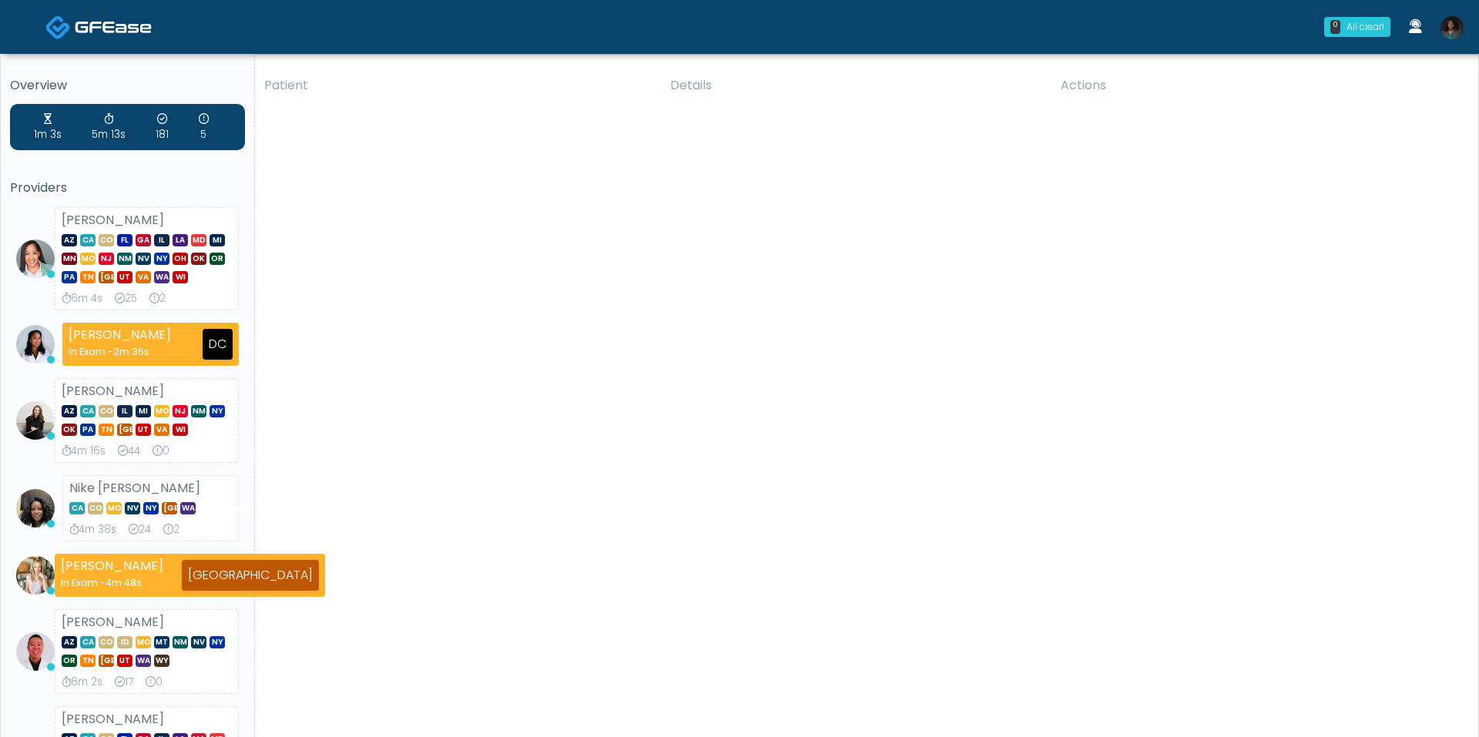
click at [1449, 31] on img at bounding box center [1451, 27] width 23 height 23
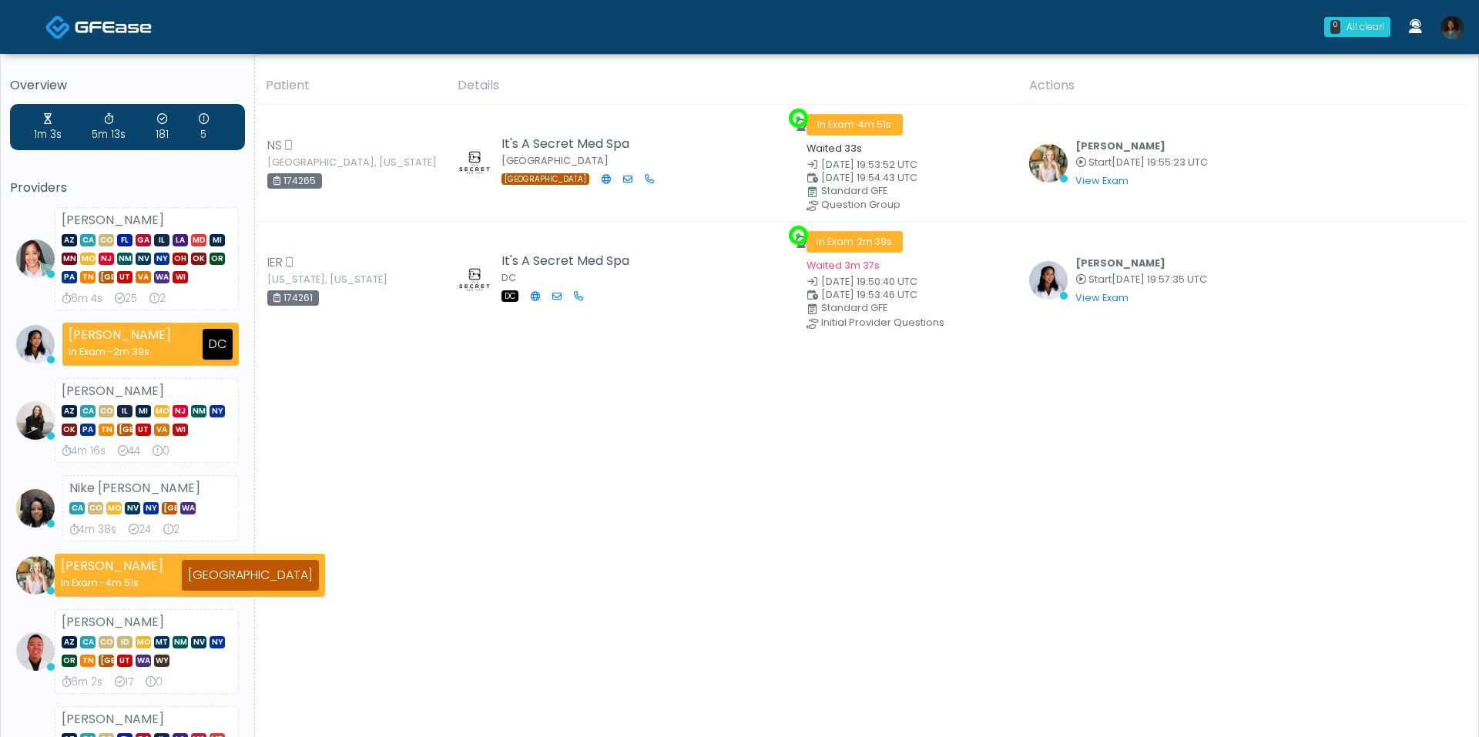
click at [1452, 35] on img at bounding box center [1451, 27] width 23 height 23
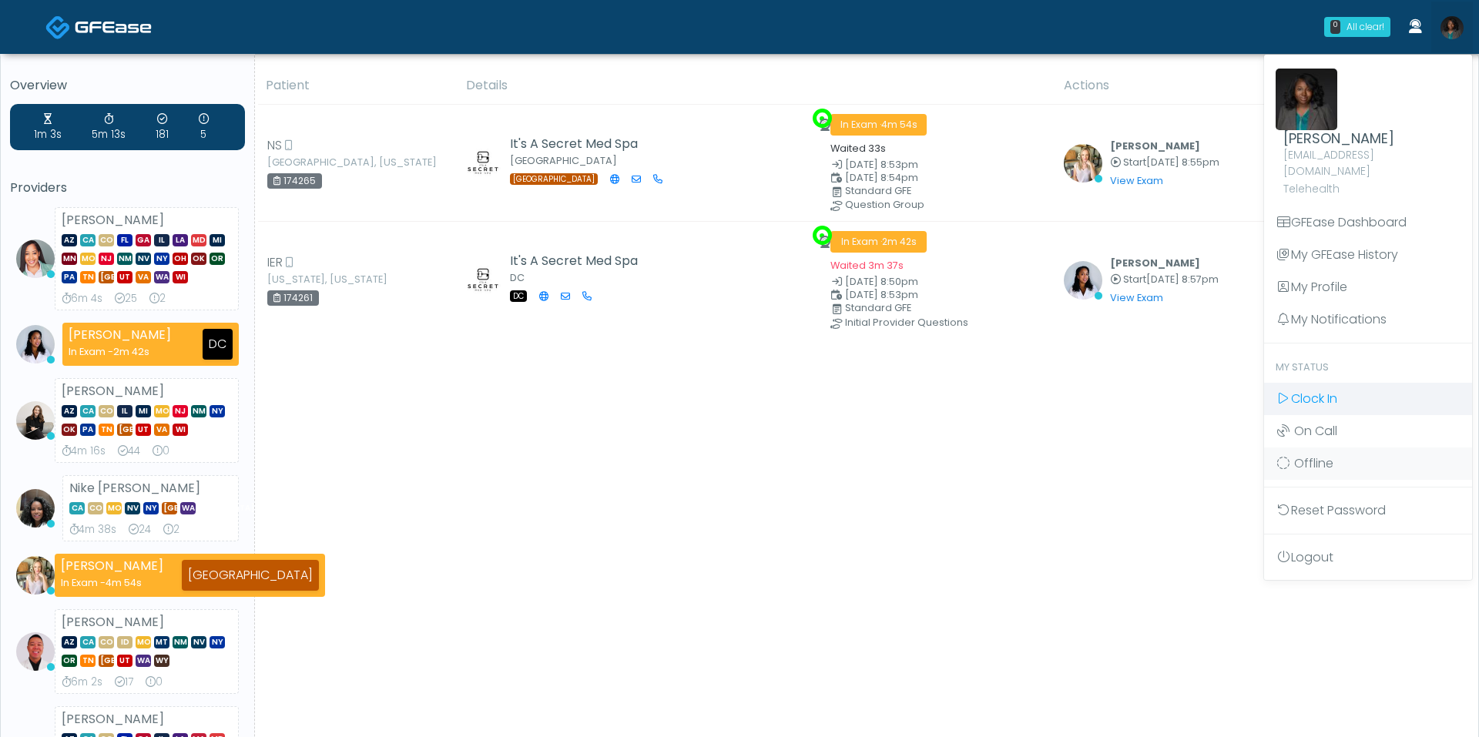
click at [1311, 390] on span "Clock In" at bounding box center [1314, 399] width 46 height 18
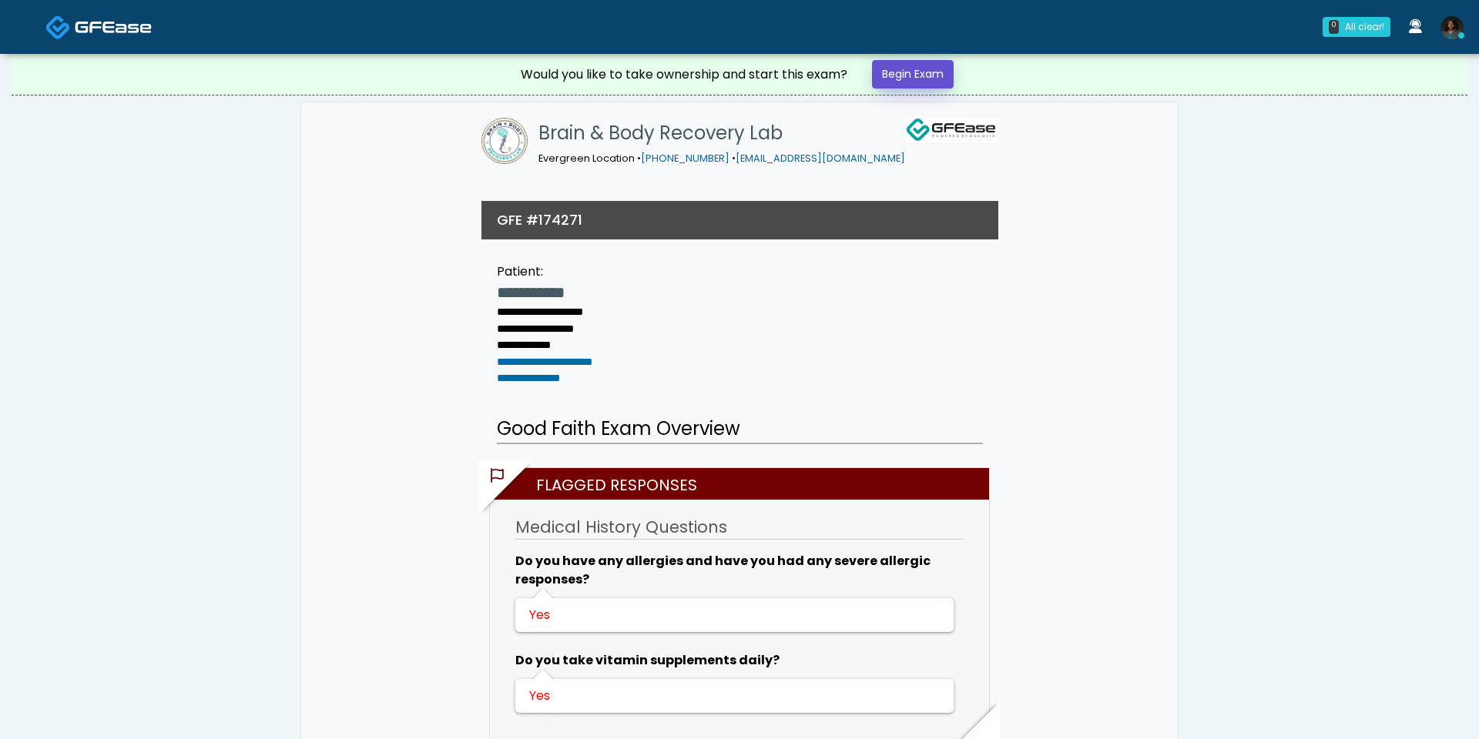
click at [933, 75] on link "Begin Exam" at bounding box center [913, 74] width 82 height 28
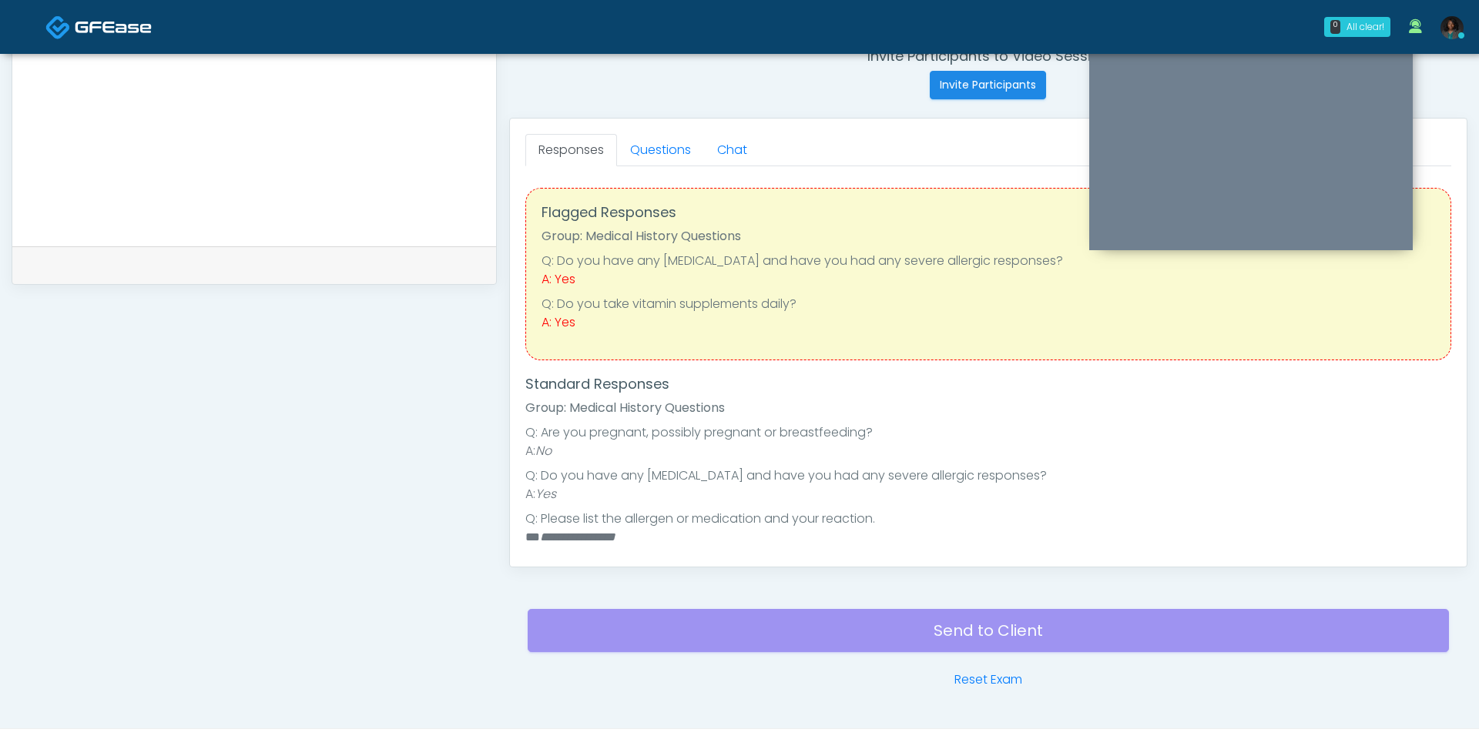
scroll to position [585, 0]
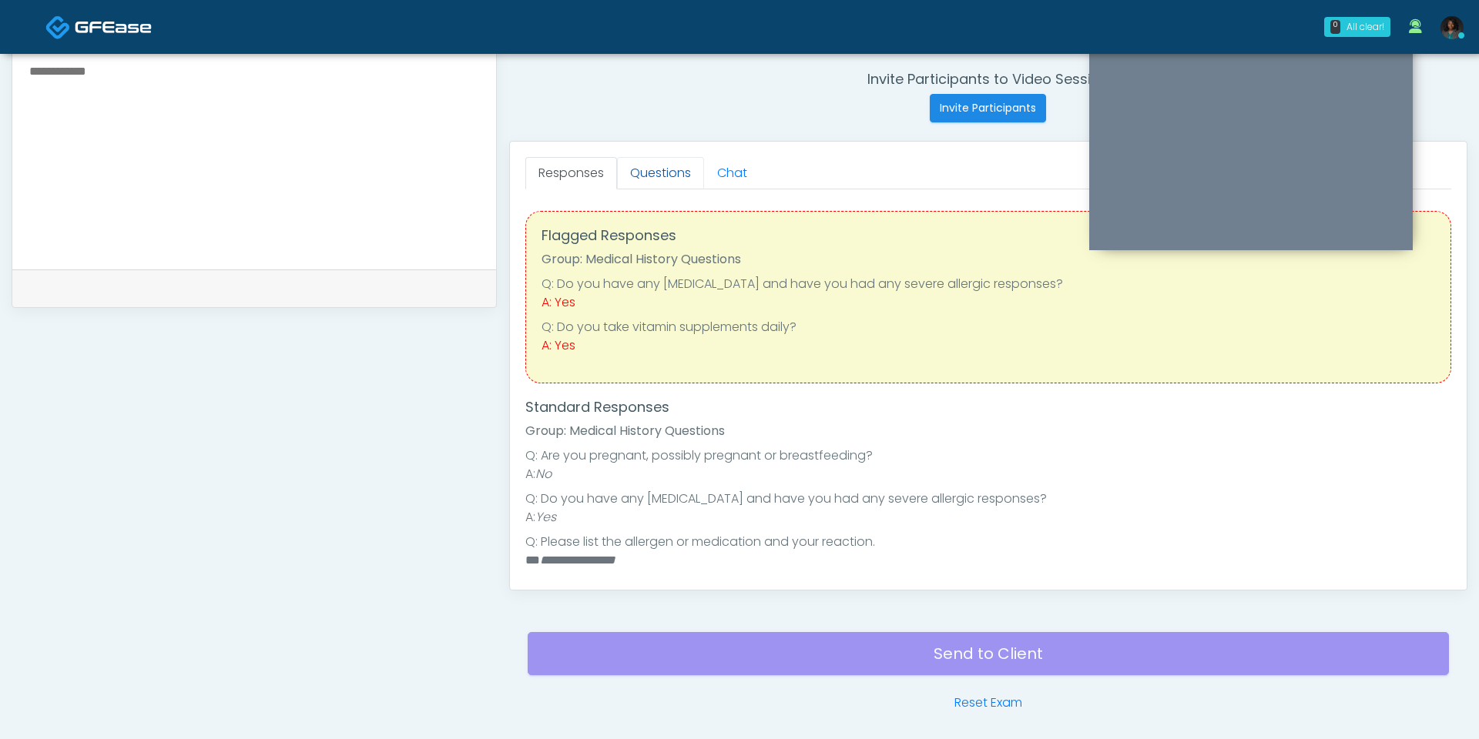
click at [651, 161] on link "Questions" at bounding box center [660, 173] width 87 height 32
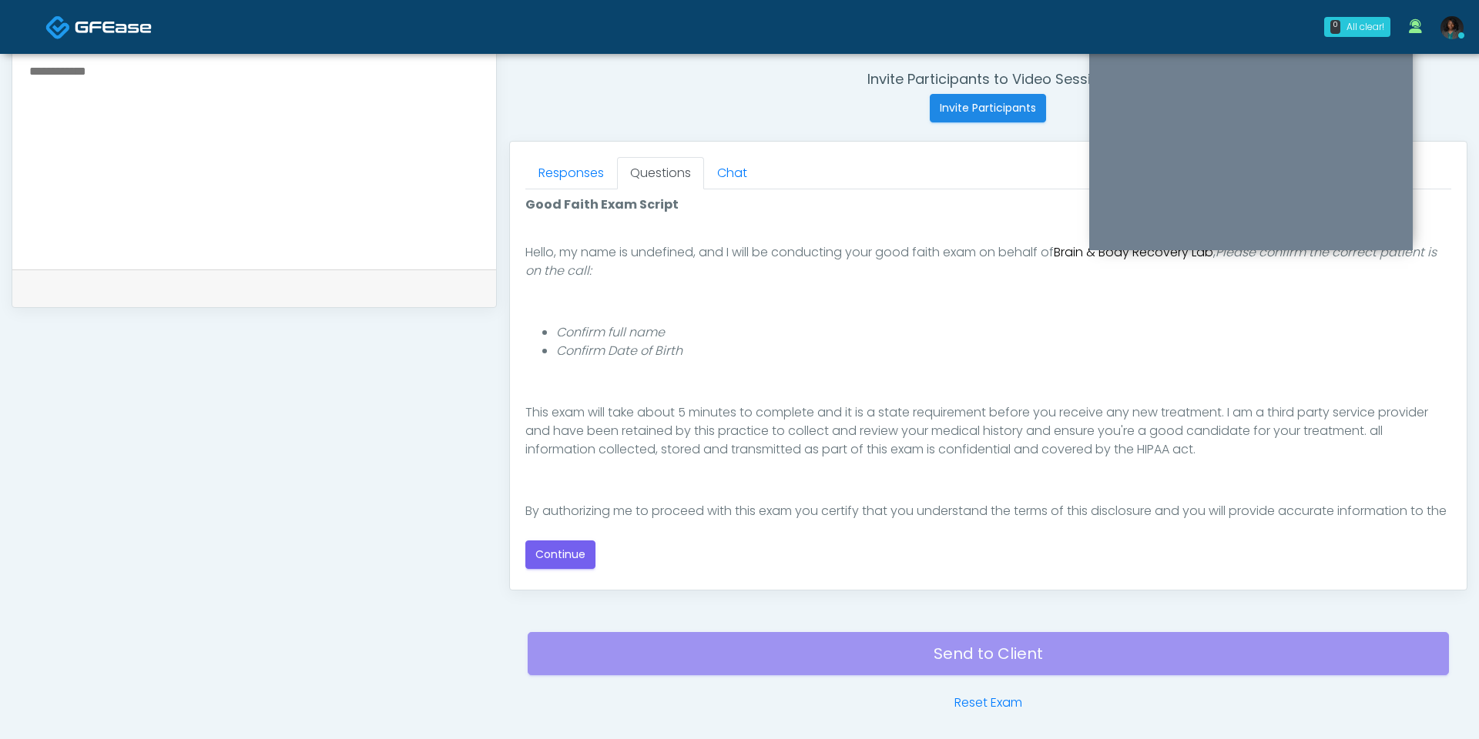
scroll to position [123, 0]
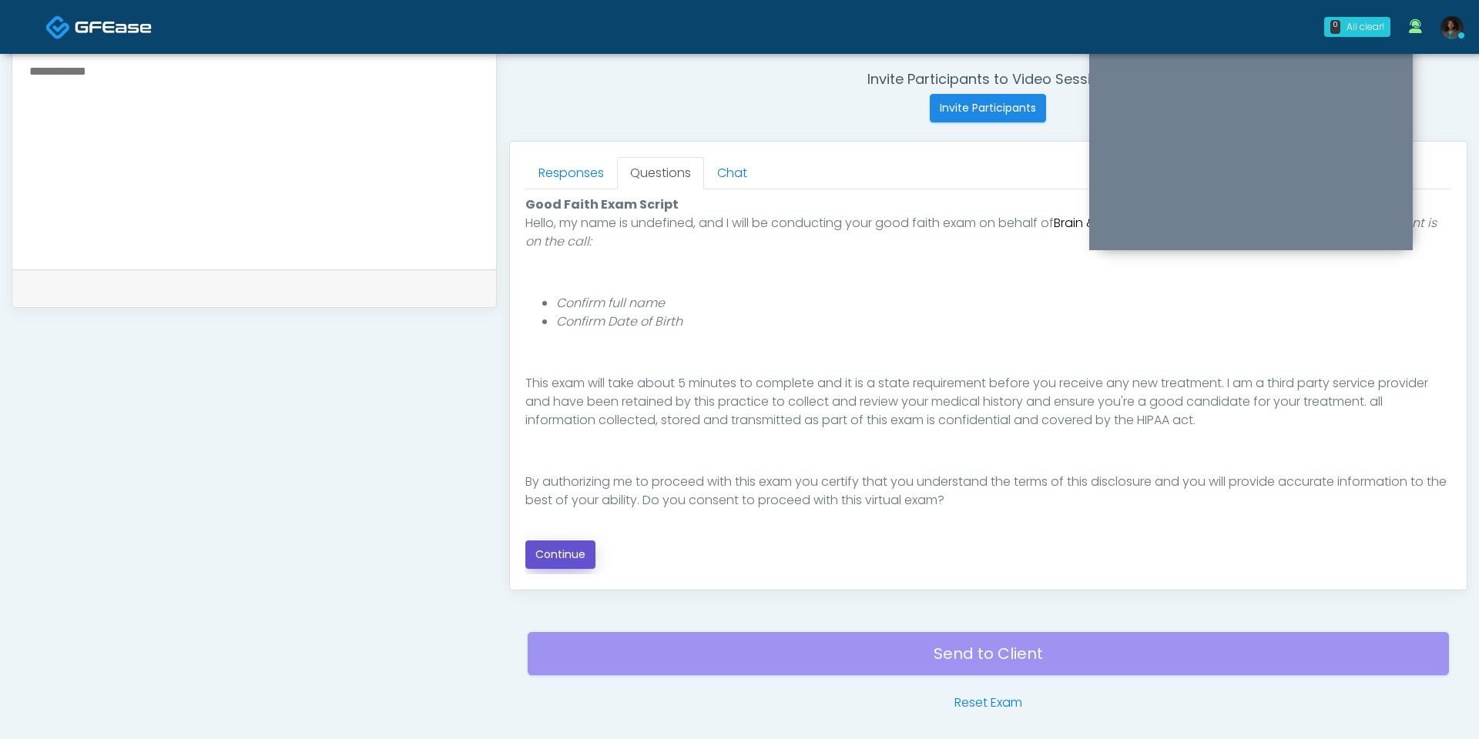
click at [588, 560] on button "Continue" at bounding box center [560, 555] width 70 height 28
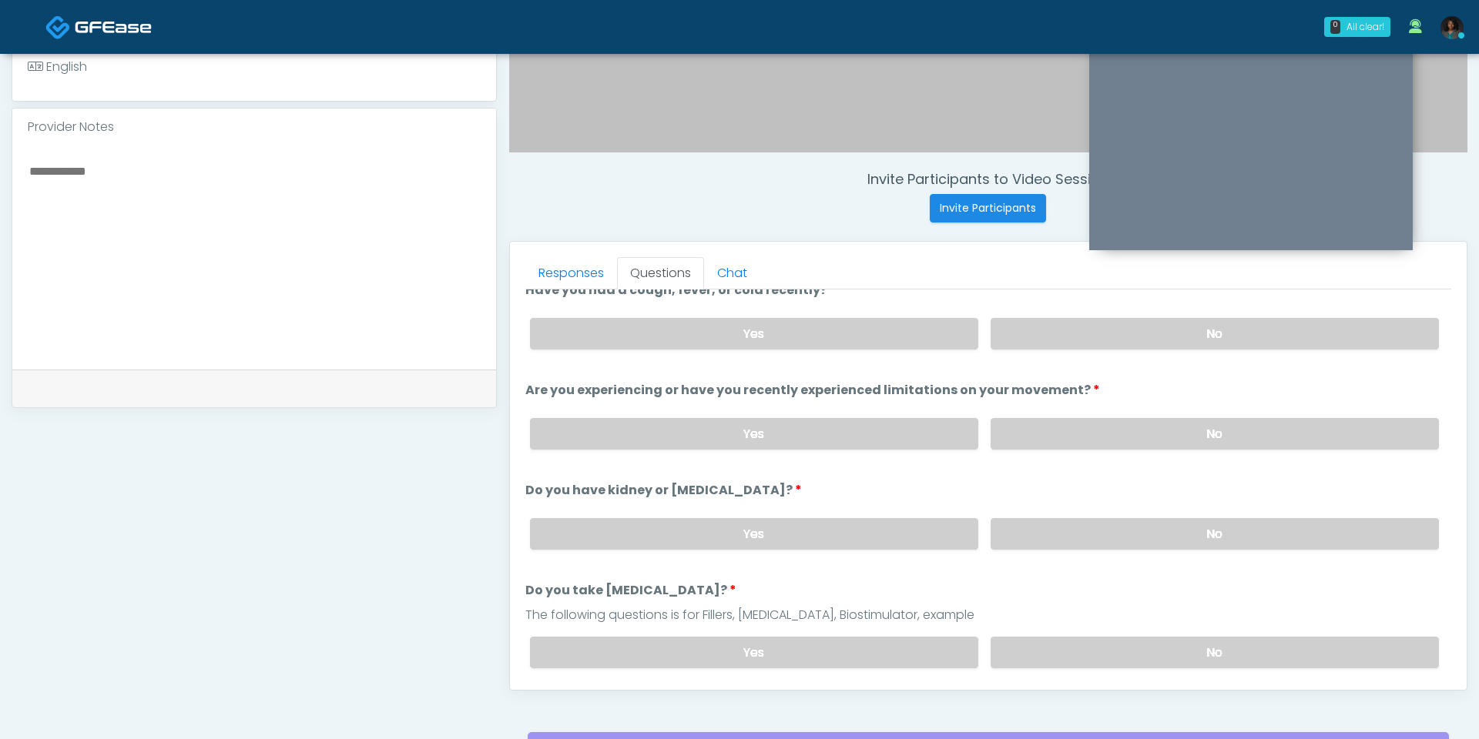
scroll to position [9, 0]
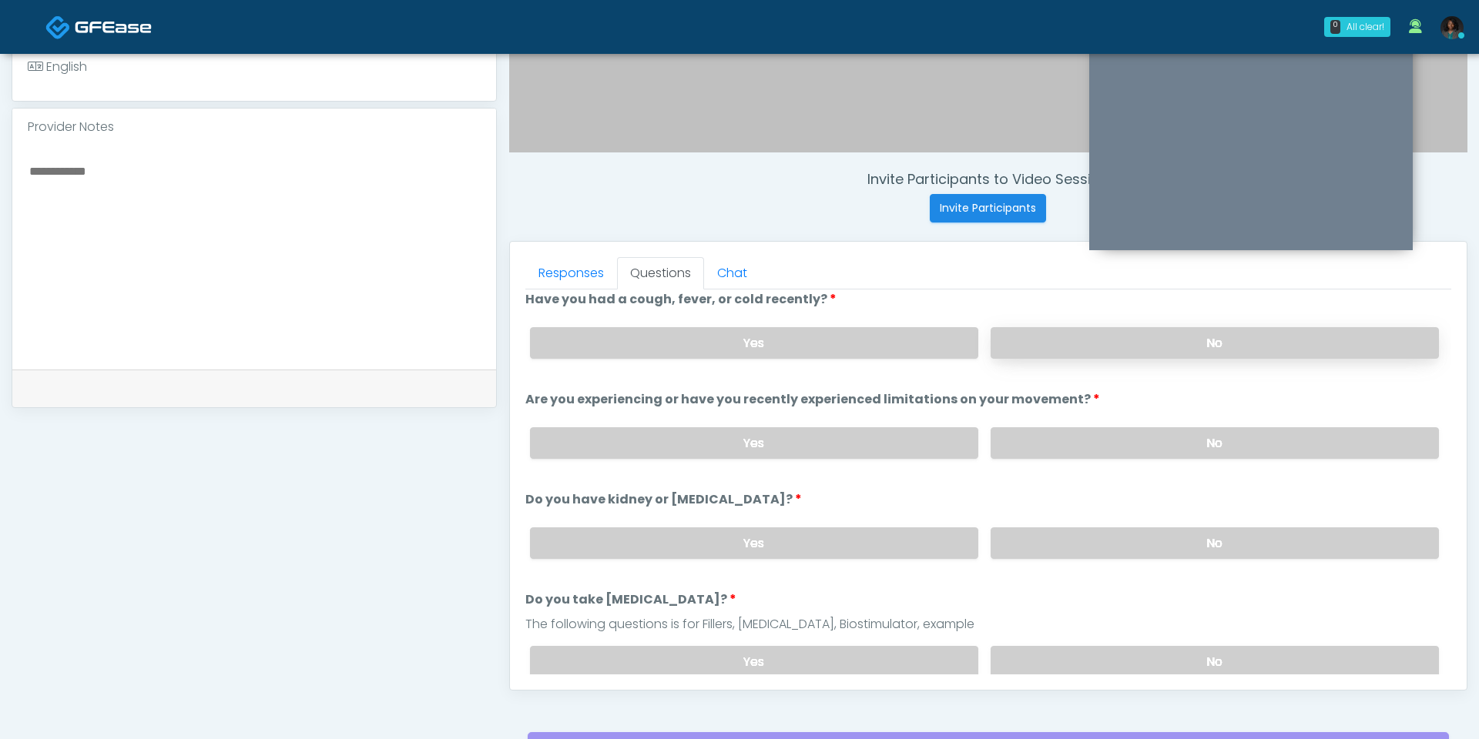
click at [1084, 340] on label "No" at bounding box center [1214, 343] width 448 height 32
click at [1089, 435] on label "No" at bounding box center [1214, 443] width 448 height 32
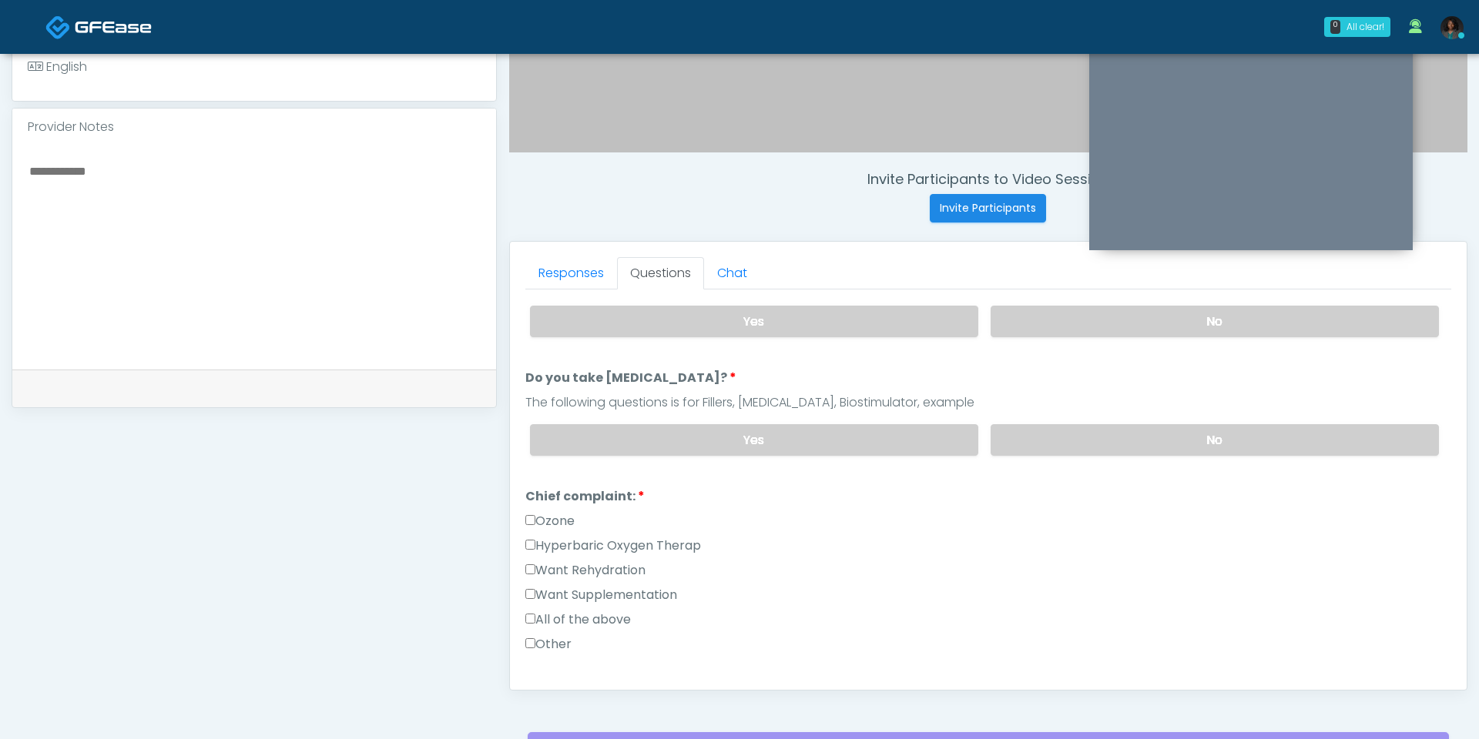
scroll to position [273, 0]
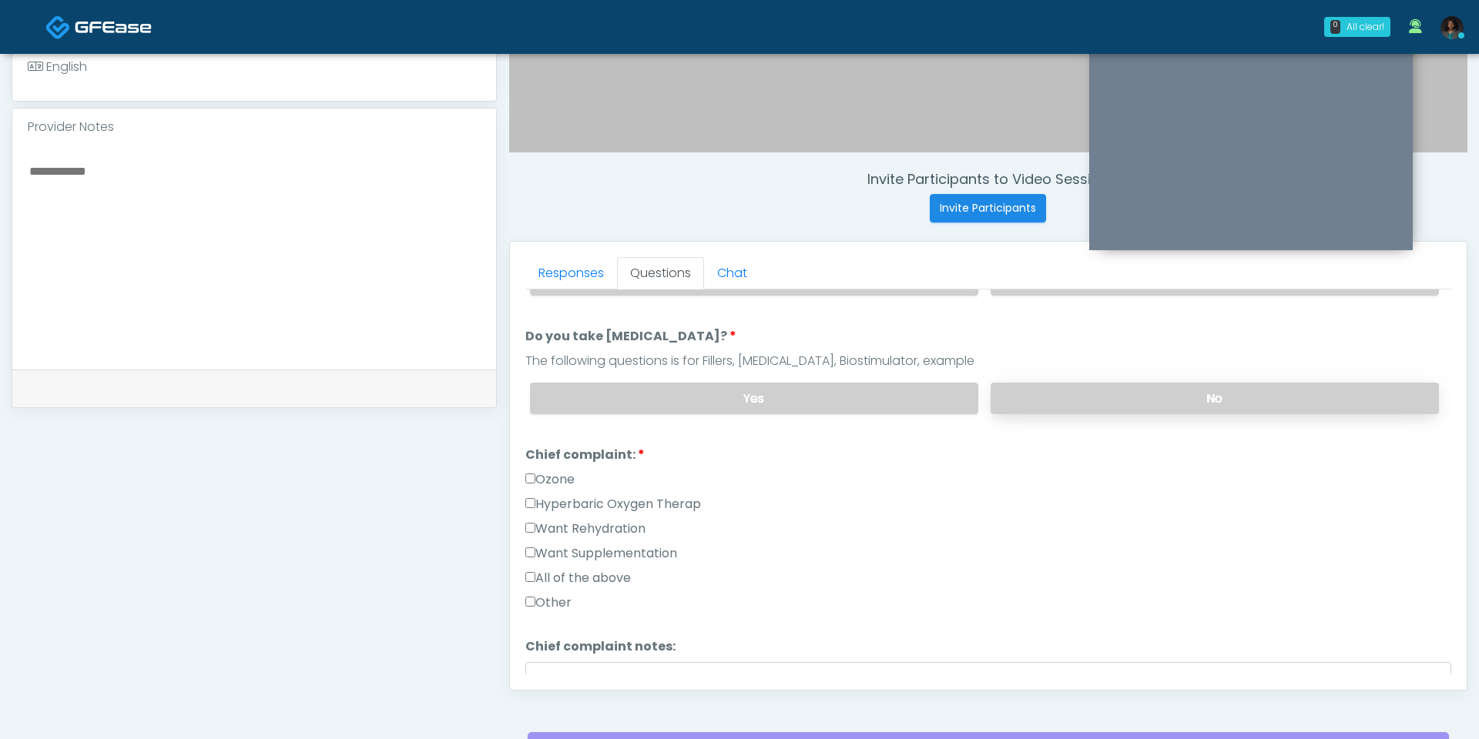
click at [1083, 384] on label "No" at bounding box center [1214, 399] width 448 height 32
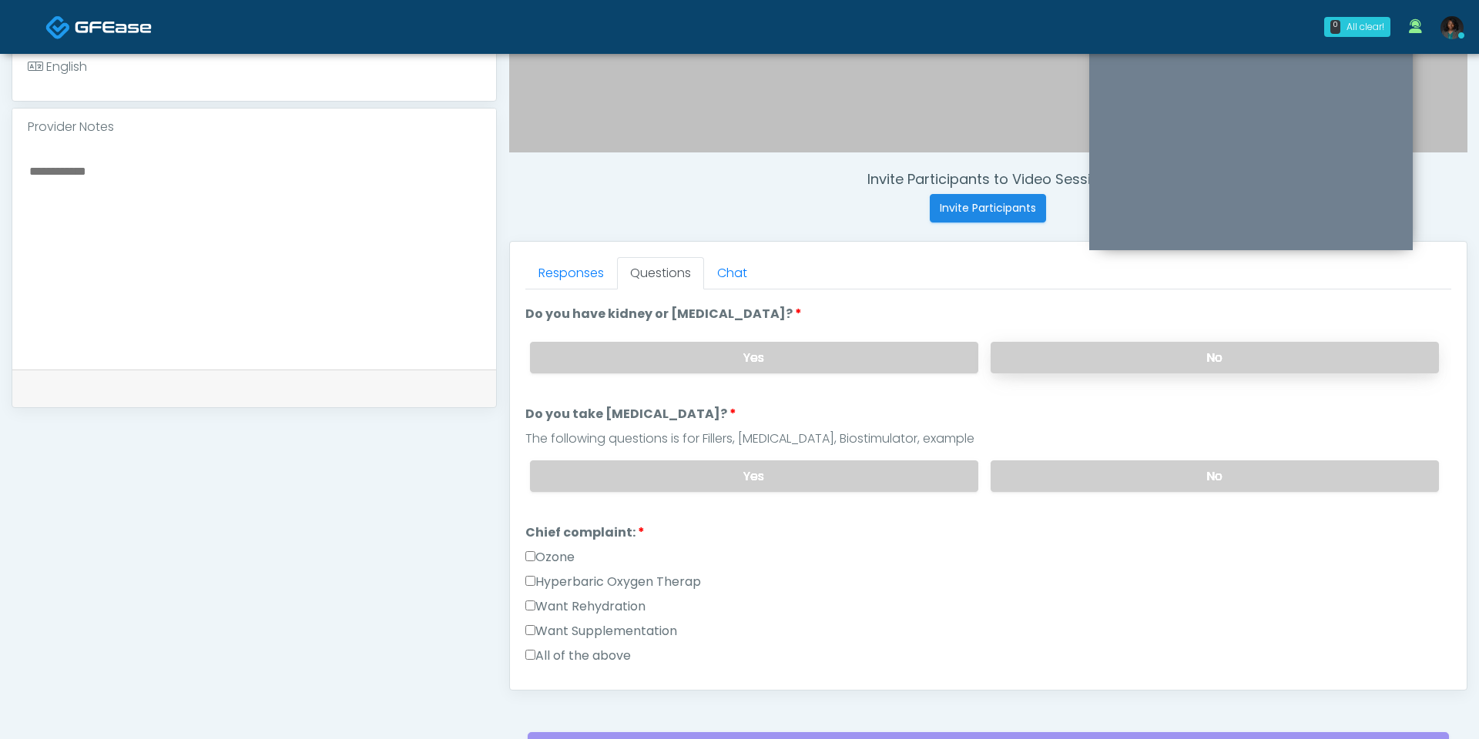
click at [1057, 344] on label "No" at bounding box center [1214, 358] width 448 height 32
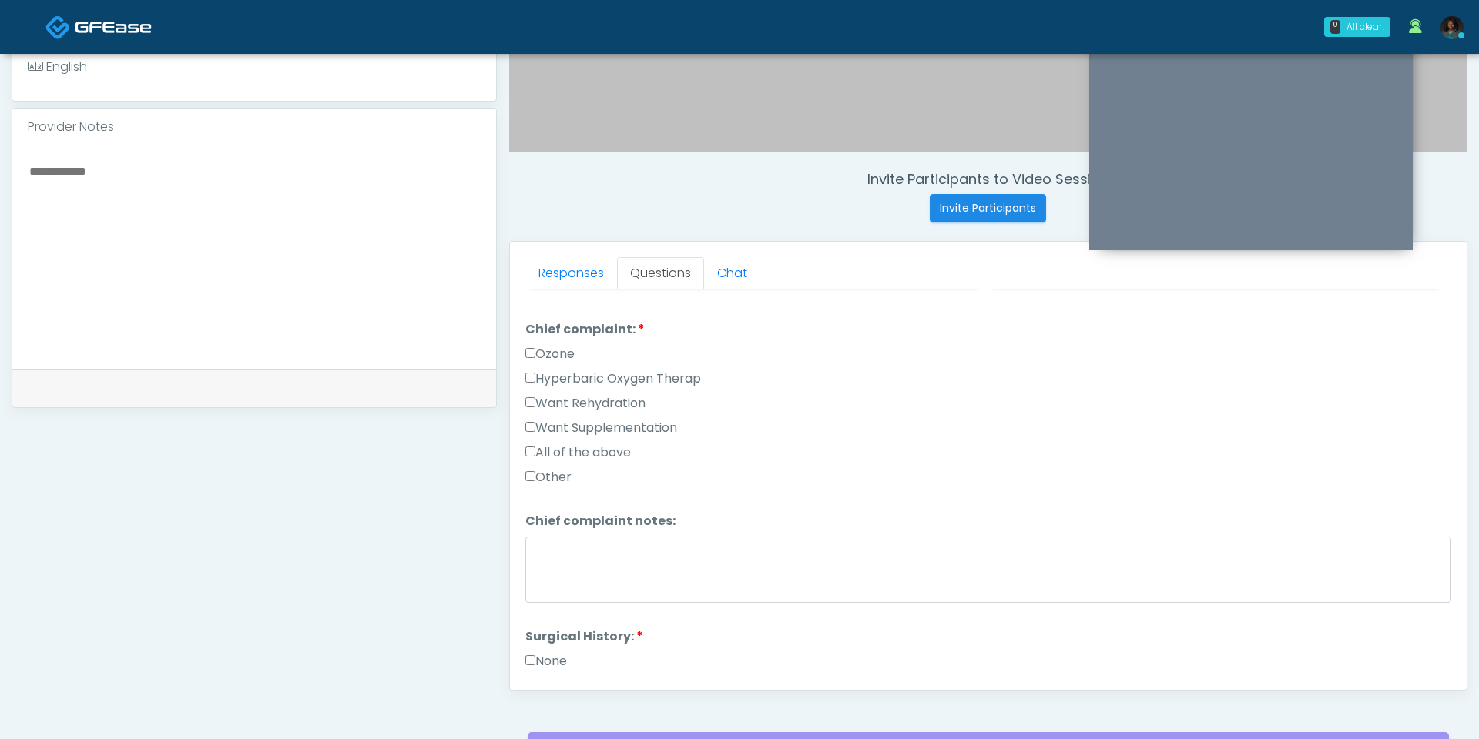
scroll to position [377, 0]
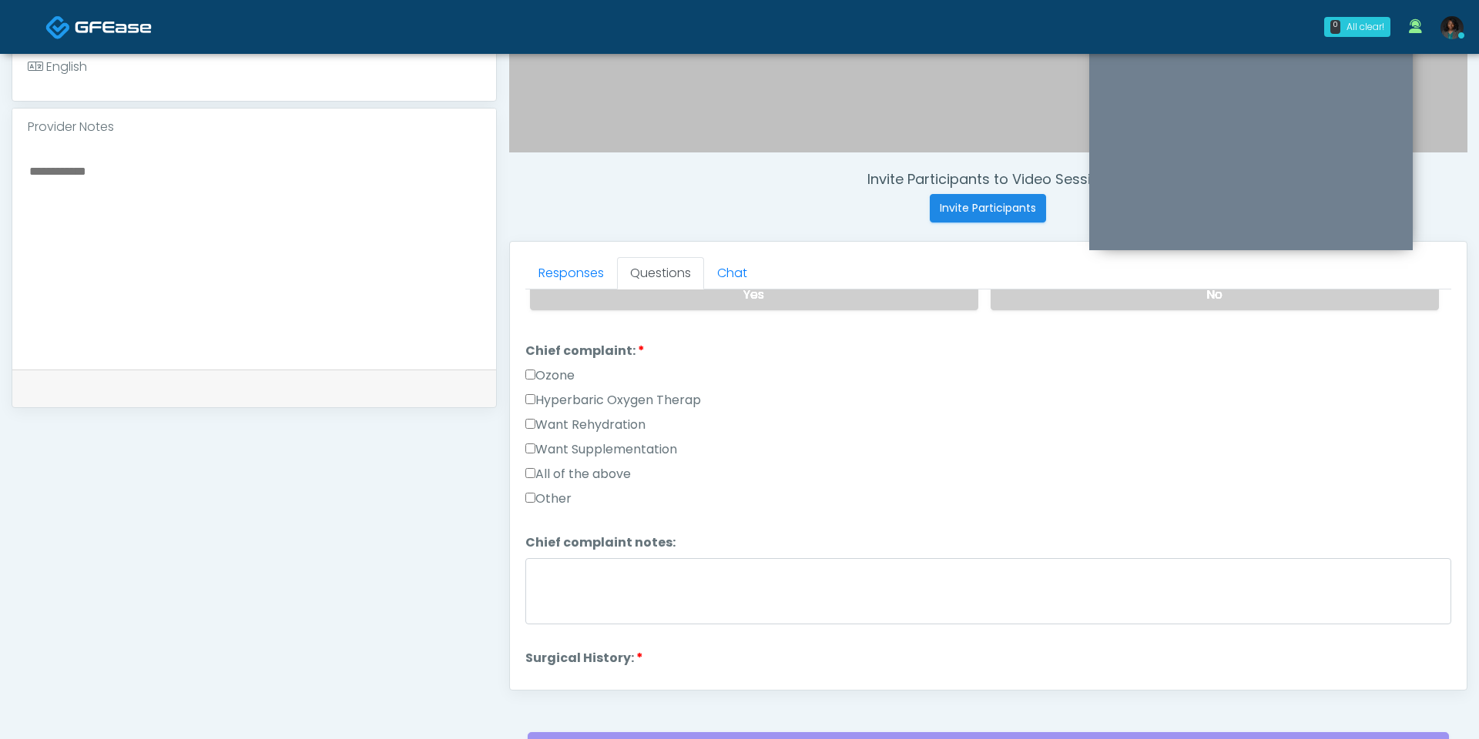
click at [590, 420] on label "Want Rehydration" at bounding box center [585, 425] width 120 height 18
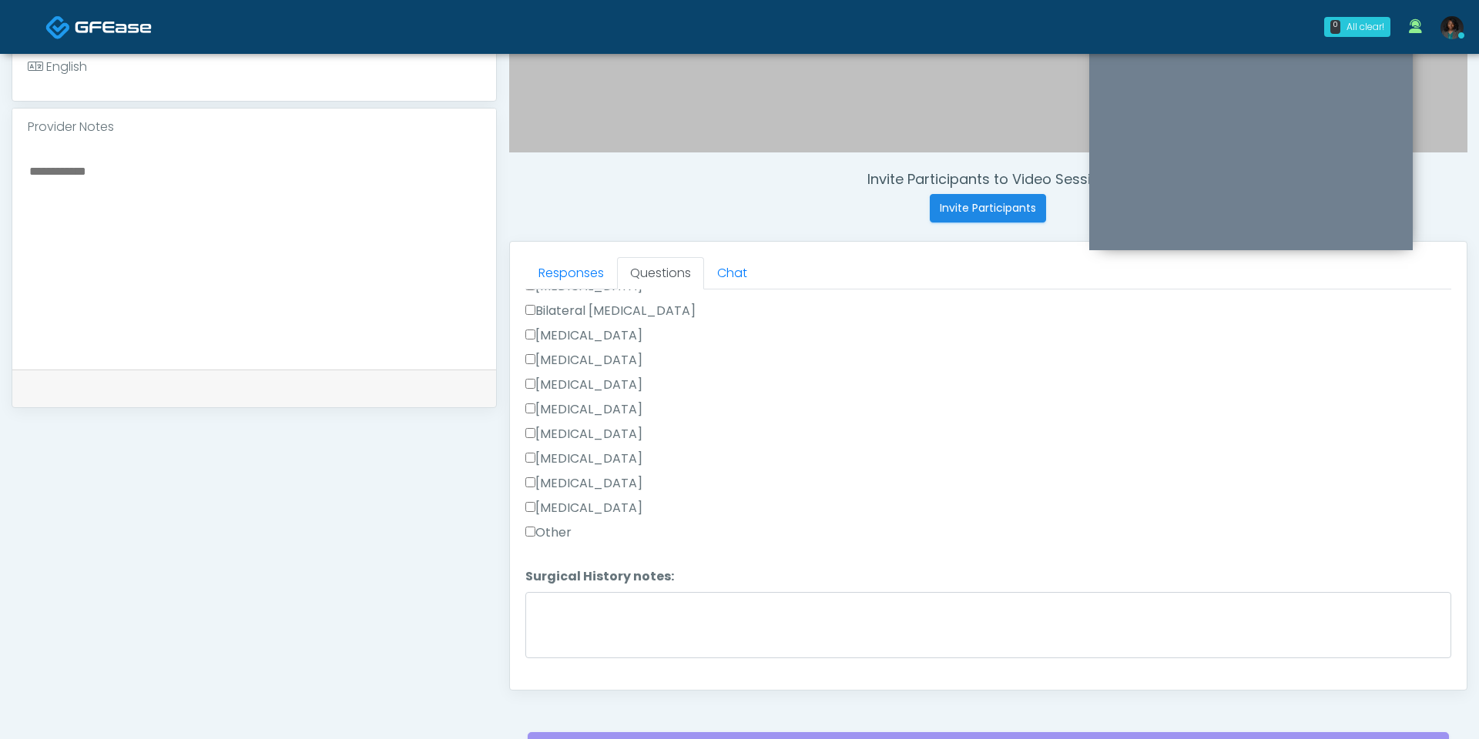
scroll to position [709, 0]
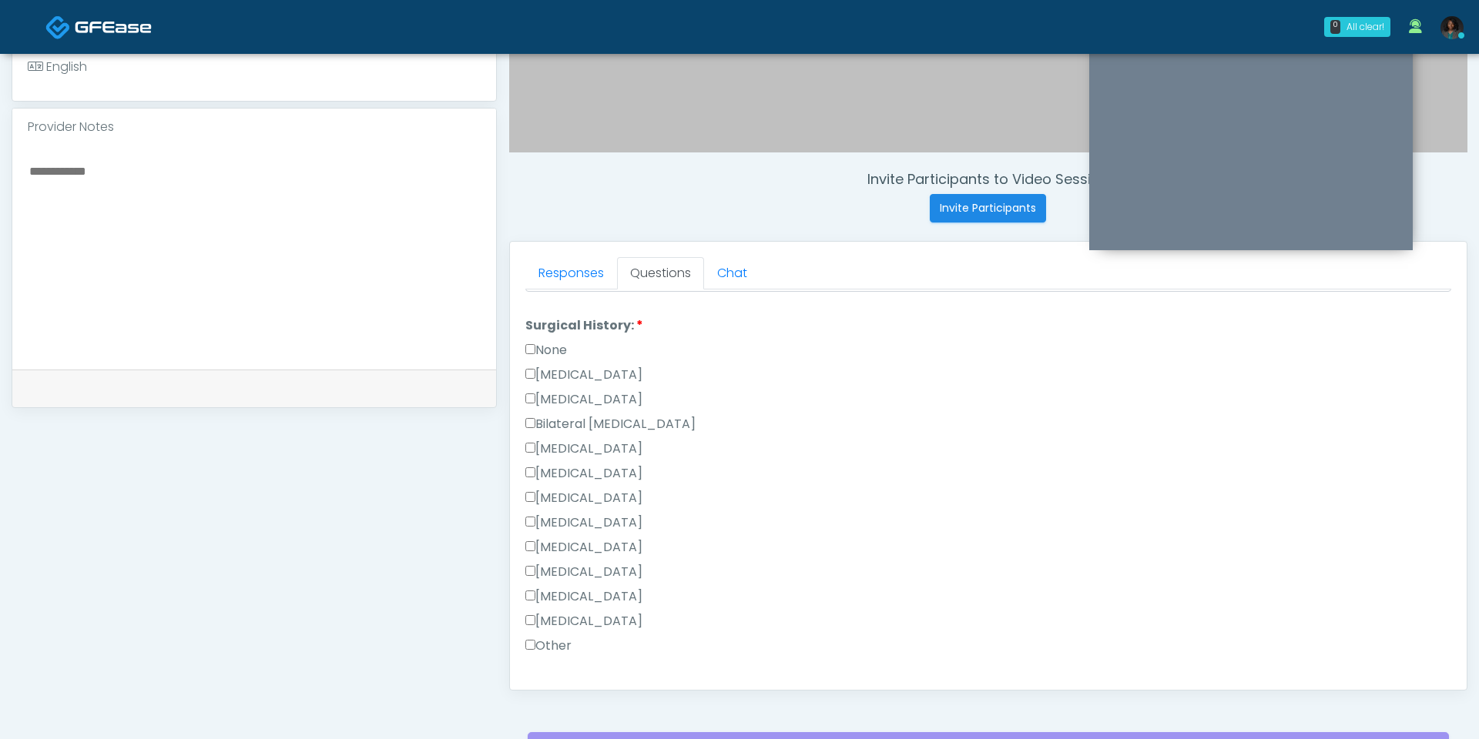
click at [556, 341] on label "None" at bounding box center [546, 350] width 42 height 18
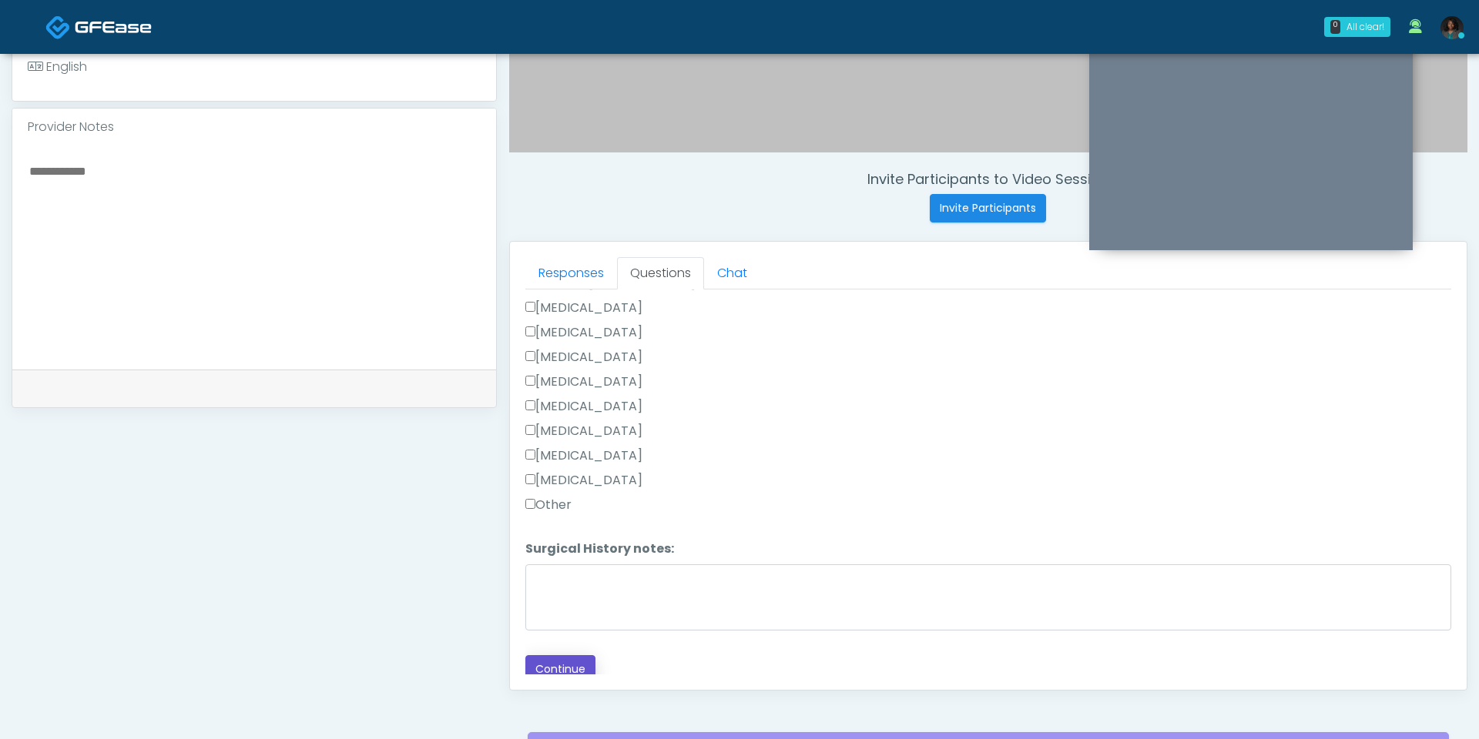
click at [567, 655] on button "Continue" at bounding box center [560, 669] width 70 height 28
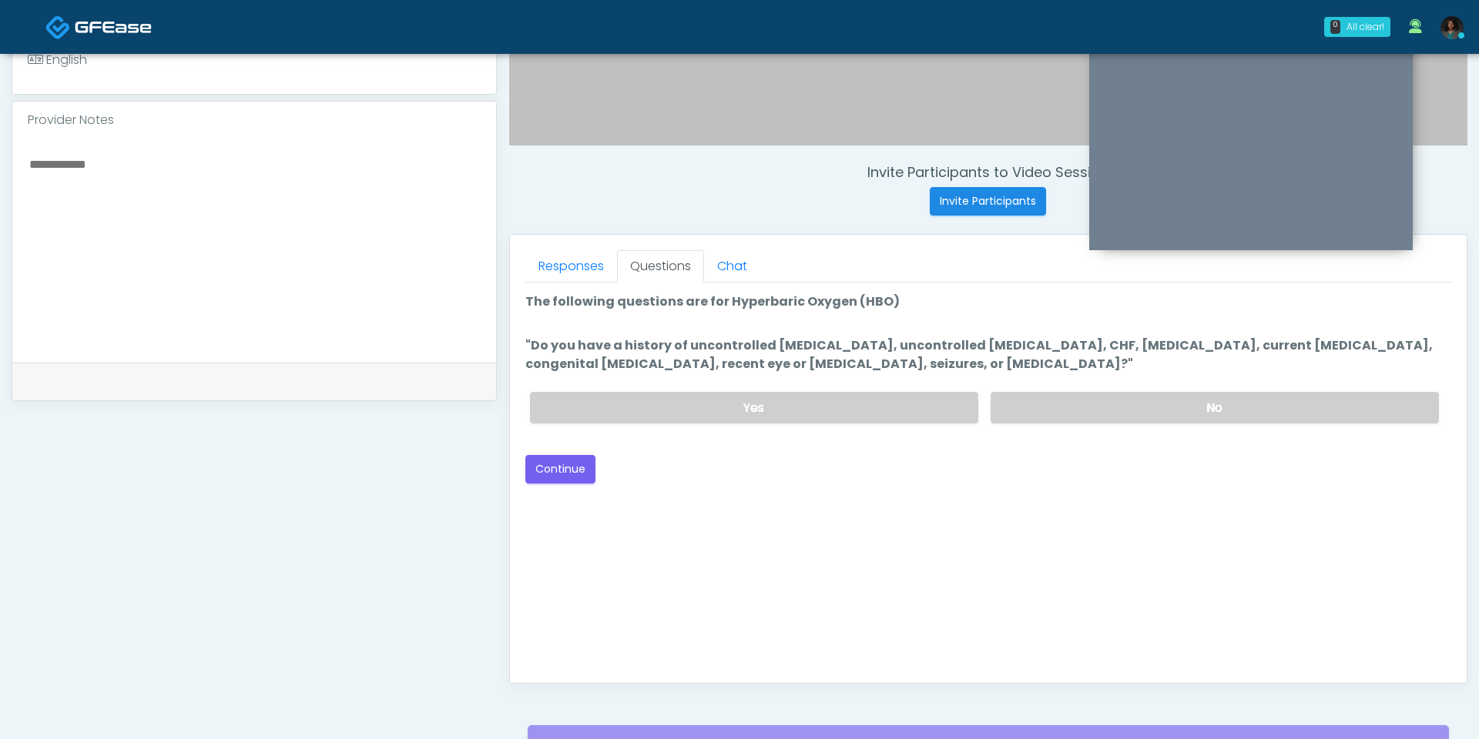
scroll to position [485, 0]
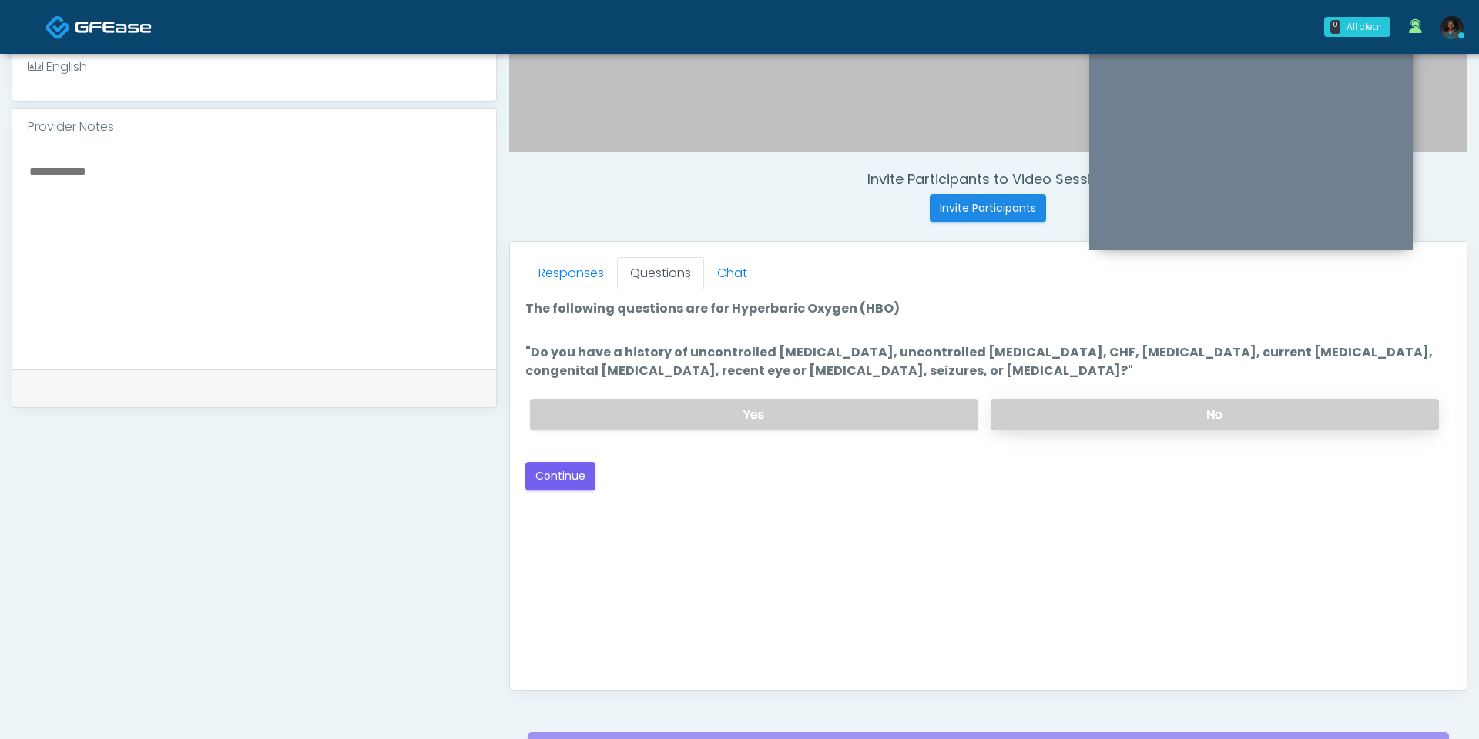
click at [1128, 409] on label "No" at bounding box center [1214, 415] width 448 height 32
click at [567, 477] on button "Continue" at bounding box center [560, 476] width 70 height 28
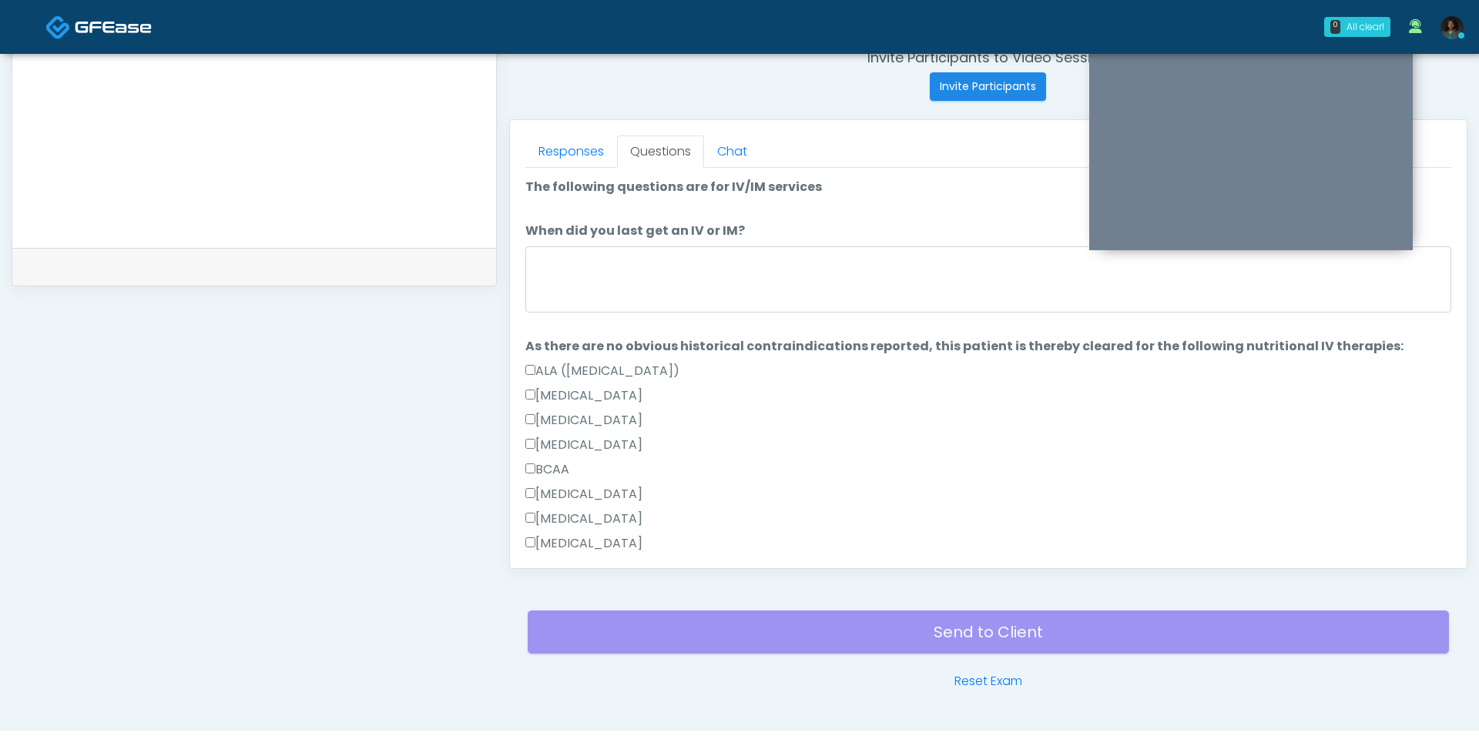
scroll to position [596, 0]
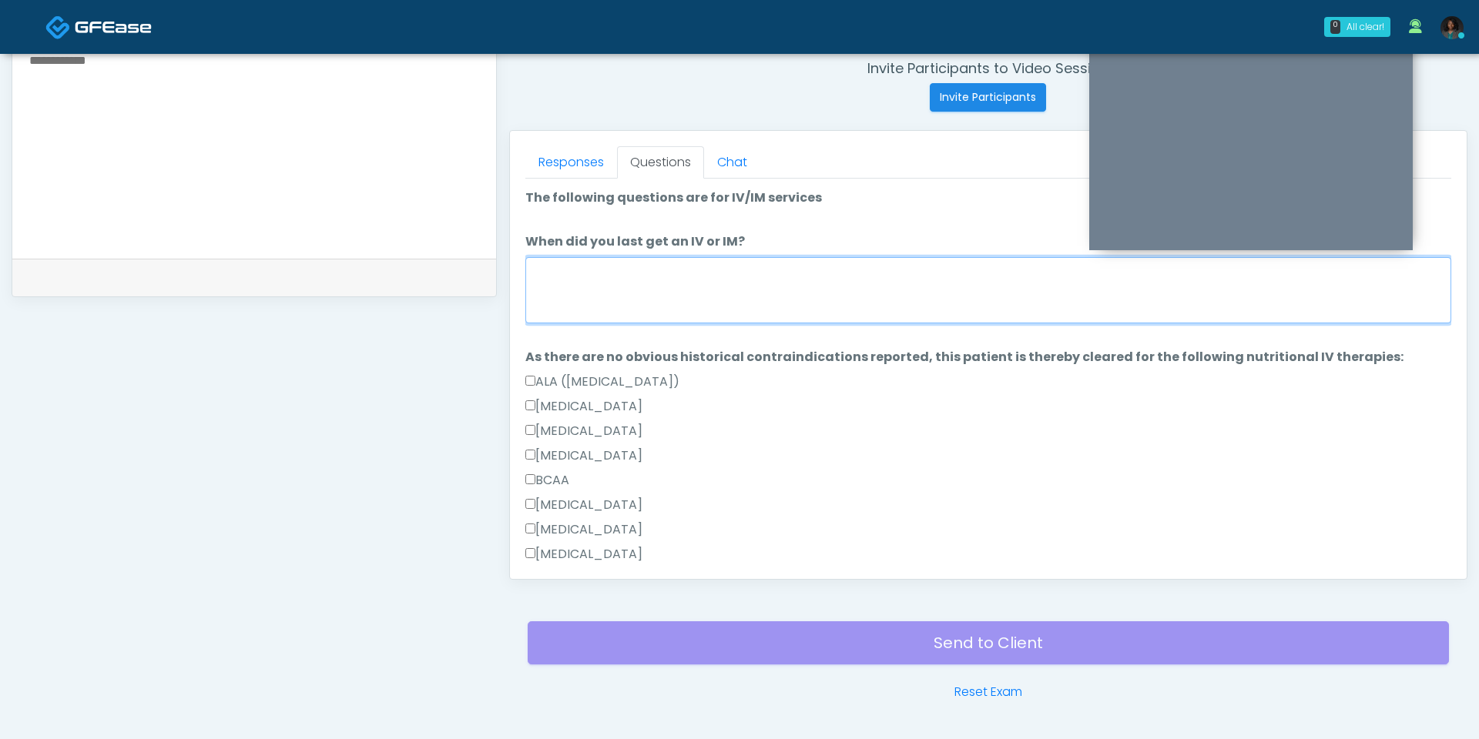
click at [767, 303] on textarea "When did you last get an IV or IM?" at bounding box center [988, 290] width 926 height 66
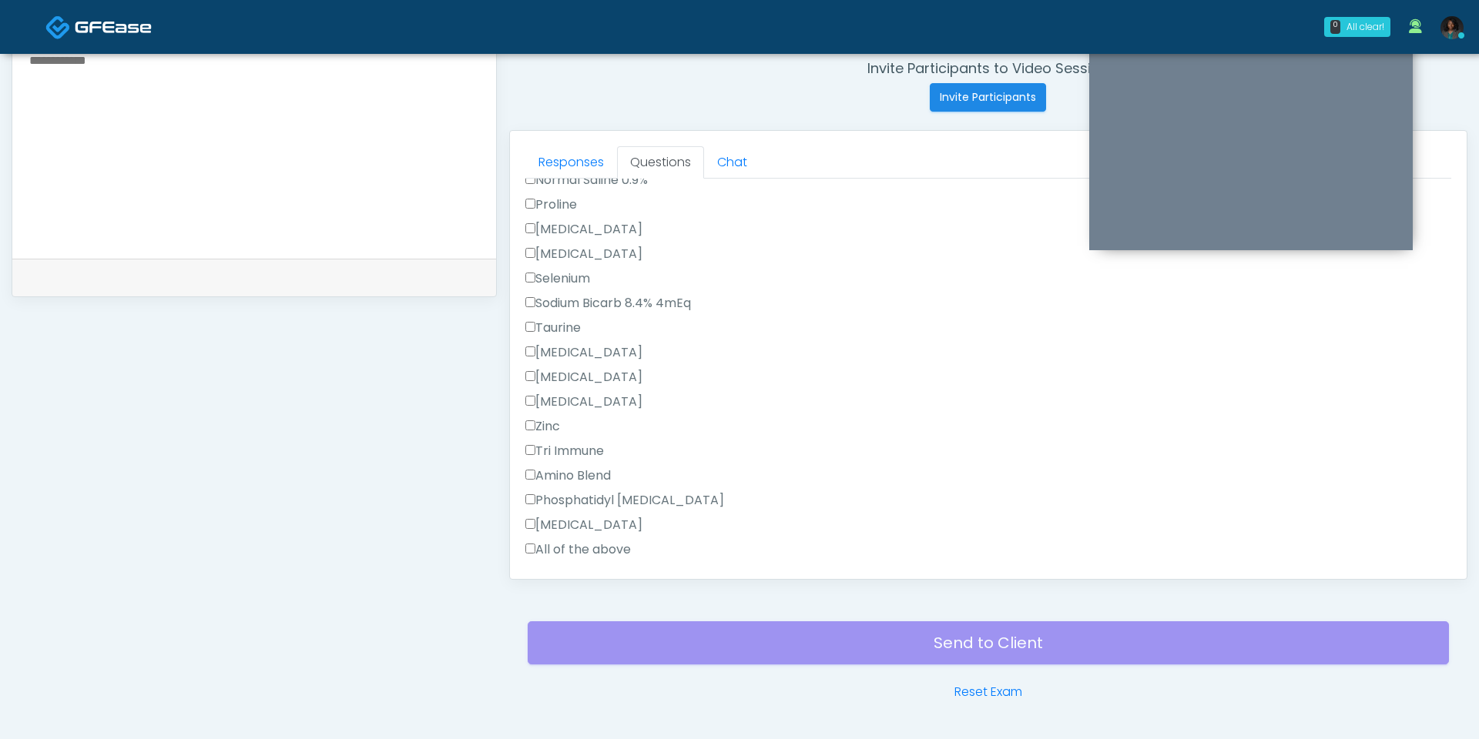
scroll to position [1002, 0]
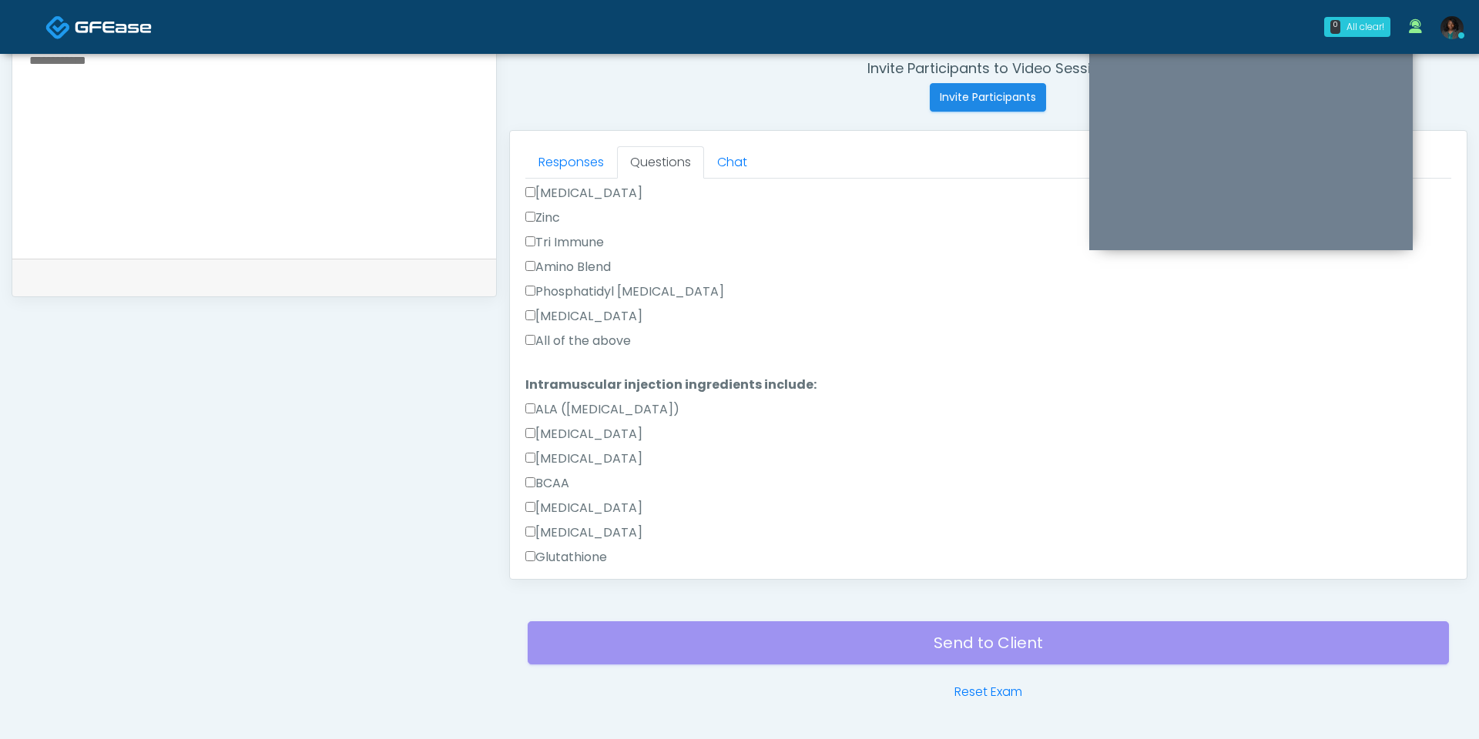
type textarea "**********"
click at [580, 344] on label "All of the above" at bounding box center [578, 341] width 106 height 18
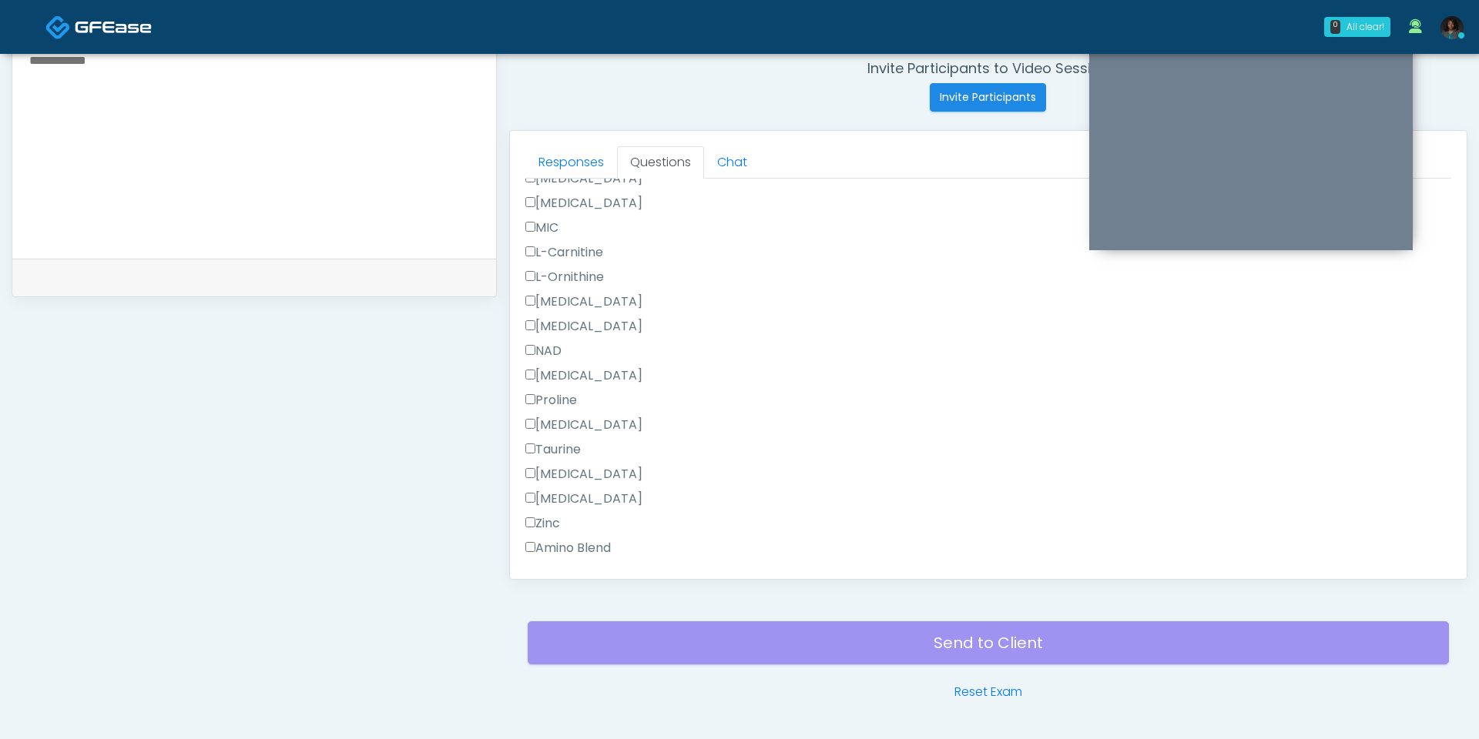
scroll to position [1526, 0]
click at [586, 498] on label "All of the above" at bounding box center [578, 502] width 106 height 18
click at [583, 548] on button "Continue" at bounding box center [560, 551] width 70 height 28
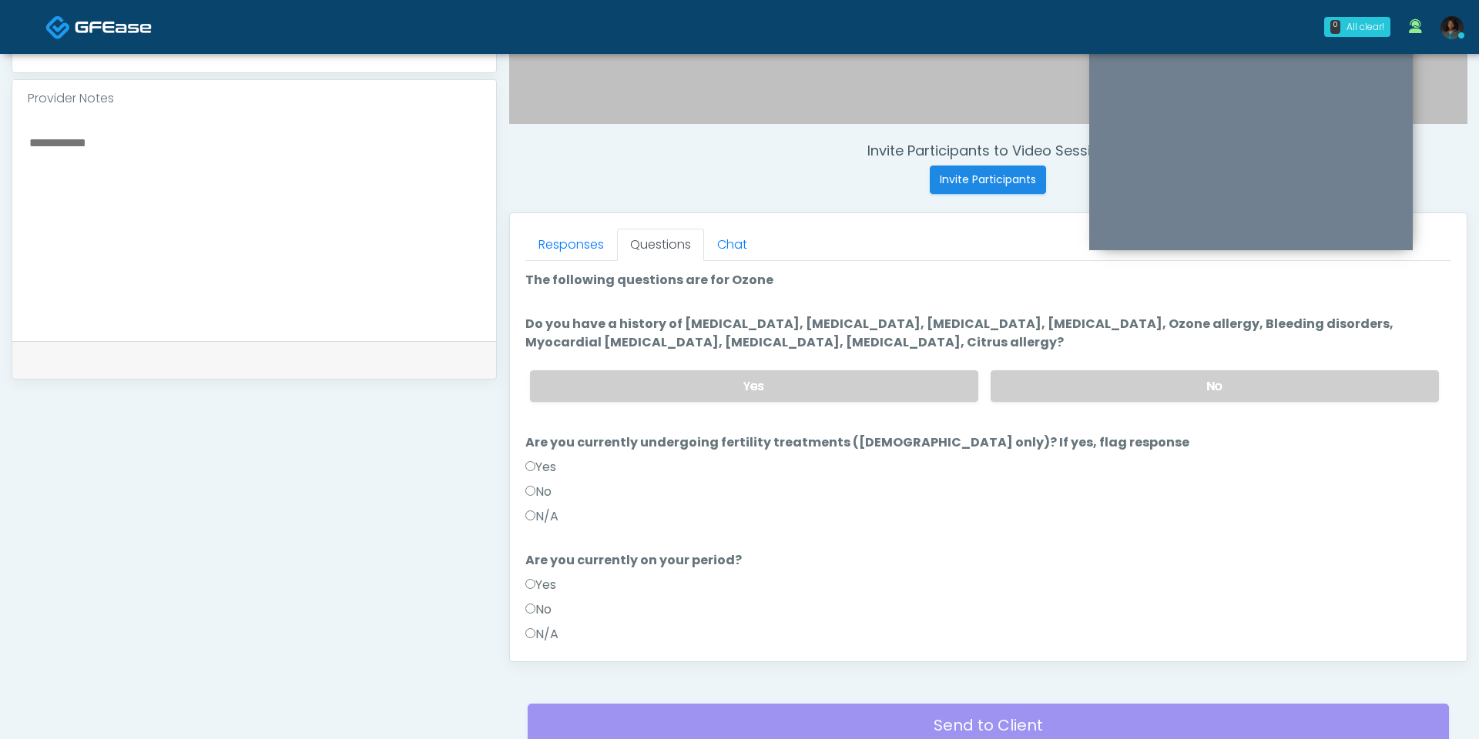
scroll to position [510, 0]
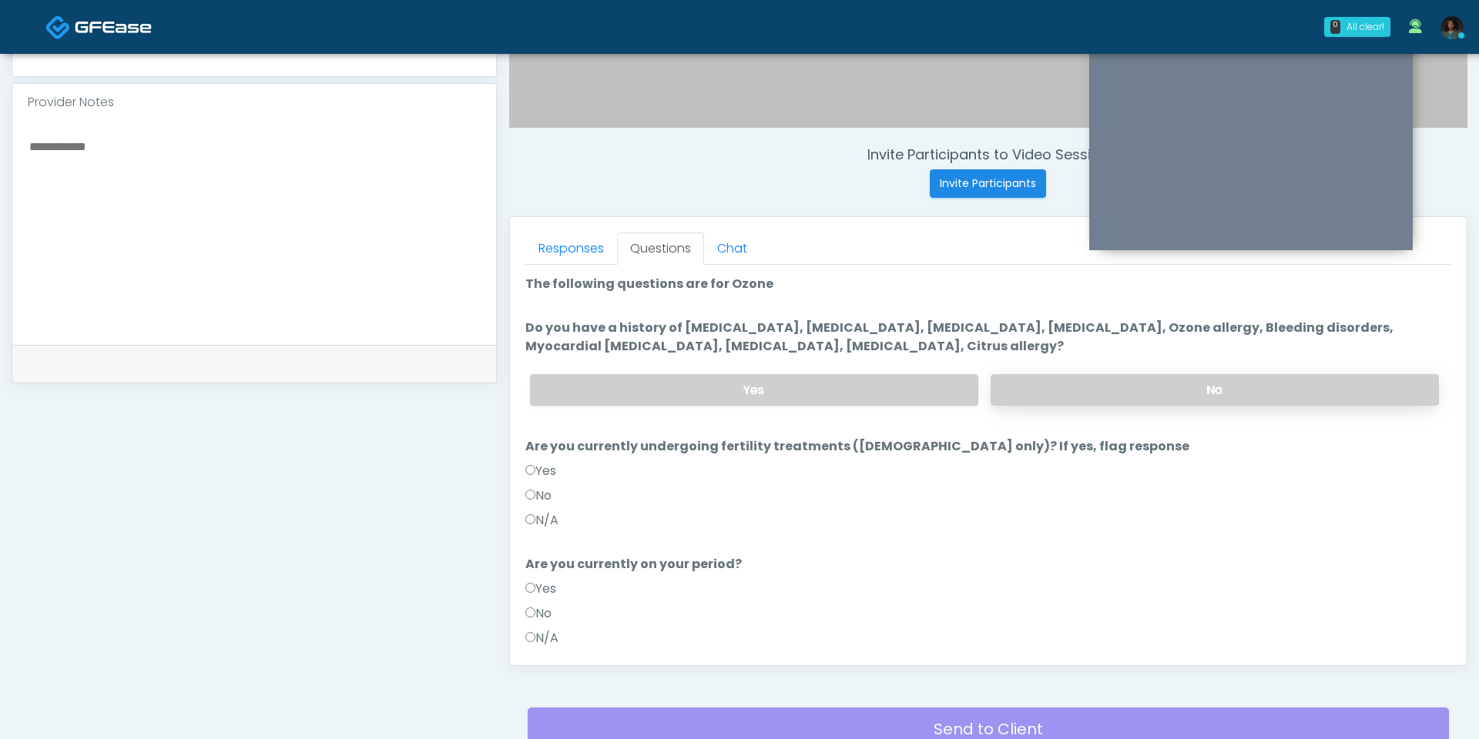
click at [1059, 397] on label "No" at bounding box center [1214, 390] width 448 height 32
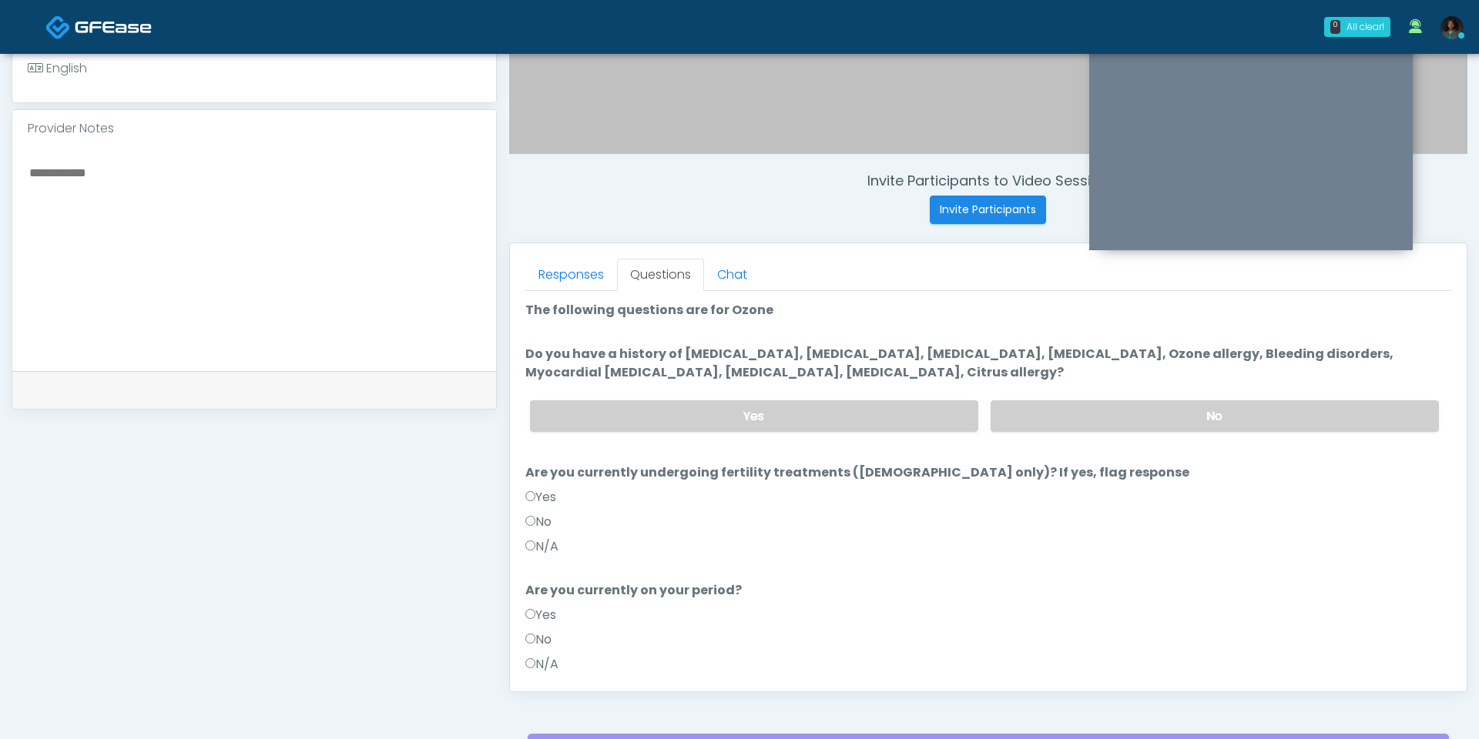
scroll to position [599, 0]
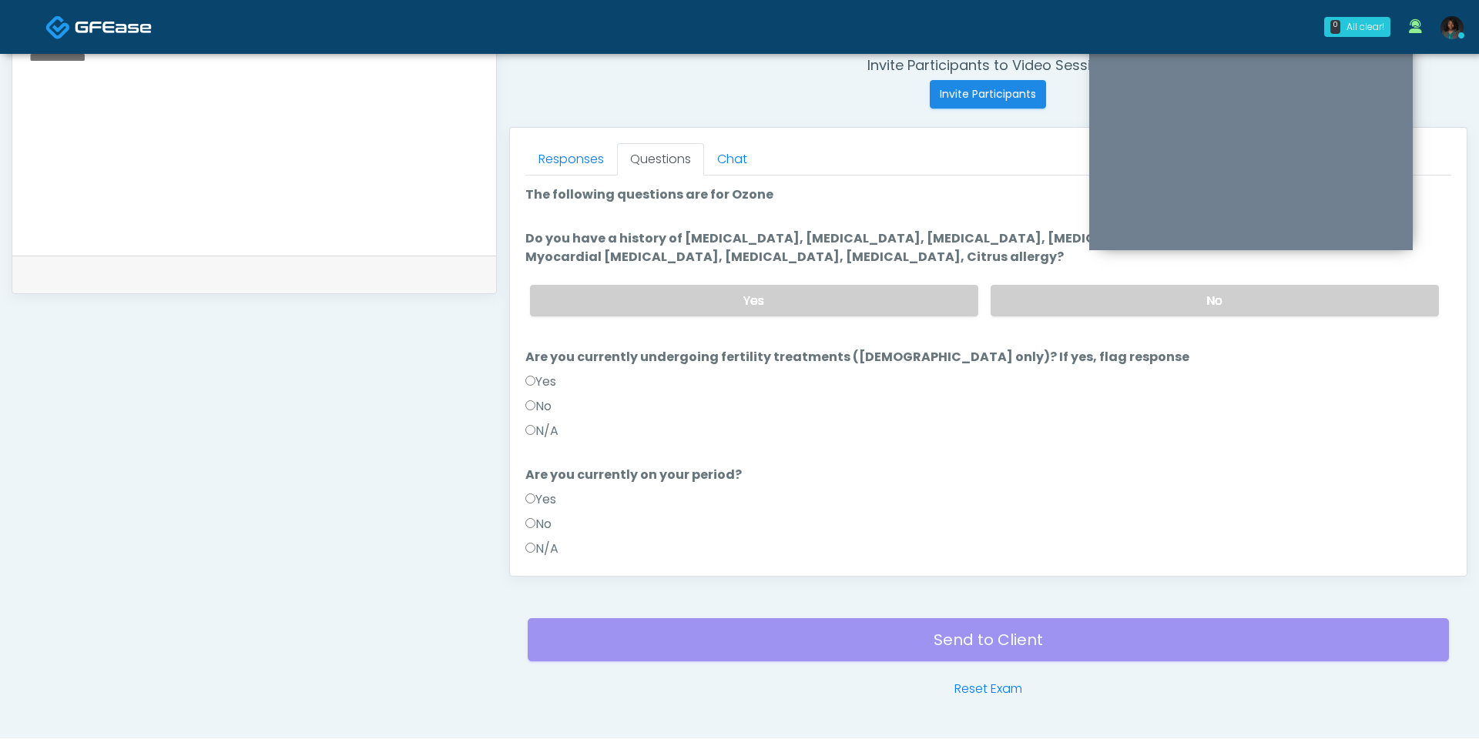
click at [545, 406] on label "No" at bounding box center [538, 406] width 26 height 18
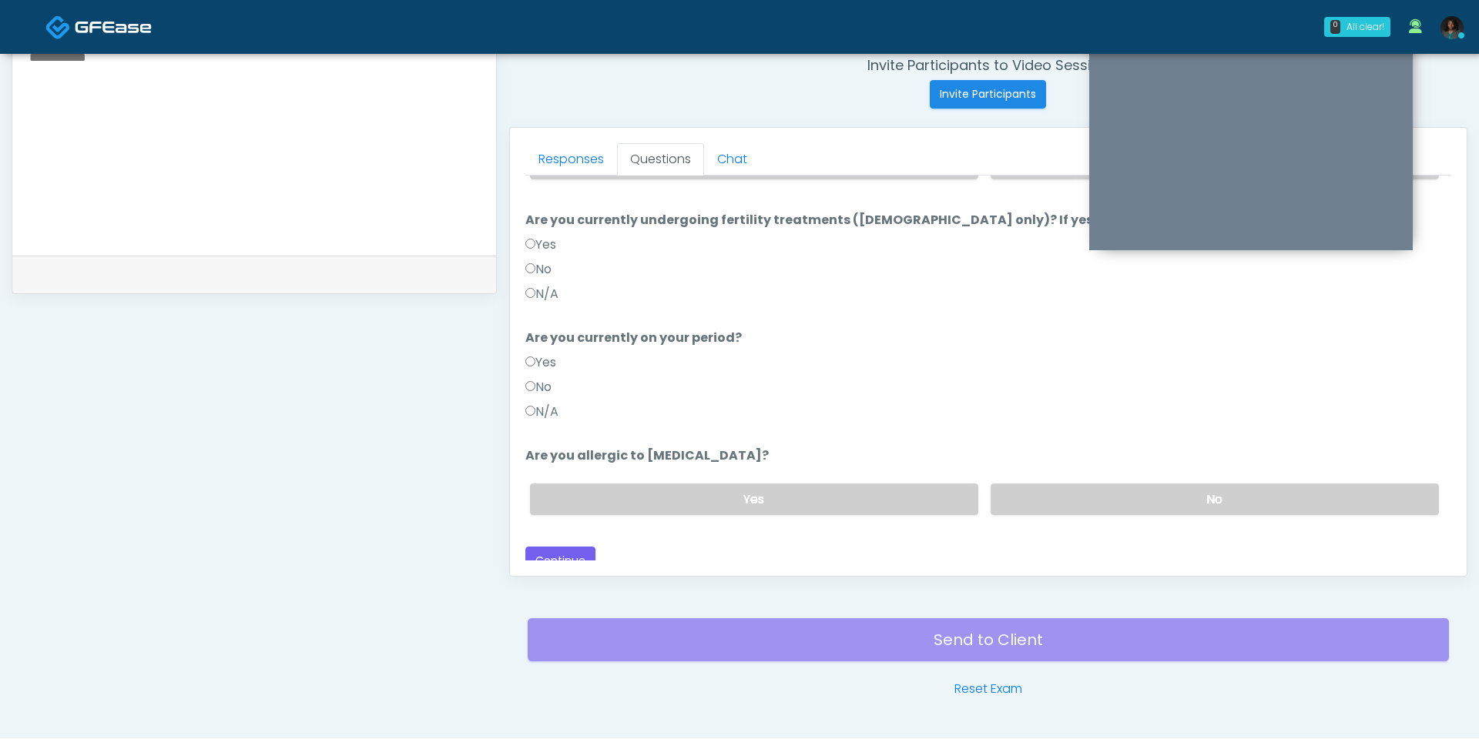
click at [541, 390] on label "No" at bounding box center [538, 387] width 26 height 18
click at [1134, 492] on label "No" at bounding box center [1214, 500] width 448 height 32
click at [557, 547] on button "Continue" at bounding box center [560, 561] width 70 height 28
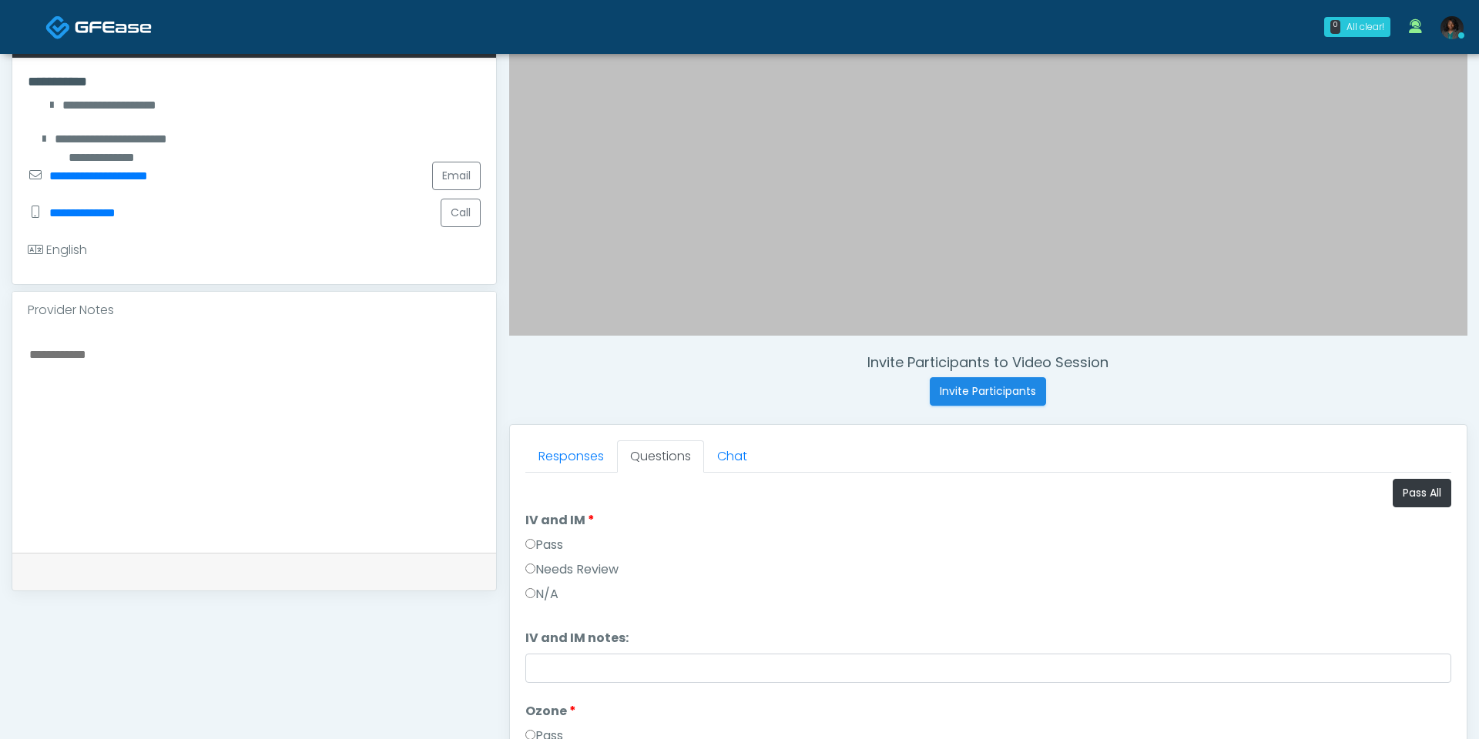
scroll to position [339, 0]
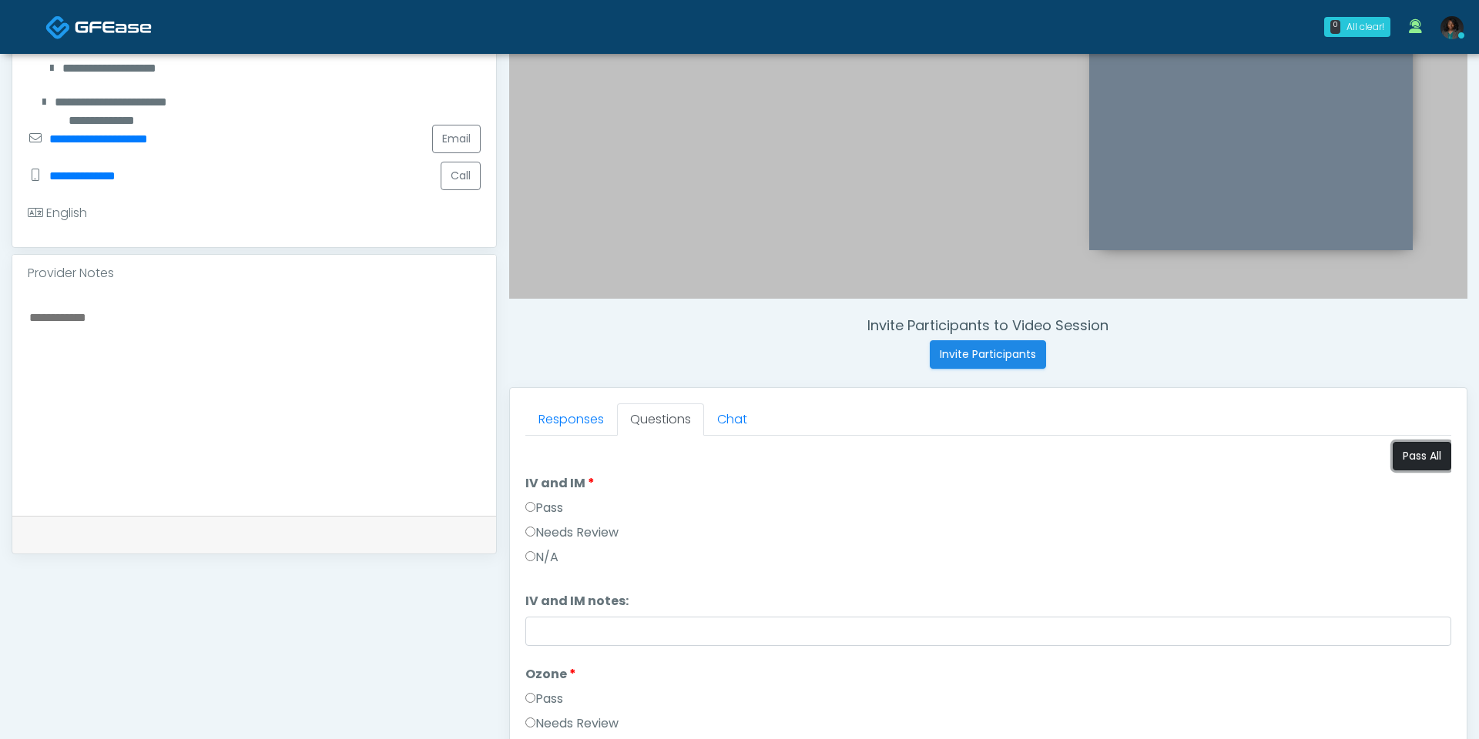
click at [1439, 458] on button "Pass All" at bounding box center [1421, 456] width 59 height 28
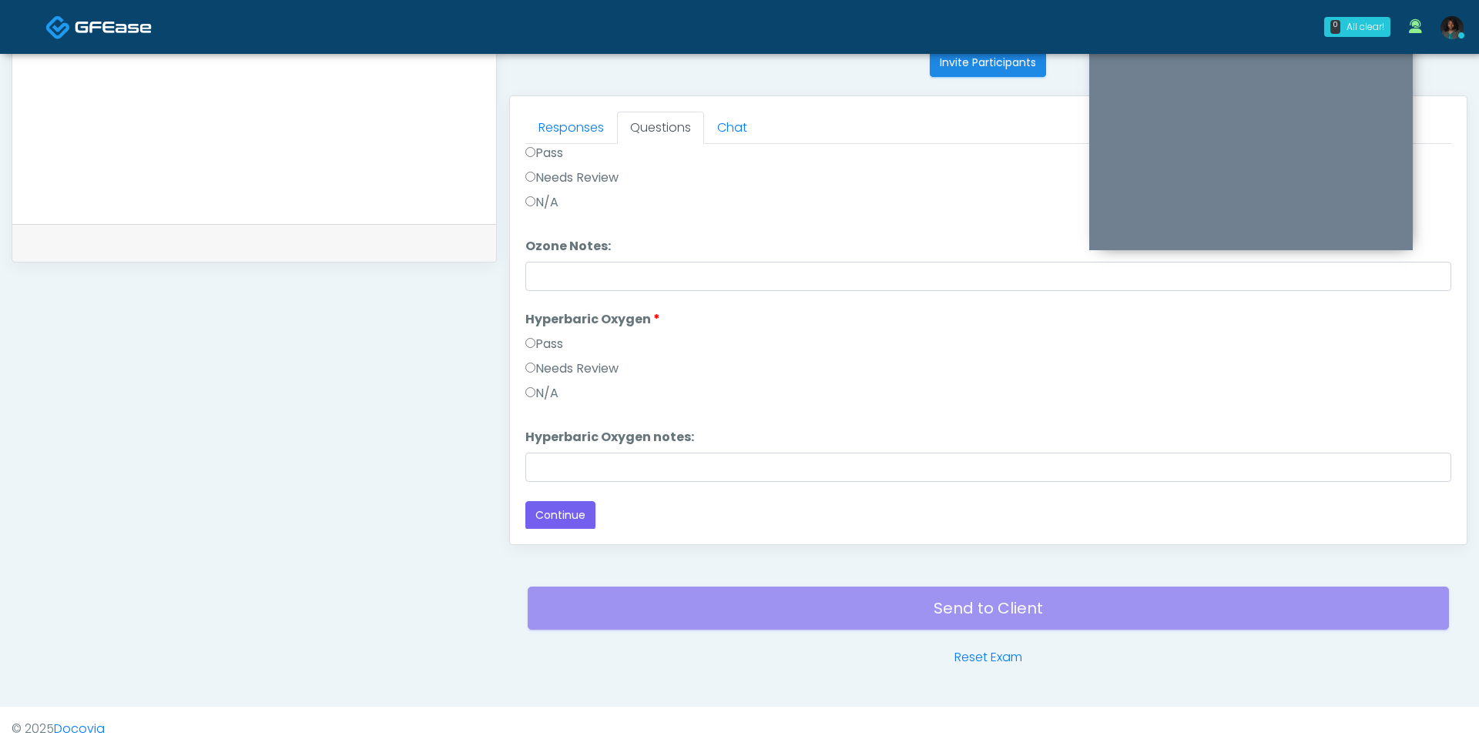
scroll to position [640, 0]
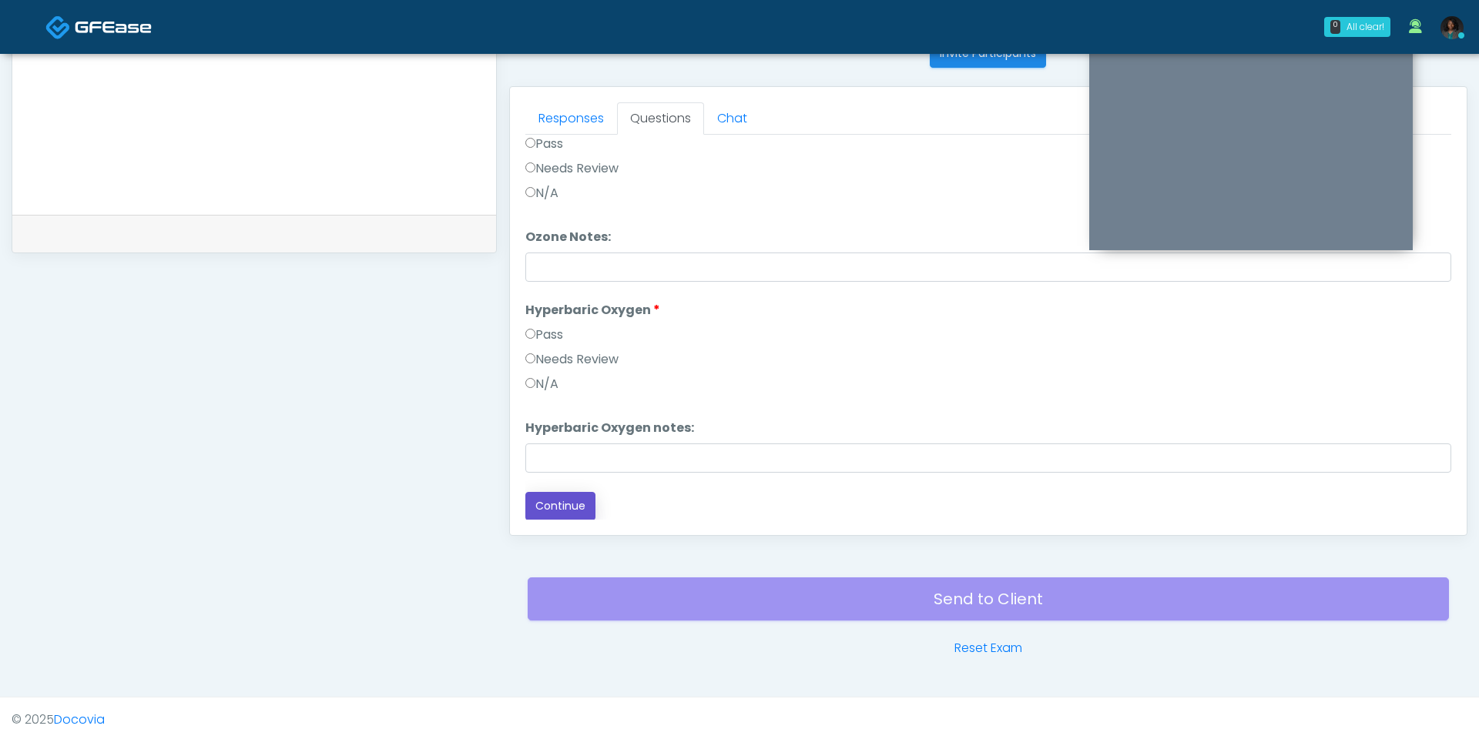
click at [566, 505] on button "Continue" at bounding box center [560, 506] width 70 height 28
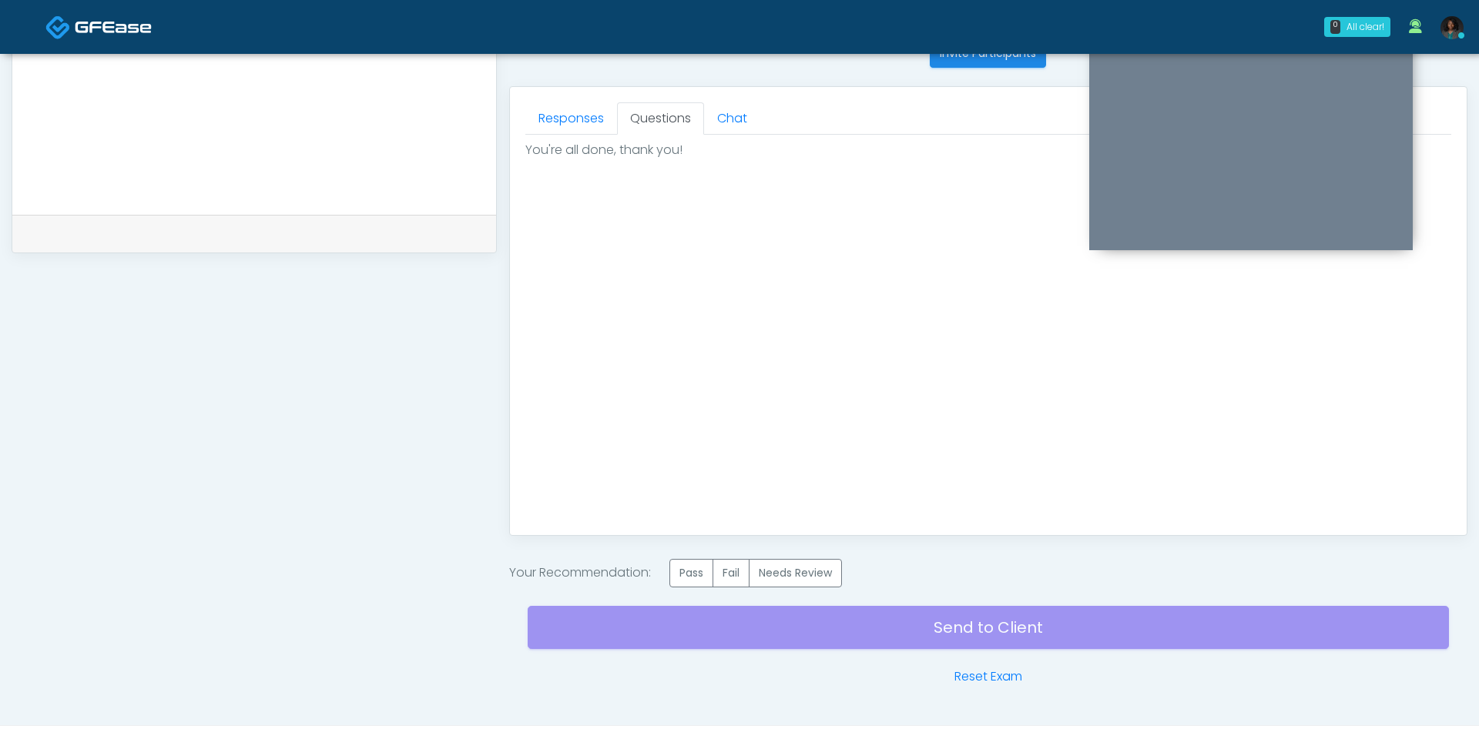
scroll to position [0, 0]
click at [700, 570] on label "Pass" at bounding box center [691, 573] width 44 height 28
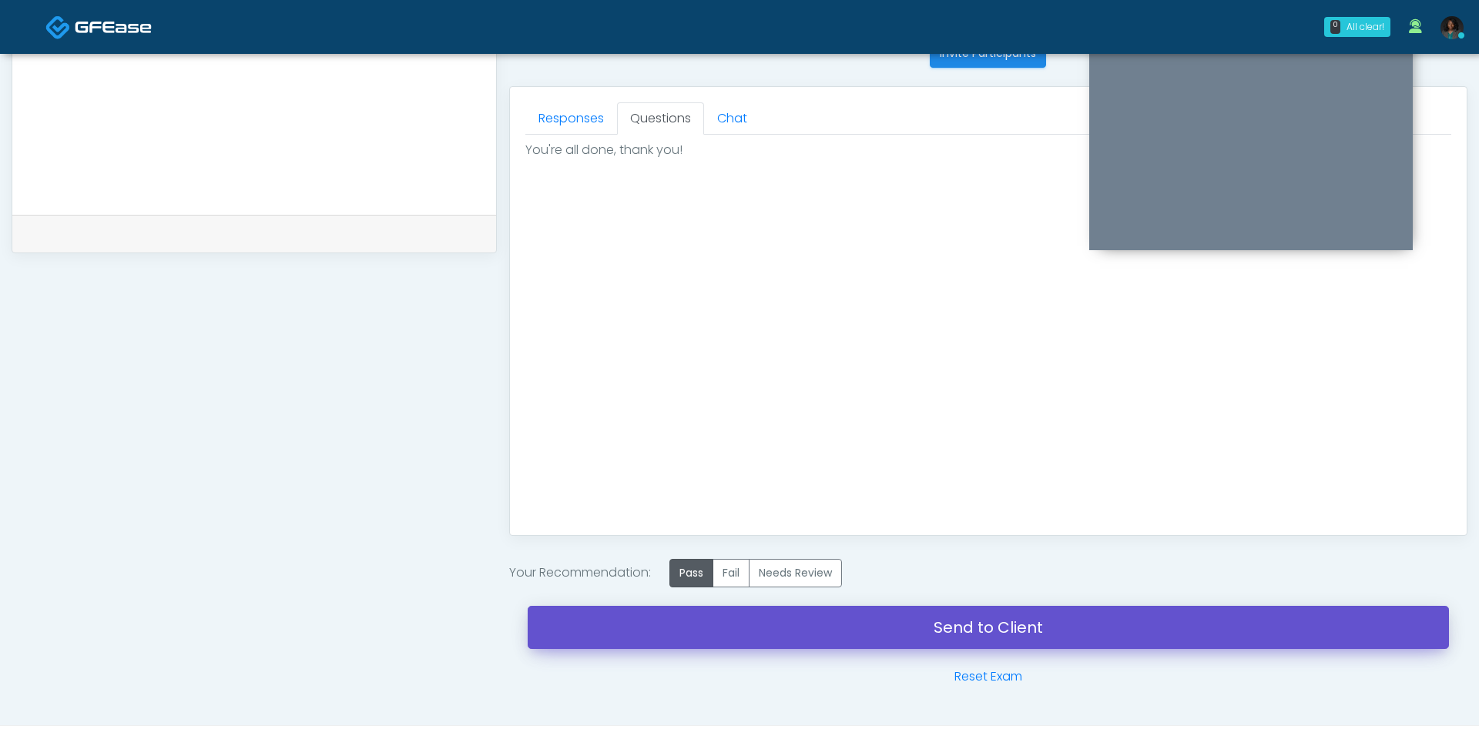
click at [945, 627] on link "Send to Client" at bounding box center [988, 627] width 921 height 43
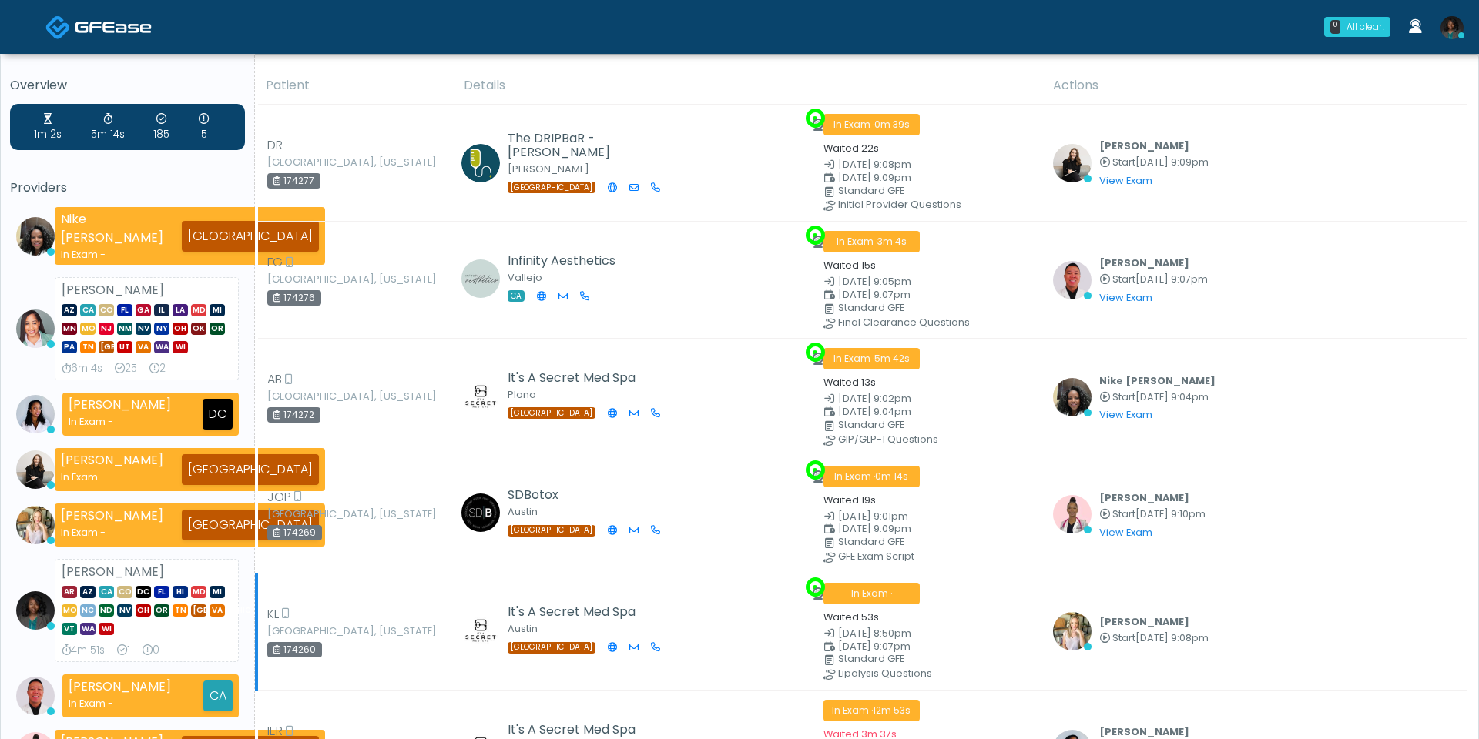
scroll to position [293, 0]
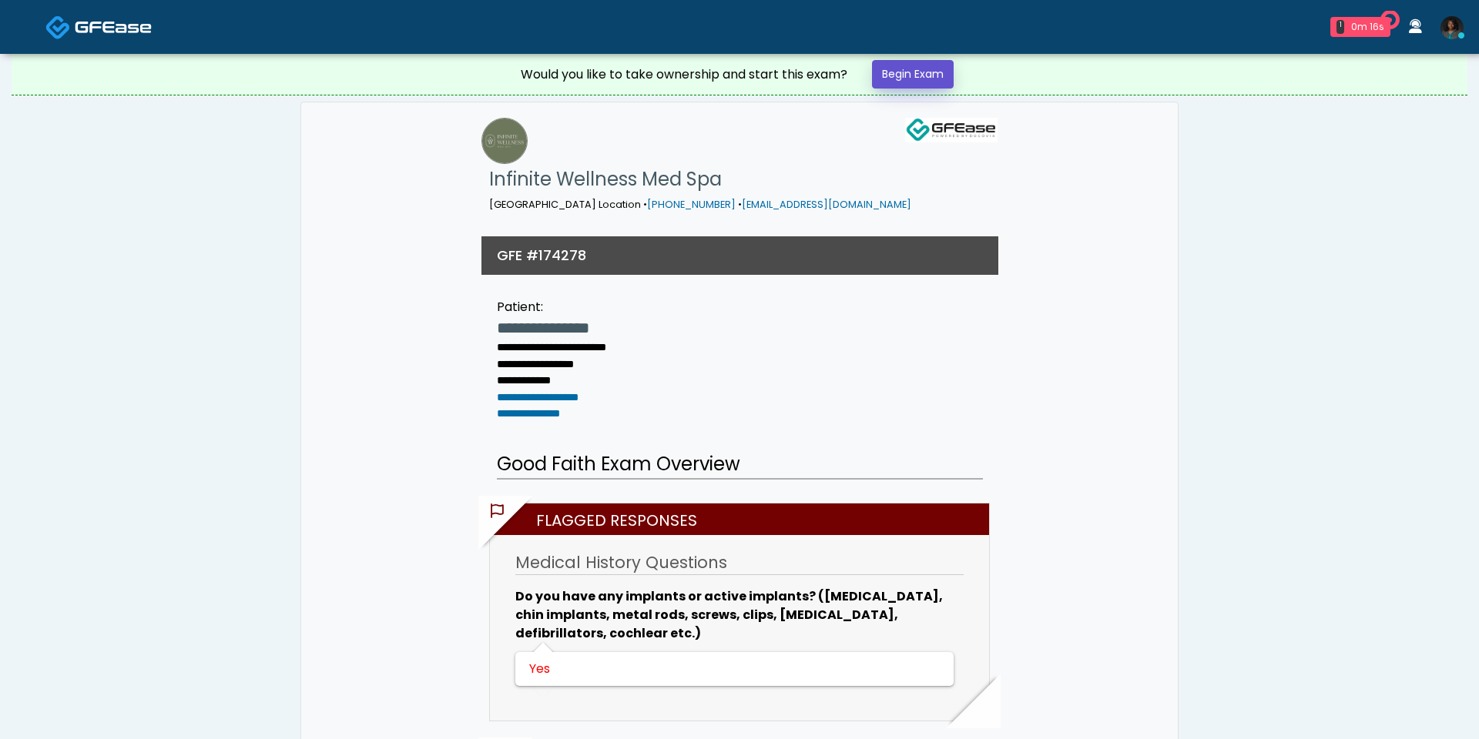
click at [933, 75] on link "Begin Exam" at bounding box center [913, 74] width 82 height 28
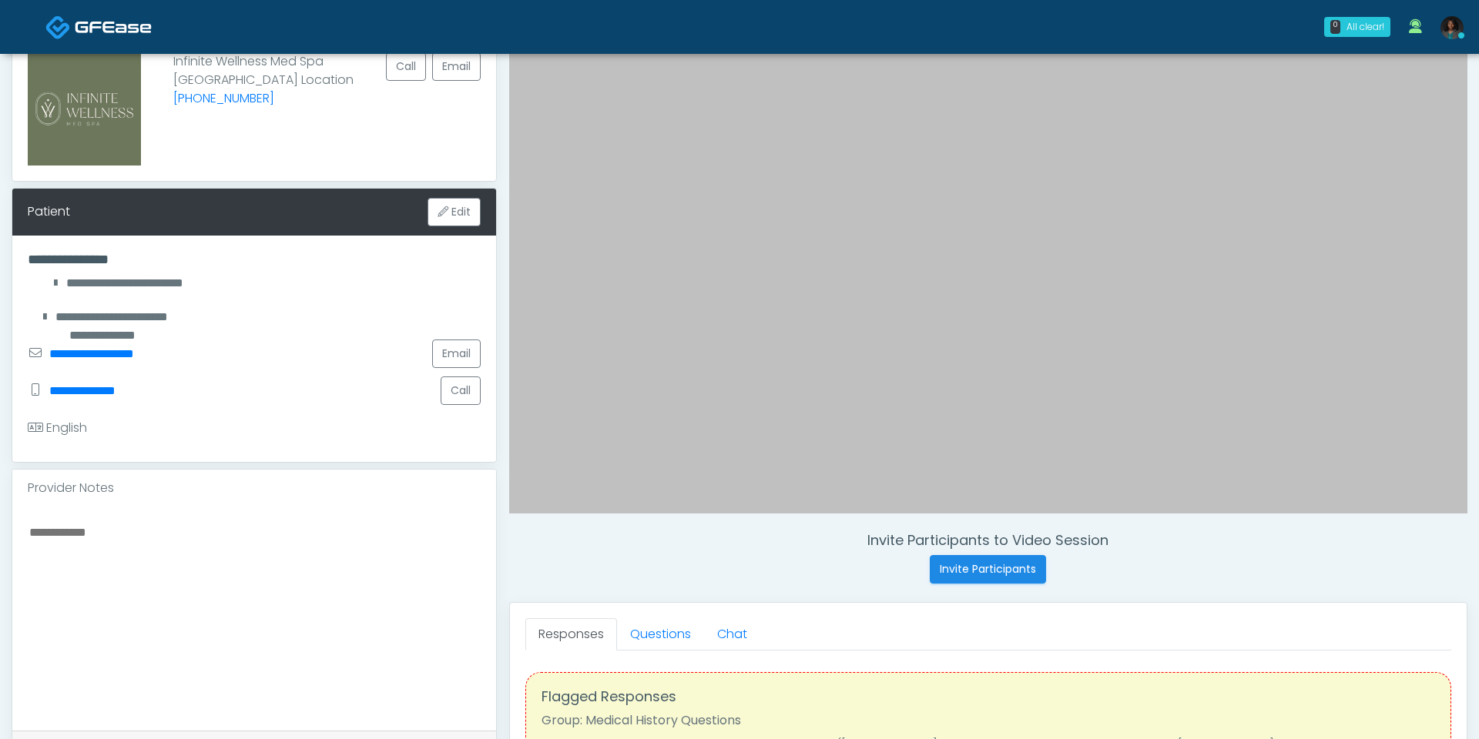
scroll to position [132, 0]
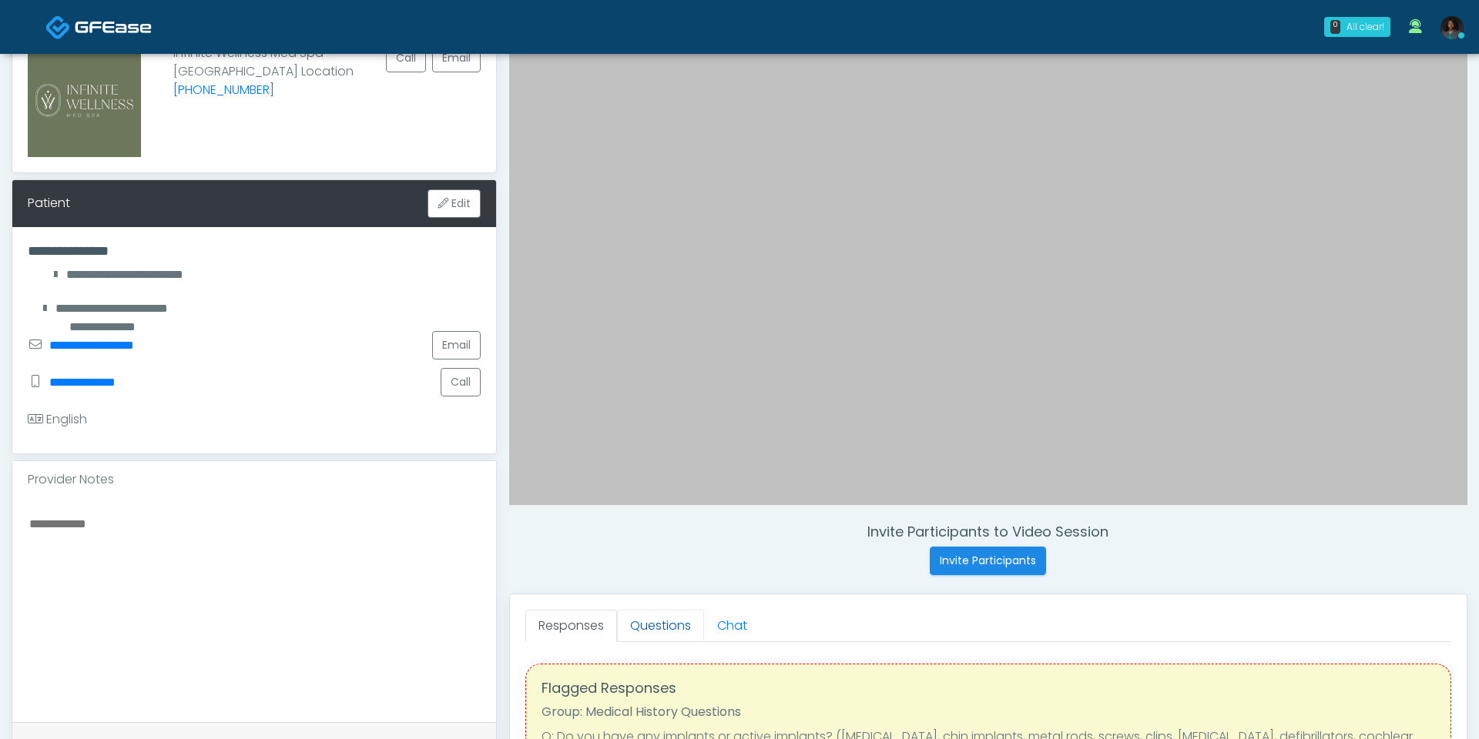
click at [658, 621] on link "Questions" at bounding box center [660, 626] width 87 height 32
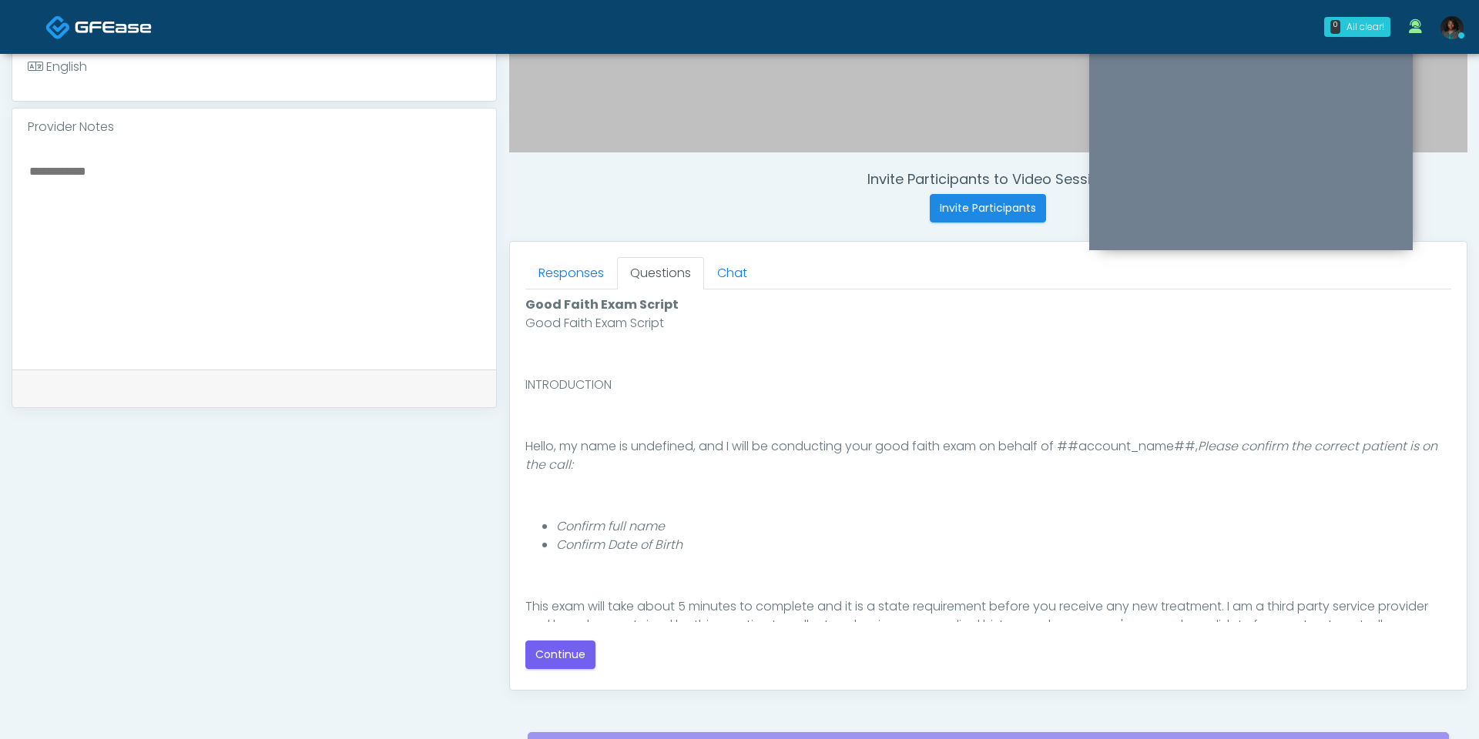
scroll to position [123, 0]
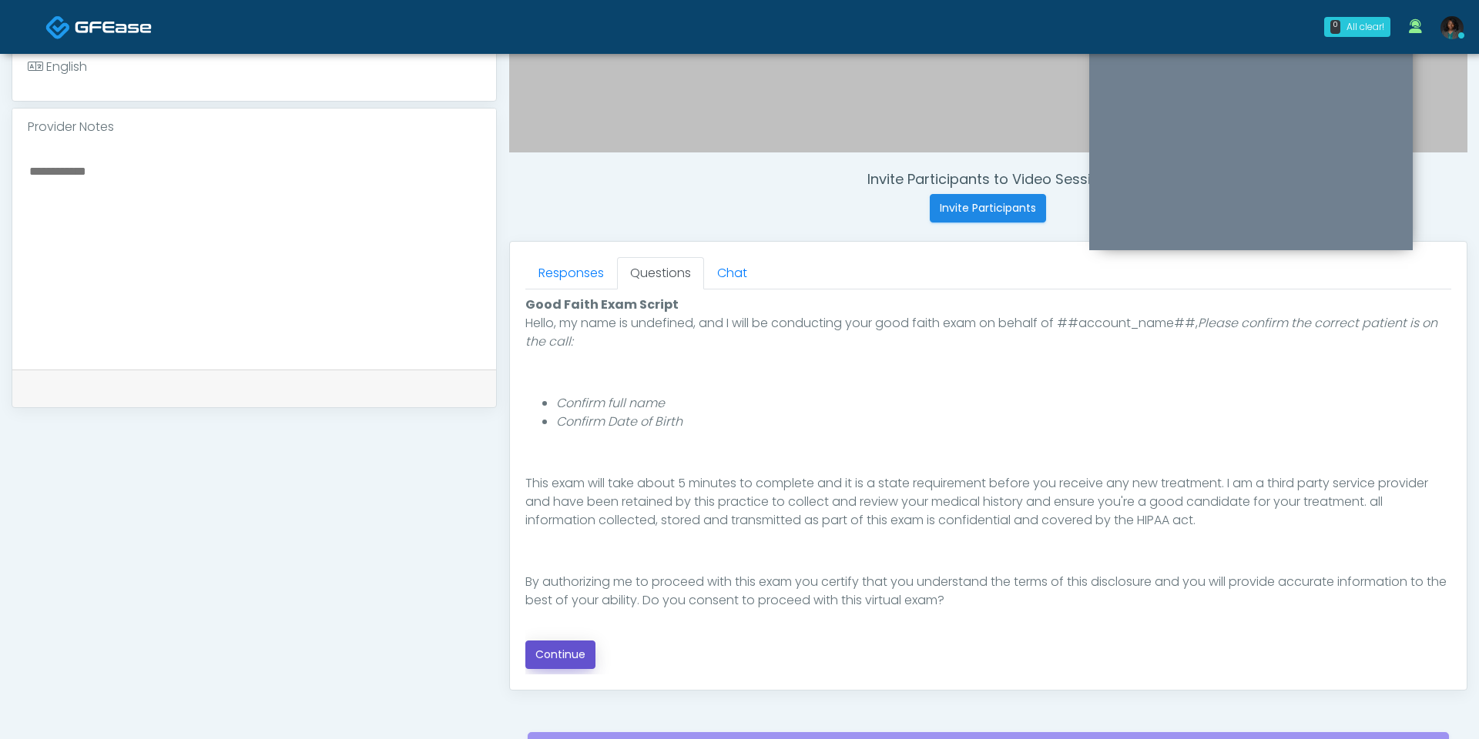
click at [531, 650] on button "Continue" at bounding box center [560, 655] width 70 height 28
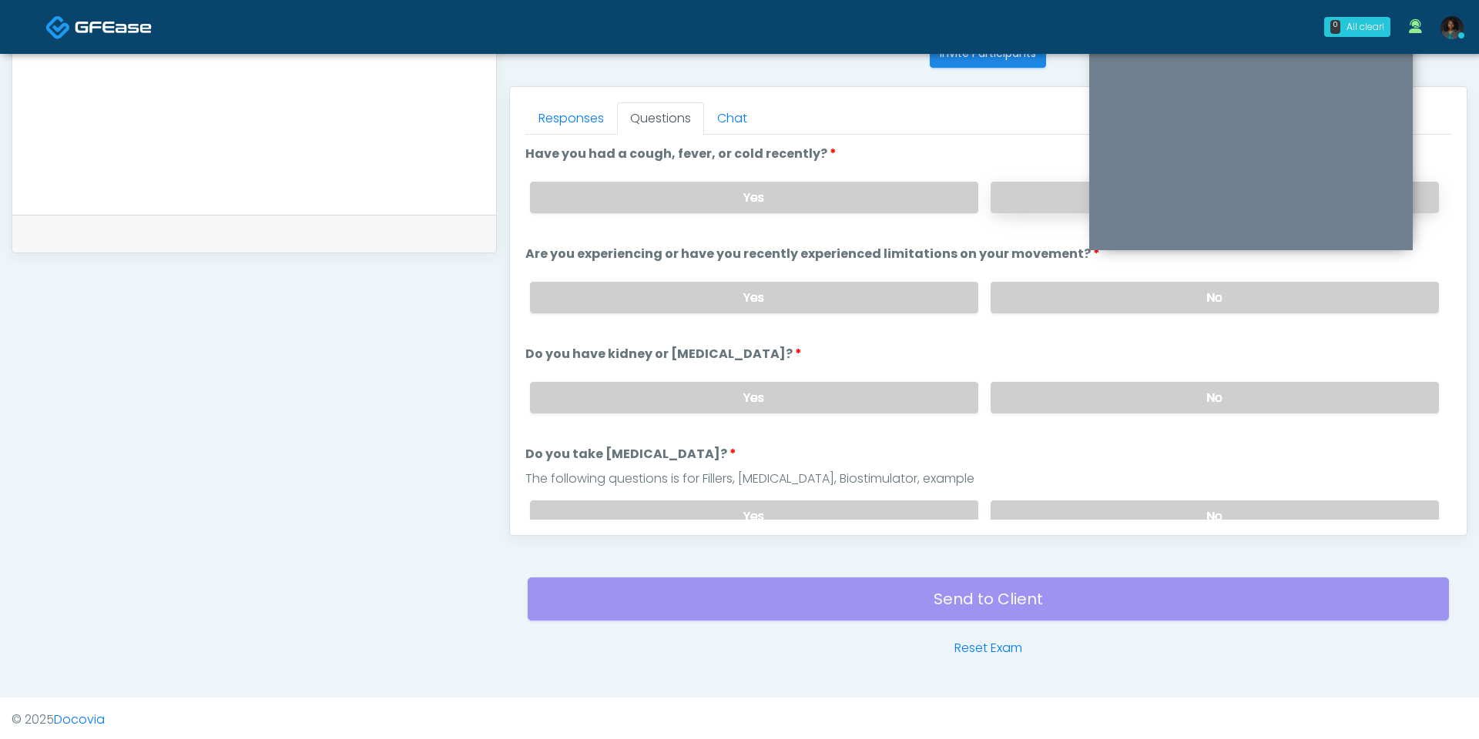
click at [1051, 189] on label "No" at bounding box center [1214, 198] width 448 height 32
click at [1055, 297] on label "No" at bounding box center [1214, 298] width 448 height 32
click at [1061, 382] on label "No" at bounding box center [1214, 398] width 448 height 32
click at [1072, 508] on label "No" at bounding box center [1214, 517] width 448 height 32
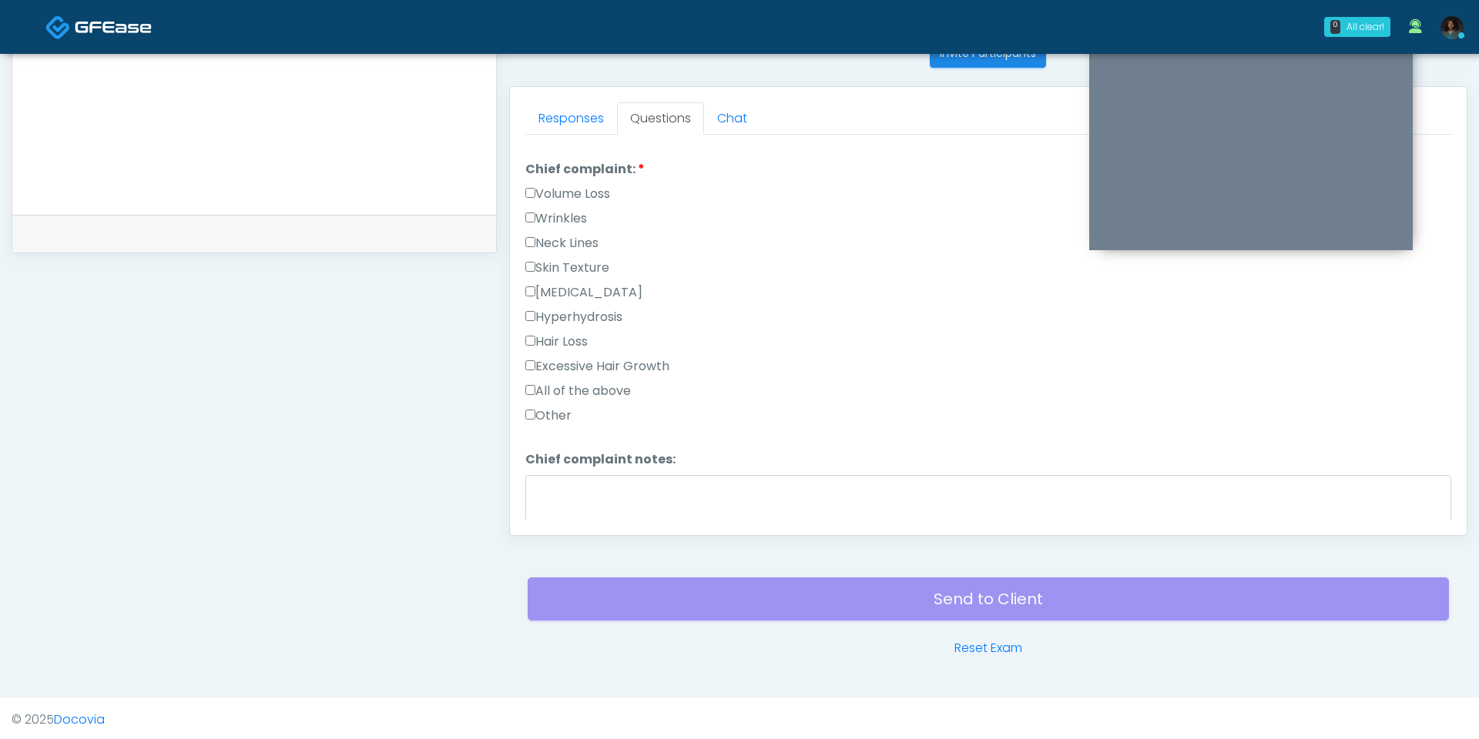
scroll to position [405, 0]
click at [567, 407] on label "Other" at bounding box center [548, 414] width 46 height 18
click at [622, 463] on li "Chief complaint notes: Chief complaint notes:" at bounding box center [988, 497] width 926 height 96
click at [624, 474] on textarea "Chief complaint notes:" at bounding box center [988, 507] width 926 height 66
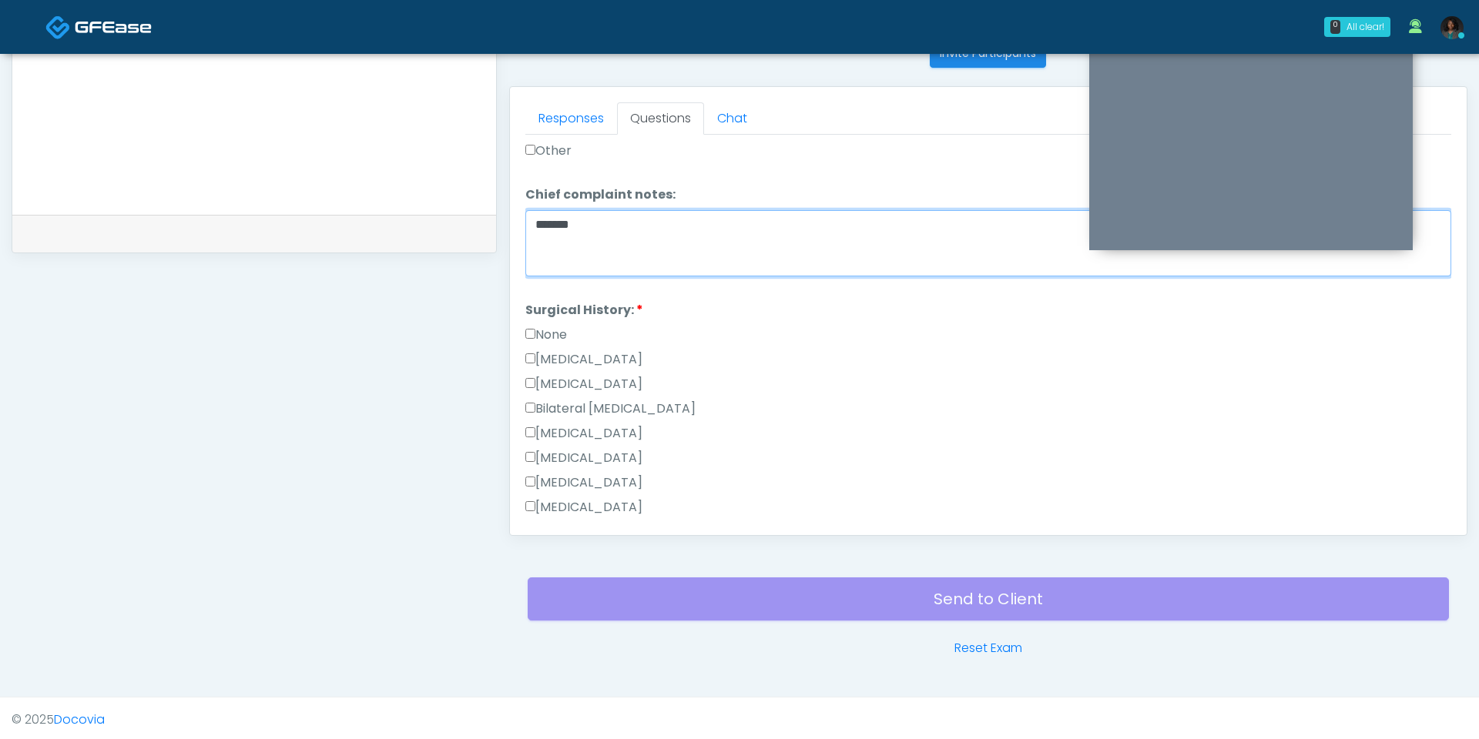
scroll to position [669, 0]
type textarea "*******"
click at [584, 424] on label "Breast Augmentation" at bounding box center [583, 433] width 117 height 18
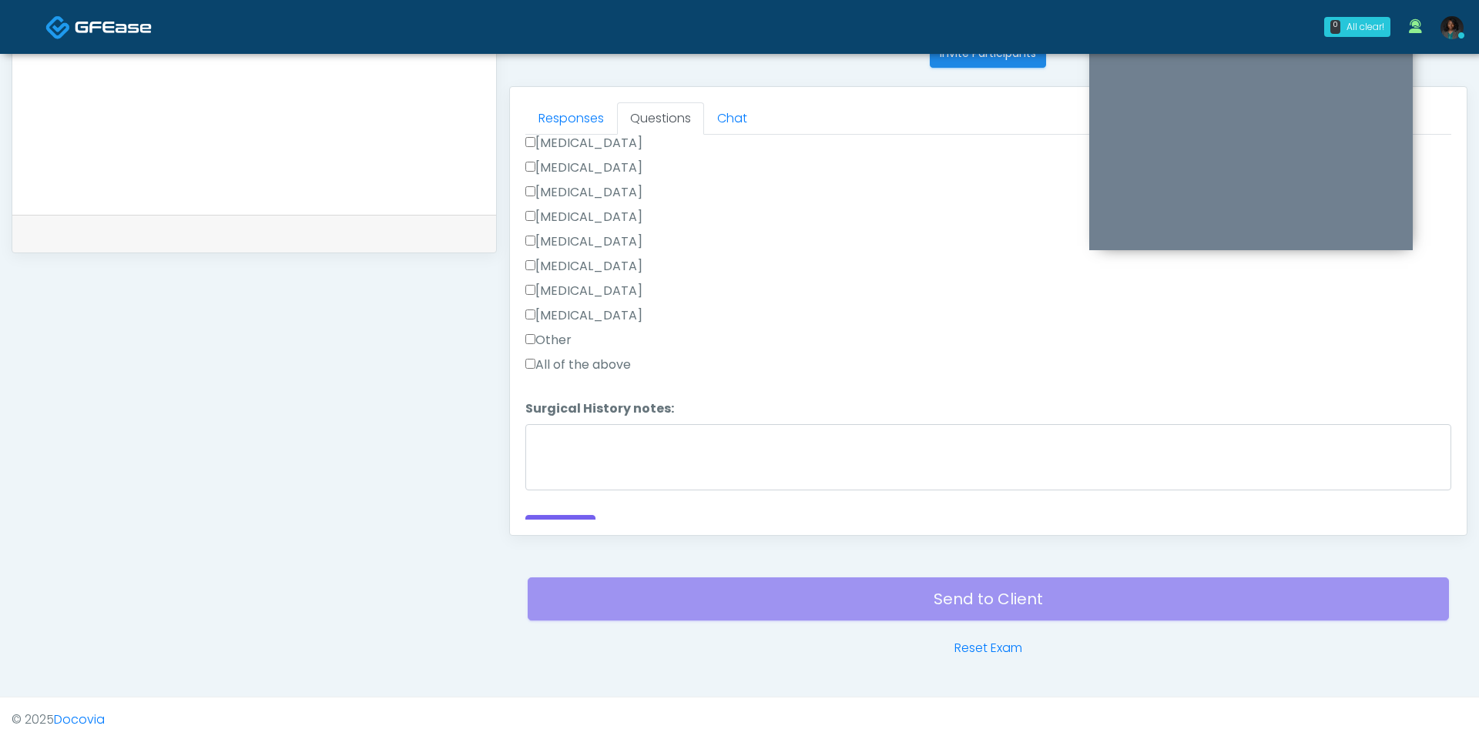
scroll to position [973, 0]
click at [575, 509] on button "Continue" at bounding box center [560, 515] width 70 height 28
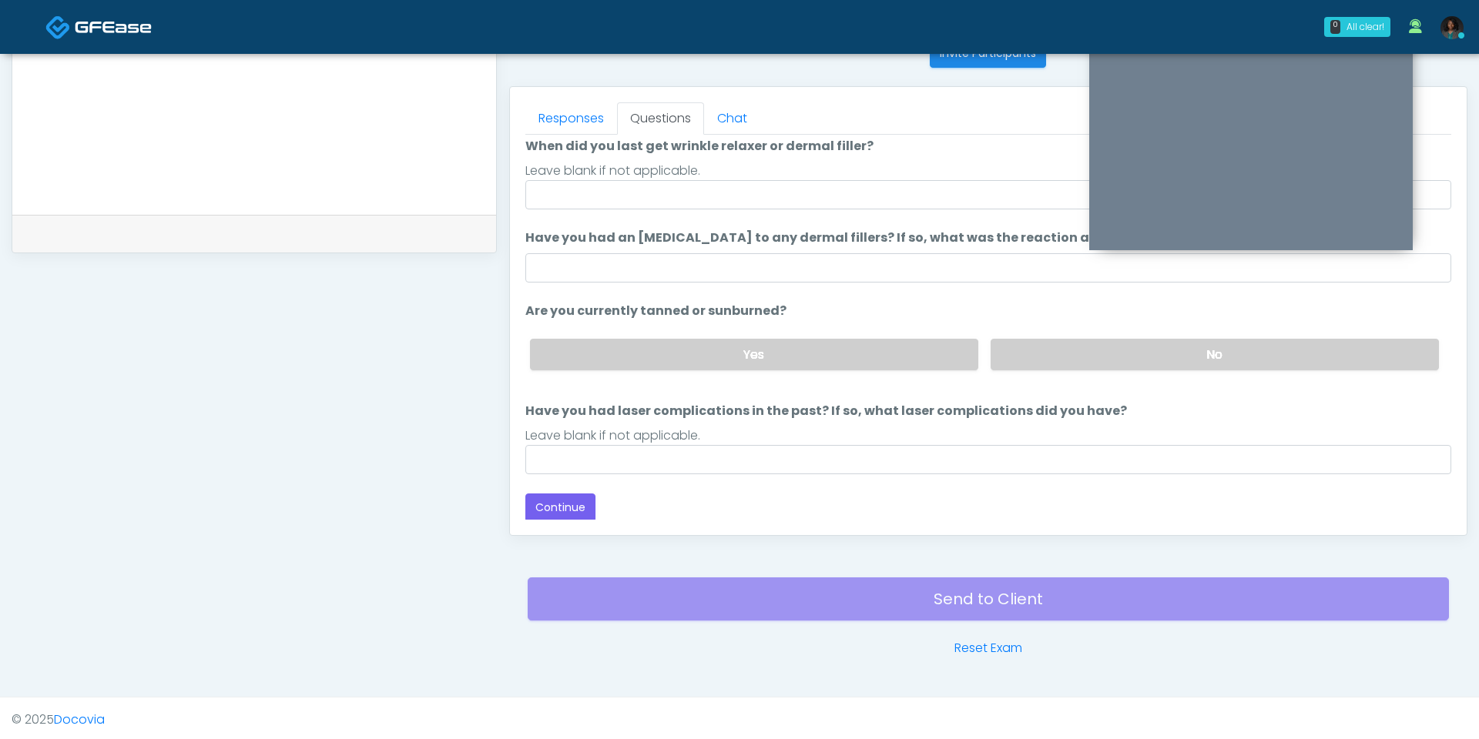
scroll to position [0, 0]
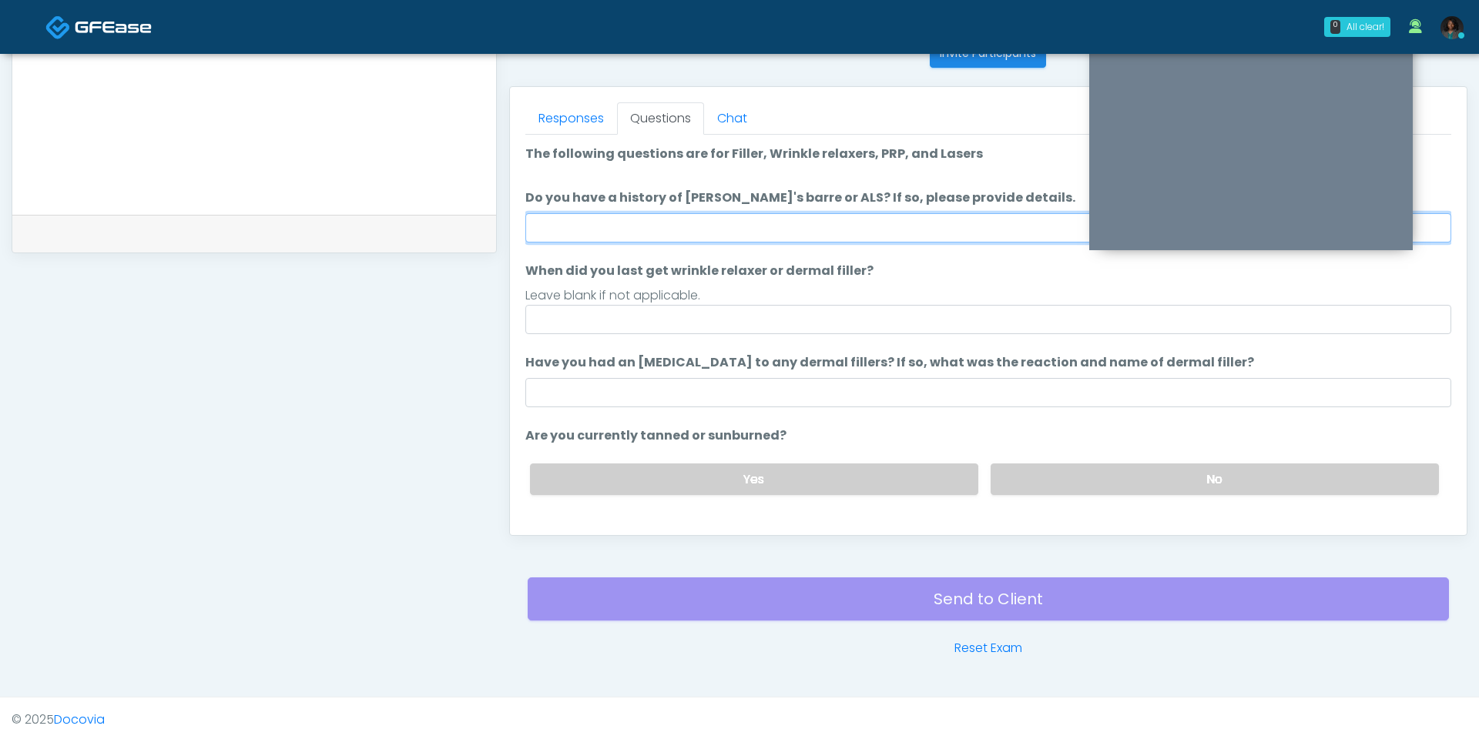
click at [706, 228] on input "Do you have a history of Guillain's barre or ALS? If so, please provide details." at bounding box center [988, 227] width 926 height 29
click at [645, 228] on input "**********" at bounding box center [988, 227] width 926 height 29
type input "**"
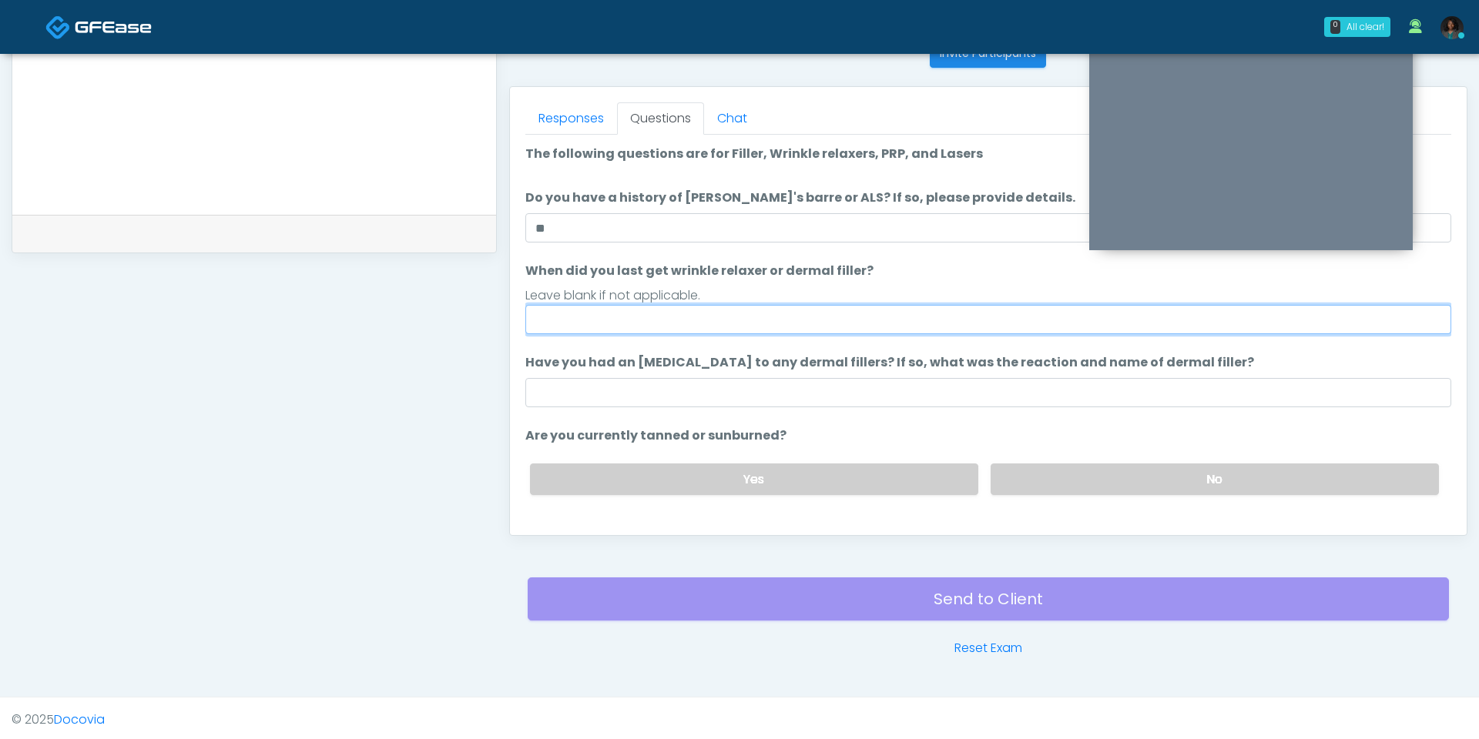
click at [653, 330] on input "When did you last get wrinkle relaxer or dermal filler?" at bounding box center [988, 319] width 926 height 29
type input "**********"
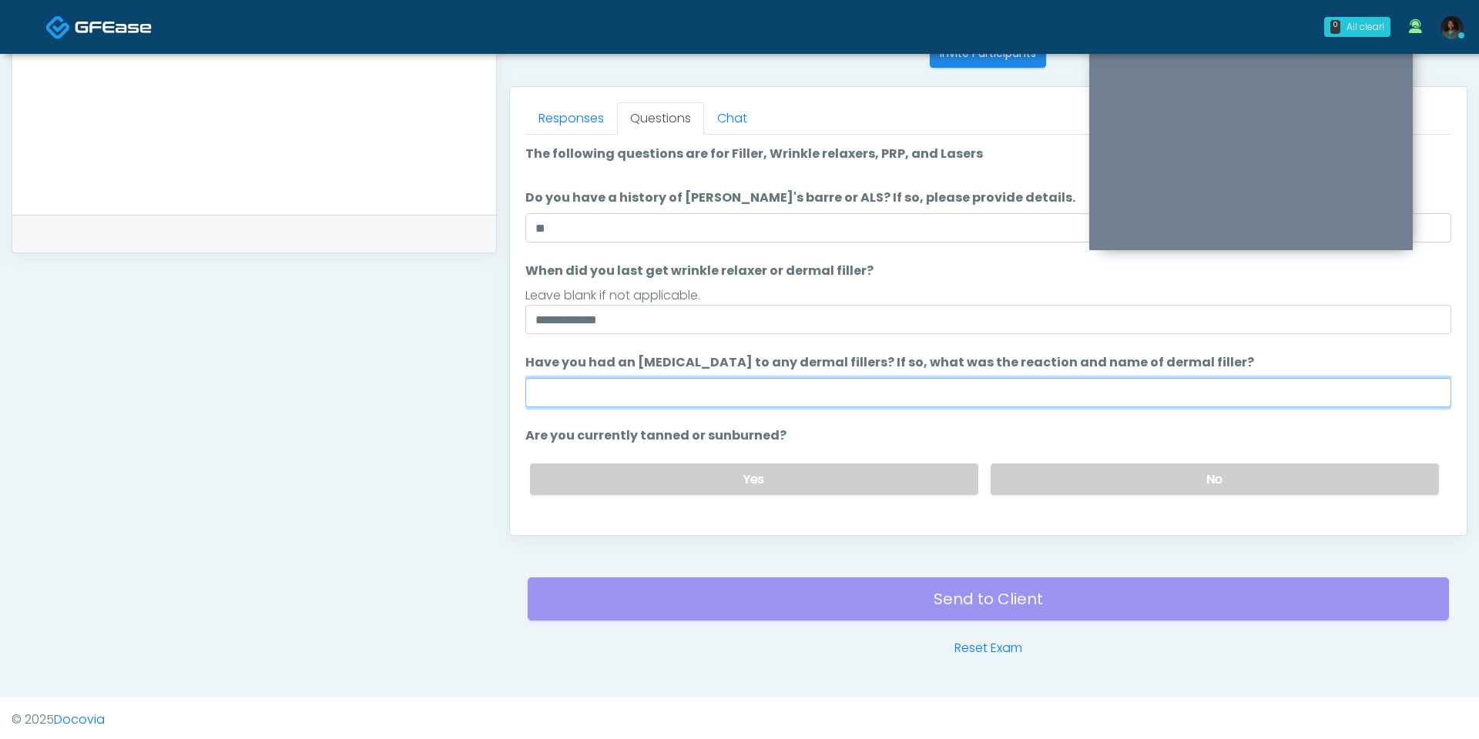
click at [678, 393] on input "Have you had an allergic response to any dermal fillers? If so, what was the re…" at bounding box center [988, 392] width 926 height 29
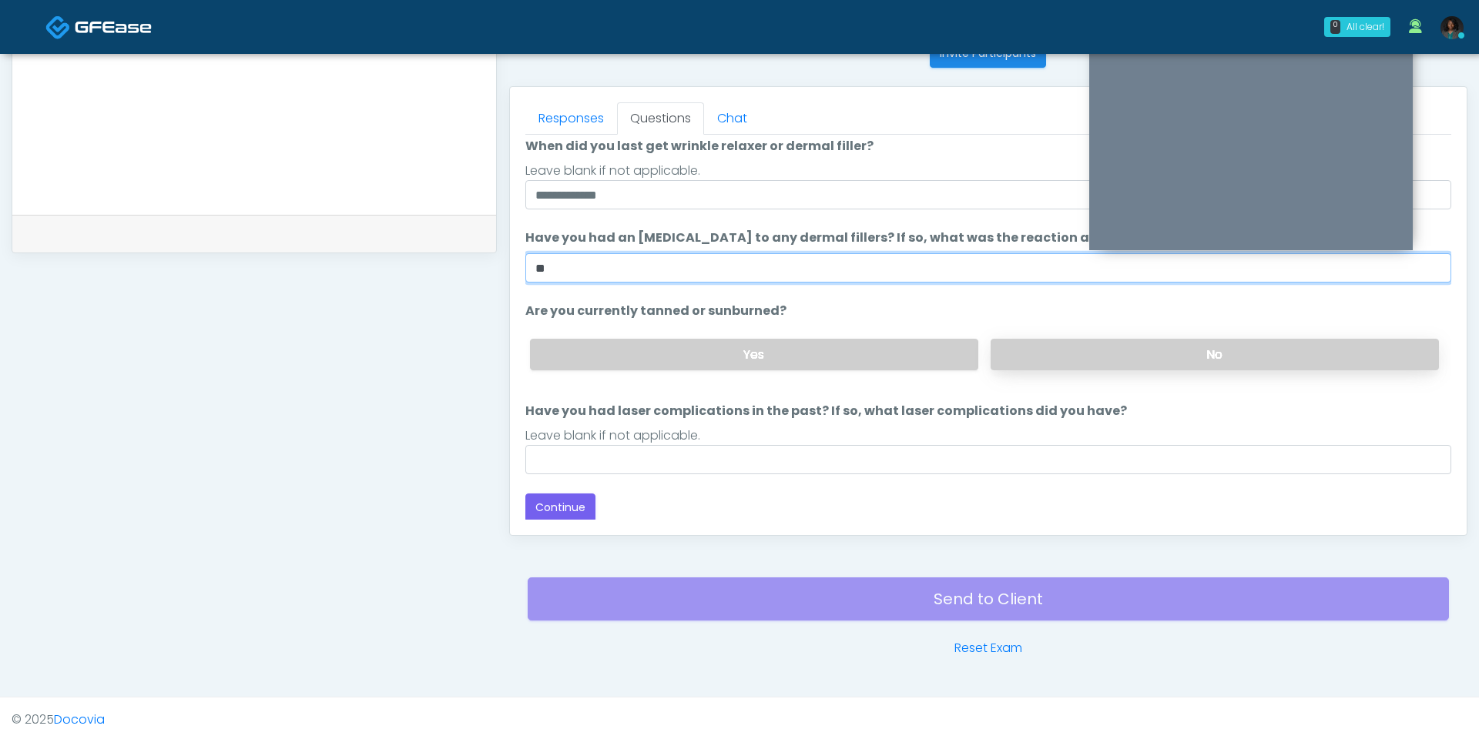
type input "**"
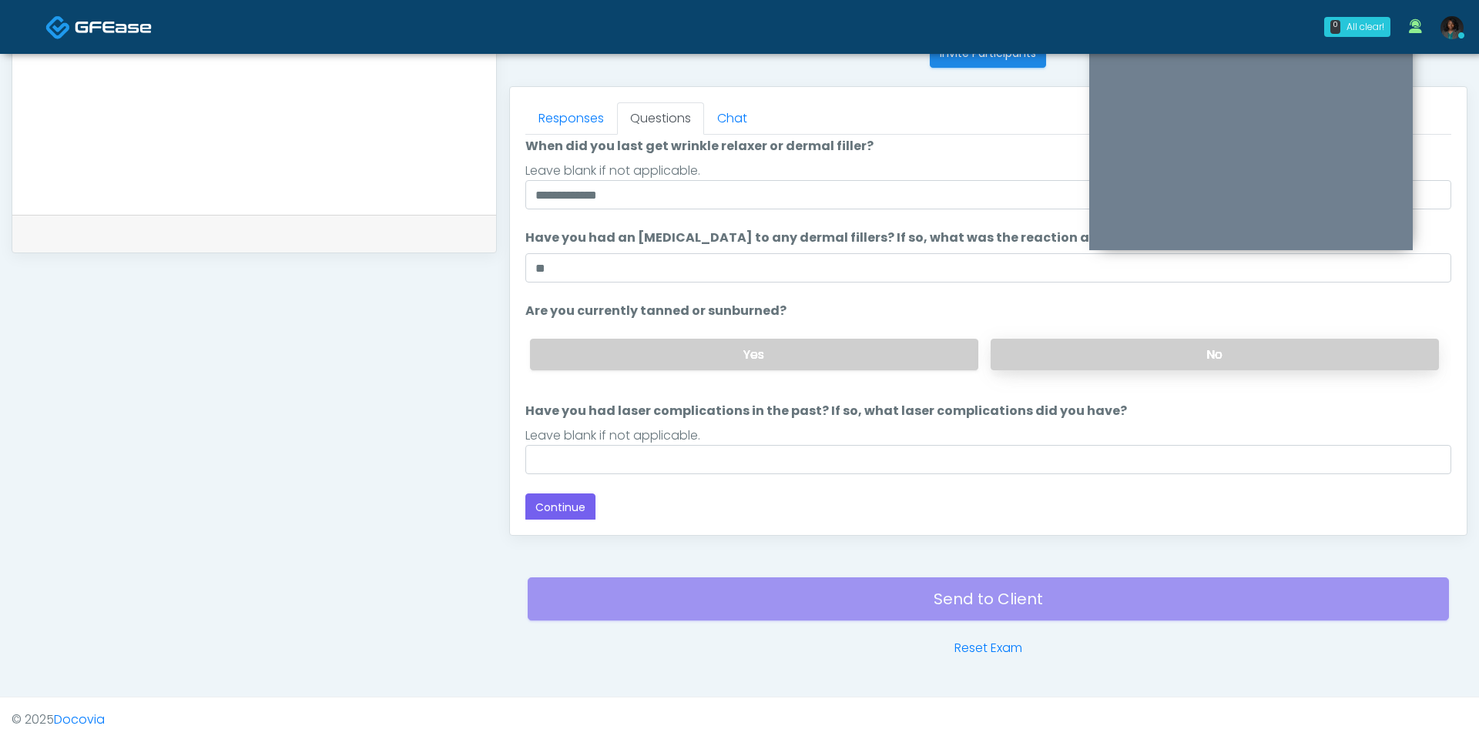
click at [1065, 357] on label "No" at bounding box center [1214, 355] width 448 height 32
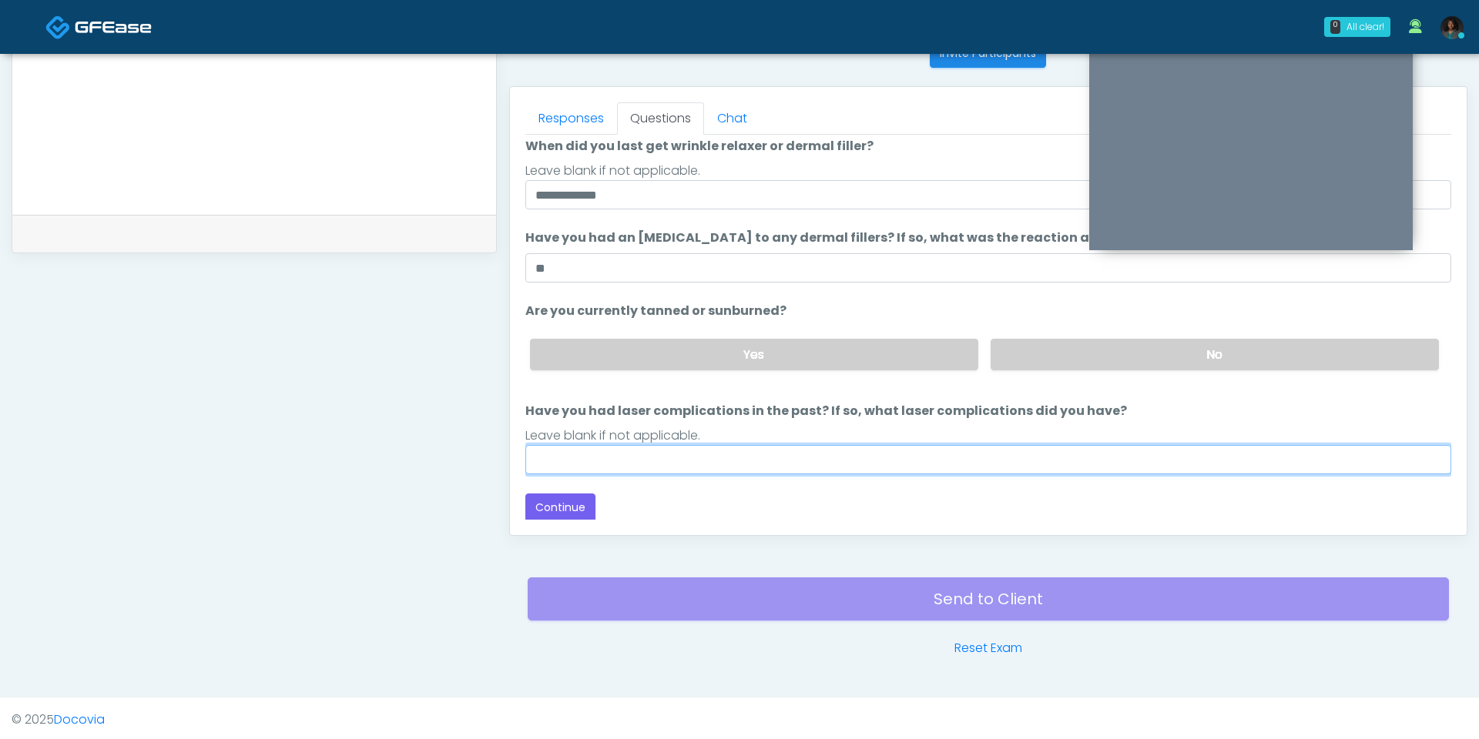
click at [615, 463] on input "Have you had laser complications in the past? If so, what laser complications d…" at bounding box center [988, 459] width 926 height 29
type input "**"
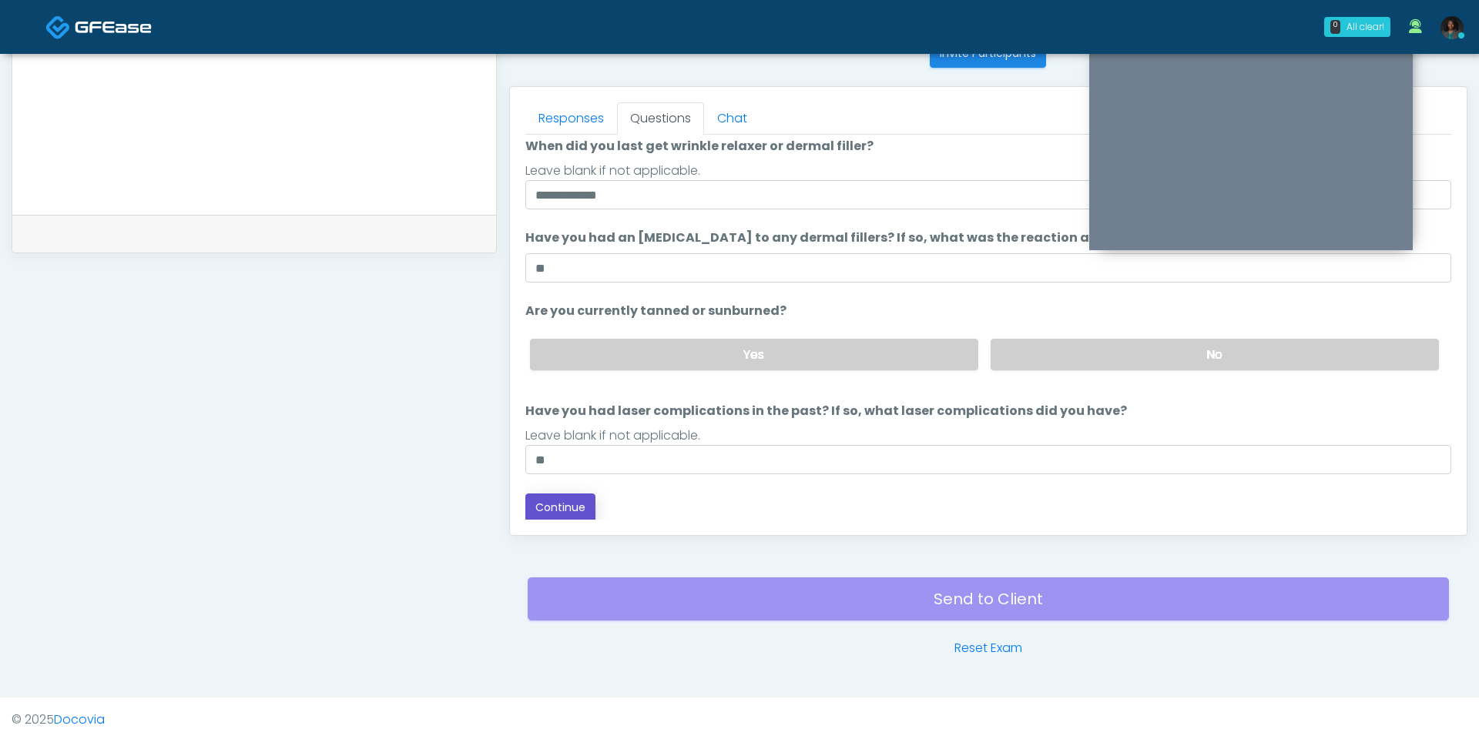
click at [549, 504] on button "Continue" at bounding box center [560, 508] width 70 height 28
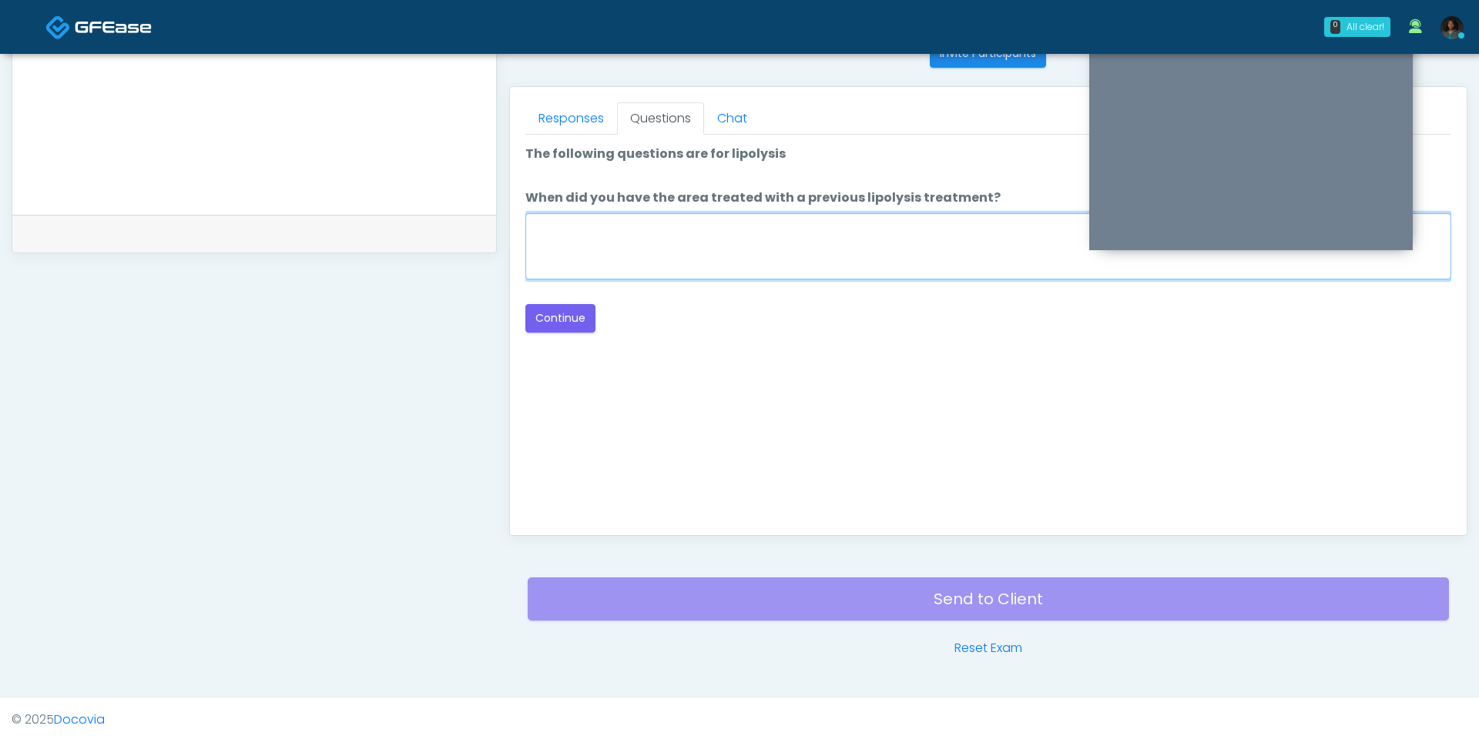
click at [694, 246] on textarea "When did you have the area treated with a previous lipolysis treatment?" at bounding box center [988, 246] width 926 height 66
type textarea "***"
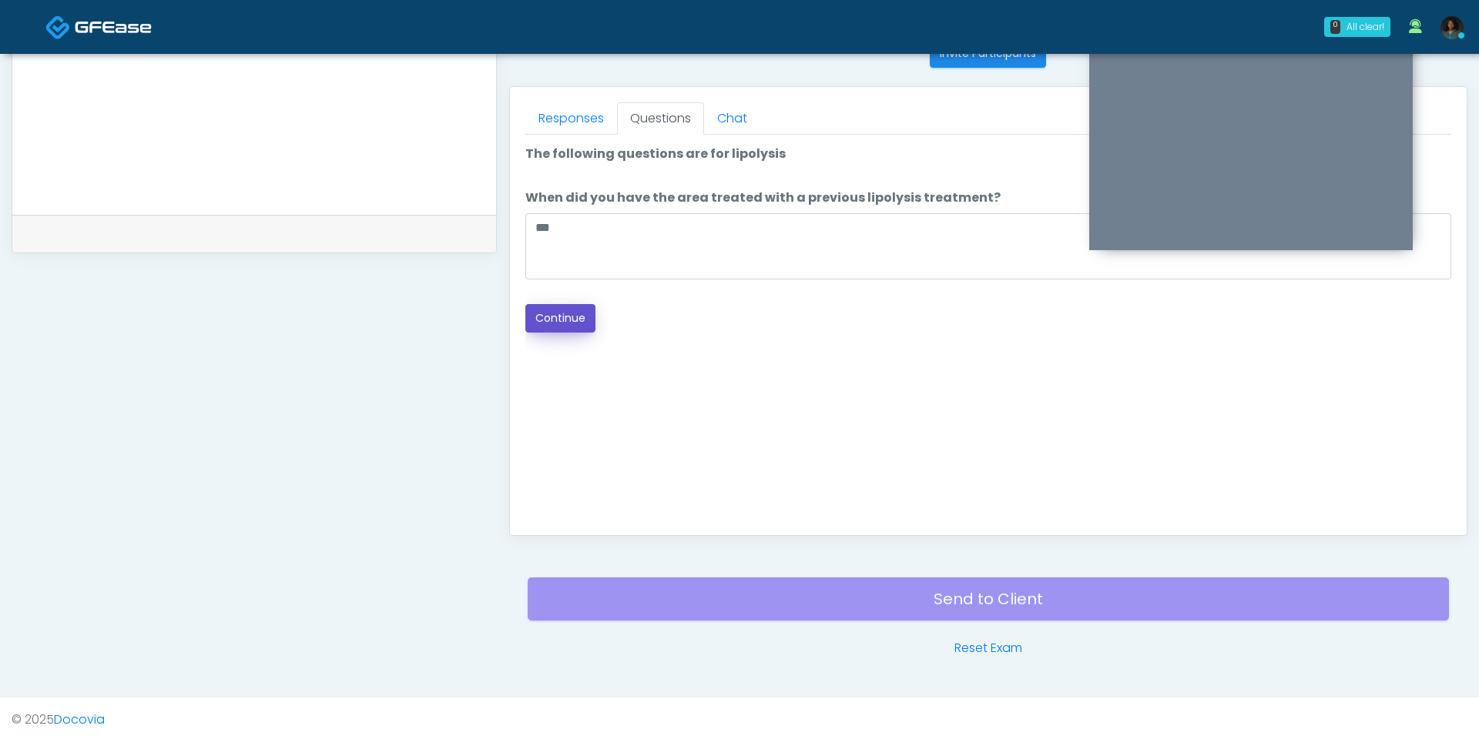
click at [557, 320] on button "Continue" at bounding box center [560, 318] width 70 height 28
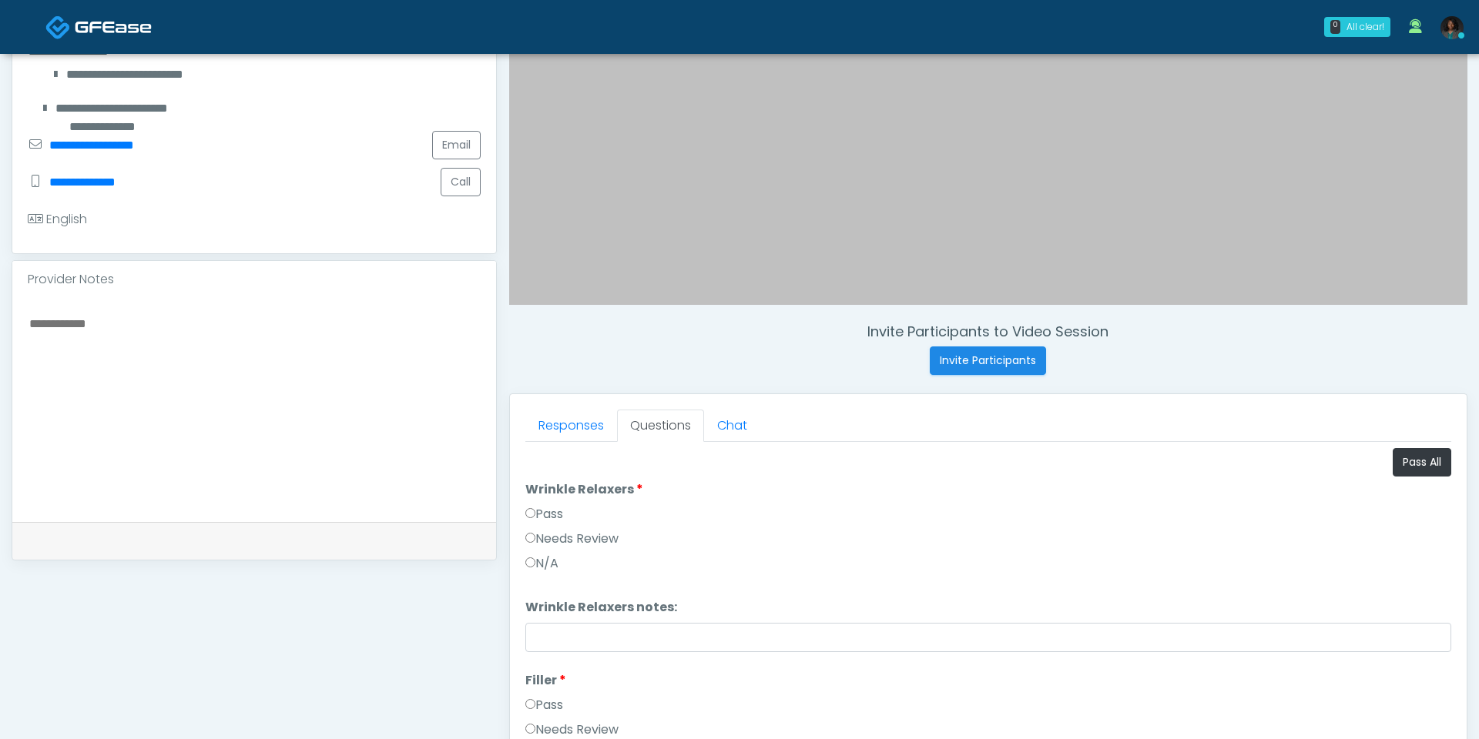
scroll to position [379, 0]
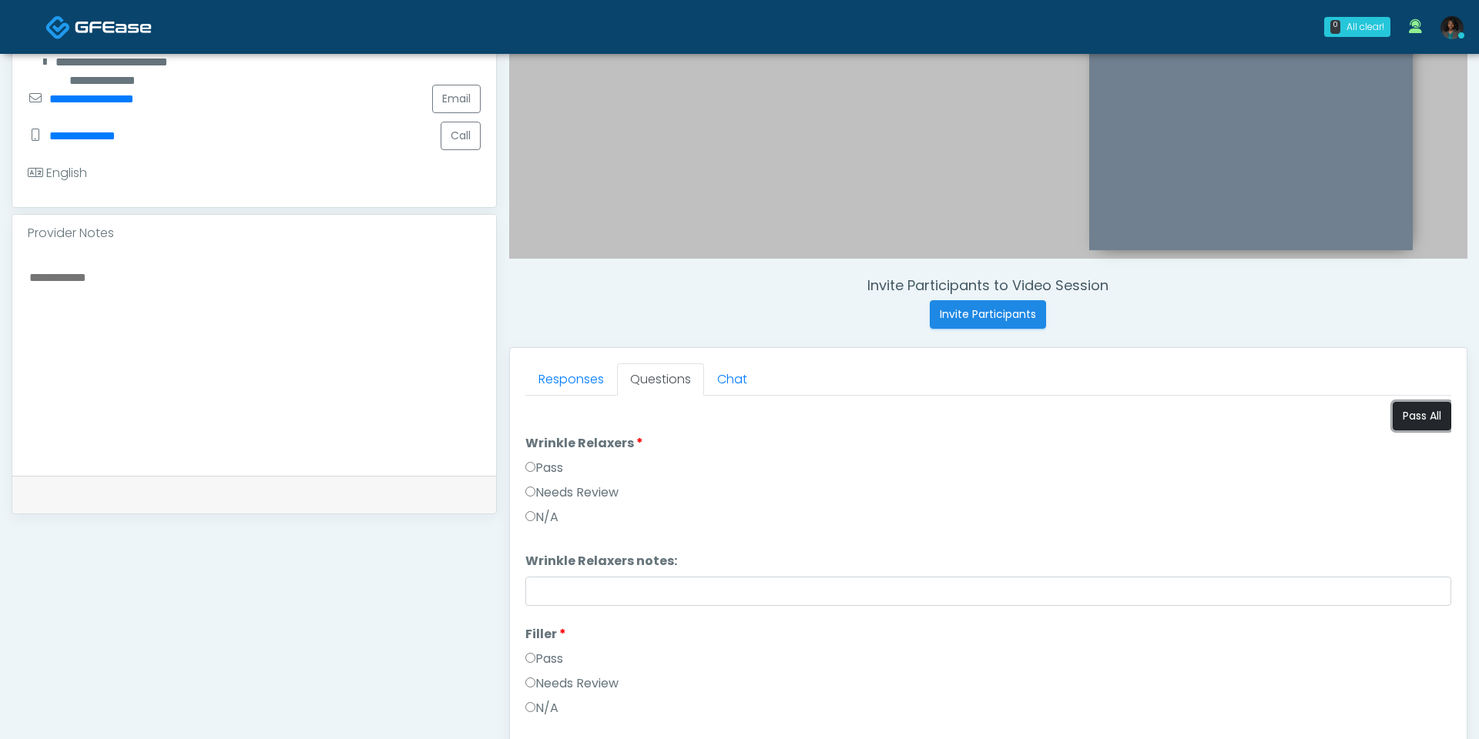
click at [1426, 415] on button "Pass All" at bounding box center [1421, 416] width 59 height 28
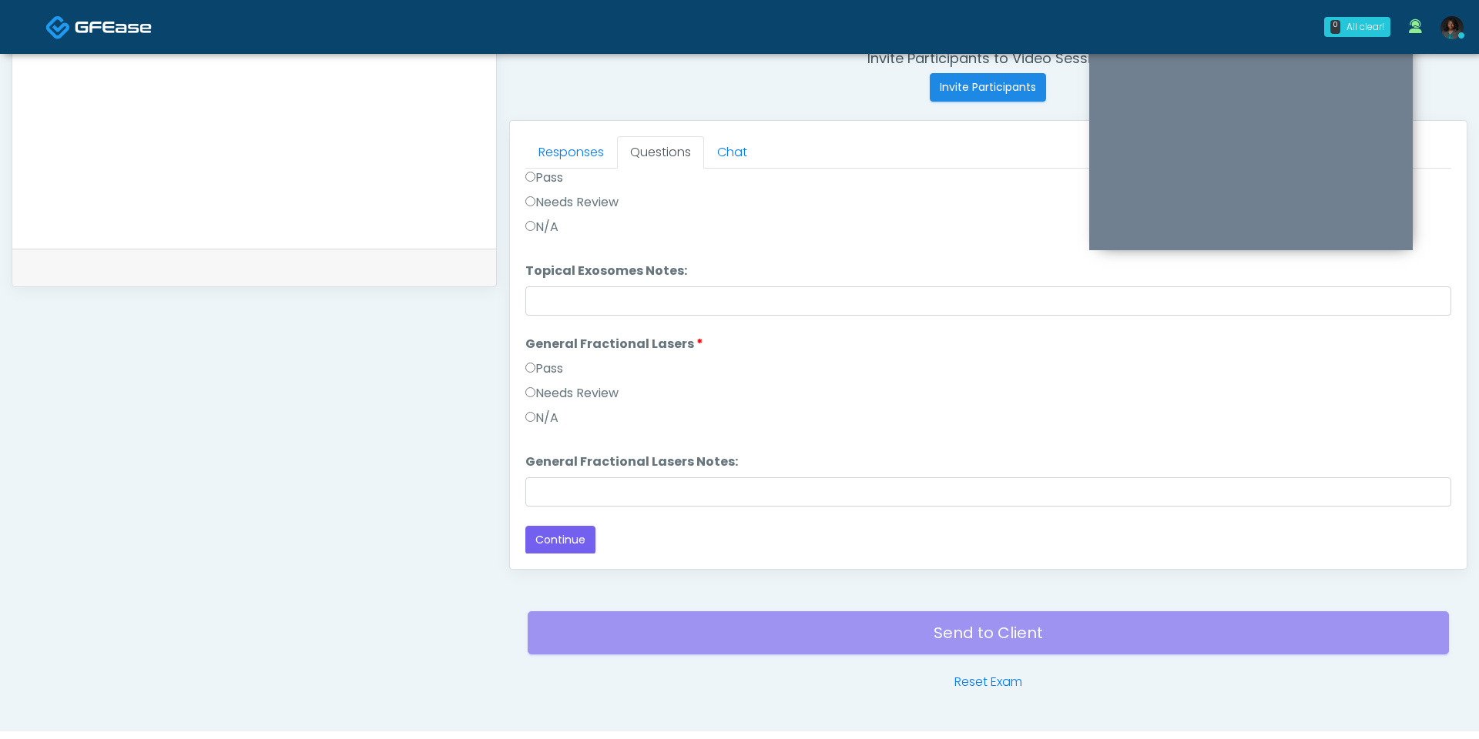
scroll to position [640, 0]
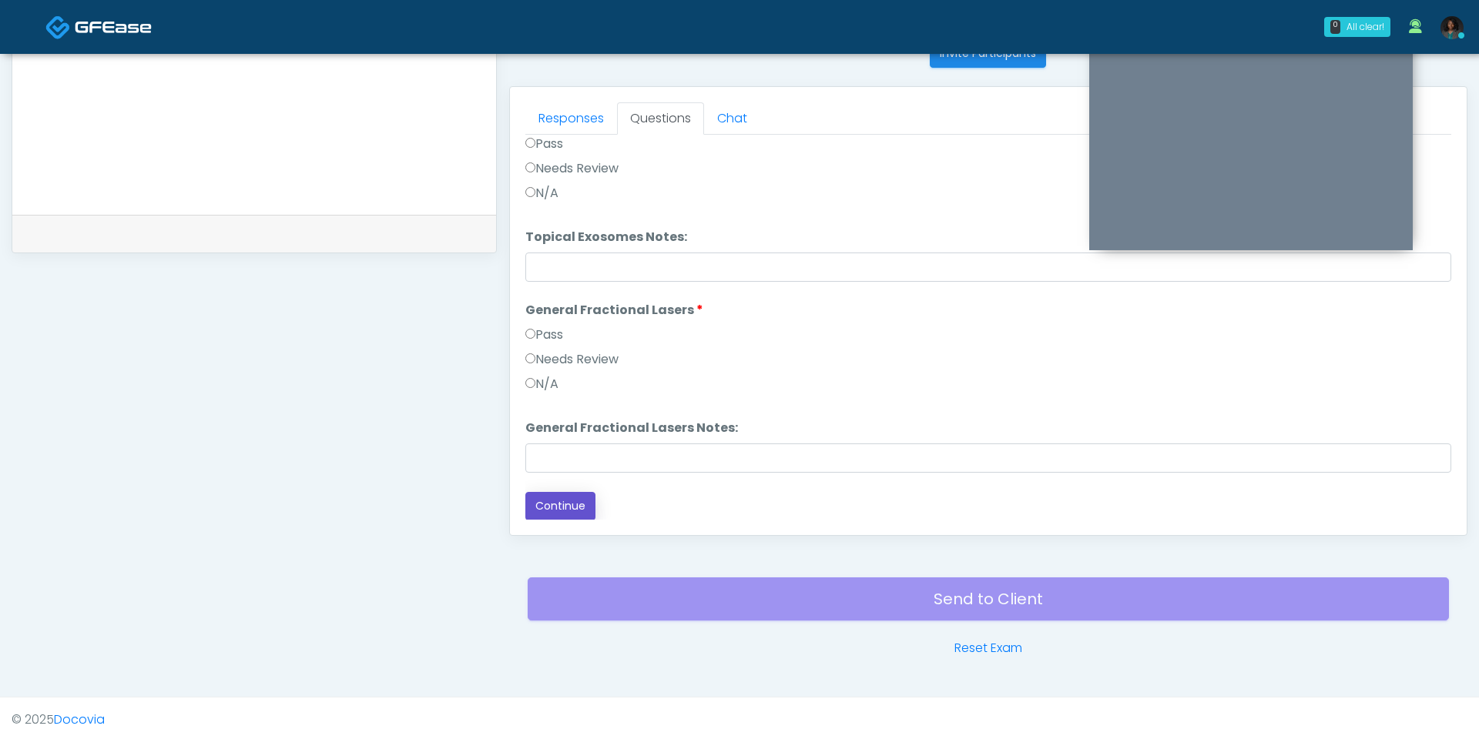
click at [553, 502] on button "Continue" at bounding box center [560, 506] width 70 height 28
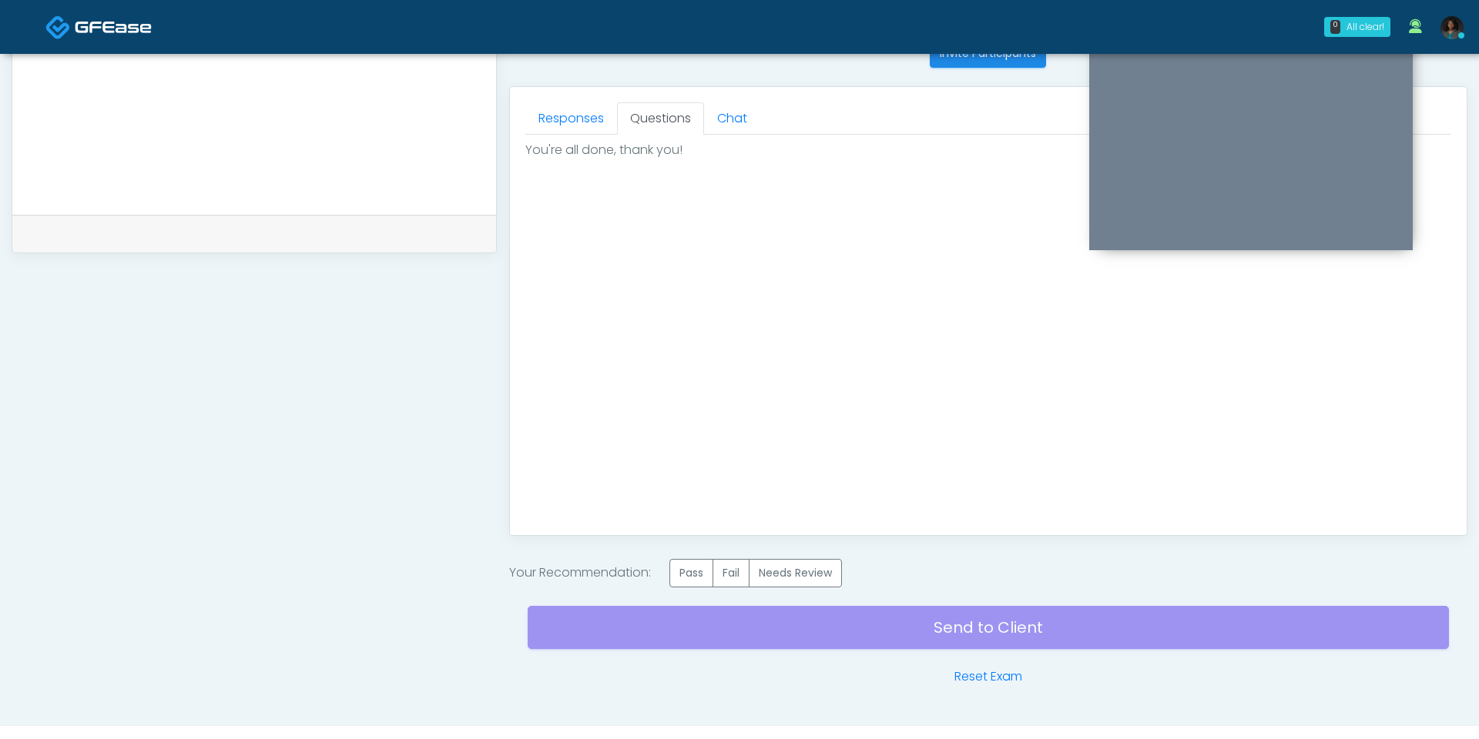
scroll to position [0, 0]
click at [702, 562] on label "Pass" at bounding box center [691, 573] width 44 height 28
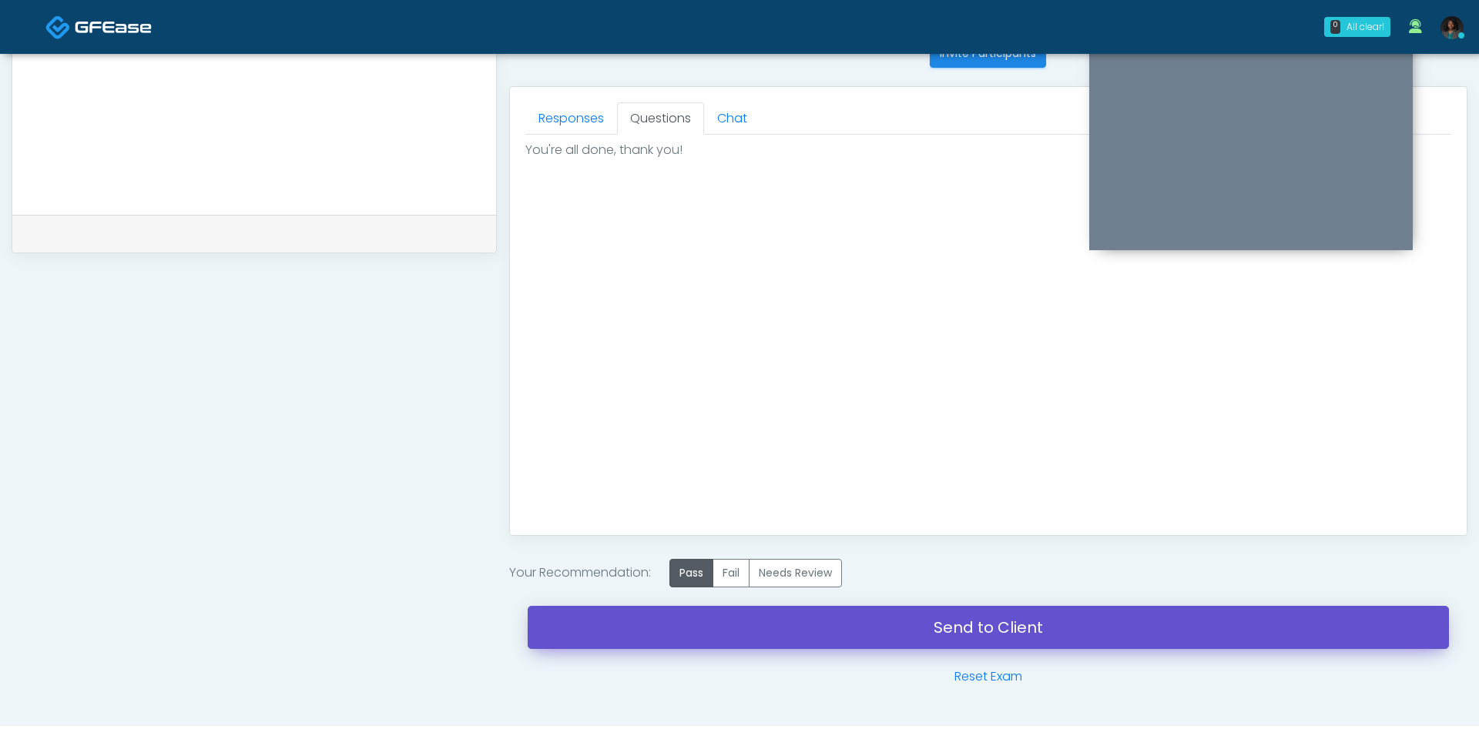
click at [841, 625] on link "Send to Client" at bounding box center [988, 627] width 921 height 43
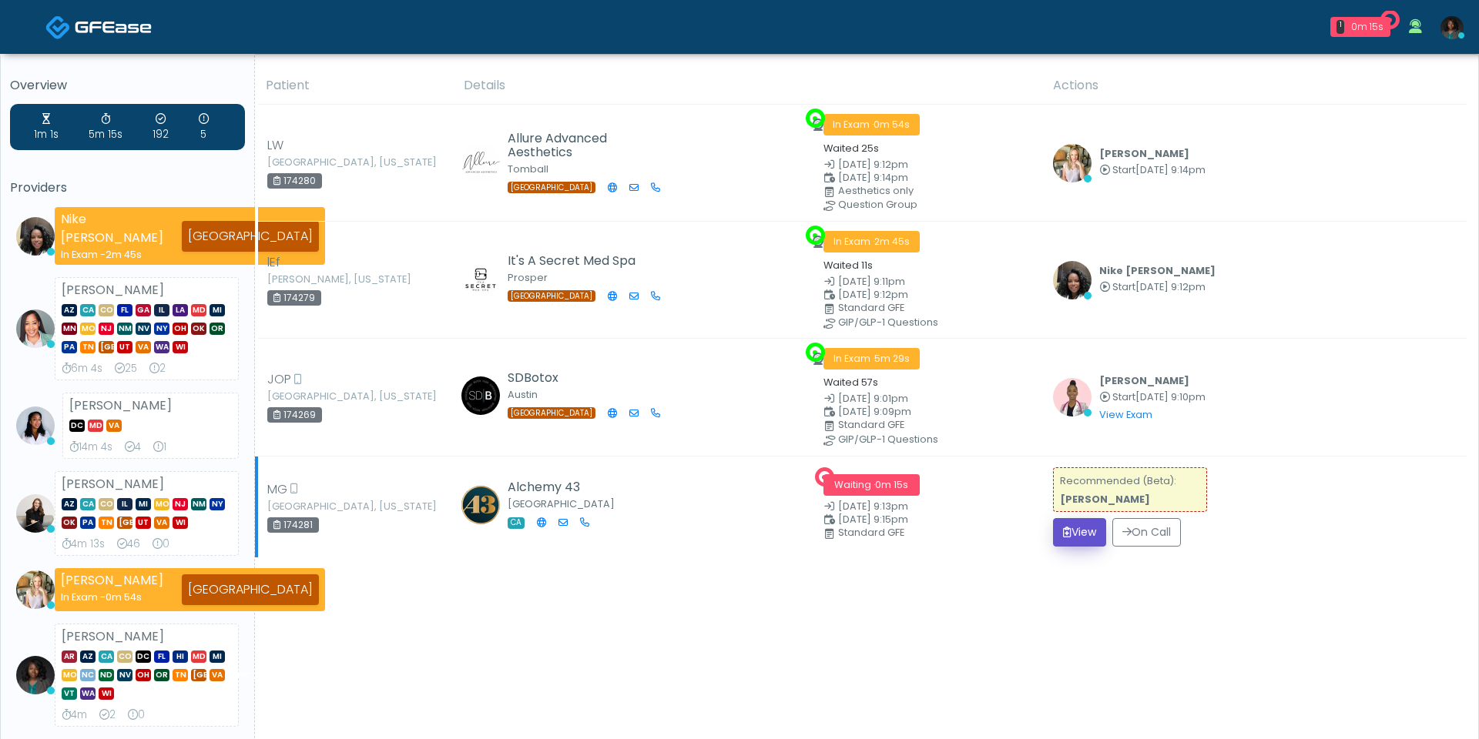
click at [1084, 532] on button "View" at bounding box center [1079, 532] width 53 height 28
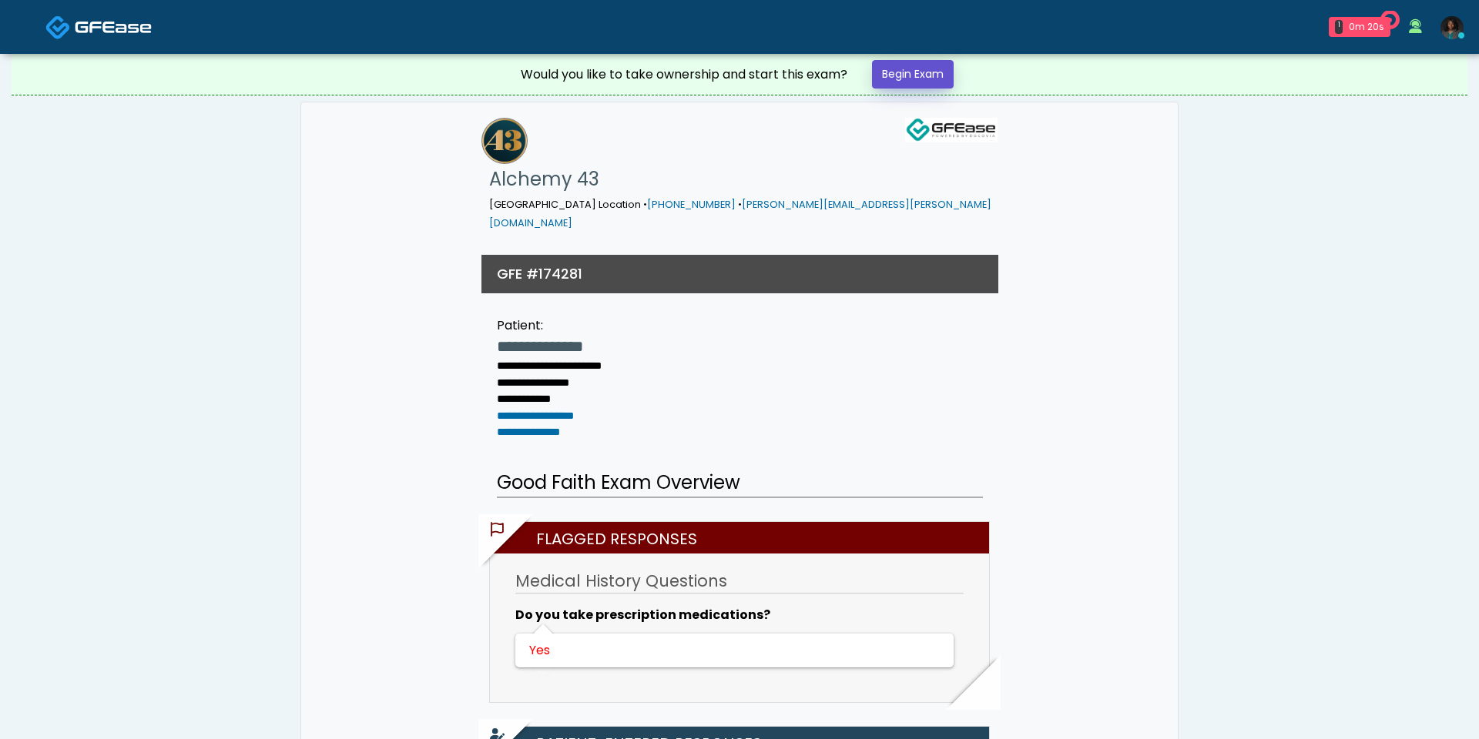
click at [939, 64] on link "Begin Exam" at bounding box center [913, 74] width 82 height 28
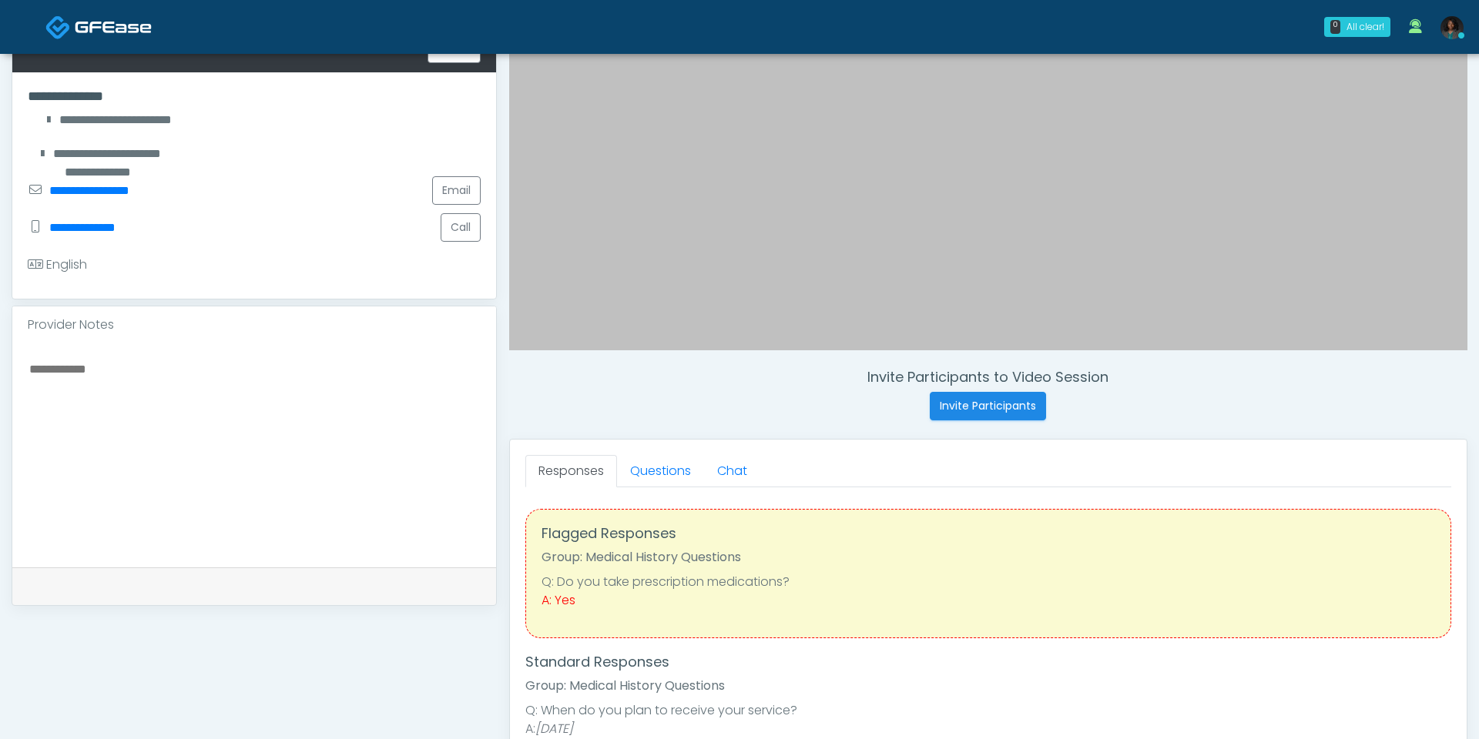
scroll to position [306, 0]
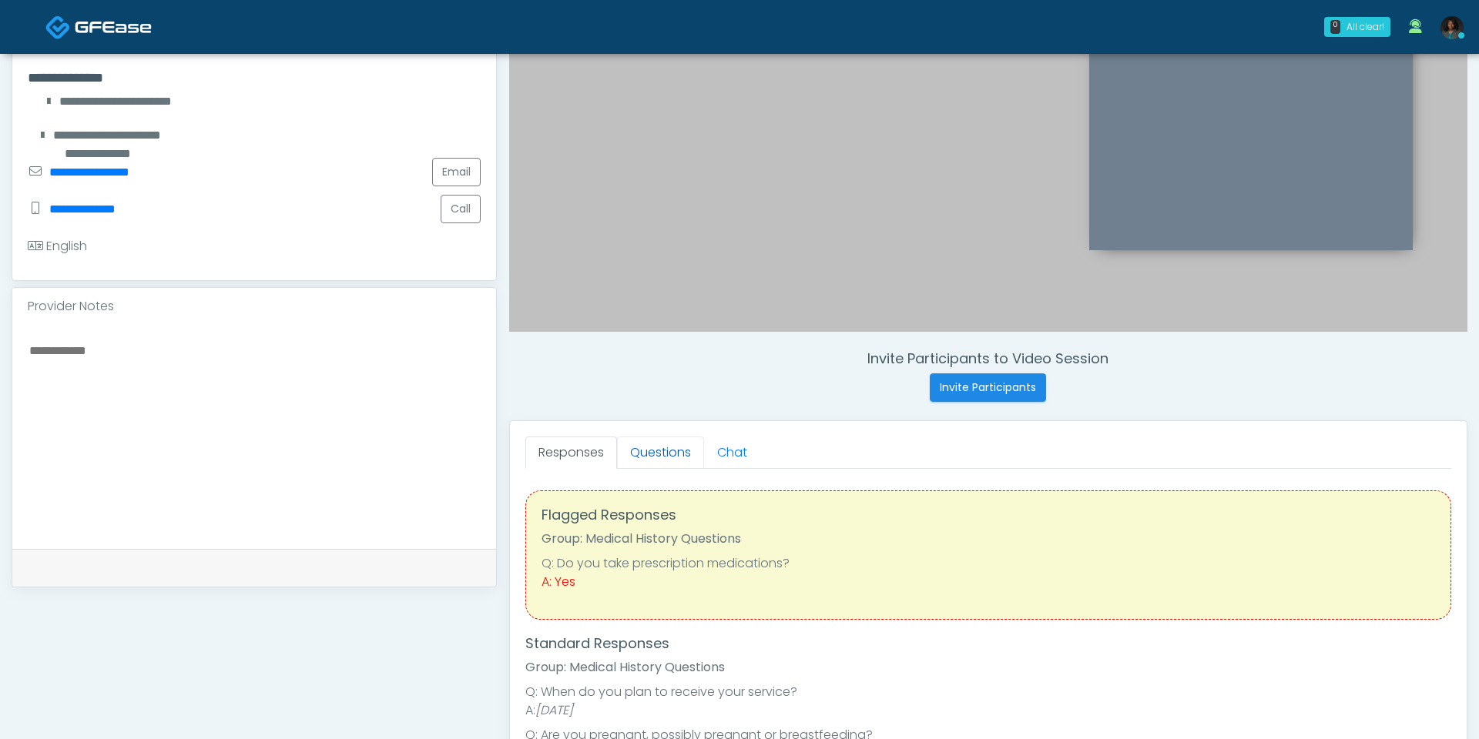
click at [665, 454] on link "Questions" at bounding box center [660, 453] width 87 height 32
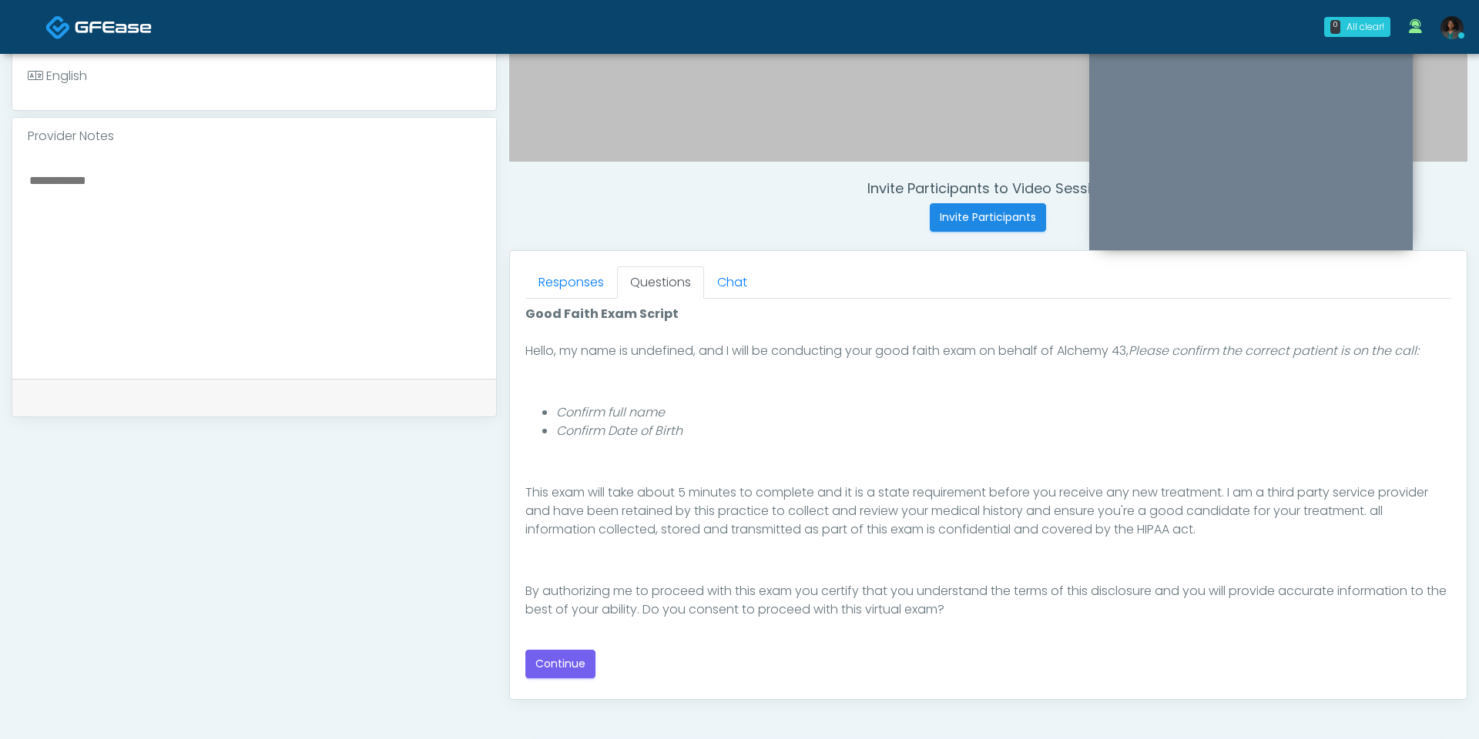
scroll to position [477, 0]
click at [581, 668] on button "Continue" at bounding box center [560, 662] width 70 height 28
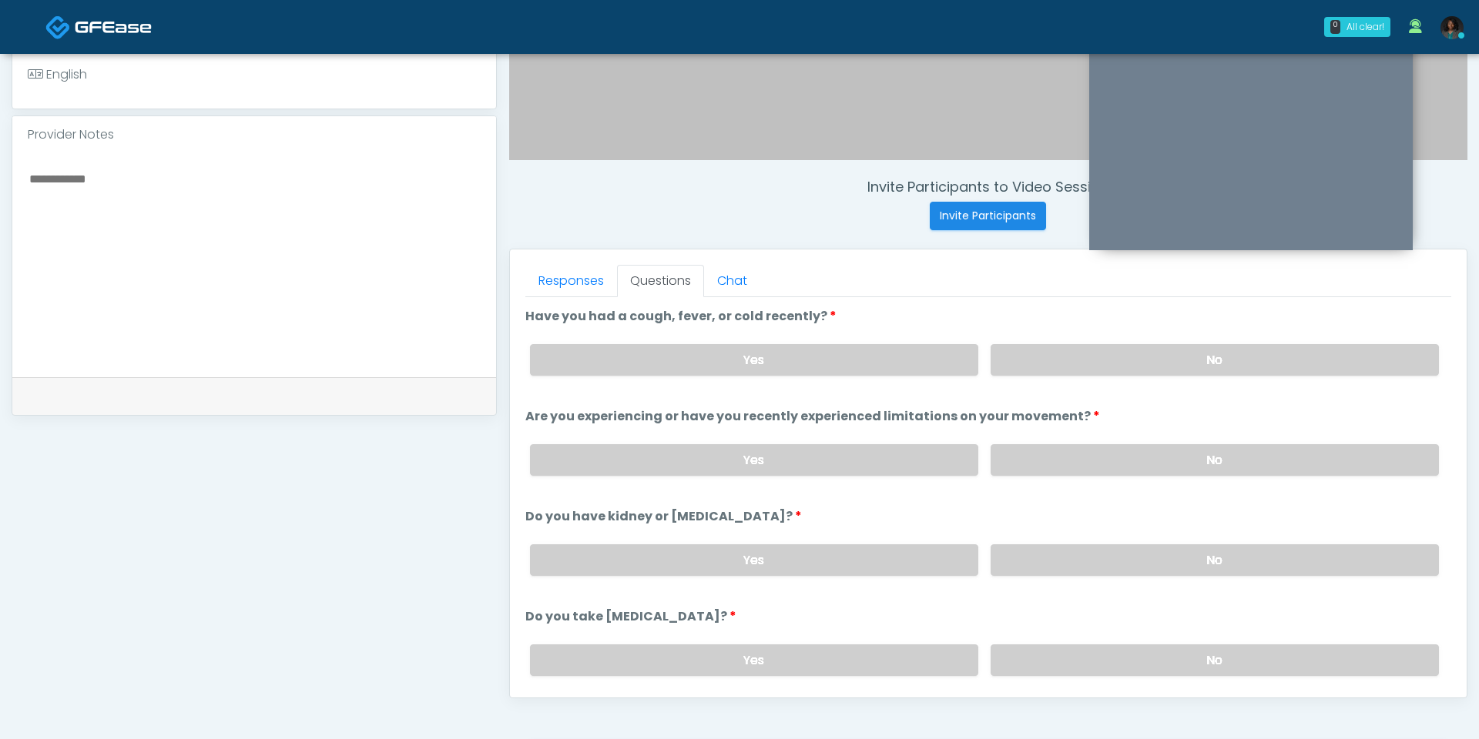
scroll to position [640, 0]
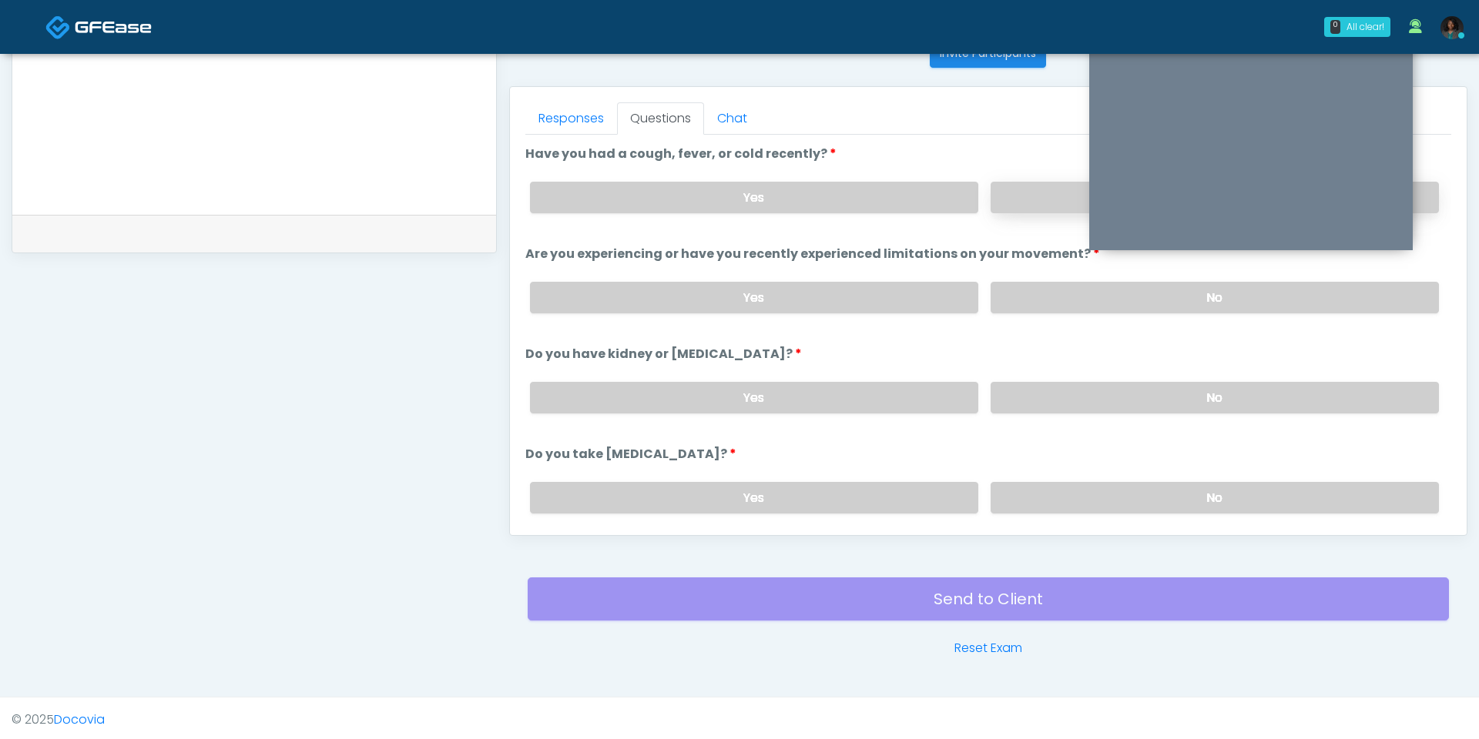
click at [1043, 193] on label "No" at bounding box center [1214, 198] width 448 height 32
click at [1054, 283] on label "No" at bounding box center [1214, 298] width 448 height 32
click at [1073, 400] on label "No" at bounding box center [1214, 398] width 448 height 32
click at [1075, 489] on label "No" at bounding box center [1214, 498] width 448 height 32
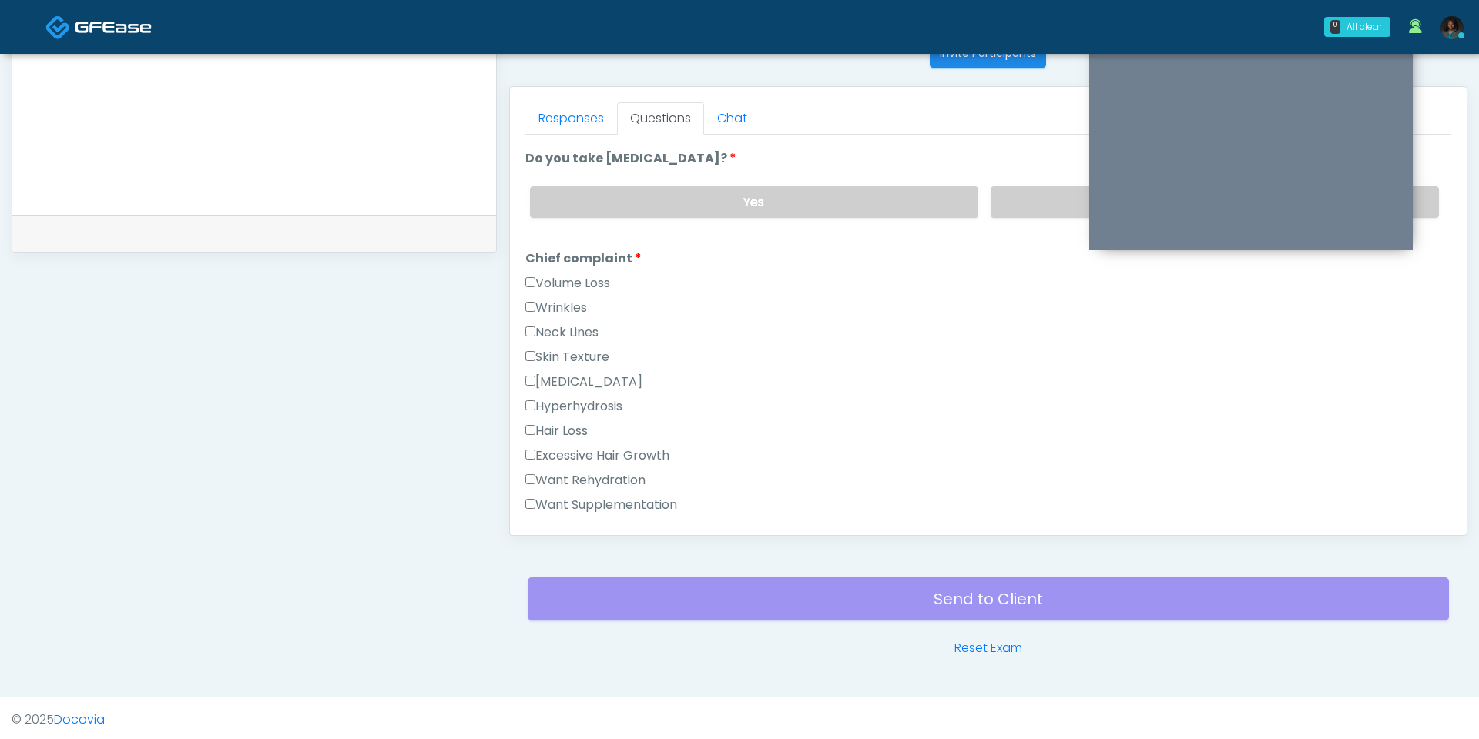
scroll to position [361, 0]
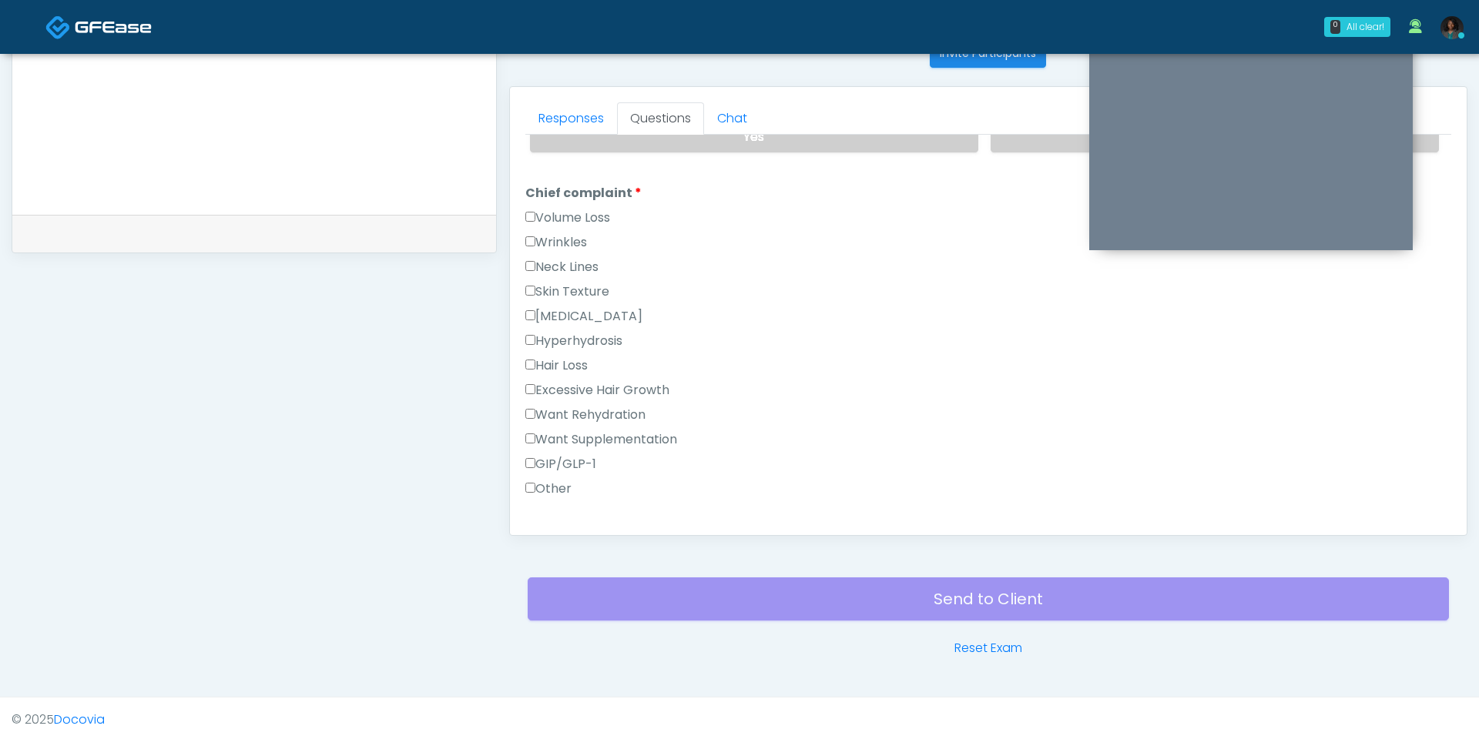
click at [575, 284] on label "Skin Texture" at bounding box center [567, 292] width 84 height 18
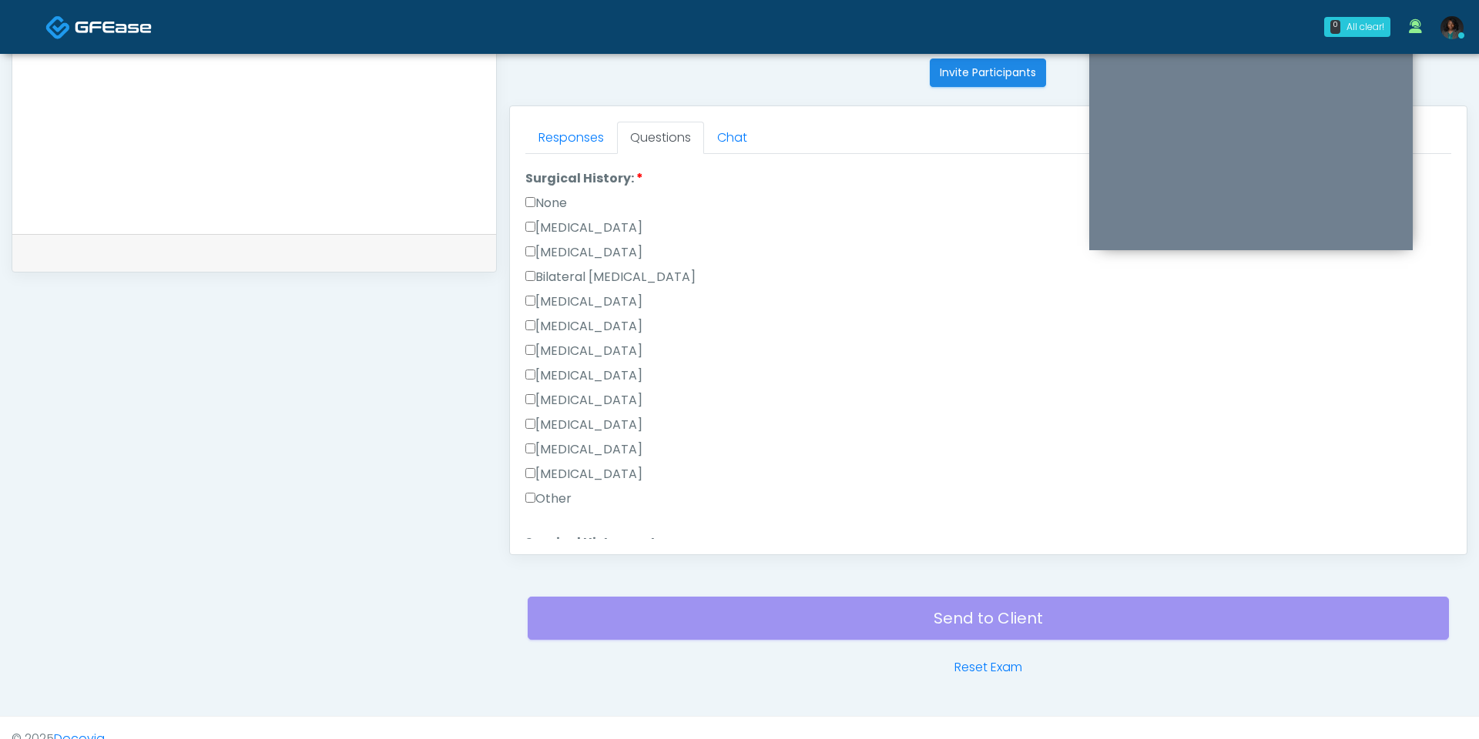
scroll to position [851, 0]
click at [556, 193] on label "None" at bounding box center [546, 202] width 42 height 18
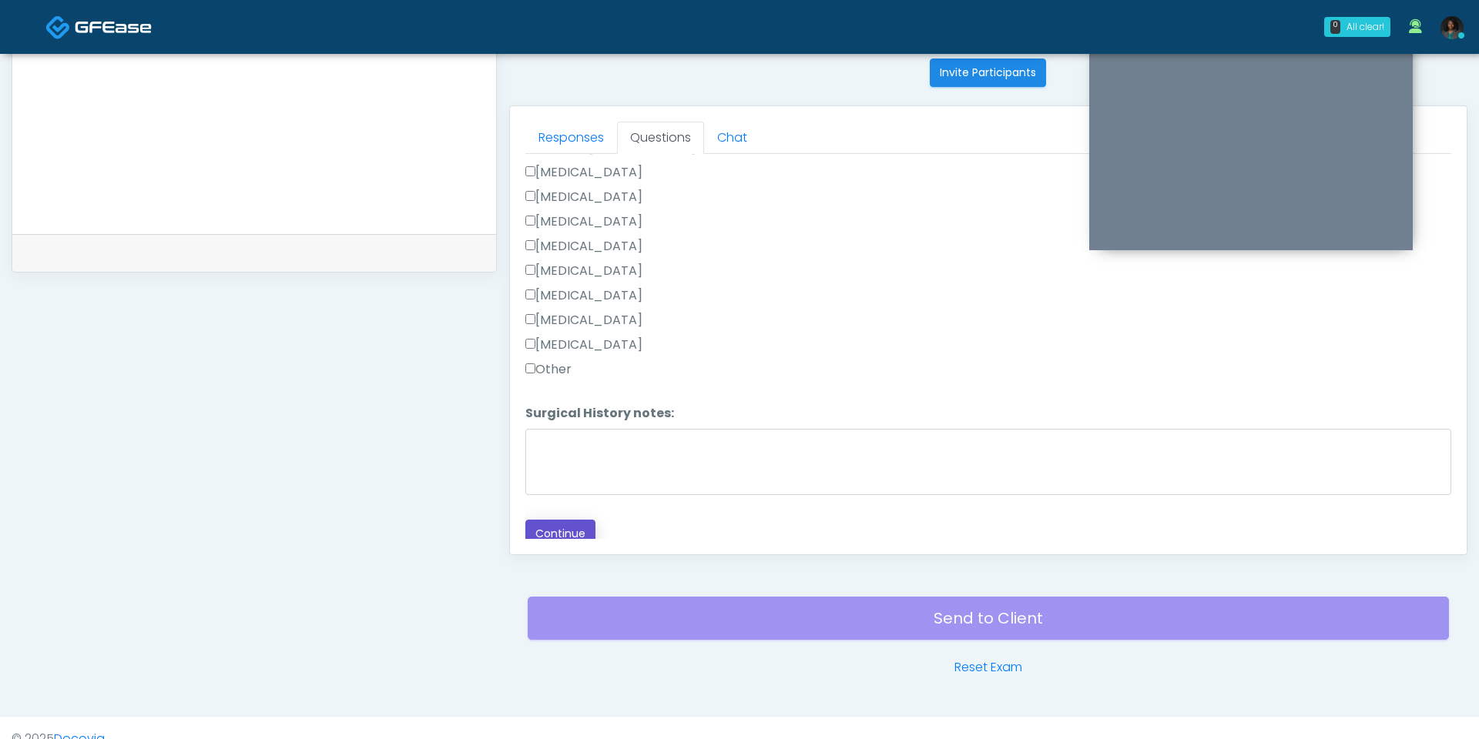
click at [581, 520] on button "Continue" at bounding box center [560, 534] width 70 height 28
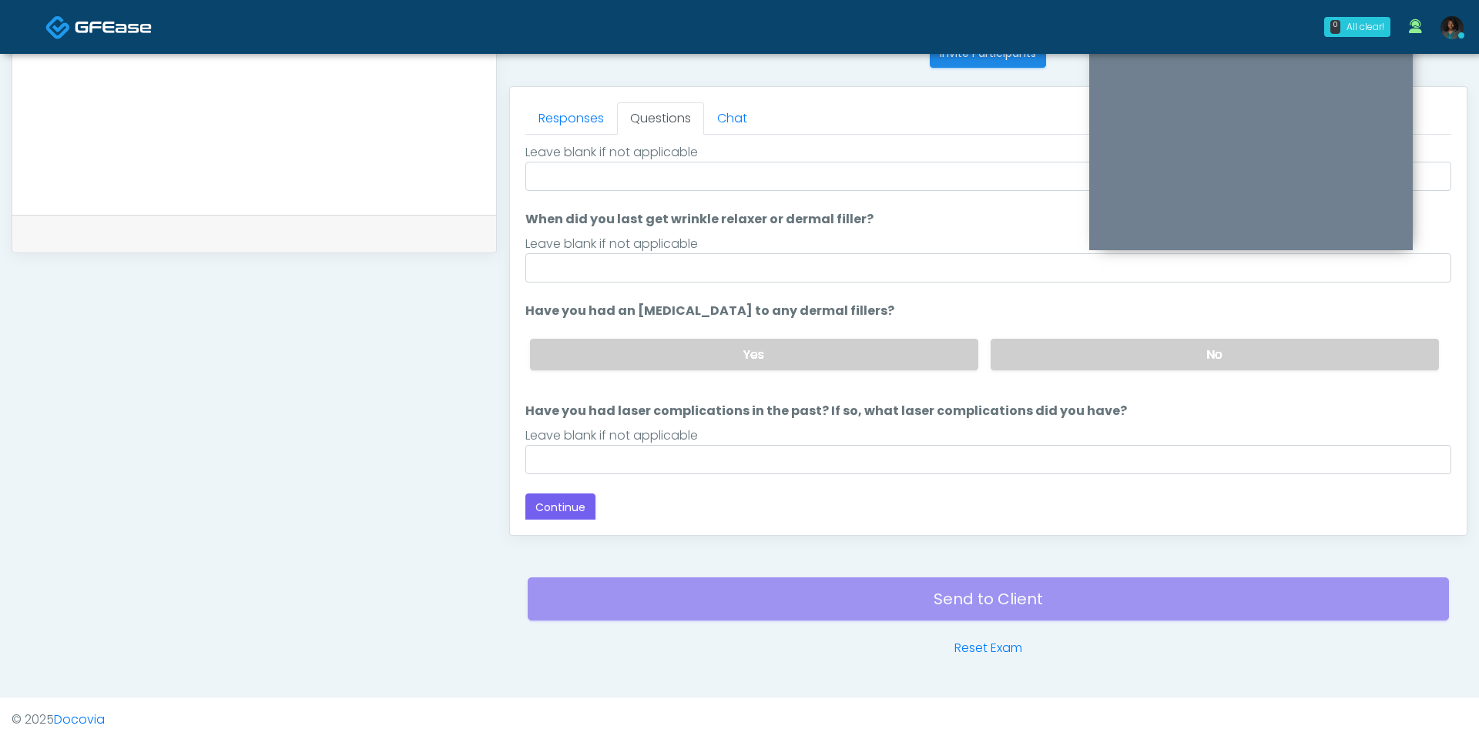
scroll to position [0, 0]
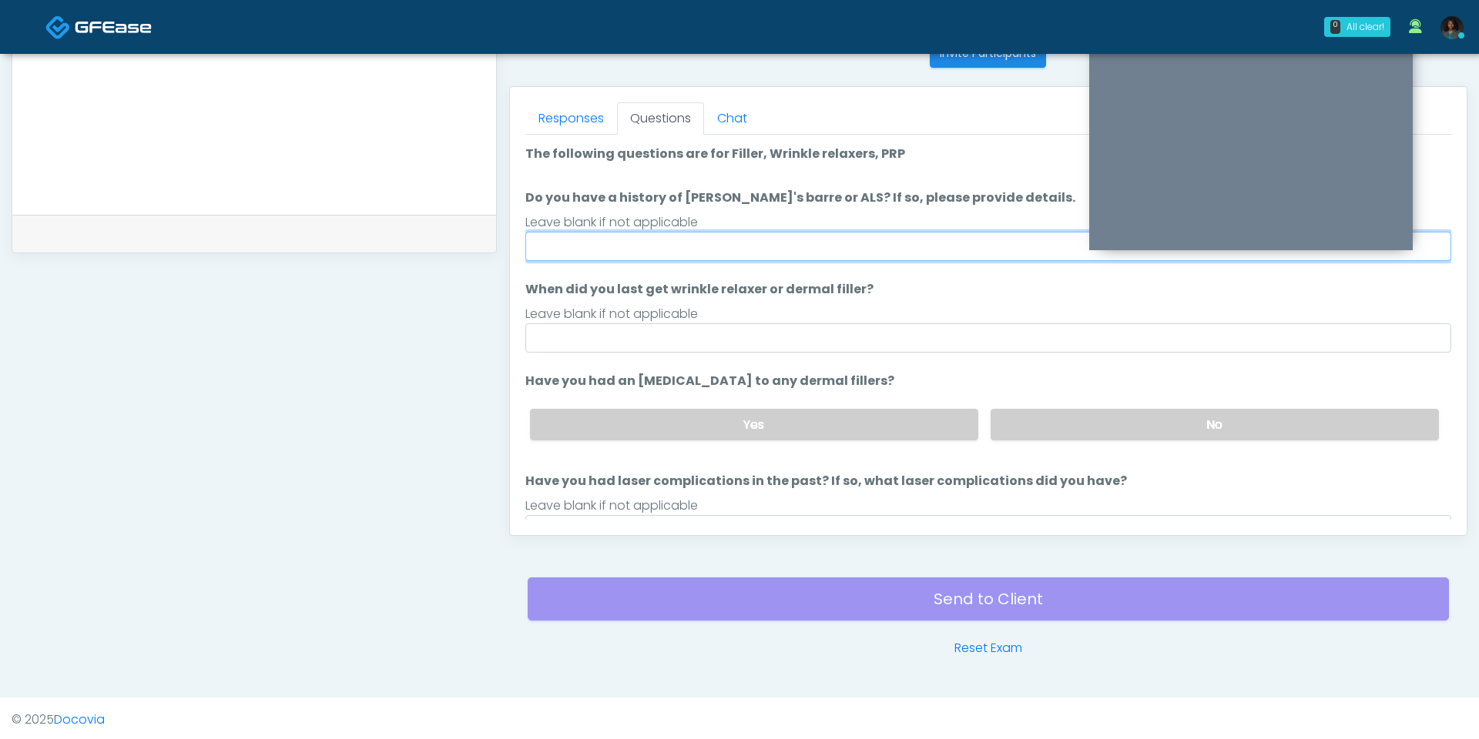
click at [667, 240] on input "Do you have a history of Guillain's barre or ALS? If so, please provide details." at bounding box center [988, 246] width 926 height 29
type input "**"
click at [664, 335] on input "When did you last get wrinkle relaxer or dermal filler?" at bounding box center [988, 337] width 926 height 29
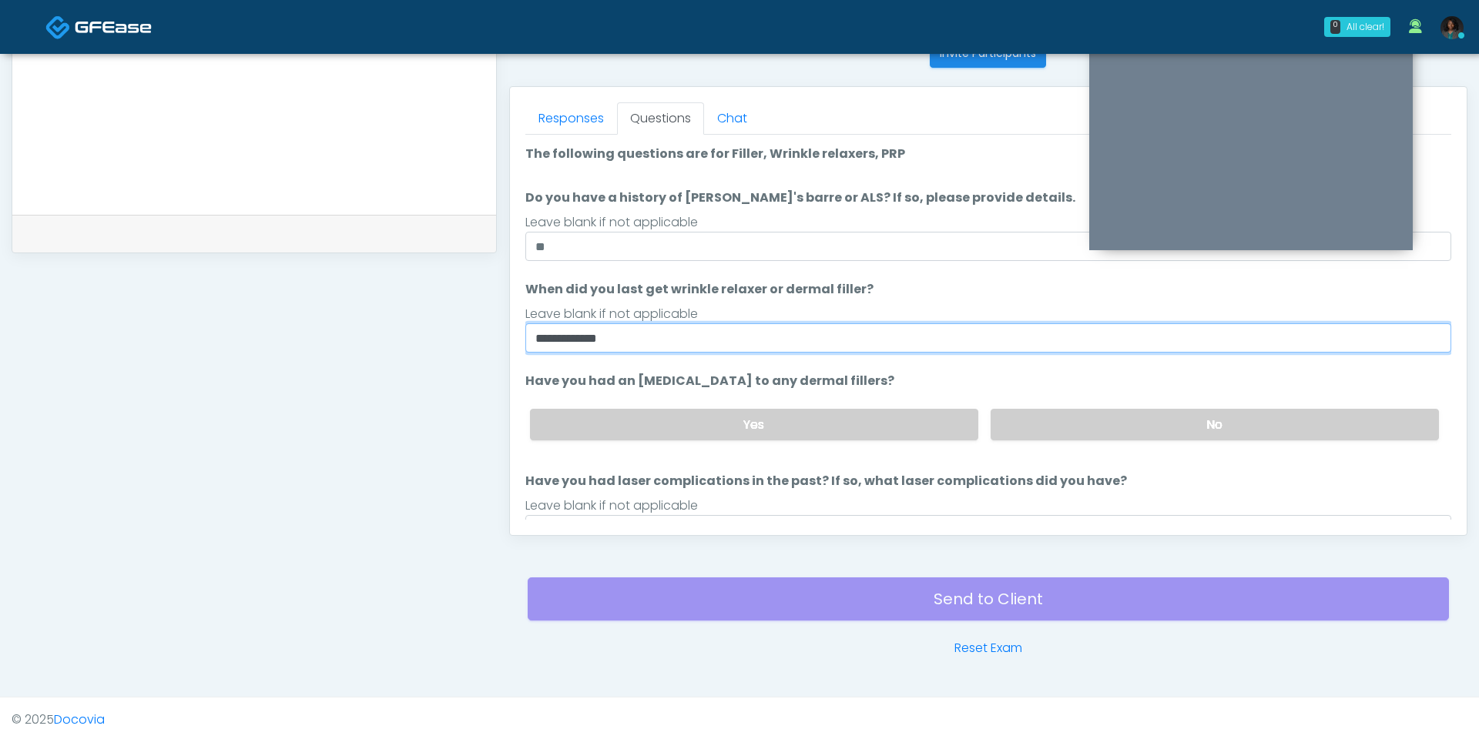
type input "**********"
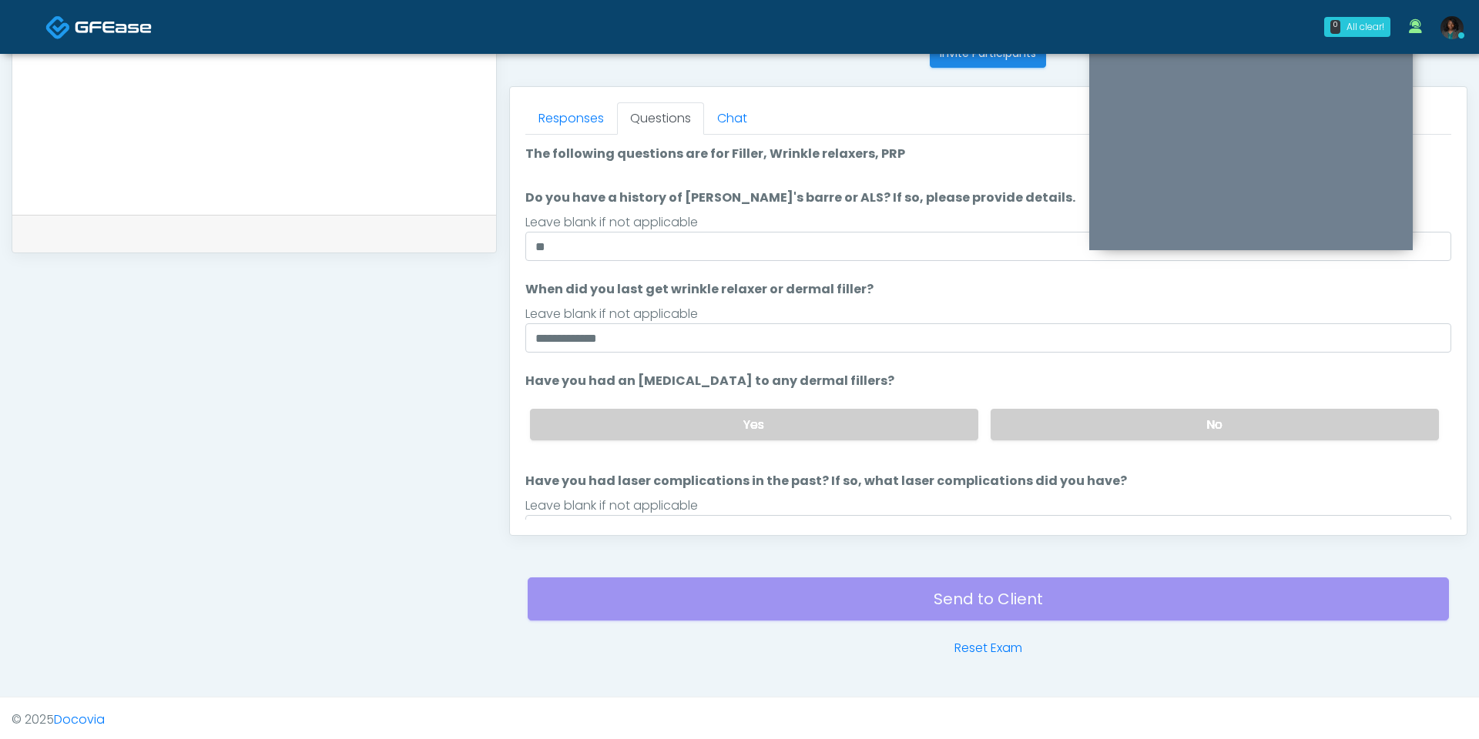
click at [977, 407] on div "Yes No" at bounding box center [984, 425] width 933 height 56
click at [1033, 436] on div "Yes No" at bounding box center [984, 425] width 933 height 56
click at [1057, 412] on label "No" at bounding box center [1214, 425] width 448 height 32
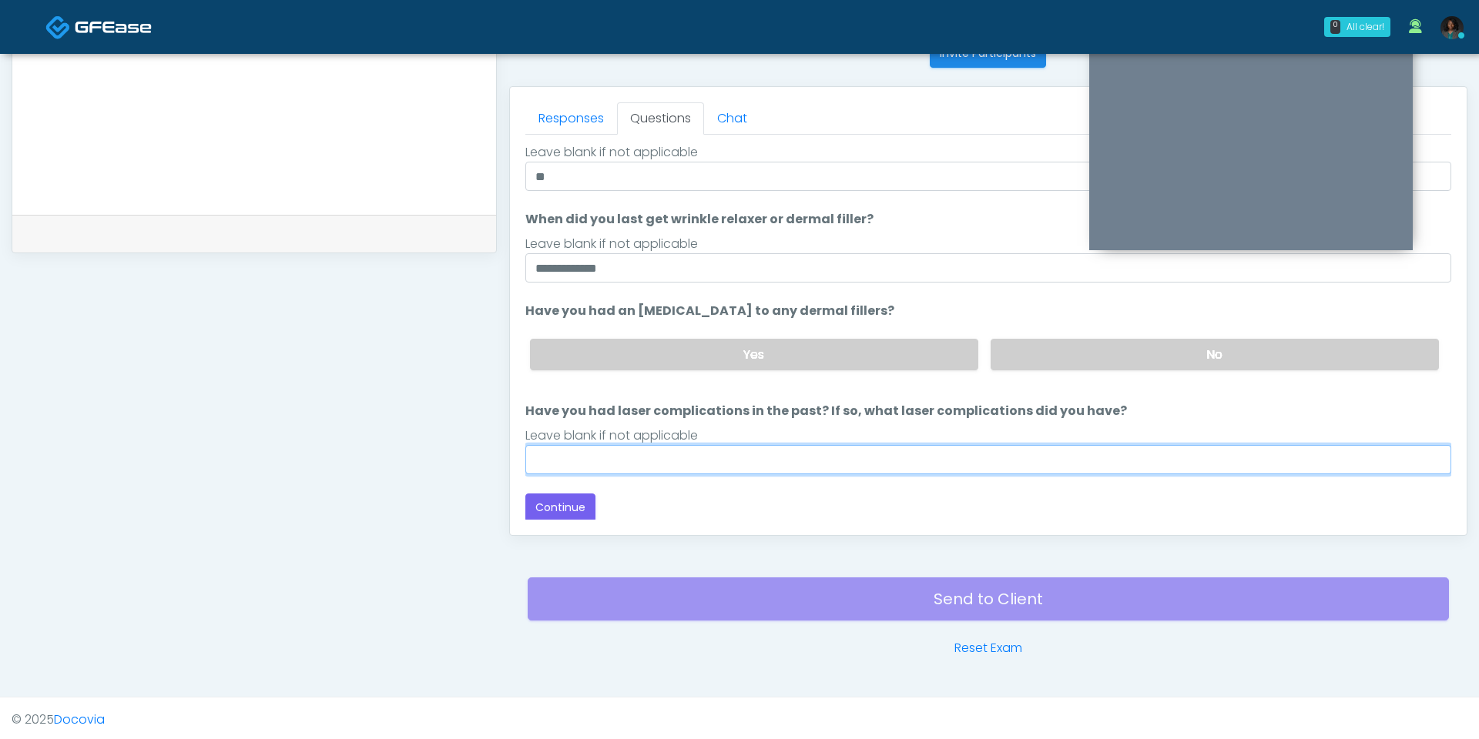
click at [859, 465] on input "Have you had laser complications in the past? If so, what laser complications d…" at bounding box center [988, 459] width 926 height 29
type input "***"
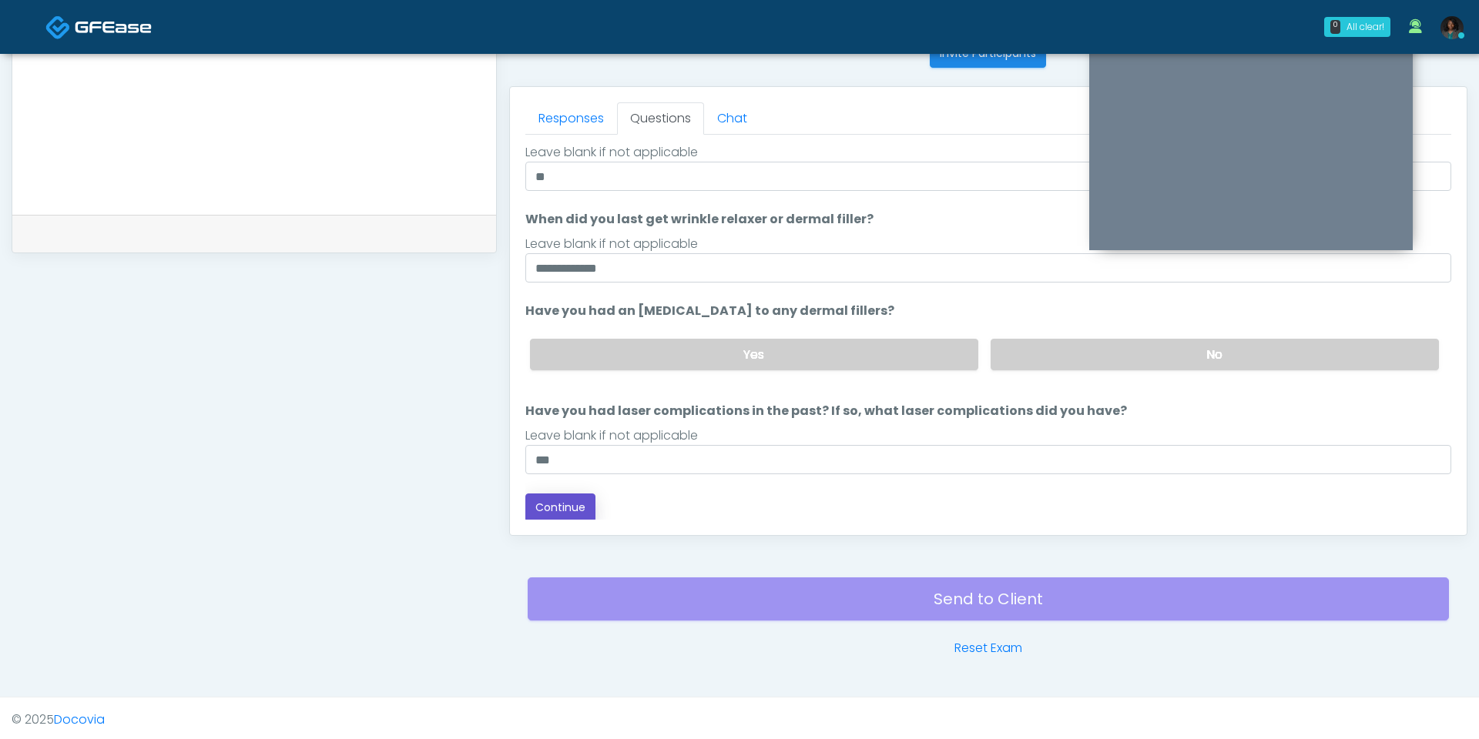
click at [581, 514] on button "Continue" at bounding box center [560, 508] width 70 height 28
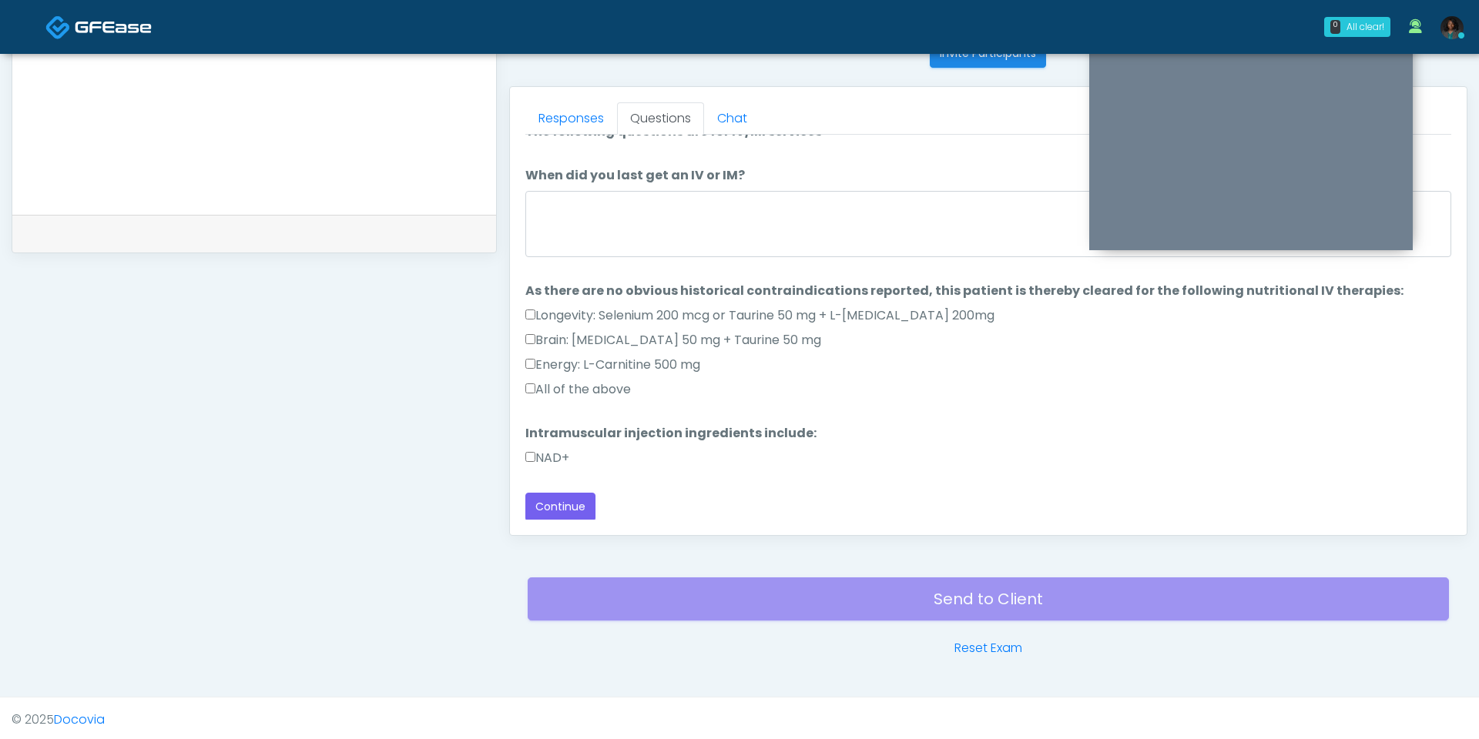
scroll to position [0, 0]
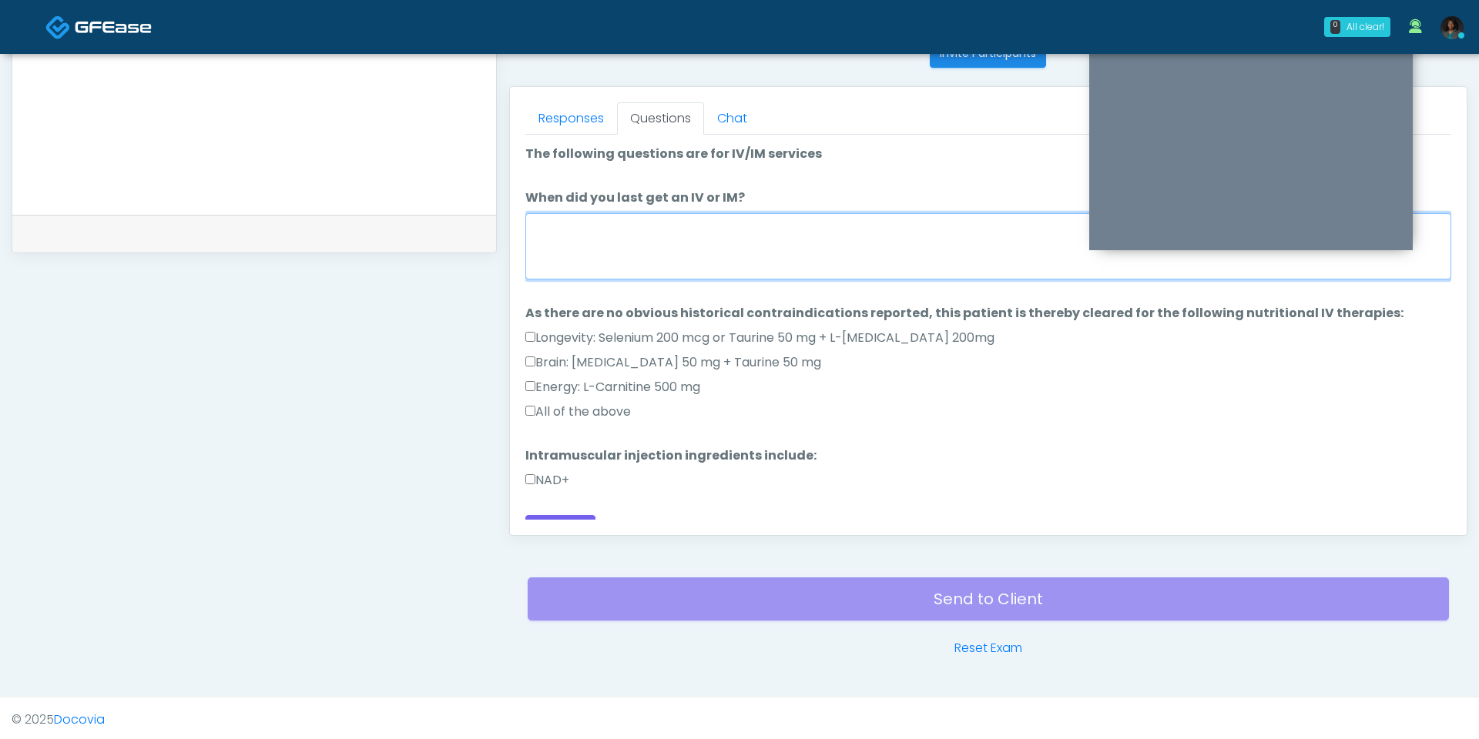
click at [750, 236] on textarea "When did you last get an IV or IM?" at bounding box center [988, 246] width 926 height 66
click at [719, 232] on textarea "When did you last get an IV or IM?" at bounding box center [988, 246] width 926 height 66
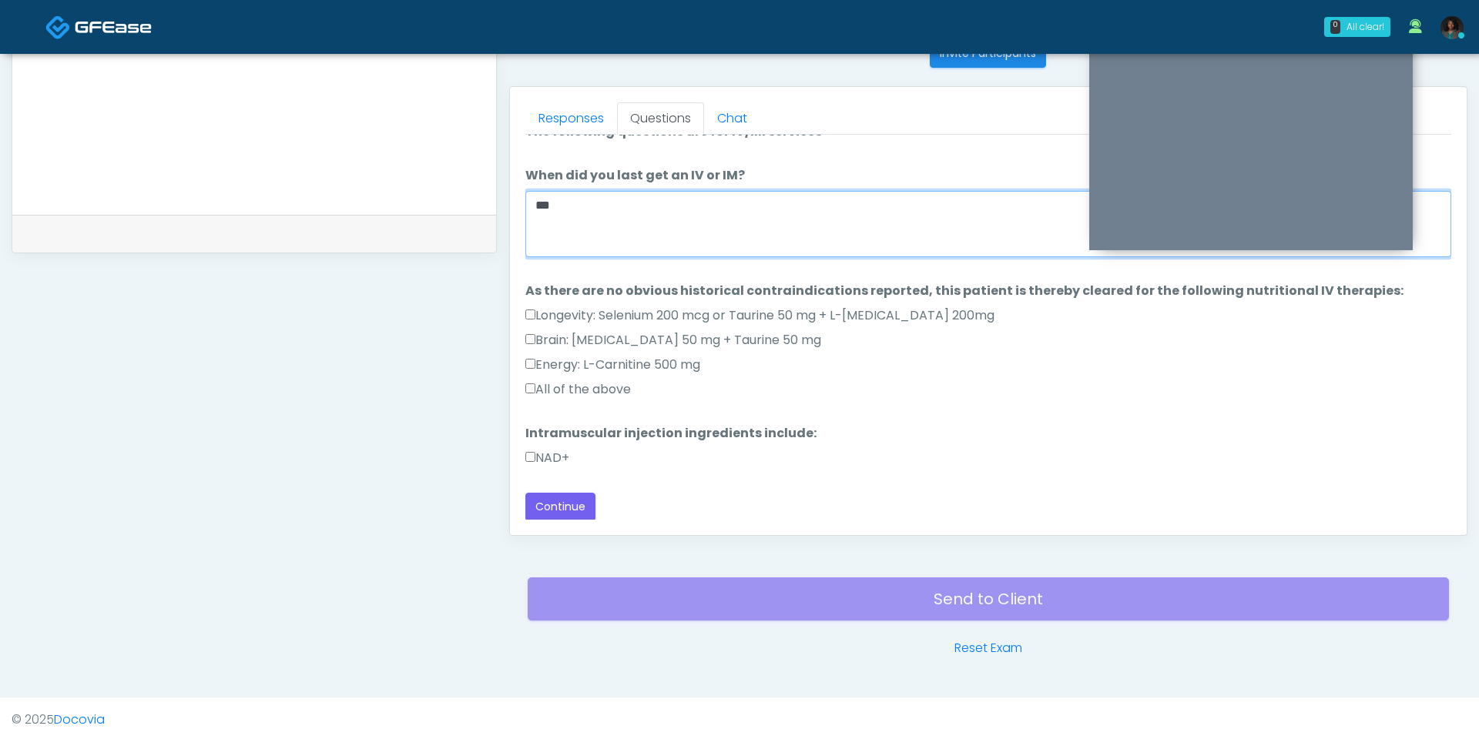
type textarea "***"
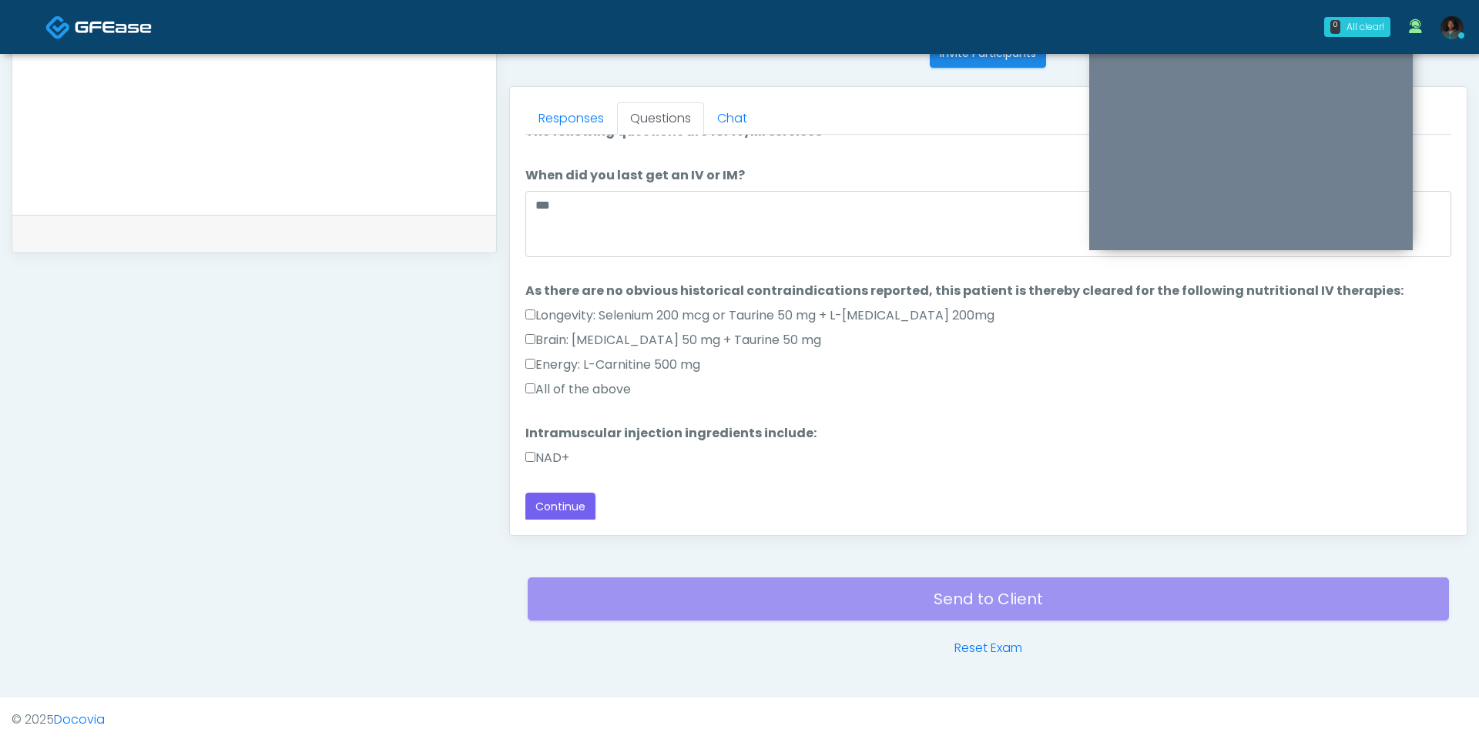
click at [605, 380] on label "All of the above" at bounding box center [578, 389] width 106 height 18
click at [554, 466] on div "NAD+" at bounding box center [988, 461] width 926 height 25
click at [554, 457] on label "NAD+" at bounding box center [547, 458] width 44 height 18
click at [562, 497] on button "Continue" at bounding box center [560, 507] width 70 height 28
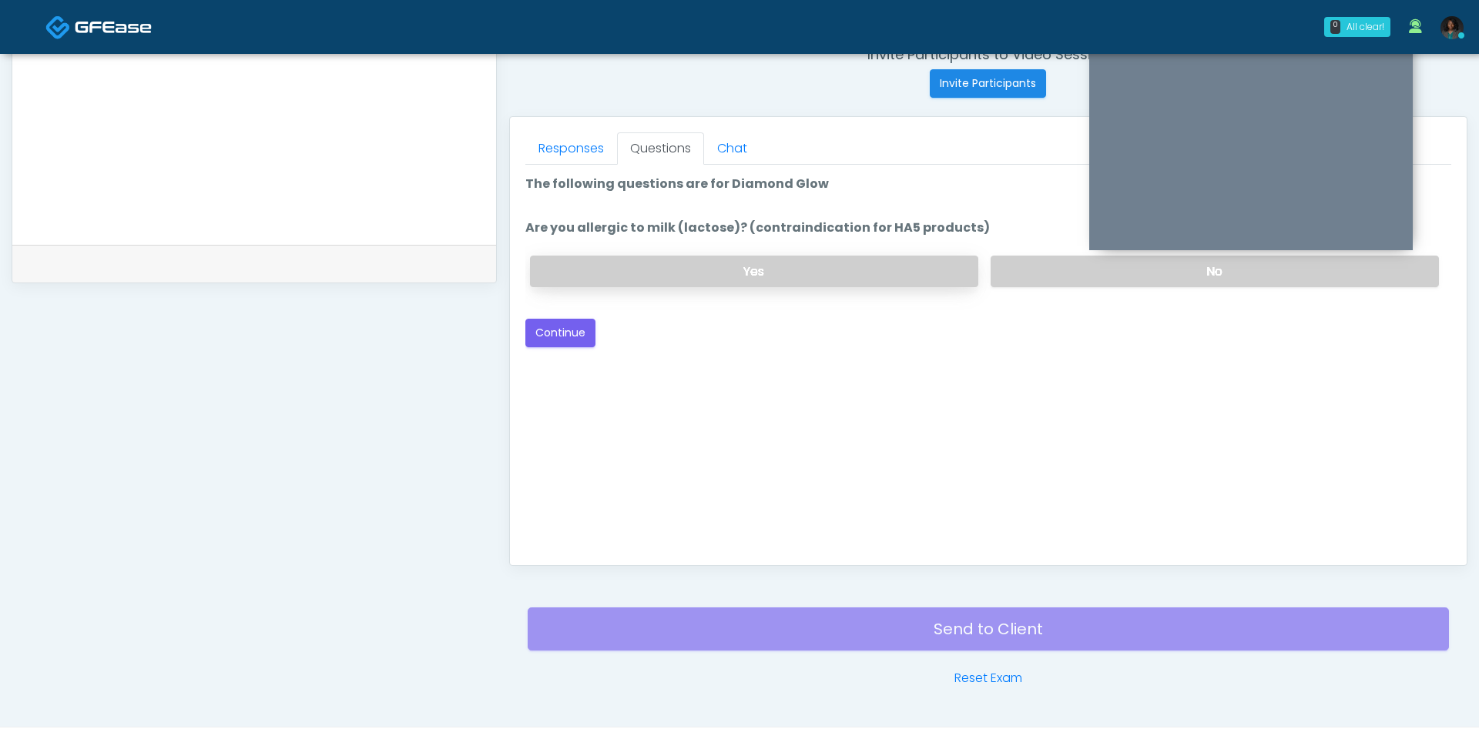
scroll to position [562, 0]
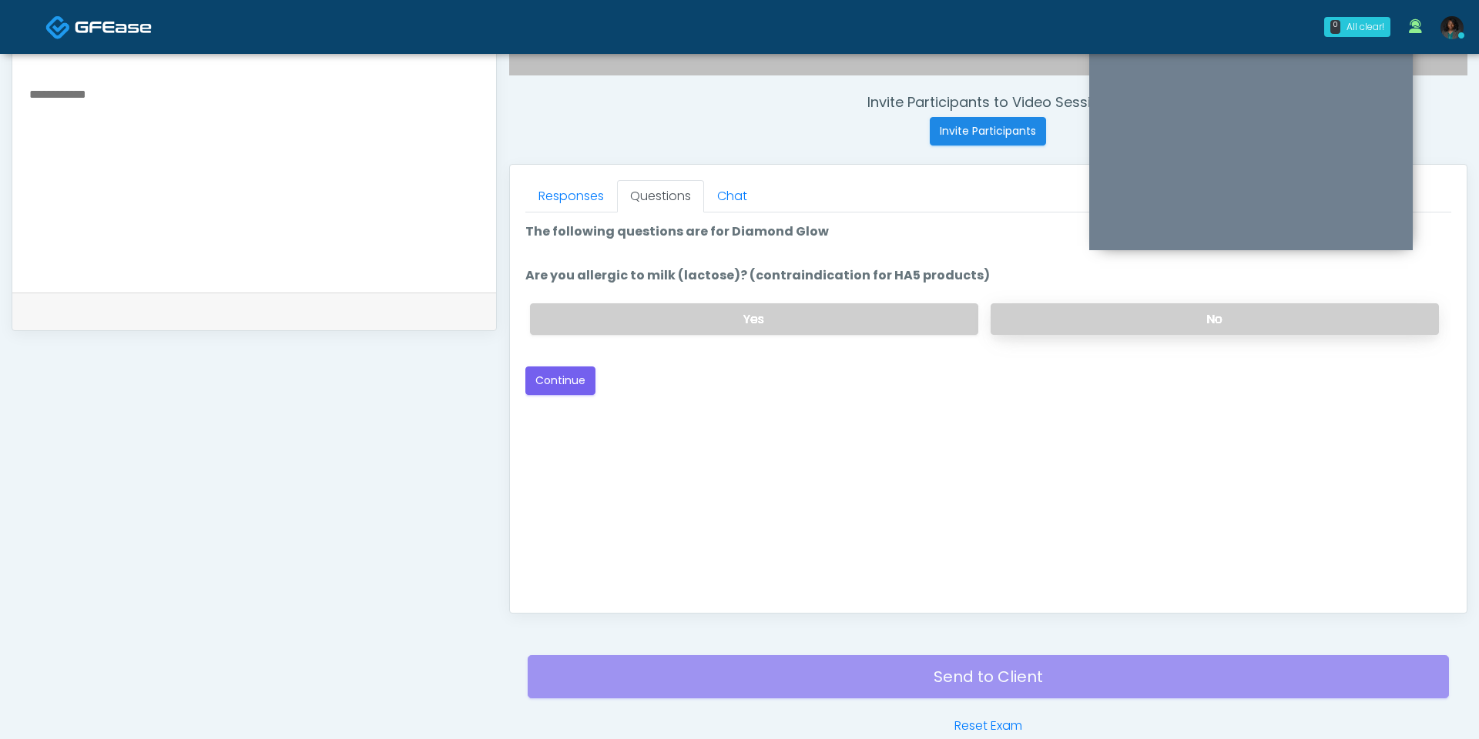
click at [1087, 327] on label "No" at bounding box center [1214, 319] width 448 height 32
click at [571, 370] on button "Continue" at bounding box center [560, 381] width 70 height 28
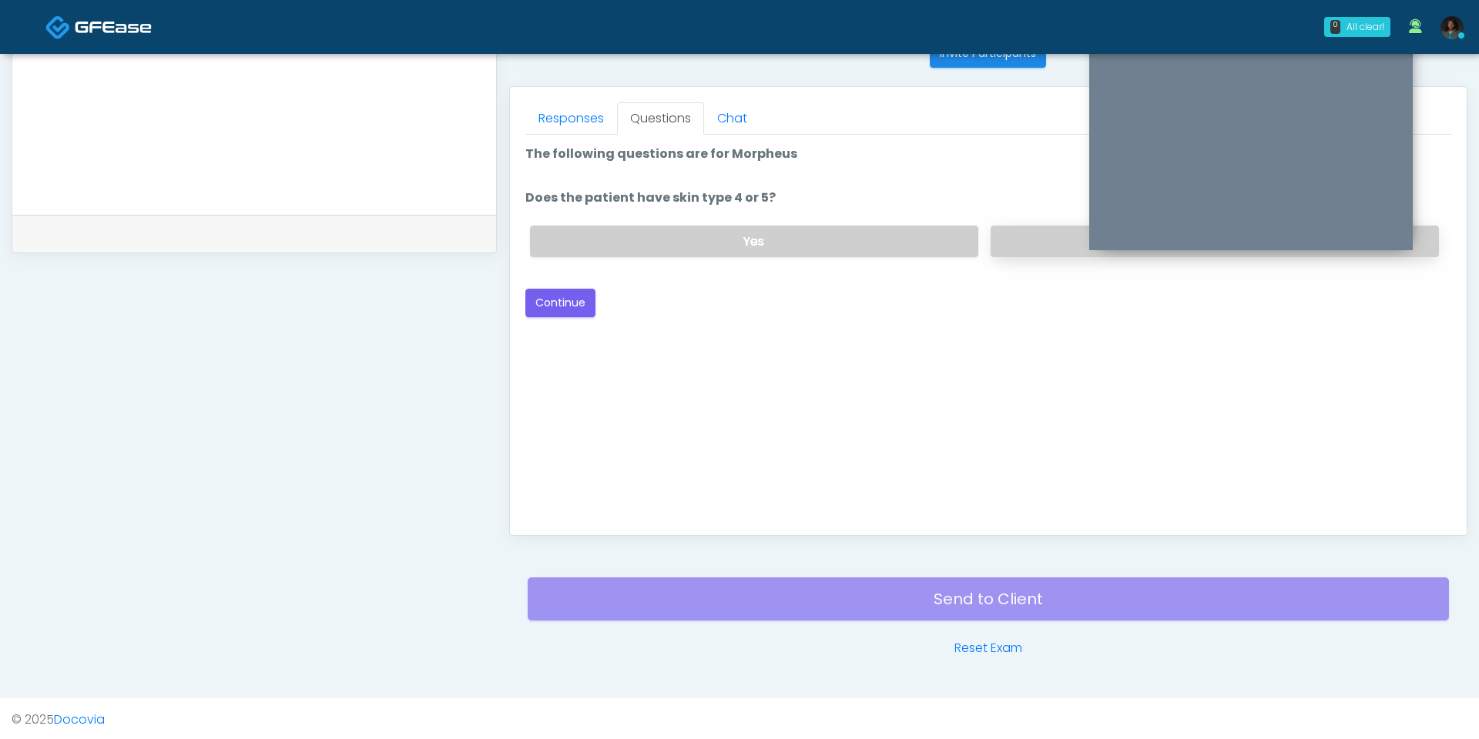
click at [1038, 236] on label "No" at bounding box center [1214, 242] width 448 height 32
click at [570, 315] on div "Good Faith Exam Script Good Faith Exam Script INTRODUCTION Hello, my name is un…" at bounding box center [988, 327] width 926 height 385
click at [571, 304] on button "Continue" at bounding box center [560, 303] width 70 height 28
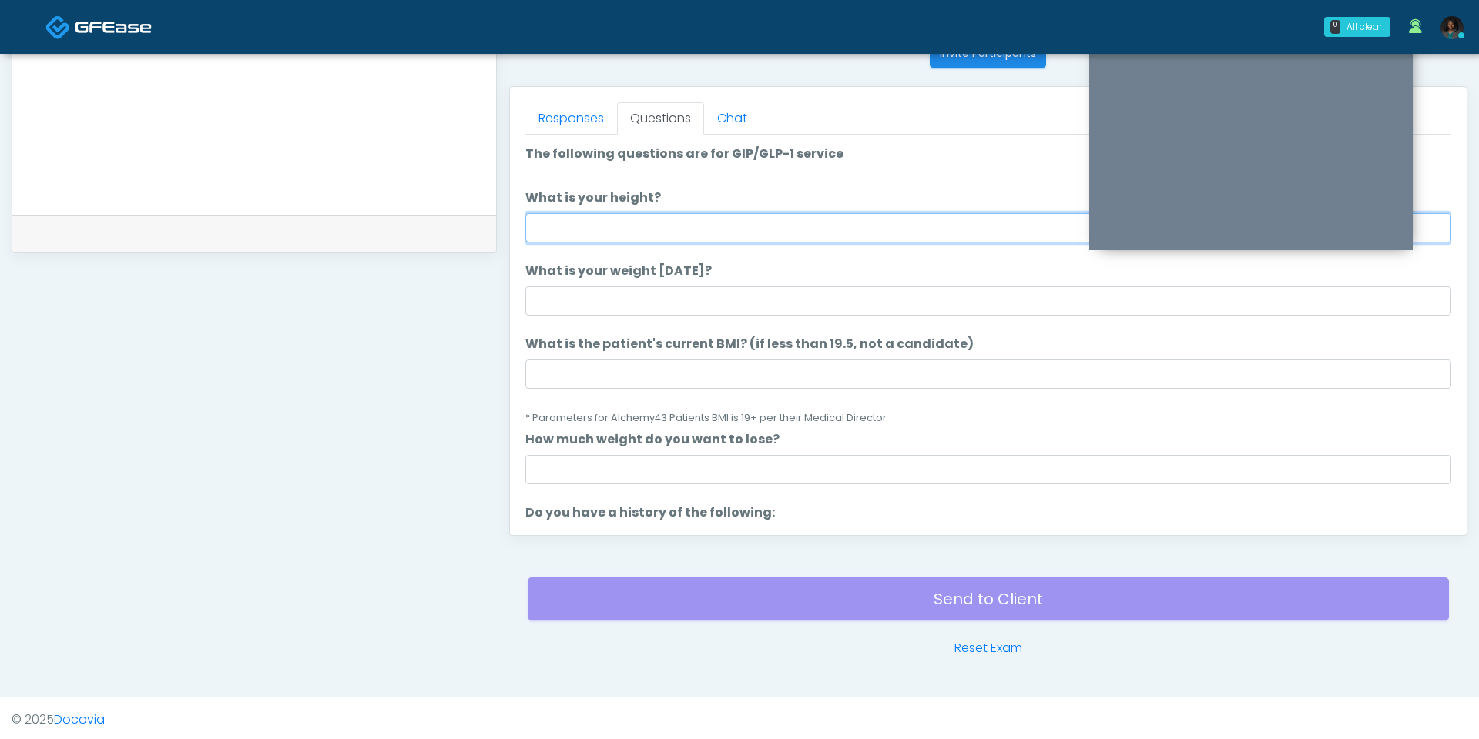
click at [635, 228] on input "What is your height?" at bounding box center [988, 227] width 926 height 29
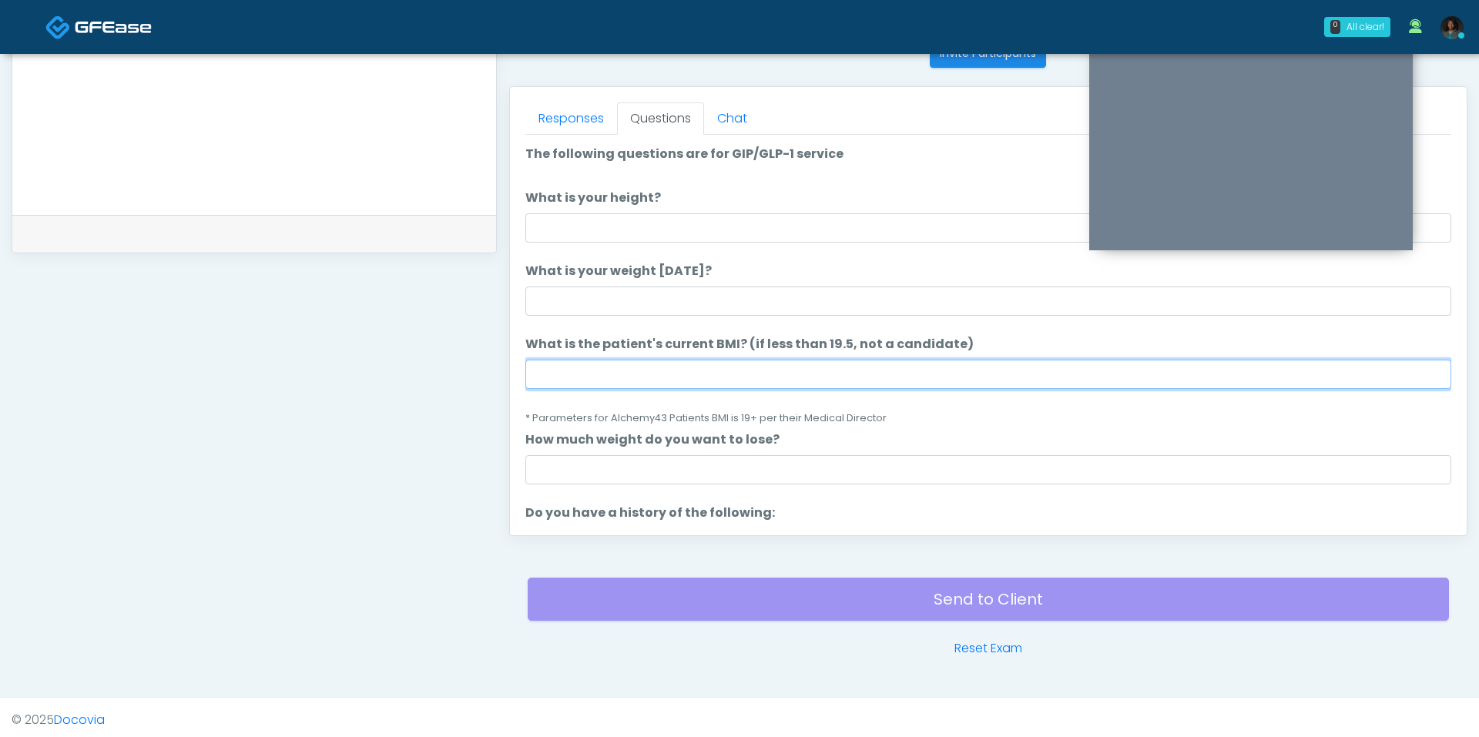
click at [668, 370] on input "What is the patient's current BMI? (if less than 19.5, not a candidate)" at bounding box center [988, 374] width 926 height 29
type input "****"
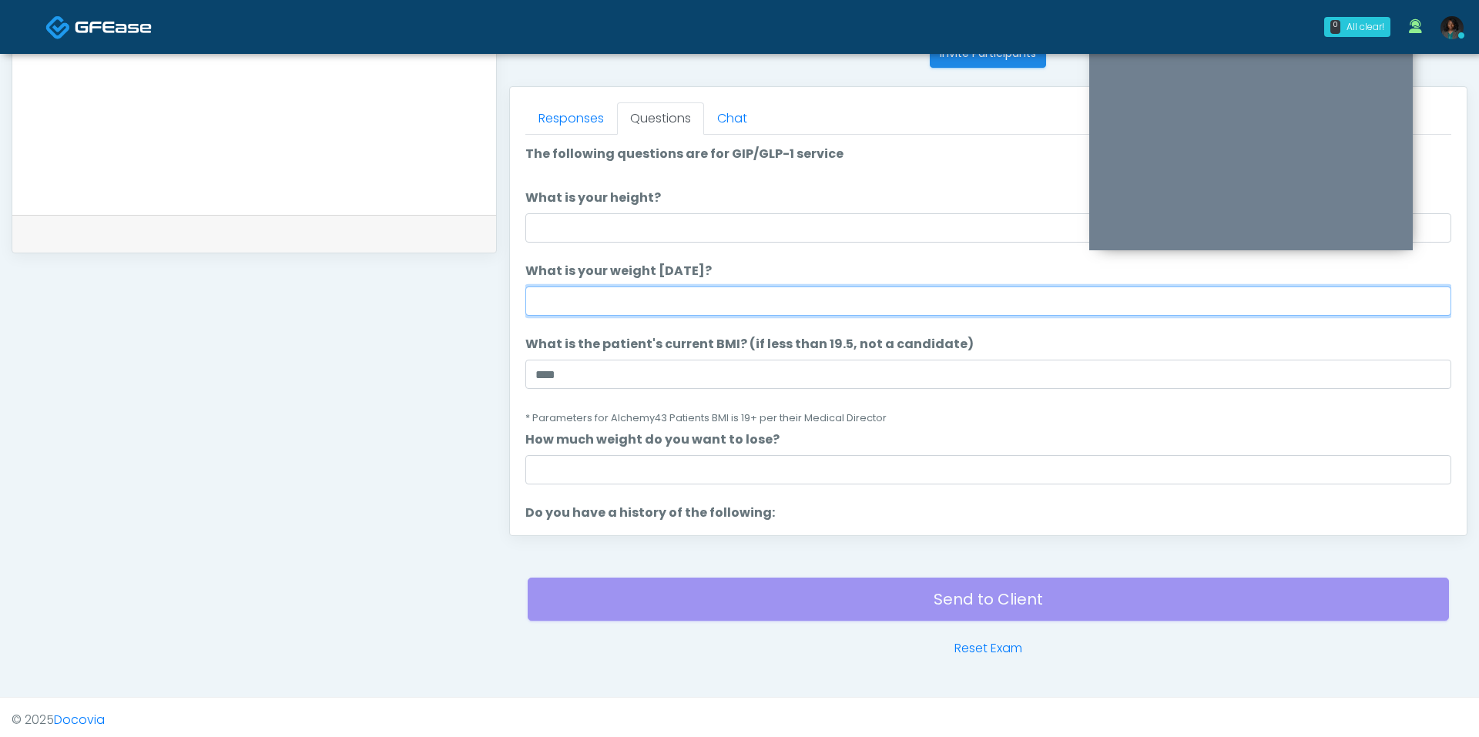
click at [660, 293] on input "What is your weight today?" at bounding box center [988, 300] width 926 height 29
type input "***"
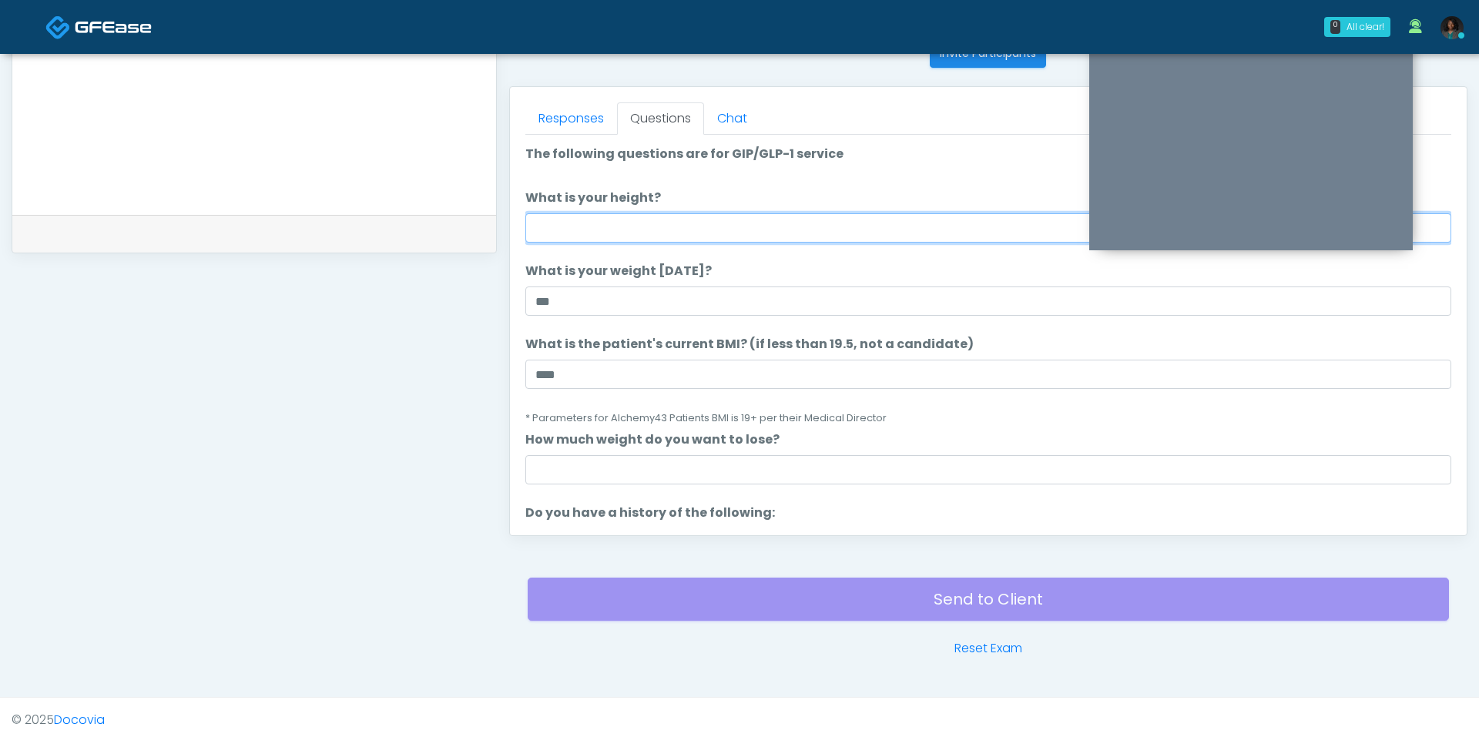
click at [632, 235] on input "What is your height?" at bounding box center [988, 227] width 926 height 29
type input "***"
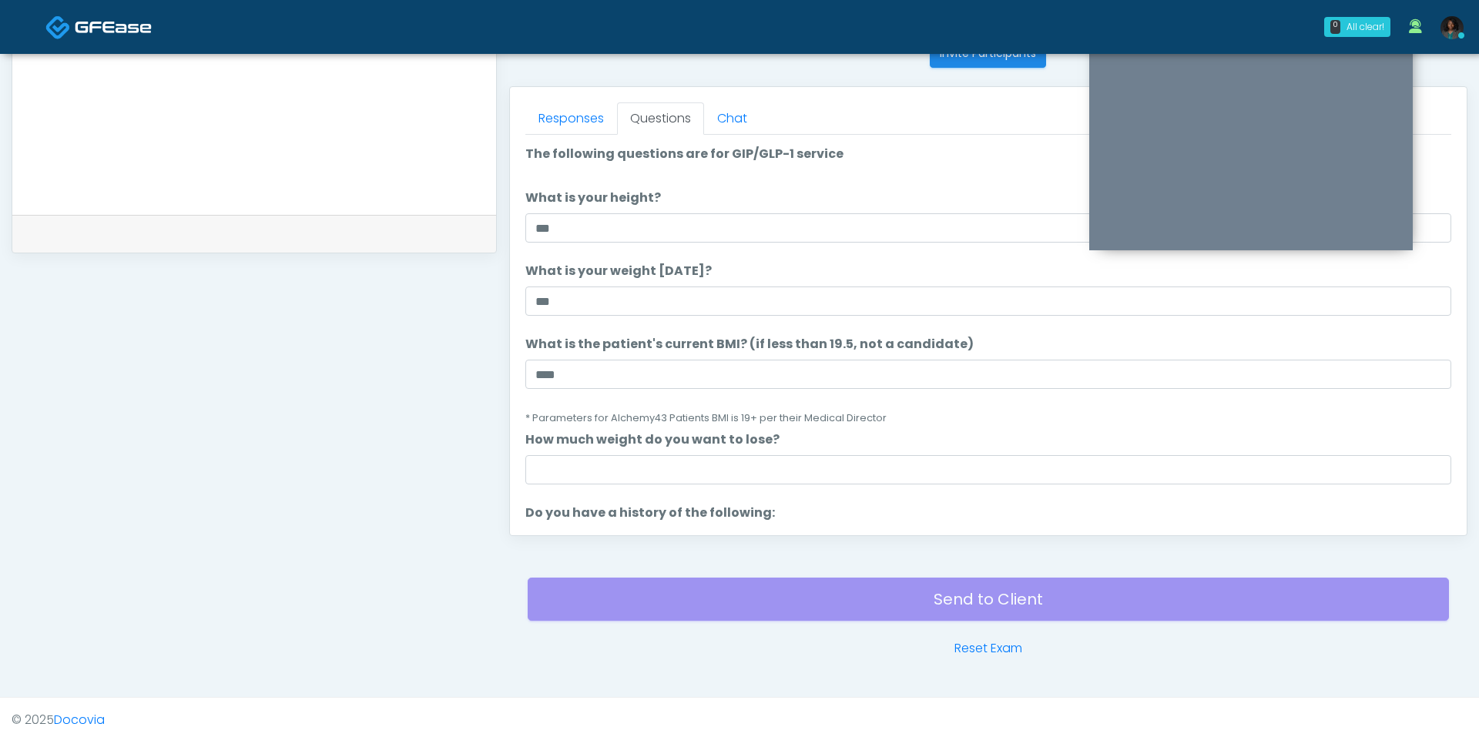
click at [699, 450] on li "How much weight do you want to lose? How much weight do you want to lose?" at bounding box center [988, 457] width 926 height 54
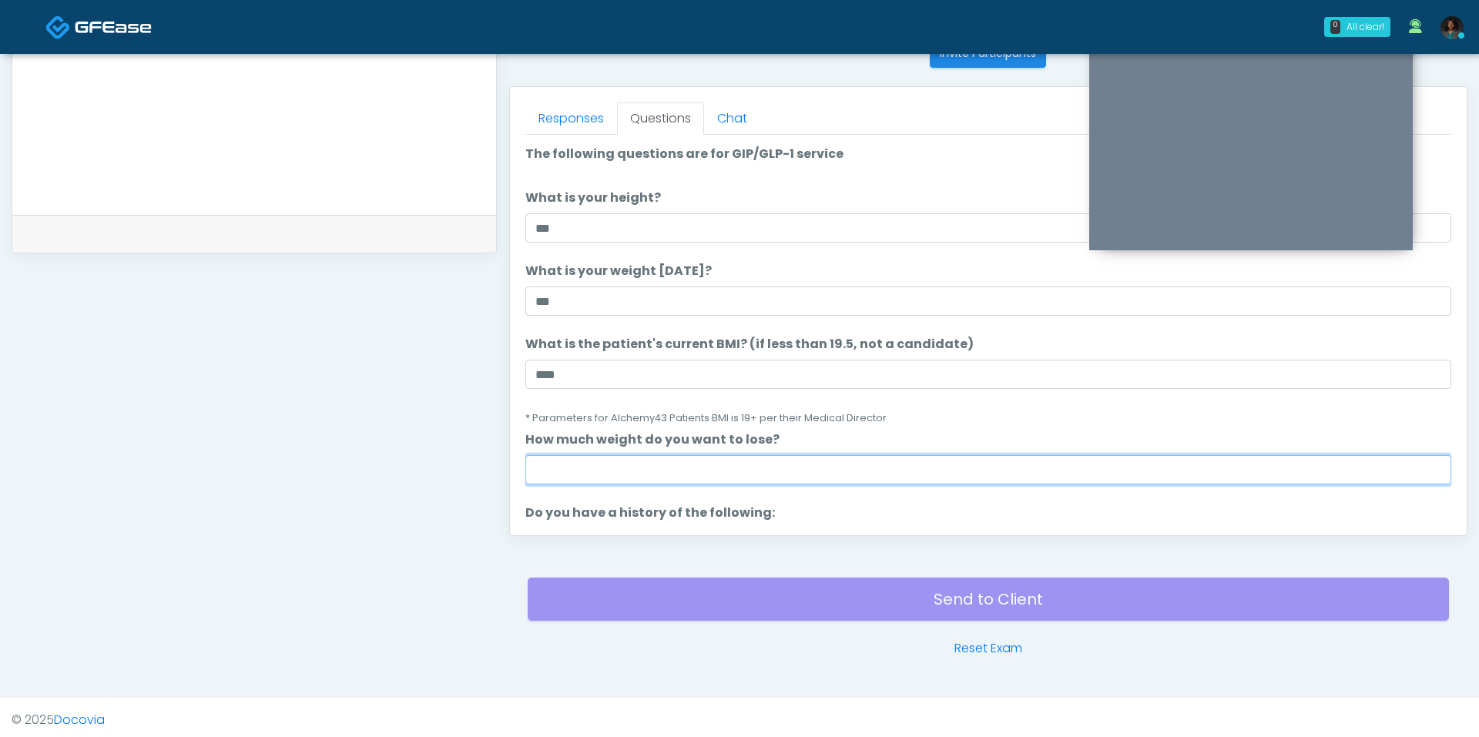
click at [672, 477] on input "How much weight do you want to lose?" at bounding box center [988, 469] width 926 height 29
type input "*"
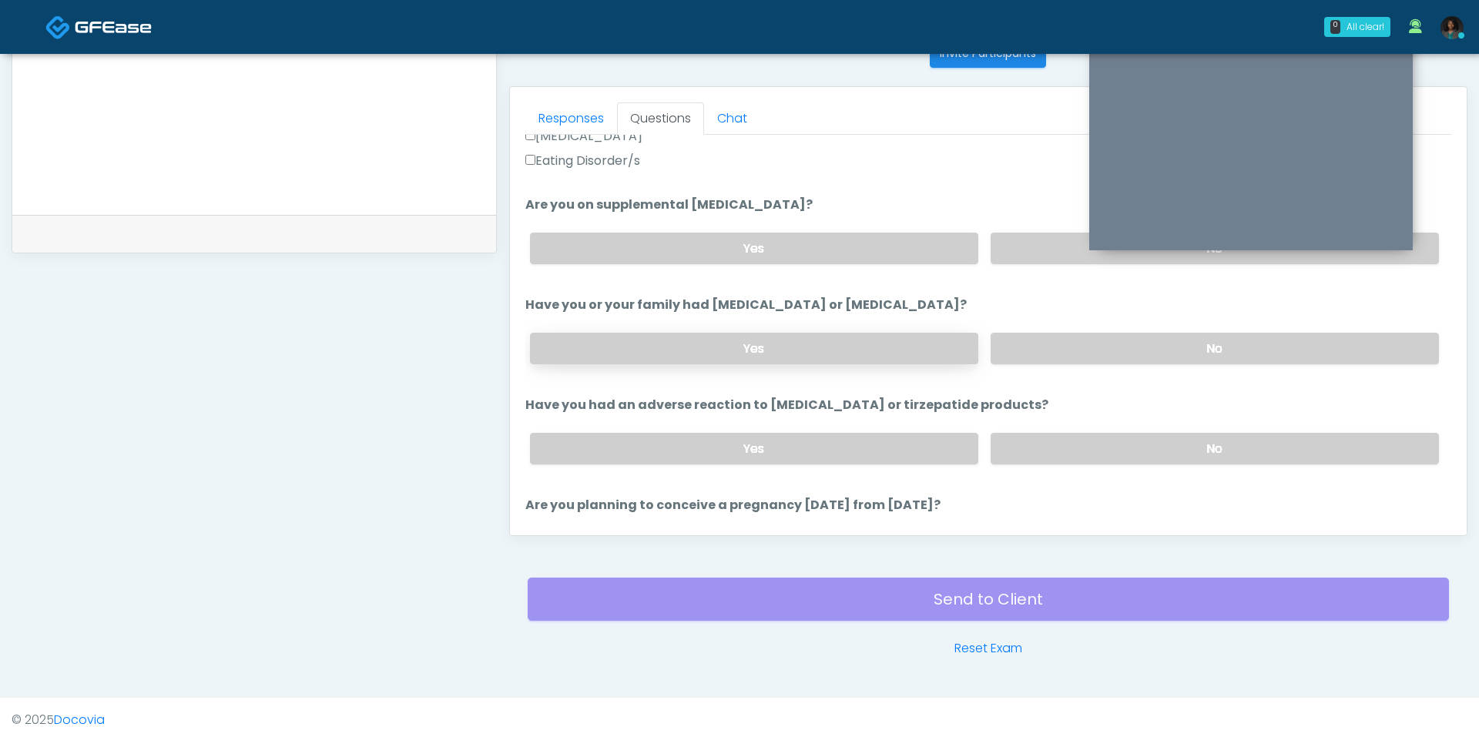
scroll to position [506, 0]
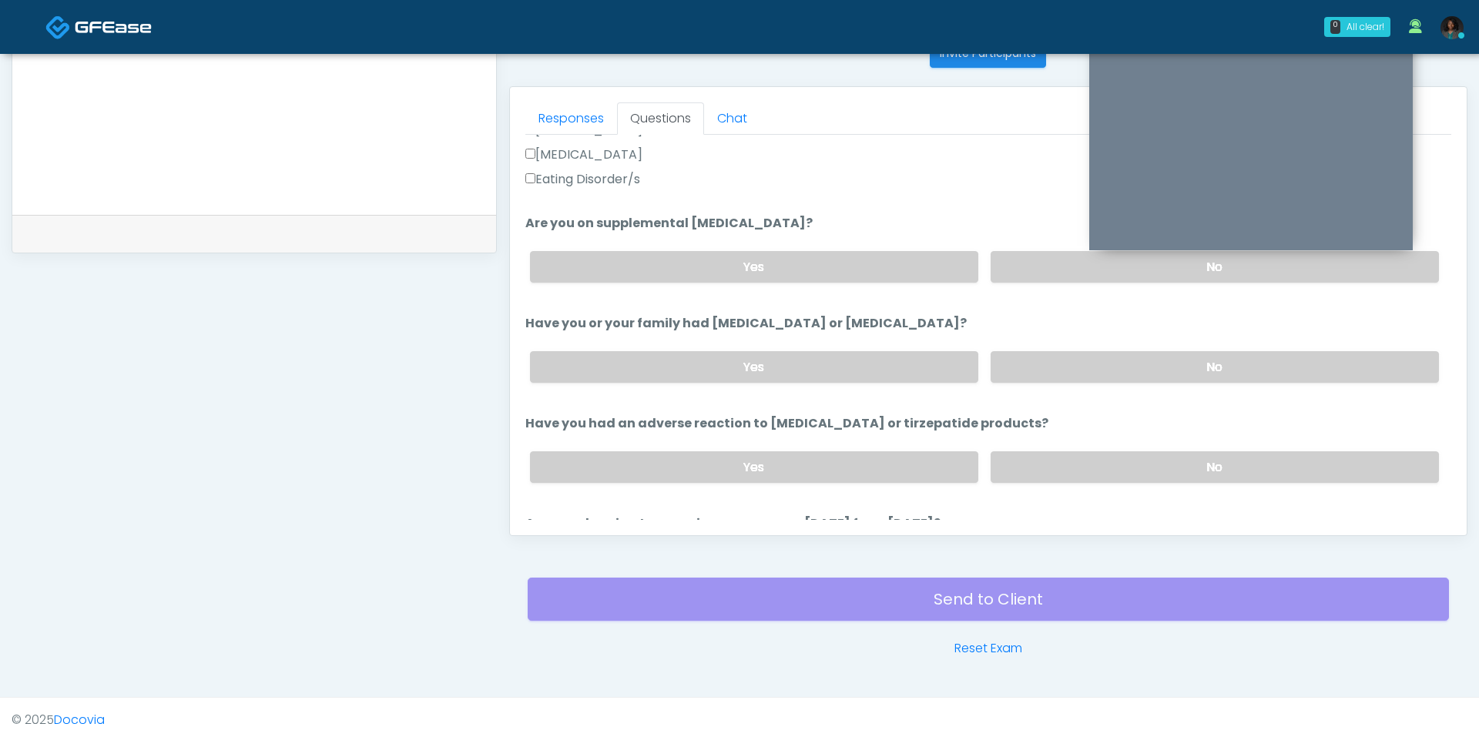
click at [1023, 280] on div "Yes No" at bounding box center [984, 267] width 933 height 56
click at [1027, 273] on label "No" at bounding box center [1214, 267] width 448 height 32
click at [1037, 357] on label "No" at bounding box center [1214, 367] width 448 height 32
click at [1037, 461] on label "No" at bounding box center [1214, 467] width 448 height 32
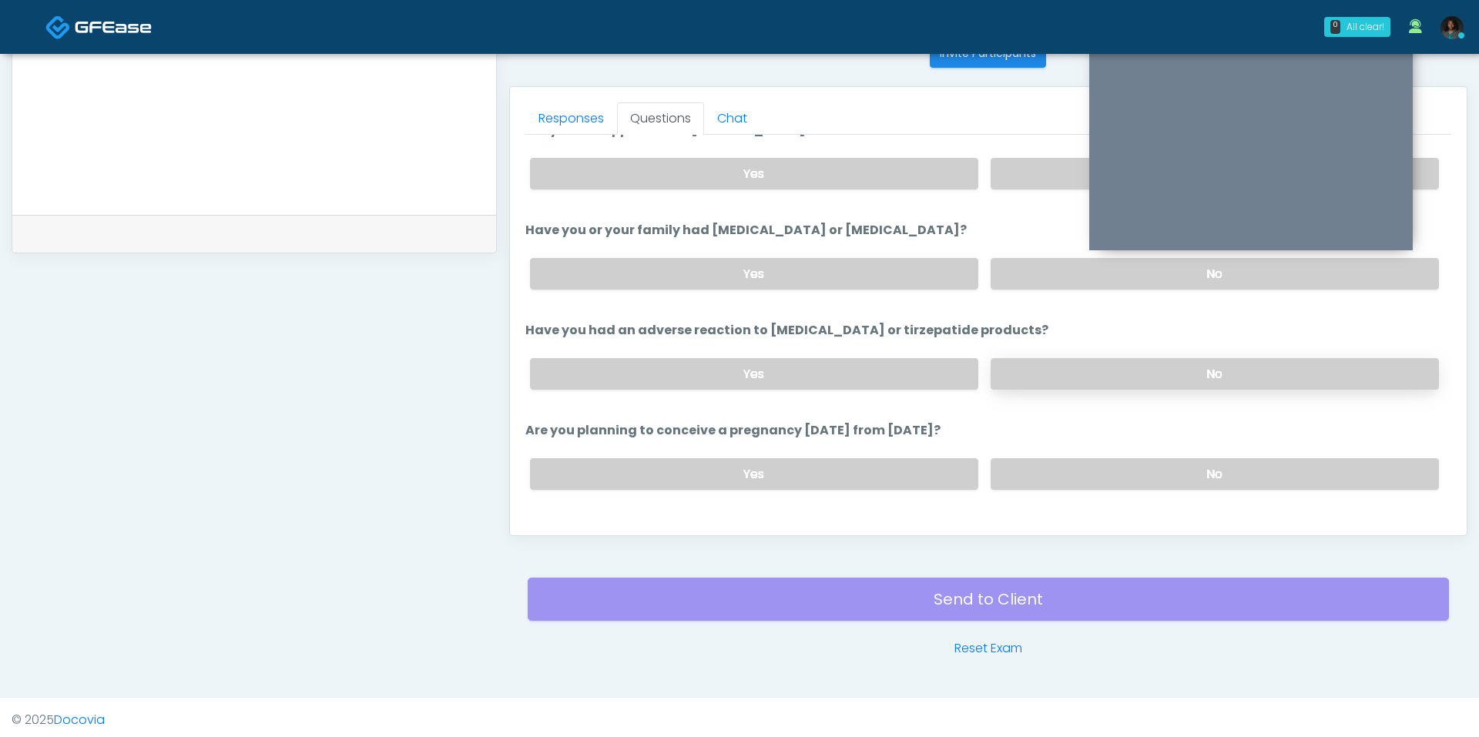
scroll to position [697, 0]
click at [1065, 376] on label "No" at bounding box center [1214, 376] width 448 height 32
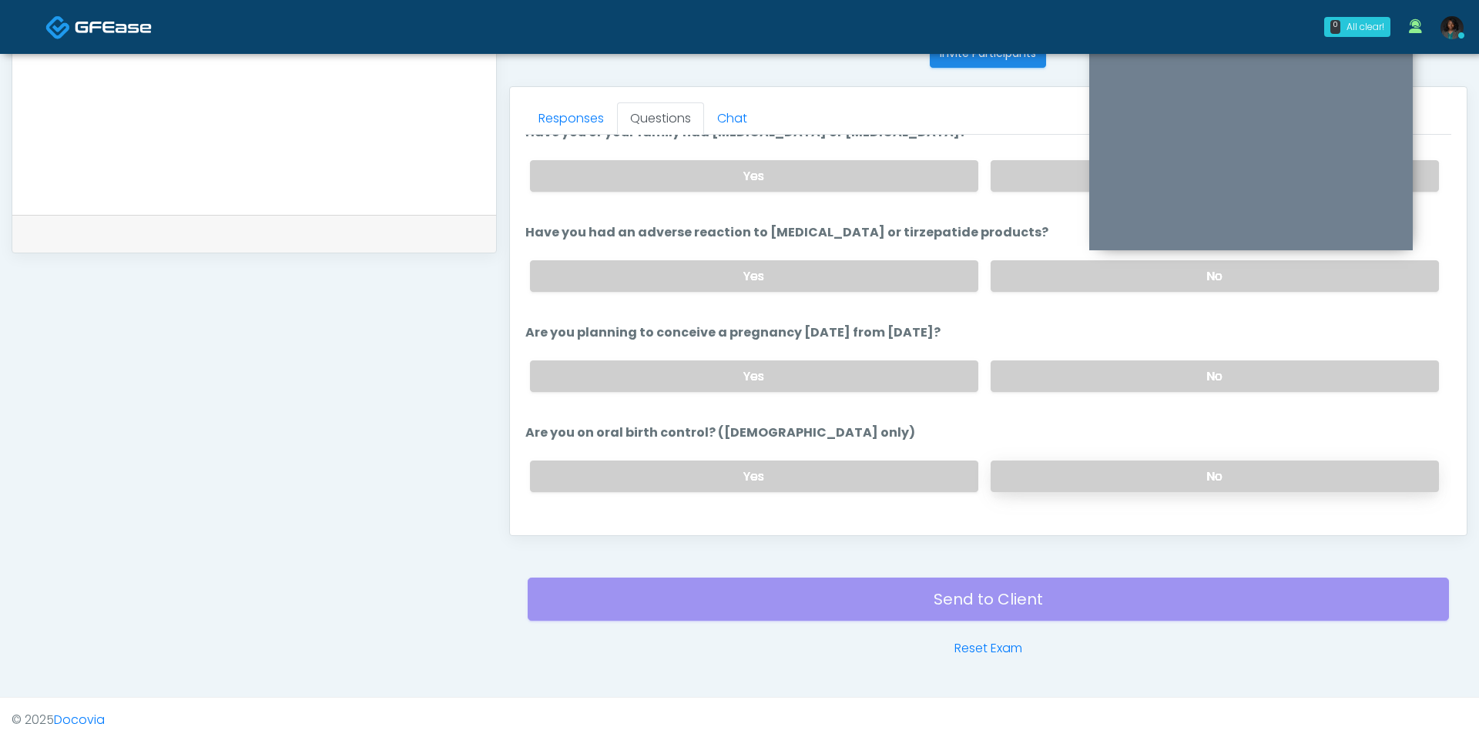
click at [1064, 461] on label "No" at bounding box center [1214, 477] width 448 height 32
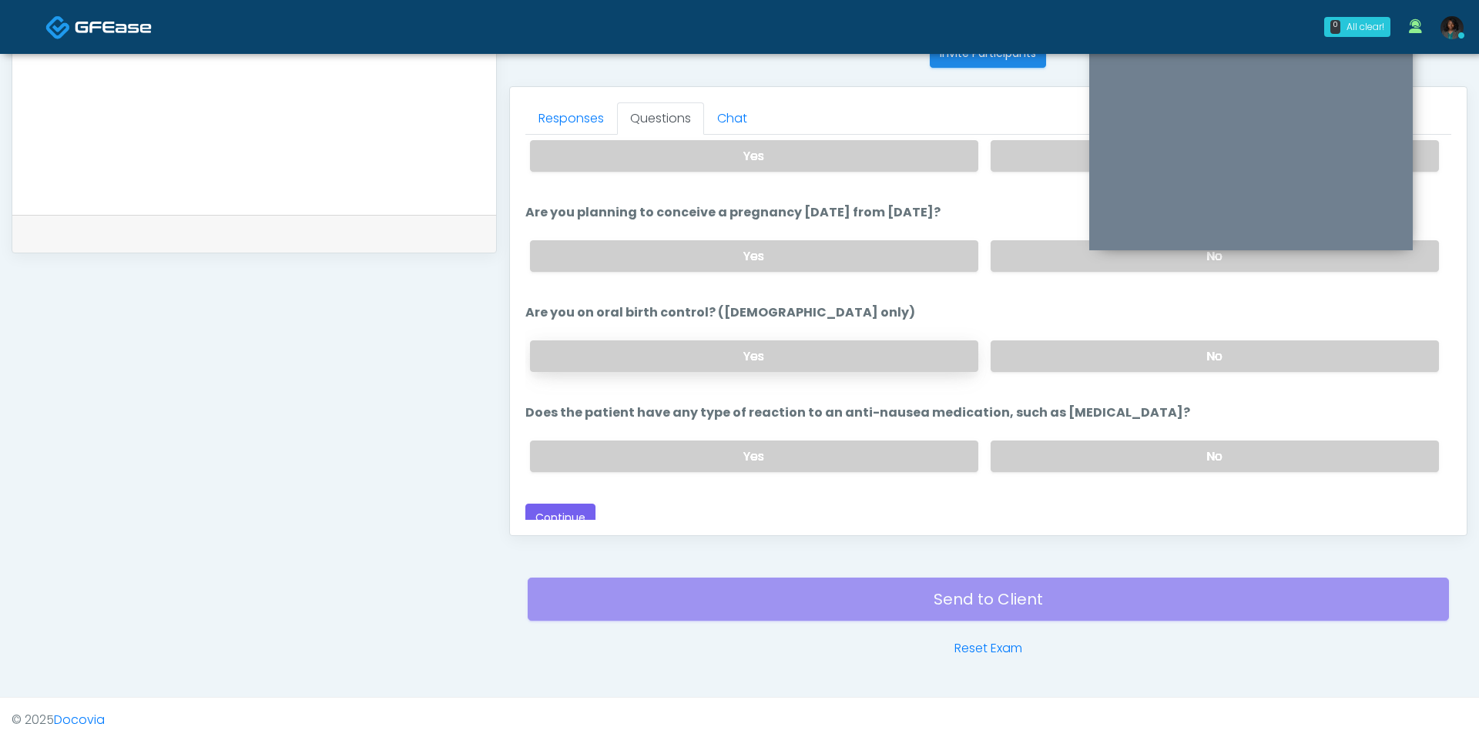
click at [922, 346] on label "Yes" at bounding box center [754, 356] width 448 height 32
click at [1011, 453] on label "No" at bounding box center [1214, 457] width 448 height 32
click at [569, 504] on button "Continue" at bounding box center [560, 518] width 70 height 28
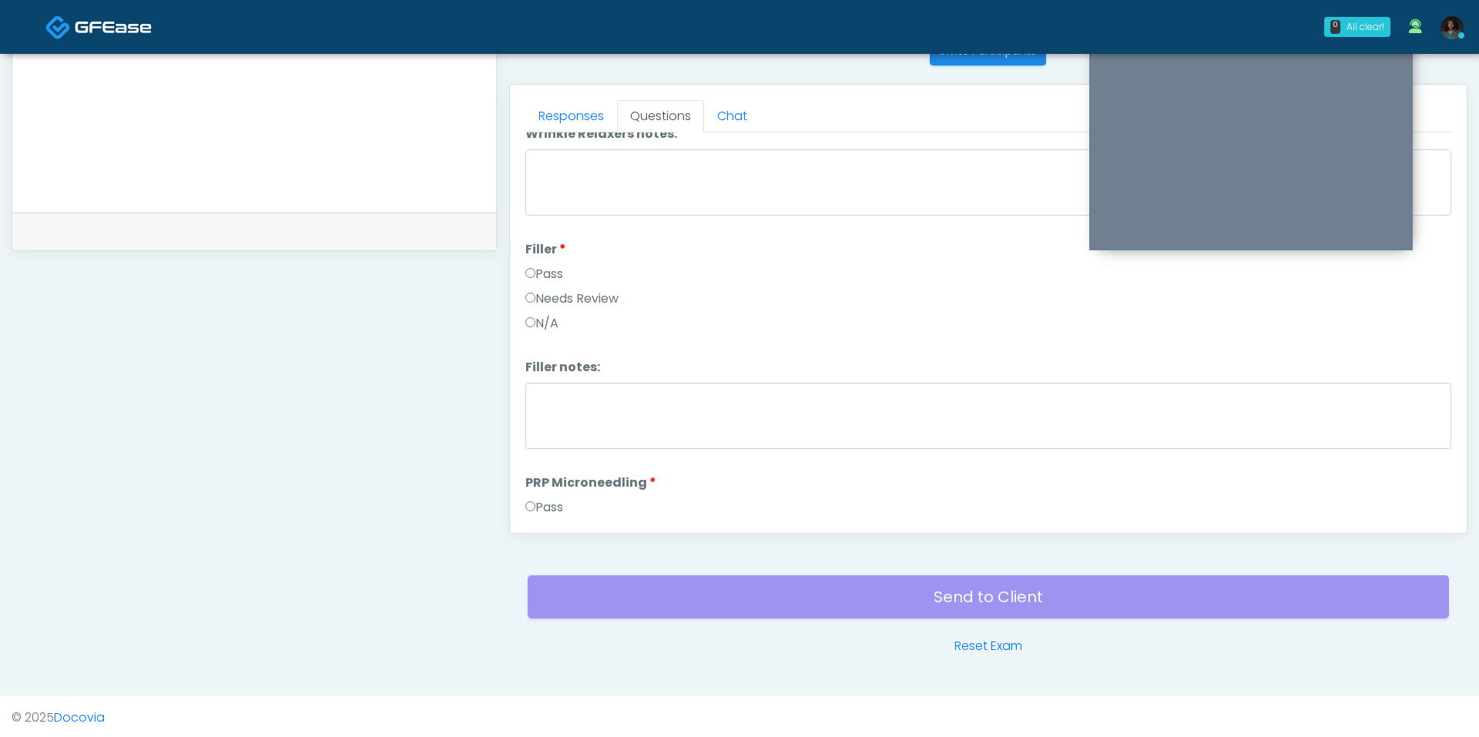
scroll to position [0, 0]
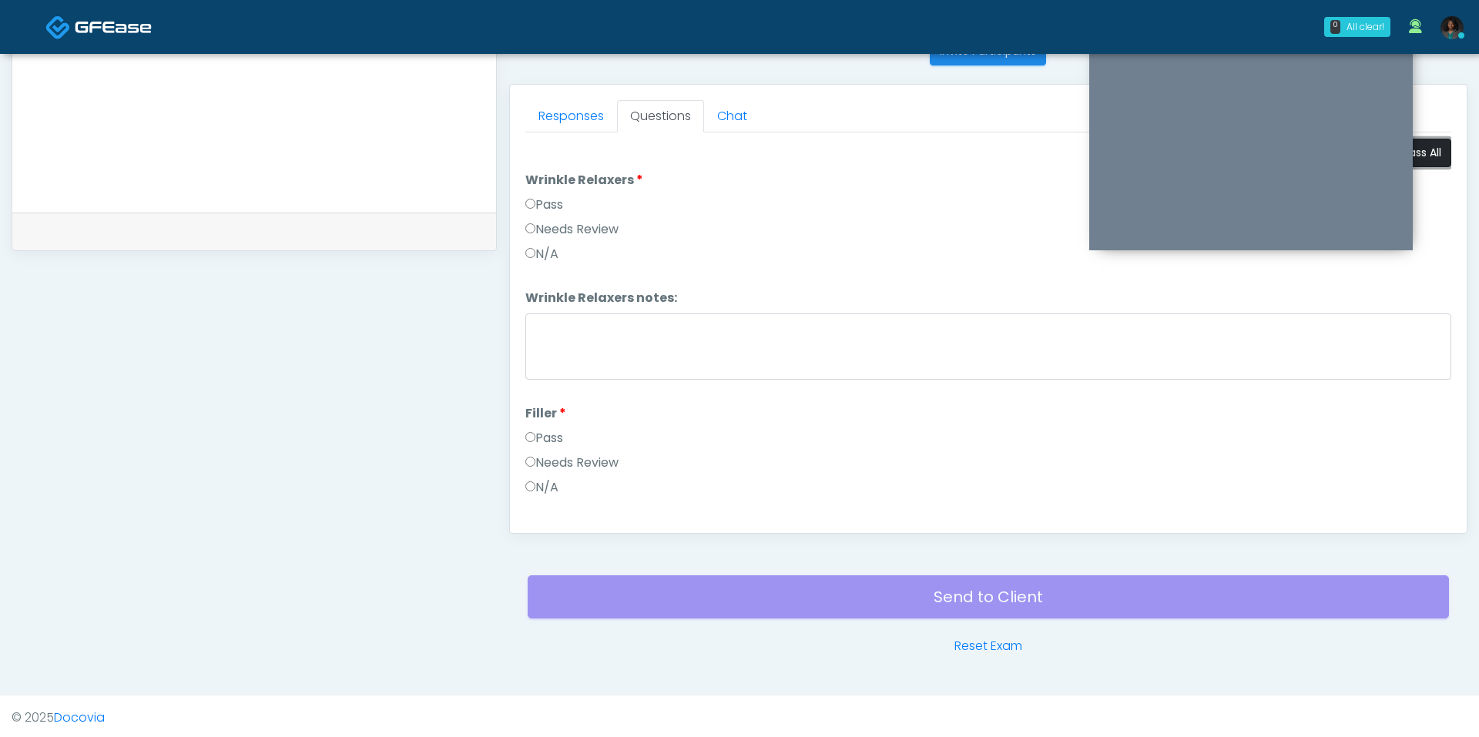
click at [1423, 156] on button "Pass All" at bounding box center [1421, 153] width 59 height 28
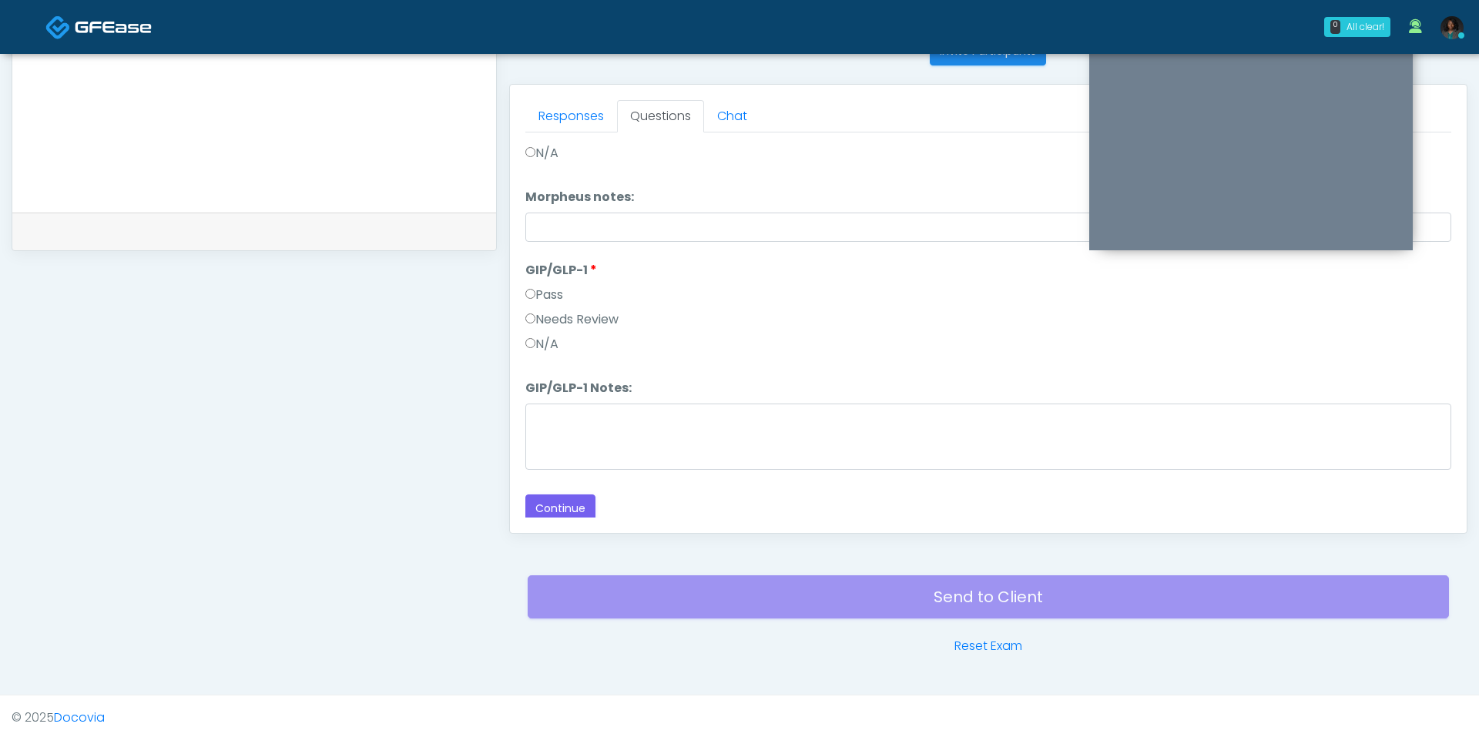
click at [544, 319] on label "Needs Review" at bounding box center [571, 319] width 93 height 18
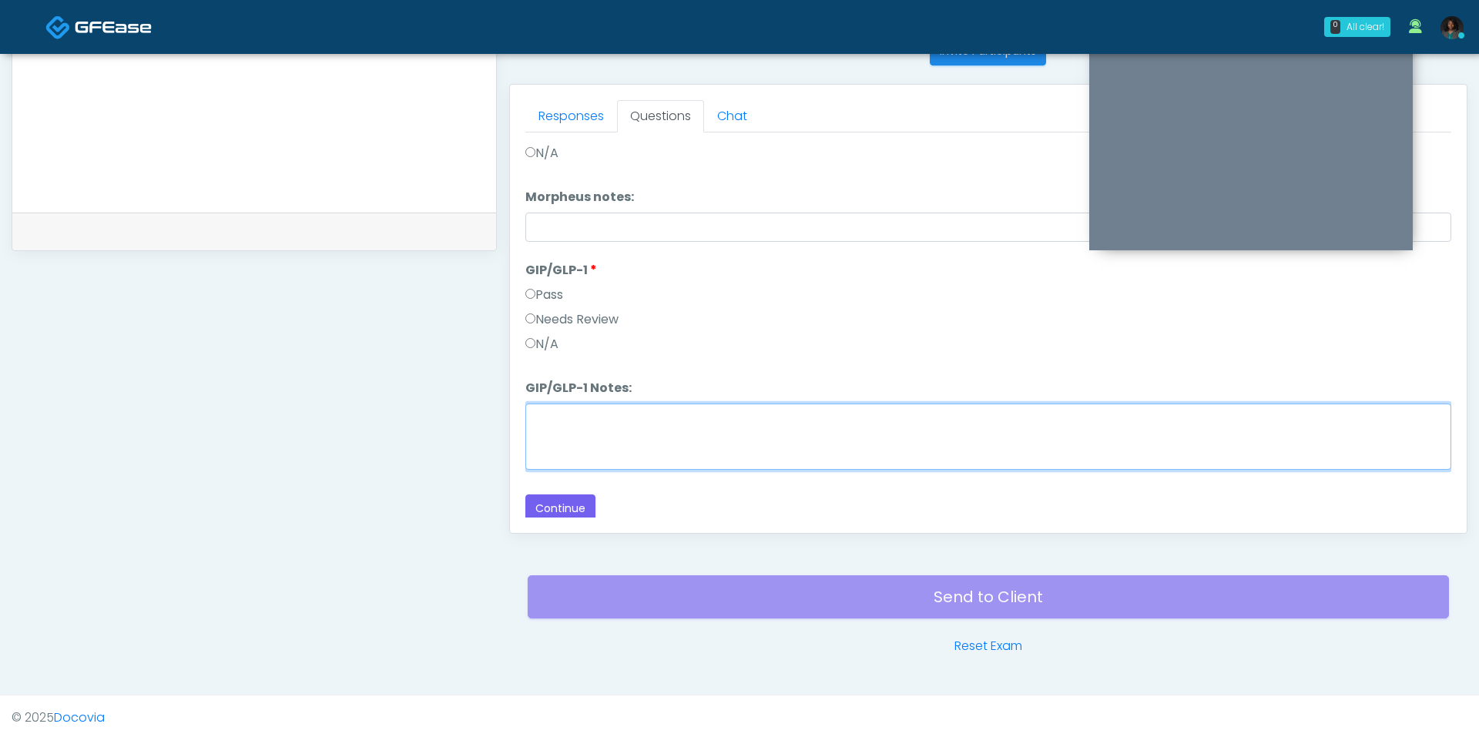
click at [599, 404] on textarea "GIP/GLP-1 Notes:" at bounding box center [988, 437] width 926 height 66
type textarea "********"
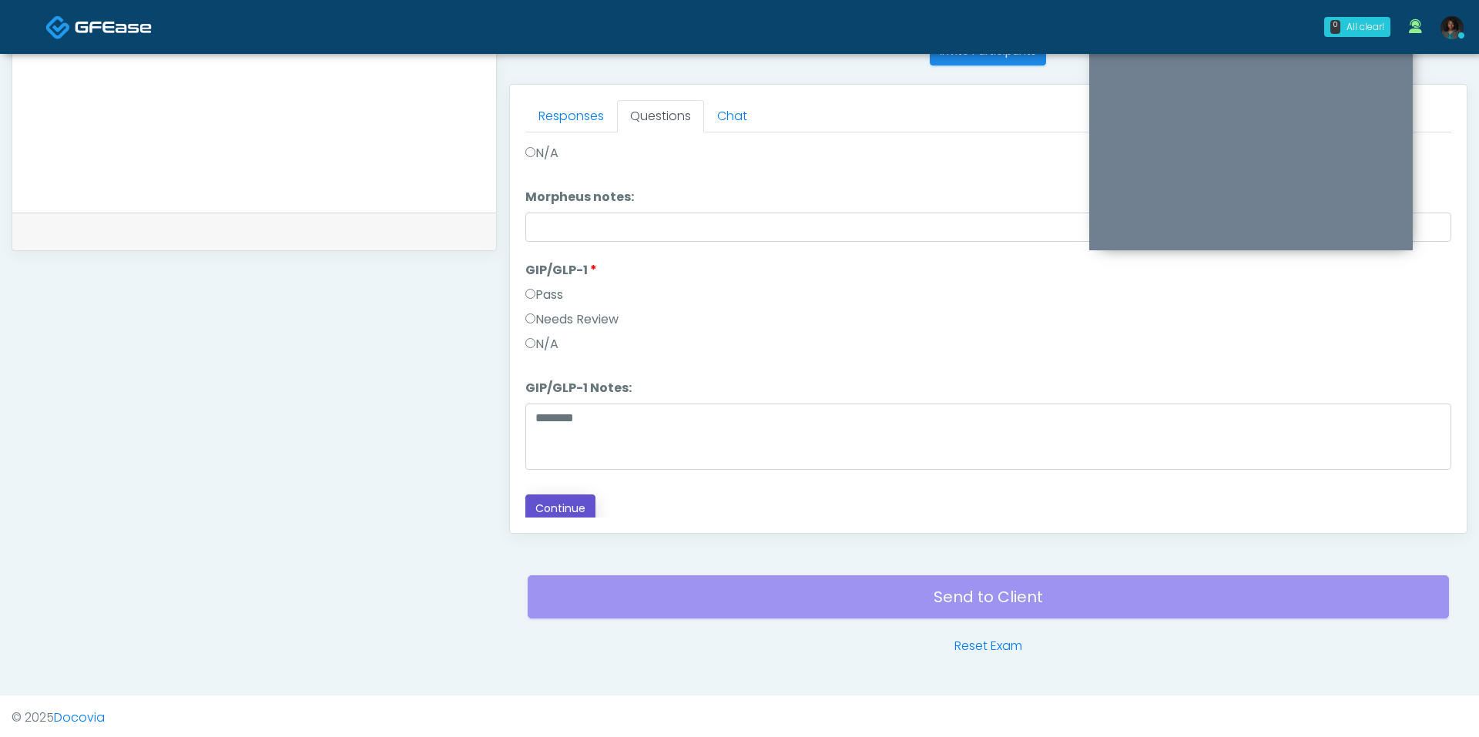
click at [556, 505] on button "Continue" at bounding box center [560, 508] width 70 height 28
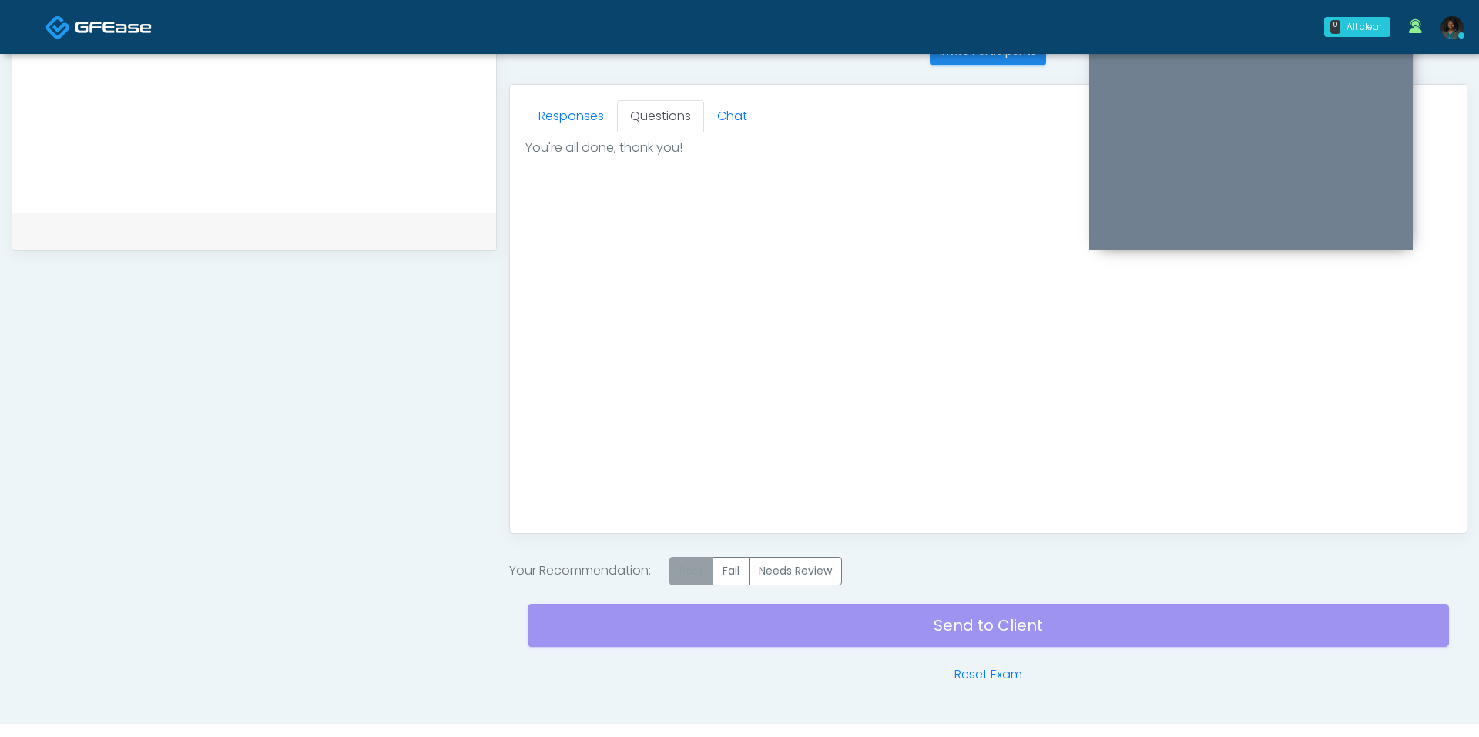
click at [691, 574] on label "Pass" at bounding box center [691, 571] width 44 height 28
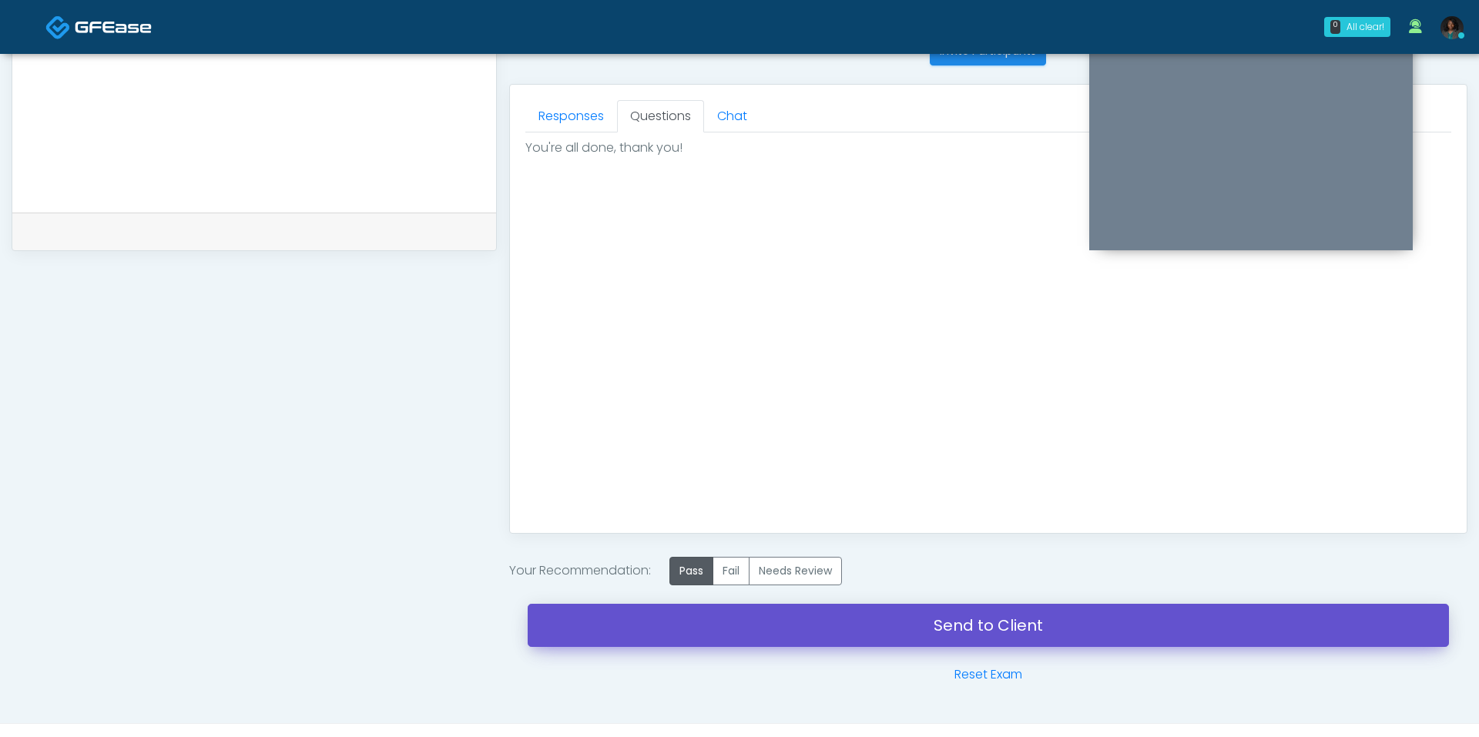
click at [809, 615] on link "Send to Client" at bounding box center [988, 625] width 921 height 43
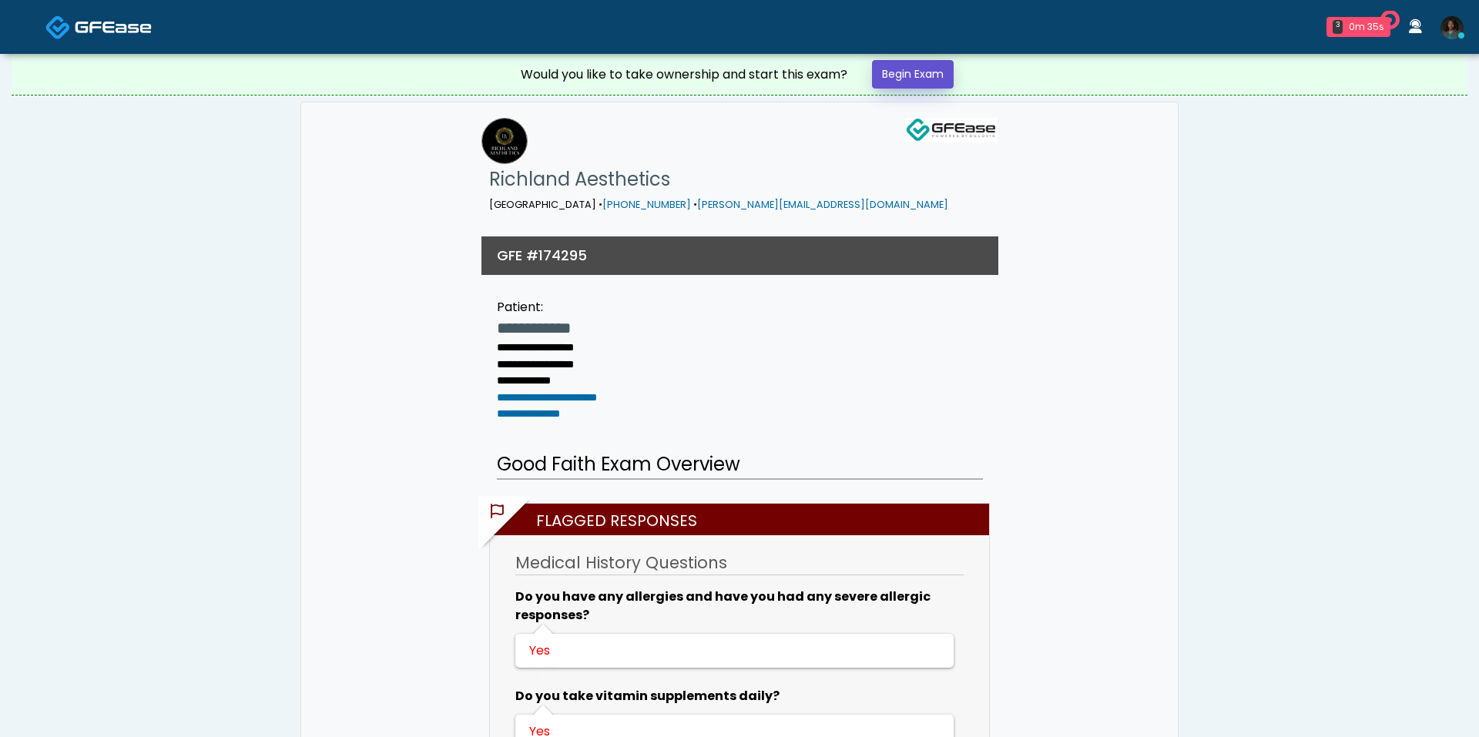
click at [940, 68] on link "Begin Exam" at bounding box center [913, 74] width 82 height 28
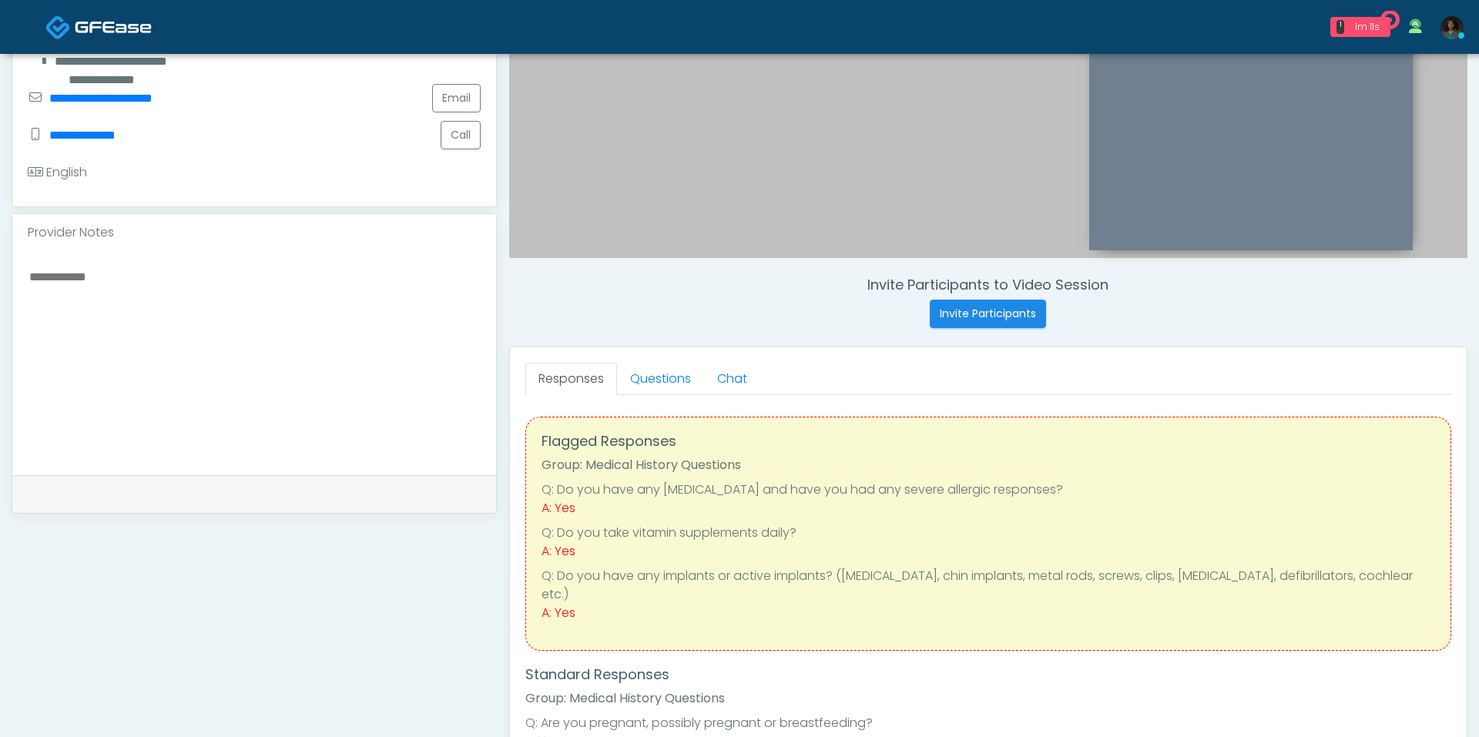
scroll to position [69, 0]
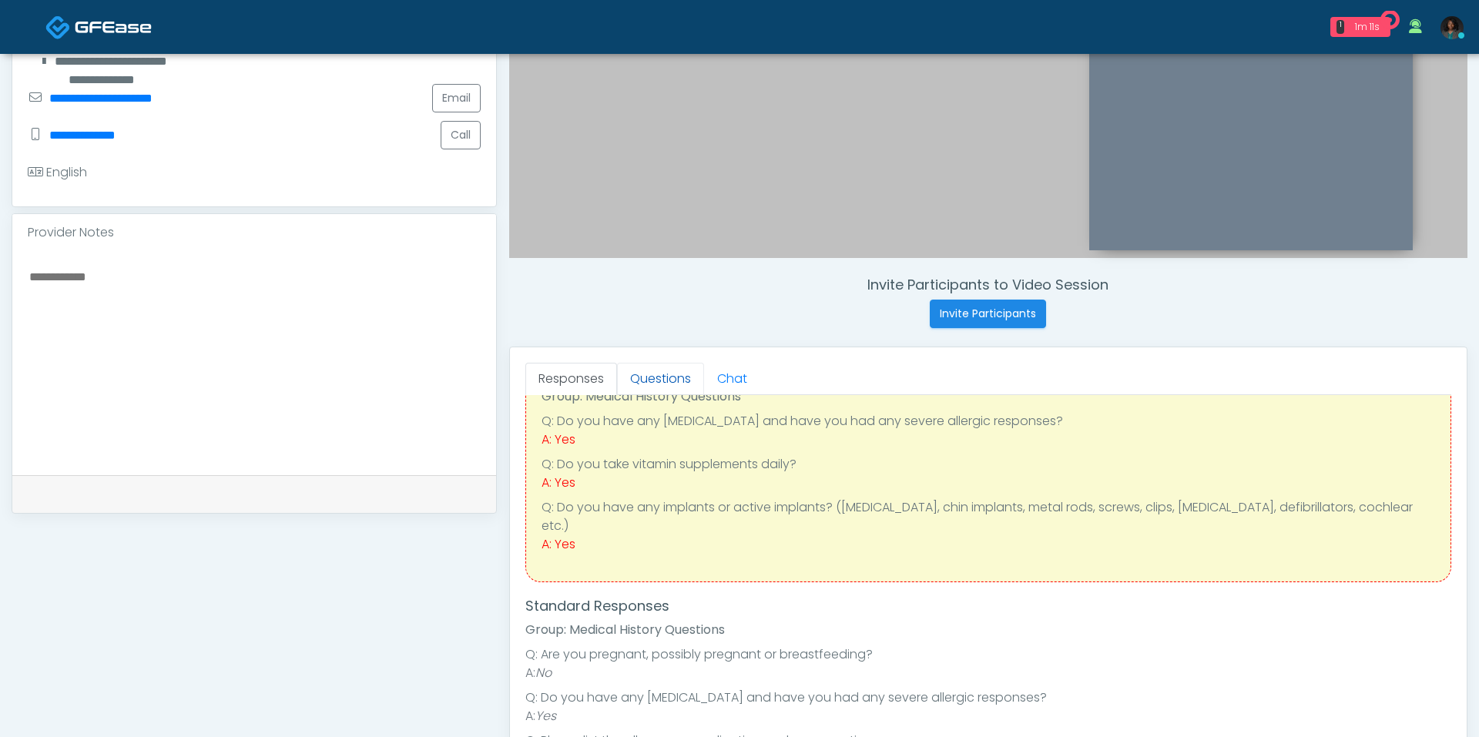
click at [652, 374] on link "Questions" at bounding box center [660, 379] width 87 height 32
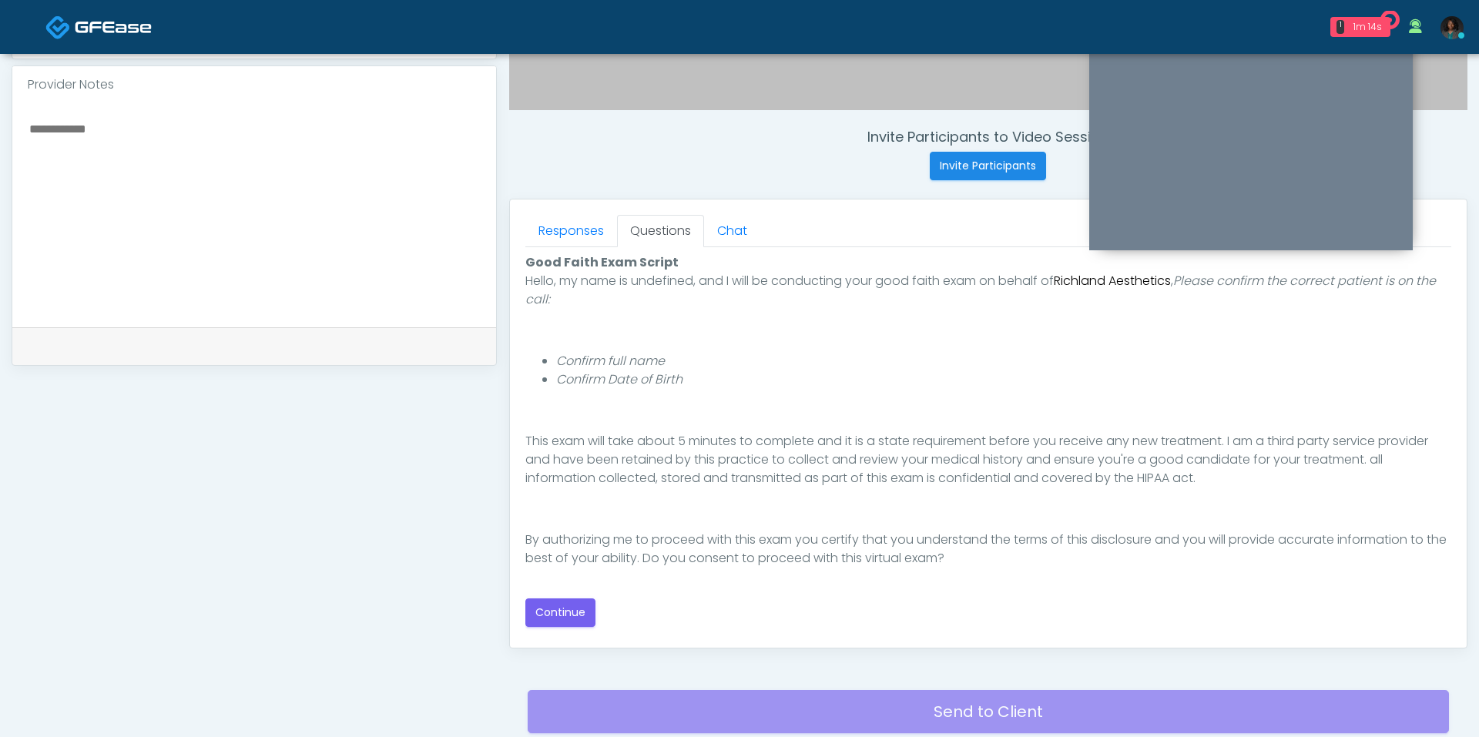
scroll to position [549, 0]
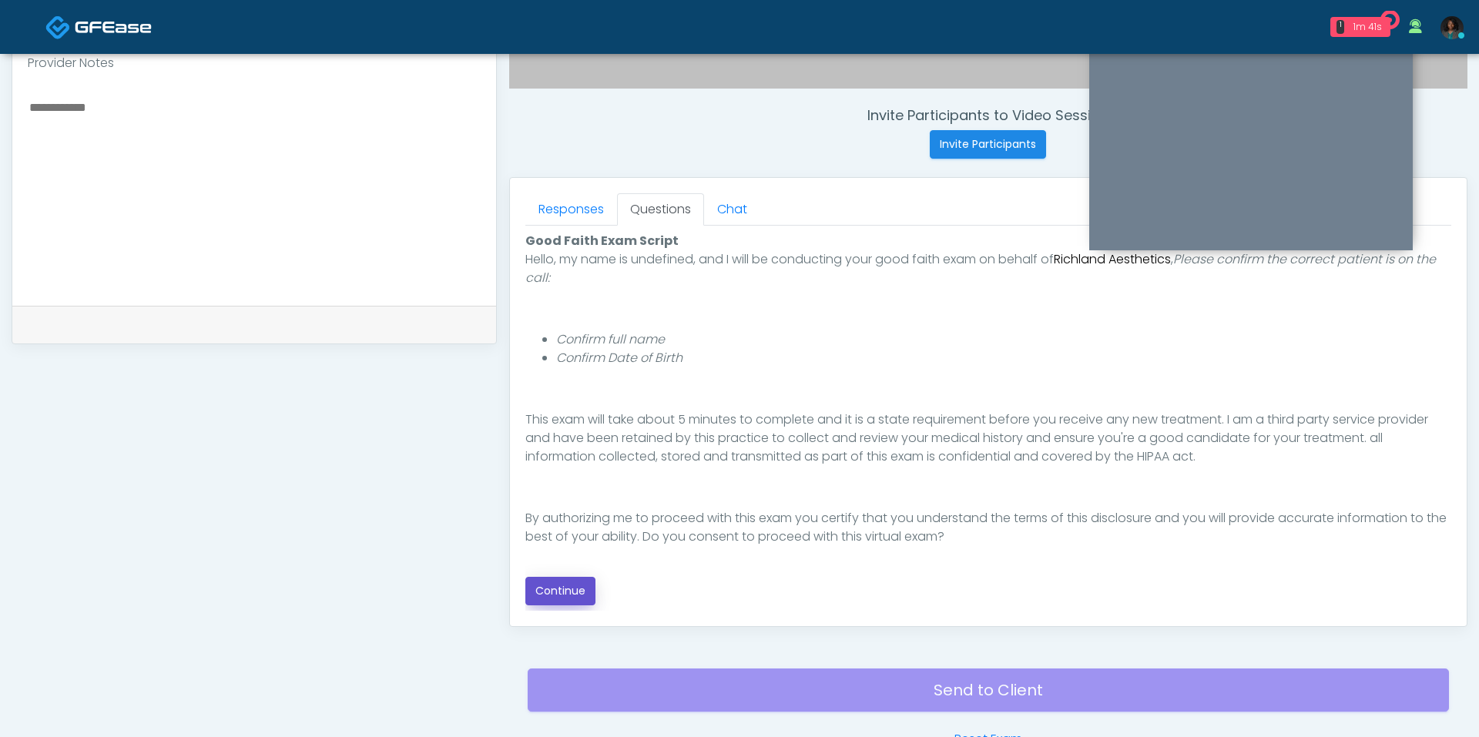
click at [548, 591] on button "Continue" at bounding box center [560, 591] width 70 height 28
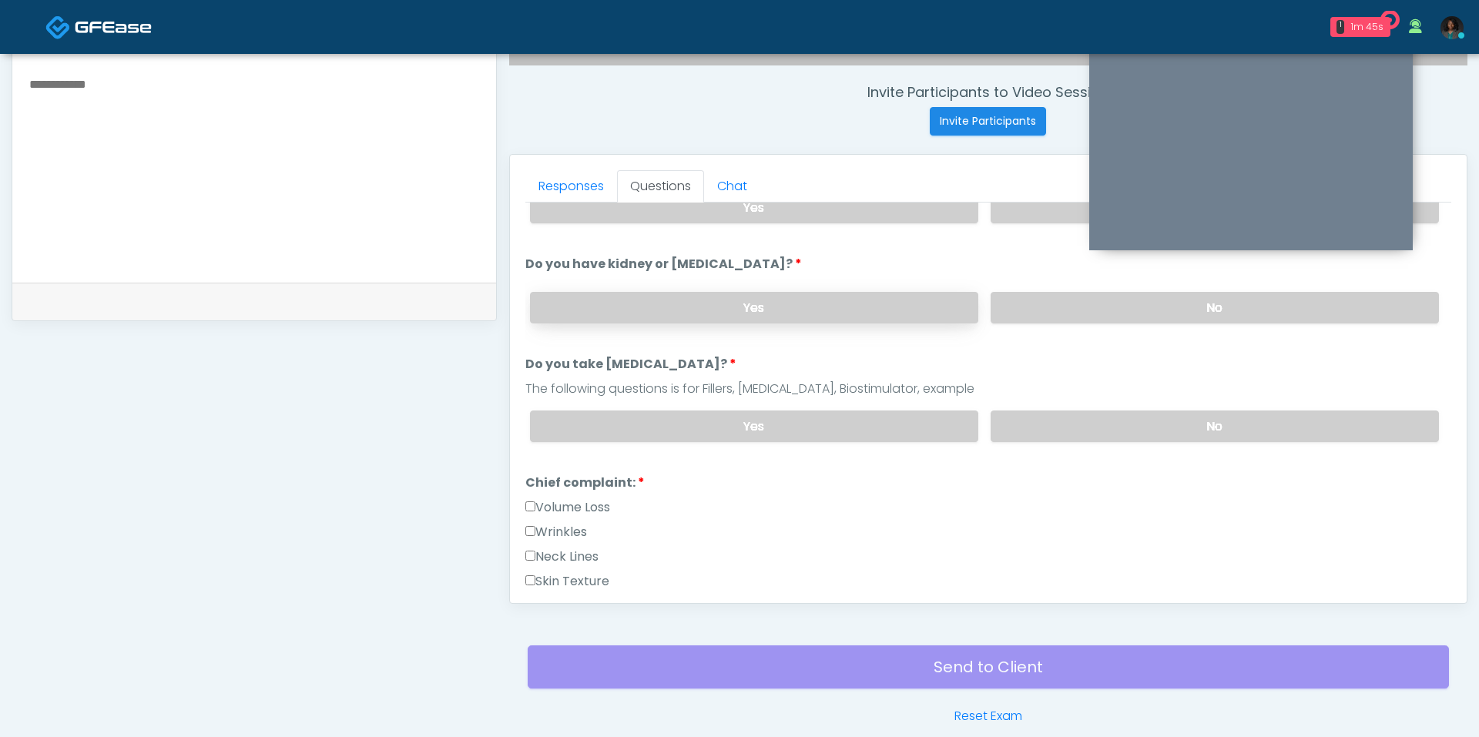
scroll to position [0, 0]
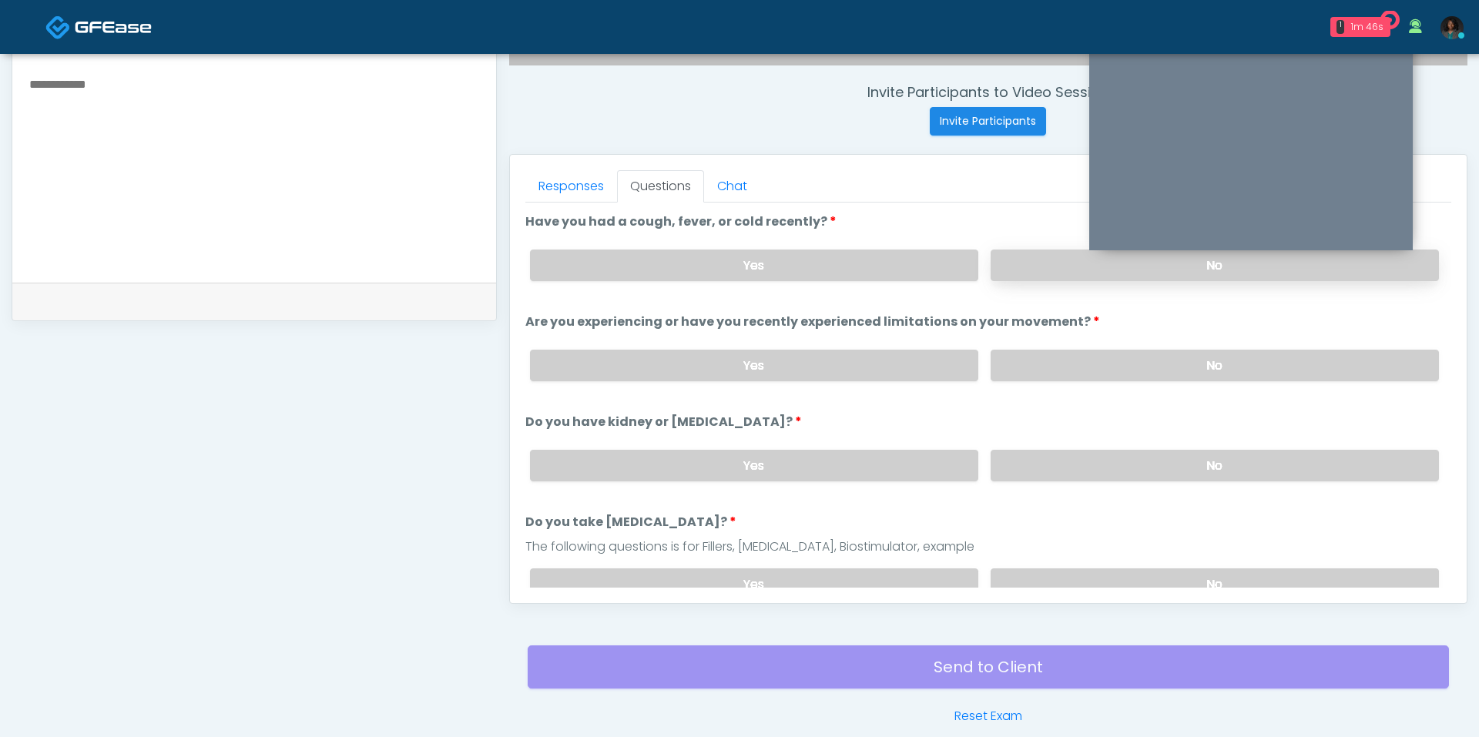
click at [1024, 252] on label "No" at bounding box center [1214, 266] width 448 height 32
click at [1044, 367] on label "No" at bounding box center [1214, 366] width 448 height 32
click at [1025, 454] on label "No" at bounding box center [1214, 466] width 448 height 32
click at [1054, 568] on label "No" at bounding box center [1214, 584] width 448 height 32
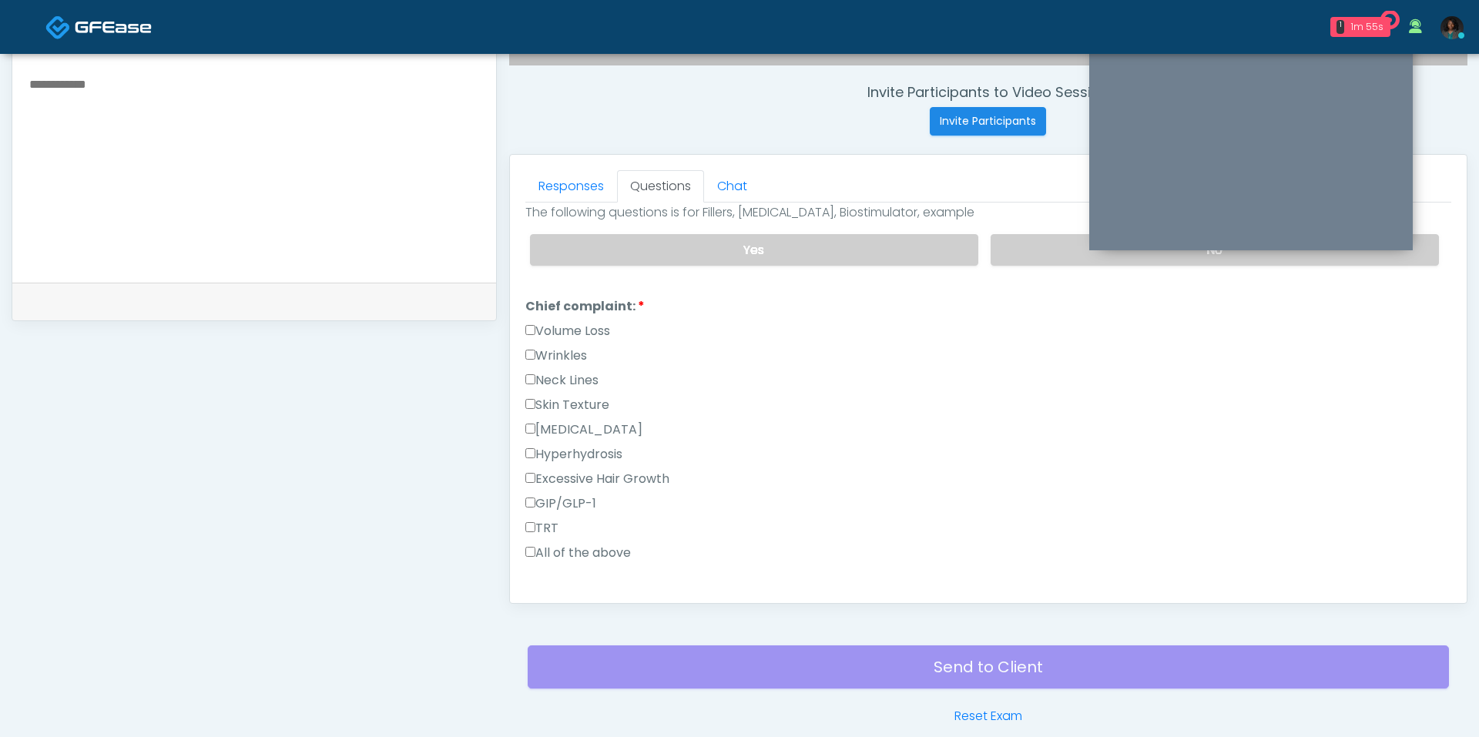
scroll to position [340, 0]
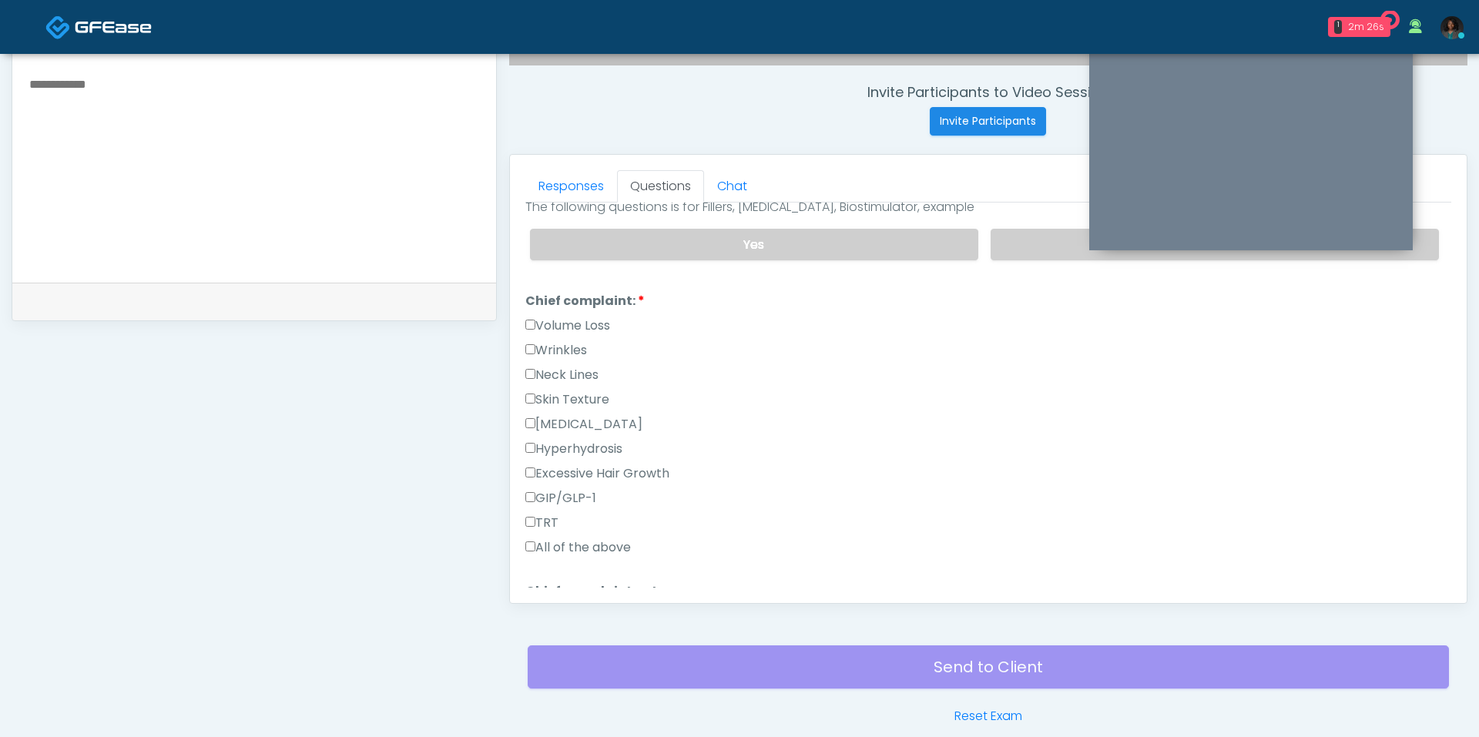
click at [590, 390] on label "Skin Texture" at bounding box center [567, 399] width 84 height 18
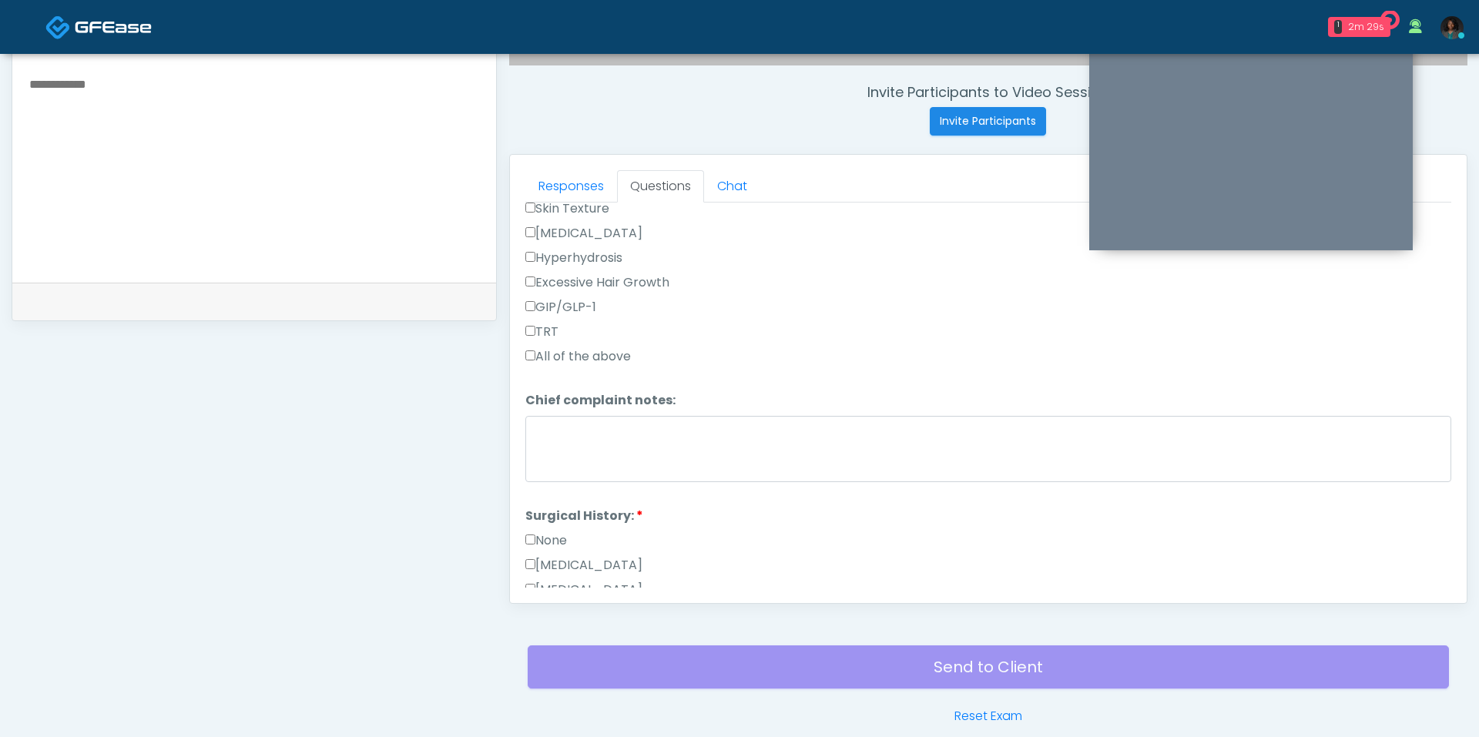
scroll to position [536, 0]
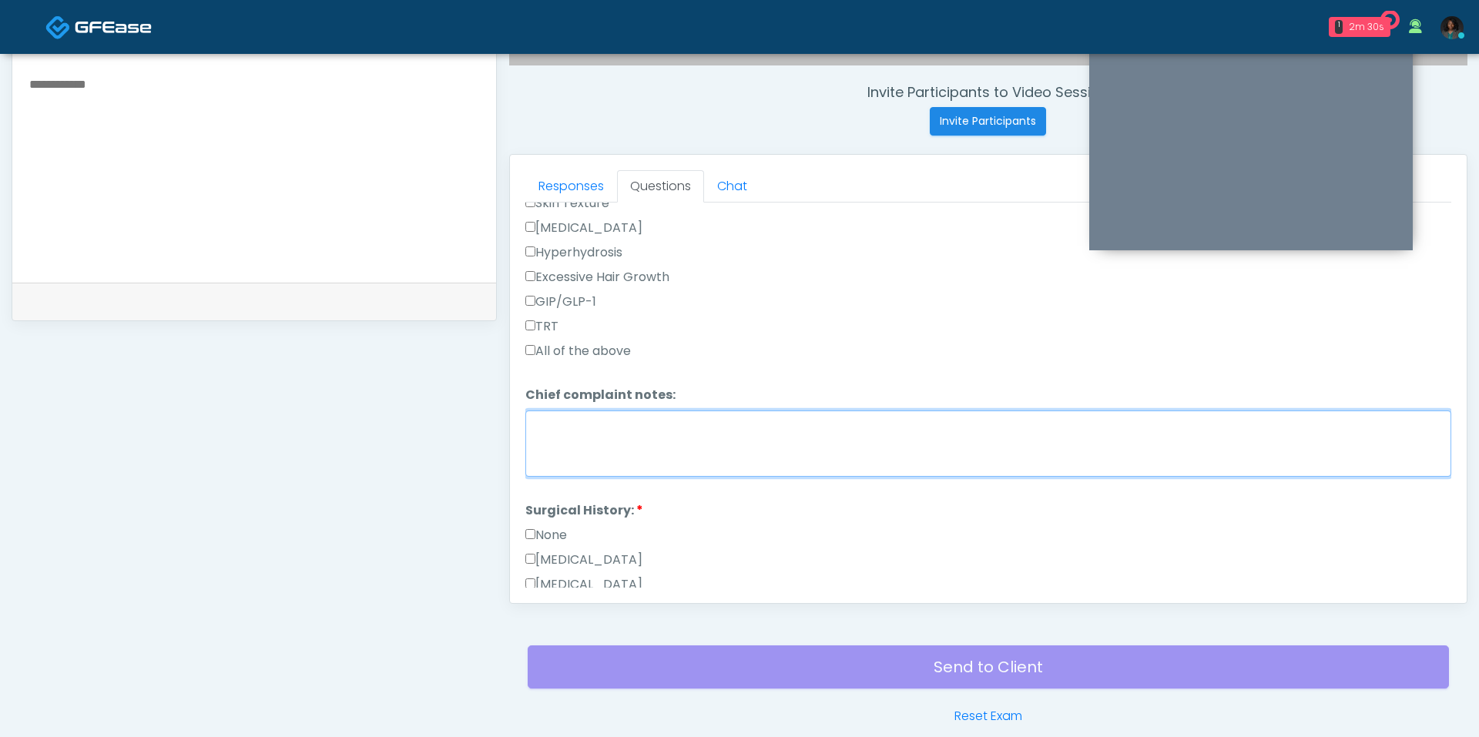
click at [591, 410] on textarea "Chief complaint notes:" at bounding box center [988, 443] width 926 height 66
click at [543, 425] on textarea "**********" at bounding box center [988, 443] width 926 height 66
click at [546, 410] on textarea "**********" at bounding box center [988, 443] width 926 height 66
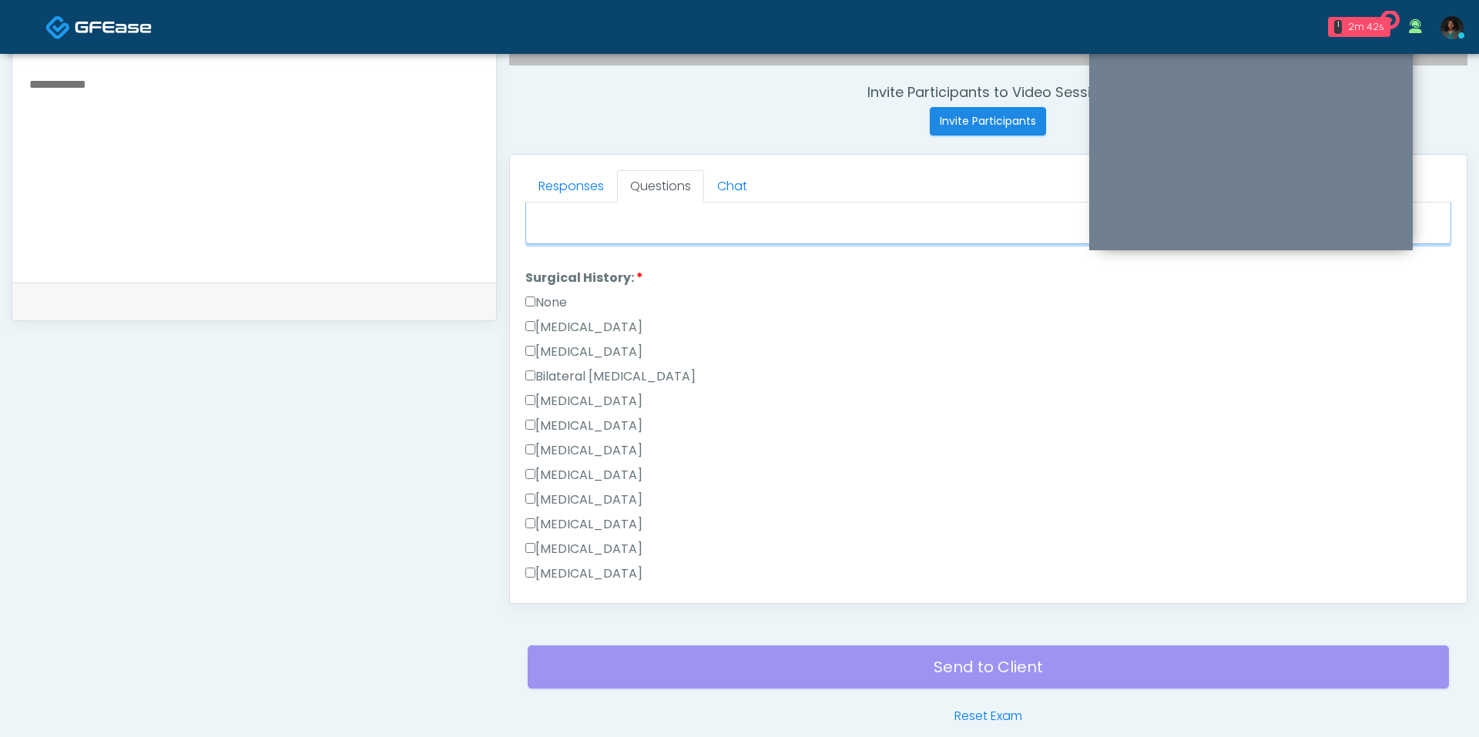
scroll to position [771, 0]
type textarea "**********"
click at [590, 340] on label "Hysterectomy" at bounding box center [583, 349] width 117 height 18
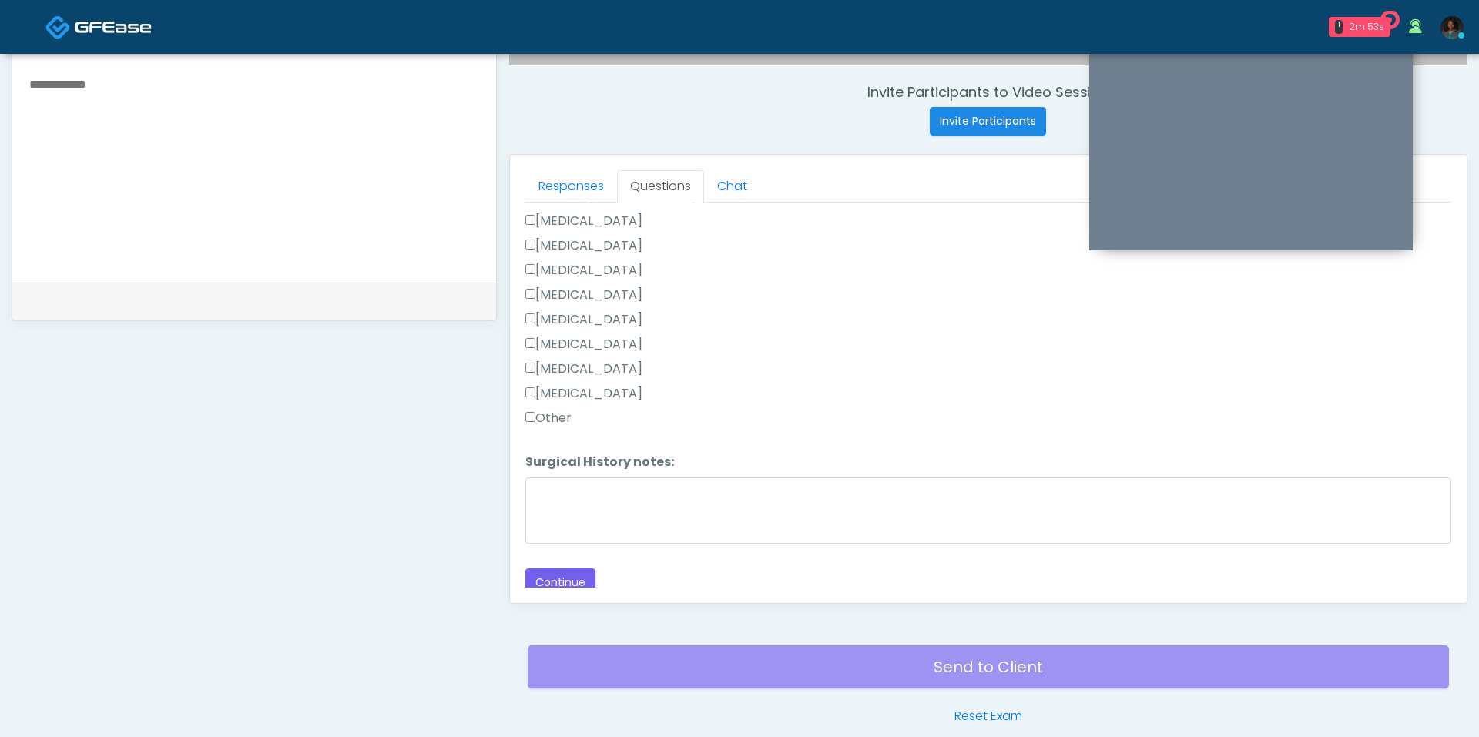
scroll to position [642, 0]
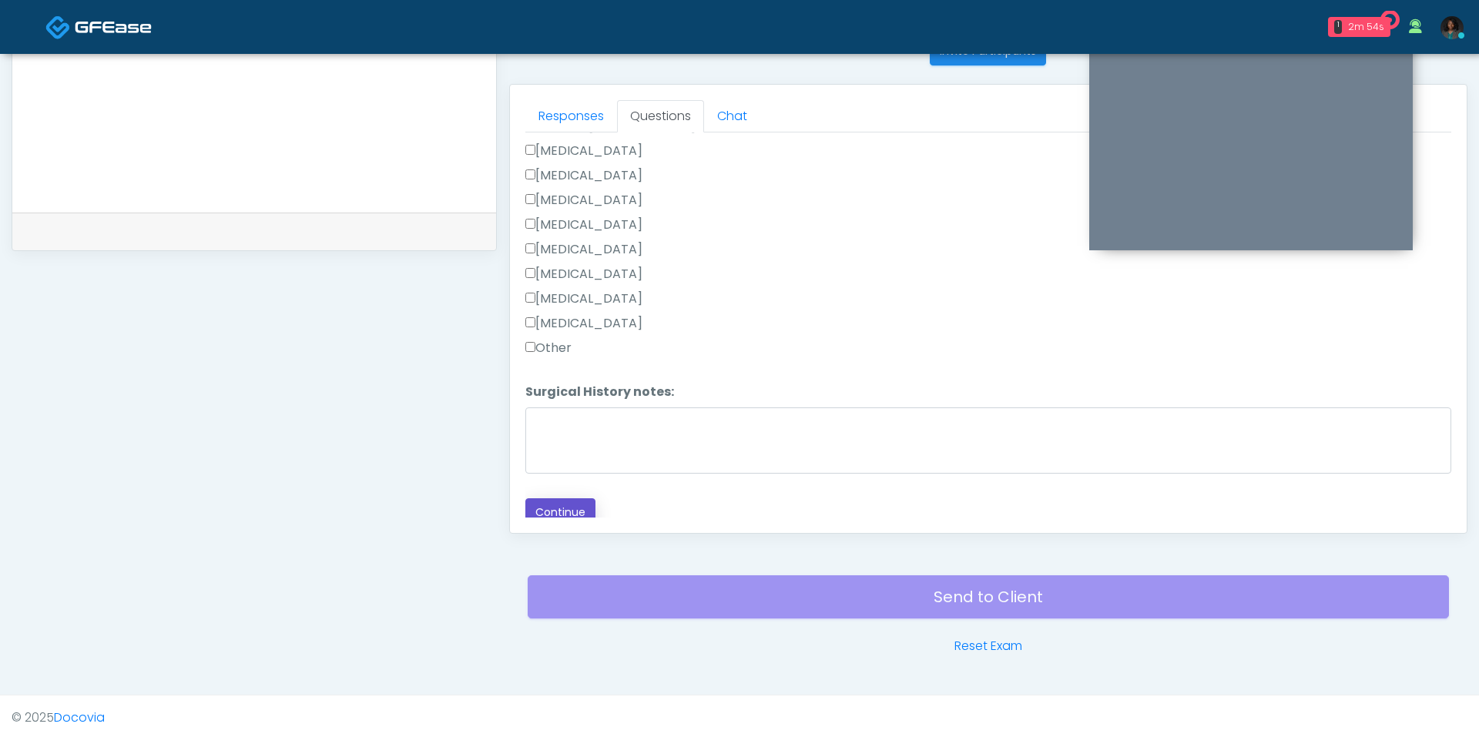
click at [581, 511] on button "Continue" at bounding box center [560, 512] width 70 height 28
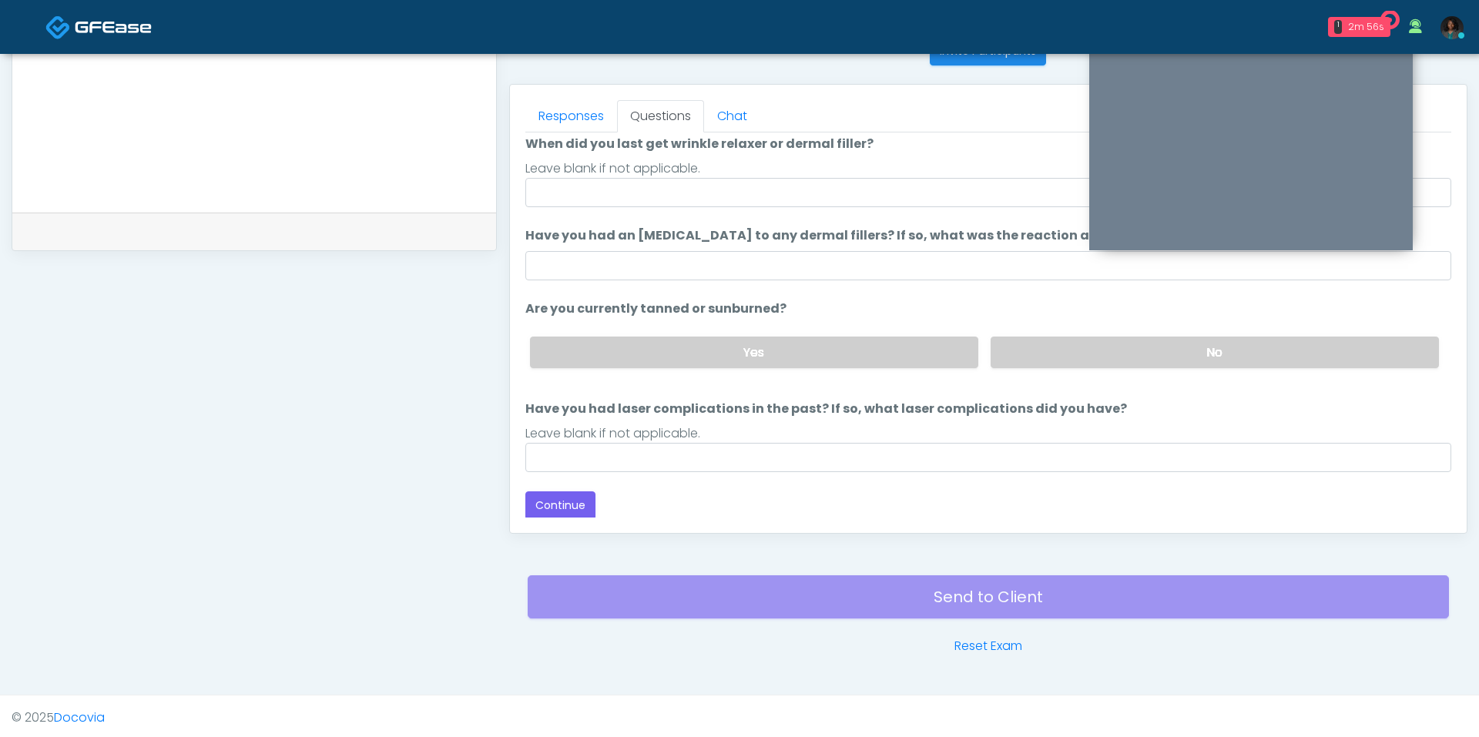
scroll to position [0, 0]
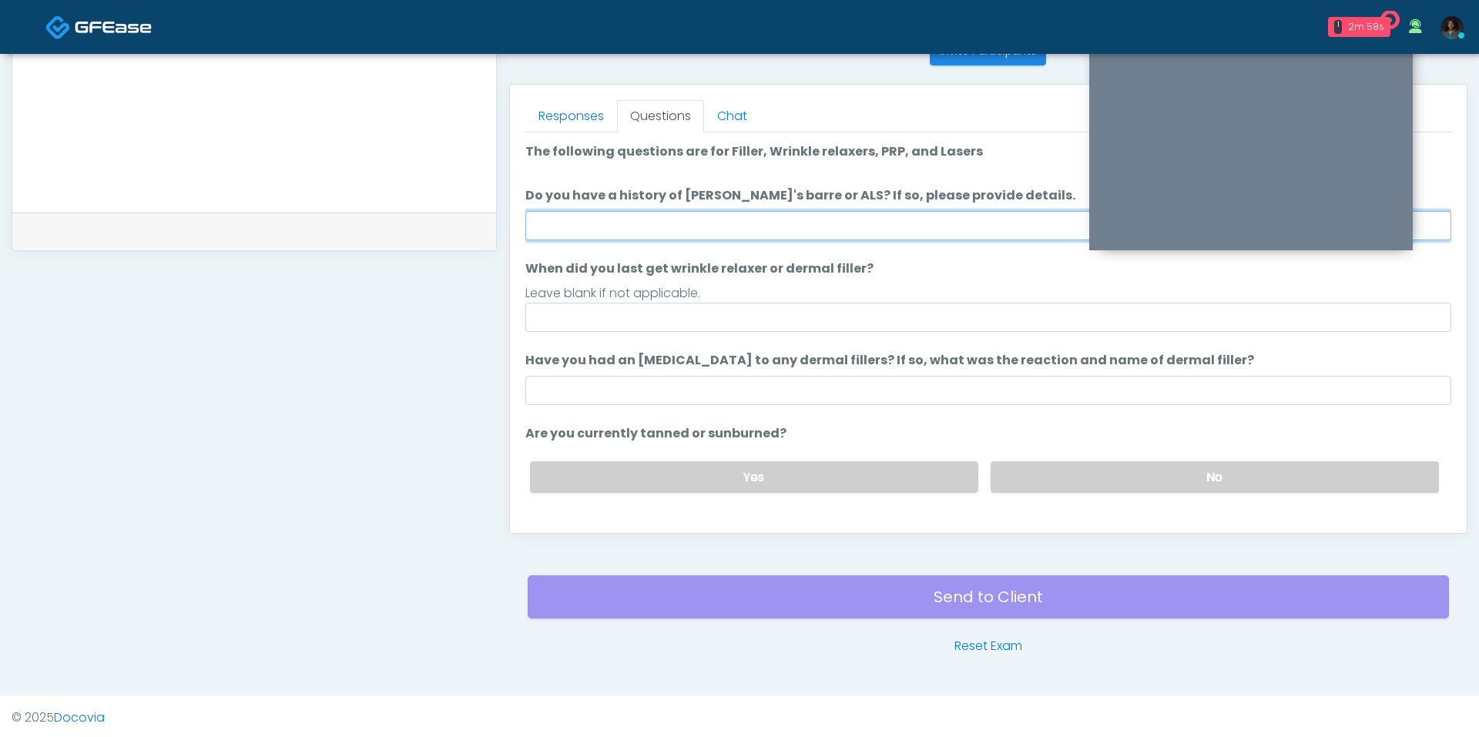
click at [718, 217] on input "Do you have a history of Guillain's barre or ALS? If so, please provide details." at bounding box center [988, 225] width 926 height 29
type input "**"
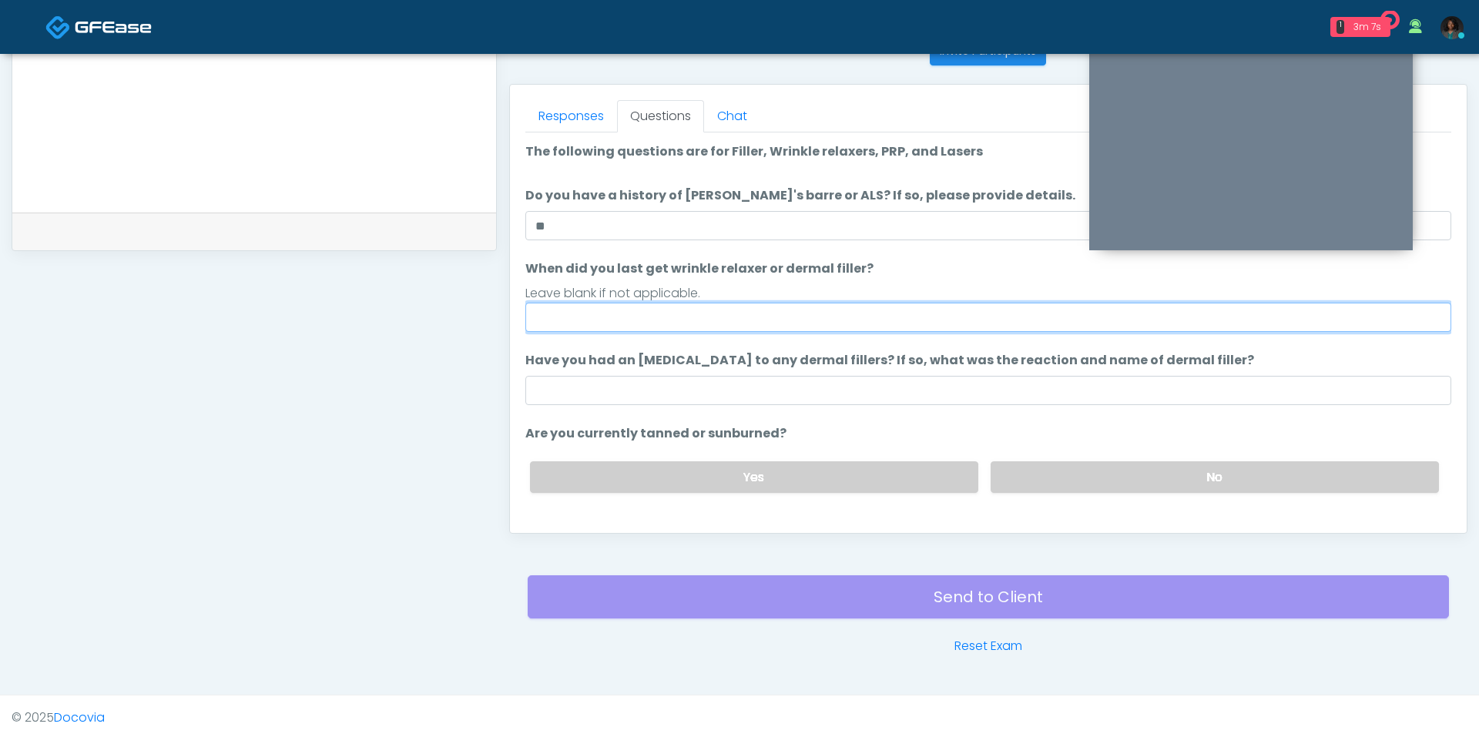
click at [744, 325] on input "When did you last get wrinkle relaxer or dermal filler?" at bounding box center [988, 317] width 926 height 29
type input "**********"
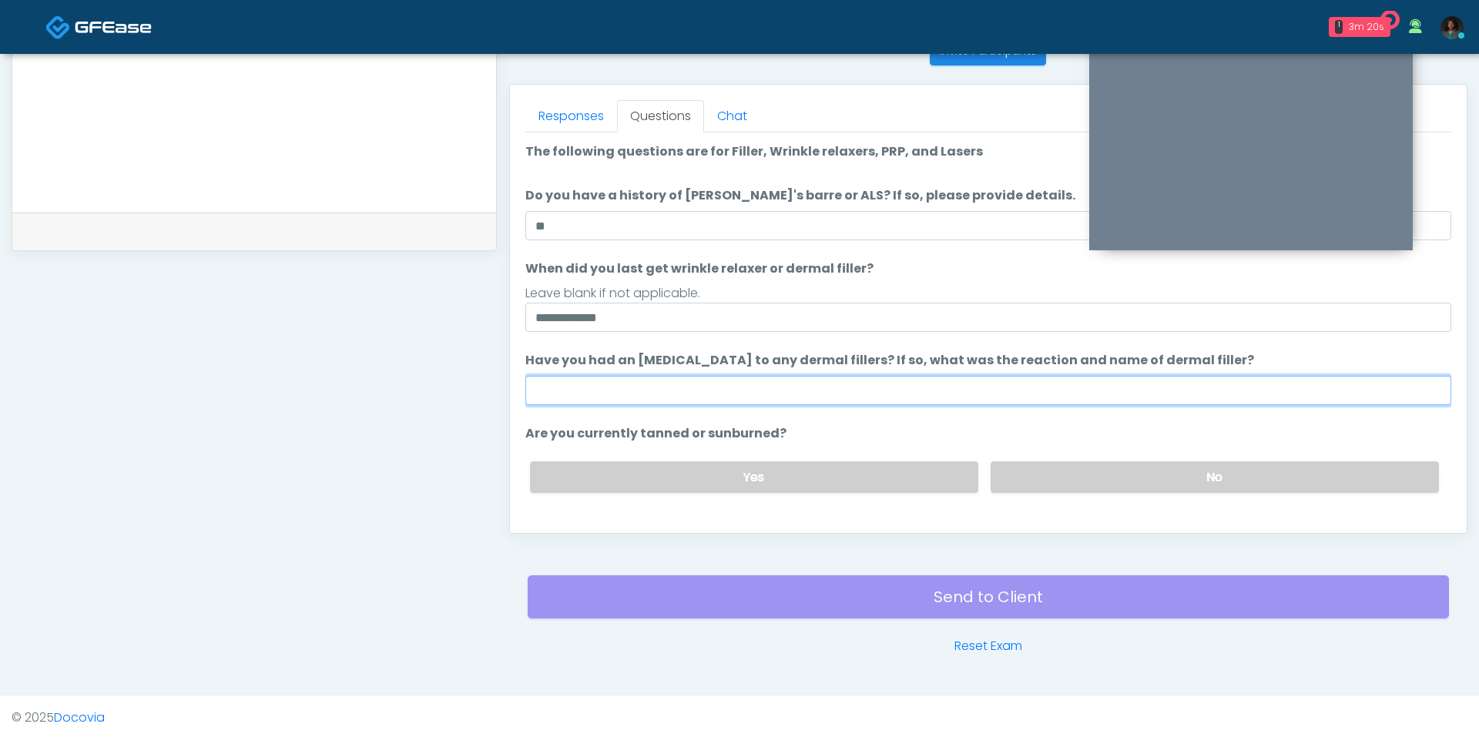
click at [812, 397] on input "Have you had an allergic response to any dermal fillers? If so, what was the re…" at bounding box center [988, 390] width 926 height 29
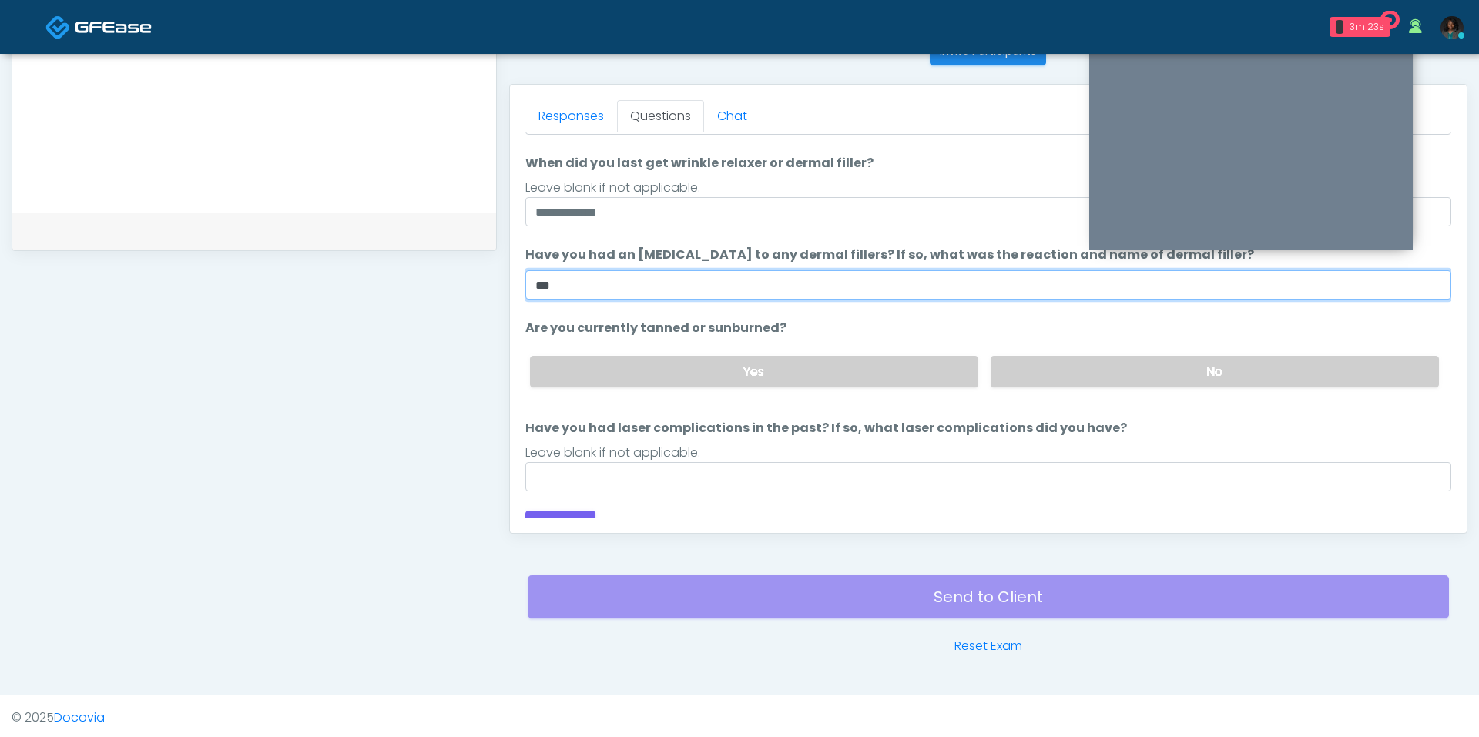
scroll to position [125, 0]
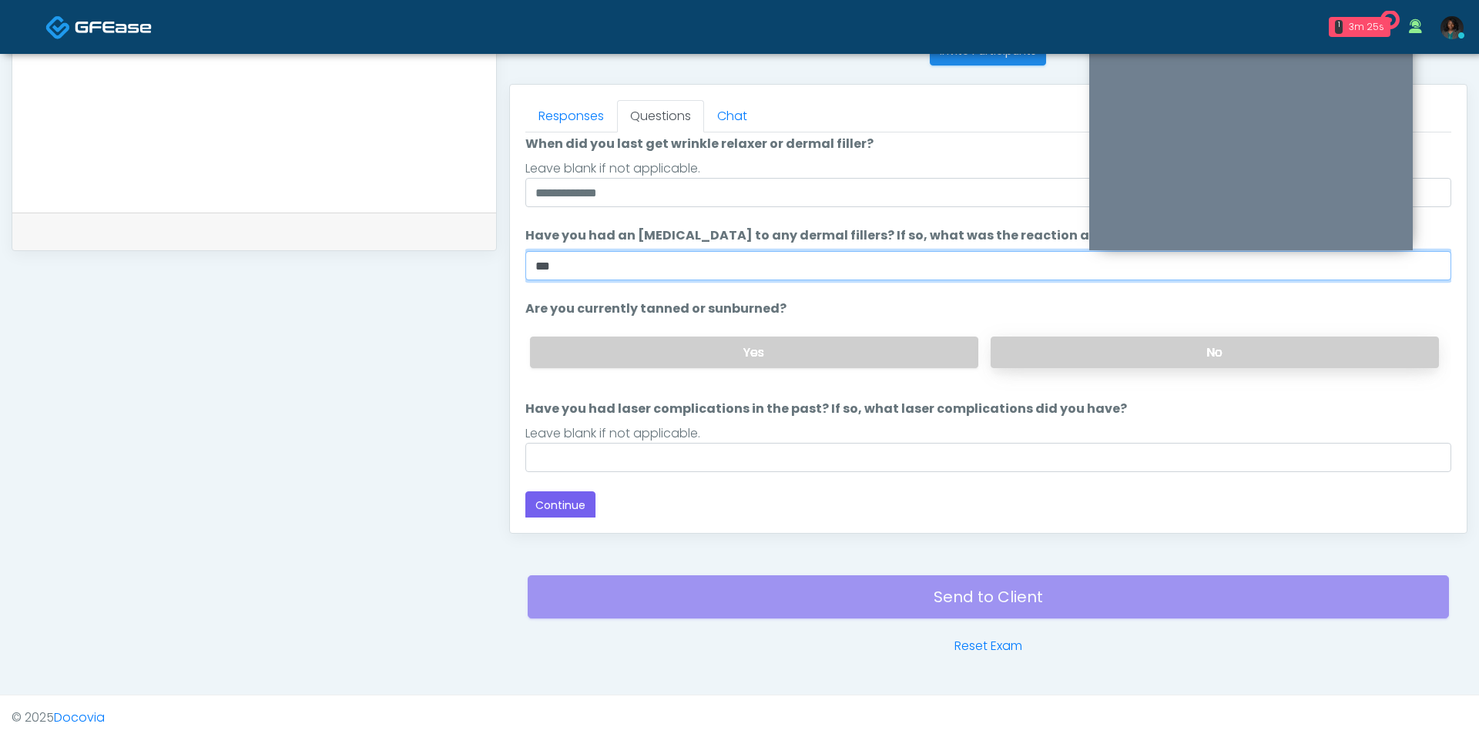
type input "***"
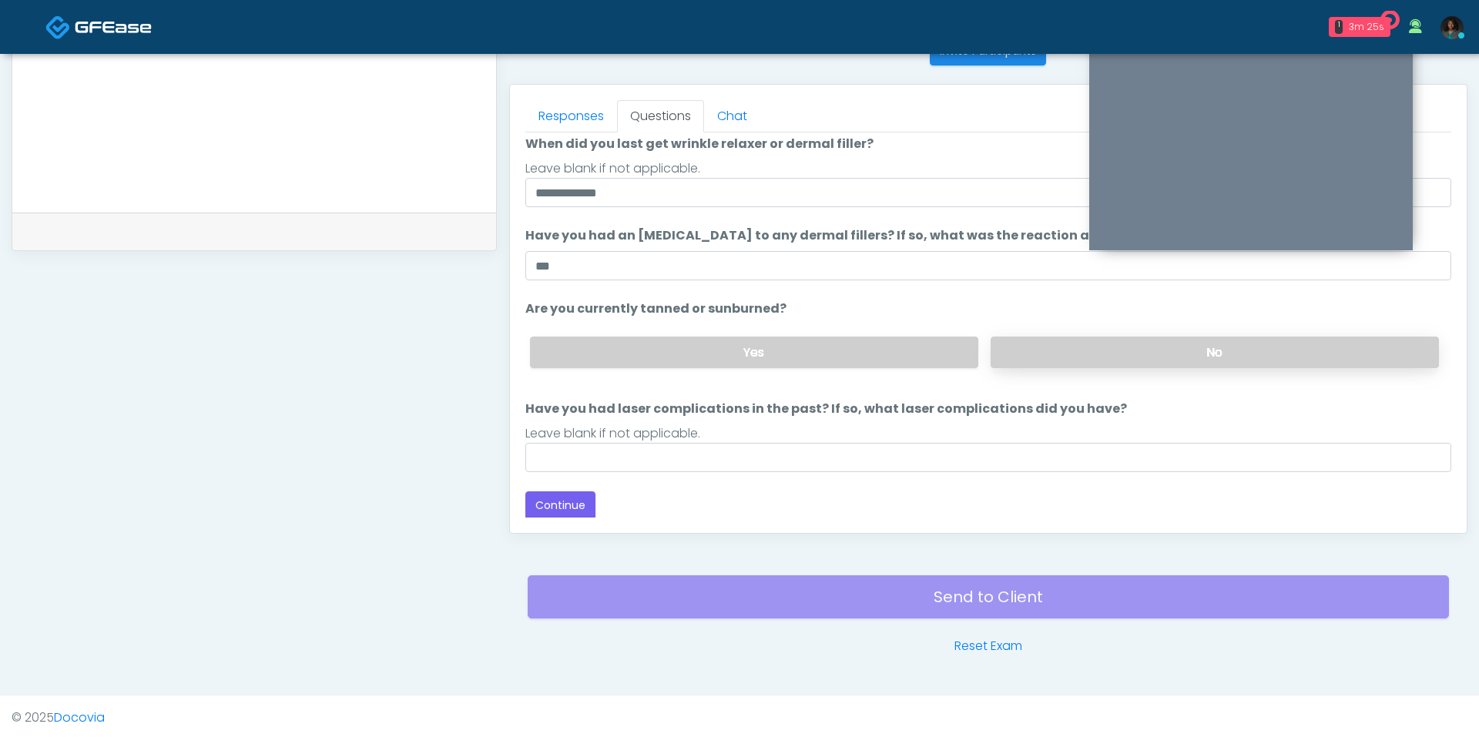
click at [1037, 353] on label "No" at bounding box center [1214, 353] width 448 height 32
click at [779, 468] on div "Loading... Connecting to your agent... Please wait while we prepare your person…" at bounding box center [988, 269] width 926 height 502
click at [756, 458] on input "Have you had laser complications in the past? If so, what laser complications d…" at bounding box center [988, 457] width 926 height 29
type input "***"
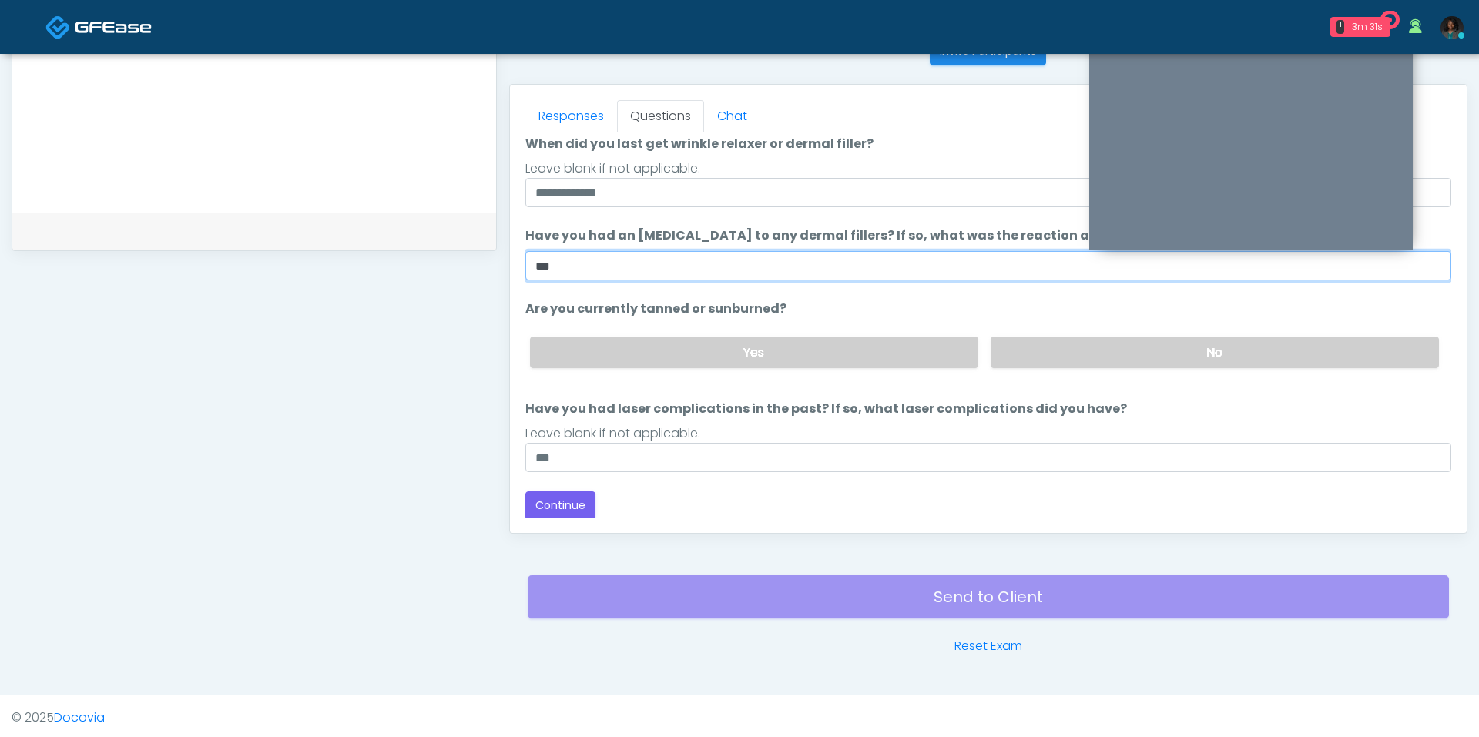
click at [588, 272] on input "***" at bounding box center [988, 265] width 926 height 29
type input "**"
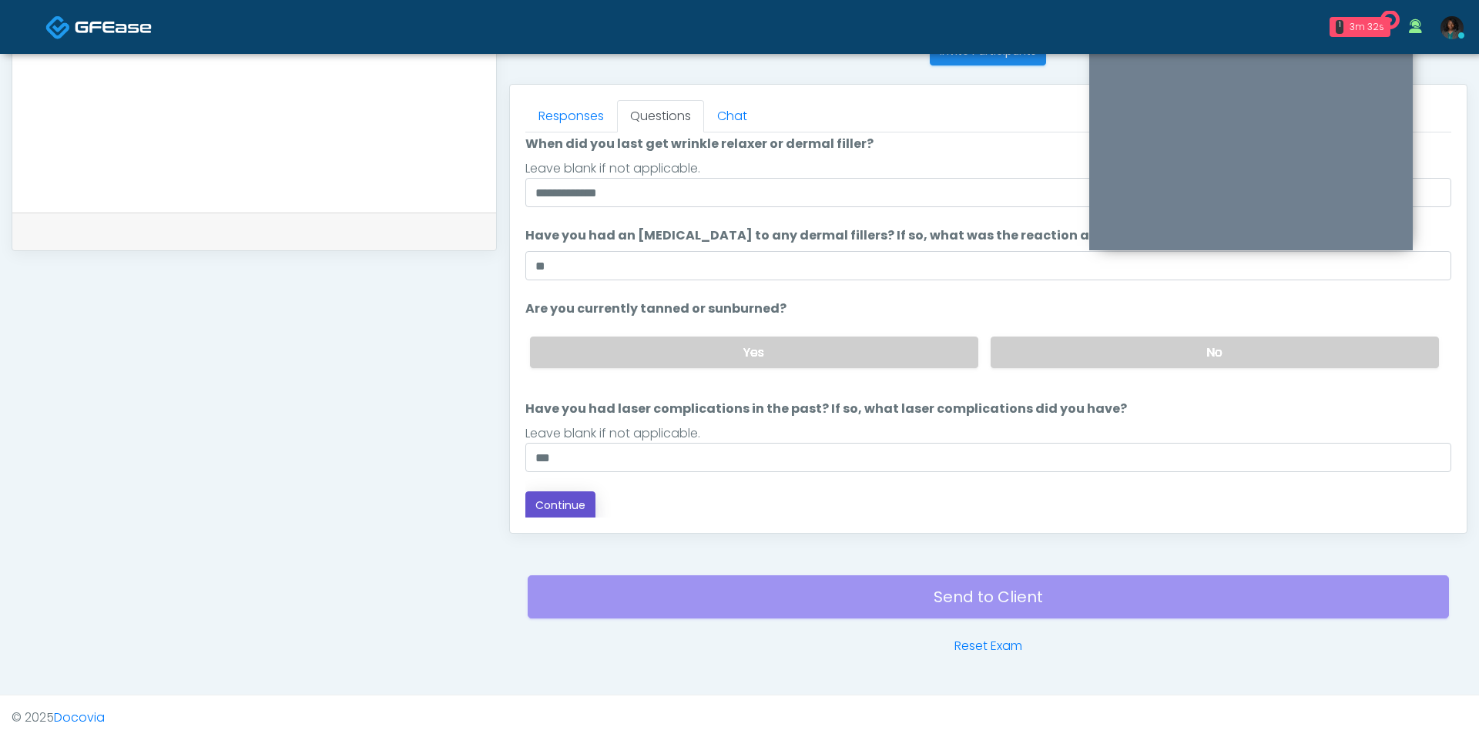
click at [584, 509] on button "Continue" at bounding box center [560, 505] width 70 height 28
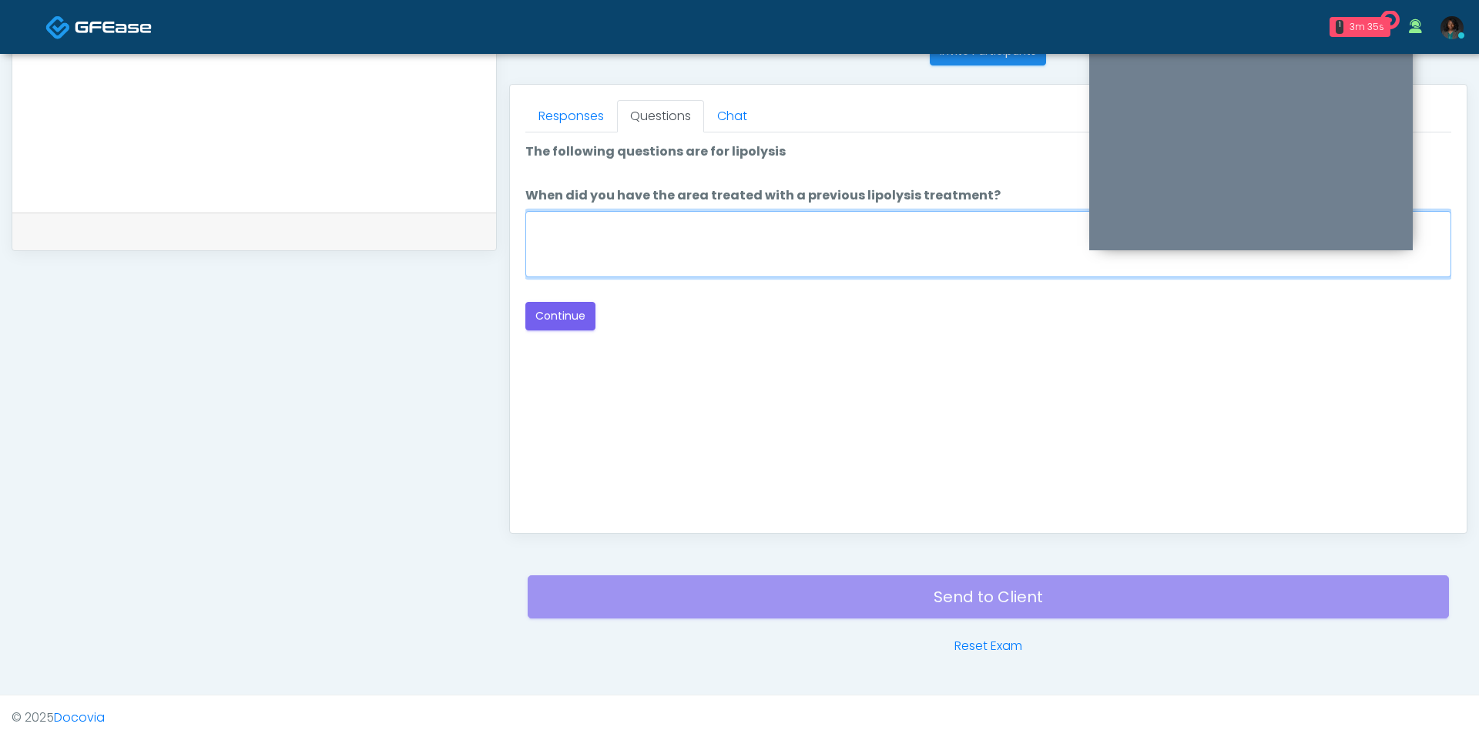
click at [758, 240] on textarea "When did you have the area treated with a previous lipolysis treatment?" at bounding box center [988, 244] width 926 height 66
type textarea "***"
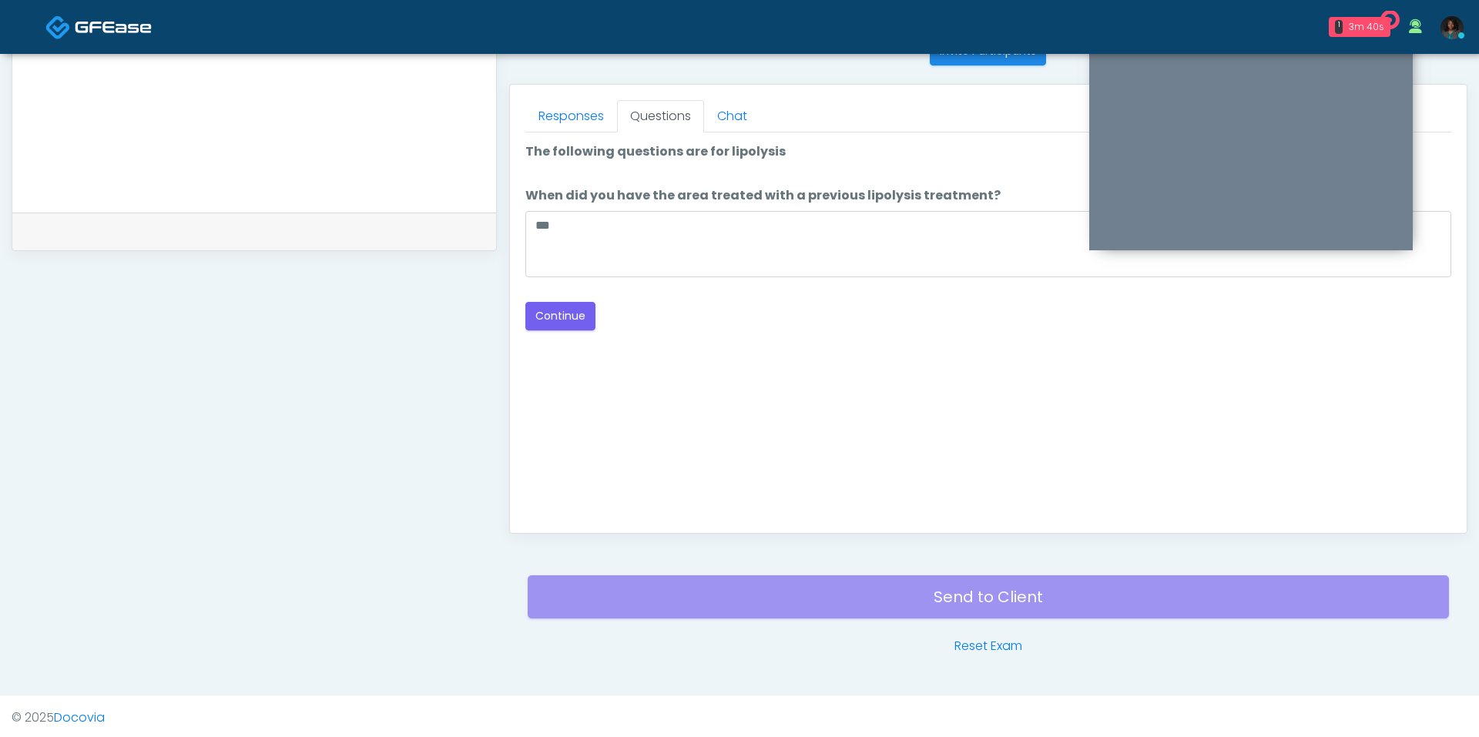
click at [579, 331] on div "Good Faith Exam Script Good Faith Exam Script INTRODUCTION Hello, my name is un…" at bounding box center [988, 324] width 926 height 385
click at [579, 325] on button "Continue" at bounding box center [560, 316] width 70 height 28
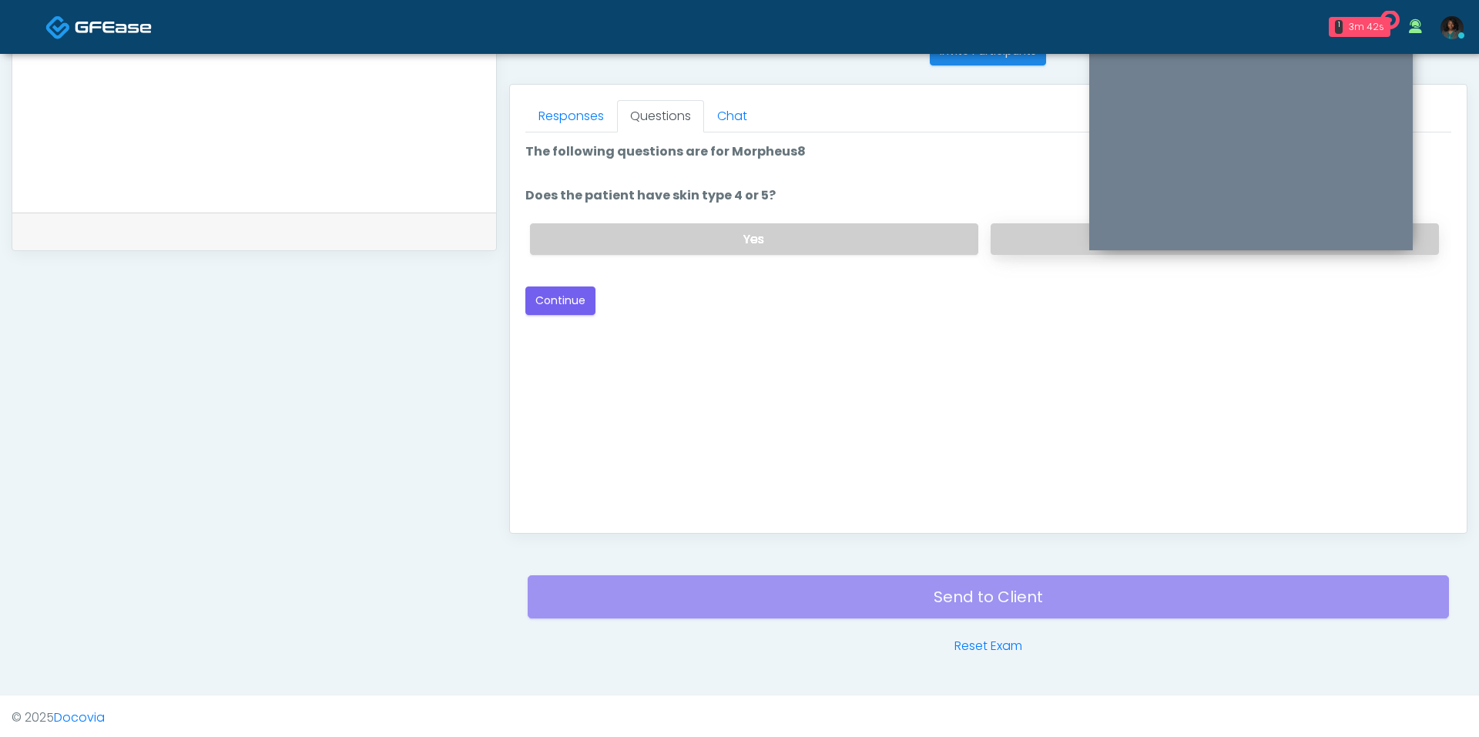
click at [1015, 225] on label "No" at bounding box center [1214, 239] width 448 height 32
click at [565, 286] on button "Continue" at bounding box center [560, 300] width 70 height 28
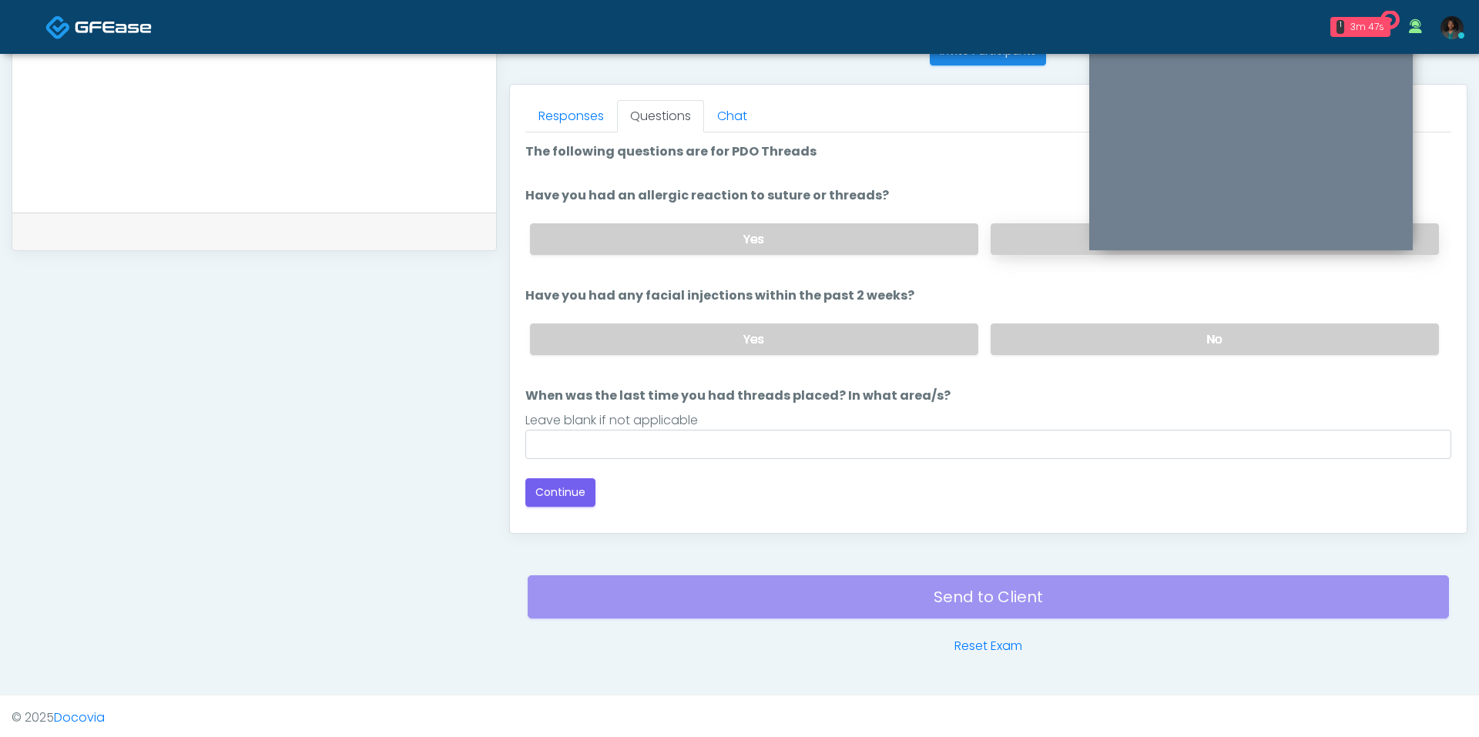
click at [1020, 246] on label "No" at bounding box center [1214, 239] width 448 height 32
click at [1046, 339] on label "No" at bounding box center [1214, 339] width 448 height 32
click at [850, 446] on input "When was the last time you had threads placed? In what area/s?" at bounding box center [988, 444] width 926 height 29
type input "***"
click at [571, 490] on button "Continue" at bounding box center [560, 492] width 70 height 28
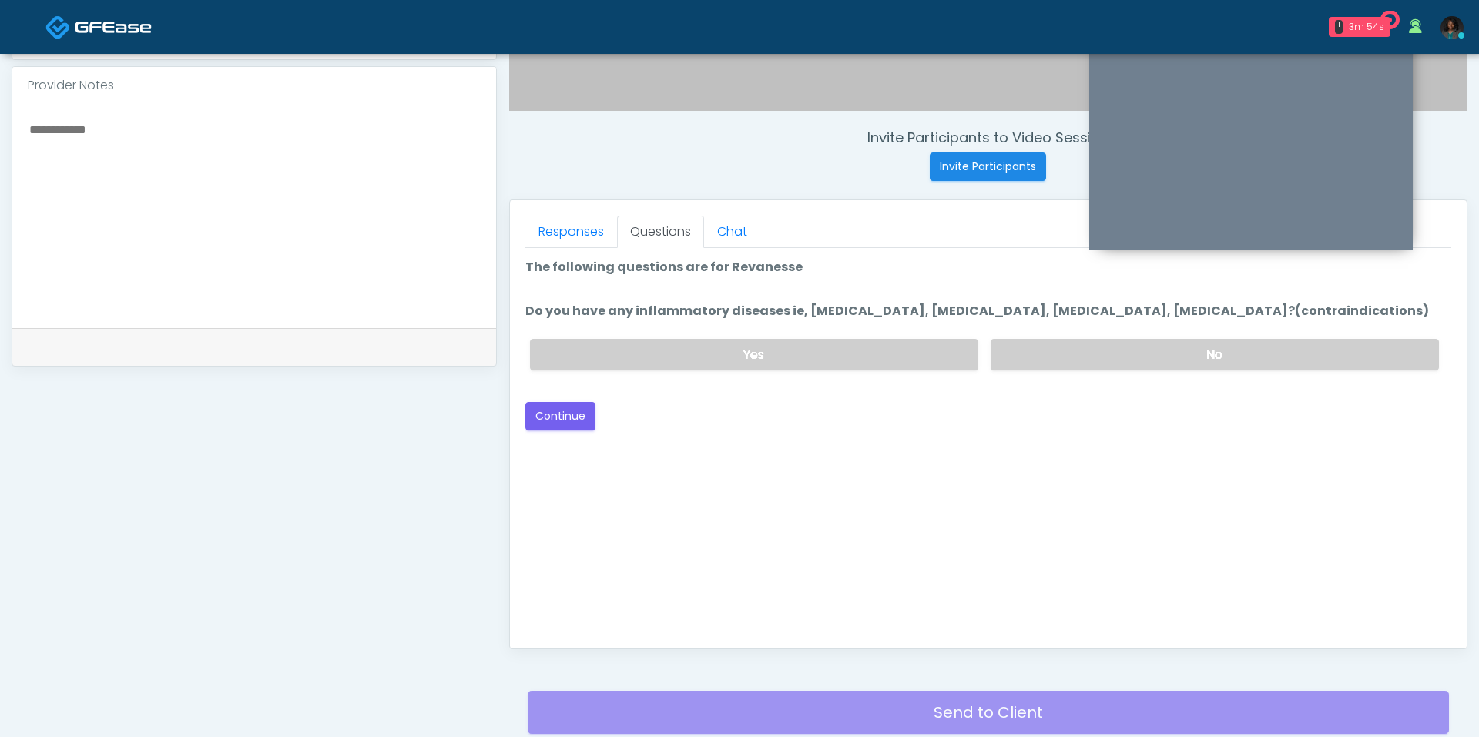
scroll to position [525, 0]
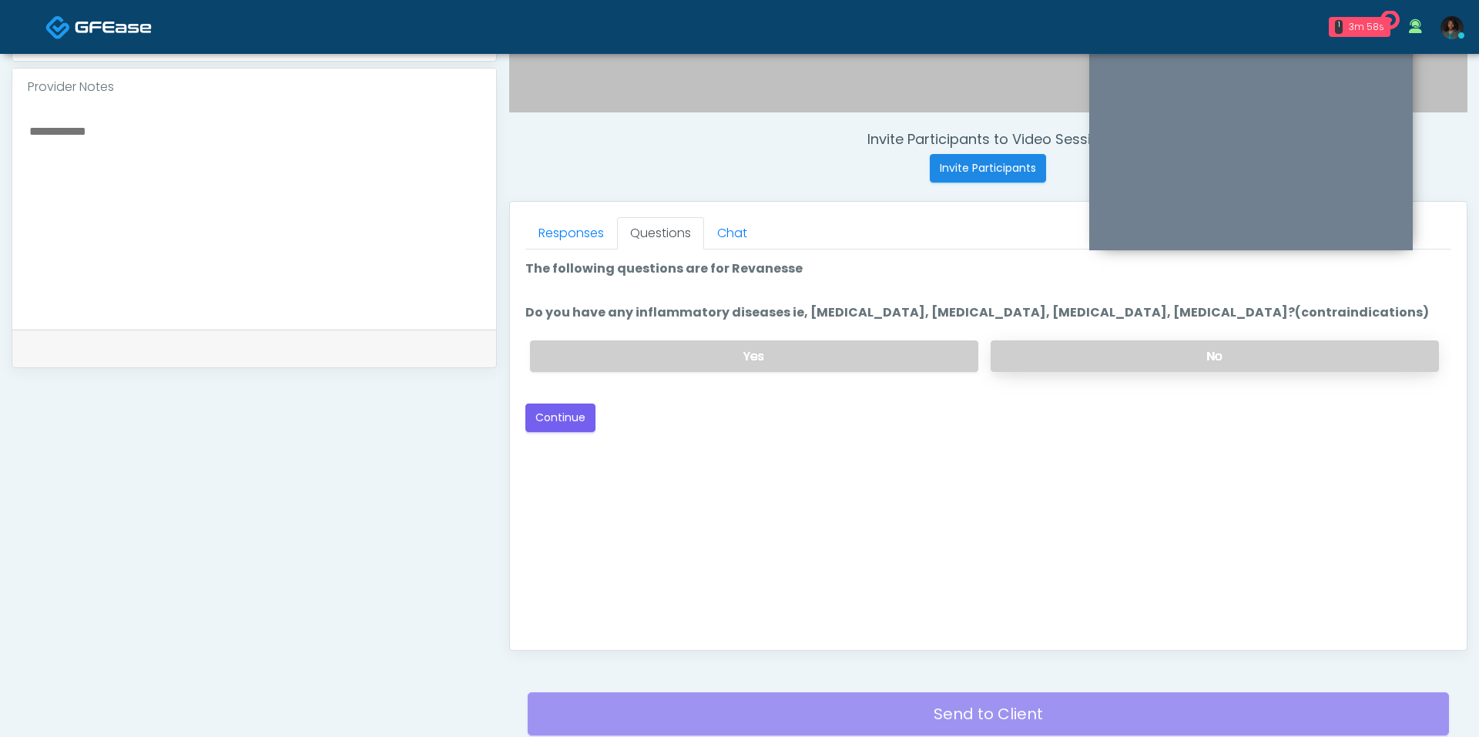
click at [1030, 353] on label "No" at bounding box center [1214, 356] width 448 height 32
click at [561, 423] on button "Continue" at bounding box center [560, 418] width 70 height 28
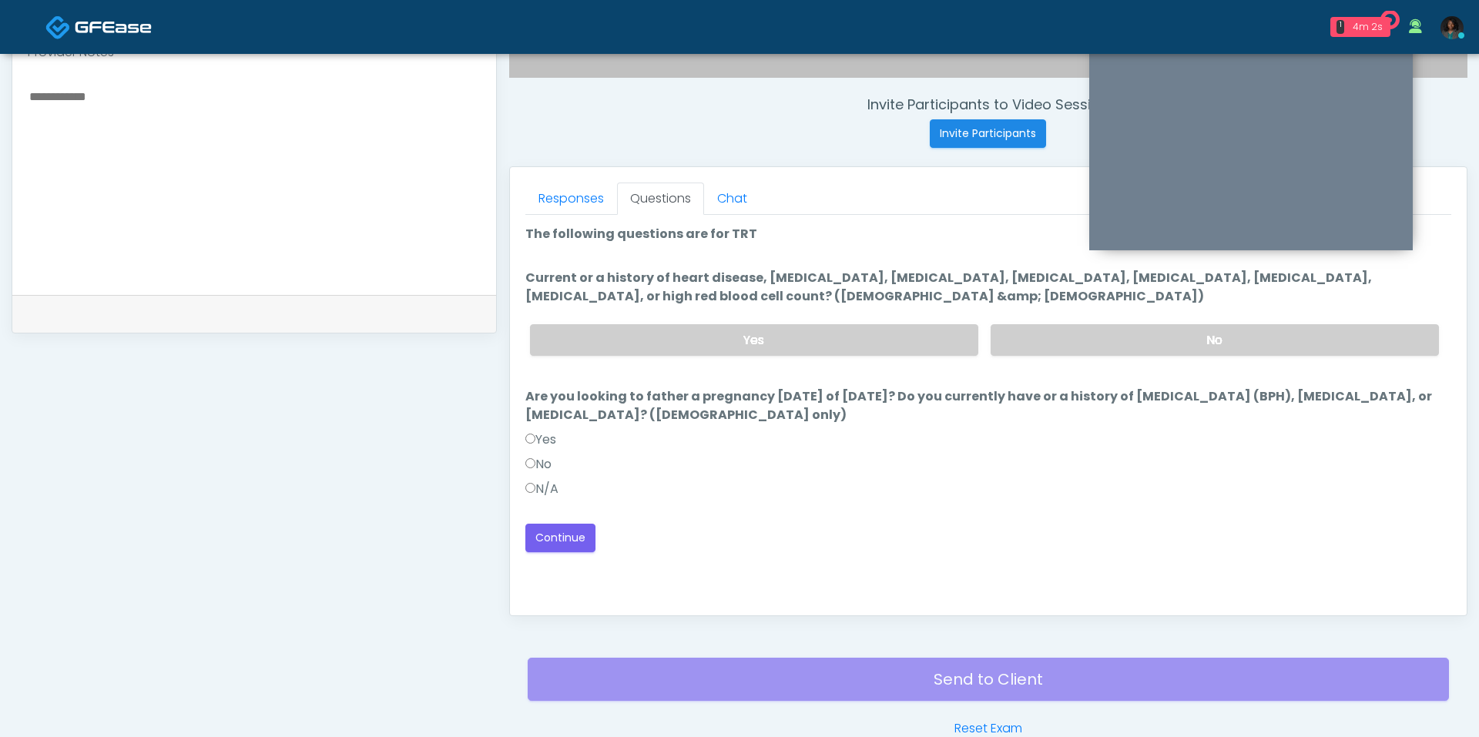
scroll to position [553, 0]
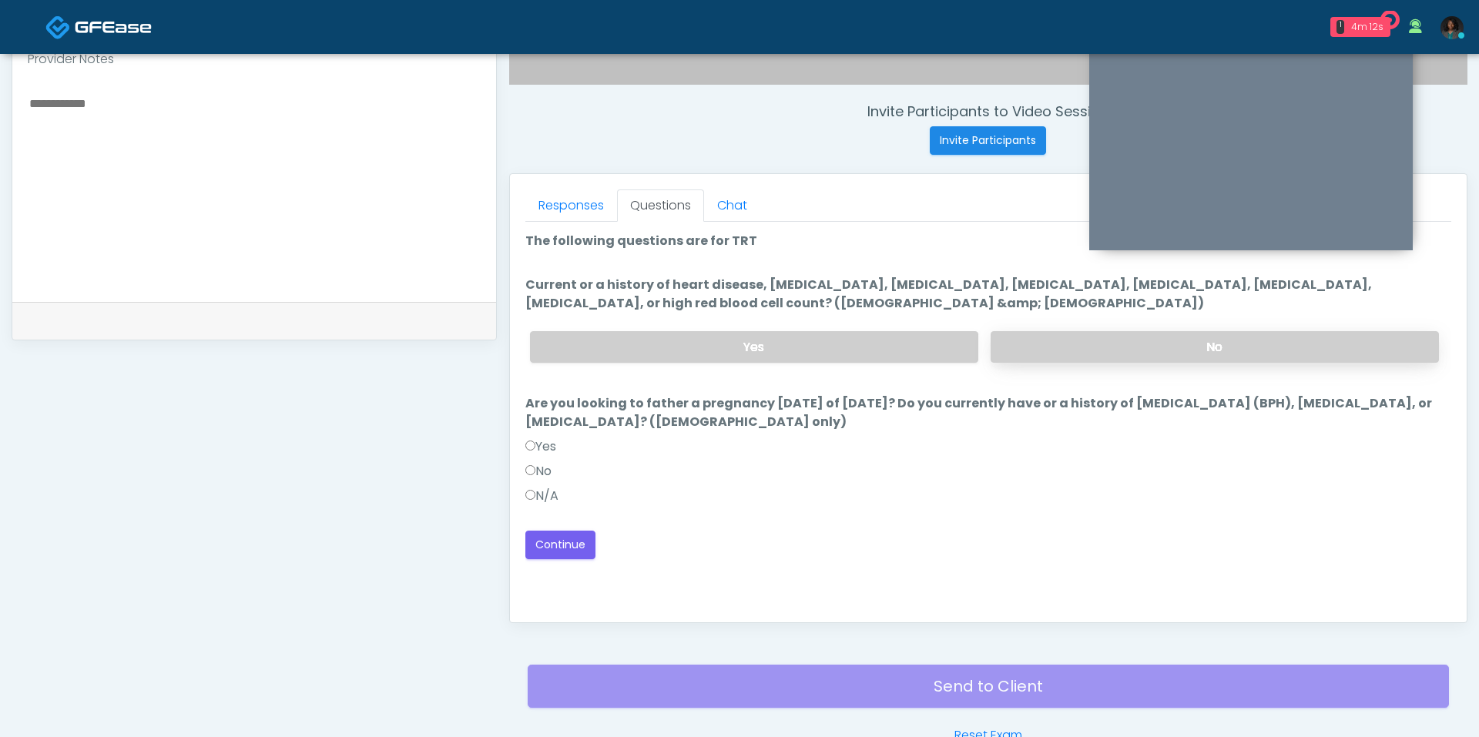
click at [1094, 353] on label "No" at bounding box center [1214, 347] width 448 height 32
click at [548, 490] on label "N/A" at bounding box center [541, 496] width 33 height 18
click at [579, 535] on button "Continue" at bounding box center [560, 545] width 70 height 28
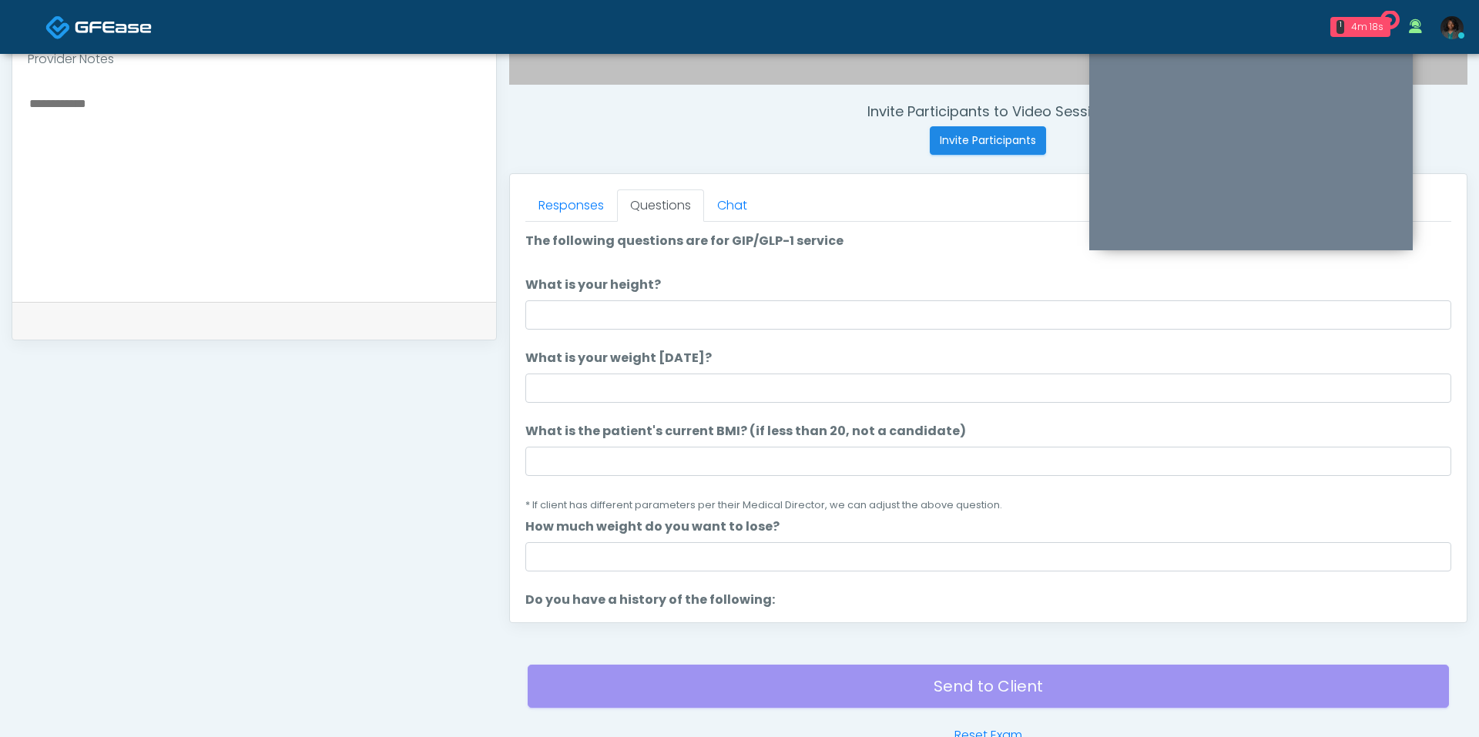
scroll to position [642, 0]
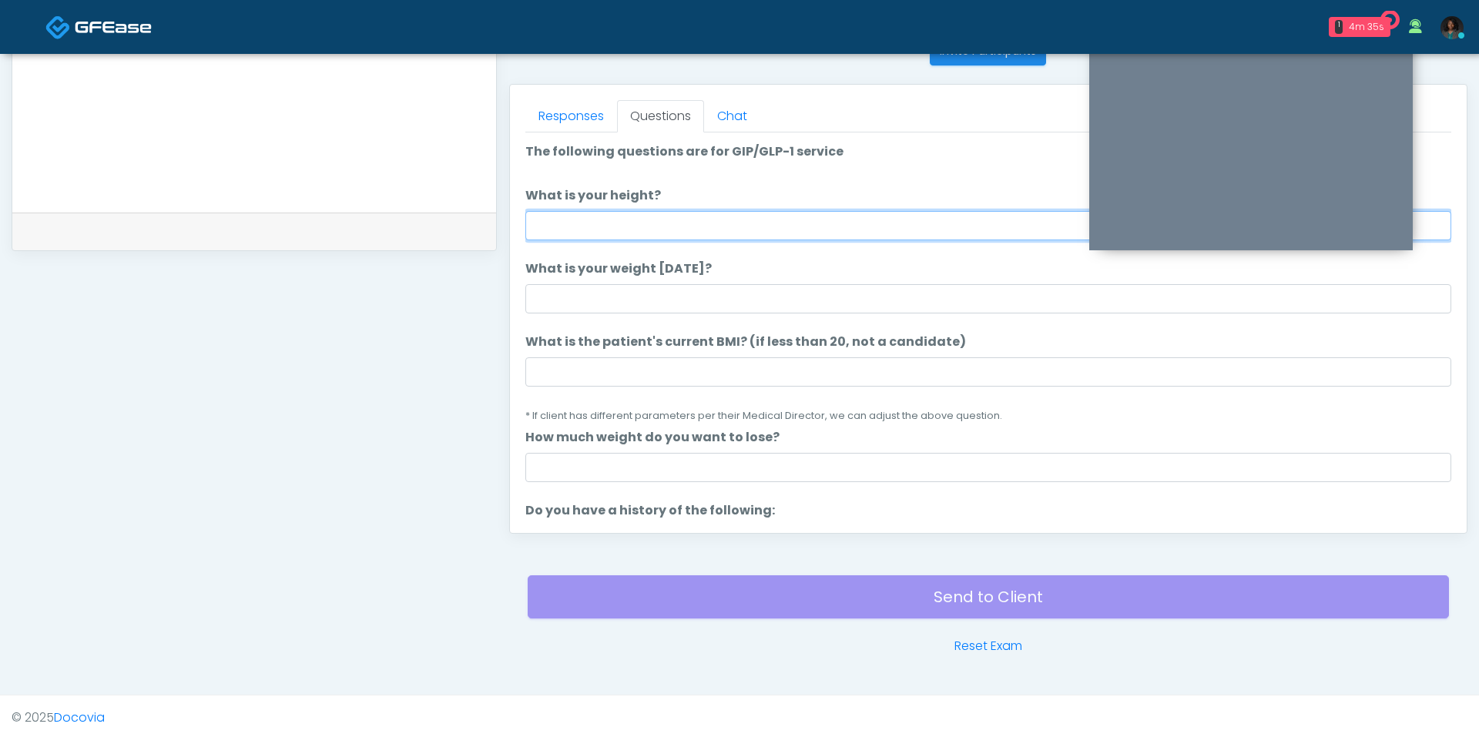
click at [595, 226] on input "What is your height?" at bounding box center [988, 225] width 926 height 29
type input "***"
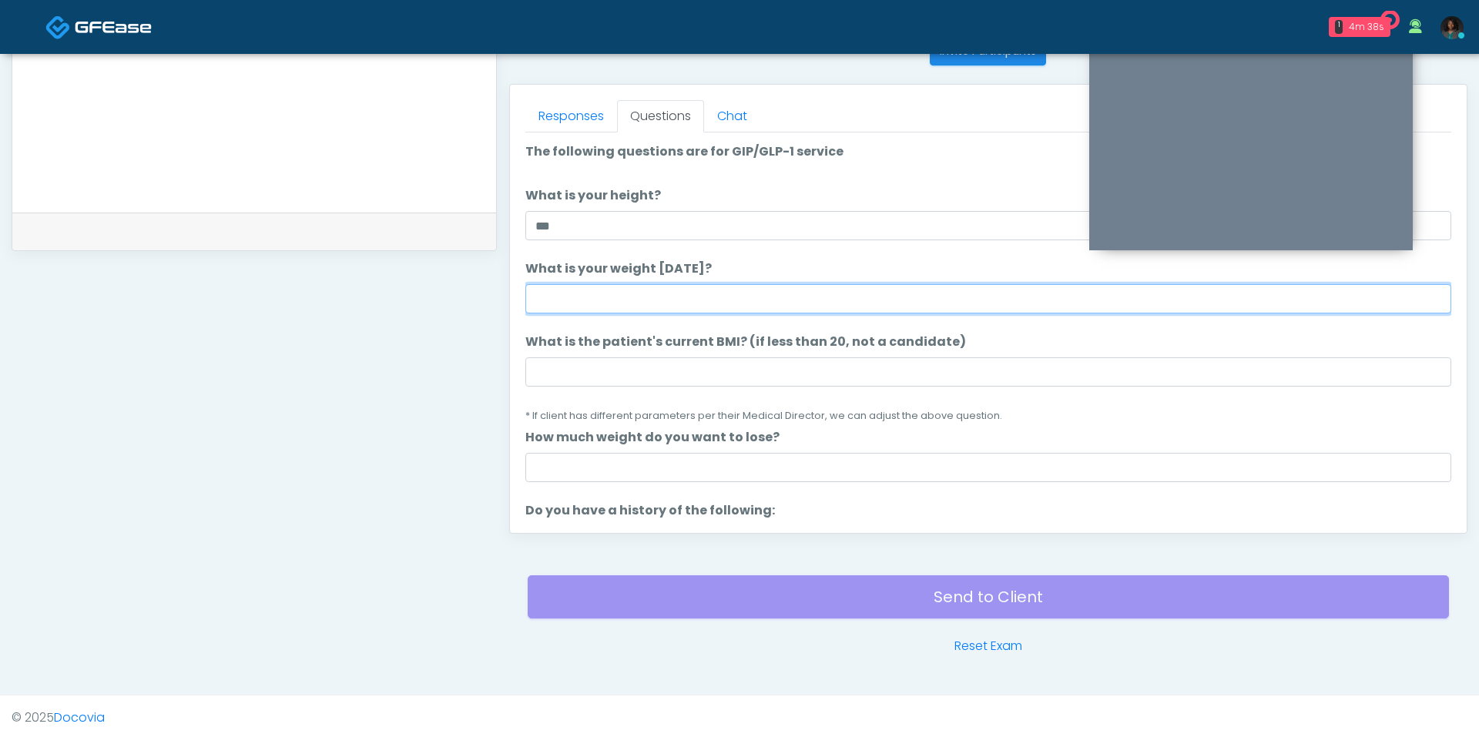
click at [618, 302] on input "What is your weight today?" at bounding box center [988, 298] width 926 height 29
type input "***"
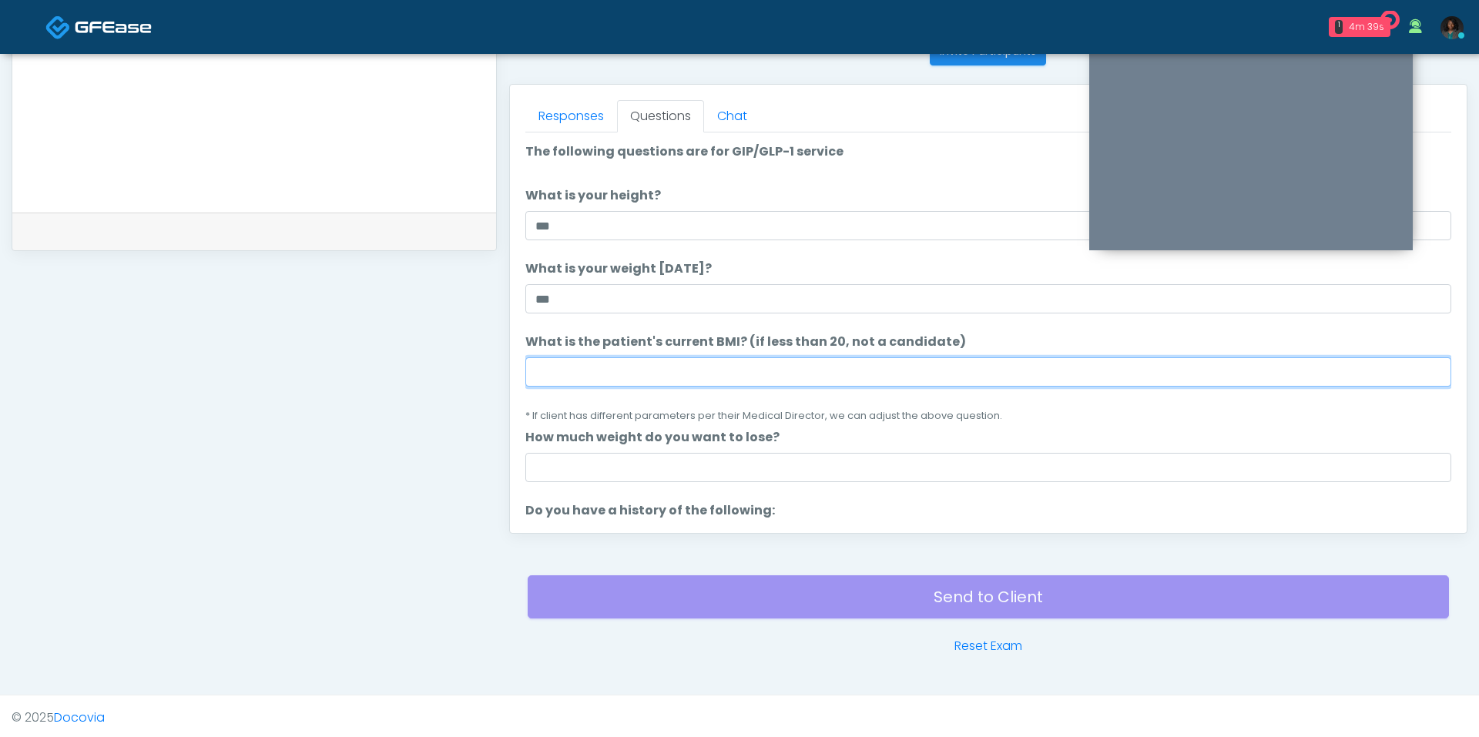
click at [654, 374] on input "What is the patient's current BMI? (if less than 20, not a candidate)" at bounding box center [988, 371] width 926 height 29
type input "****"
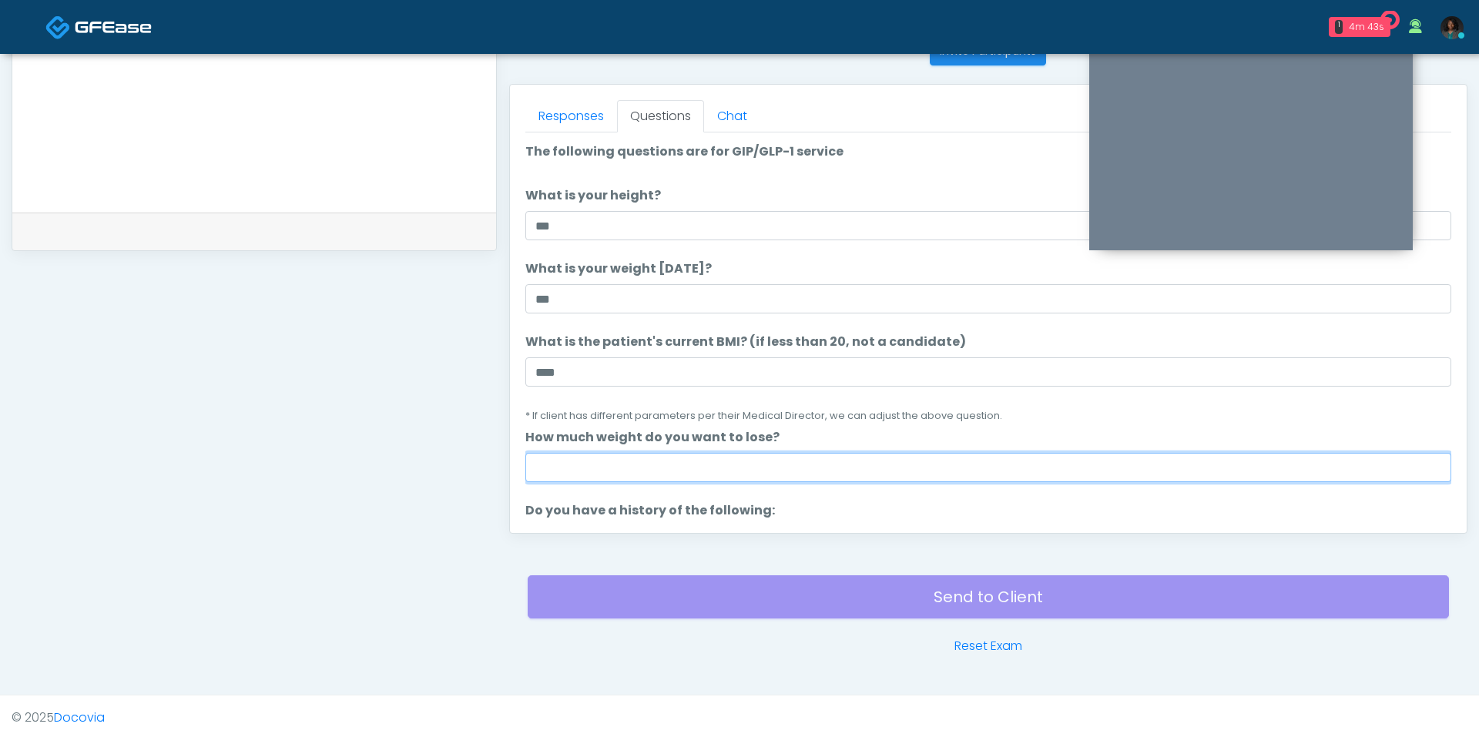
click at [642, 462] on input "How much weight do you want to lose?" at bounding box center [988, 467] width 926 height 29
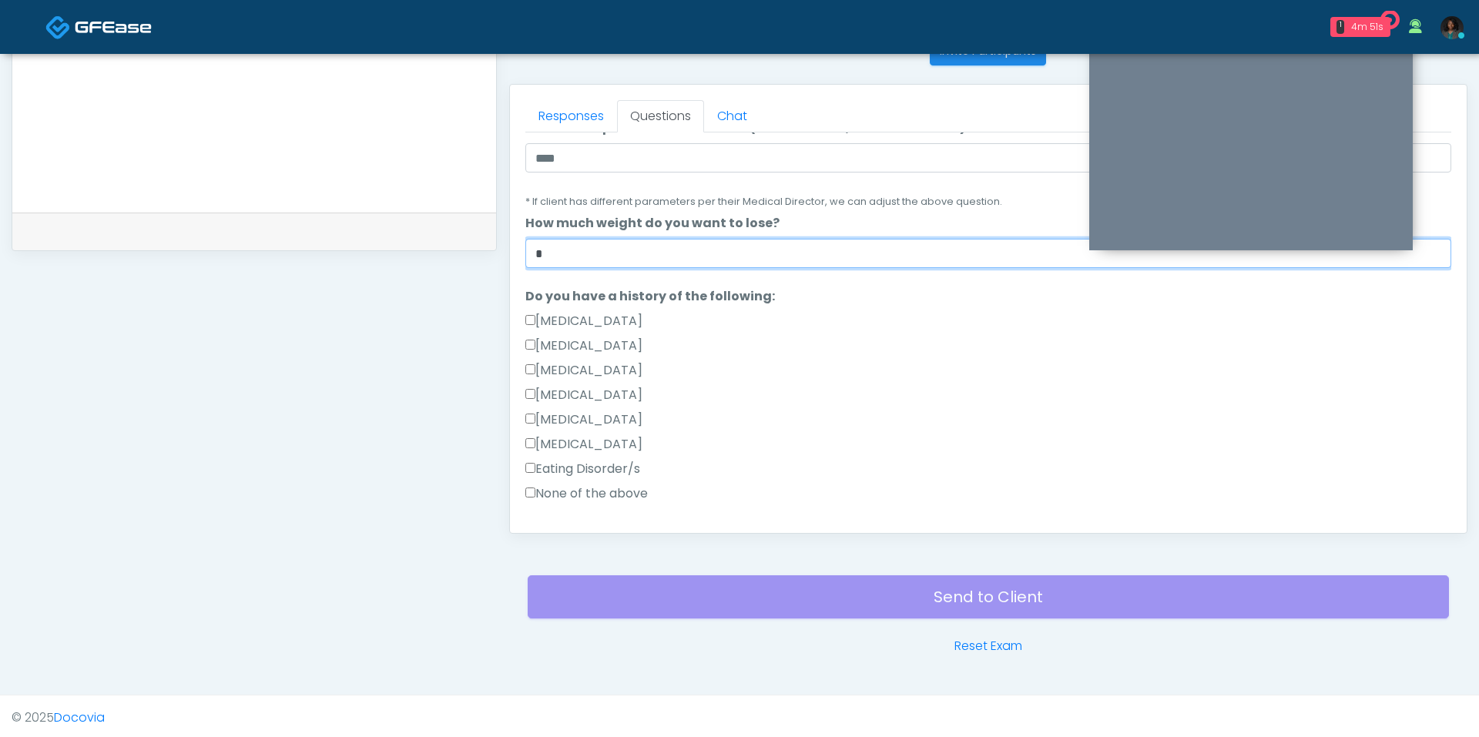
scroll to position [217, 0]
type input "*"
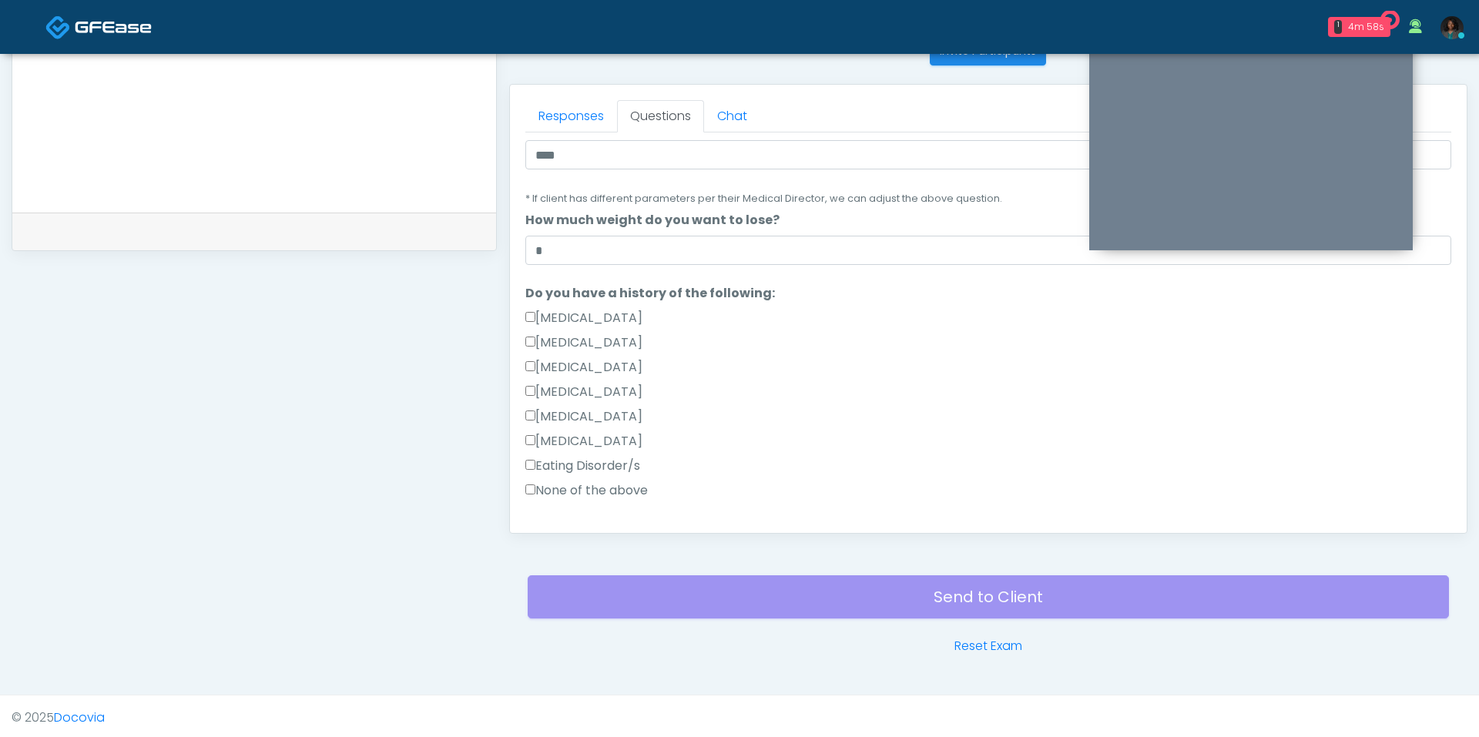
click at [601, 485] on label "None of the above" at bounding box center [586, 490] width 122 height 18
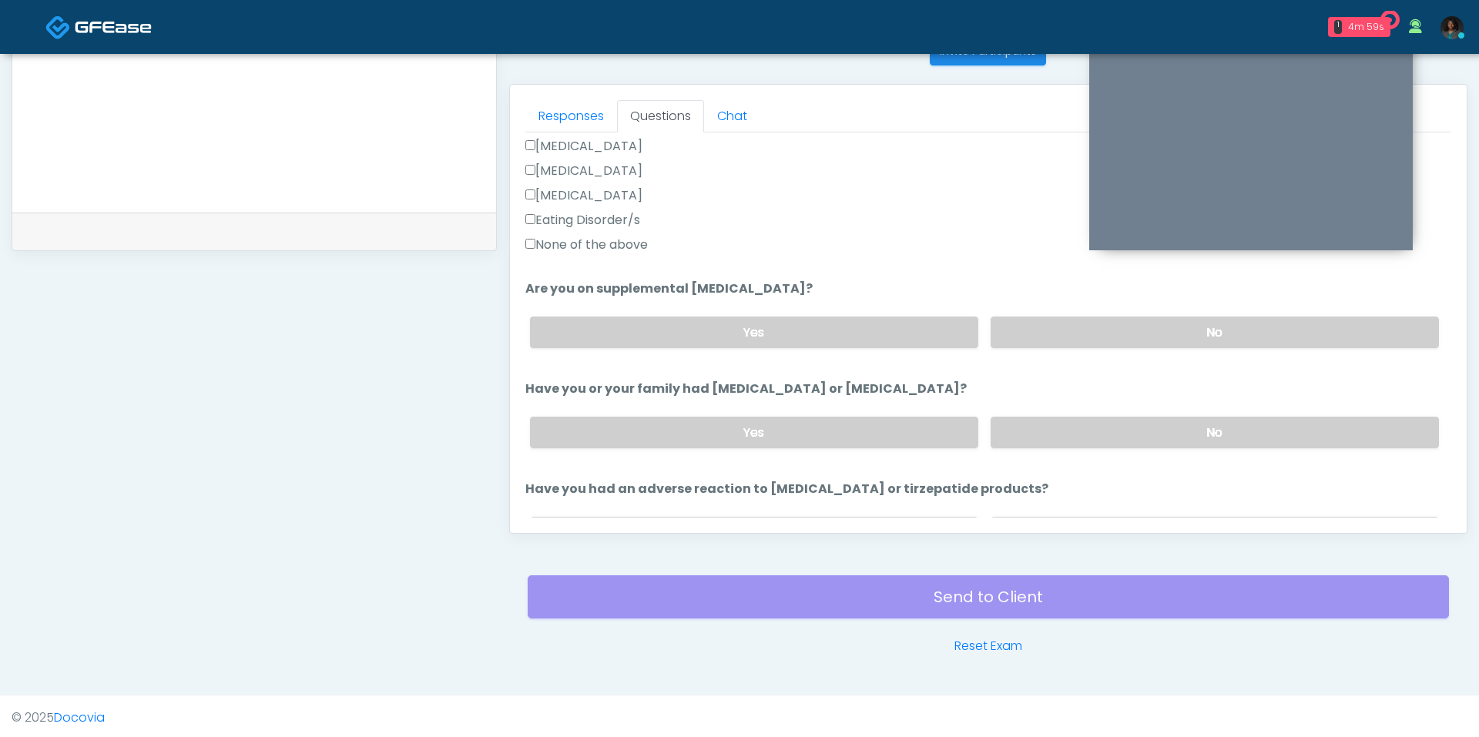
scroll to position [466, 0]
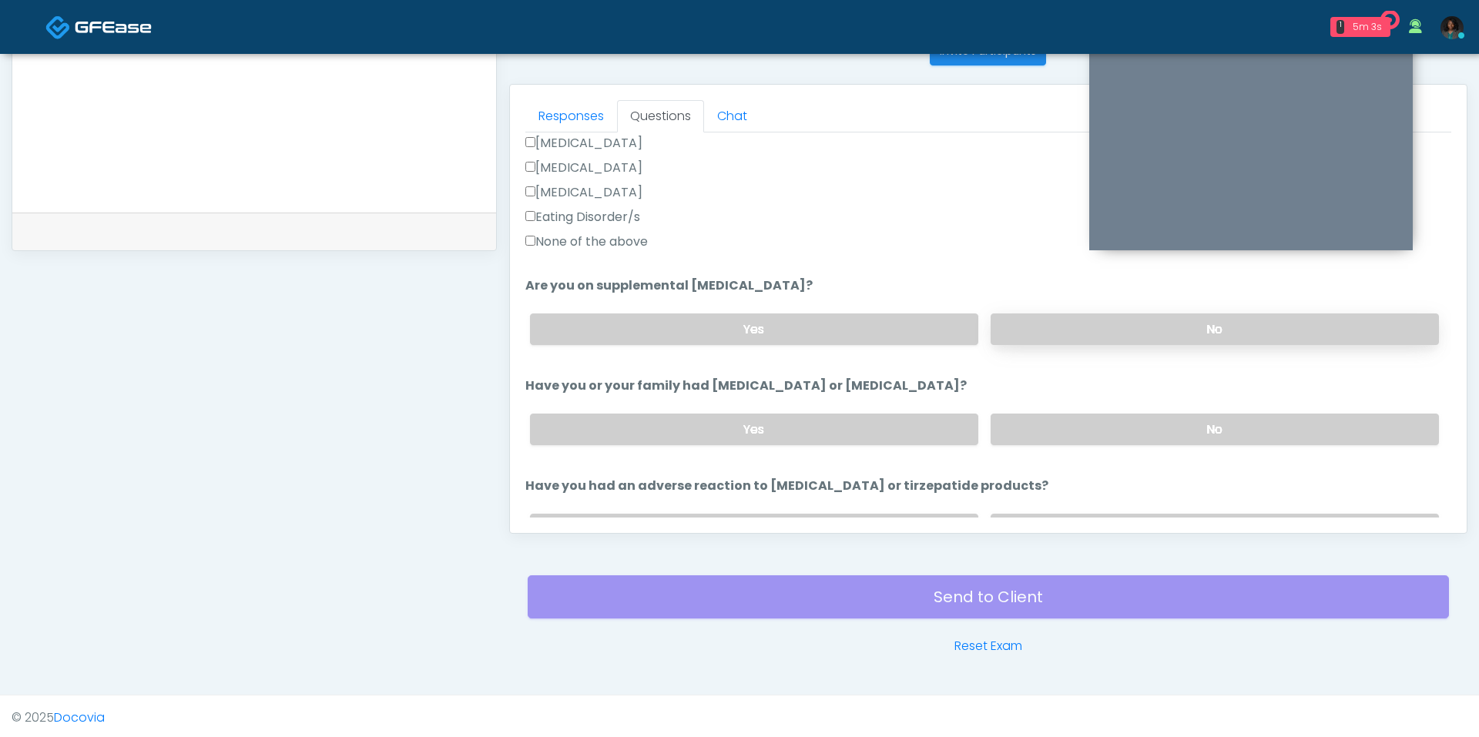
click at [1118, 320] on label "No" at bounding box center [1214, 329] width 448 height 32
click at [1048, 436] on label "No" at bounding box center [1214, 430] width 448 height 32
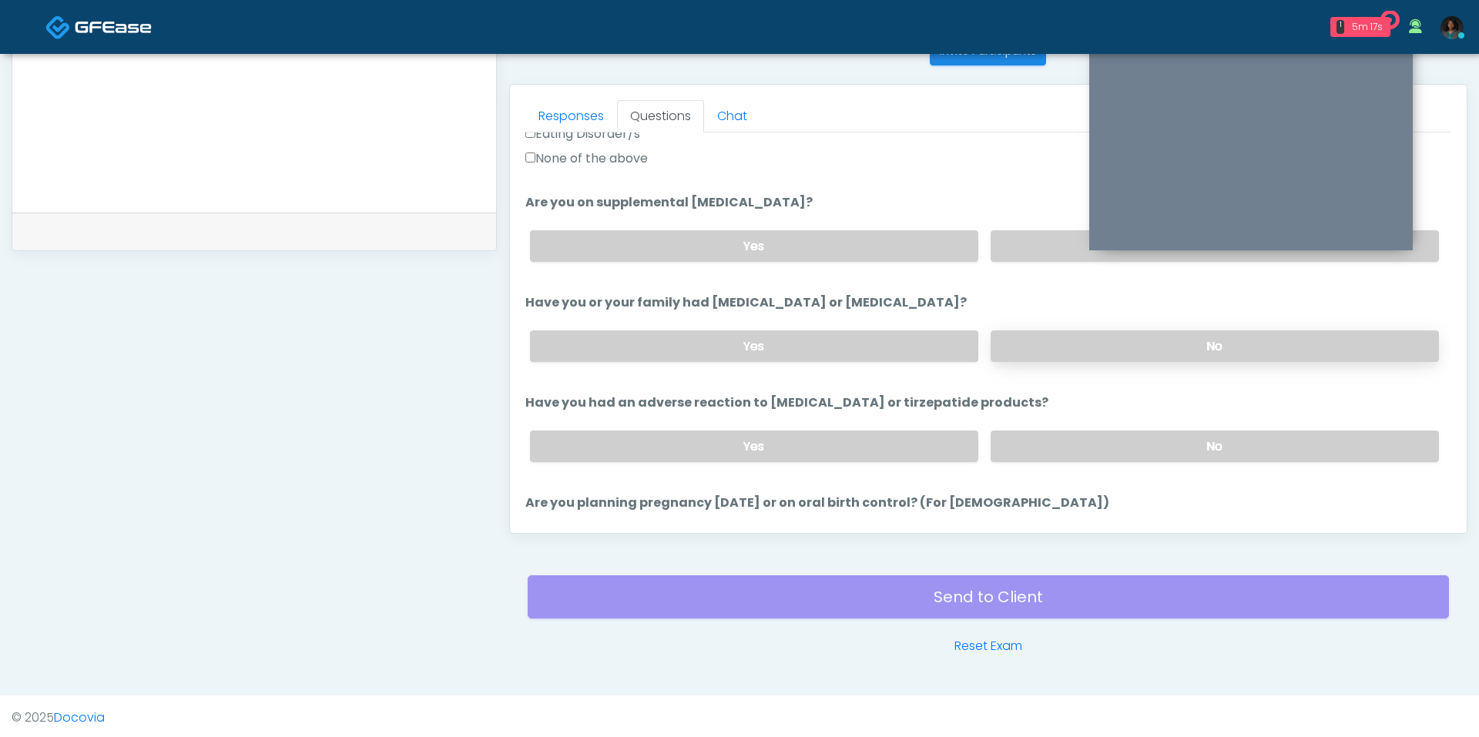
scroll to position [574, 0]
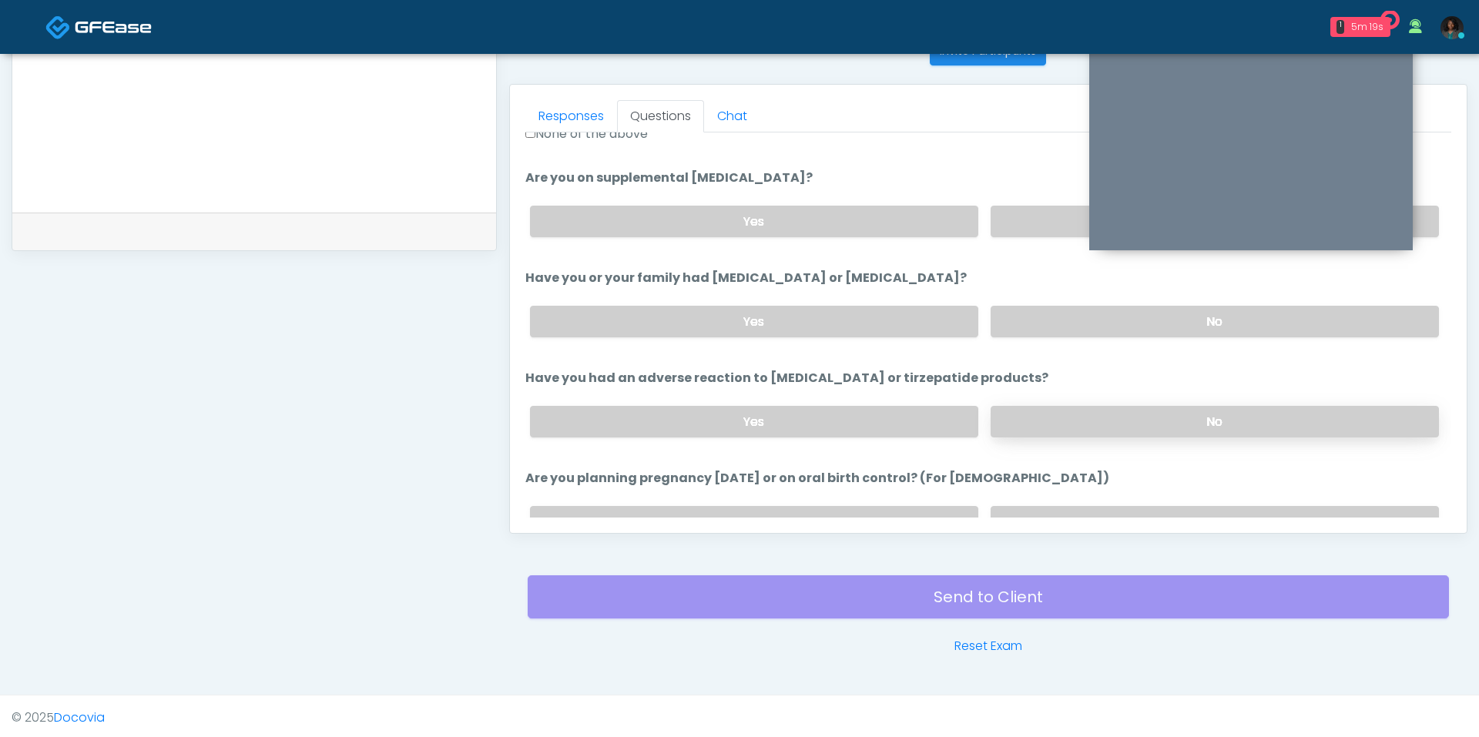
click at [1041, 415] on label "No" at bounding box center [1214, 422] width 448 height 32
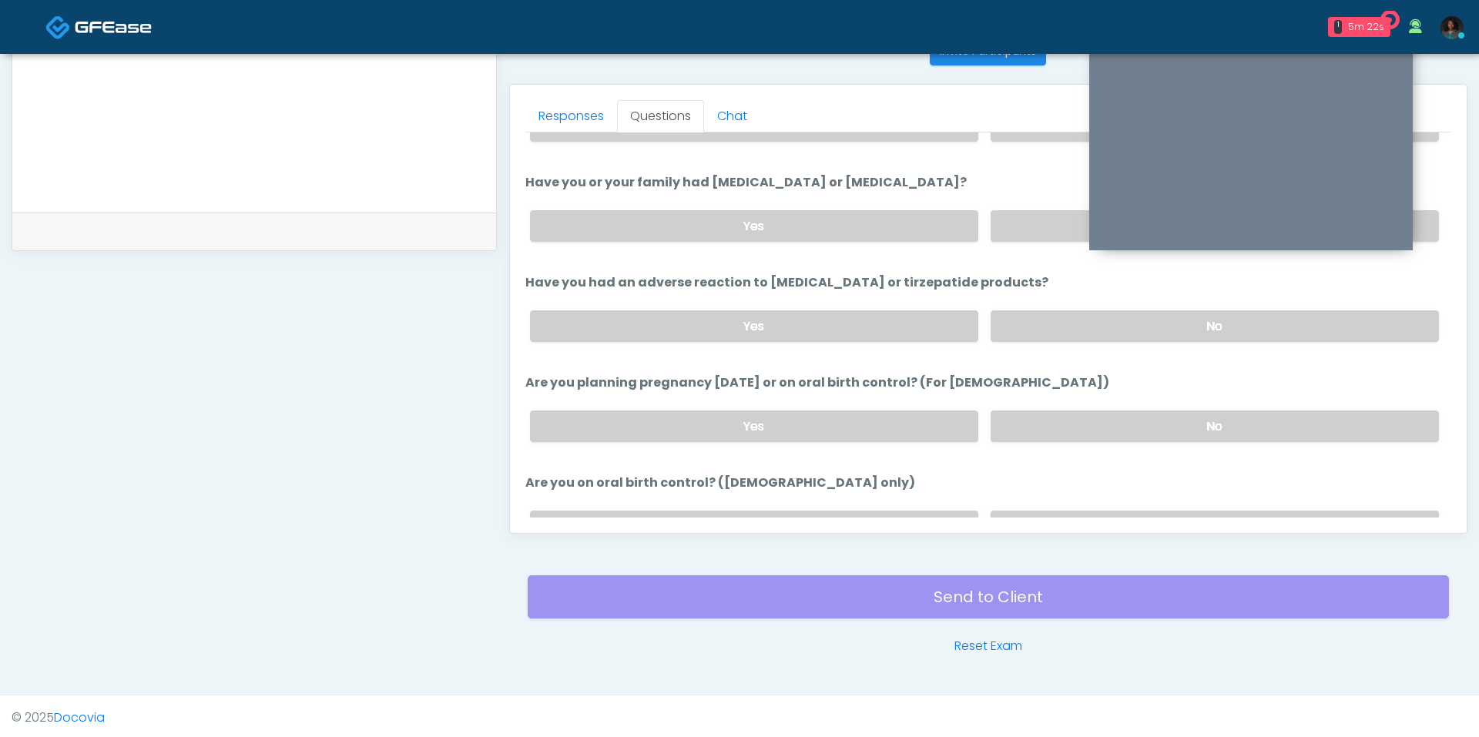
scroll to position [675, 0]
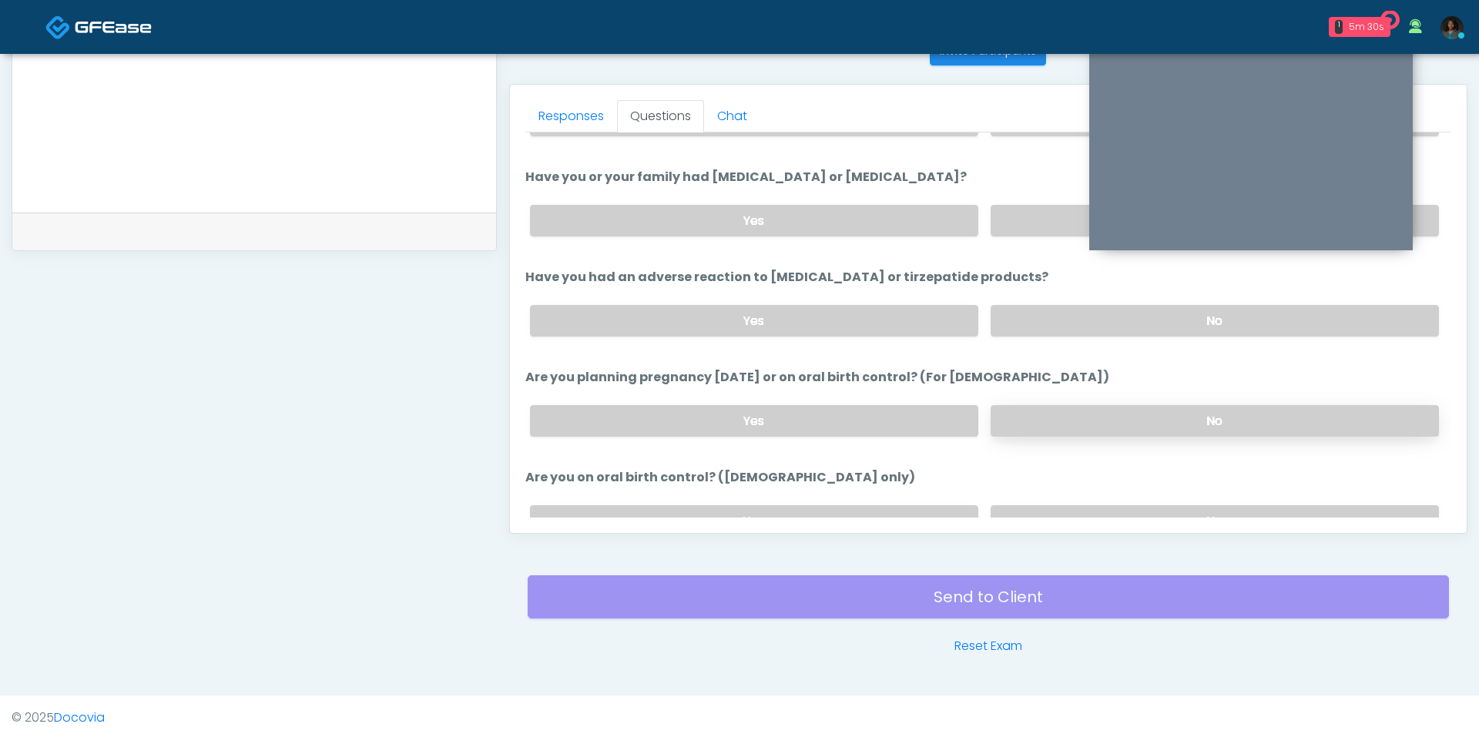
click at [1045, 420] on label "No" at bounding box center [1214, 421] width 448 height 32
click at [1054, 505] on label "No" at bounding box center [1214, 521] width 448 height 32
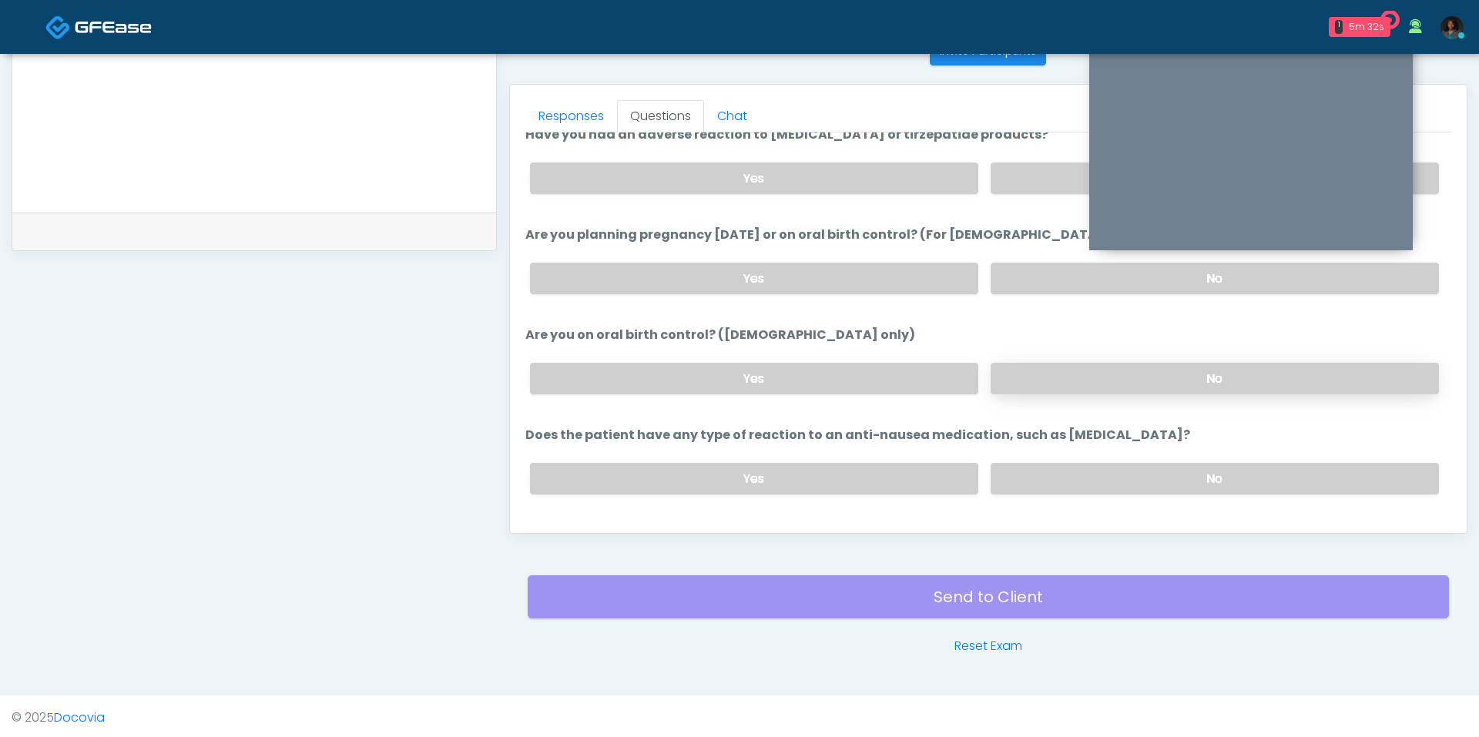
scroll to position [818, 0]
click at [1020, 462] on label "No" at bounding box center [1214, 478] width 448 height 32
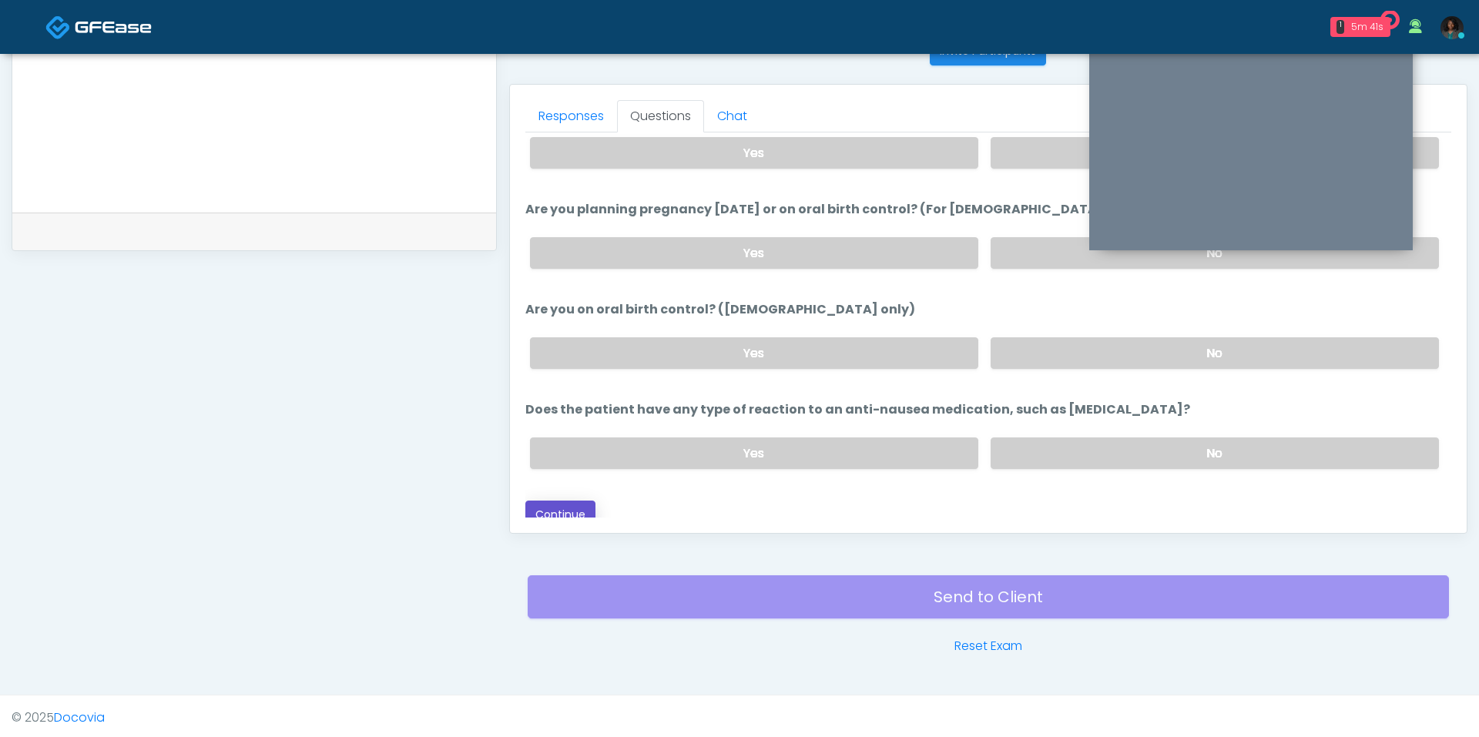
click at [564, 501] on button "Continue" at bounding box center [560, 515] width 70 height 28
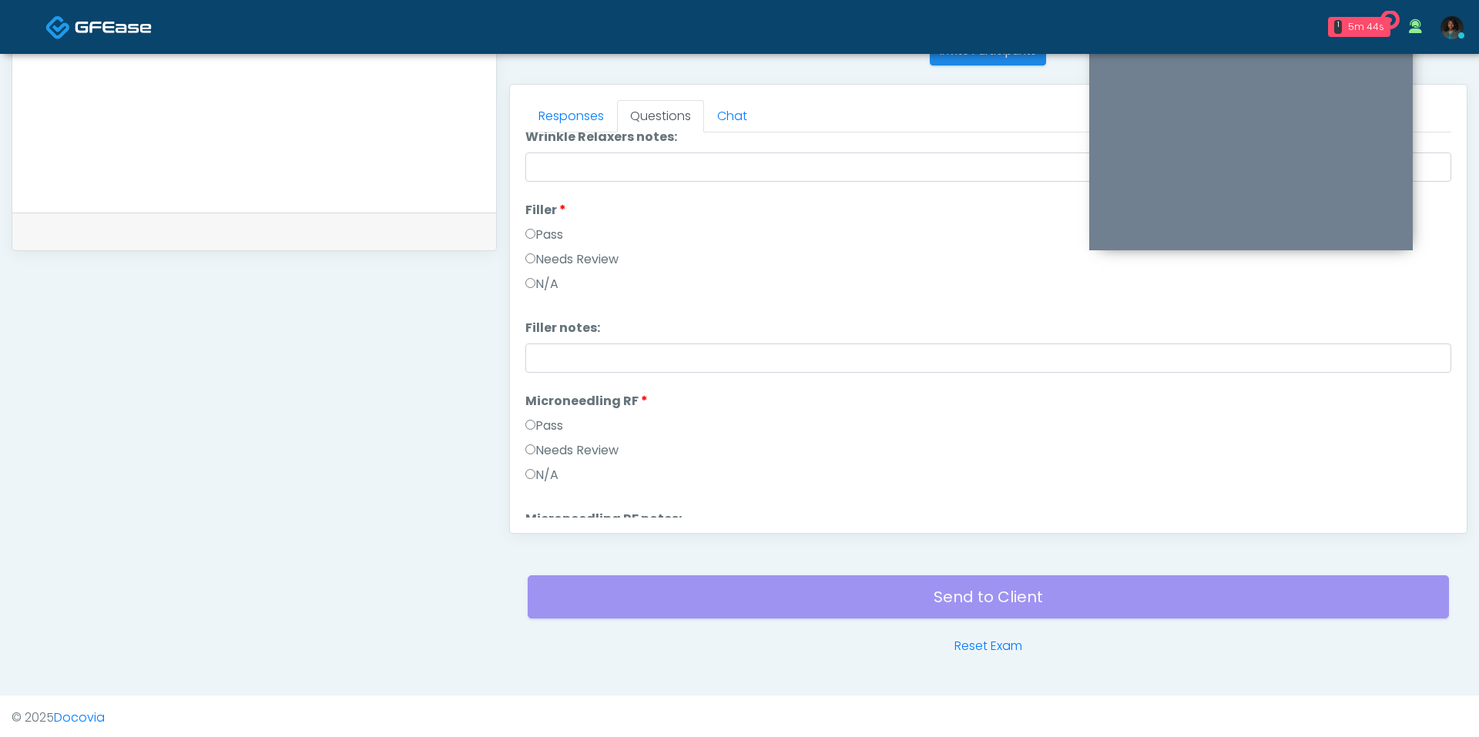
scroll to position [0, 0]
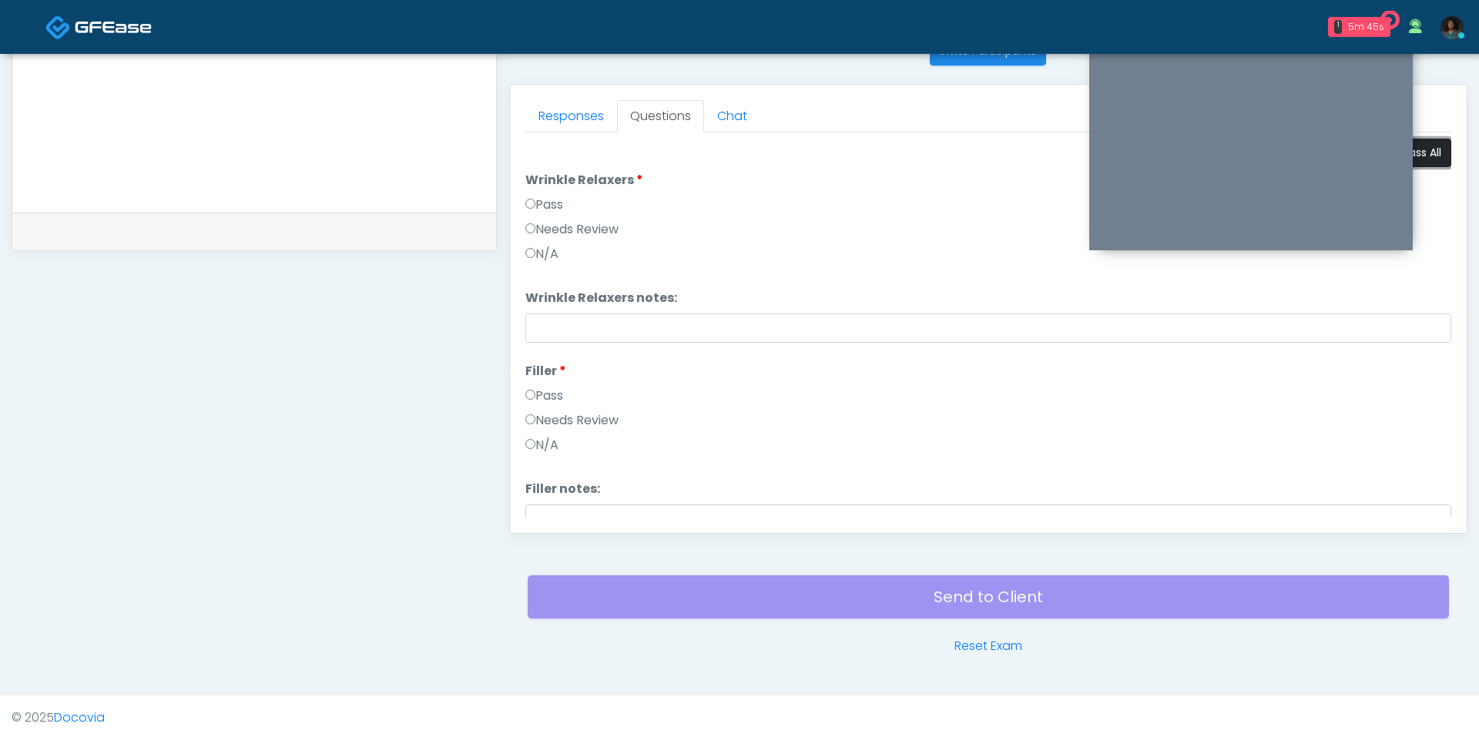
click at [1429, 152] on button "Pass All" at bounding box center [1421, 153] width 59 height 28
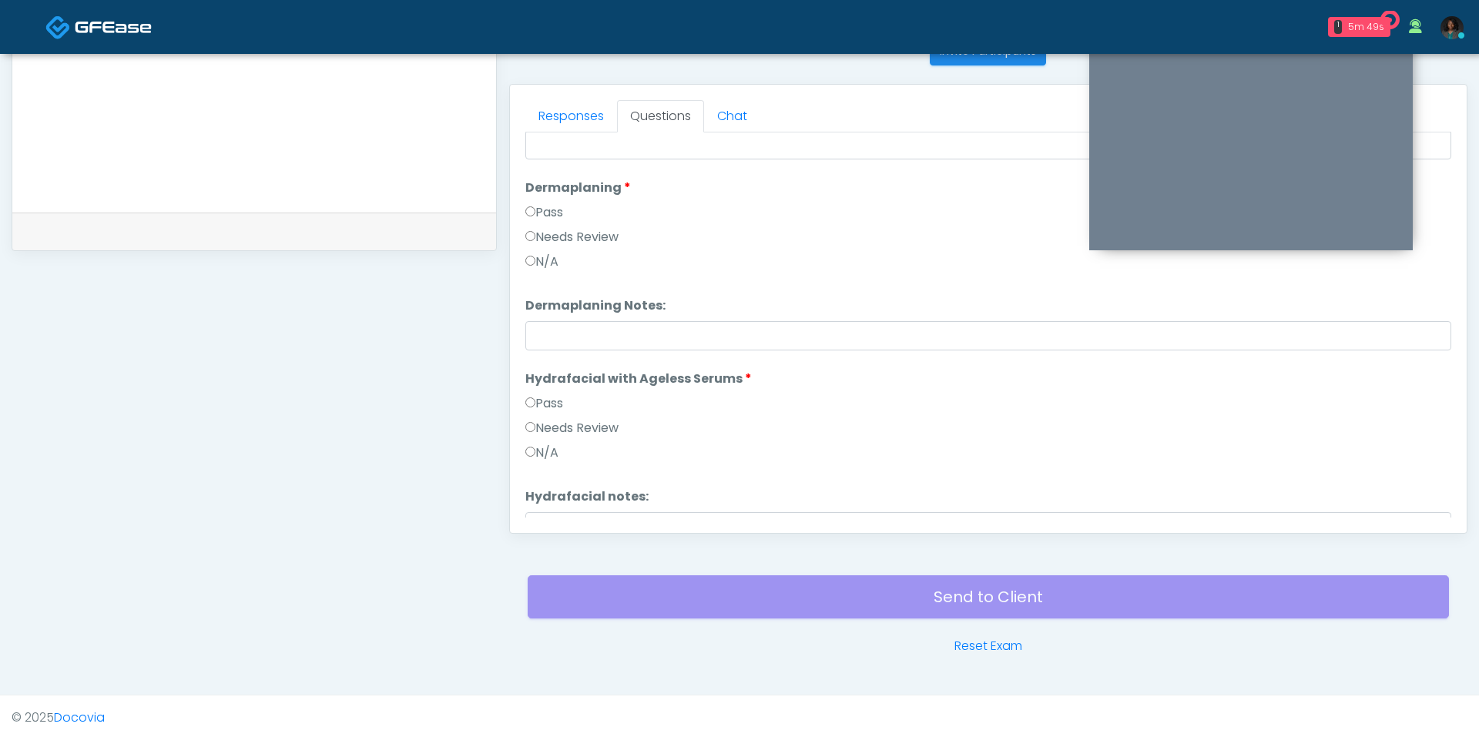
scroll to position [2737, 0]
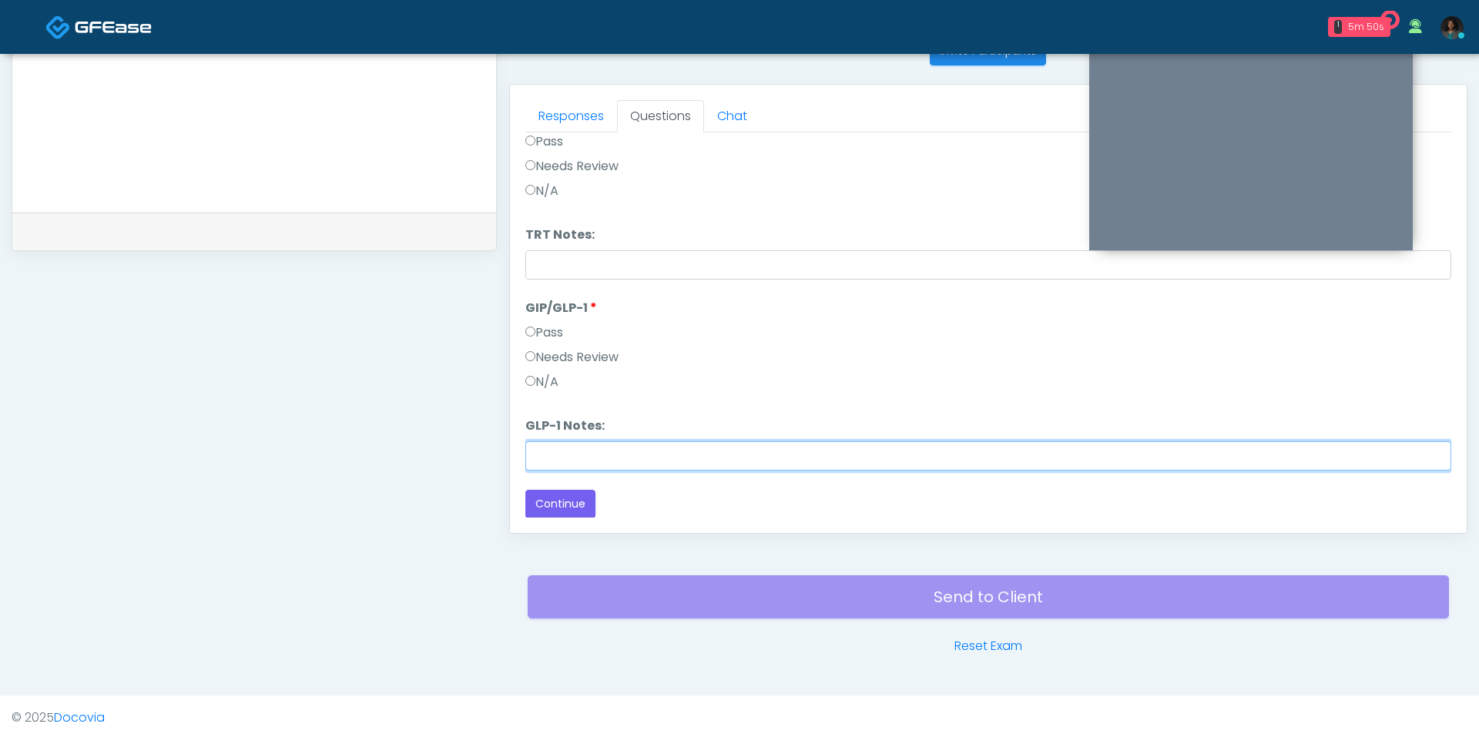
click at [605, 451] on input "GLP-1 Notes:" at bounding box center [988, 455] width 926 height 29
type input "****"
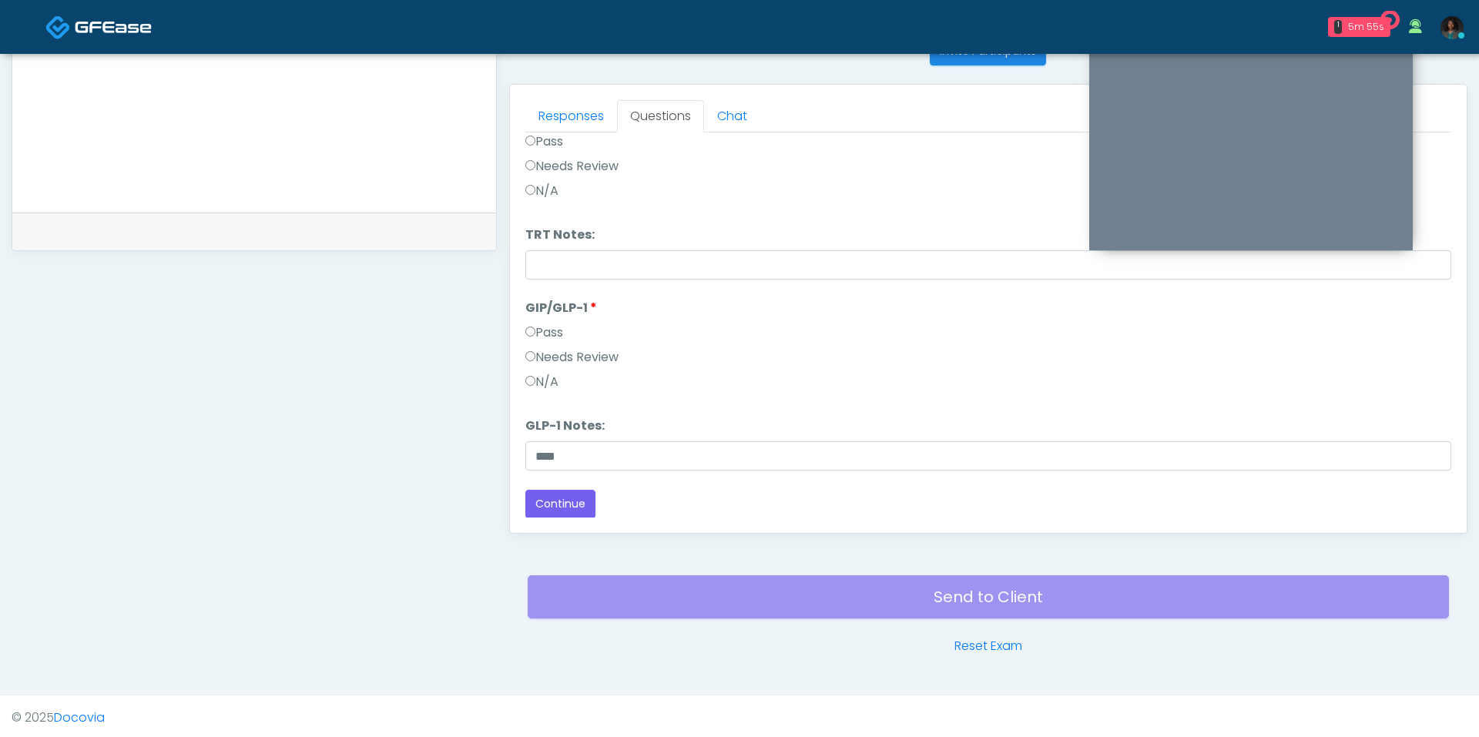
click at [553, 353] on label "Needs Review" at bounding box center [571, 357] width 93 height 18
click at [582, 504] on button "Continue" at bounding box center [560, 504] width 70 height 28
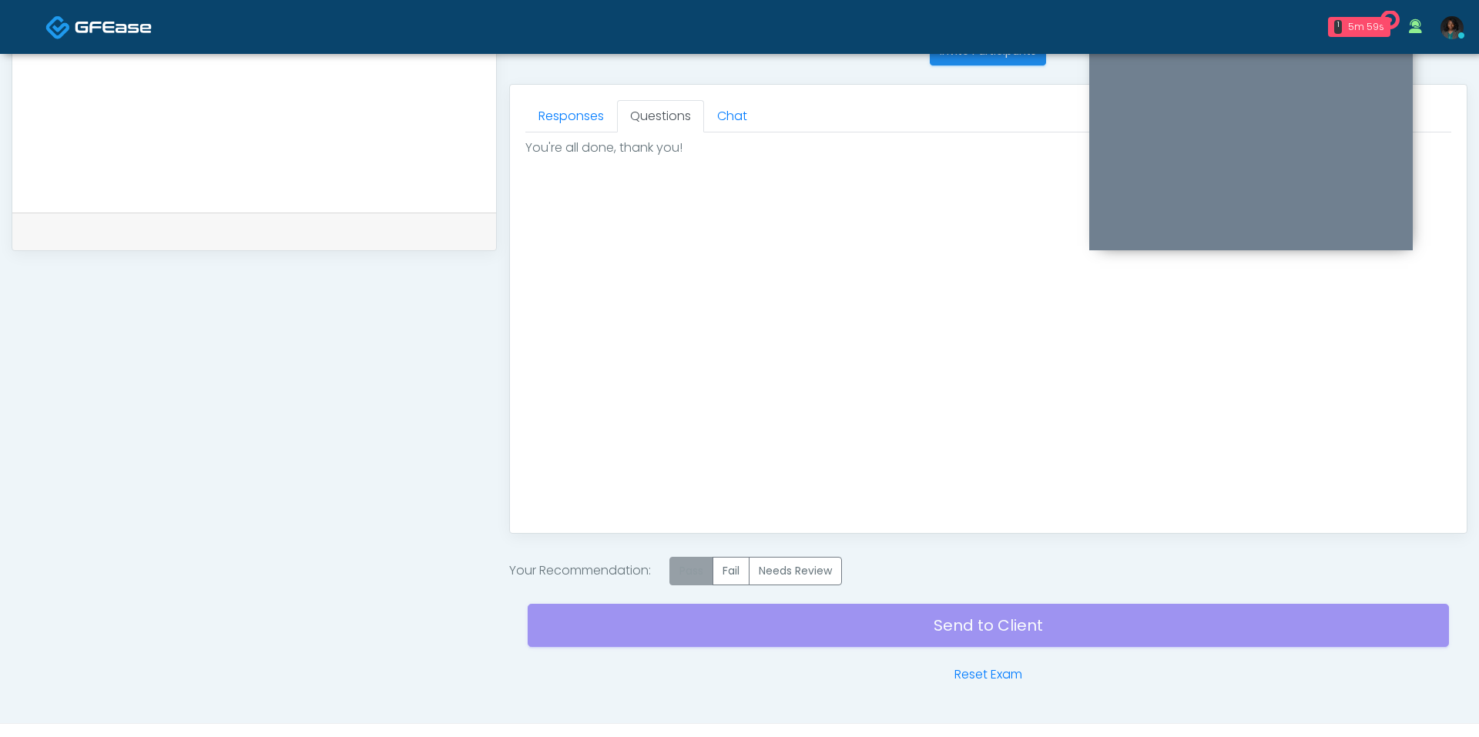
click at [700, 559] on label "Pass" at bounding box center [691, 571] width 44 height 28
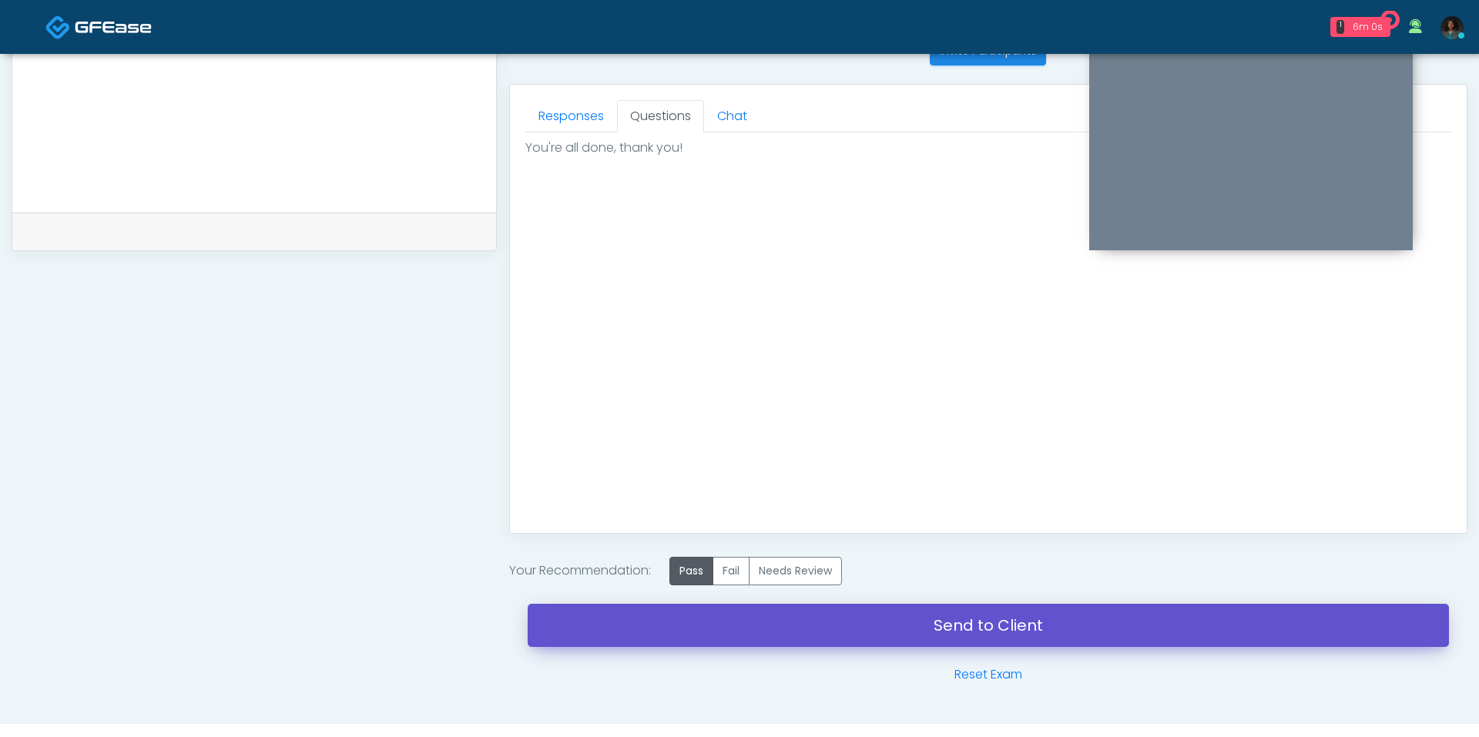
click at [772, 608] on link "Send to Client" at bounding box center [988, 625] width 921 height 43
click at [993, 619] on link "Send to Client" at bounding box center [988, 625] width 921 height 43
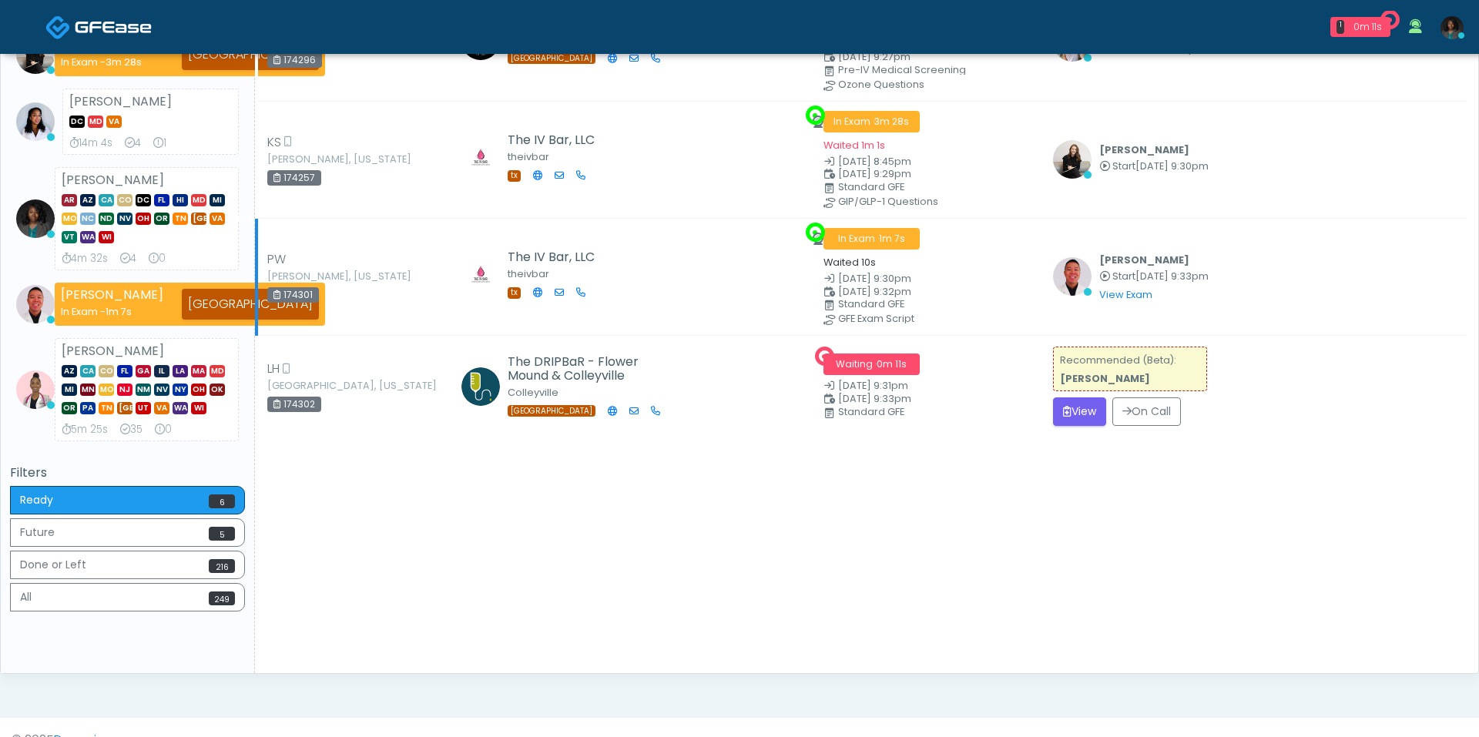
scroll to position [361, 0]
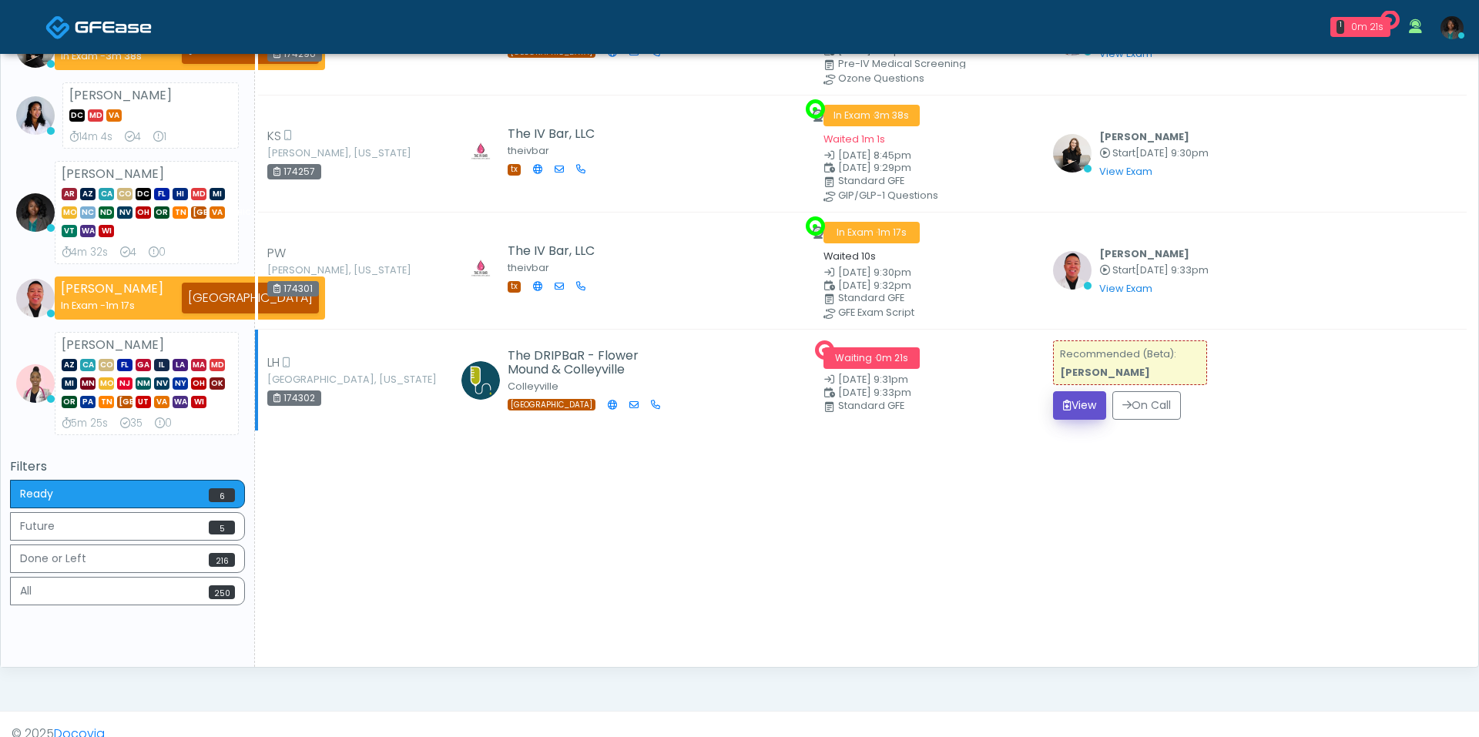
click at [1087, 405] on button "View" at bounding box center [1079, 405] width 53 height 28
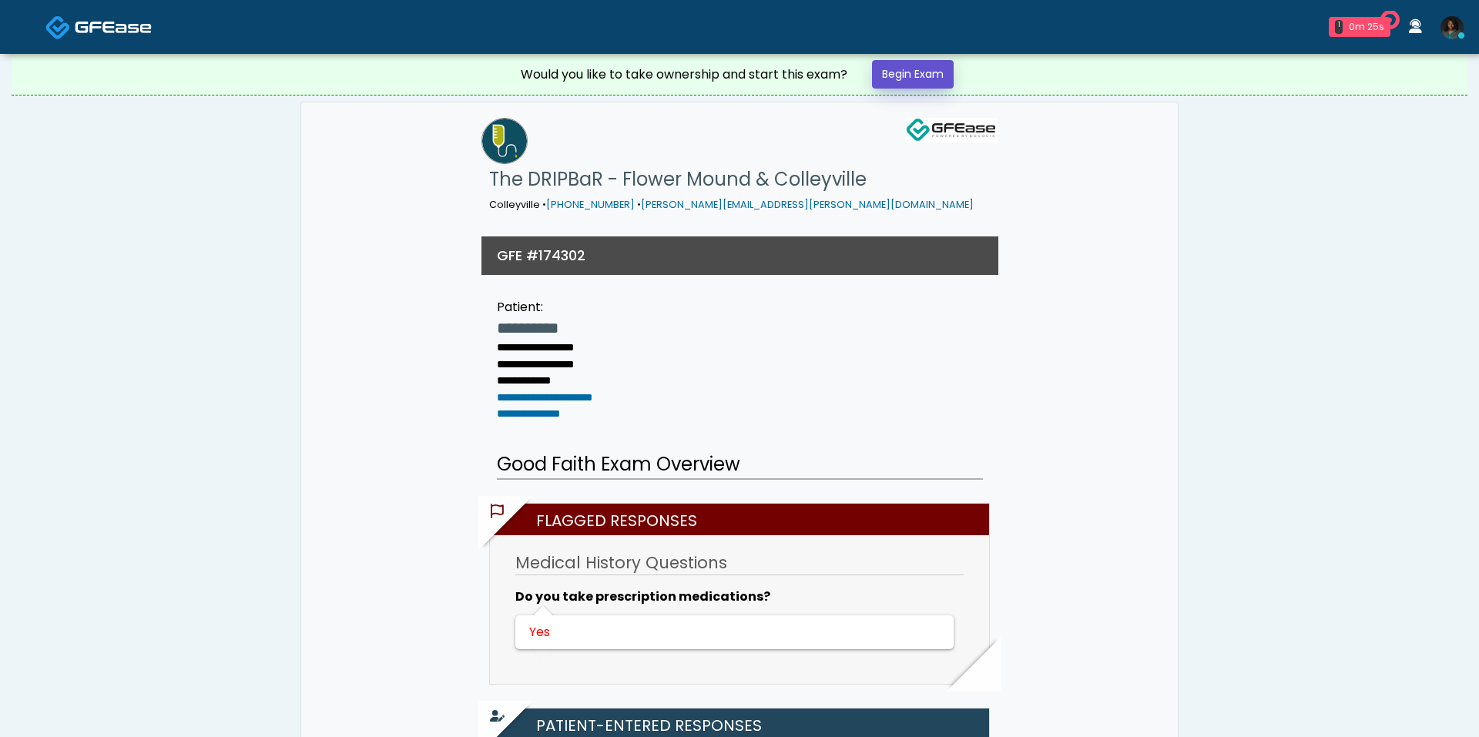
click at [933, 82] on link "Begin Exam" at bounding box center [913, 74] width 82 height 28
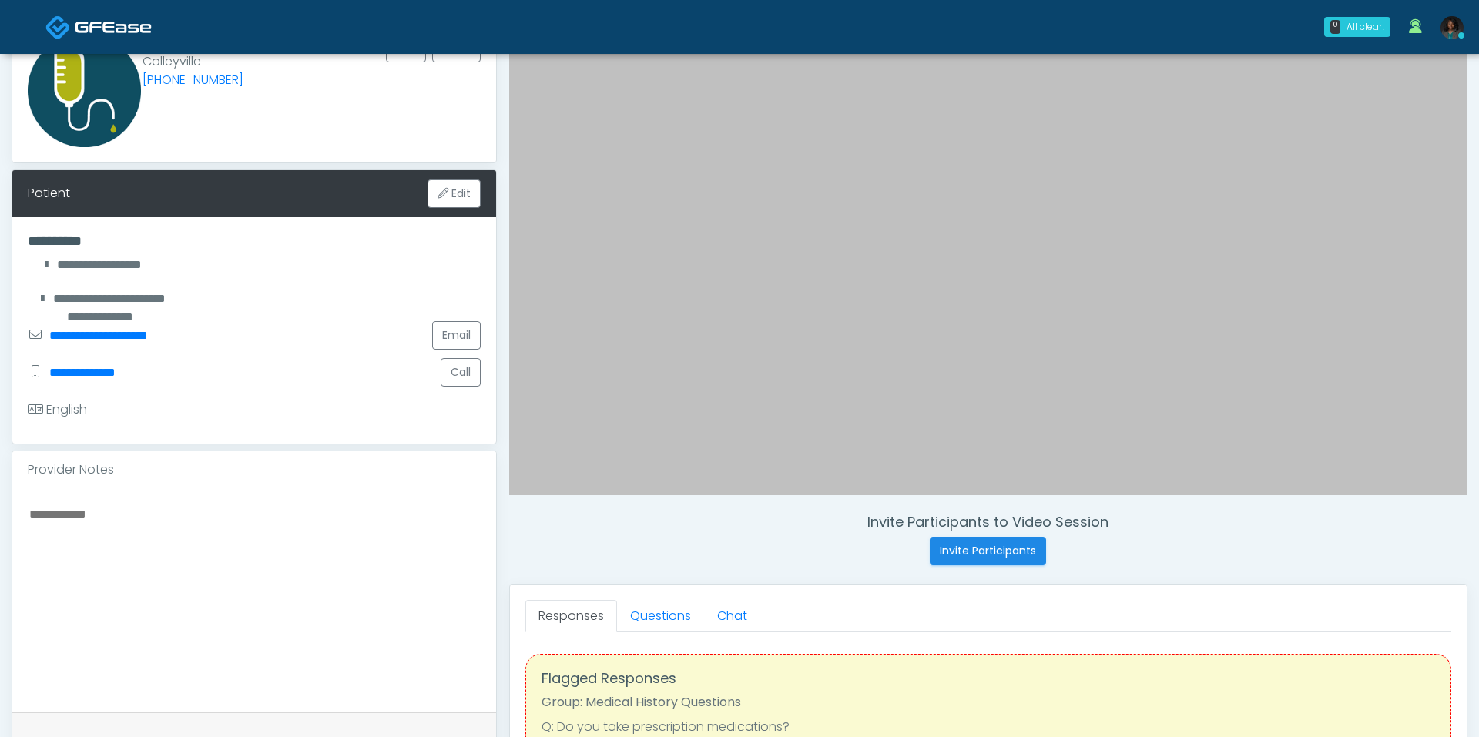
scroll to position [143, 0]
click at [655, 611] on link "Questions" at bounding box center [660, 615] width 87 height 32
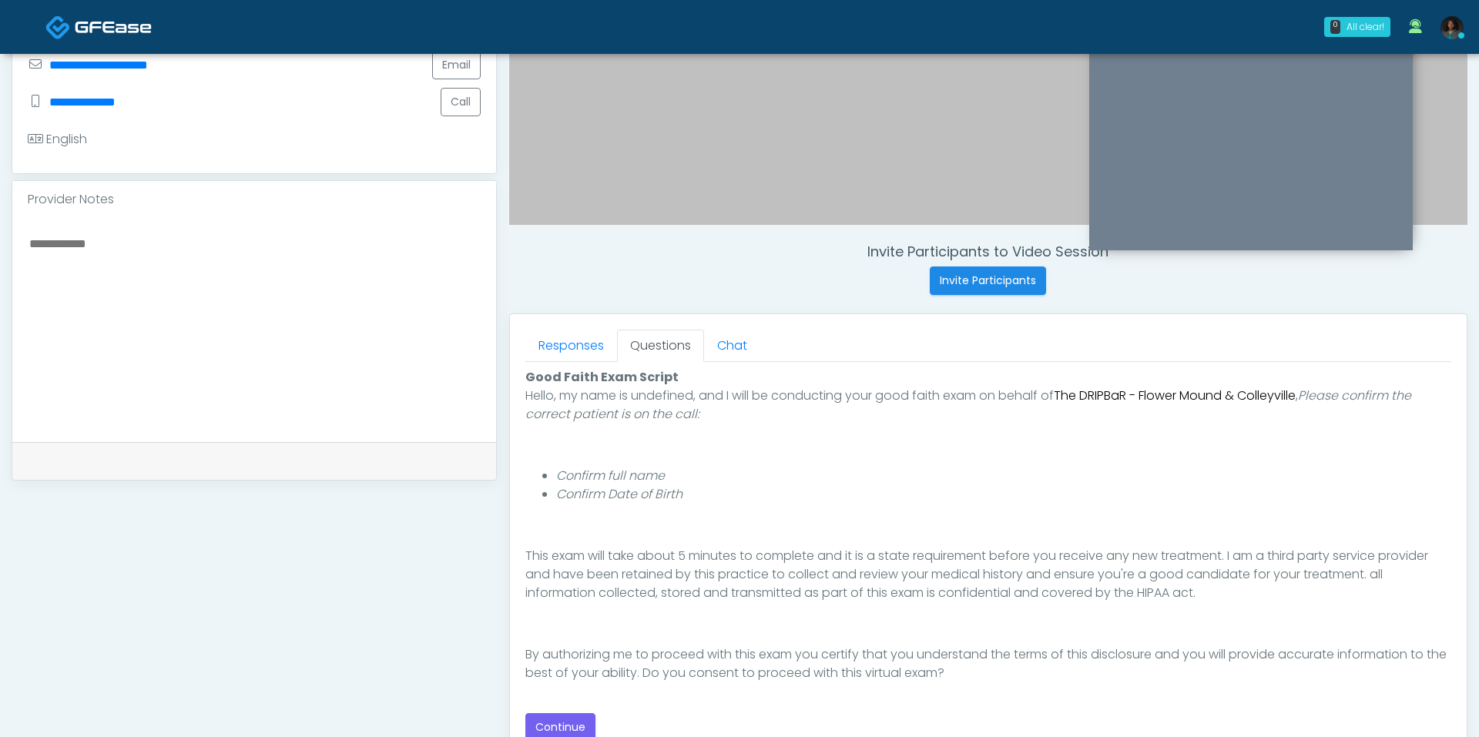
scroll to position [451, 0]
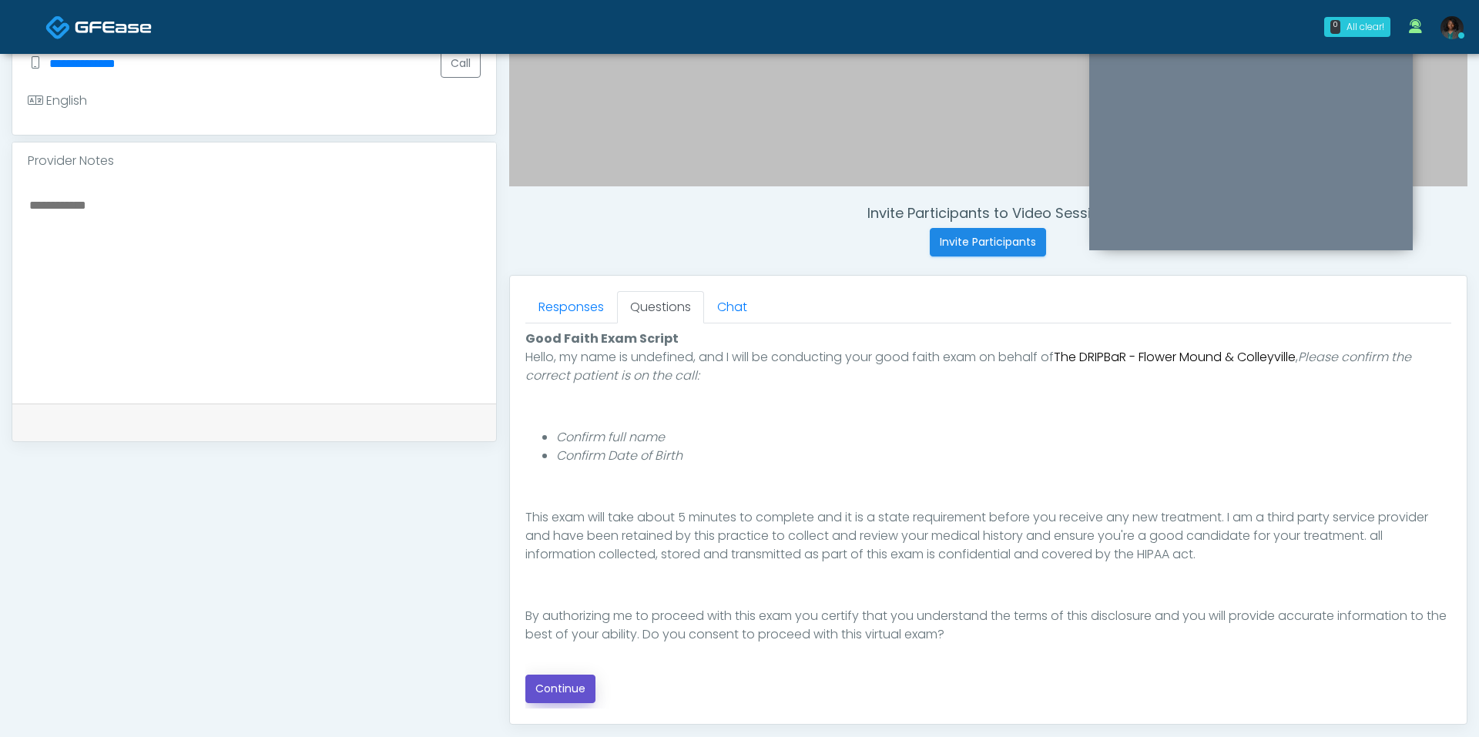
click at [552, 686] on button "Continue" at bounding box center [560, 689] width 70 height 28
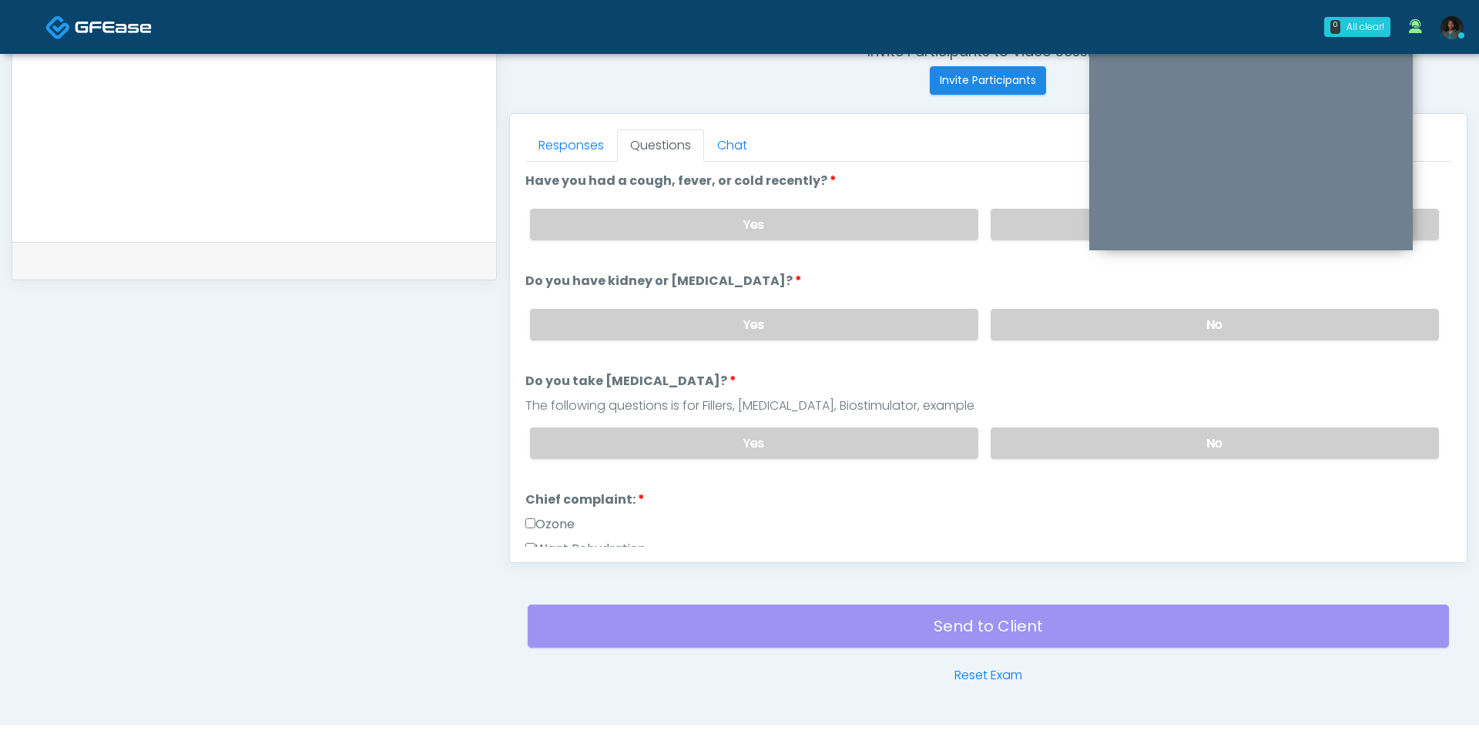
scroll to position [598, 0]
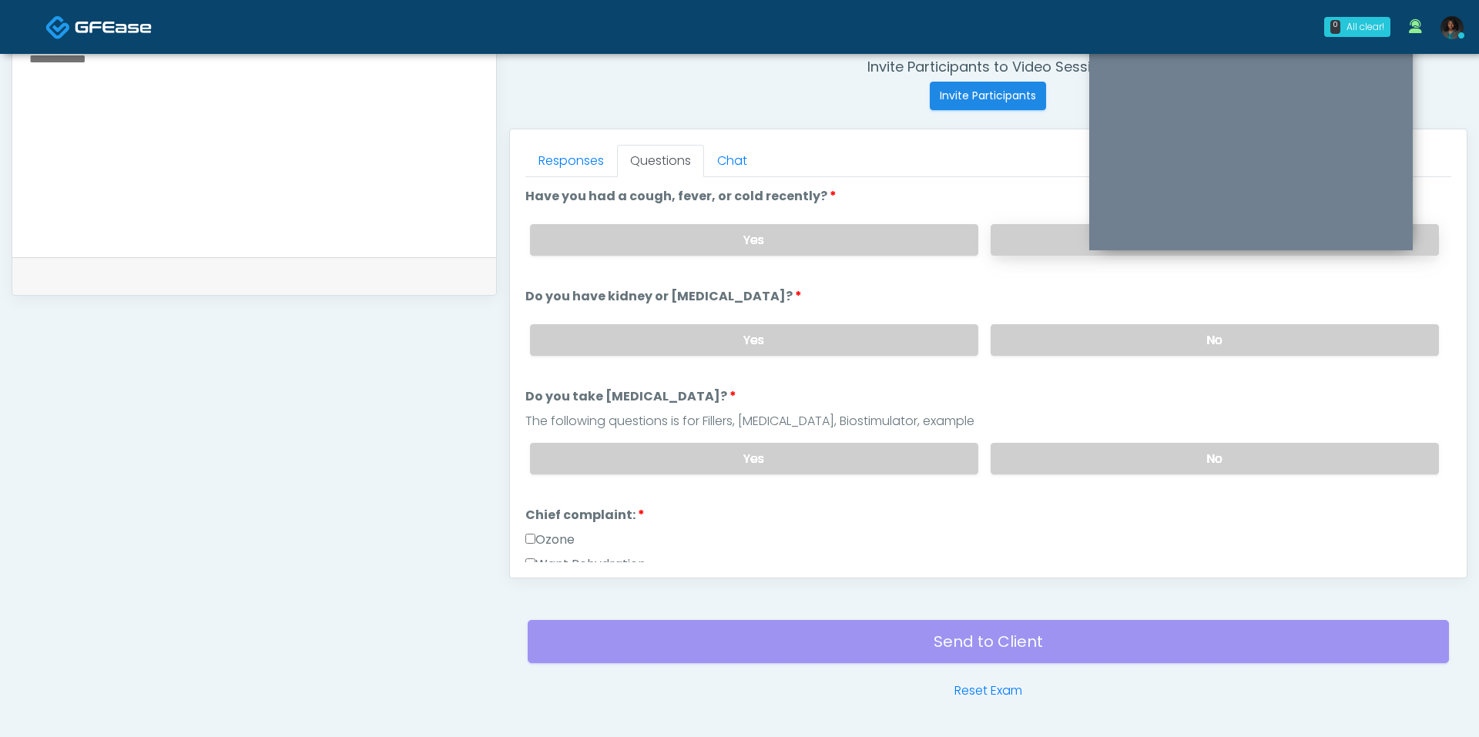
click at [1025, 233] on label "No" at bounding box center [1214, 240] width 448 height 32
click at [1033, 354] on div "Yes No" at bounding box center [984, 340] width 933 height 56
click at [1031, 351] on div "Yes No" at bounding box center [984, 340] width 933 height 56
click at [1030, 349] on label "No" at bounding box center [1214, 340] width 448 height 32
click at [1037, 454] on label "No" at bounding box center [1214, 459] width 448 height 32
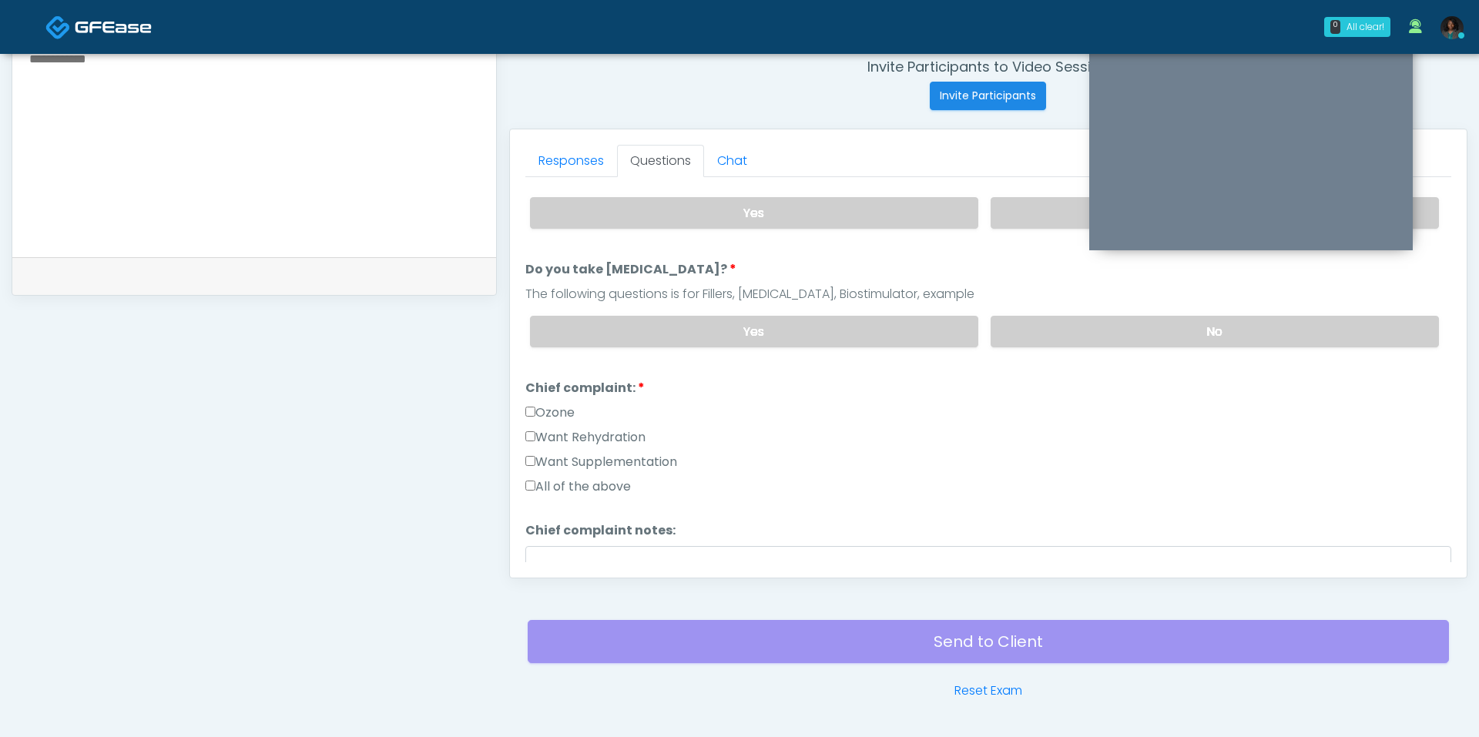
scroll to position [173, 0]
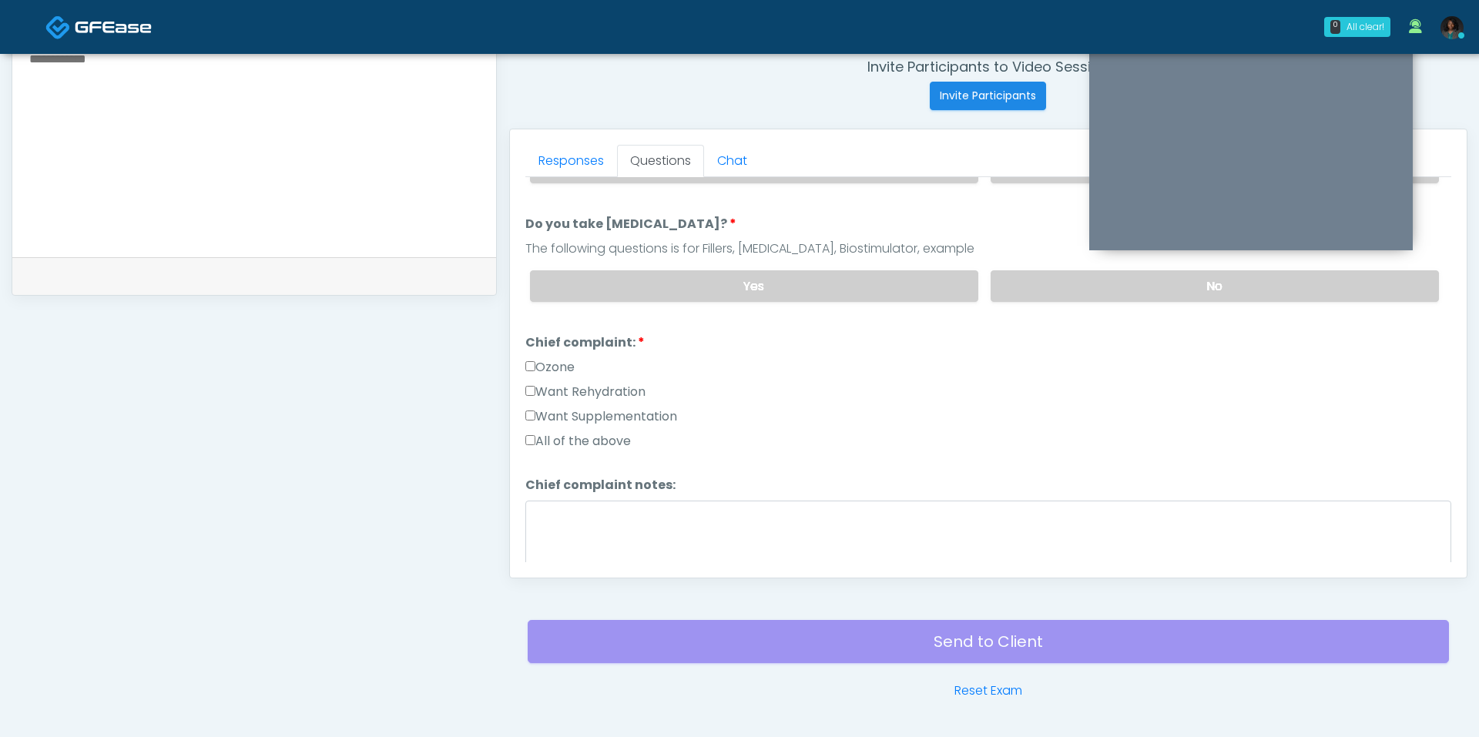
click at [594, 394] on div "Want Rehydration" at bounding box center [988, 395] width 926 height 25
click at [597, 389] on label "Want Rehydration" at bounding box center [585, 392] width 120 height 18
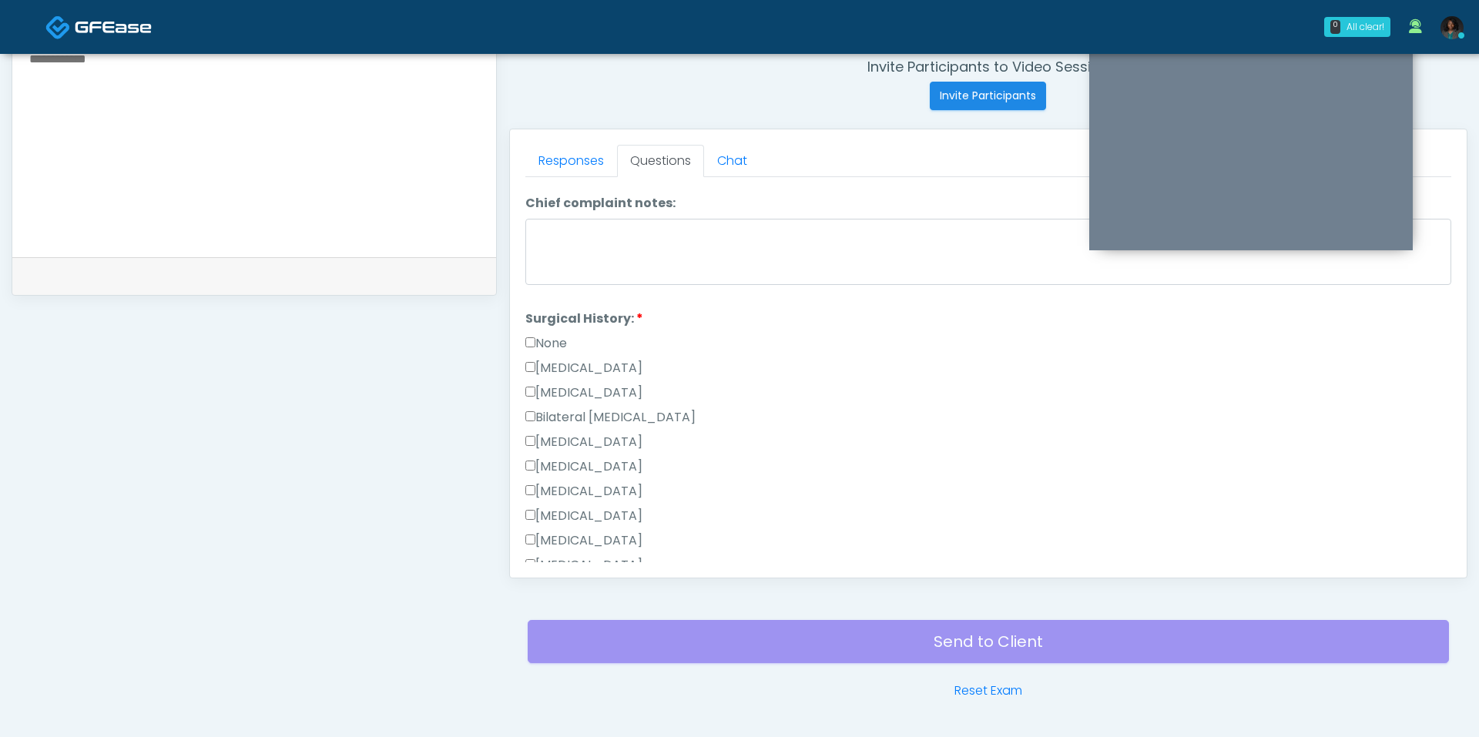
scroll to position [456, 0]
click at [548, 333] on label "None" at bounding box center [546, 342] width 42 height 18
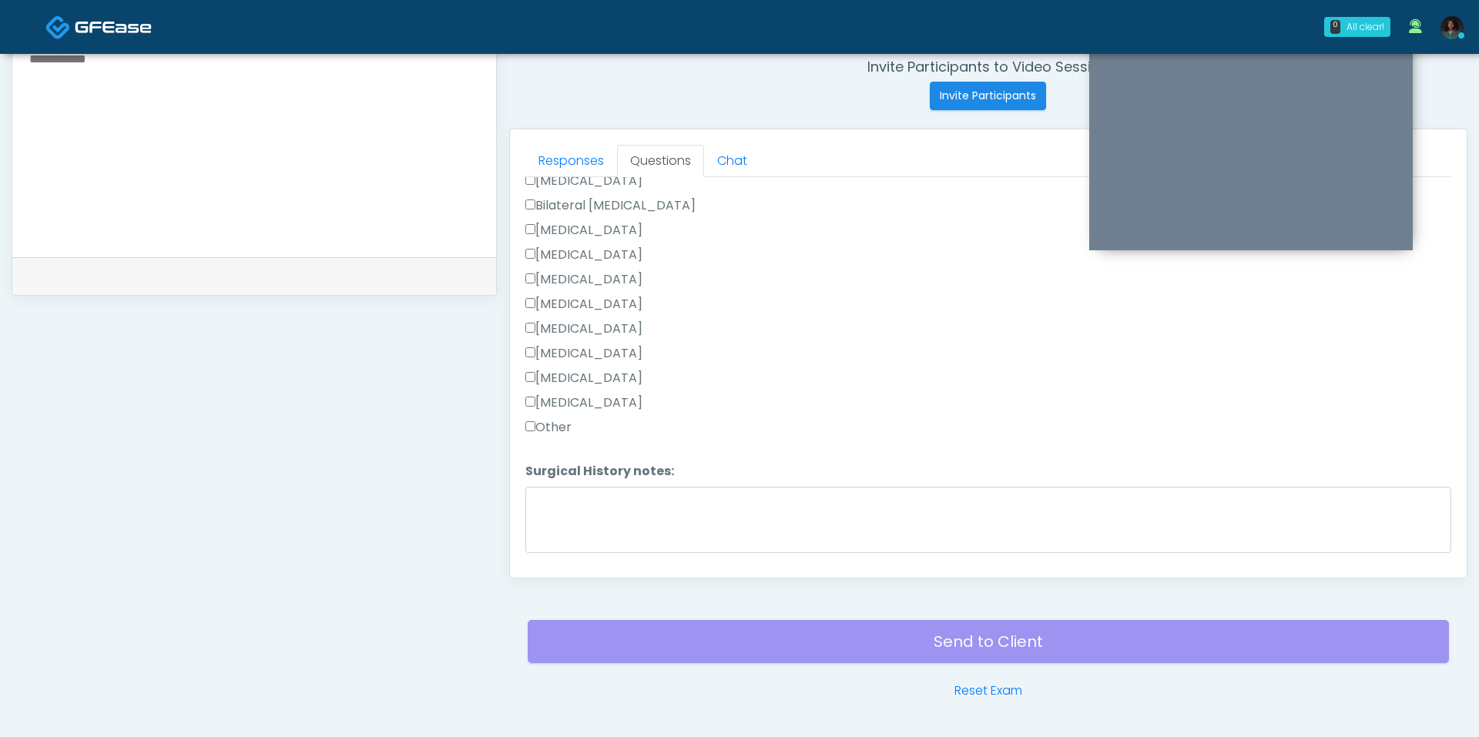
scroll to position [702, 0]
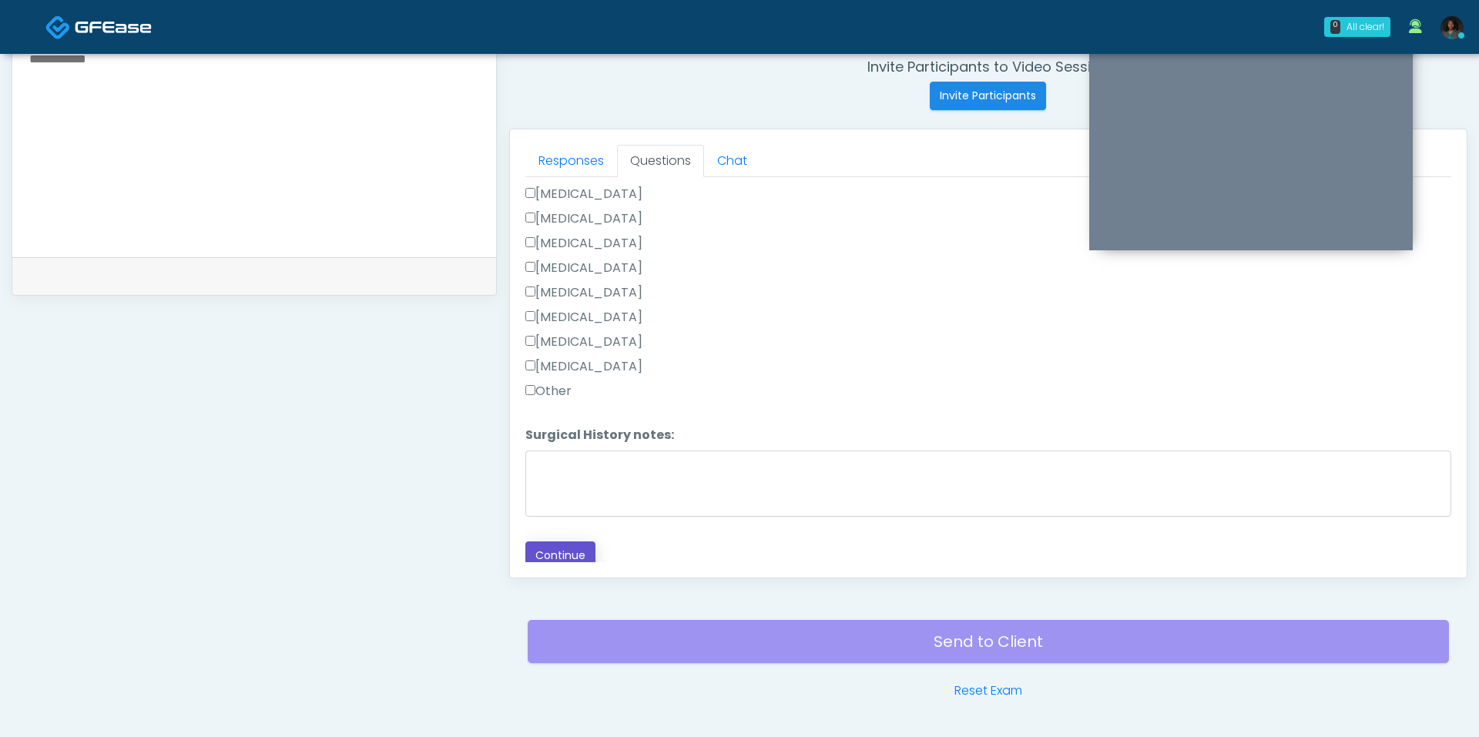
click at [557, 541] on button "Continue" at bounding box center [560, 555] width 70 height 28
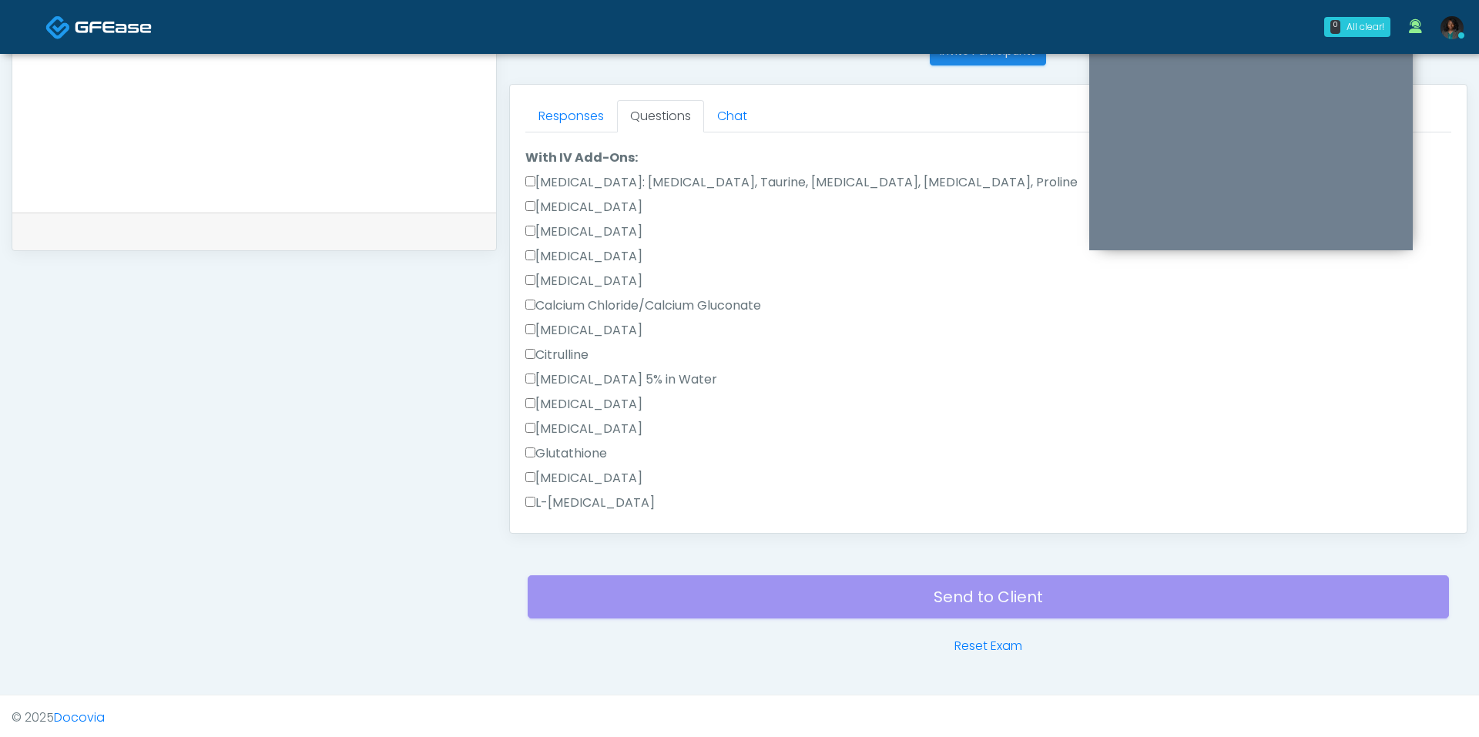
scroll to position [0, 0]
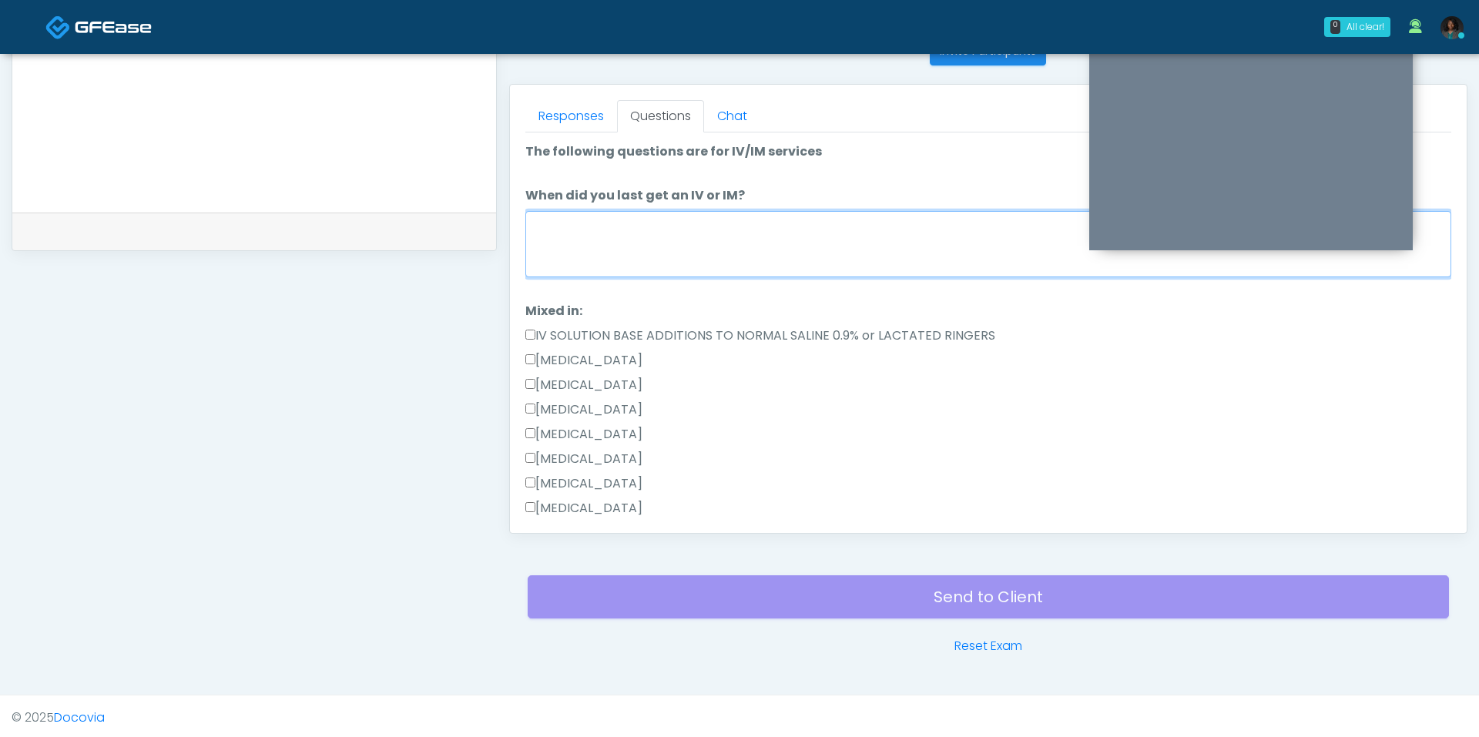
click at [660, 243] on textarea "When did you last get an IV or IM?" at bounding box center [988, 244] width 926 height 66
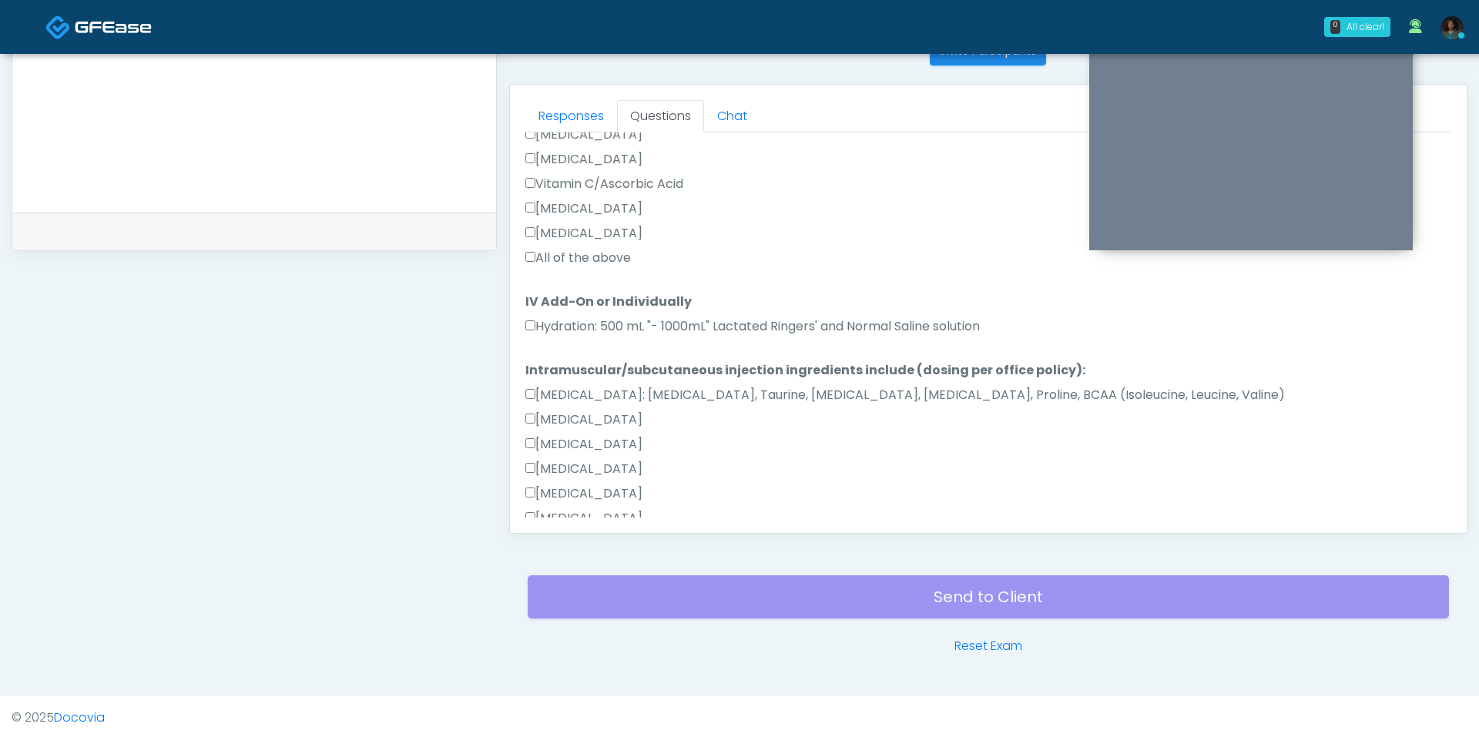
scroll to position [1067, 0]
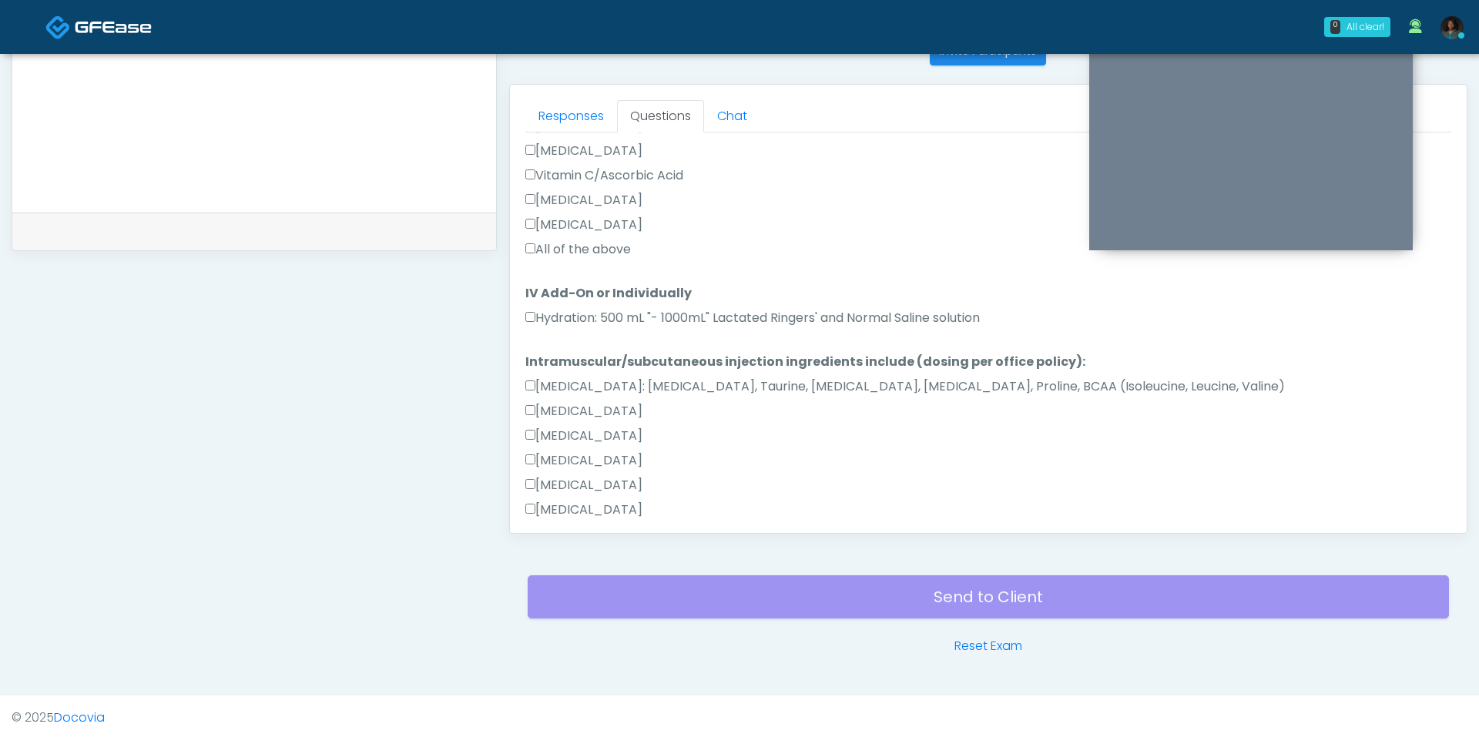
type textarea "**********"
click at [598, 250] on label "All of the above" at bounding box center [578, 249] width 106 height 18
click at [590, 322] on label "Hydration: 500 mL "- 1000mL" Lactated Ringers' and Normal Saline solution" at bounding box center [752, 318] width 454 height 18
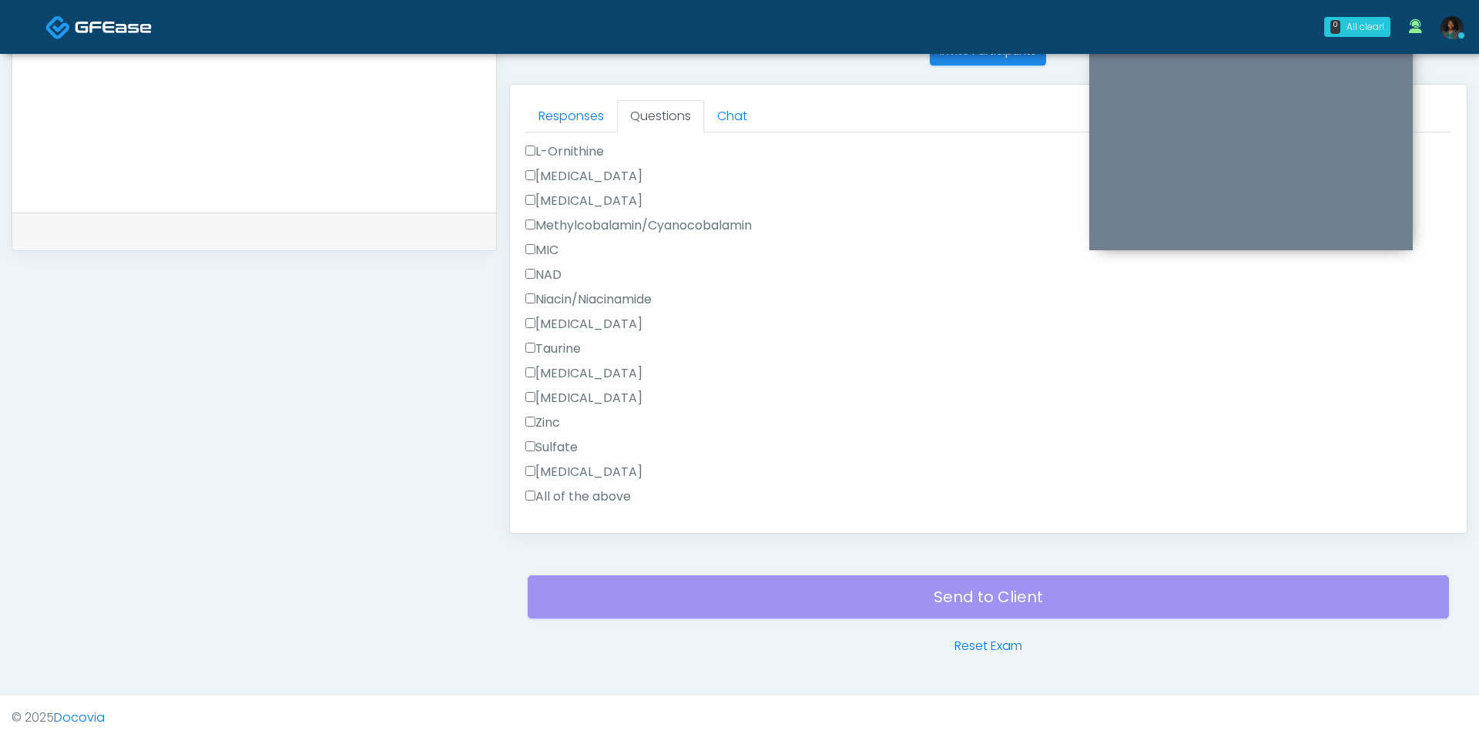
scroll to position [1564, 0]
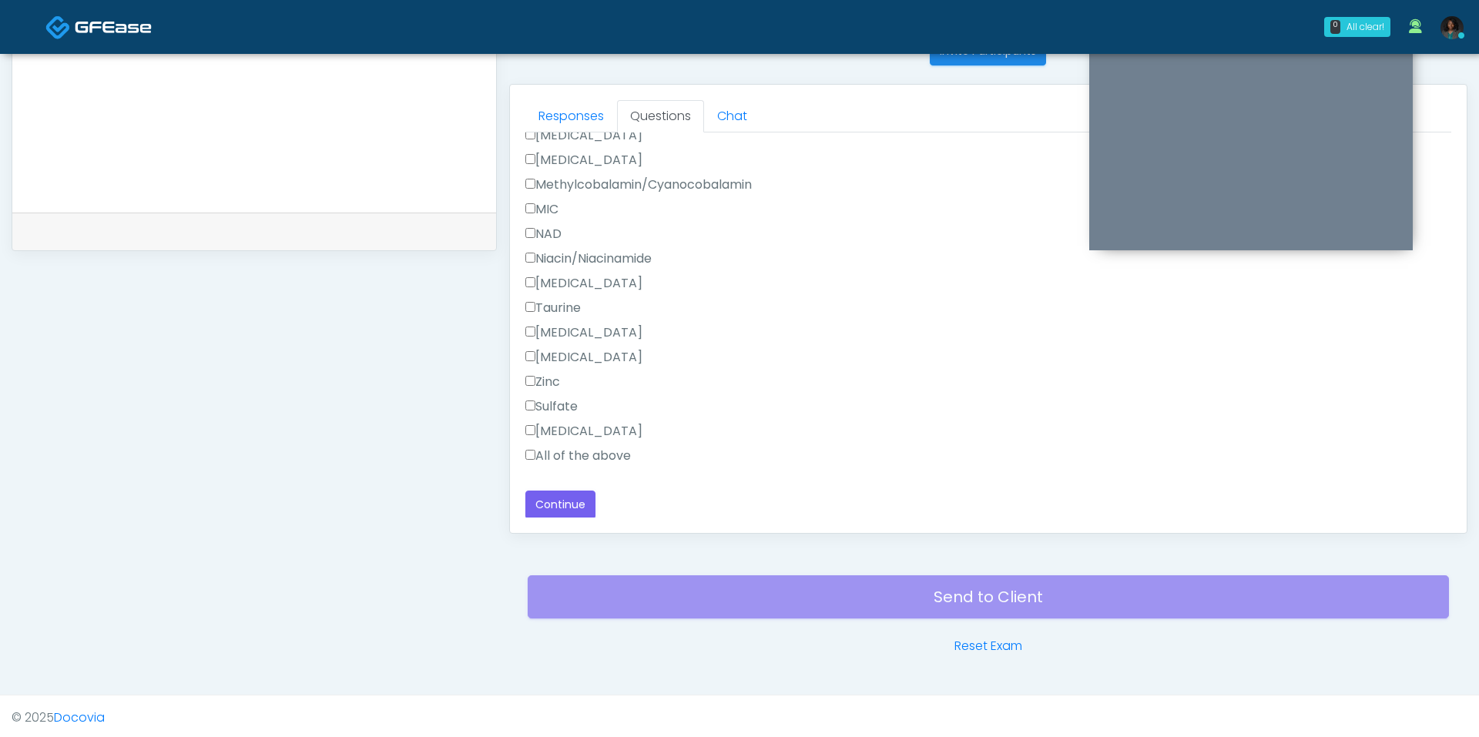
click at [565, 448] on label "All of the above" at bounding box center [578, 456] width 106 height 18
click at [568, 508] on button "Continue" at bounding box center [560, 505] width 70 height 28
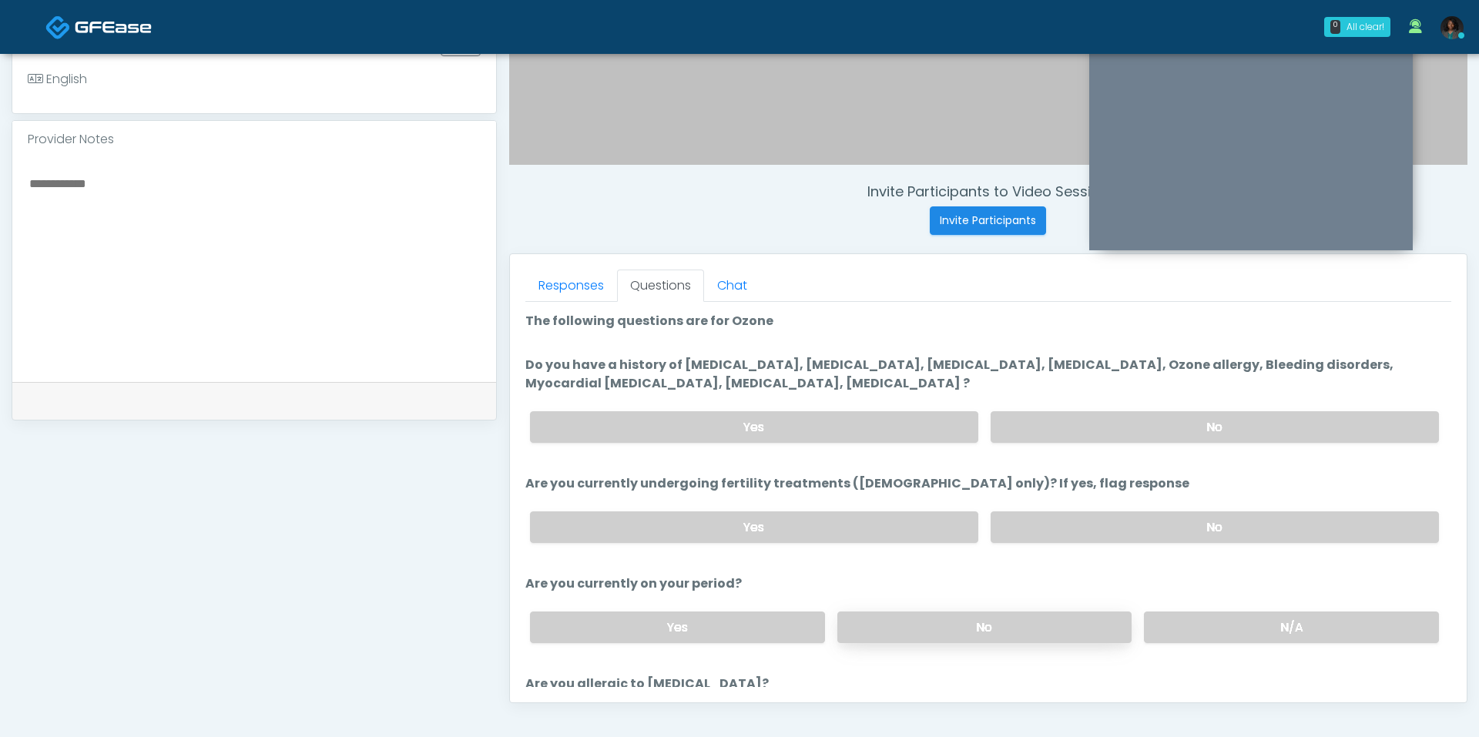
scroll to position [501, 0]
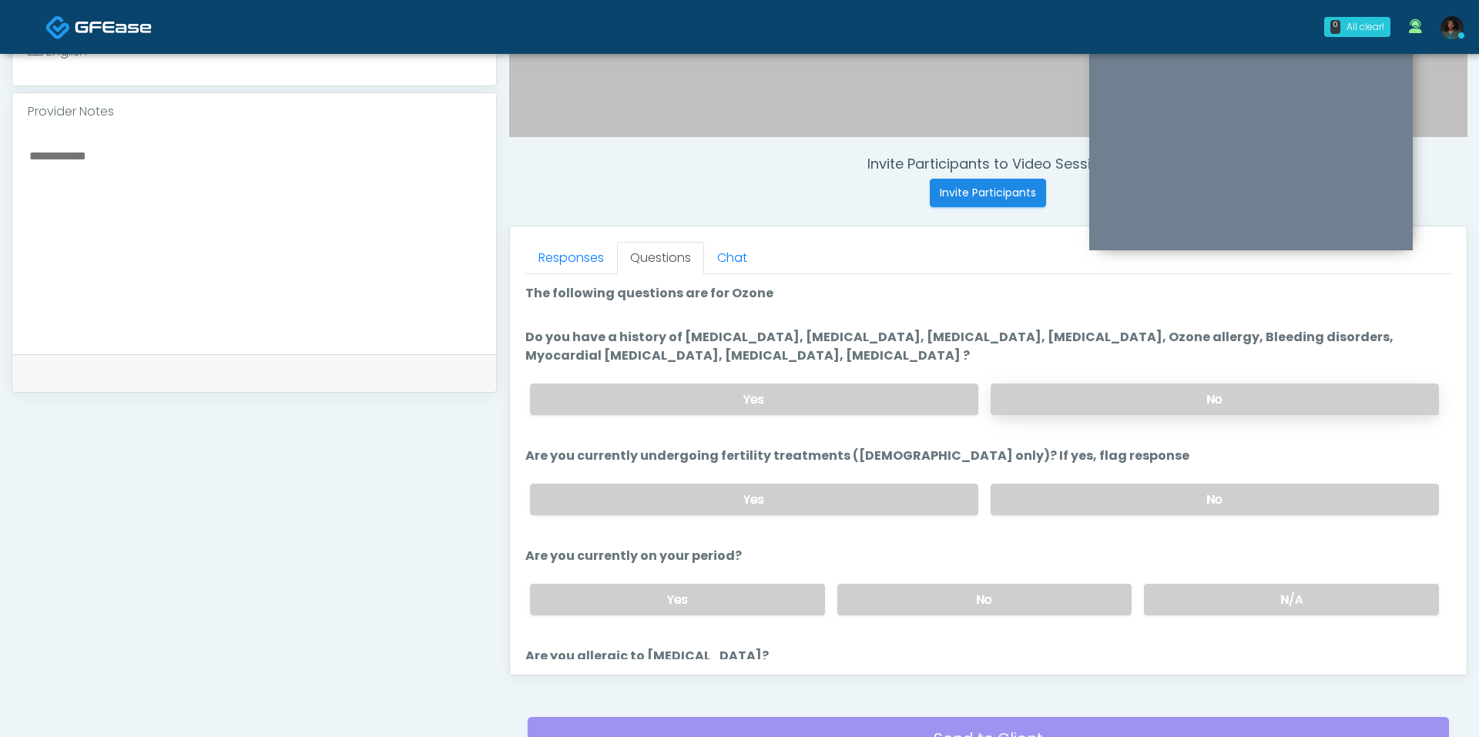
click at [1053, 398] on label "No" at bounding box center [1214, 400] width 448 height 32
click at [1087, 484] on label "No" at bounding box center [1214, 500] width 448 height 32
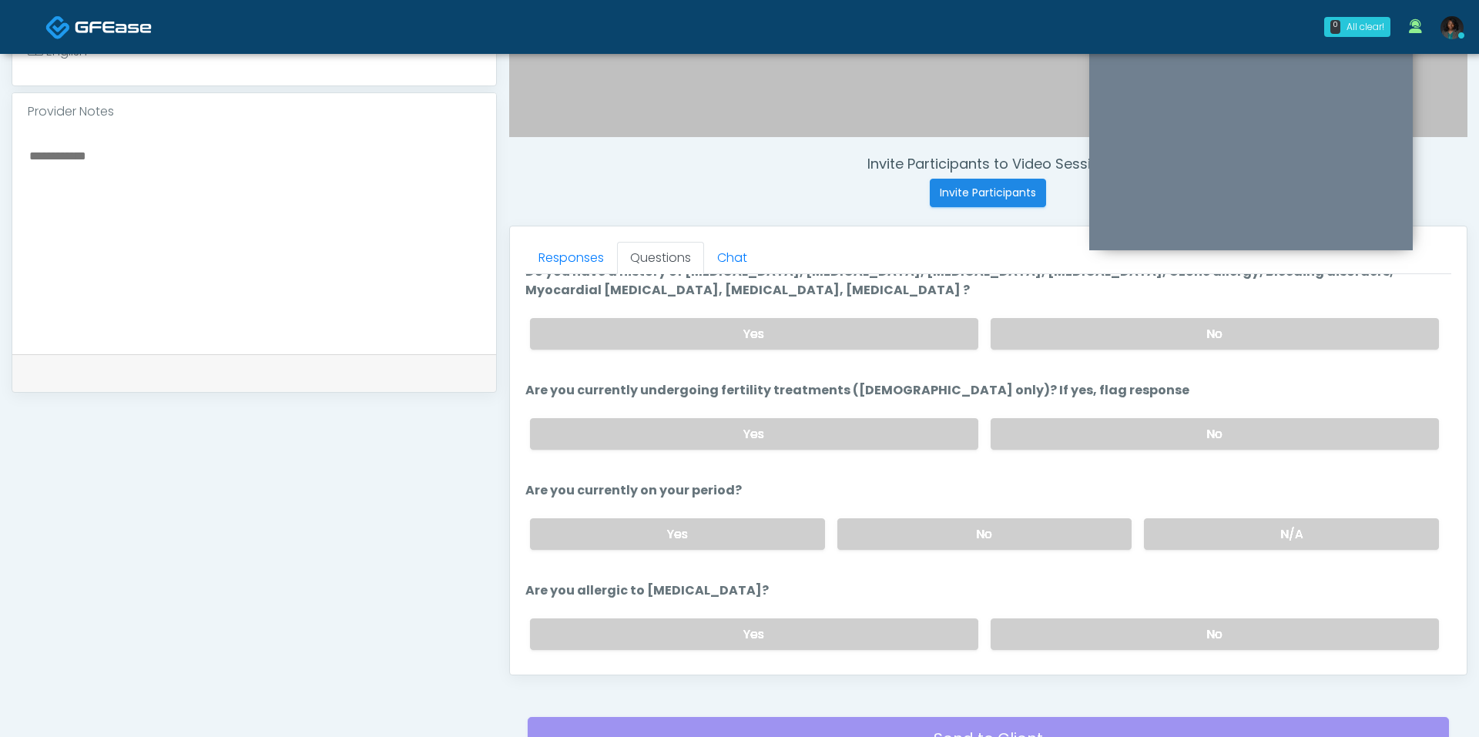
scroll to position [68, 0]
click at [762, 535] on label "Yes" at bounding box center [677, 532] width 295 height 32
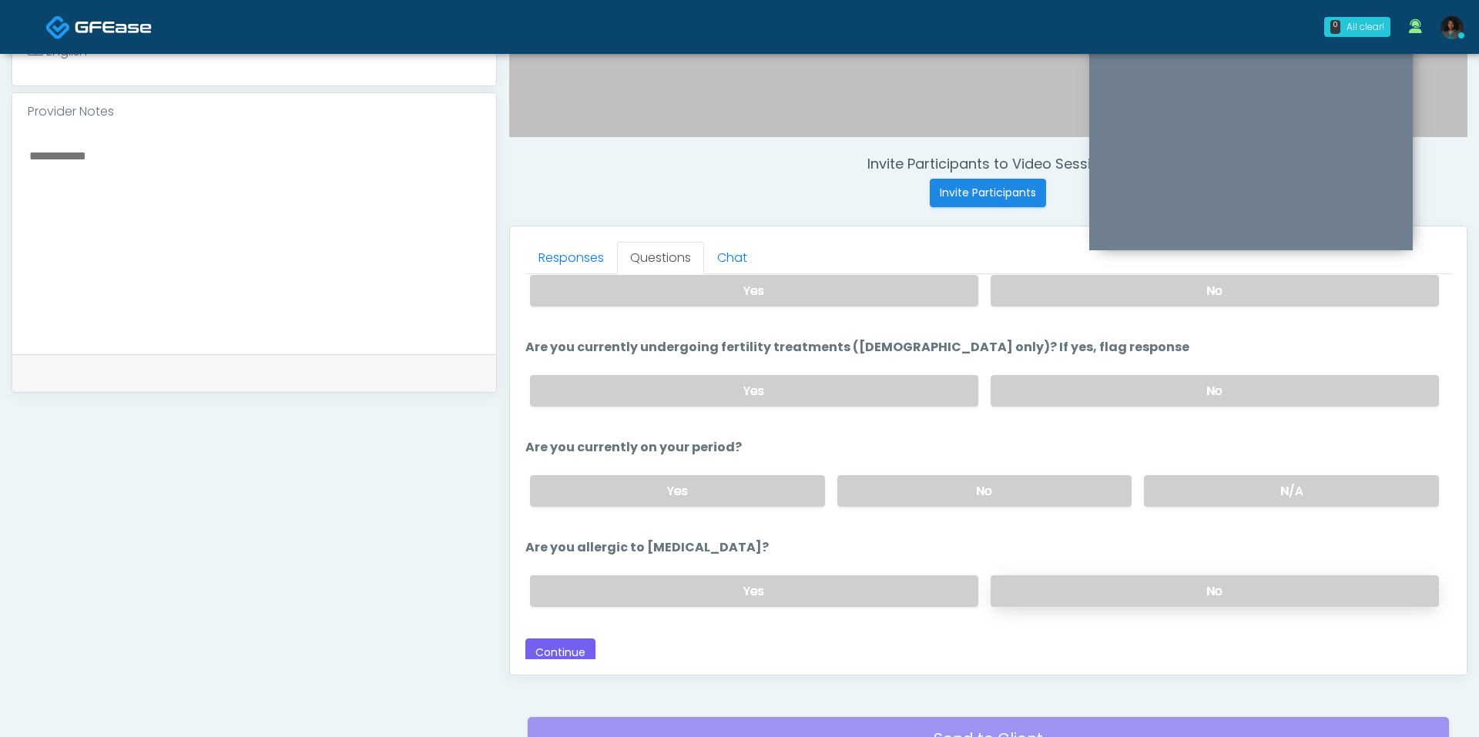
click at [1090, 585] on label "No" at bounding box center [1214, 591] width 448 height 32
click at [547, 642] on button "Continue" at bounding box center [560, 652] width 70 height 28
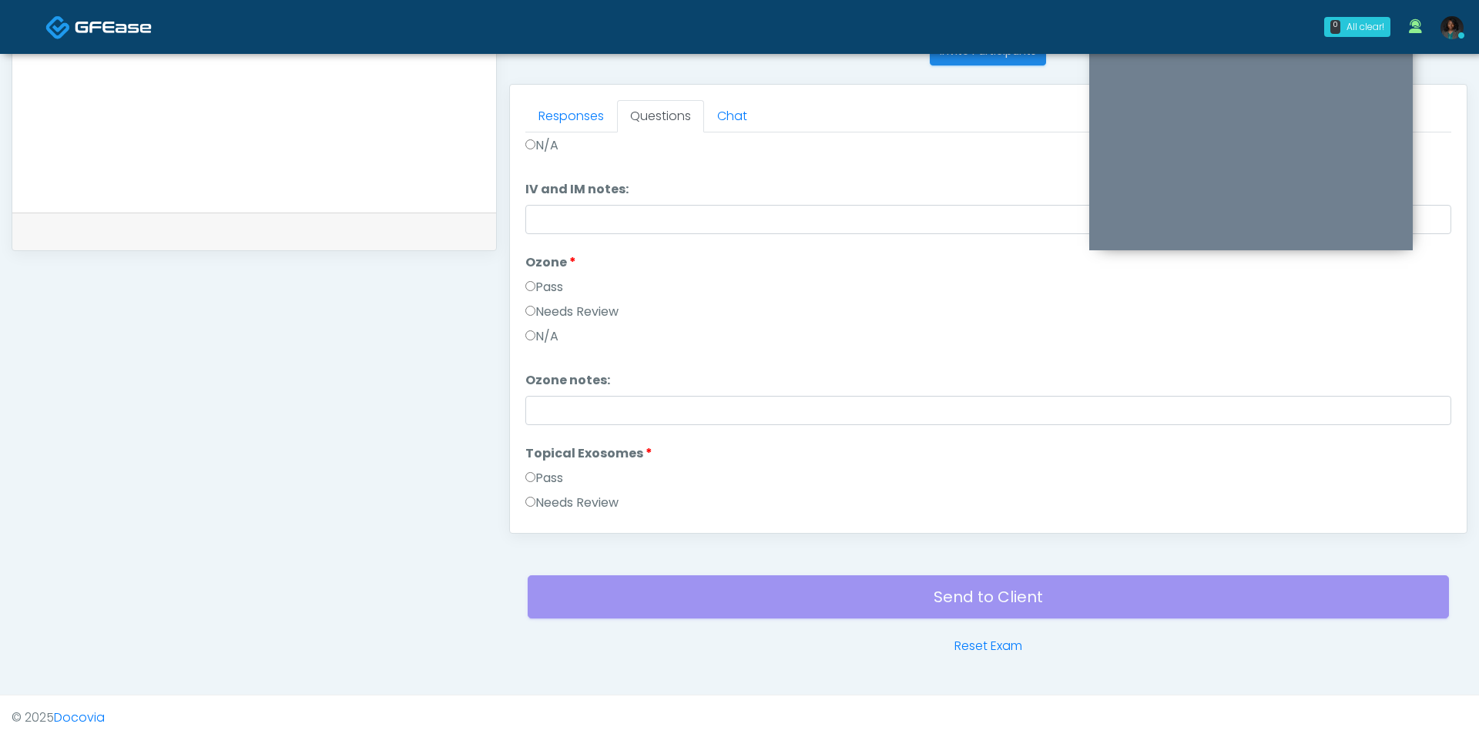
scroll to position [0, 0]
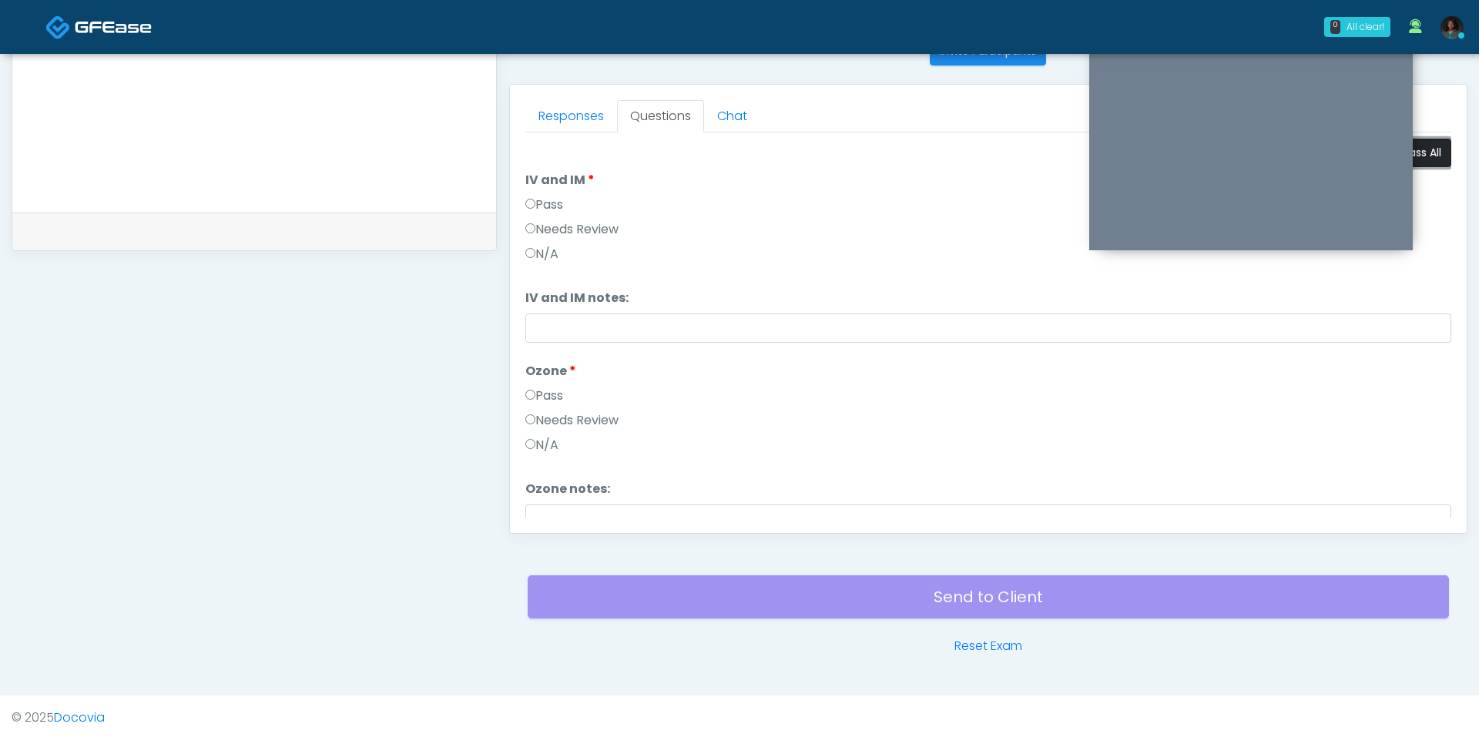
click at [1428, 158] on button "Pass All" at bounding box center [1421, 153] width 59 height 28
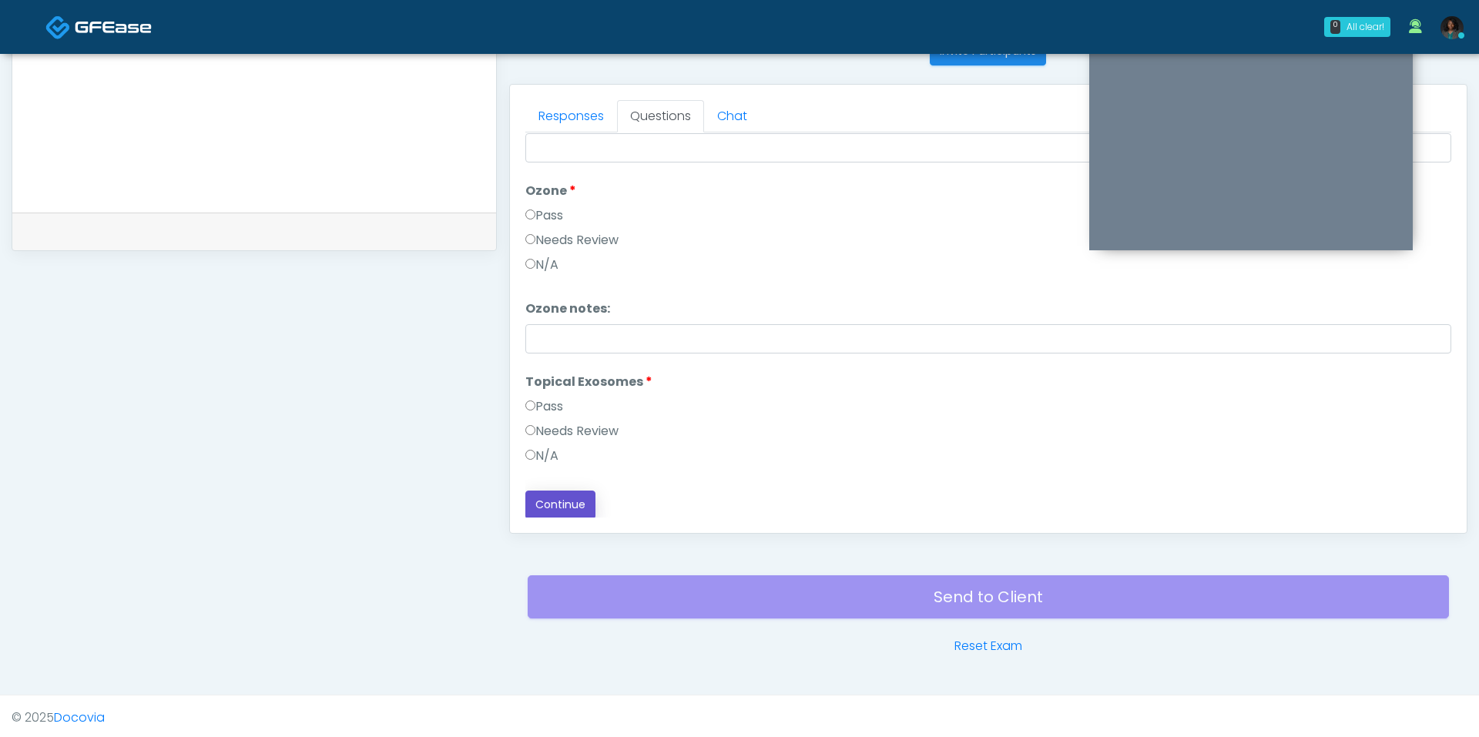
click at [569, 511] on button "Continue" at bounding box center [560, 505] width 70 height 28
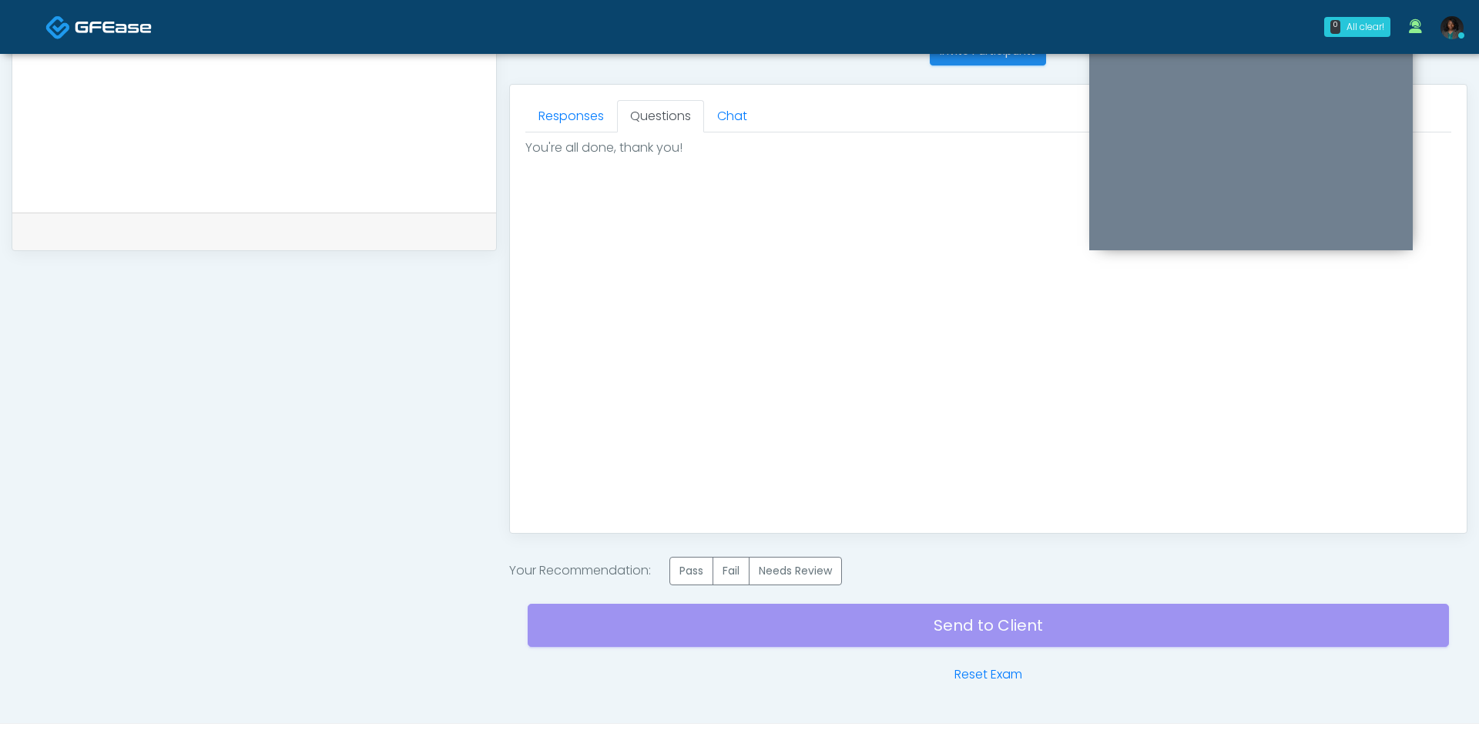
scroll to position [0, 0]
click at [682, 567] on label "Pass" at bounding box center [691, 571] width 44 height 28
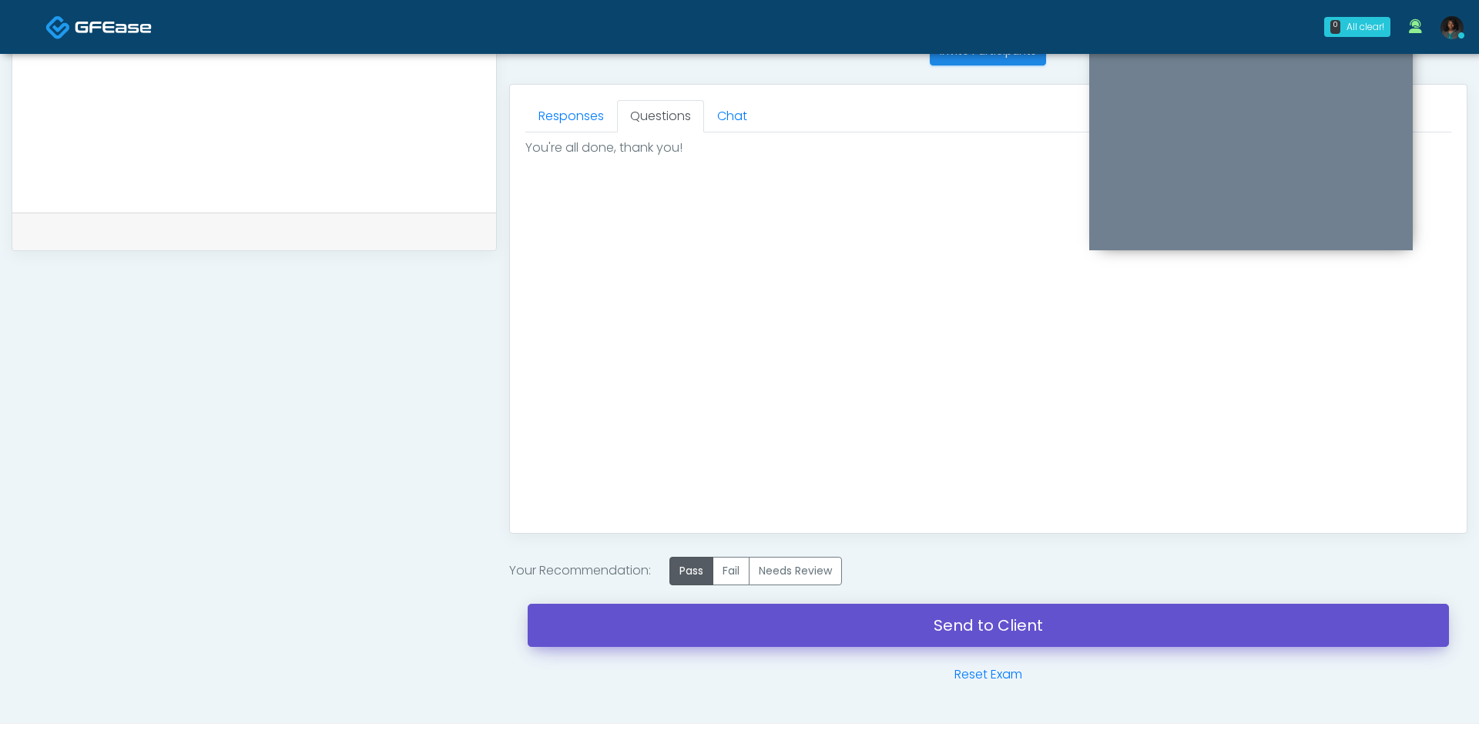
click at [760, 617] on link "Send to Client" at bounding box center [988, 625] width 921 height 43
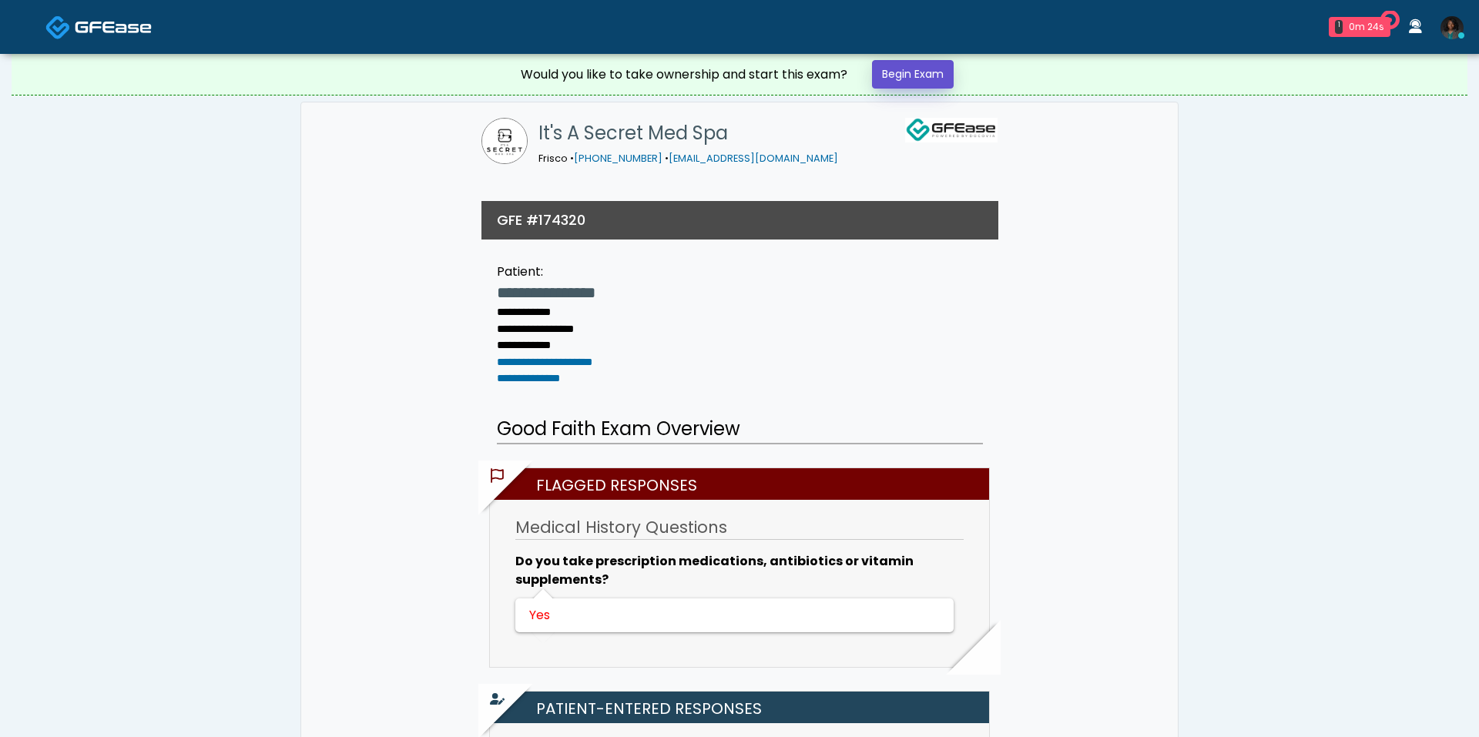
click at [941, 82] on link "Begin Exam" at bounding box center [913, 74] width 82 height 28
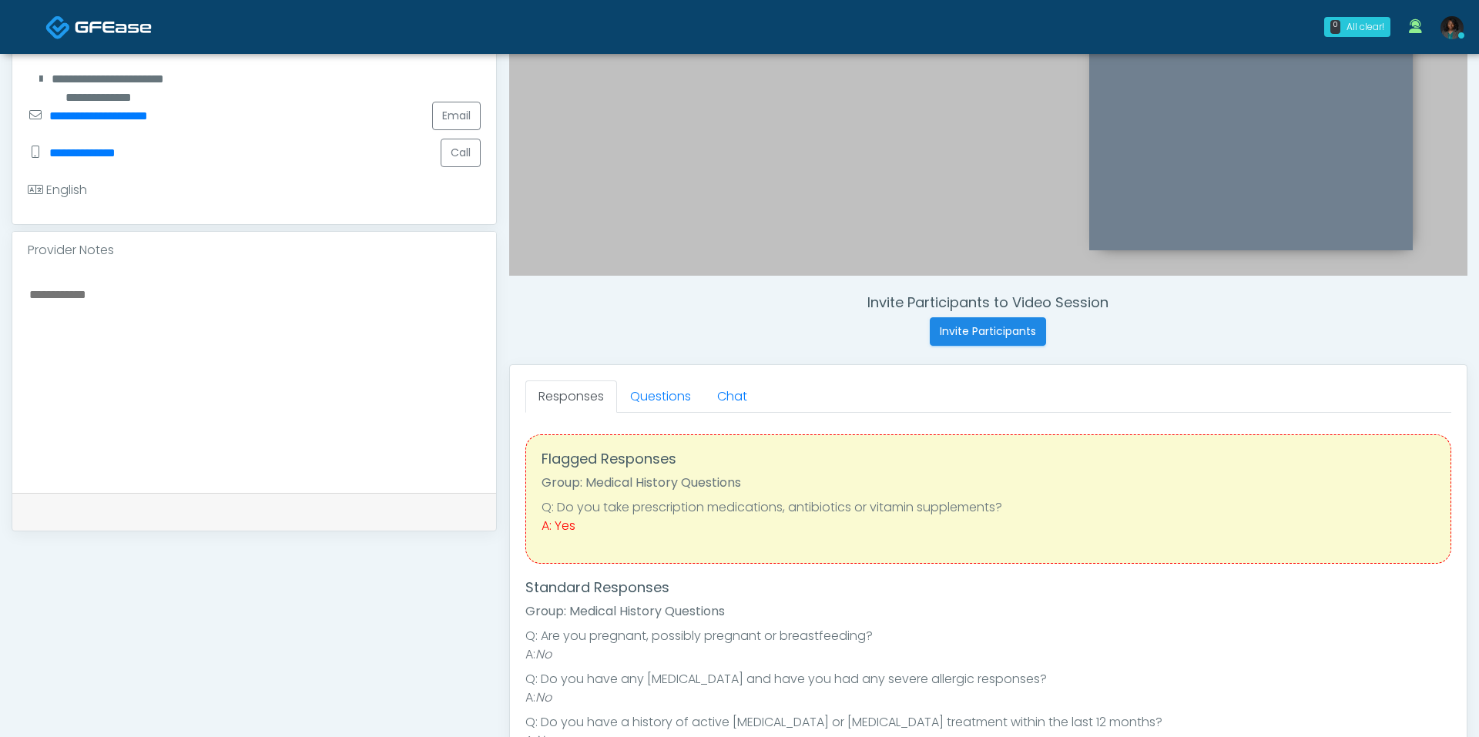
scroll to position [400, 0]
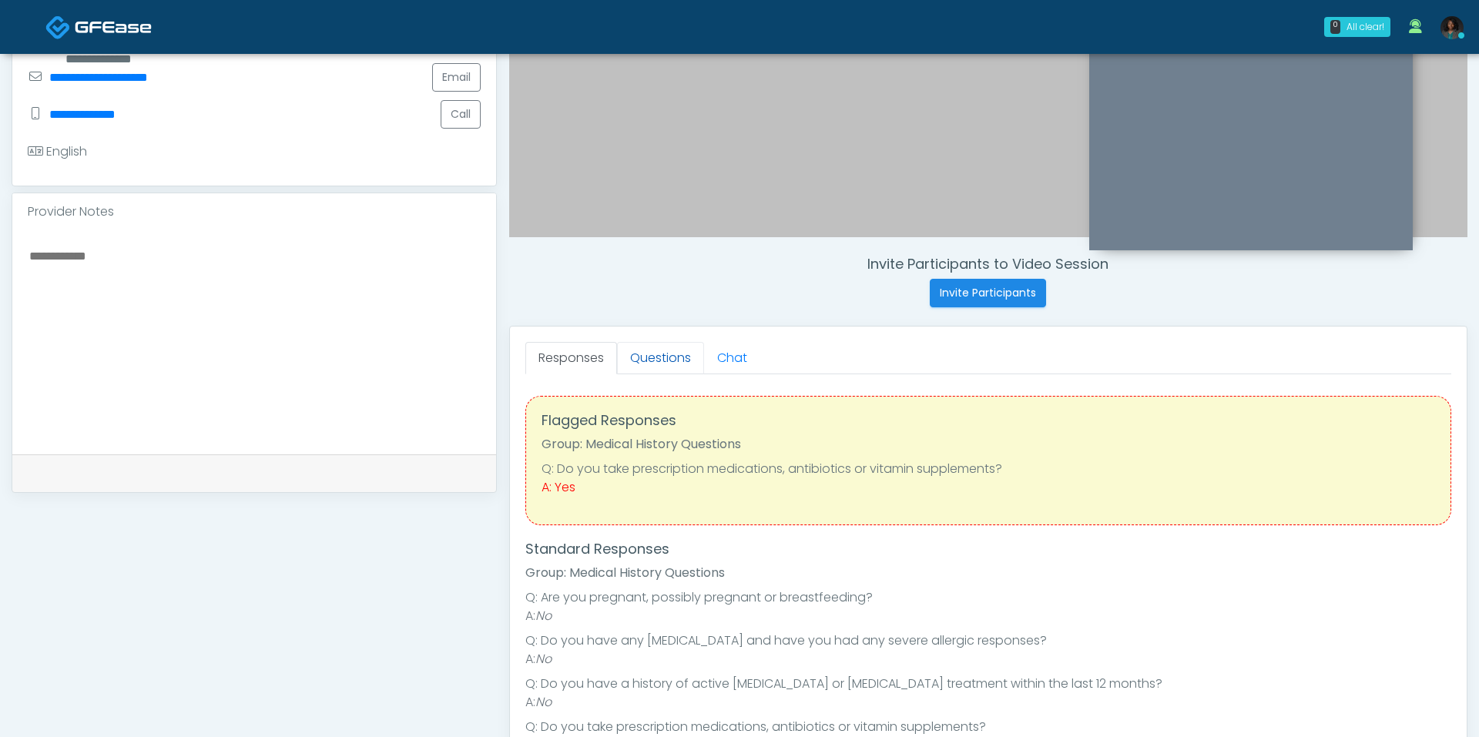
click at [660, 370] on link "Questions" at bounding box center [660, 358] width 87 height 32
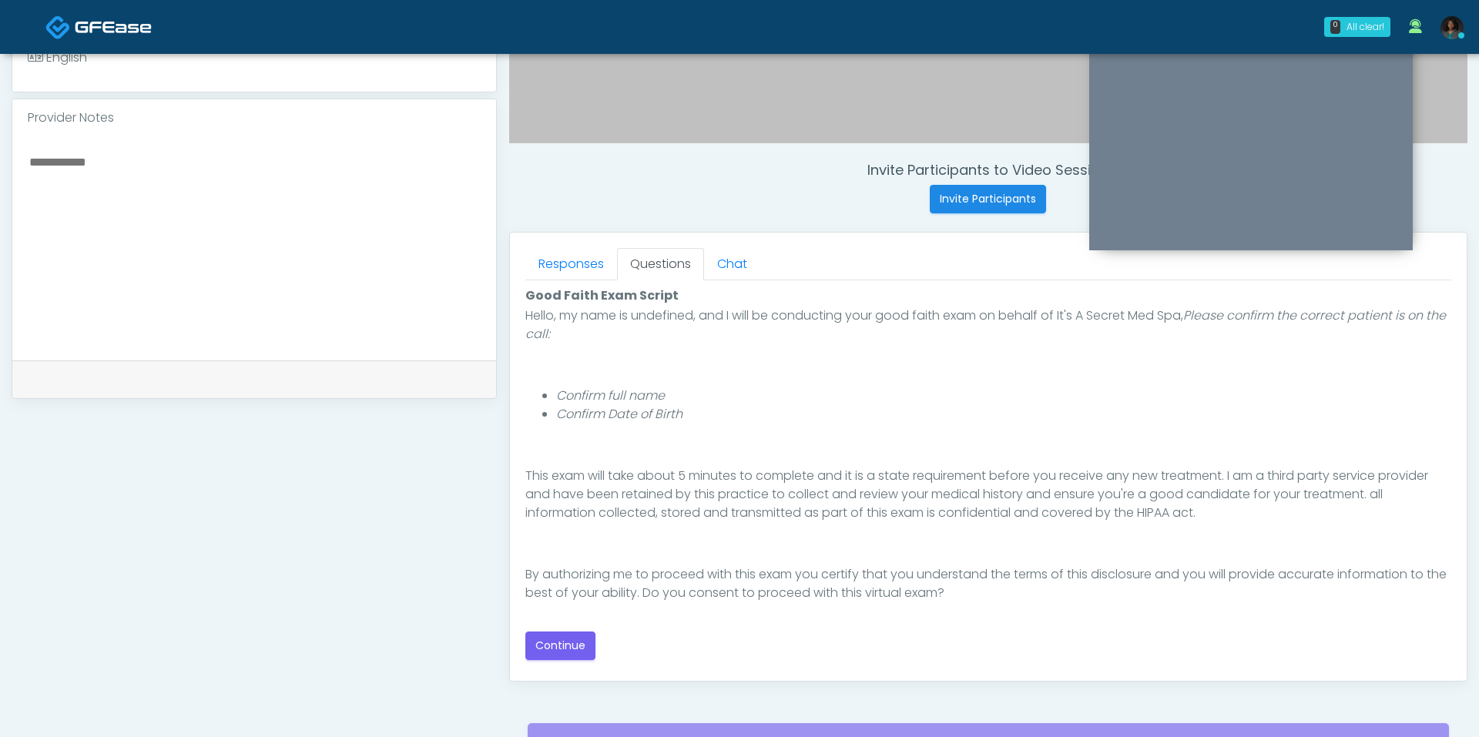
scroll to position [123, 0]
click at [580, 638] on button "Continue" at bounding box center [560, 646] width 70 height 28
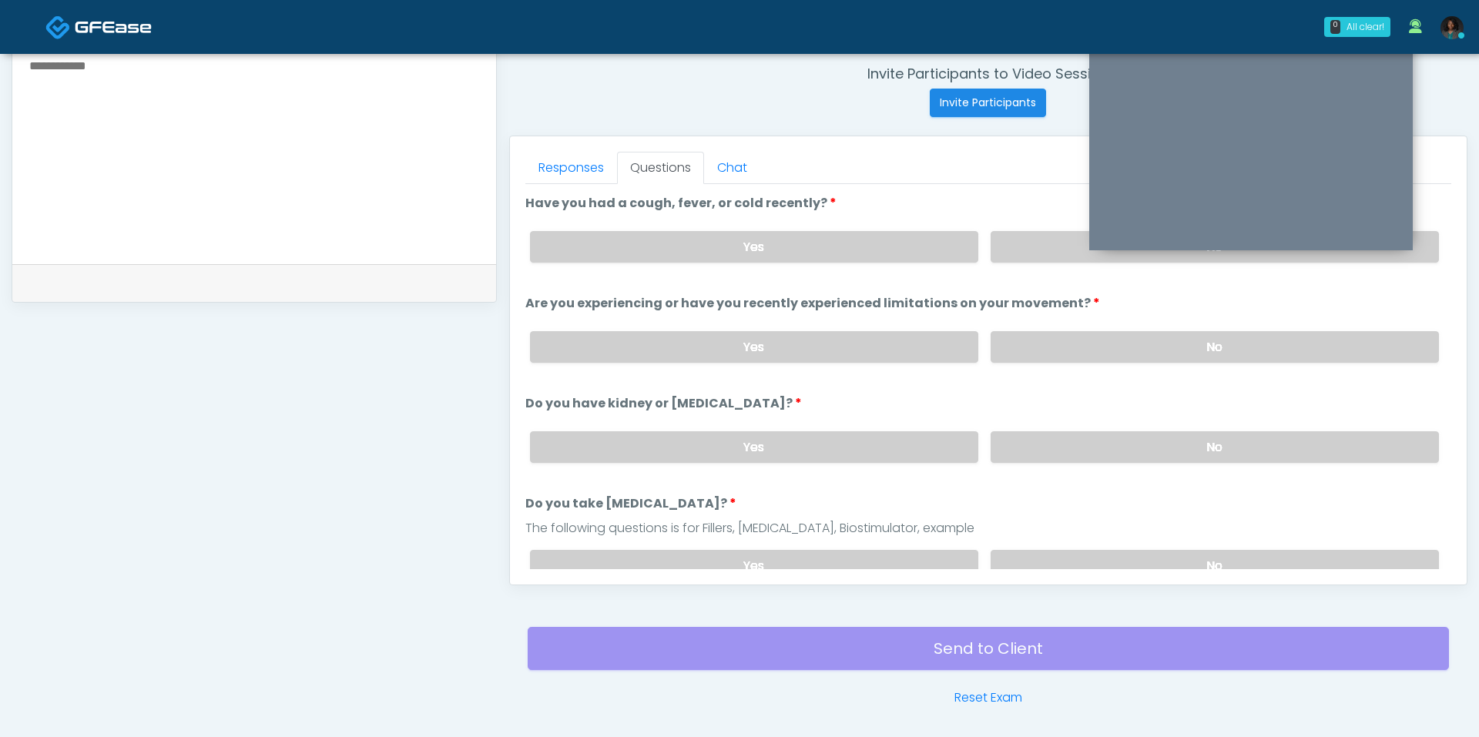
scroll to position [572, 0]
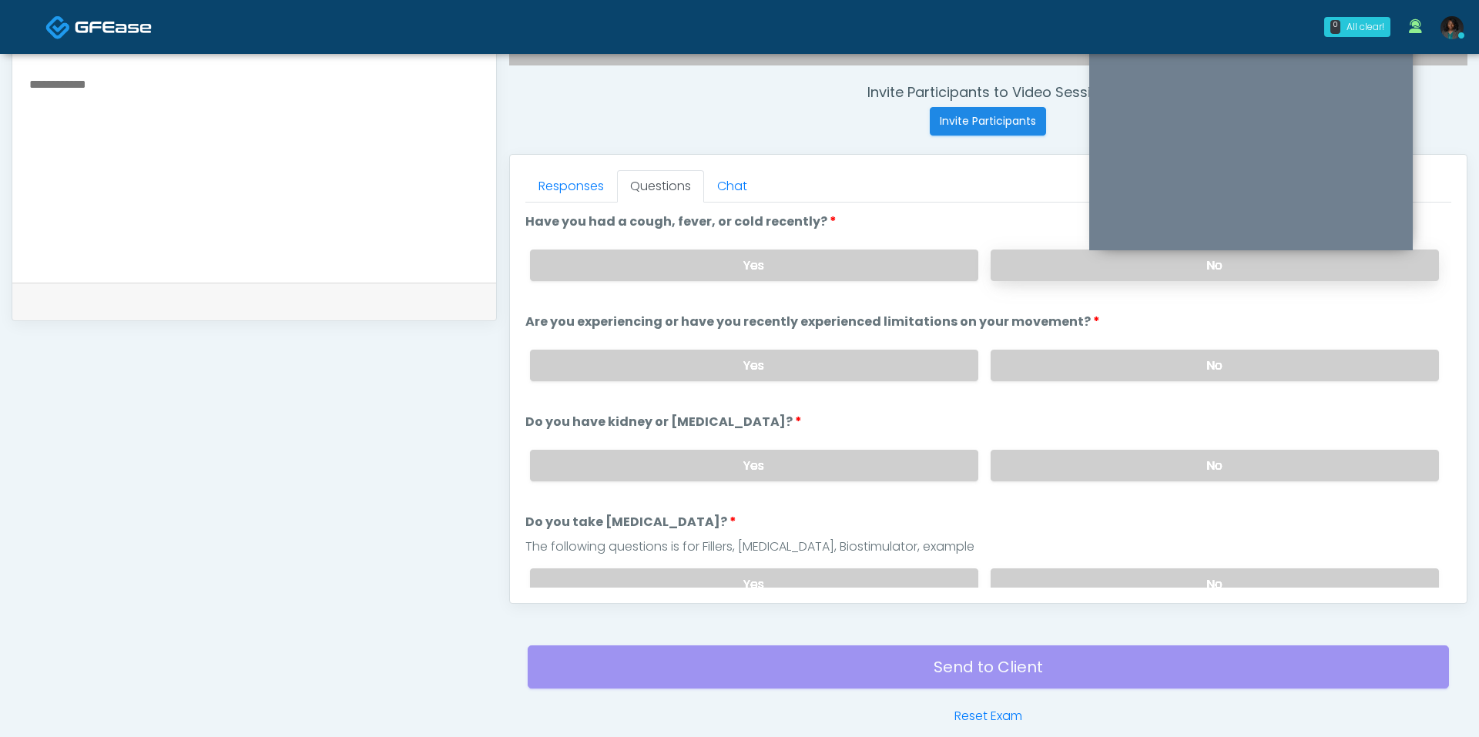
click at [1064, 263] on label "No" at bounding box center [1214, 266] width 448 height 32
click at [1066, 350] on label "No" at bounding box center [1214, 366] width 448 height 32
click at [1114, 455] on label "No" at bounding box center [1214, 466] width 448 height 32
click at [1131, 568] on label "No" at bounding box center [1214, 584] width 448 height 32
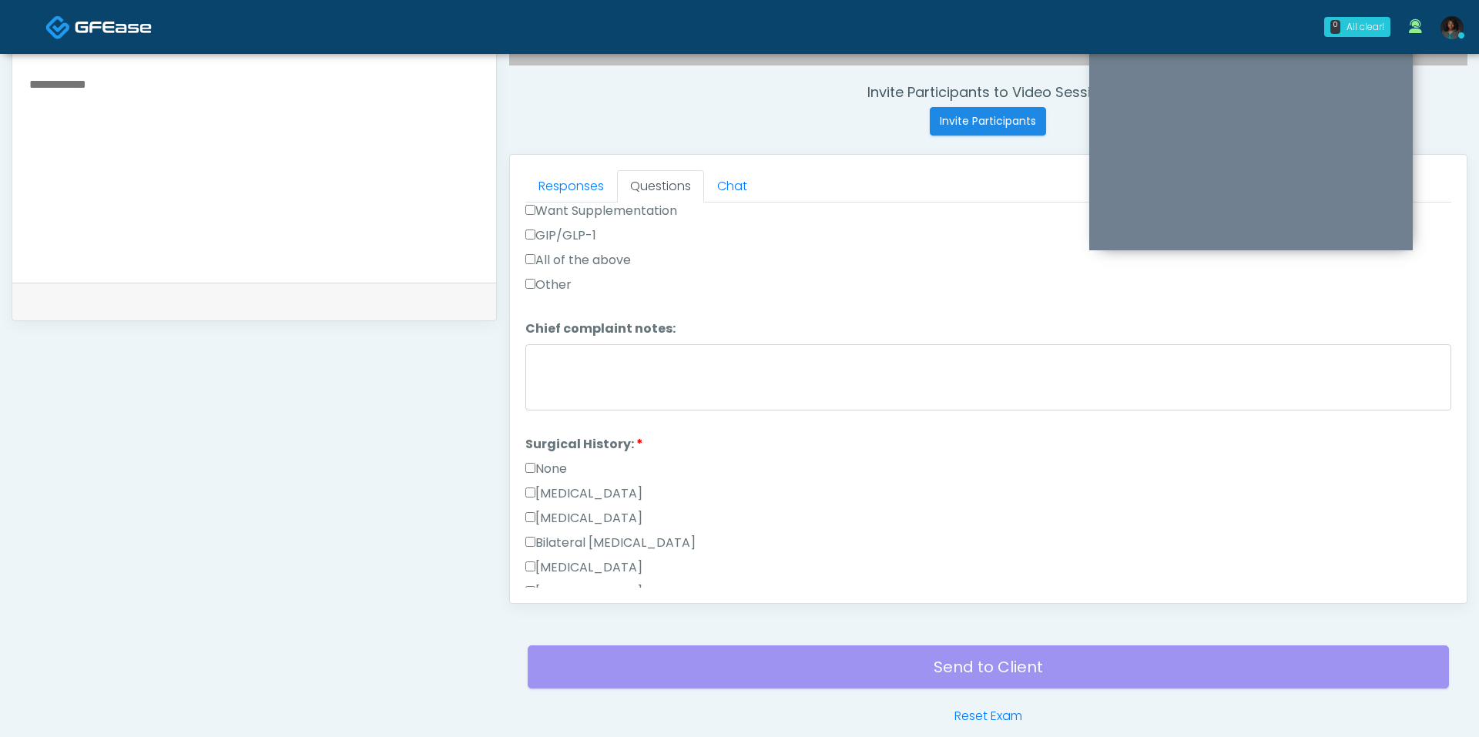
scroll to position [679, 0]
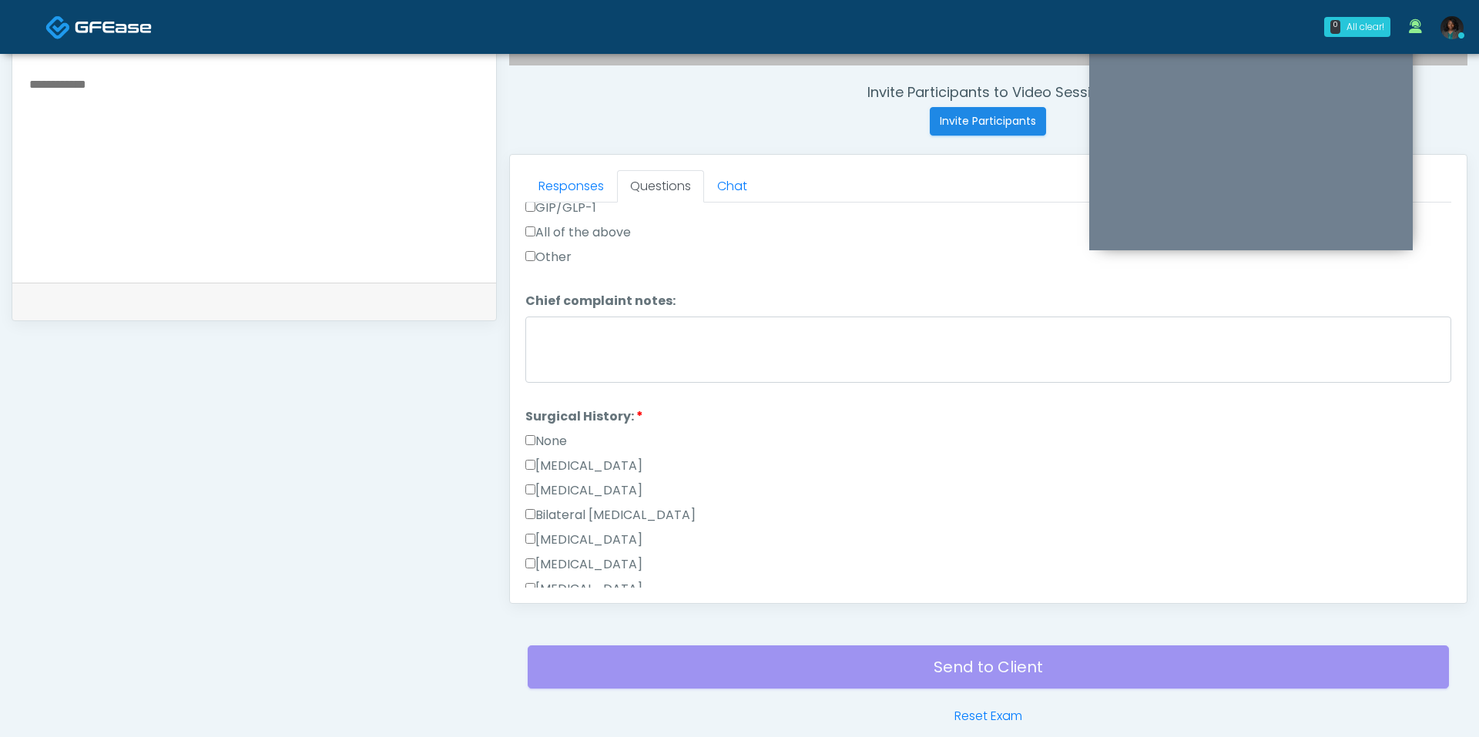
click at [615, 531] on label "Breast Augmentation" at bounding box center [583, 540] width 117 height 18
click at [541, 466] on div "Cesarean Section" at bounding box center [988, 469] width 926 height 25
click at [540, 460] on label "Cesarean Section" at bounding box center [583, 466] width 117 height 18
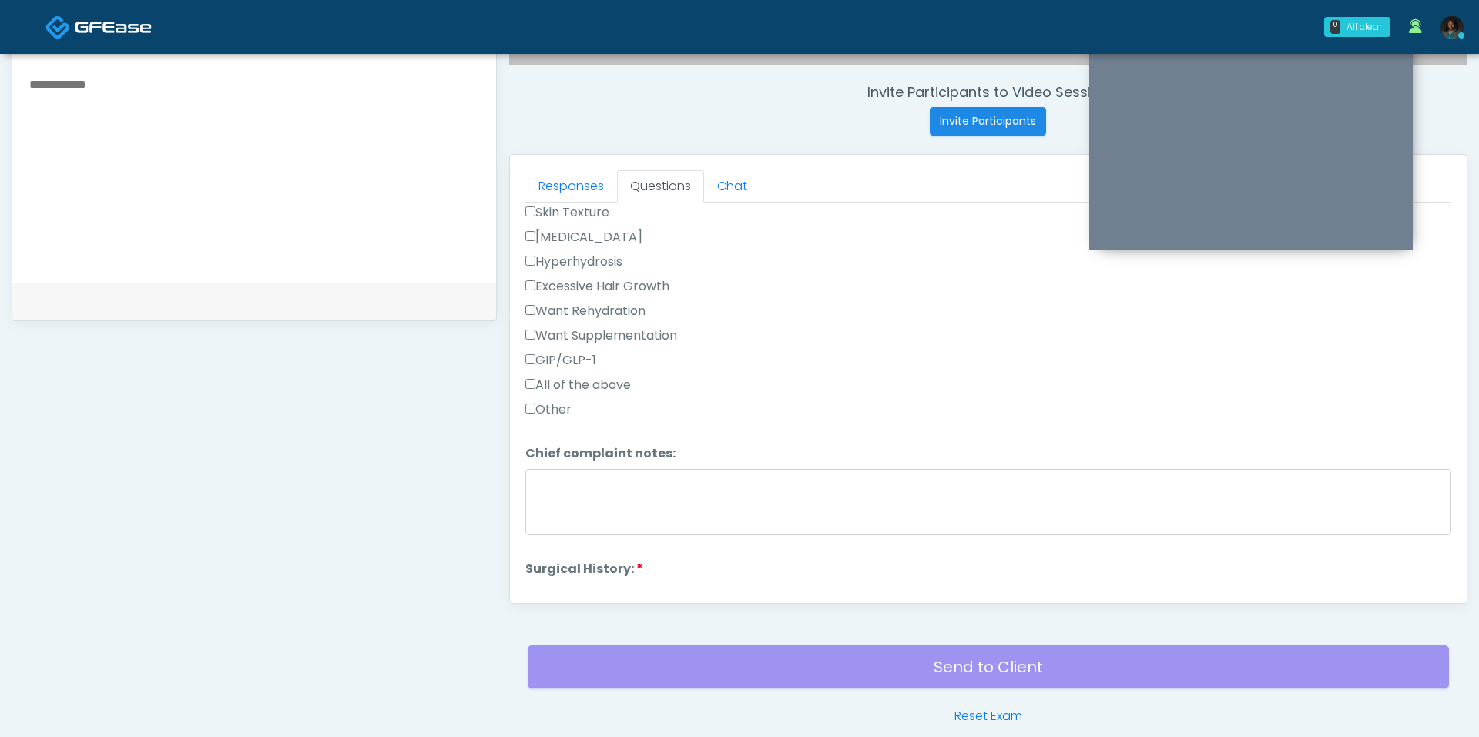
scroll to position [482, 0]
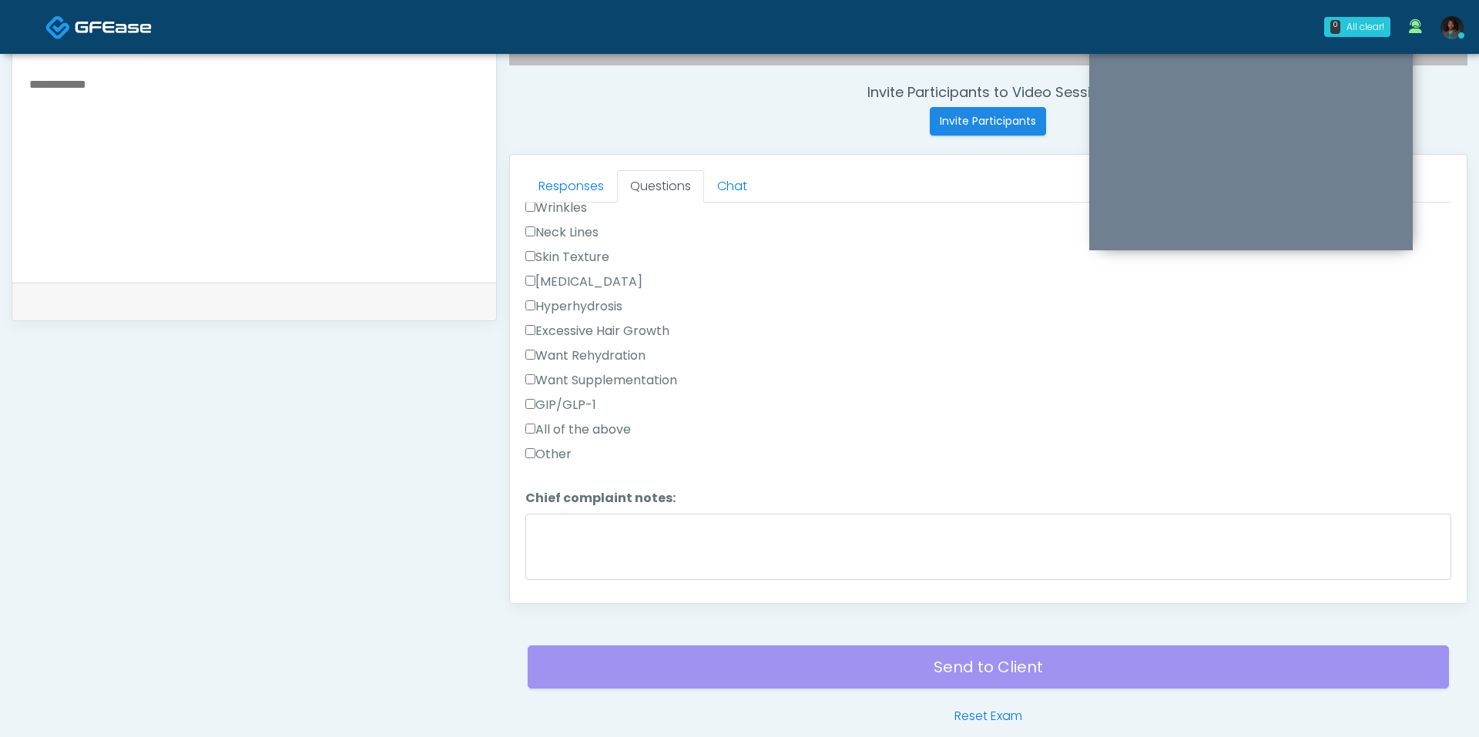
click at [560, 454] on div "Other" at bounding box center [988, 457] width 926 height 25
click at [558, 445] on label "Other" at bounding box center [548, 454] width 46 height 18
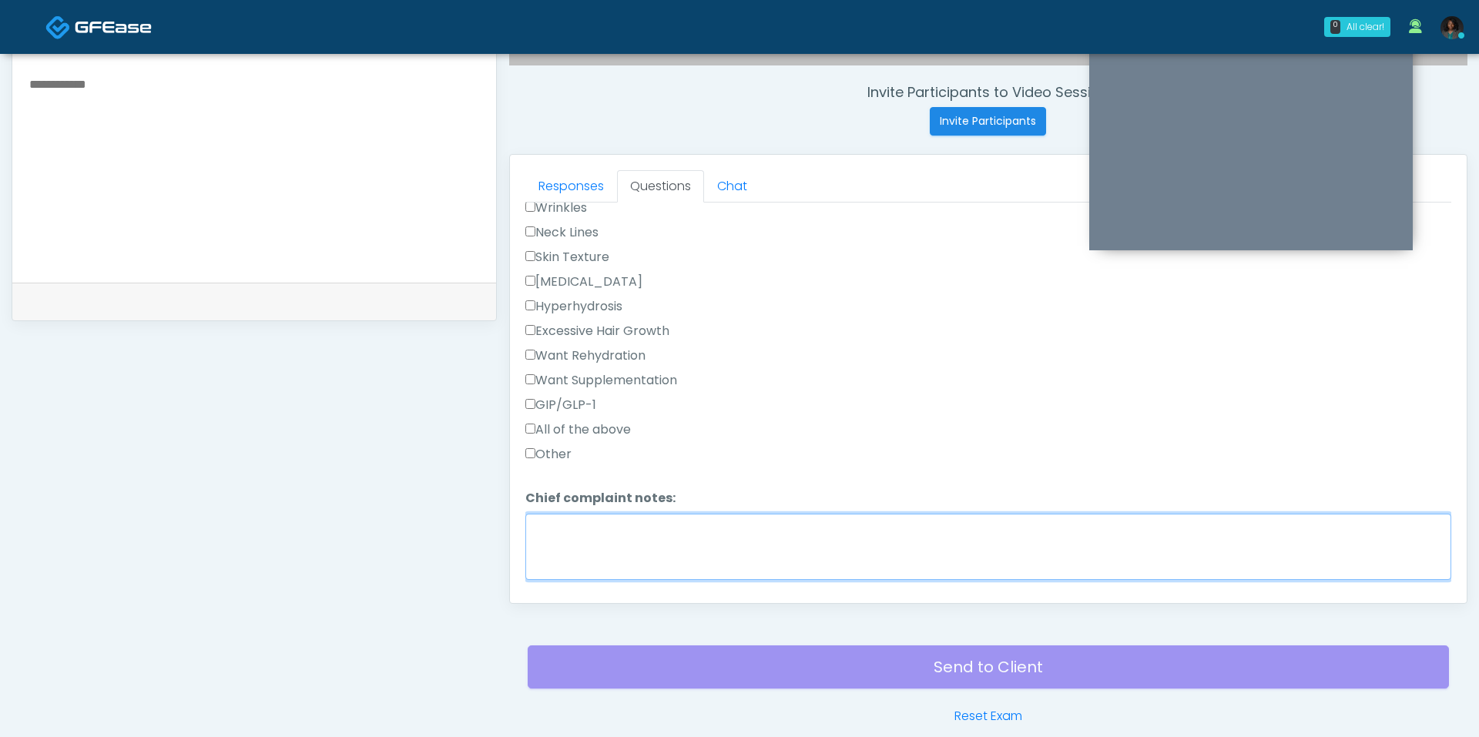
click at [594, 514] on textarea "Chief complaint notes:" at bounding box center [988, 547] width 926 height 66
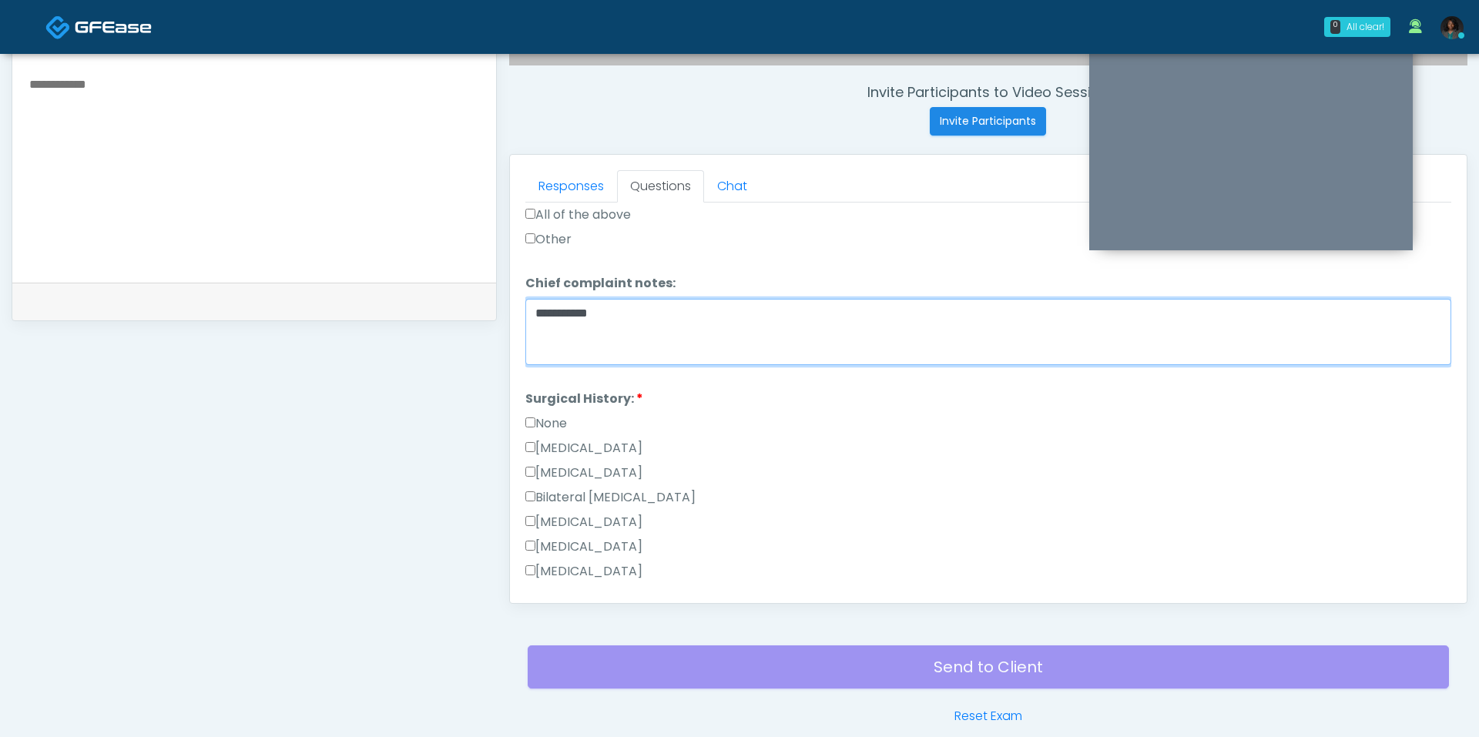
scroll to position [998, 0]
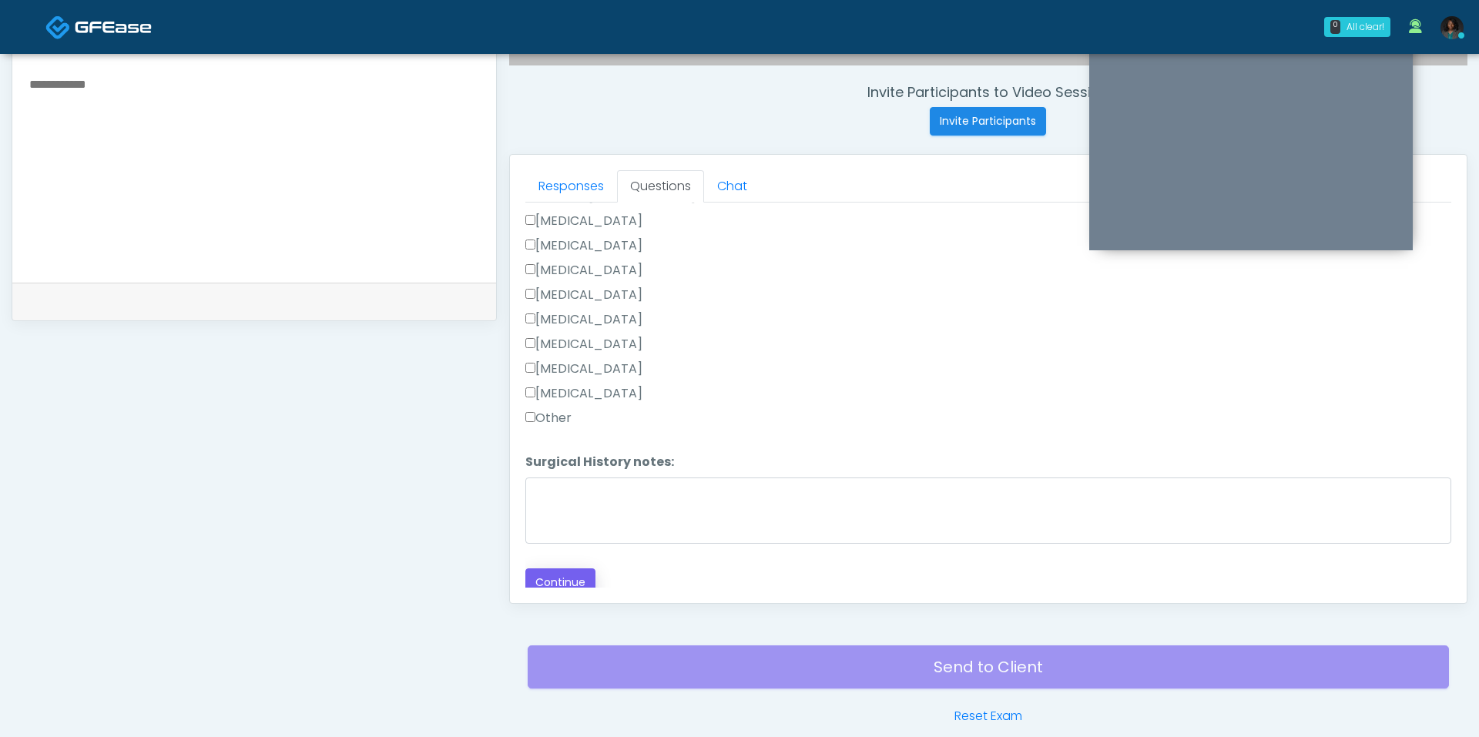
type textarea "**********"
click at [558, 577] on button "Continue" at bounding box center [560, 582] width 70 height 28
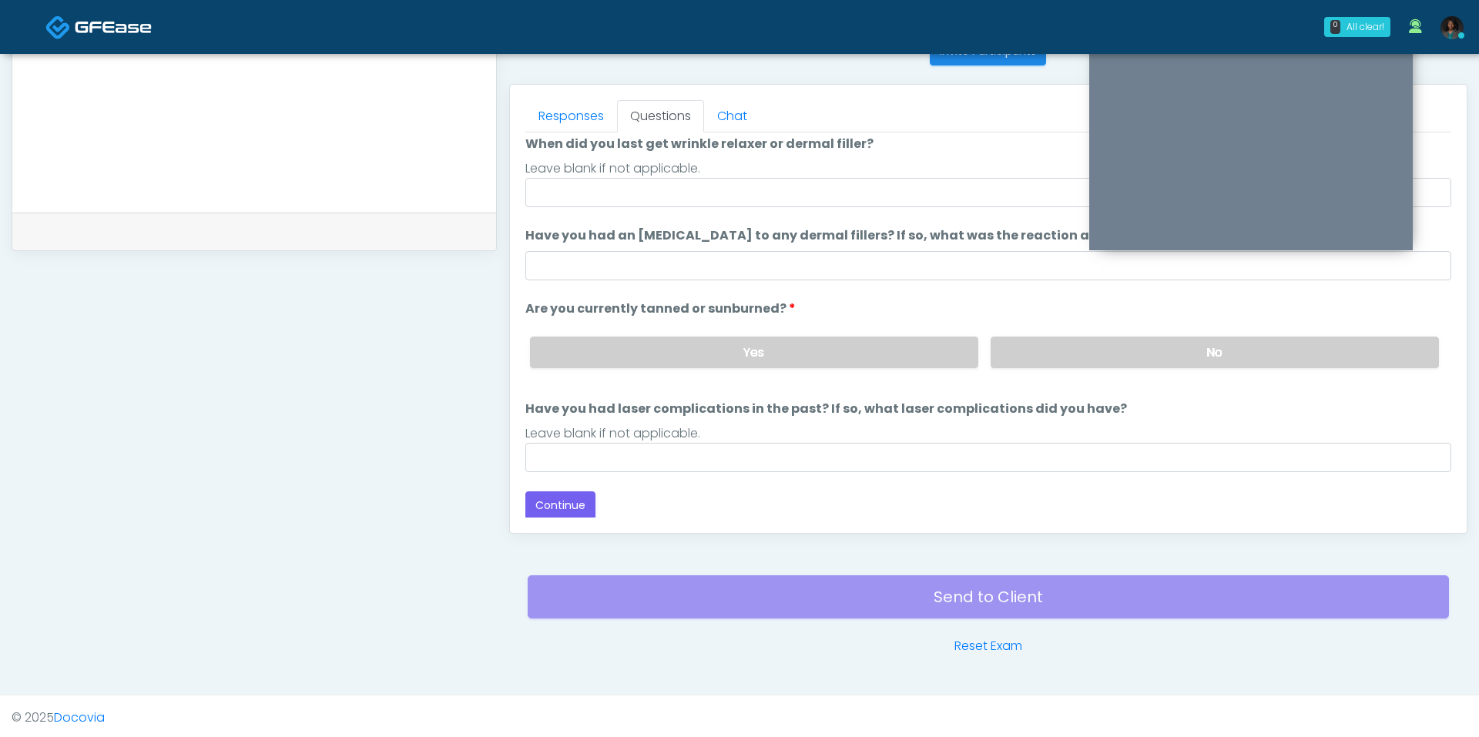
scroll to position [0, 0]
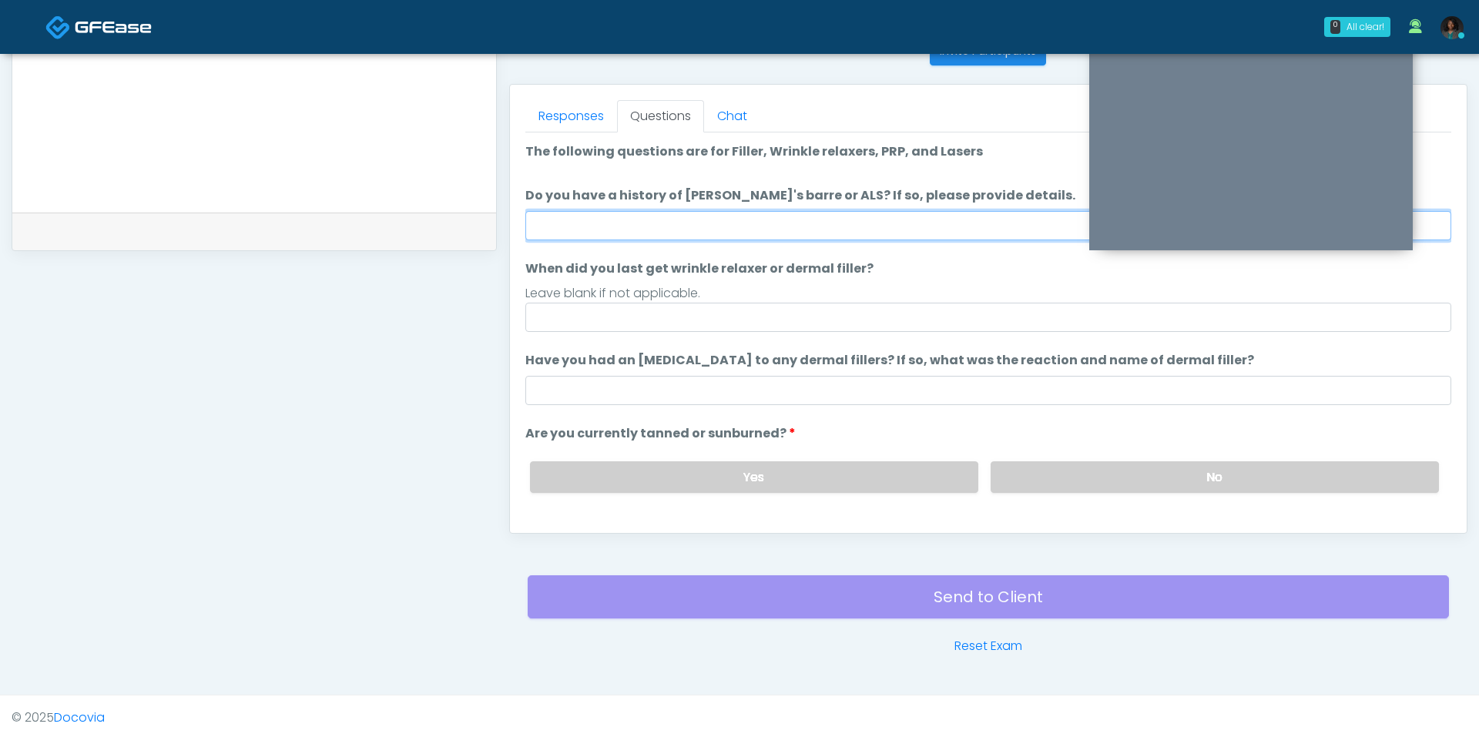
click at [747, 221] on input "Do you have a history of Guillain's barre or ALS? If so, please provide details." at bounding box center [988, 225] width 926 height 29
type input "**"
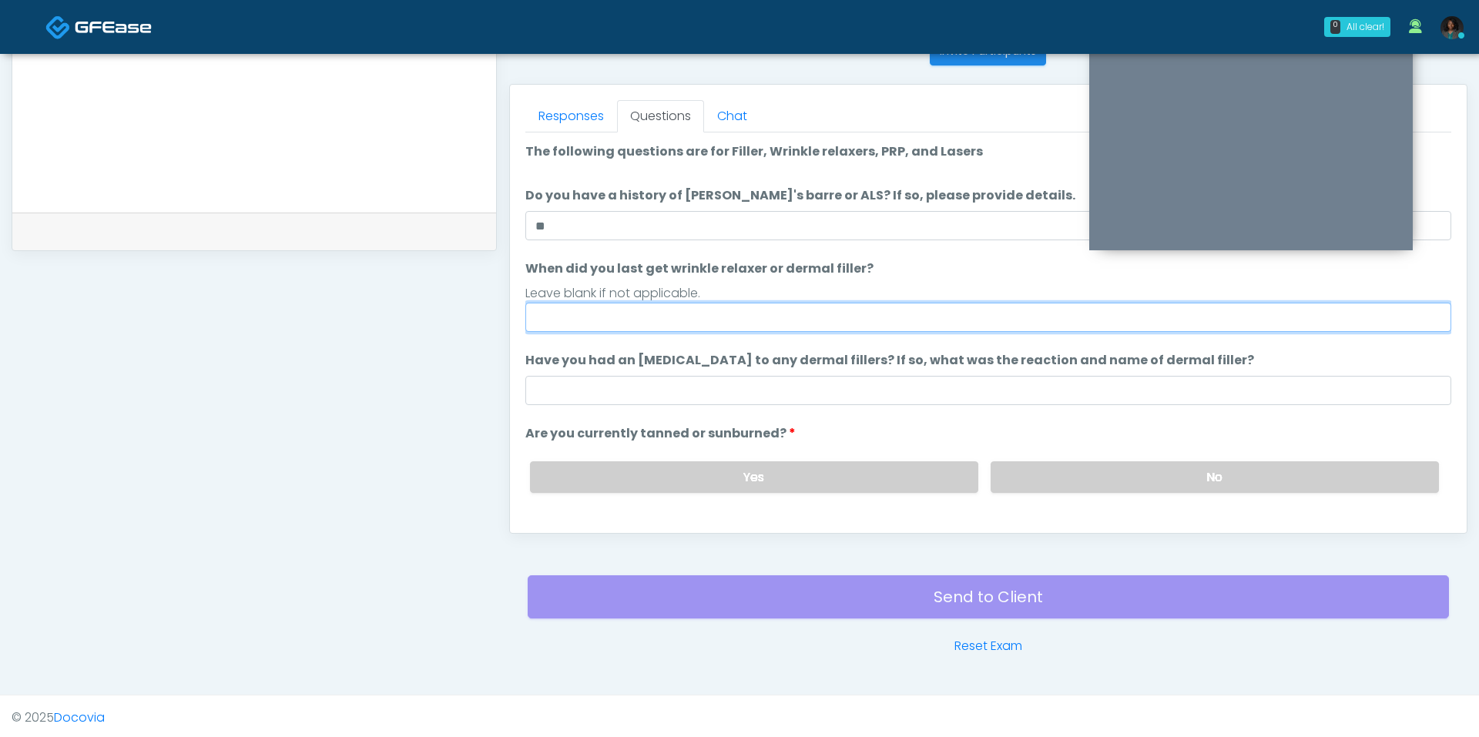
click at [665, 317] on input "When did you last get wrinkle relaxer or dermal filler?" at bounding box center [988, 317] width 926 height 29
type input "***"
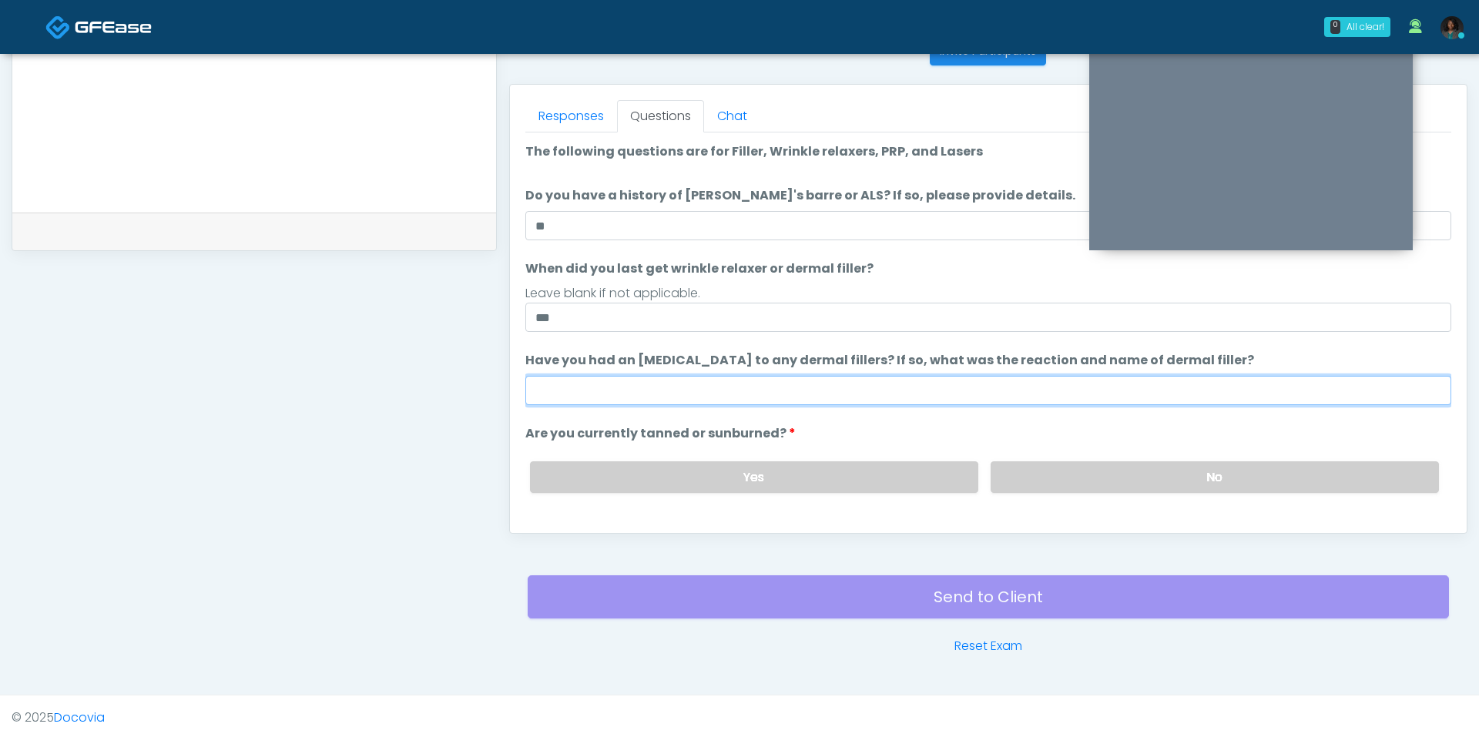
click at [926, 376] on input "Have you had an allergic response to any dermal fillers? If so, what was the re…" at bounding box center [988, 390] width 926 height 29
type input "***"
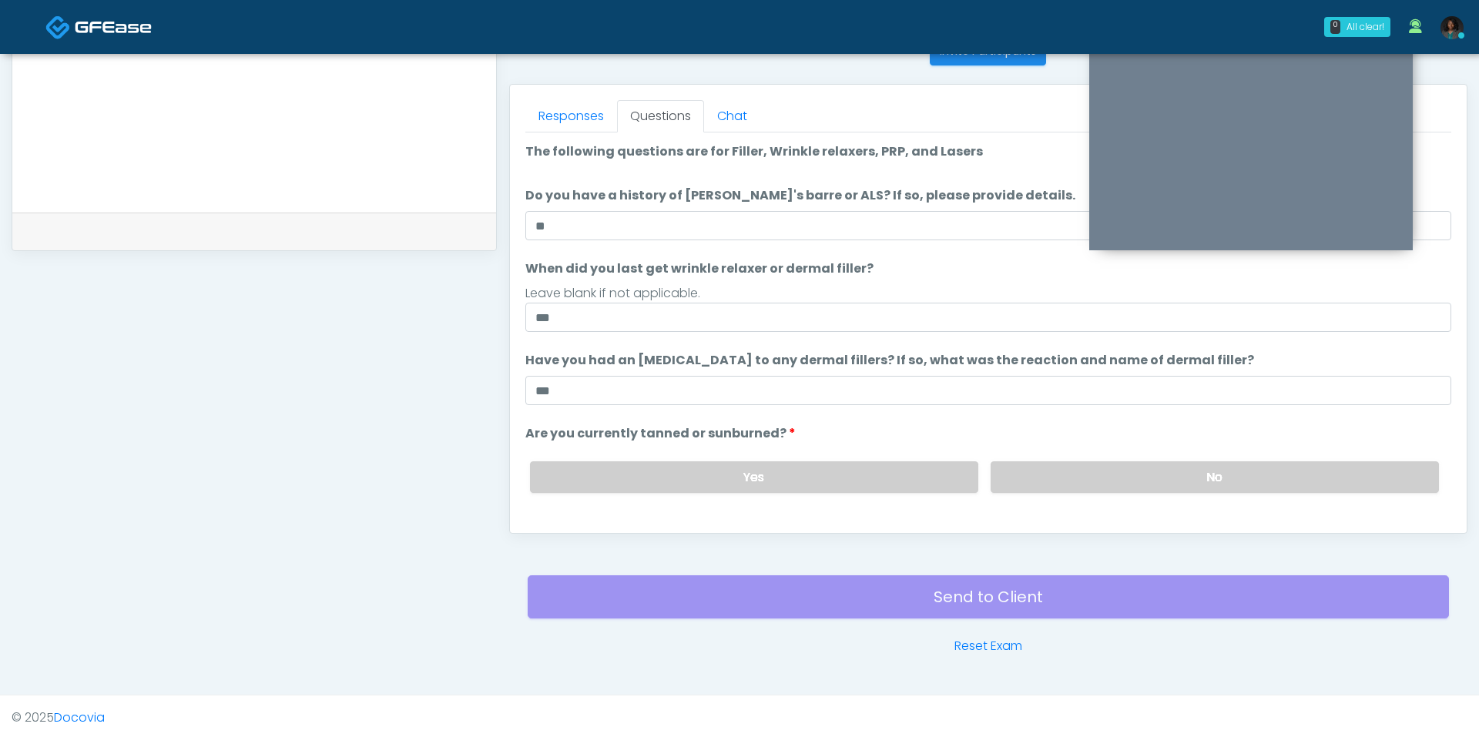
click at [1138, 345] on ol "The following questions are for Filler, Wrinkle relaxers, PRP, and Lasers The f…" at bounding box center [988, 369] width 926 height 454
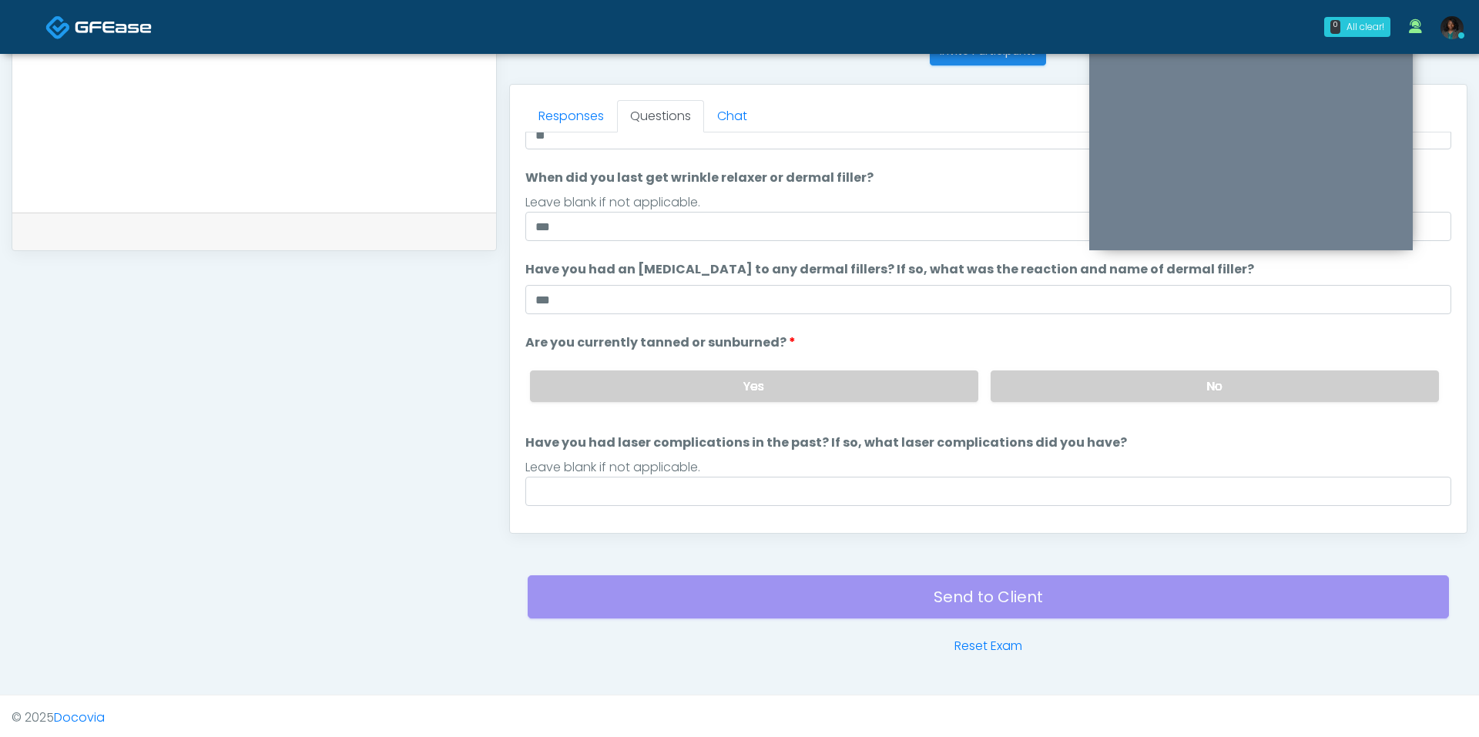
scroll to position [125, 0]
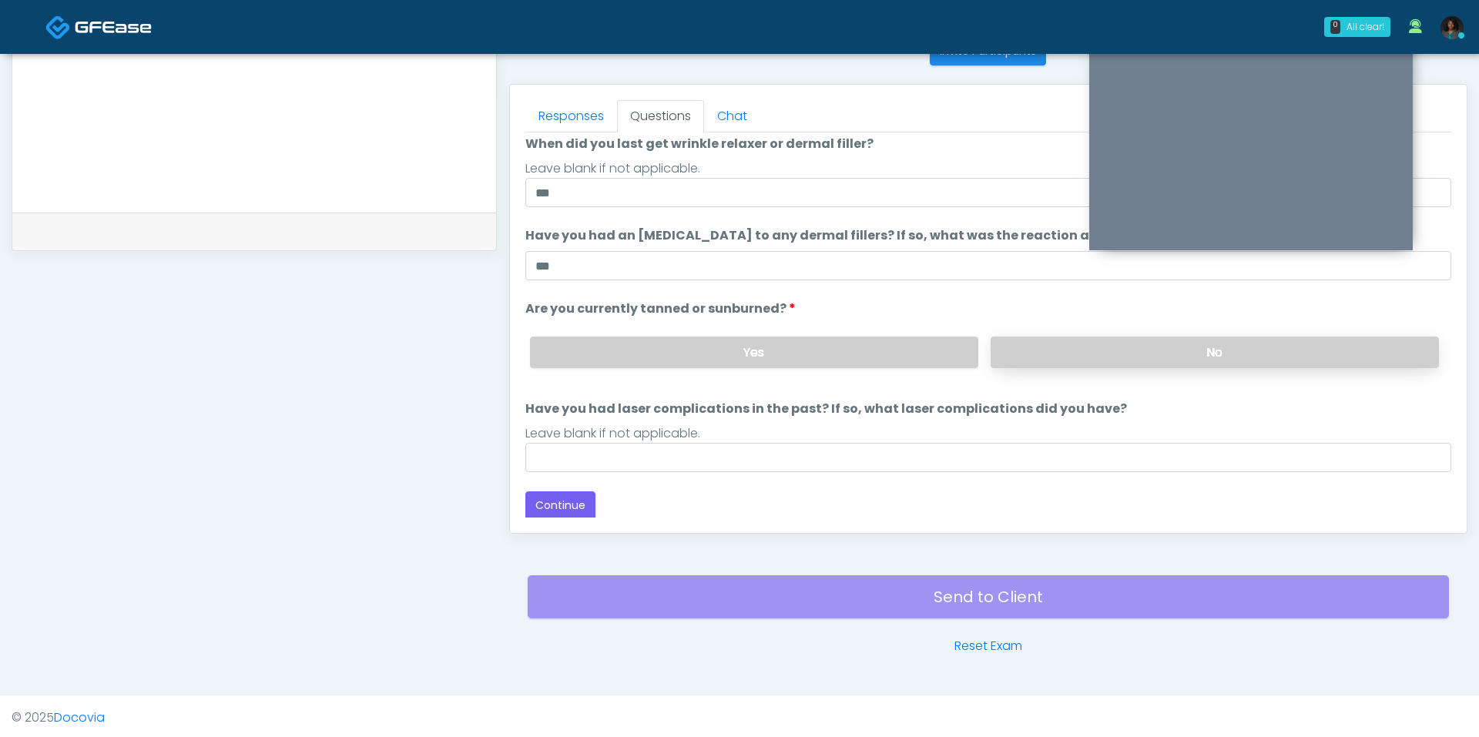
click at [1134, 347] on label "No" at bounding box center [1214, 353] width 448 height 32
click at [767, 464] on input "Have you had laser complications in the past? If so, what laser complications d…" at bounding box center [988, 457] width 926 height 29
type input "**"
click at [543, 498] on button "Continue" at bounding box center [560, 505] width 70 height 28
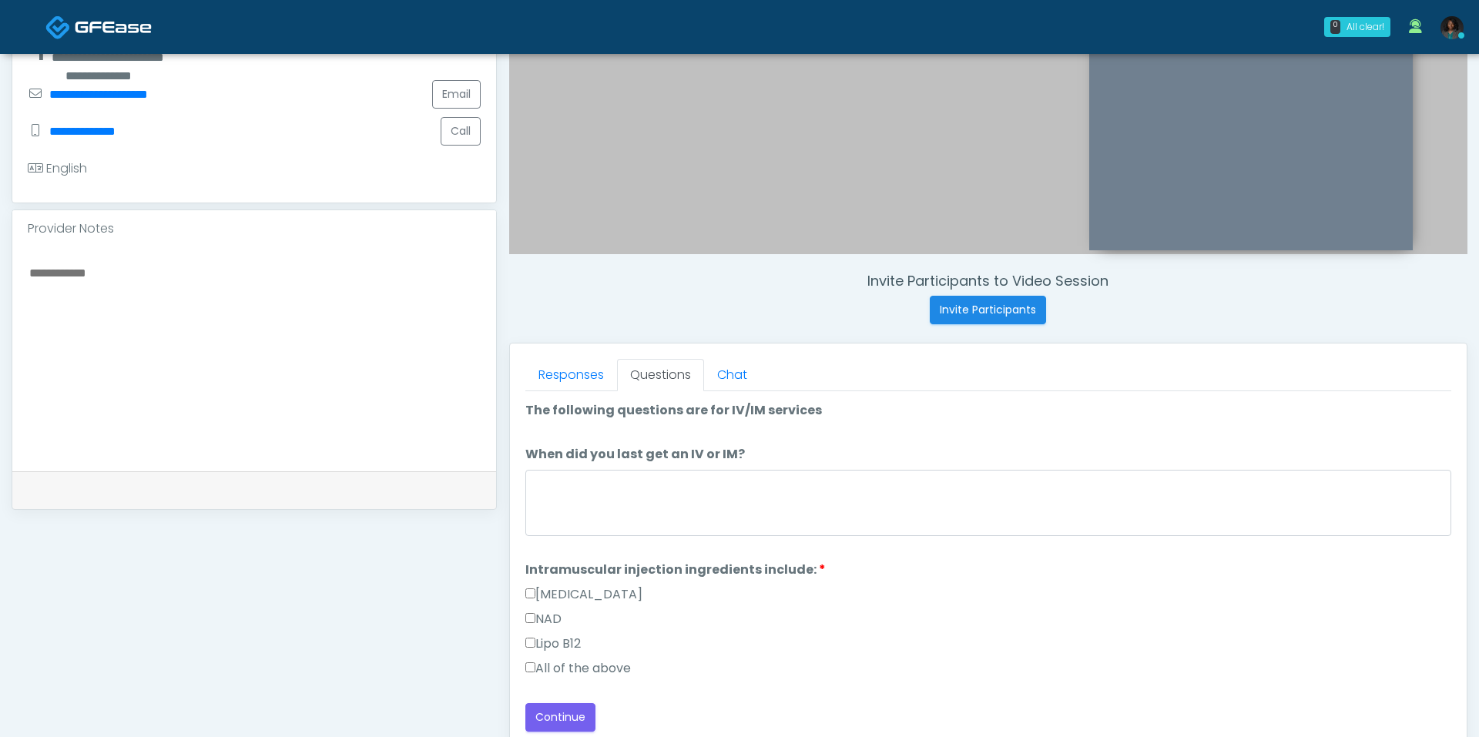
scroll to position [391, 0]
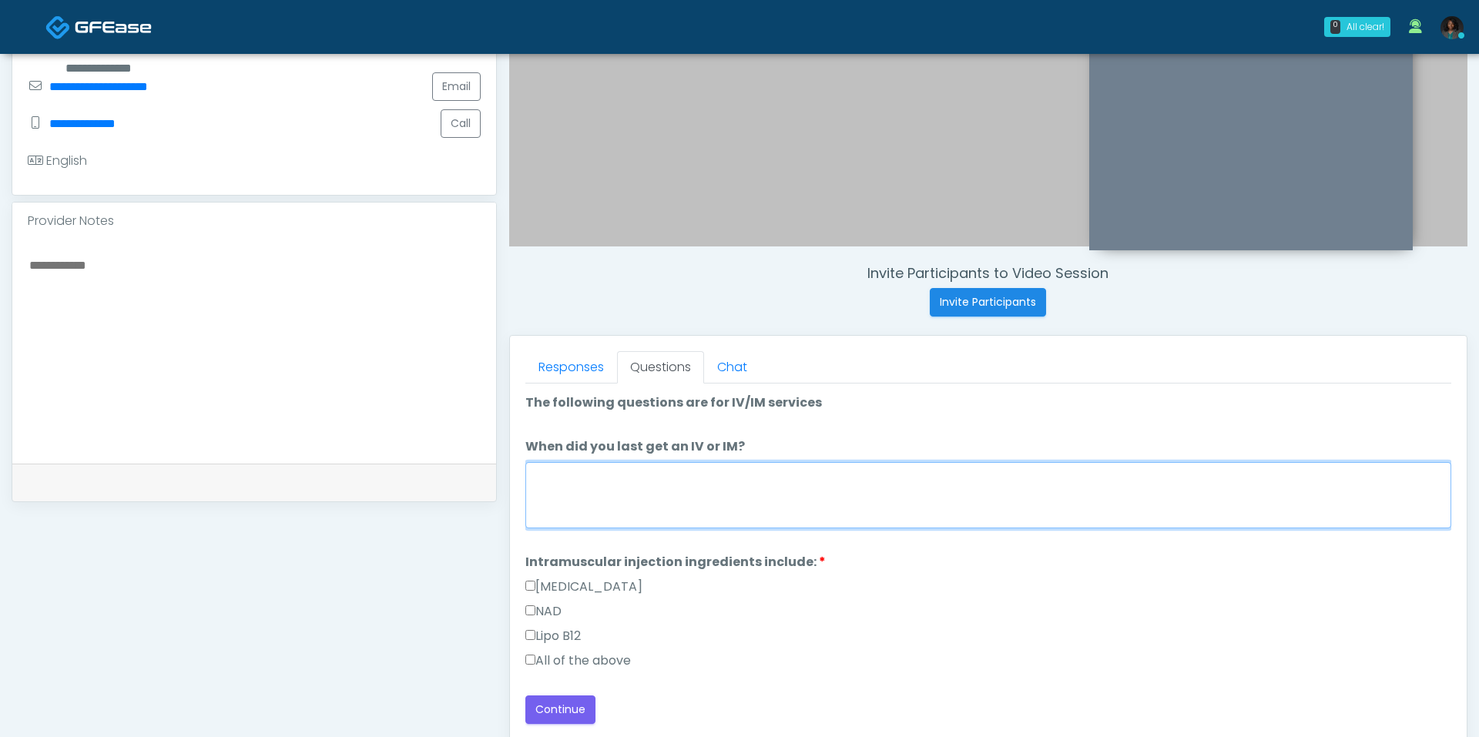
click at [684, 462] on textarea "When did you last get an IV or IM?" at bounding box center [988, 495] width 926 height 66
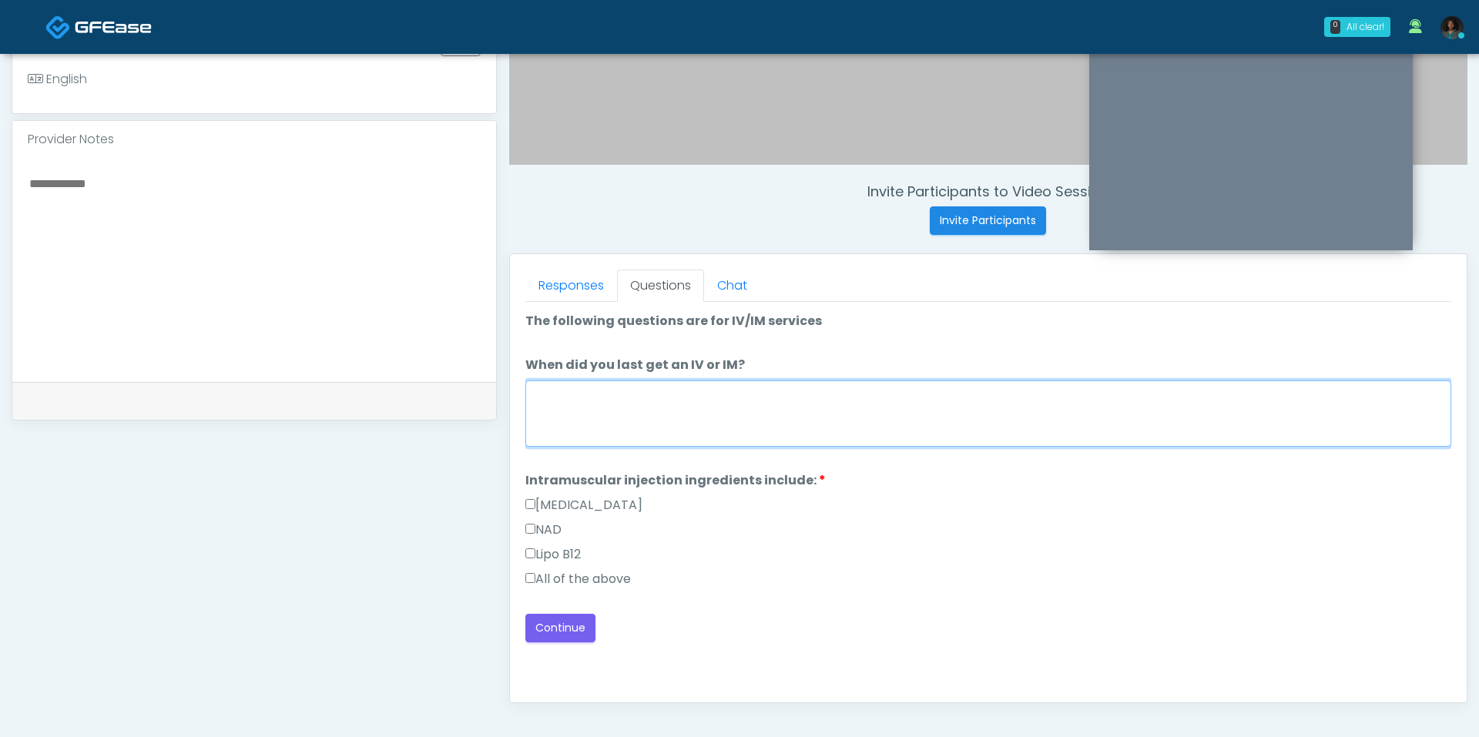
scroll to position [501, 0]
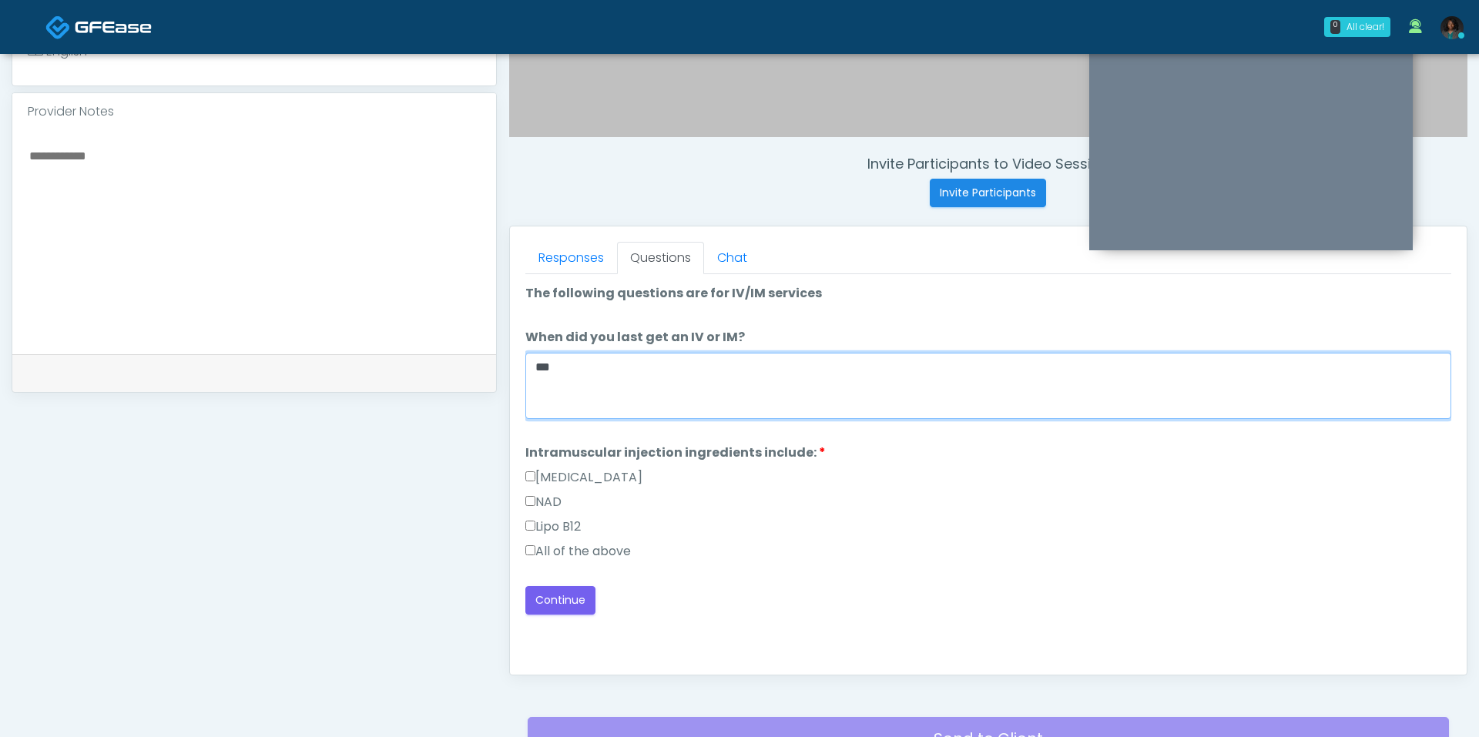
type textarea "***"
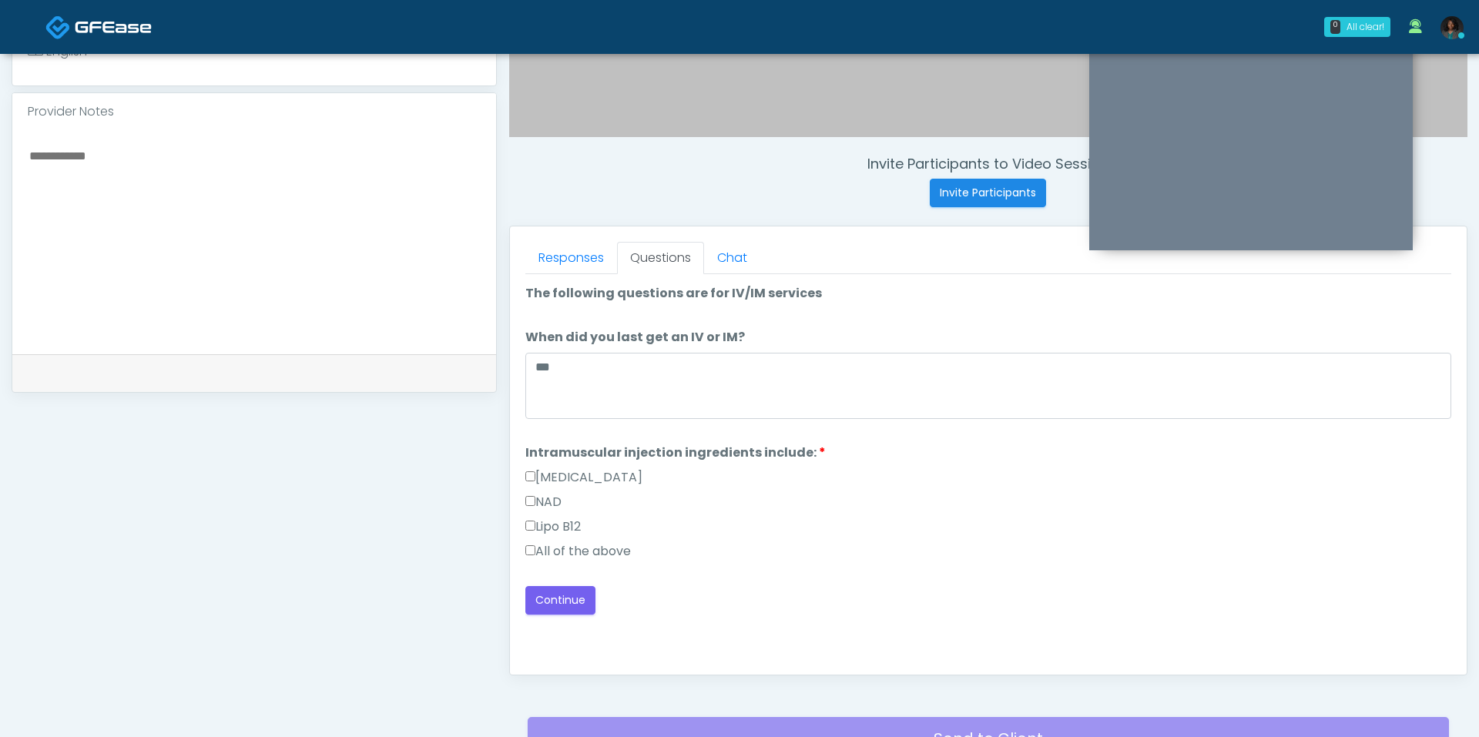
click at [604, 552] on label "All of the above" at bounding box center [578, 551] width 106 height 18
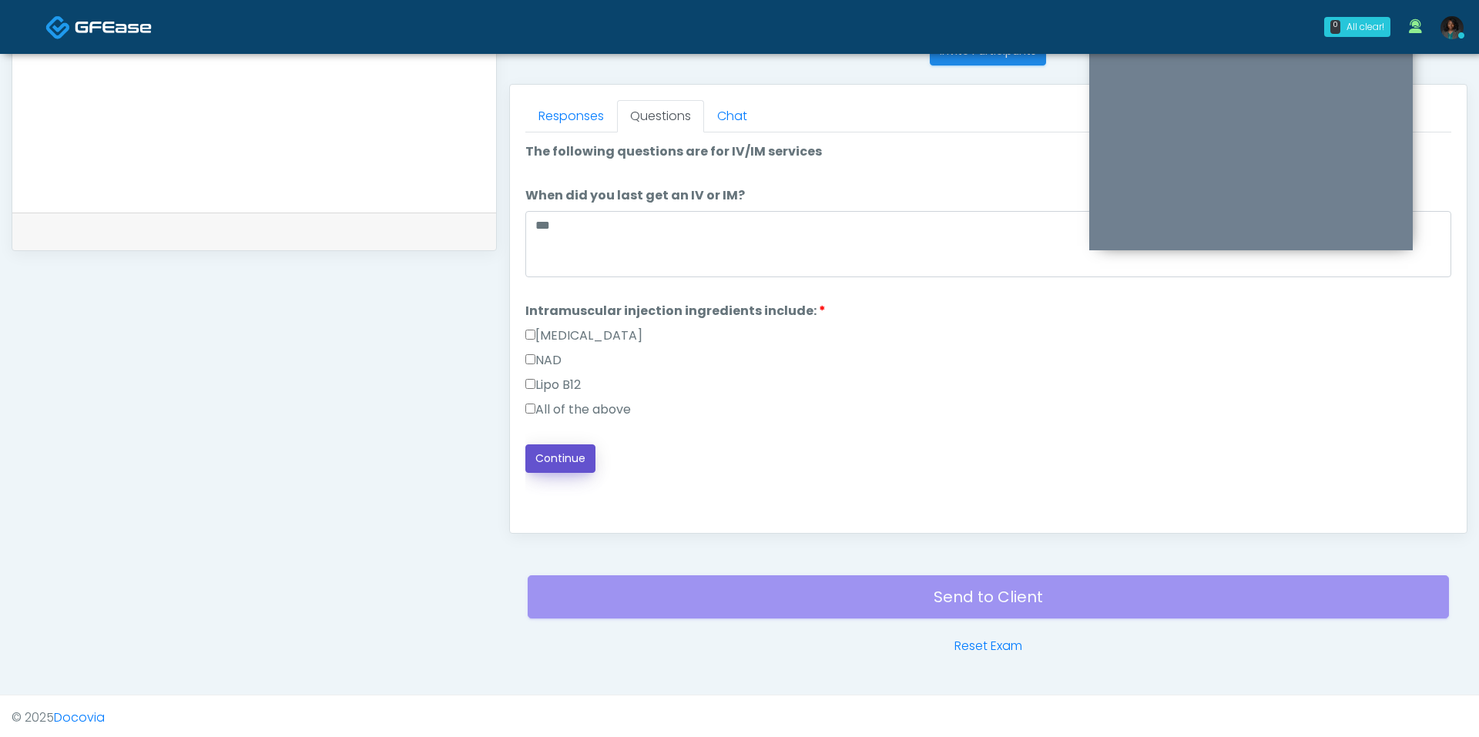
click at [568, 451] on button "Continue" at bounding box center [560, 458] width 70 height 28
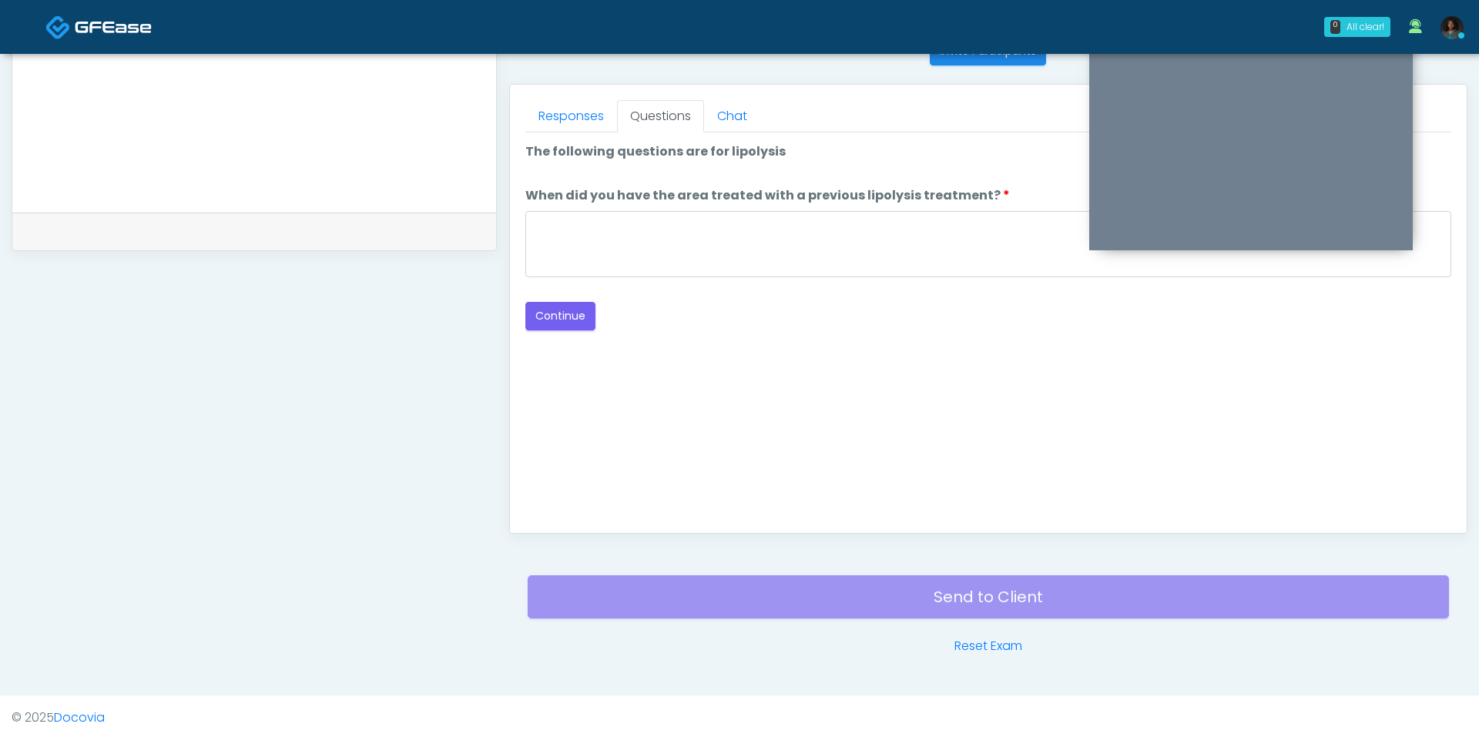
click at [715, 302] on div "Back Continue" at bounding box center [988, 316] width 926 height 28
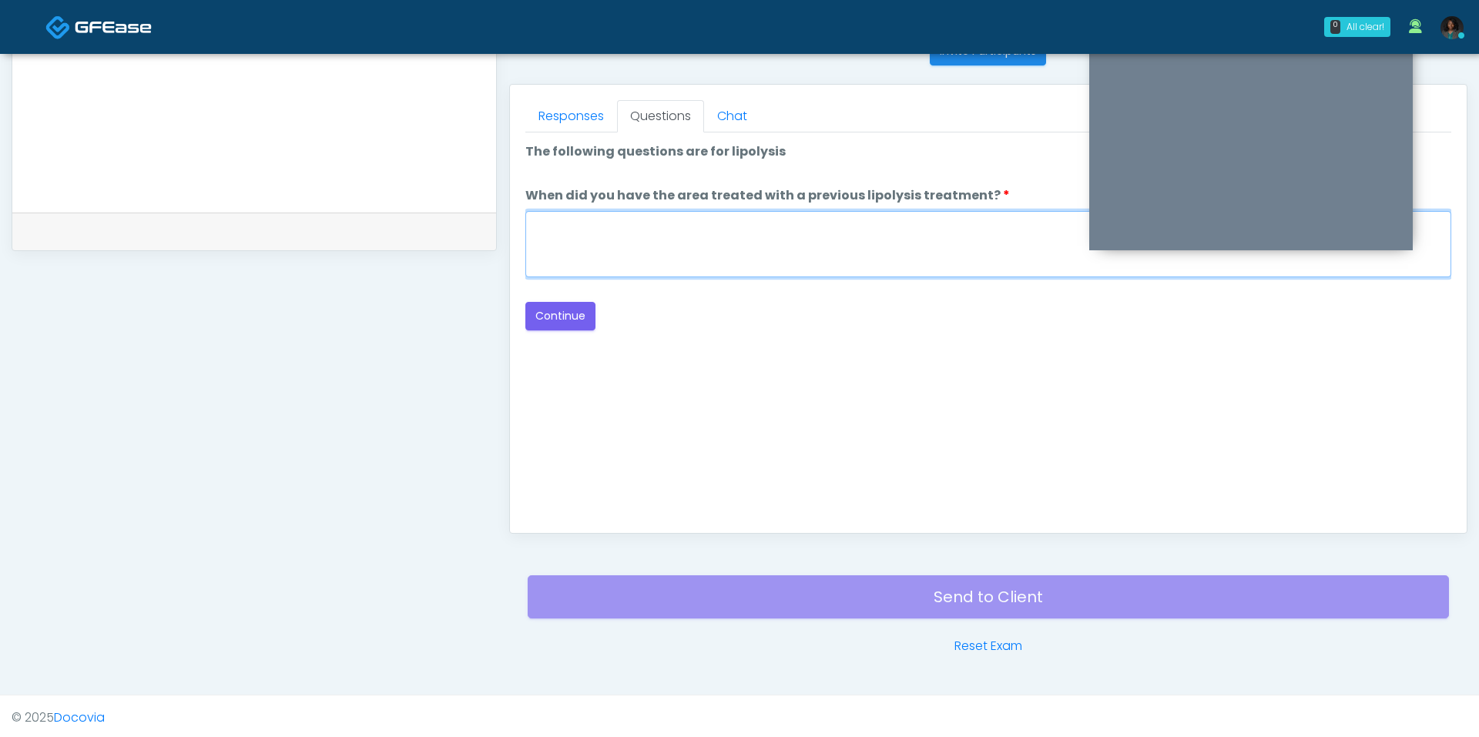
click at [724, 253] on textarea "When did you have the area treated with a previous lipolysis treatment?" at bounding box center [988, 244] width 926 height 66
type textarea "***"
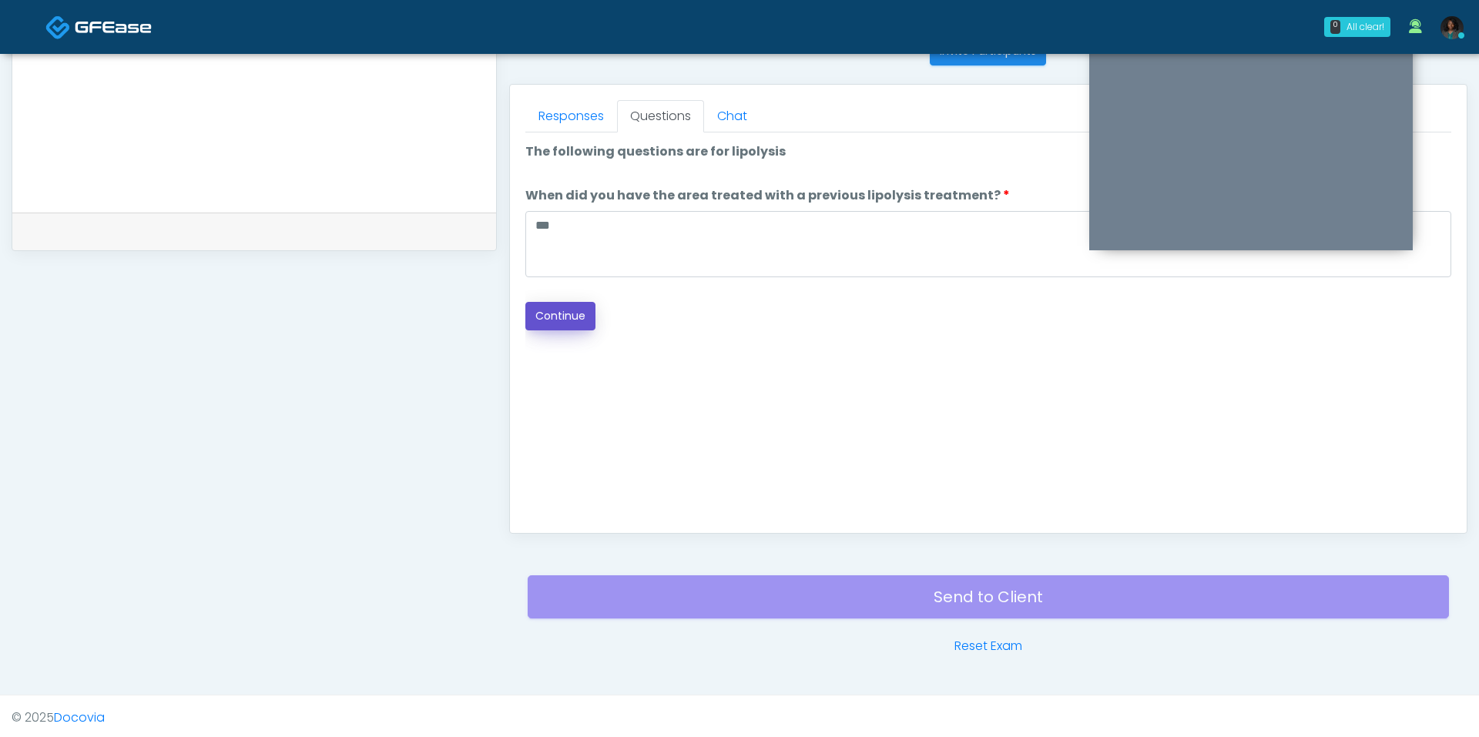
click at [578, 315] on button "Continue" at bounding box center [560, 316] width 70 height 28
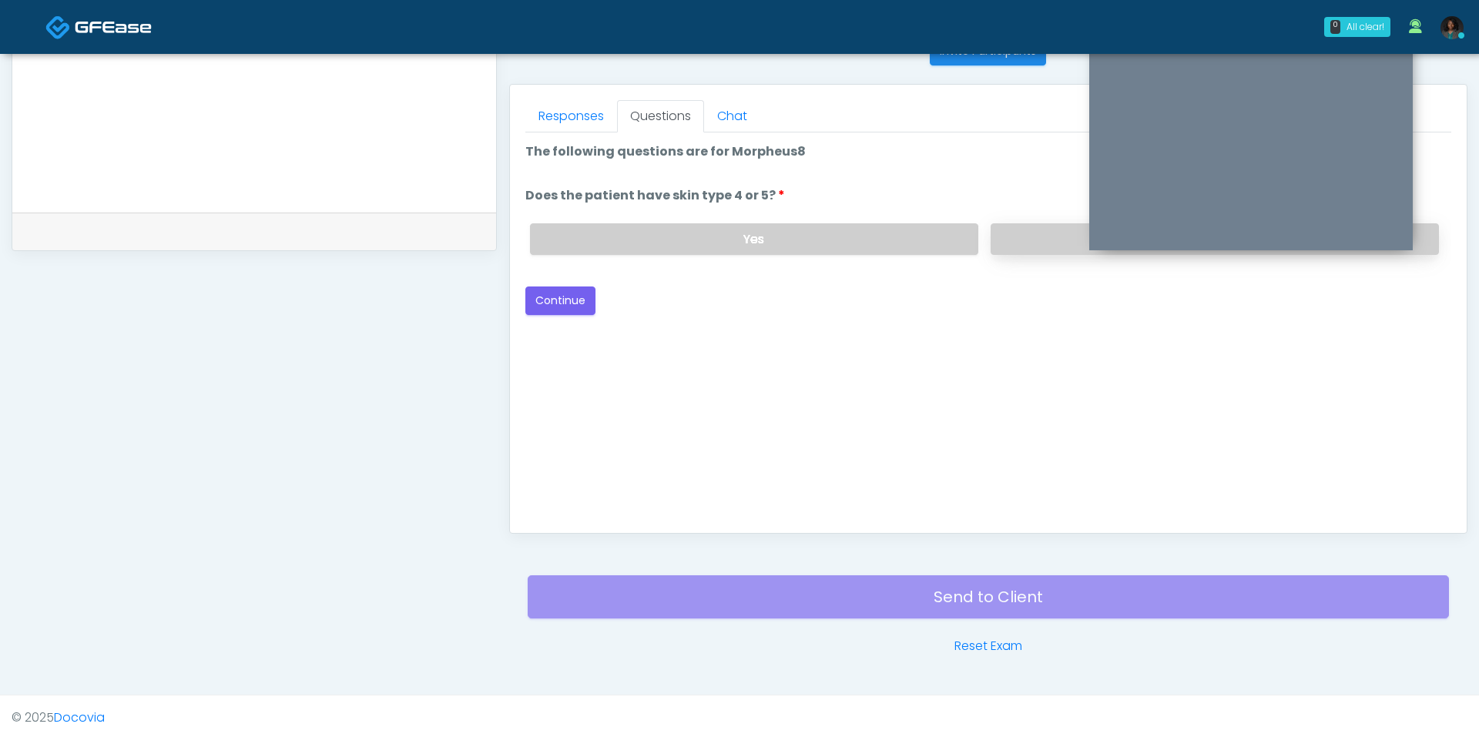
click at [1033, 231] on label "No" at bounding box center [1214, 239] width 448 height 32
click at [541, 296] on button "Continue" at bounding box center [560, 300] width 70 height 28
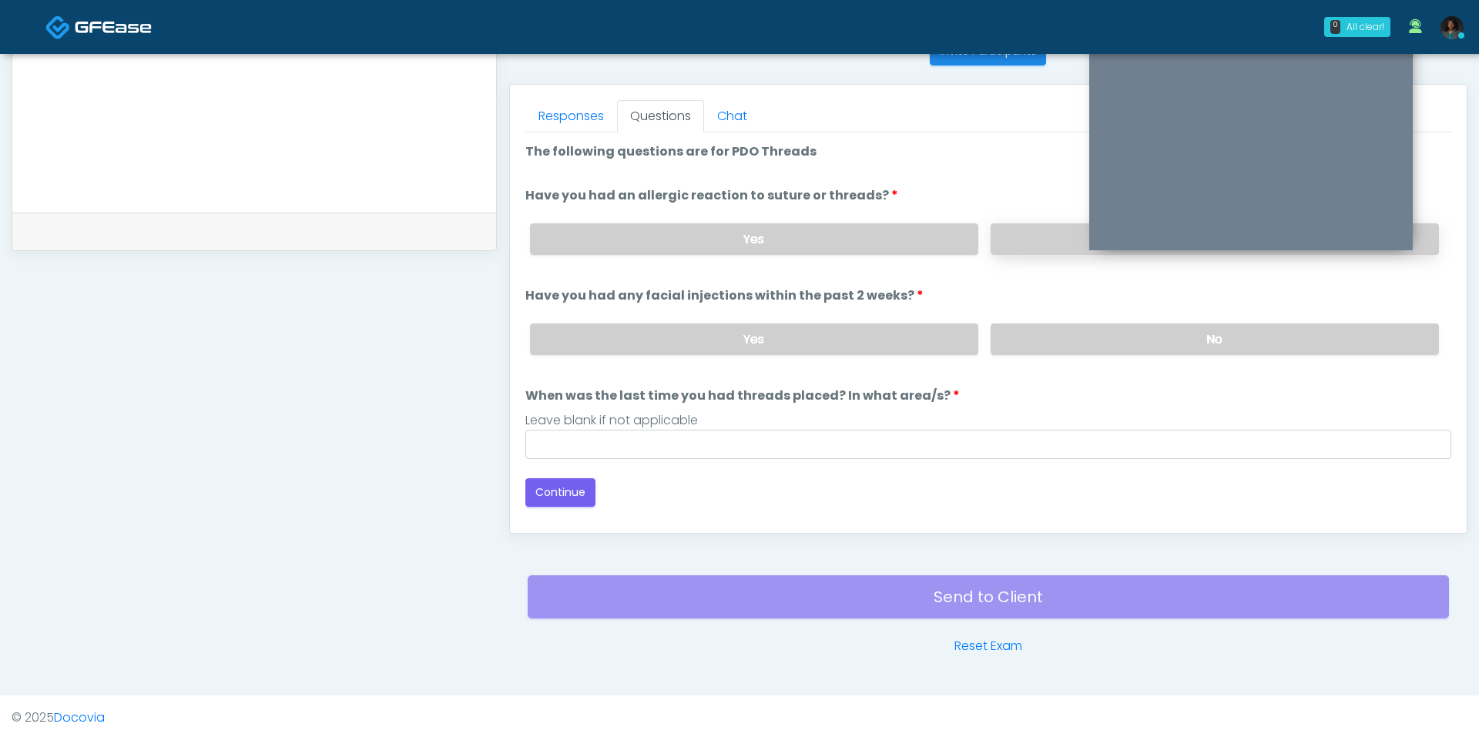
click at [1053, 238] on label "No" at bounding box center [1214, 239] width 448 height 32
click at [1060, 339] on label "No" at bounding box center [1214, 339] width 448 height 32
click at [821, 458] on div "Loading... Connecting to your agent... Please wait while we prepare your person…" at bounding box center [988, 324] width 926 height 364
click at [808, 447] on input "When was the last time you had threads placed? In what area/s?" at bounding box center [988, 444] width 926 height 29
type input "***"
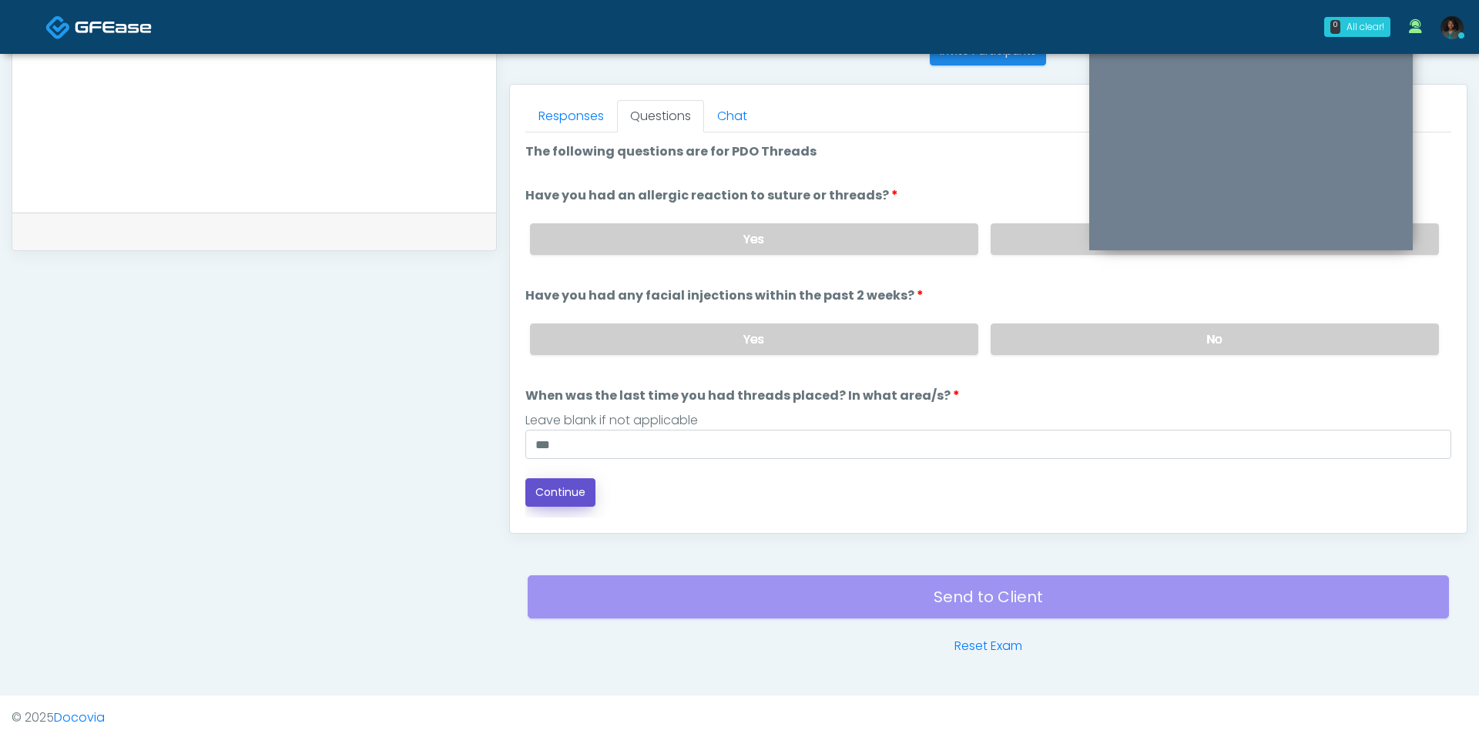
click at [548, 484] on button "Continue" at bounding box center [560, 492] width 70 height 28
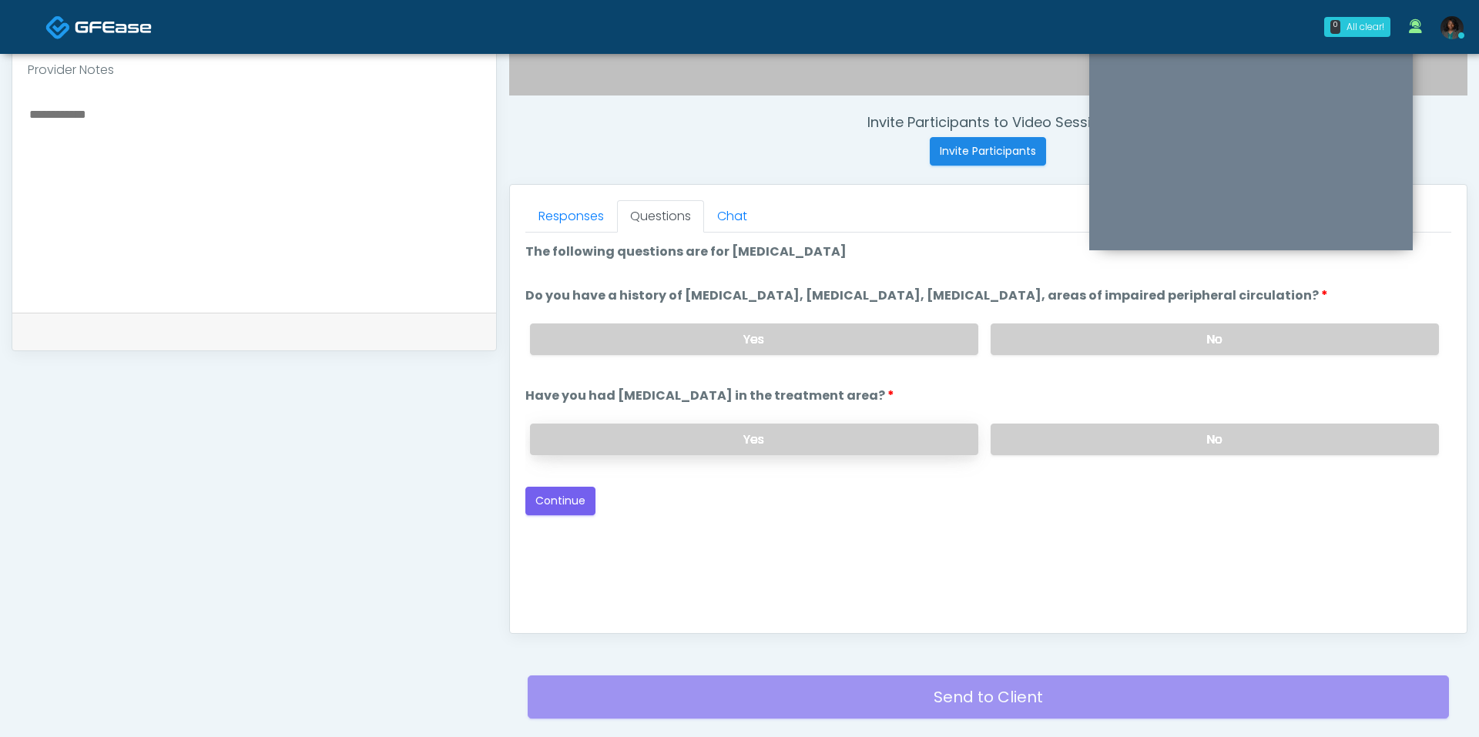
scroll to position [525, 0]
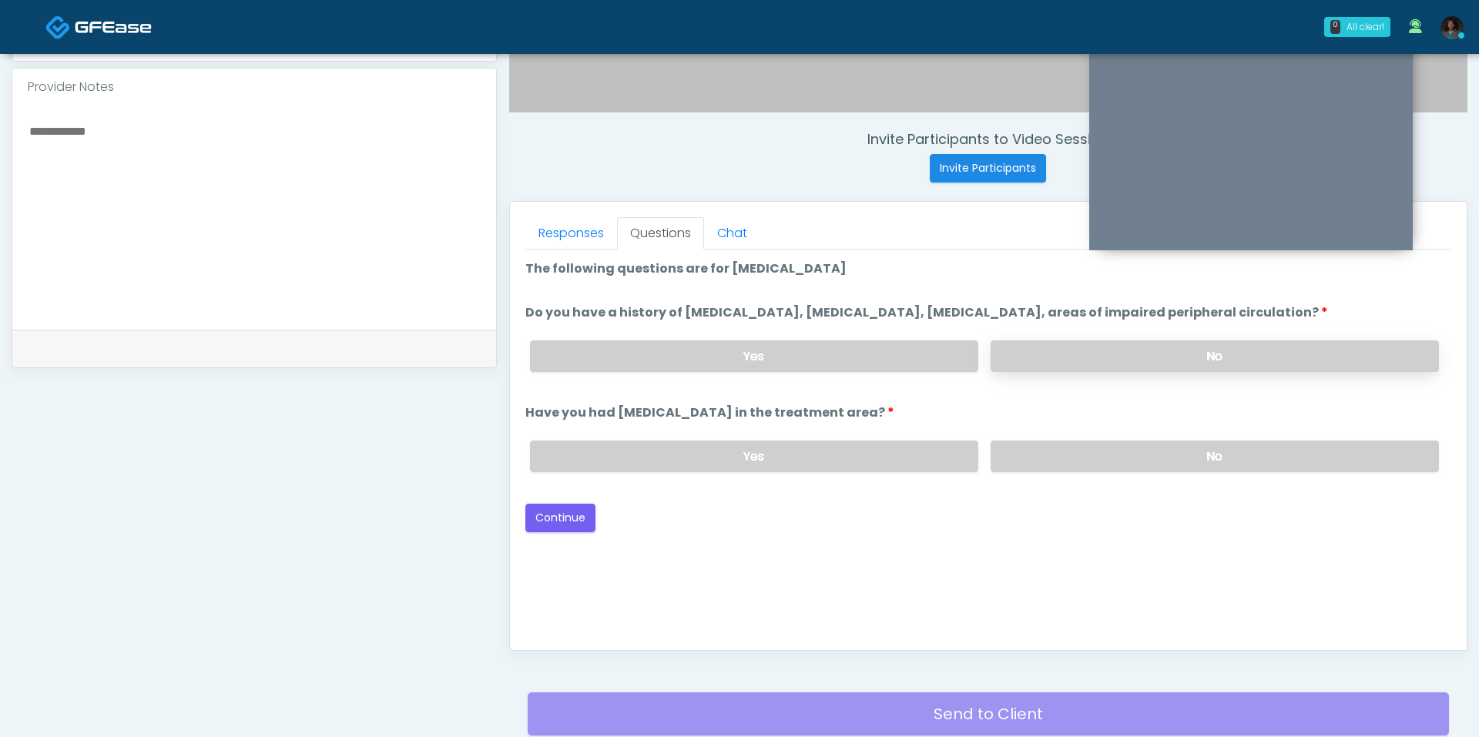
click at [1126, 364] on label "No" at bounding box center [1214, 356] width 448 height 32
click at [1057, 471] on div "Yes No" at bounding box center [984, 456] width 933 height 56
click at [987, 470] on div "Yes No" at bounding box center [984, 456] width 933 height 56
click at [1013, 449] on label "No" at bounding box center [1214, 457] width 448 height 32
click at [561, 516] on button "Continue" at bounding box center [560, 518] width 70 height 28
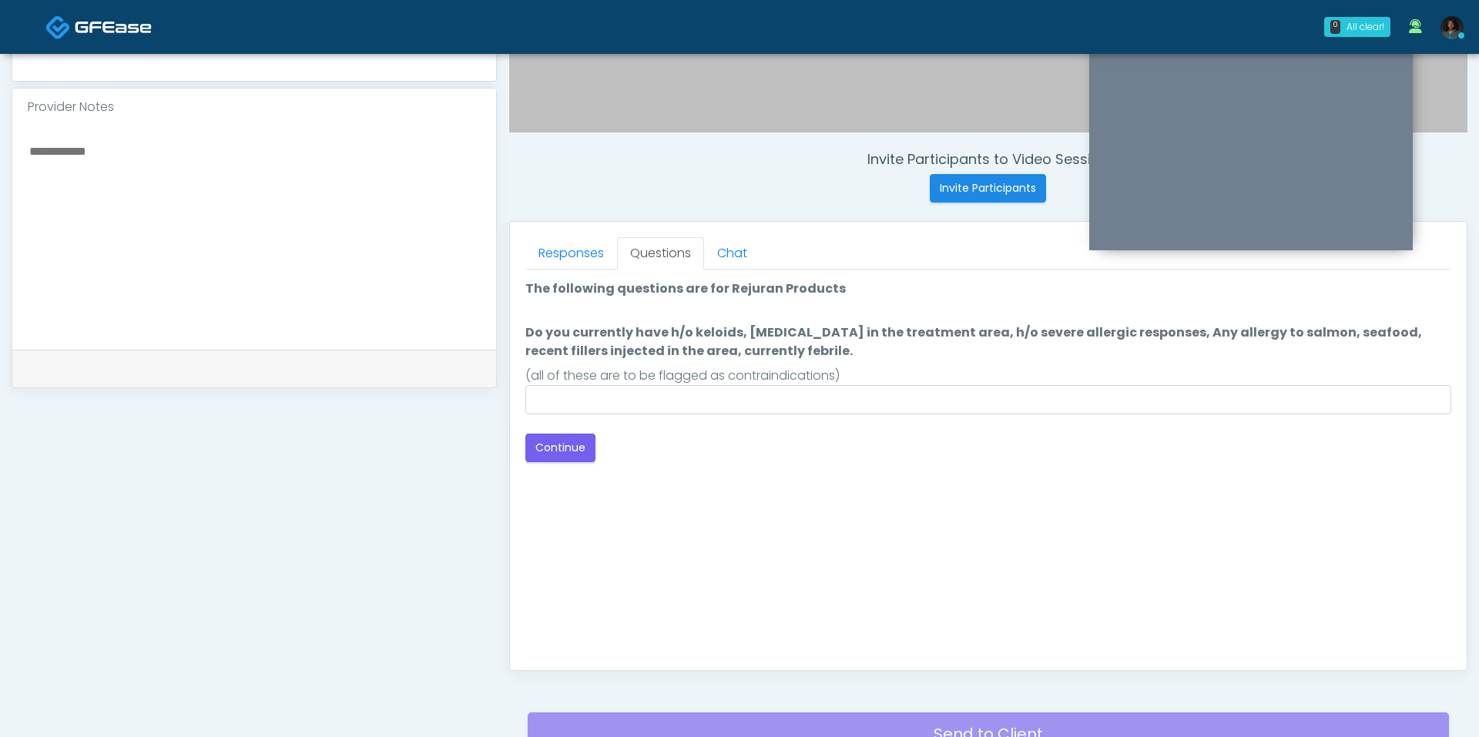
scroll to position [482, 0]
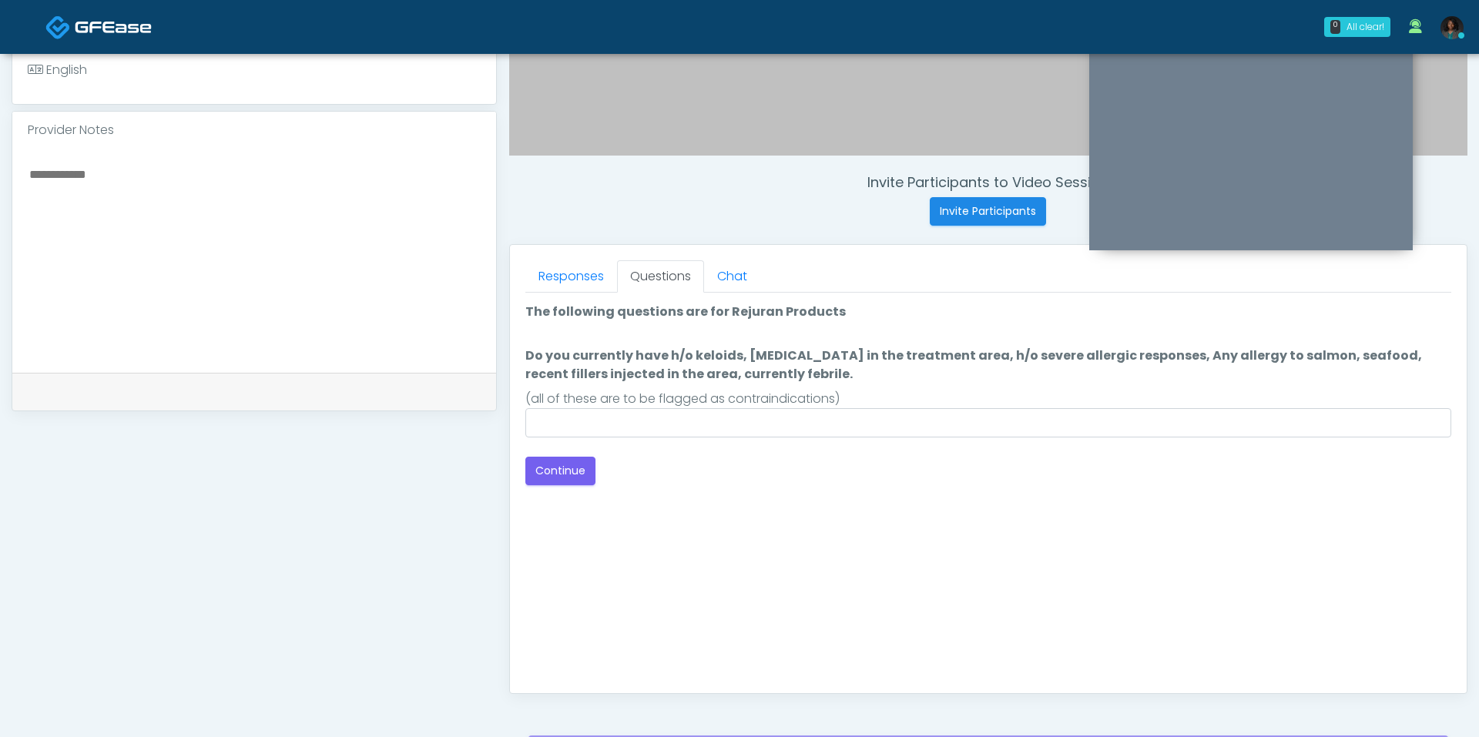
click at [739, 445] on div "Loading... Connecting to your agent... Please wait while we prepare your person…" at bounding box center [988, 394] width 926 height 183
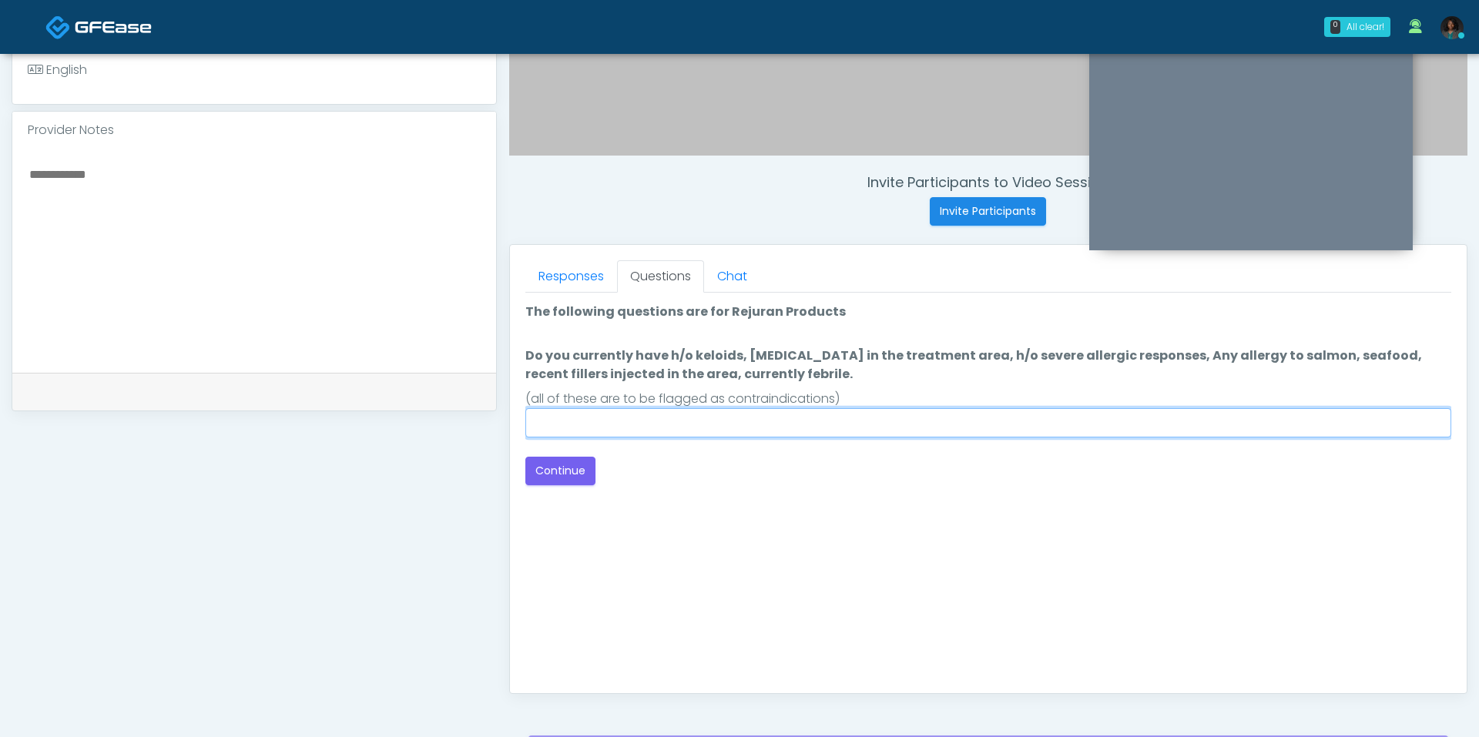
click at [749, 428] on input "Do you currently have h/o keloids, skin infection in the treatment area, h/o se…" at bounding box center [988, 422] width 926 height 29
type input "**"
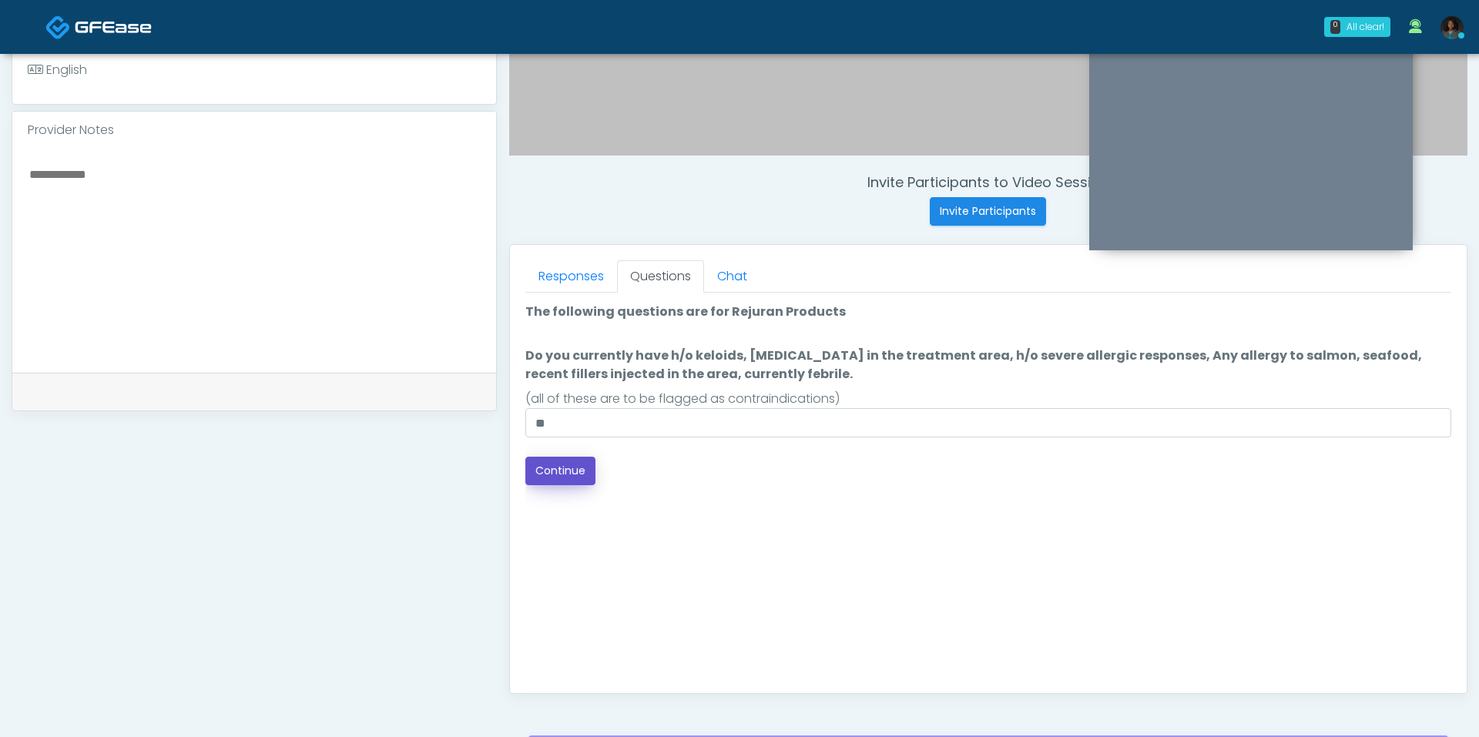
click at [583, 464] on button "Continue" at bounding box center [560, 471] width 70 height 28
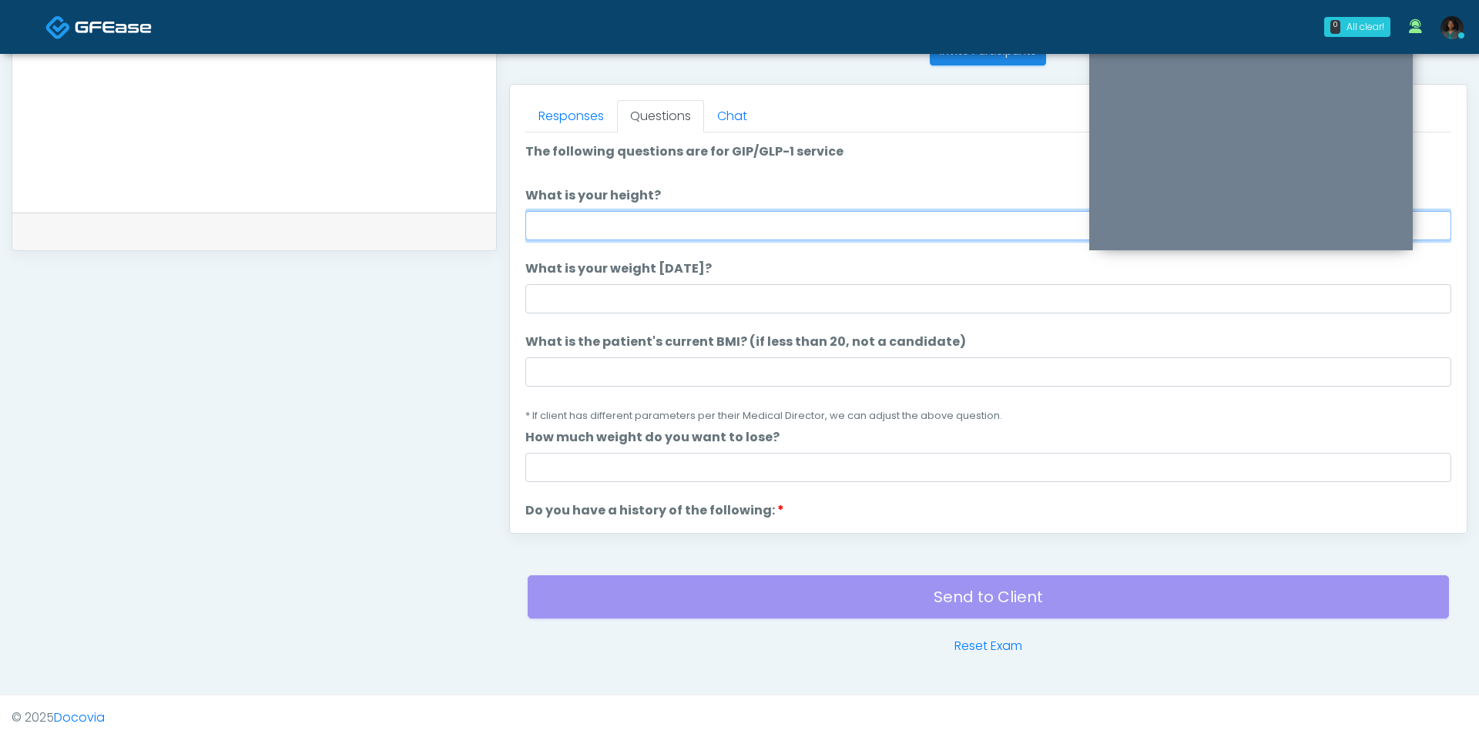
click at [612, 231] on input "What is your height?" at bounding box center [988, 225] width 926 height 29
type input "***"
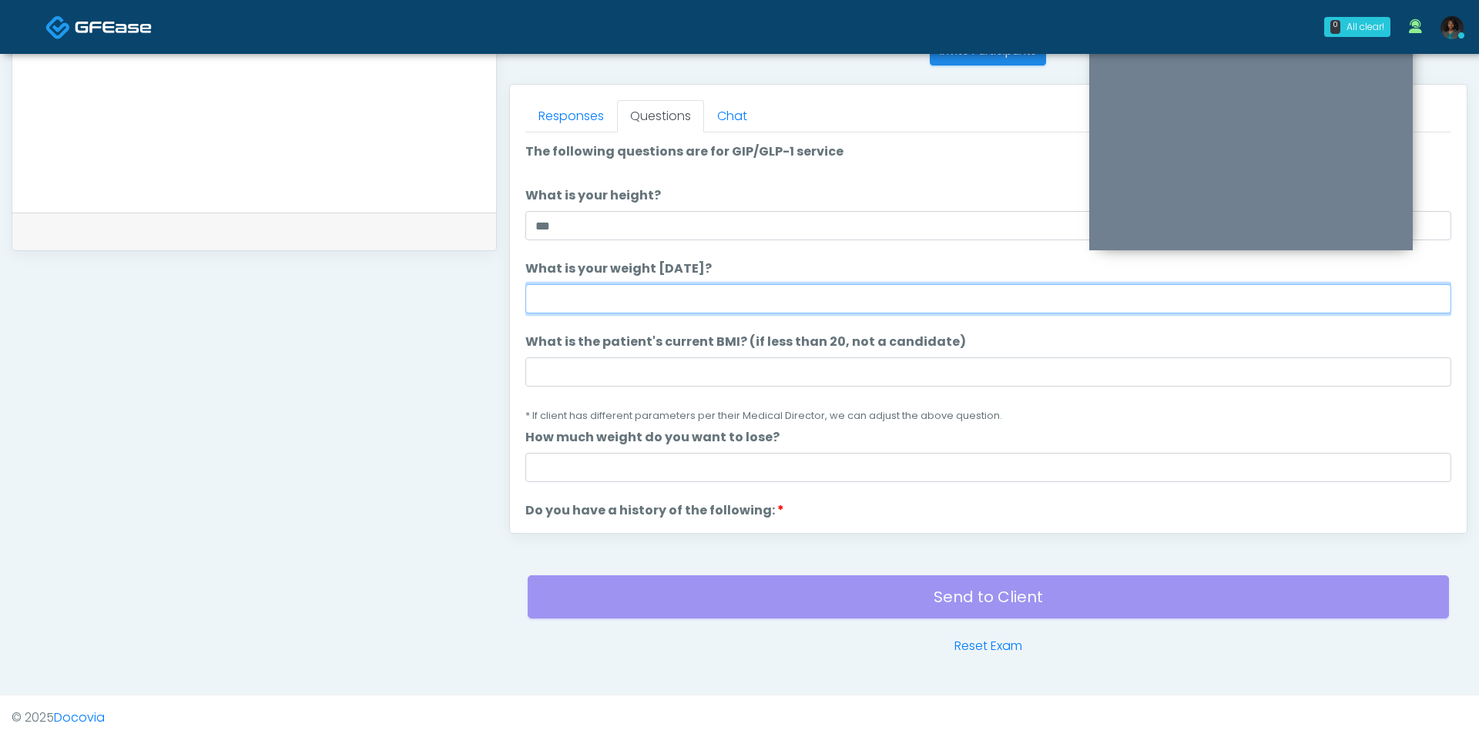
click at [590, 296] on input "What is your weight today?" at bounding box center [988, 298] width 926 height 29
type input "***"
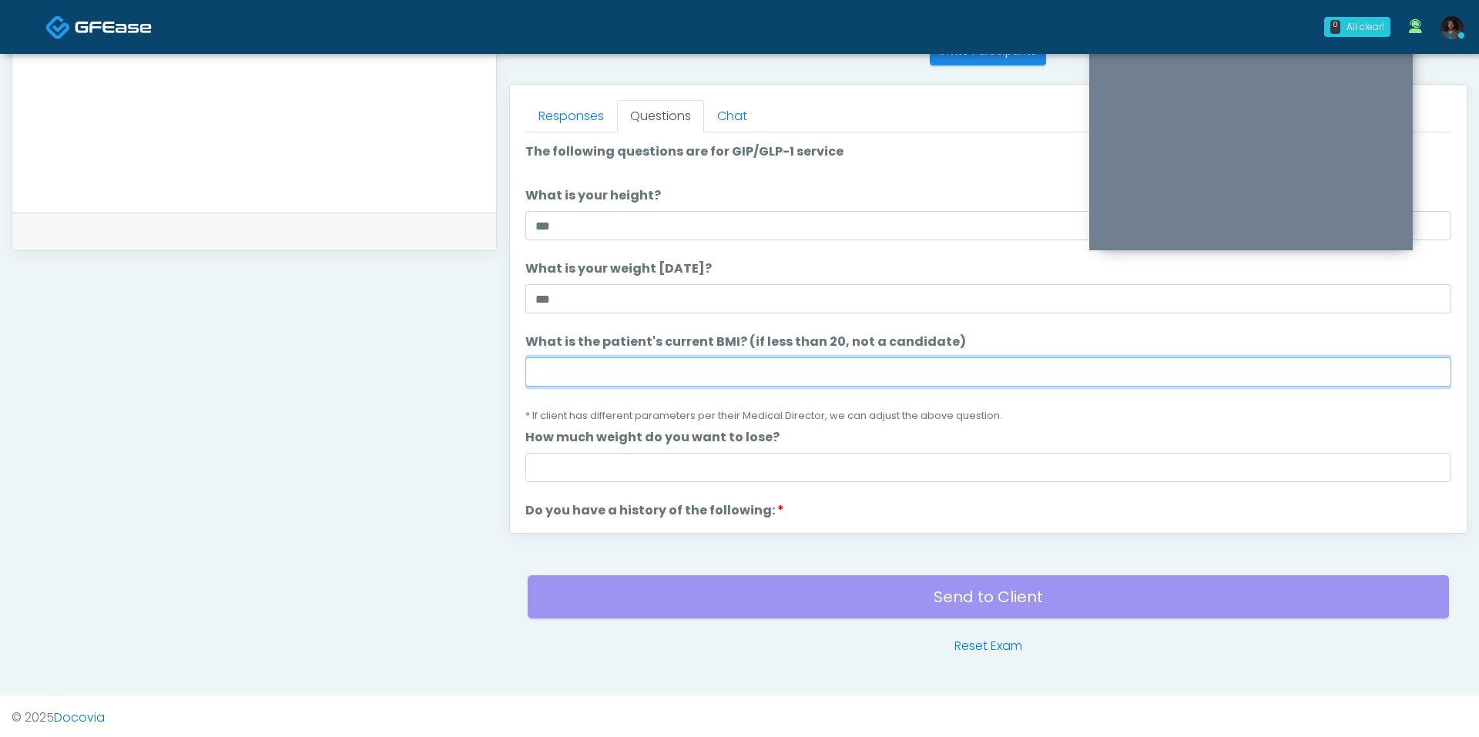
click at [642, 373] on input "What is the patient's current BMI? (if less than 20, not a candidate)" at bounding box center [988, 371] width 926 height 29
type input "****"
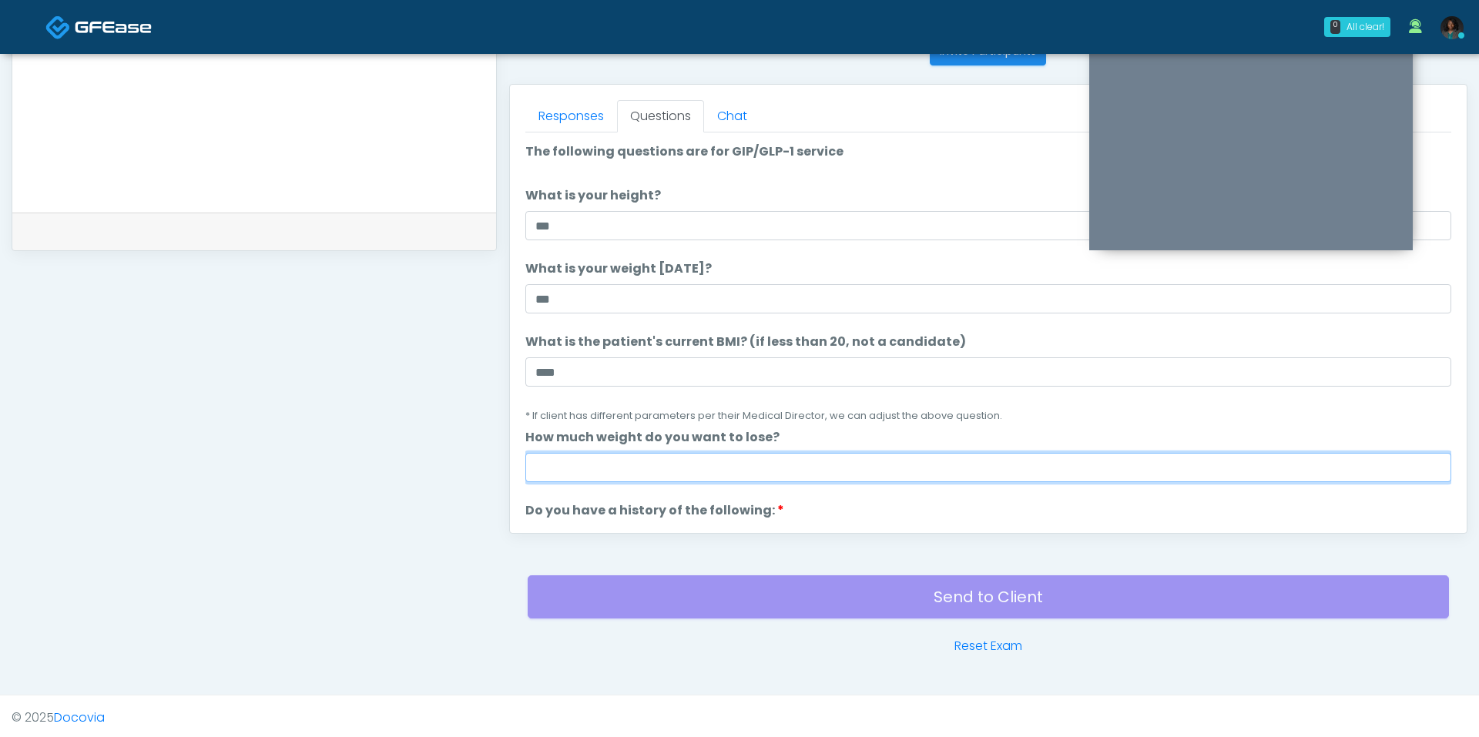
click at [657, 464] on input "How much weight do you want to lose?" at bounding box center [988, 467] width 926 height 29
type input "**"
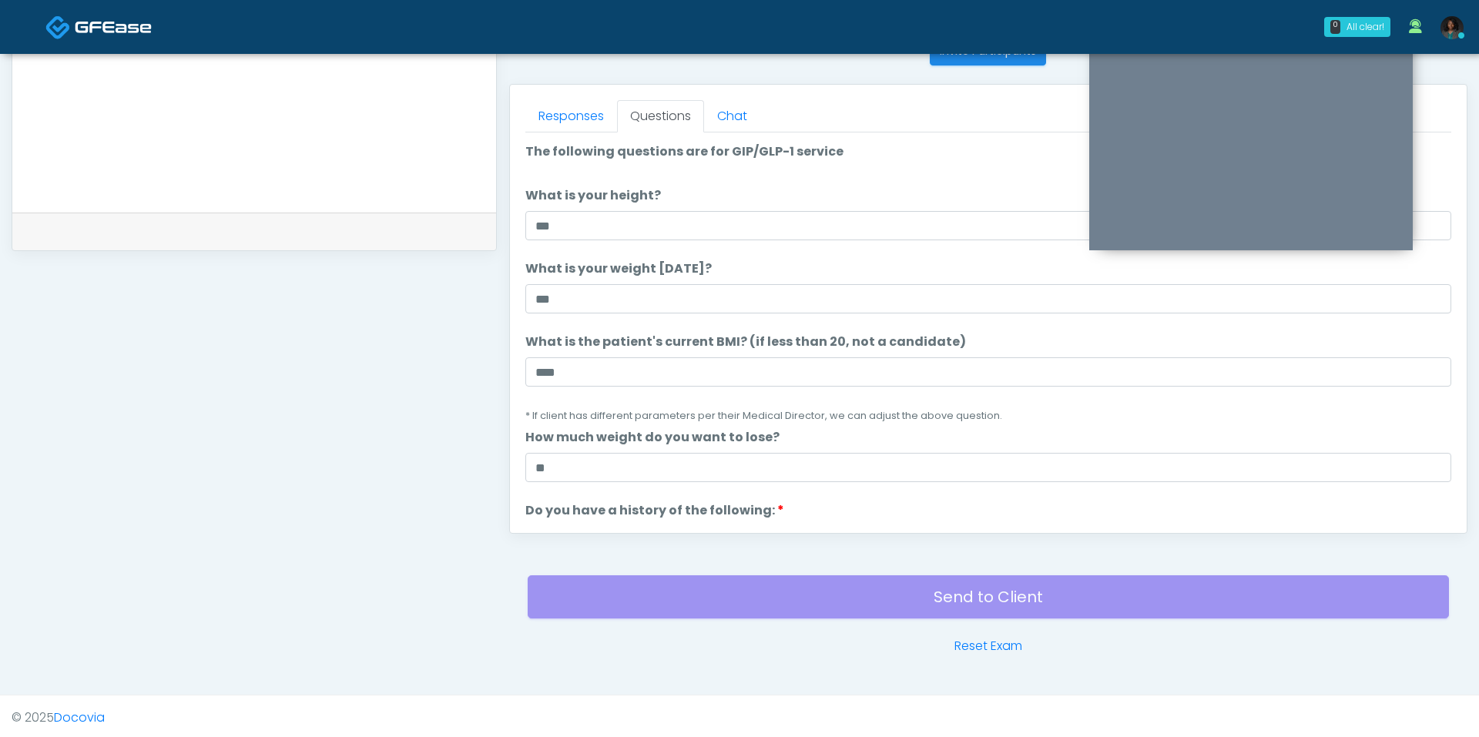
click at [604, 528] on div "Responses Questions Chat Good Faith Exam Script Good Faith Exam Script INTRODUC…" at bounding box center [988, 309] width 956 height 448
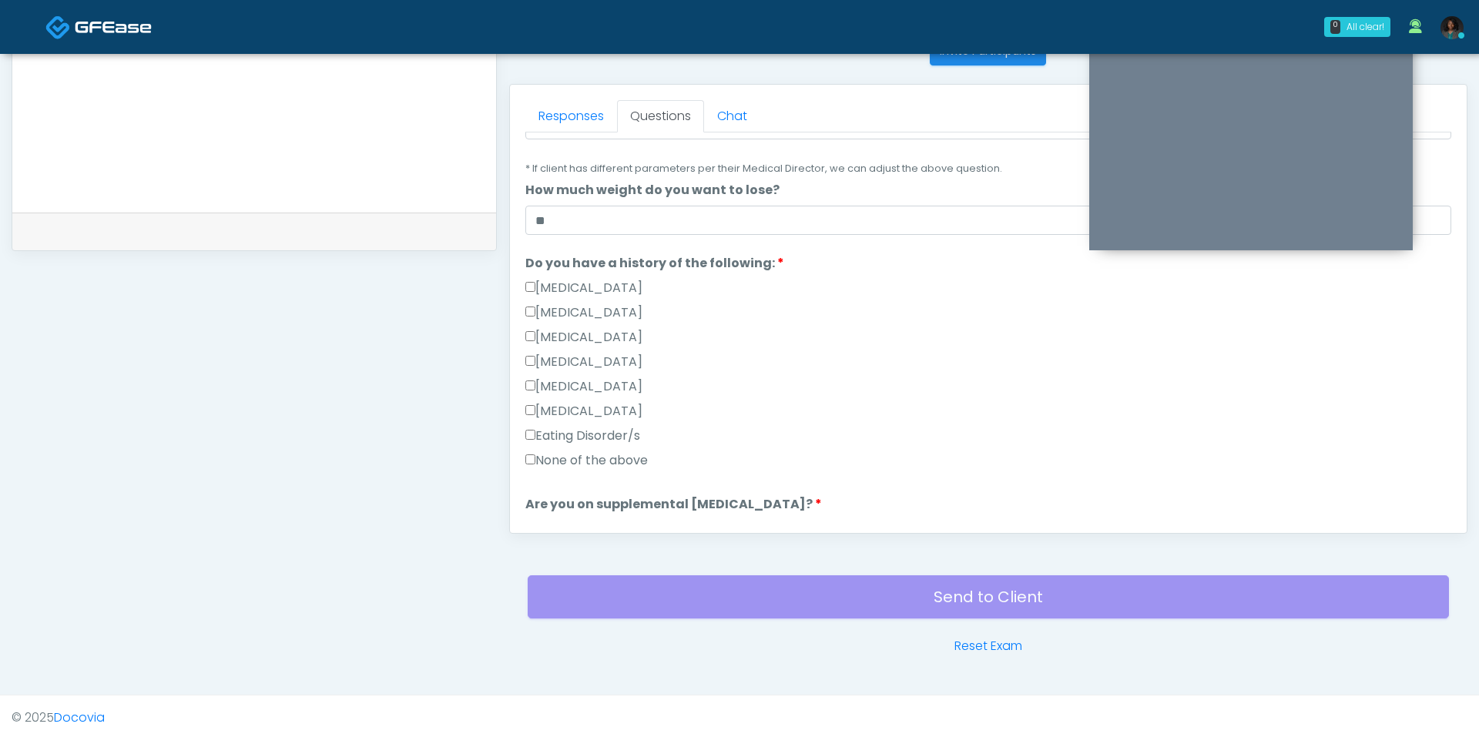
scroll to position [263, 0]
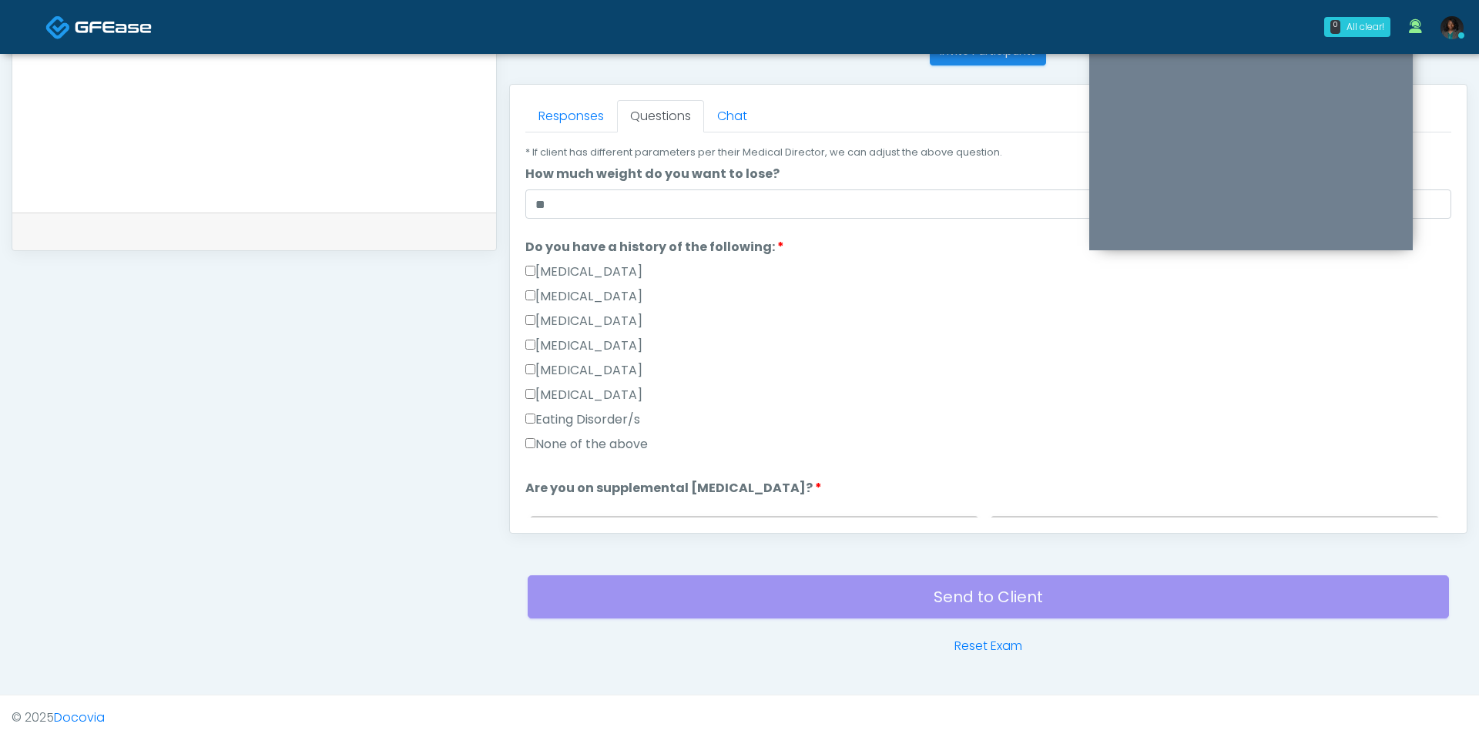
click at [591, 441] on label "None of the above" at bounding box center [586, 444] width 122 height 18
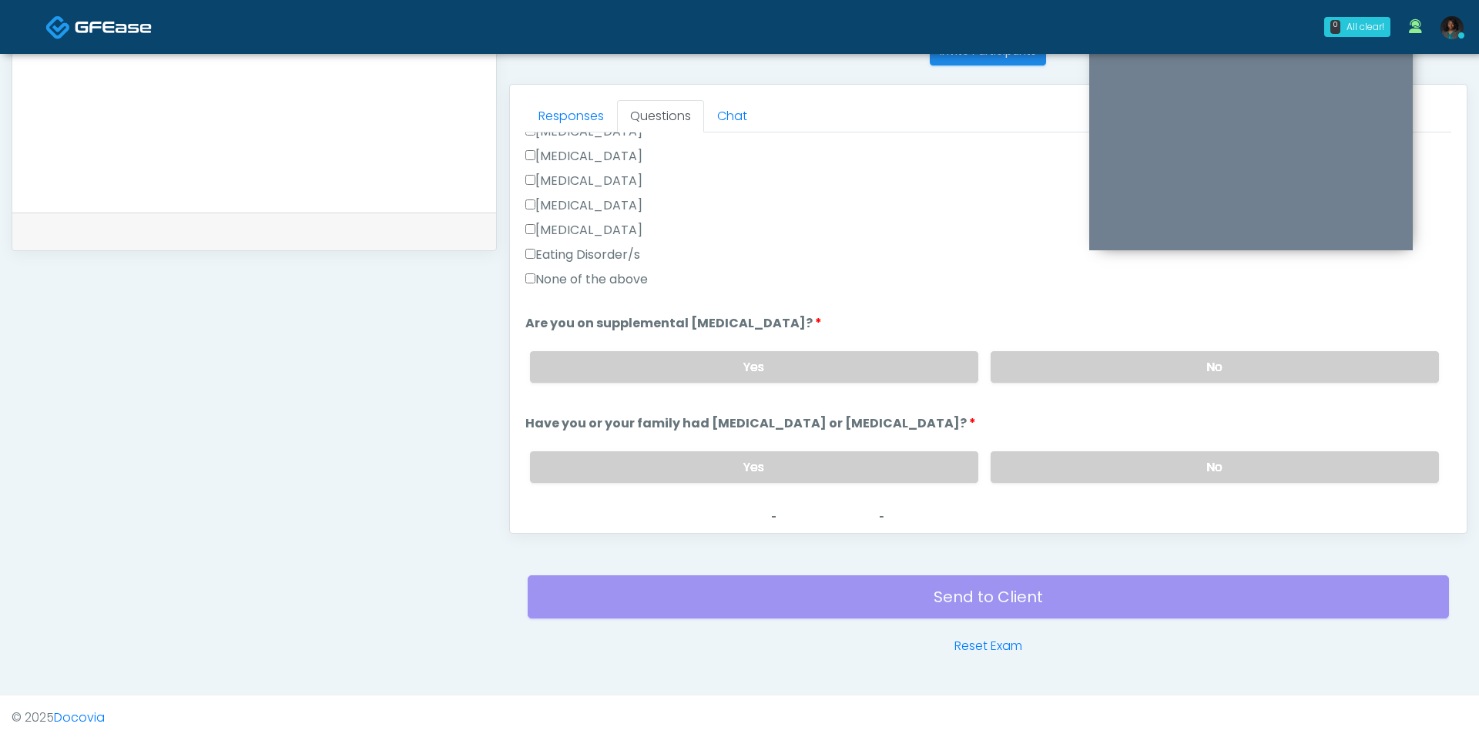
scroll to position [434, 0]
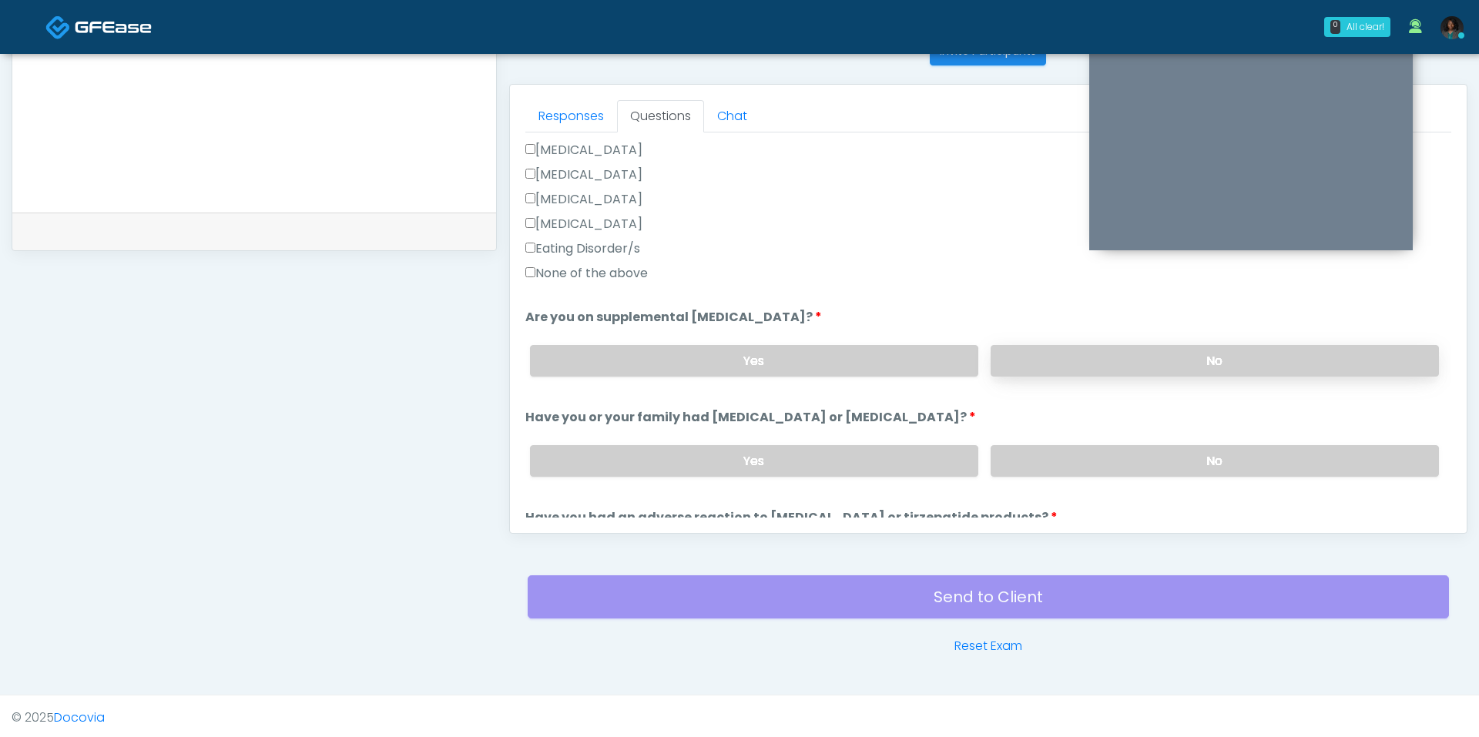
click at [1098, 352] on label "No" at bounding box center [1214, 361] width 448 height 32
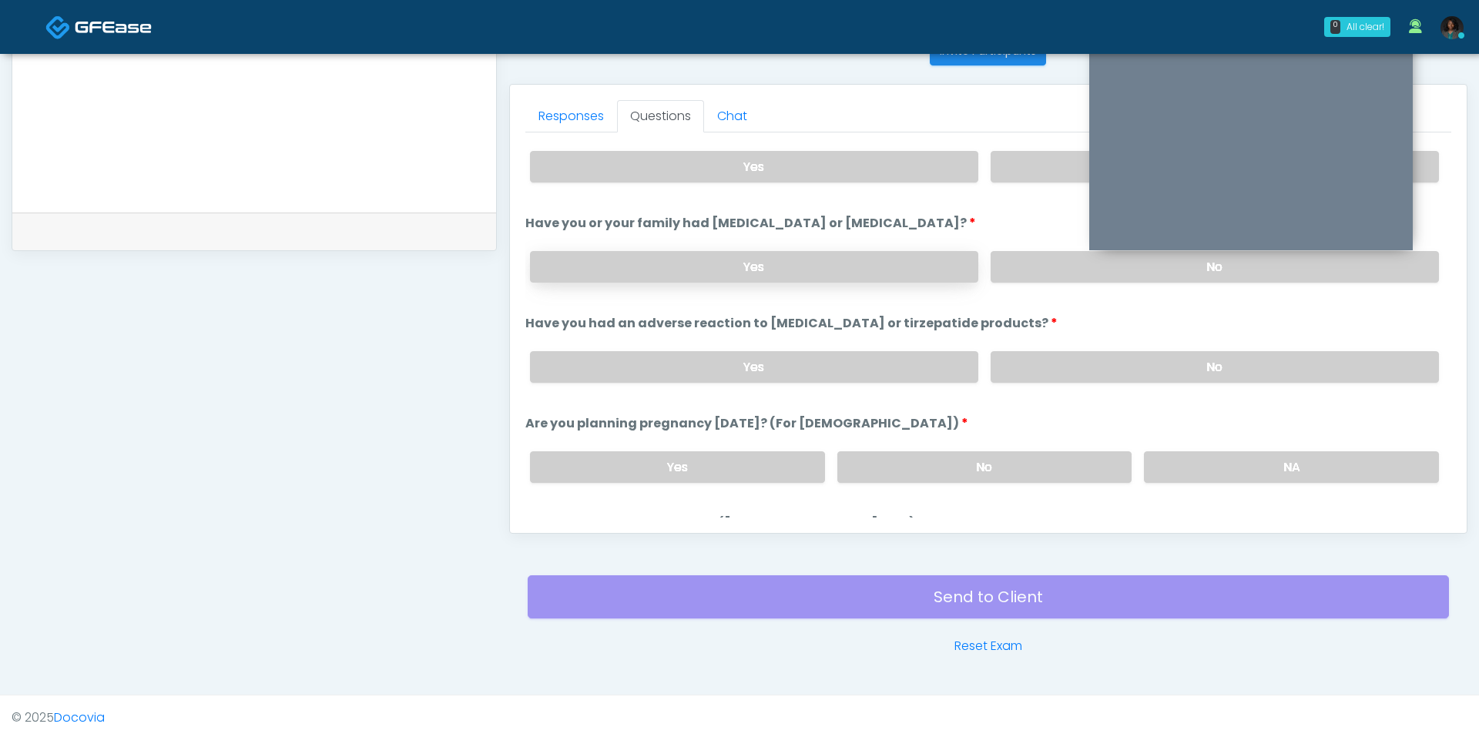
scroll to position [632, 0]
click at [1040, 264] on label "No" at bounding box center [1214, 264] width 448 height 32
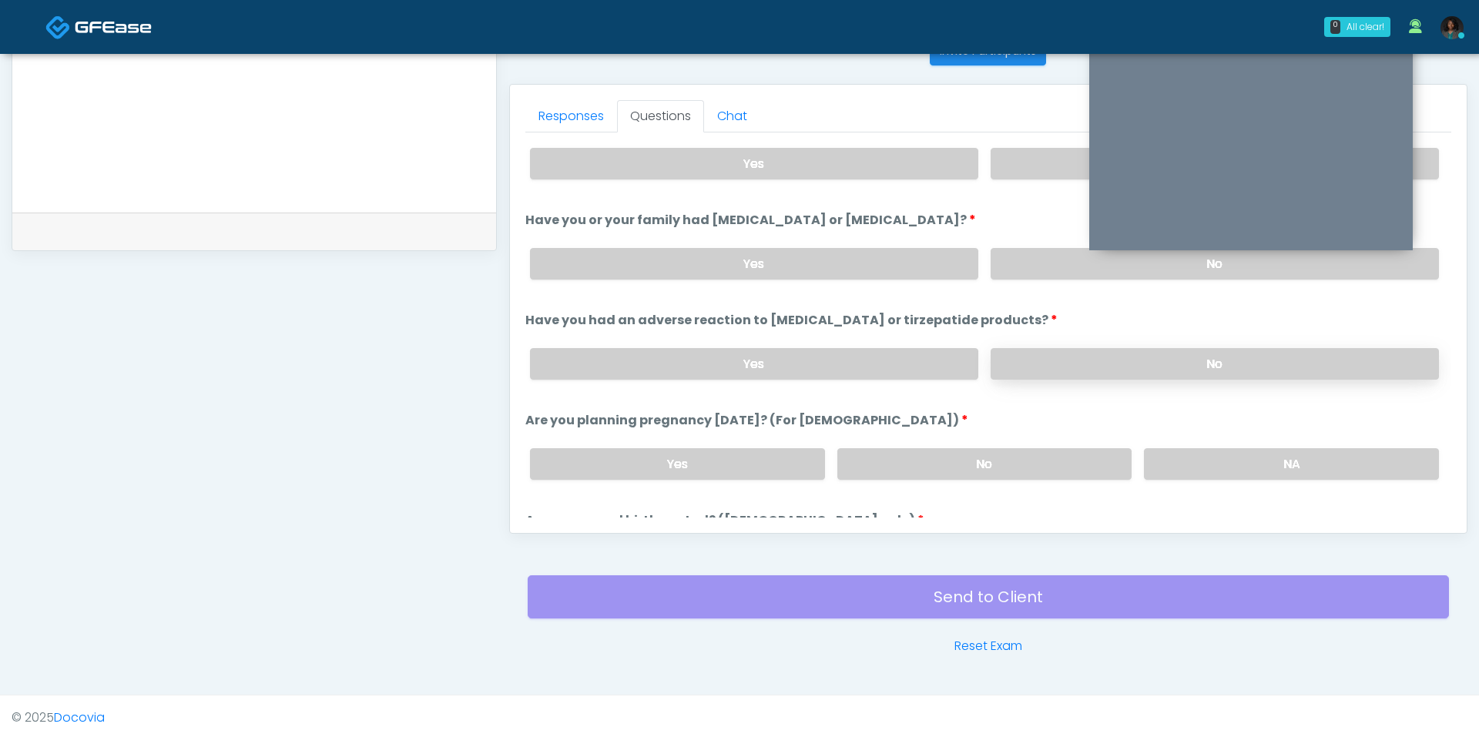
click at [1034, 349] on label "No" at bounding box center [1214, 364] width 448 height 32
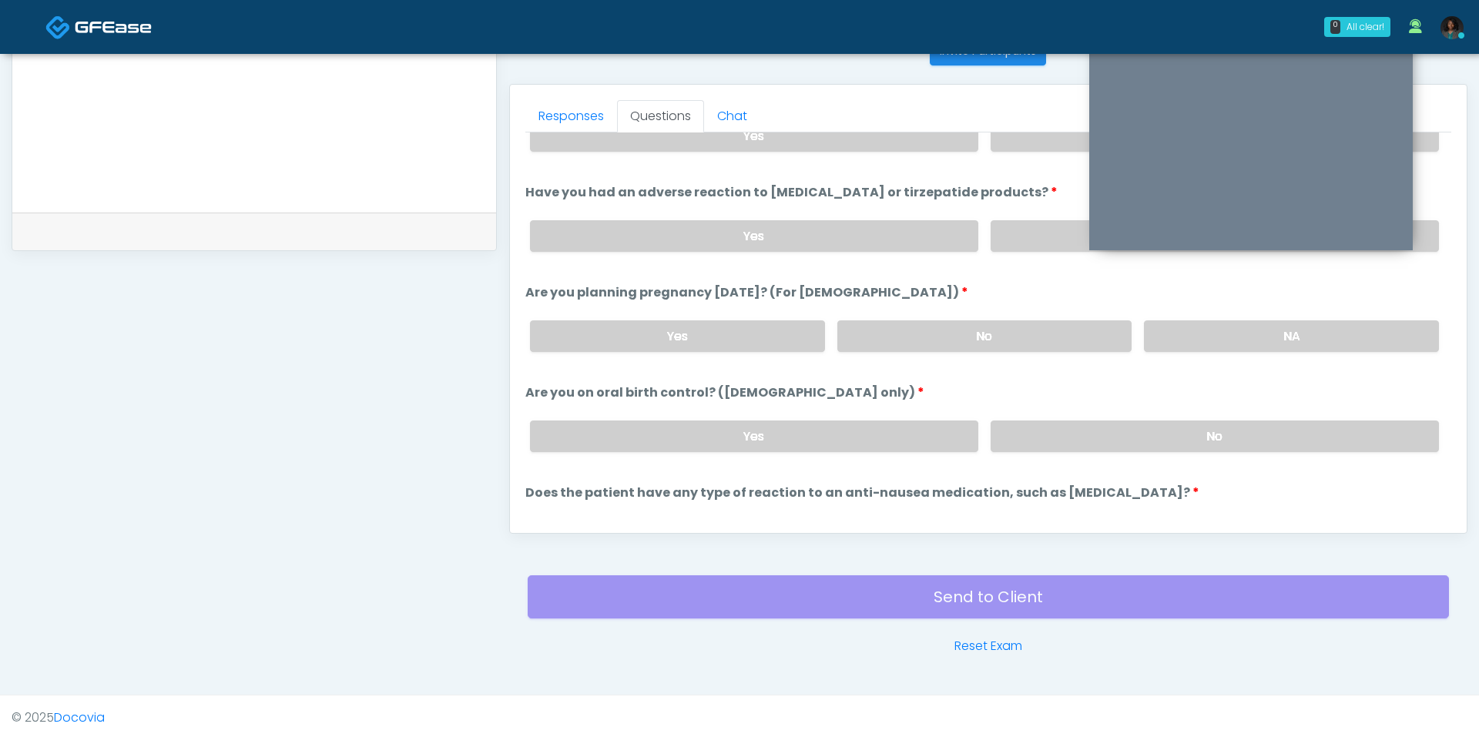
scroll to position [804, 0]
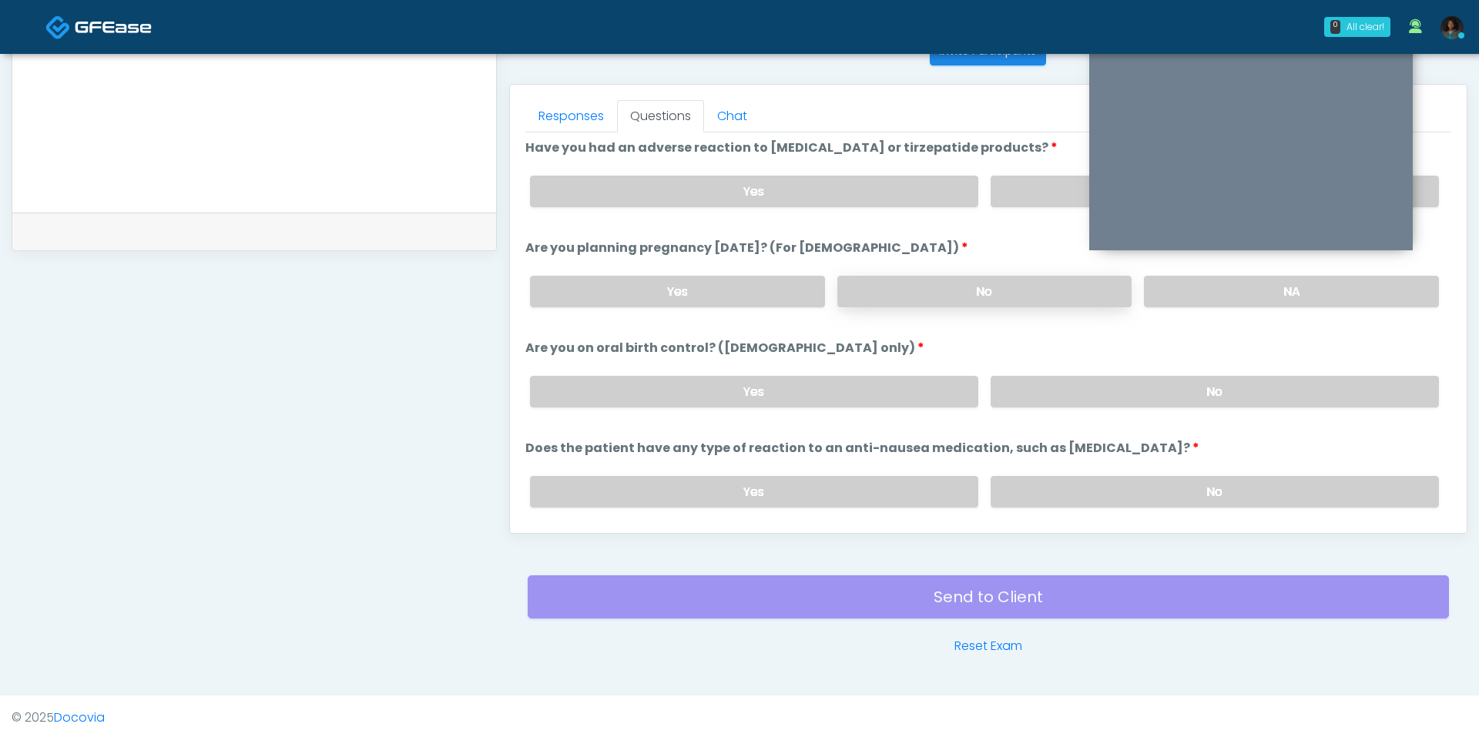
click at [987, 288] on label "No" at bounding box center [984, 292] width 295 height 32
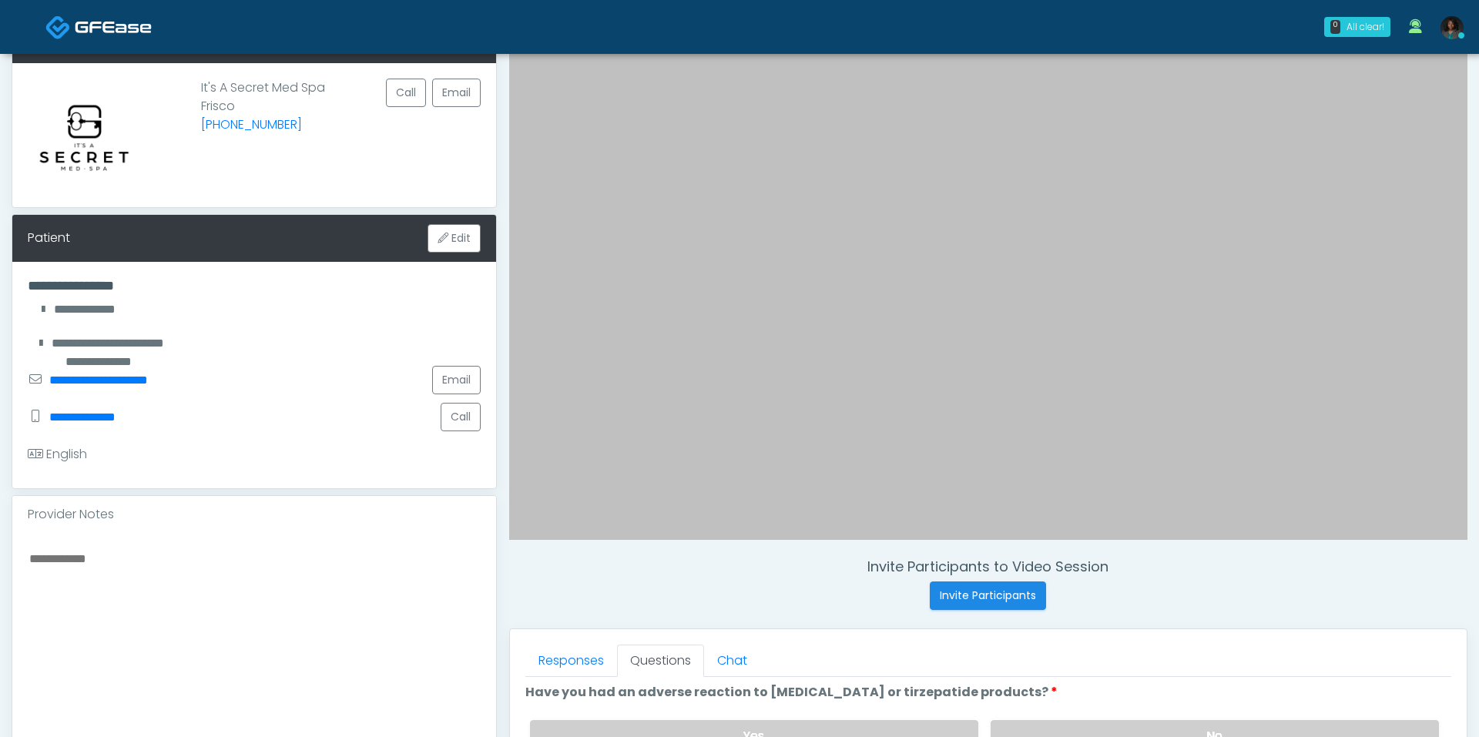
scroll to position [642, 0]
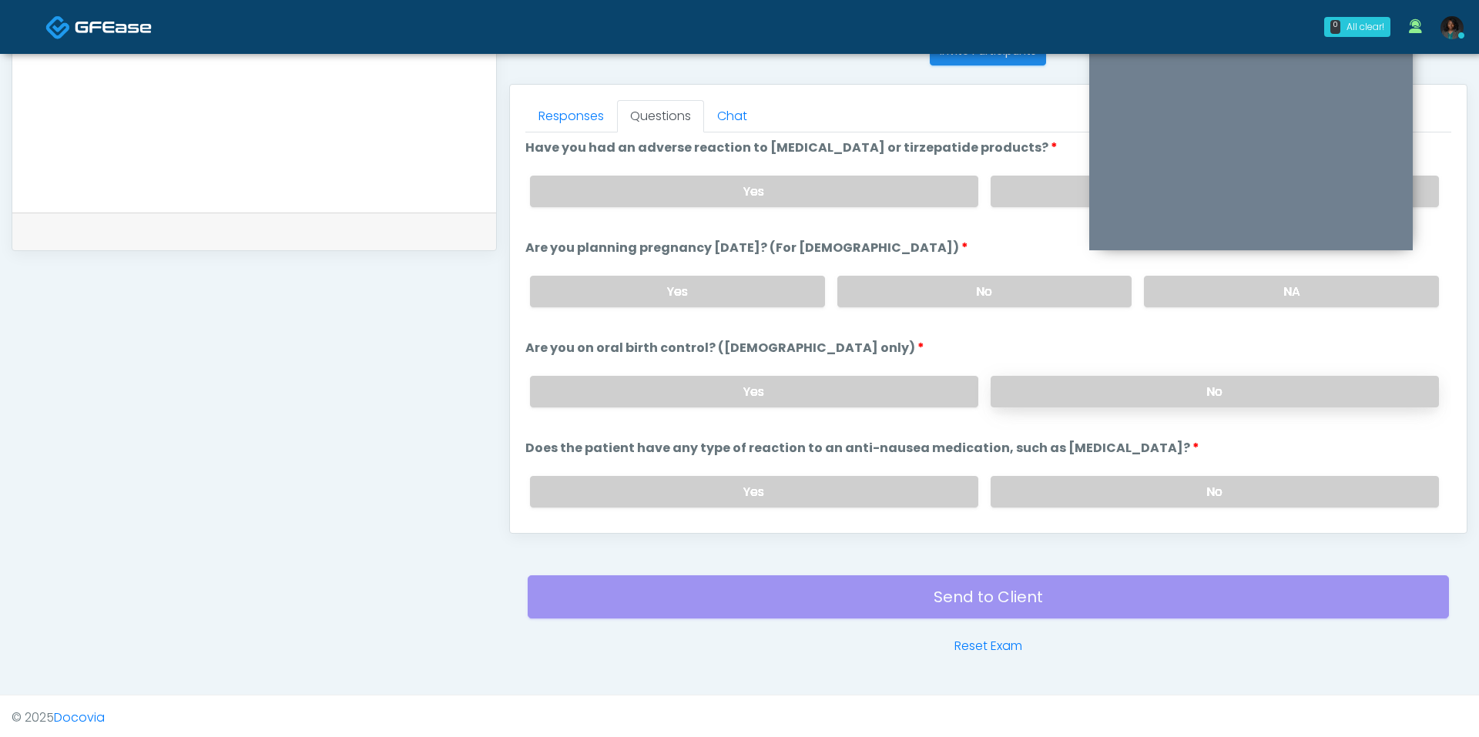
click at [1016, 376] on label "No" at bounding box center [1214, 392] width 448 height 32
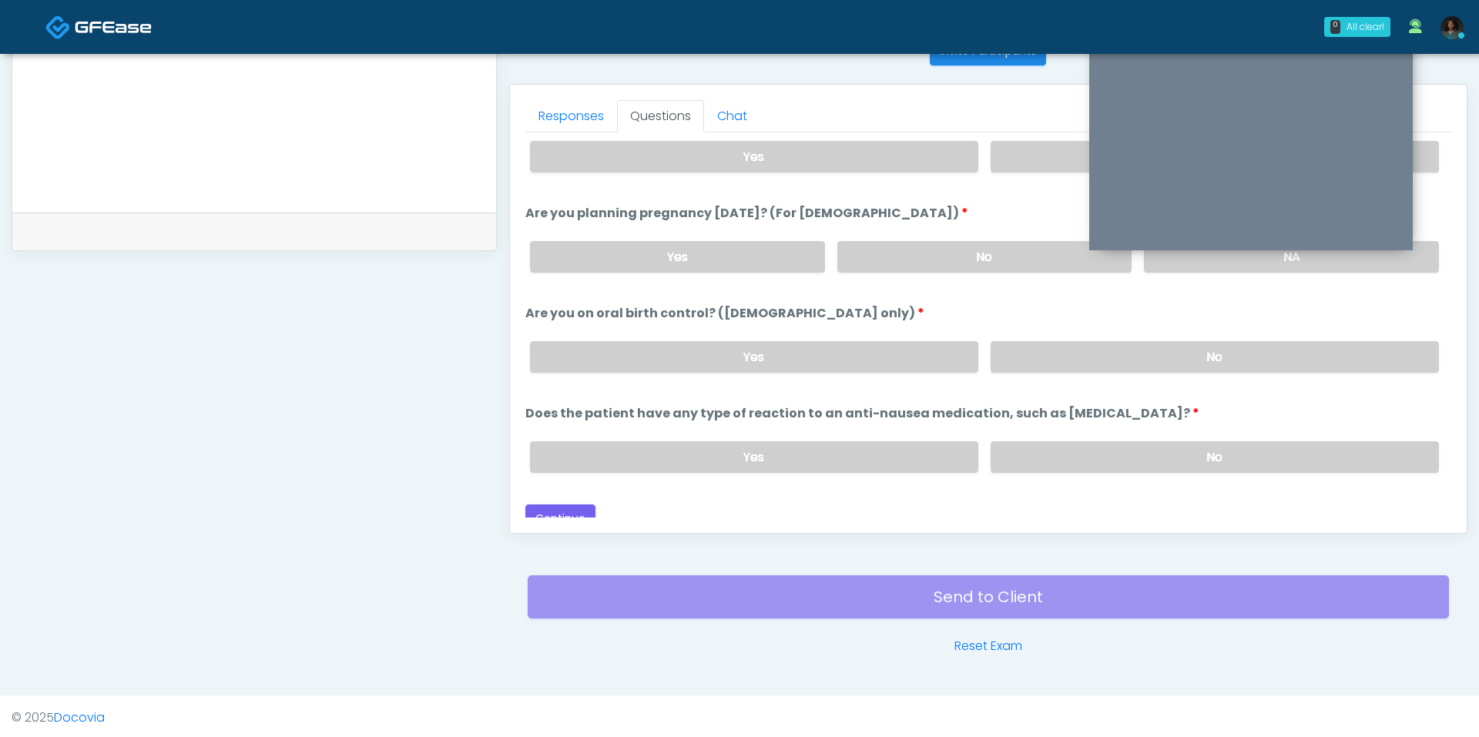
scroll to position [843, 0]
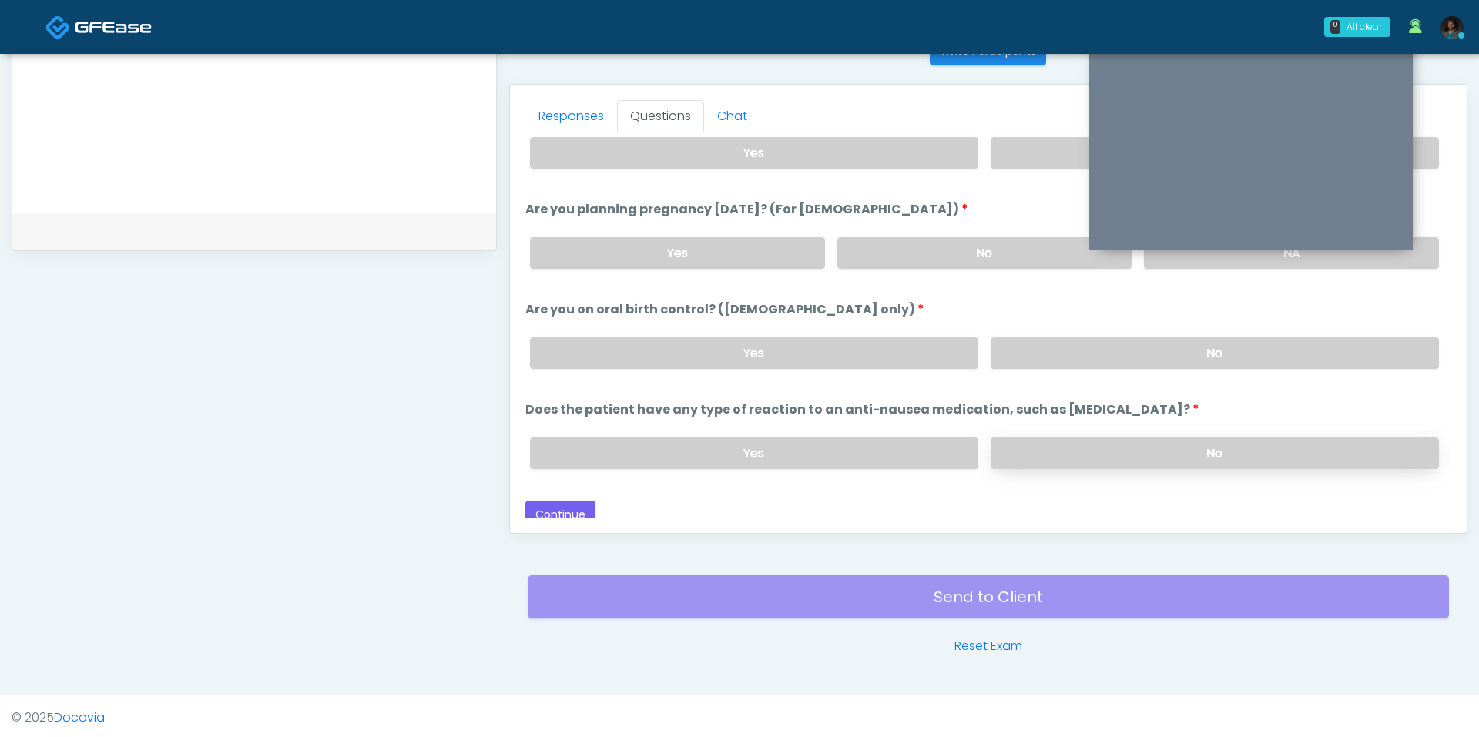
click at [1176, 437] on label "No" at bounding box center [1214, 453] width 448 height 32
click at [561, 502] on button "Continue" at bounding box center [560, 515] width 70 height 28
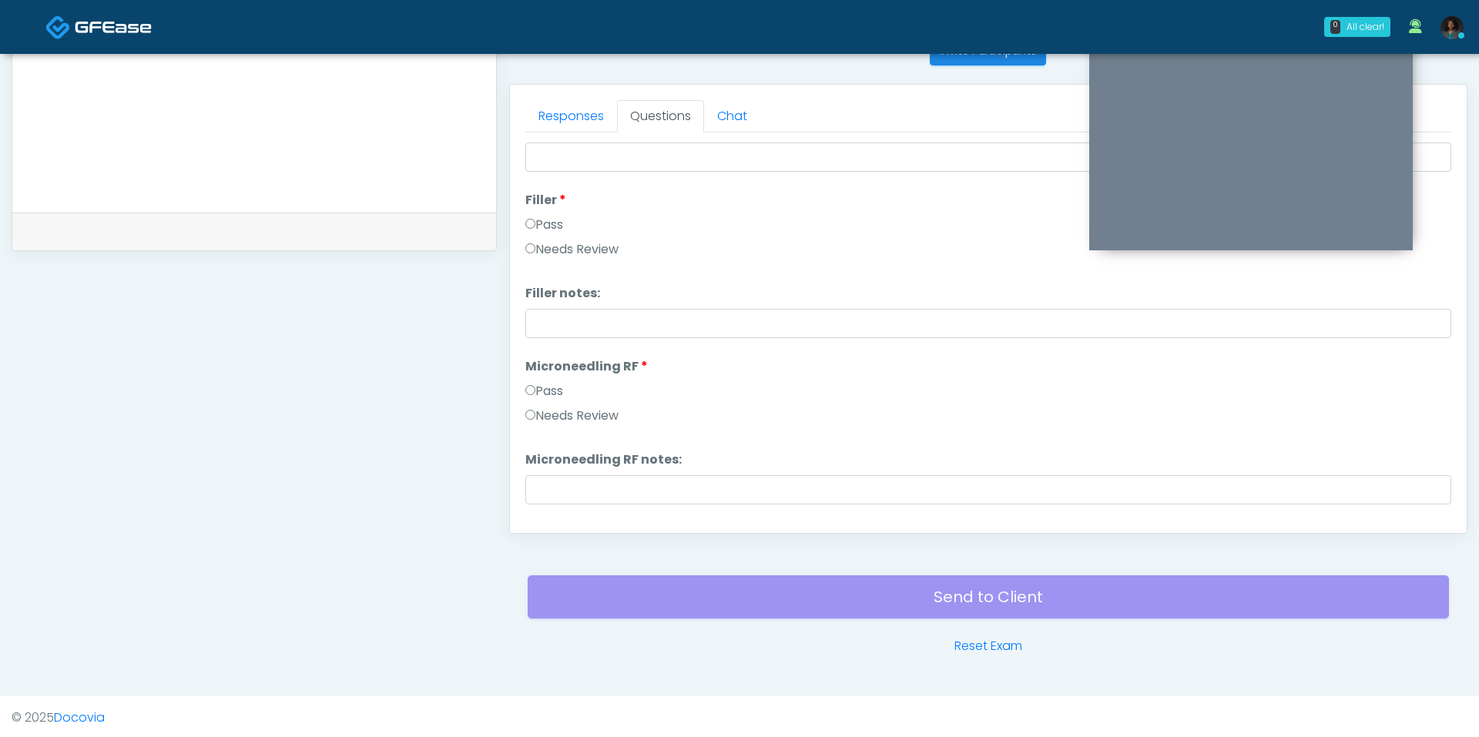
scroll to position [0, 0]
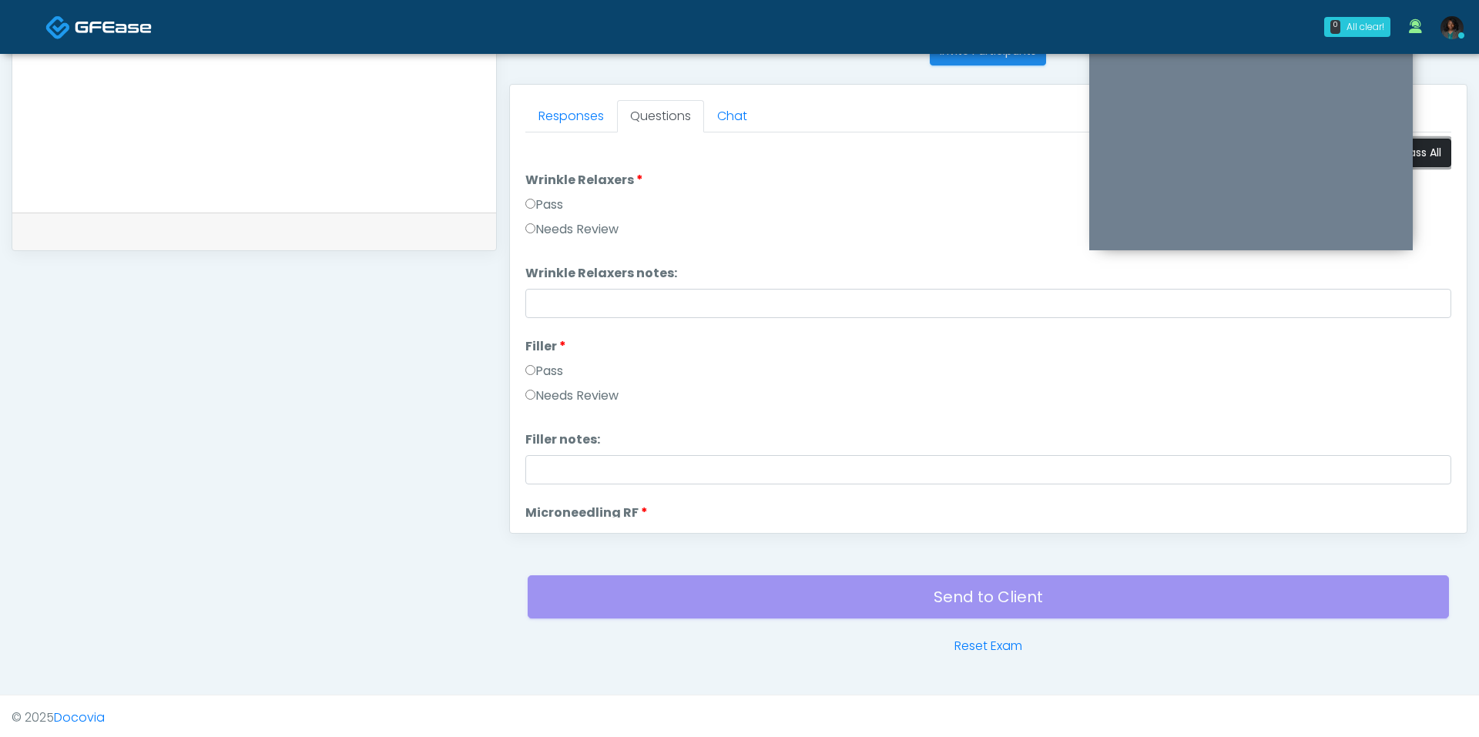
click at [1422, 151] on button "Pass All" at bounding box center [1421, 153] width 59 height 28
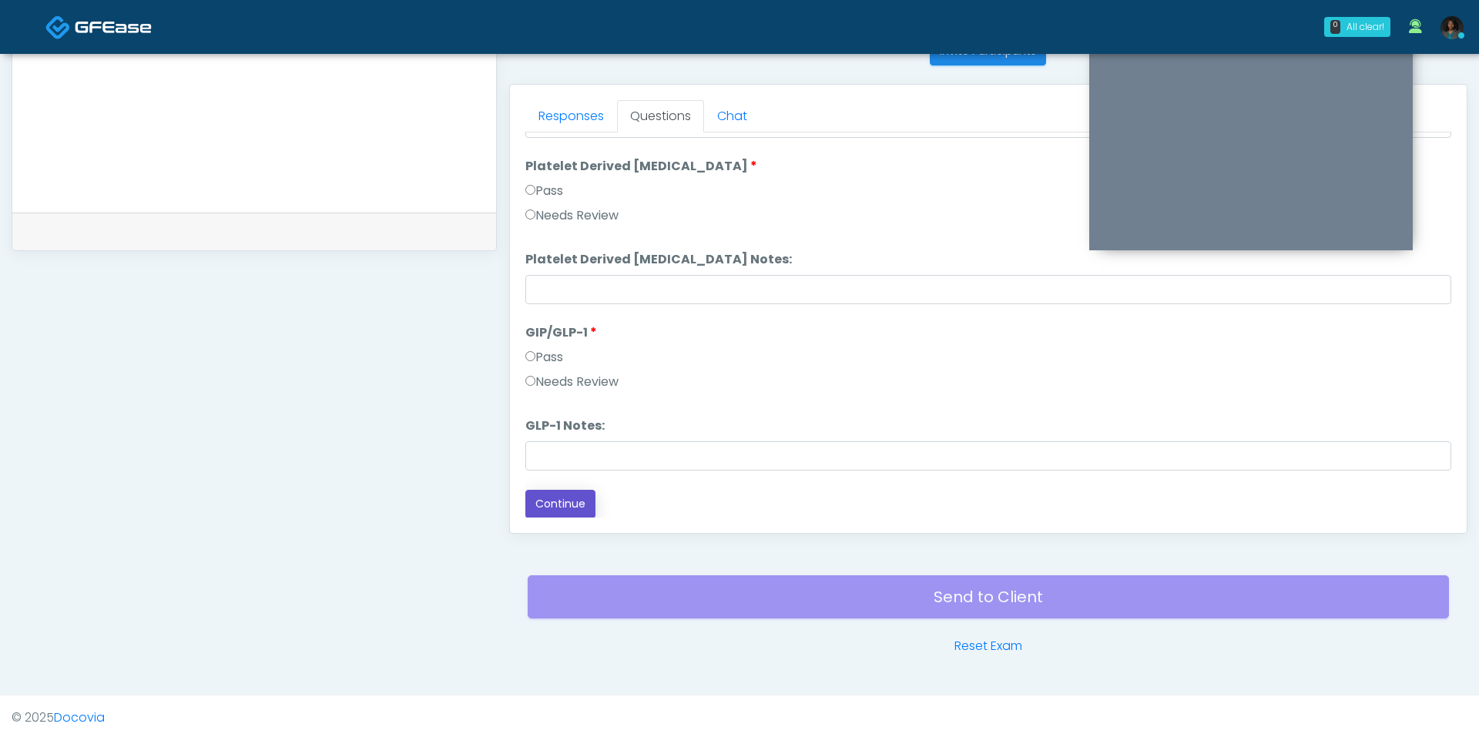
click at [564, 514] on button "Continue" at bounding box center [560, 504] width 70 height 28
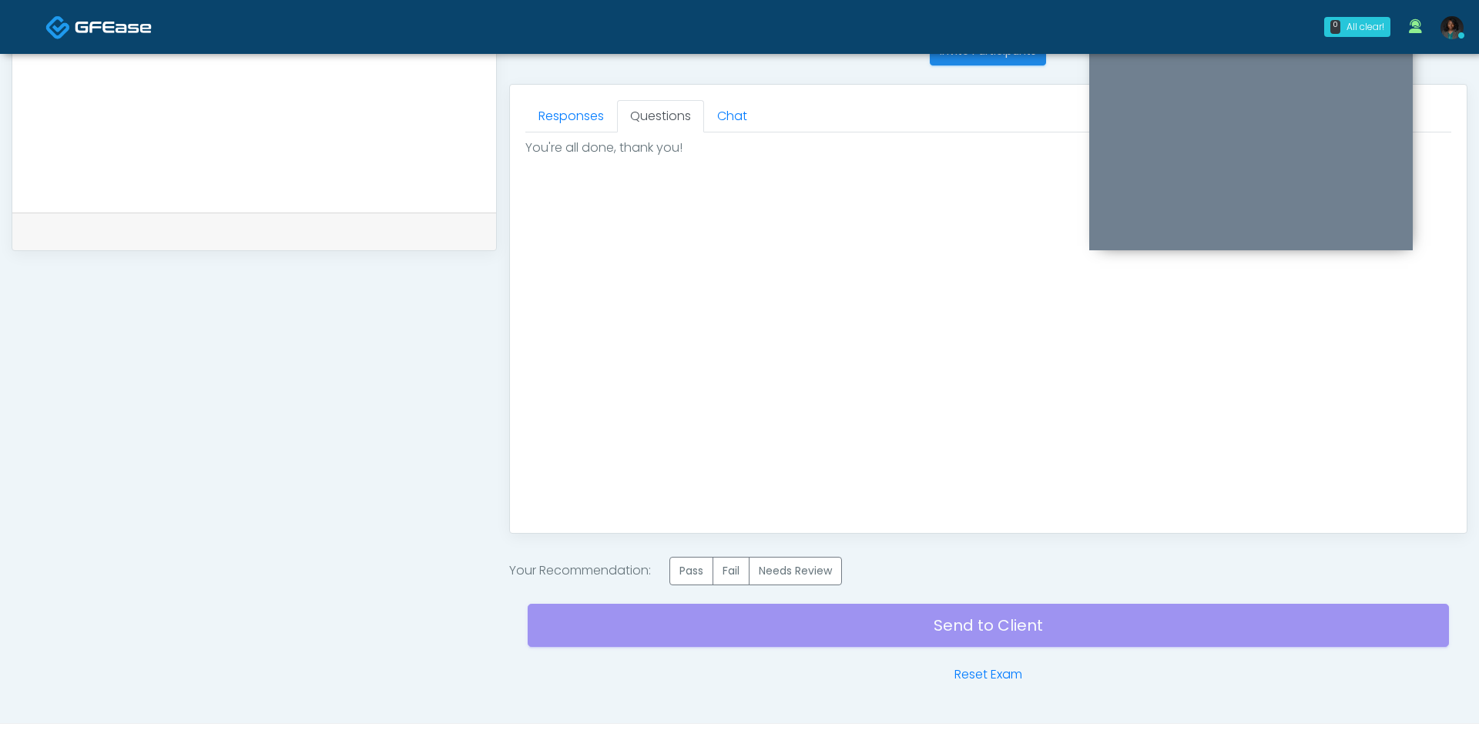
scroll to position [0, 0]
click at [676, 562] on label "Pass" at bounding box center [691, 571] width 44 height 28
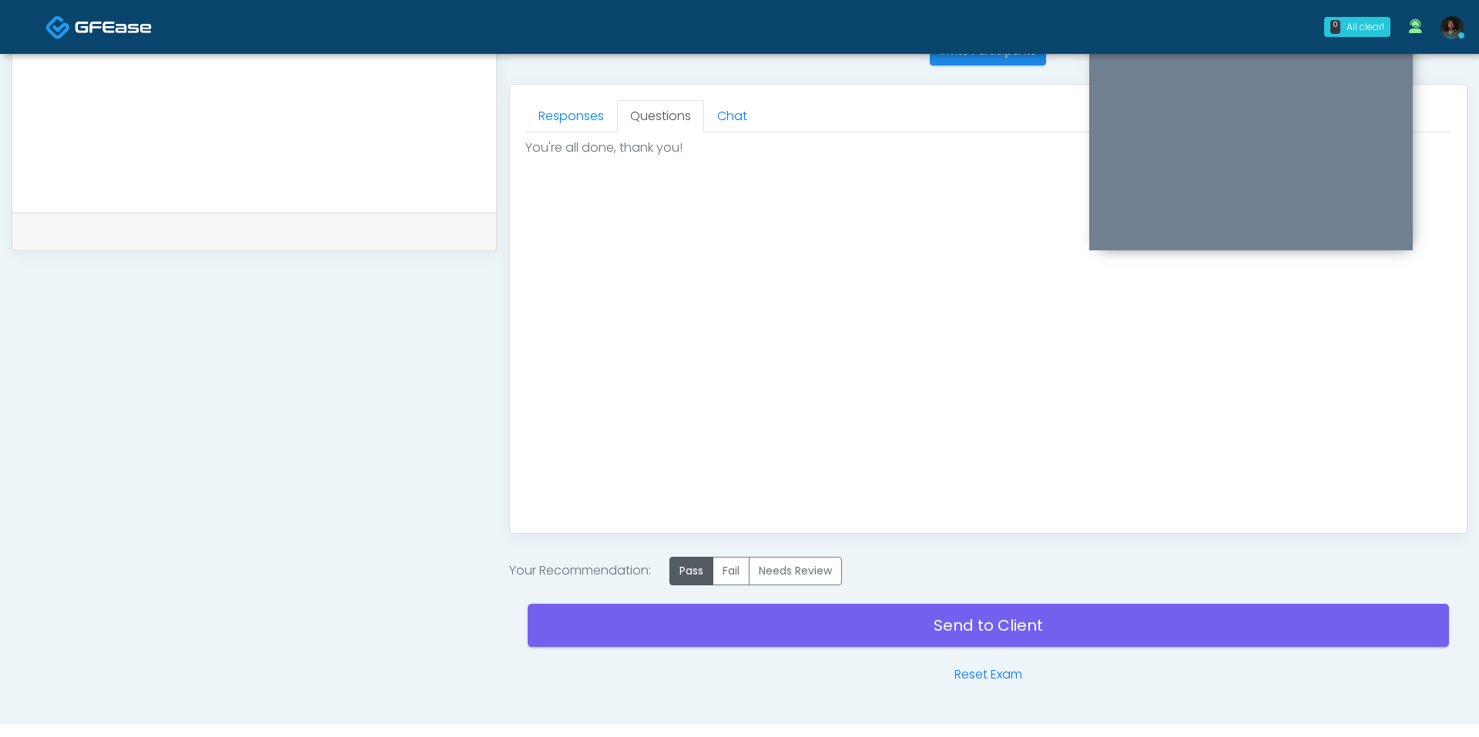
click at [732, 600] on div "Send to Client Reset Exam" at bounding box center [988, 634] width 921 height 99
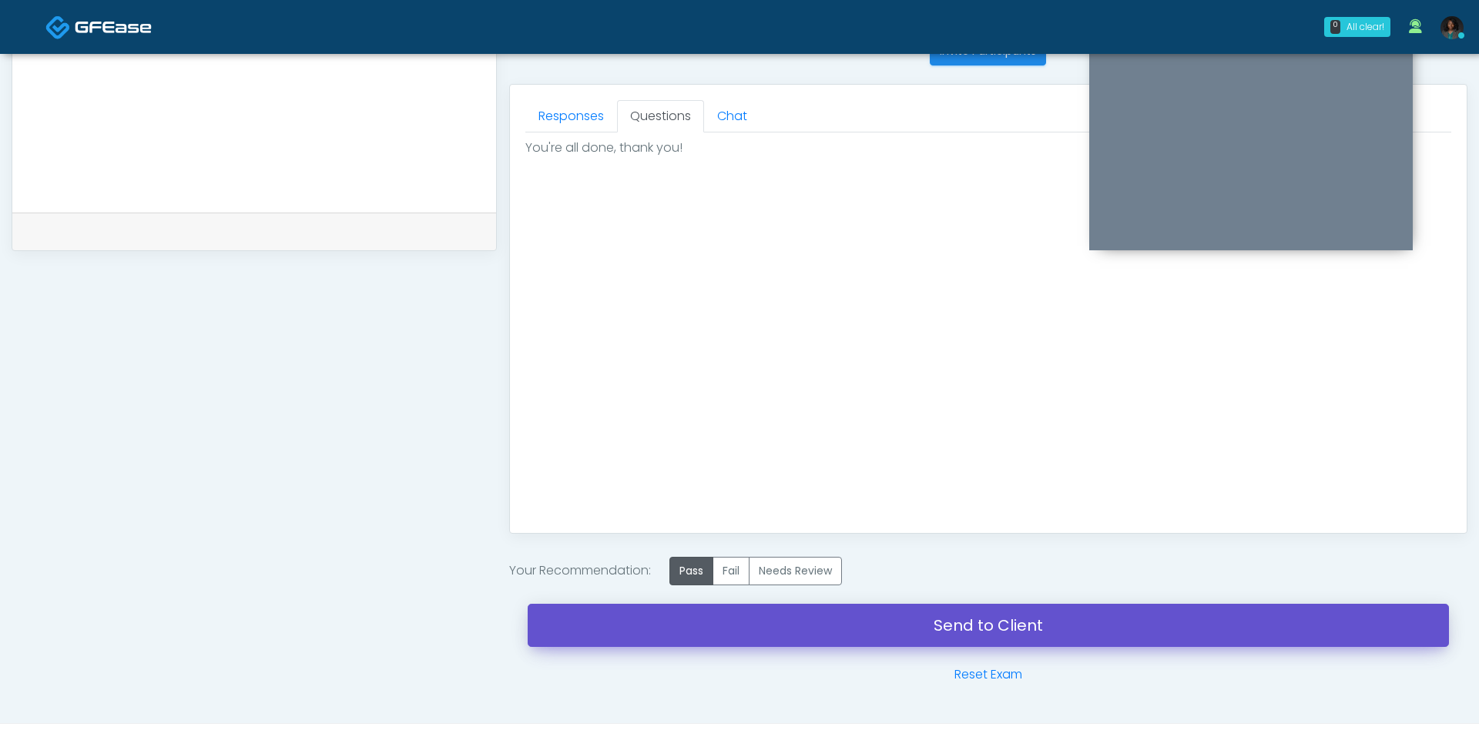
click at [729, 612] on link "Send to Client" at bounding box center [988, 625] width 921 height 43
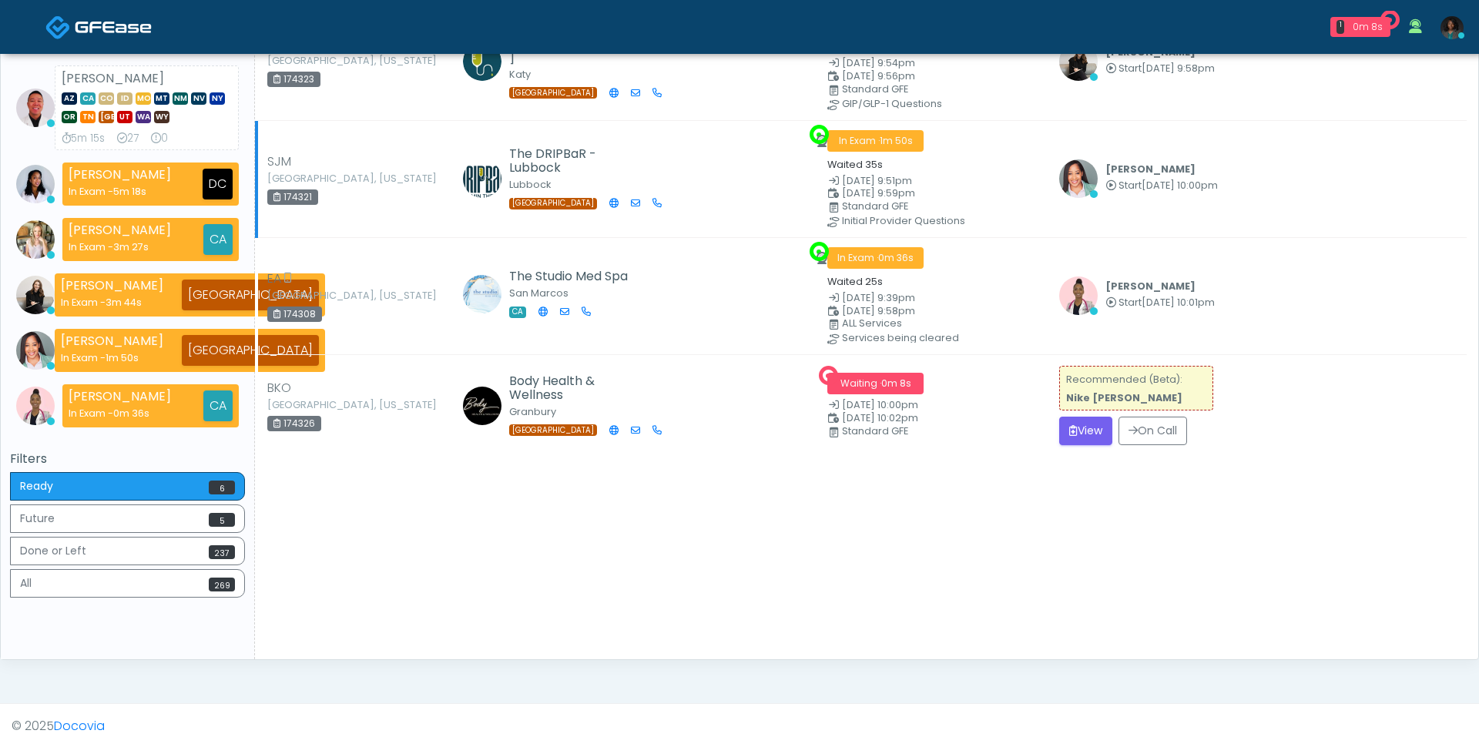
scroll to position [340, 0]
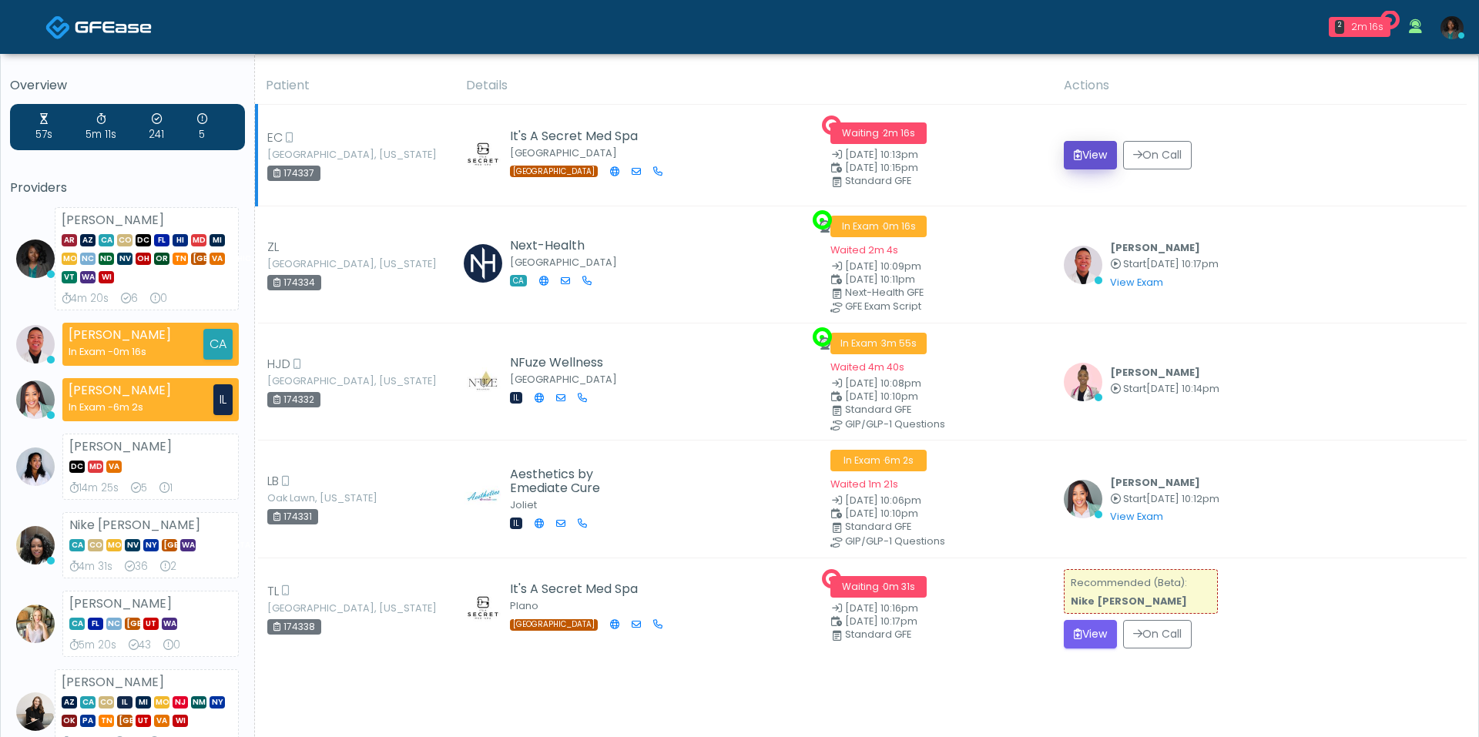
click at [1094, 157] on button "View" at bounding box center [1090, 155] width 53 height 28
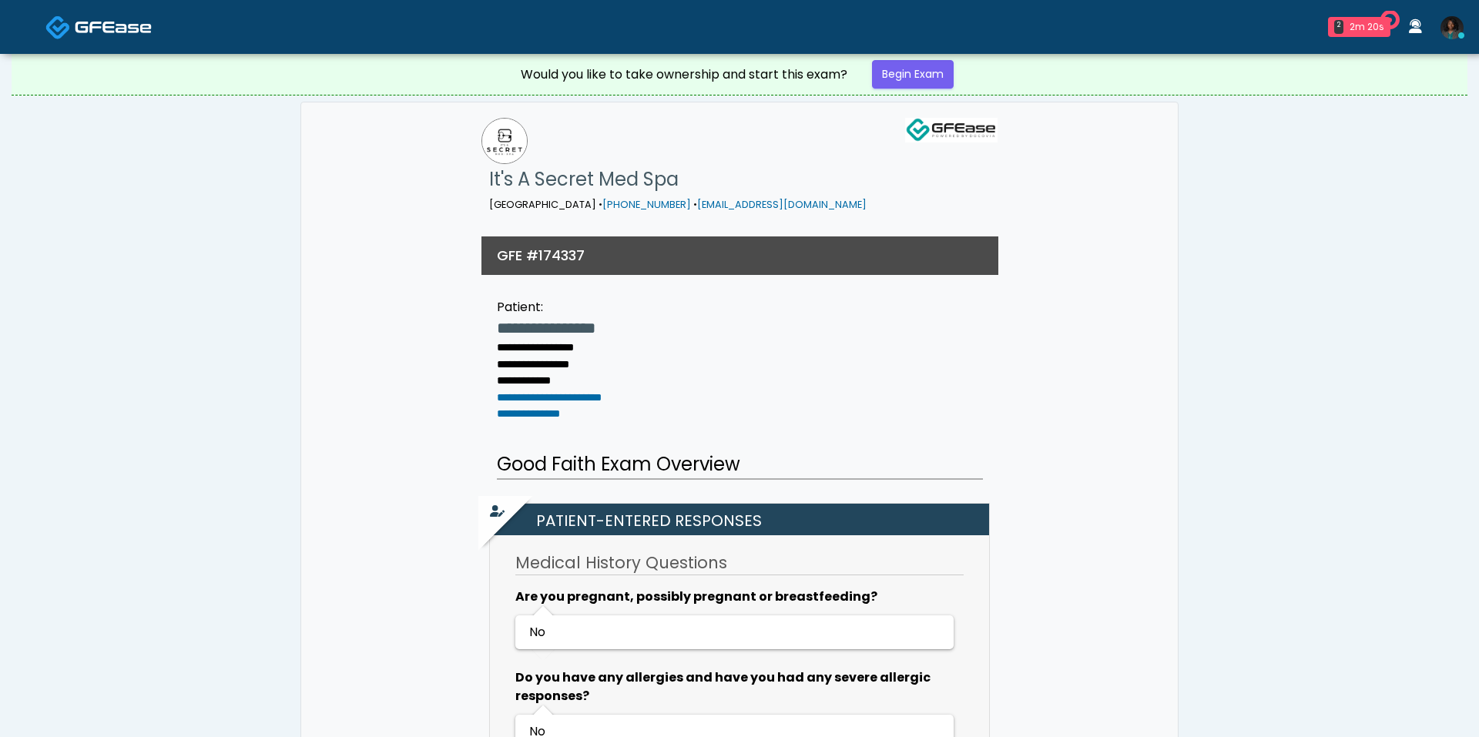
click at [940, 88] on div "Would you like to take ownership and start this exam? Begin Exam" at bounding box center [739, 74] width 462 height 41
click at [913, 83] on link "Begin Exam" at bounding box center [913, 74] width 82 height 28
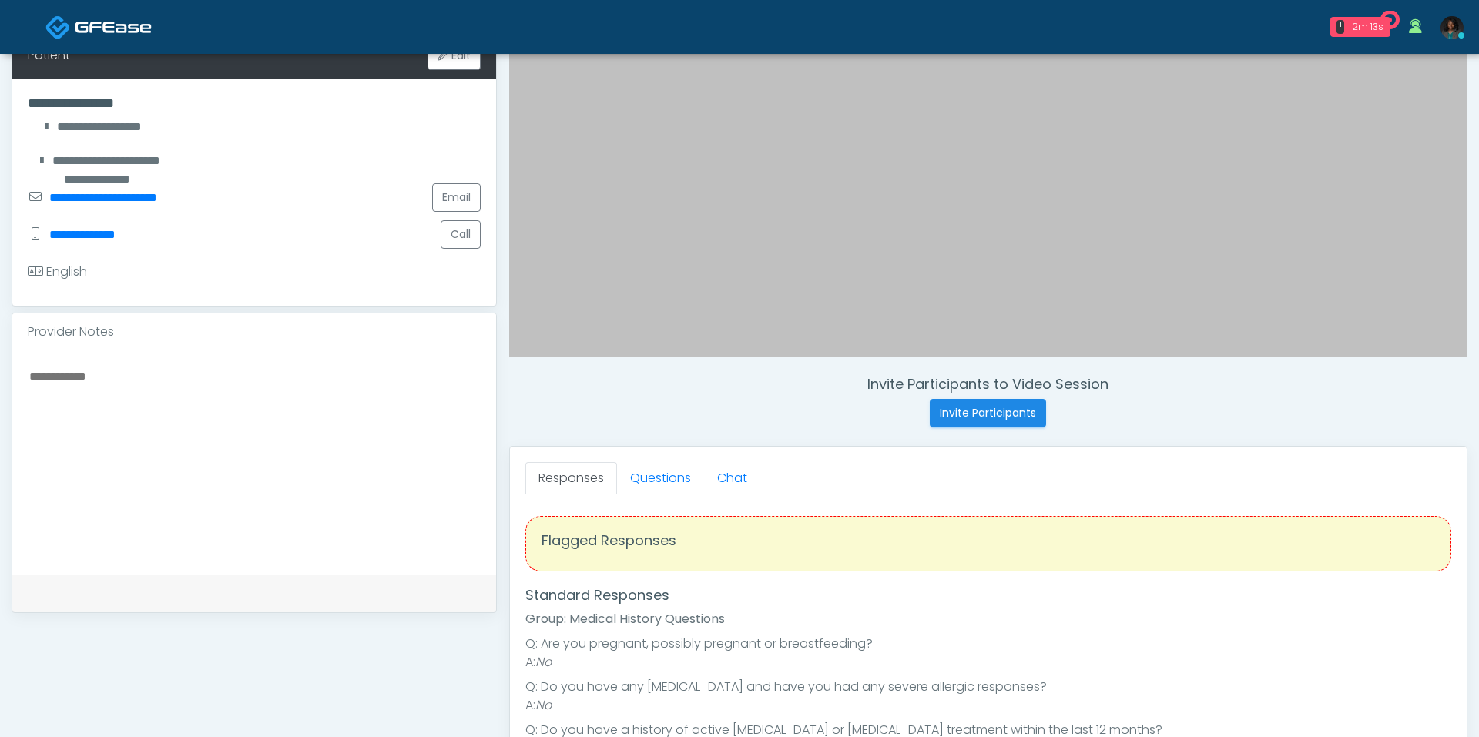
scroll to position [310, 0]
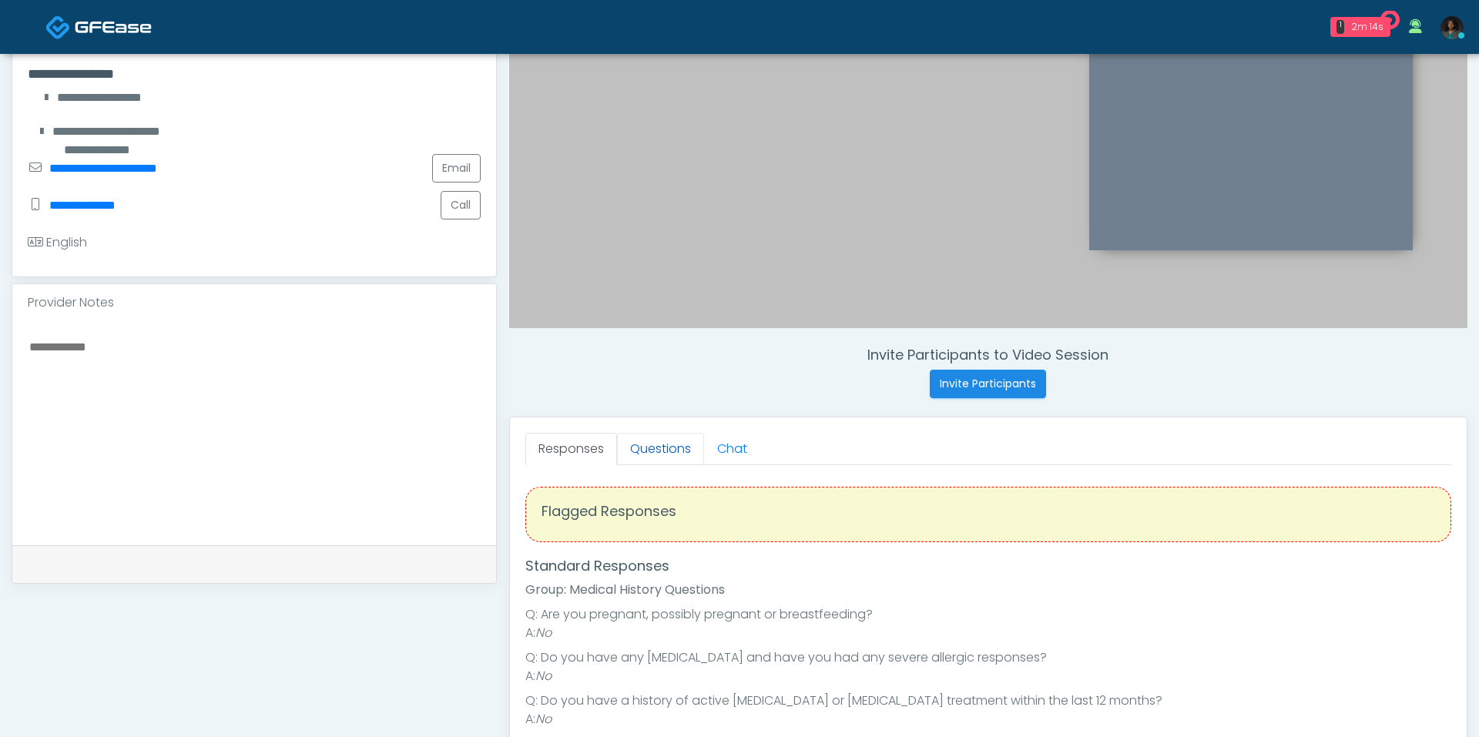
click at [680, 462] on link "Questions" at bounding box center [660, 449] width 87 height 32
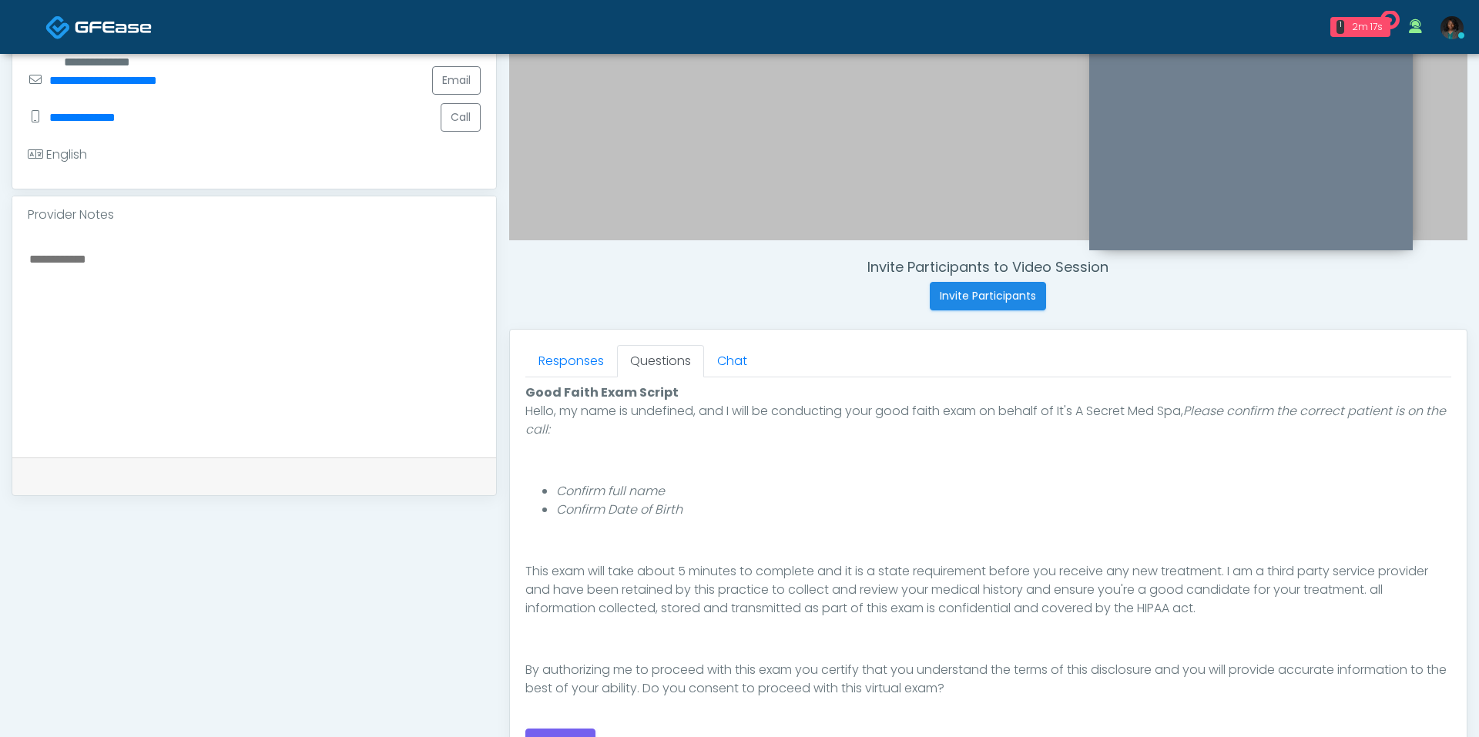
scroll to position [422, 0]
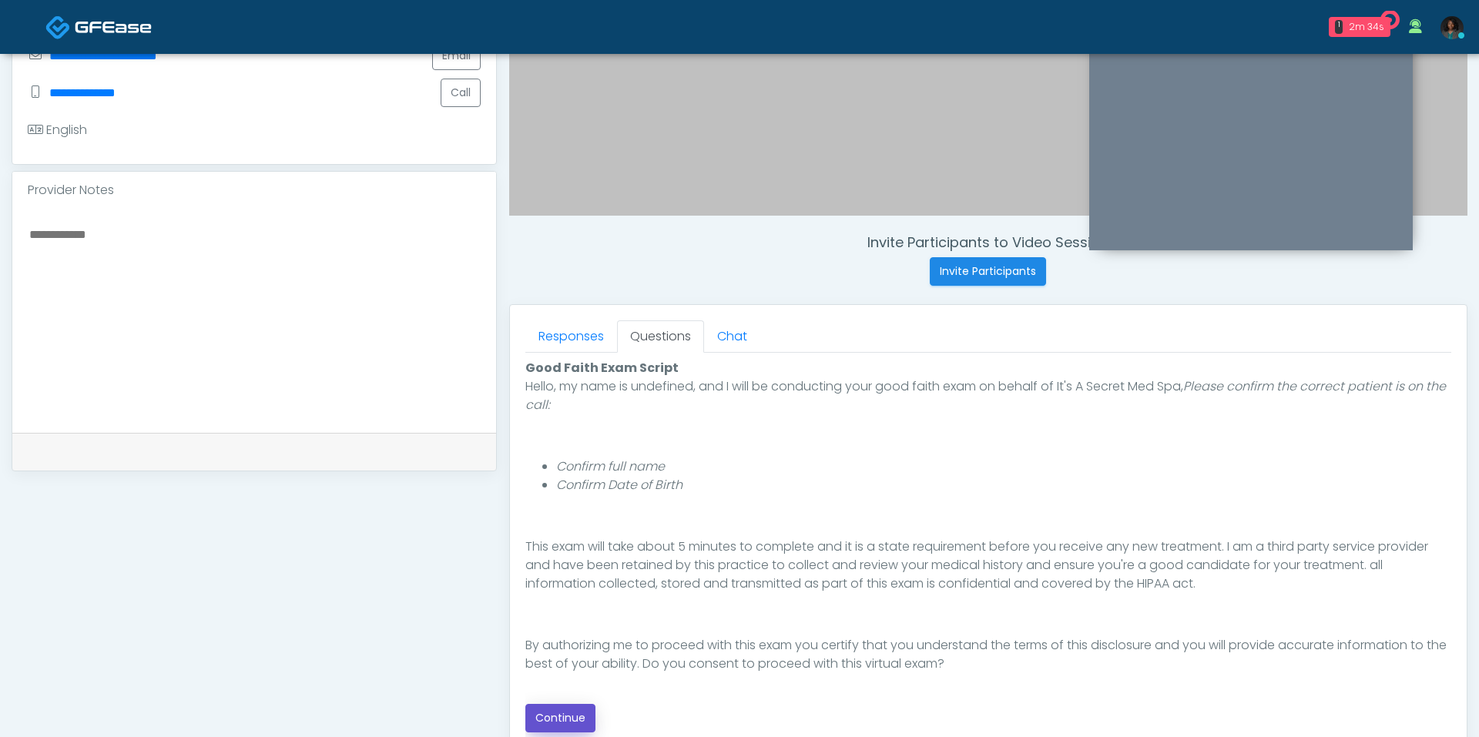
click at [553, 722] on button "Continue" at bounding box center [560, 718] width 70 height 28
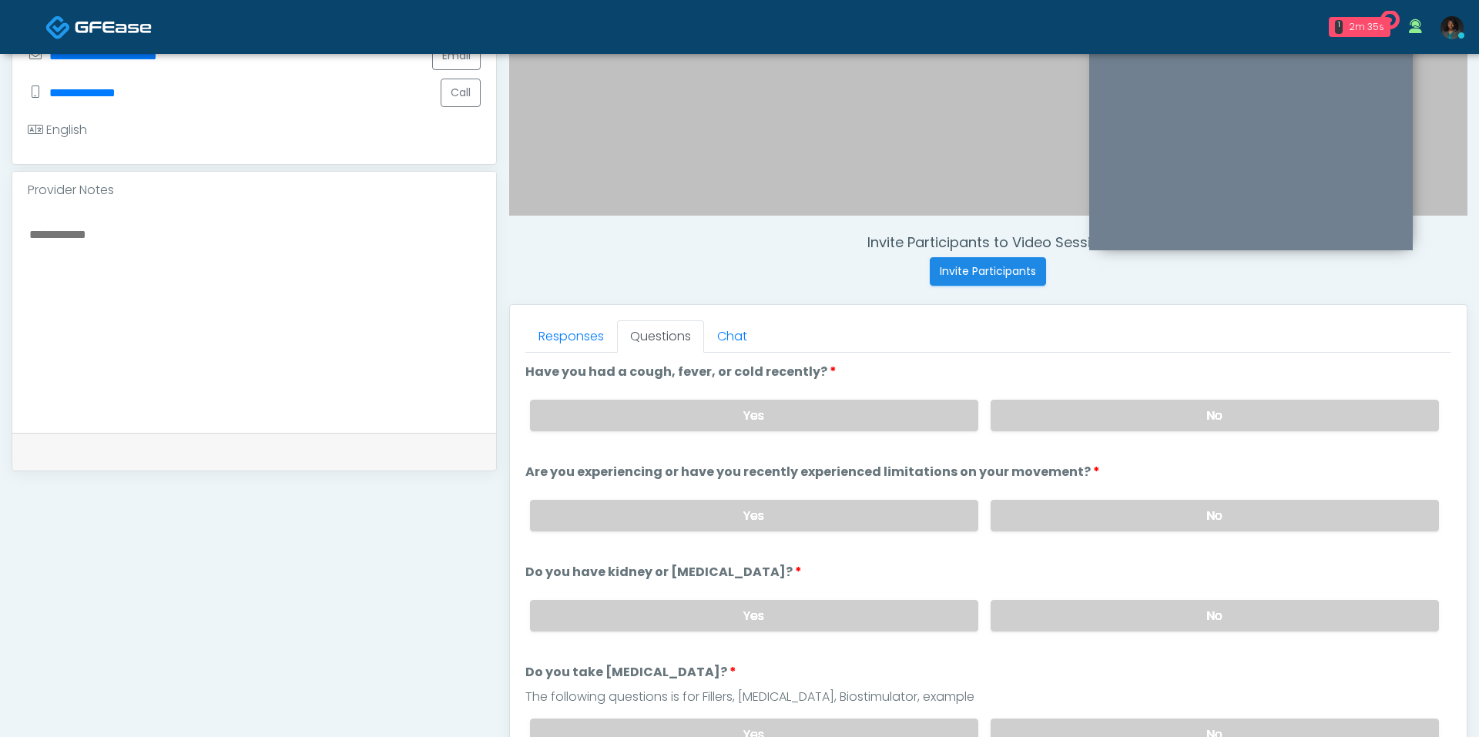
scroll to position [642, 0]
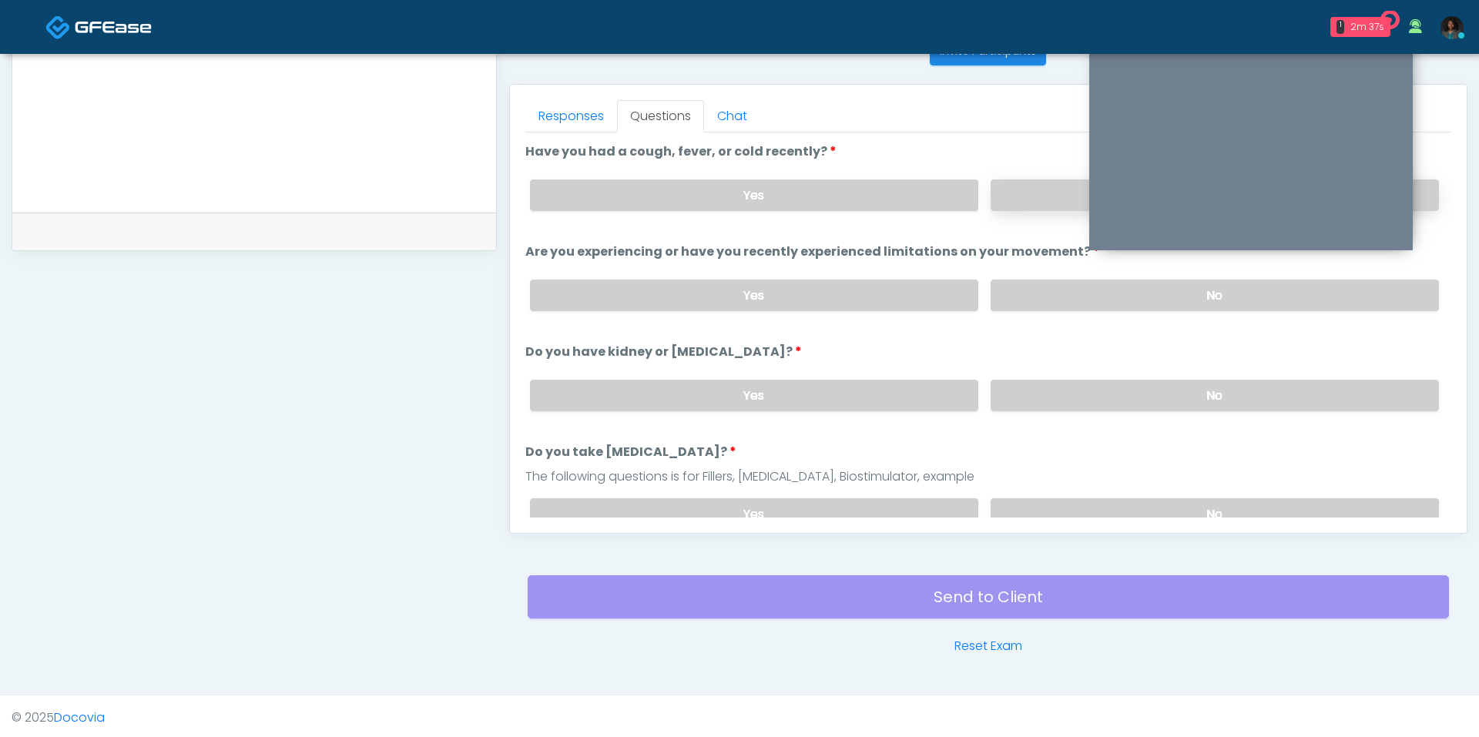
click at [1021, 201] on label "No" at bounding box center [1214, 195] width 448 height 32
click at [1041, 284] on label "No" at bounding box center [1214, 296] width 448 height 32
click at [1046, 399] on label "No" at bounding box center [1214, 396] width 448 height 32
click at [1038, 498] on label "No" at bounding box center [1214, 514] width 448 height 32
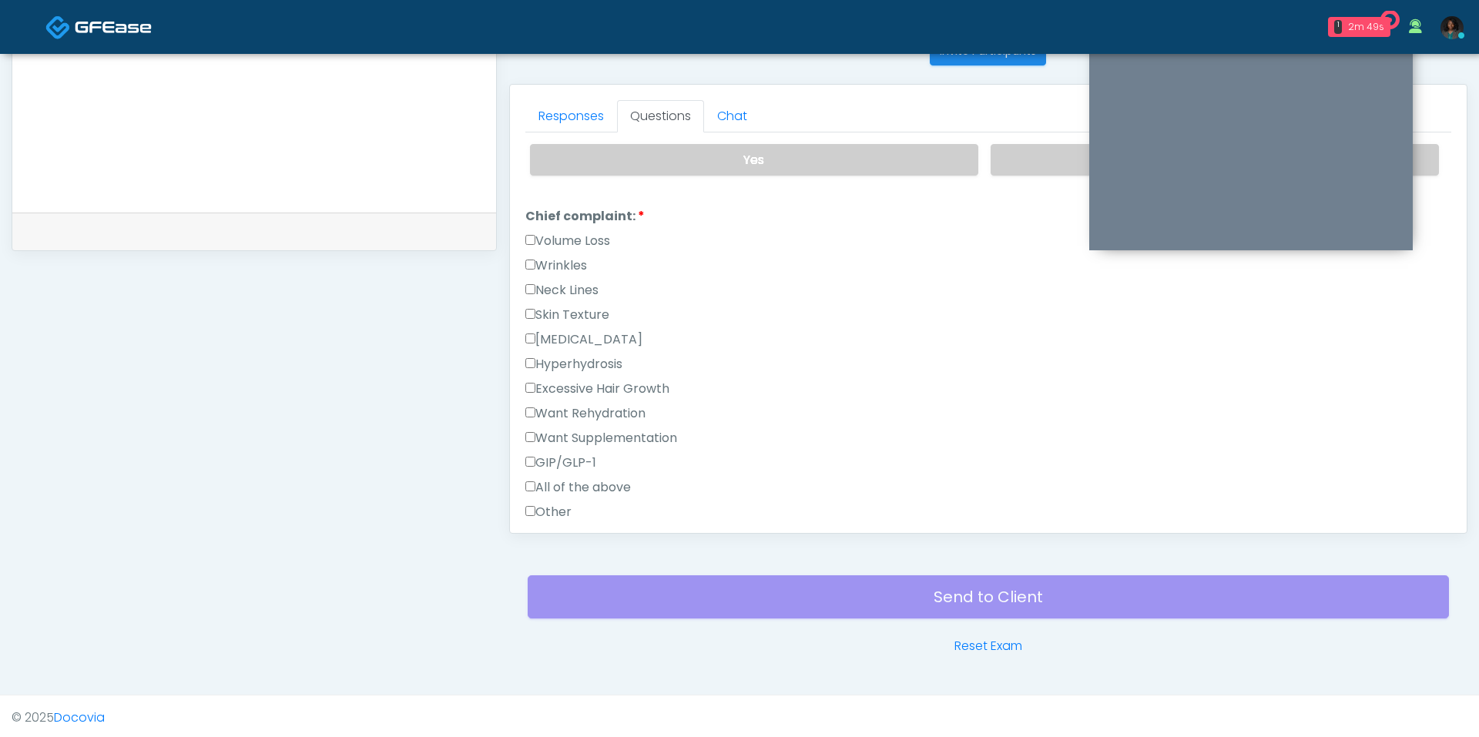
scroll to position [377, 0]
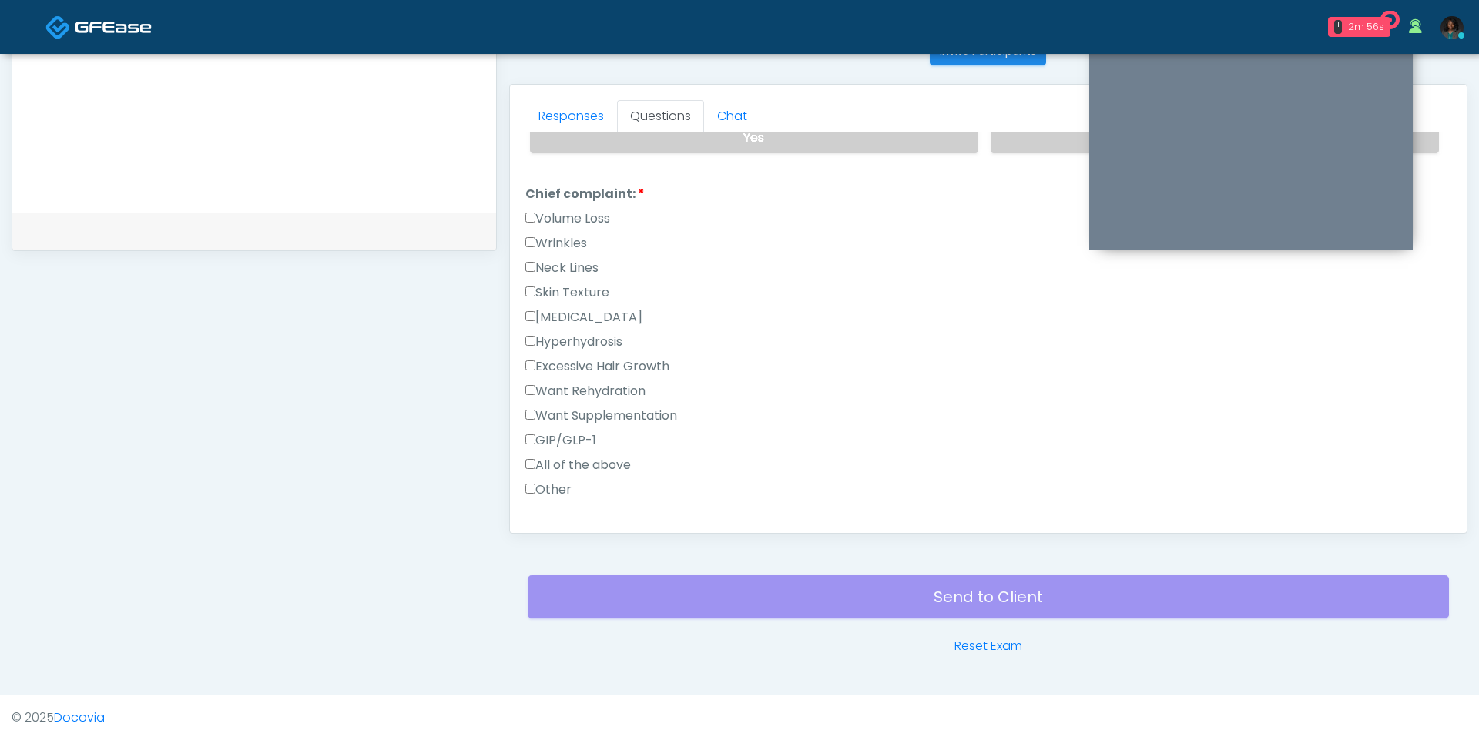
click at [559, 481] on label "Other" at bounding box center [548, 490] width 46 height 18
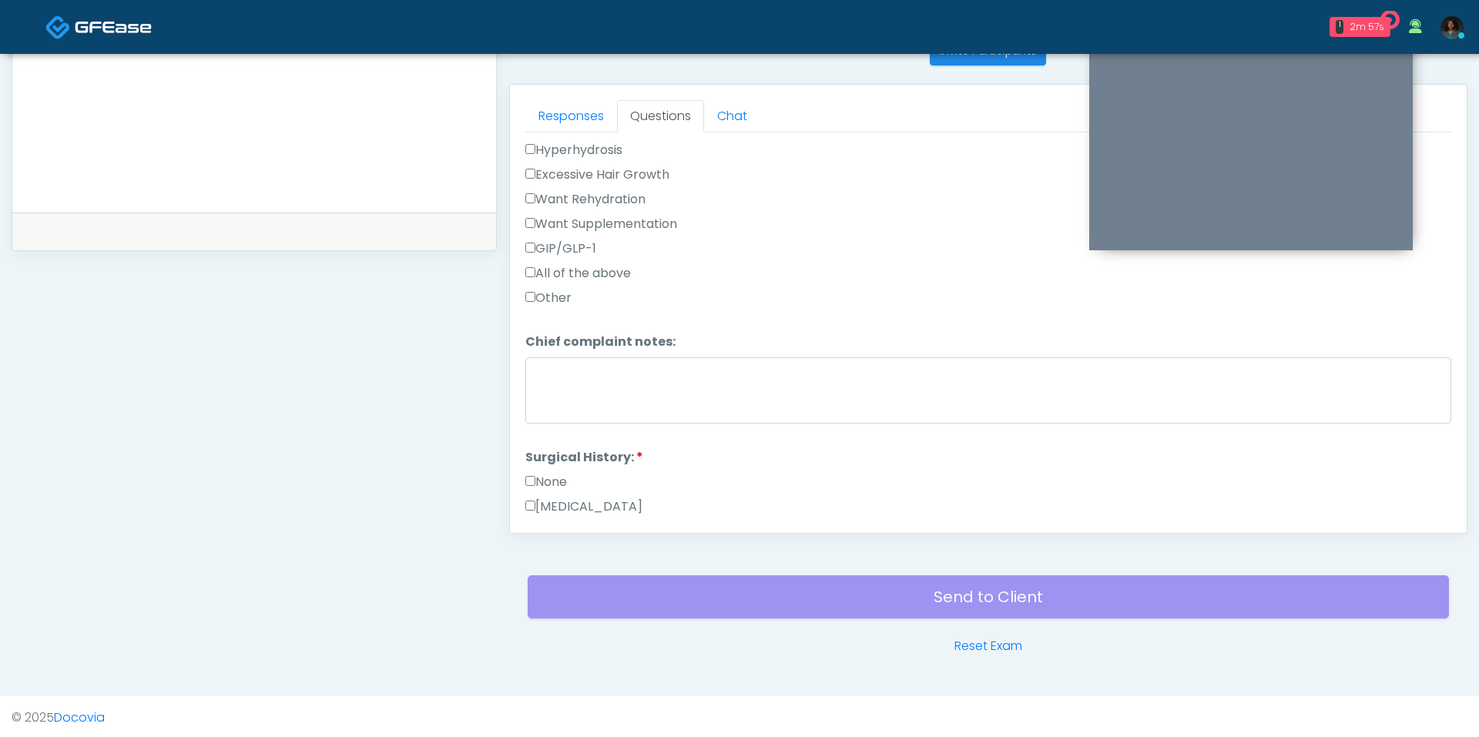
scroll to position [593, 0]
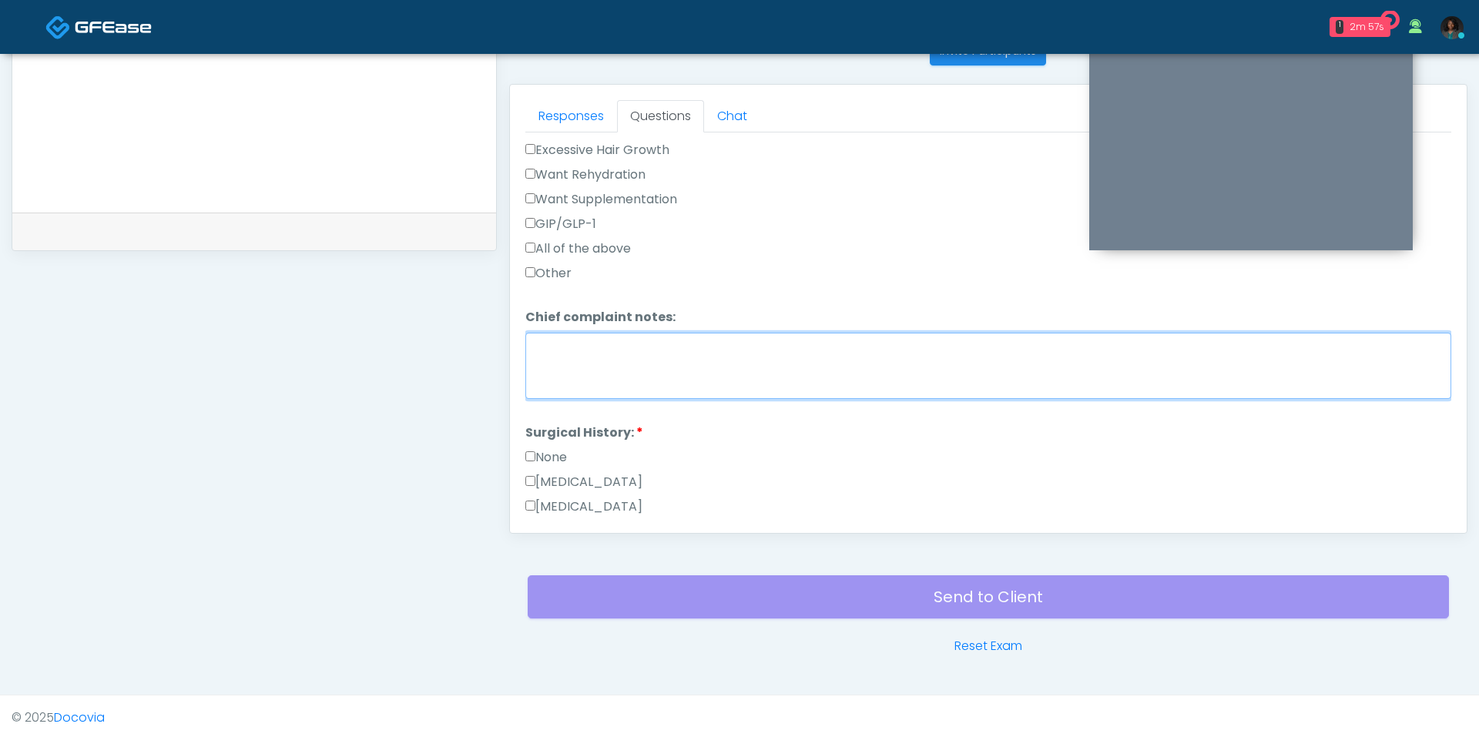
click at [642, 377] on textarea "Chief complaint notes:" at bounding box center [988, 366] width 926 height 66
type textarea "*"
type textarea "**********"
click at [553, 448] on label "None" at bounding box center [546, 457] width 42 height 18
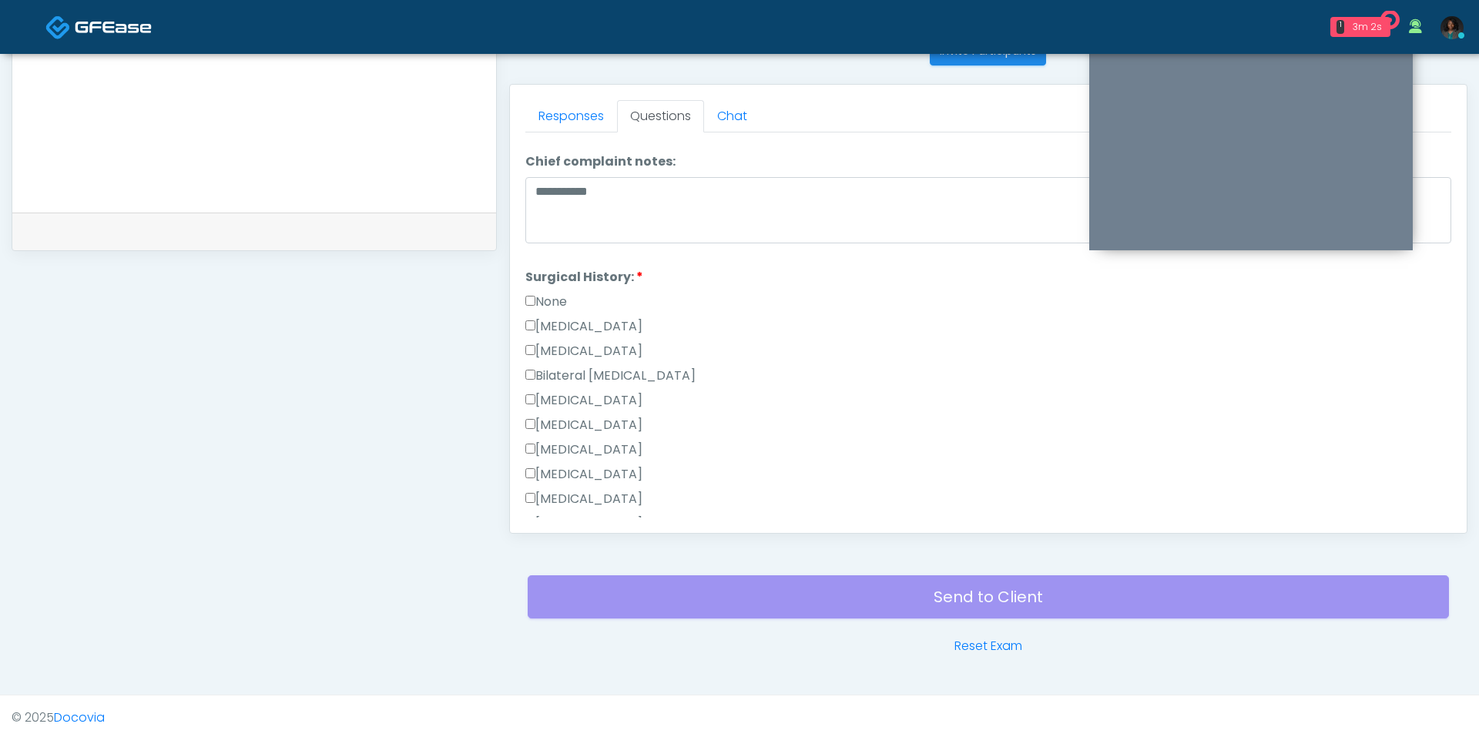
scroll to position [998, 0]
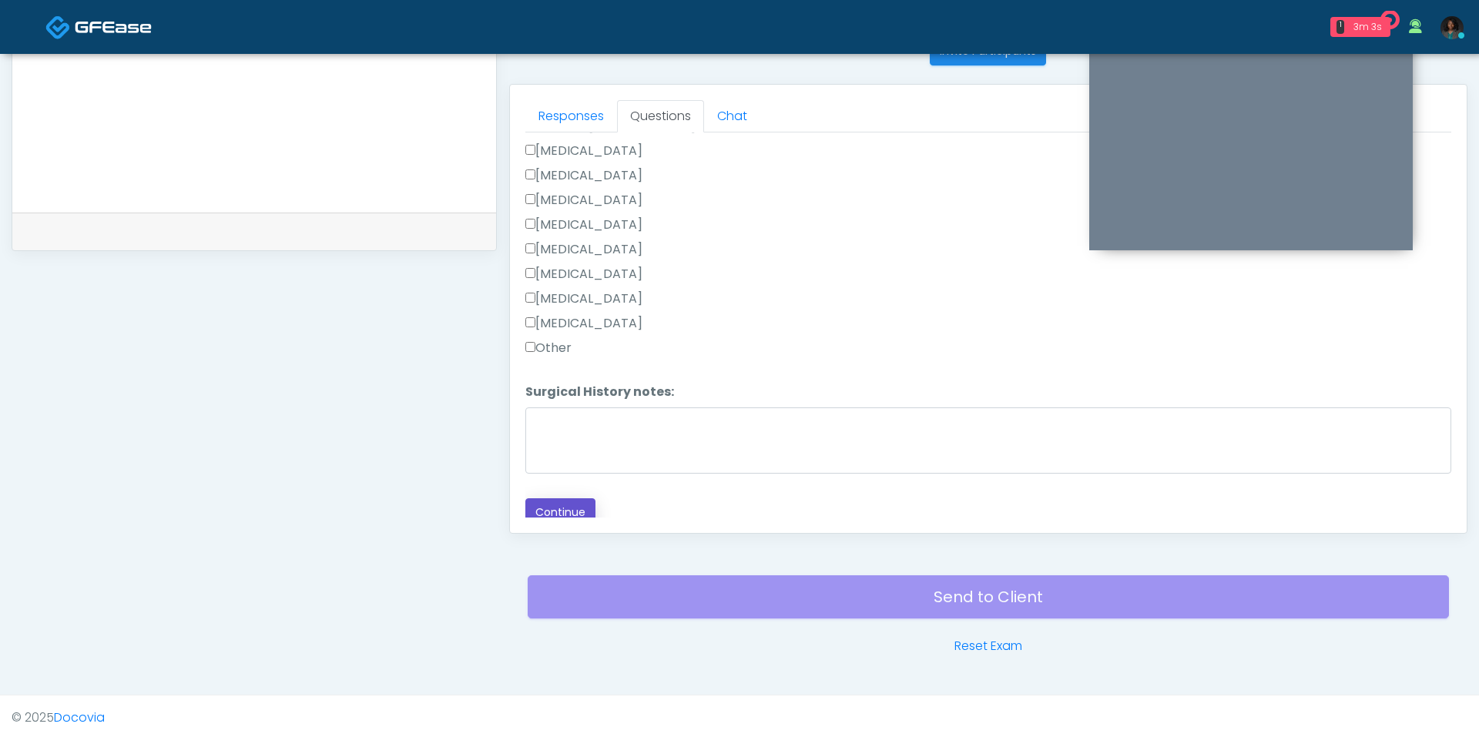
click at [577, 498] on button "Continue" at bounding box center [560, 512] width 70 height 28
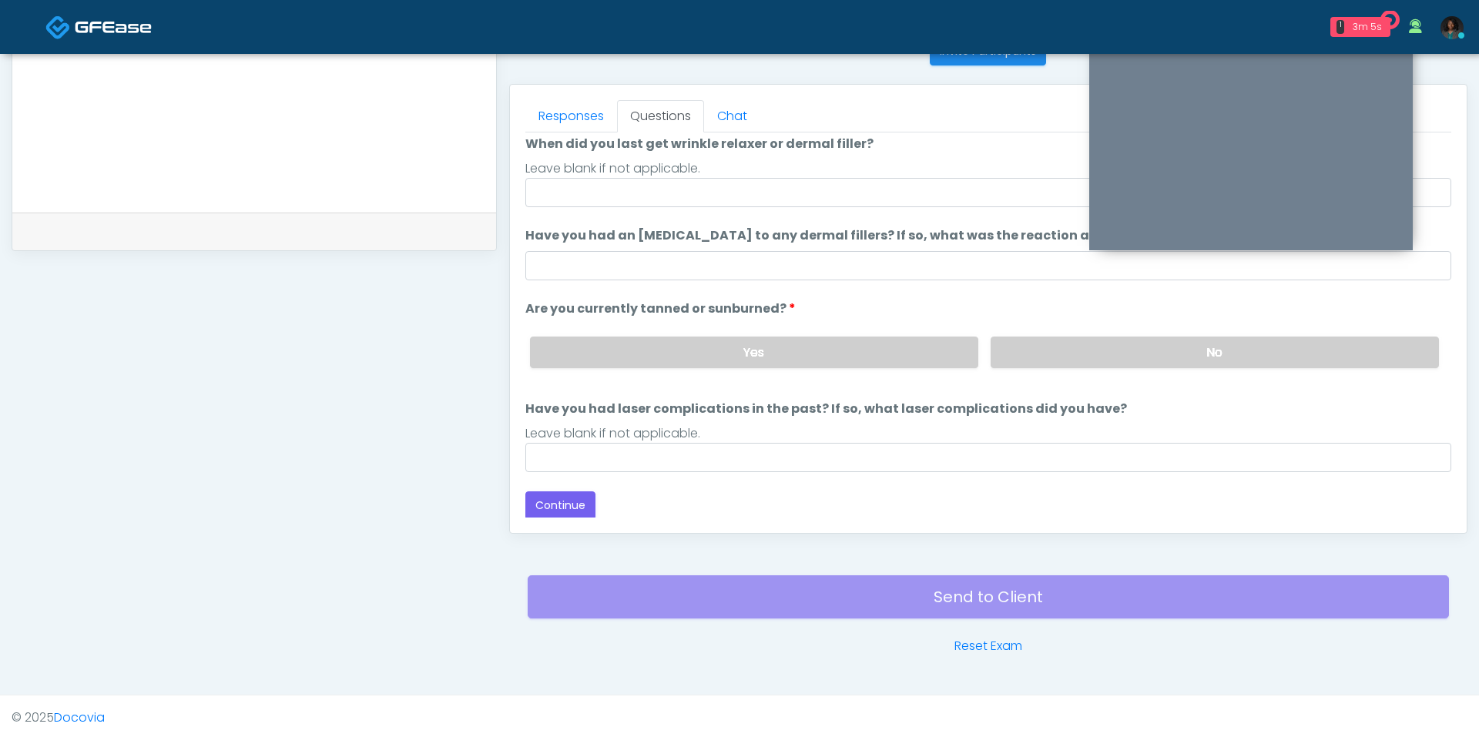
scroll to position [0, 0]
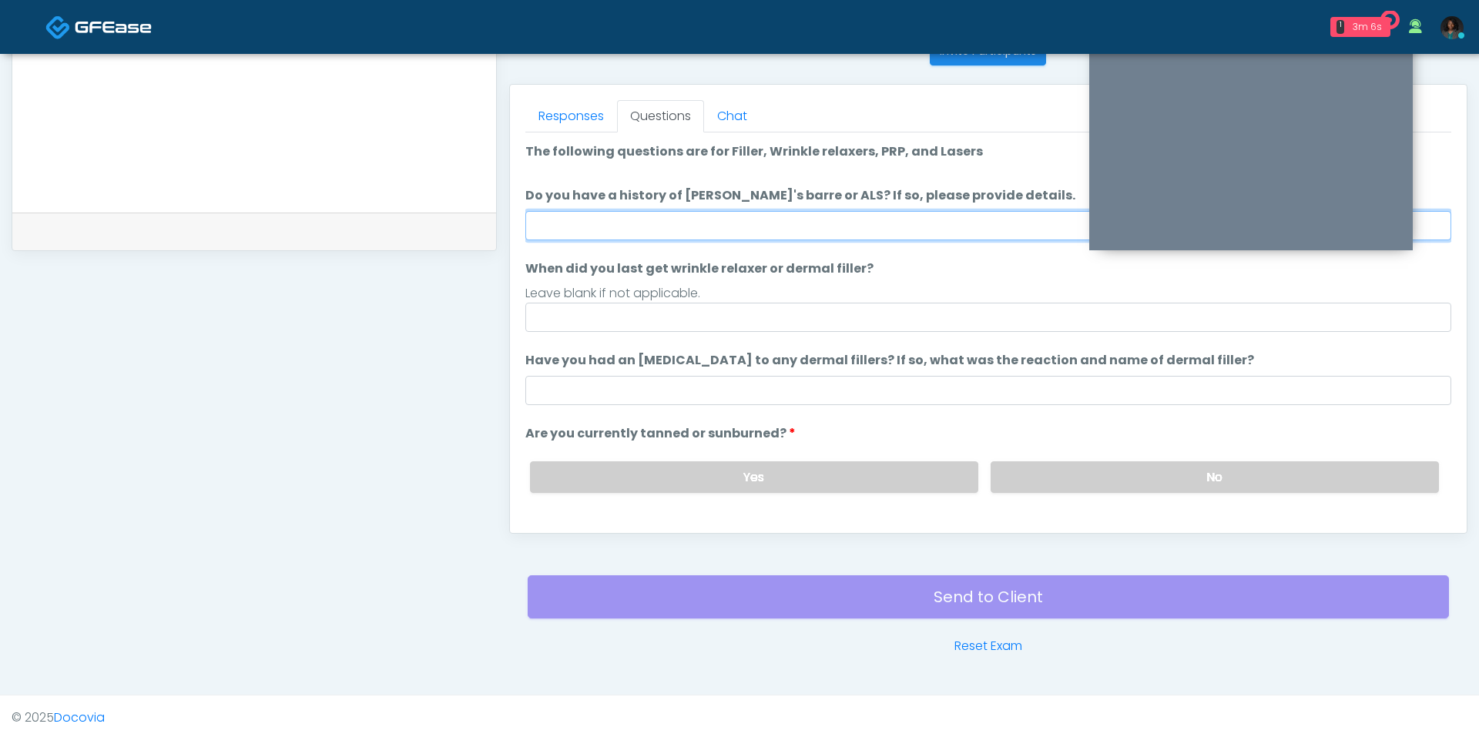
click at [739, 223] on input "Do you have a history of Guillain's barre or ALS? If so, please provide details." at bounding box center [988, 225] width 926 height 29
type input "*"
type input "**"
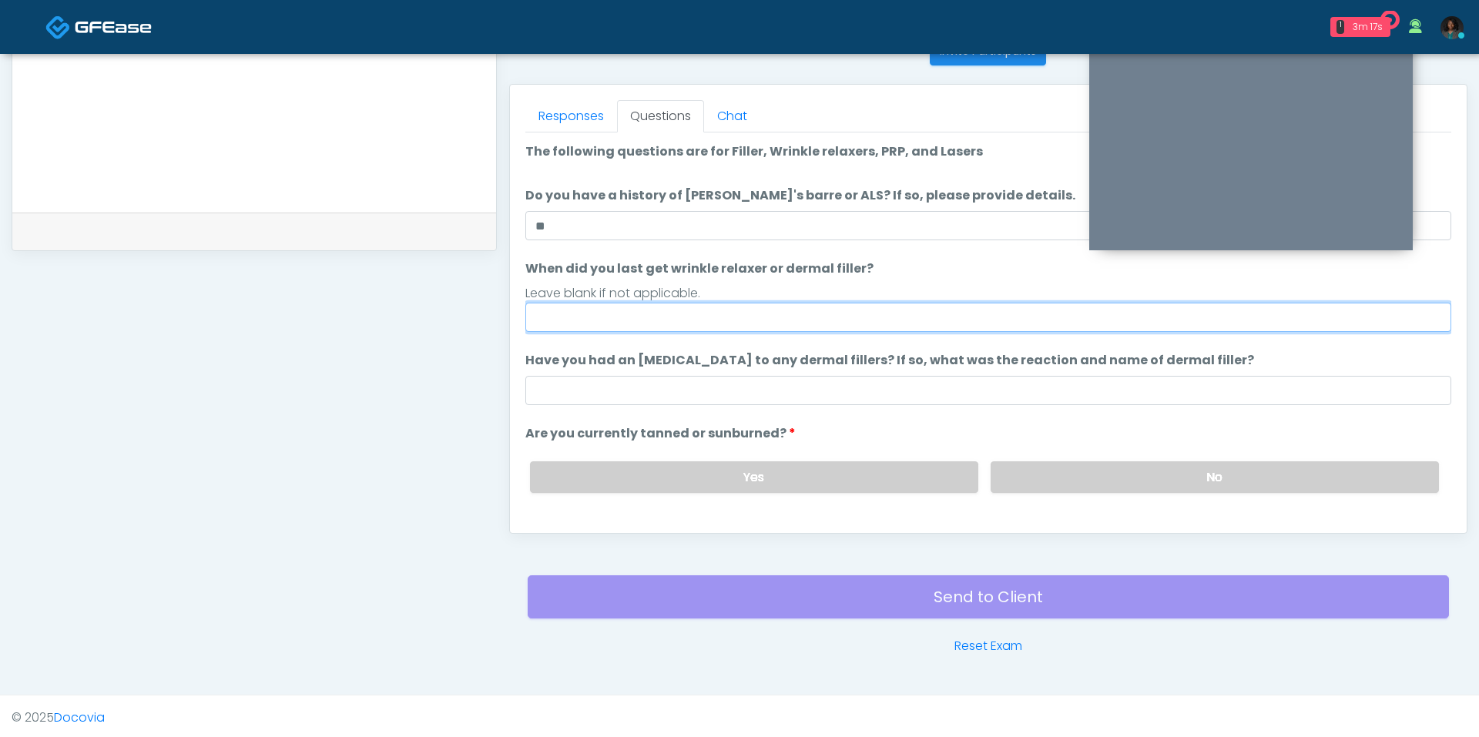
click at [575, 324] on input "When did you last get wrinkle relaxer or dermal filler?" at bounding box center [988, 317] width 926 height 29
type input "**********"
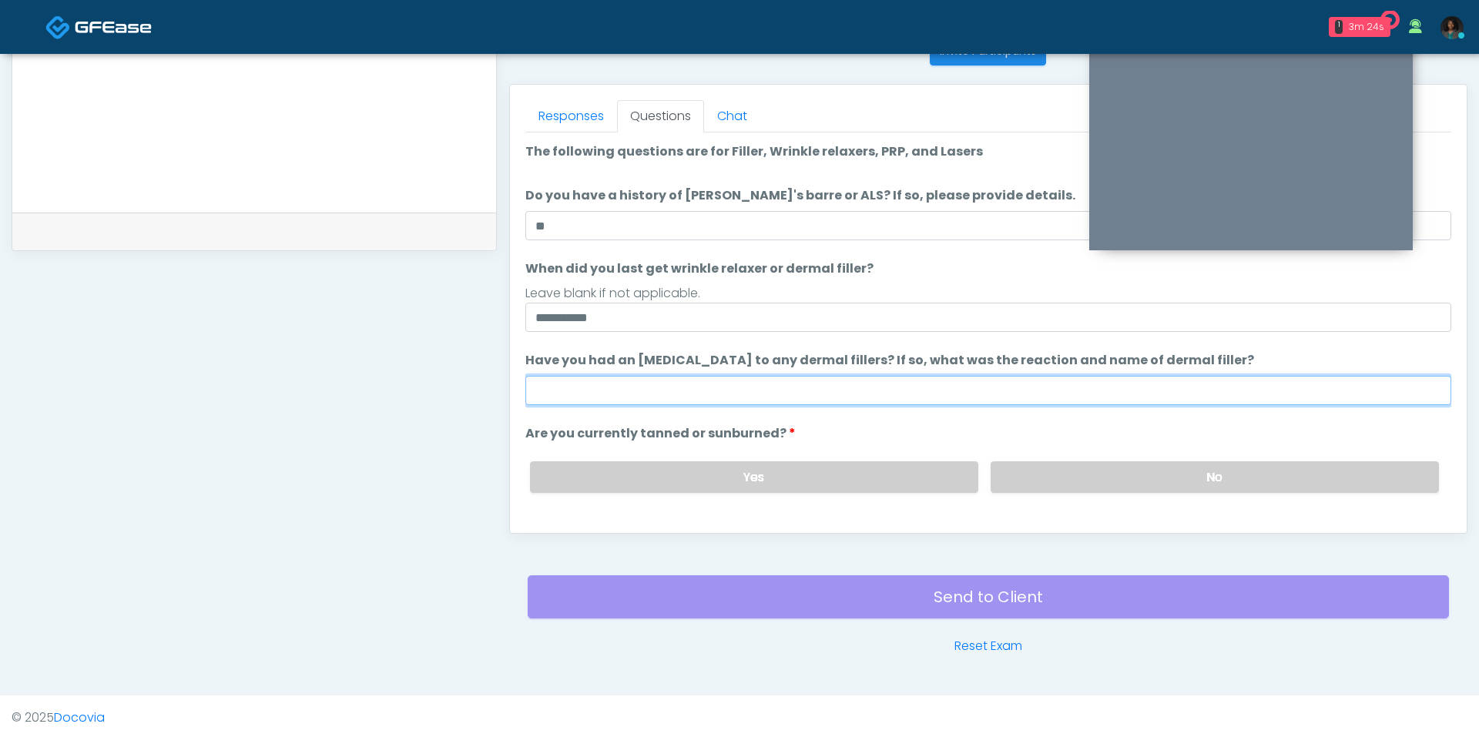
click at [672, 388] on input "Have you had an allergic response to any dermal fillers? If so, what was the re…" at bounding box center [988, 390] width 926 height 29
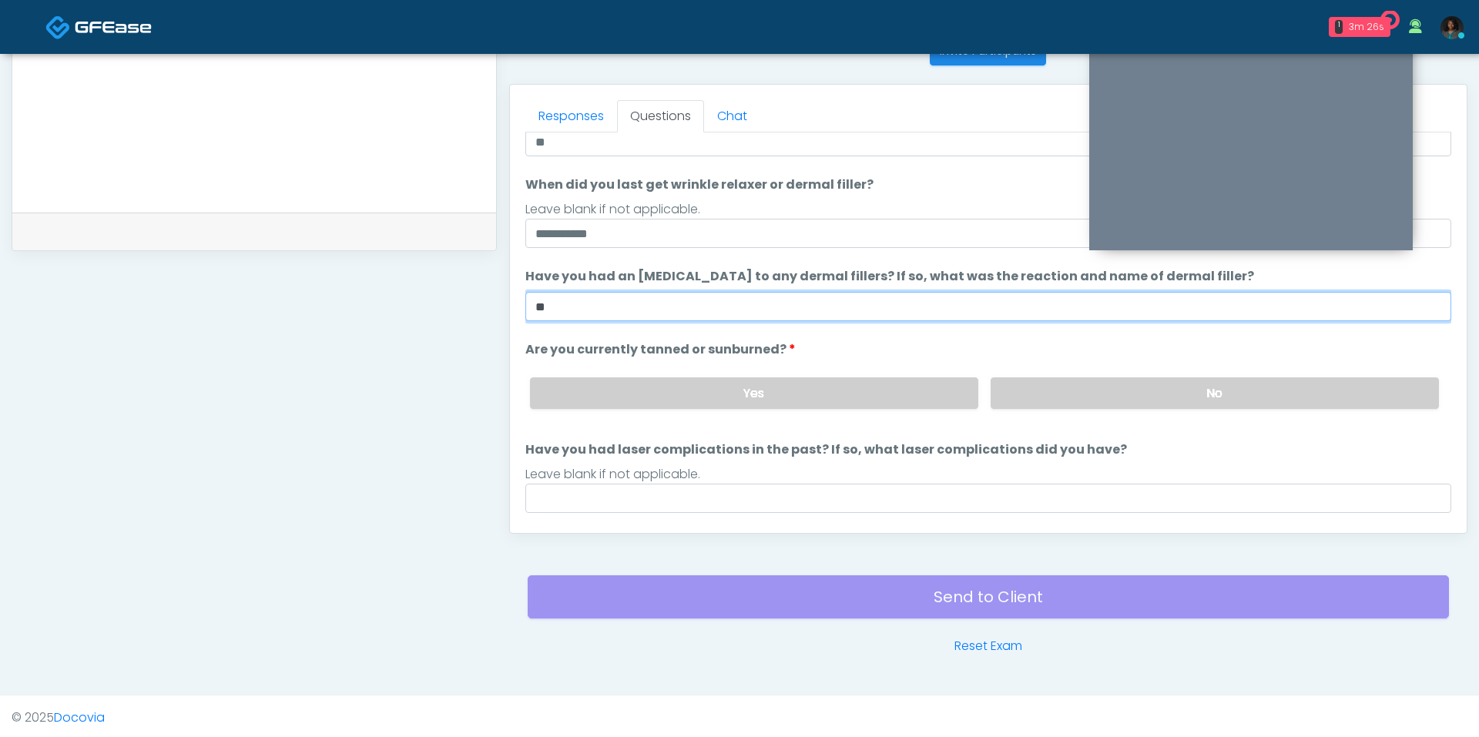
click at [541, 307] on input "**" at bounding box center [988, 306] width 926 height 29
type input "**"
click at [1084, 384] on label "No" at bounding box center [1214, 393] width 448 height 32
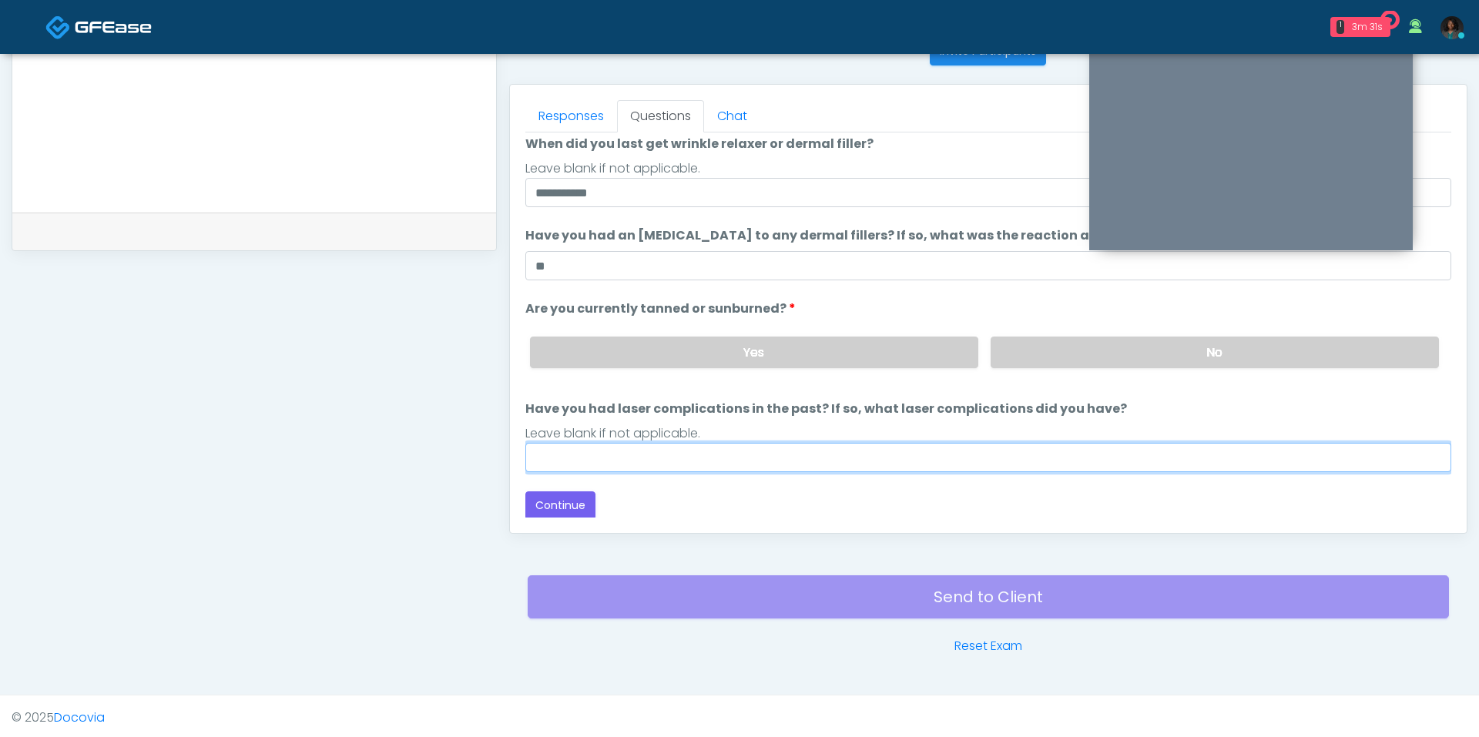
click at [884, 457] on input "Have you had laser complications in the past? If so, what laser complications d…" at bounding box center [988, 457] width 926 height 29
type input "**"
click at [861, 400] on label "Have you had laser complications in the past? If so, what laser complications d…" at bounding box center [825, 409] width 601 height 18
click at [861, 443] on input "**" at bounding box center [988, 457] width 926 height 29
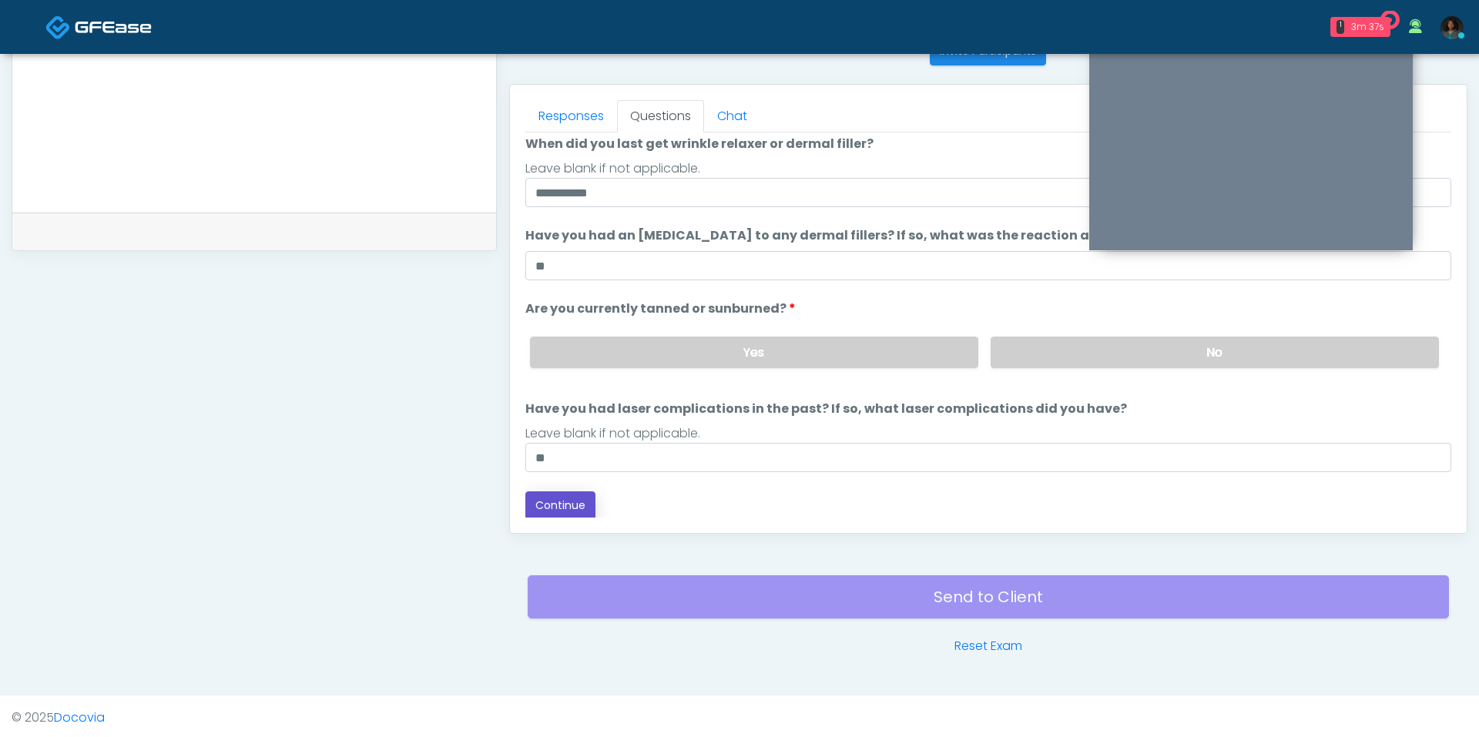
click at [579, 498] on button "Continue" at bounding box center [560, 505] width 70 height 28
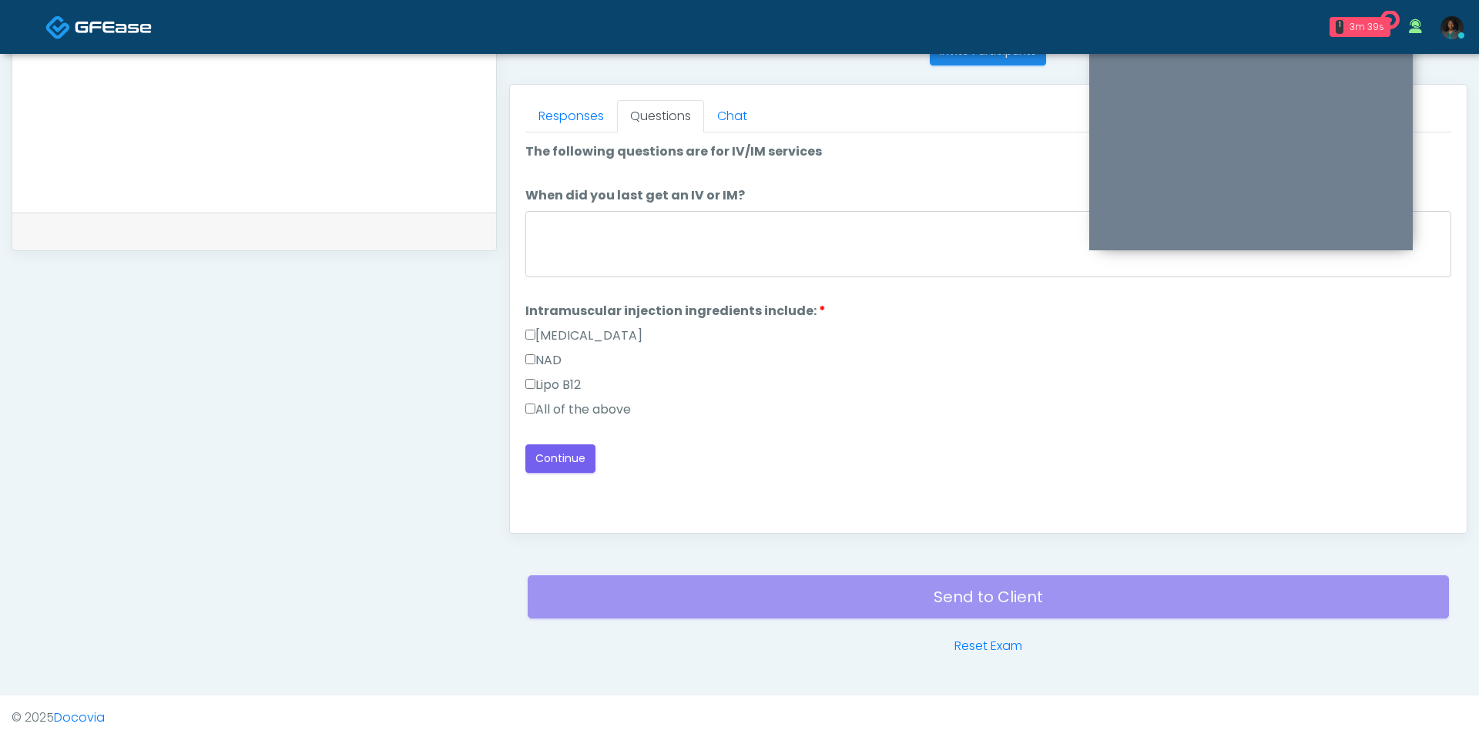
scroll to position [584, 0]
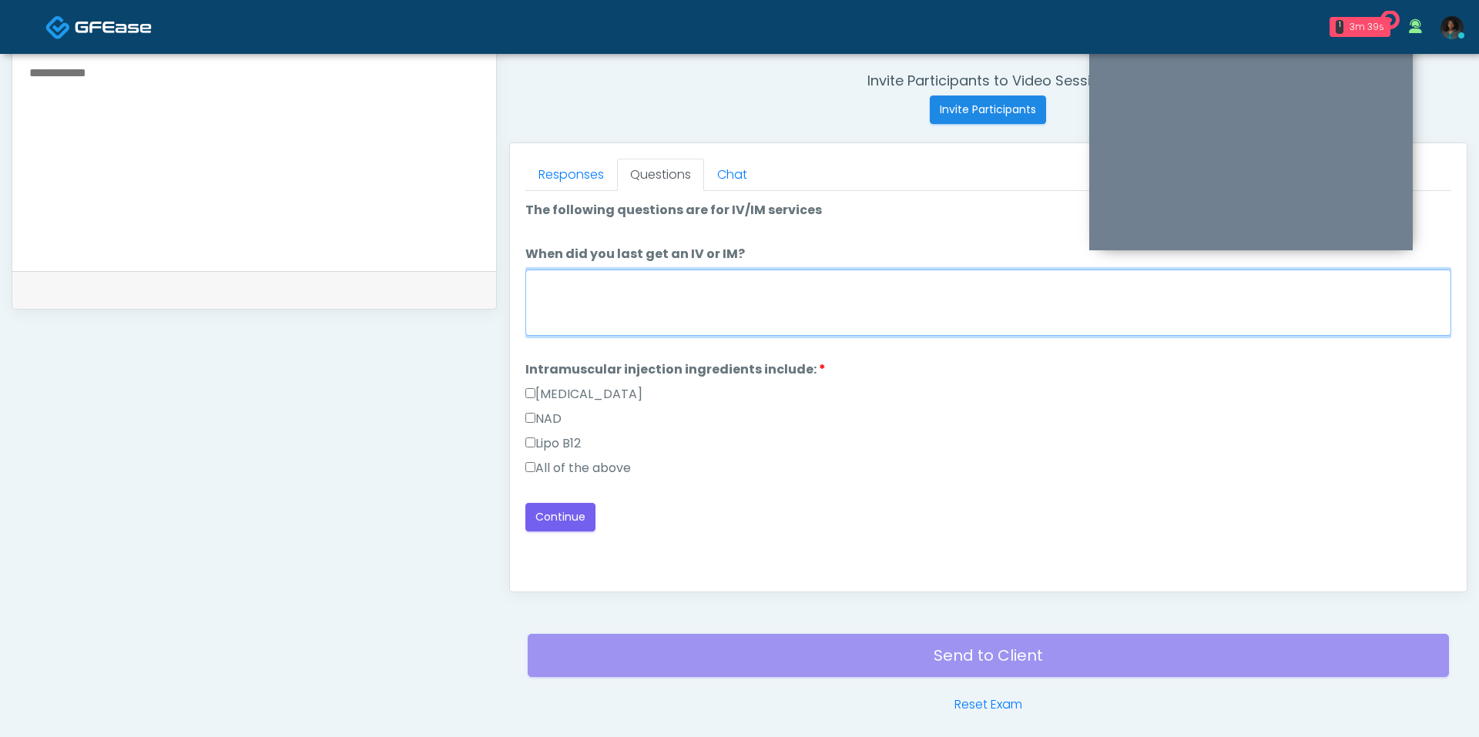
click at [673, 307] on textarea "When did you last get an IV or IM?" at bounding box center [988, 303] width 926 height 66
type textarea "***"
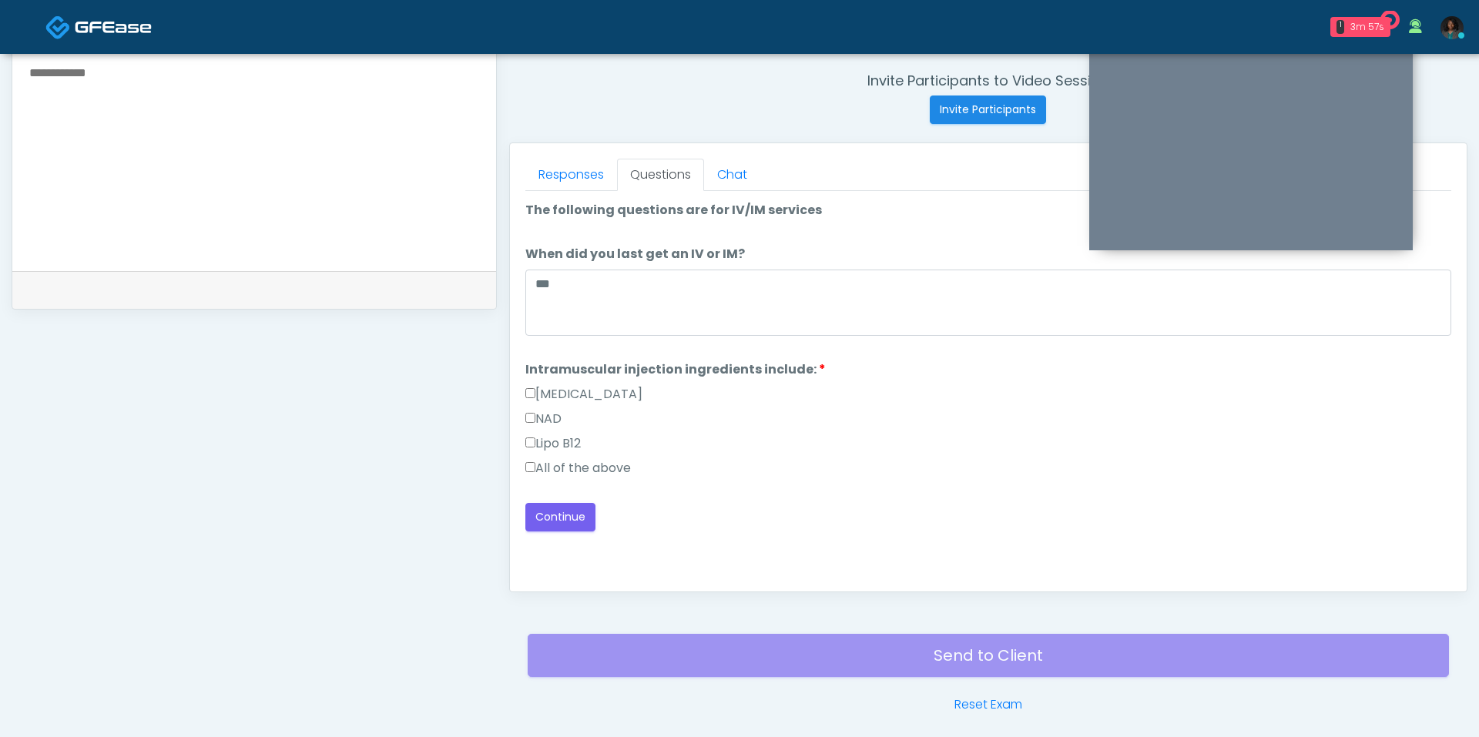
click at [561, 467] on label "All of the above" at bounding box center [578, 468] width 106 height 18
click at [583, 503] on button "Continue" at bounding box center [560, 517] width 70 height 28
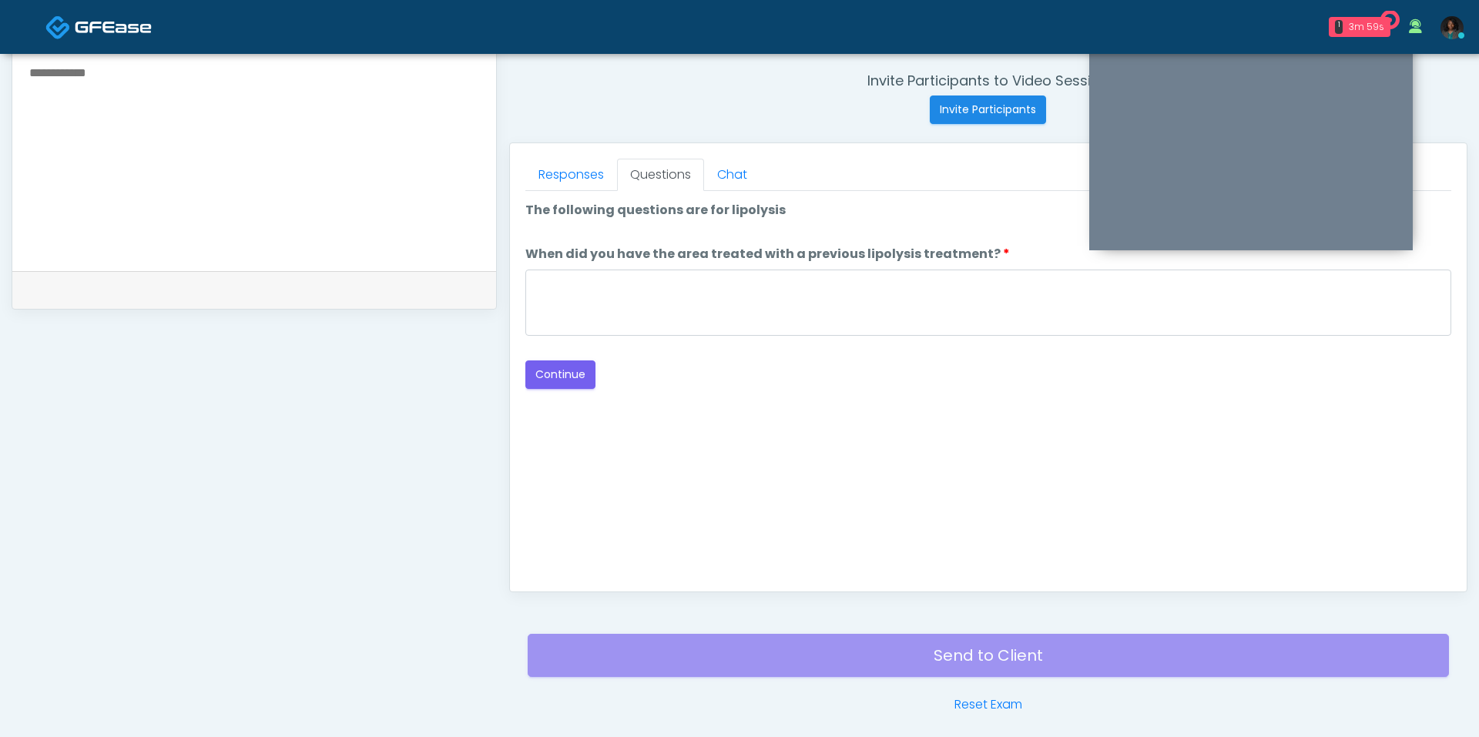
scroll to position [642, 0]
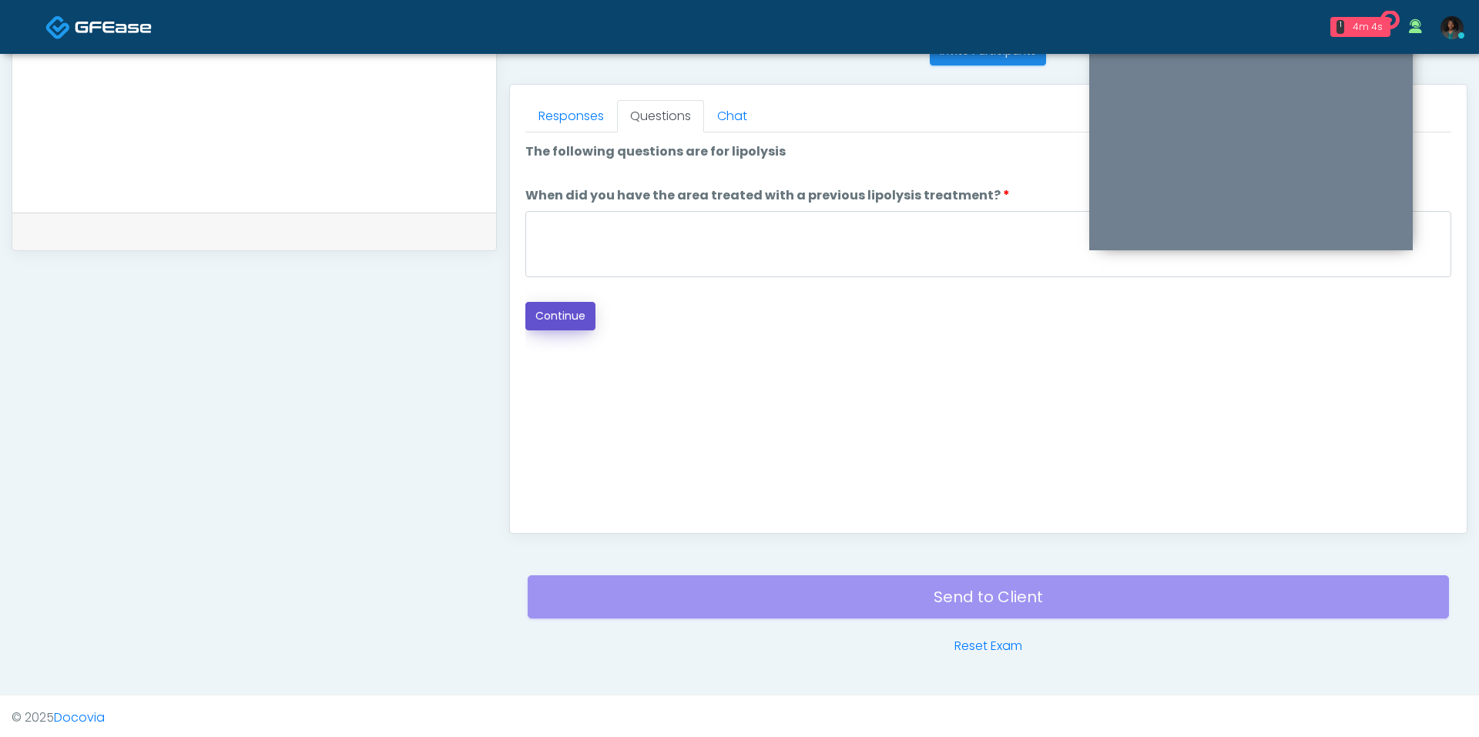
click at [560, 310] on button "Continue" at bounding box center [560, 316] width 70 height 28
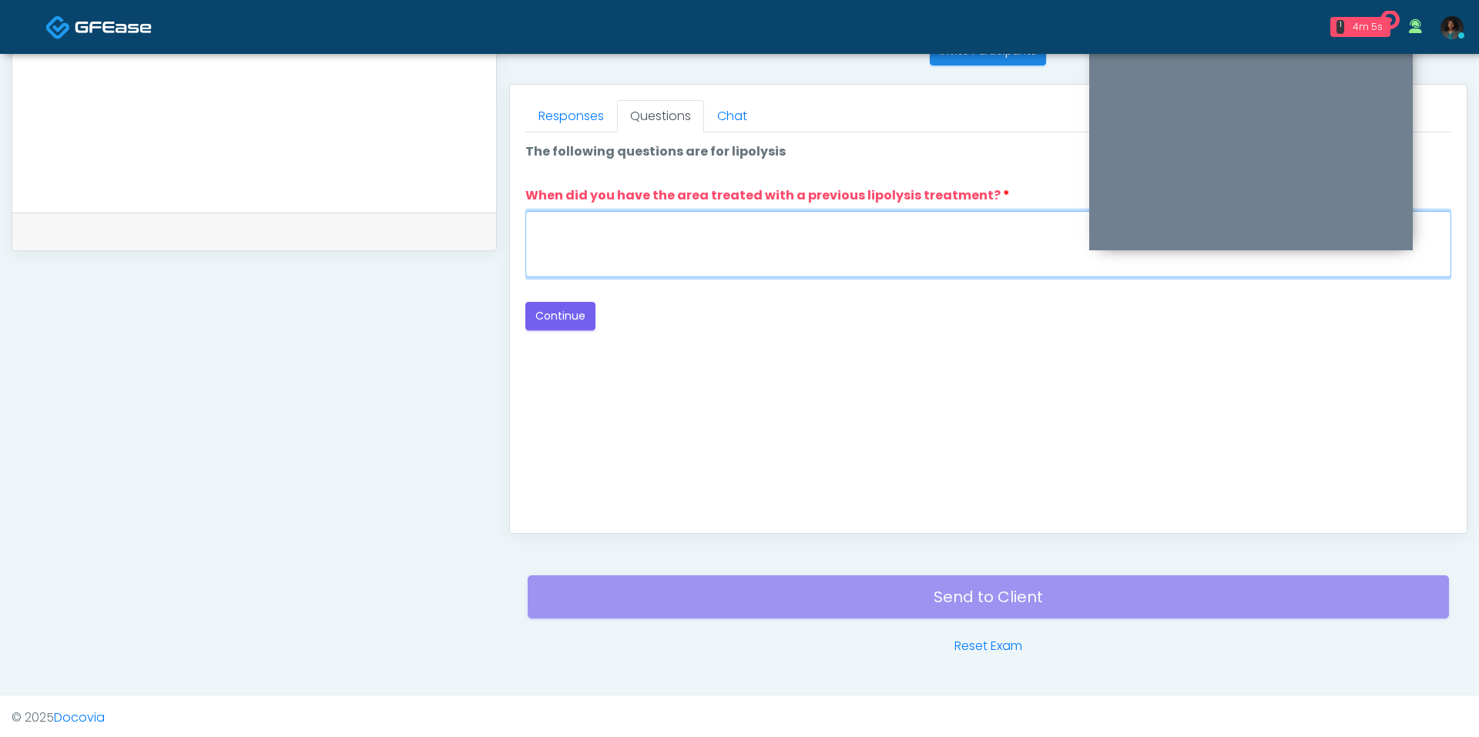
click at [631, 246] on textarea "When did you have the area treated with a previous lipolysis treatment?" at bounding box center [988, 244] width 926 height 66
type textarea "***"
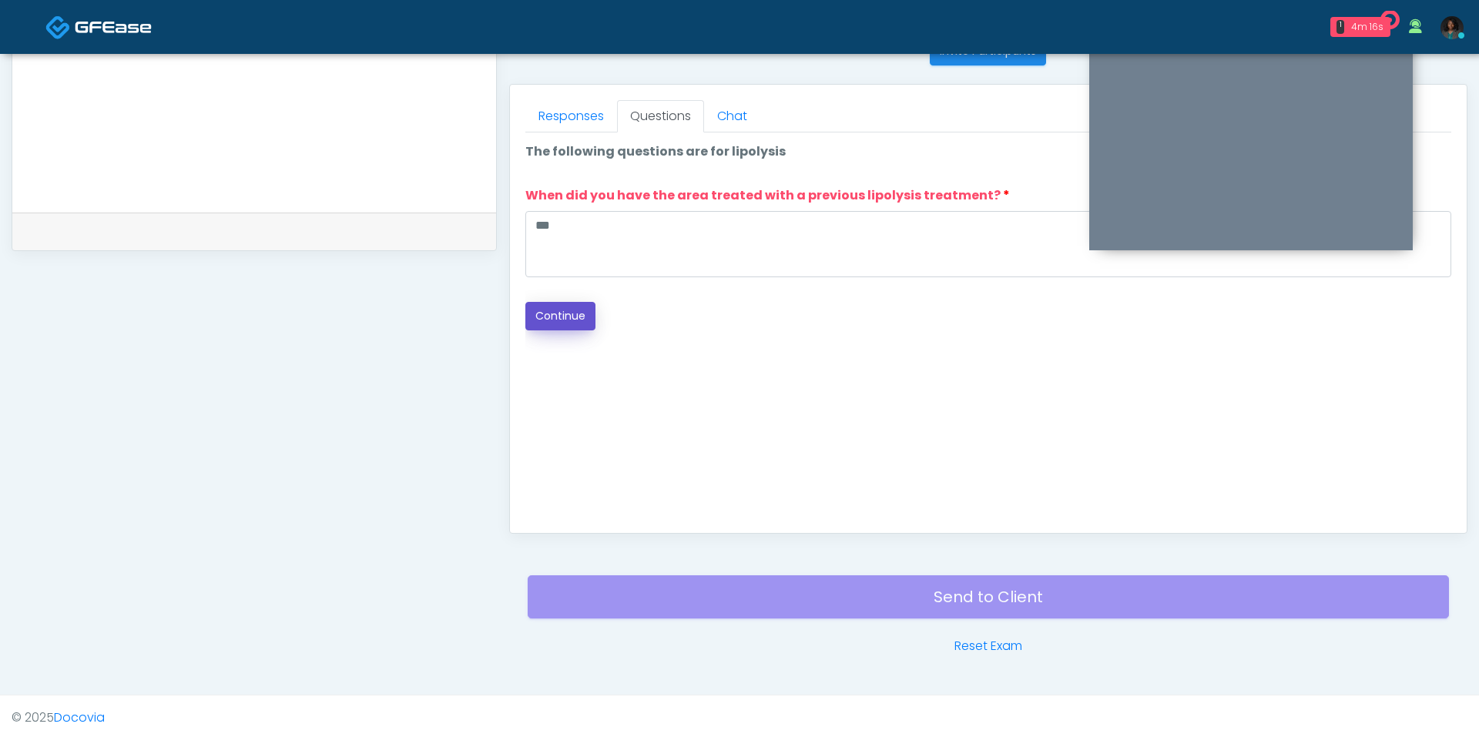
click at [576, 309] on button "Continue" at bounding box center [560, 316] width 70 height 28
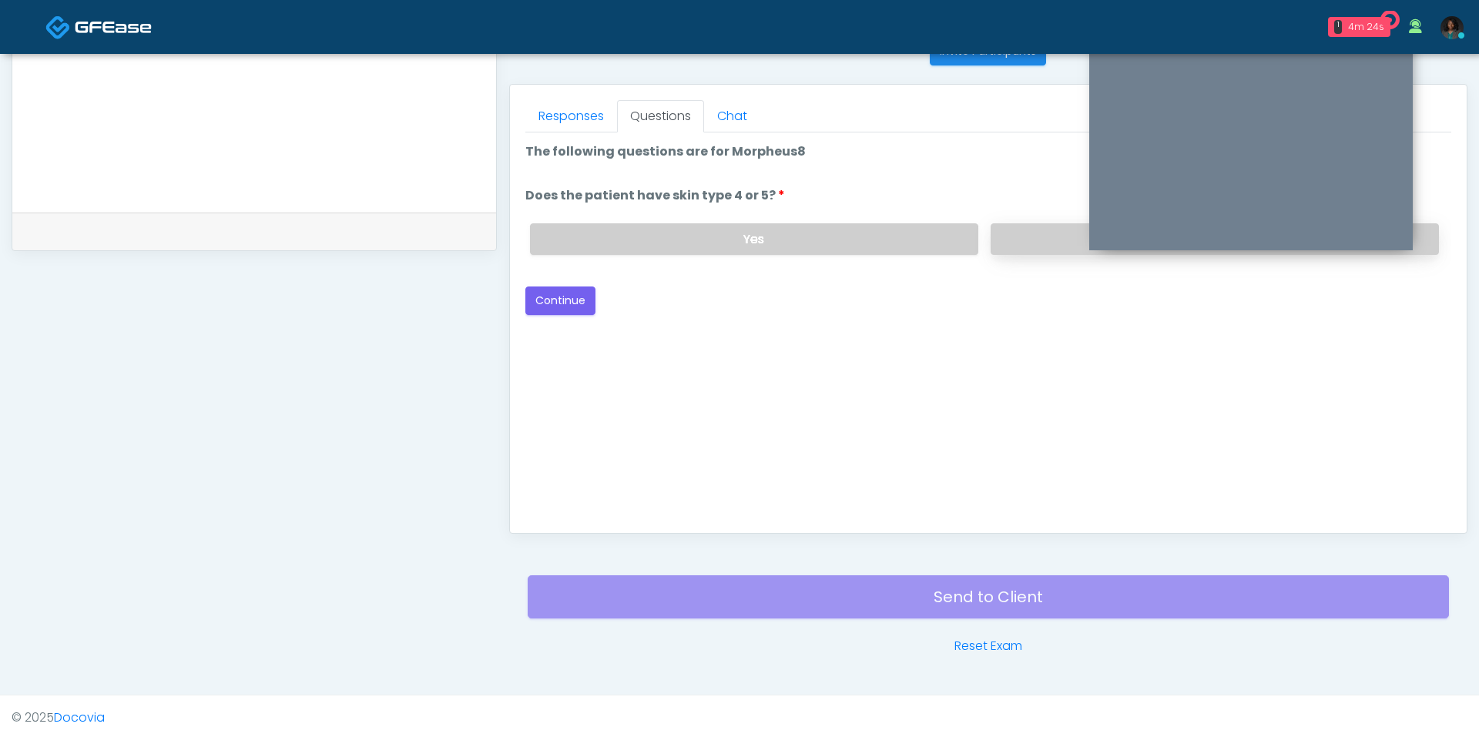
click at [1052, 244] on label "No" at bounding box center [1214, 239] width 448 height 32
click at [574, 297] on button "Continue" at bounding box center [560, 300] width 70 height 28
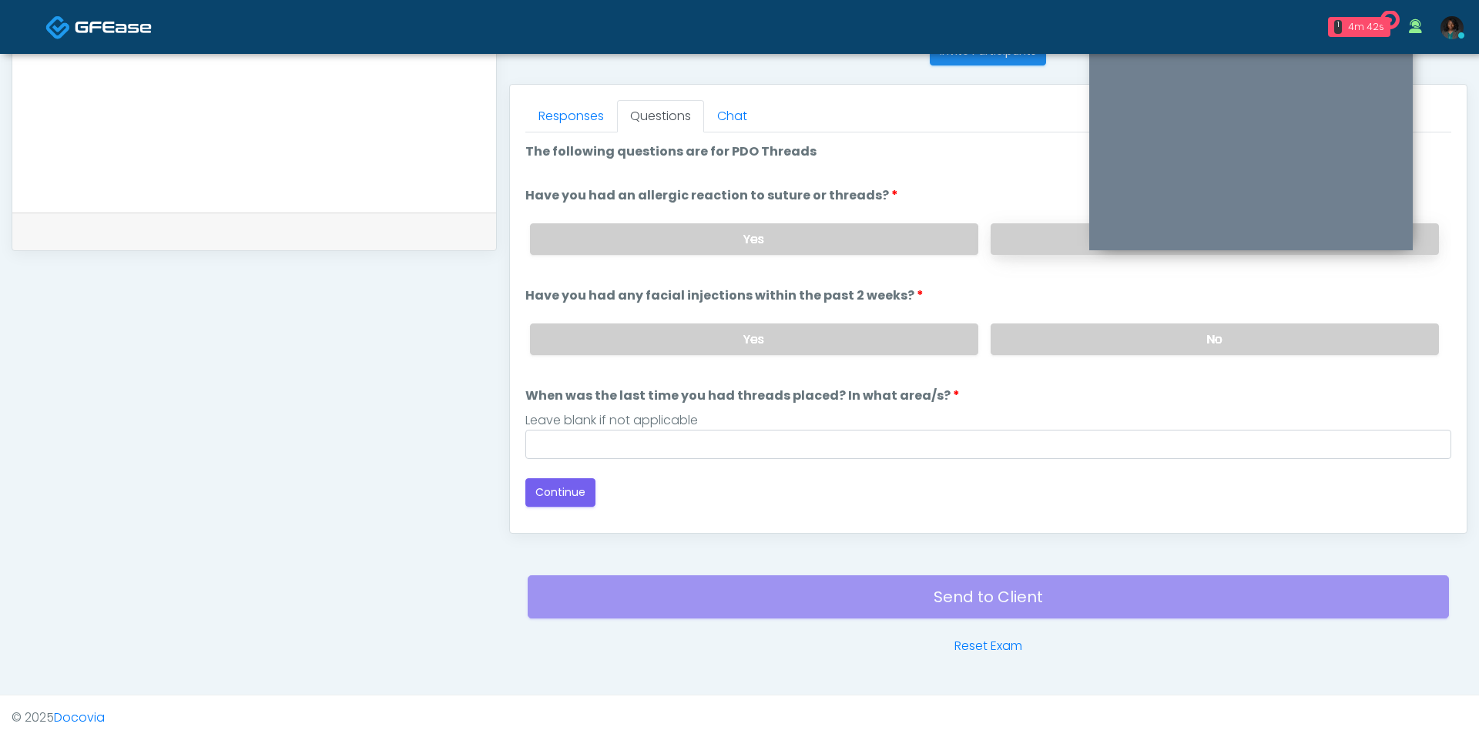
click at [1017, 233] on label "No" at bounding box center [1214, 239] width 448 height 32
click at [1042, 330] on label "No" at bounding box center [1214, 339] width 448 height 32
click at [920, 430] on input "When was the last time you had threads placed? In what area/s?" at bounding box center [988, 444] width 926 height 29
type input "***"
click at [539, 508] on div "Good Faith Exam Script Good Faith Exam Script INTRODUCTION Hello, my name is un…" at bounding box center [988, 324] width 926 height 385
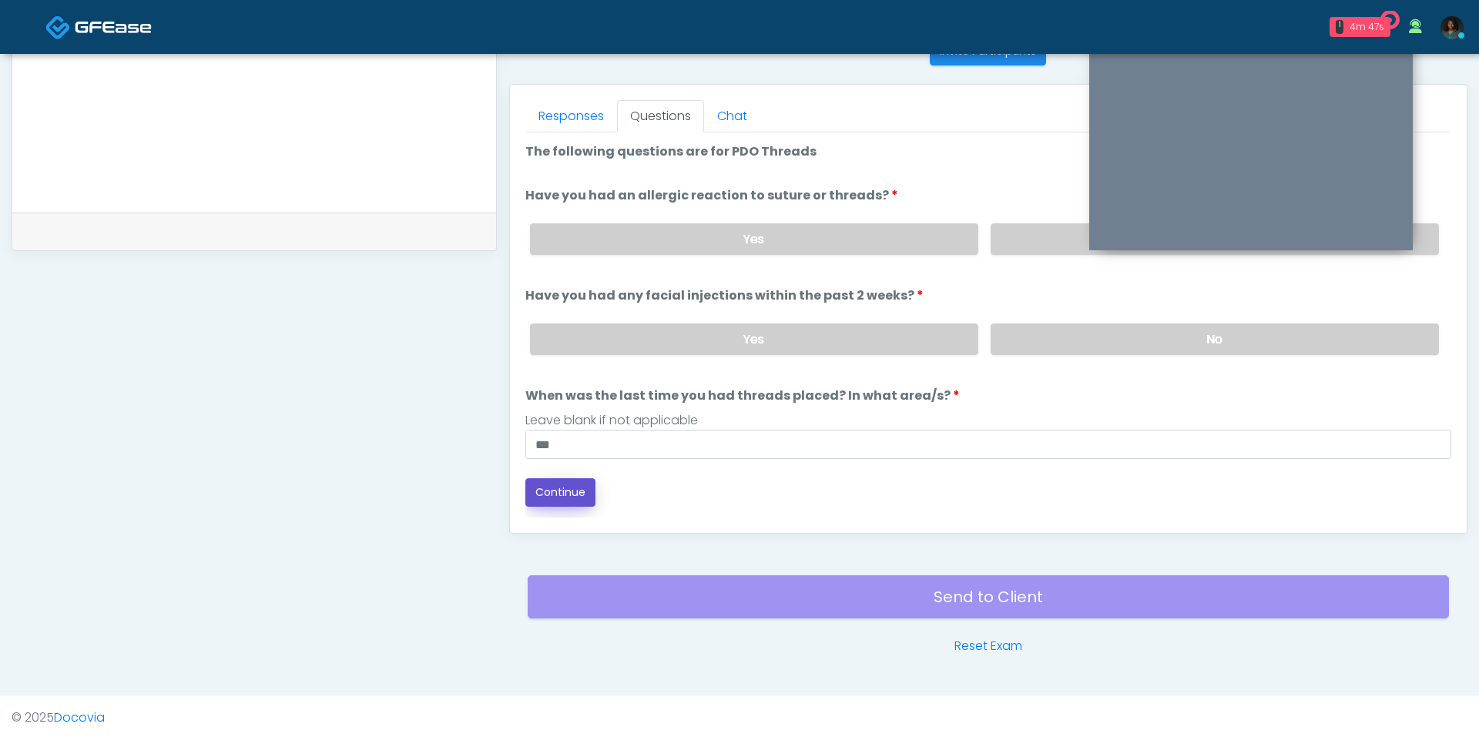
click at [558, 487] on button "Continue" at bounding box center [560, 492] width 70 height 28
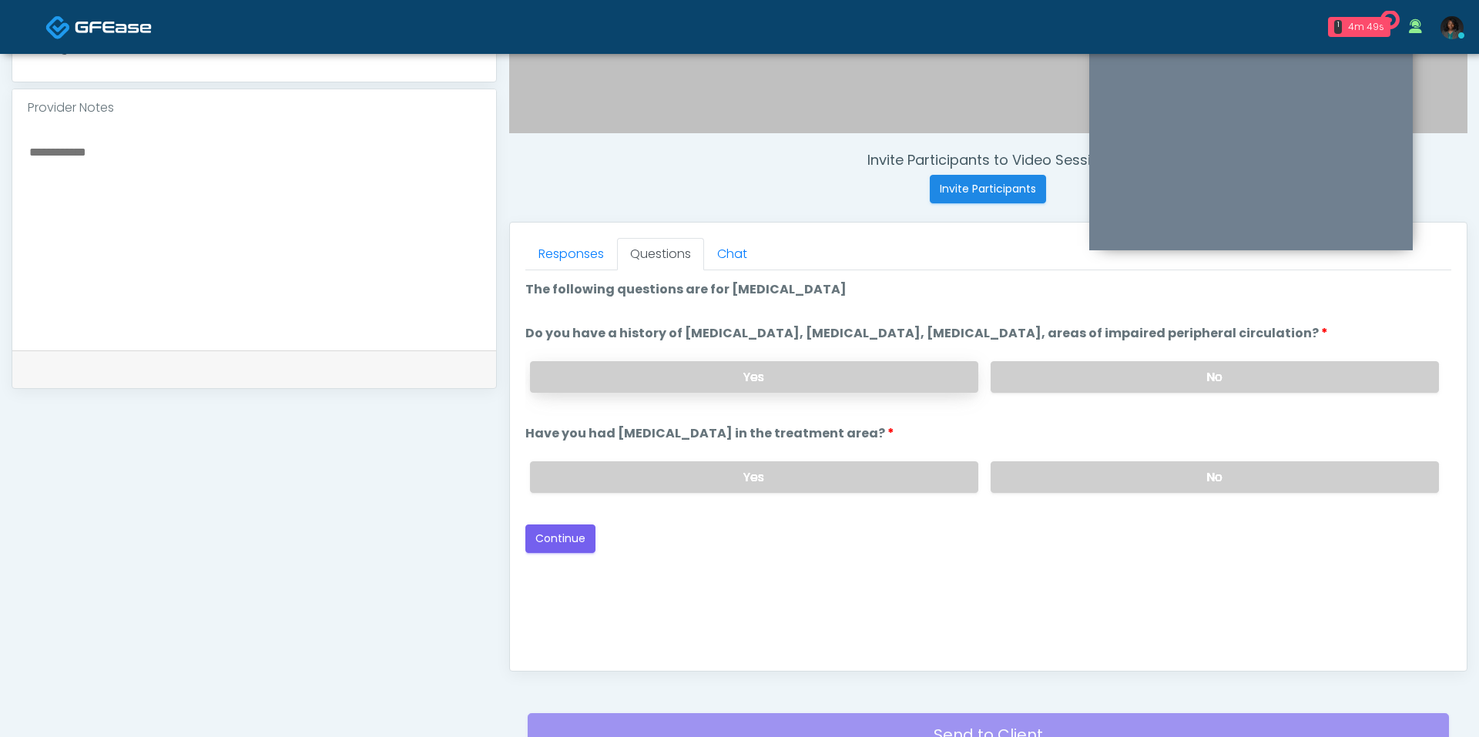
scroll to position [501, 0]
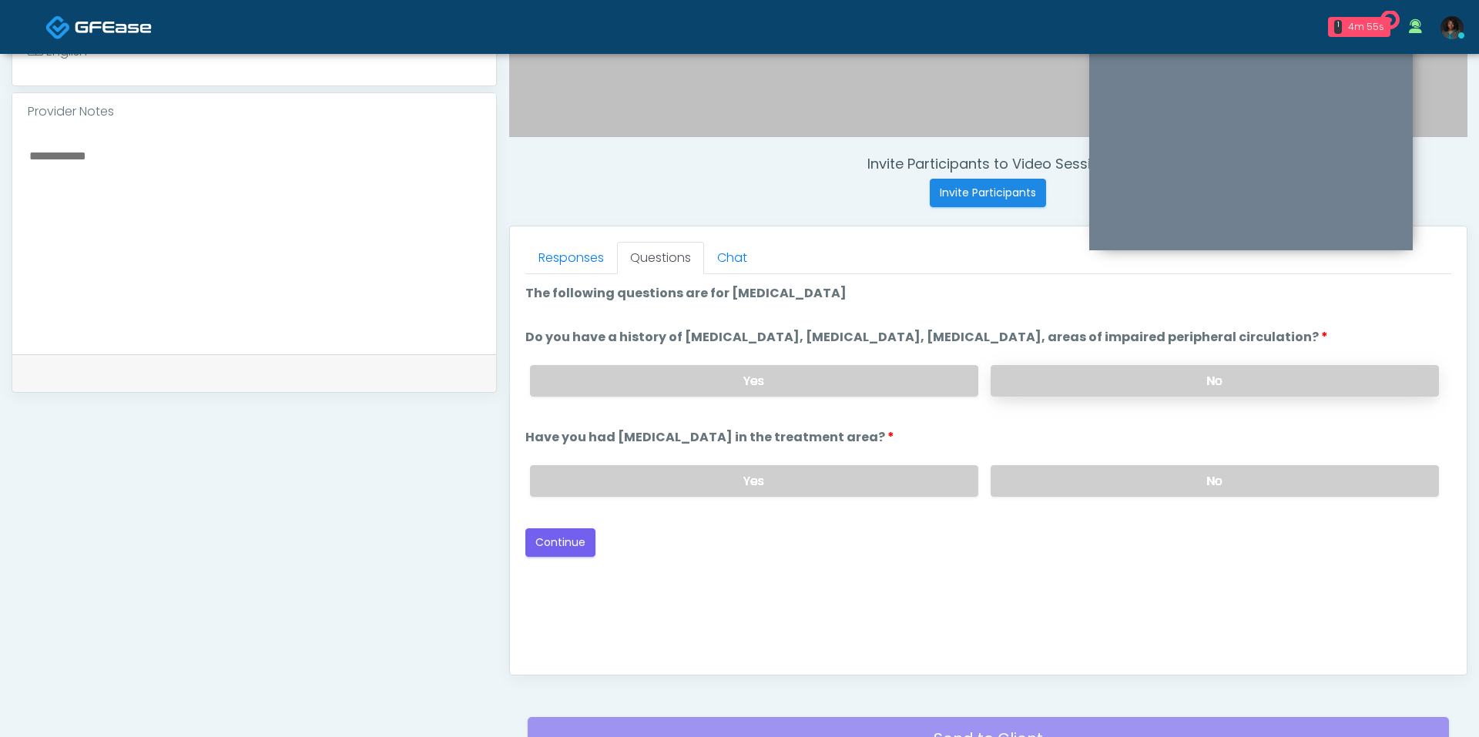
click at [1050, 392] on label "No" at bounding box center [1214, 381] width 448 height 32
click at [1060, 476] on label "No" at bounding box center [1214, 481] width 448 height 32
click at [579, 537] on button "Continue" at bounding box center [560, 542] width 70 height 28
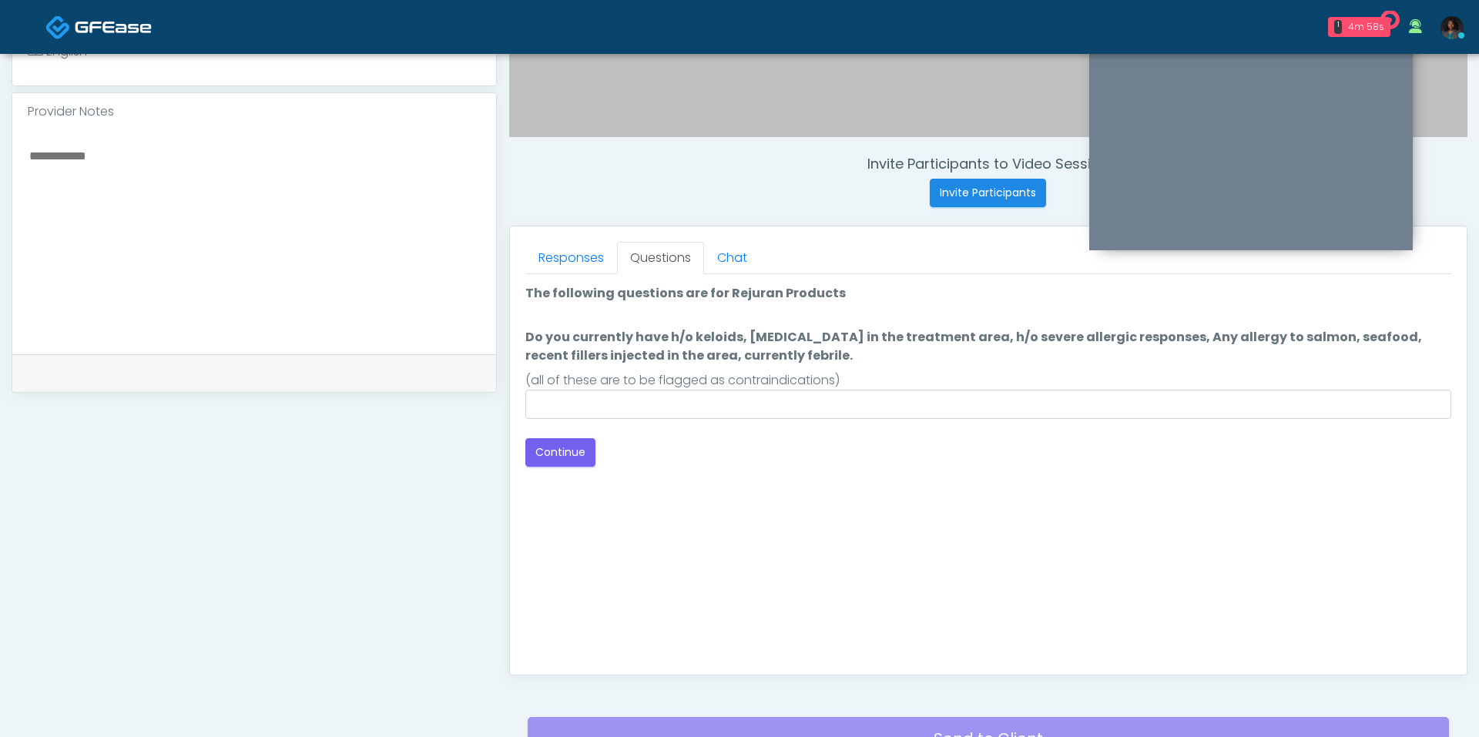
scroll to position [642, 0]
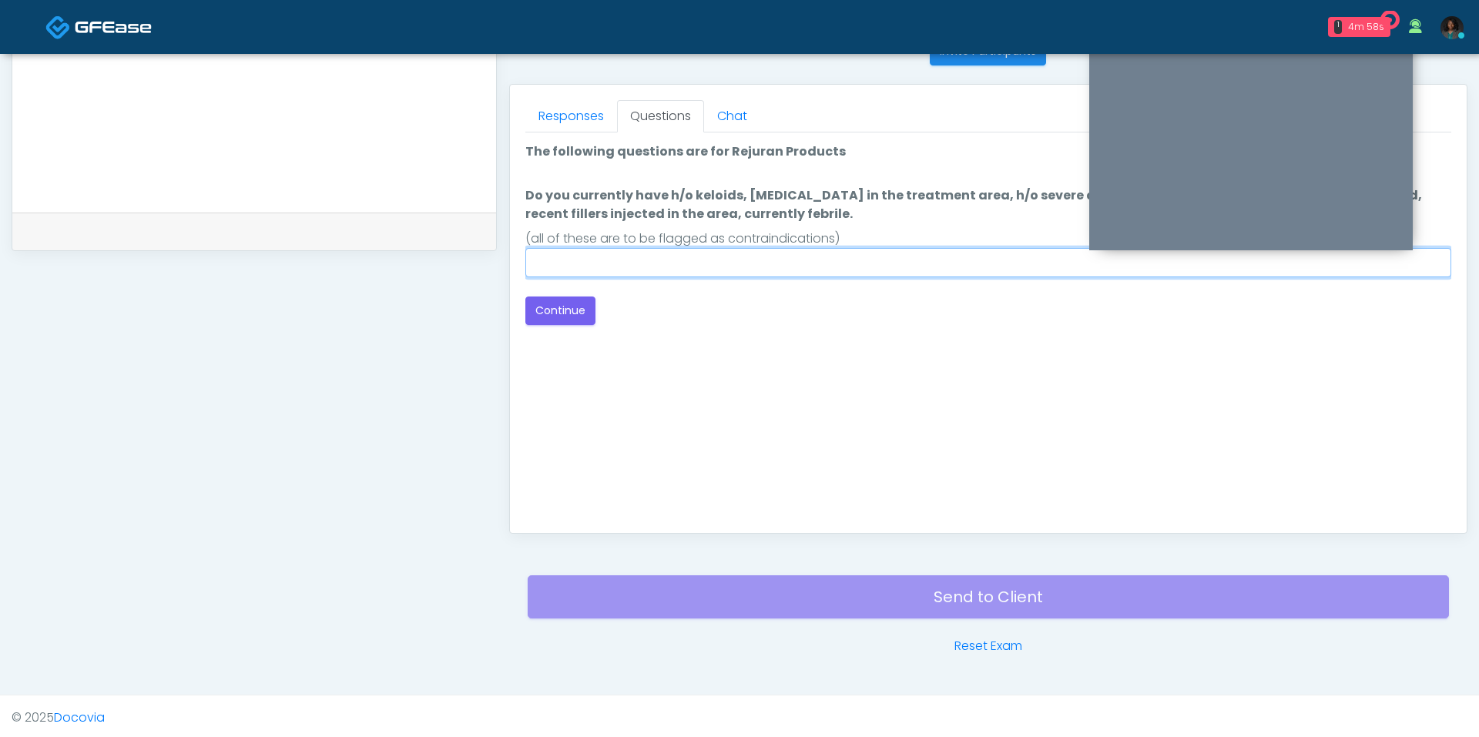
click at [641, 258] on input "Do you currently have h/o keloids, skin infection in the treatment area, h/o se…" at bounding box center [988, 262] width 926 height 29
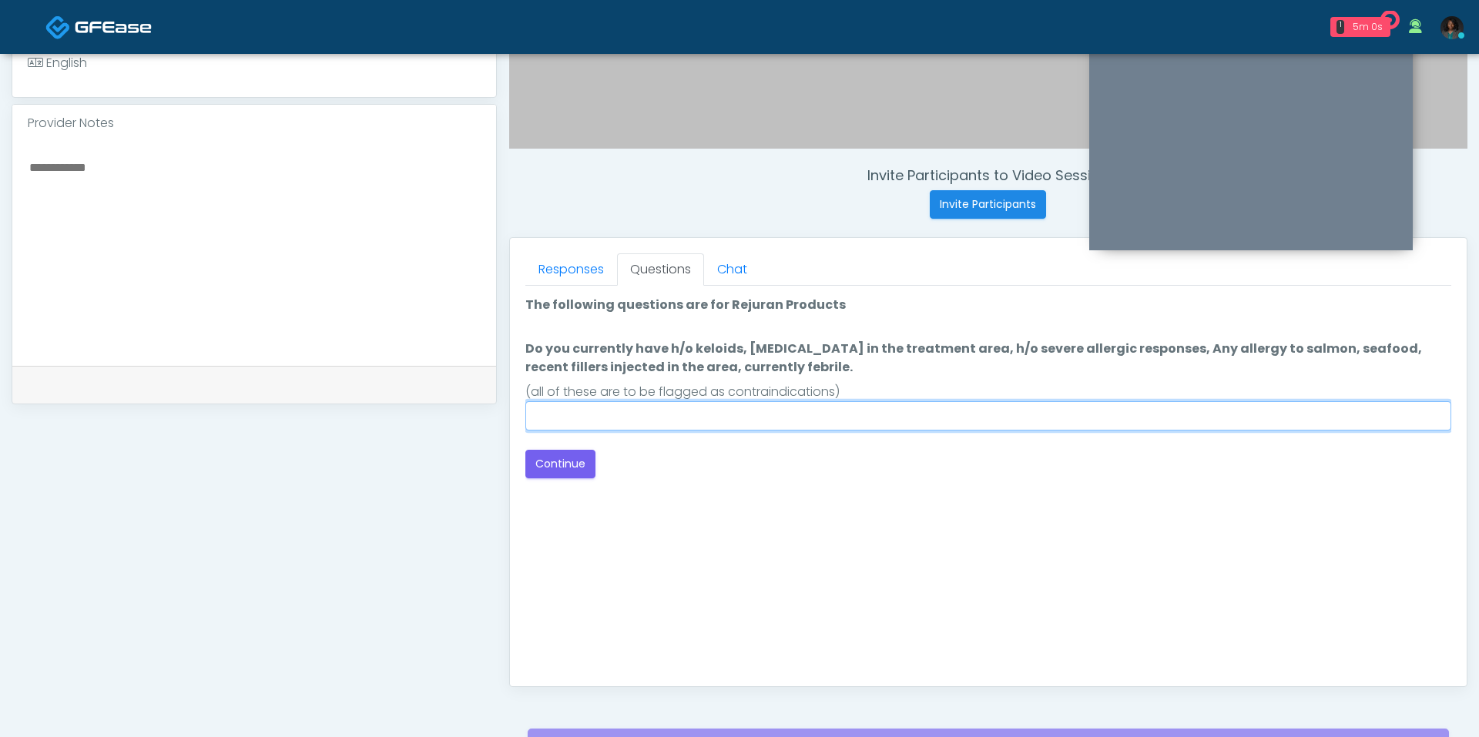
scroll to position [488, 0]
type input "**"
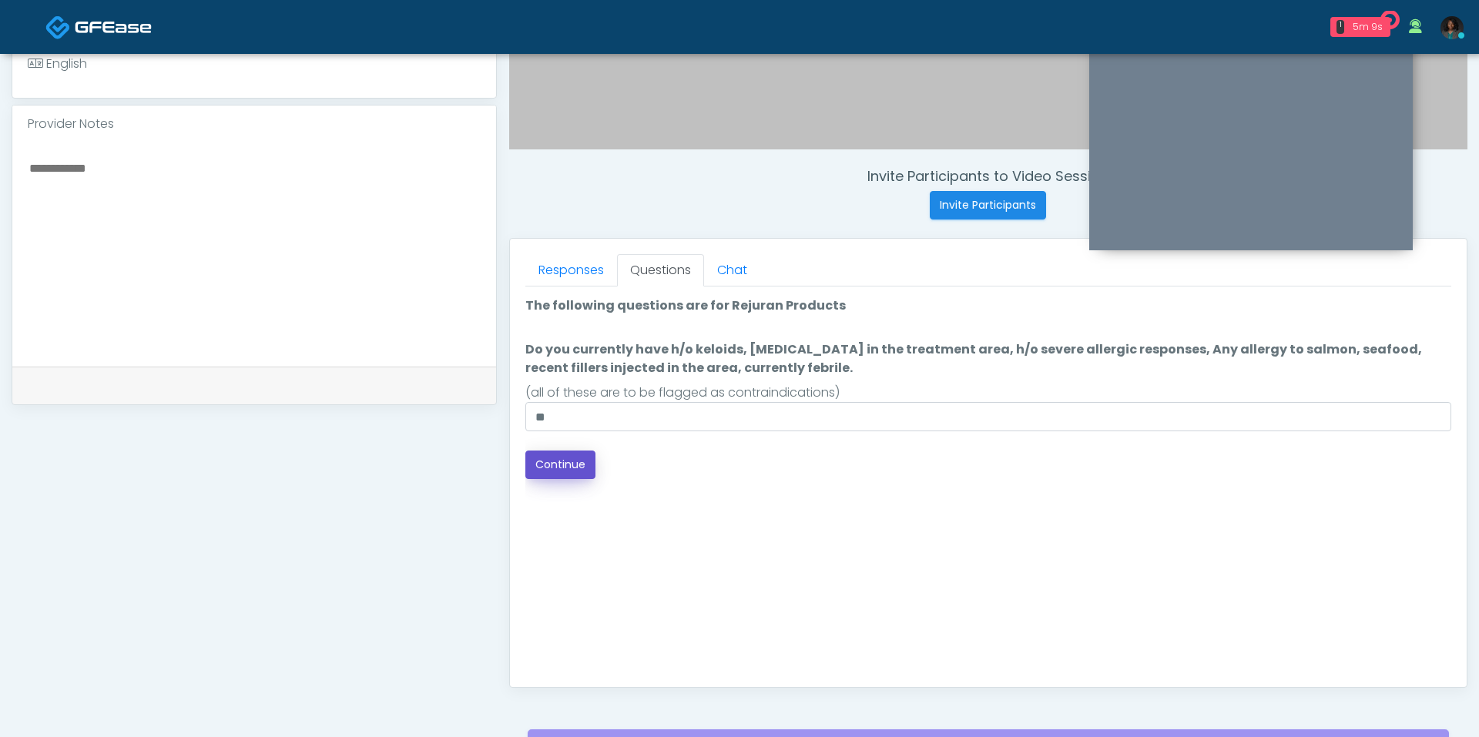
click at [579, 464] on button "Continue" at bounding box center [560, 465] width 70 height 28
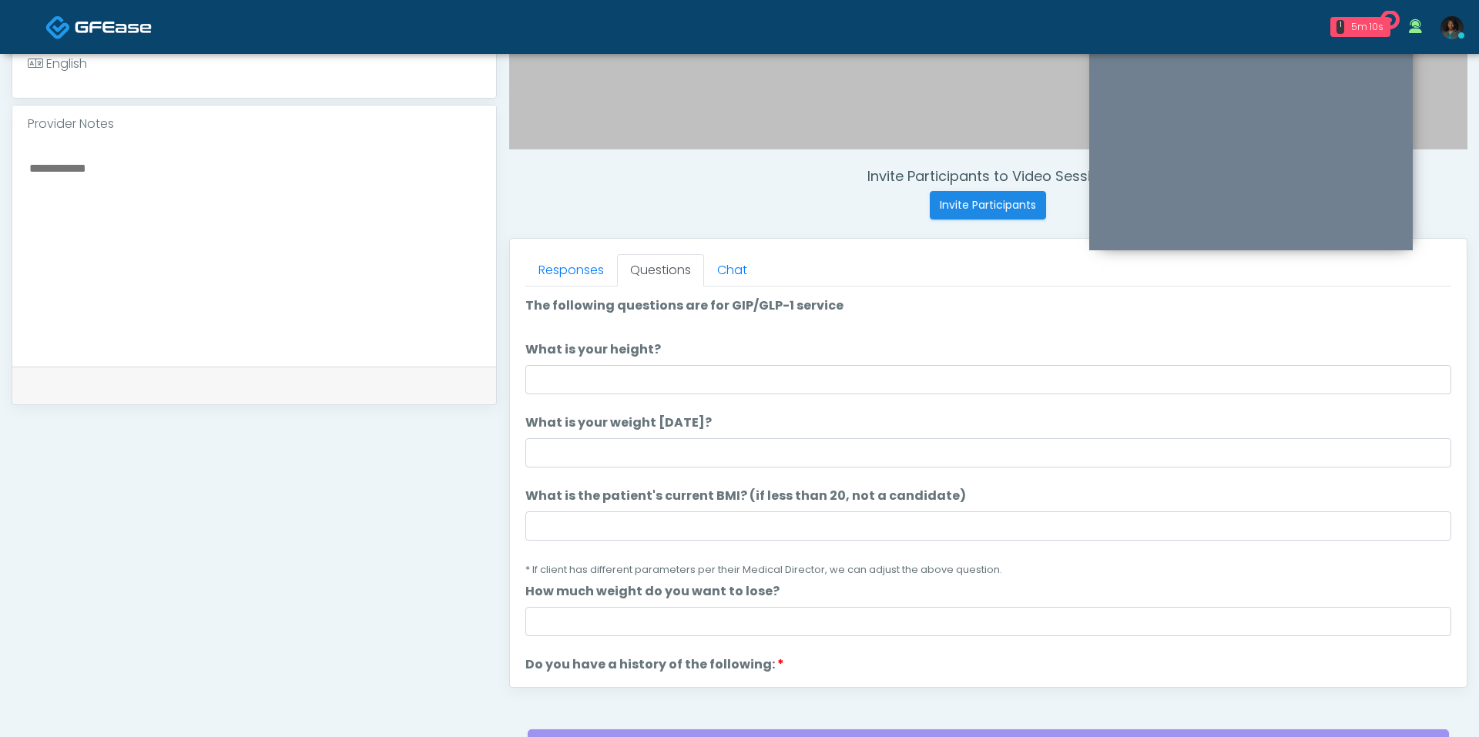
scroll to position [642, 0]
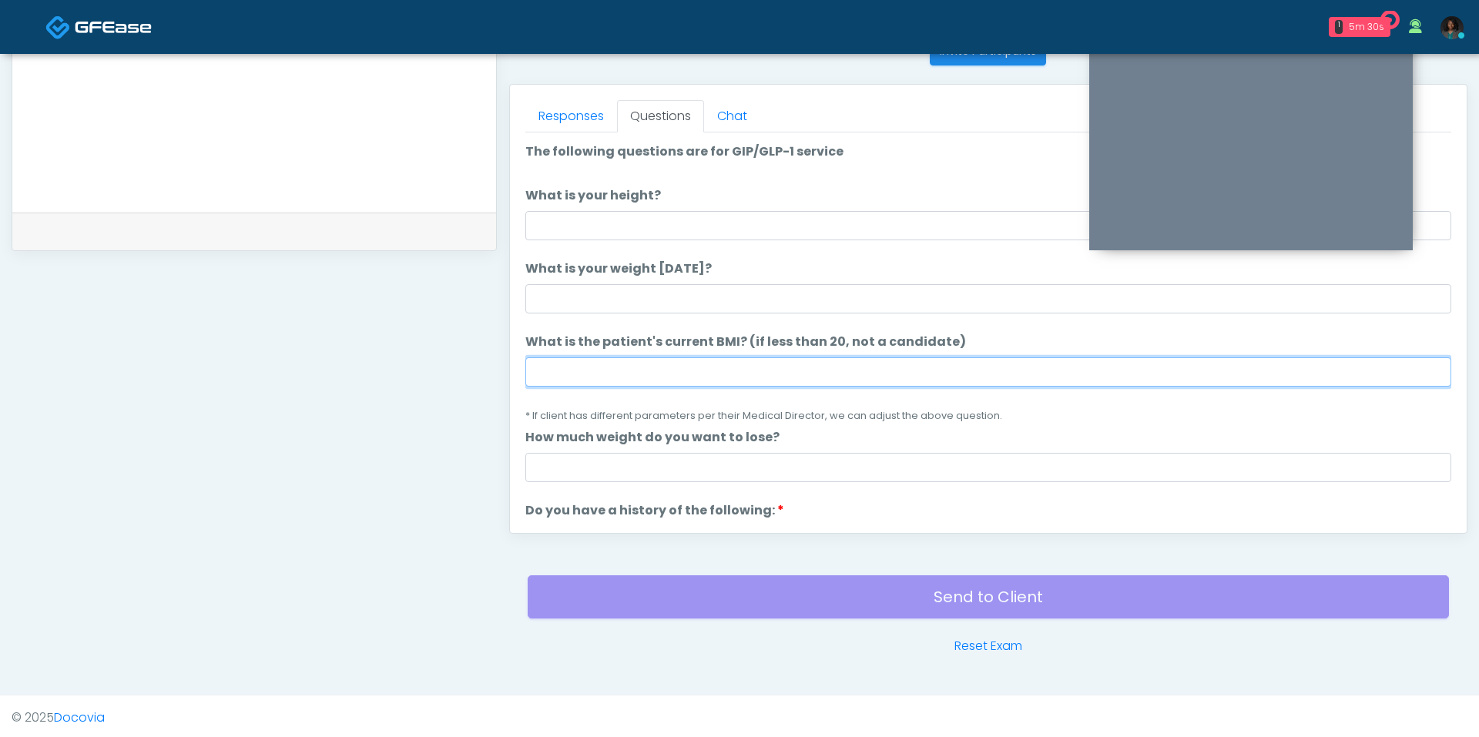
click at [632, 381] on input "What is the patient's current BMI? (if less than 20, not a candidate)" at bounding box center [988, 371] width 926 height 29
type input "****"
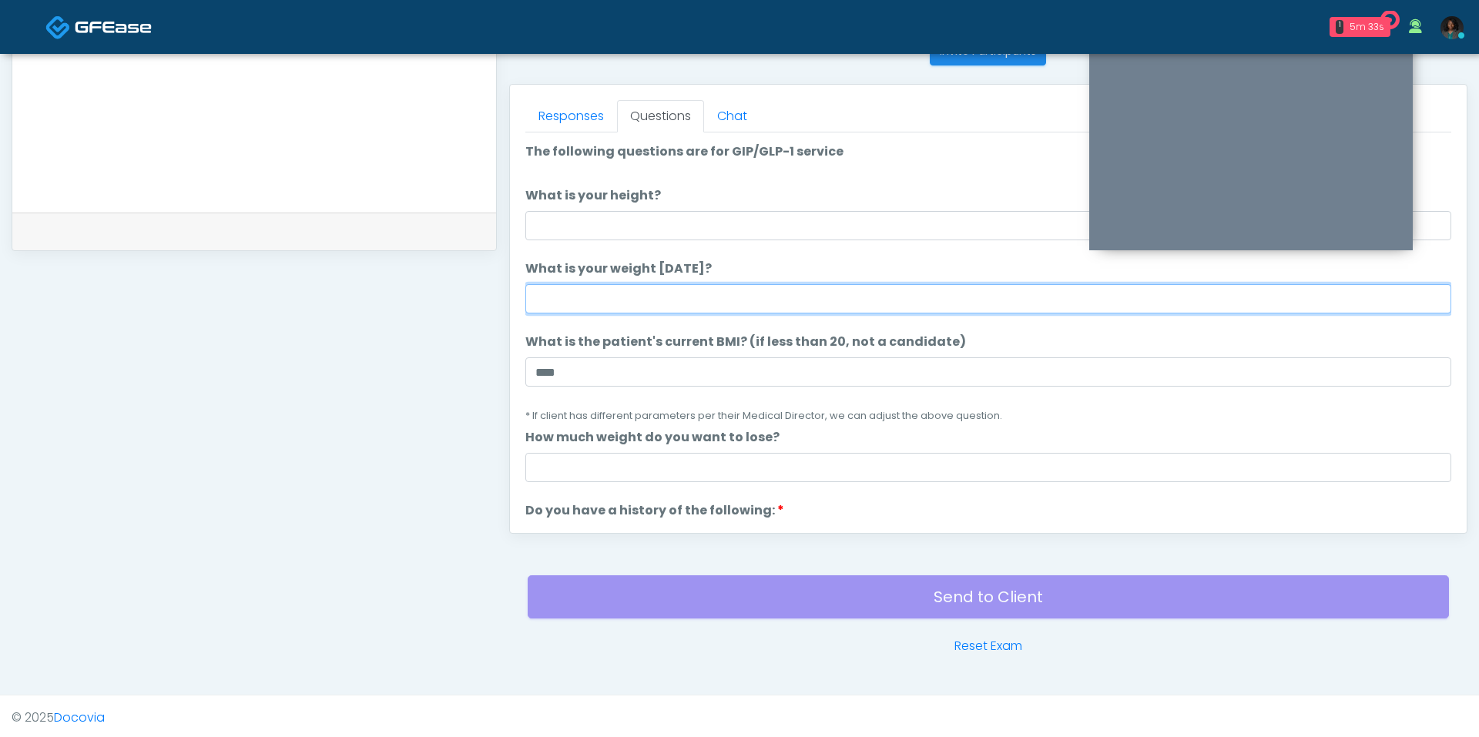
click at [625, 299] on input "What is your weight today?" at bounding box center [988, 298] width 926 height 29
type input "***"
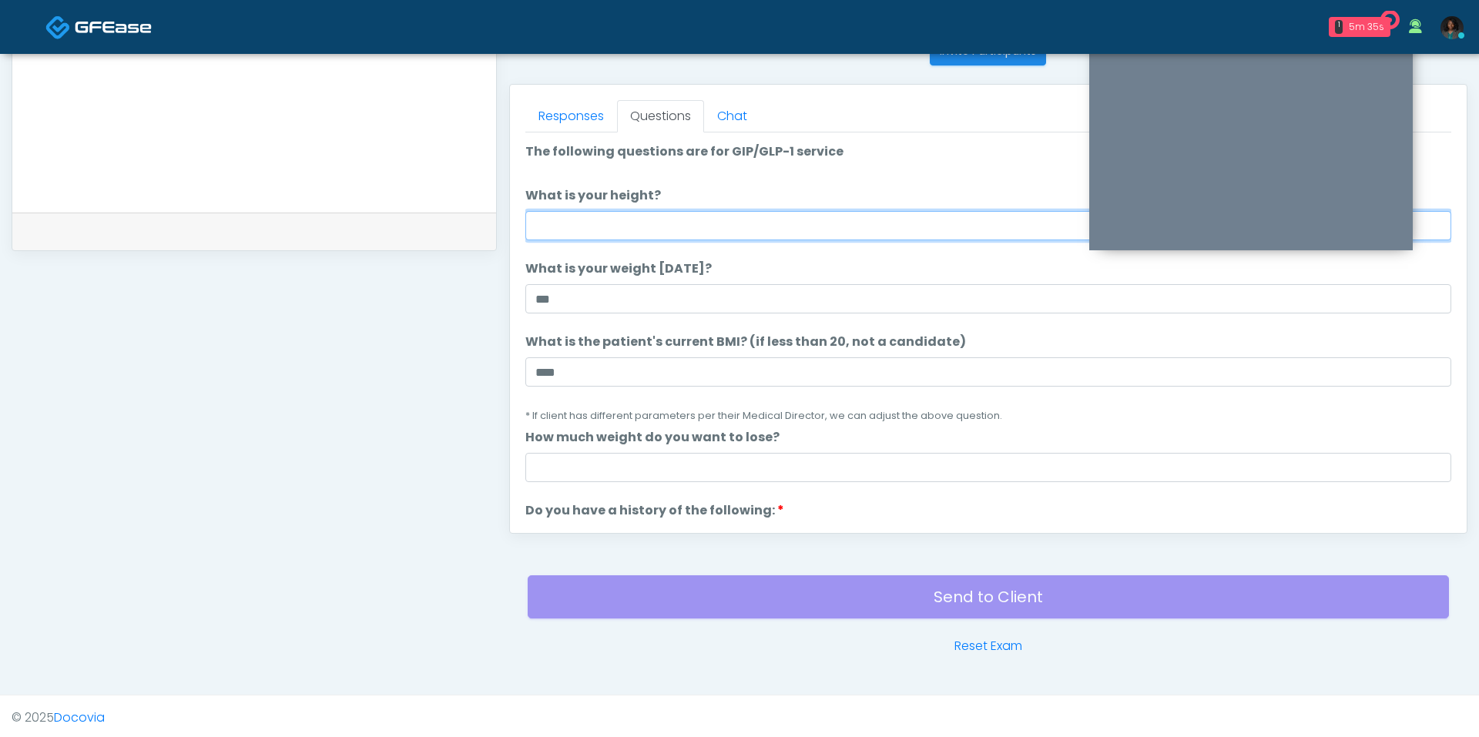
click at [588, 223] on input "What is your height?" at bounding box center [988, 225] width 926 height 29
type input "***"
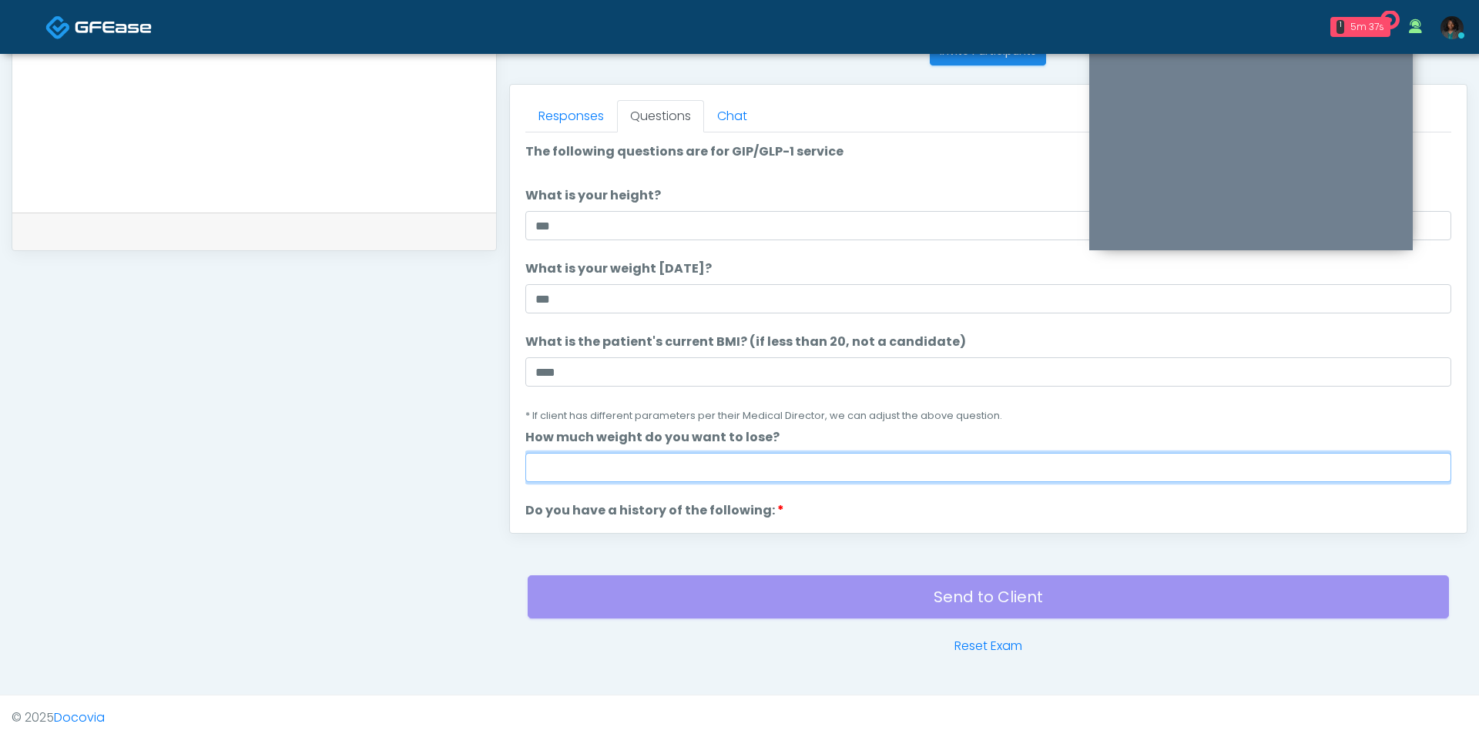
click at [560, 471] on input "How much weight do you want to lose?" at bounding box center [988, 467] width 926 height 29
type input "*"
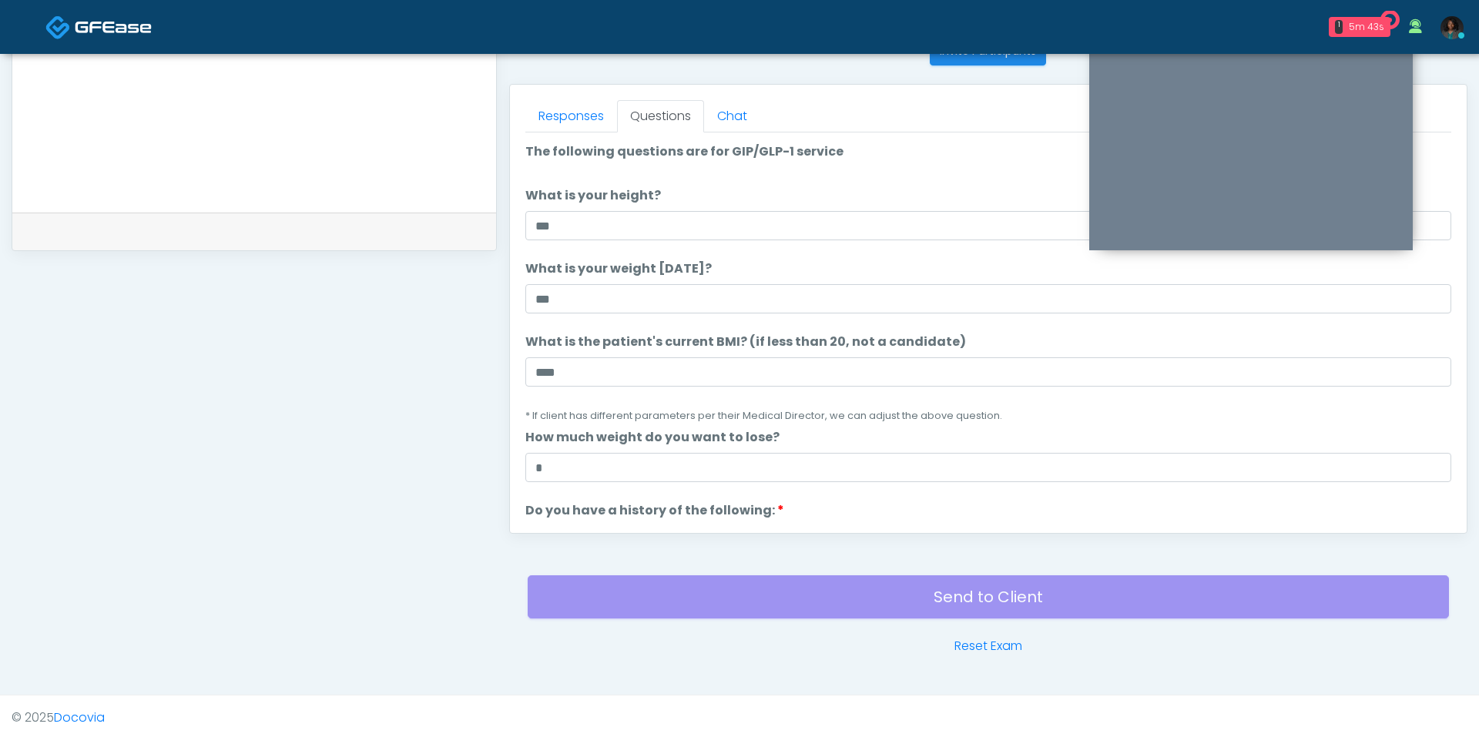
click at [564, 494] on ol "The following questions are for GIP/GLP-1 service The following questions are f…" at bounding box center [988, 732] width 926 height 1181
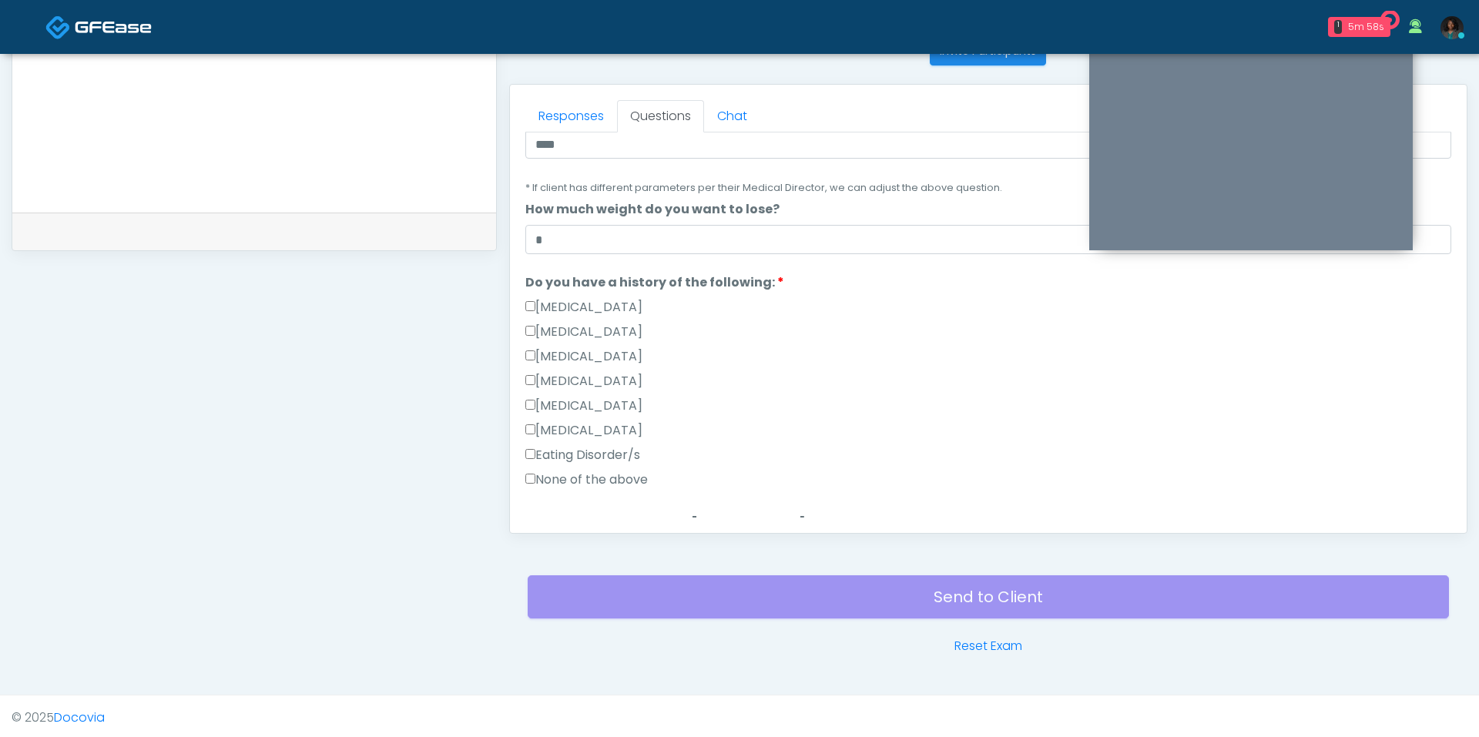
scroll to position [229, 0]
click at [599, 472] on label "None of the above" at bounding box center [586, 478] width 122 height 18
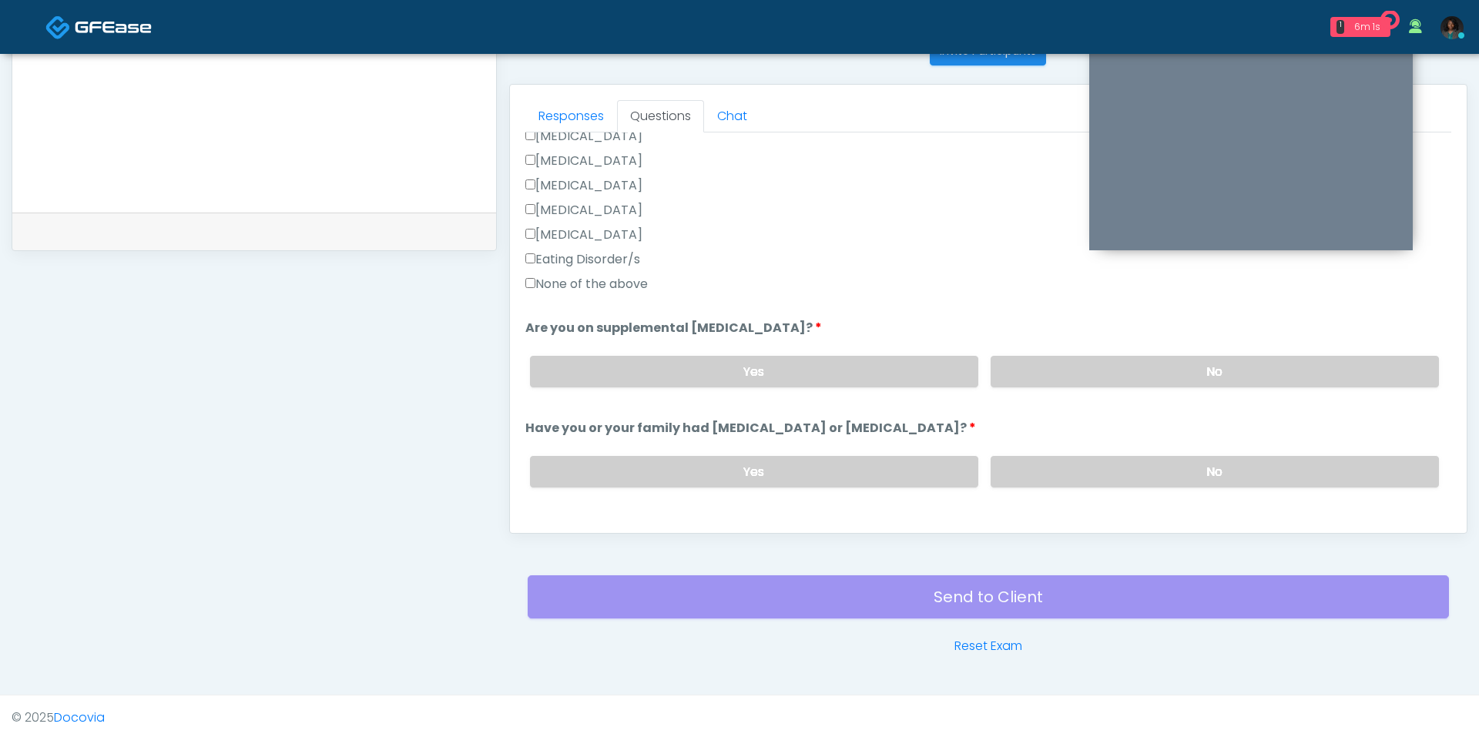
scroll to position [473, 0]
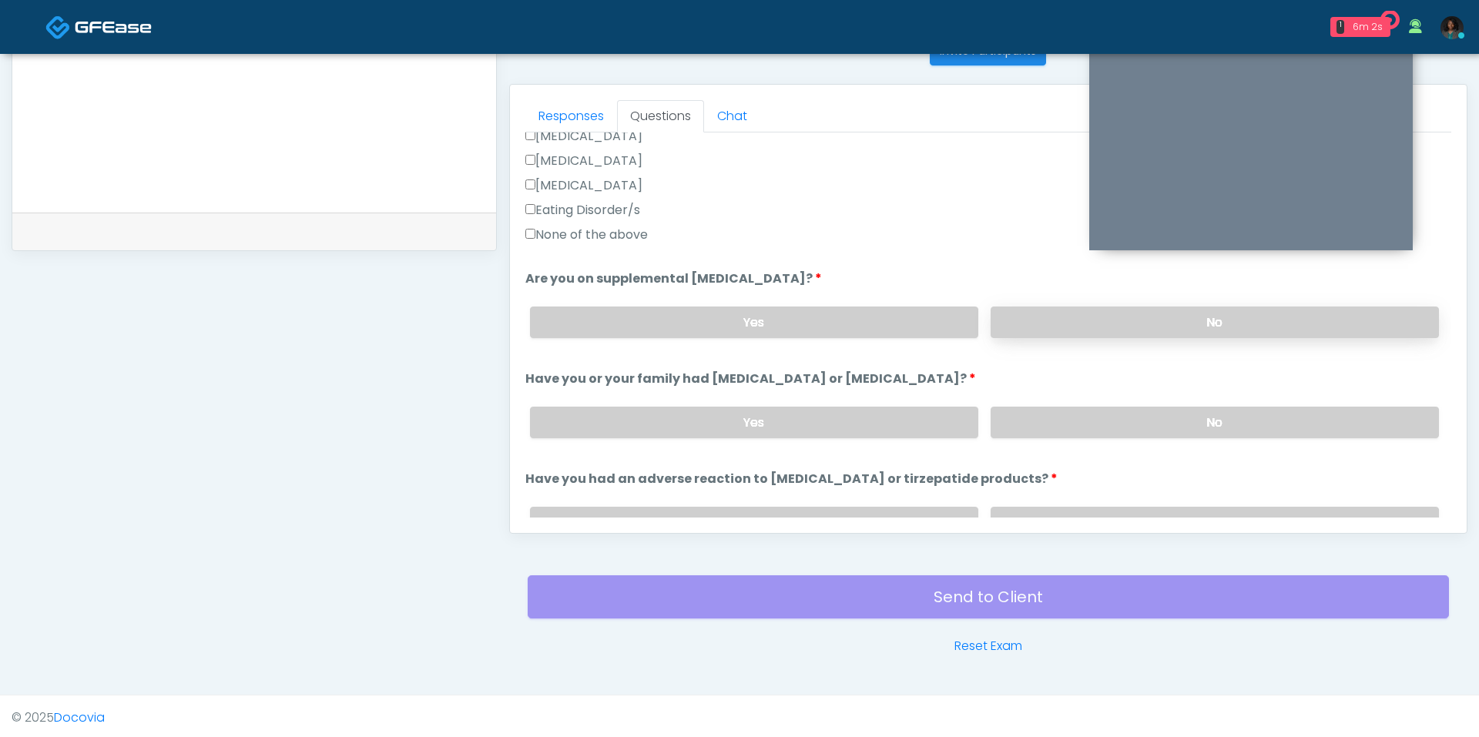
click at [1057, 323] on label "No" at bounding box center [1214, 323] width 448 height 32
click at [1055, 428] on label "No" at bounding box center [1214, 423] width 448 height 32
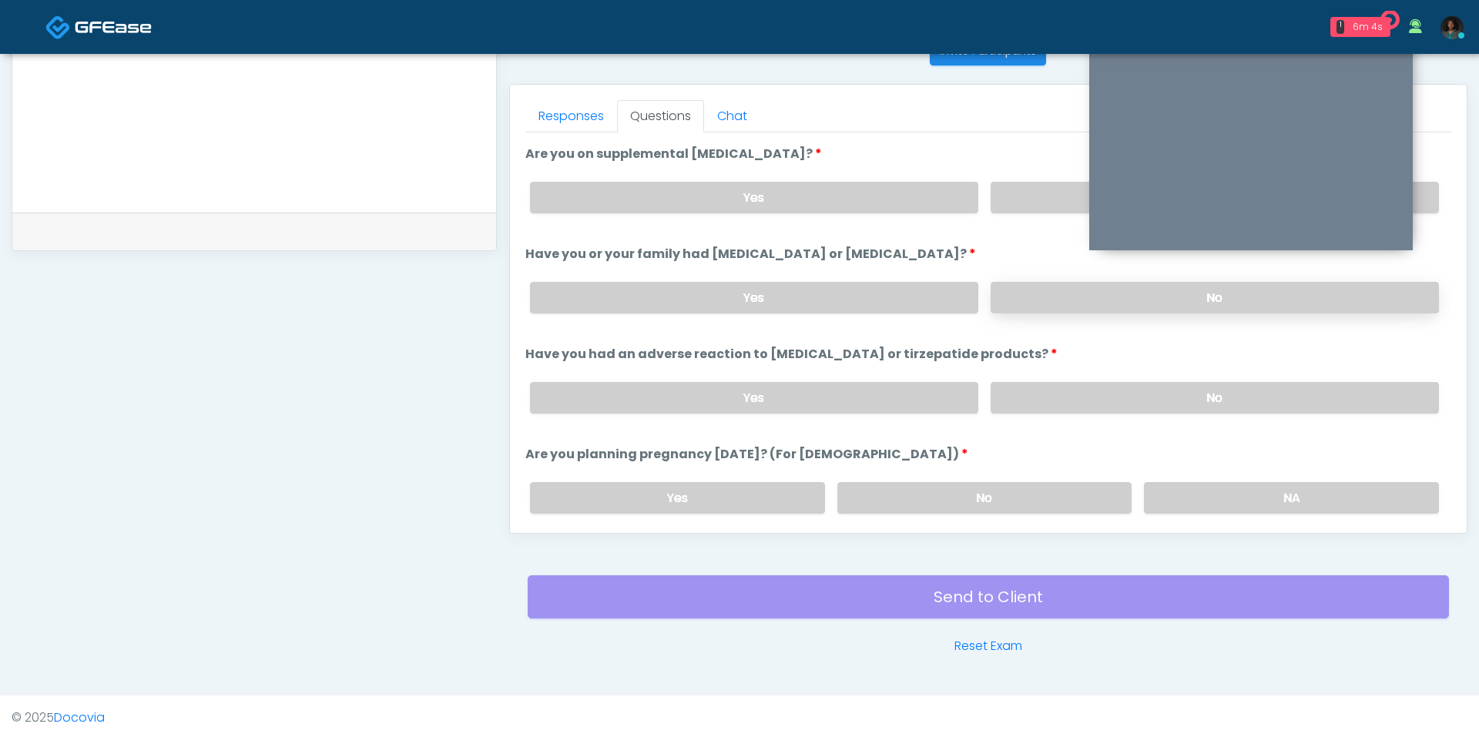
scroll to position [599, 0]
click at [1066, 389] on label "No" at bounding box center [1214, 396] width 448 height 32
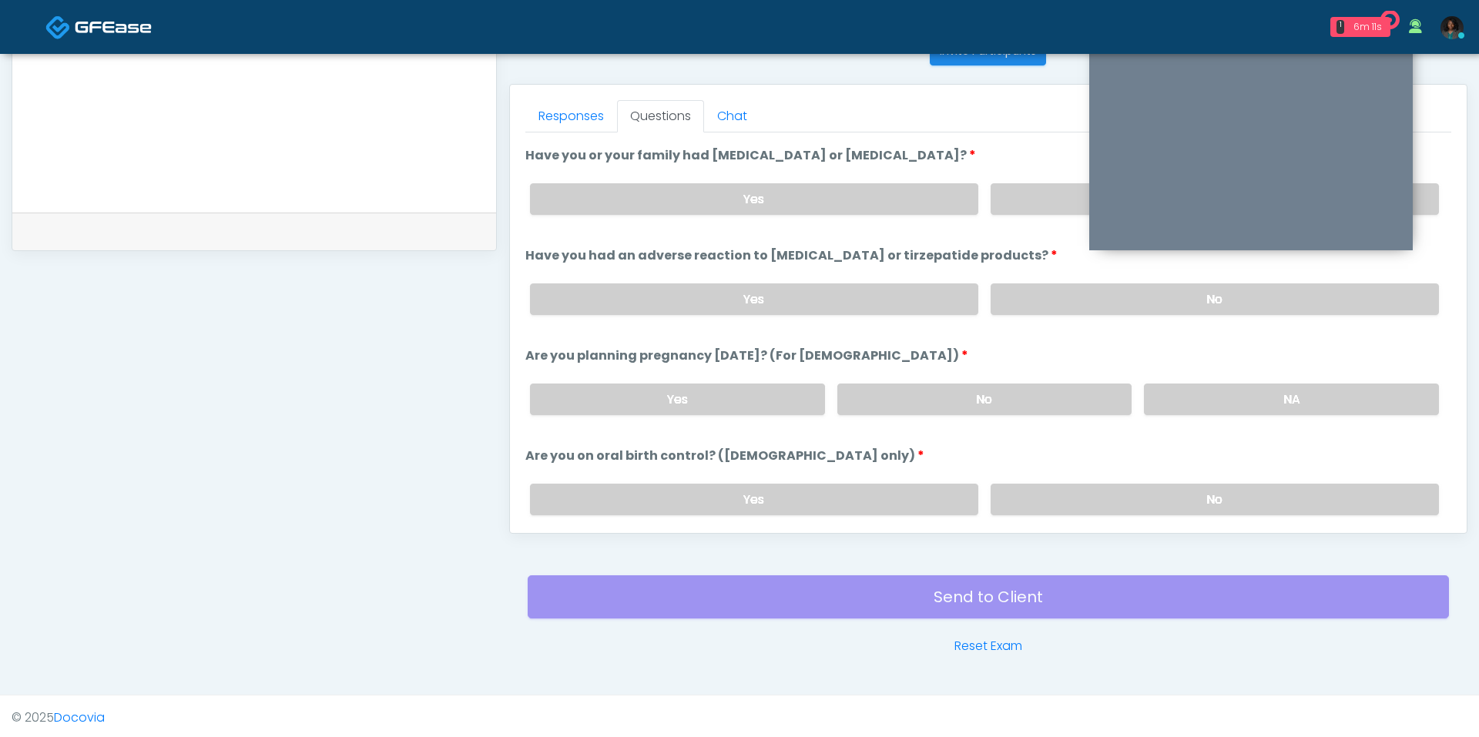
scroll to position [705, 0]
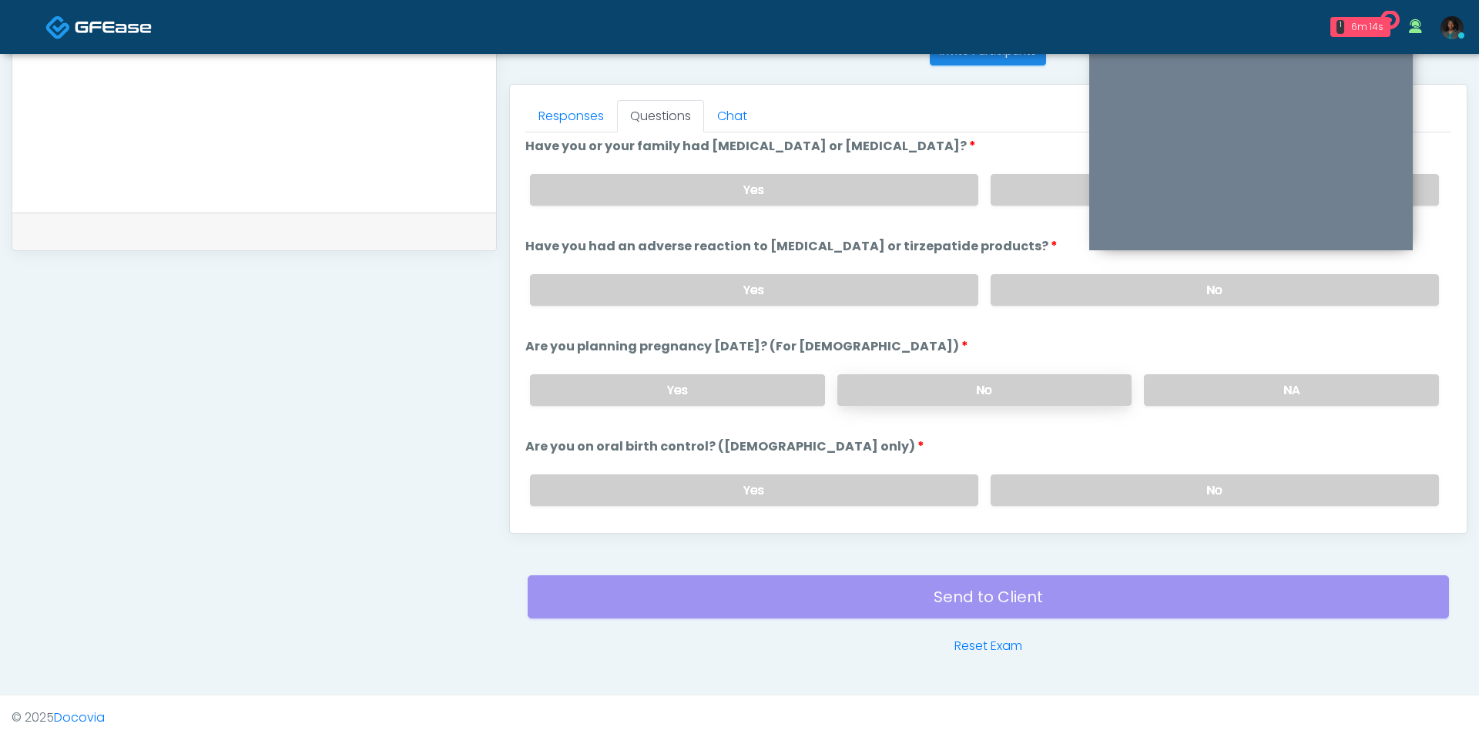
click at [1033, 383] on label "No" at bounding box center [984, 390] width 295 height 32
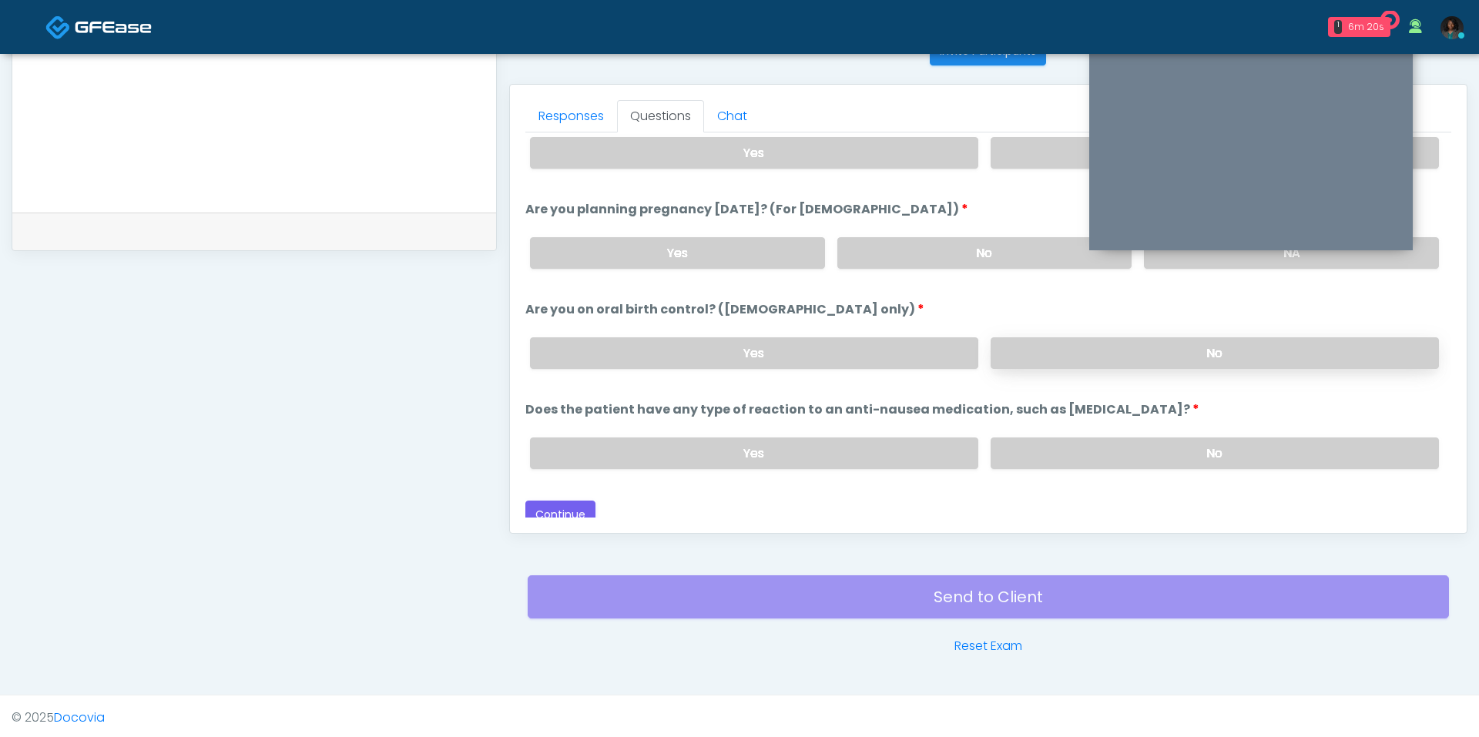
click at [1070, 347] on label "No" at bounding box center [1214, 353] width 448 height 32
click at [1053, 442] on label "No" at bounding box center [1214, 453] width 448 height 32
click at [560, 501] on button "Continue" at bounding box center [560, 515] width 70 height 28
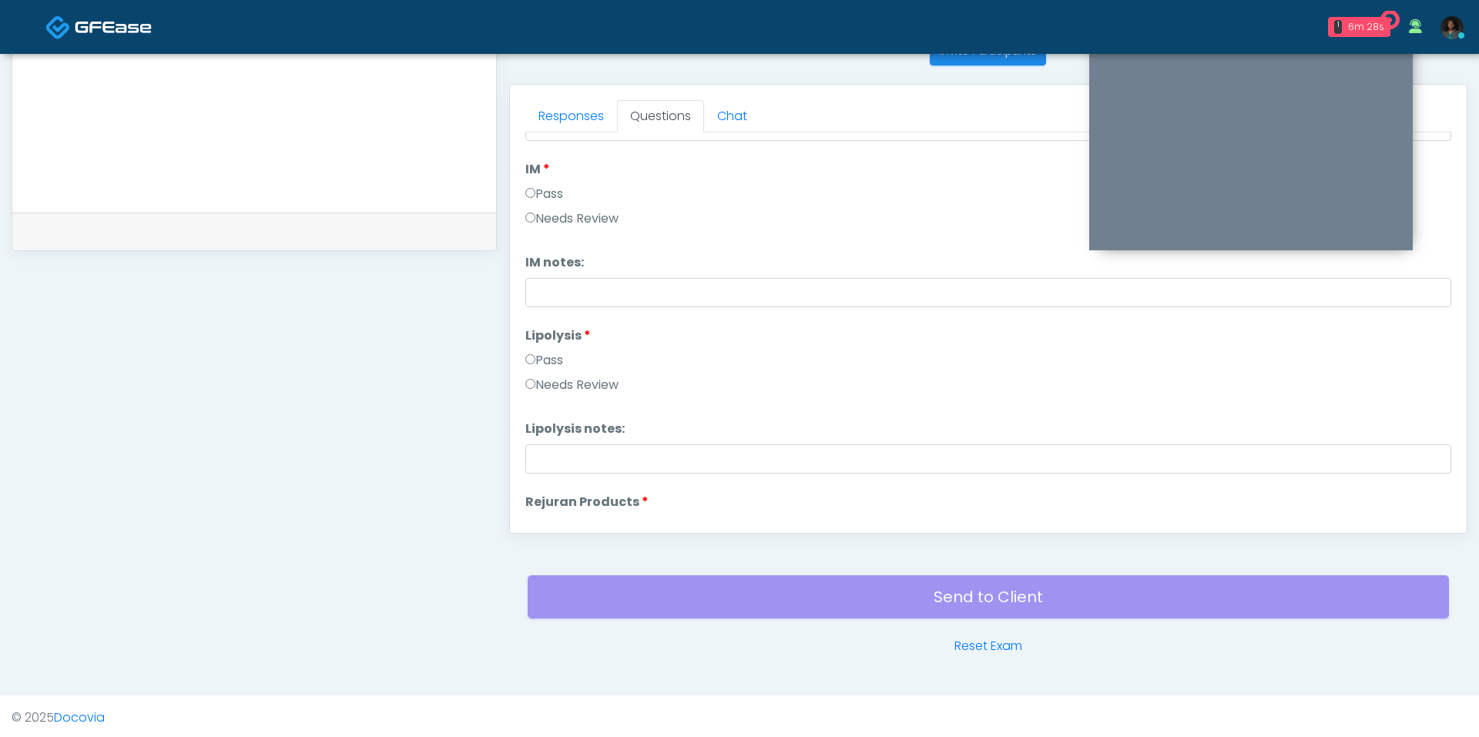
scroll to position [0, 0]
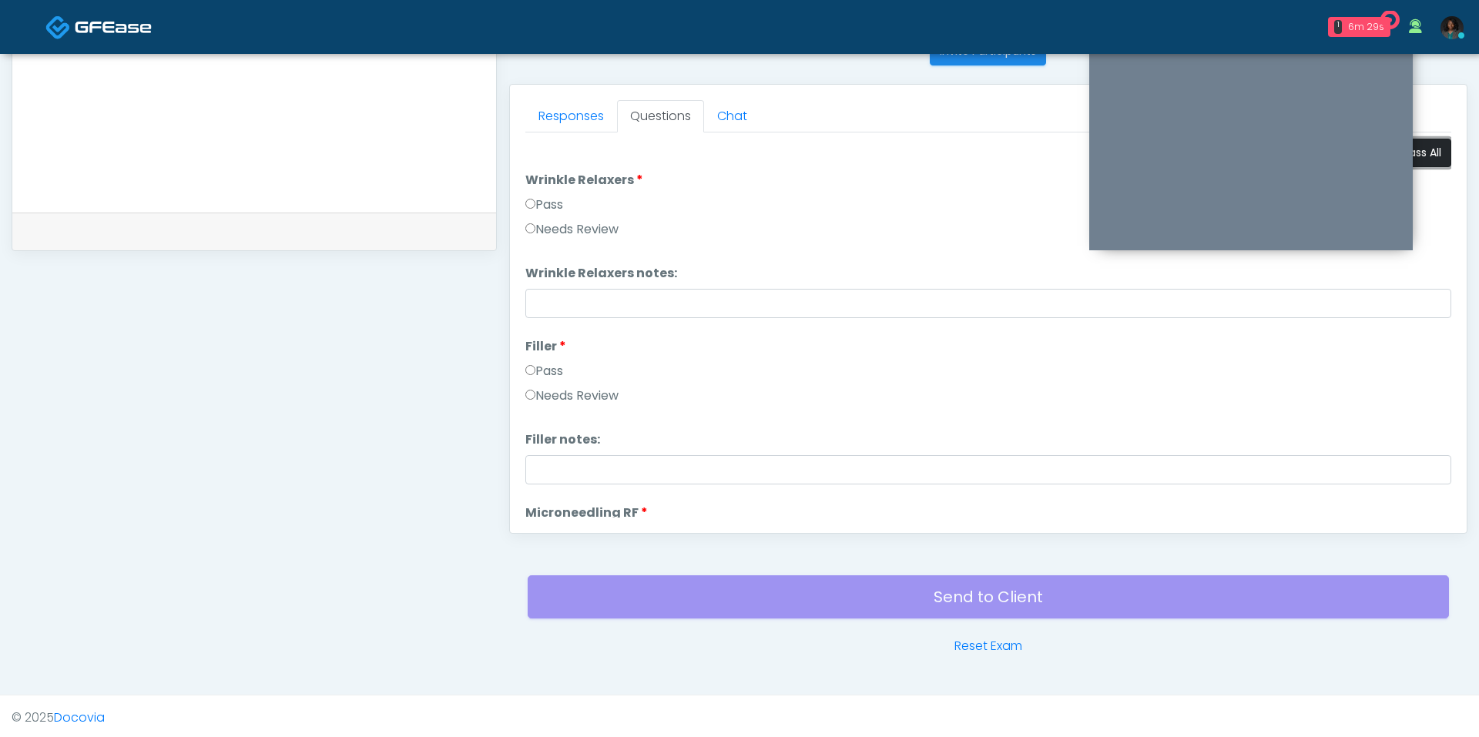
click at [1431, 157] on button "Pass All" at bounding box center [1421, 153] width 59 height 28
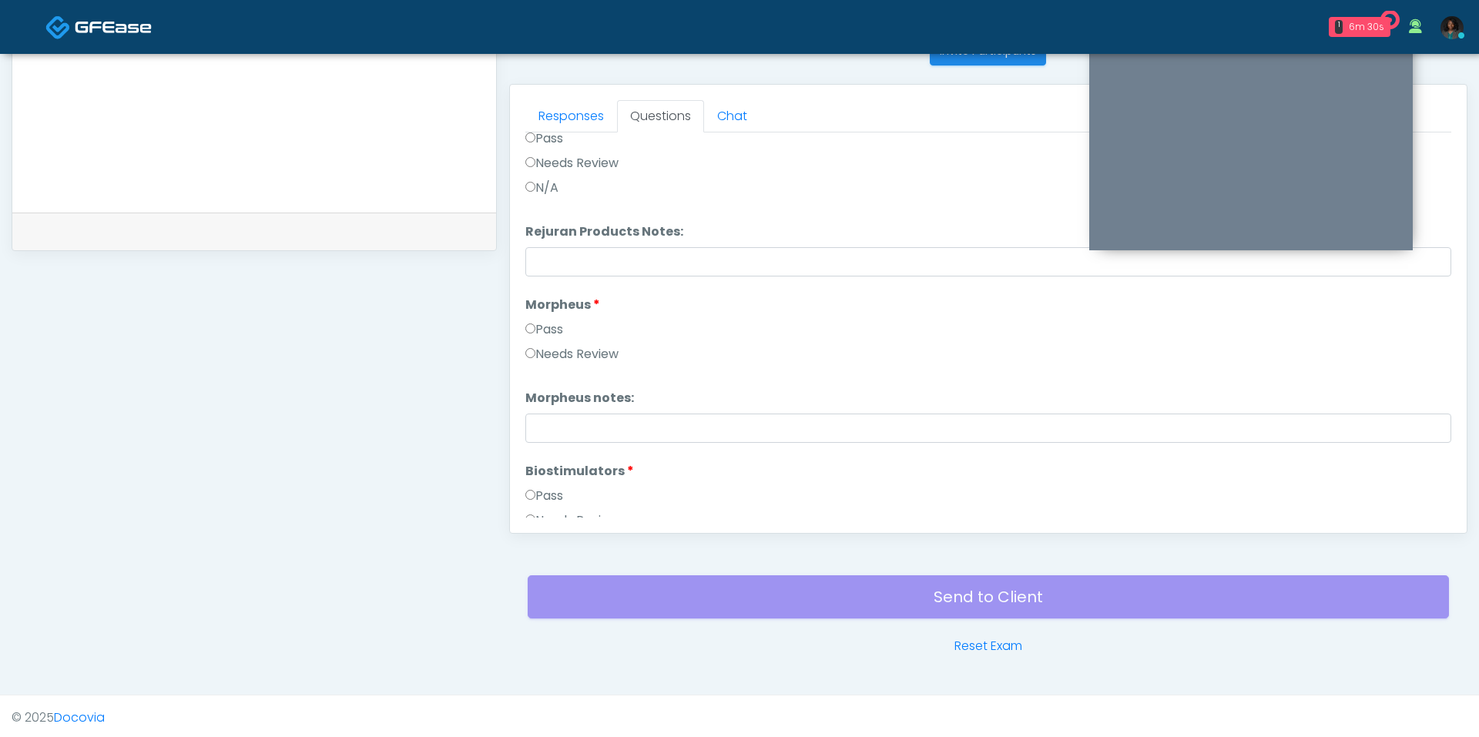
scroll to position [1753, 0]
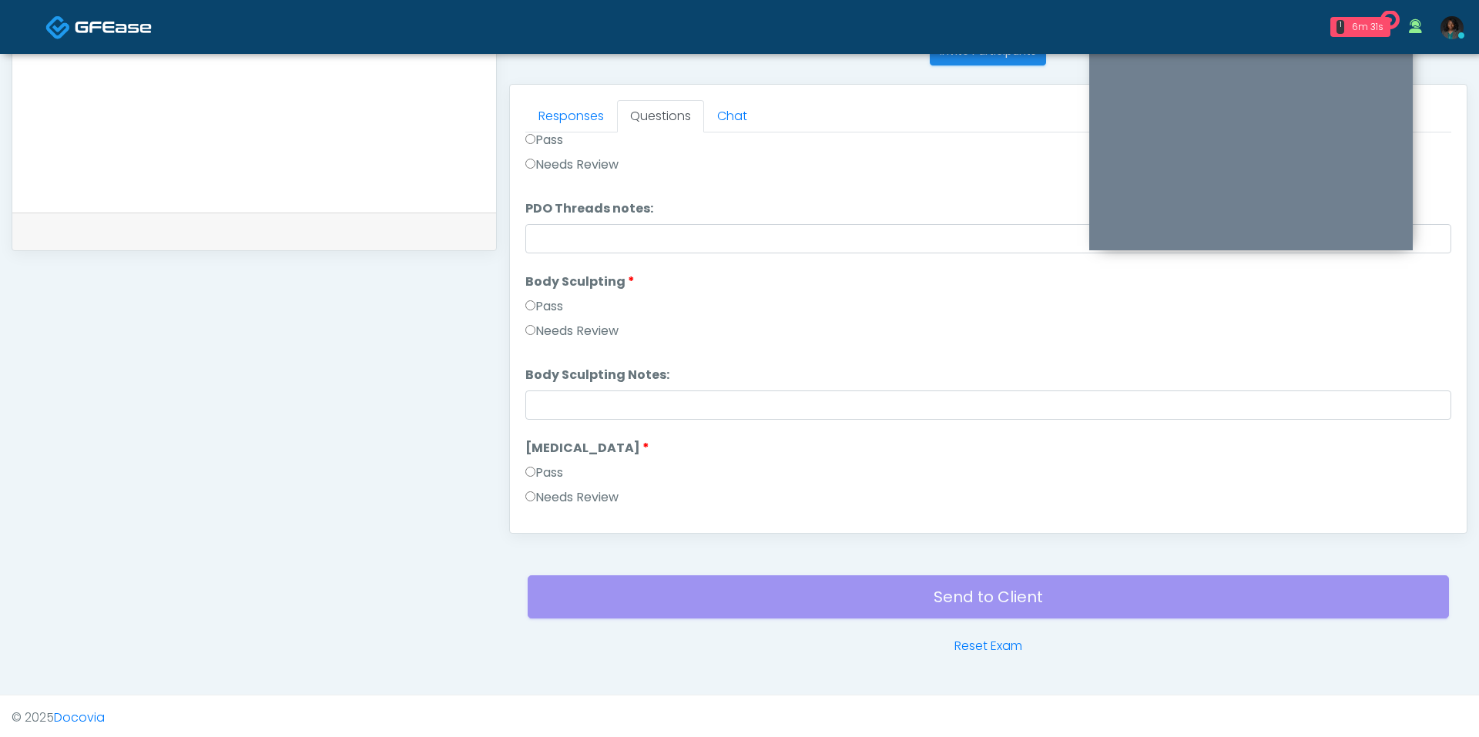
click at [807, 591] on div "Send to Client Reset Exam" at bounding box center [988, 606] width 921 height 99
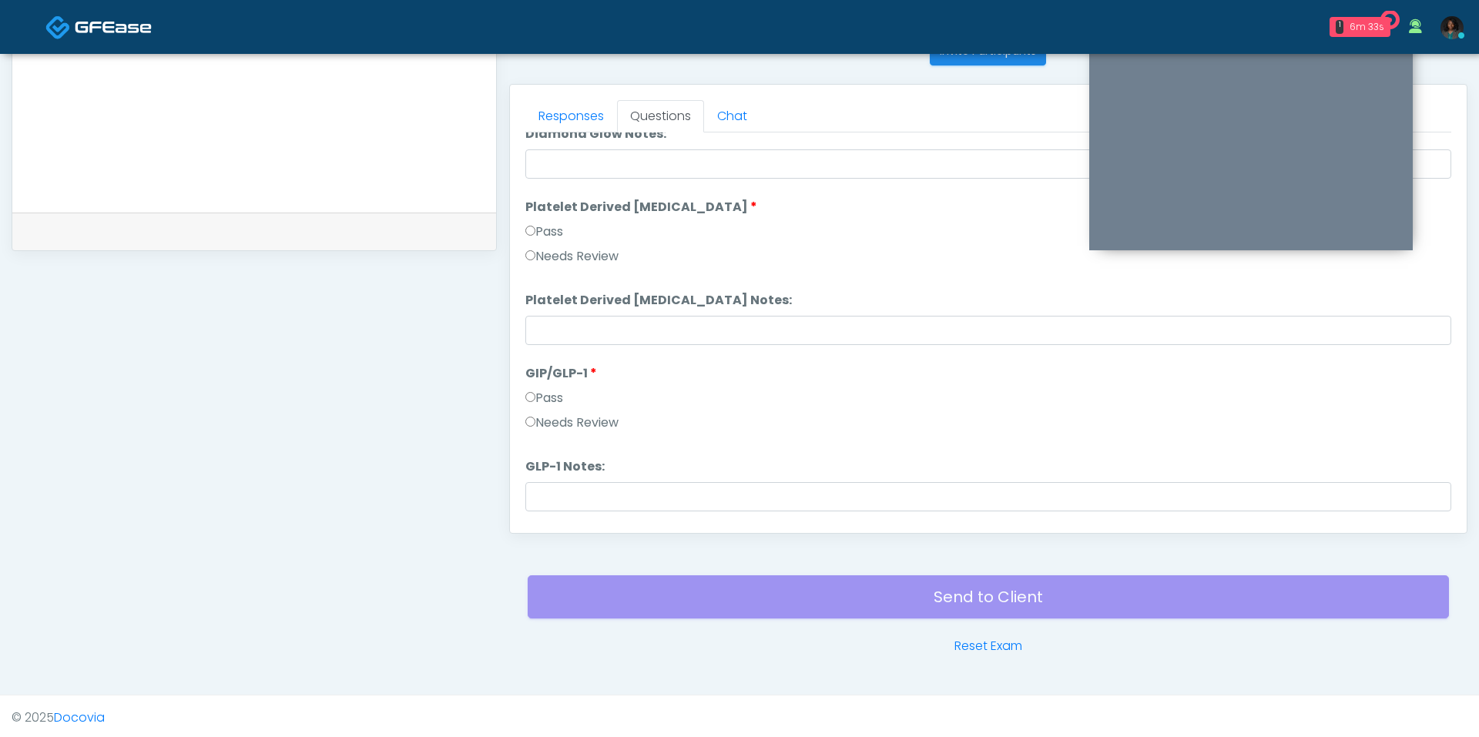
scroll to position [3033, 0]
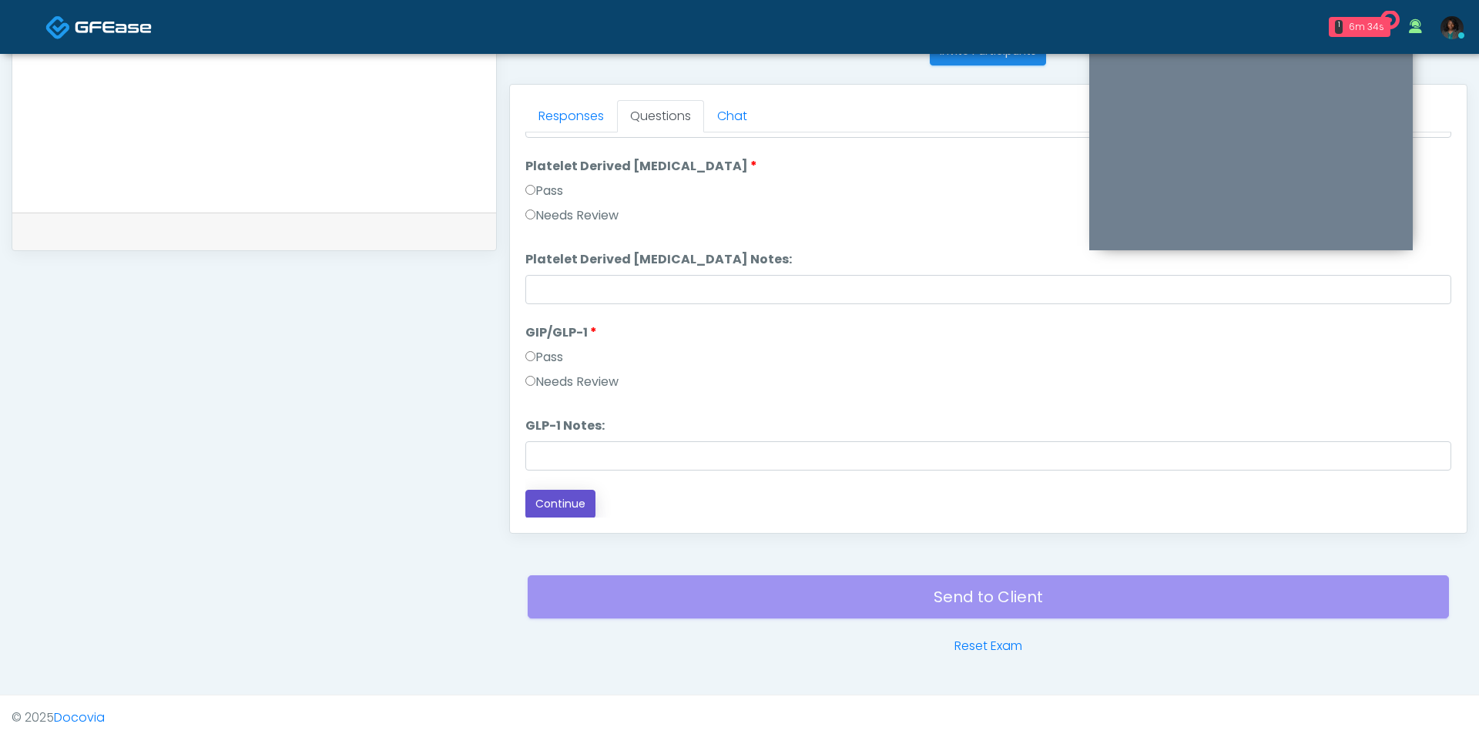
click at [555, 503] on button "Continue" at bounding box center [560, 504] width 70 height 28
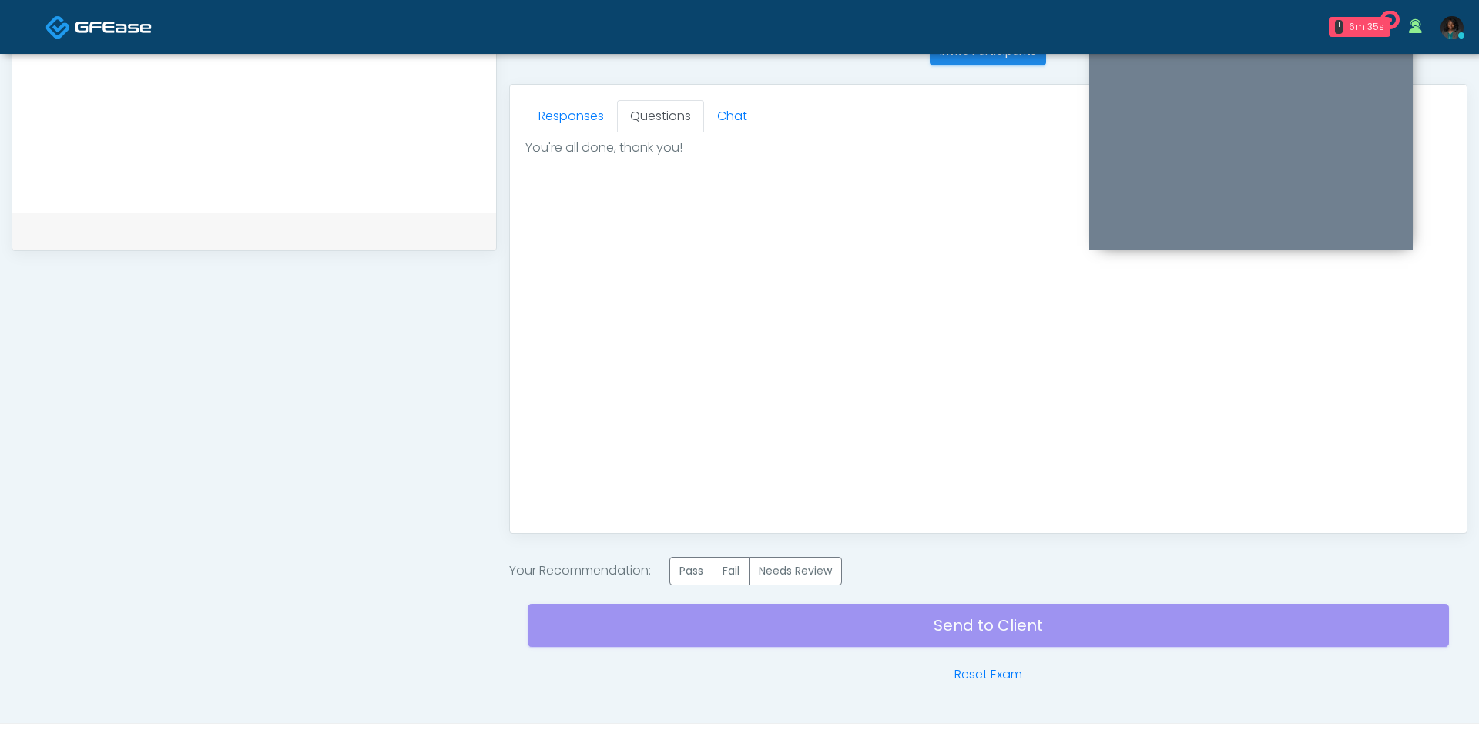
scroll to position [0, 0]
click at [694, 571] on label "Pass" at bounding box center [691, 571] width 44 height 28
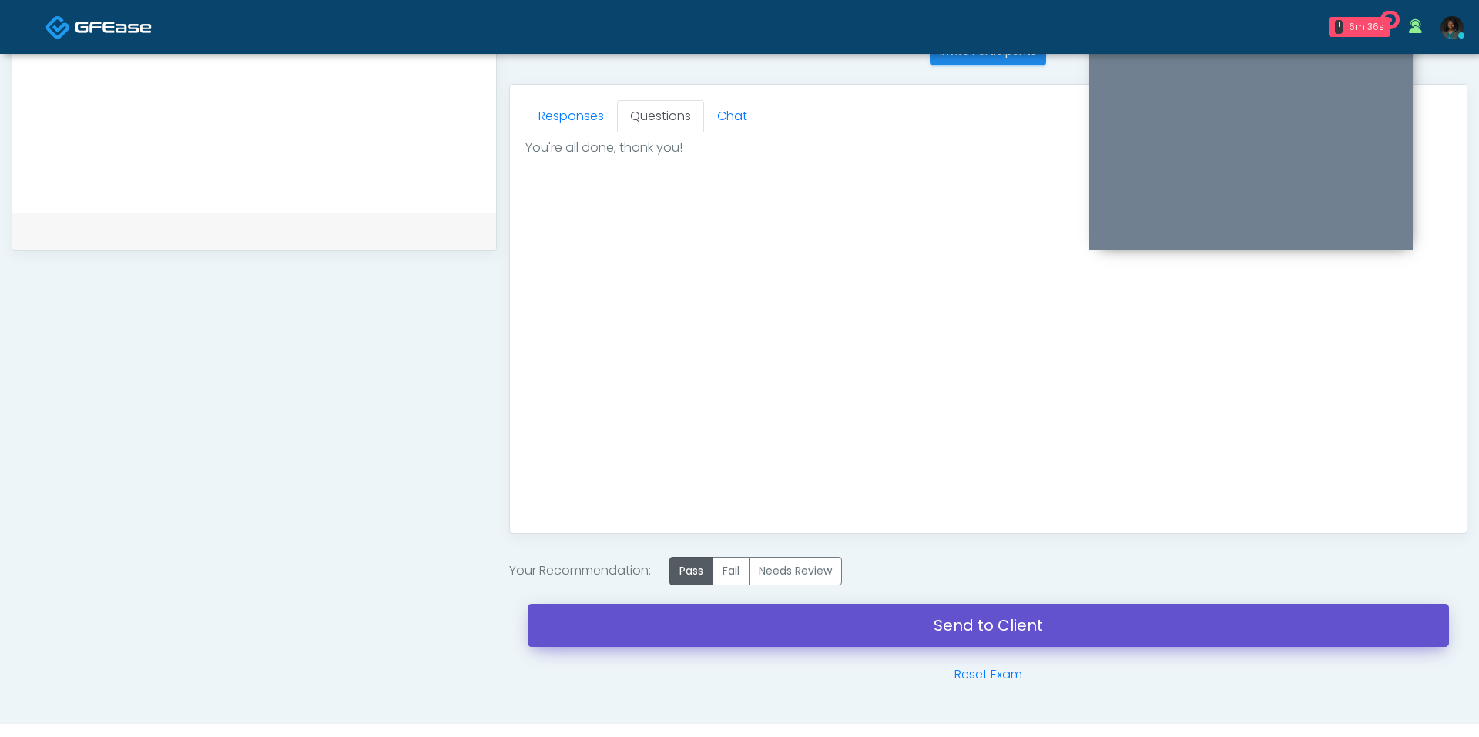
click at [748, 628] on link "Send to Client" at bounding box center [988, 625] width 921 height 43
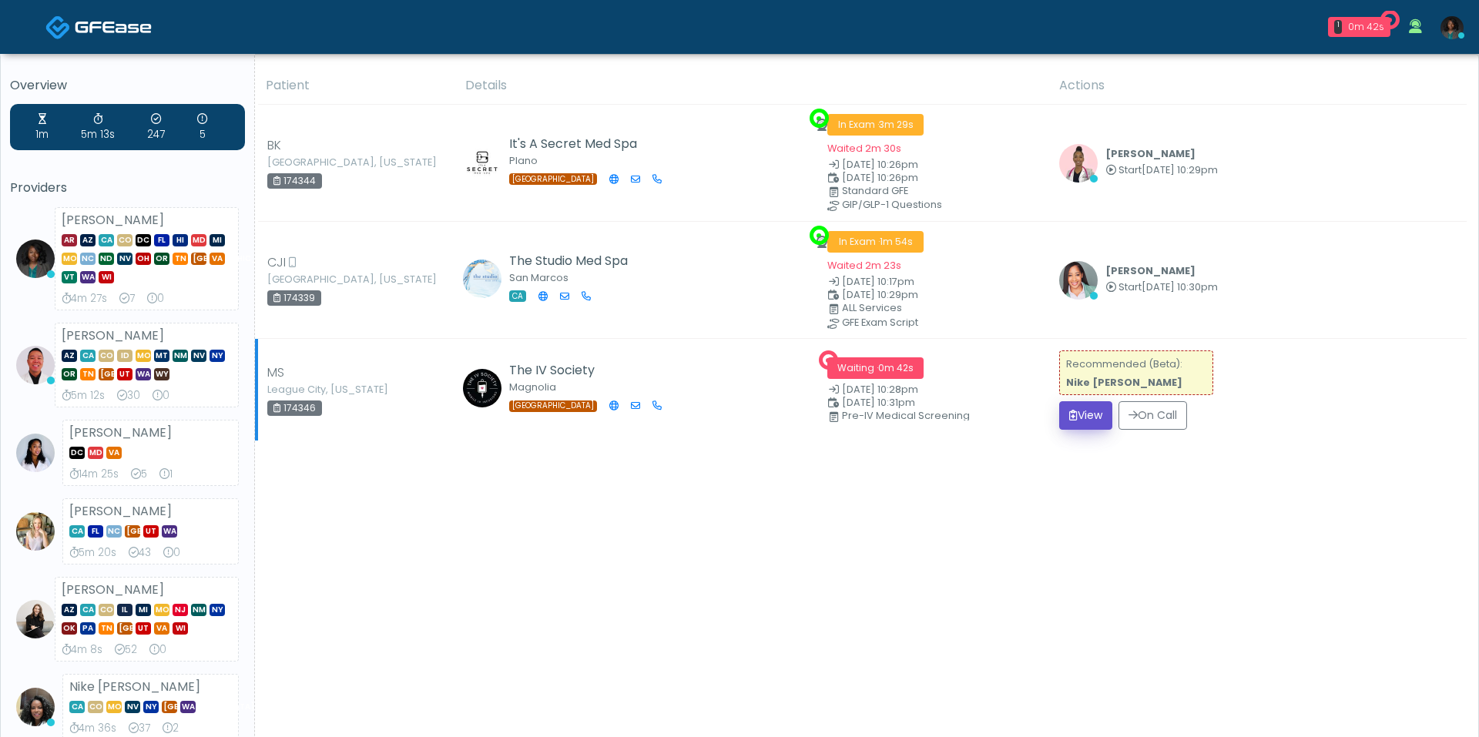
click at [1084, 407] on button "View" at bounding box center [1085, 415] width 53 height 28
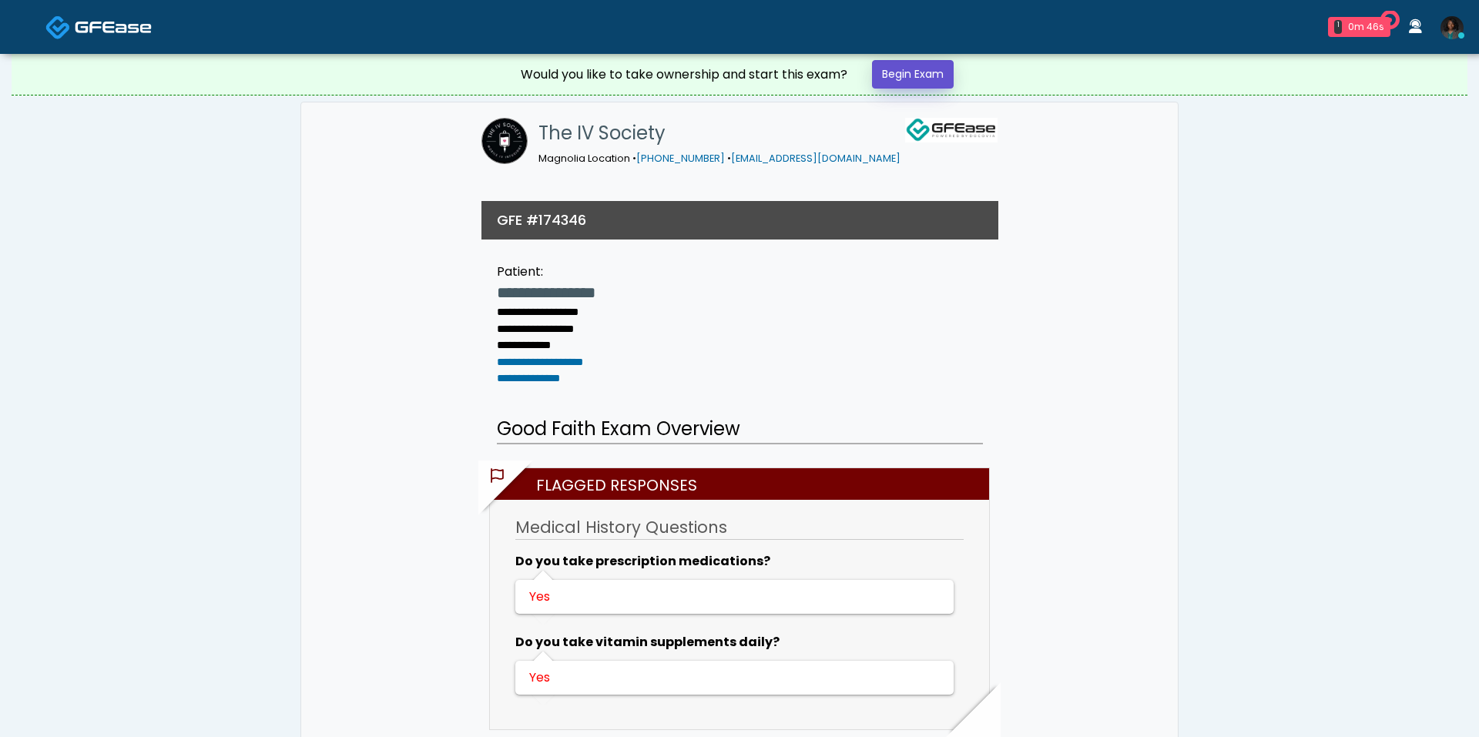
click at [918, 65] on link "Begin Exam" at bounding box center [913, 74] width 82 height 28
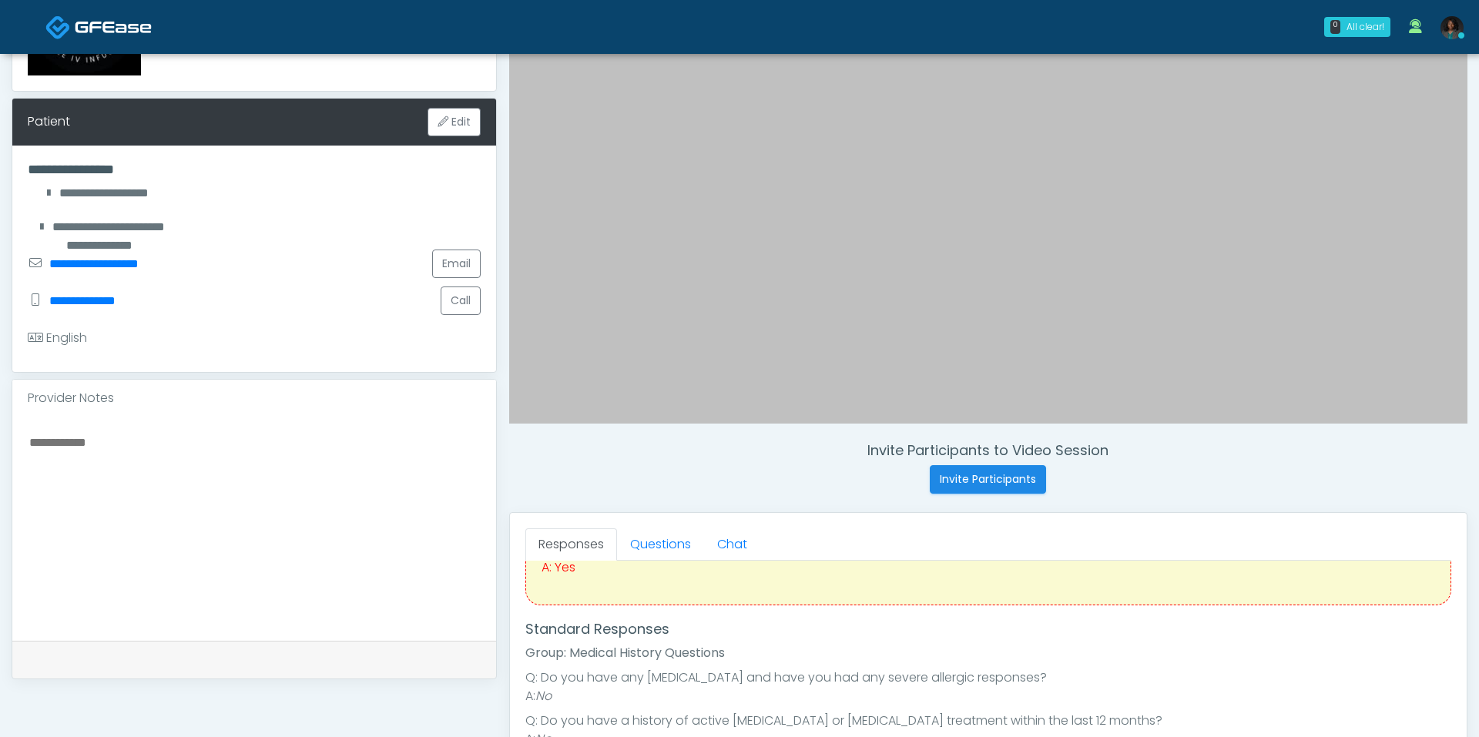
scroll to position [210, 0]
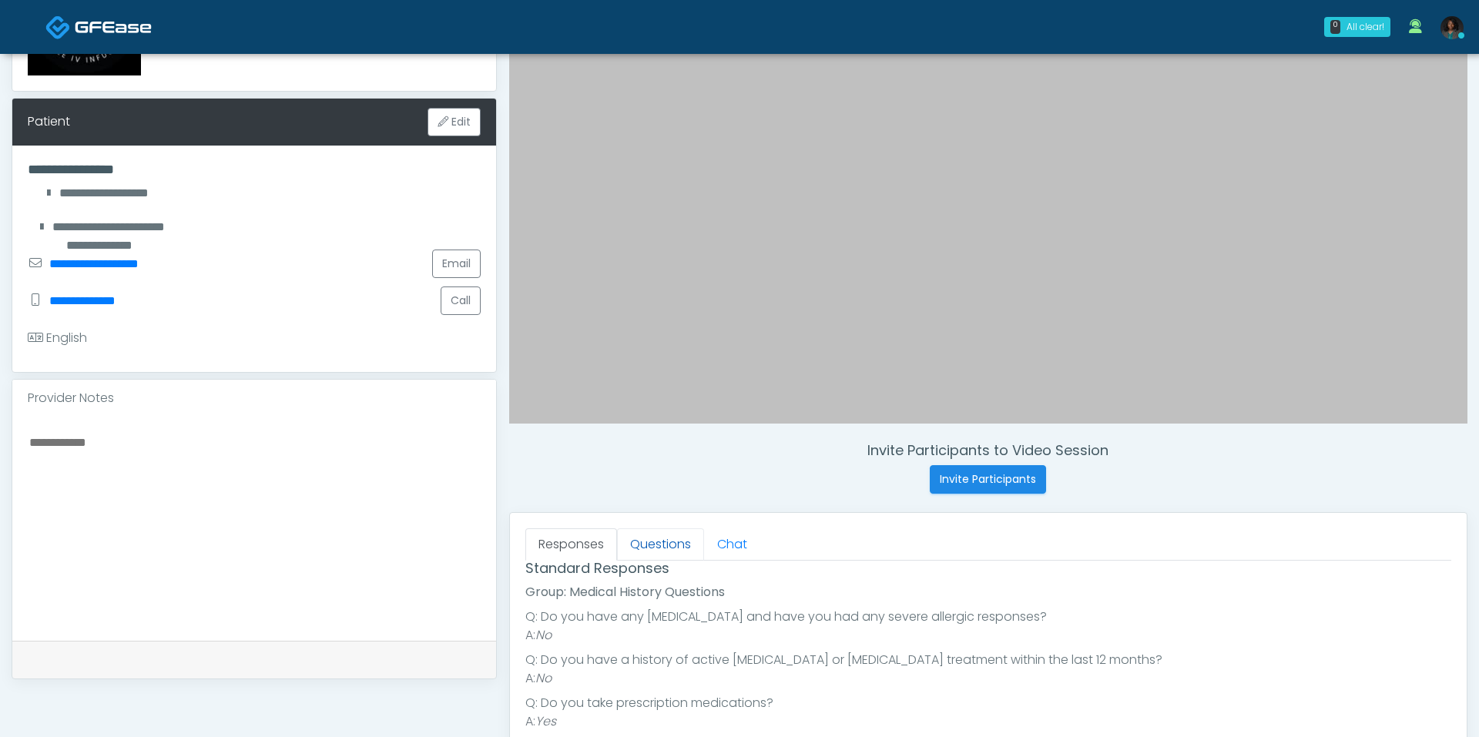
click at [662, 545] on link "Questions" at bounding box center [660, 544] width 87 height 32
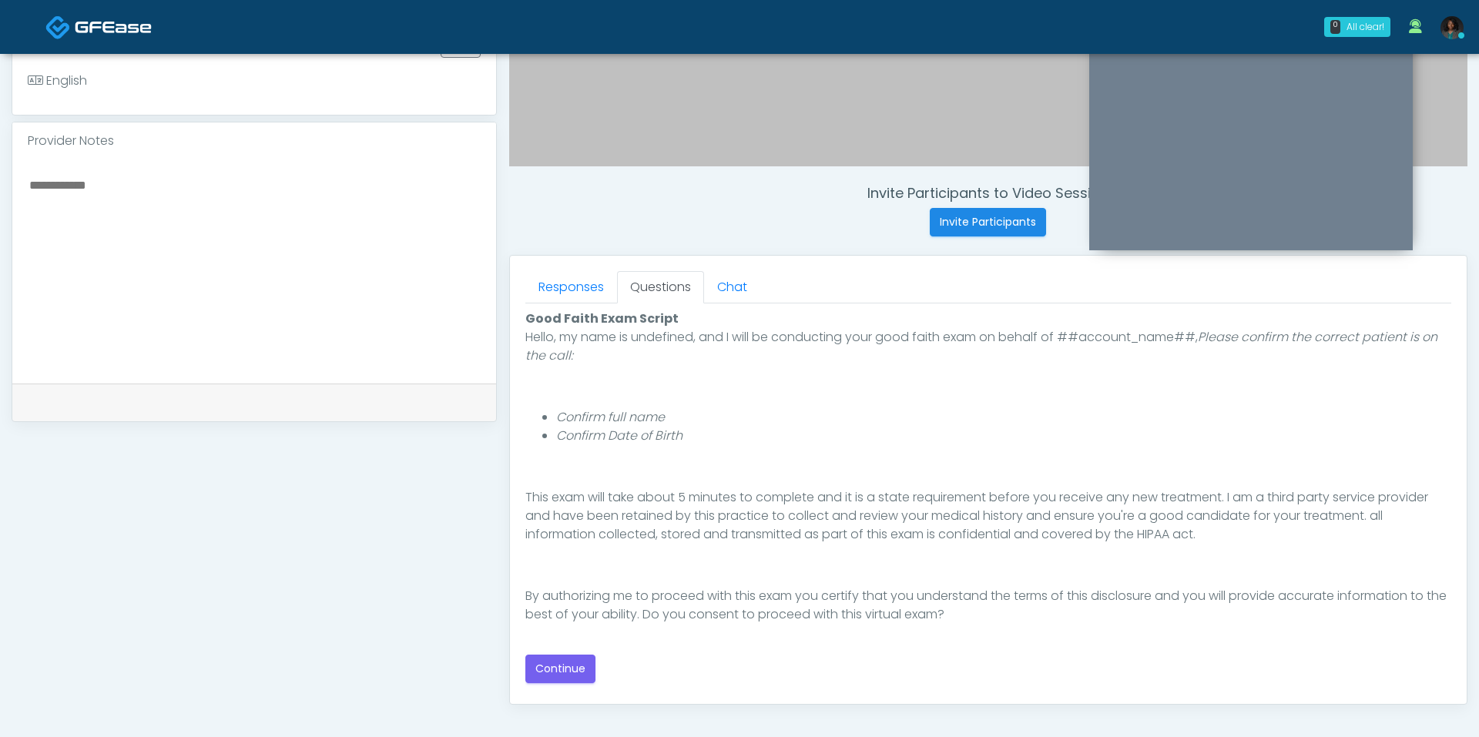
scroll to position [487, 0]
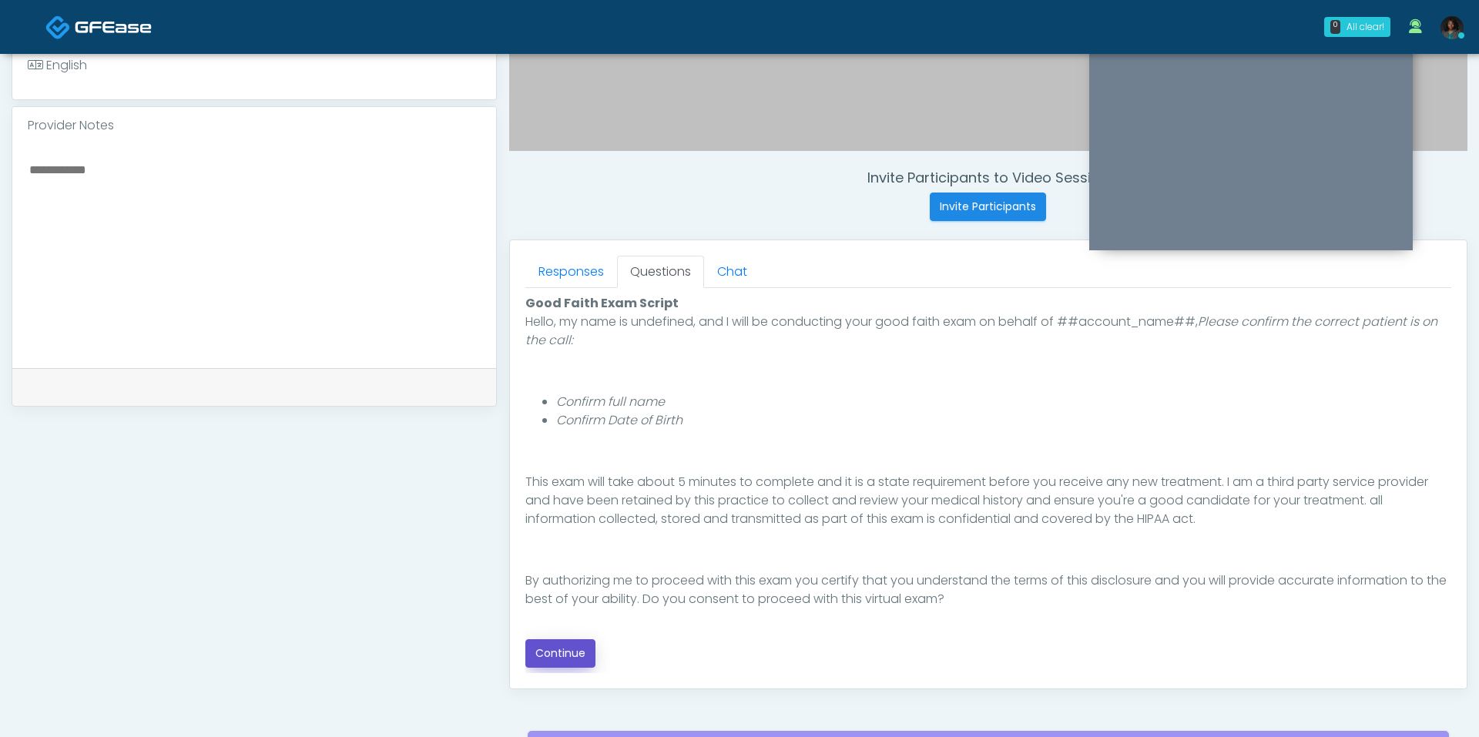
click at [575, 662] on button "Continue" at bounding box center [560, 653] width 70 height 28
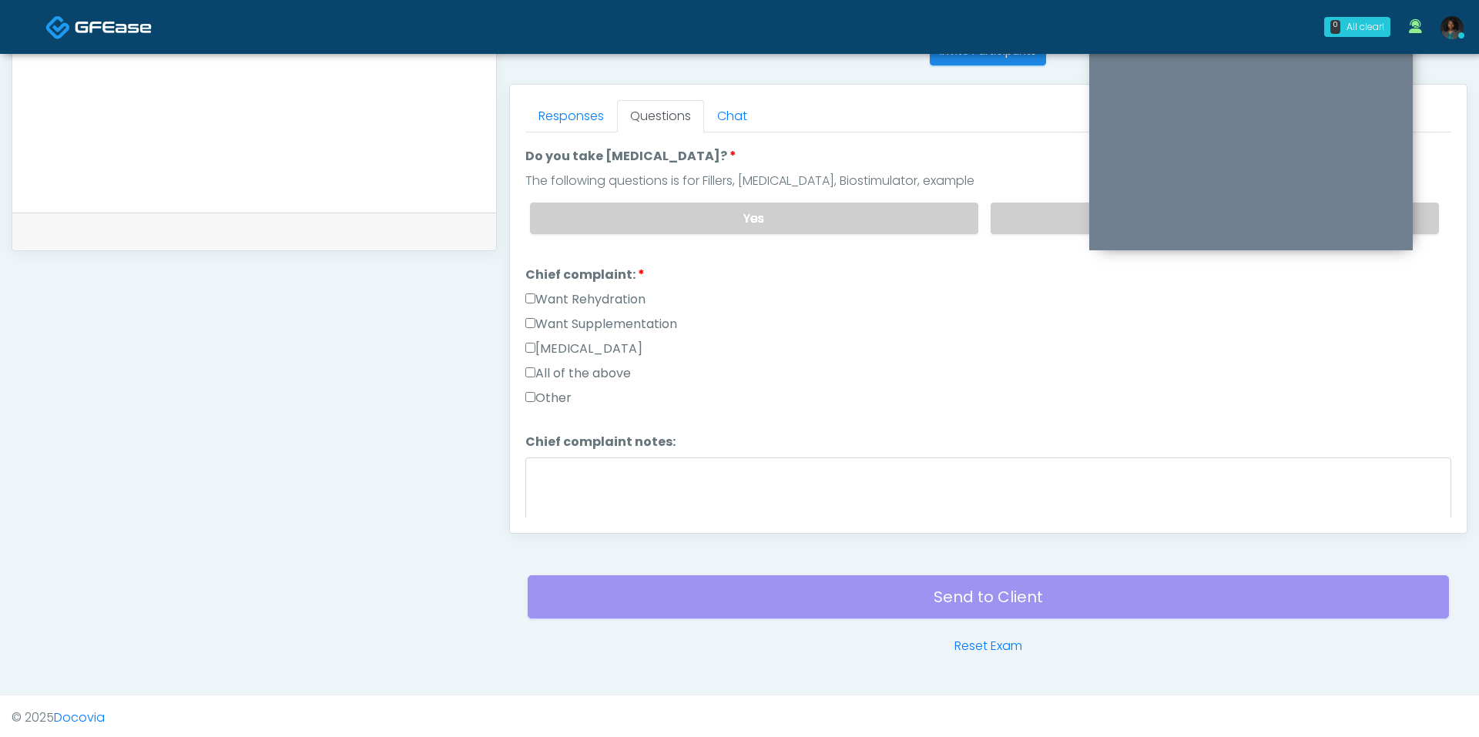
scroll to position [0, 0]
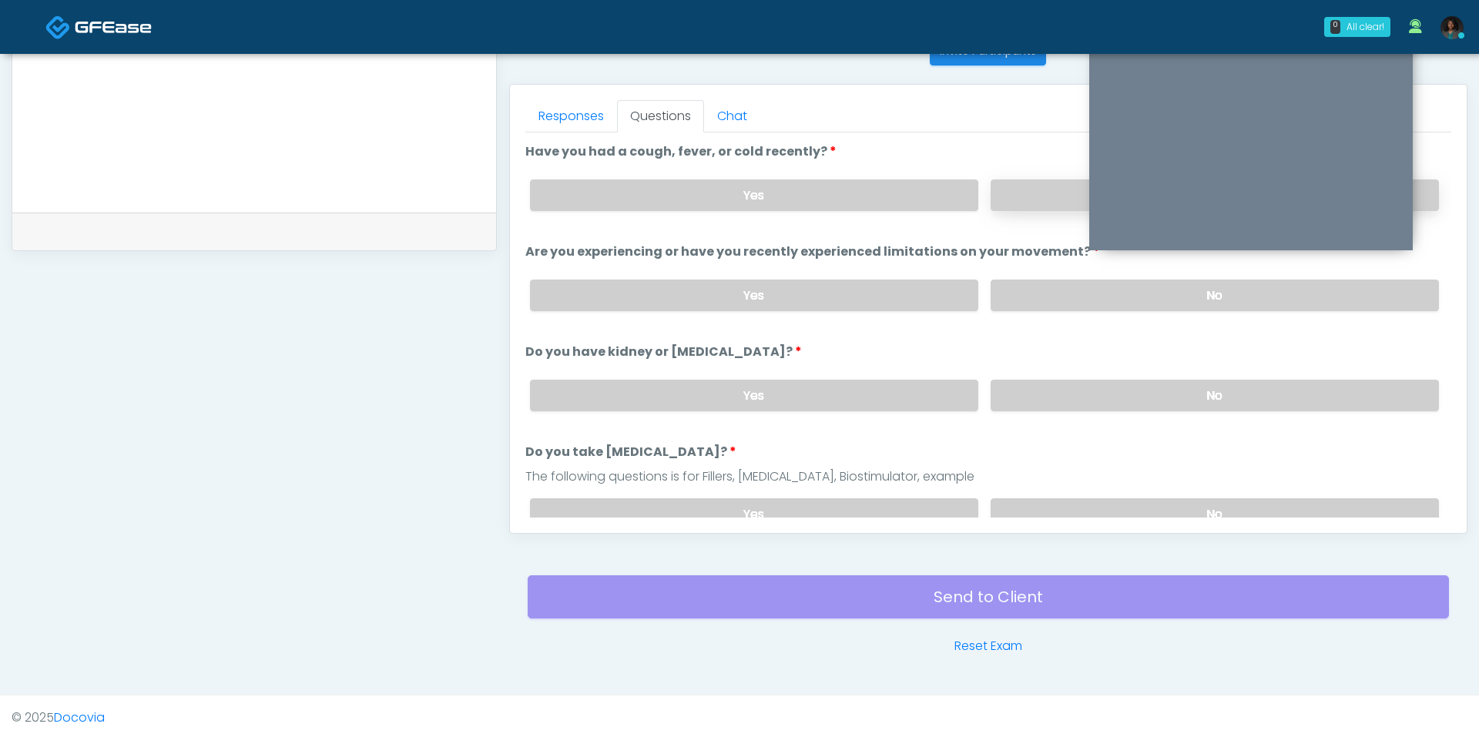
click at [1003, 194] on label "No" at bounding box center [1214, 195] width 448 height 32
click at [1040, 295] on label "No" at bounding box center [1214, 296] width 448 height 32
click at [1036, 394] on label "No" at bounding box center [1214, 396] width 448 height 32
click at [1083, 510] on label "No" at bounding box center [1214, 514] width 448 height 32
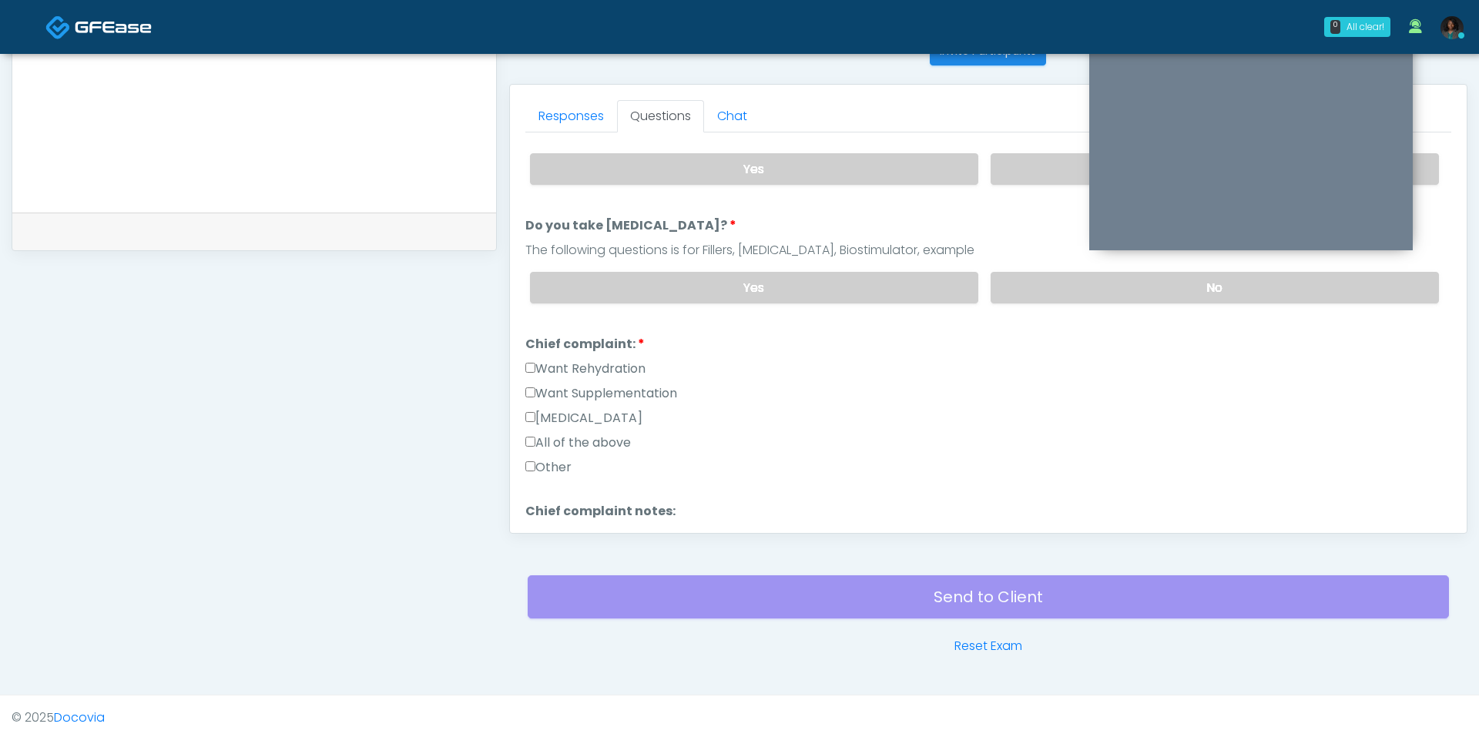
scroll to position [231, 0]
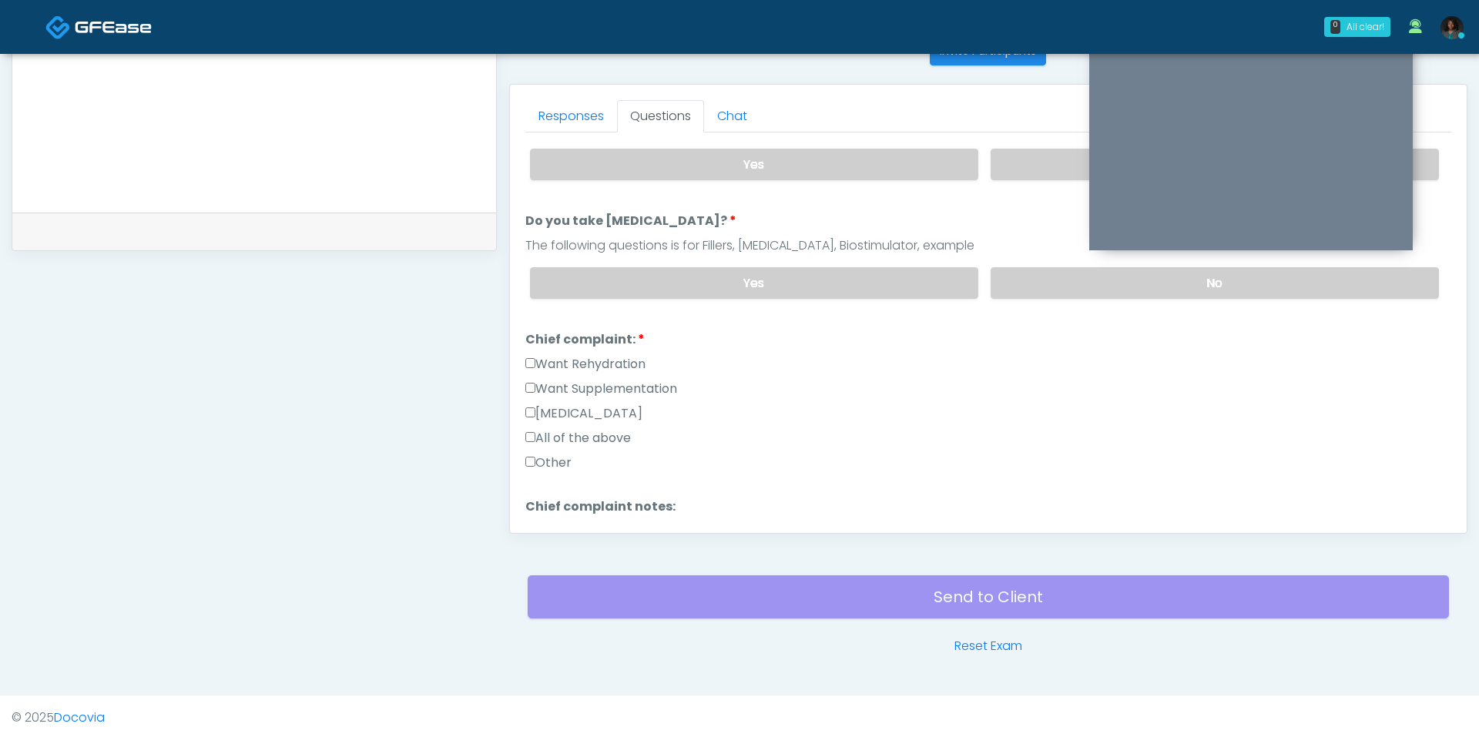
click at [611, 355] on label "Want Rehydration" at bounding box center [585, 364] width 120 height 18
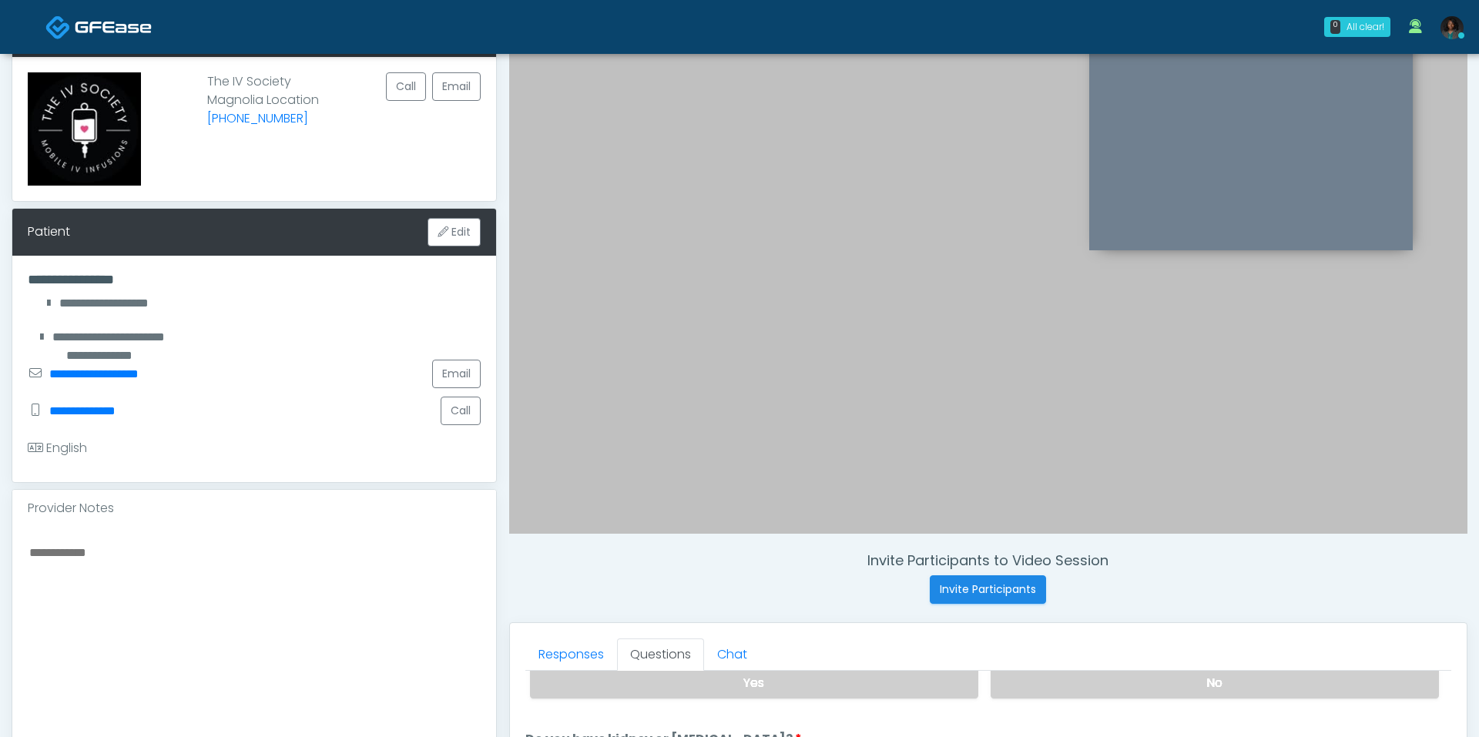
scroll to position [0, 0]
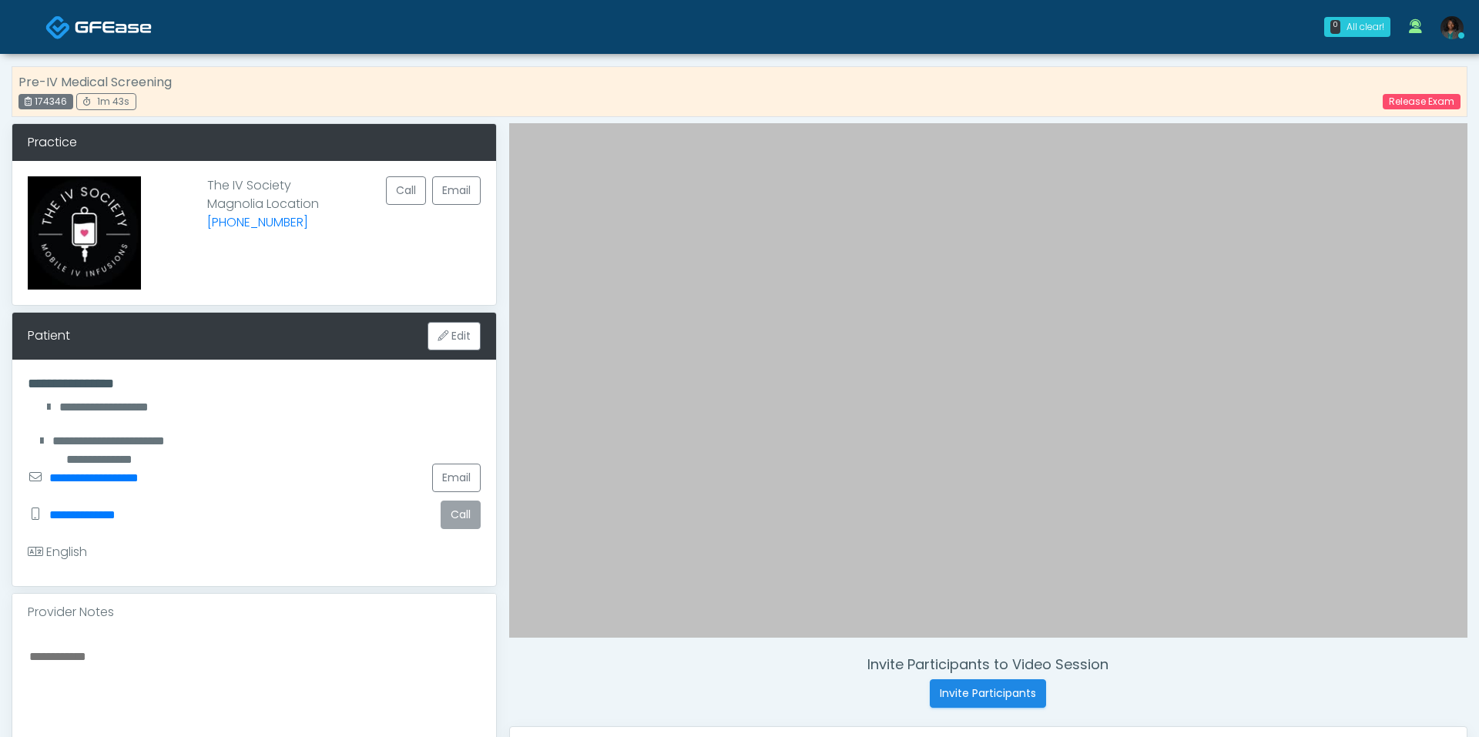
click at [454, 523] on button "Call" at bounding box center [461, 515] width 40 height 28
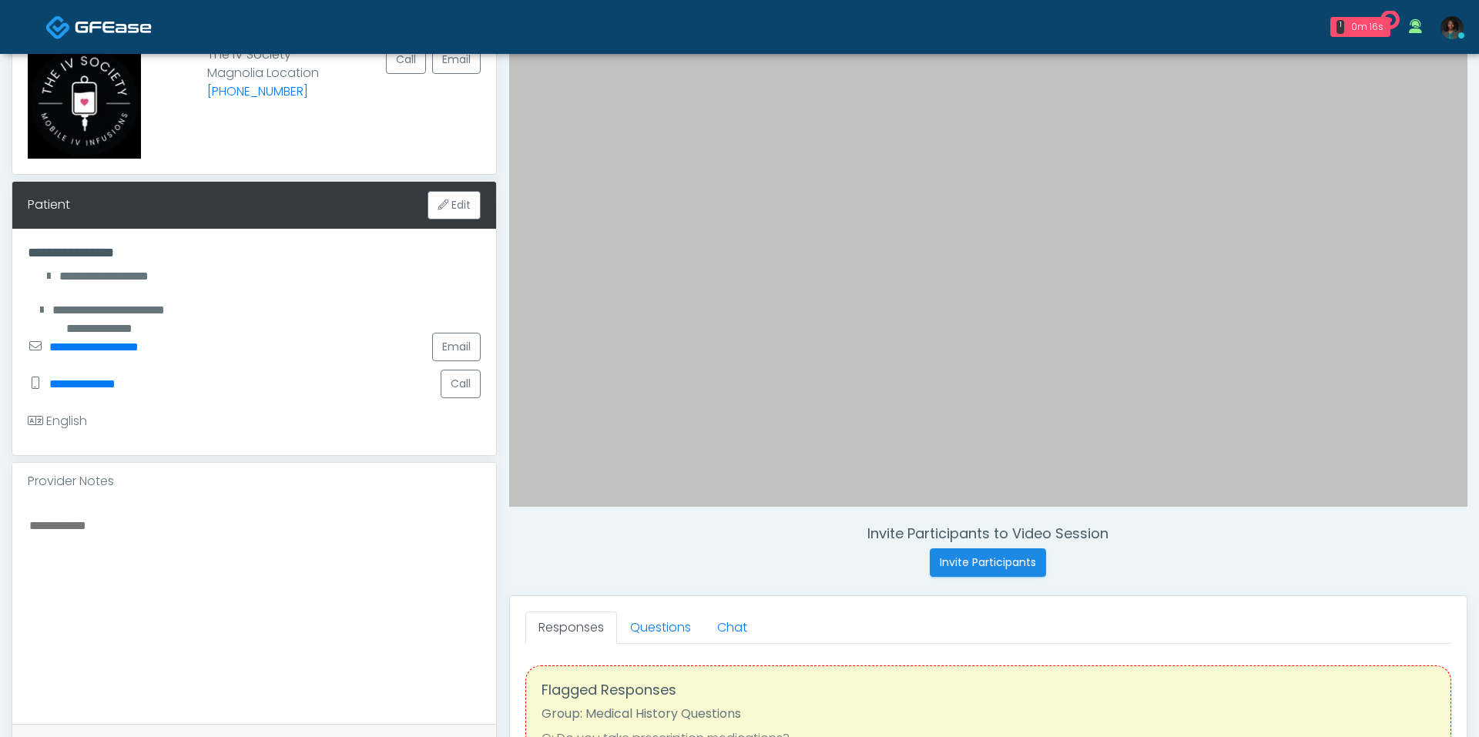
scroll to position [133, 0]
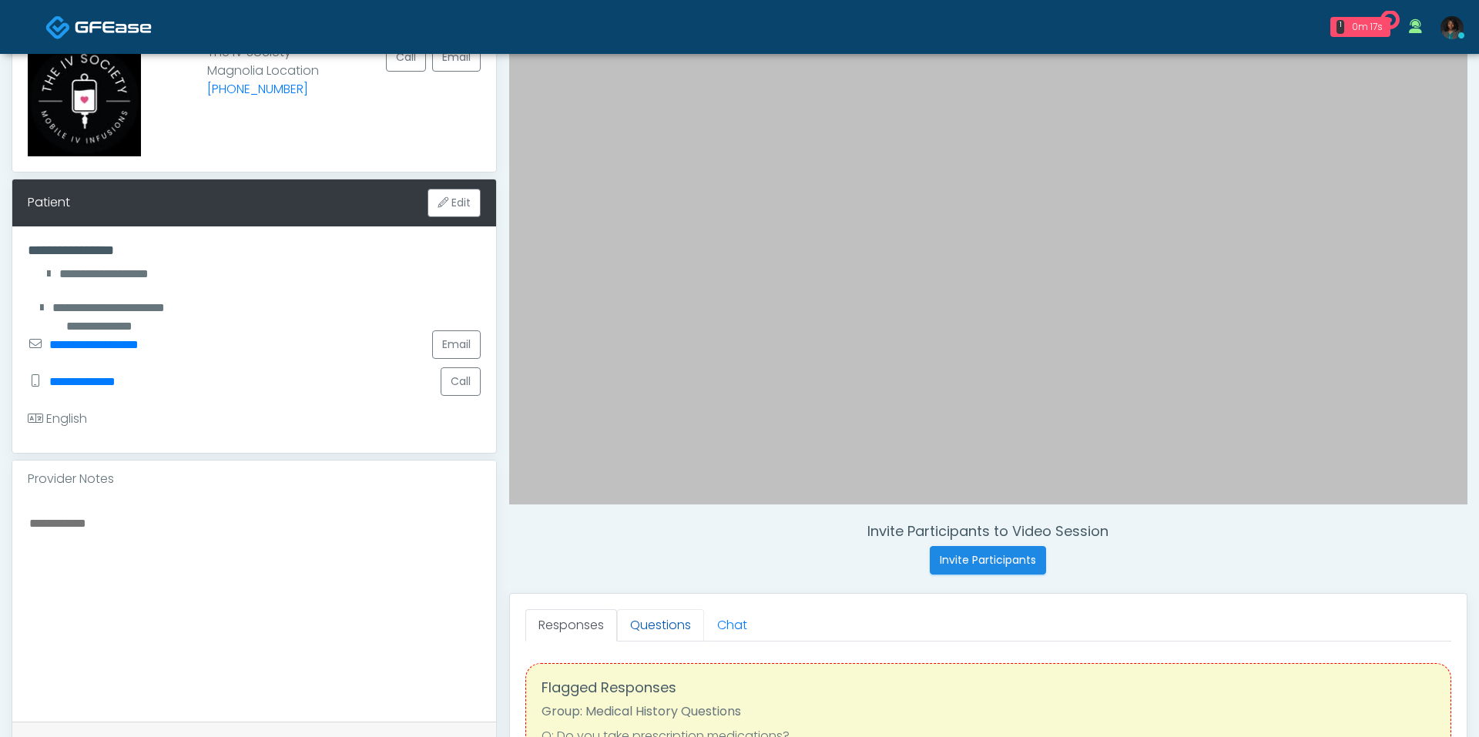
click at [658, 623] on link "Questions" at bounding box center [660, 625] width 87 height 32
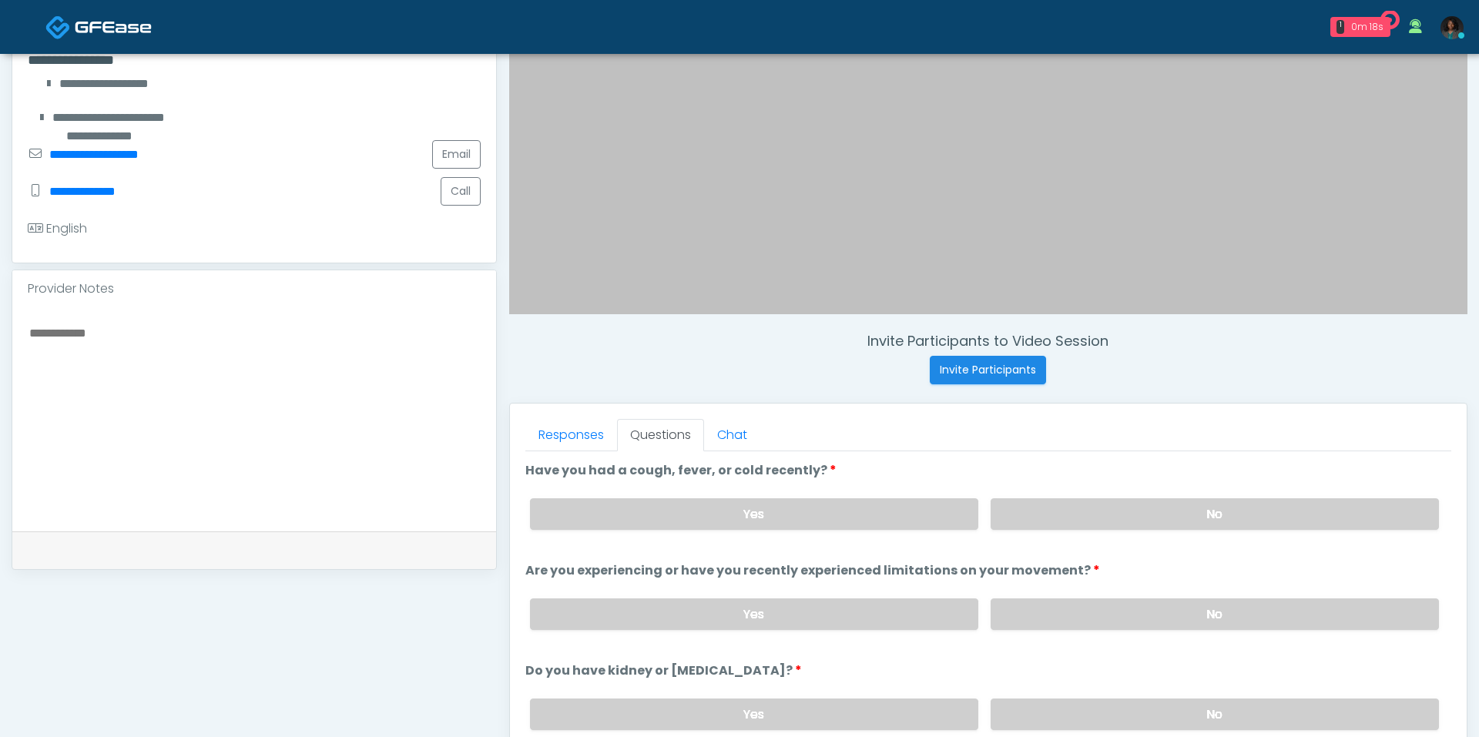
scroll to position [404, 0]
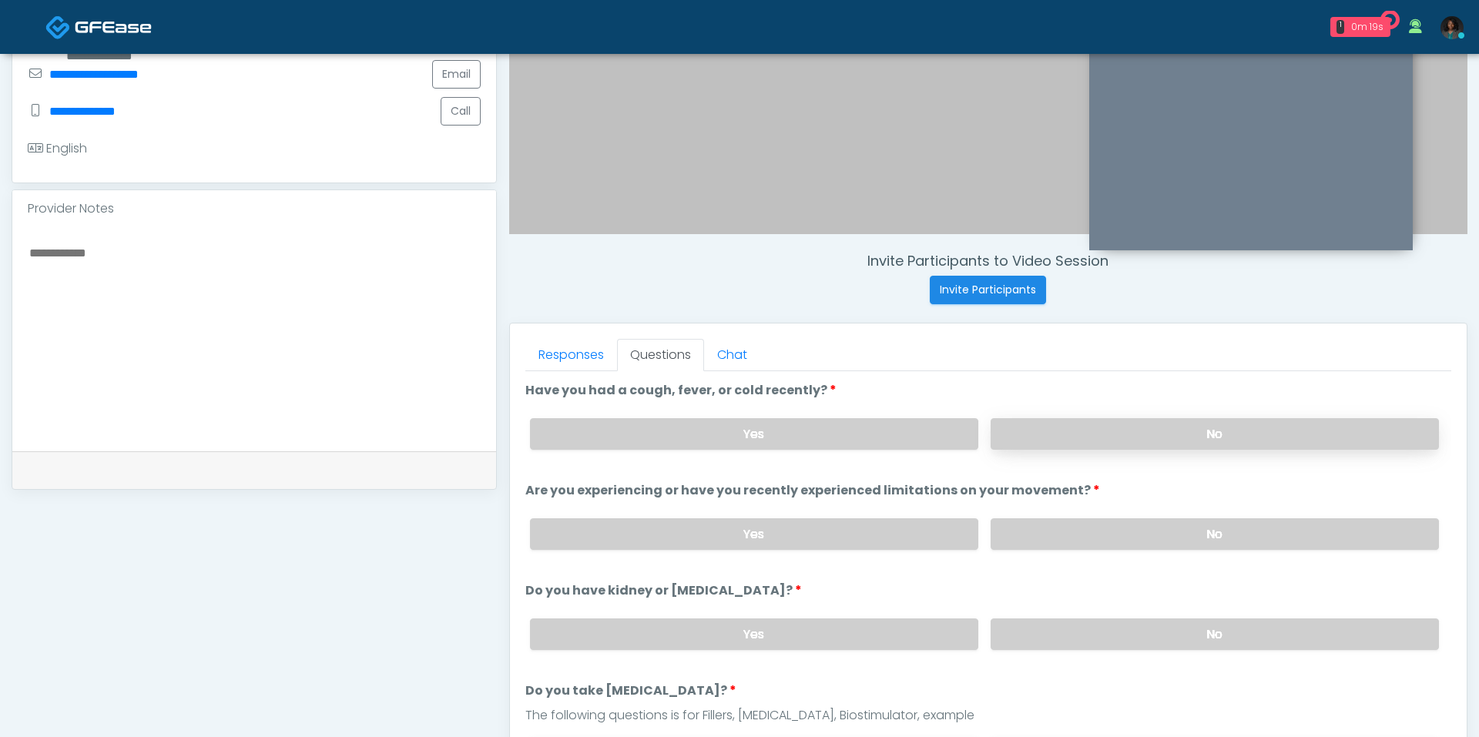
click at [1077, 429] on label "No" at bounding box center [1214, 434] width 448 height 32
click at [1097, 534] on label "No" at bounding box center [1214, 534] width 448 height 32
click at [1099, 632] on label "No" at bounding box center [1214, 634] width 448 height 32
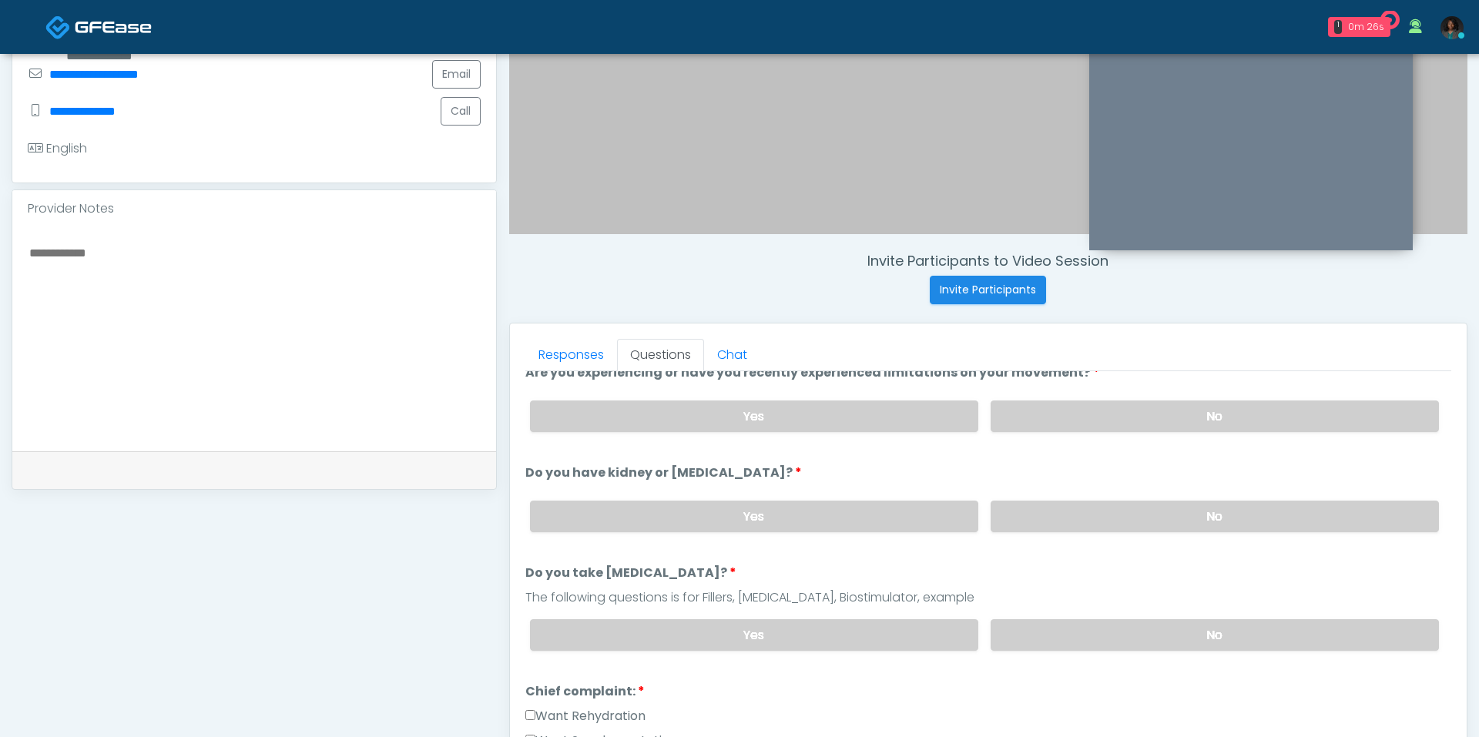
scroll to position [112, 0]
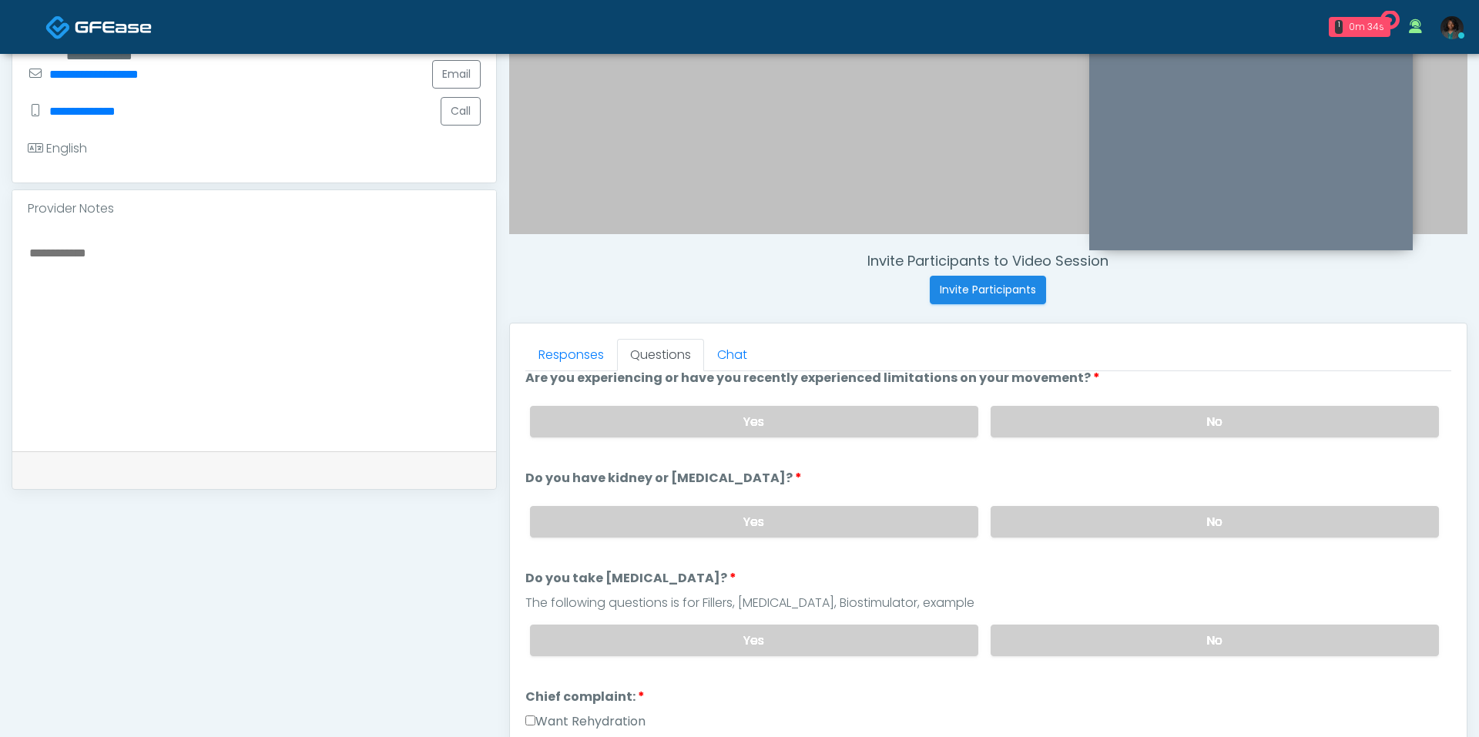
click at [1160, 614] on div "Yes No" at bounding box center [984, 640] width 933 height 56
click at [1144, 626] on label "No" at bounding box center [1214, 641] width 448 height 32
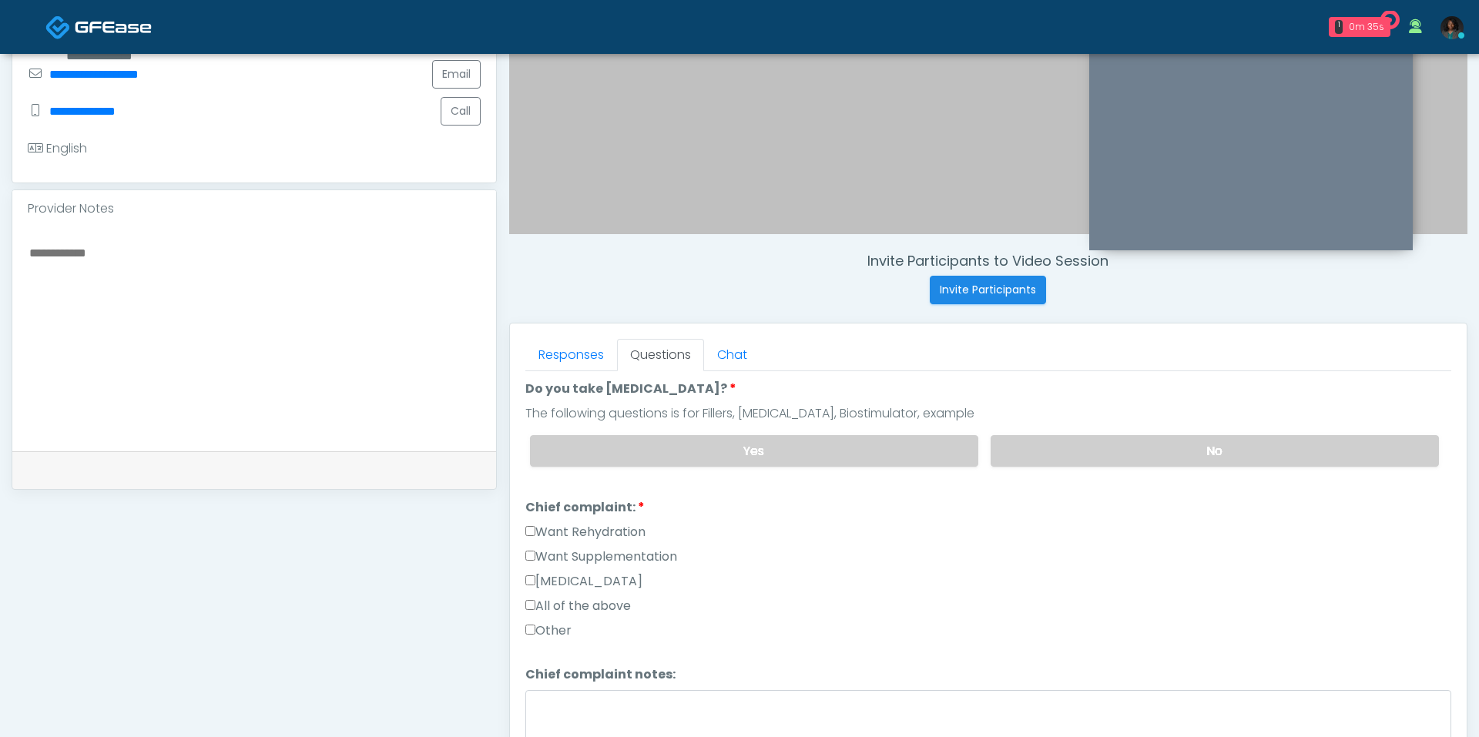
scroll to position [306, 0]
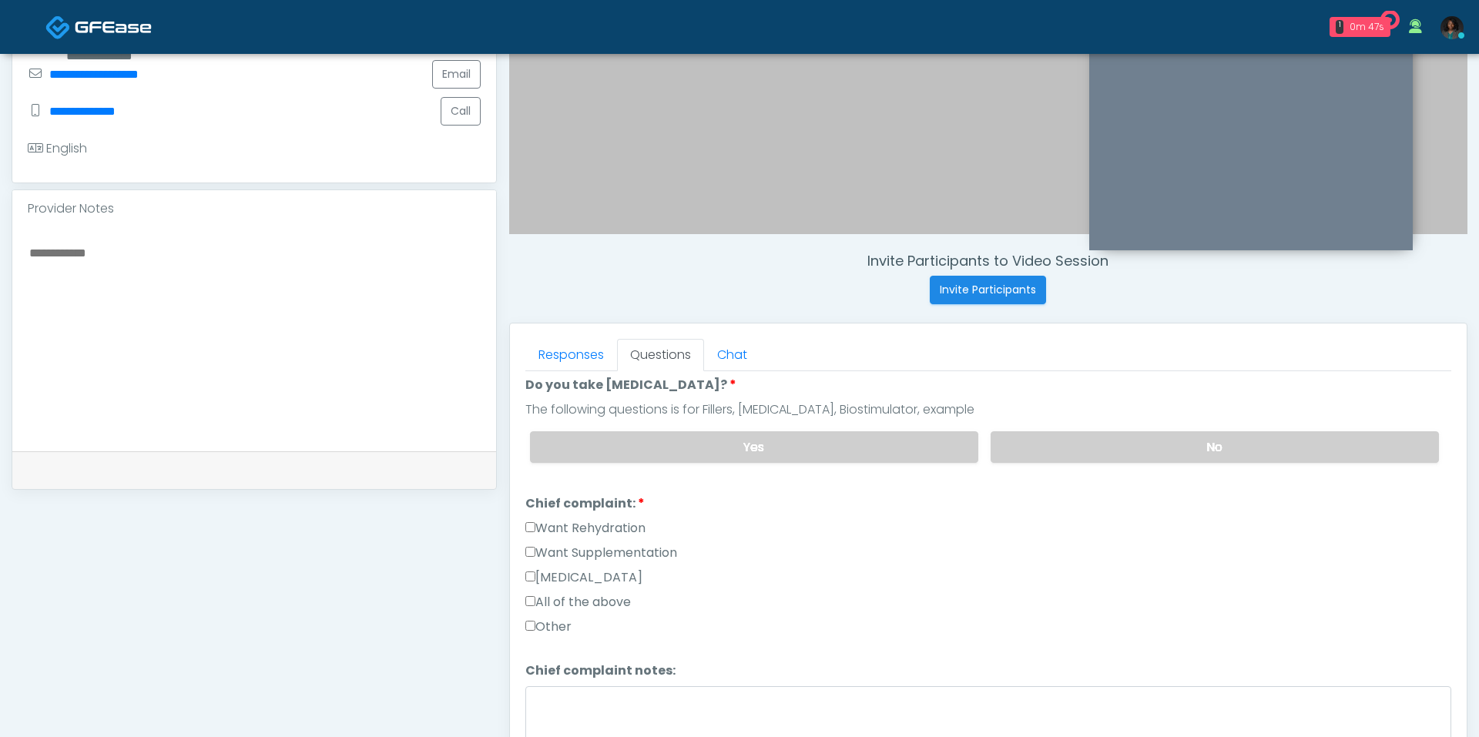
click at [609, 519] on label "Want Rehydration" at bounding box center [585, 528] width 120 height 18
click at [610, 547] on label "Want Supplementation" at bounding box center [601, 553] width 152 height 18
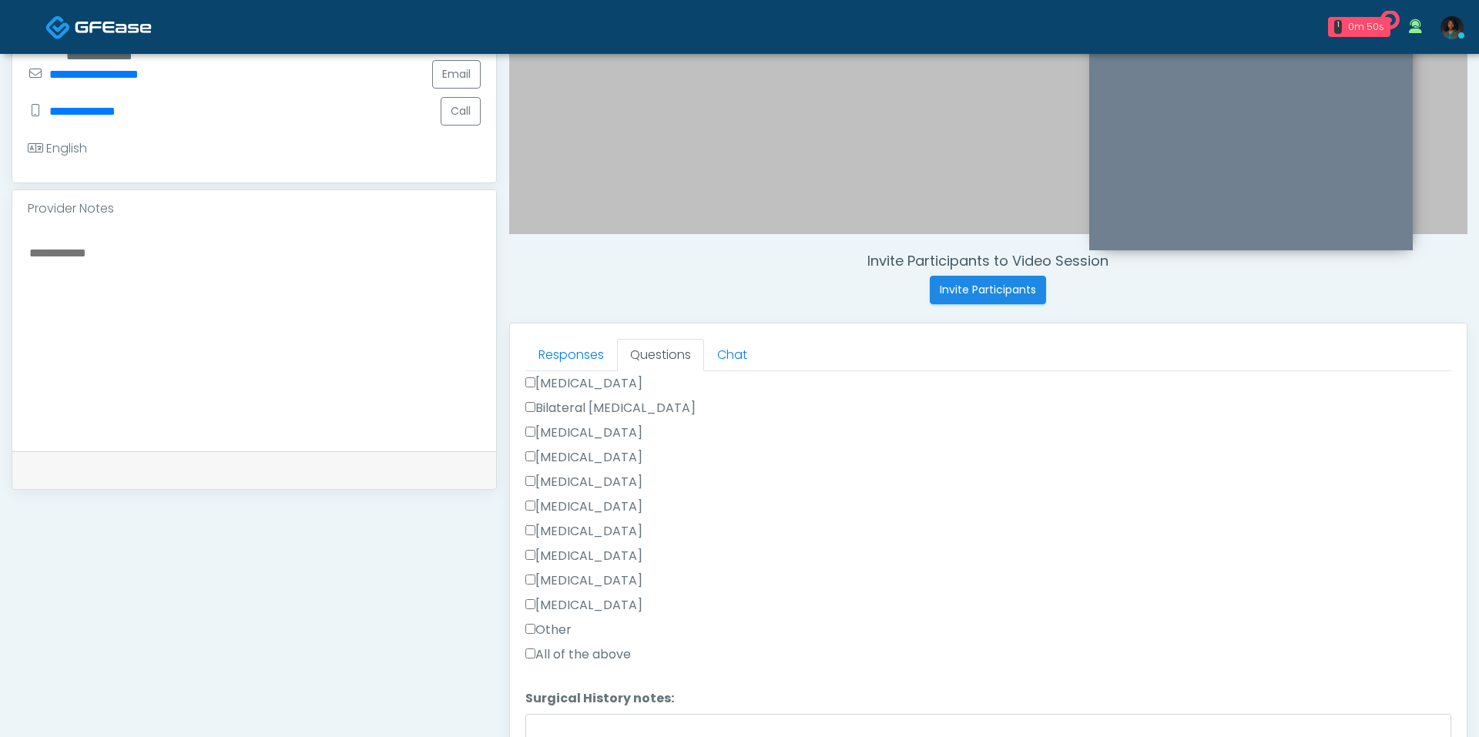
scroll to position [718, 0]
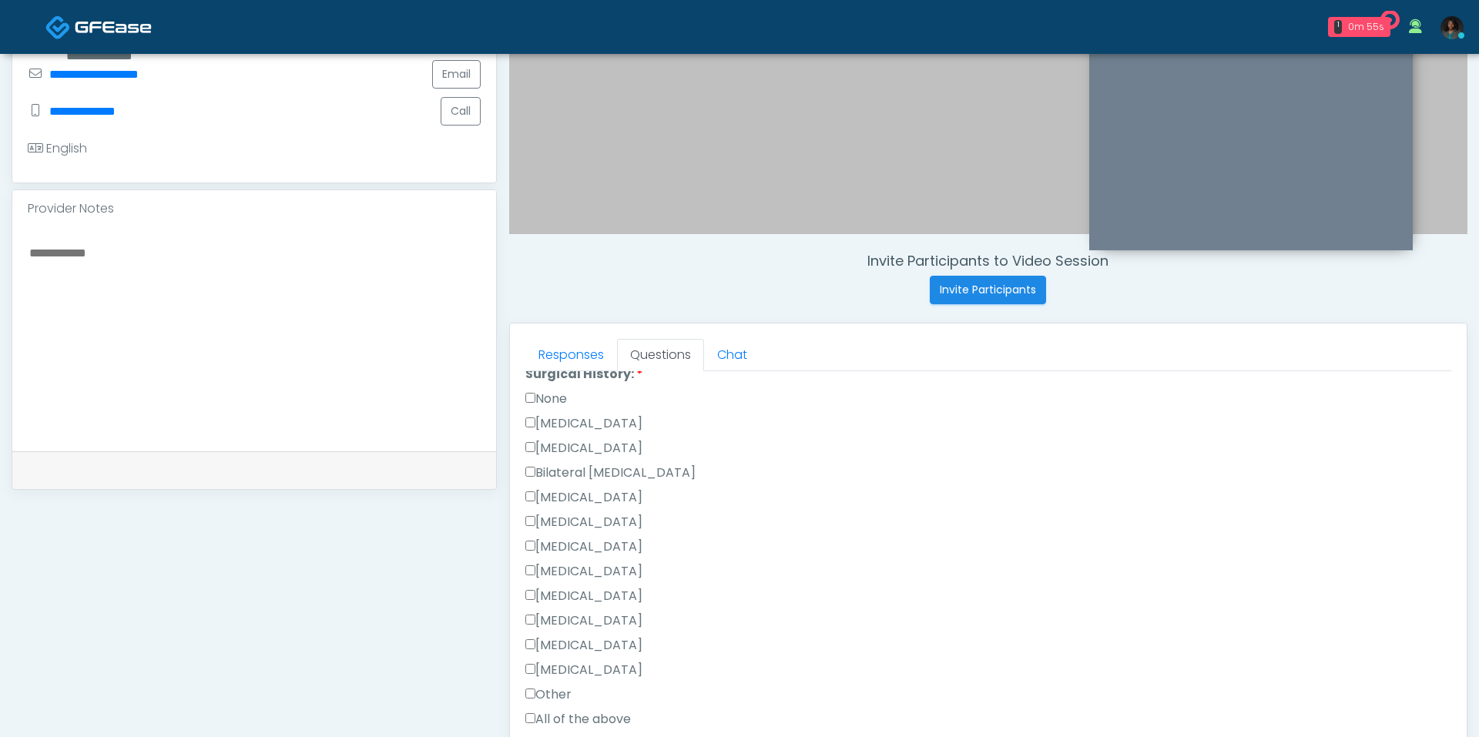
click at [550, 391] on label "None" at bounding box center [546, 399] width 42 height 18
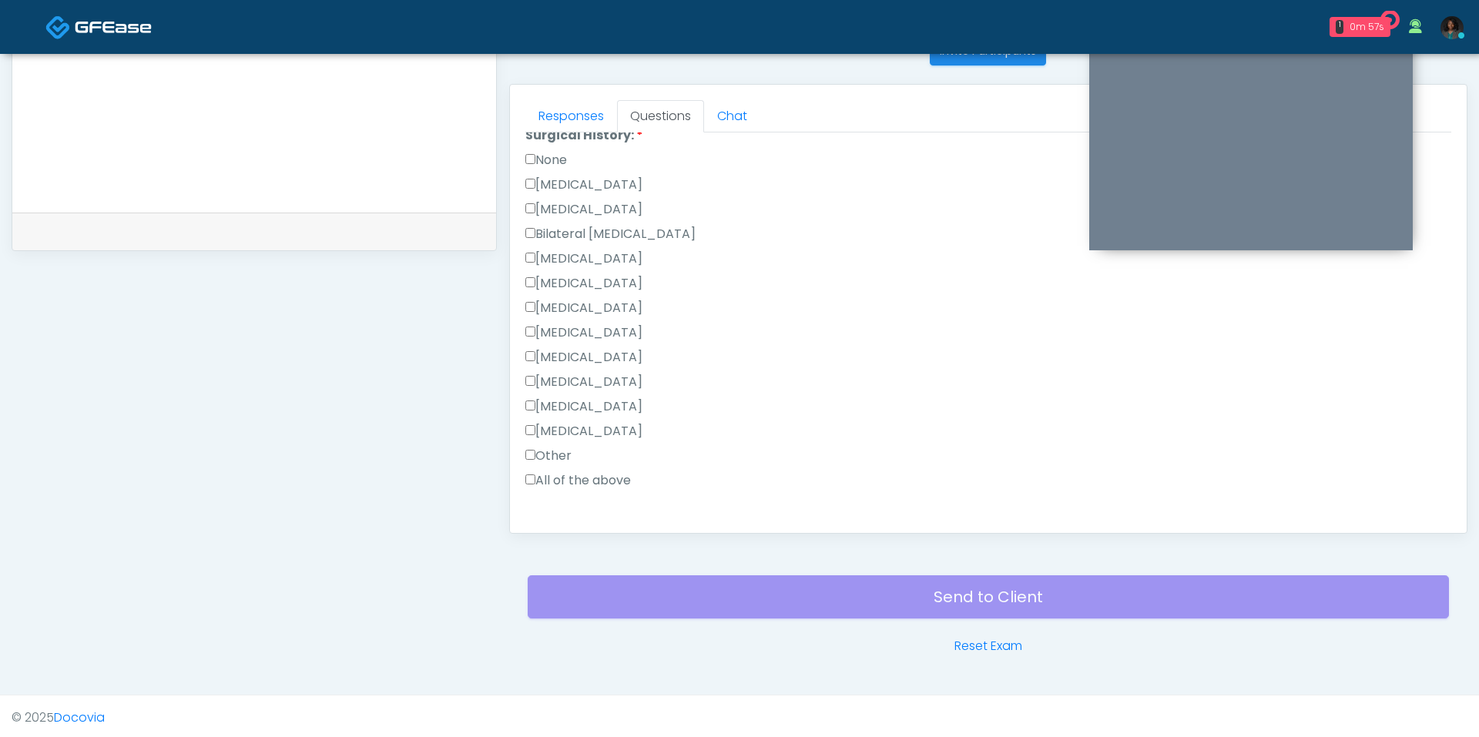
scroll to position [850, 0]
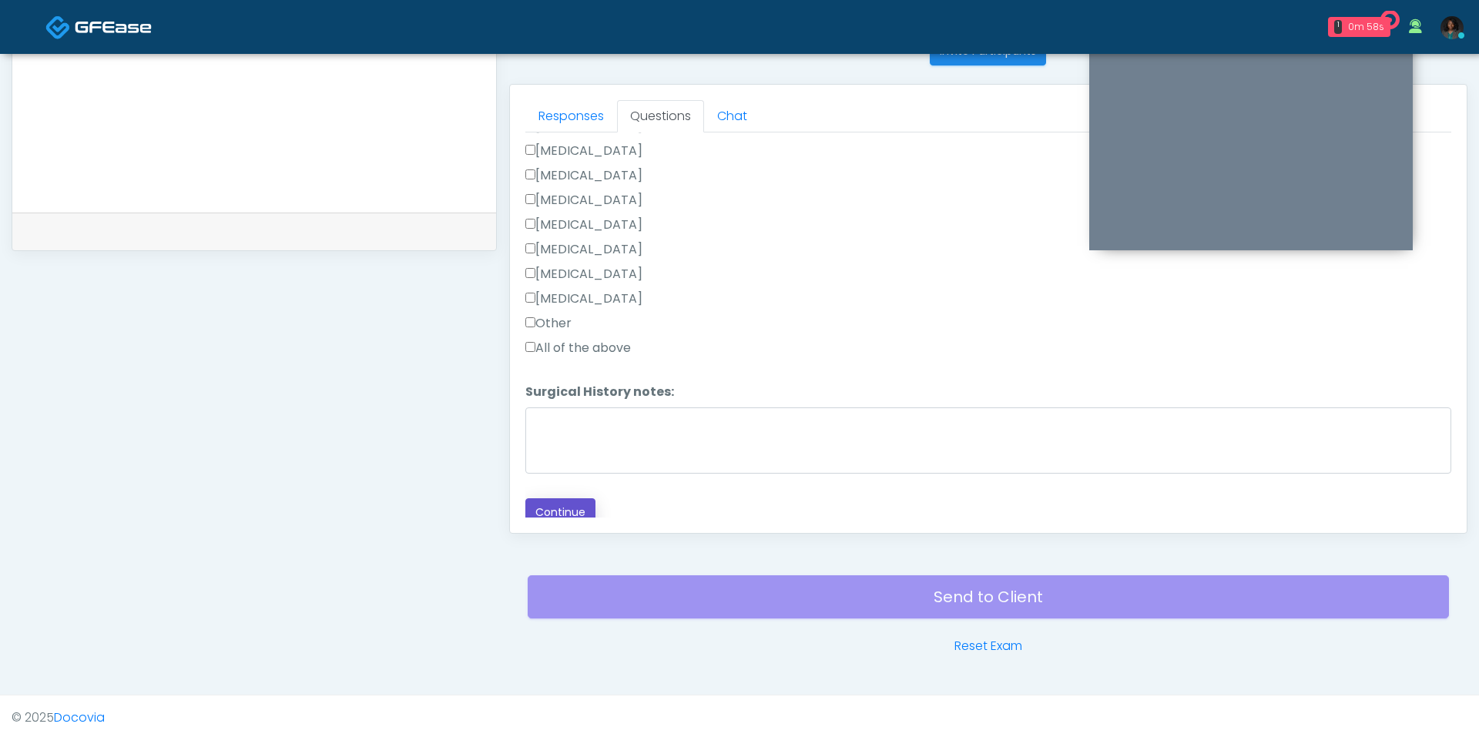
click at [569, 501] on button "Continue" at bounding box center [560, 512] width 70 height 28
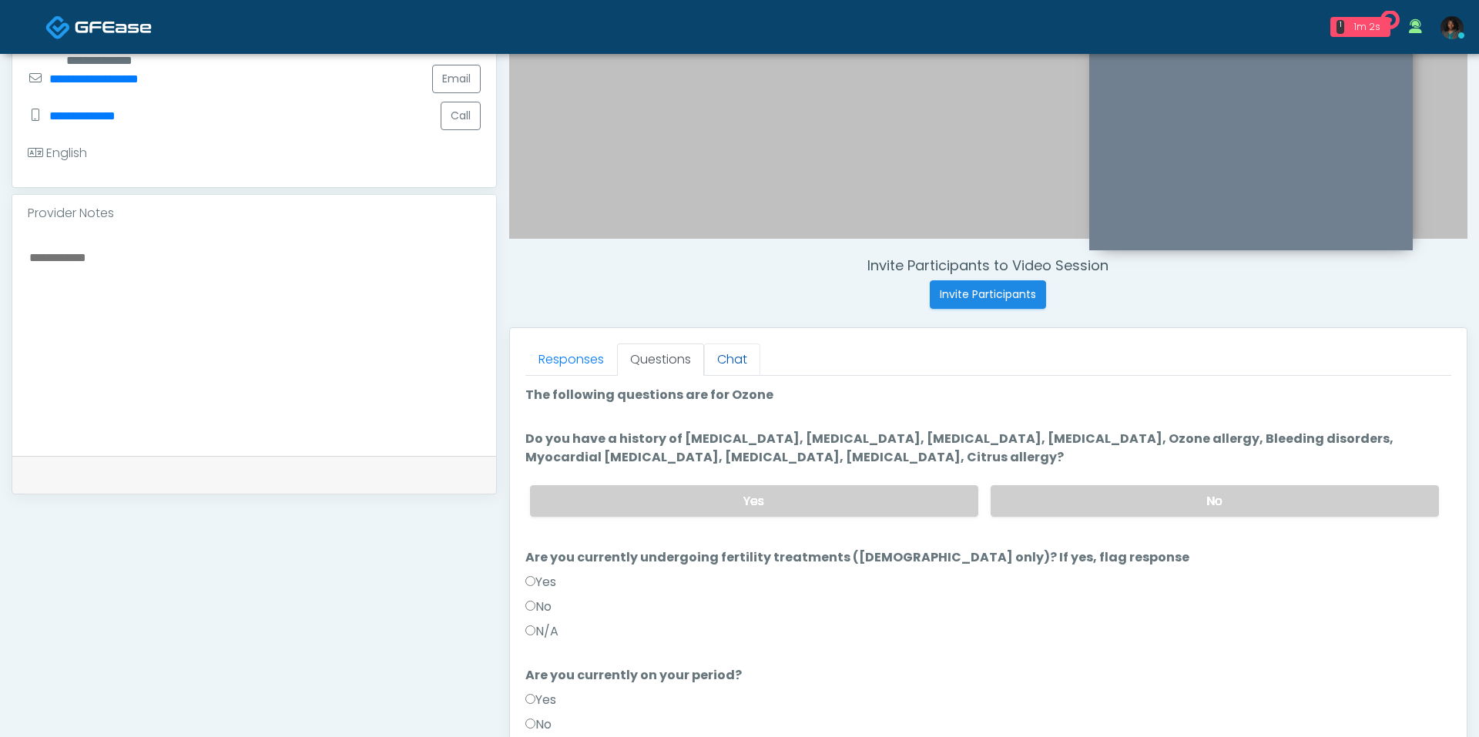
scroll to position [408, 0]
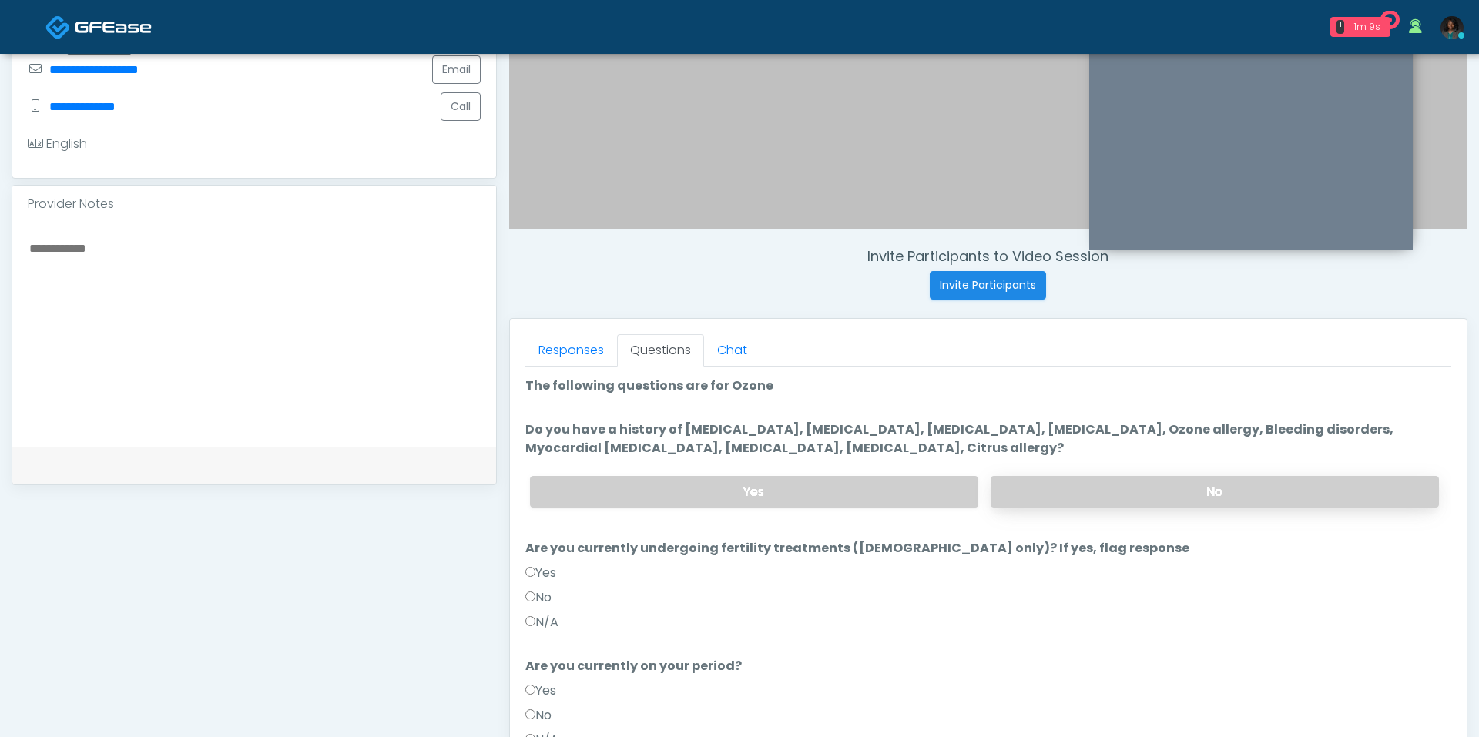
click at [1231, 492] on label "No" at bounding box center [1214, 492] width 448 height 32
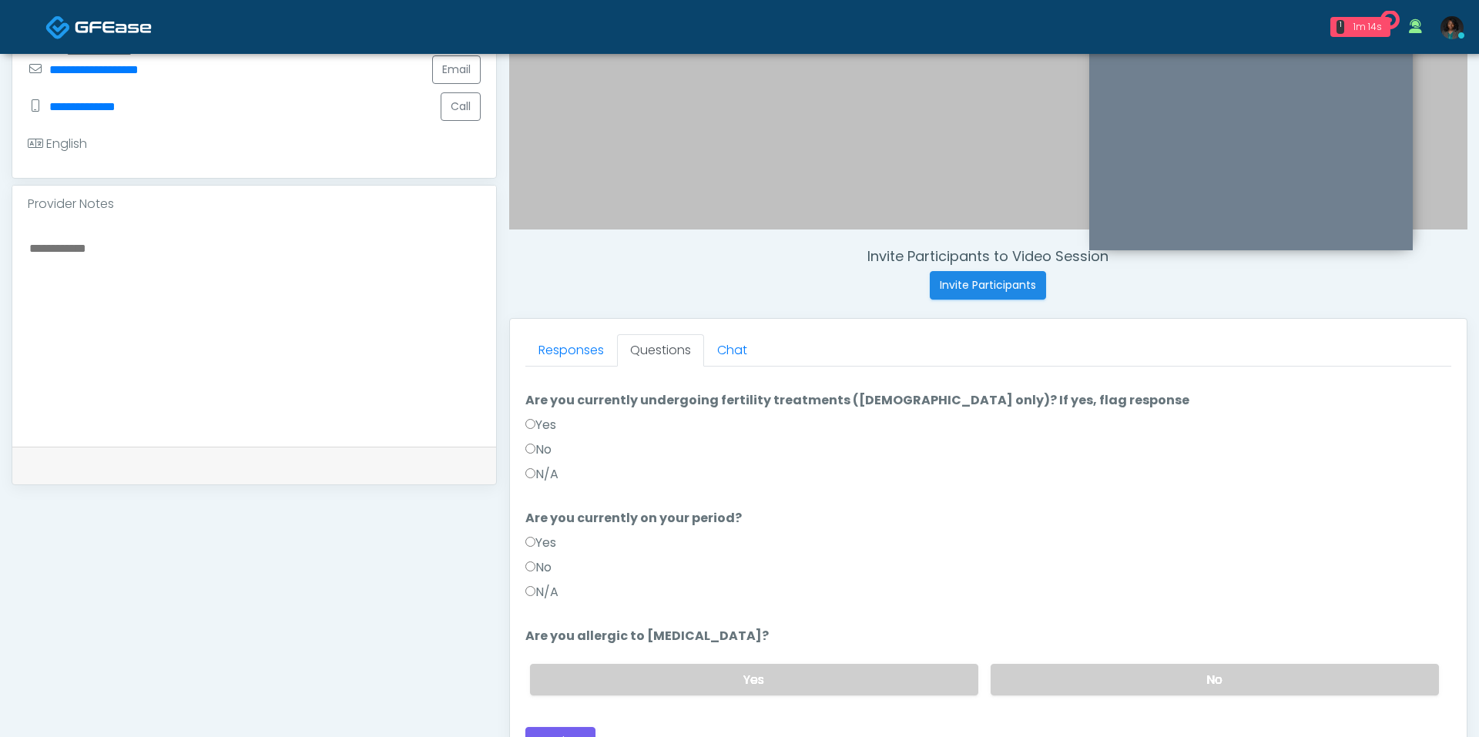
click at [541, 444] on label "No" at bounding box center [538, 450] width 26 height 18
click at [548, 558] on label "No" at bounding box center [538, 567] width 26 height 18
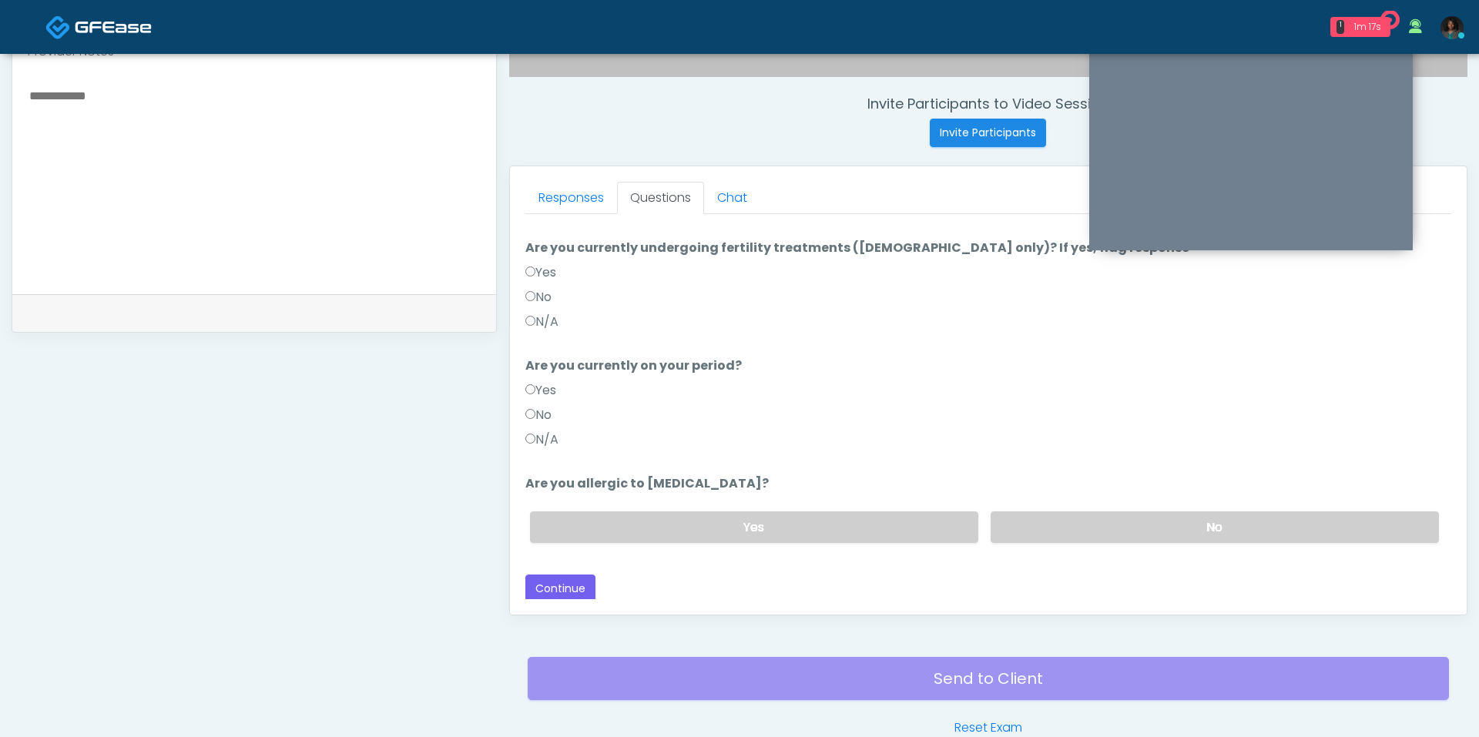
scroll to position [596, 0]
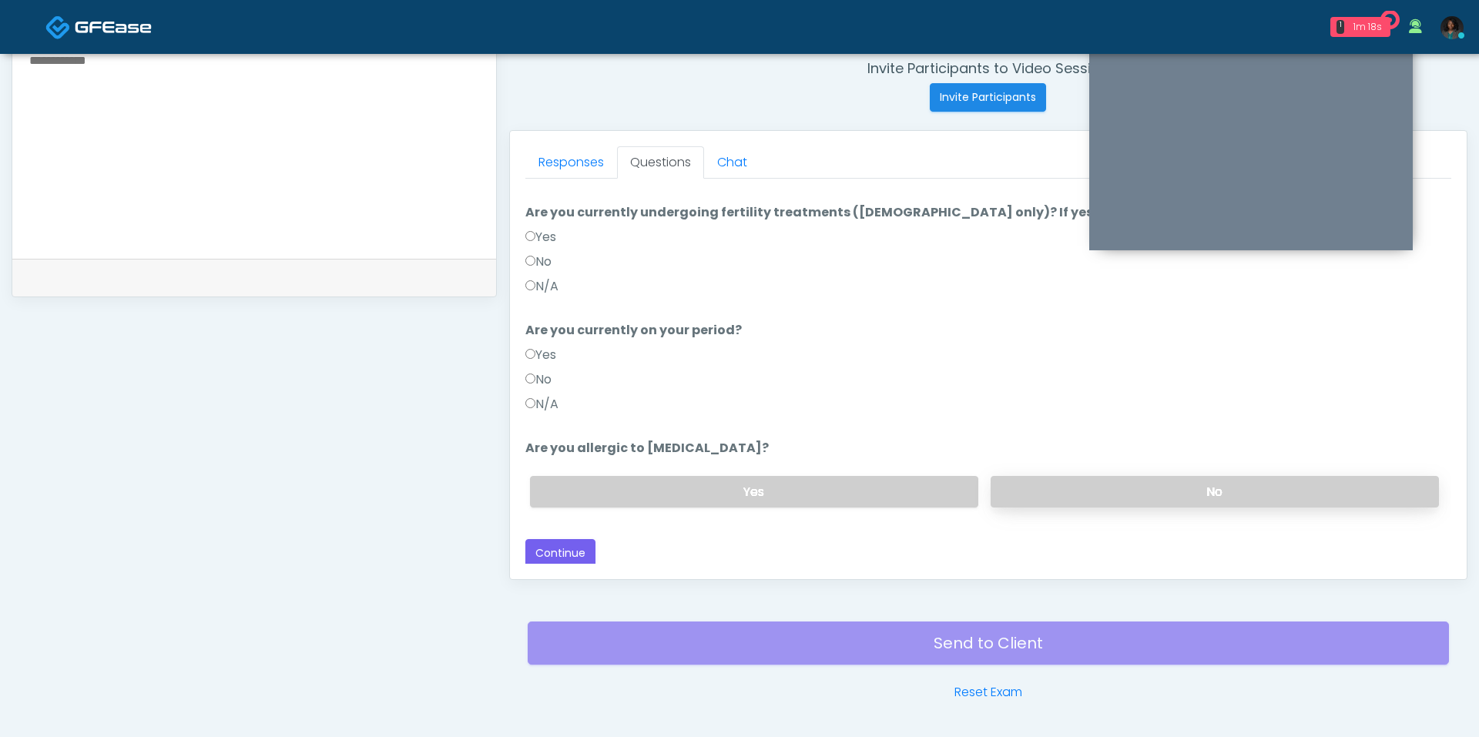
click at [1068, 481] on label "No" at bounding box center [1214, 492] width 448 height 32
click at [581, 552] on button "Continue" at bounding box center [560, 553] width 70 height 28
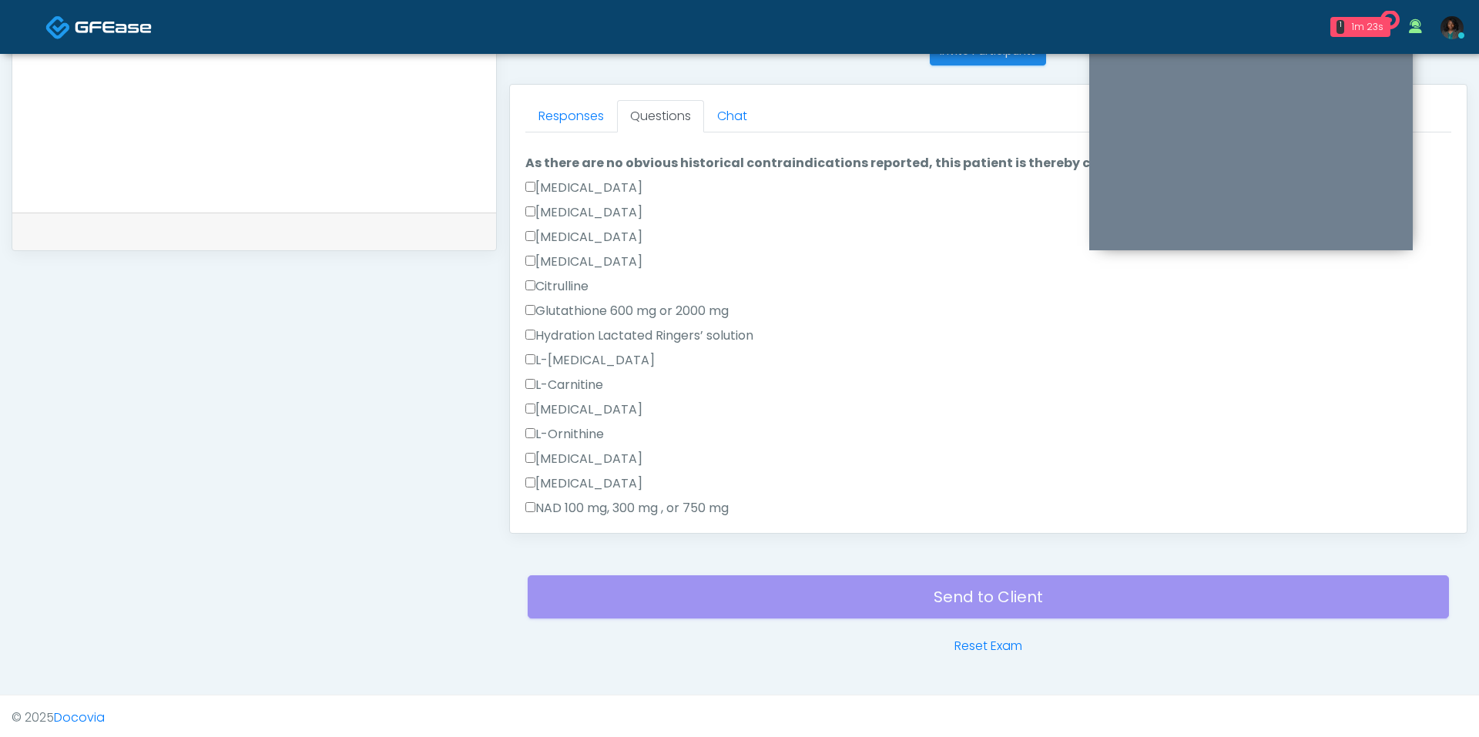
scroll to position [0, 0]
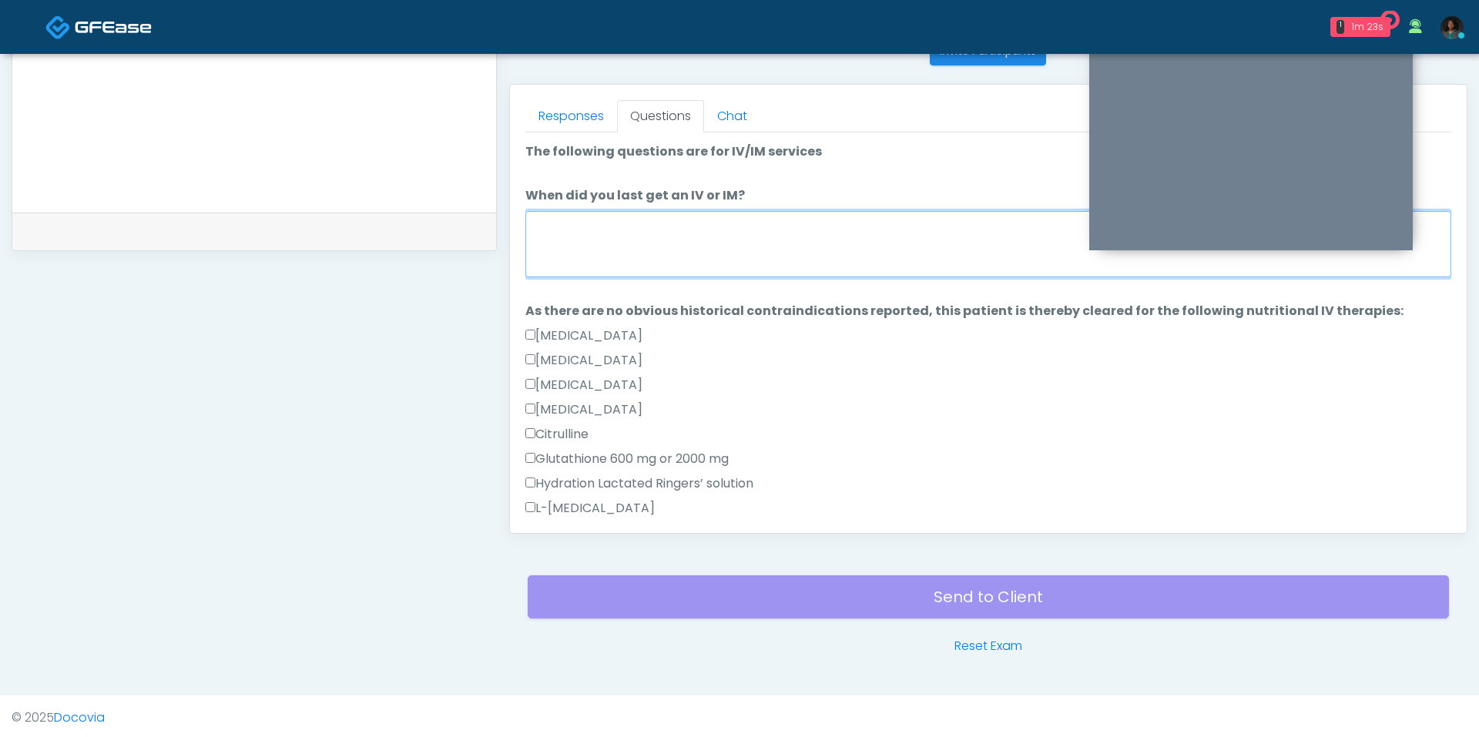
click at [655, 243] on textarea "When did you last get an IV or IM?" at bounding box center [988, 244] width 926 height 66
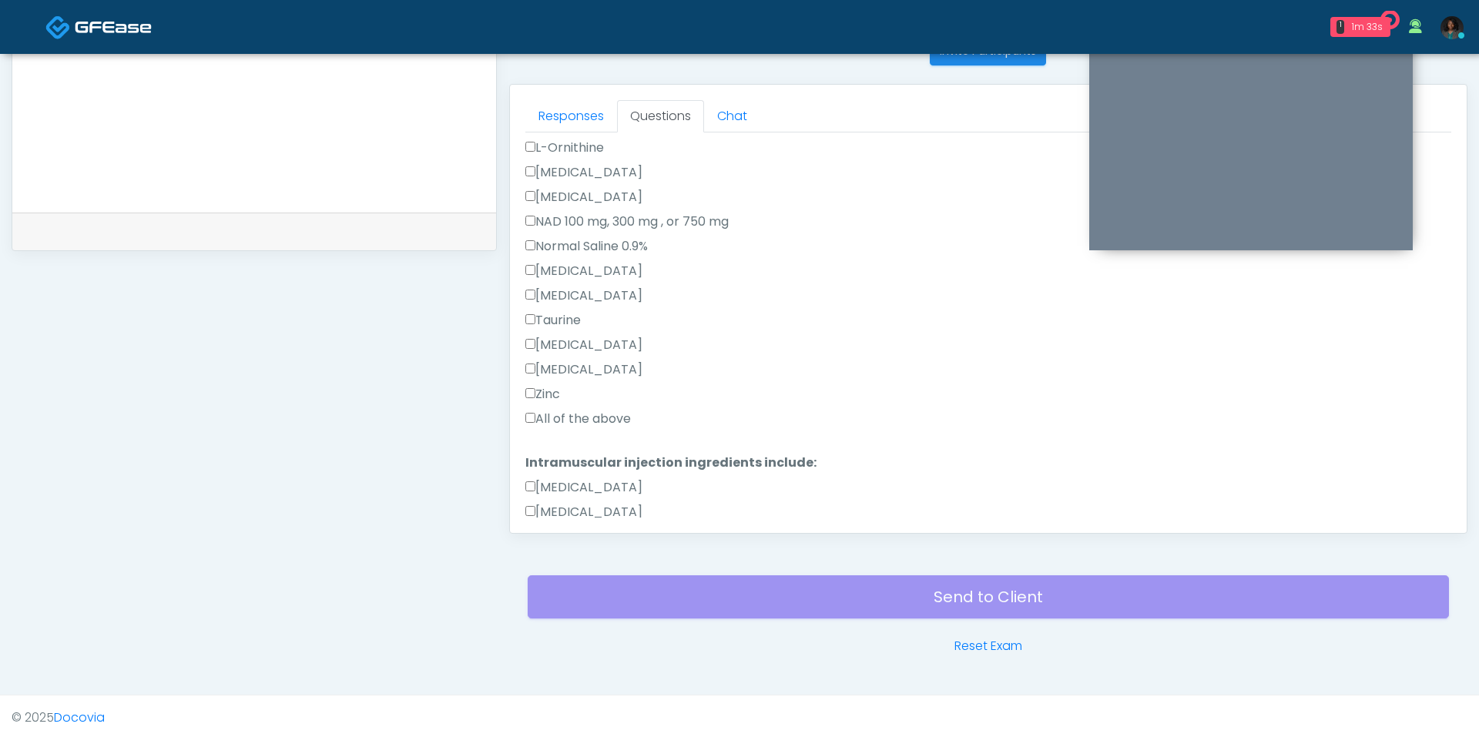
scroll to position [512, 0]
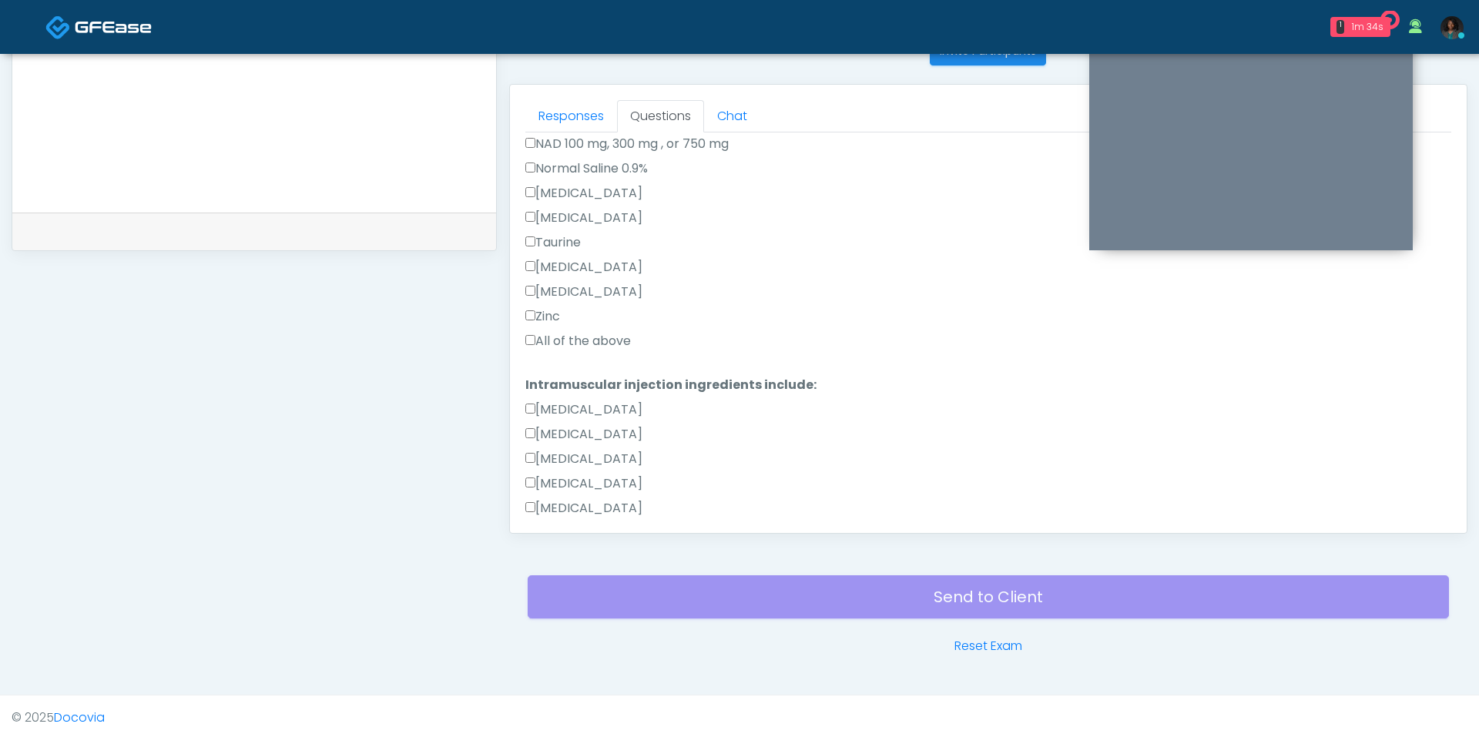
type textarea "**********"
click at [601, 340] on label "All of the above" at bounding box center [578, 341] width 106 height 18
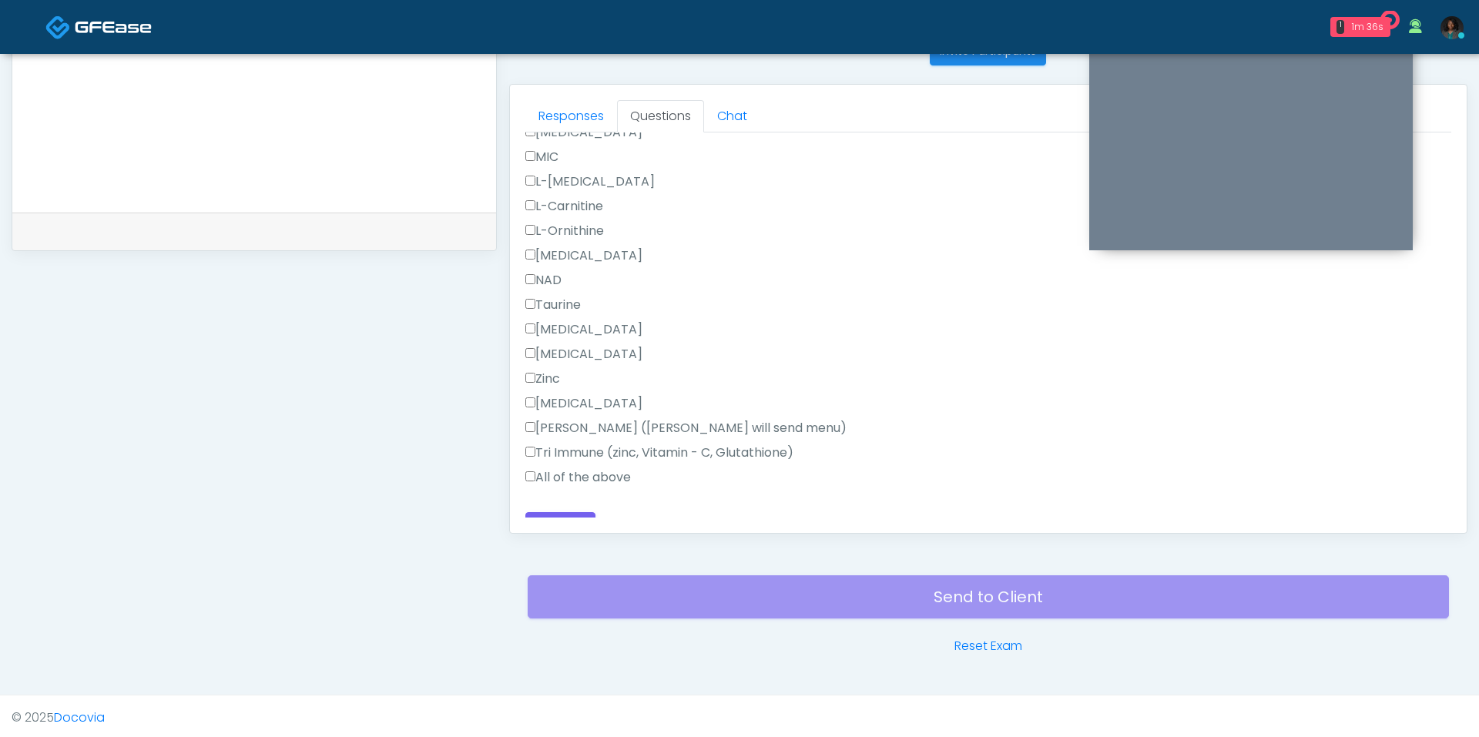
scroll to position [959, 0]
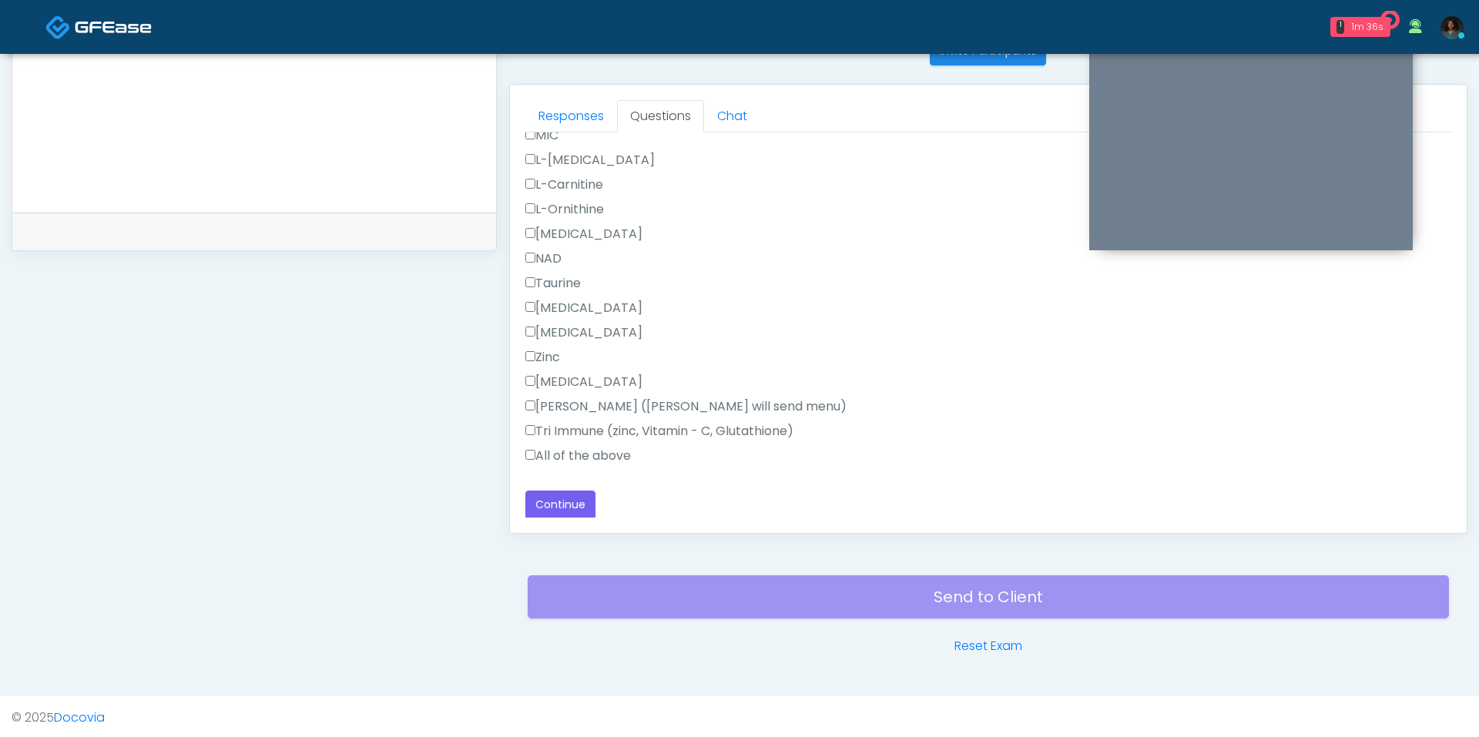
click at [580, 447] on label "All of the above" at bounding box center [578, 456] width 106 height 18
click at [566, 508] on button "Continue" at bounding box center [560, 505] width 70 height 28
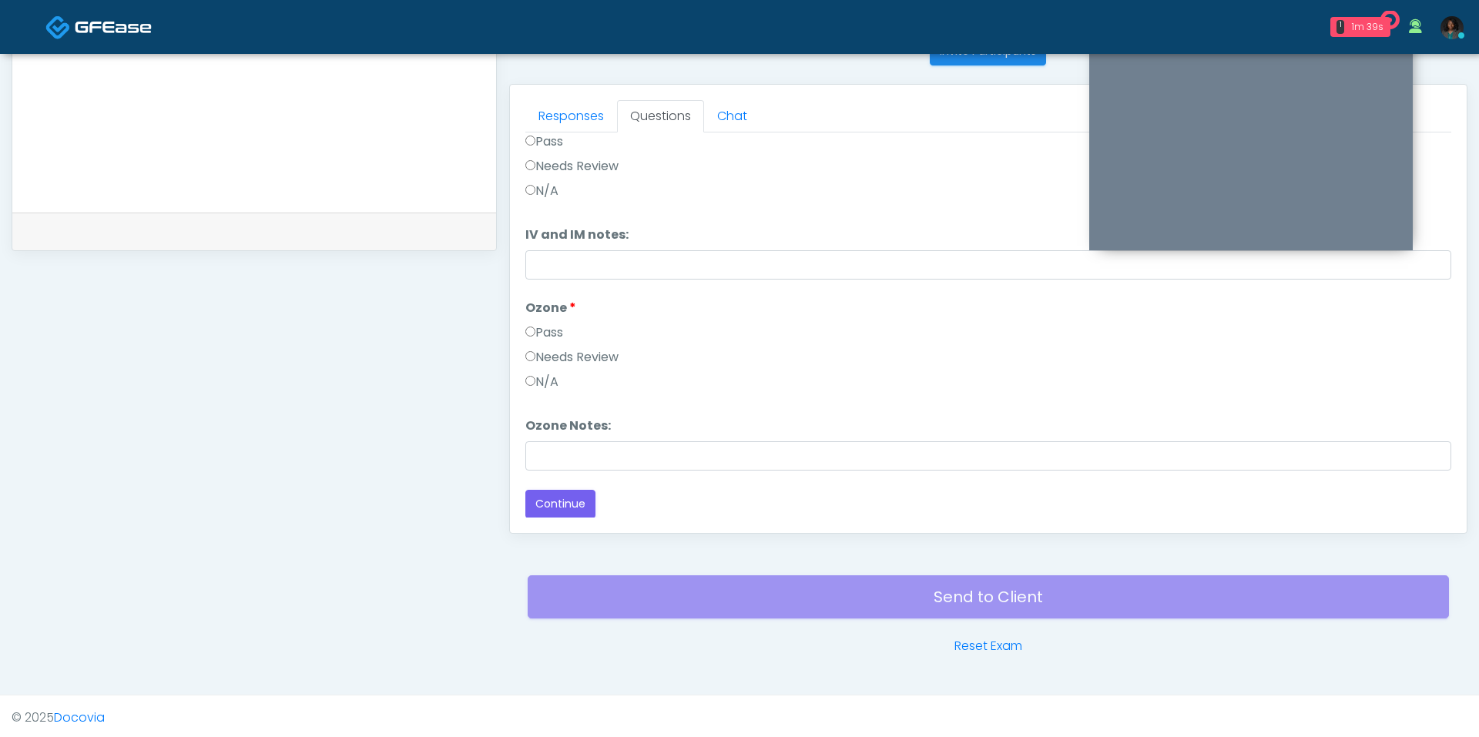
scroll to position [0, 0]
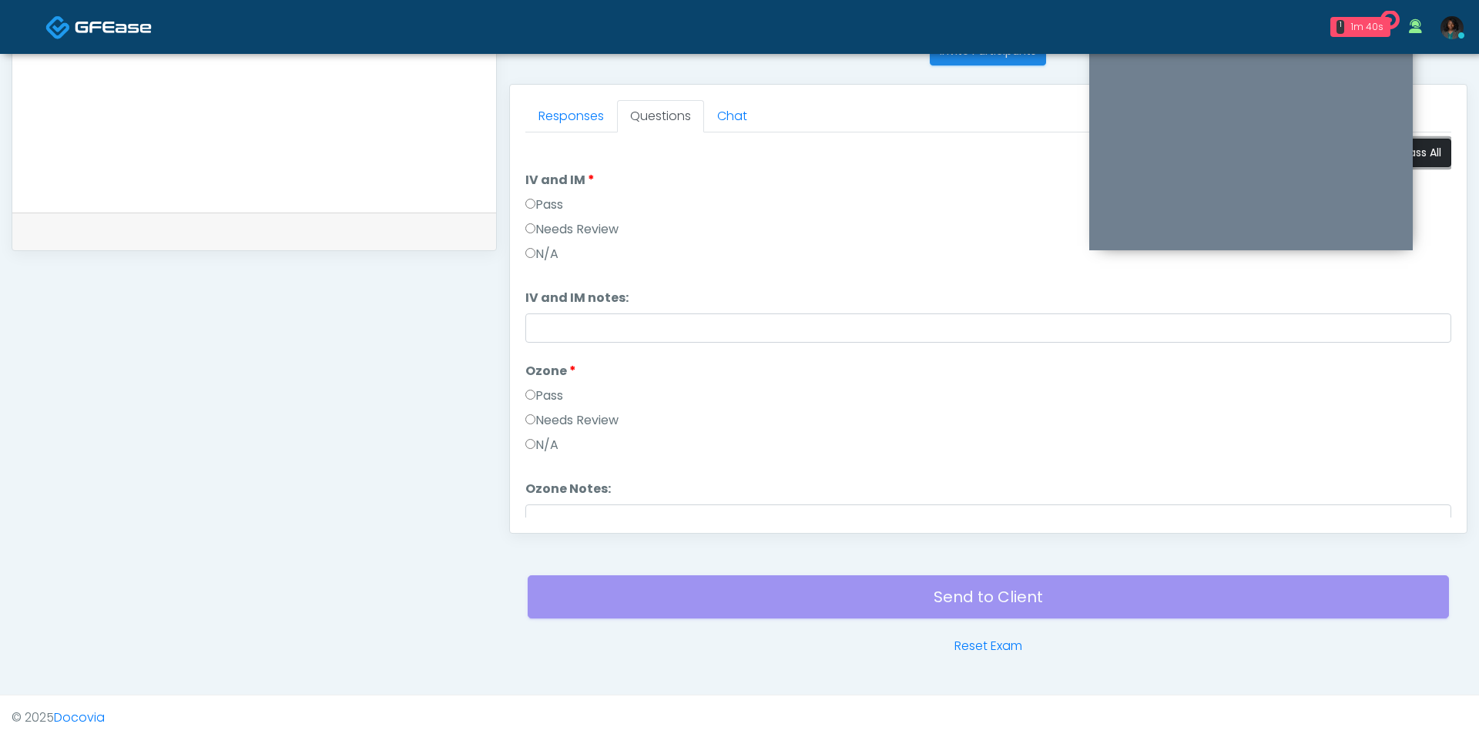
click at [1436, 160] on button "Pass All" at bounding box center [1421, 153] width 59 height 28
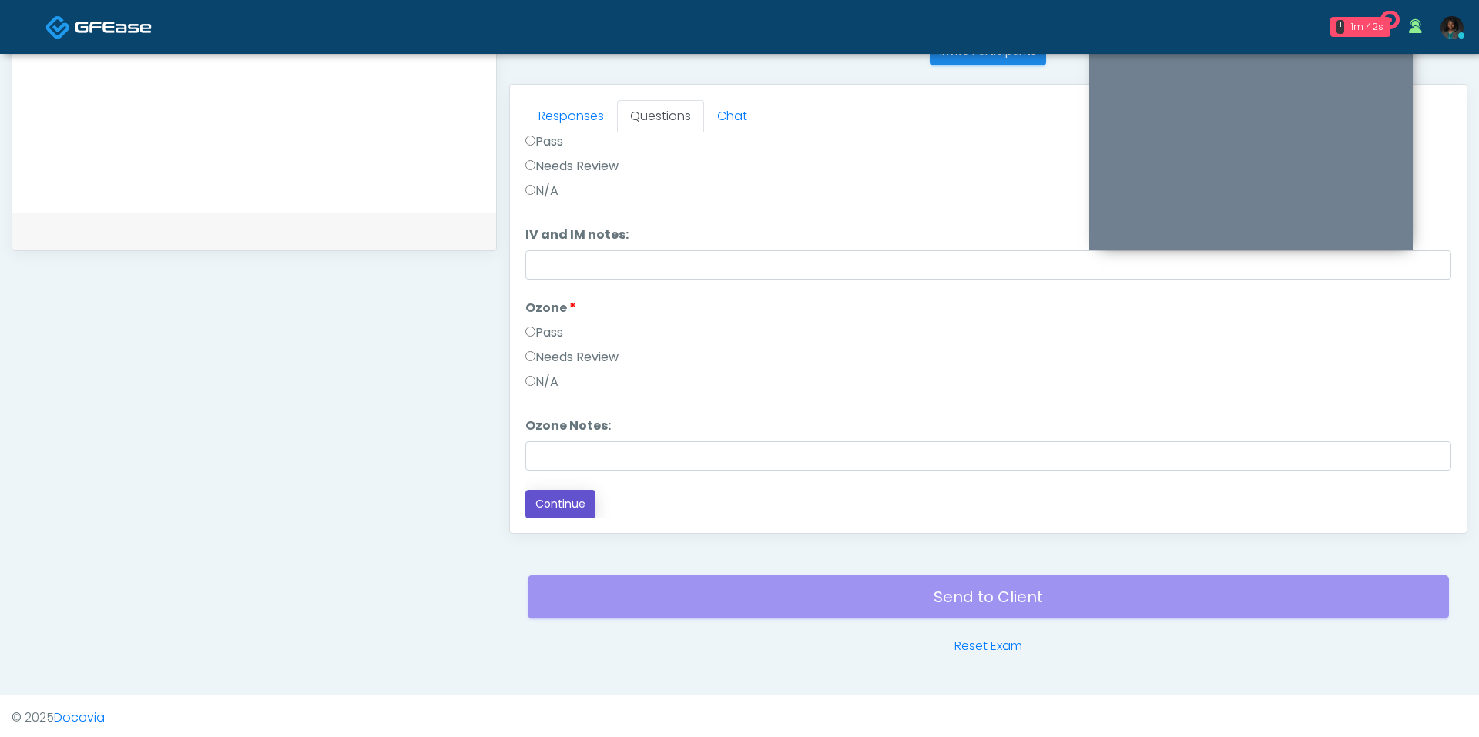
click at [570, 498] on button "Continue" at bounding box center [560, 504] width 70 height 28
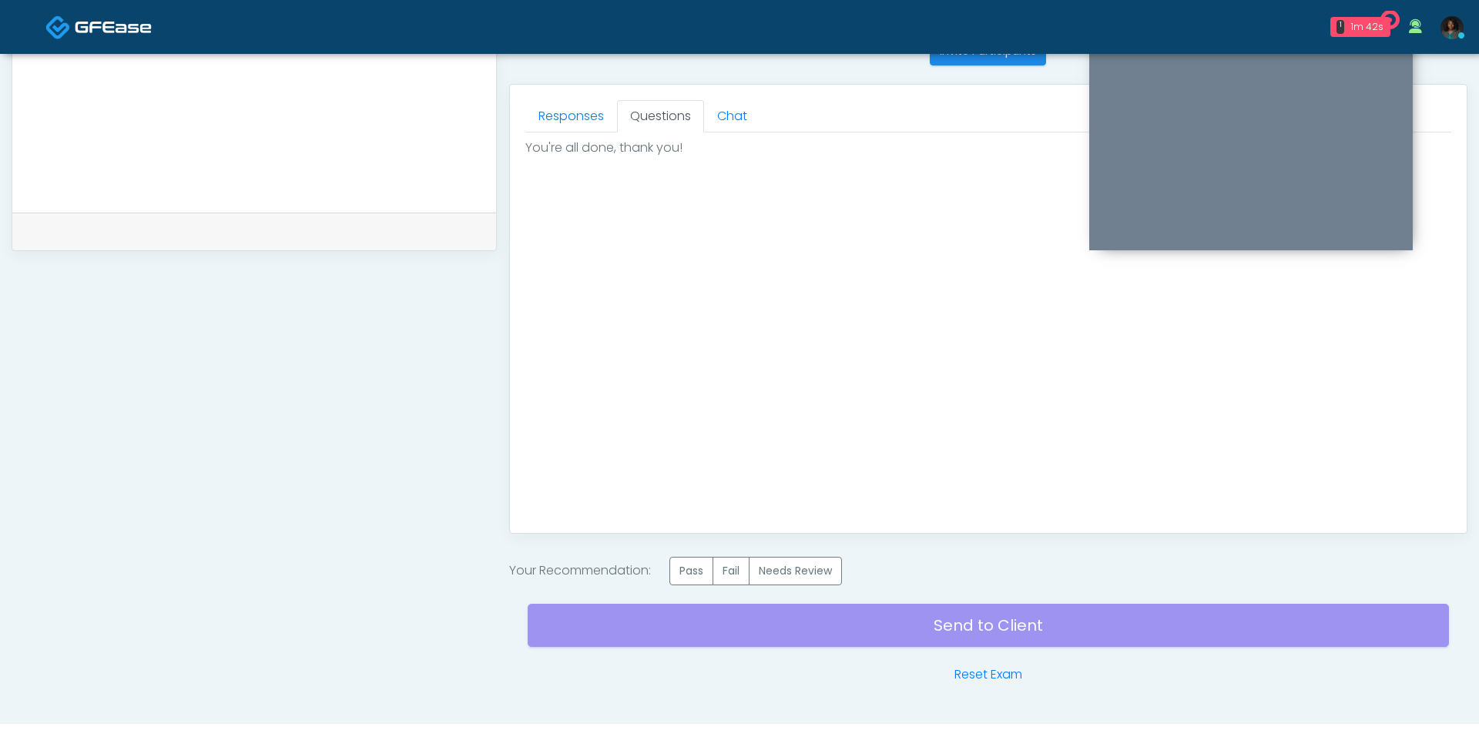
scroll to position [0, 0]
click at [698, 574] on label "Pass" at bounding box center [691, 571] width 44 height 28
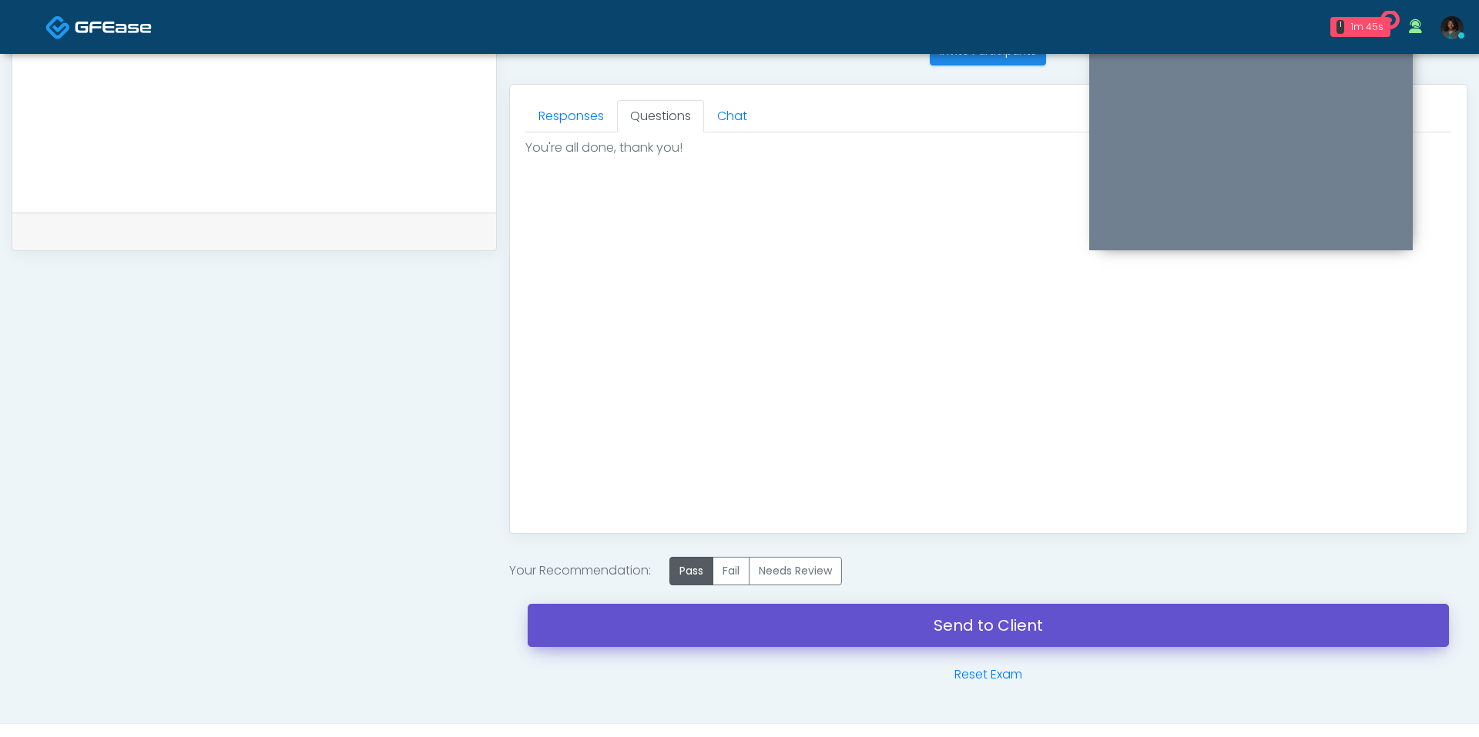
click at [815, 615] on link "Send to Client" at bounding box center [988, 625] width 921 height 43
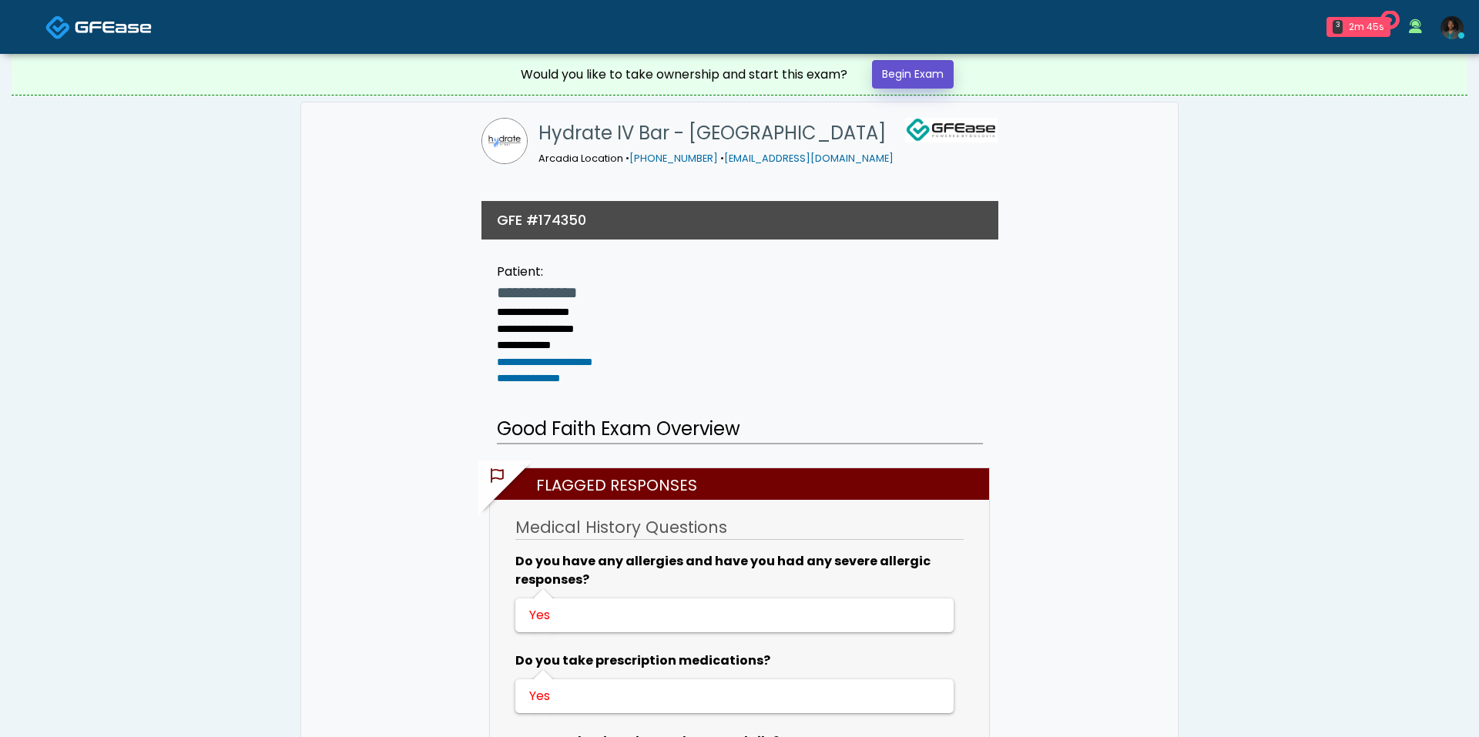
click at [935, 69] on link "Begin Exam" at bounding box center [913, 74] width 82 height 28
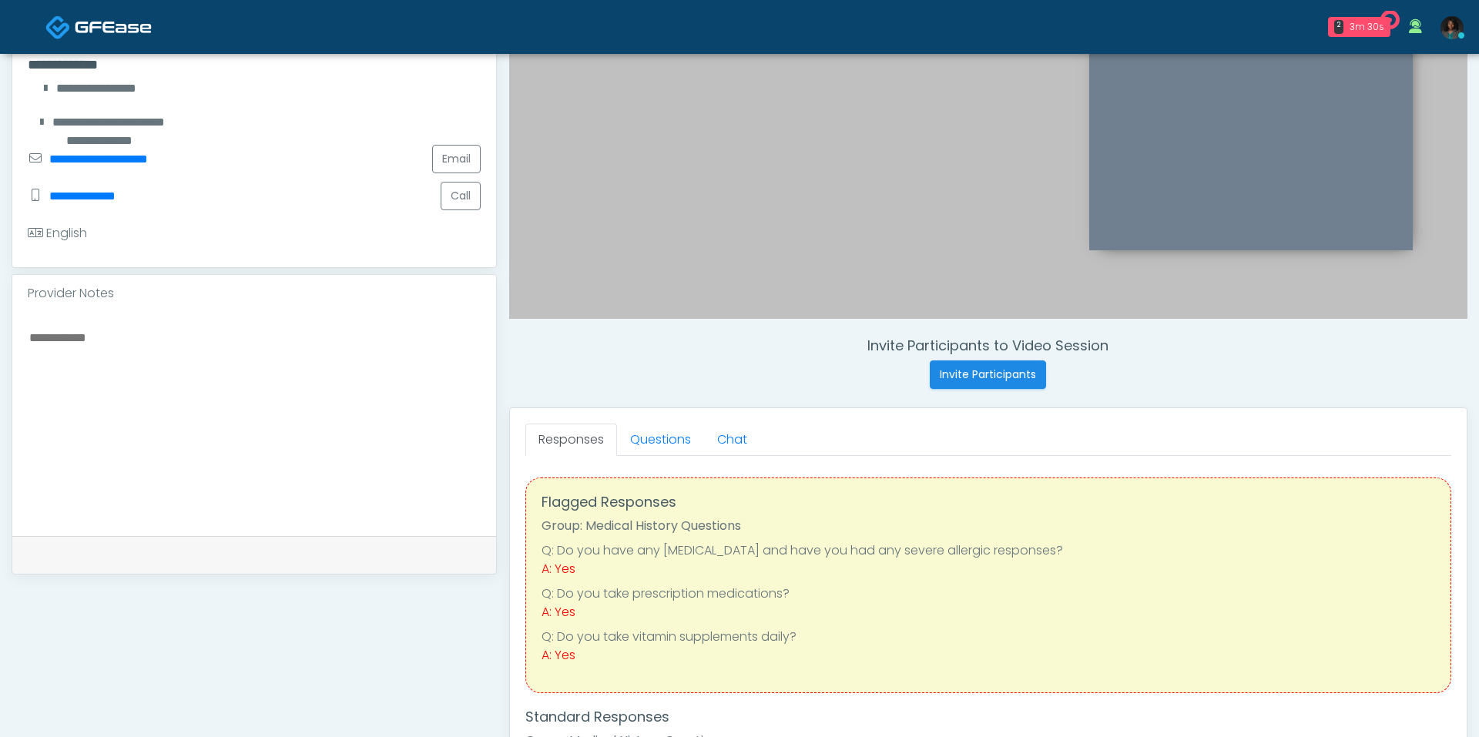
scroll to position [240, 0]
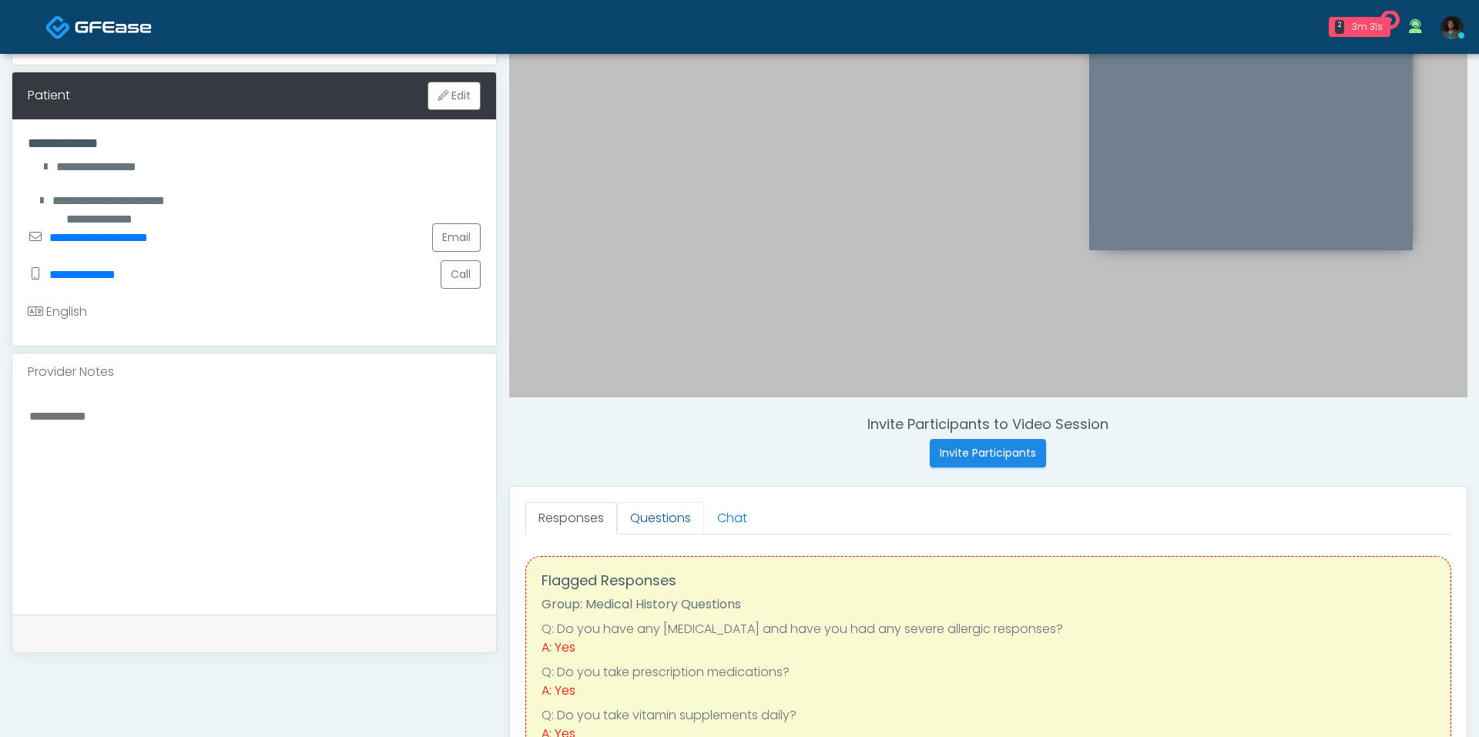
click at [639, 518] on link "Questions" at bounding box center [660, 518] width 87 height 32
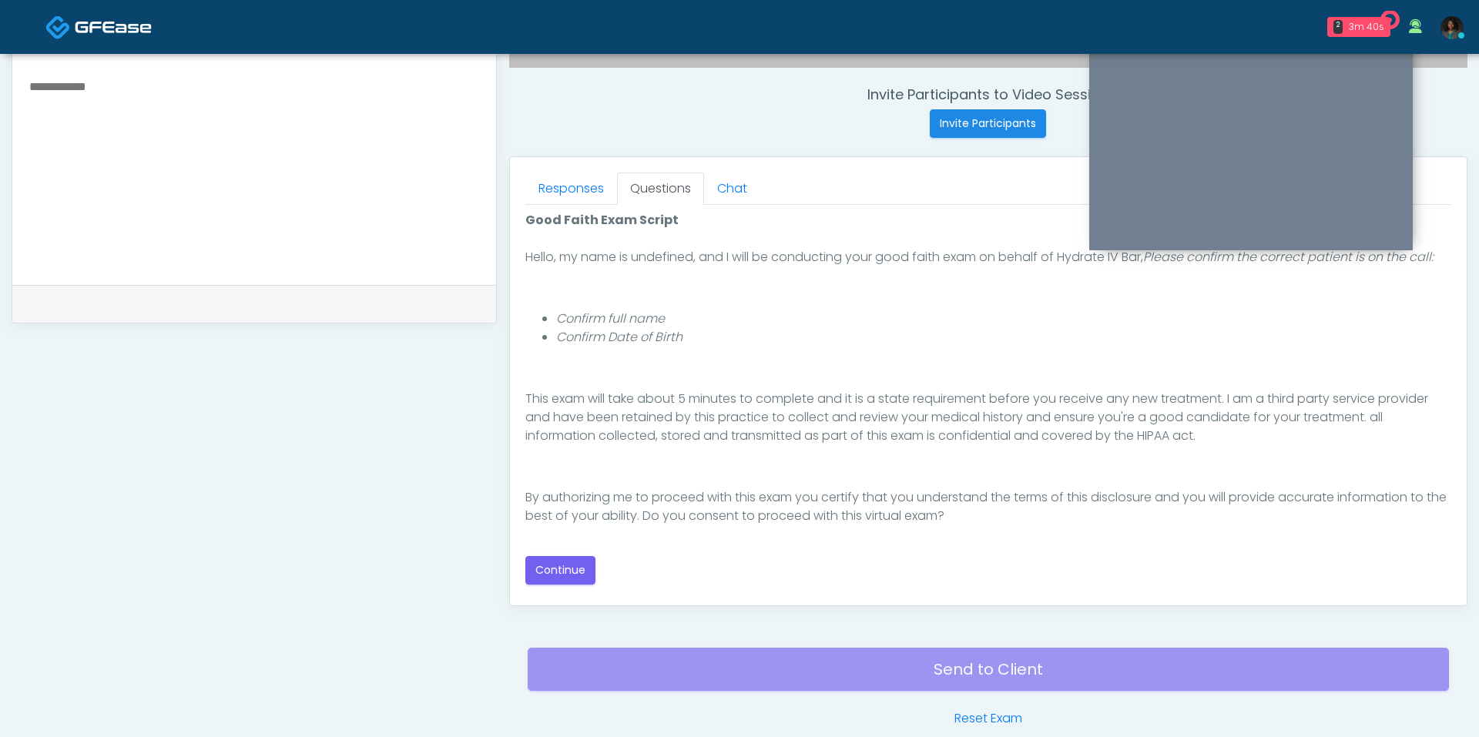
scroll to position [576, 0]
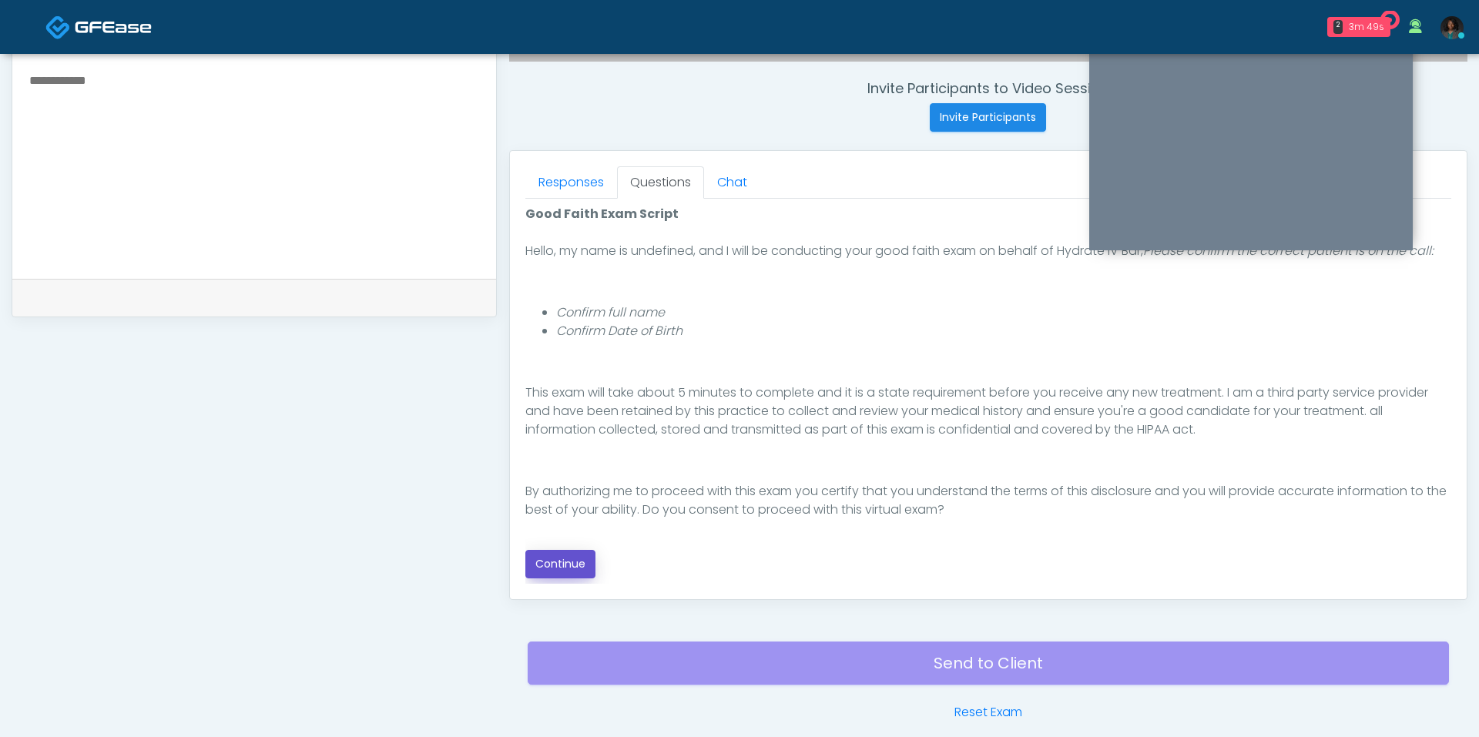
click at [551, 568] on button "Continue" at bounding box center [560, 564] width 70 height 28
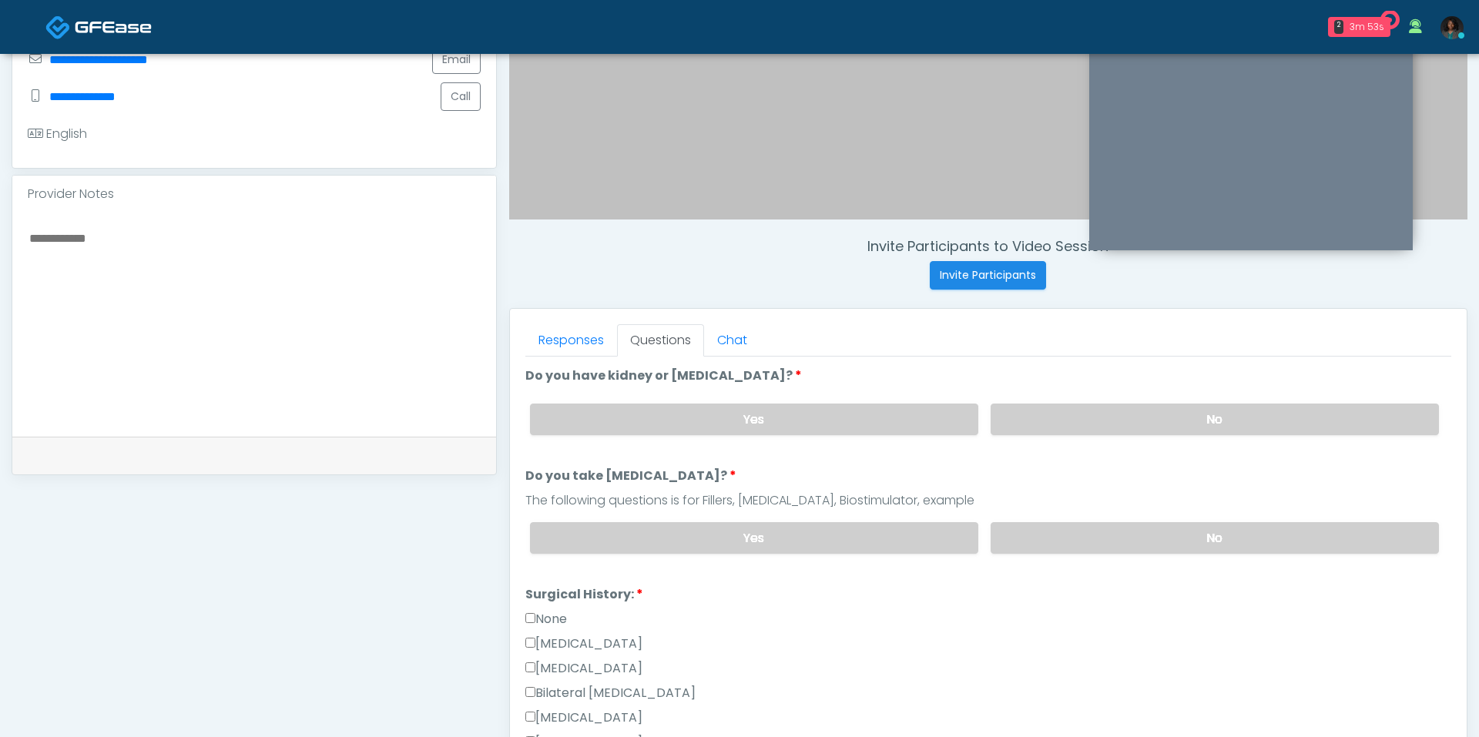
scroll to position [404, 0]
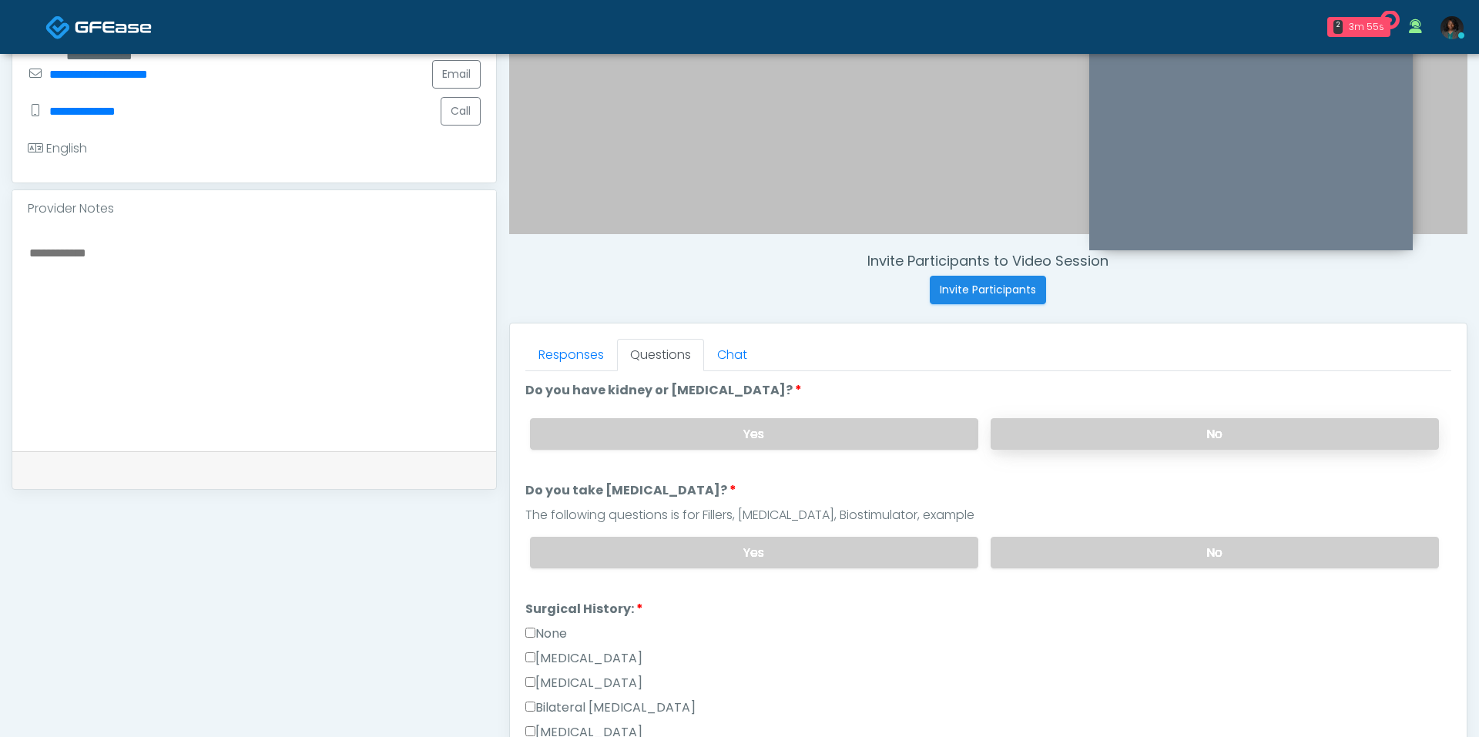
click at [1103, 428] on label "No" at bounding box center [1214, 434] width 448 height 32
click at [1069, 554] on label "No" at bounding box center [1214, 553] width 448 height 32
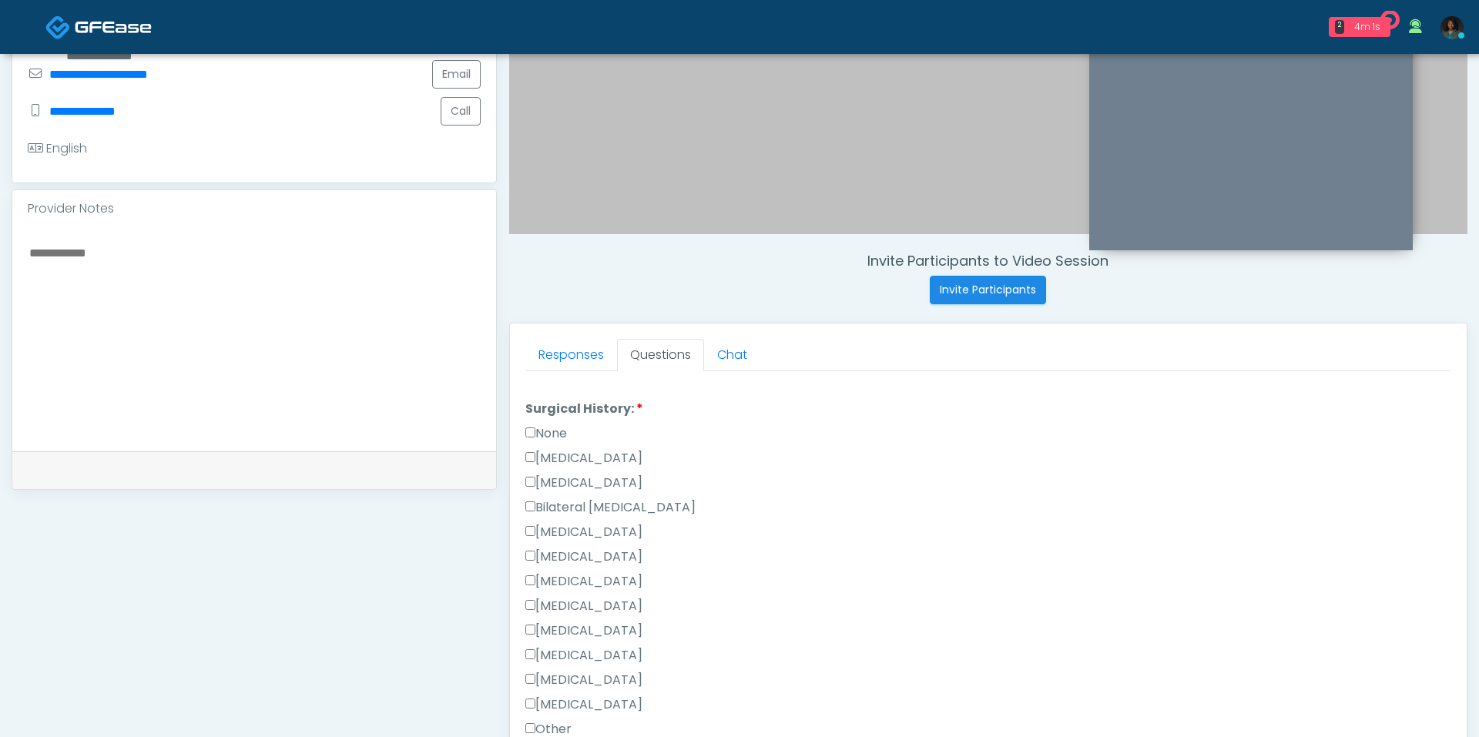
scroll to position [80, 0]
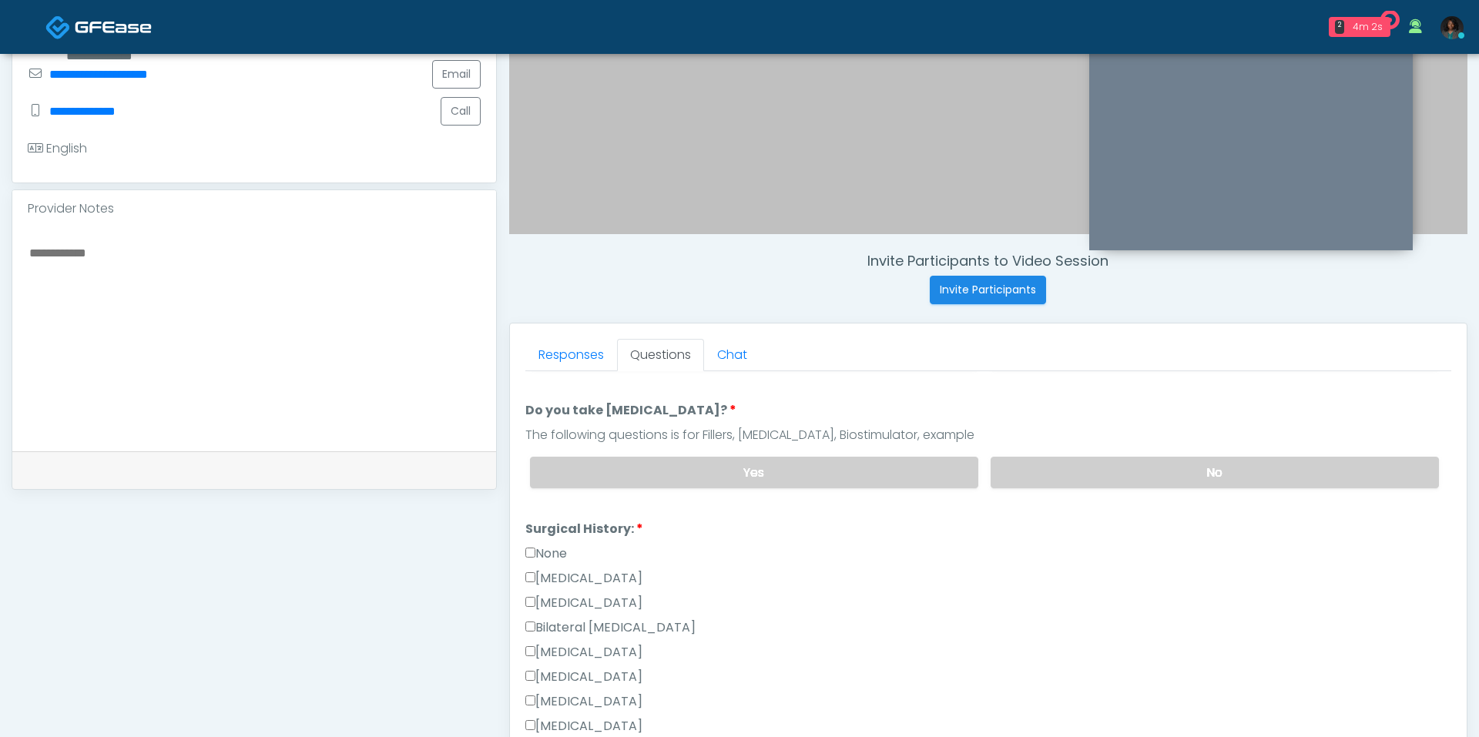
click at [558, 547] on label "None" at bounding box center [546, 553] width 42 height 18
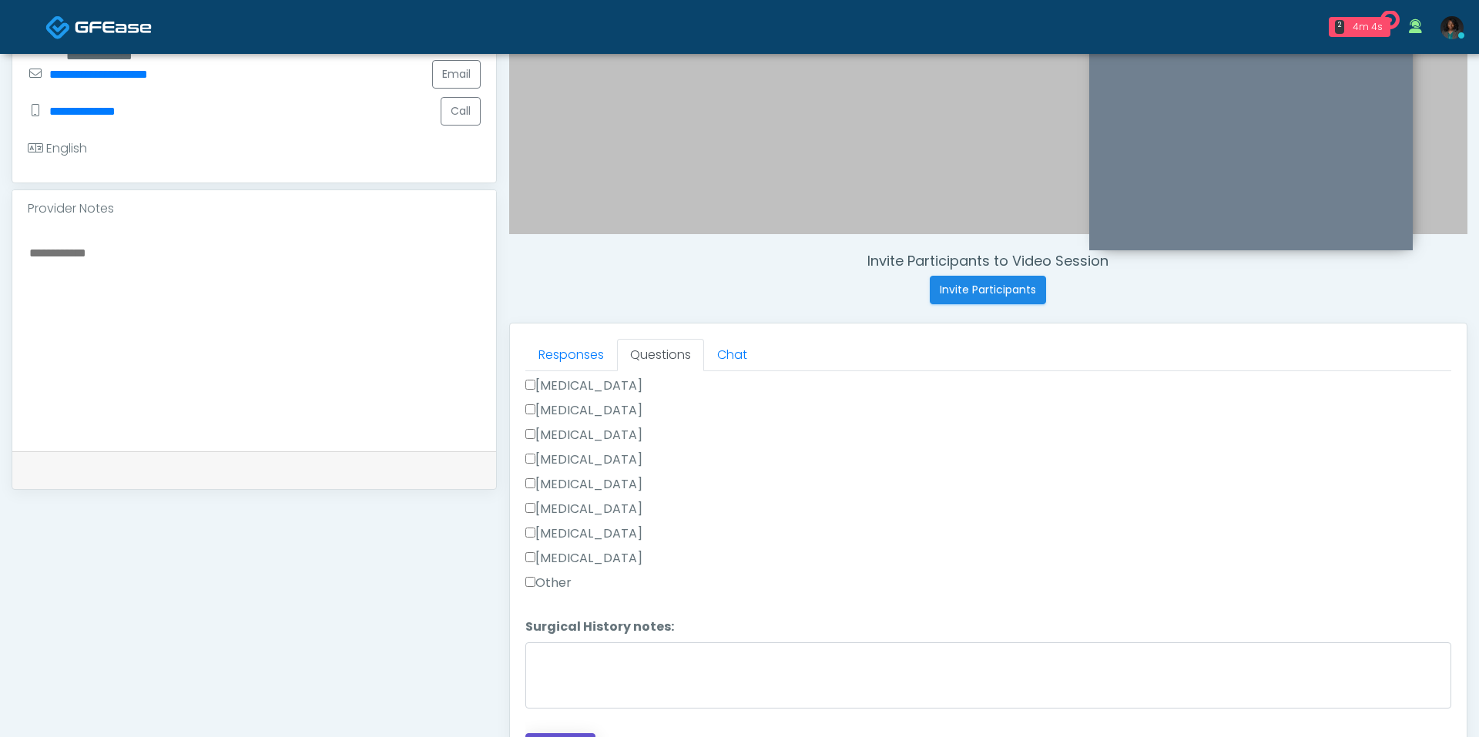
click at [571, 733] on button "Continue" at bounding box center [560, 747] width 70 height 28
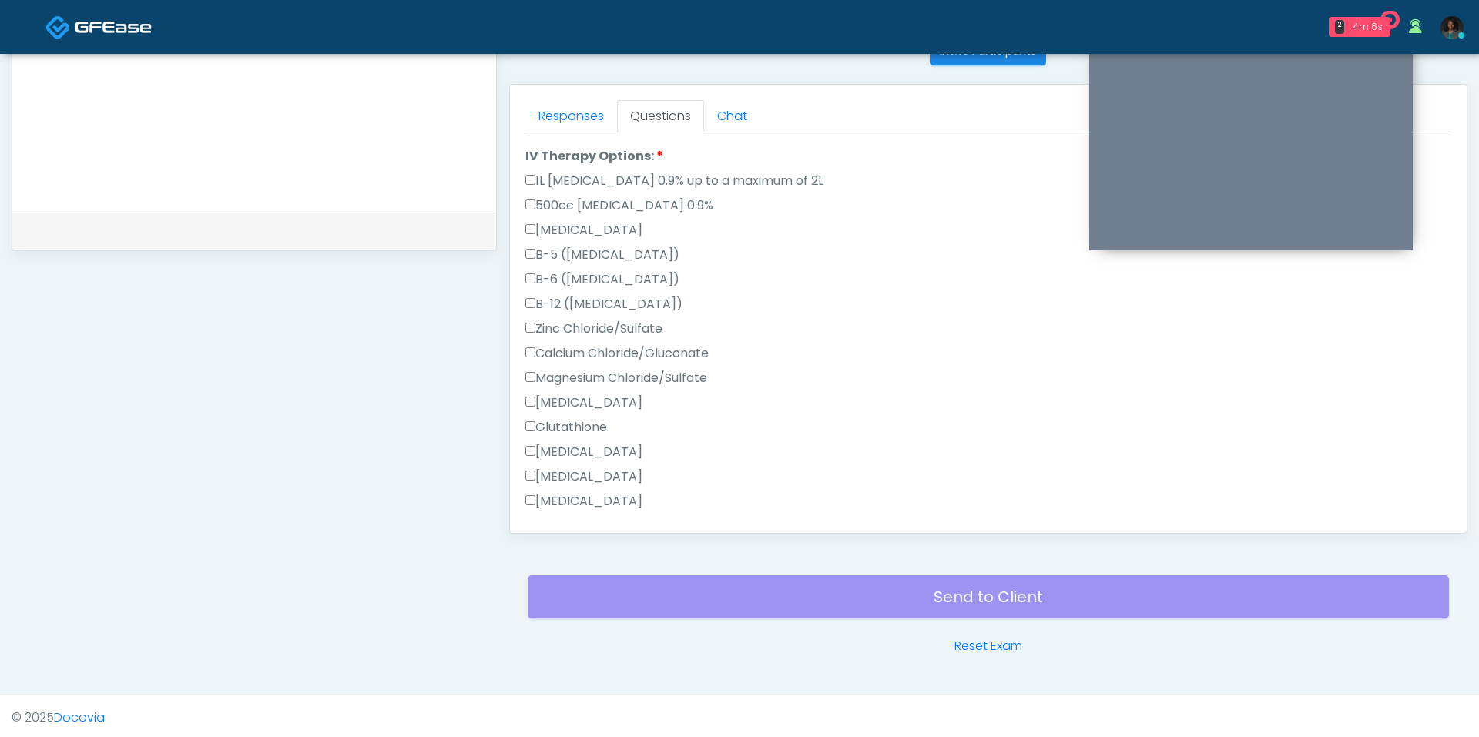
scroll to position [0, 0]
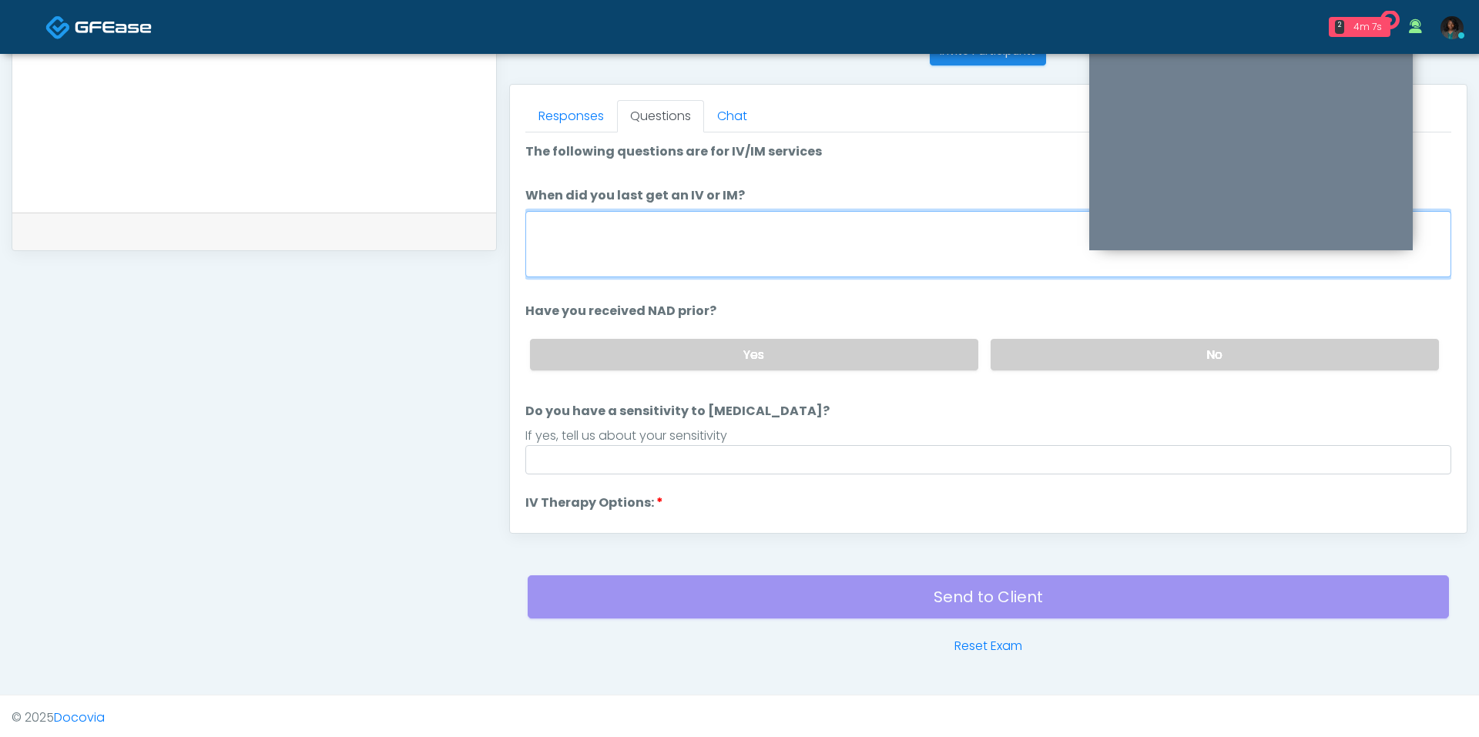
click at [669, 232] on textarea "When did you last get an IV or IM?" at bounding box center [988, 244] width 926 height 66
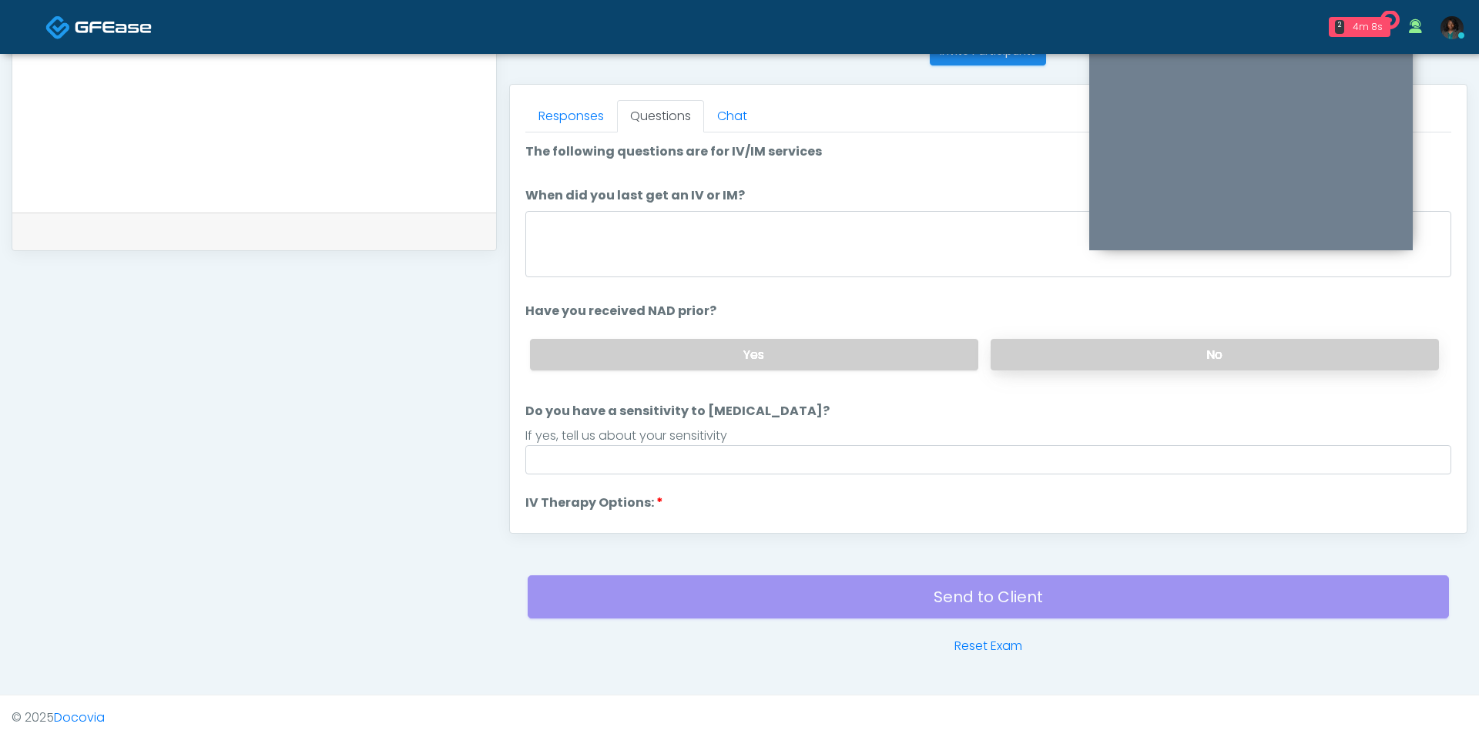
click at [1049, 350] on label "No" at bounding box center [1214, 355] width 448 height 32
click at [929, 368] on div "Yes No" at bounding box center [984, 355] width 933 height 56
click at [912, 357] on label "Yes" at bounding box center [754, 355] width 448 height 32
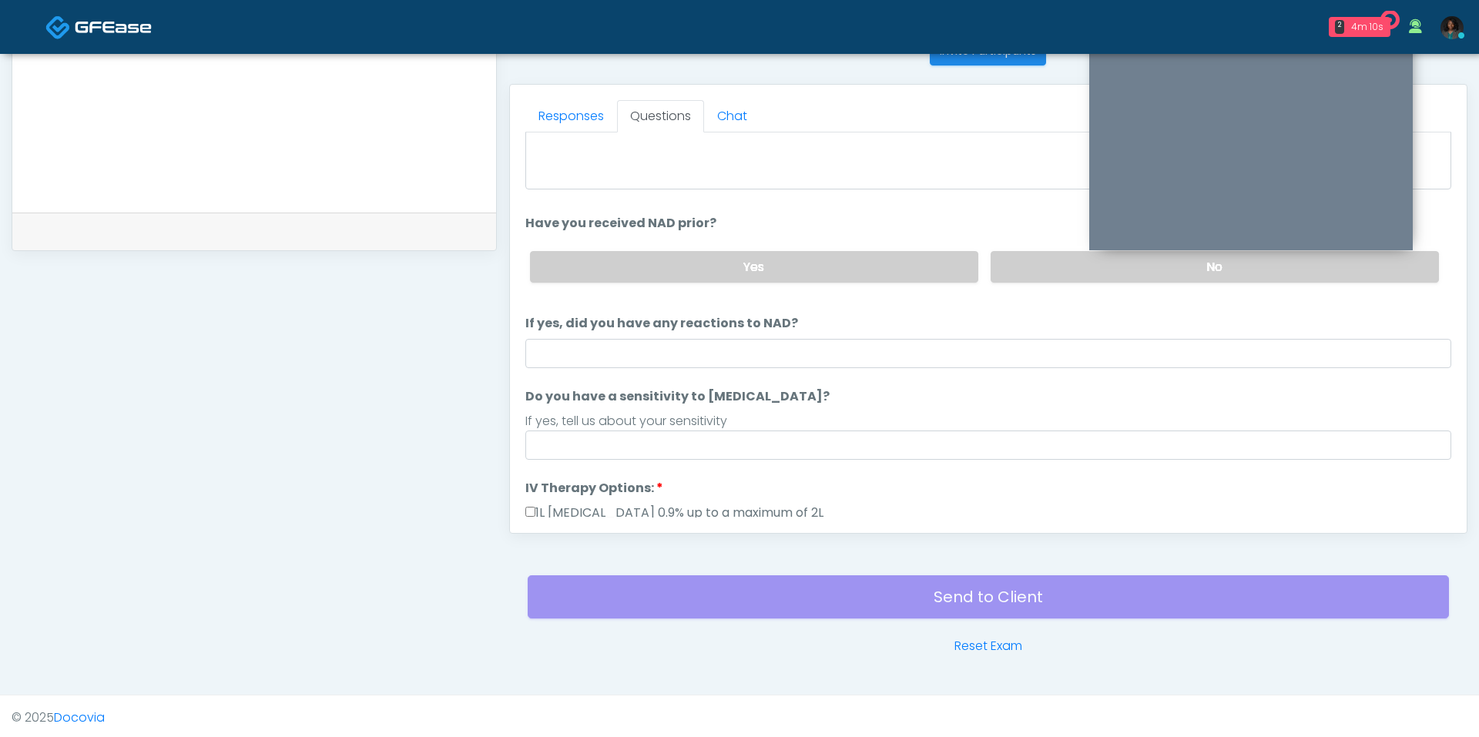
scroll to position [89, 0]
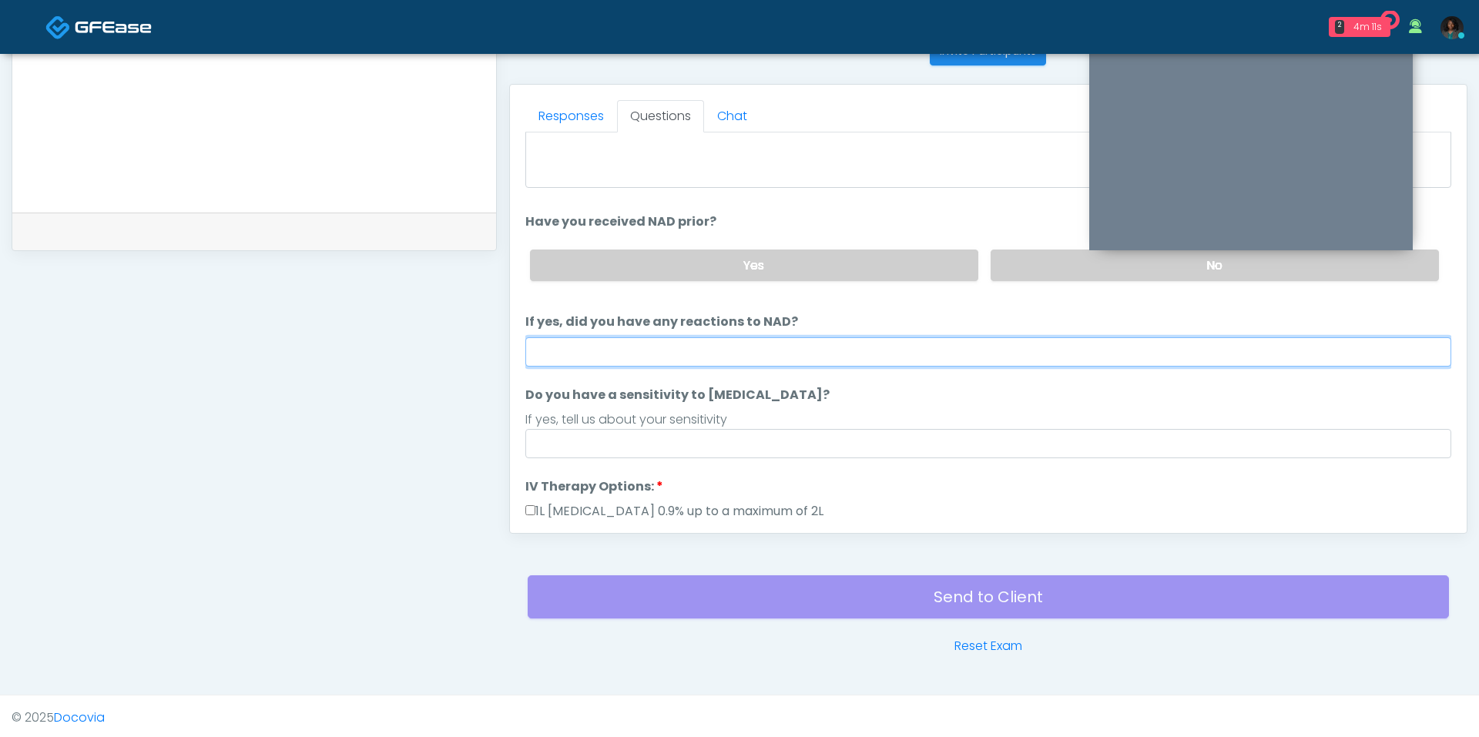
click at [764, 353] on input "If yes, did you have any reactions to NAD?" at bounding box center [988, 351] width 926 height 29
type input "**"
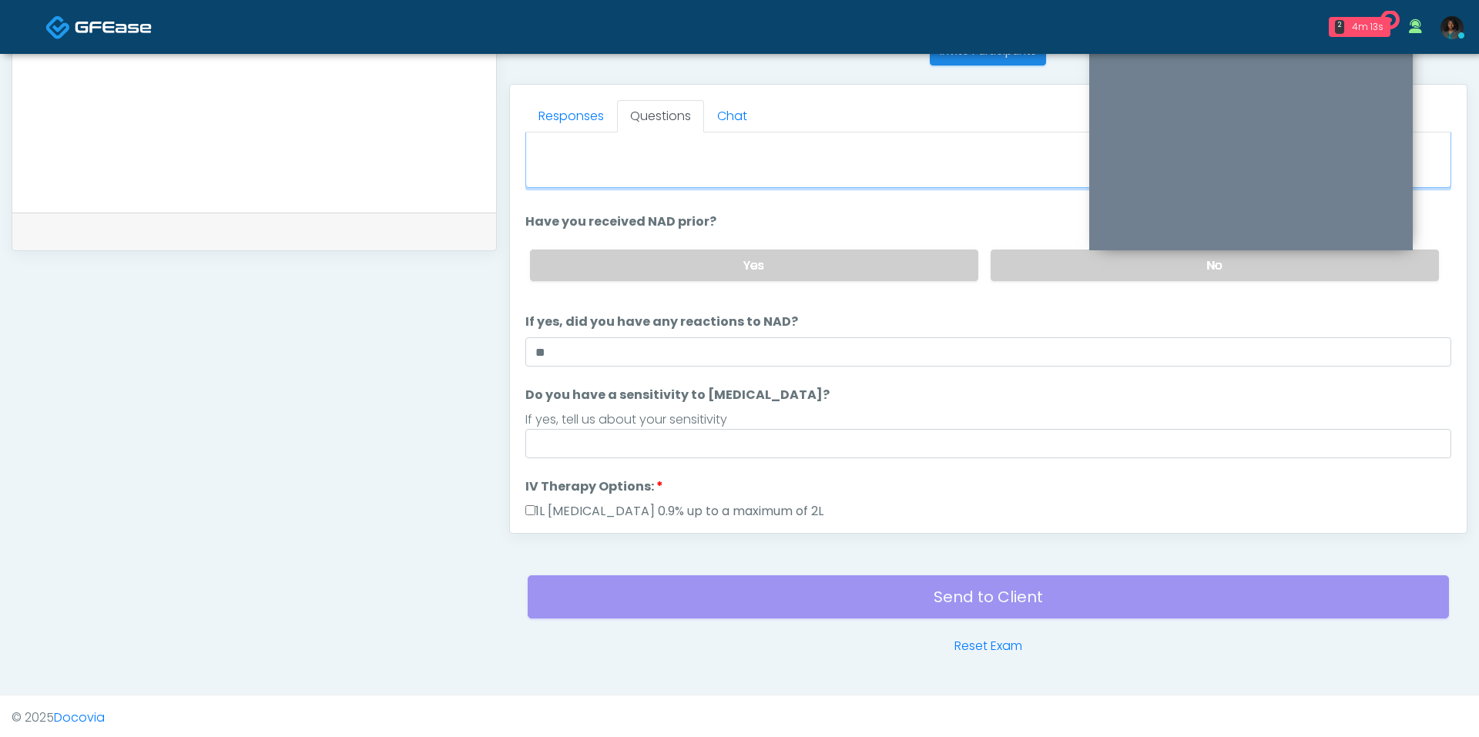
click at [742, 160] on textarea "When did you last get an IV or IM?" at bounding box center [988, 155] width 926 height 66
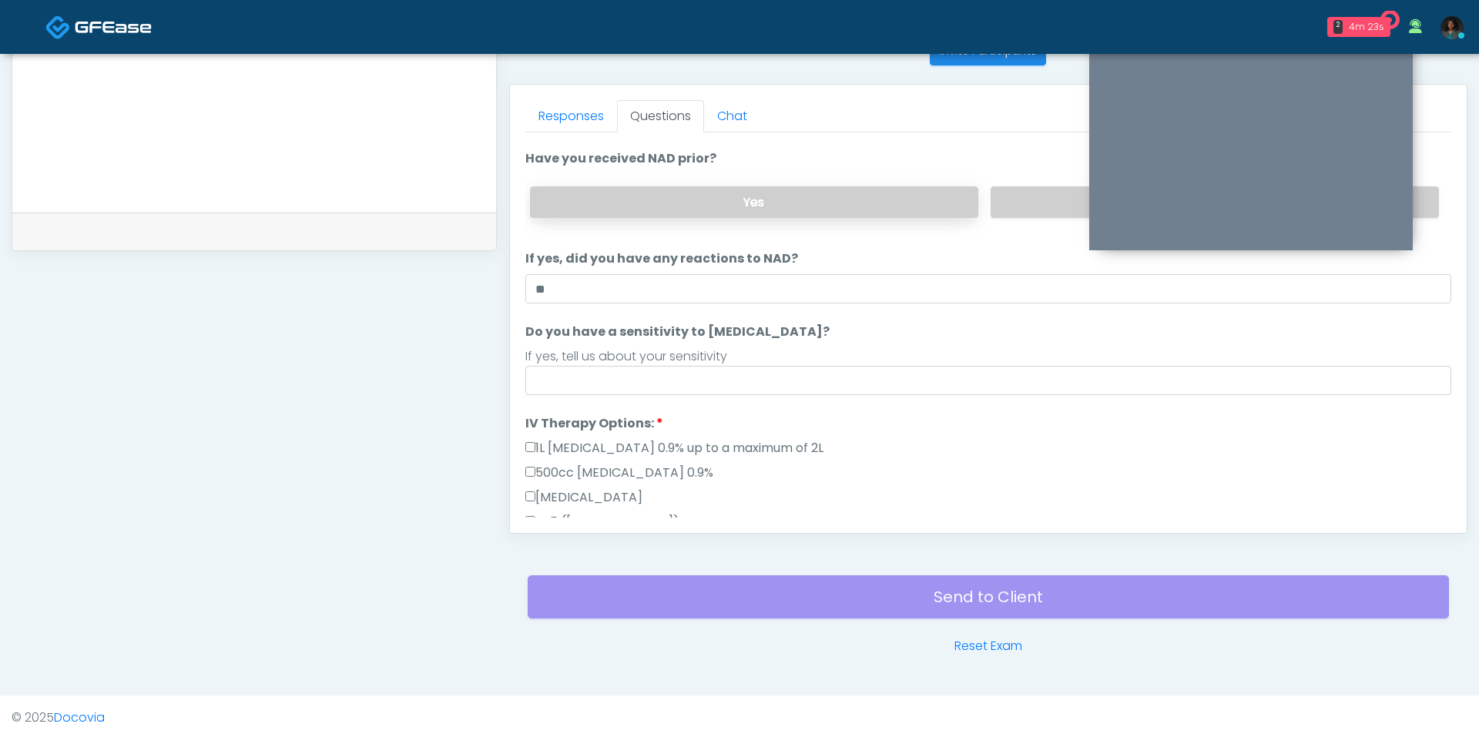
scroll to position [154, 0]
type textarea "**********"
click at [788, 350] on div "If yes, tell us about your sensitivity" at bounding box center [988, 355] width 926 height 18
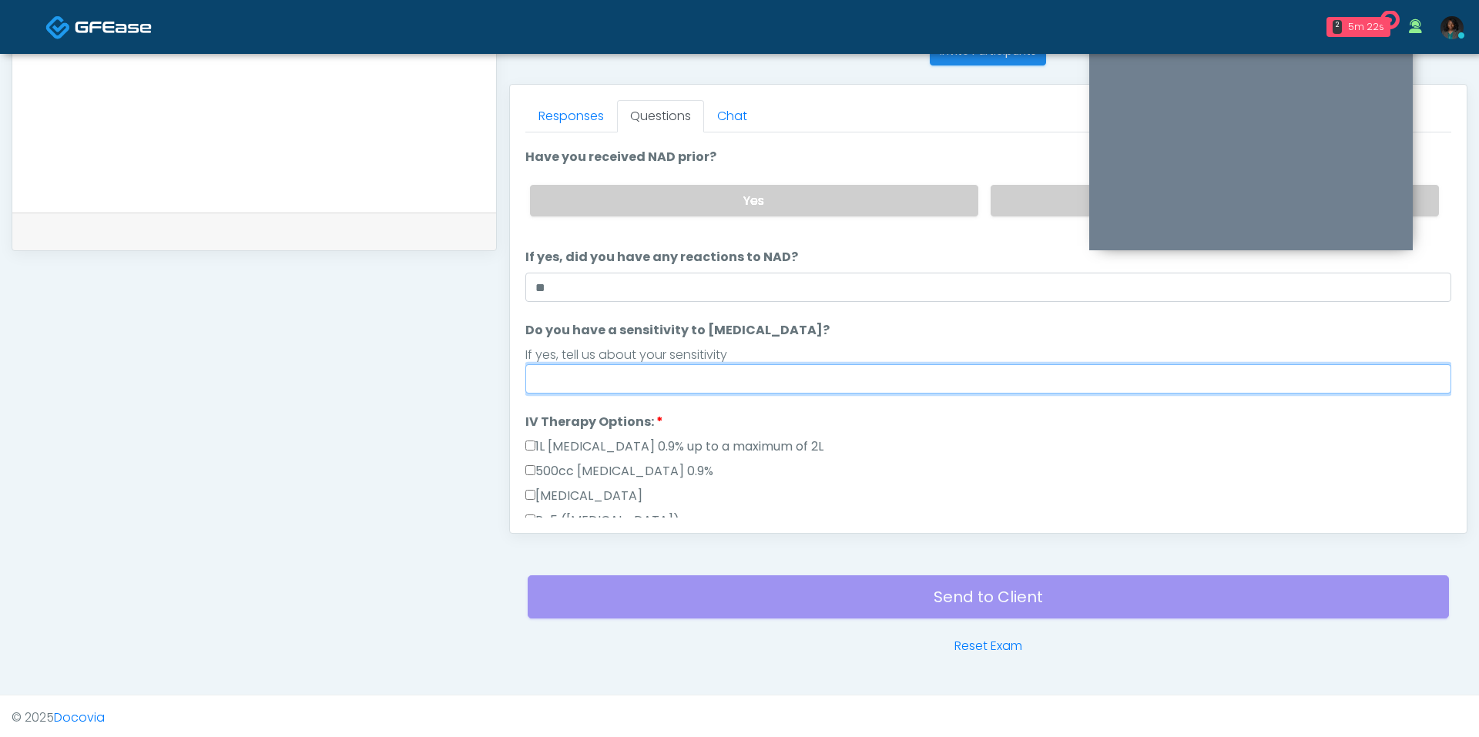
click at [659, 370] on input "Do you have a sensitivity to [MEDICAL_DATA]?" at bounding box center [988, 378] width 926 height 29
type input "**"
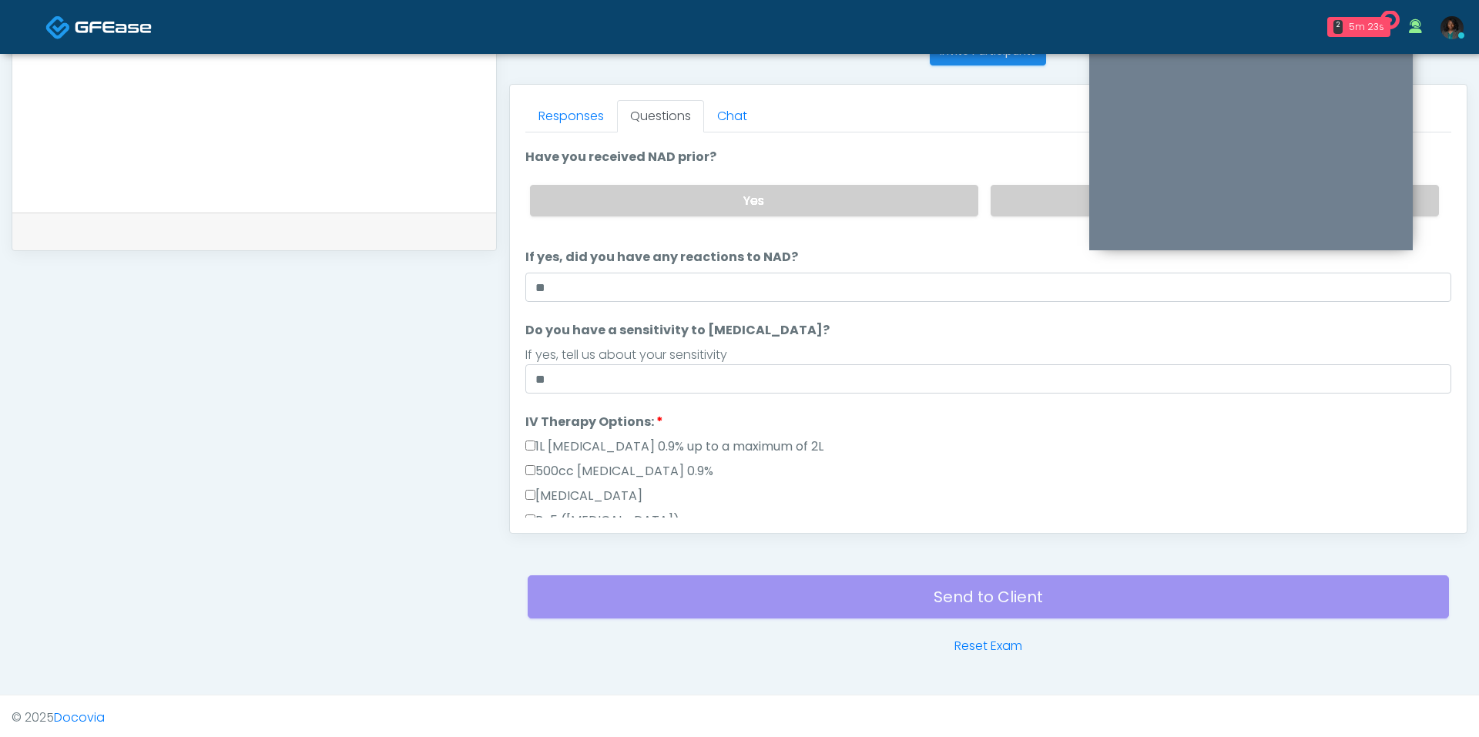
click at [589, 425] on label "IV Therapy Options:" at bounding box center [594, 422] width 138 height 18
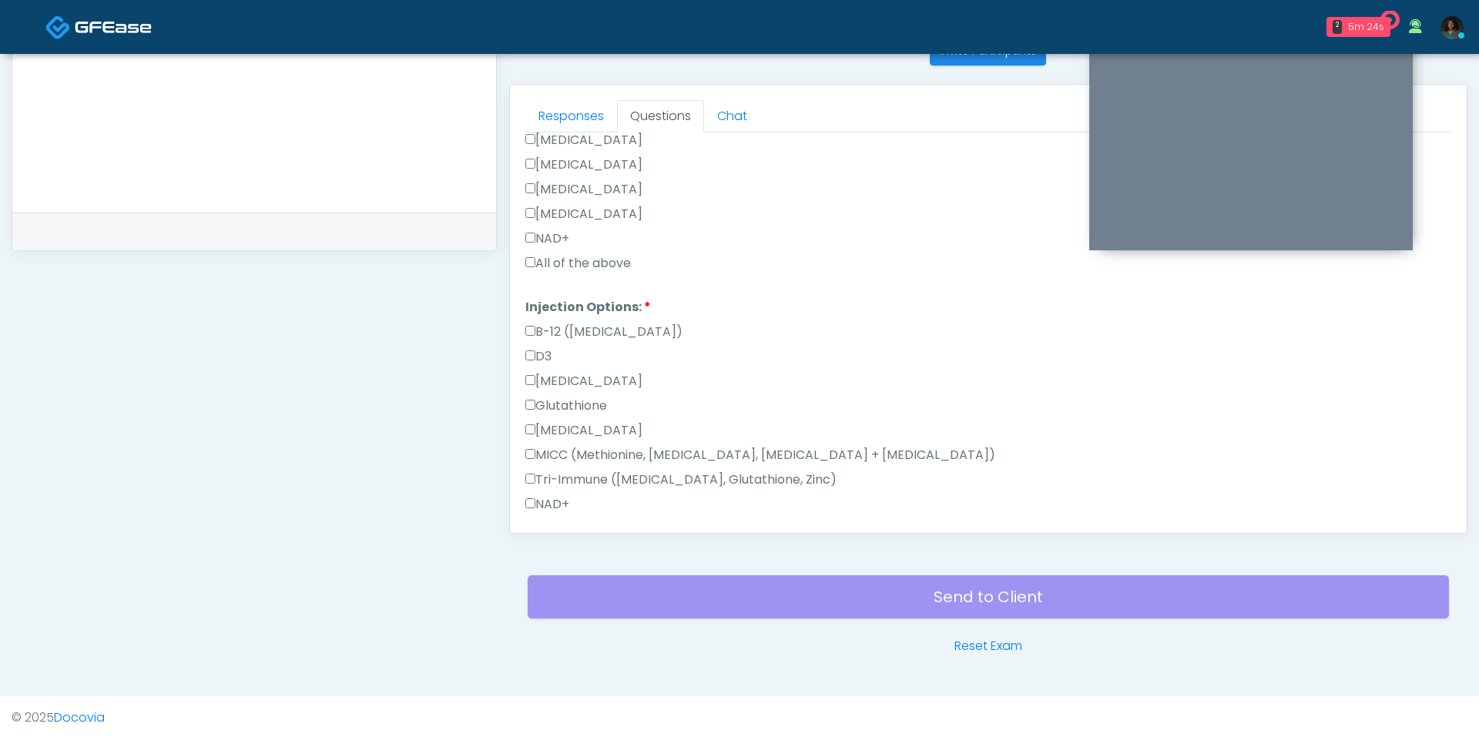
scroll to position [759, 0]
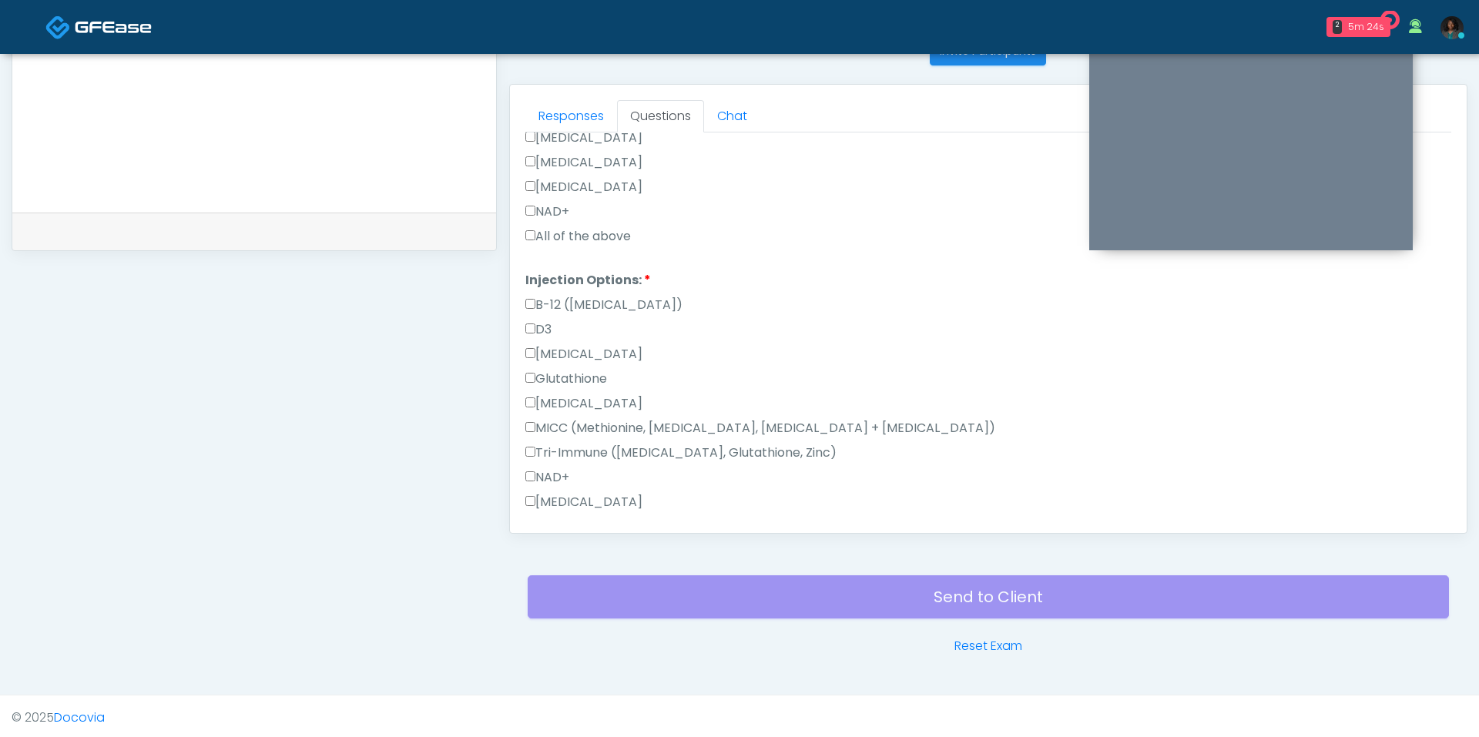
click at [574, 235] on label "All of the above" at bounding box center [578, 236] width 106 height 18
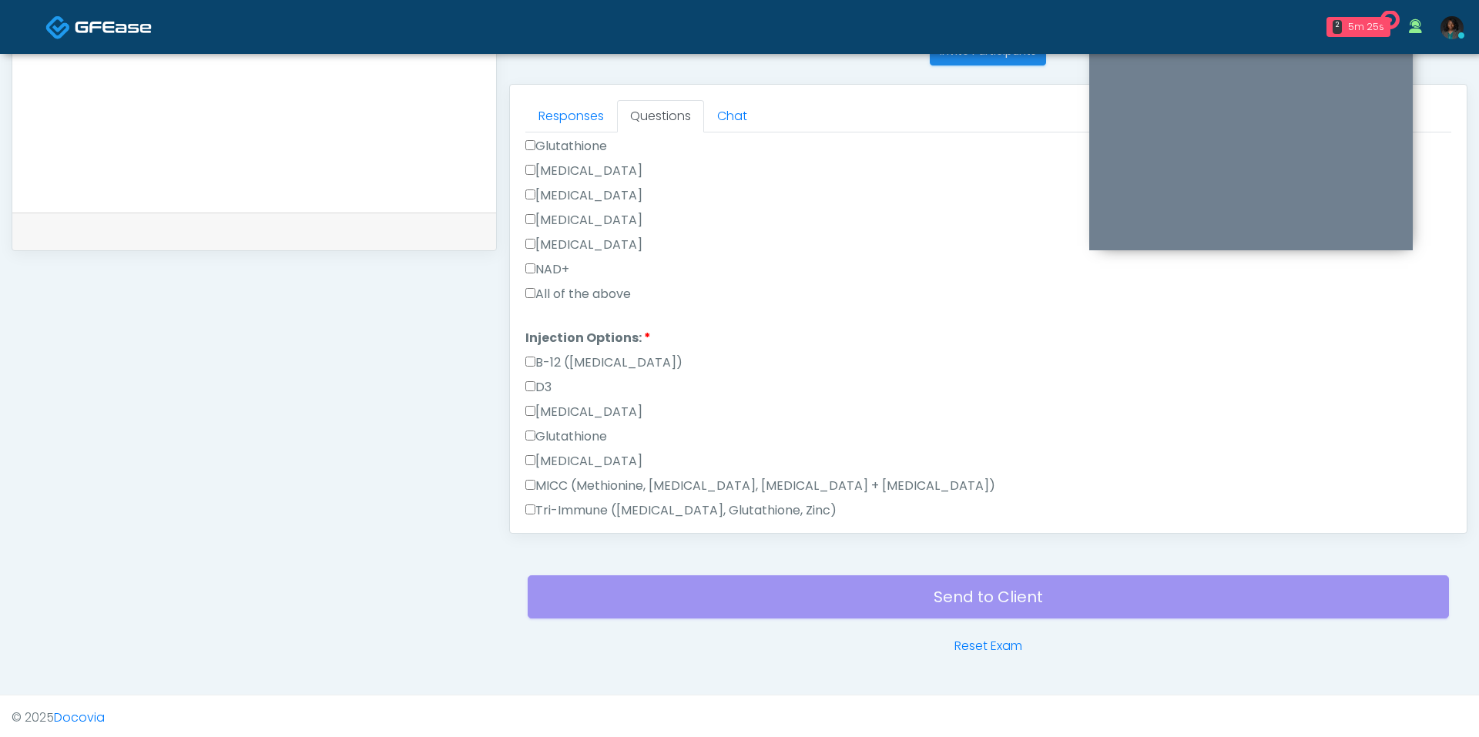
scroll to position [853, 0]
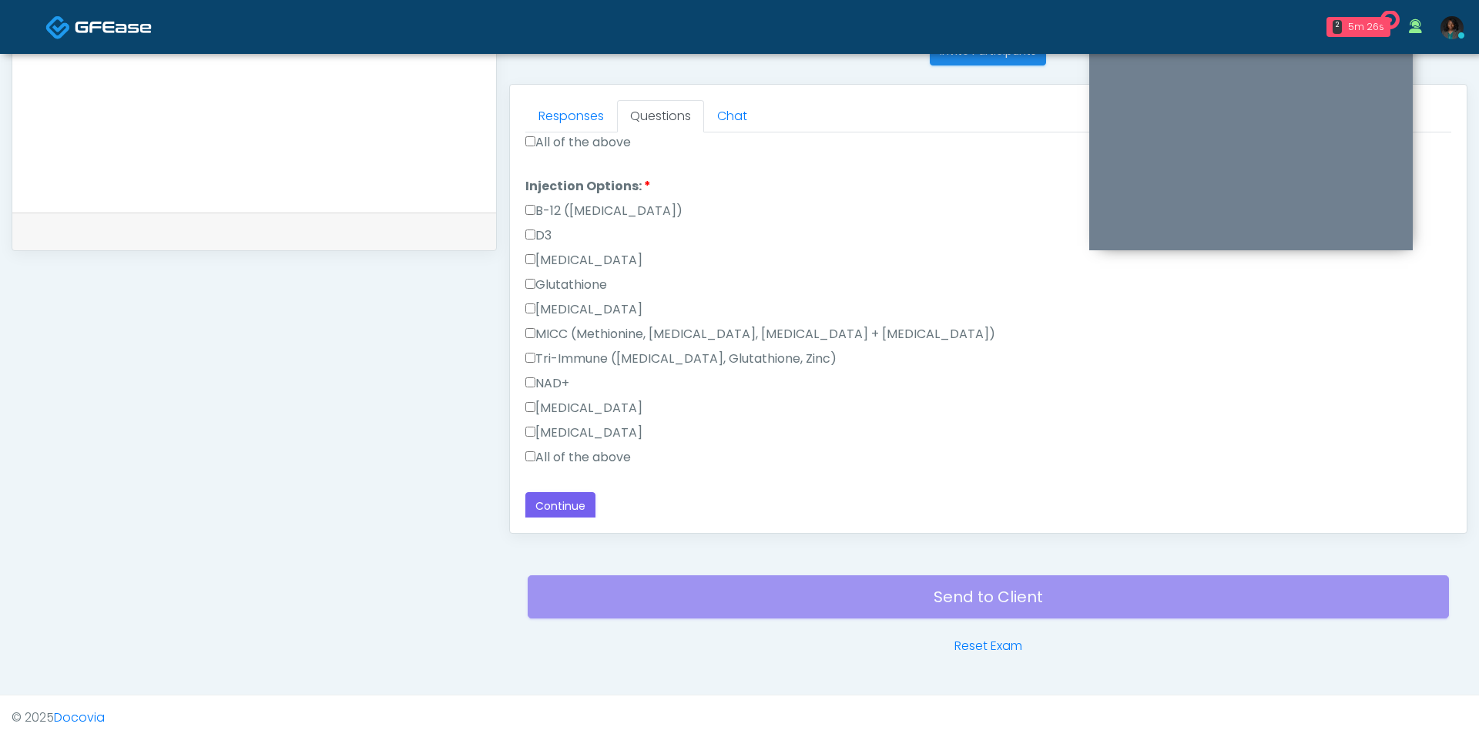
click at [583, 448] on label "All of the above" at bounding box center [578, 457] width 106 height 18
click at [574, 492] on button "Continue" at bounding box center [560, 506] width 70 height 28
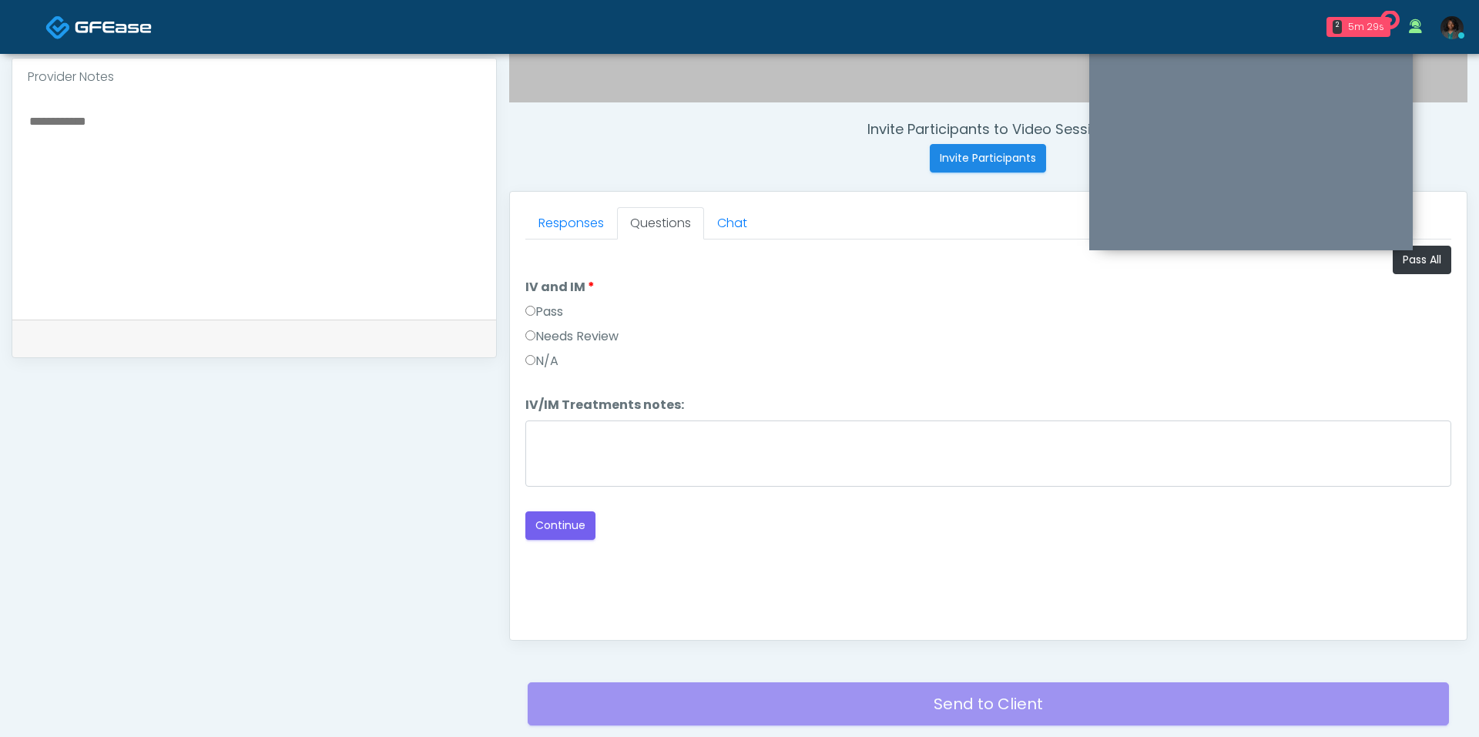
scroll to position [242, 0]
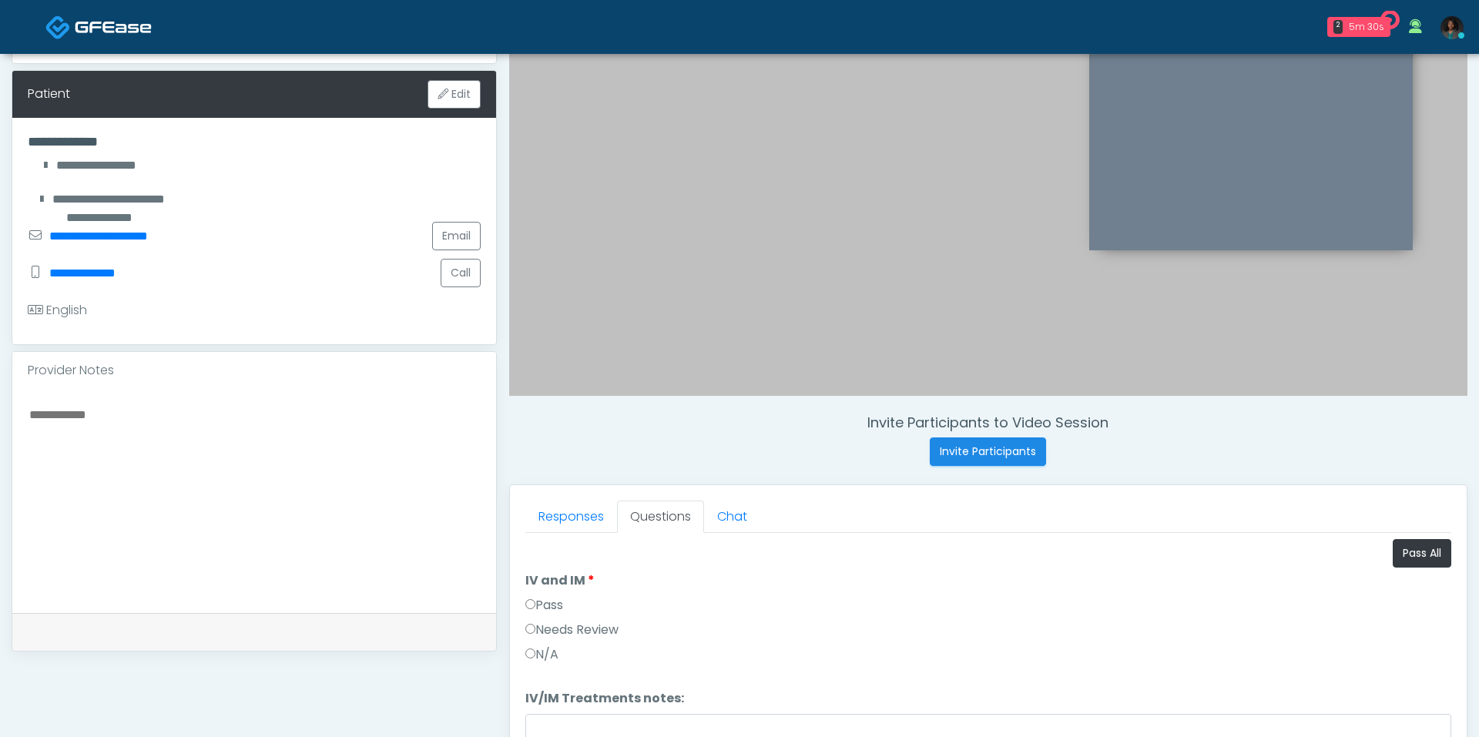
click at [1436, 572] on li "IV and IM IV and IM Pass Needs Review N/A" at bounding box center [988, 620] width 926 height 99
click at [1436, 558] on button "Pass All" at bounding box center [1421, 553] width 59 height 28
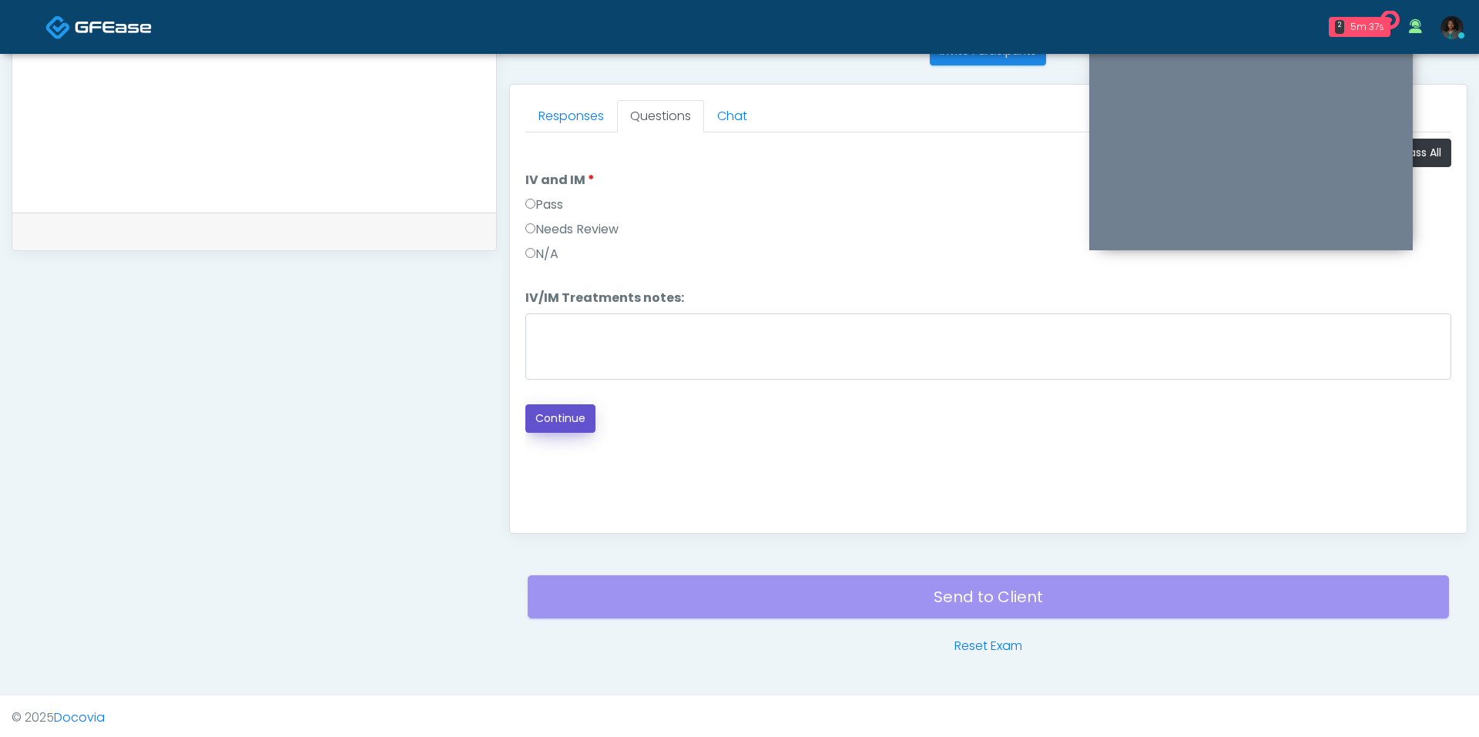
click at [553, 424] on button "Continue" at bounding box center [560, 418] width 70 height 28
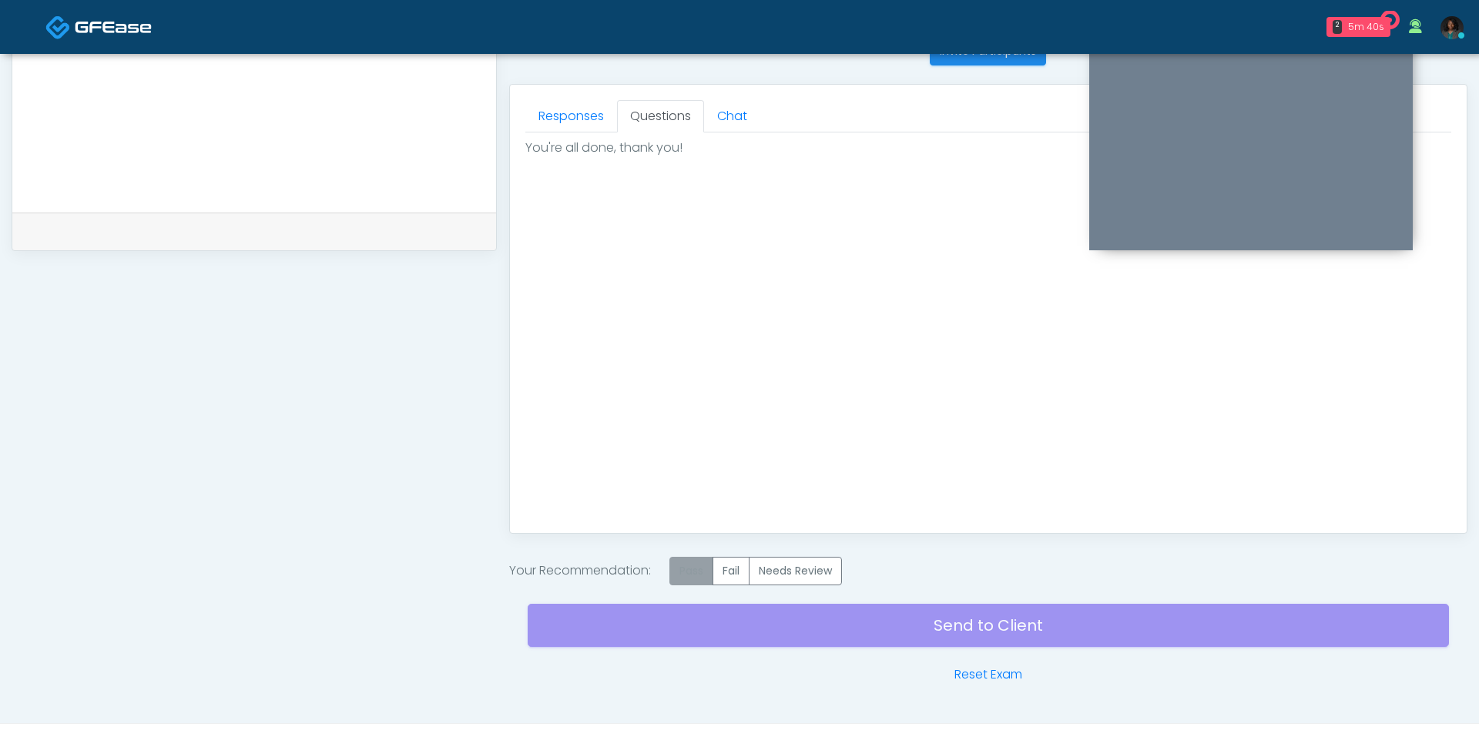
click at [692, 565] on label "Pass" at bounding box center [691, 571] width 44 height 28
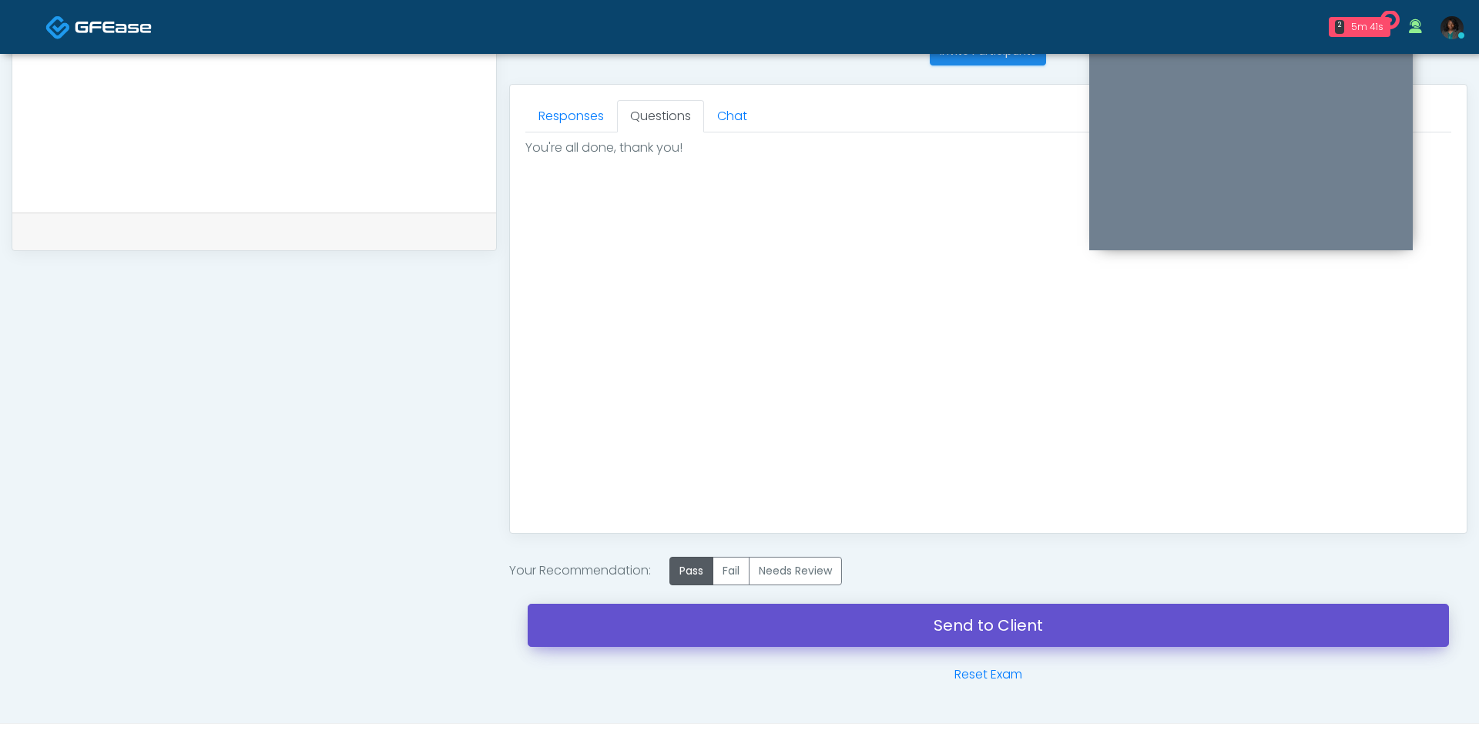
click at [751, 639] on link "Send to Client" at bounding box center [988, 625] width 921 height 43
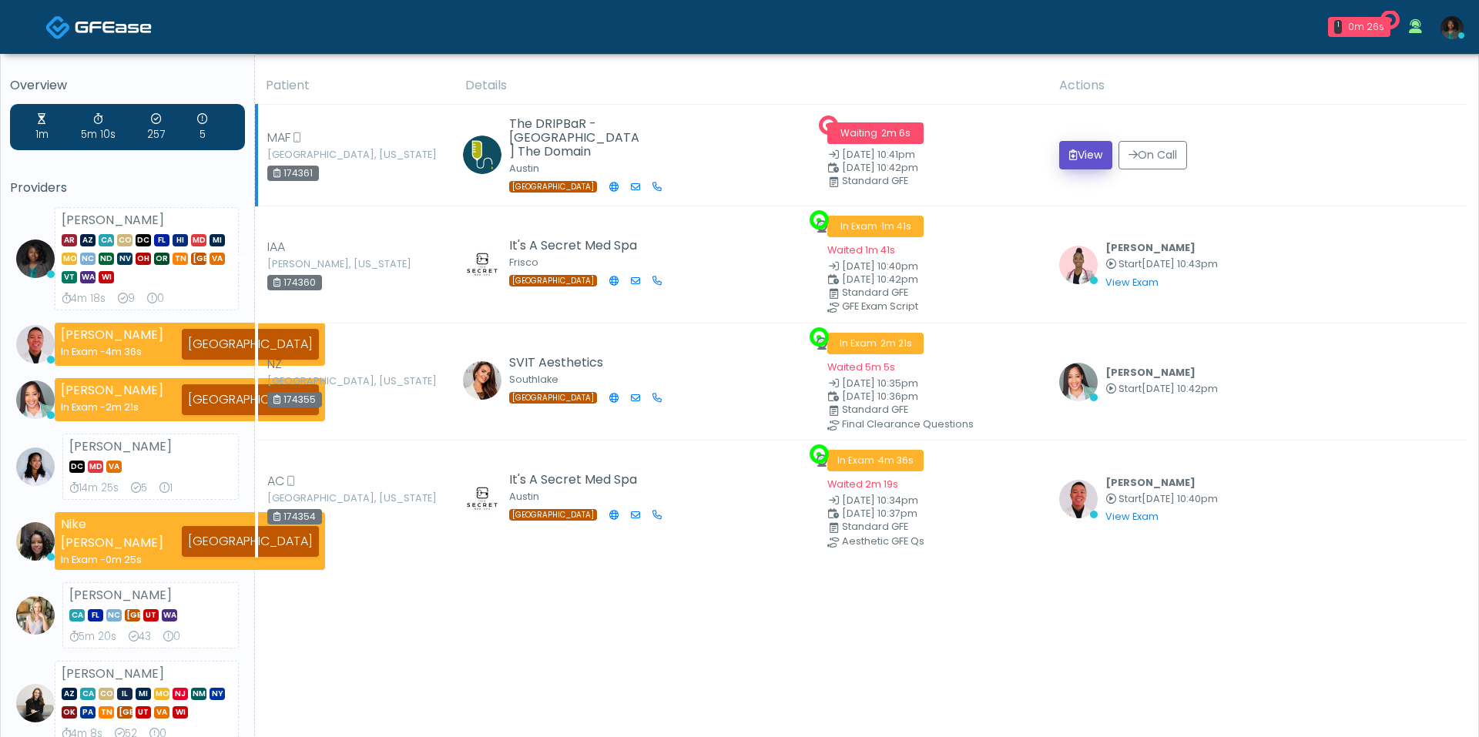
click at [1064, 162] on button "View" at bounding box center [1085, 155] width 53 height 28
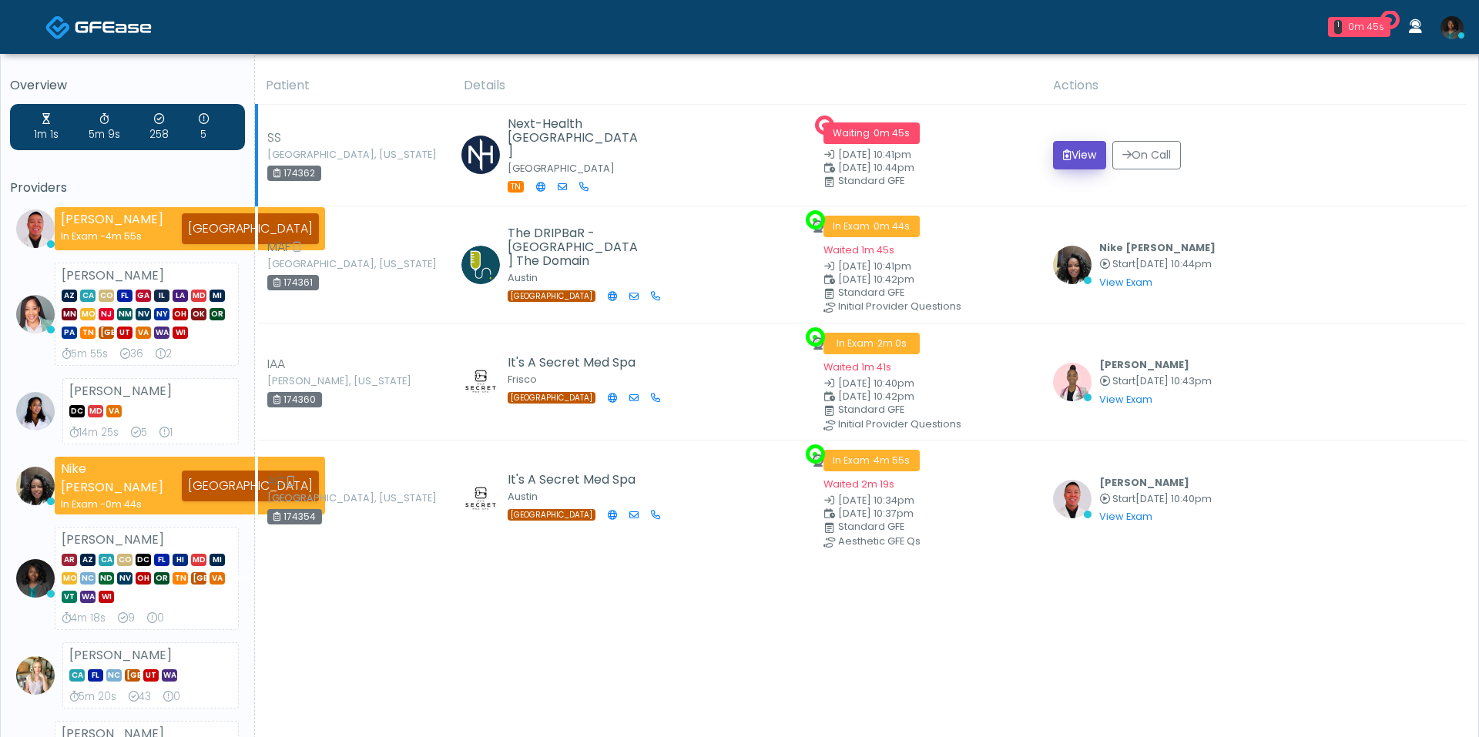
click at [1063, 158] on icon "submit" at bounding box center [1067, 154] width 8 height 11
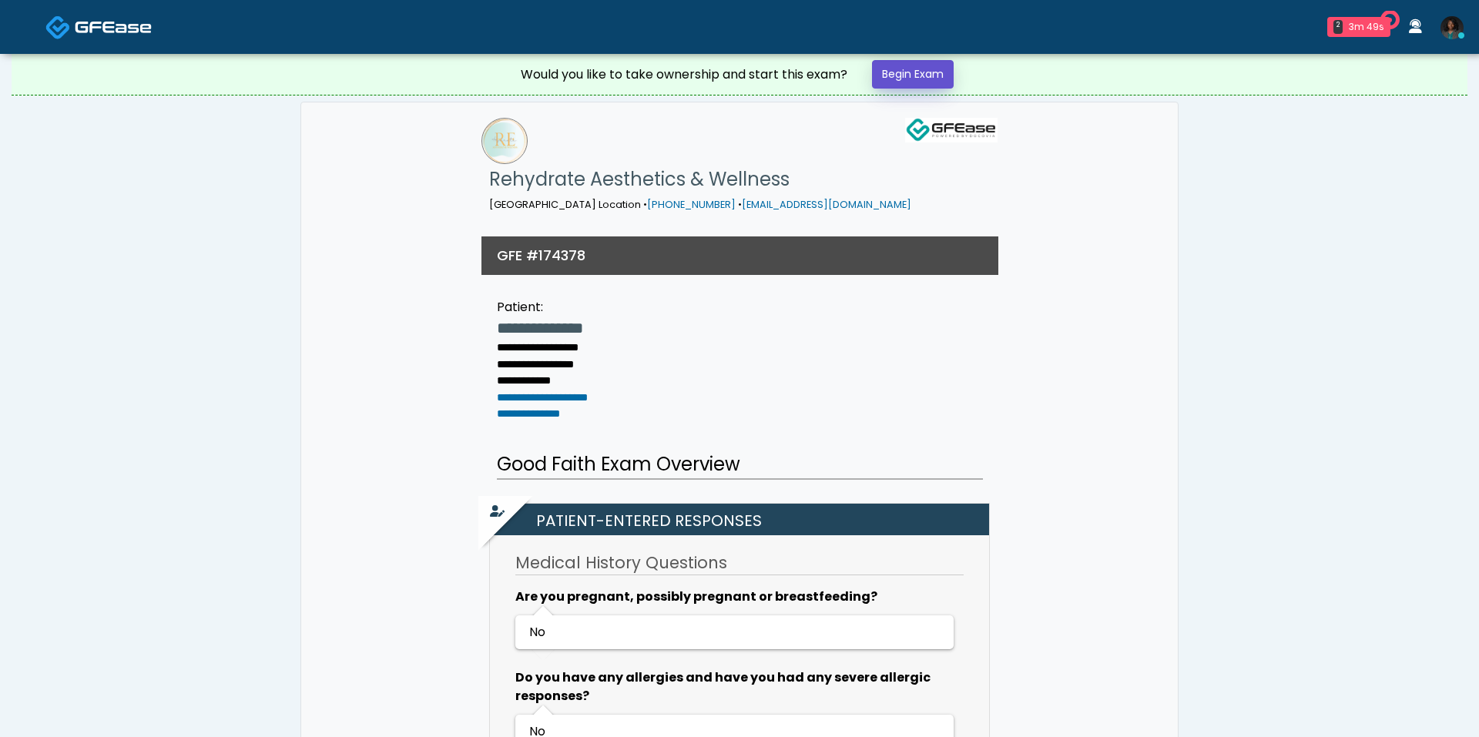
click at [944, 80] on link "Begin Exam" at bounding box center [913, 74] width 82 height 28
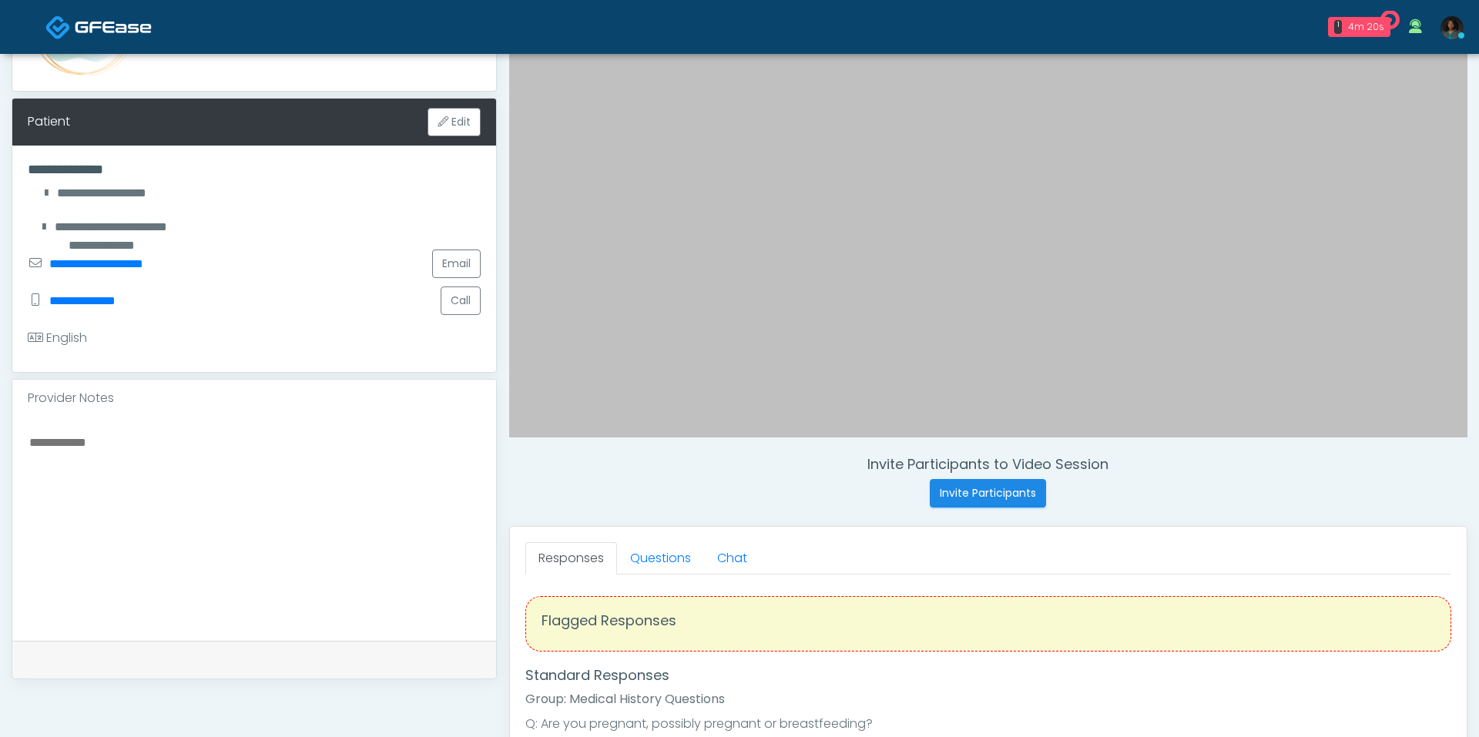
scroll to position [268, 0]
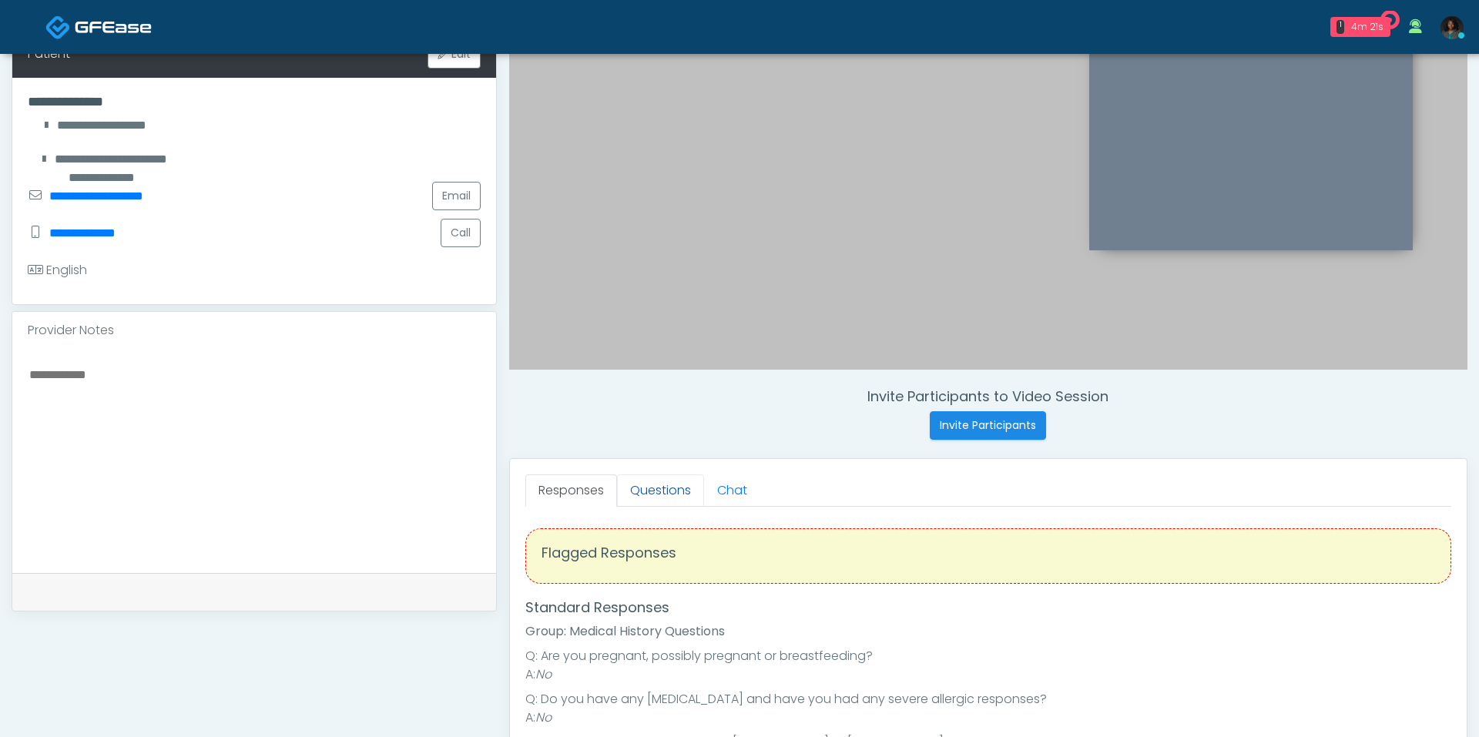
click at [661, 488] on link "Questions" at bounding box center [660, 490] width 87 height 32
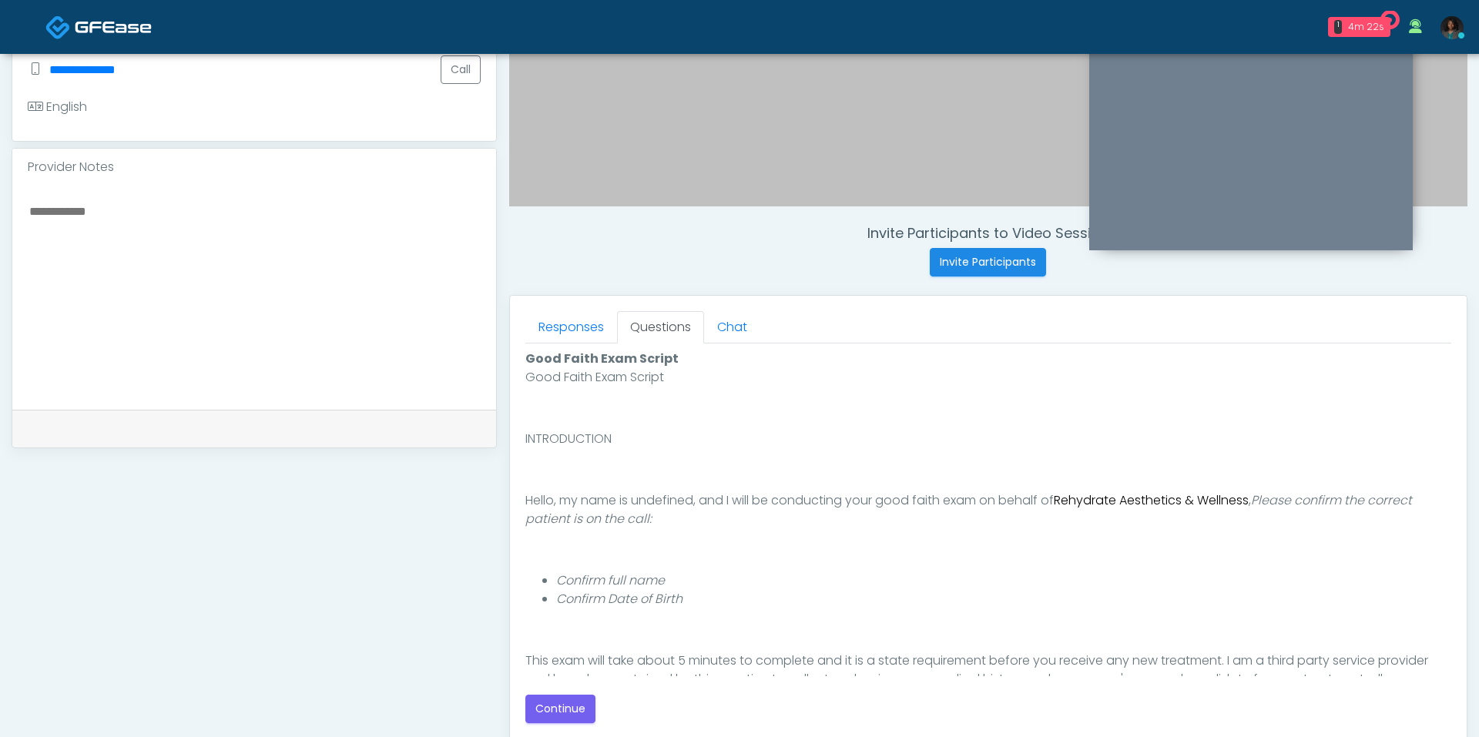
scroll to position [123, 0]
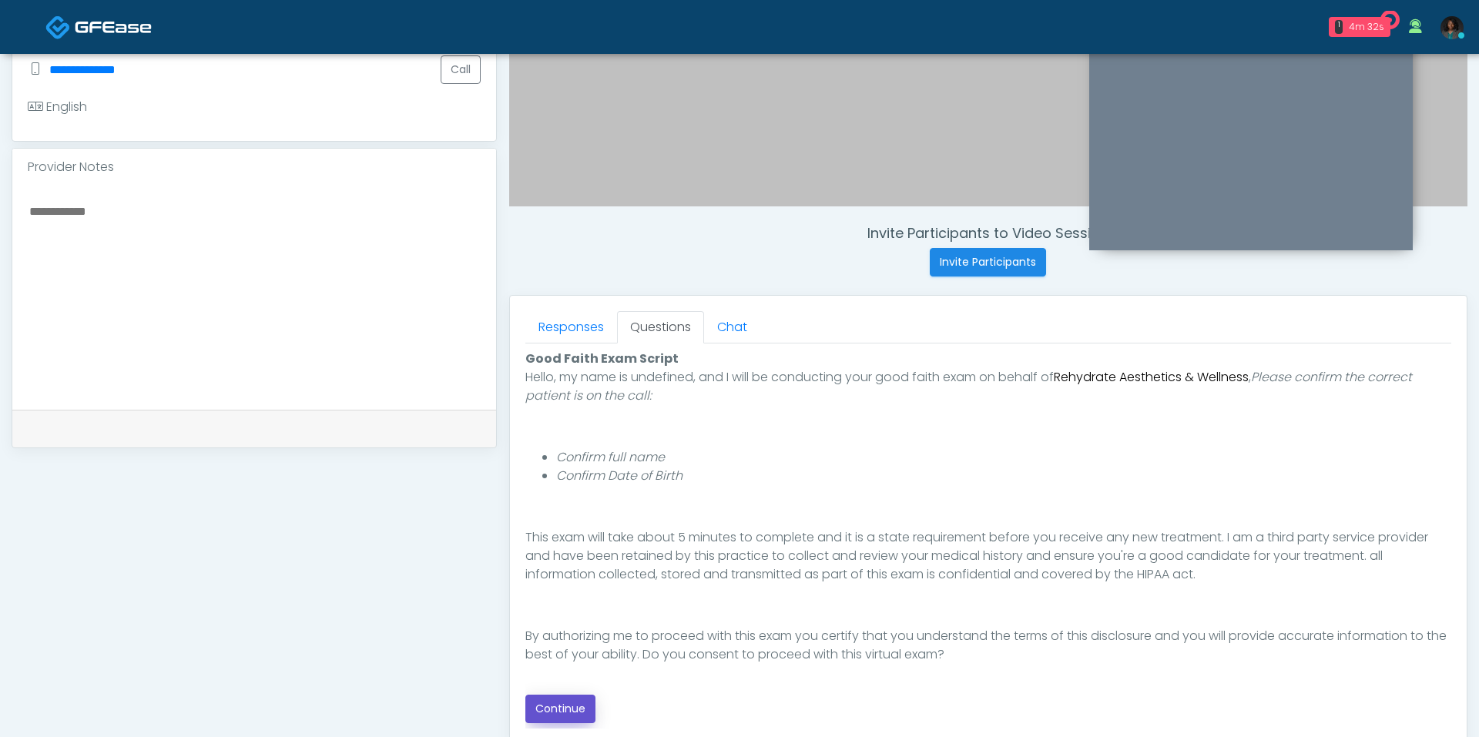
click at [579, 703] on button "Continue" at bounding box center [560, 709] width 70 height 28
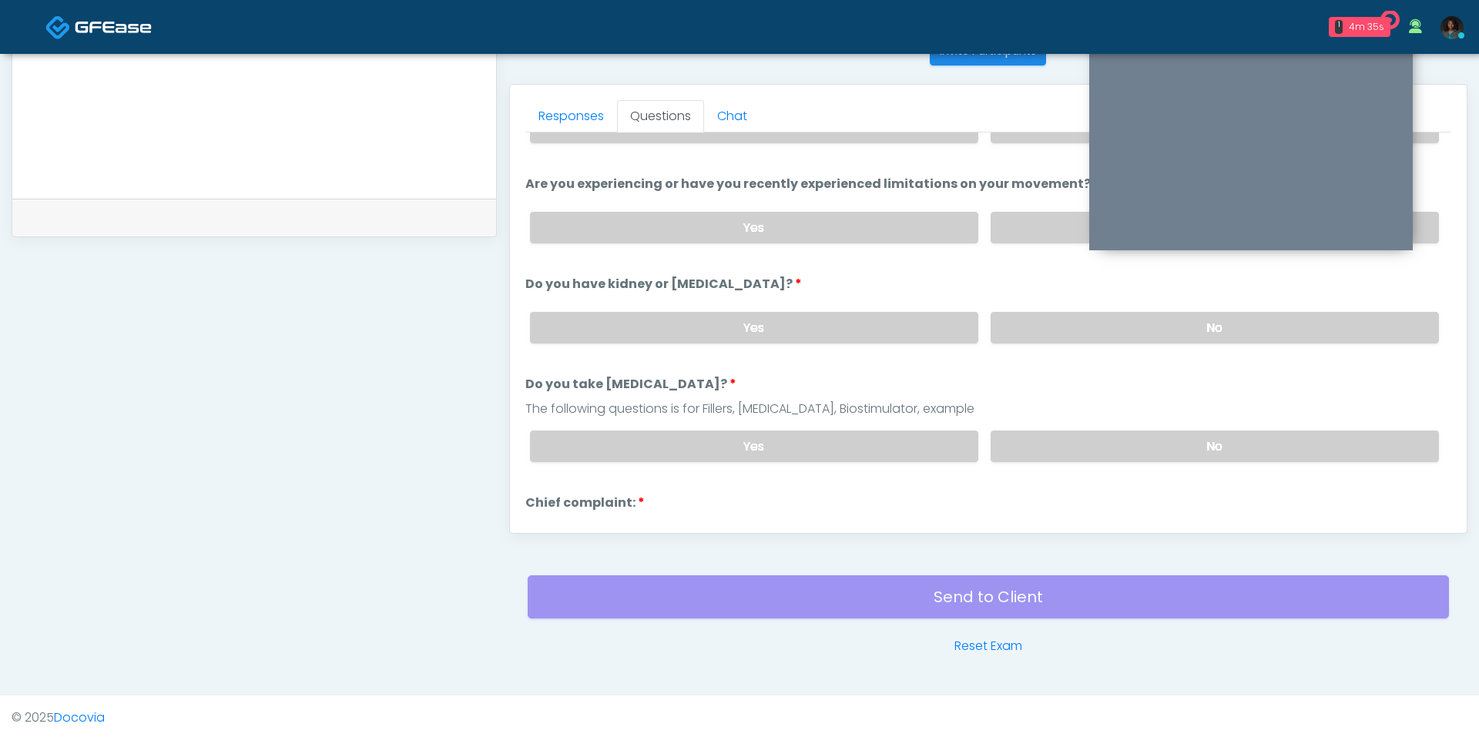
scroll to position [0, 0]
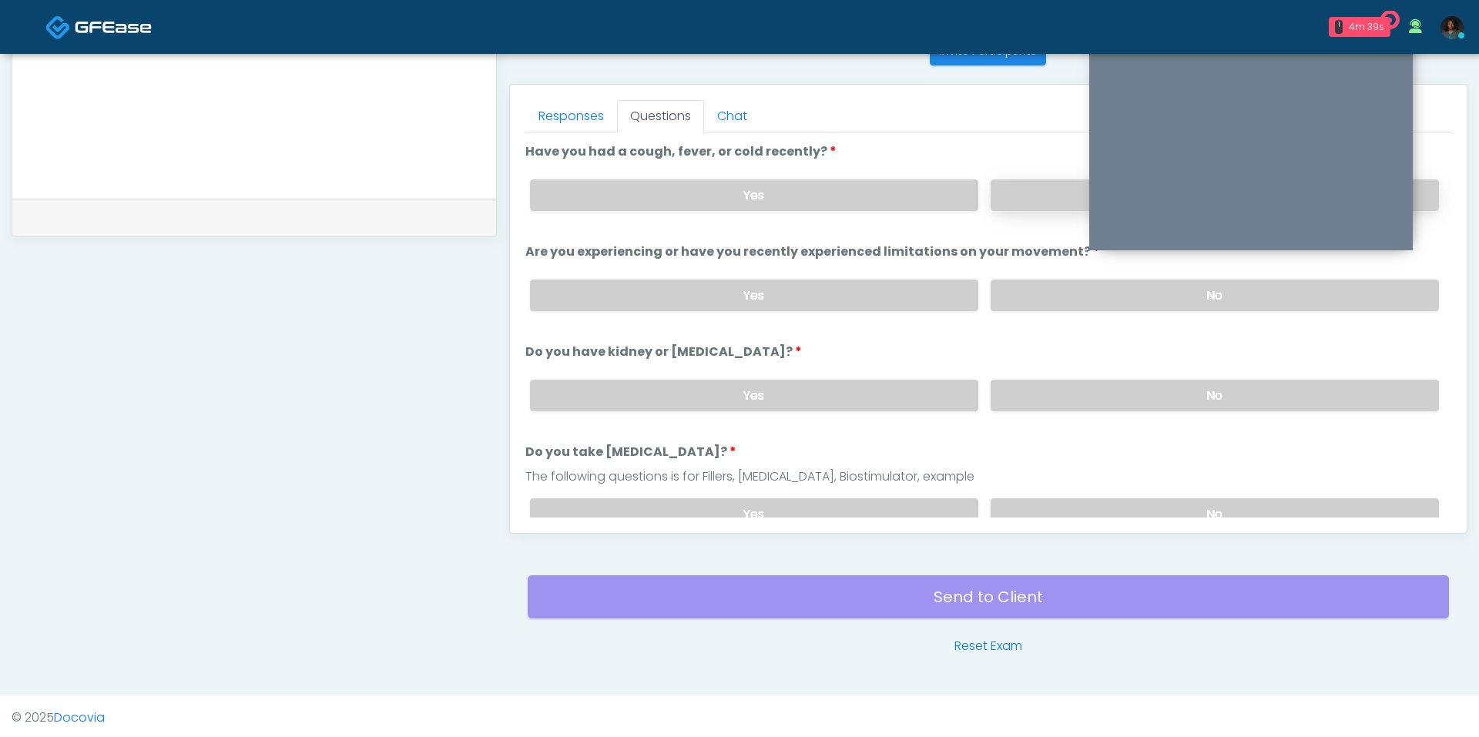
click at [1013, 181] on label "No" at bounding box center [1214, 195] width 448 height 32
click at [1043, 270] on div "Yes No" at bounding box center [984, 295] width 933 height 56
click at [1044, 286] on label "No" at bounding box center [1214, 296] width 448 height 32
click at [1060, 384] on label "No" at bounding box center [1214, 396] width 448 height 32
click at [1066, 501] on label "No" at bounding box center [1214, 514] width 448 height 32
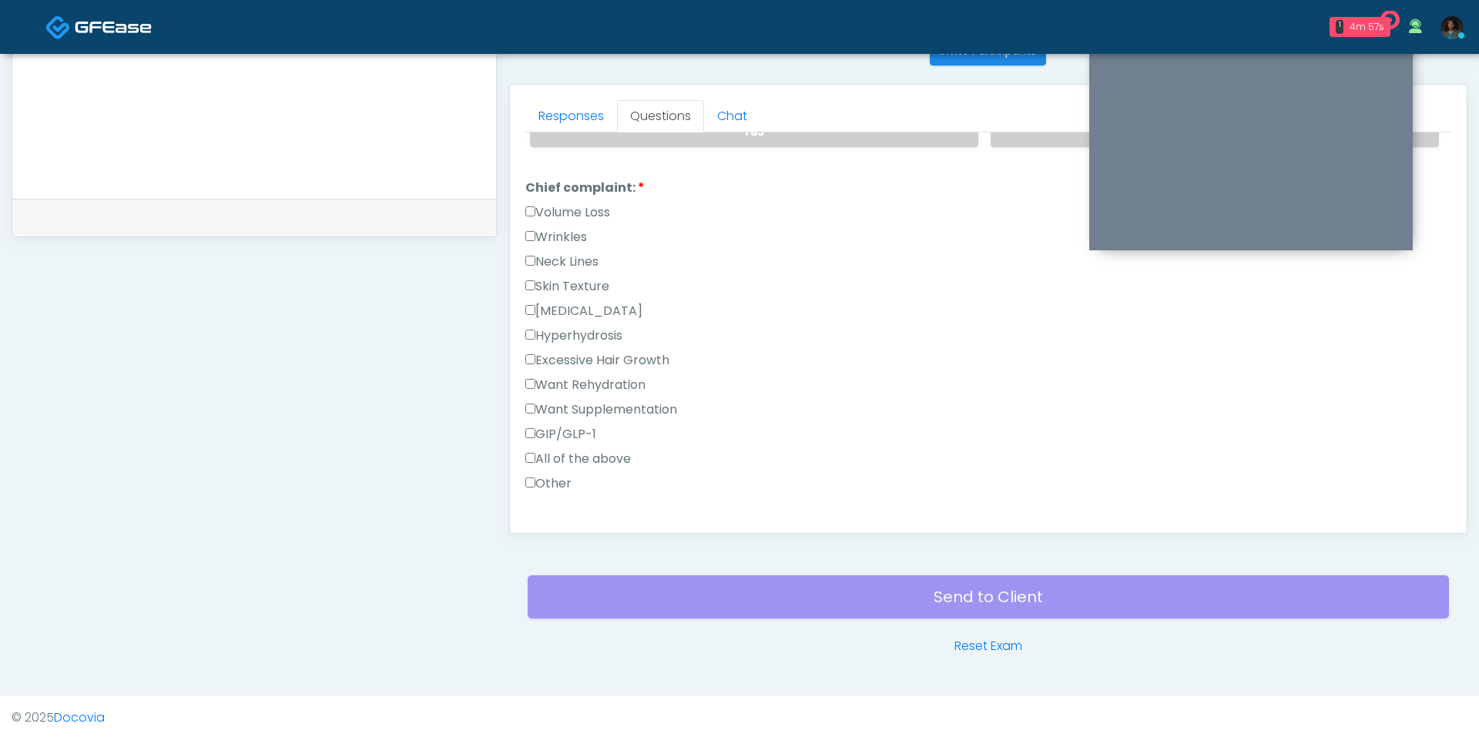
scroll to position [387, 0]
click at [596, 373] on label "Want Rehydration" at bounding box center [585, 381] width 120 height 18
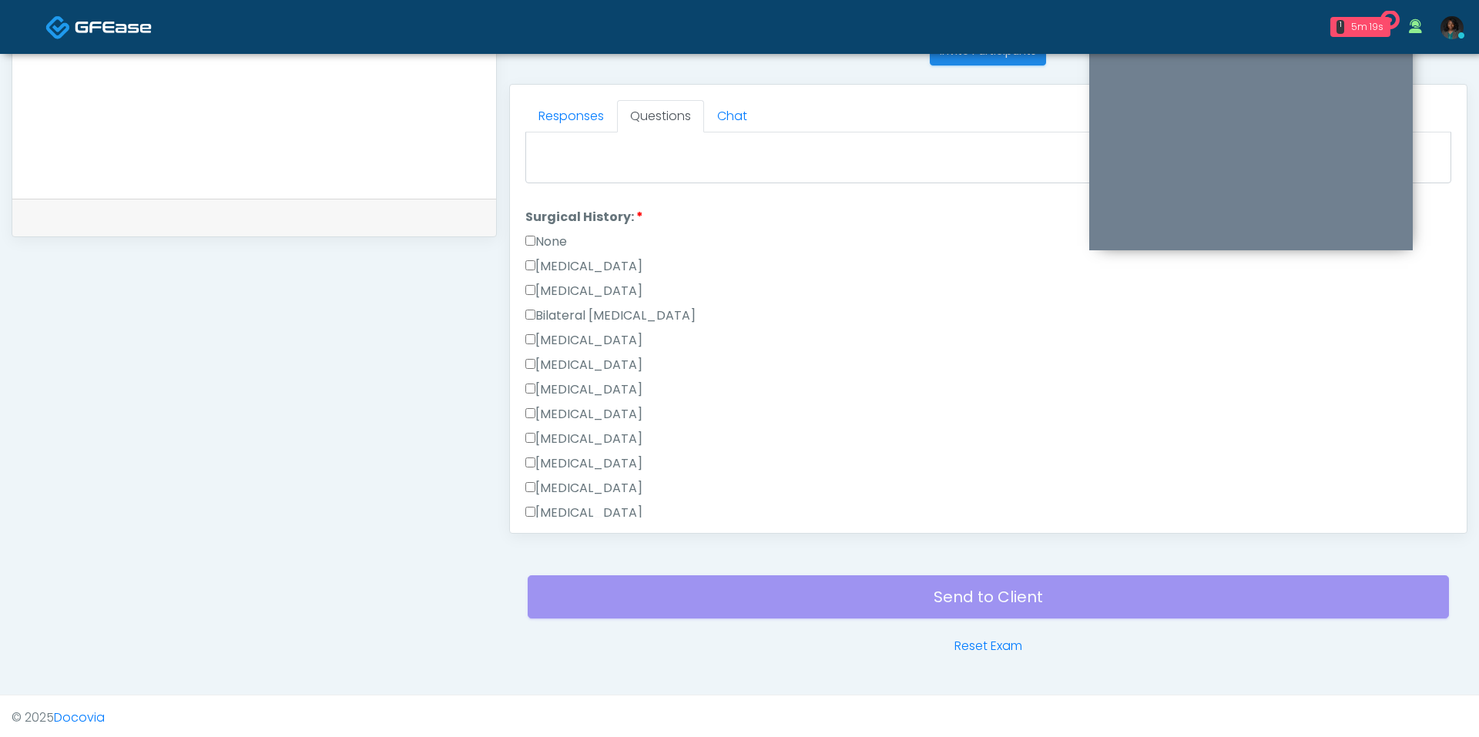
scroll to position [799, 0]
click at [549, 242] on label "None" at bounding box center [546, 251] width 42 height 18
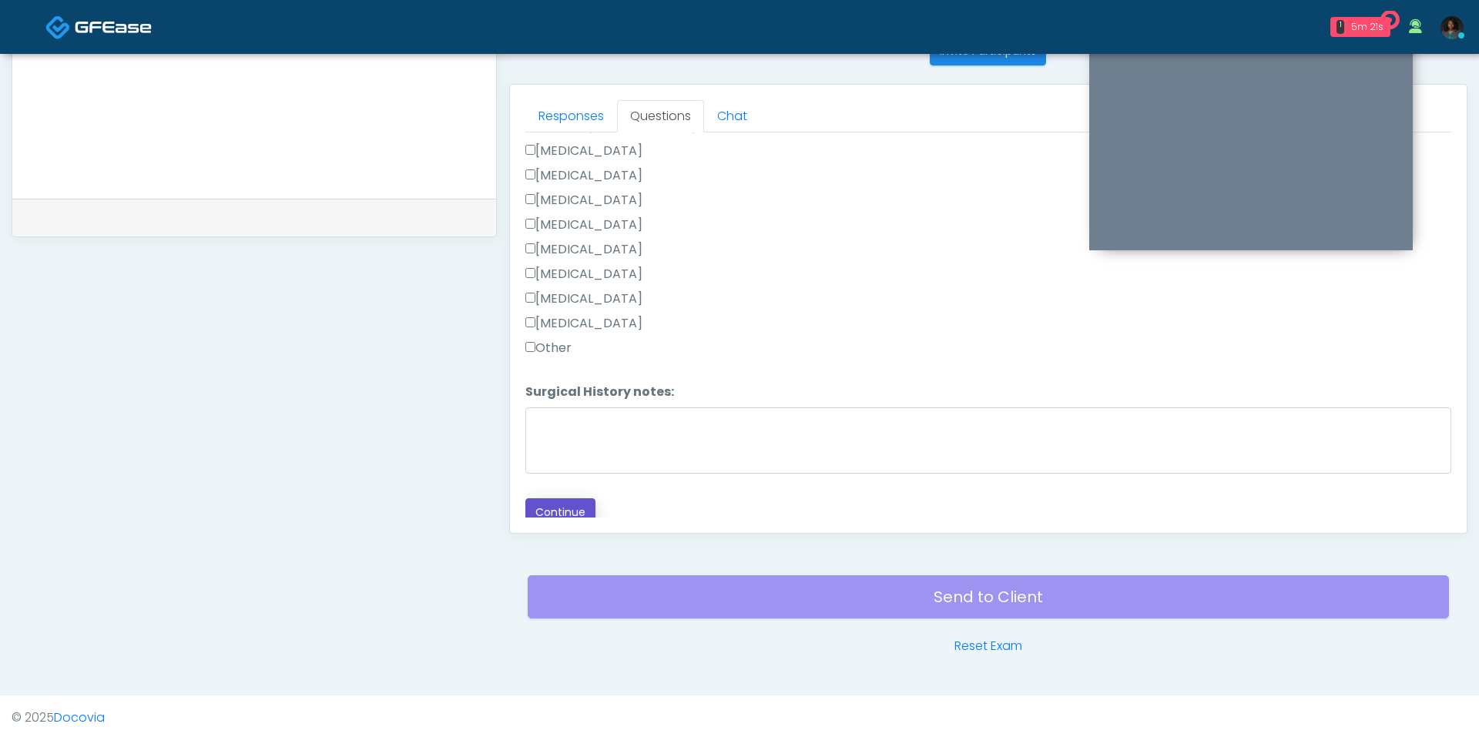
click at [565, 498] on button "Continue" at bounding box center [560, 512] width 70 height 28
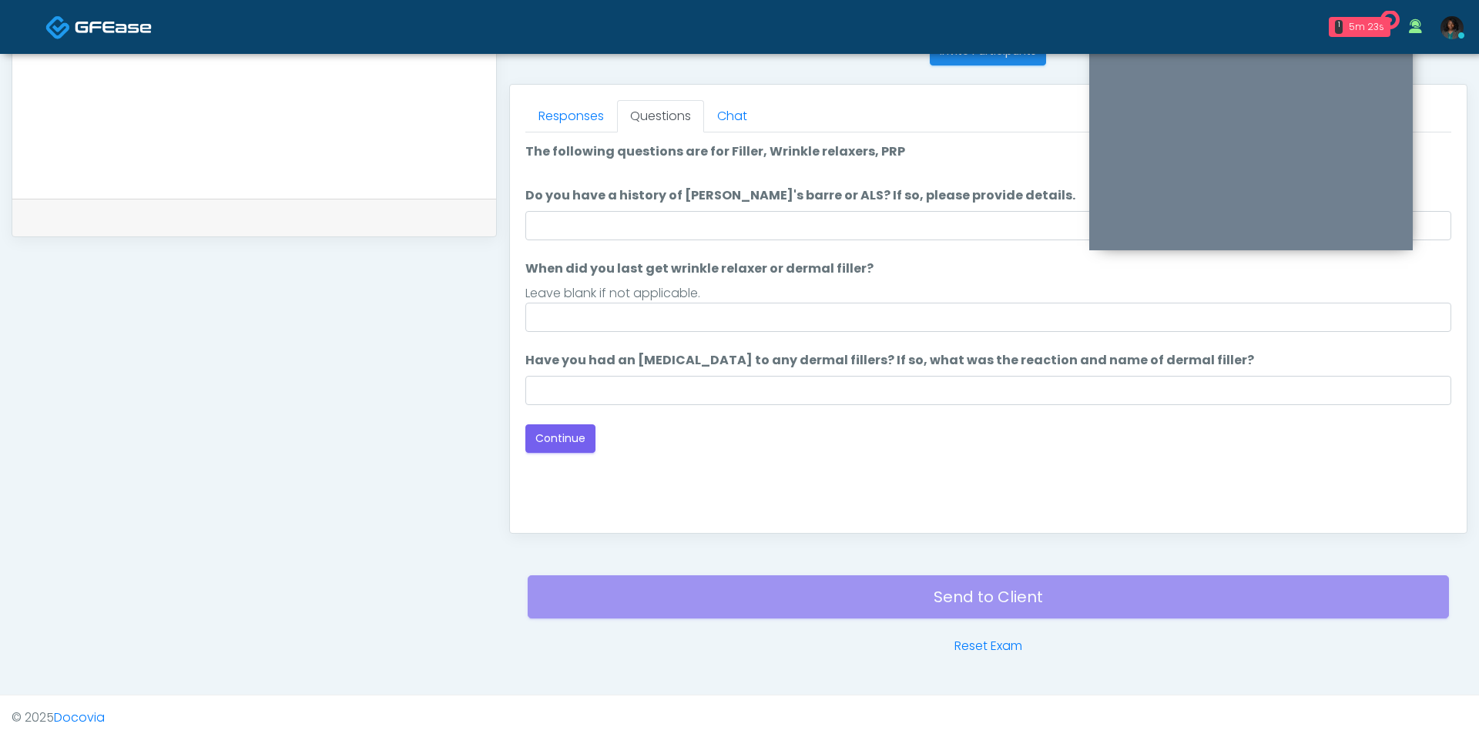
scroll to position [0, 0]
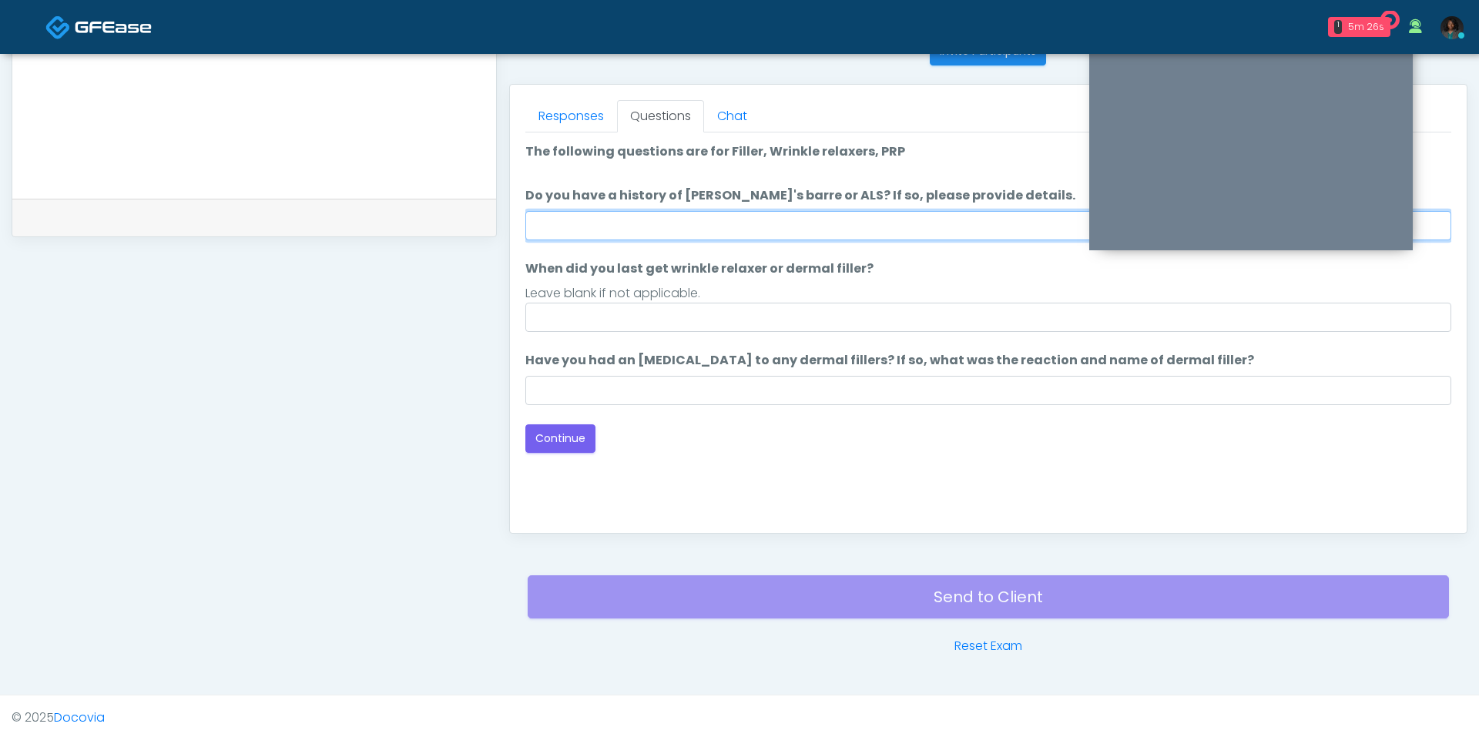
click at [741, 217] on input "Do you have a history of [PERSON_NAME]'s barre or ALS? If so, please provide de…" at bounding box center [988, 225] width 926 height 29
type input "**"
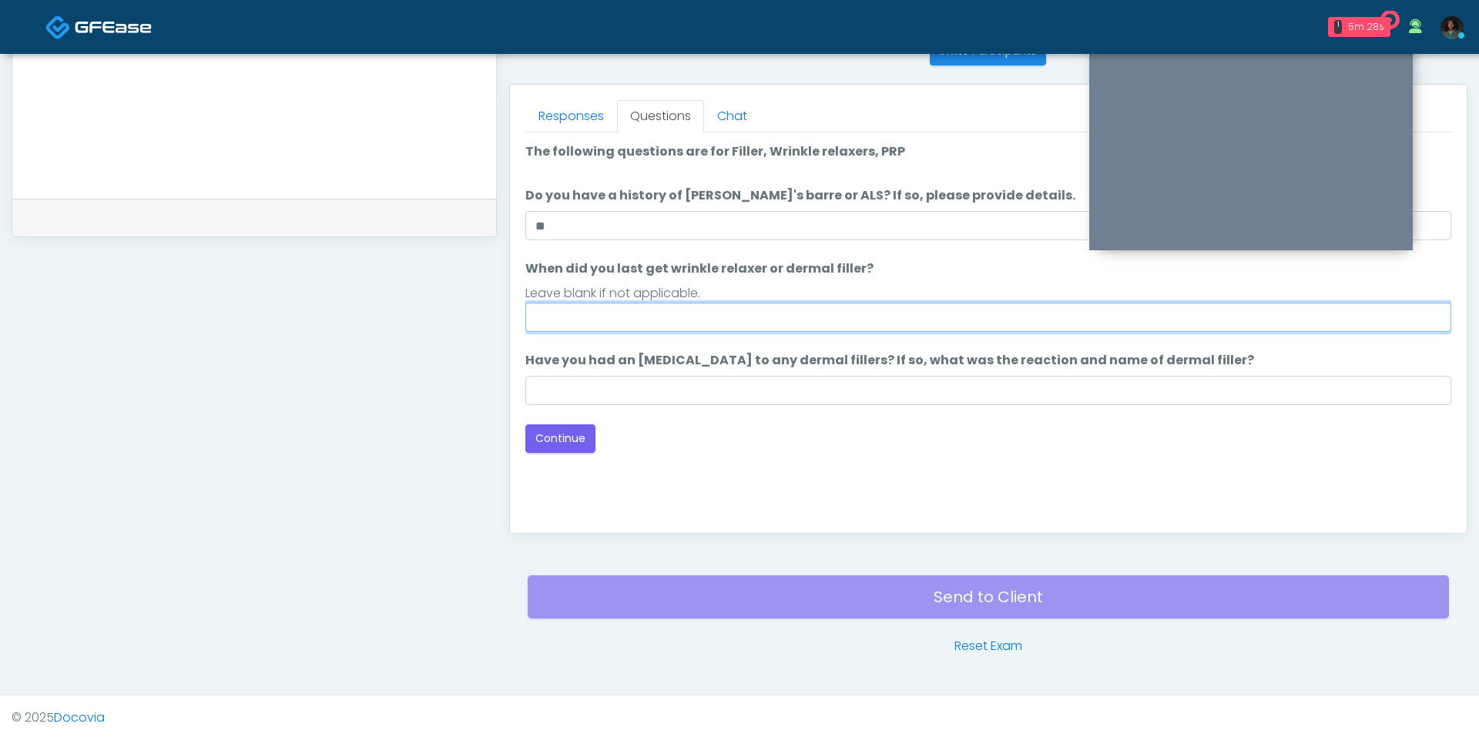
click at [728, 320] on input "When did you last get wrinkle relaxer or dermal filler?" at bounding box center [988, 317] width 926 height 29
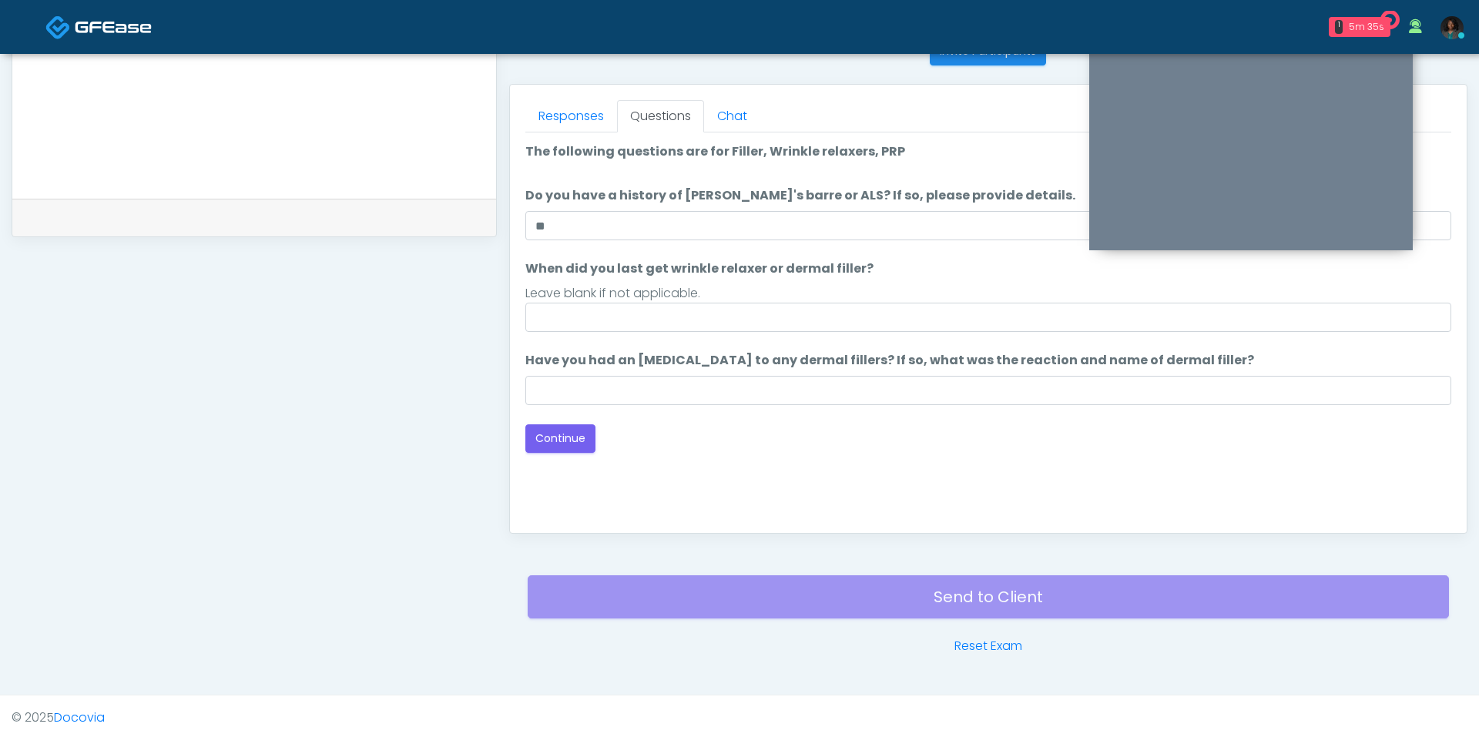
click at [558, 364] on label "Have you had an [MEDICAL_DATA] to any dermal fillers? If so, what was the react…" at bounding box center [889, 360] width 729 height 18
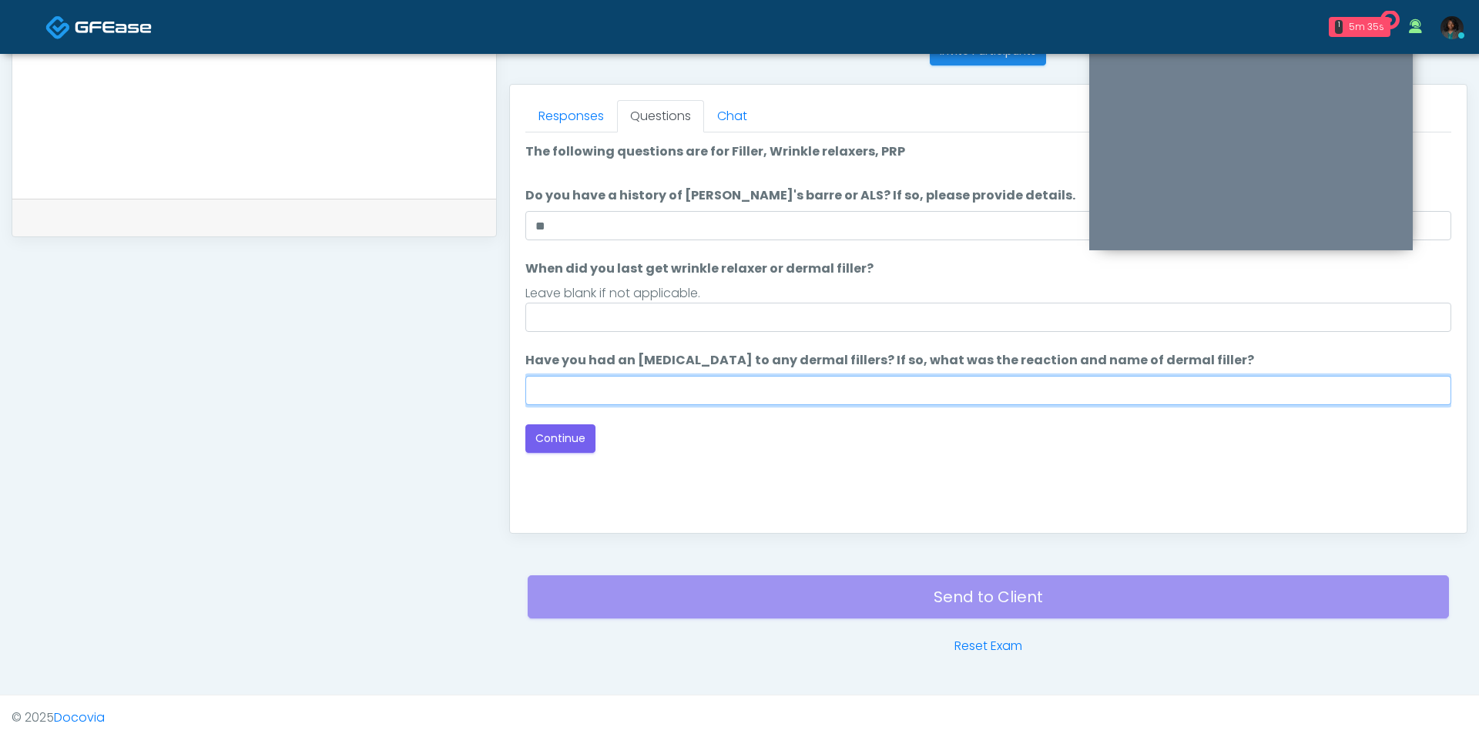
click at [558, 376] on input "Have you had an [MEDICAL_DATA] to any dermal fillers? If so, what was the react…" at bounding box center [988, 390] width 926 height 29
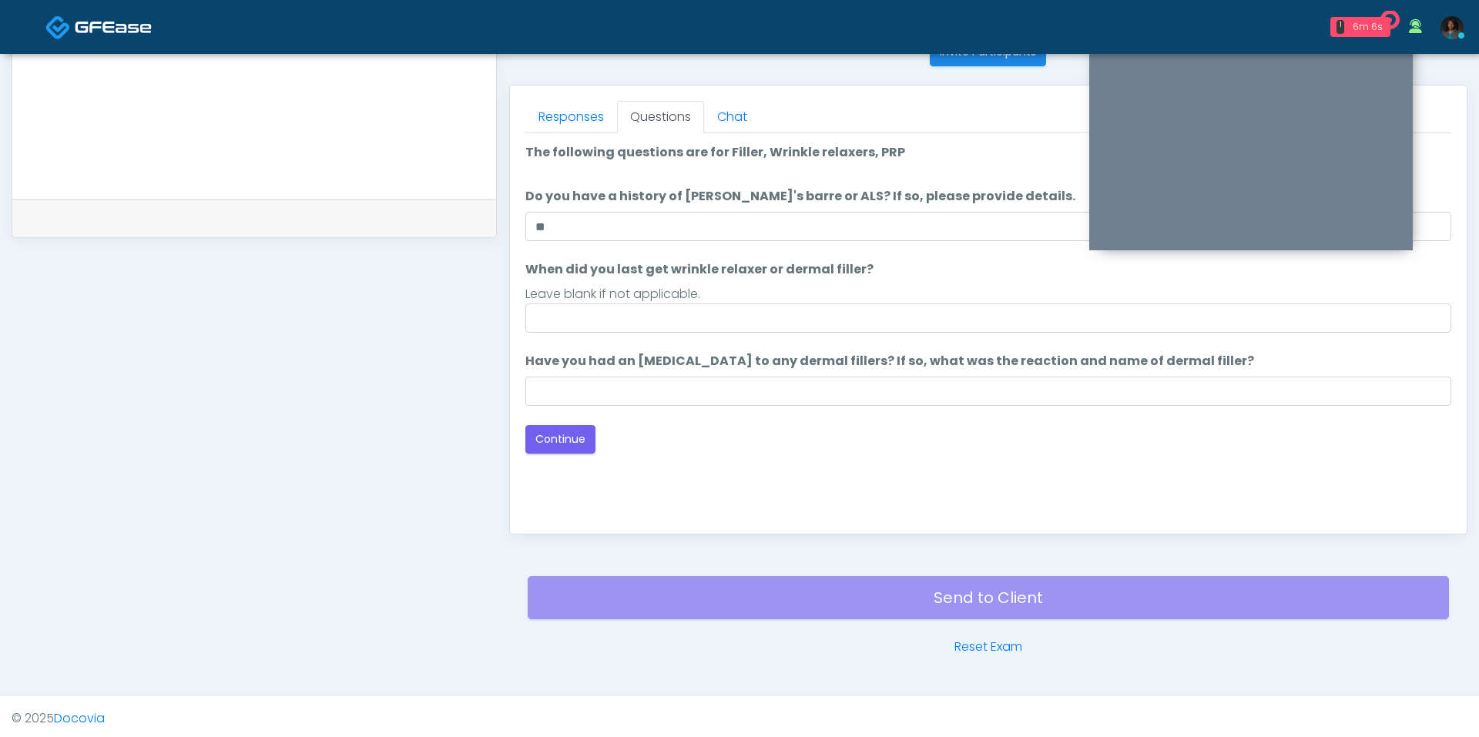
scroll to position [642, 0]
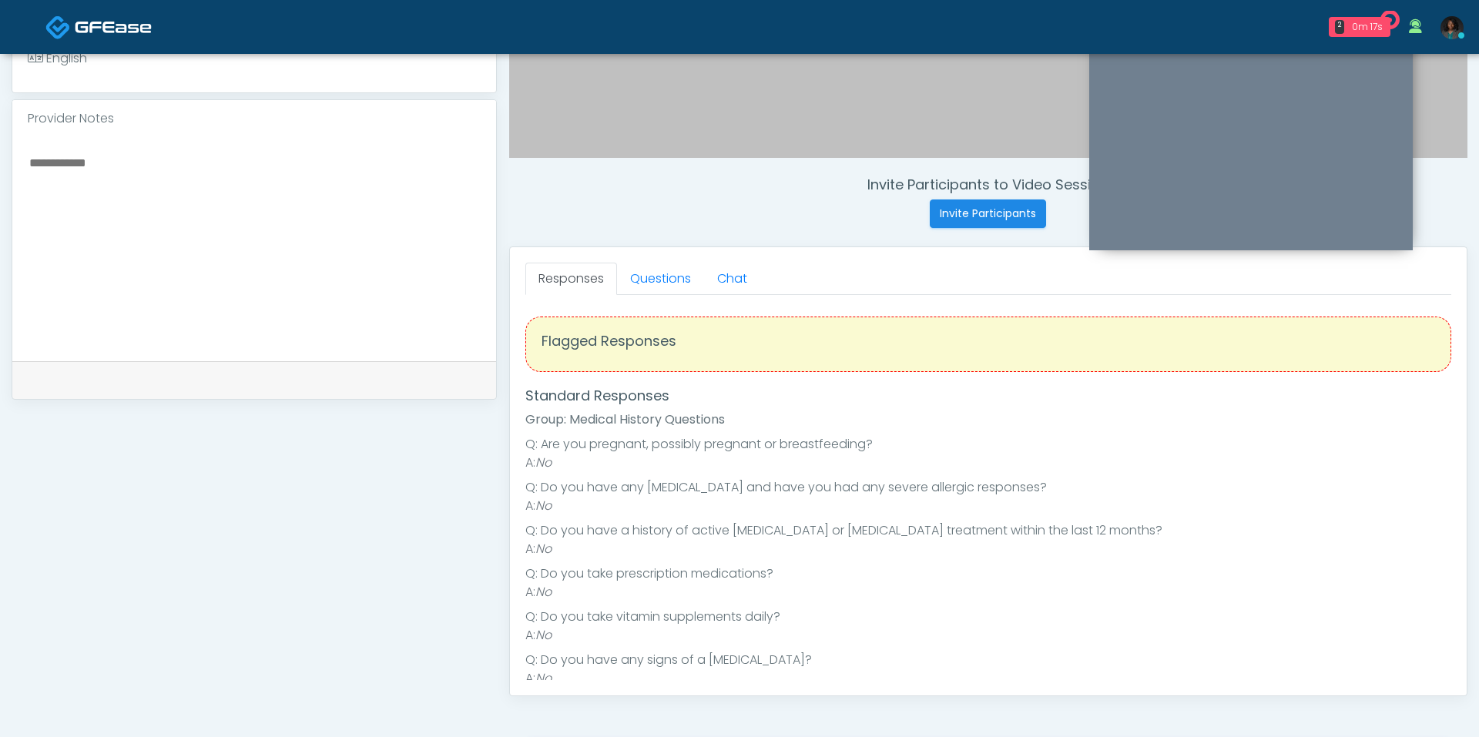
scroll to position [409, 0]
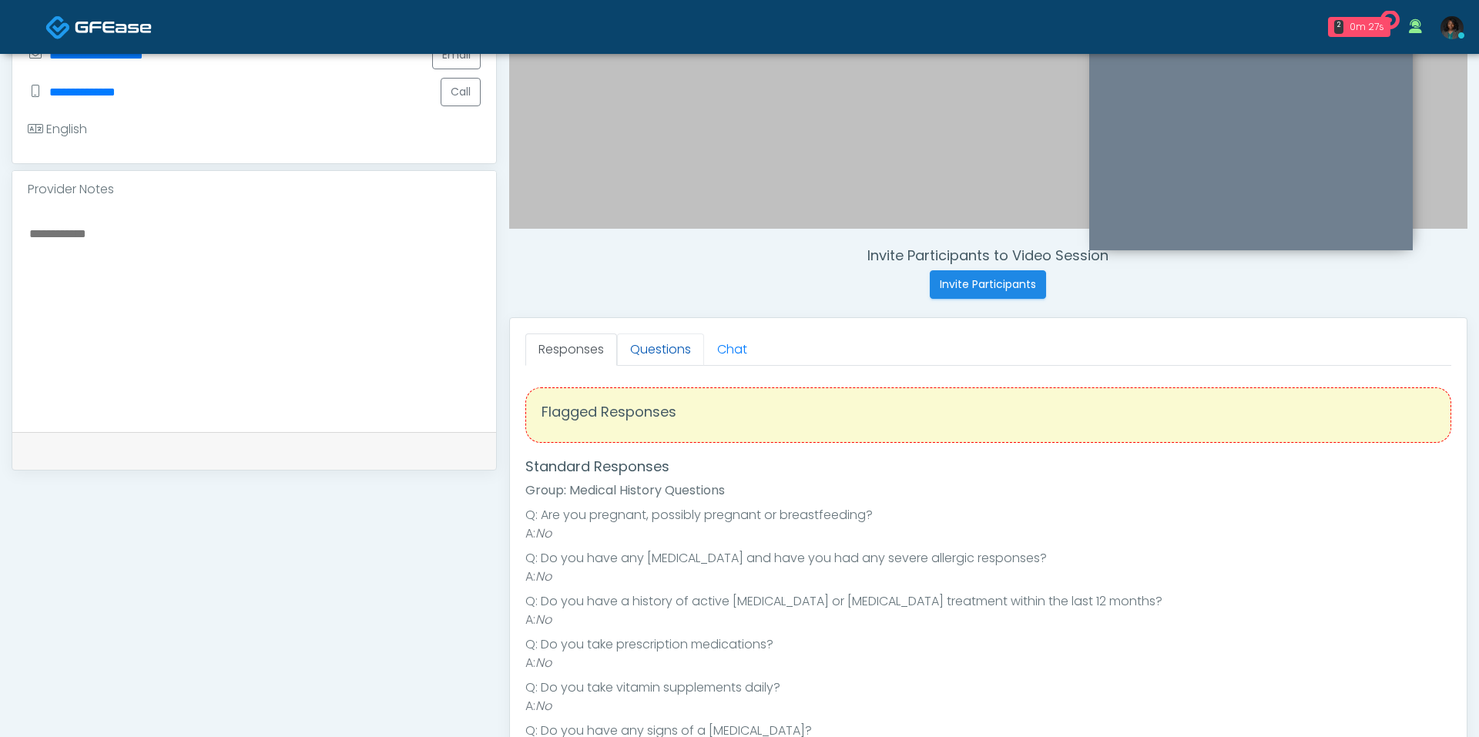
click at [662, 351] on link "Questions" at bounding box center [660, 349] width 87 height 32
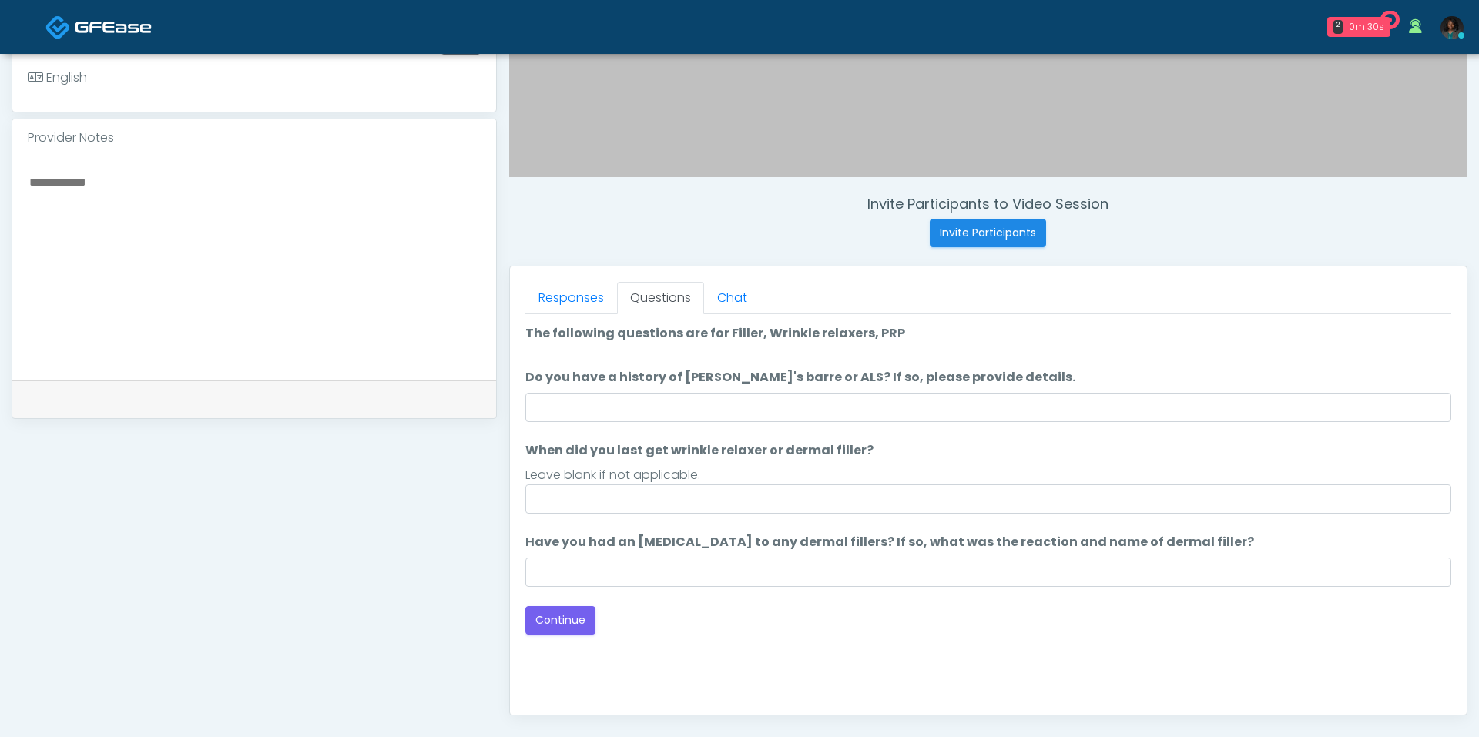
scroll to position [462, 0]
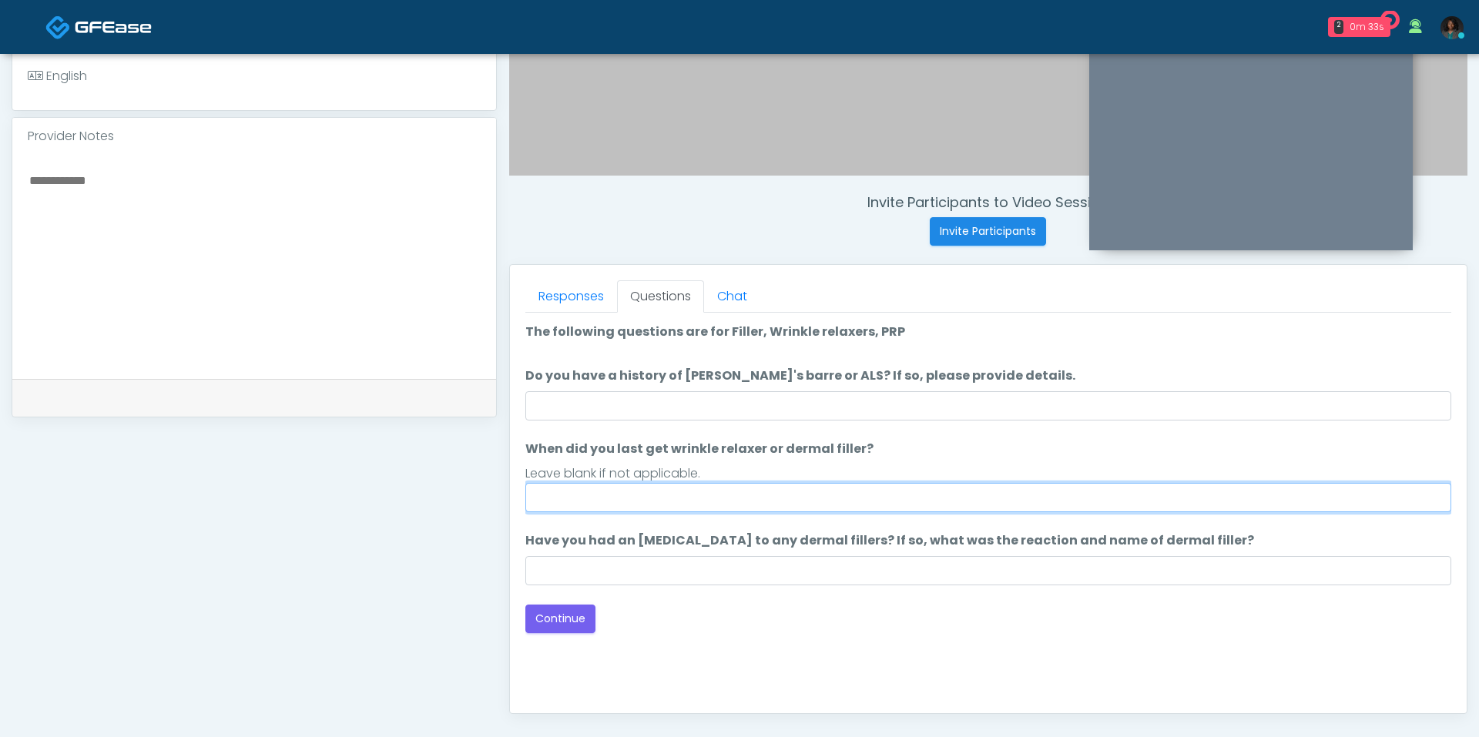
click at [702, 505] on input "When did you last get wrinkle relaxer or dermal filler?" at bounding box center [988, 497] width 926 height 29
type input "***"
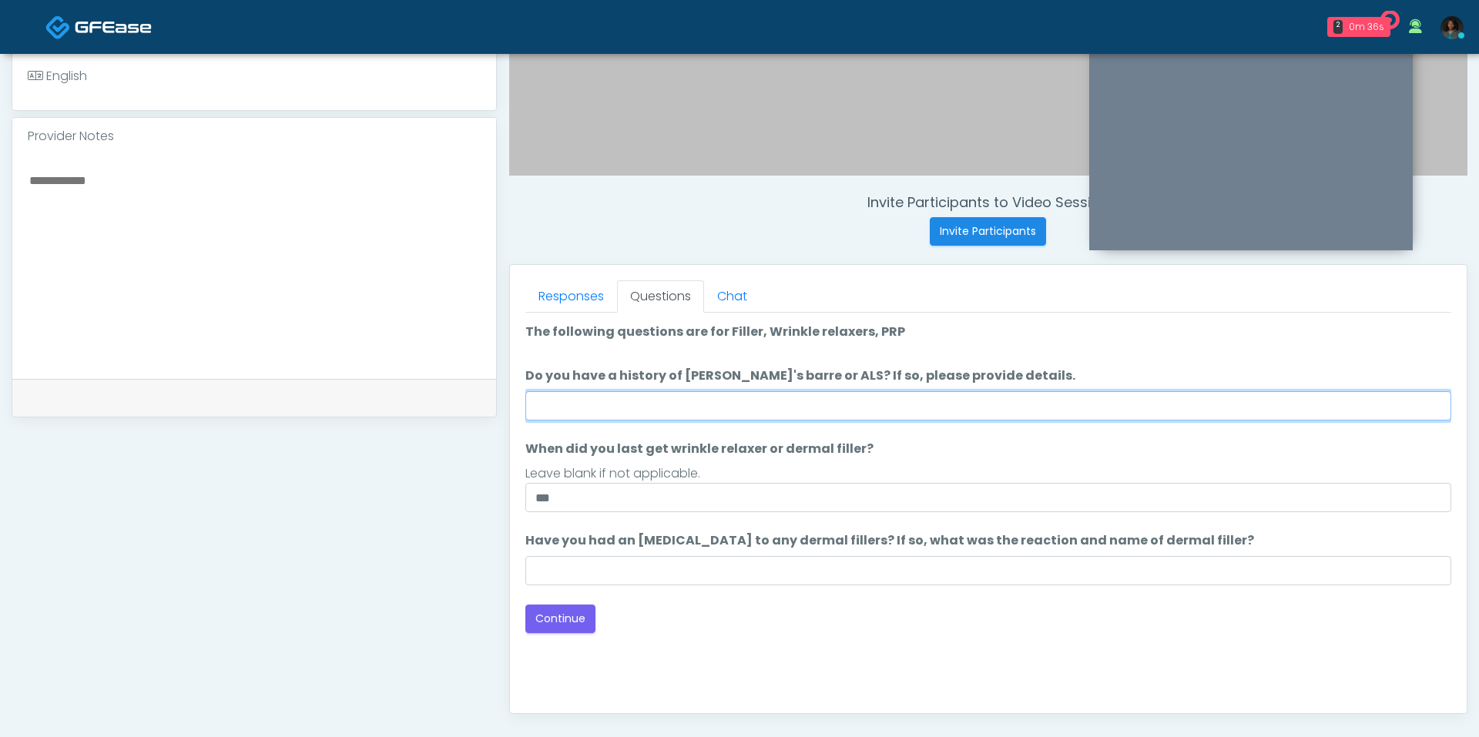
click at [728, 391] on input "Do you have a history of [PERSON_NAME]'s barre or ALS? If so, please provide de…" at bounding box center [988, 405] width 926 height 29
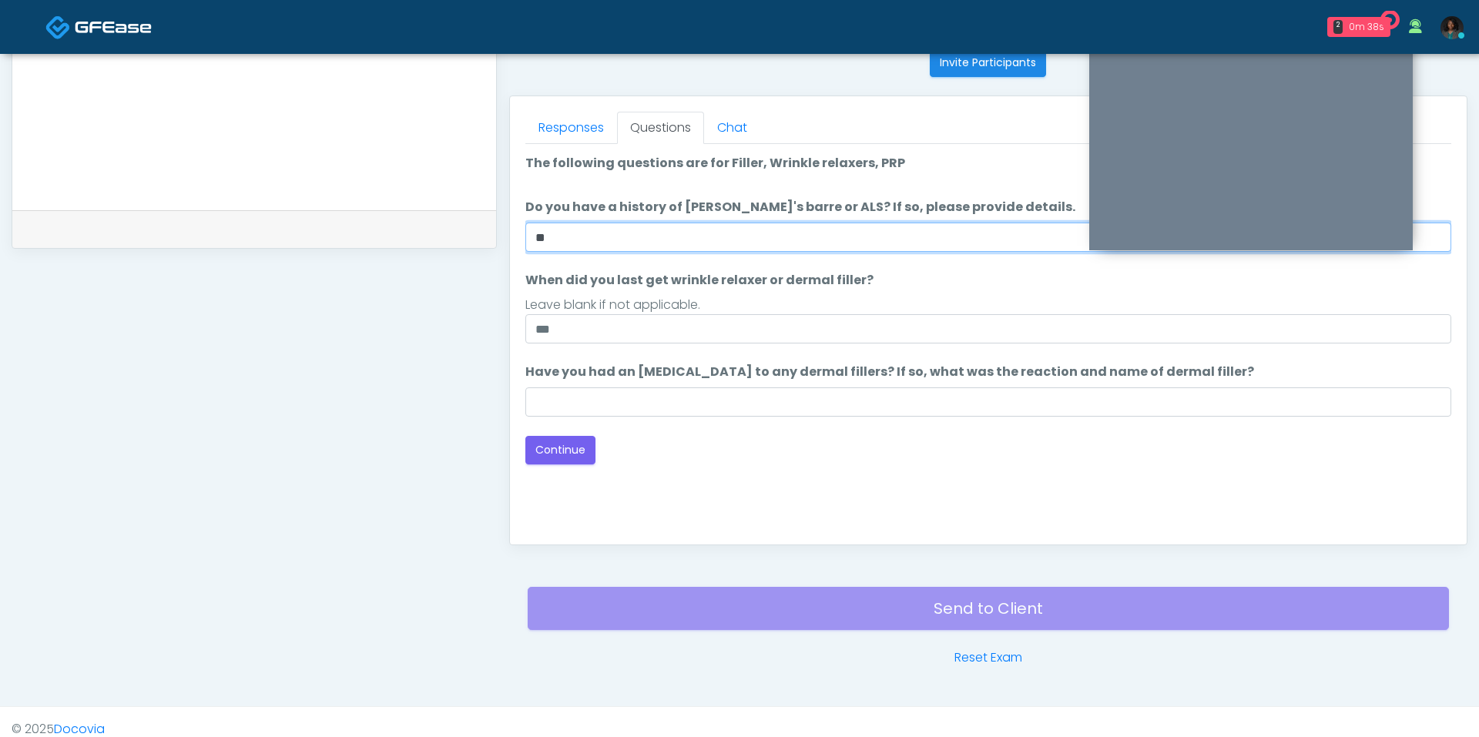
scroll to position [637, 0]
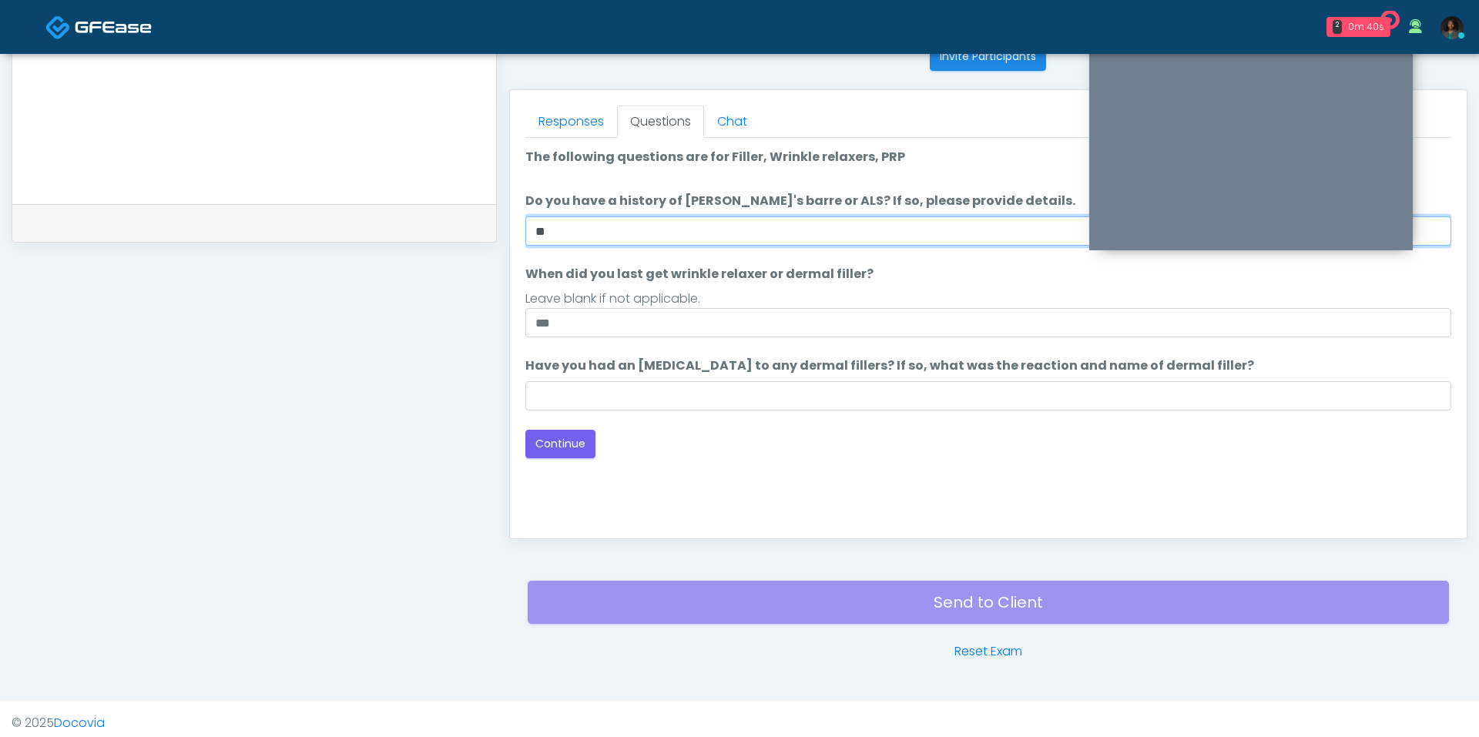
type input "**"
click at [686, 411] on div "Loading... Connecting to your agent... Please wait while we prepare your person…" at bounding box center [988, 303] width 926 height 310
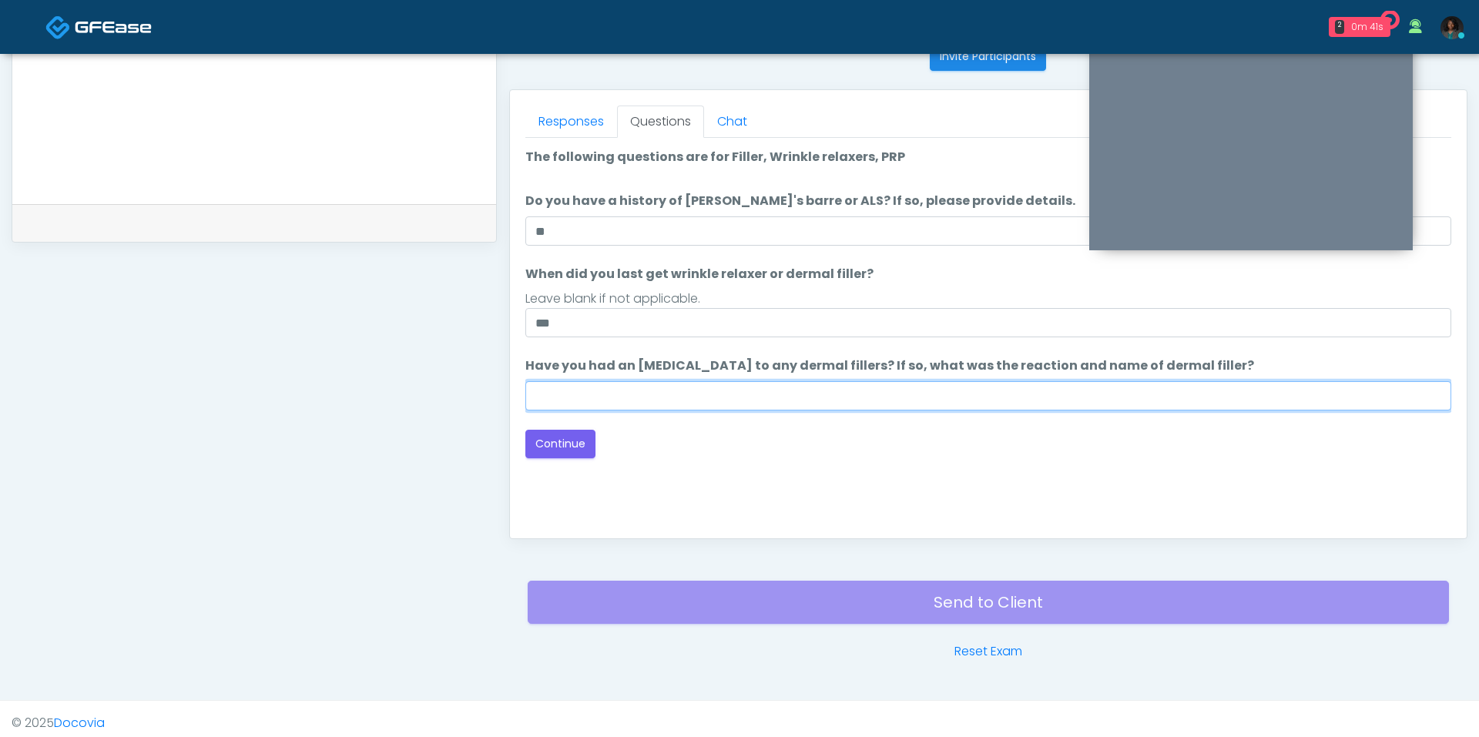
click at [686, 394] on input "Have you had an [MEDICAL_DATA] to any dermal fillers? If so, what was the react…" at bounding box center [988, 395] width 926 height 29
type input "***"
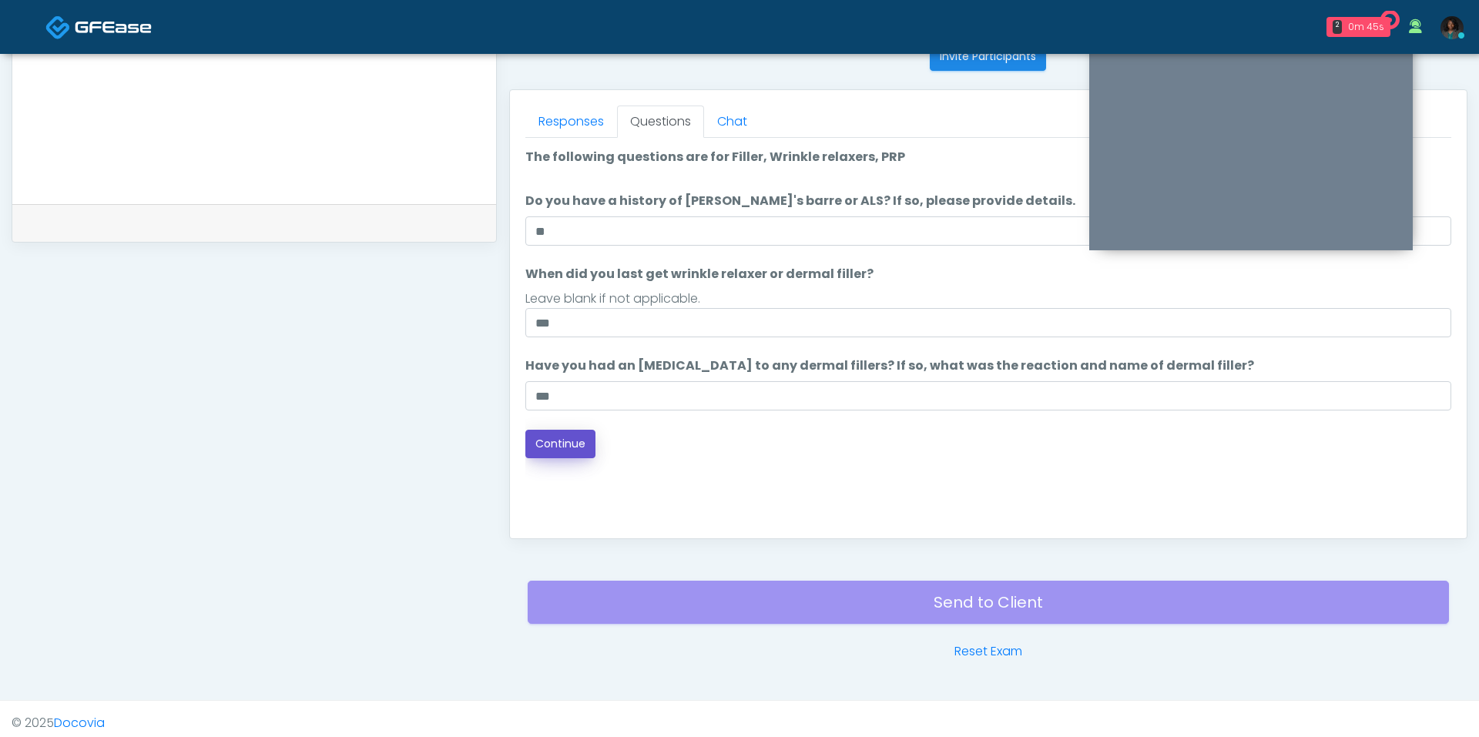
click at [571, 442] on button "Continue" at bounding box center [560, 444] width 70 height 28
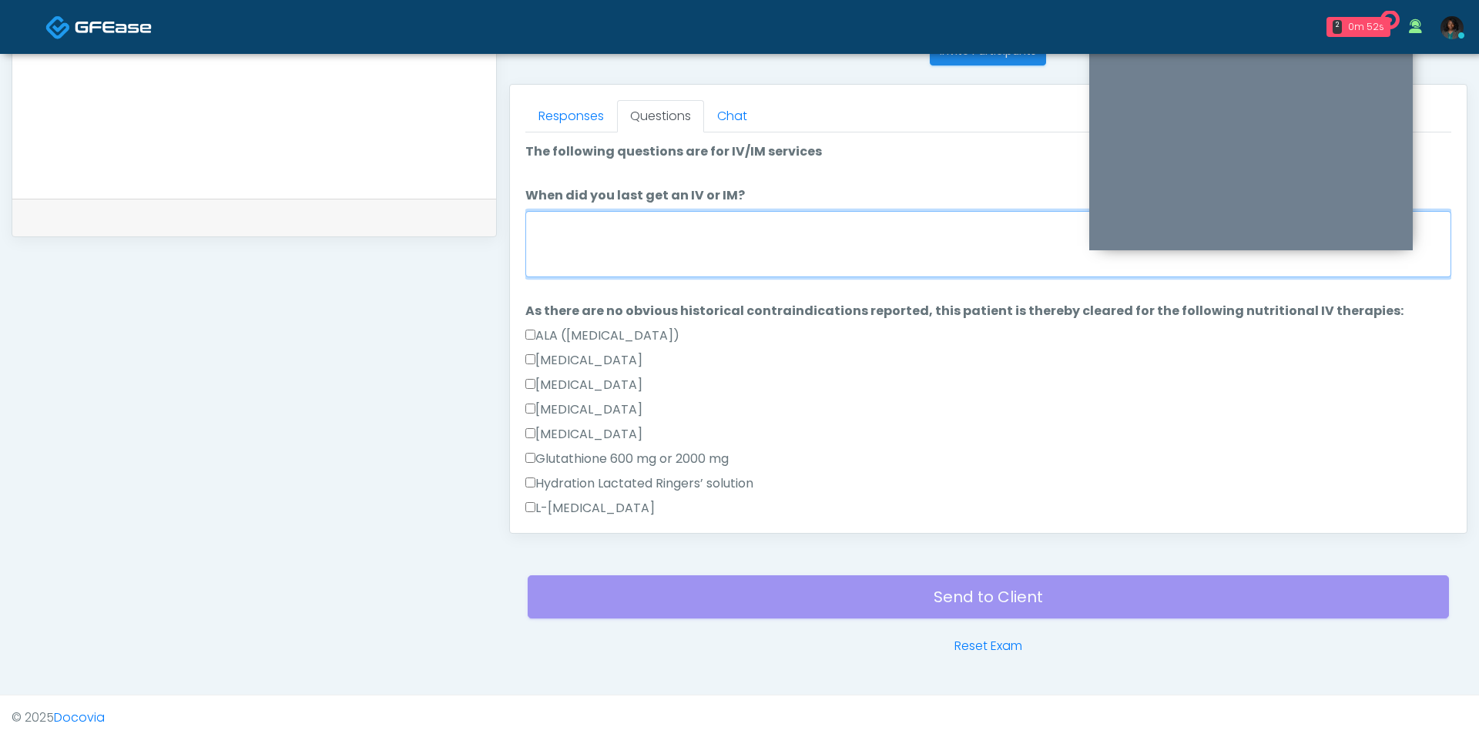
click at [632, 256] on textarea "When did you last get an IV or IM?" at bounding box center [988, 244] width 926 height 66
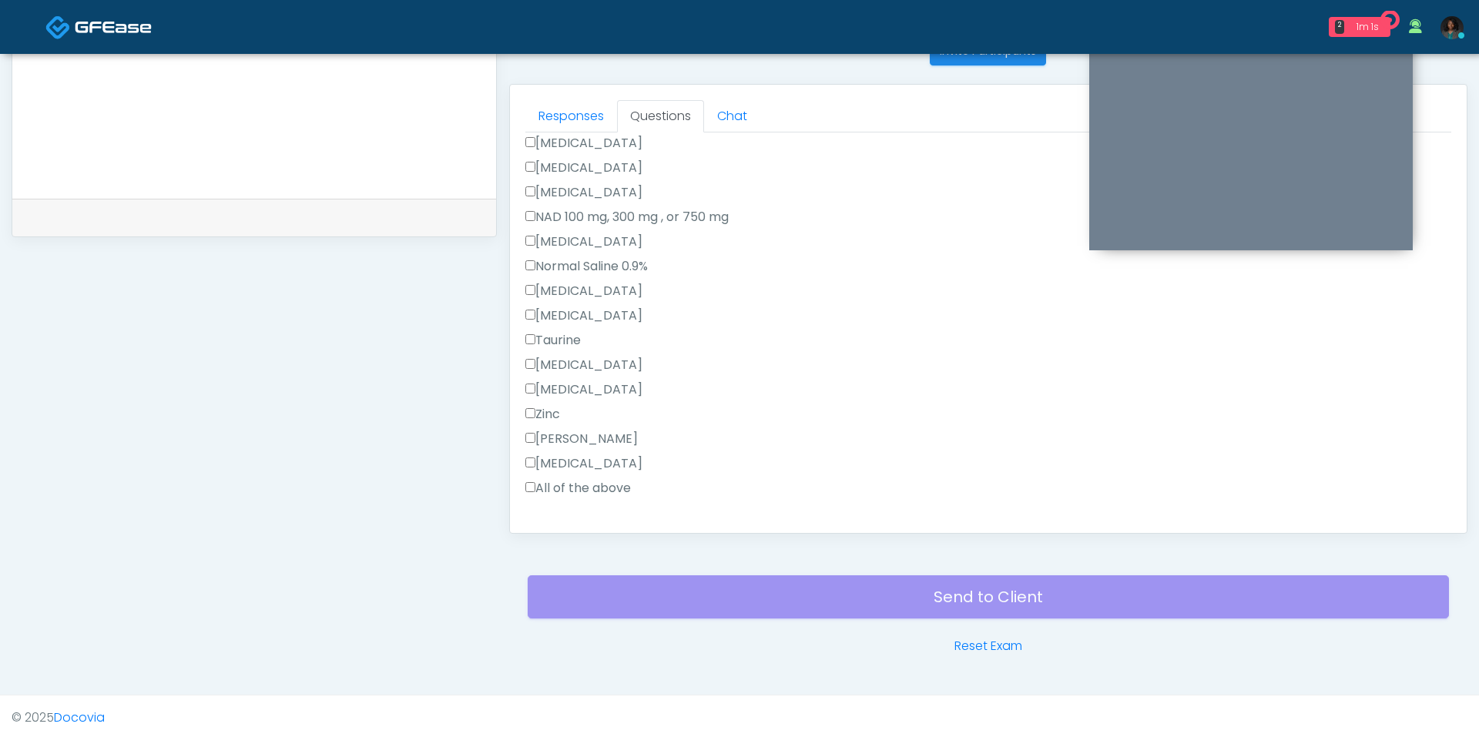
scroll to position [447, 0]
type textarea "**********"
click at [622, 477] on label "All of the above" at bounding box center [578, 480] width 106 height 18
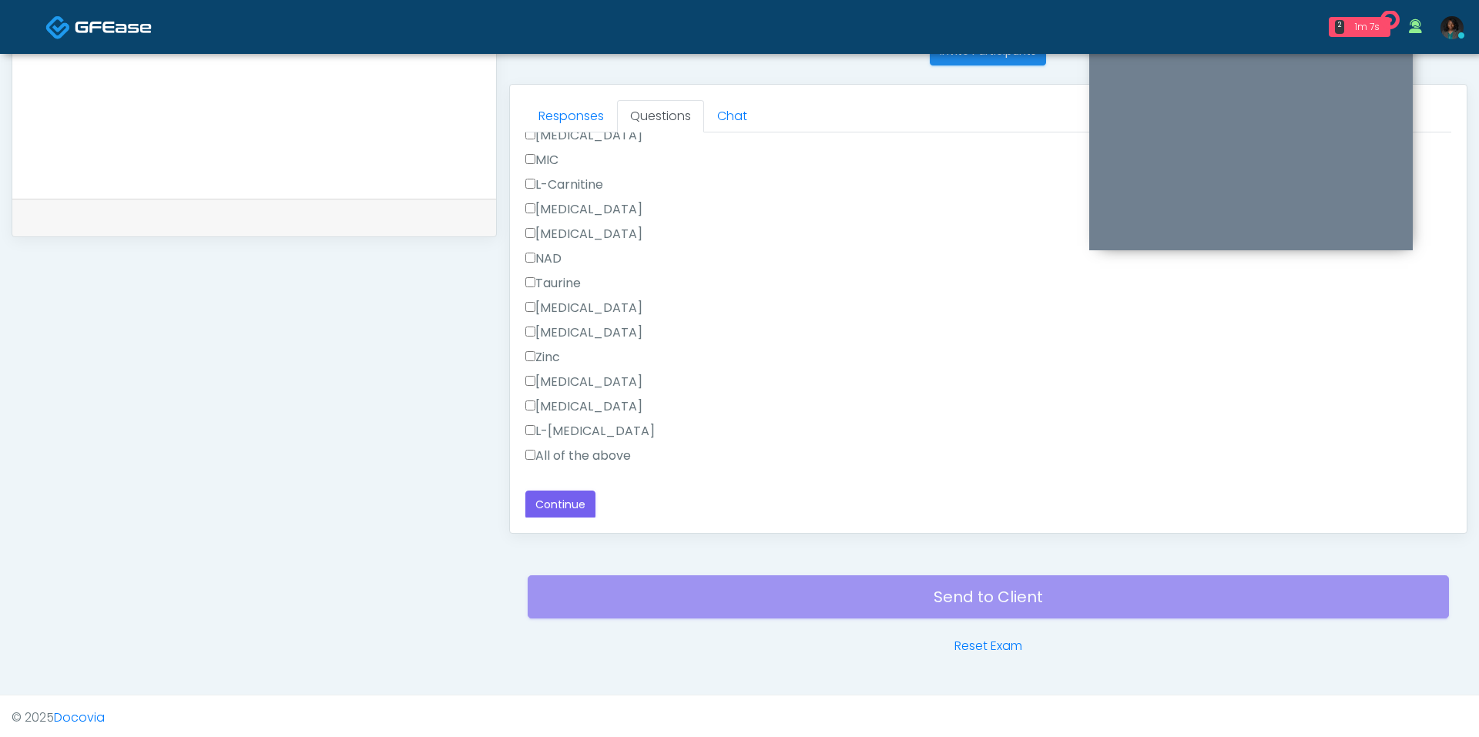
click at [585, 452] on label "All of the above" at bounding box center [578, 456] width 106 height 18
click at [559, 497] on button "Continue" at bounding box center [560, 505] width 70 height 28
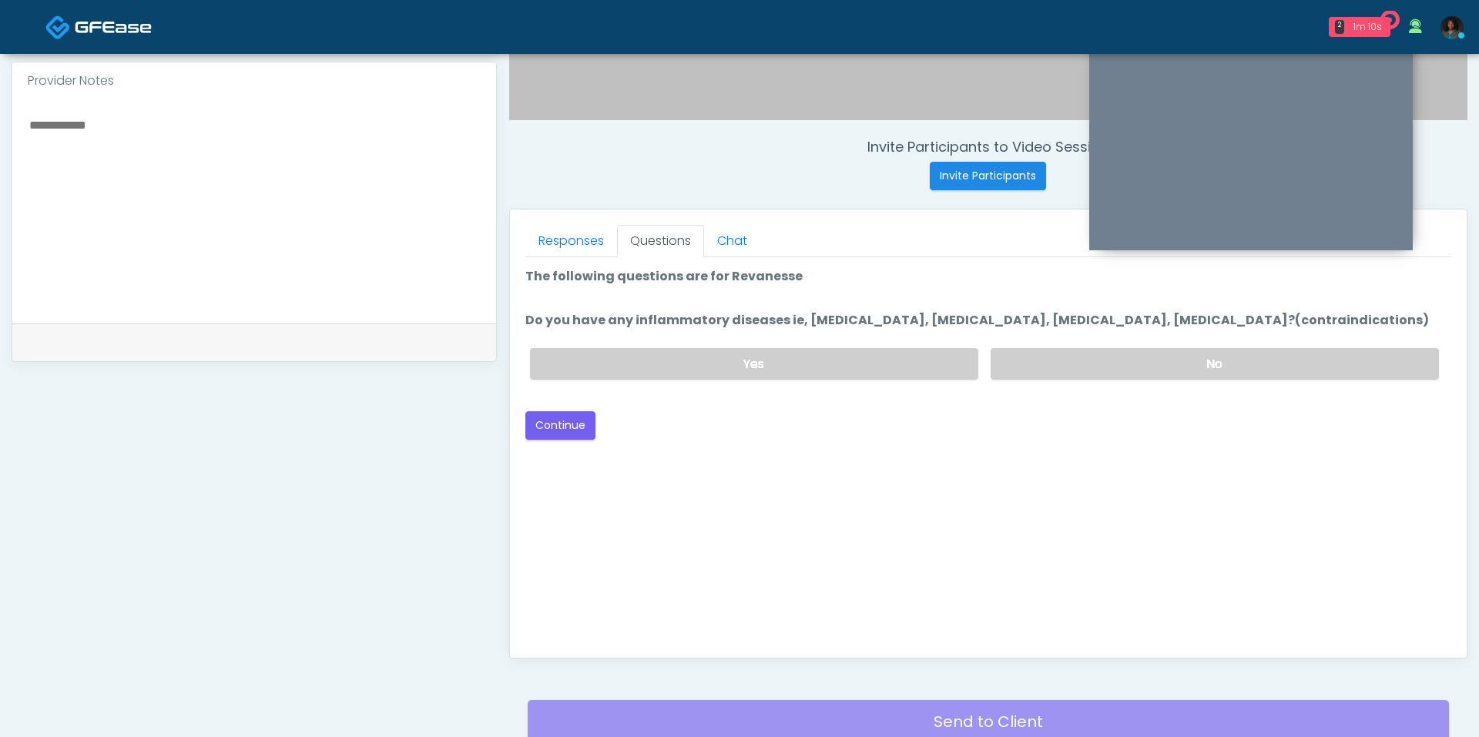
scroll to position [513, 0]
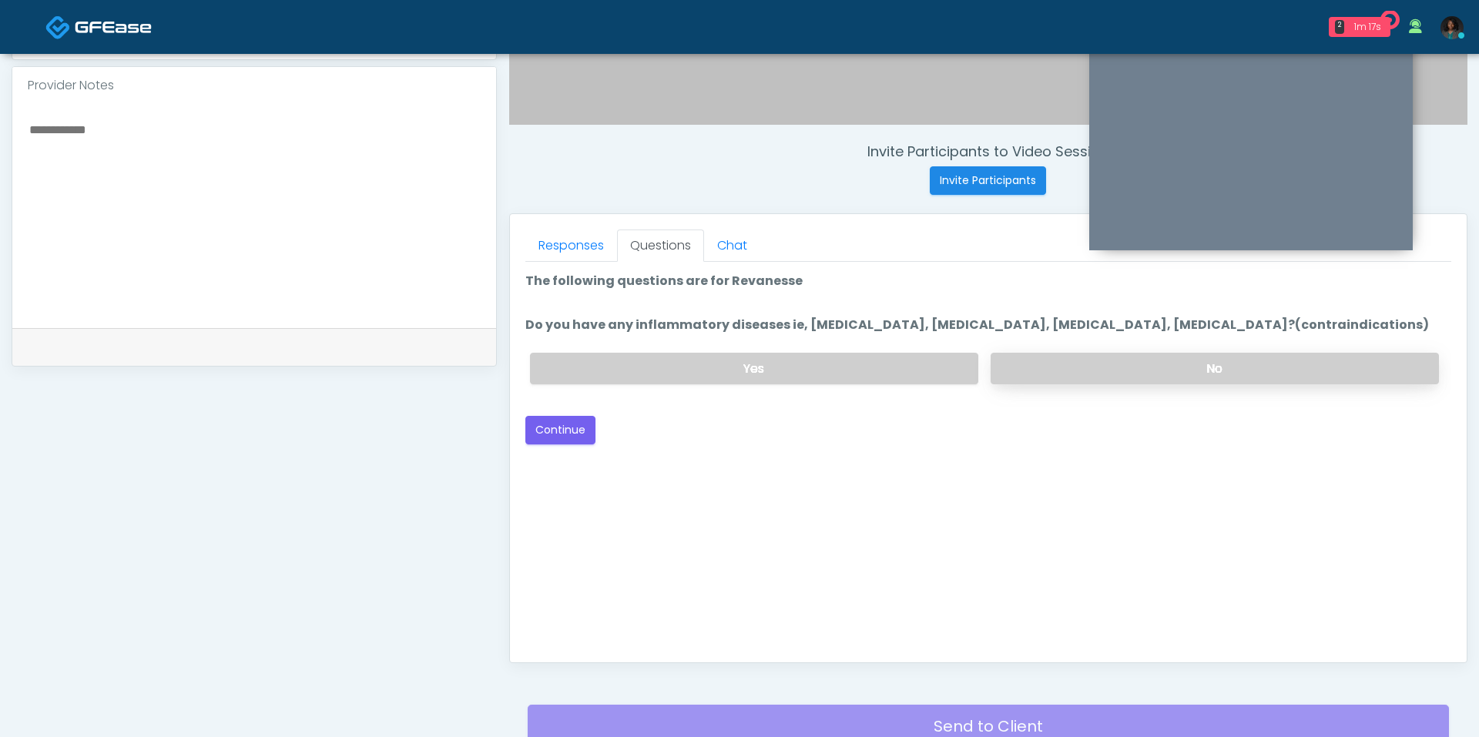
click at [1036, 367] on label "No" at bounding box center [1214, 369] width 448 height 32
click at [565, 433] on button "Continue" at bounding box center [560, 430] width 70 height 28
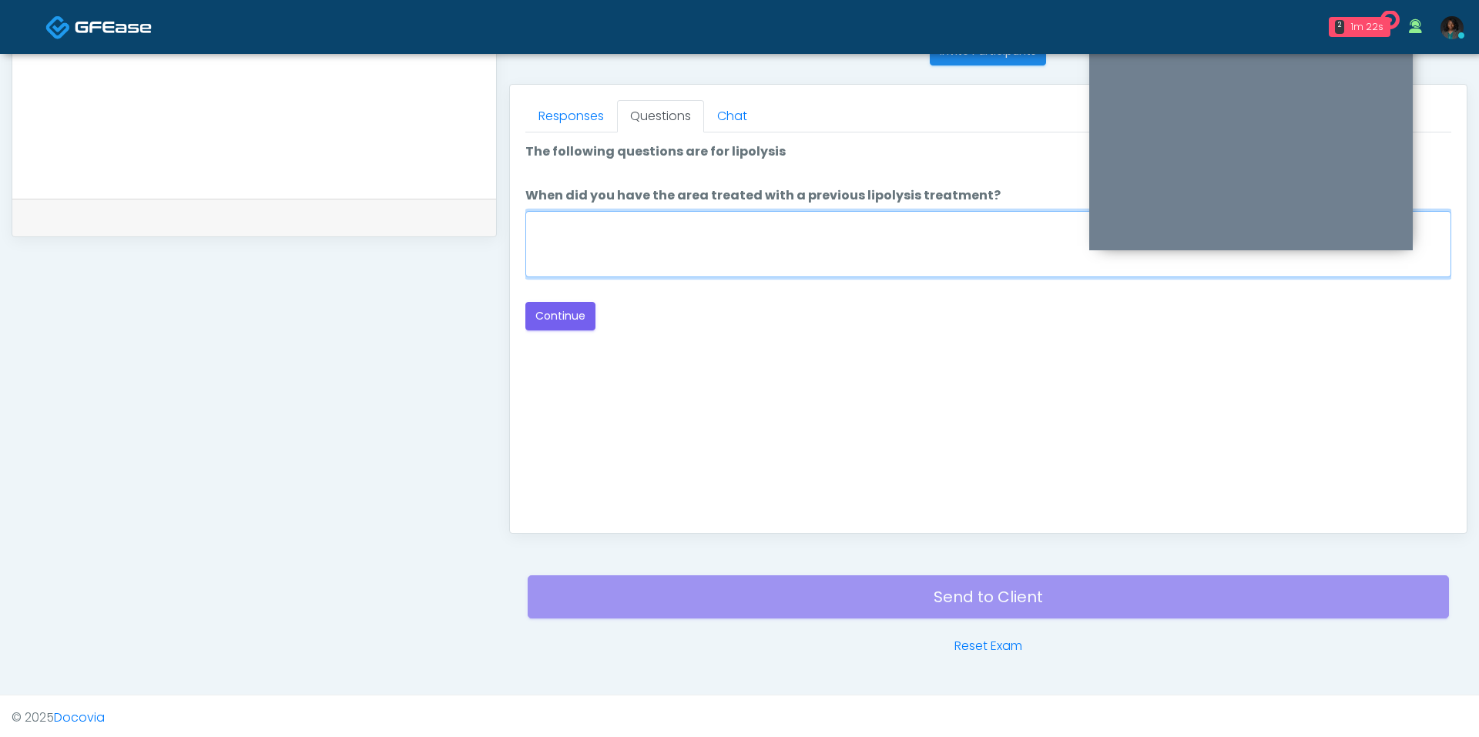
click at [702, 252] on textarea "When did you have the area treated with a previous lipolysis treatment?" at bounding box center [988, 244] width 926 height 66
type textarea "***"
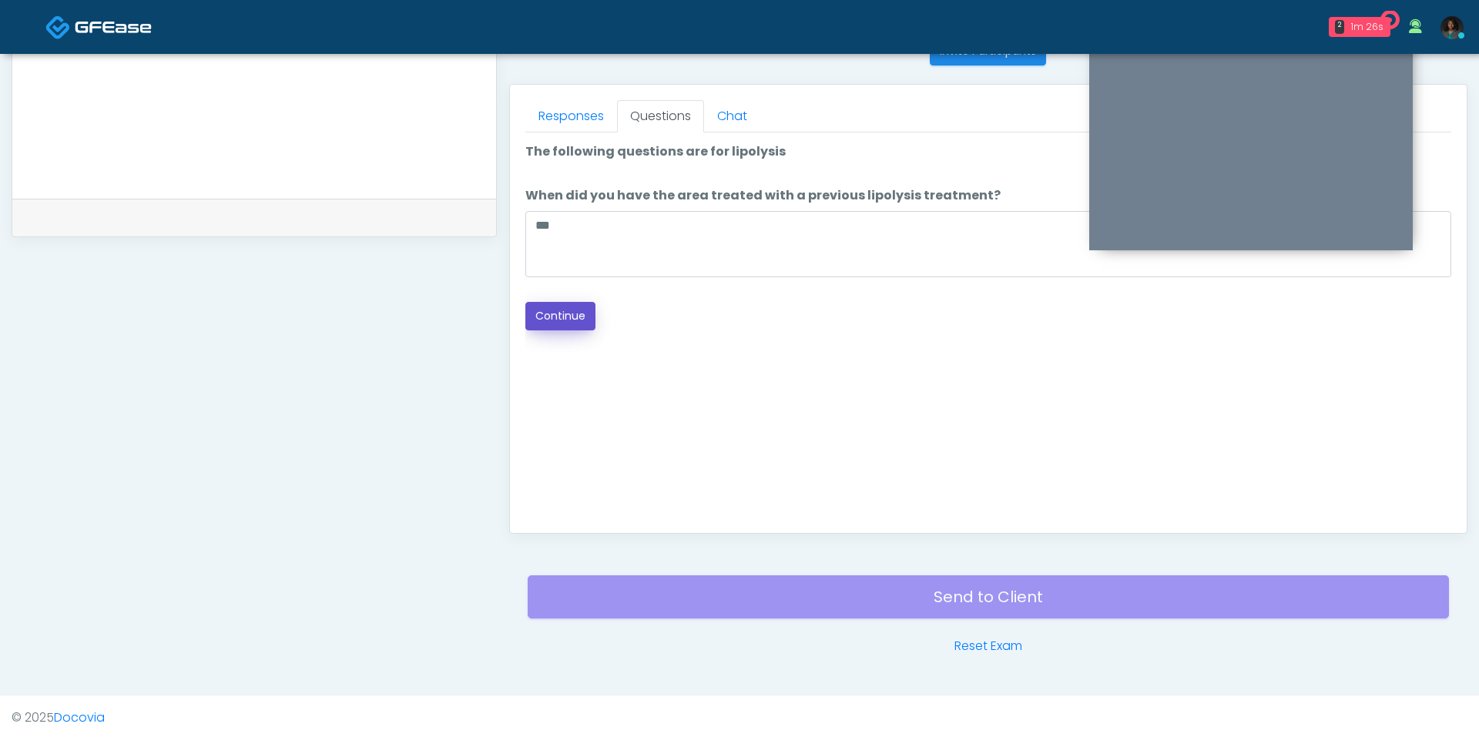
click at [591, 307] on button "Continue" at bounding box center [560, 316] width 70 height 28
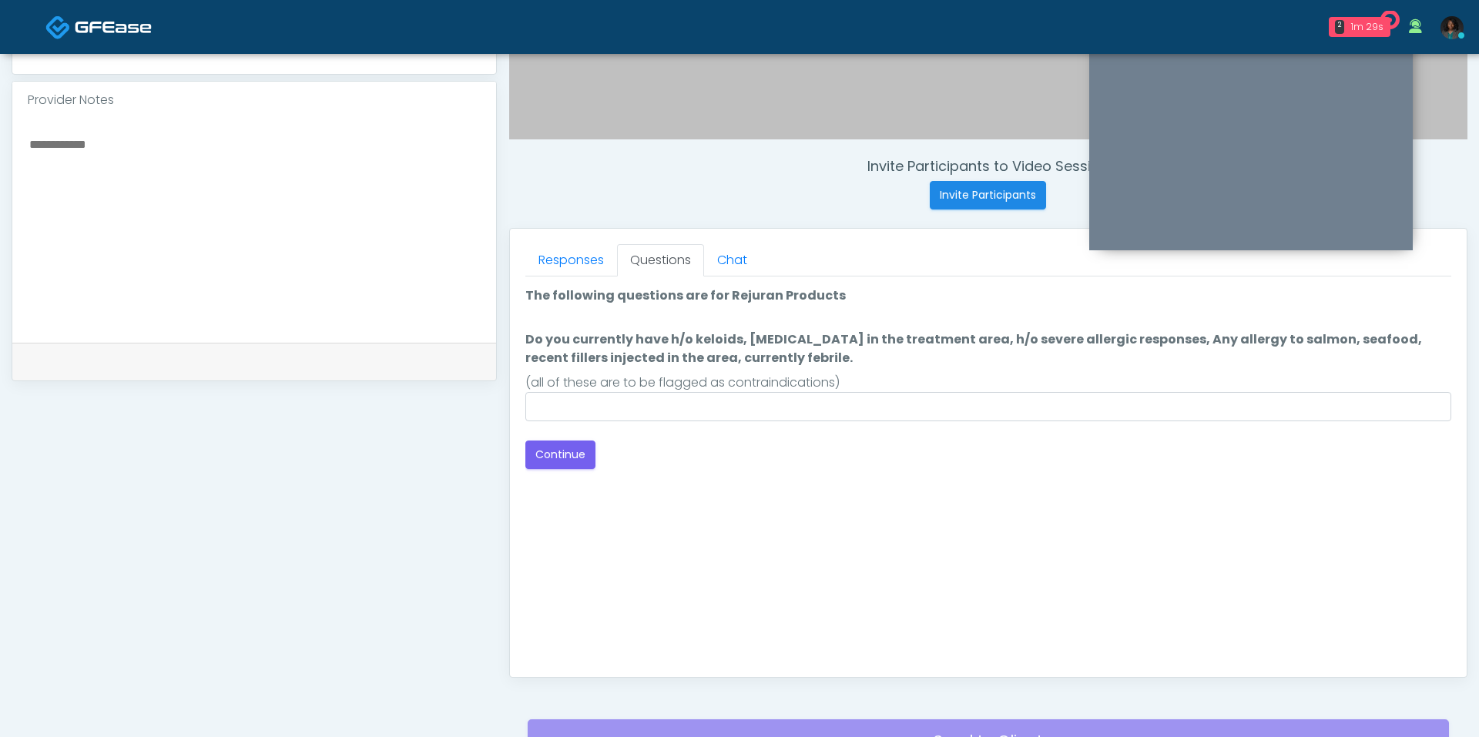
scroll to position [499, 0]
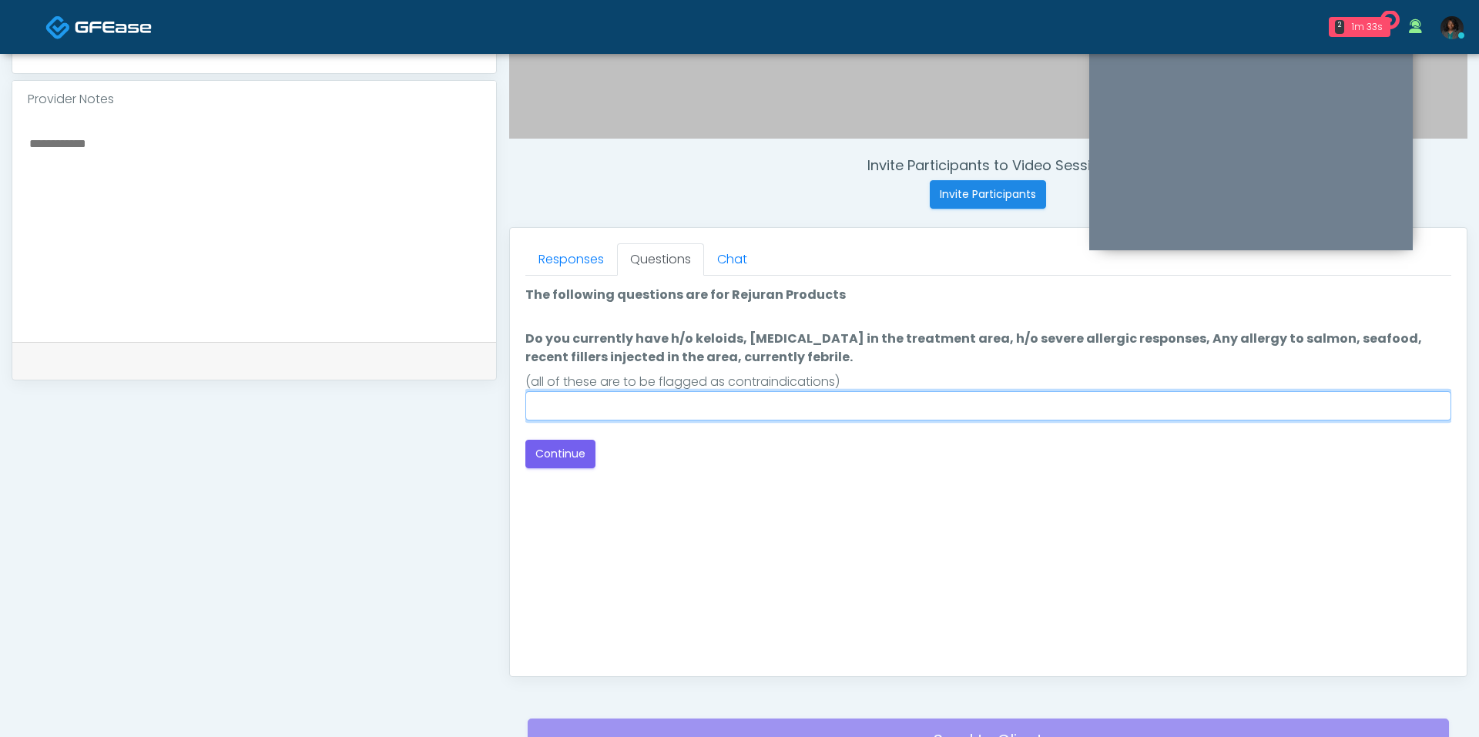
click at [603, 391] on input "Do you currently have h/o keloids, skin infection in the treatment area, h/o se…" at bounding box center [988, 405] width 926 height 29
type input "**"
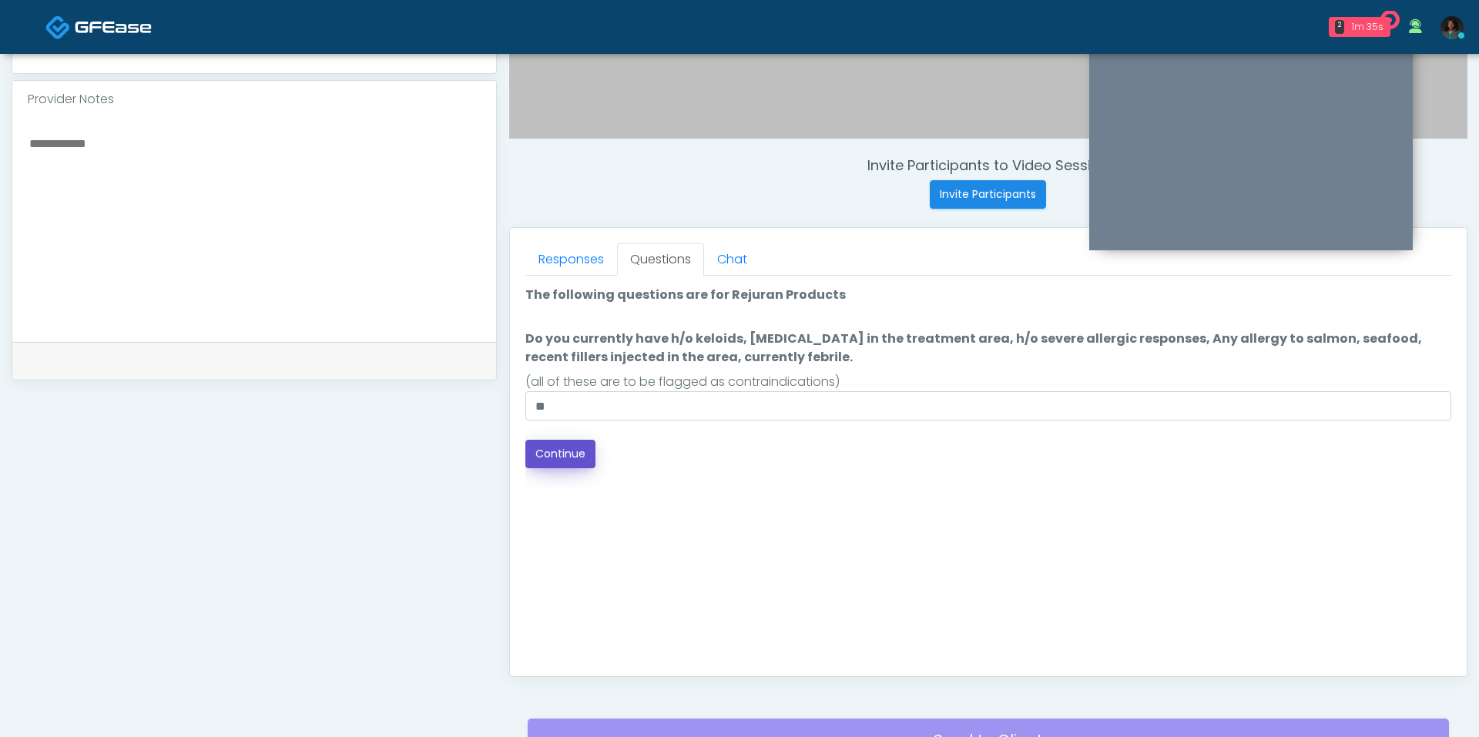
click at [558, 457] on button "Continue" at bounding box center [560, 454] width 70 height 28
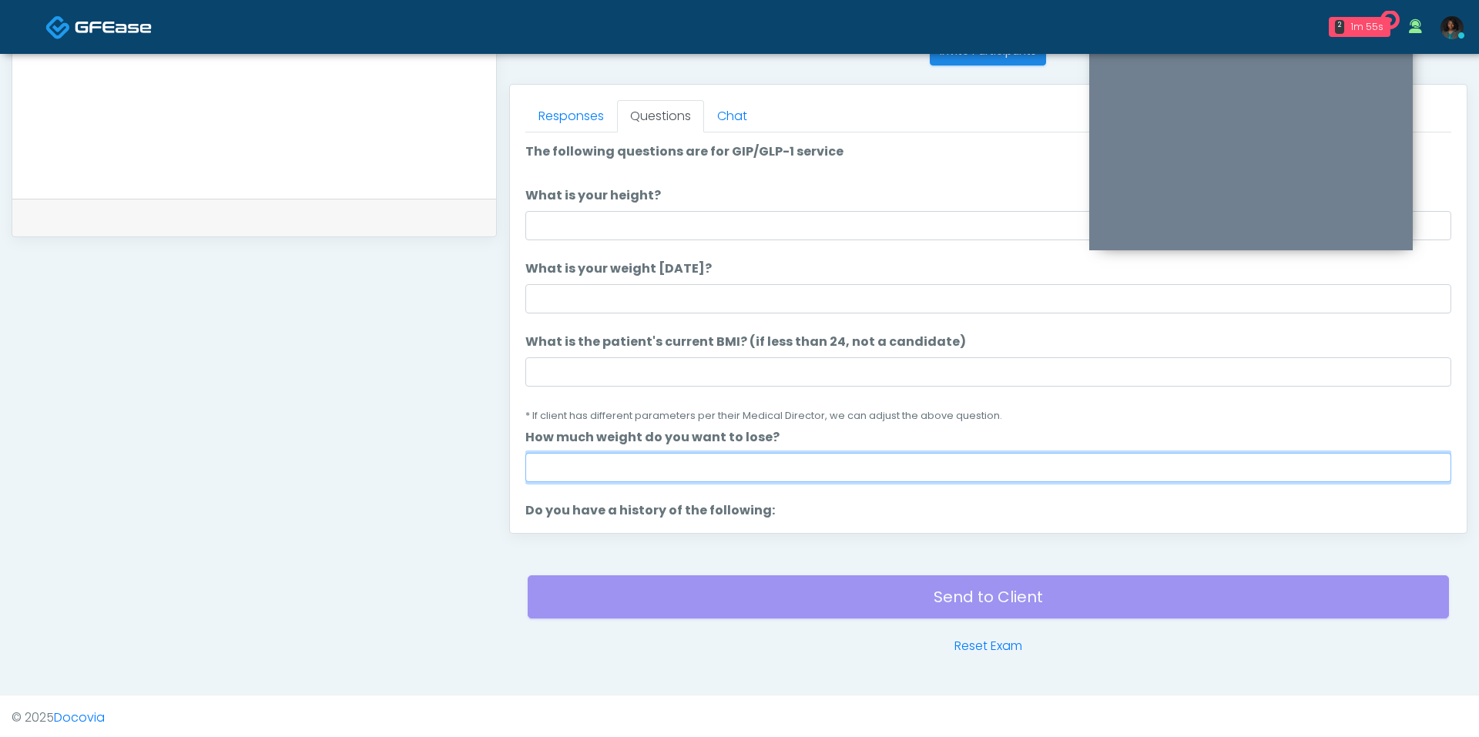
click at [611, 461] on input "How much weight do you want to lose?" at bounding box center [988, 467] width 926 height 29
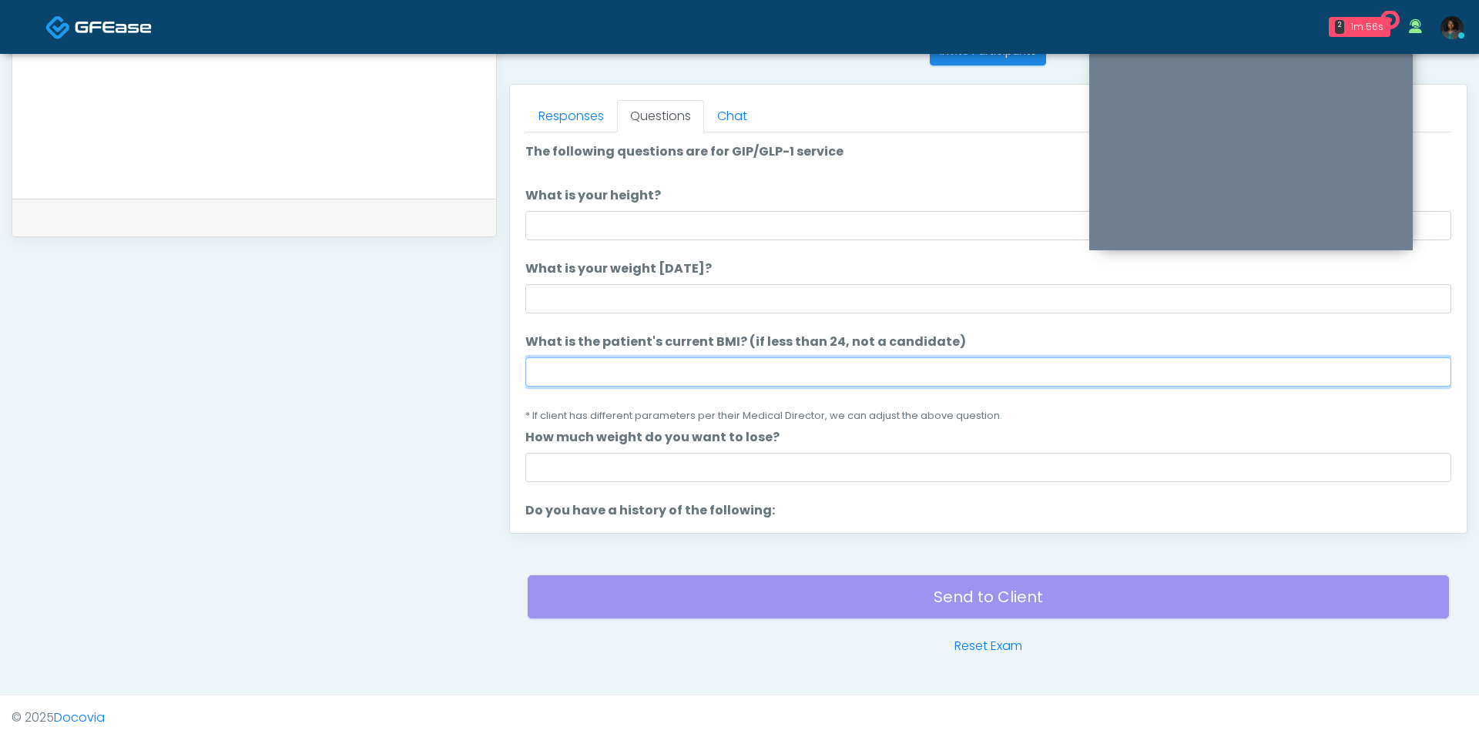
click at [590, 374] on input "What is the patient's current BMI? (if less than 24, not a candidate)" at bounding box center [988, 371] width 926 height 29
type input "****"
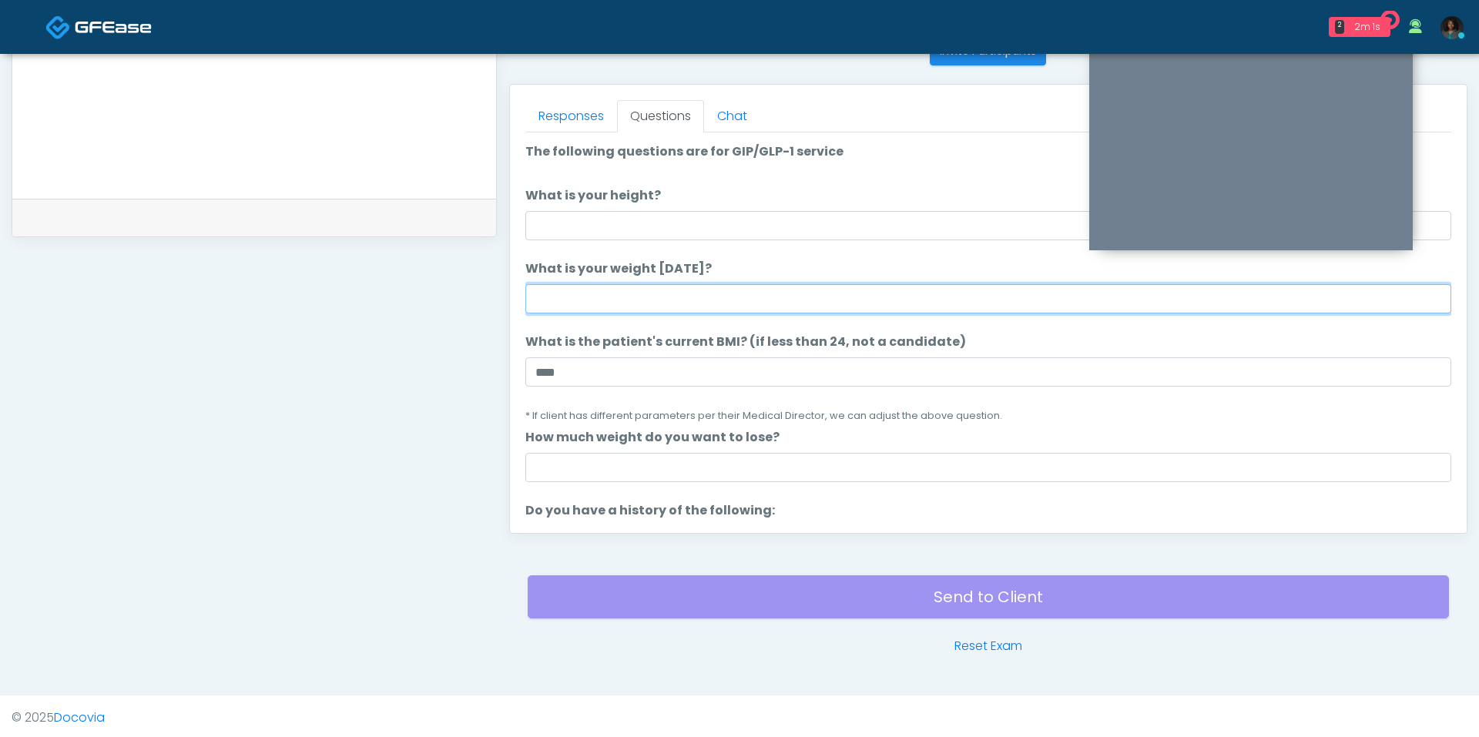
click at [605, 293] on input "What is your weight today?" at bounding box center [988, 298] width 926 height 29
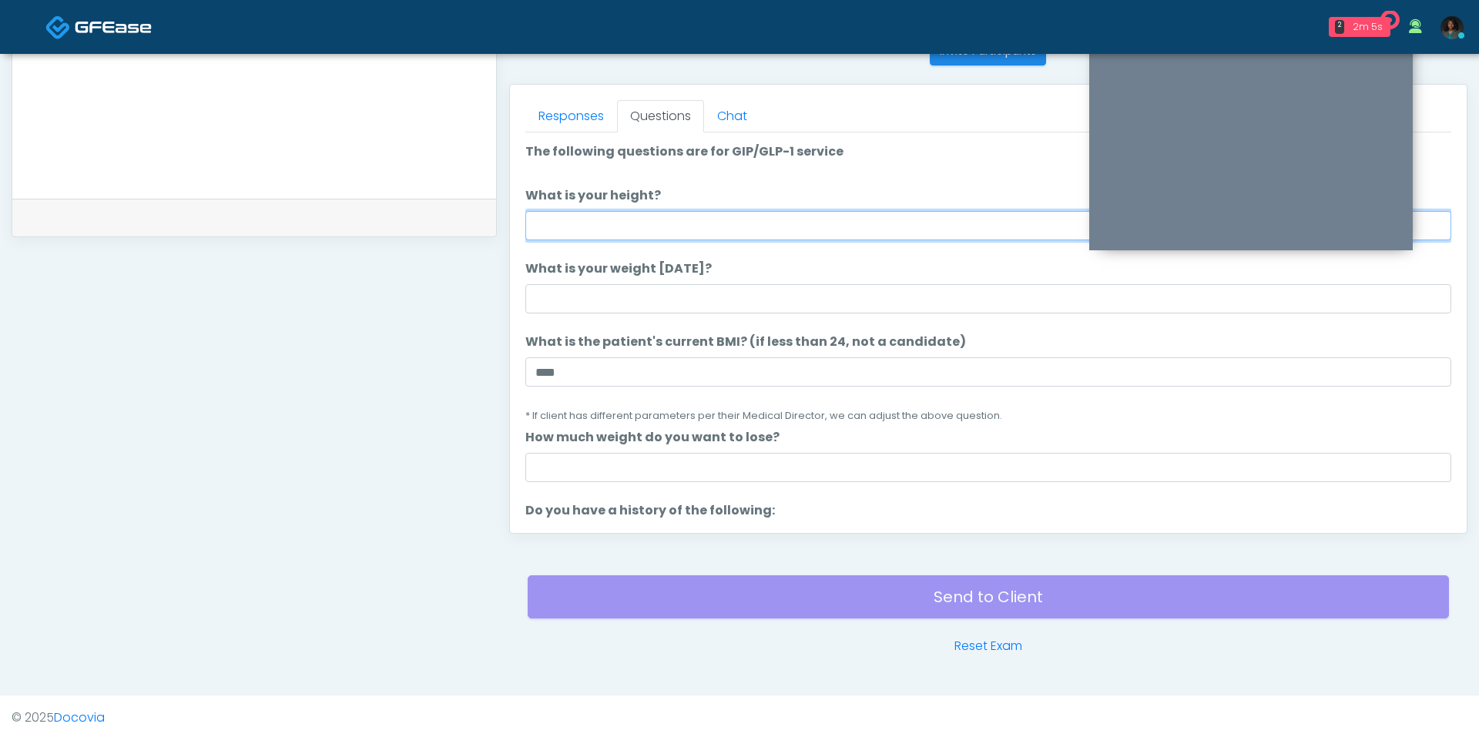
click at [613, 214] on input "What is your height?" at bounding box center [988, 225] width 926 height 29
type input "***"
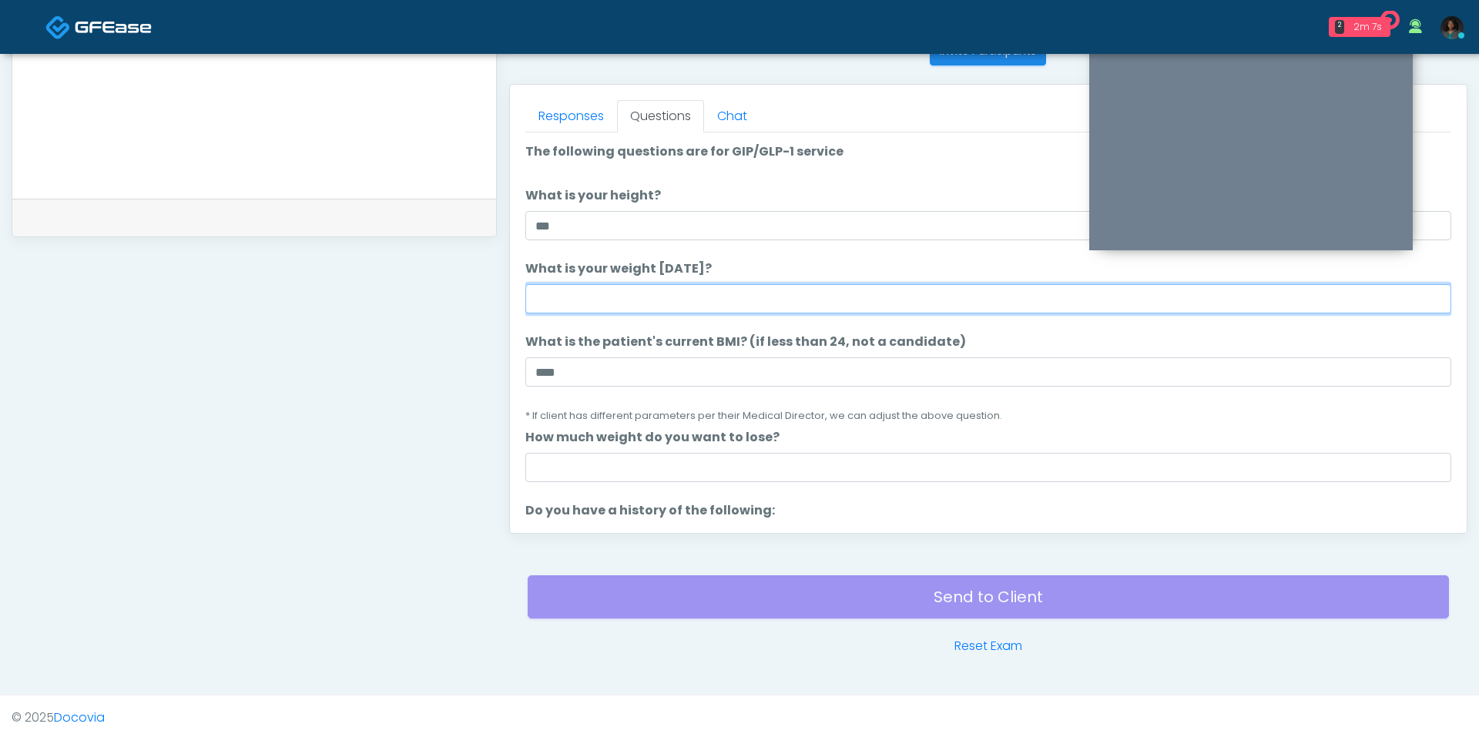
click at [586, 292] on input "What is your weight today?" at bounding box center [988, 298] width 926 height 29
type input "***"
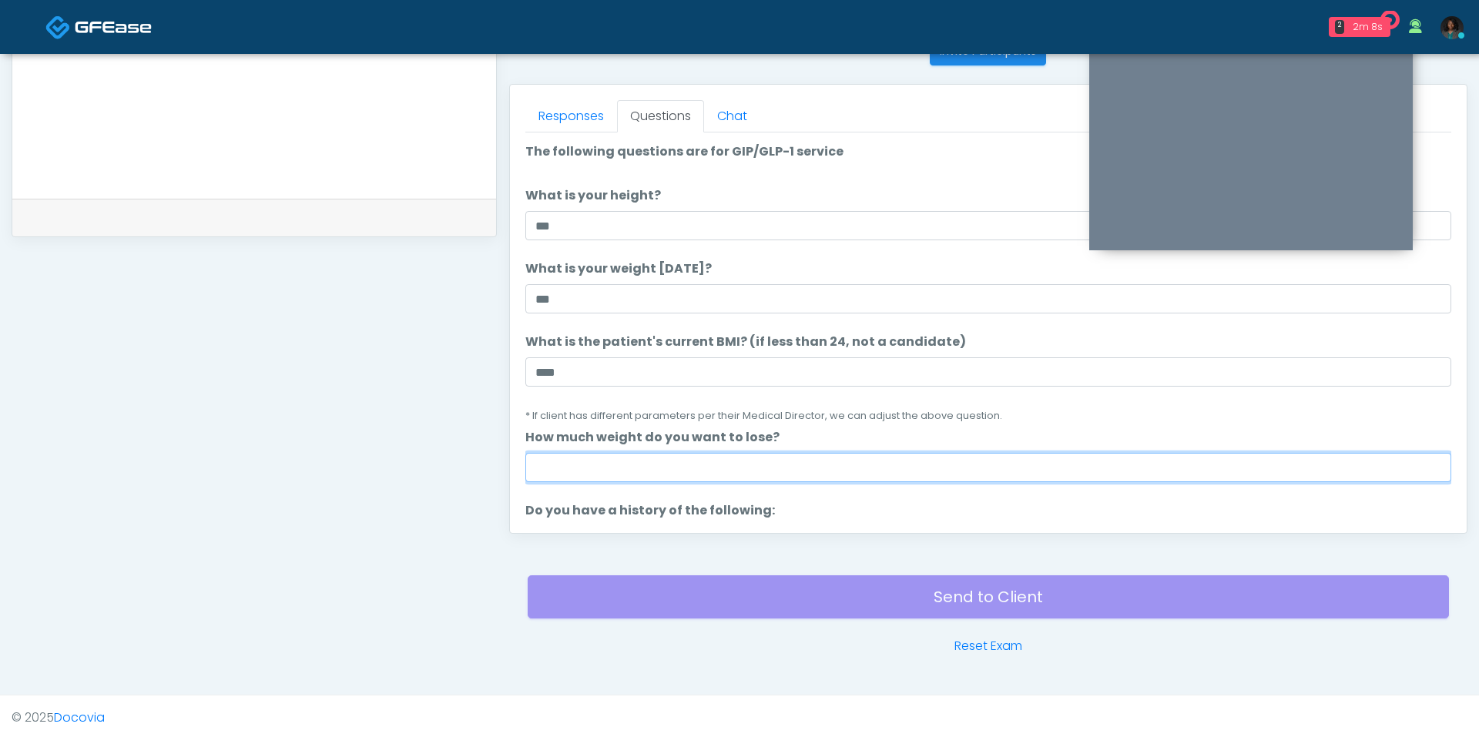
click at [591, 469] on input "How much weight do you want to lose?" at bounding box center [988, 467] width 926 height 29
type input "*"
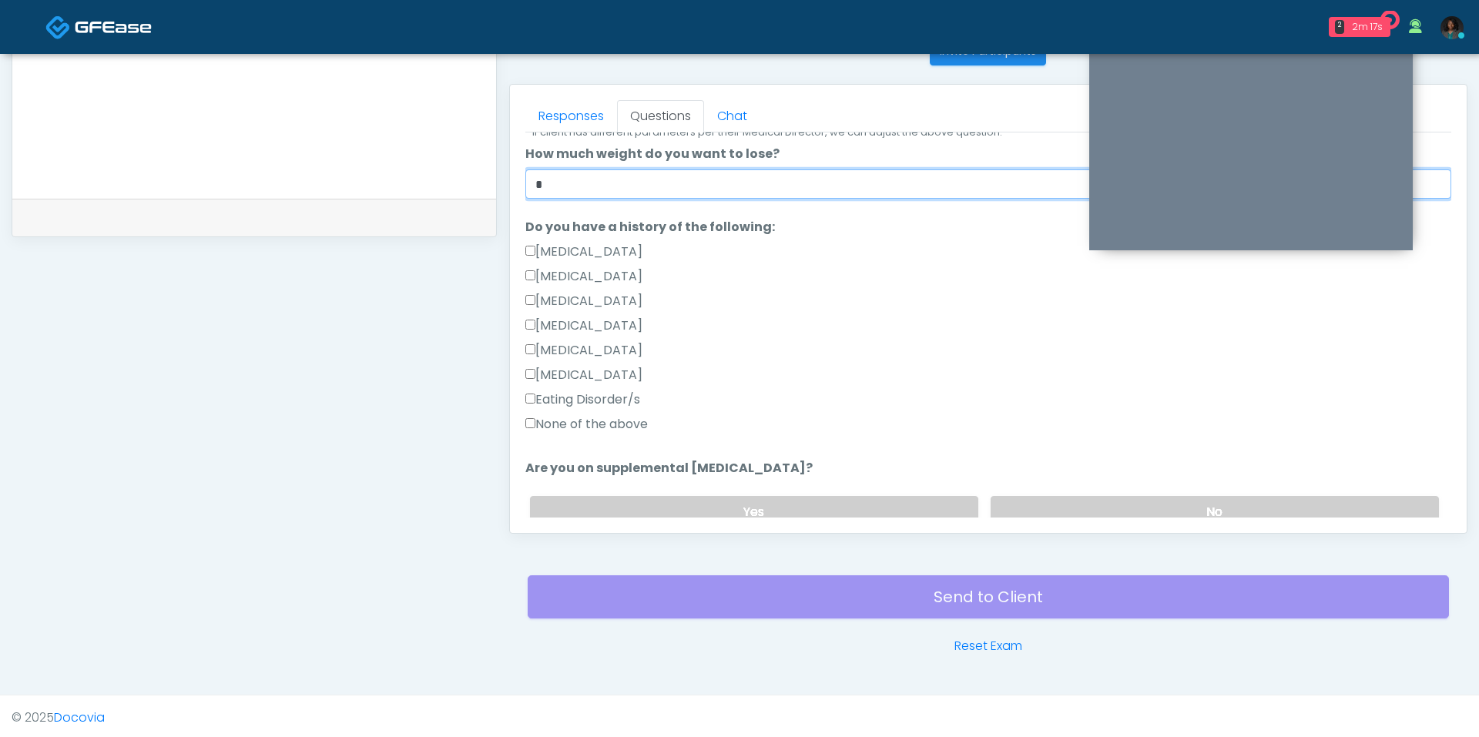
scroll to position [284, 0]
click at [620, 422] on label "None of the above" at bounding box center [586, 423] width 122 height 18
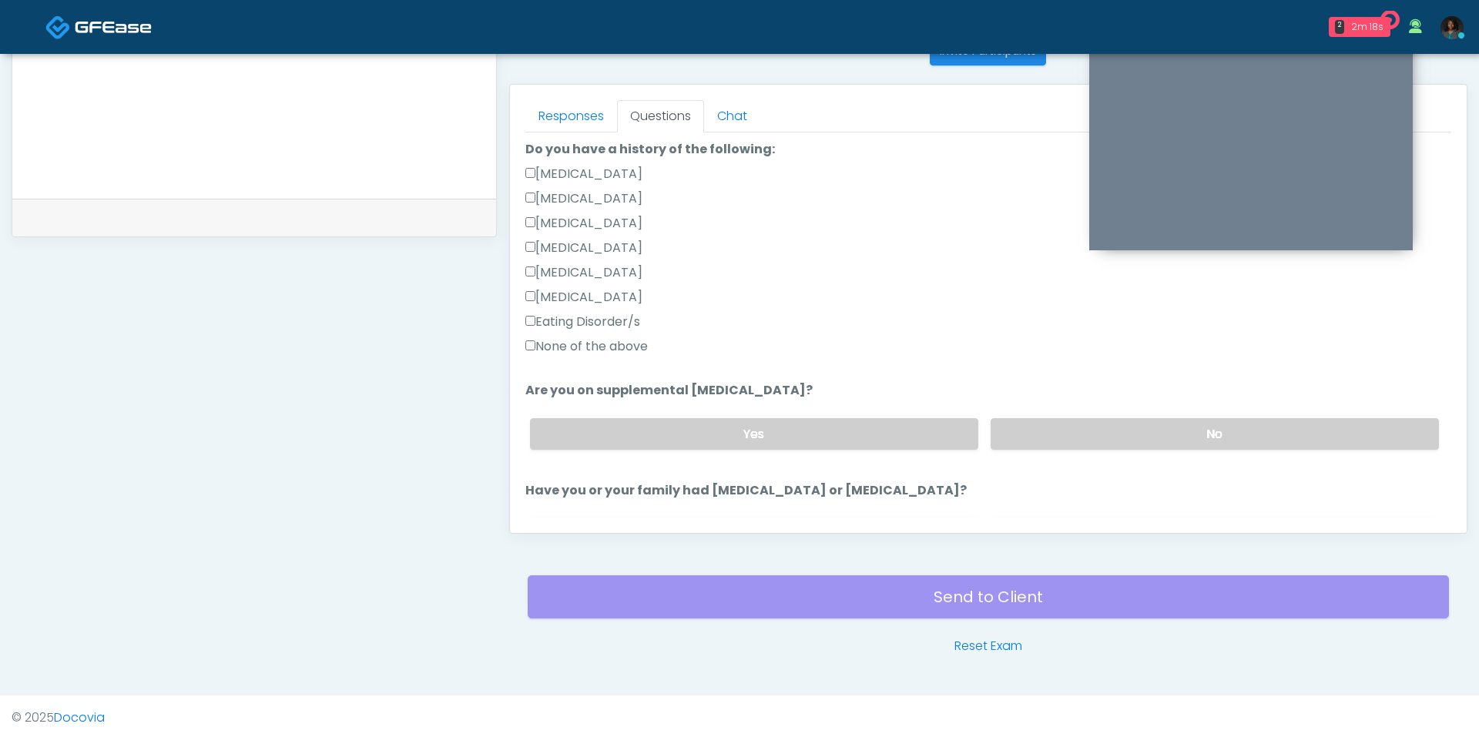
scroll to position [363, 0]
click at [1052, 419] on label "No" at bounding box center [1214, 432] width 448 height 32
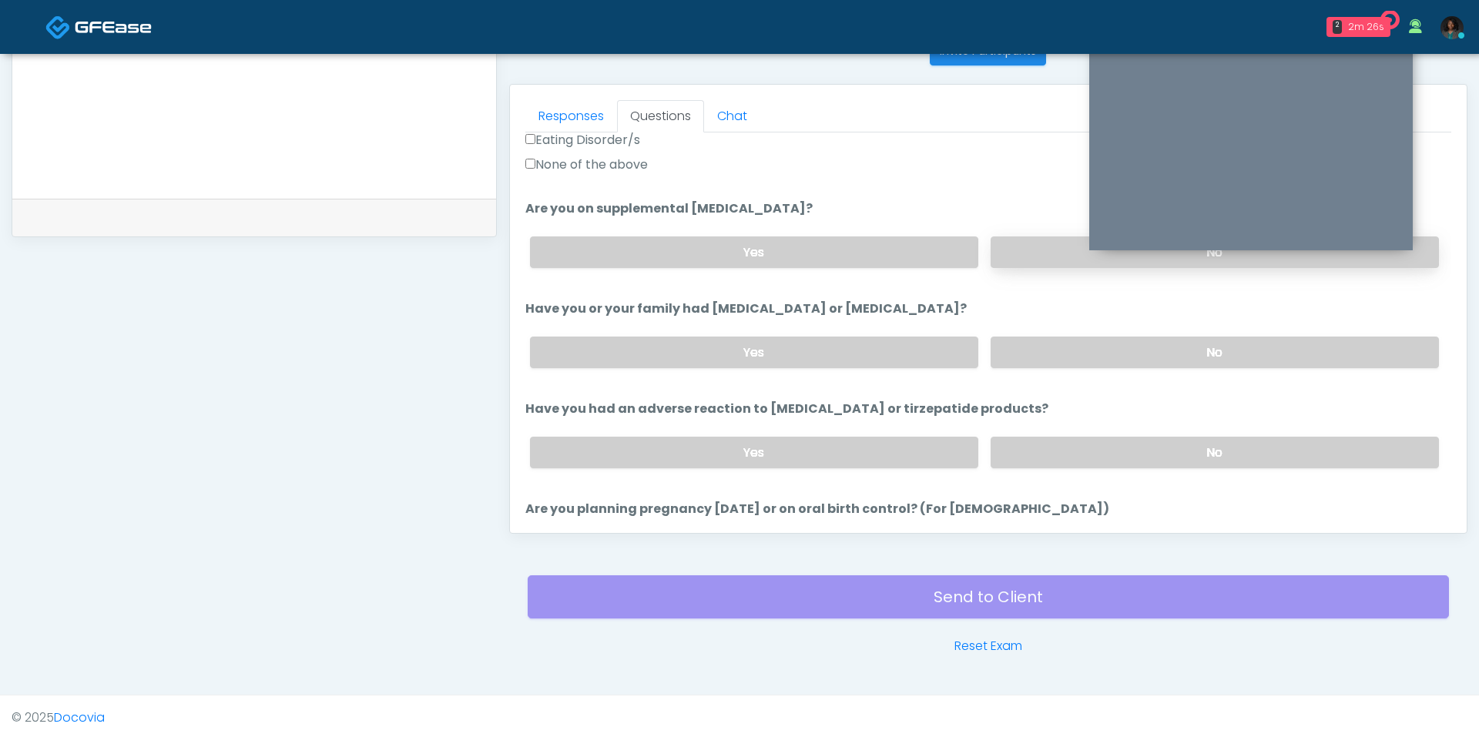
scroll to position [542, 0]
click at [1060, 442] on label "No" at bounding box center [1214, 453] width 448 height 32
click at [1063, 327] on div "Yes No" at bounding box center [984, 353] width 933 height 56
click at [1044, 363] on label "No" at bounding box center [1214, 353] width 448 height 32
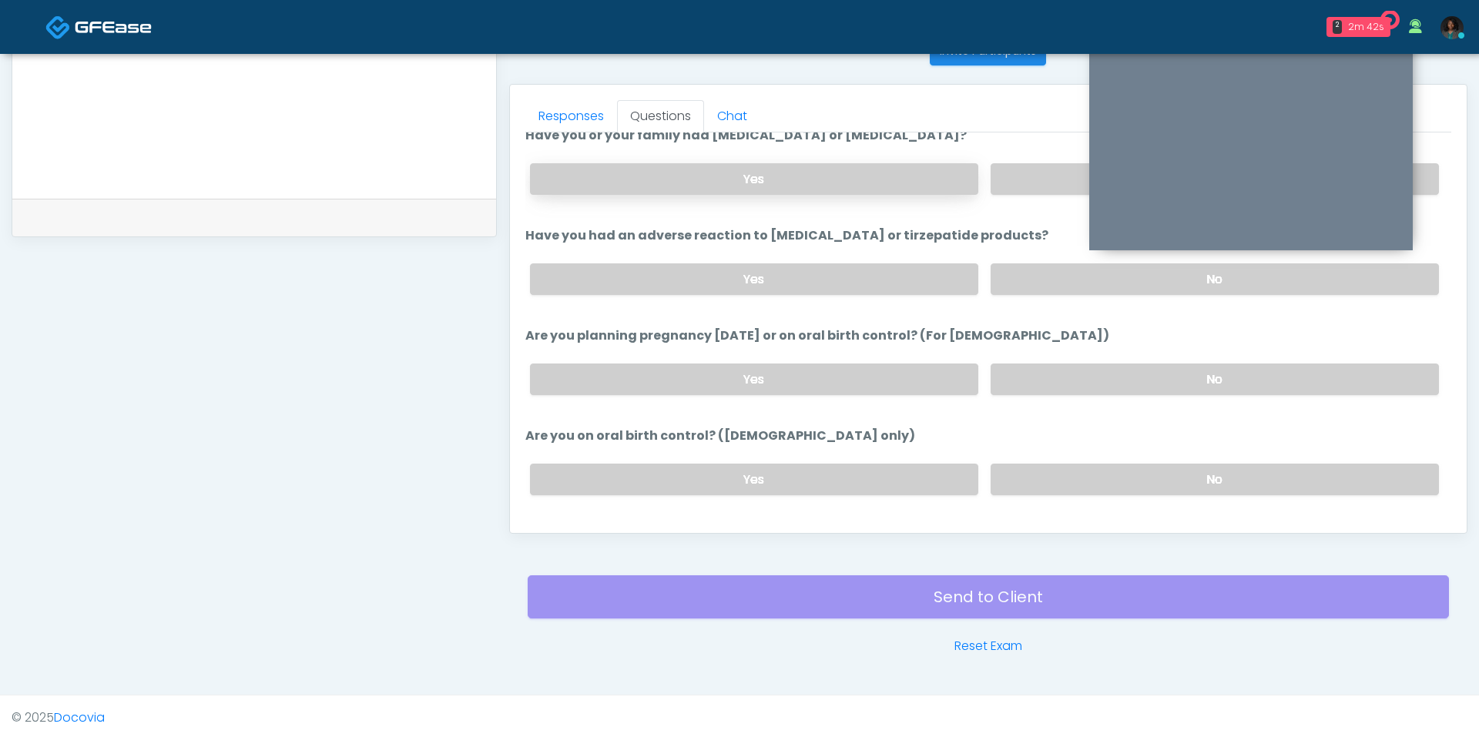
scroll to position [739, 0]
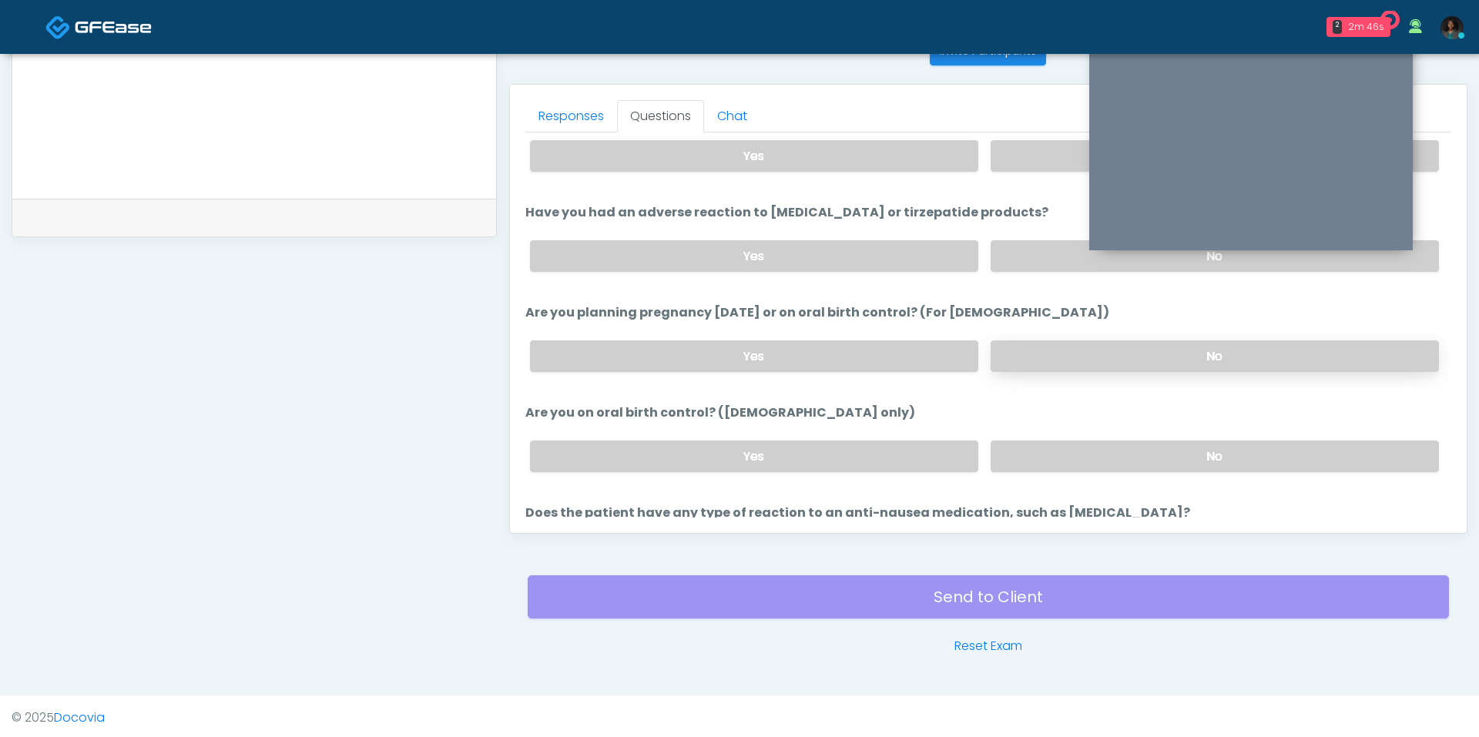
click at [1081, 343] on label "No" at bounding box center [1214, 356] width 448 height 32
click at [1080, 459] on label "No" at bounding box center [1214, 457] width 448 height 32
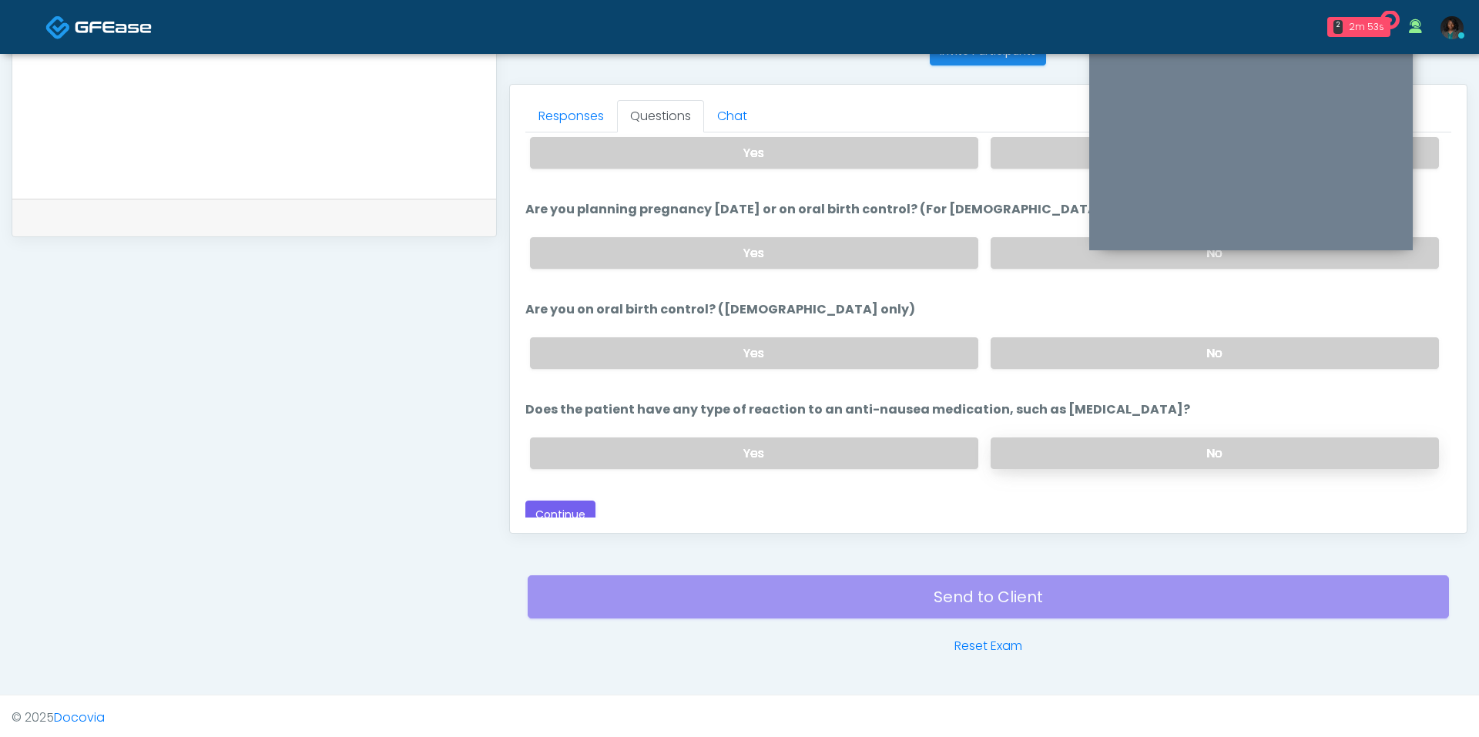
click at [1074, 439] on label "No" at bounding box center [1214, 453] width 448 height 32
click at [554, 501] on button "Continue" at bounding box center [560, 515] width 70 height 28
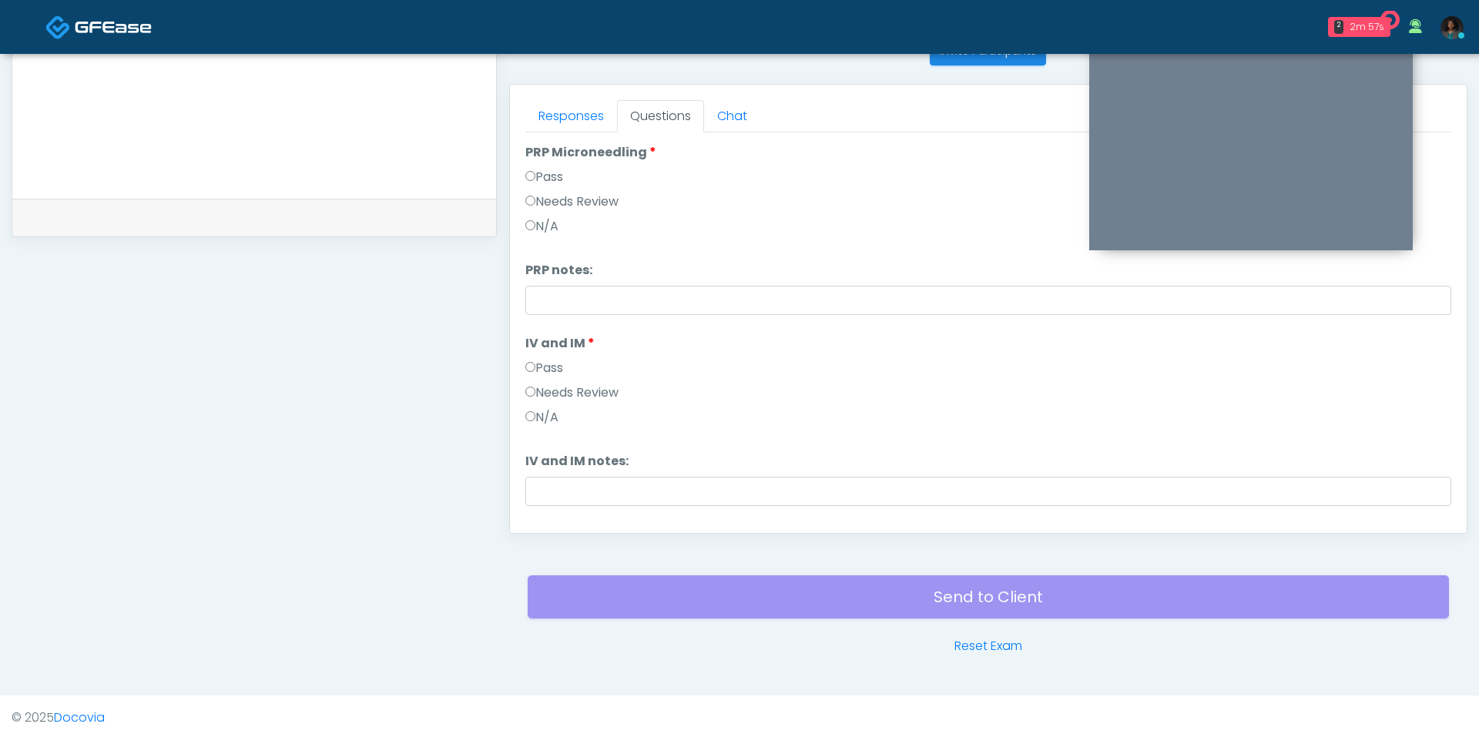
scroll to position [0, 0]
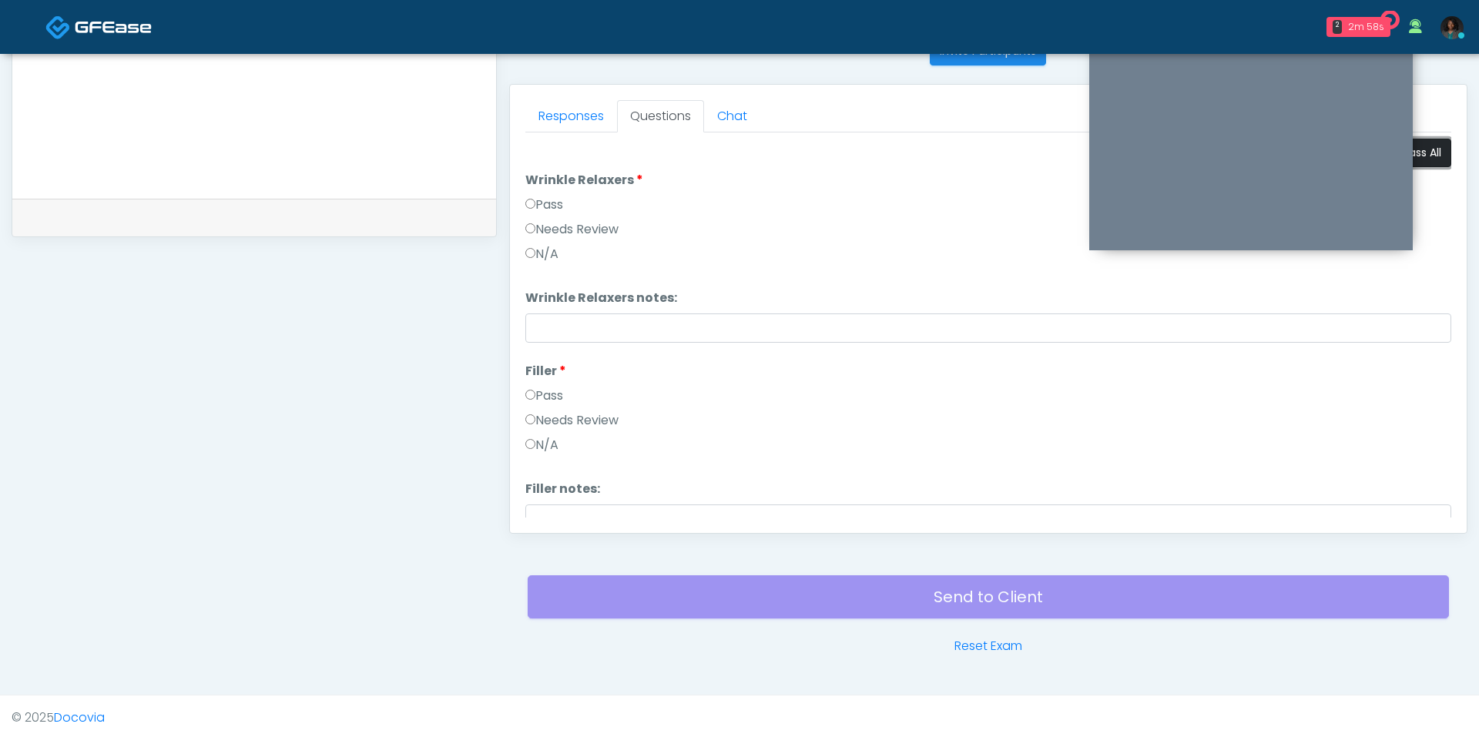
click at [1426, 150] on button "Pass All" at bounding box center [1421, 153] width 59 height 28
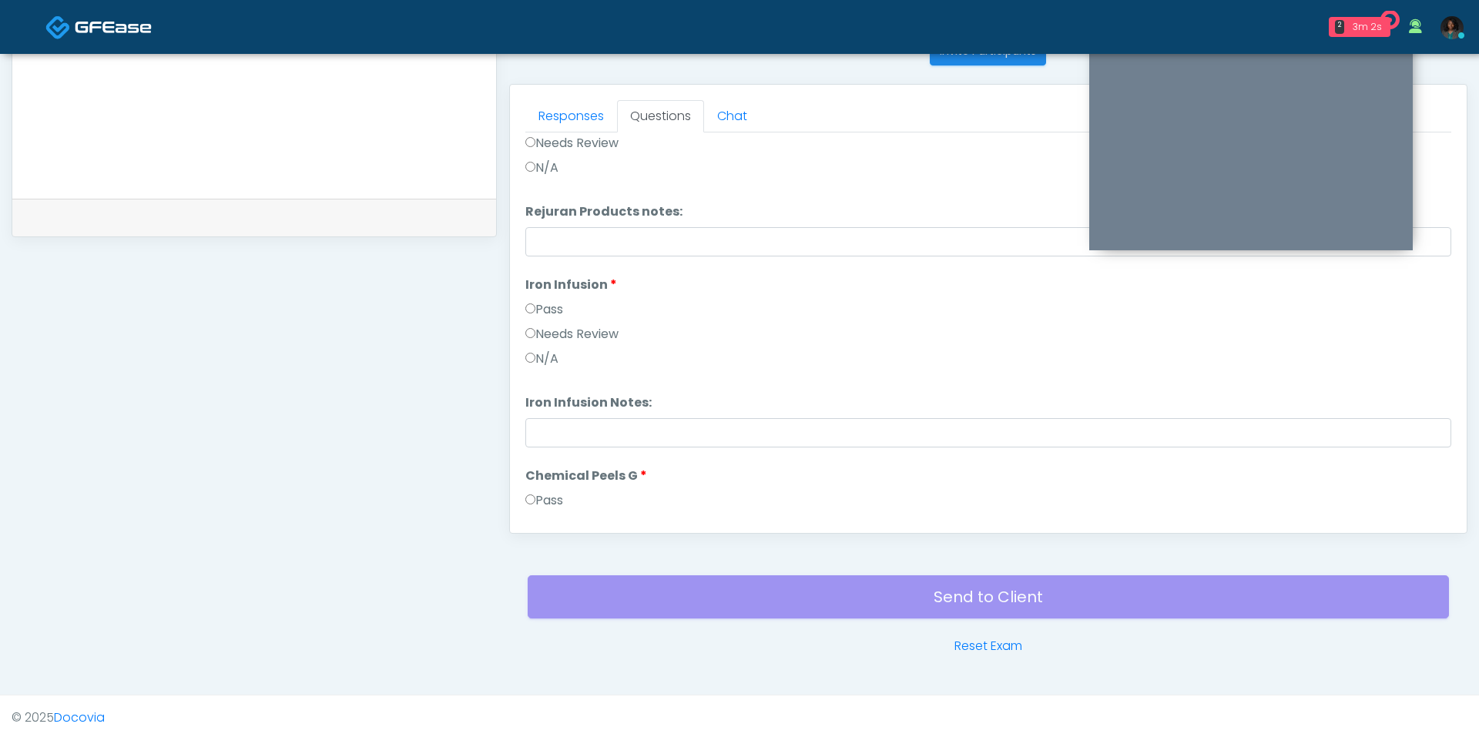
scroll to position [1782, 0]
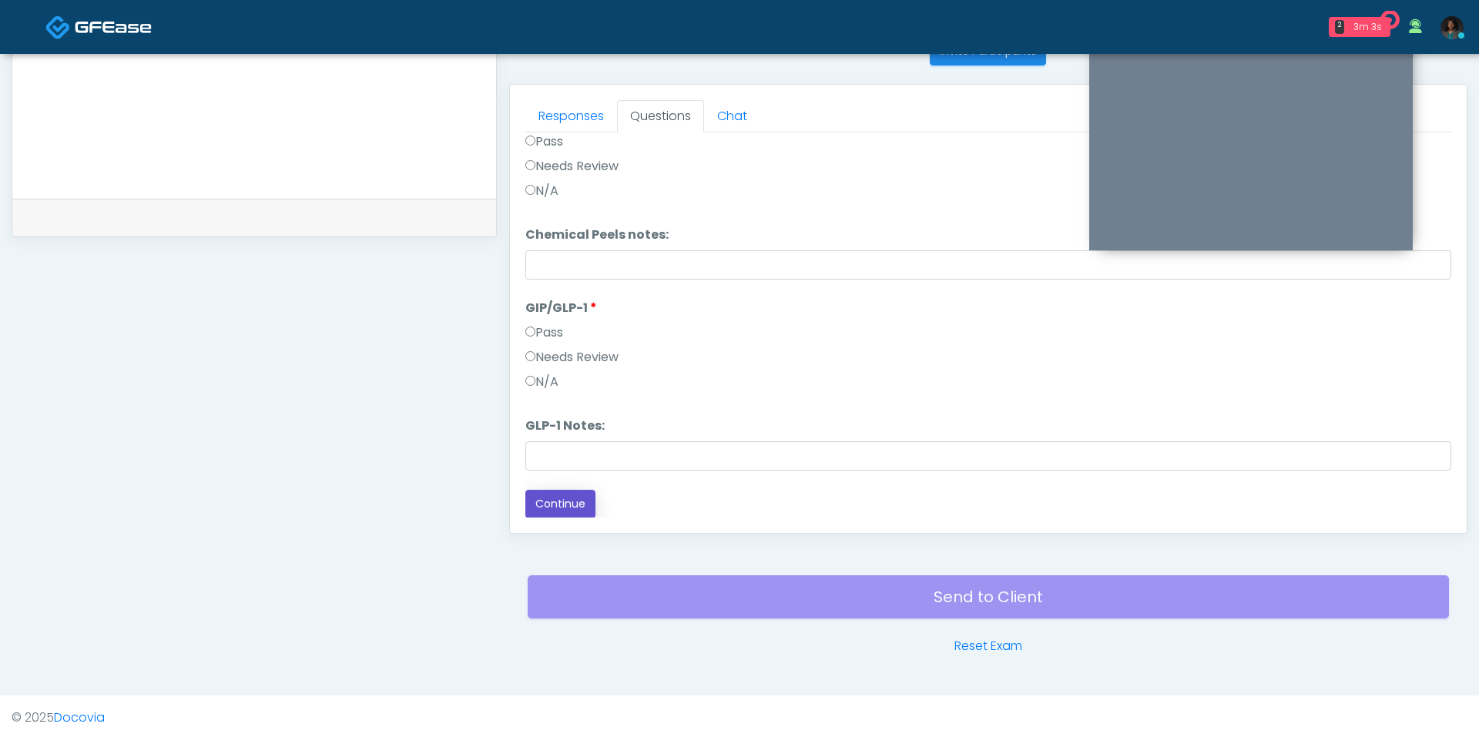
click at [575, 494] on button "Continue" at bounding box center [560, 504] width 70 height 28
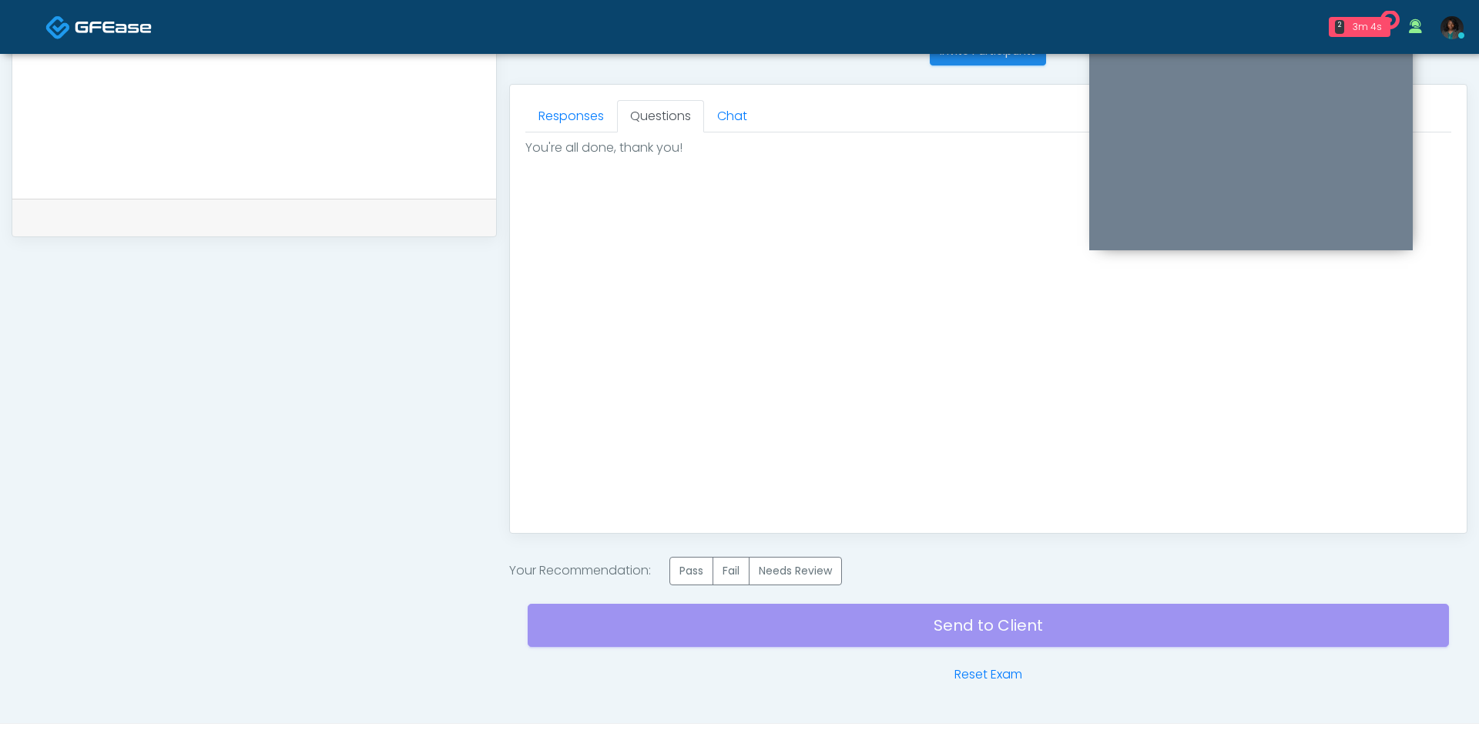
scroll to position [0, 0]
click at [695, 559] on label "Pass" at bounding box center [691, 571] width 44 height 28
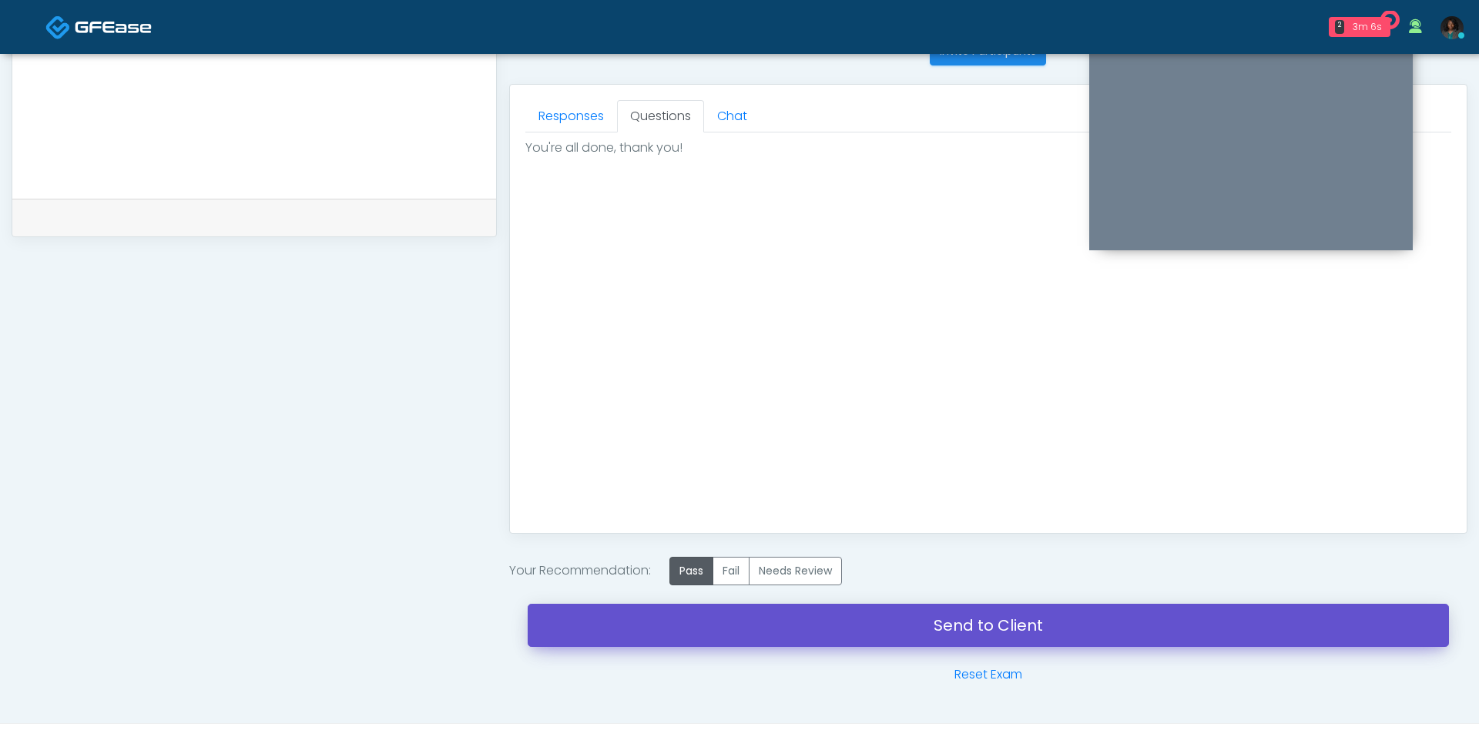
click at [725, 605] on link "Send to Client" at bounding box center [988, 625] width 921 height 43
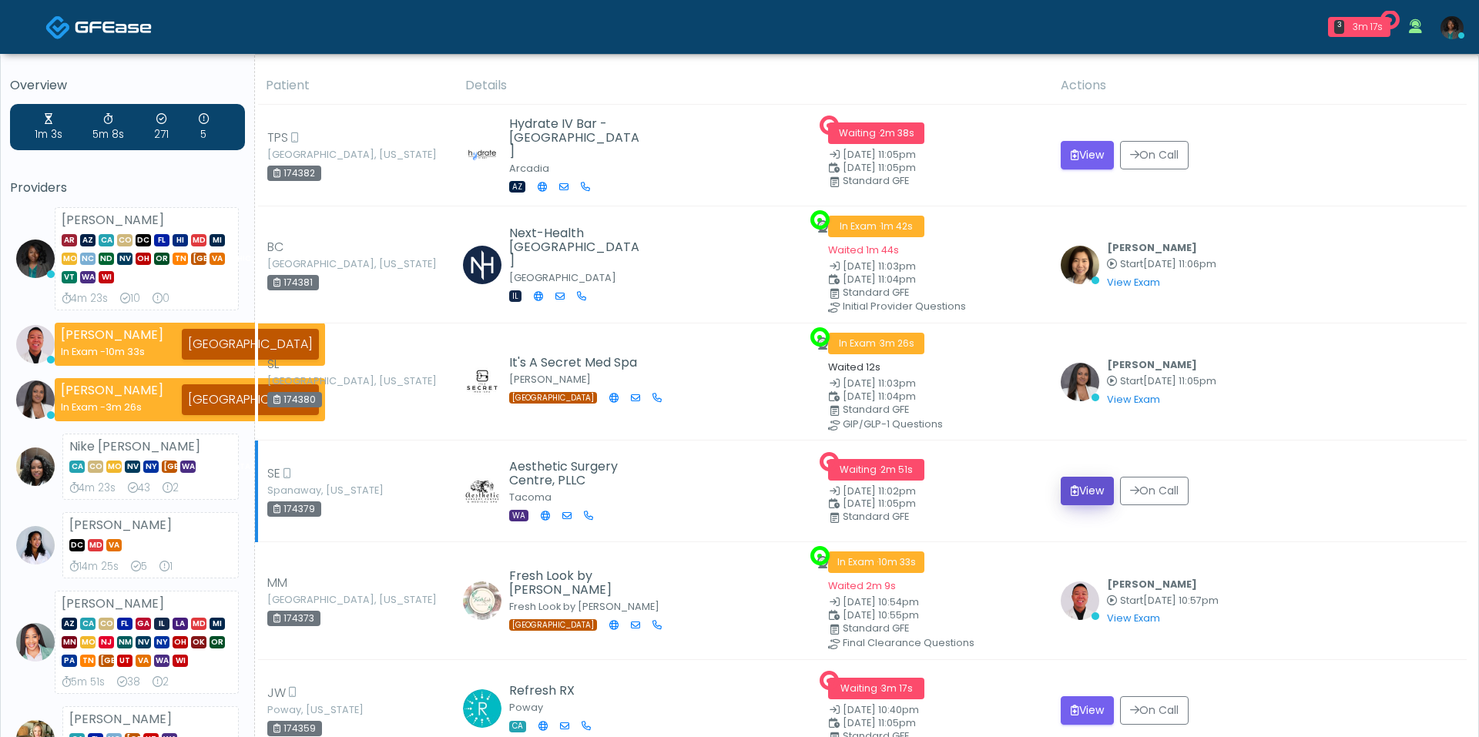
click at [1077, 487] on button "View" at bounding box center [1086, 491] width 53 height 28
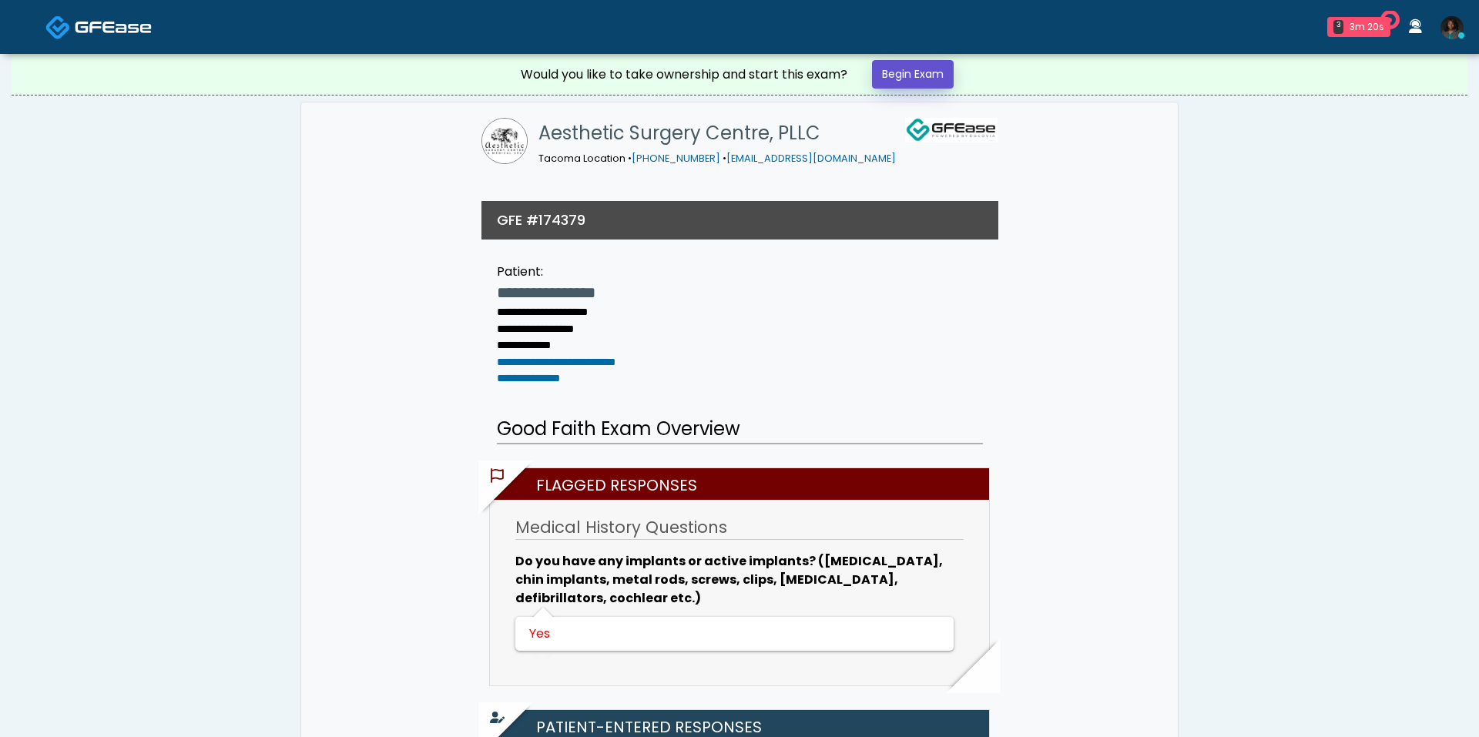
click at [936, 88] on link "Begin Exam" at bounding box center [913, 74] width 82 height 28
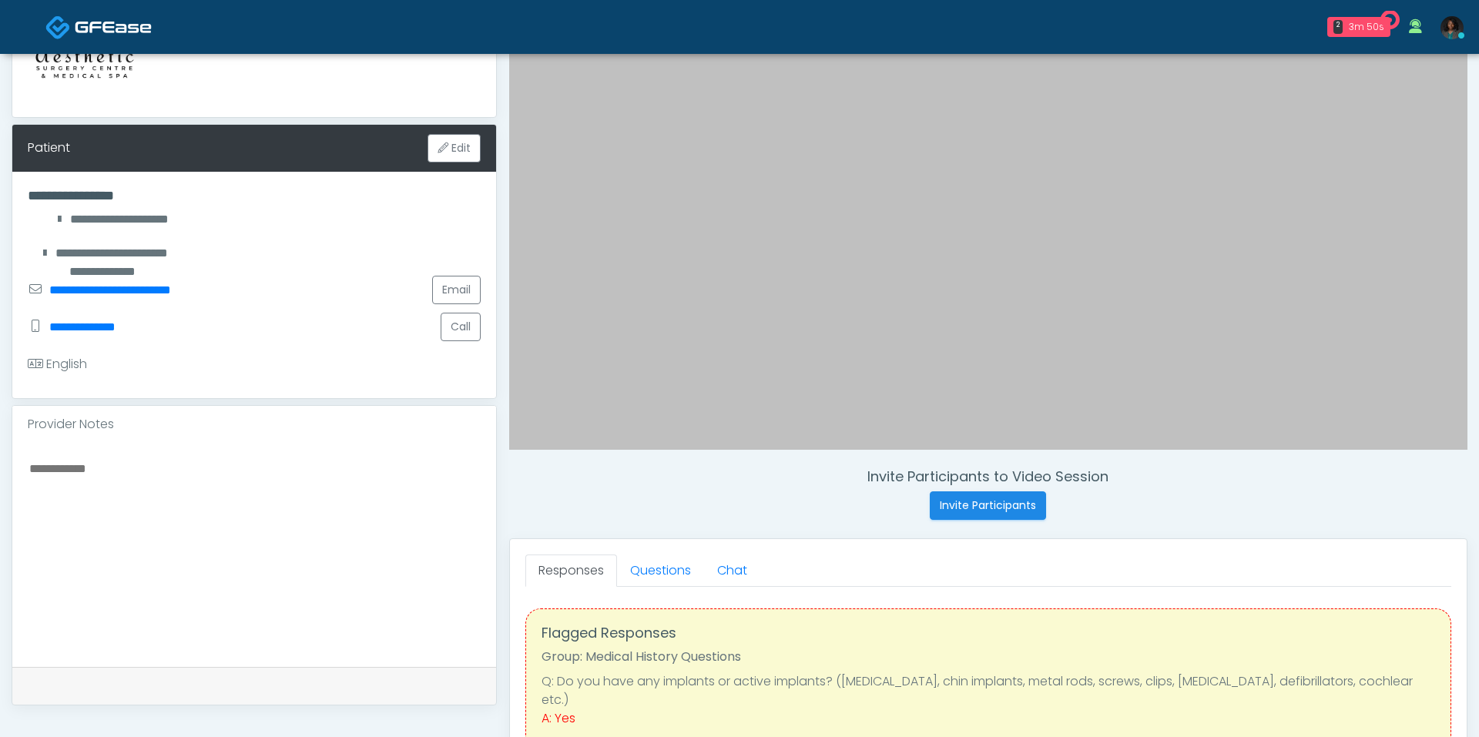
scroll to position [205, 0]
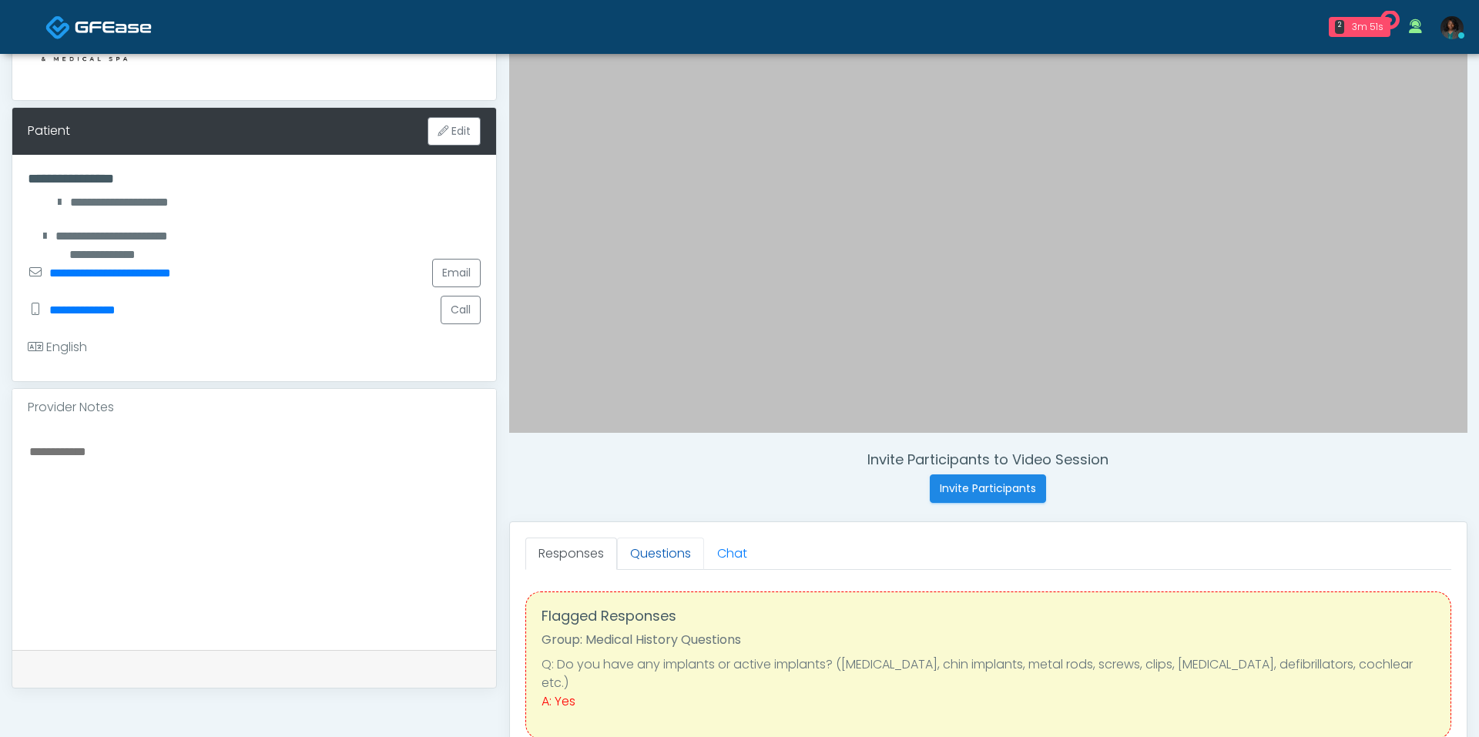
click at [648, 548] on link "Questions" at bounding box center [660, 554] width 87 height 32
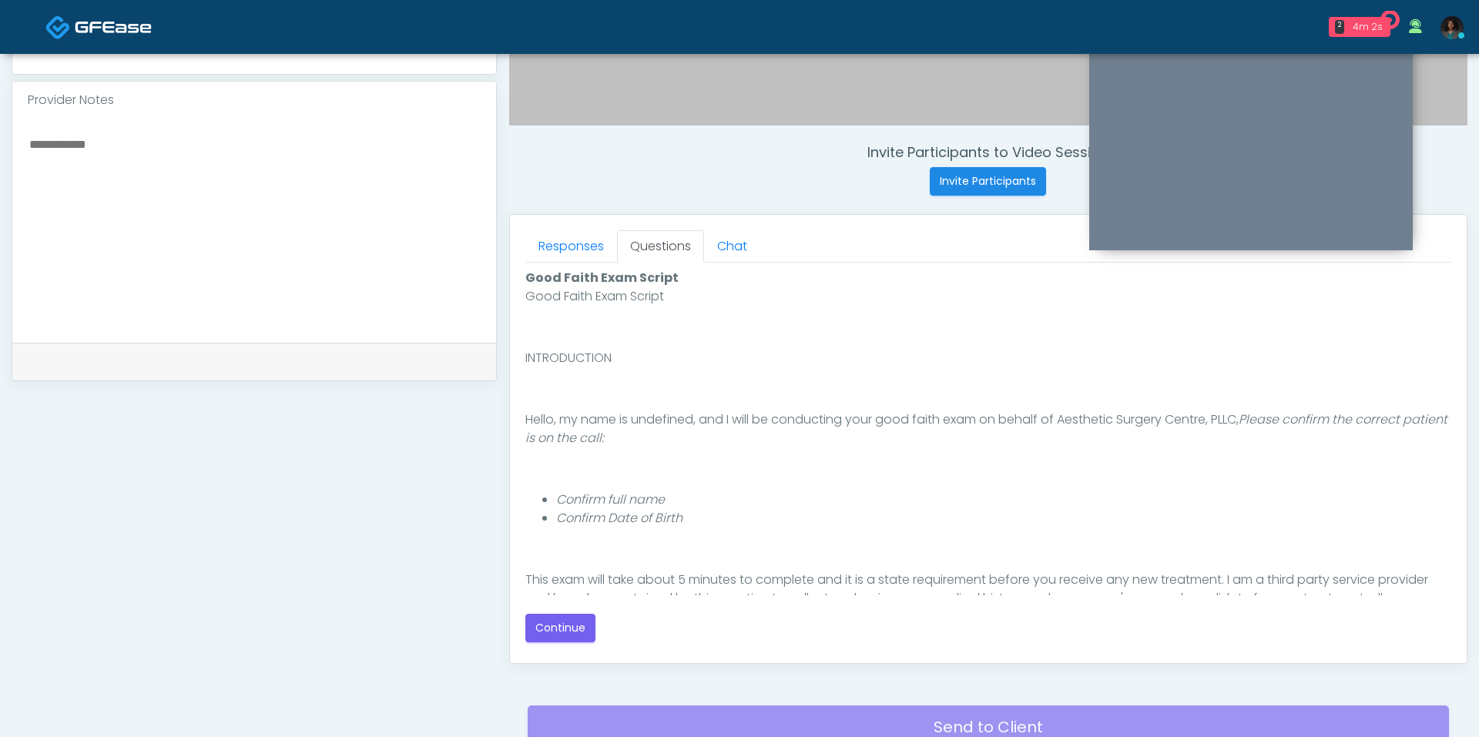
scroll to position [123, 0]
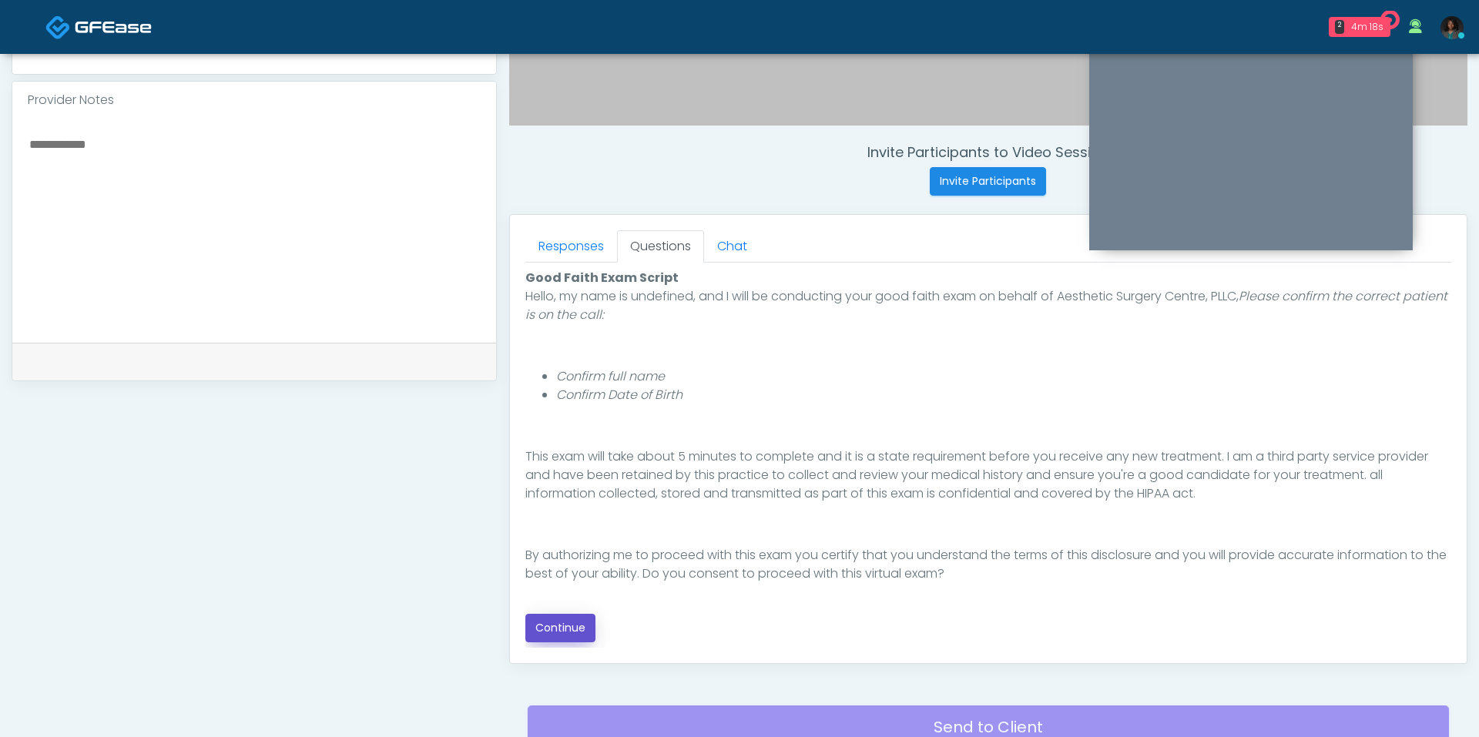
click at [547, 628] on button "Continue" at bounding box center [560, 628] width 70 height 28
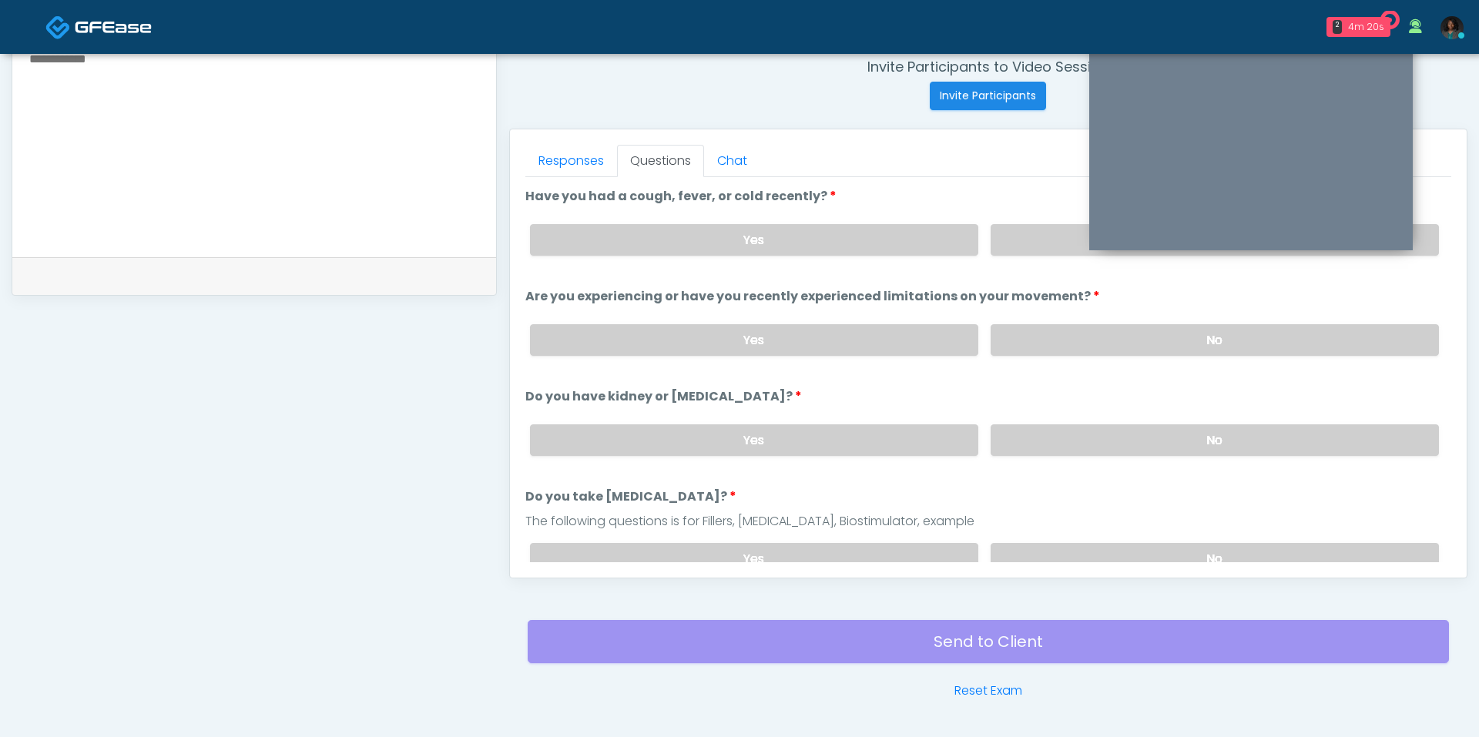
scroll to position [588, 0]
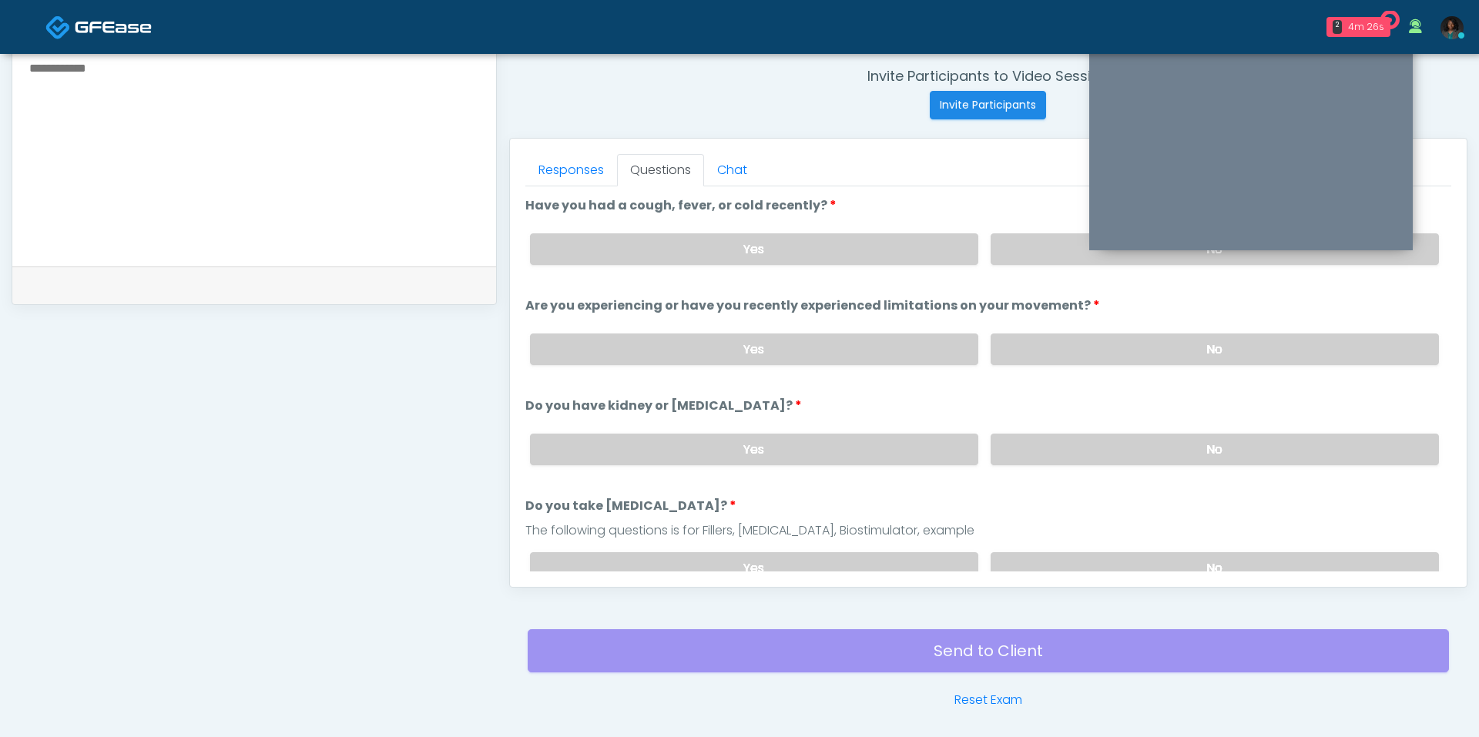
click at [1026, 264] on div "Yes No" at bounding box center [984, 249] width 933 height 56
click at [1026, 262] on div "Yes No" at bounding box center [984, 249] width 933 height 56
click at [1019, 243] on label "No" at bounding box center [1214, 249] width 448 height 32
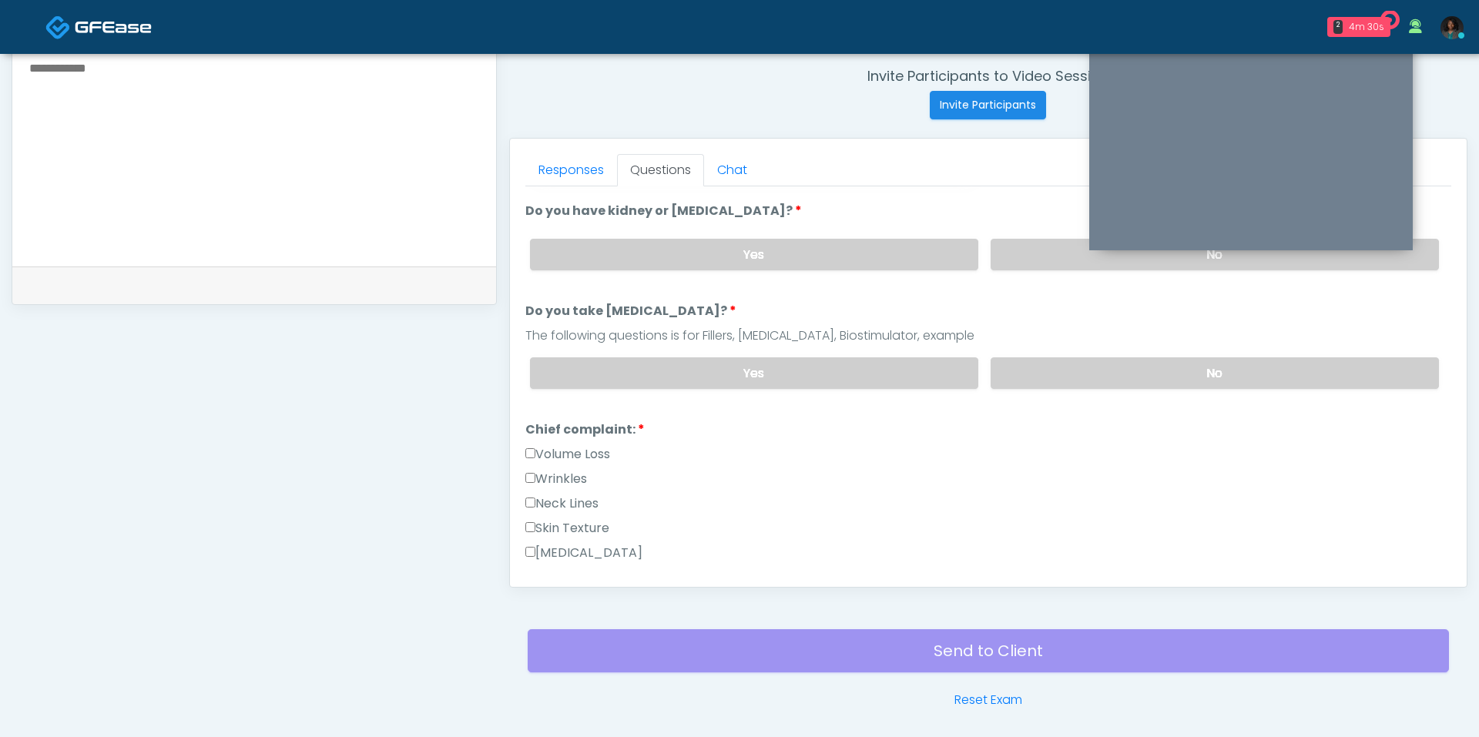
scroll to position [0, 0]
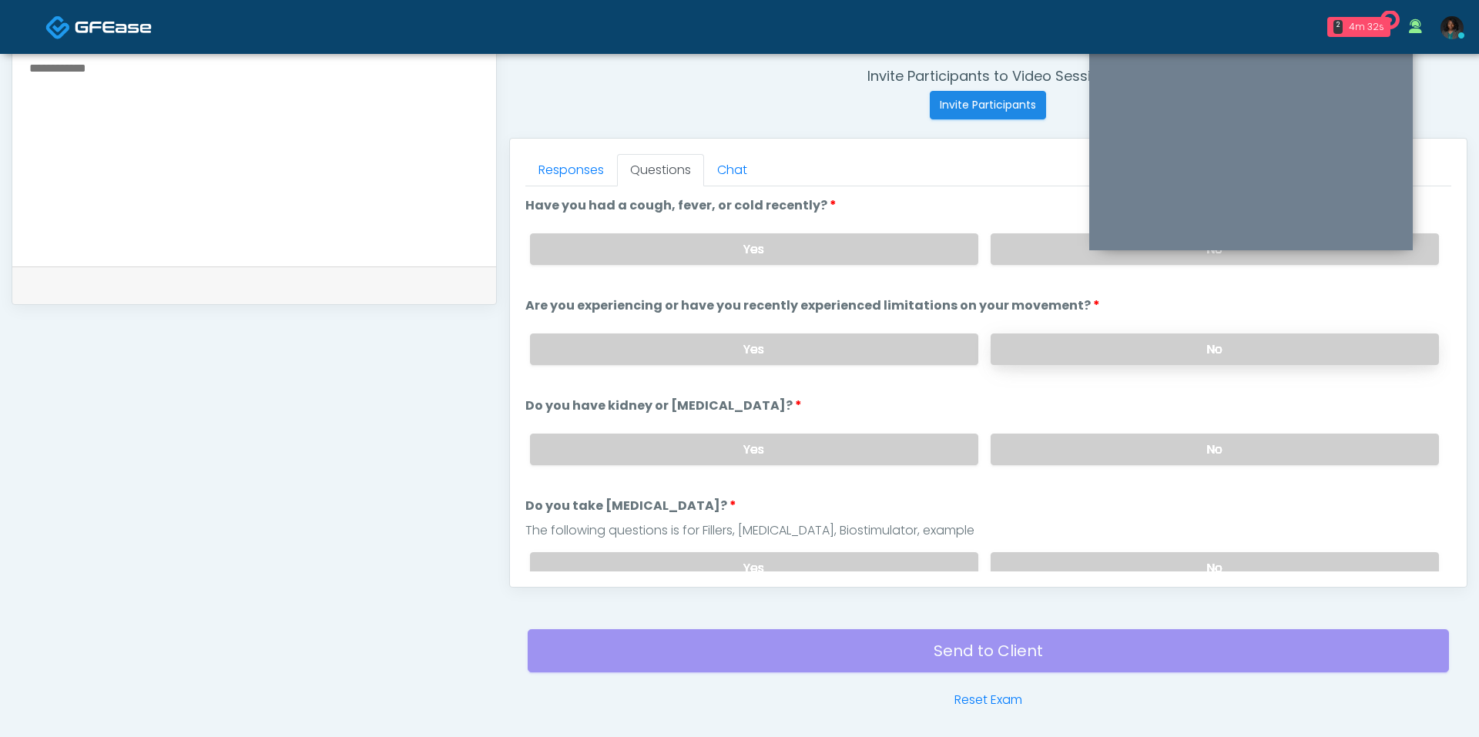
click at [1102, 333] on label "No" at bounding box center [1214, 349] width 448 height 32
click at [1078, 436] on label "No" at bounding box center [1214, 450] width 448 height 32
click at [1055, 564] on label "No" at bounding box center [1214, 568] width 448 height 32
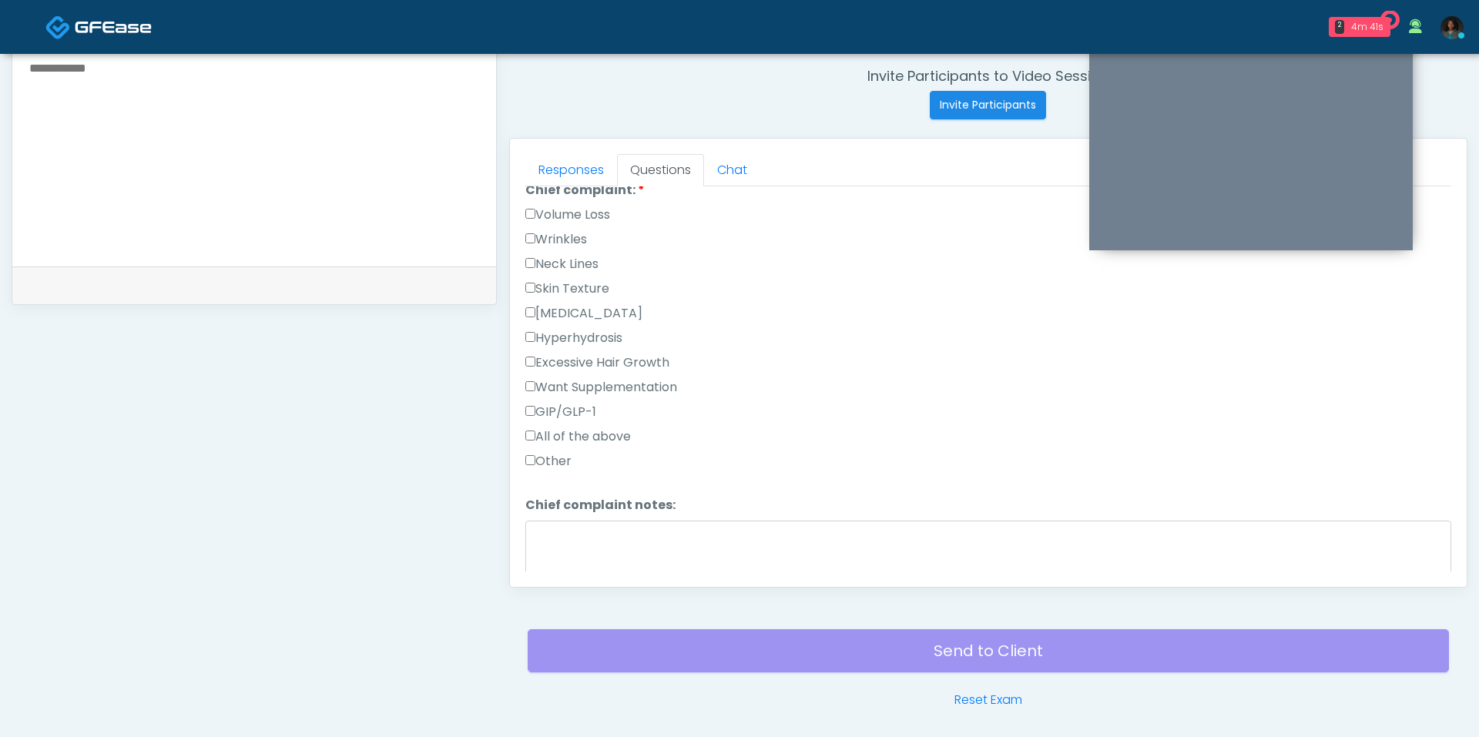
scroll to position [439, 0]
click at [554, 447] on label "Other" at bounding box center [548, 456] width 46 height 18
click at [591, 518] on textarea "Chief complaint notes:" at bounding box center [988, 549] width 926 height 66
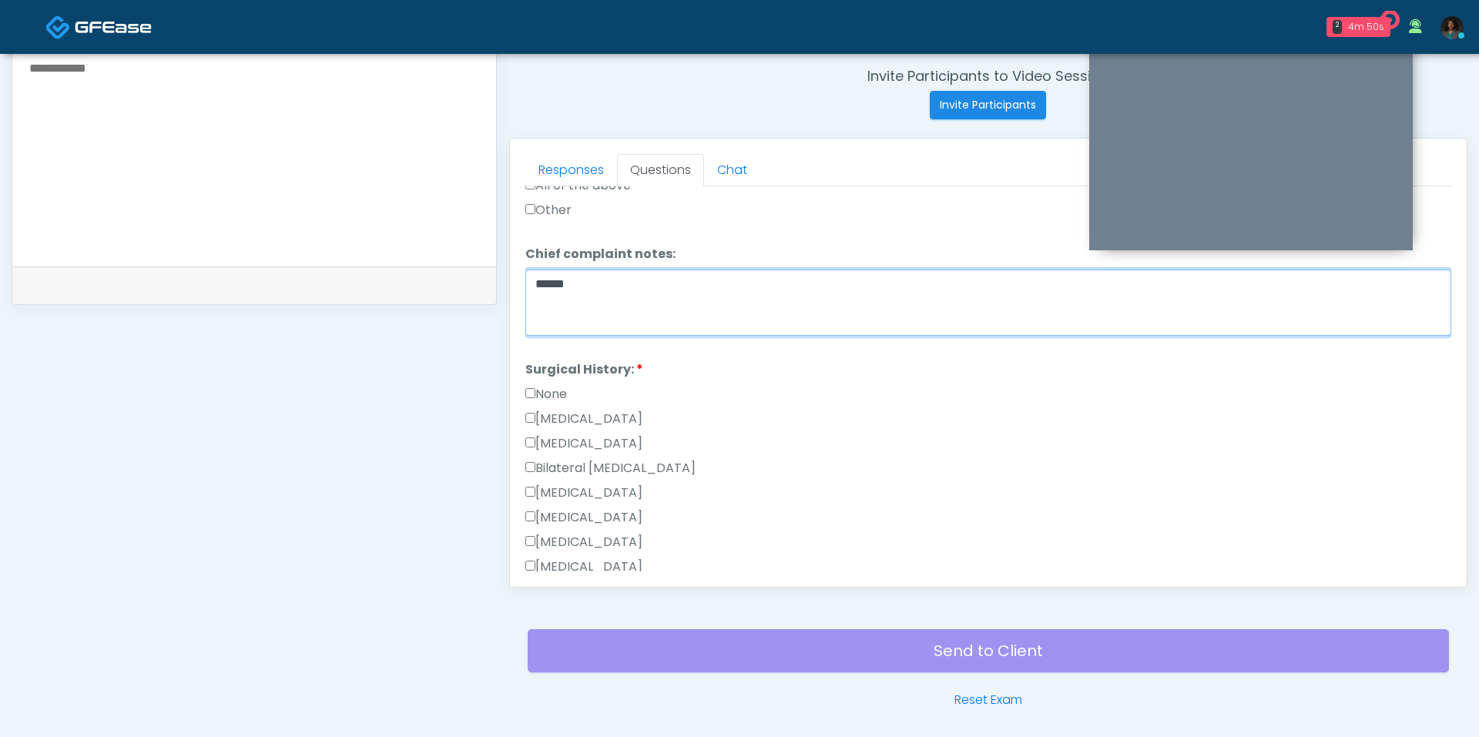
scroll to position [704, 0]
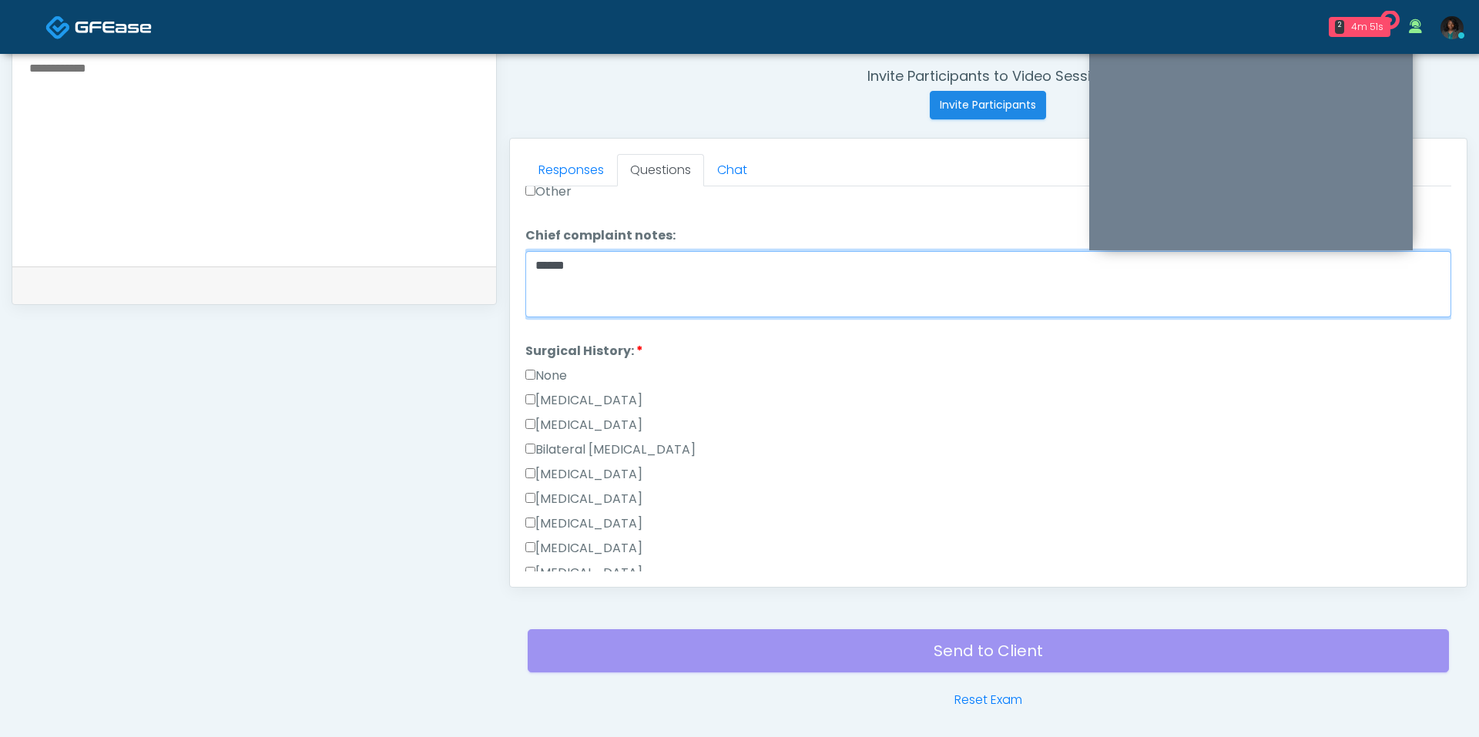
type textarea "*****"
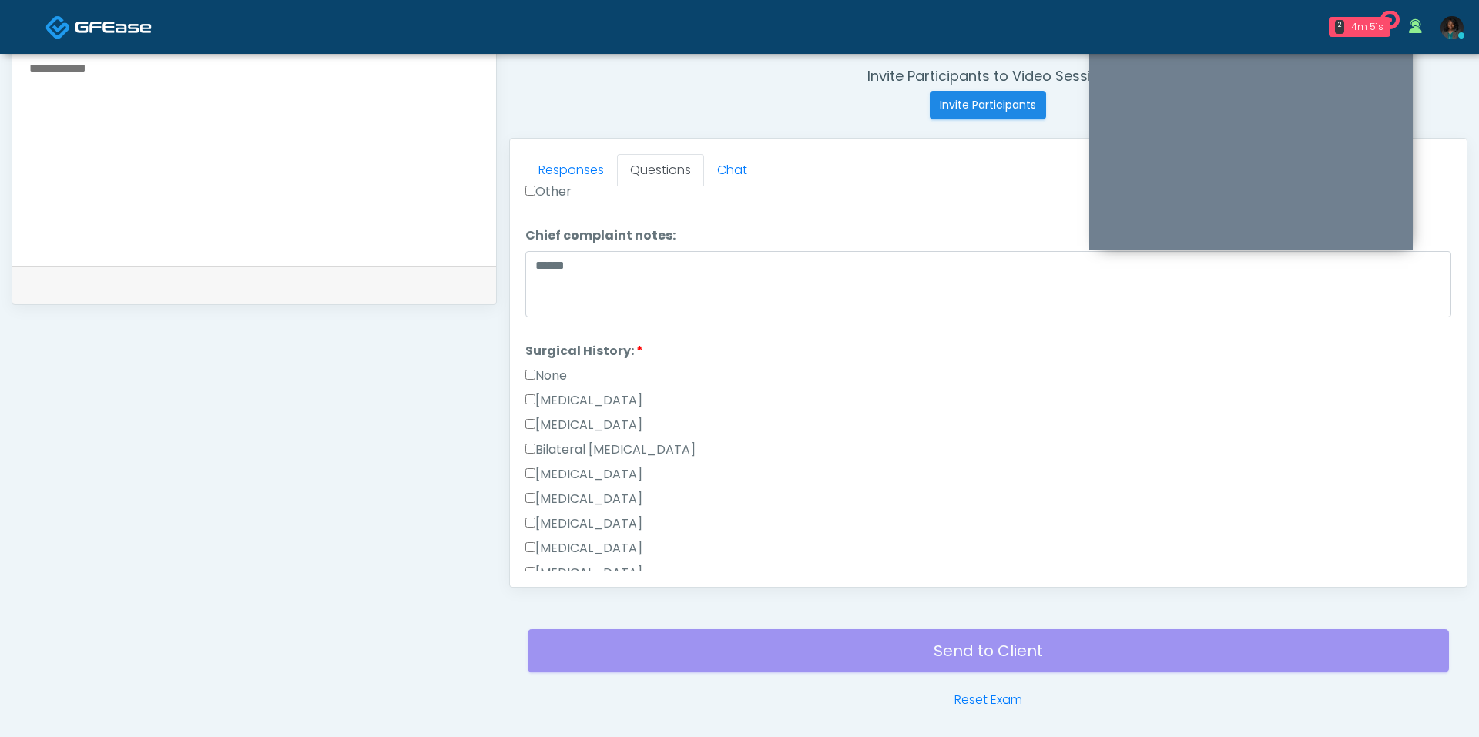
click at [642, 469] on label "Breast Augmentation" at bounding box center [583, 474] width 117 height 18
click at [601, 490] on label "[MEDICAL_DATA]" at bounding box center [583, 499] width 117 height 18
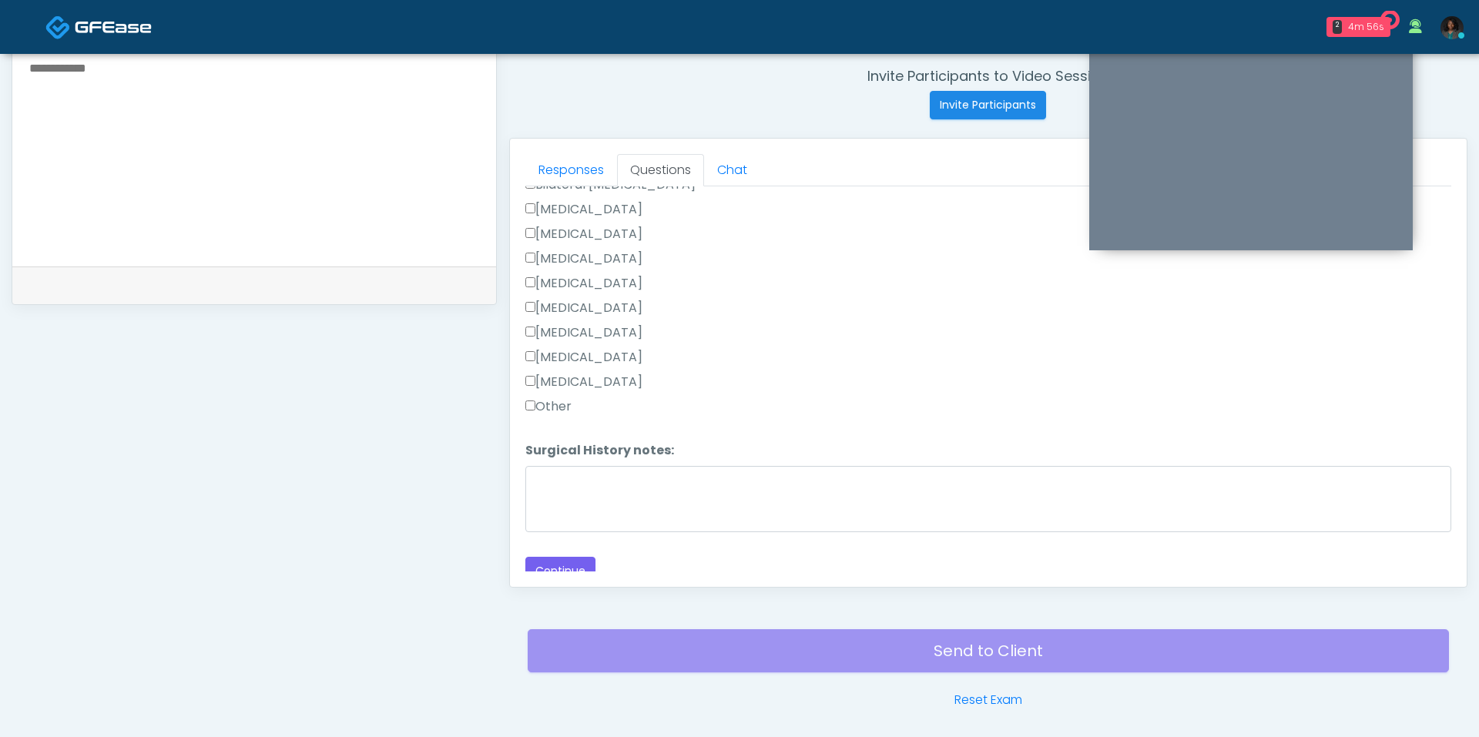
scroll to position [970, 0]
click at [578, 555] on button "Continue" at bounding box center [560, 569] width 70 height 28
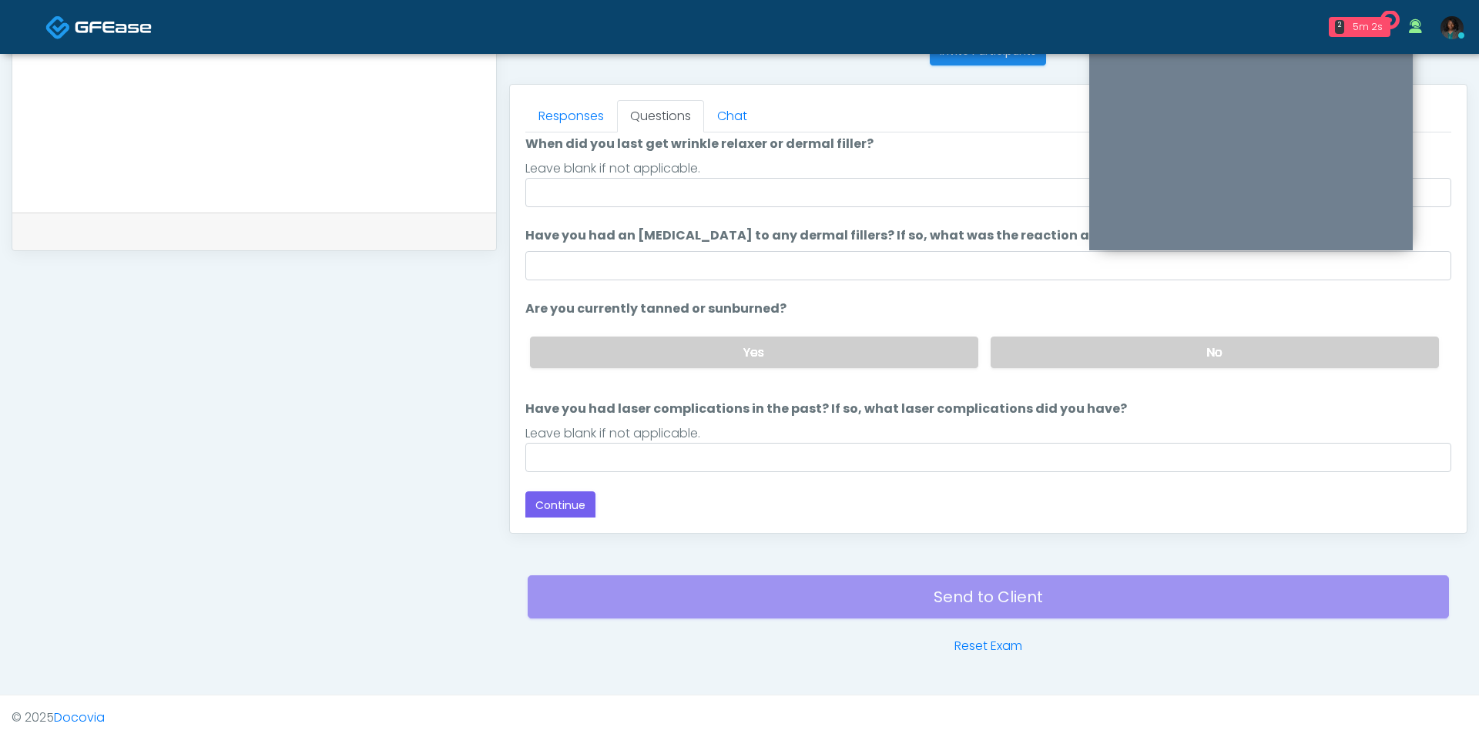
scroll to position [0, 0]
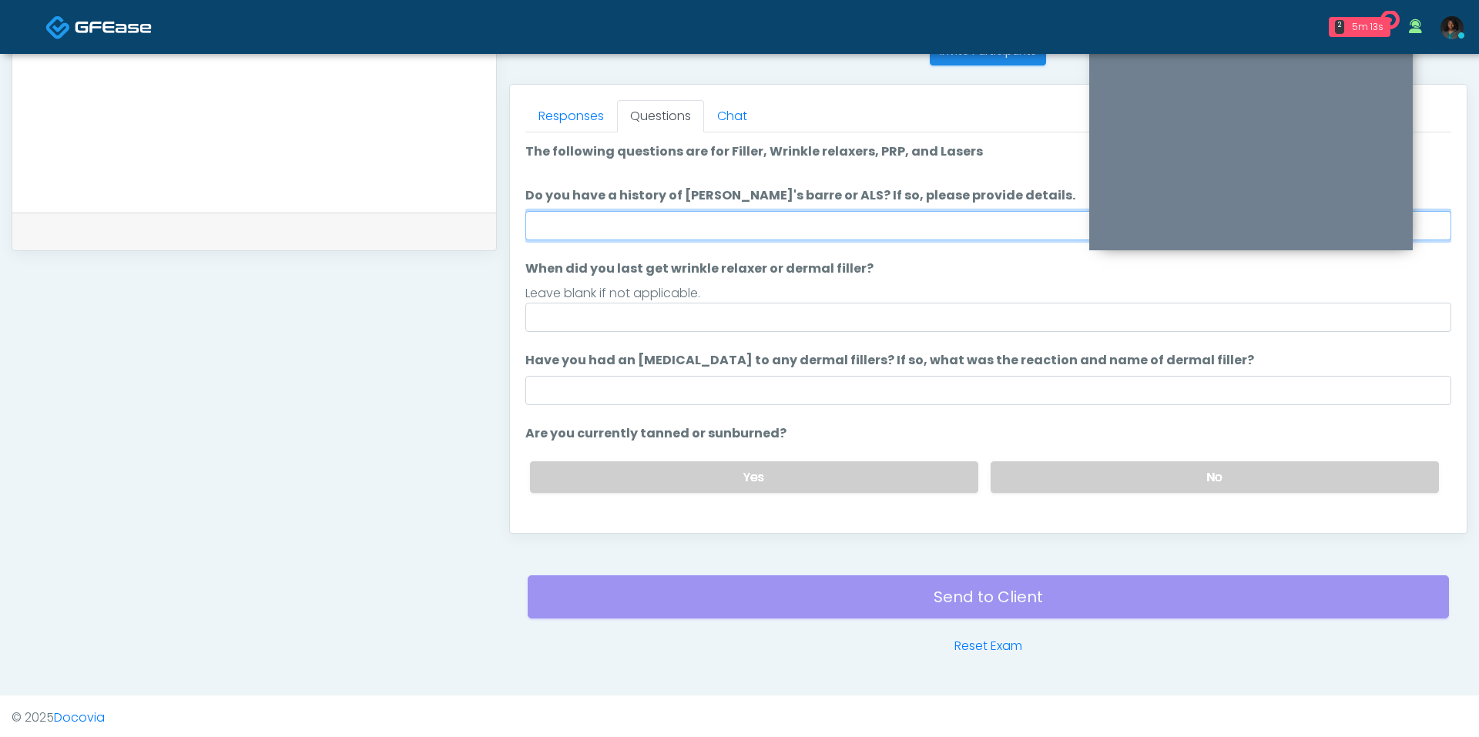
click at [684, 226] on input "Do you have a history of Guillain's barre or ALS? If so, please provide details." at bounding box center [988, 225] width 926 height 29
type input "**"
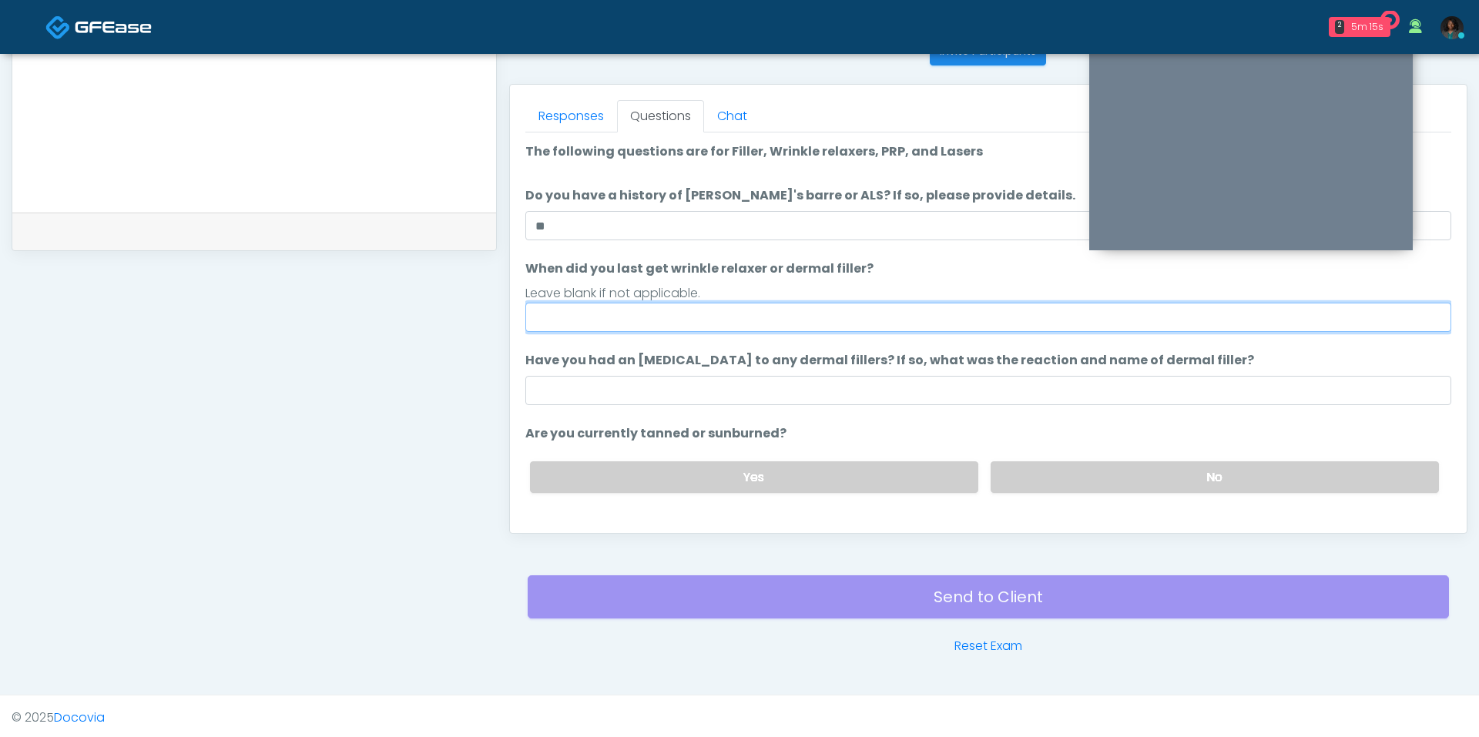
click at [624, 322] on input "When did you last get wrinkle relaxer or dermal filler?" at bounding box center [988, 317] width 926 height 29
type input "**********"
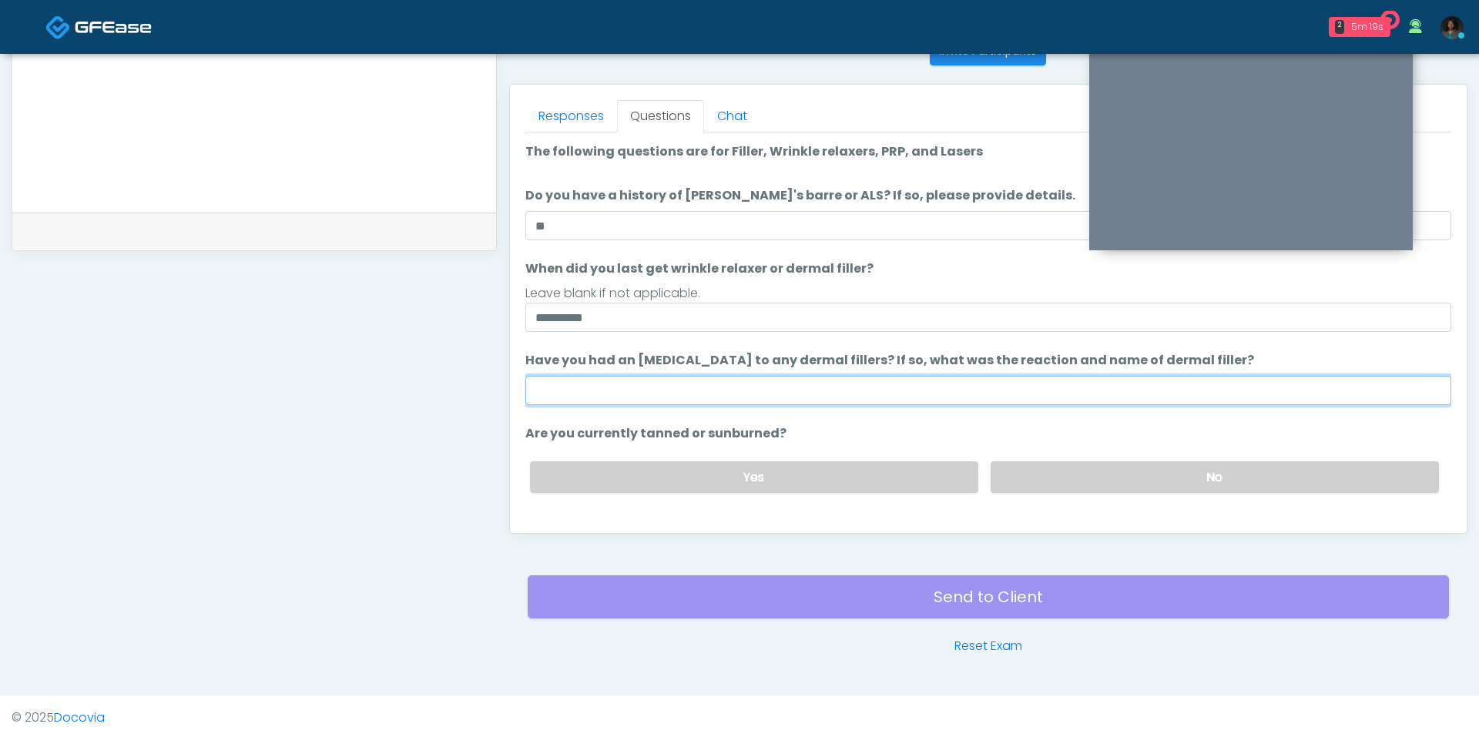
click at [628, 378] on input "Have you had an allergic response to any dermal fillers? If so, what was the re…" at bounding box center [988, 390] width 926 height 29
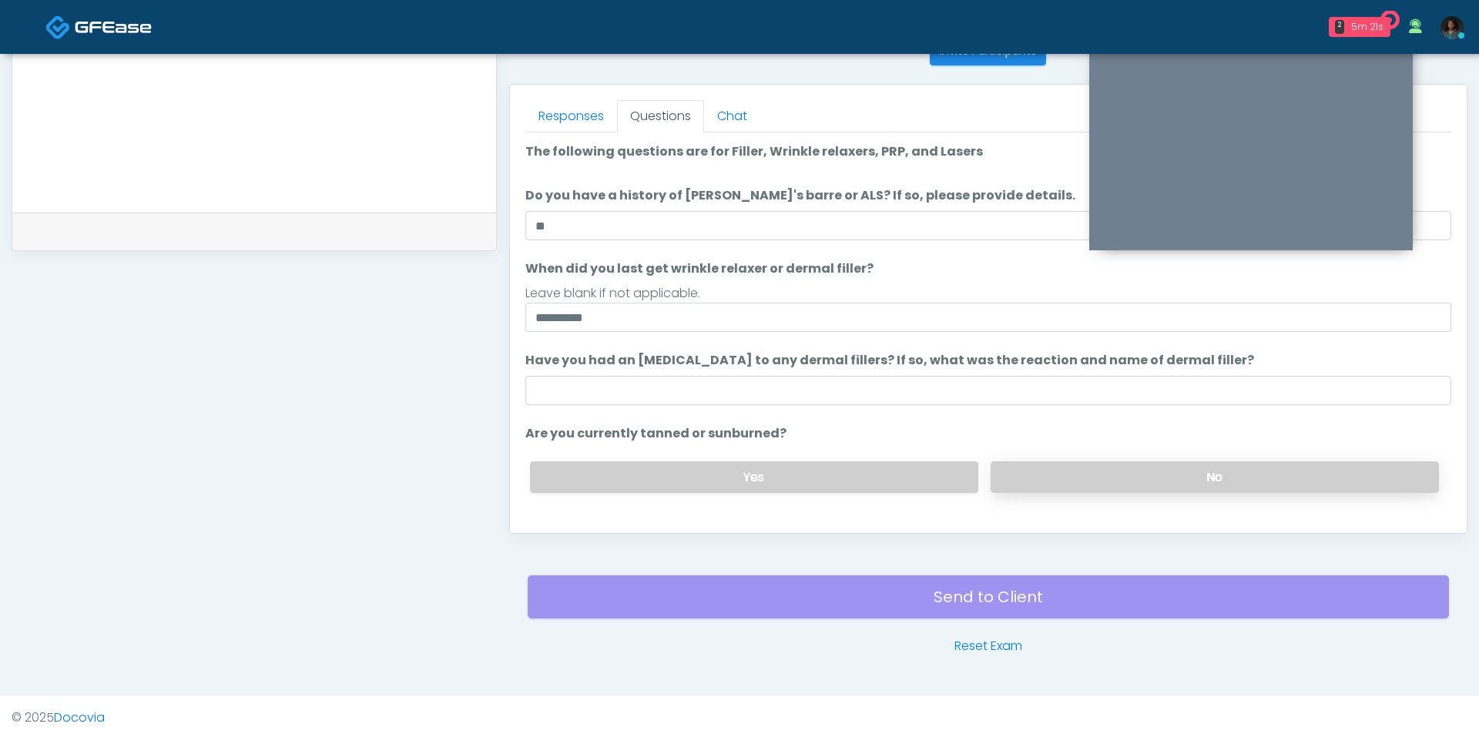
click at [1083, 476] on label "No" at bounding box center [1214, 477] width 448 height 32
click at [988, 363] on label "Have you had an allergic response to any dermal fillers? If so, what was the re…" at bounding box center [889, 360] width 729 height 18
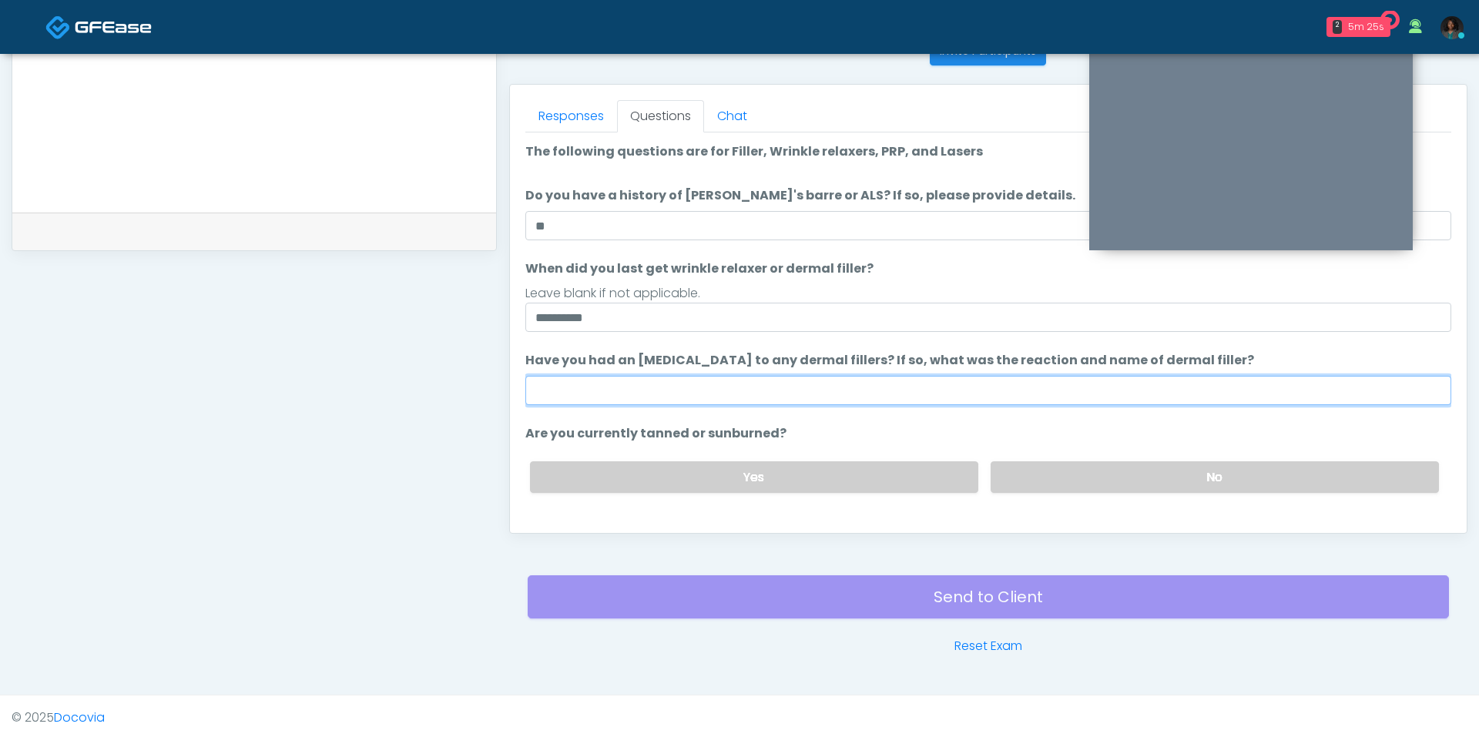
click at [988, 376] on input "Have you had an allergic response to any dermal fillers? If so, what was the re…" at bounding box center [988, 390] width 926 height 29
click at [985, 376] on input "Have you had an allergic response to any dermal fillers? If so, what was the re…" at bounding box center [988, 390] width 926 height 29
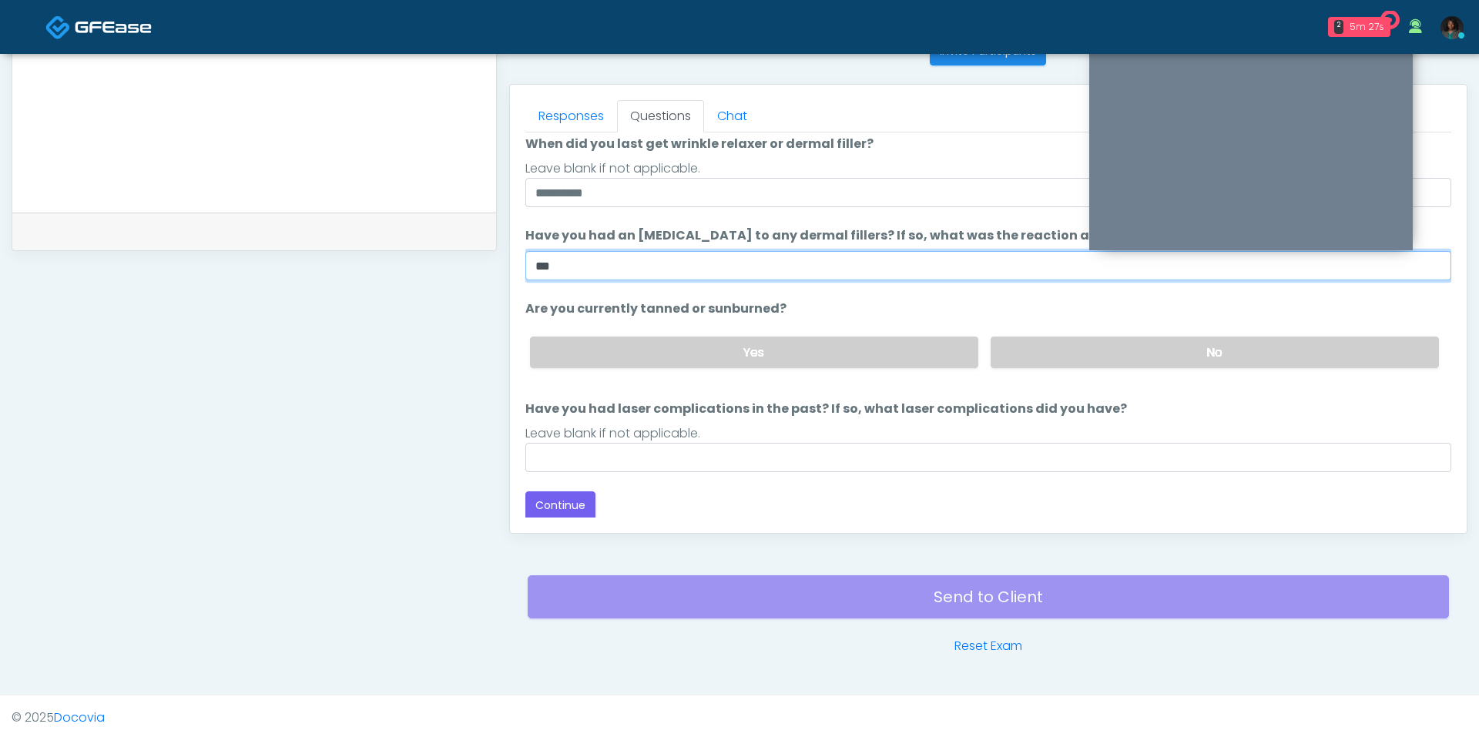
type input "***"
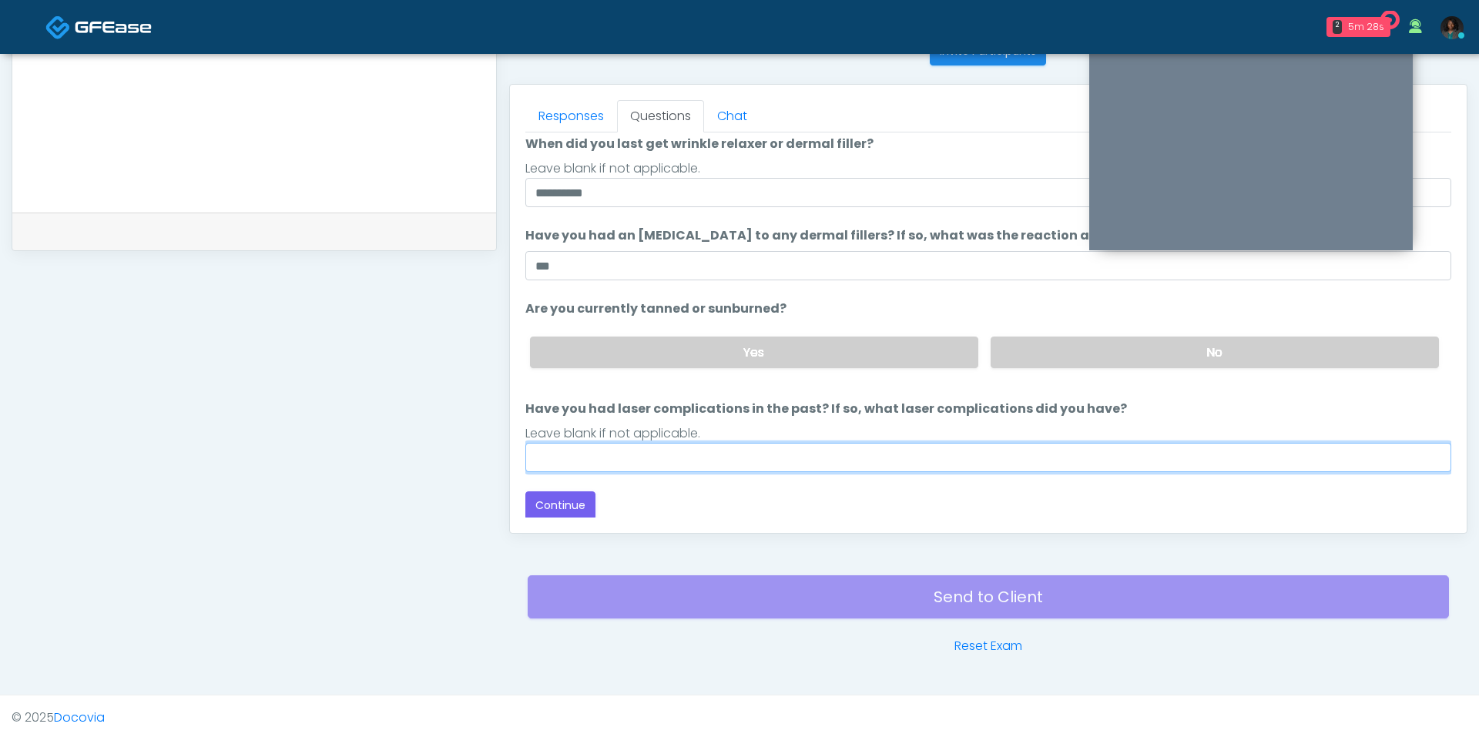
click at [880, 458] on input "Have you had laser complications in the past? If so, what laser complications d…" at bounding box center [988, 457] width 926 height 29
type input "***"
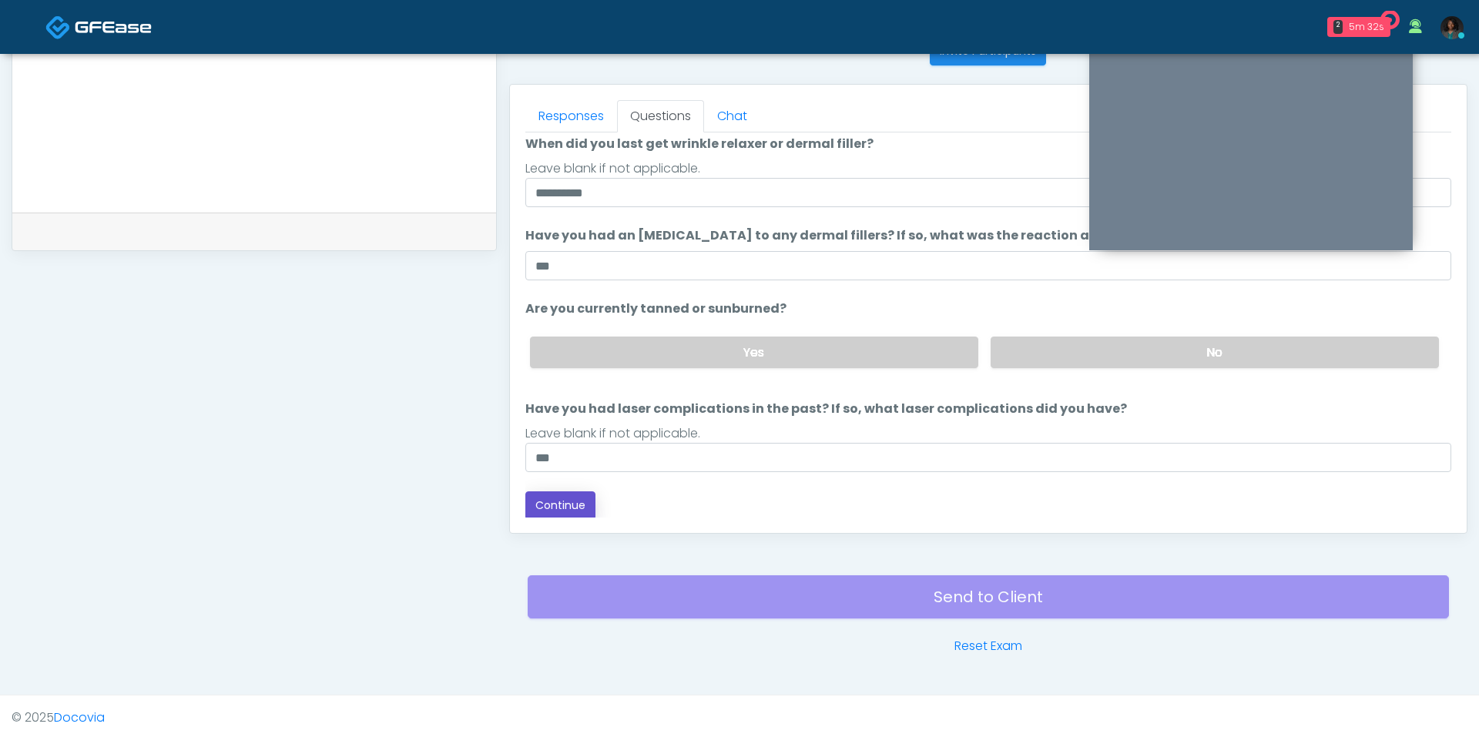
click at [583, 507] on button "Continue" at bounding box center [560, 505] width 70 height 28
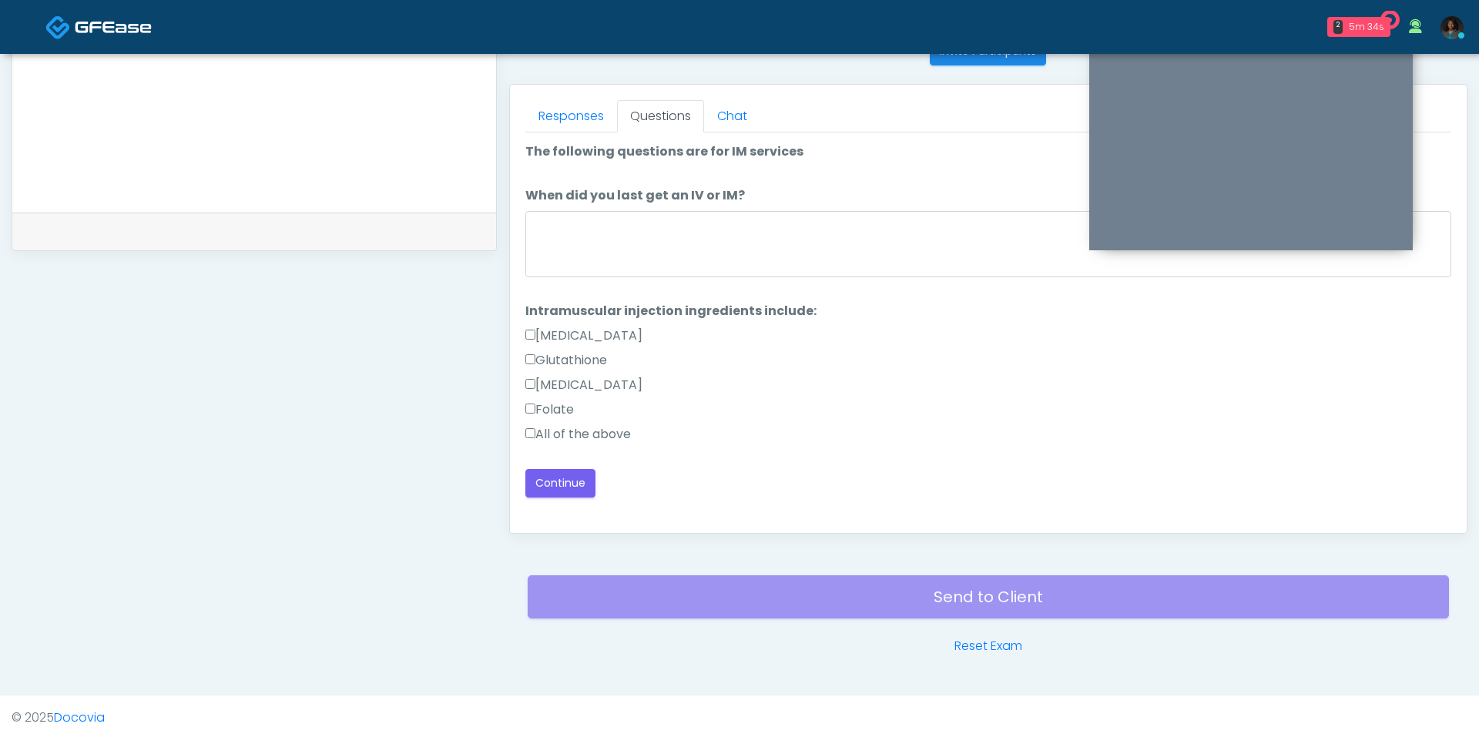
scroll to position [0, 0]
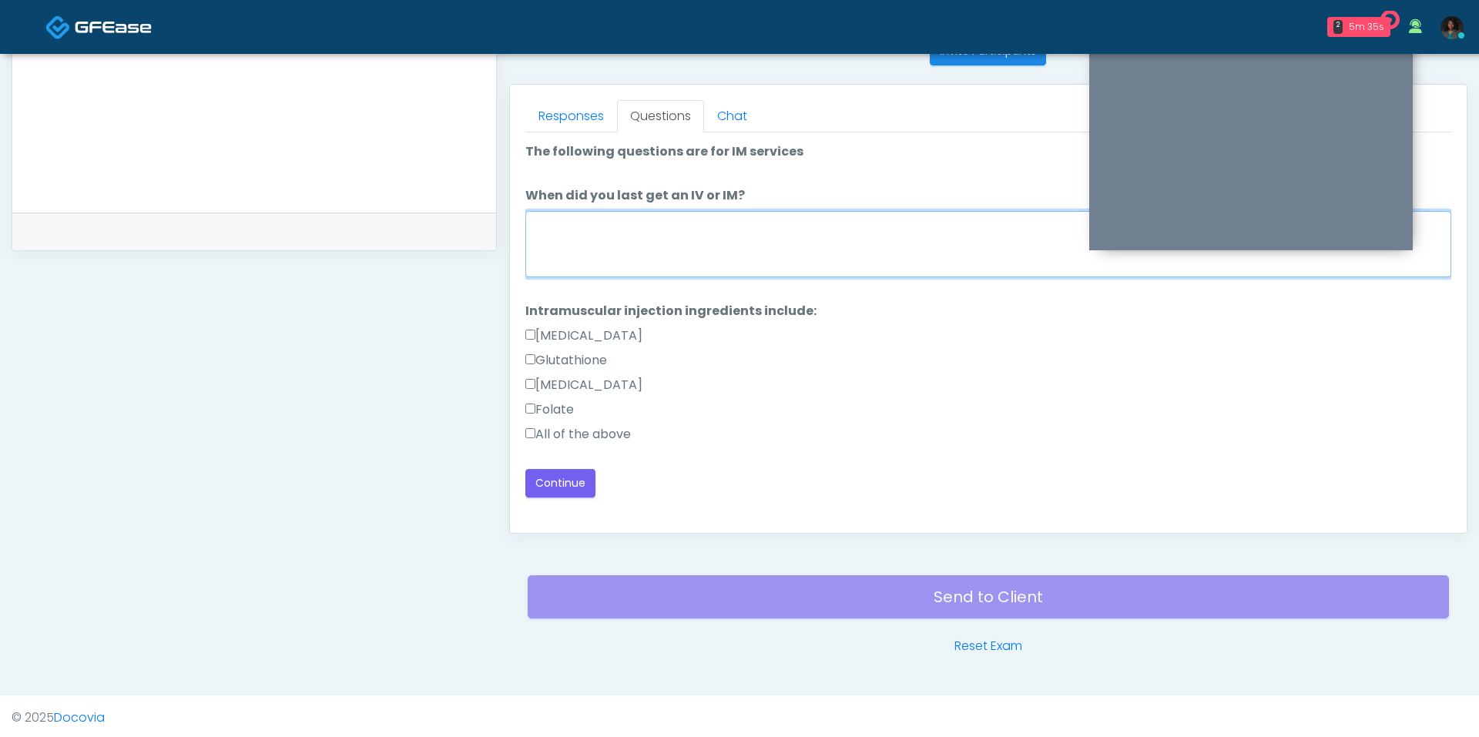
click at [652, 242] on textarea "When did you last get an IV or IM?" at bounding box center [988, 244] width 926 height 66
type textarea "***"
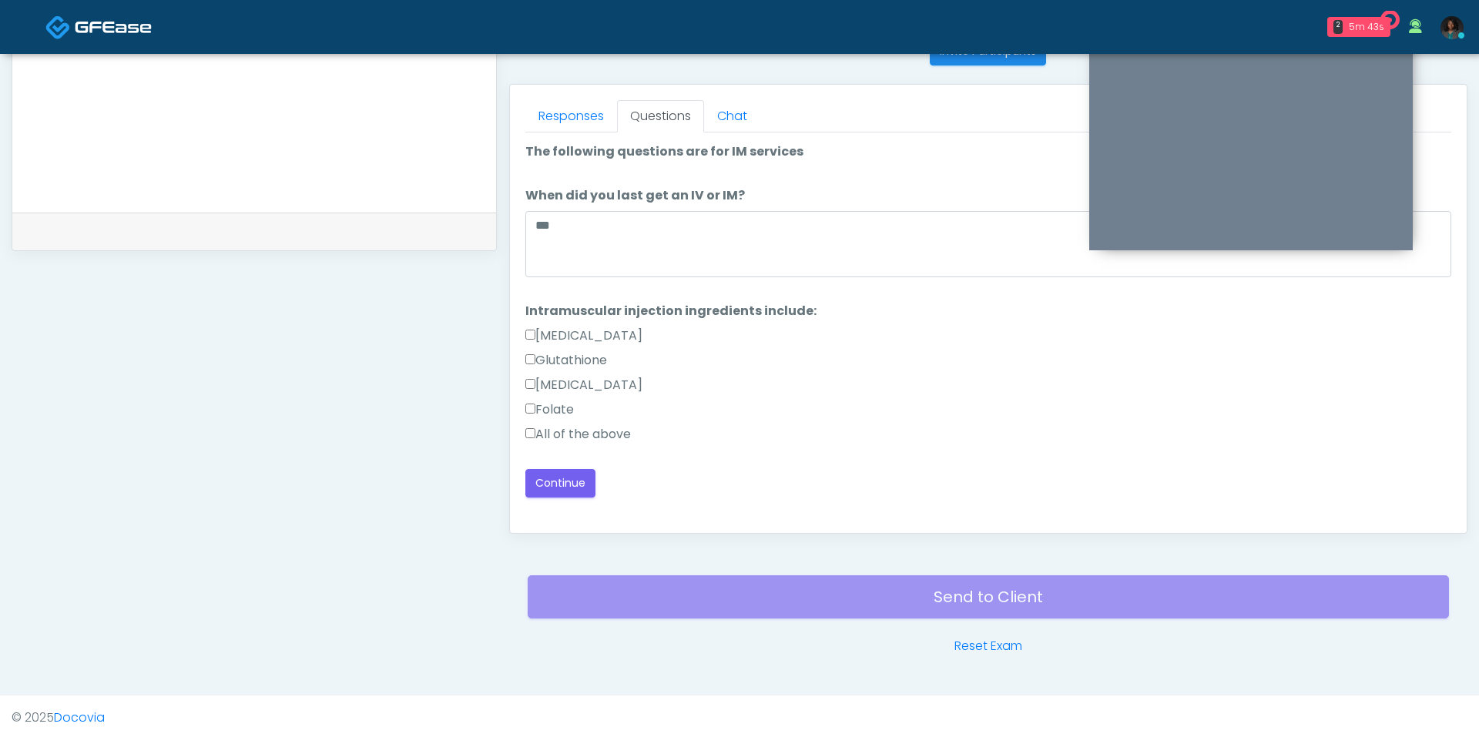
click at [554, 428] on label "All of the above" at bounding box center [578, 434] width 106 height 18
click at [560, 491] on button "Continue" at bounding box center [560, 483] width 70 height 28
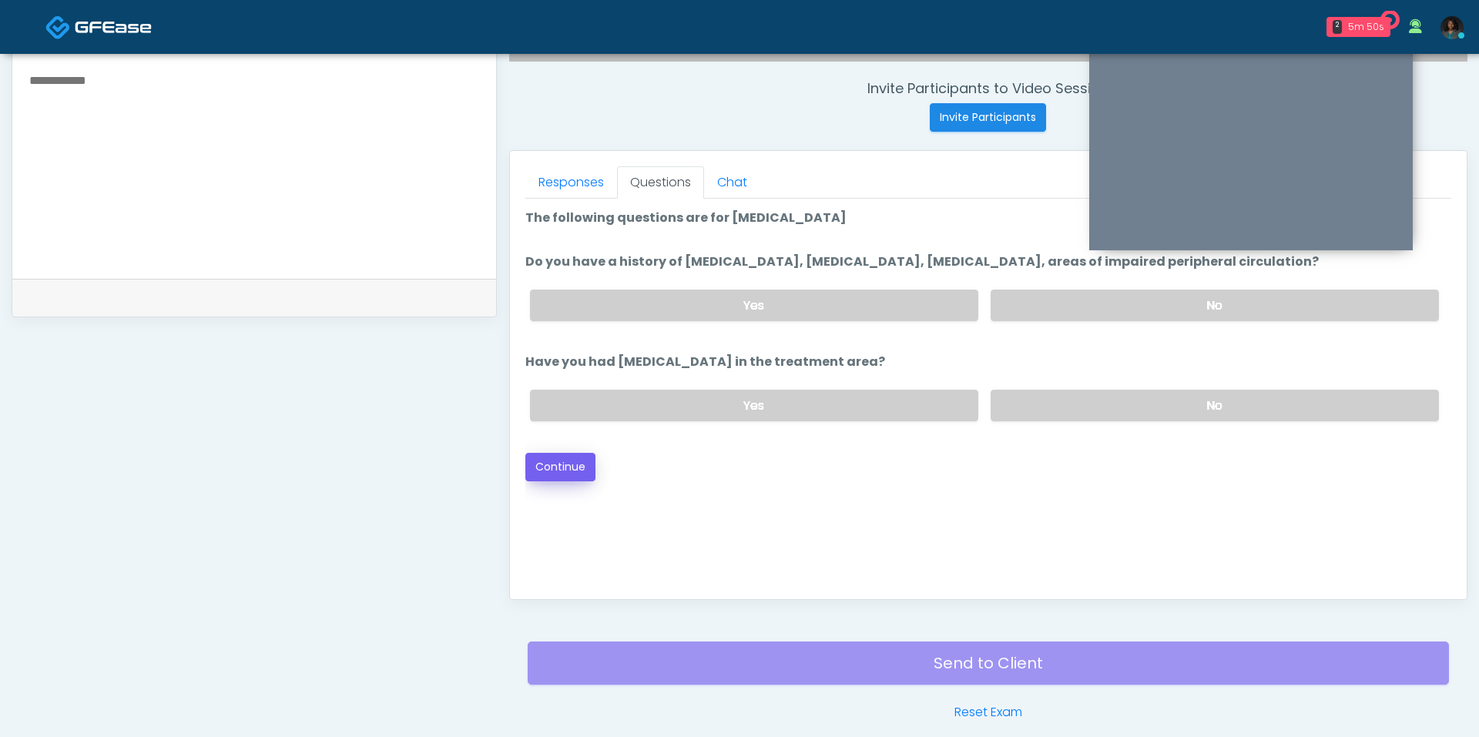
scroll to position [572, 0]
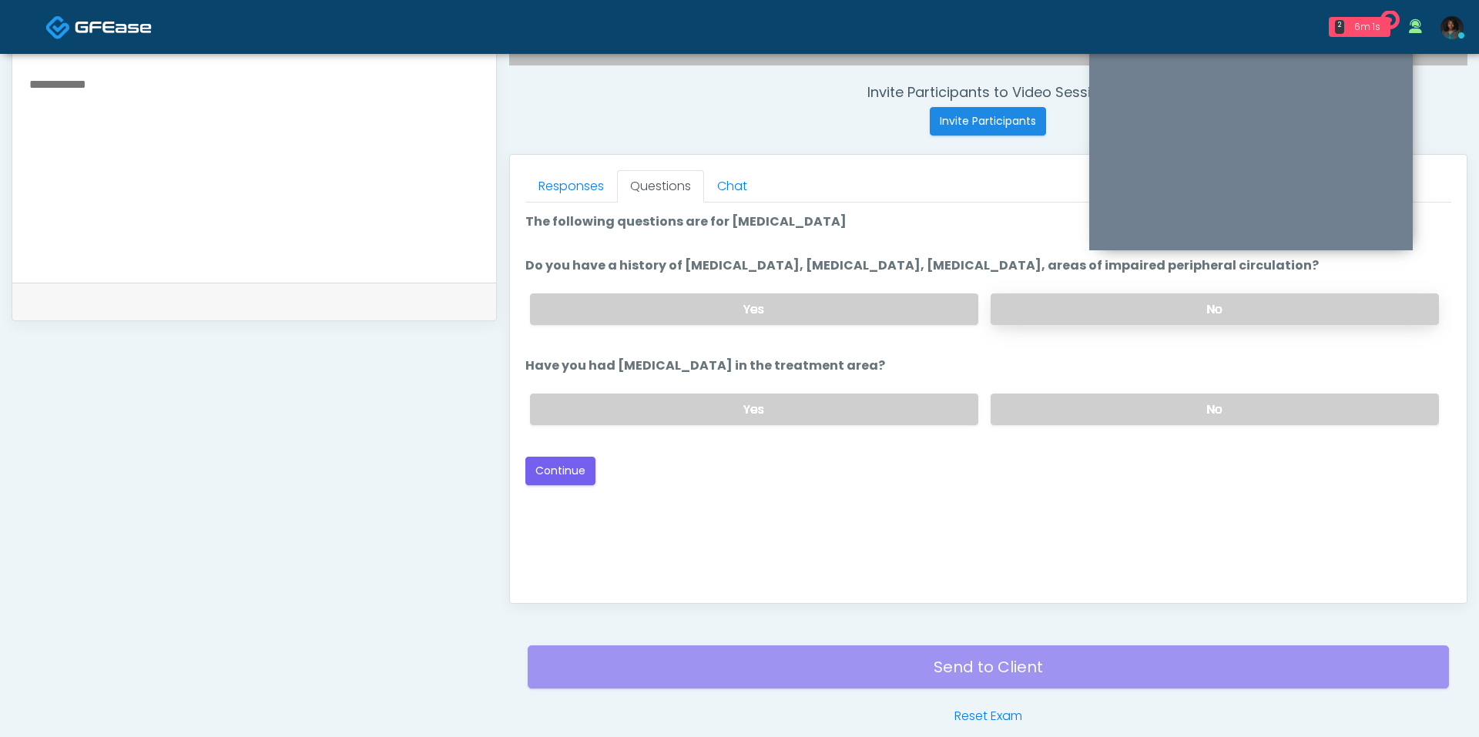
click at [1079, 312] on label "No" at bounding box center [1214, 309] width 448 height 32
click at [1096, 406] on label "No" at bounding box center [1214, 410] width 448 height 32
click at [585, 457] on button "Continue" at bounding box center [560, 471] width 70 height 28
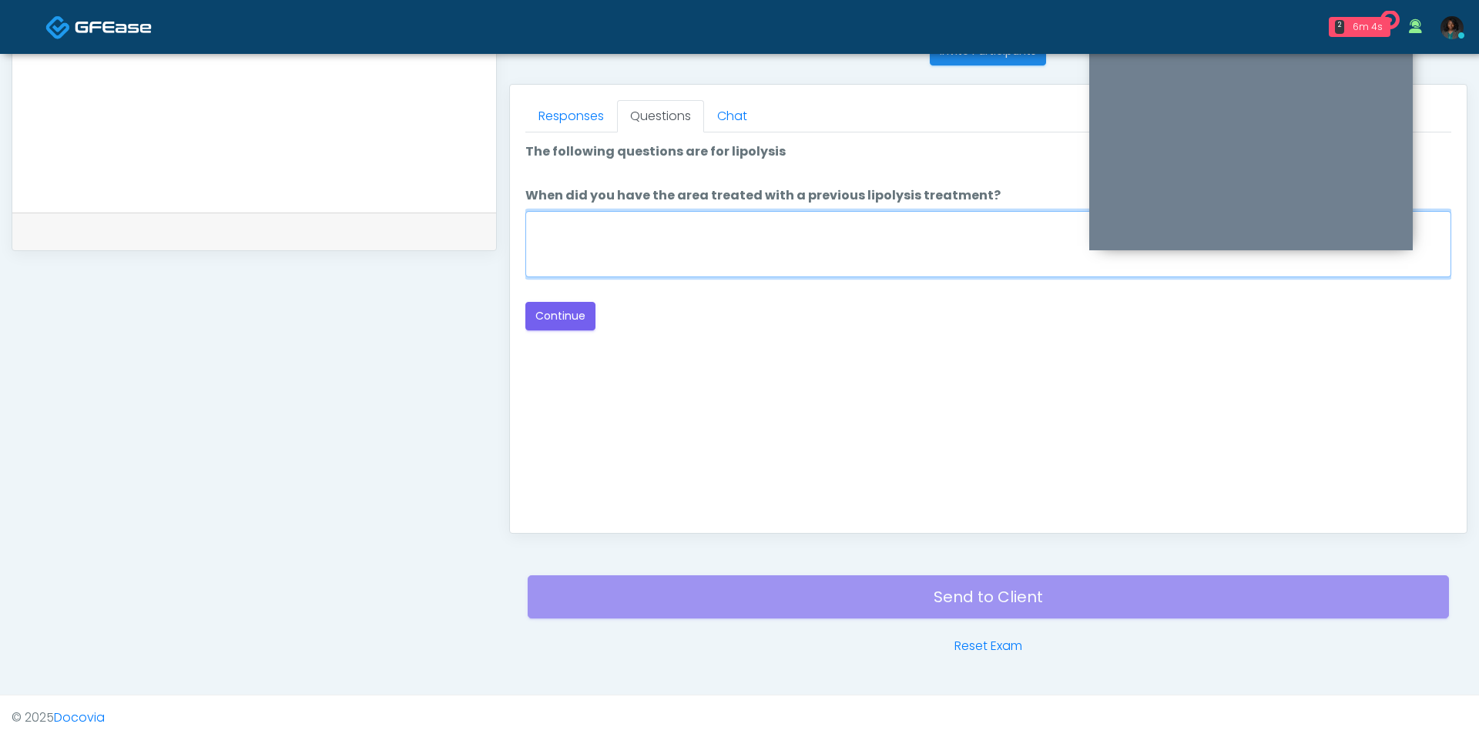
click at [789, 258] on textarea "When did you have the area treated with a previous lipolysis treatment?" at bounding box center [988, 244] width 926 height 66
type textarea "***"
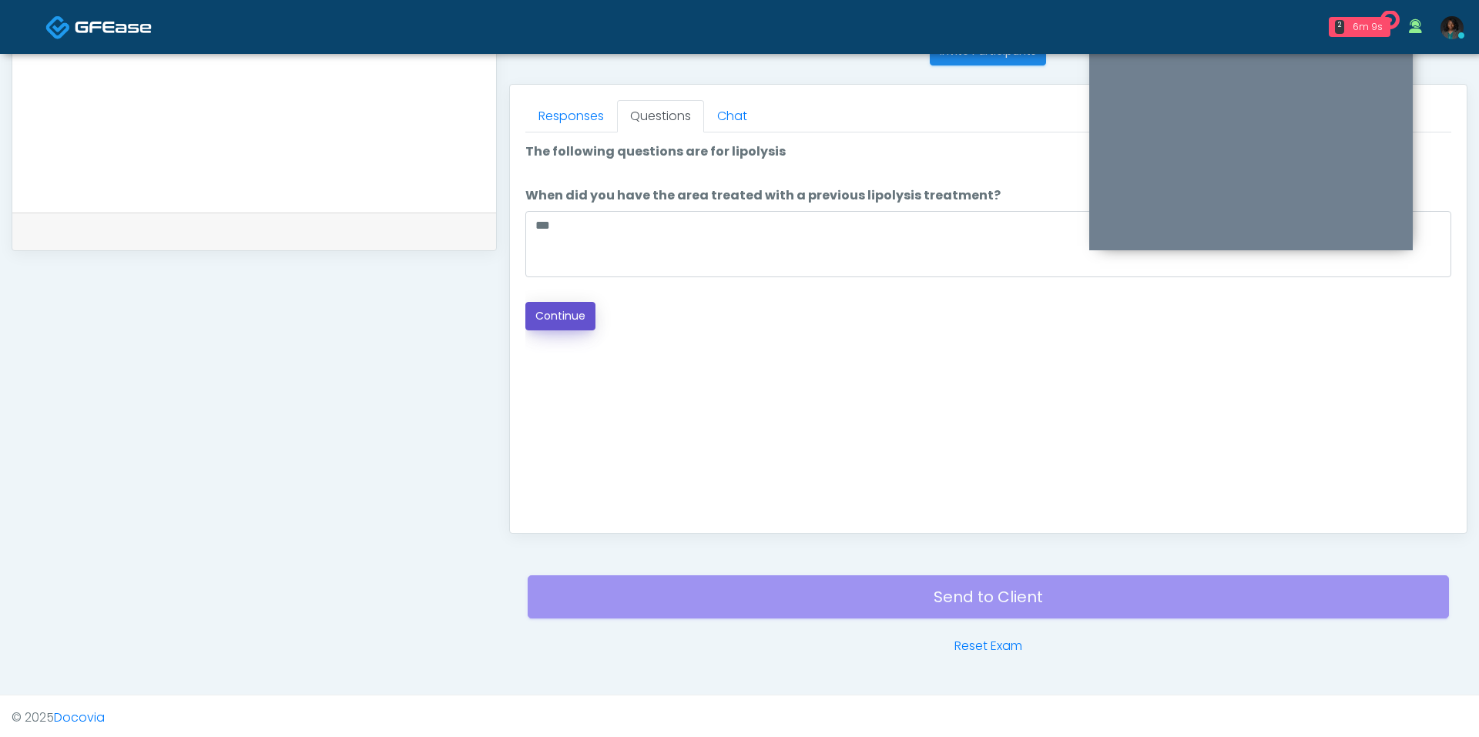
click at [578, 309] on button "Continue" at bounding box center [560, 316] width 70 height 28
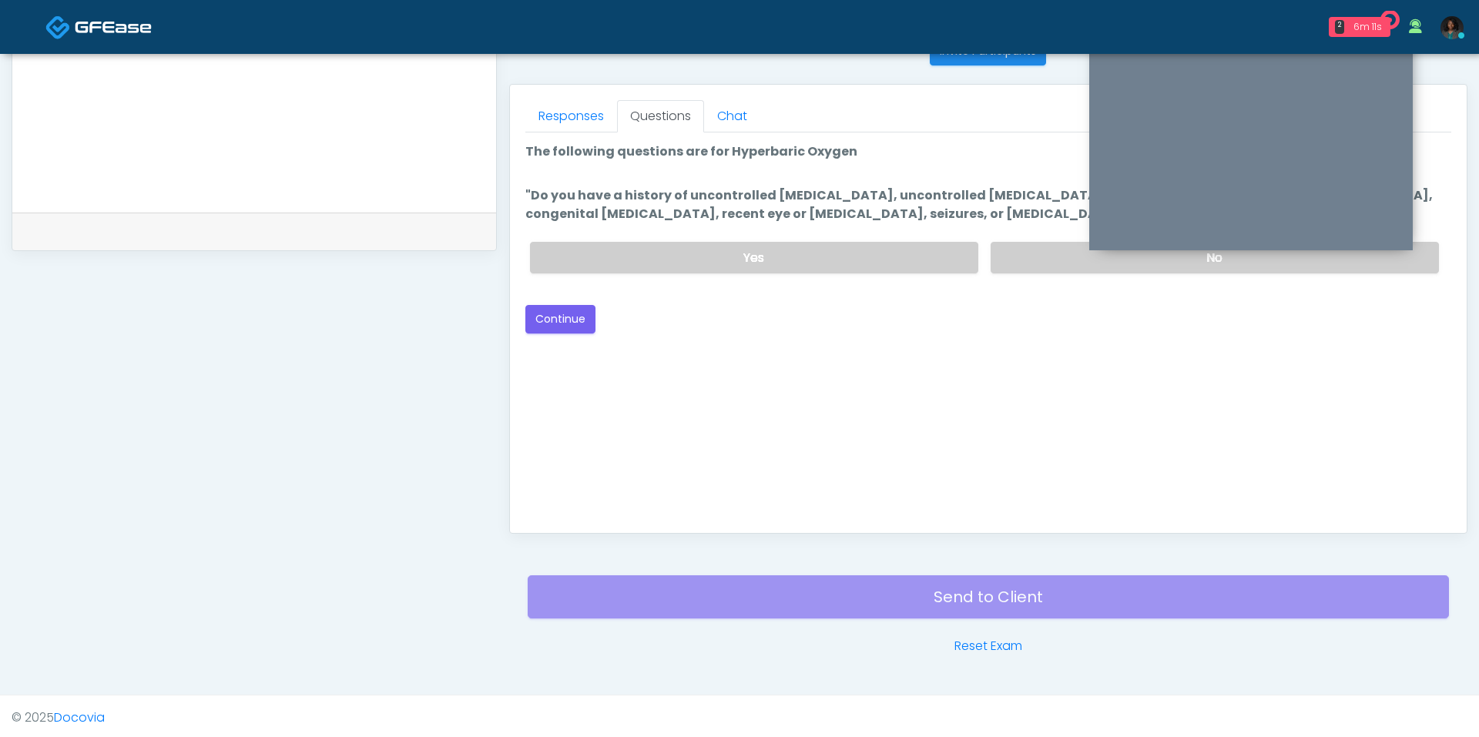
scroll to position [544, 0]
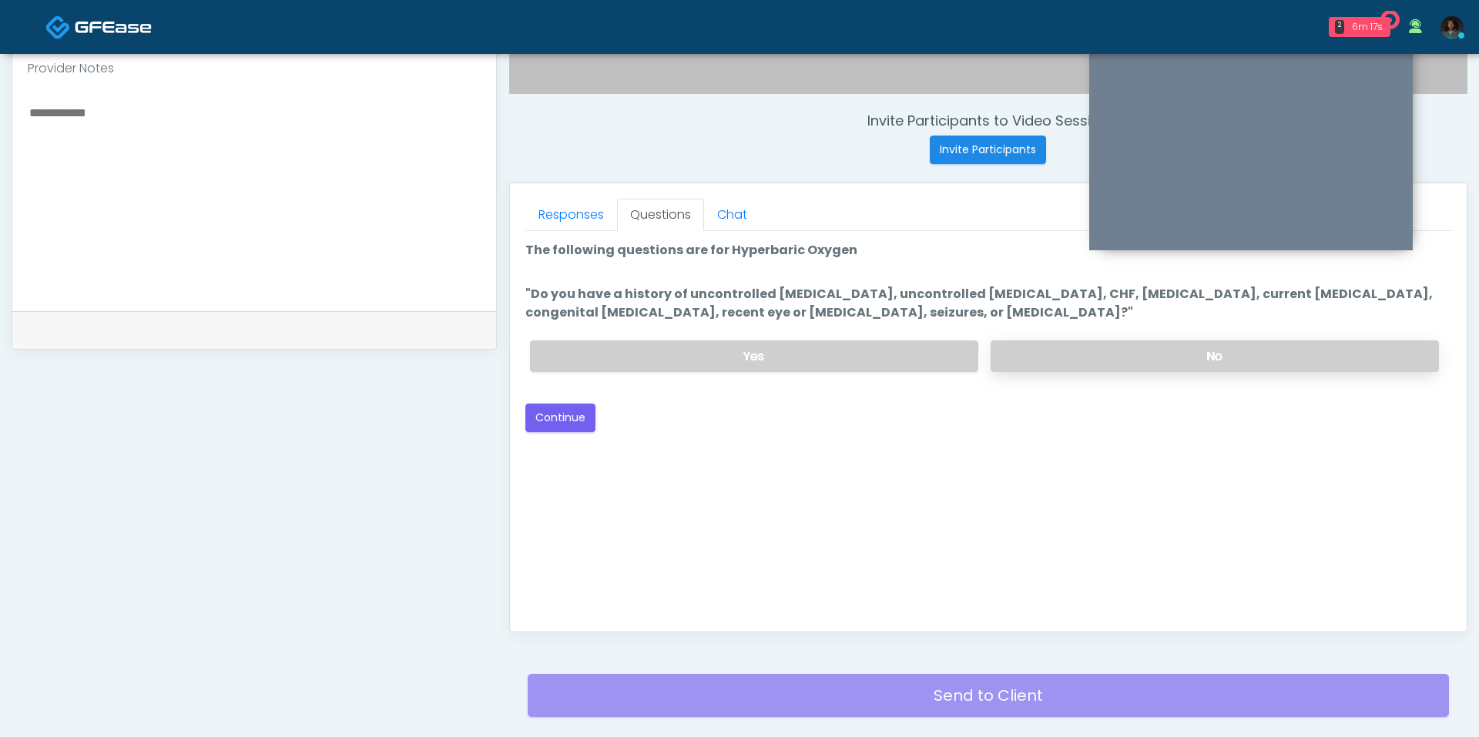
click at [1005, 354] on label "No" at bounding box center [1214, 356] width 448 height 32
click at [585, 411] on button "Continue" at bounding box center [560, 418] width 70 height 28
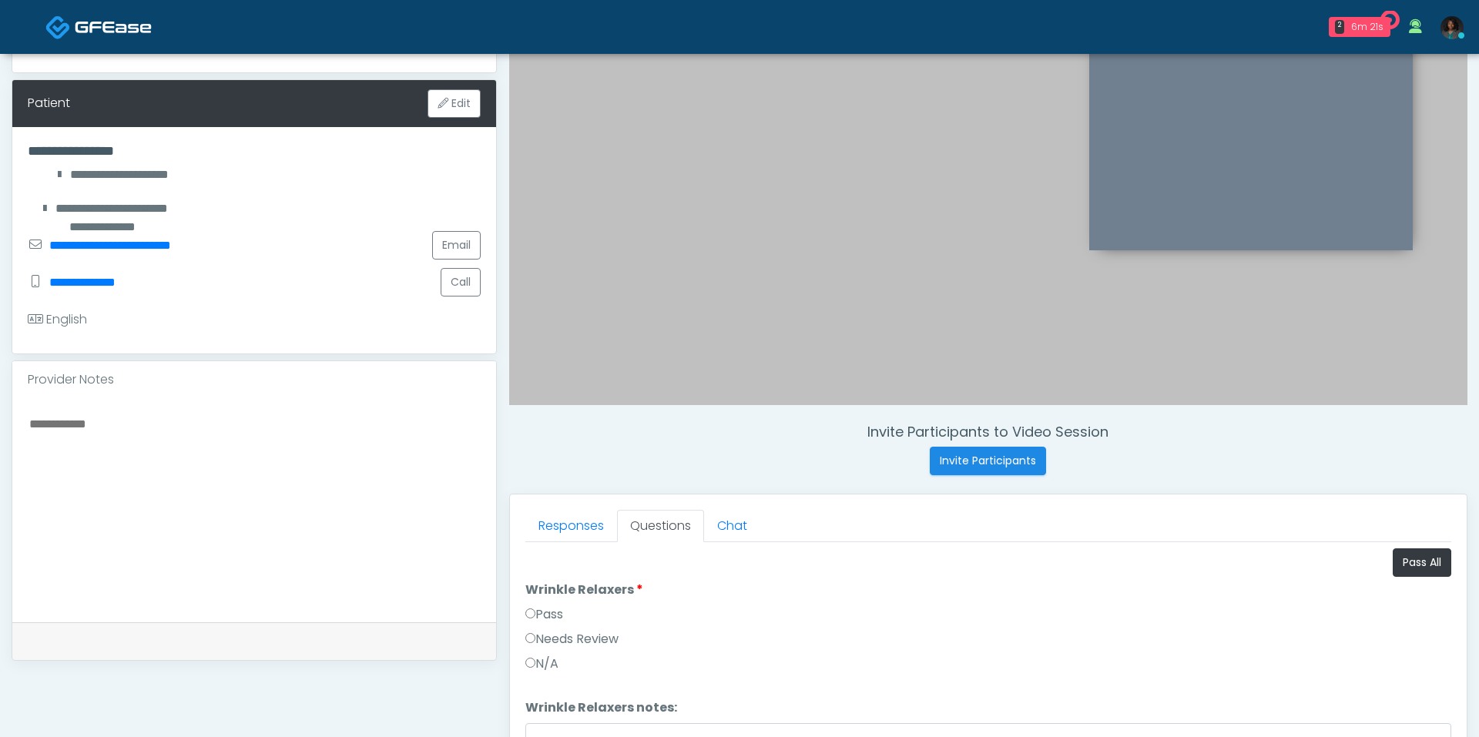
scroll to position [189, 0]
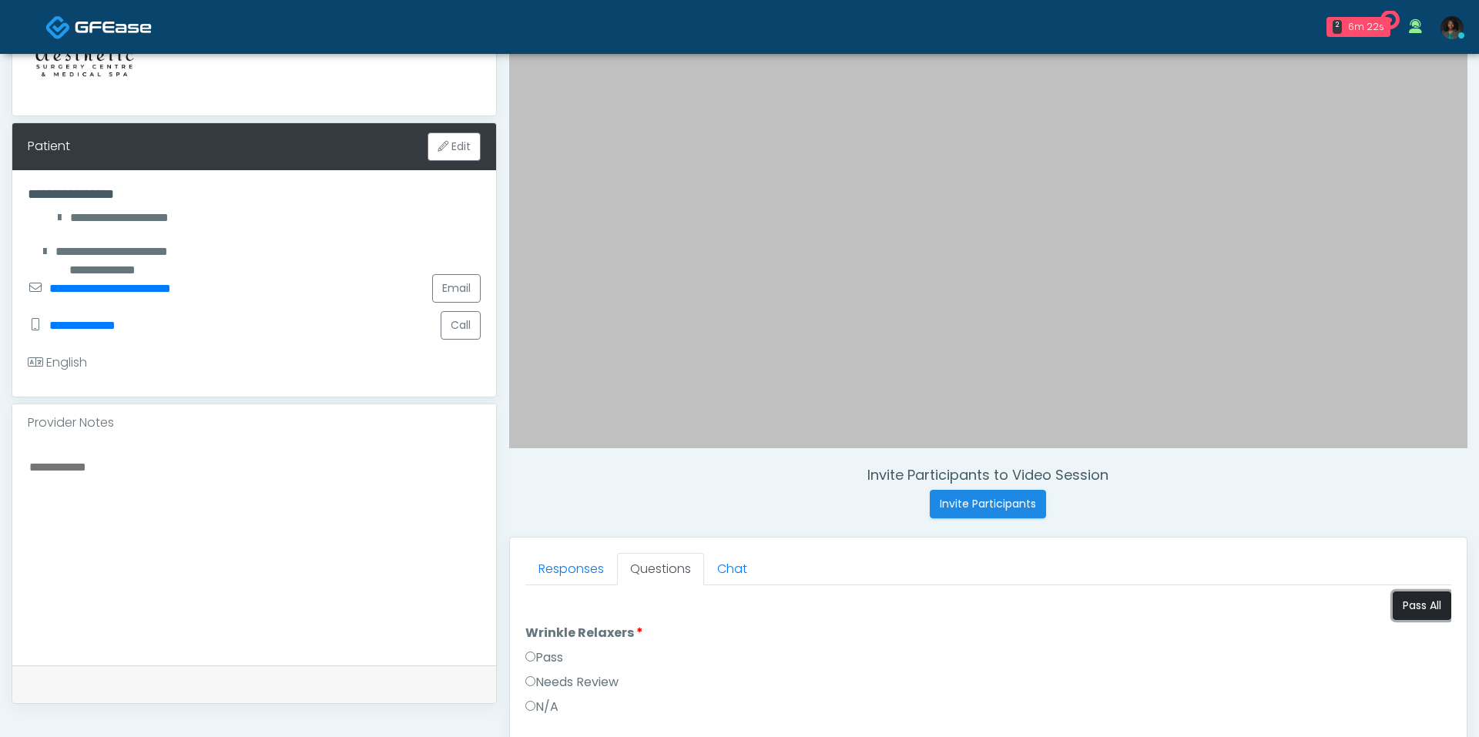
click at [1410, 602] on button "Pass All" at bounding box center [1421, 605] width 59 height 28
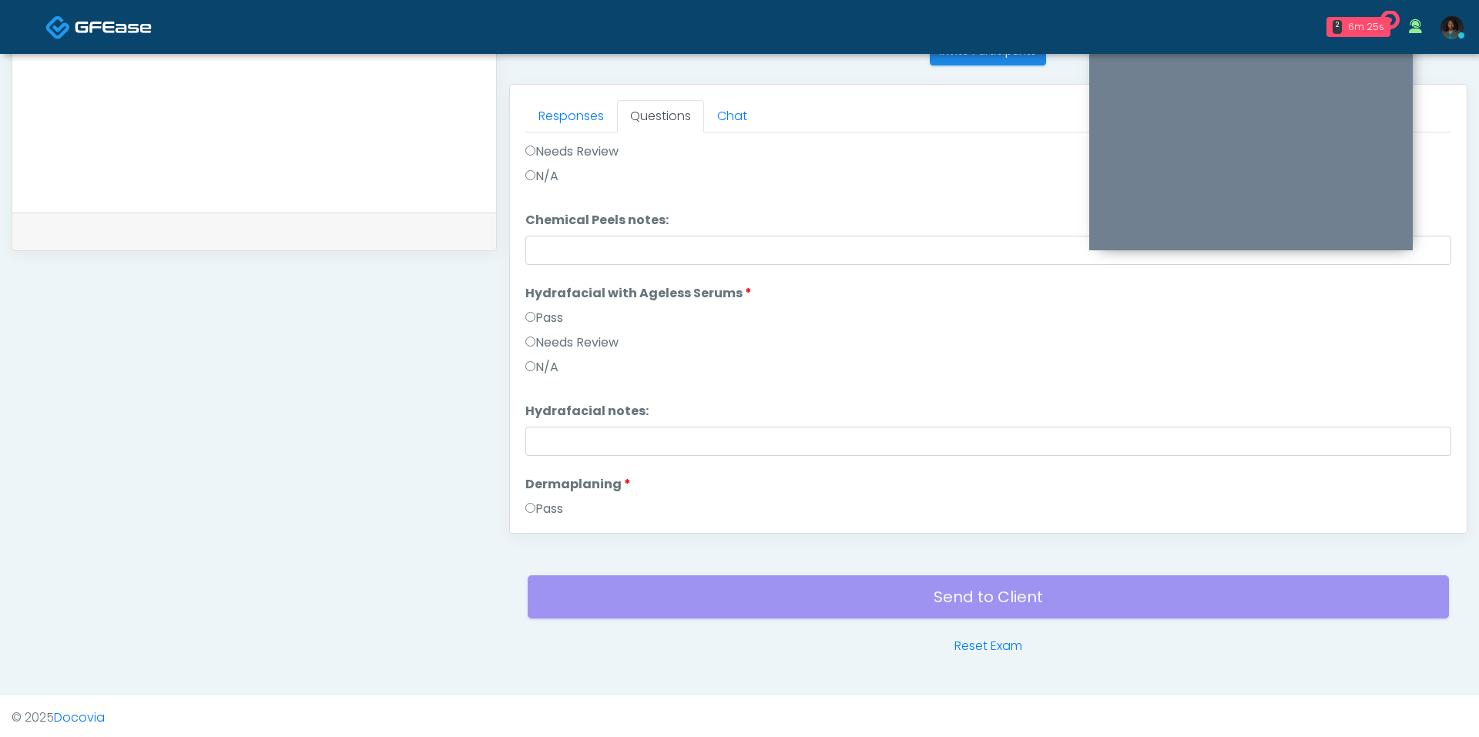
scroll to position [2164, 0]
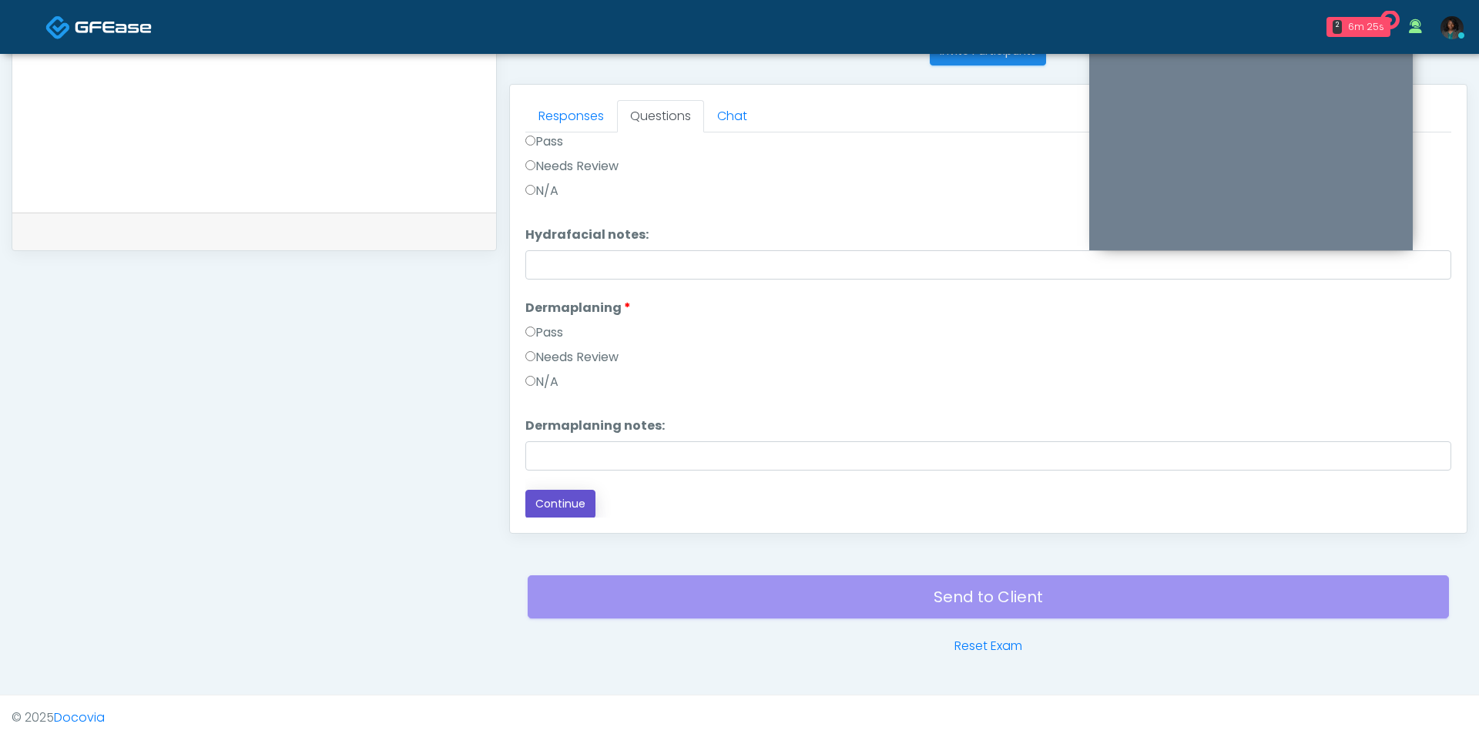
click at [574, 497] on button "Continue" at bounding box center [560, 504] width 70 height 28
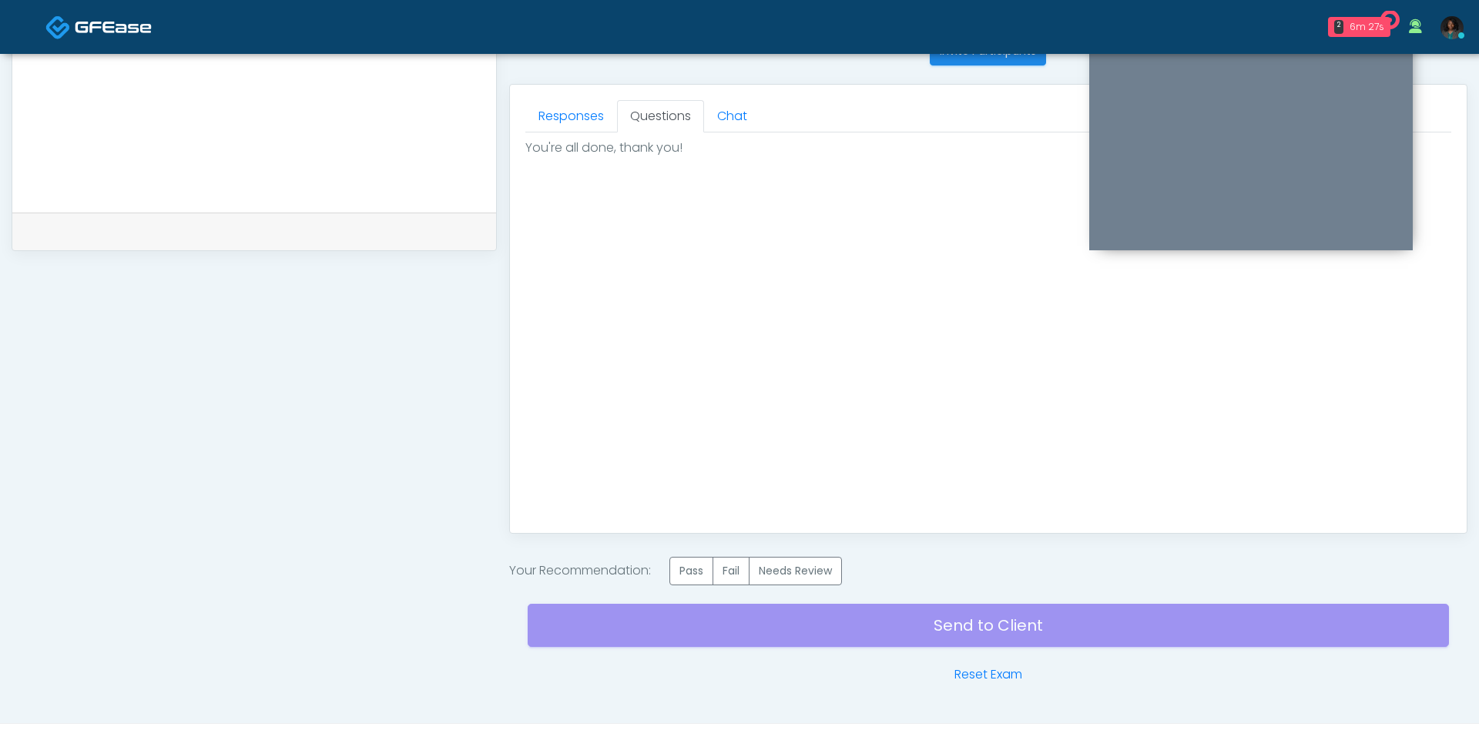
scroll to position [0, 0]
click at [695, 575] on label "Pass" at bounding box center [691, 571] width 44 height 28
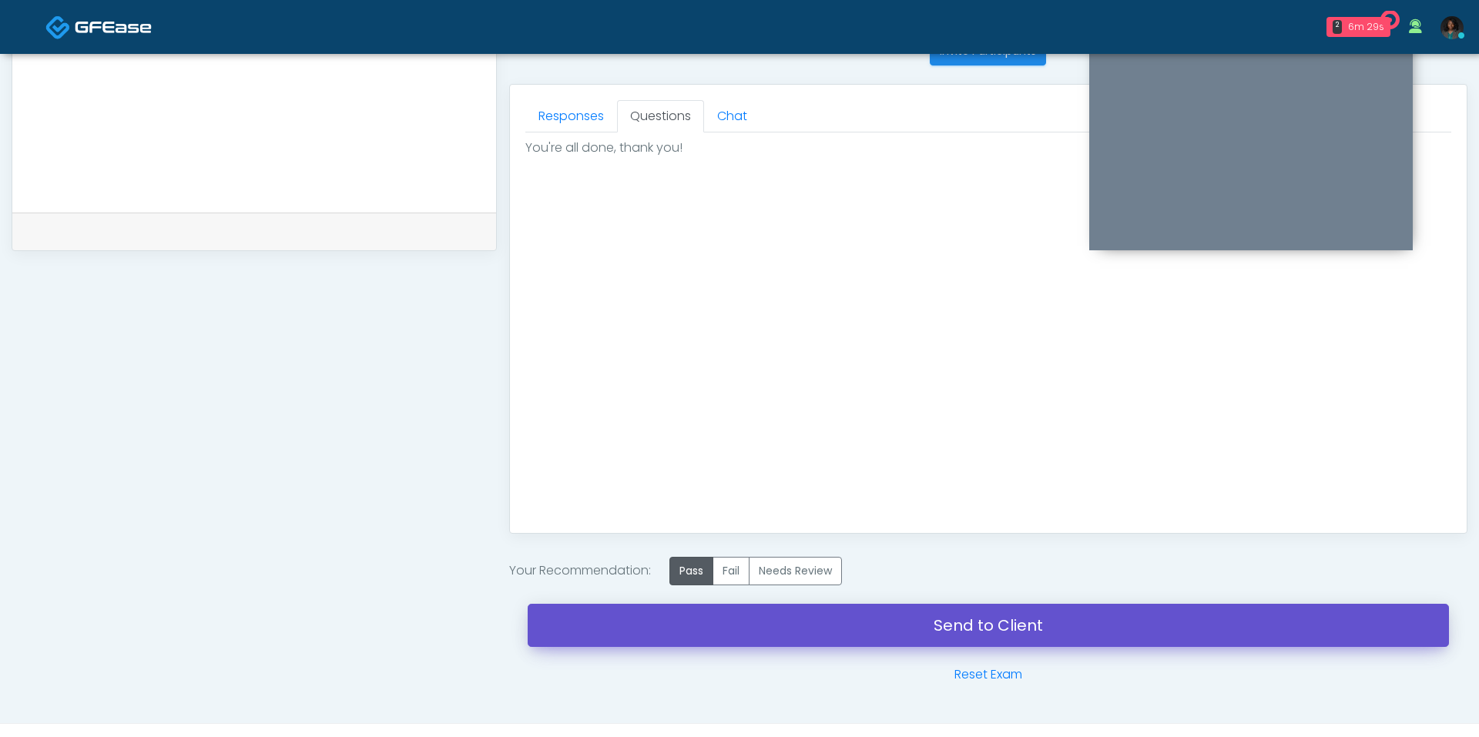
click at [787, 617] on link "Send to Client" at bounding box center [988, 625] width 921 height 43
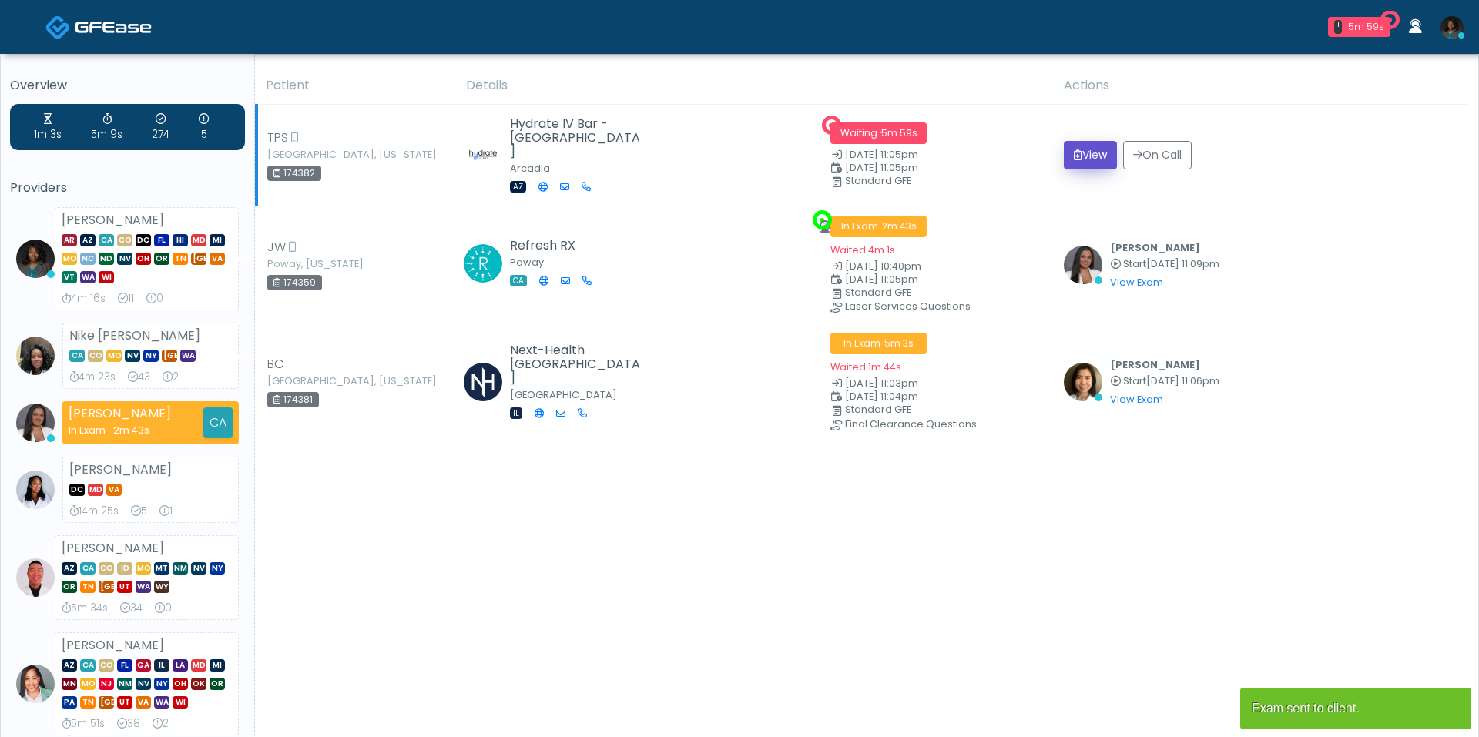
click at [1074, 151] on icon "submit" at bounding box center [1078, 154] width 8 height 11
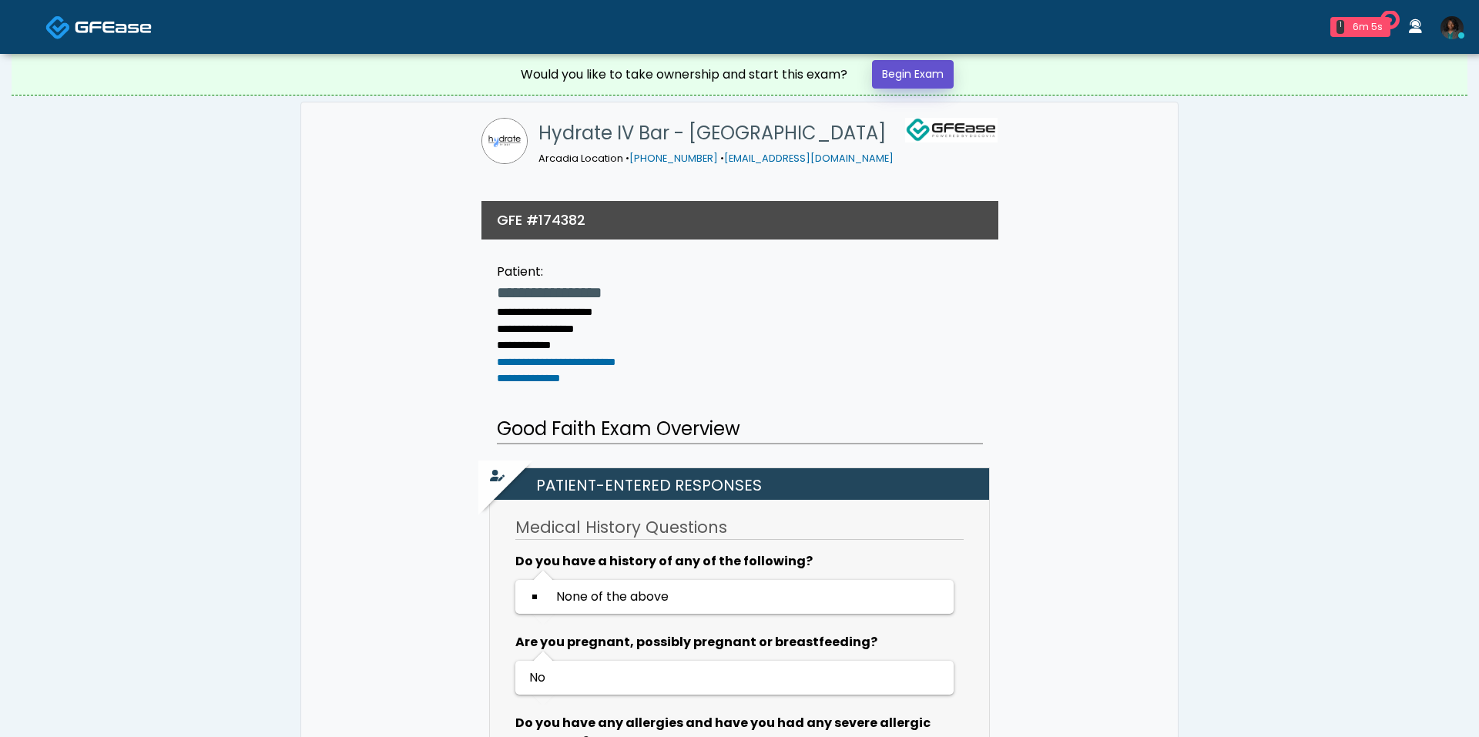
click at [905, 82] on link "Begin Exam" at bounding box center [913, 74] width 82 height 28
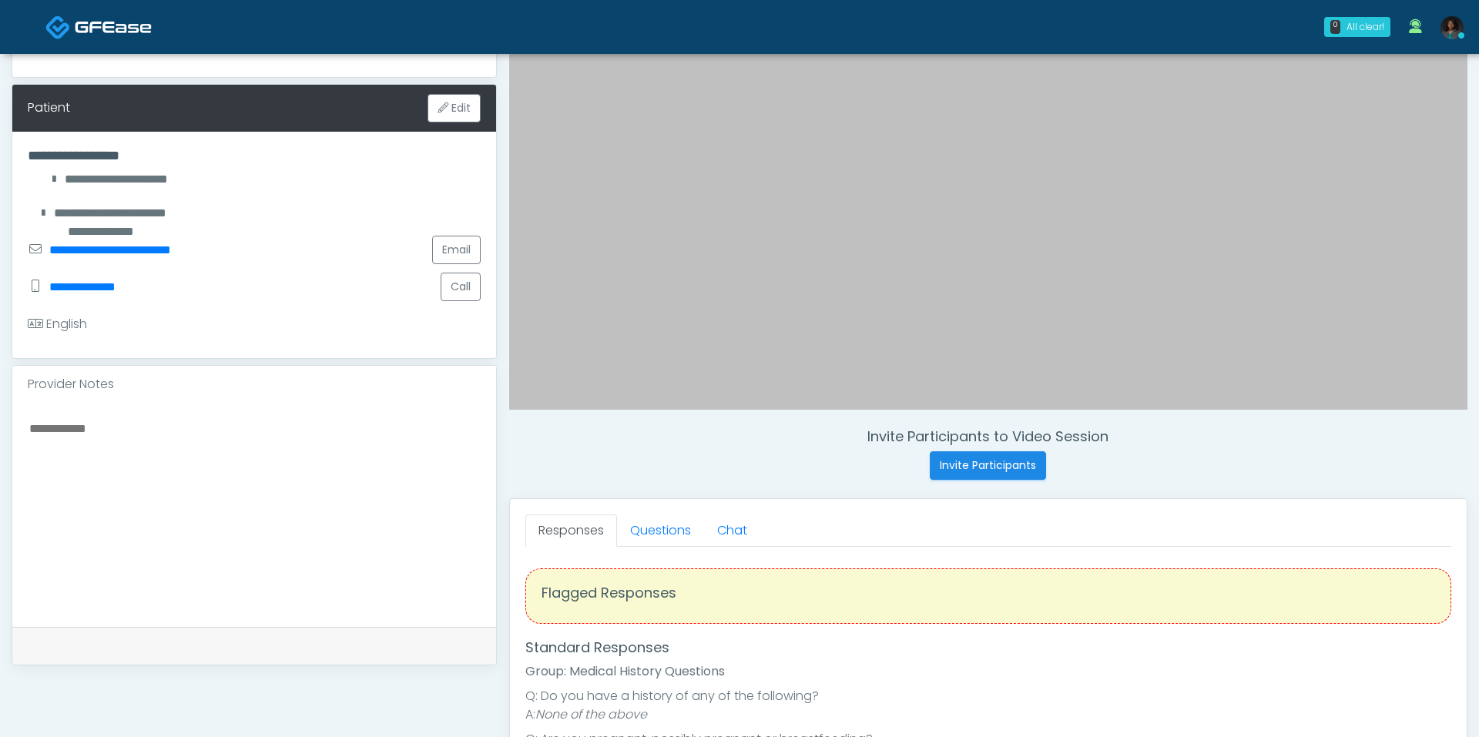
scroll to position [254, 0]
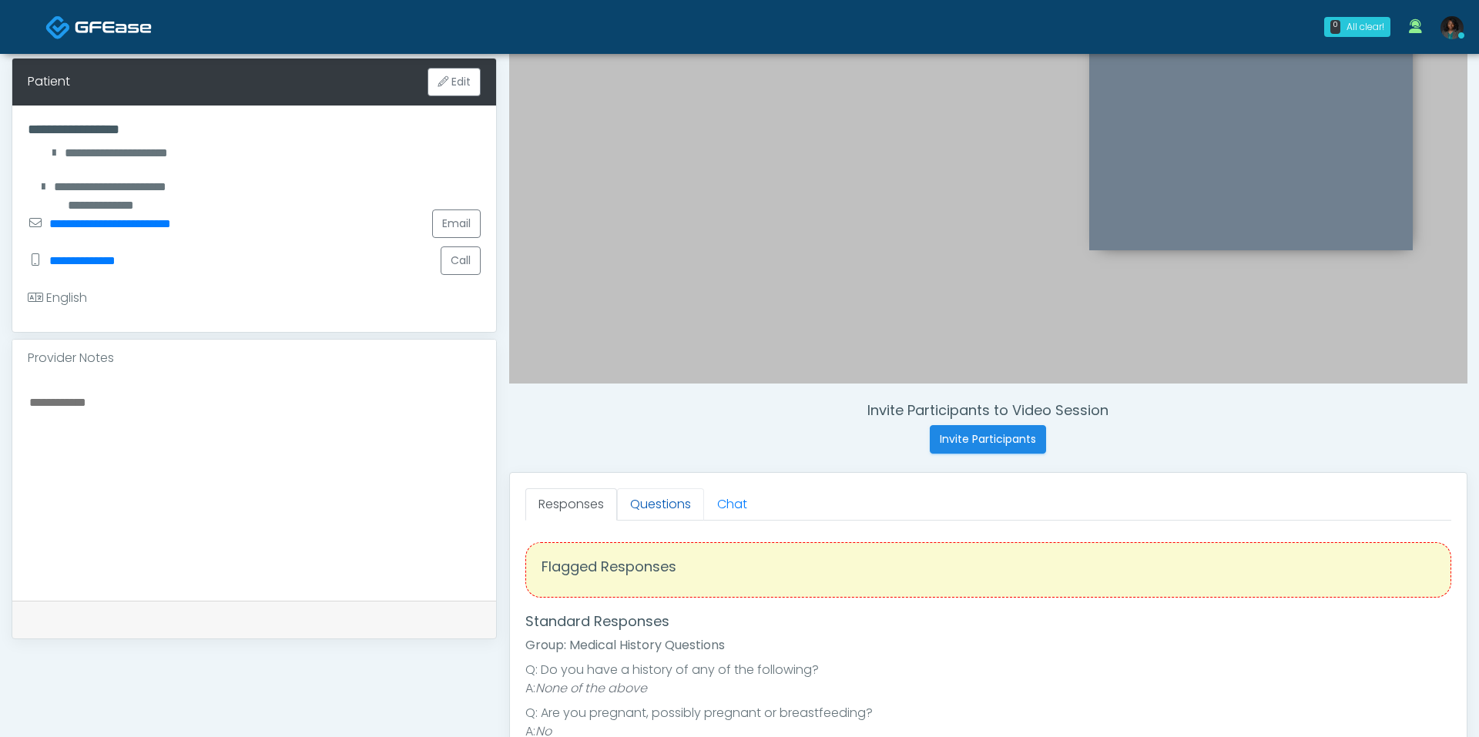
click at [639, 494] on link "Questions" at bounding box center [660, 504] width 87 height 32
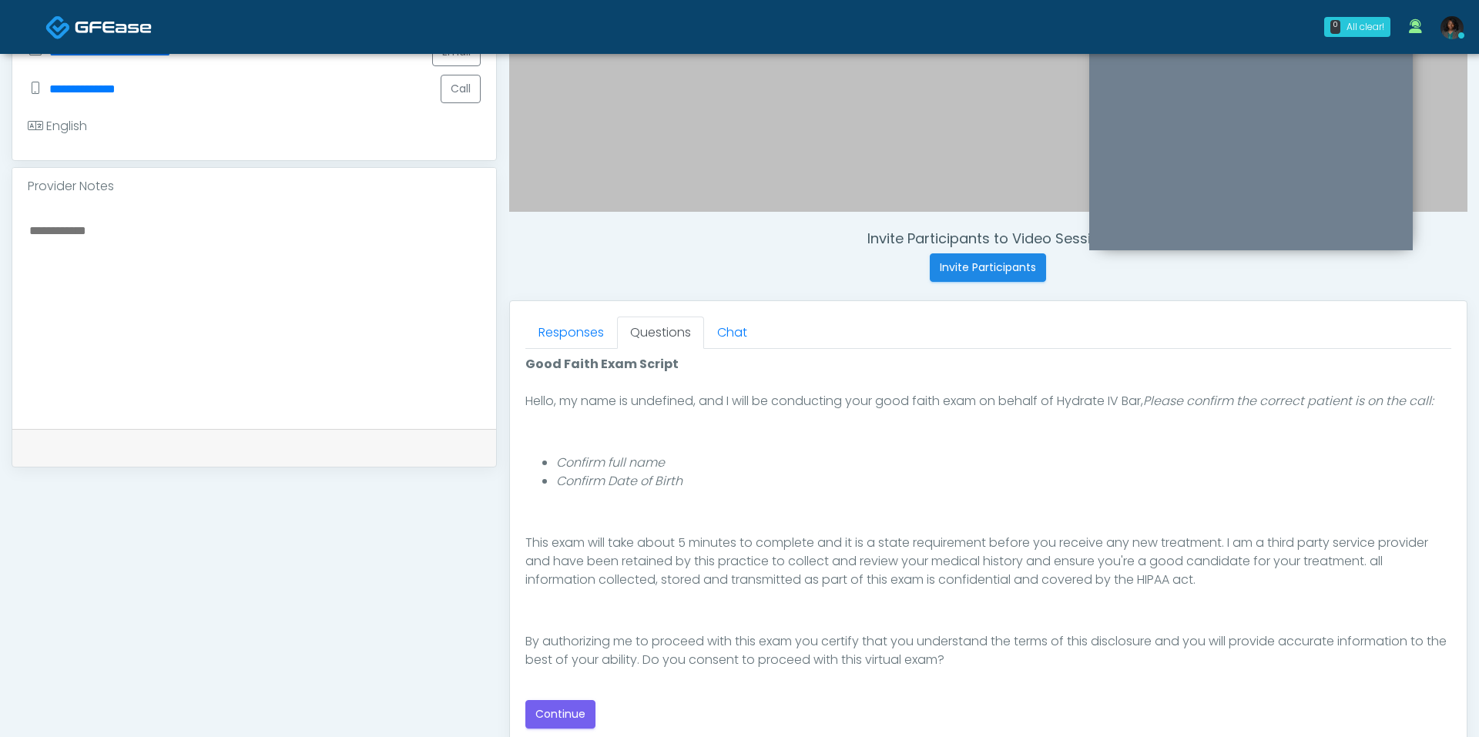
scroll to position [444, 0]
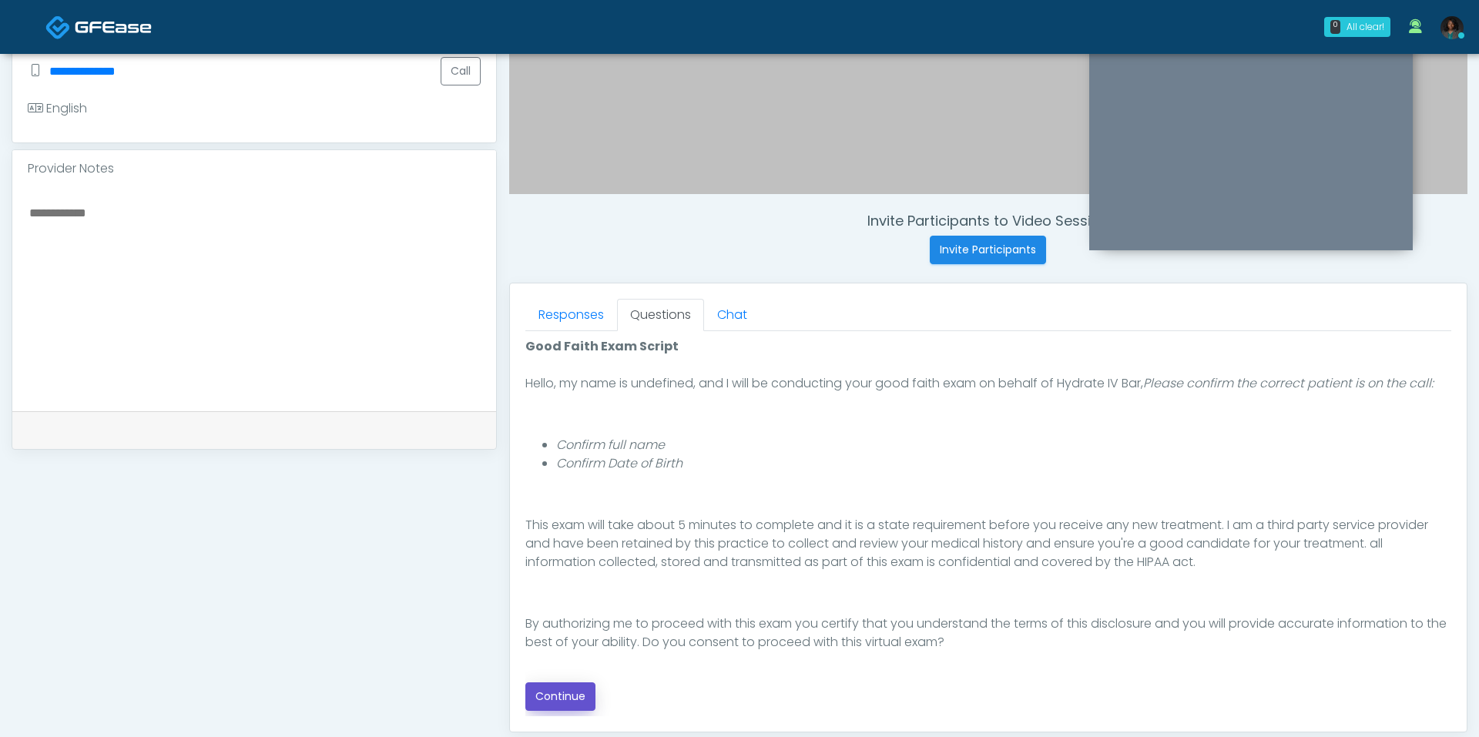
click at [587, 689] on button "Continue" at bounding box center [560, 696] width 70 height 28
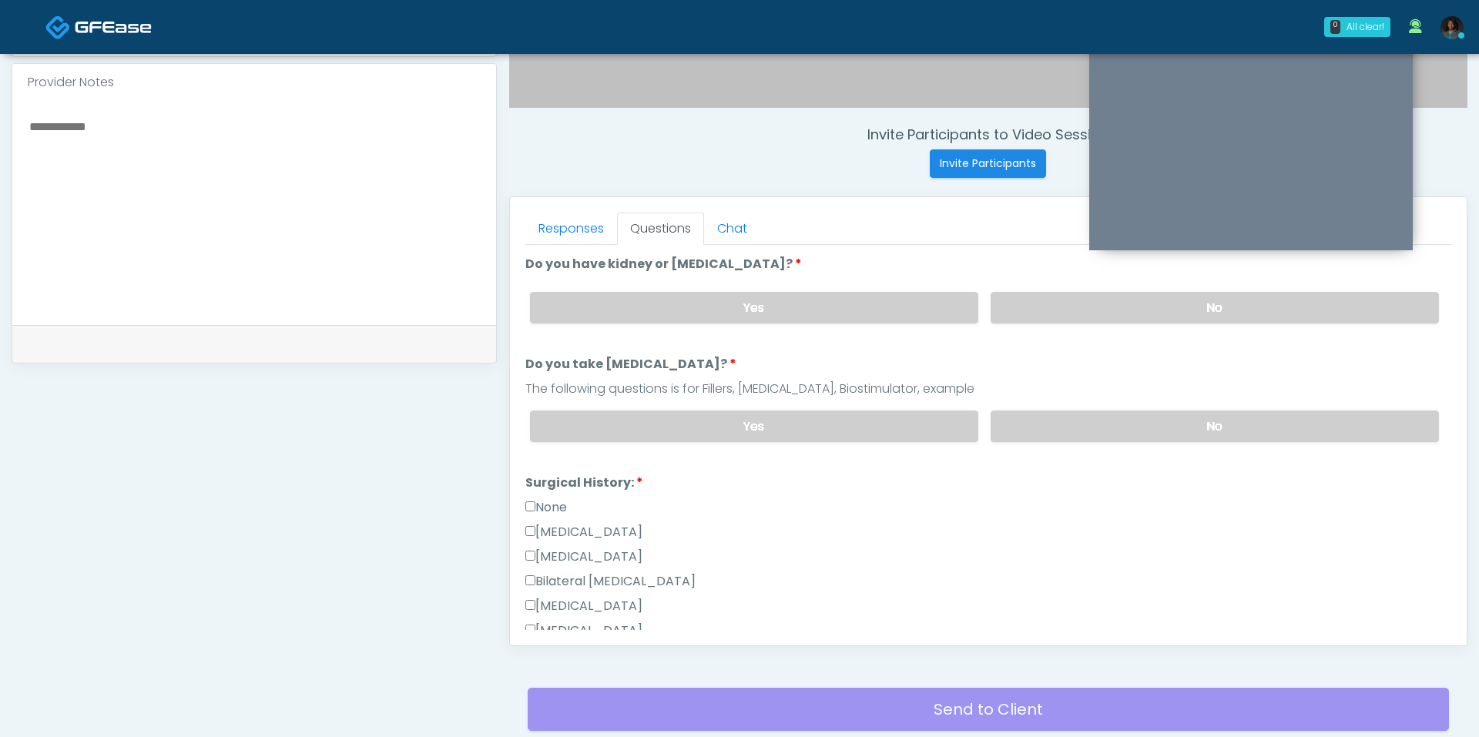
scroll to position [520, 0]
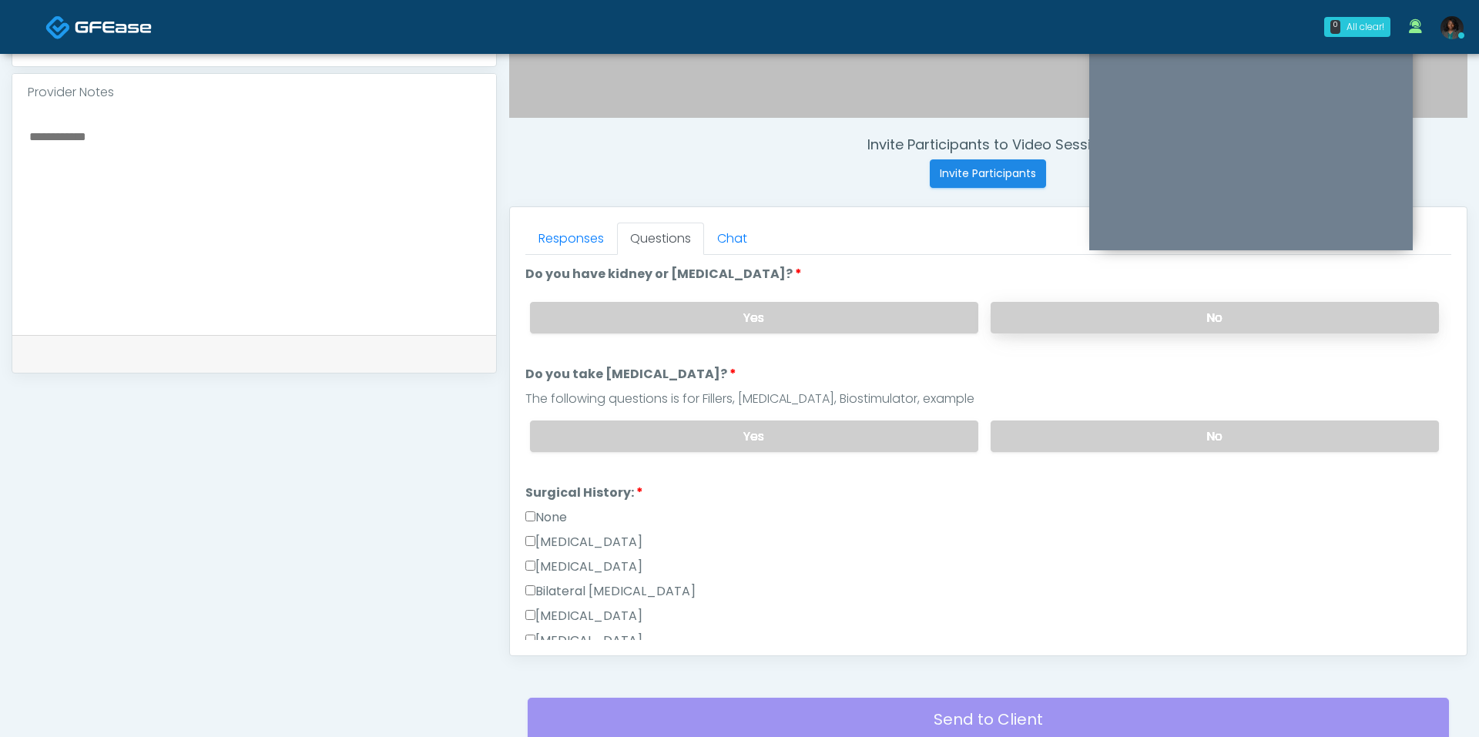
click at [1140, 312] on label "No" at bounding box center [1214, 318] width 448 height 32
click at [1141, 420] on label "No" at bounding box center [1214, 436] width 448 height 32
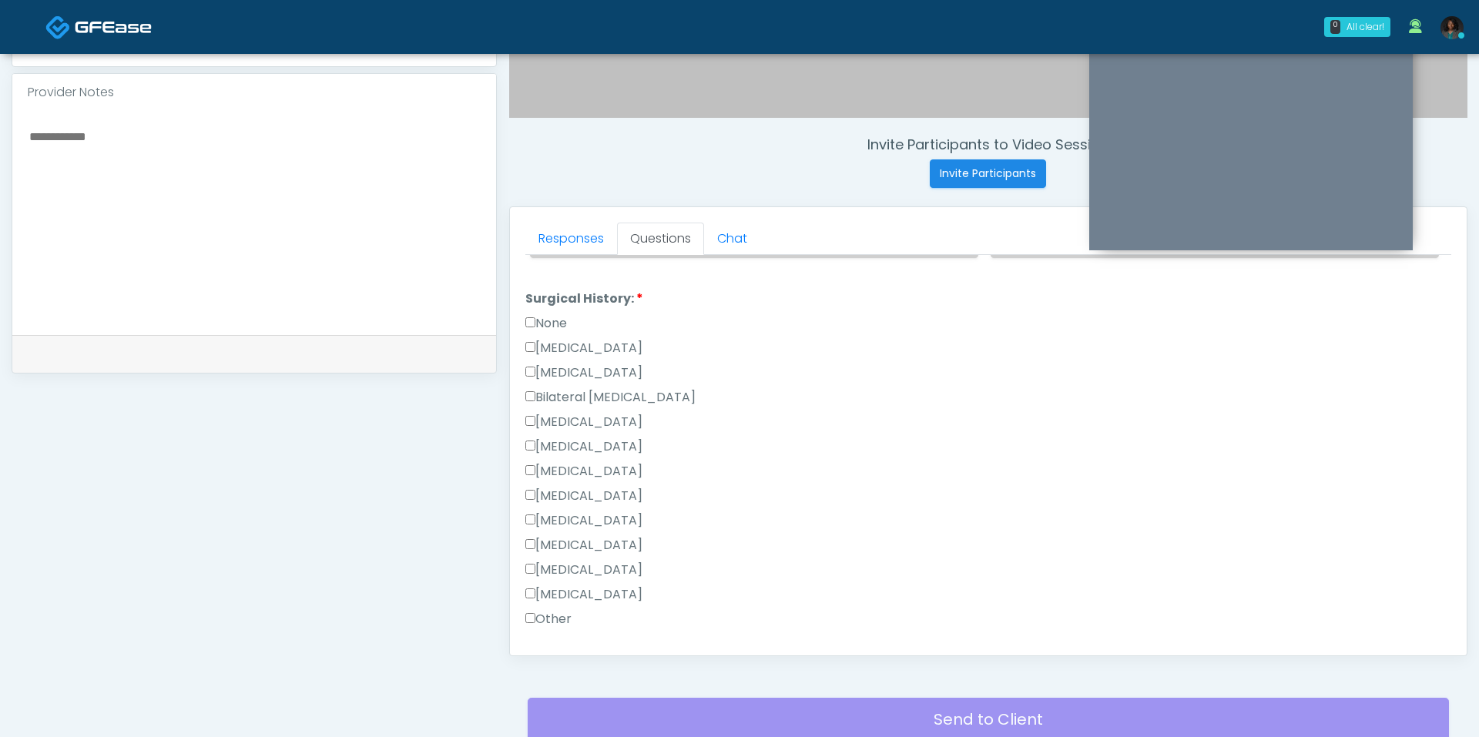
click at [561, 320] on label "None" at bounding box center [546, 323] width 42 height 18
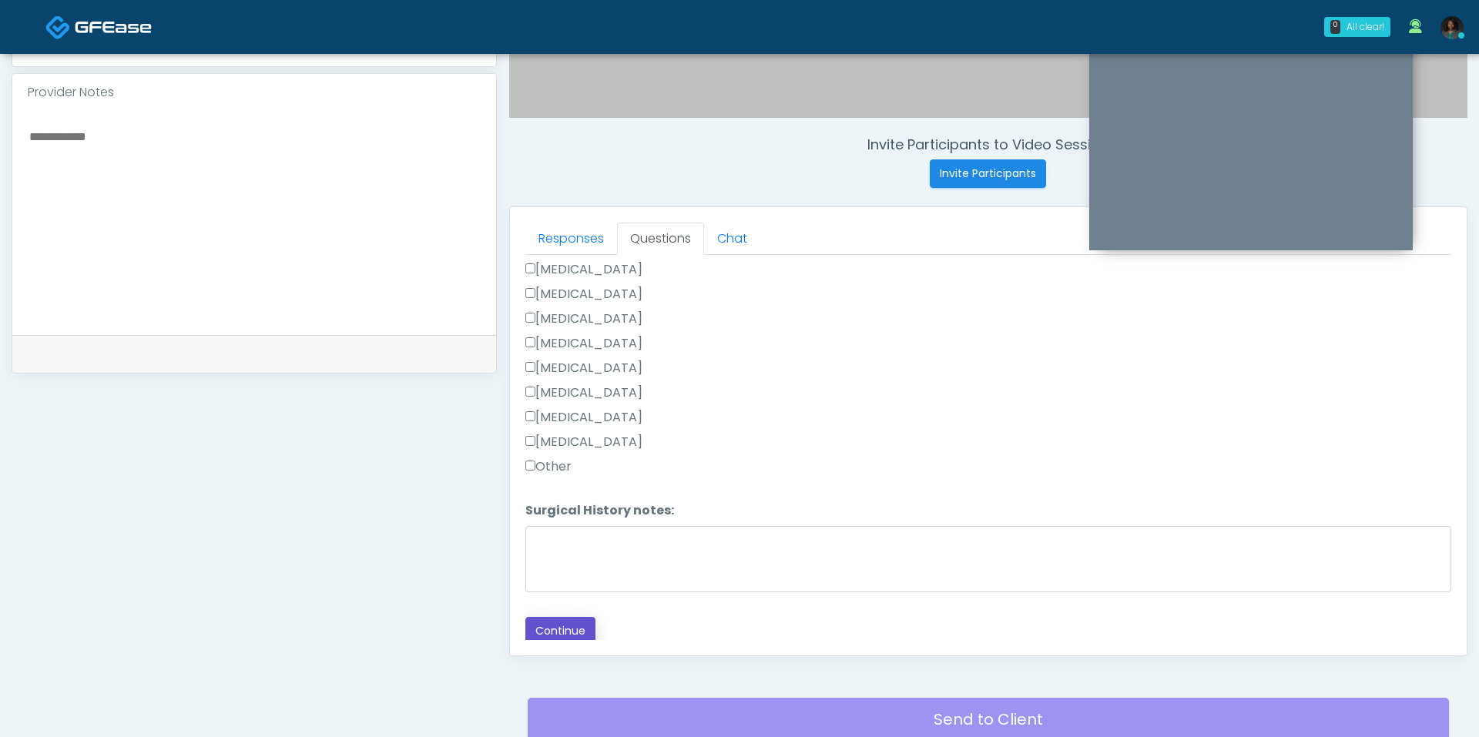
click at [574, 617] on button "Continue" at bounding box center [560, 631] width 70 height 28
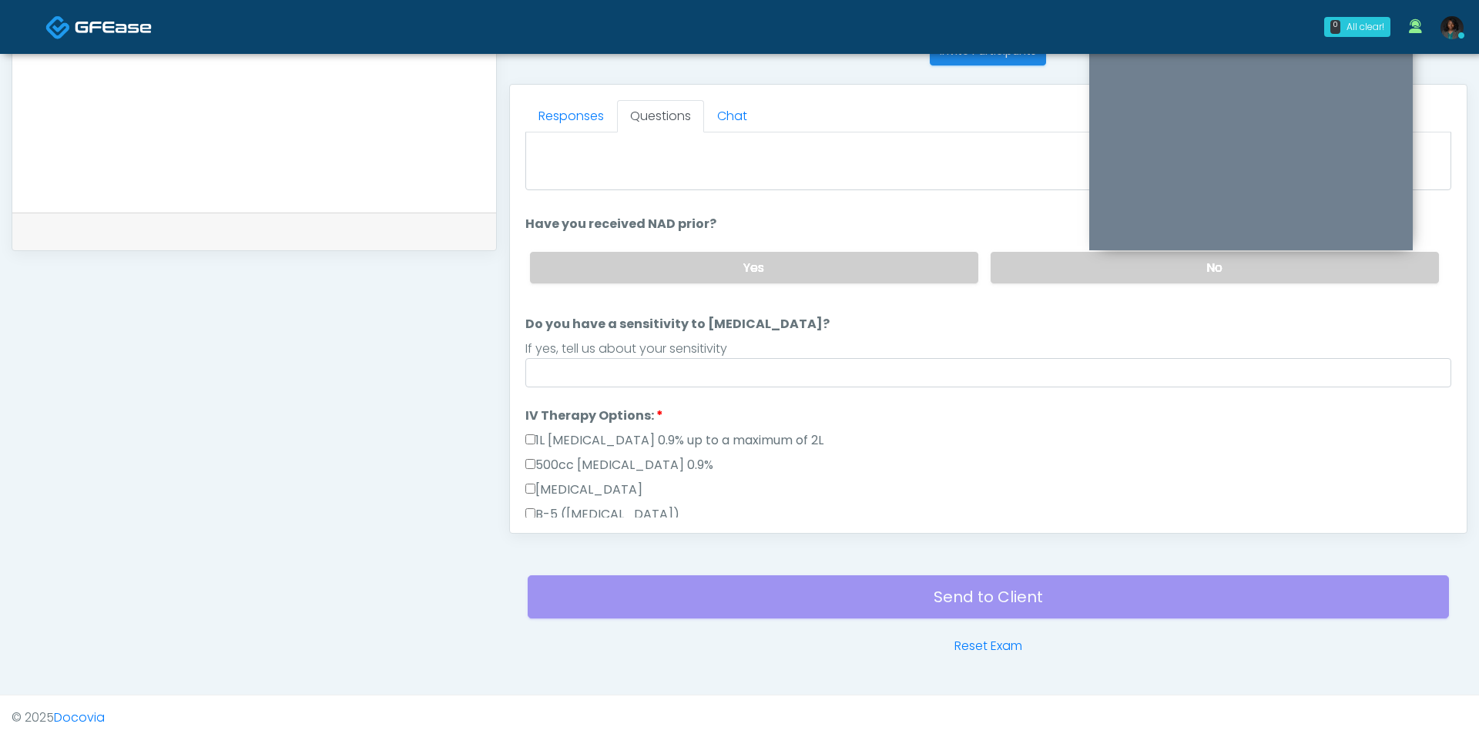
scroll to position [51, 0]
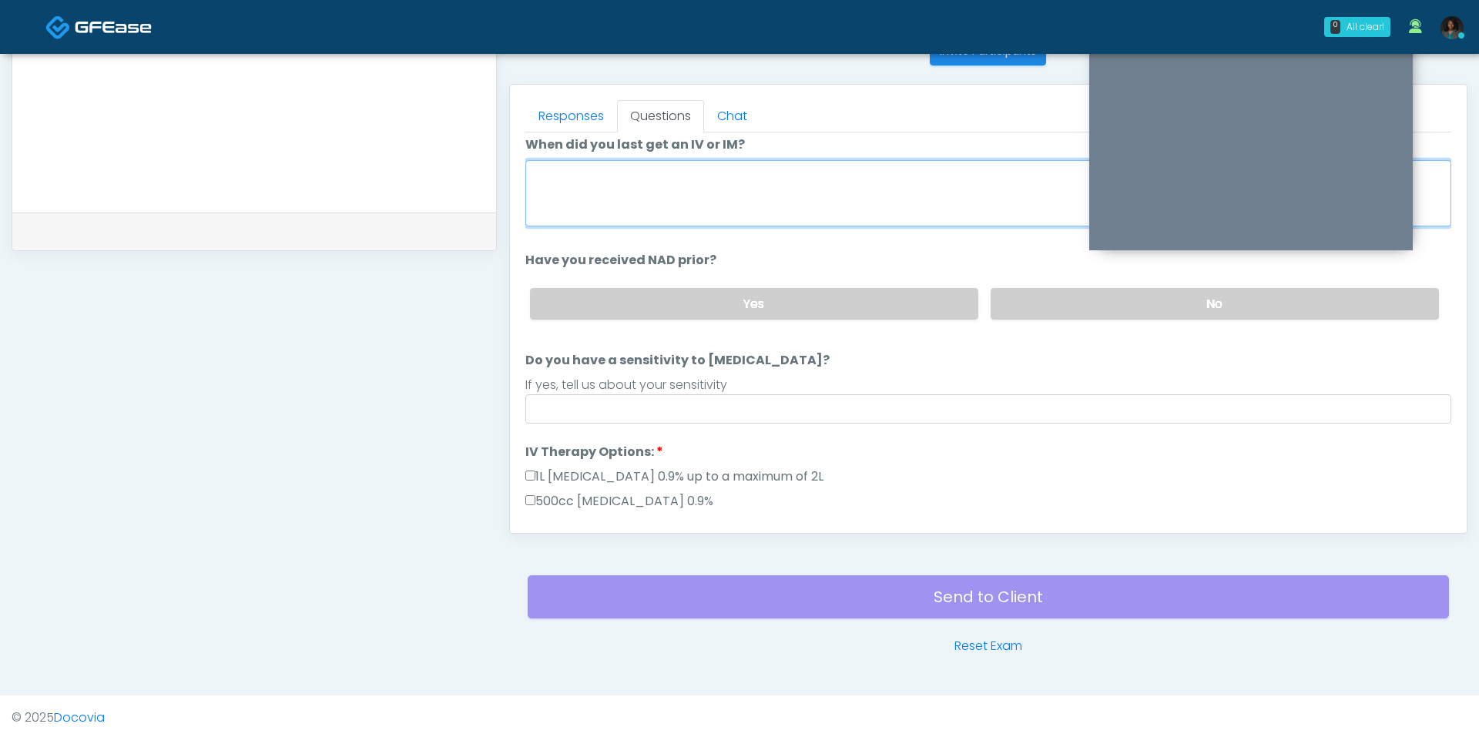
click at [734, 199] on textarea "When did you last get an IV or IM?" at bounding box center [988, 193] width 926 height 66
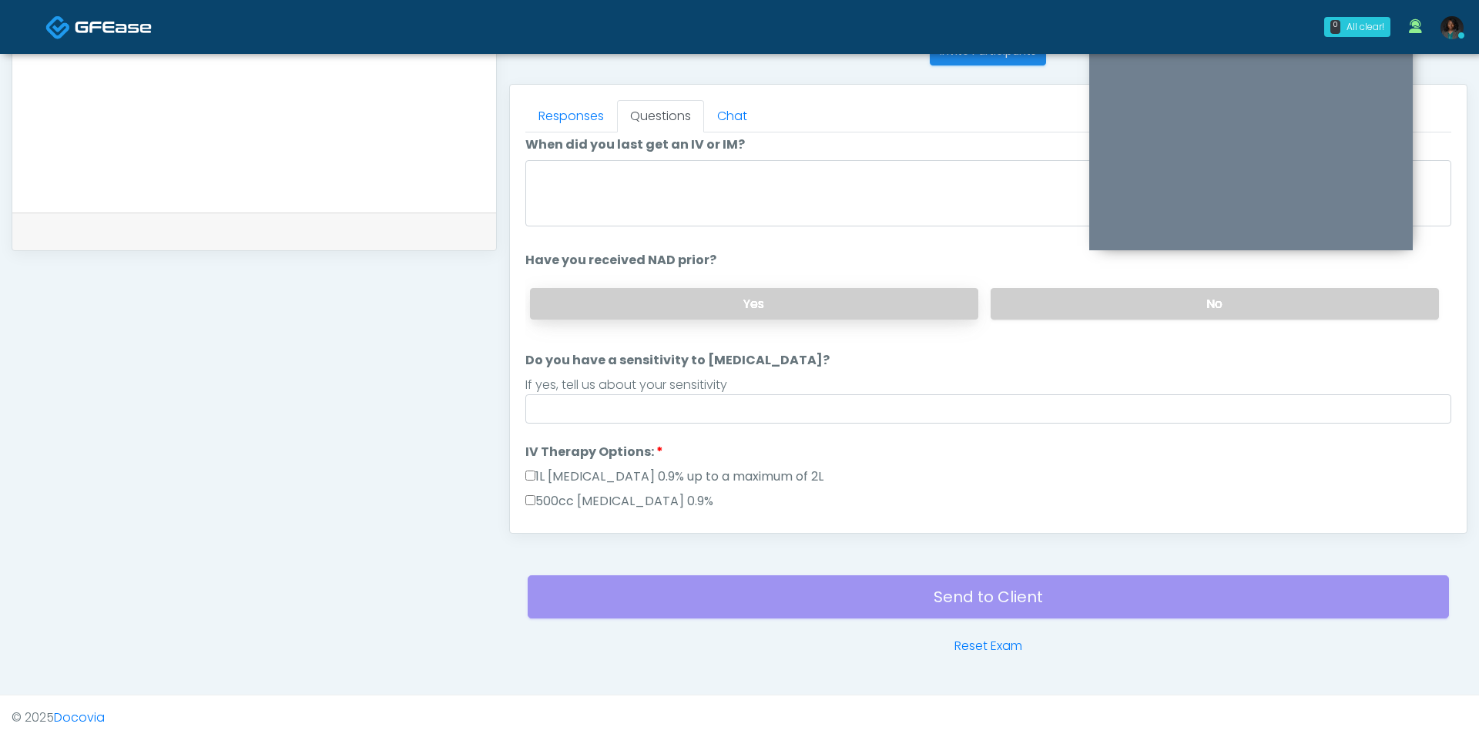
click at [853, 313] on label "Yes" at bounding box center [754, 304] width 448 height 32
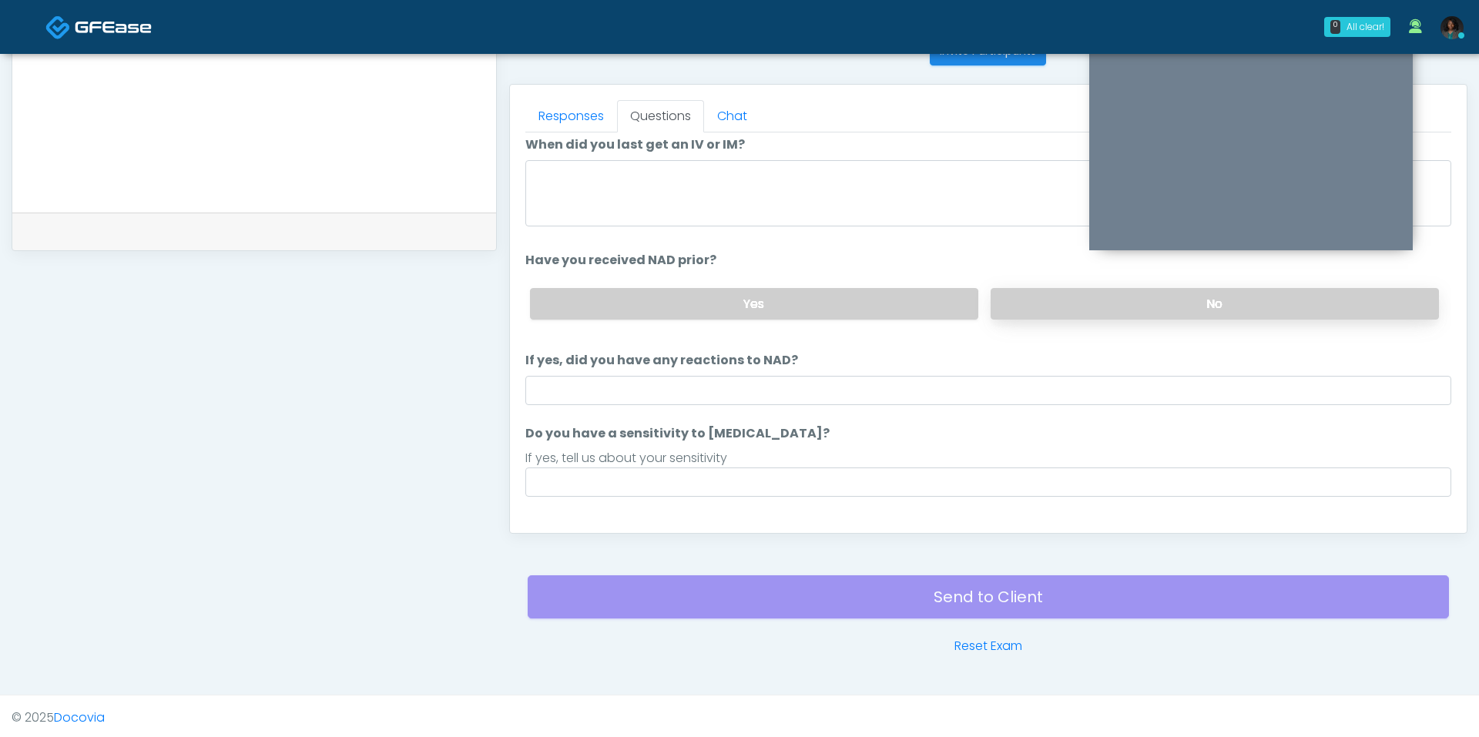
click at [1060, 303] on label "No" at bounding box center [1214, 304] width 448 height 32
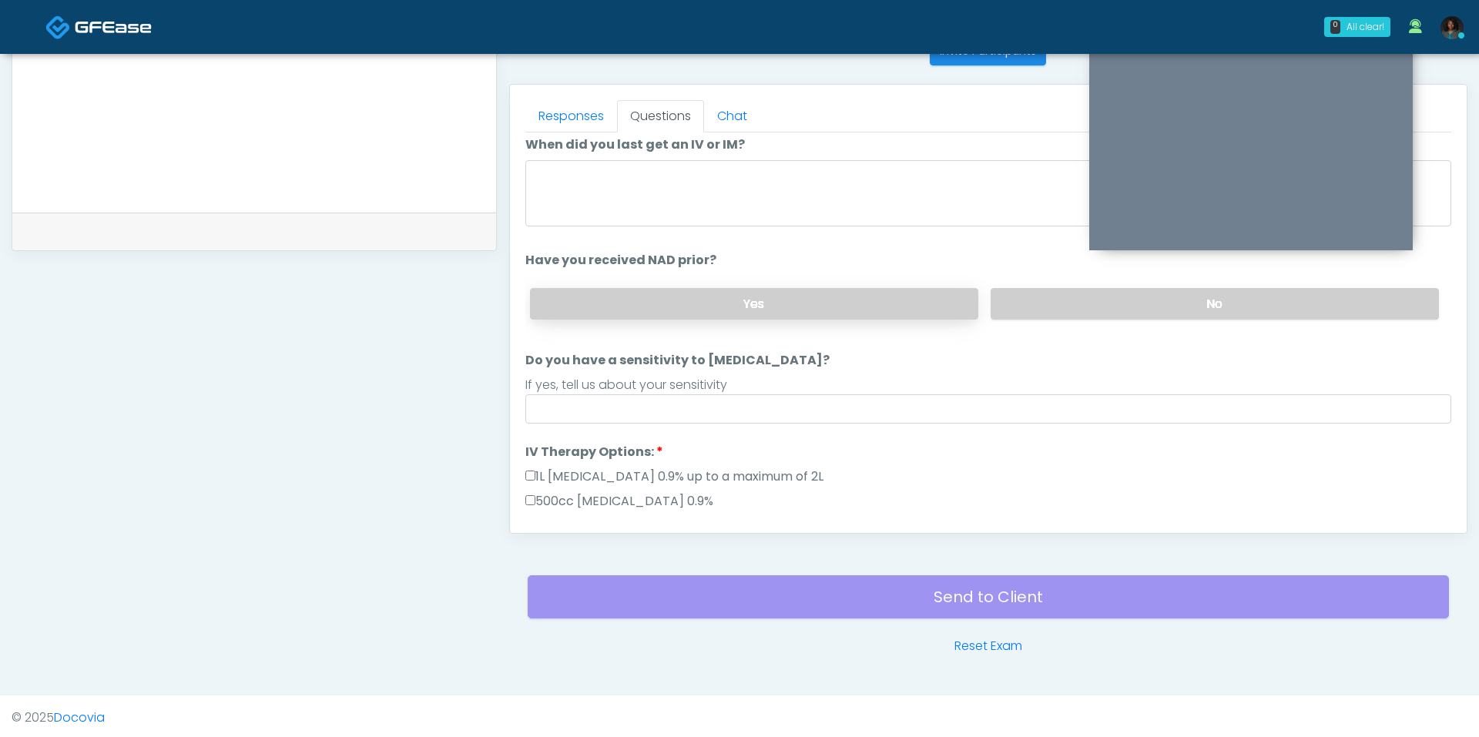
click at [907, 302] on label "Yes" at bounding box center [754, 304] width 448 height 32
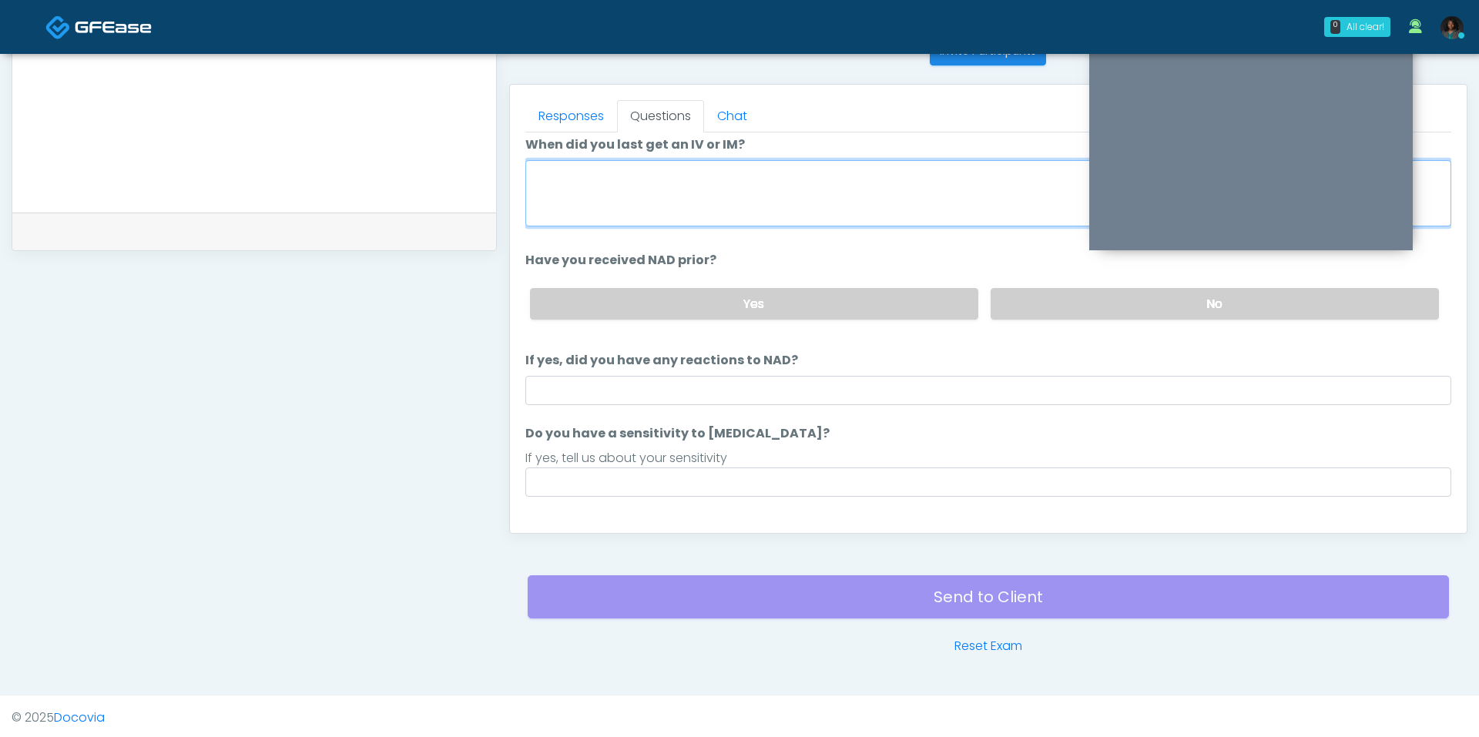
click at [762, 199] on textarea "When did you last get an IV or IM?" at bounding box center [988, 193] width 926 height 66
type textarea "**********"
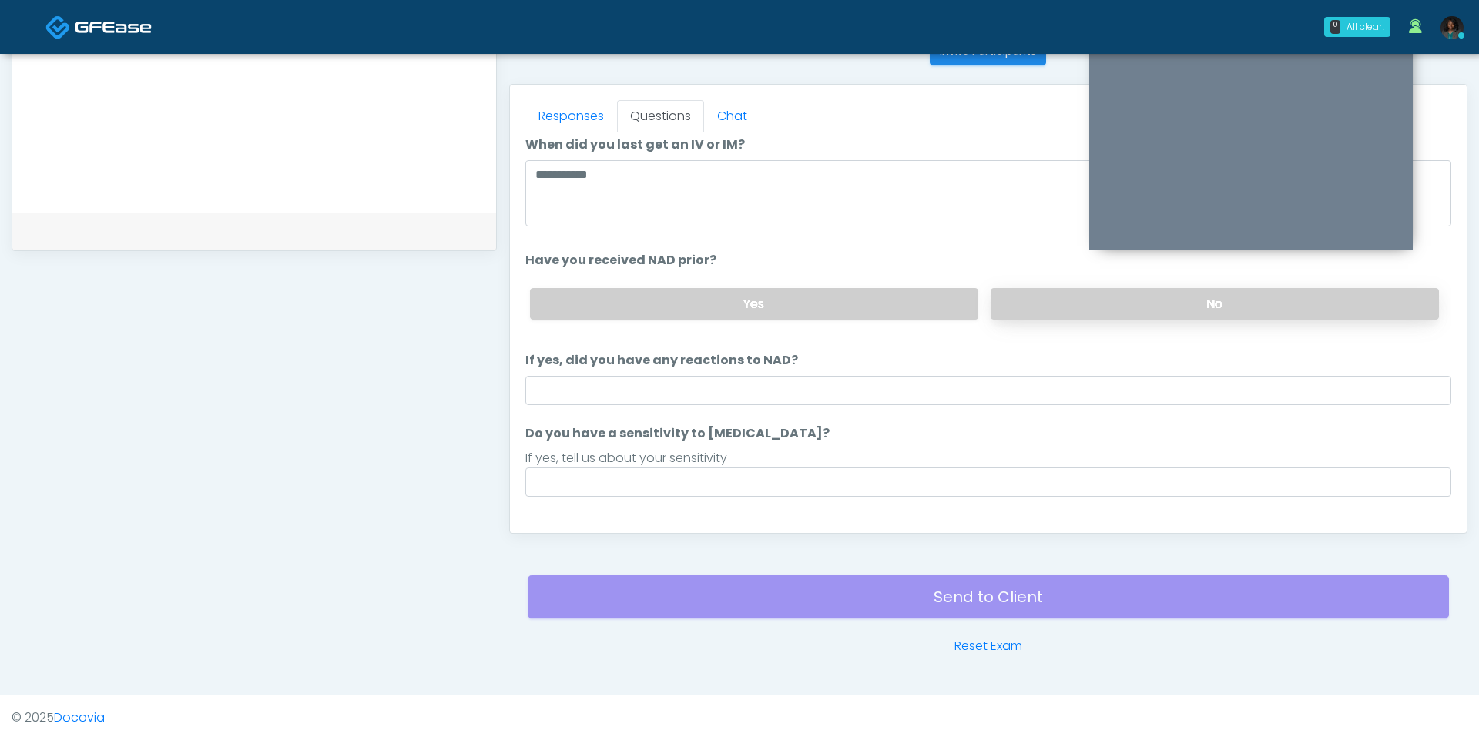
click at [1049, 290] on label "No" at bounding box center [1214, 304] width 448 height 32
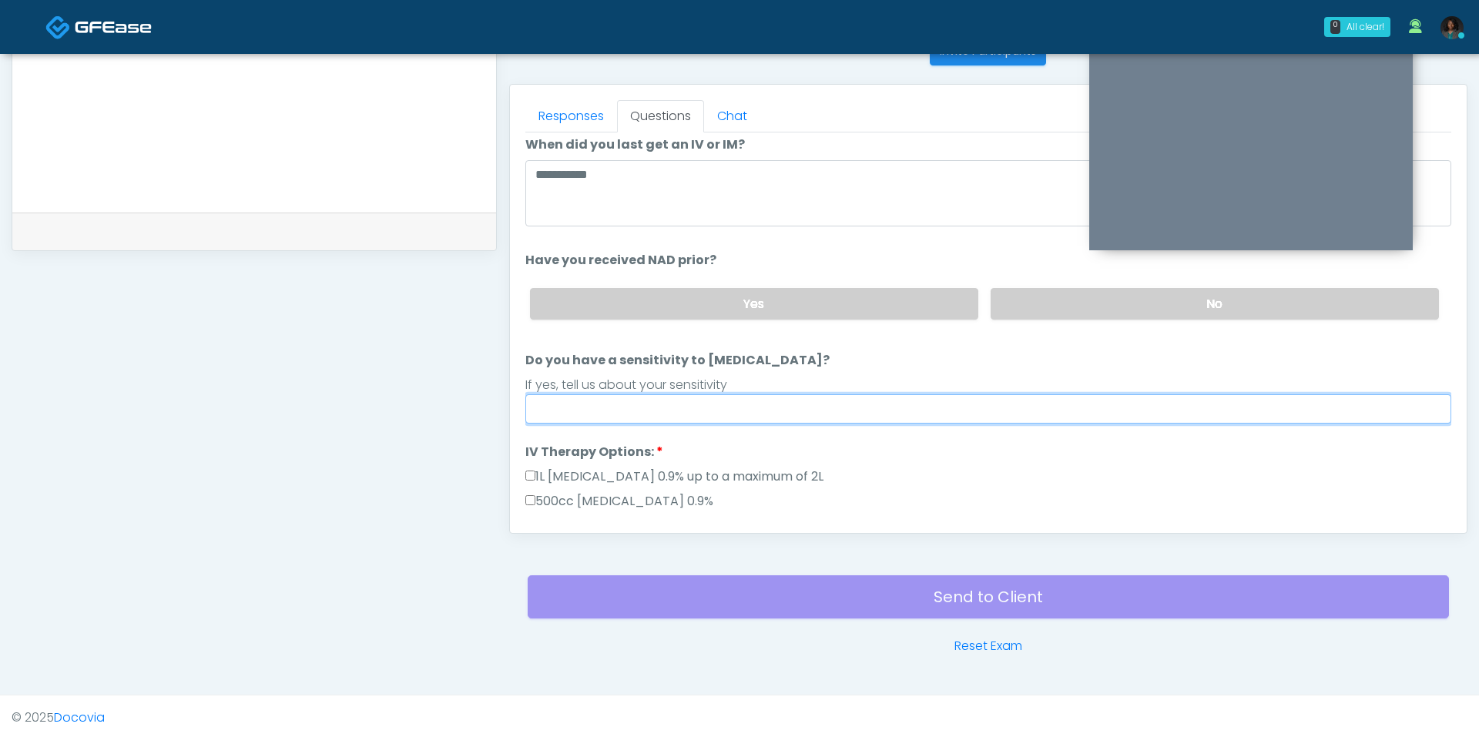
click at [771, 404] on input "Do you have a sensitivity to Niacin?" at bounding box center [988, 408] width 926 height 29
type input "**"
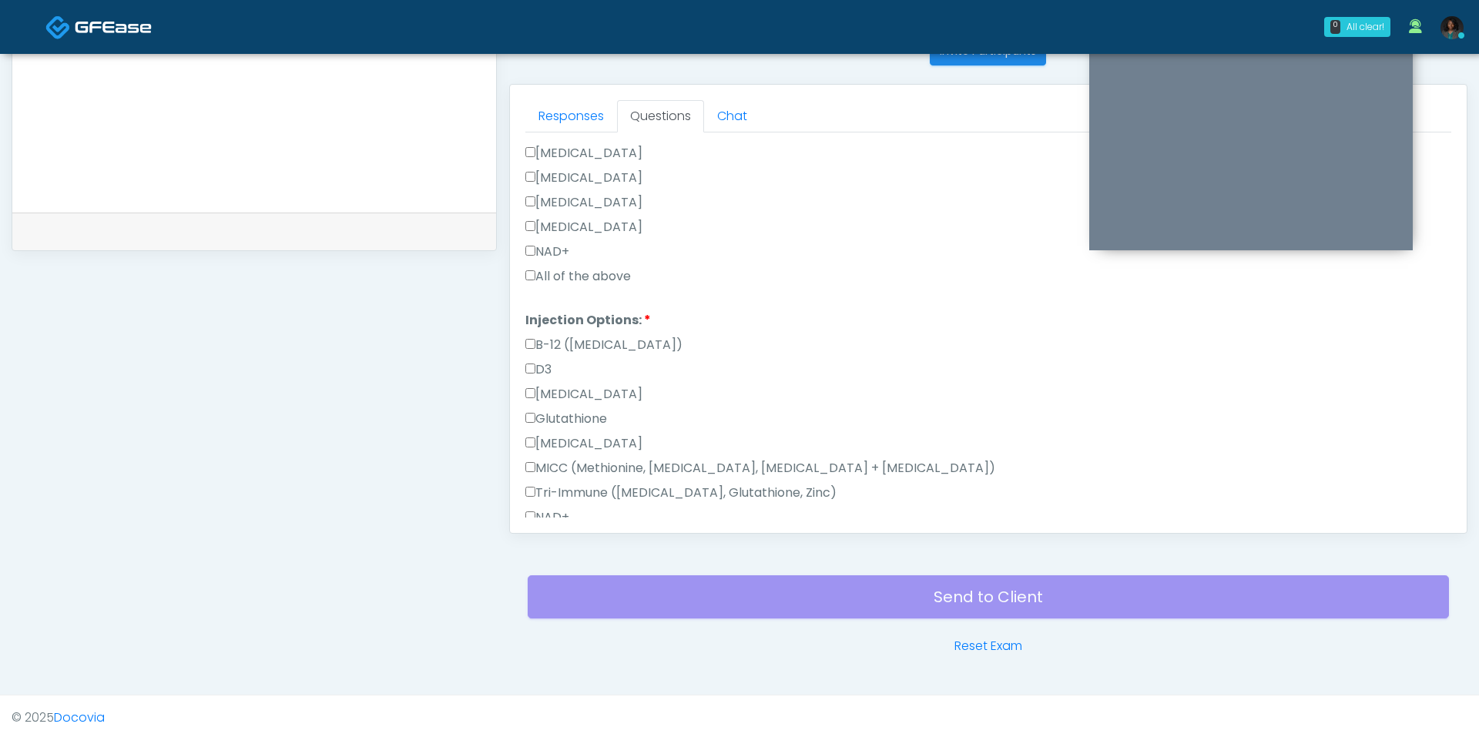
scroll to position [675, 0]
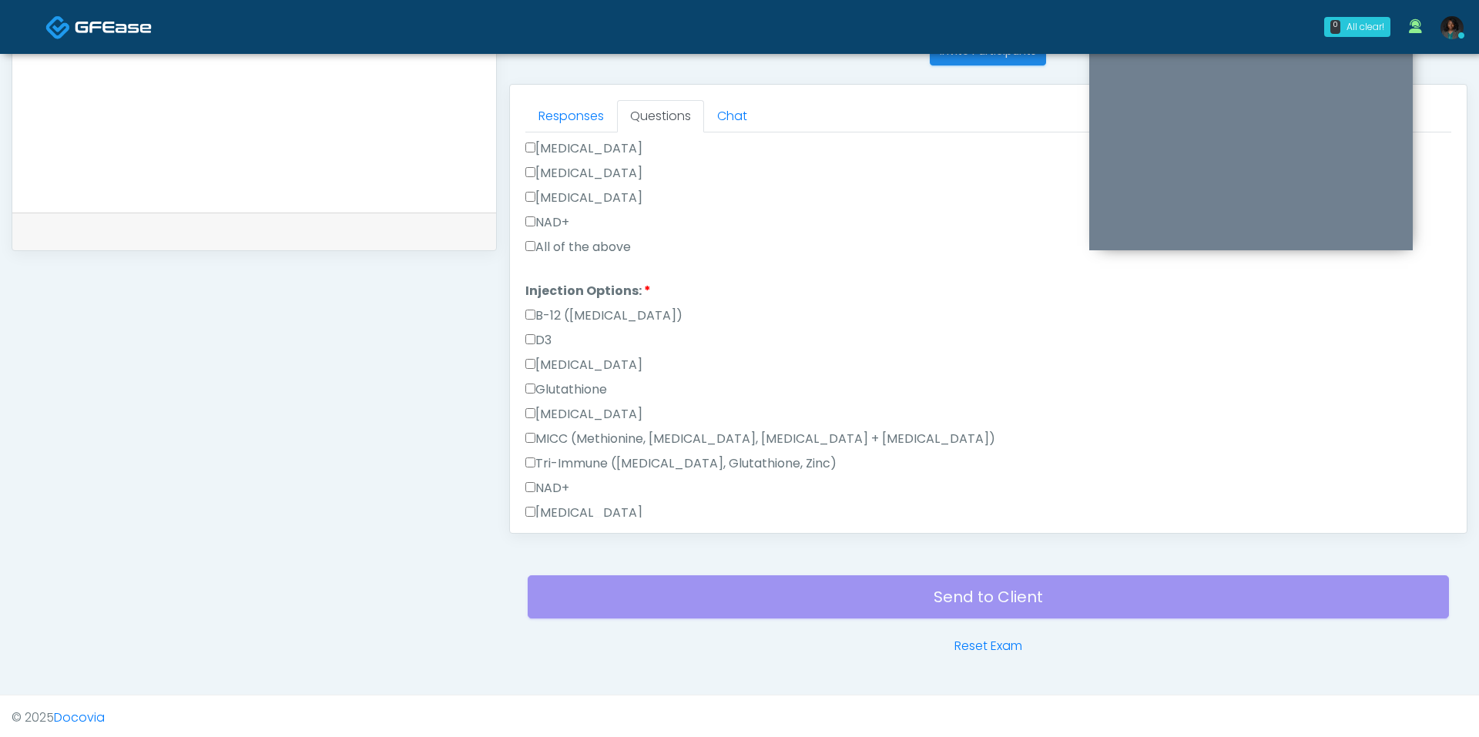
click at [587, 238] on label "All of the above" at bounding box center [578, 247] width 106 height 18
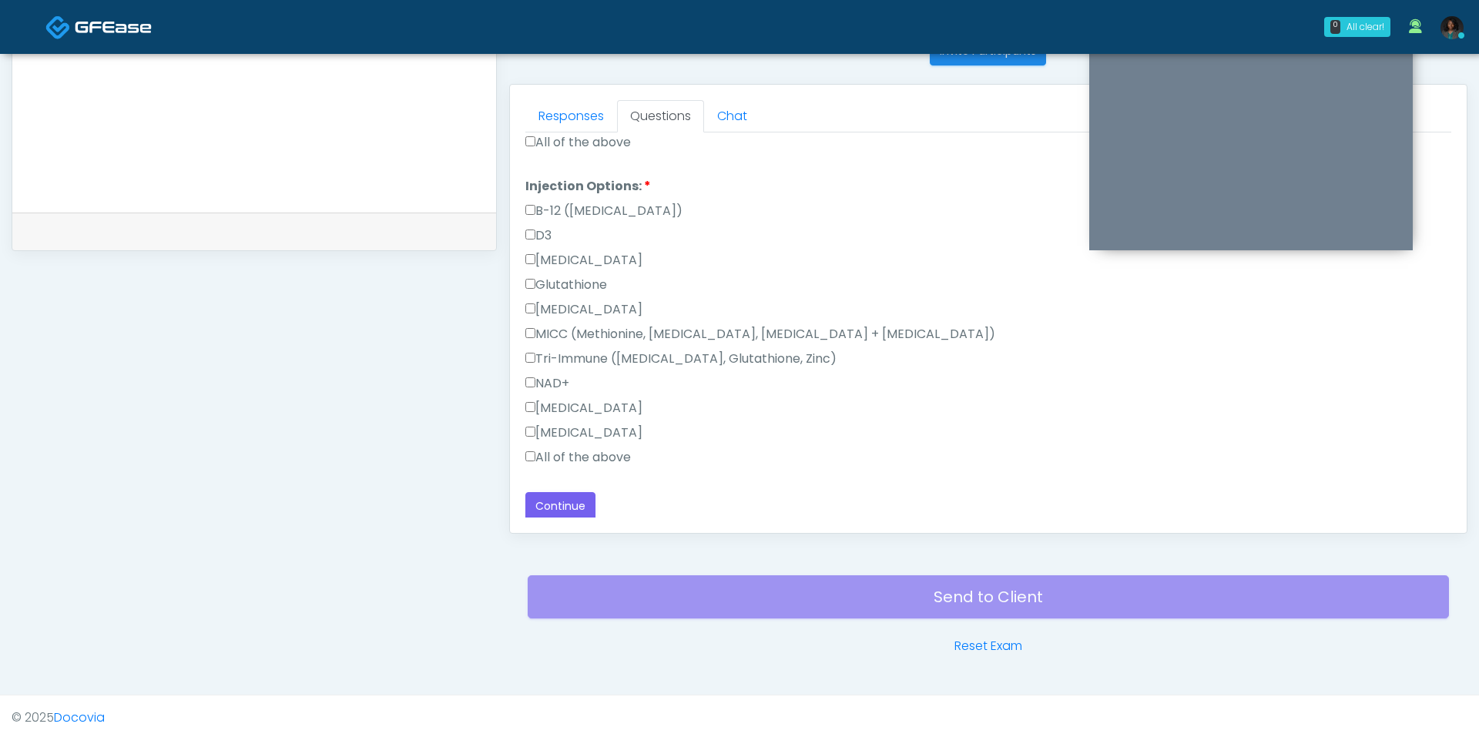
click at [536, 453] on label "All of the above" at bounding box center [578, 457] width 106 height 18
click at [570, 506] on button "Continue" at bounding box center [560, 506] width 70 height 28
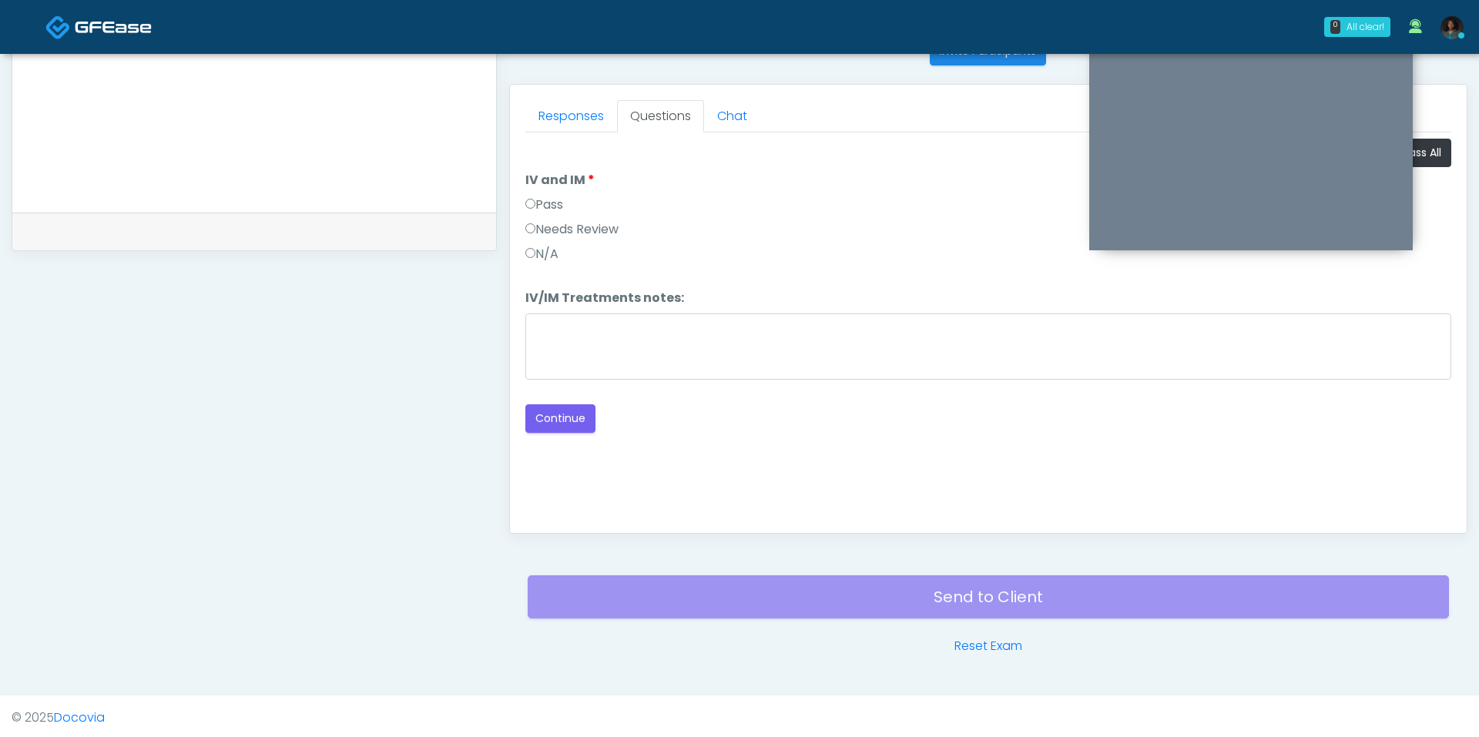
scroll to position [0, 0]
click at [1439, 159] on button "Pass All" at bounding box center [1421, 153] width 59 height 28
click at [554, 417] on button "Continue" at bounding box center [560, 418] width 70 height 28
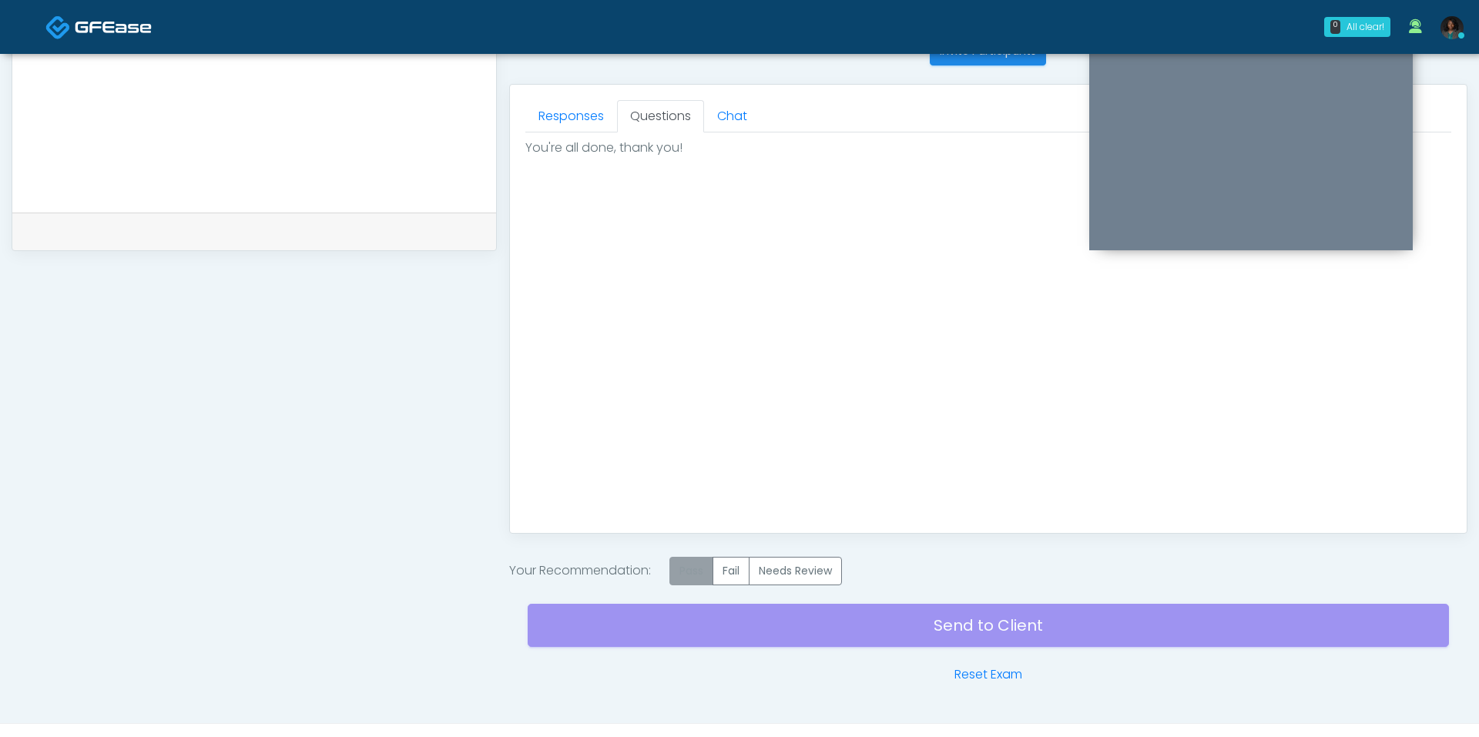
click at [697, 559] on label "Pass" at bounding box center [691, 571] width 44 height 28
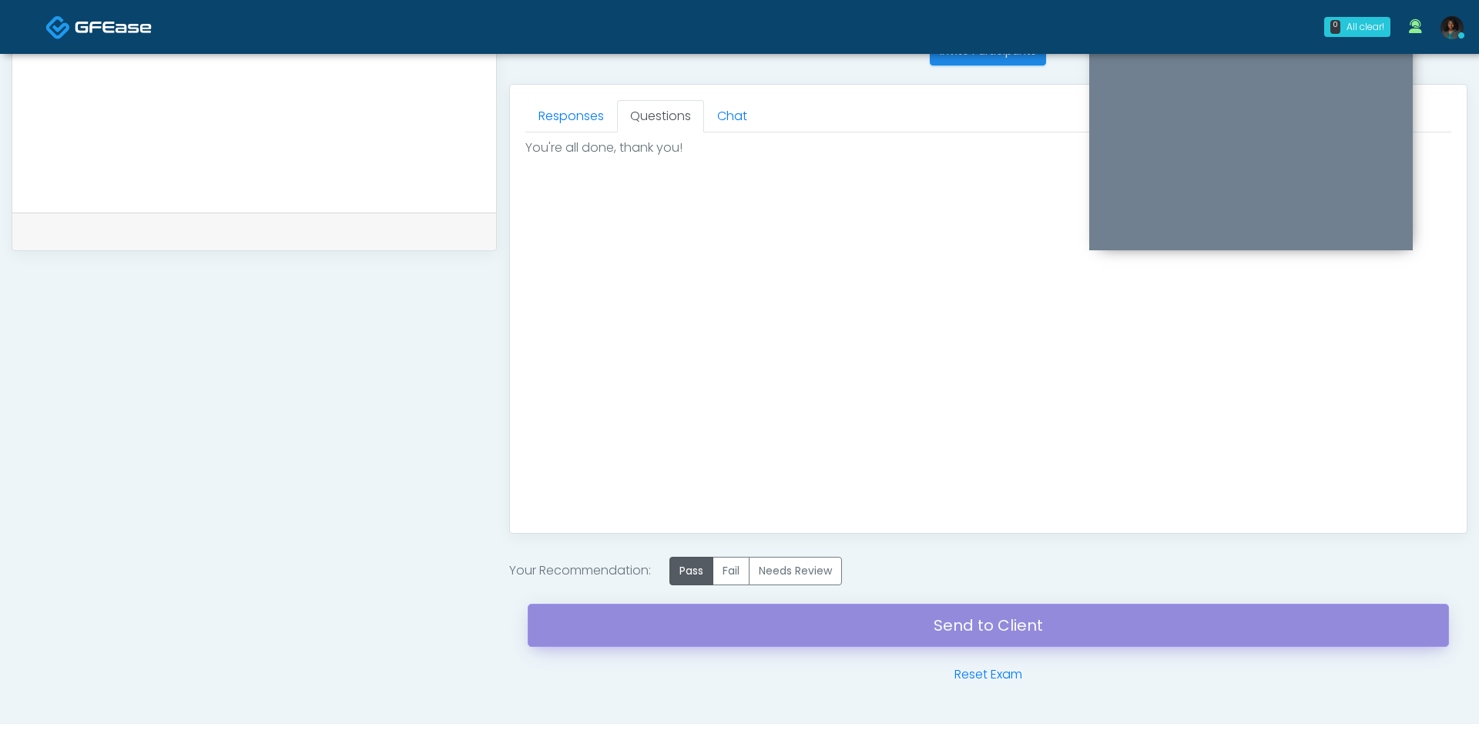
click at [863, 617] on link "Send to Client" at bounding box center [988, 625] width 921 height 43
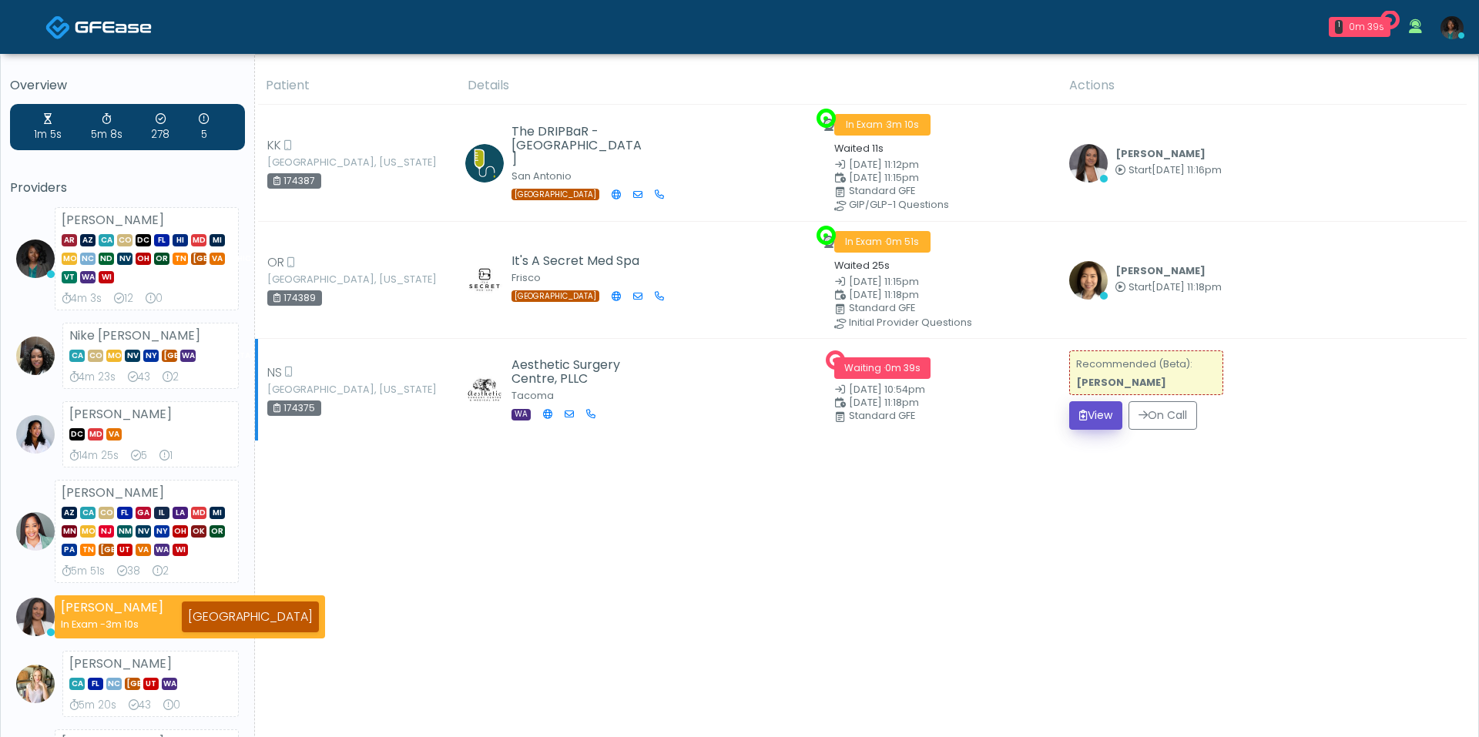
click at [1084, 416] on button "View" at bounding box center [1095, 415] width 53 height 28
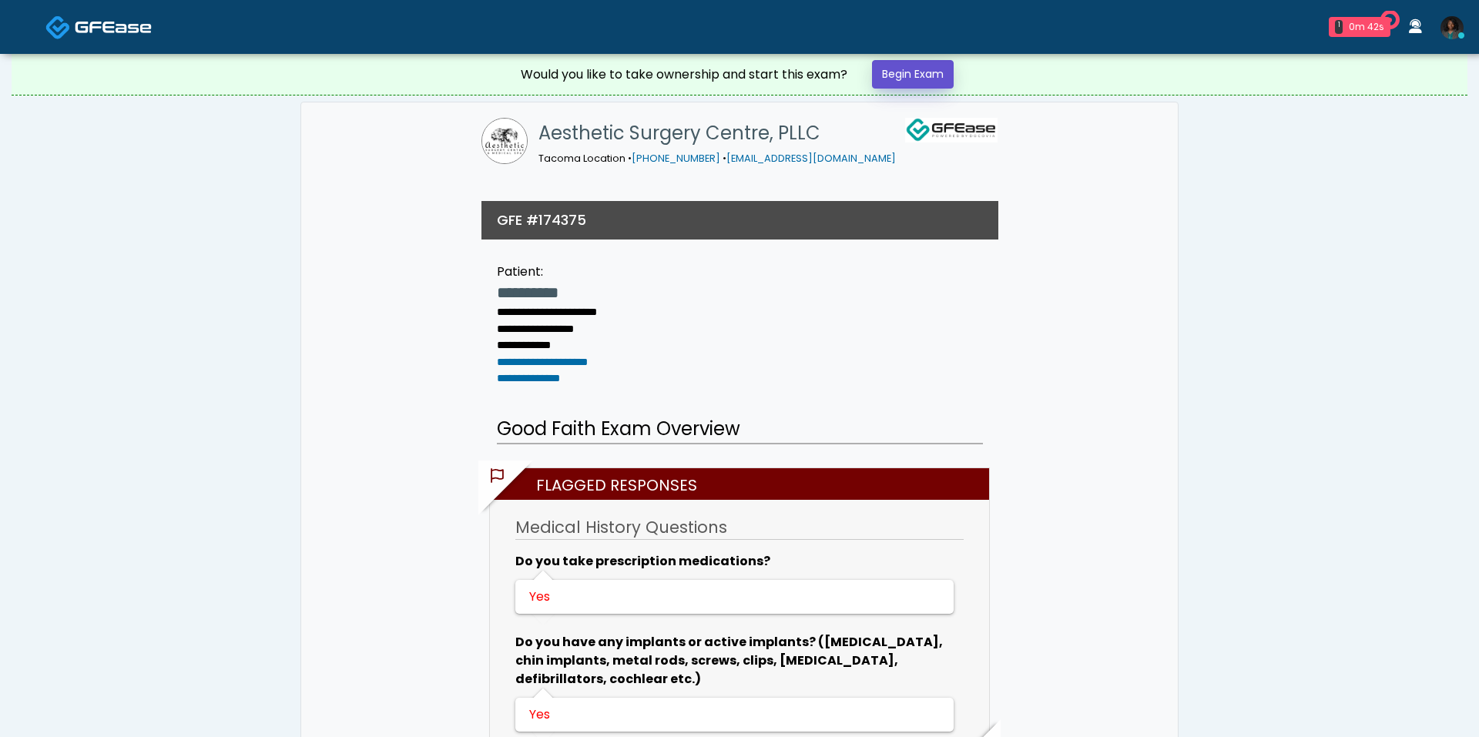
click at [901, 82] on link "Begin Exam" at bounding box center [913, 74] width 82 height 28
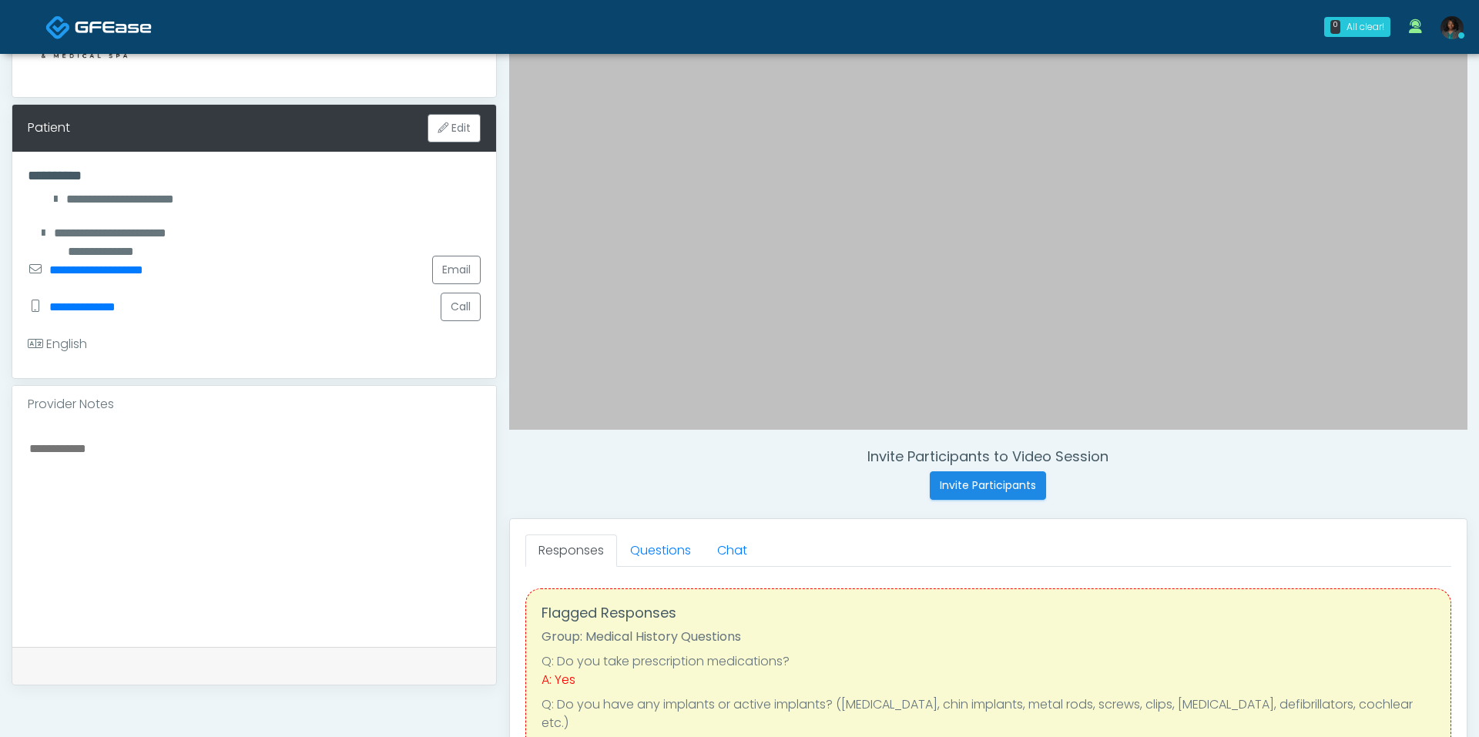
scroll to position [217, 0]
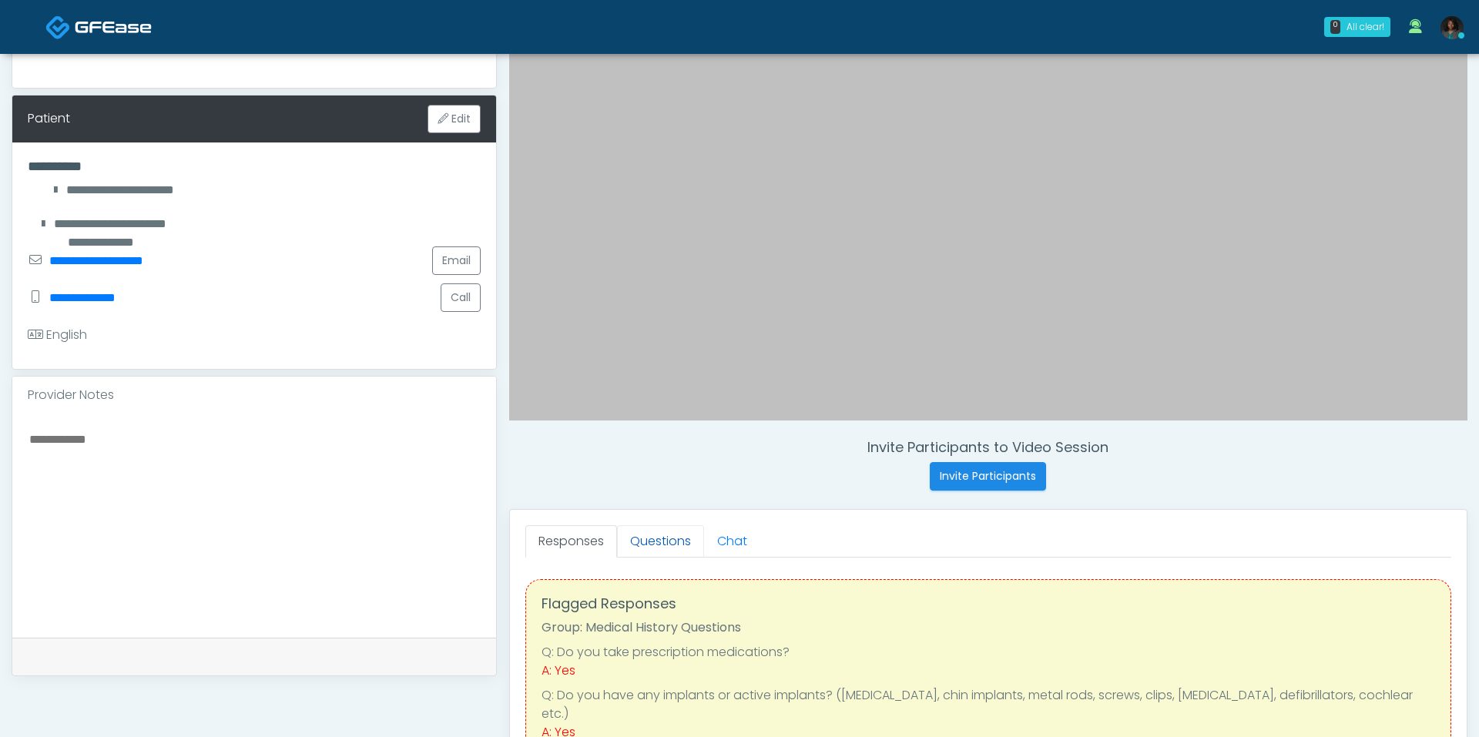
click at [672, 535] on link "Questions" at bounding box center [660, 541] width 87 height 32
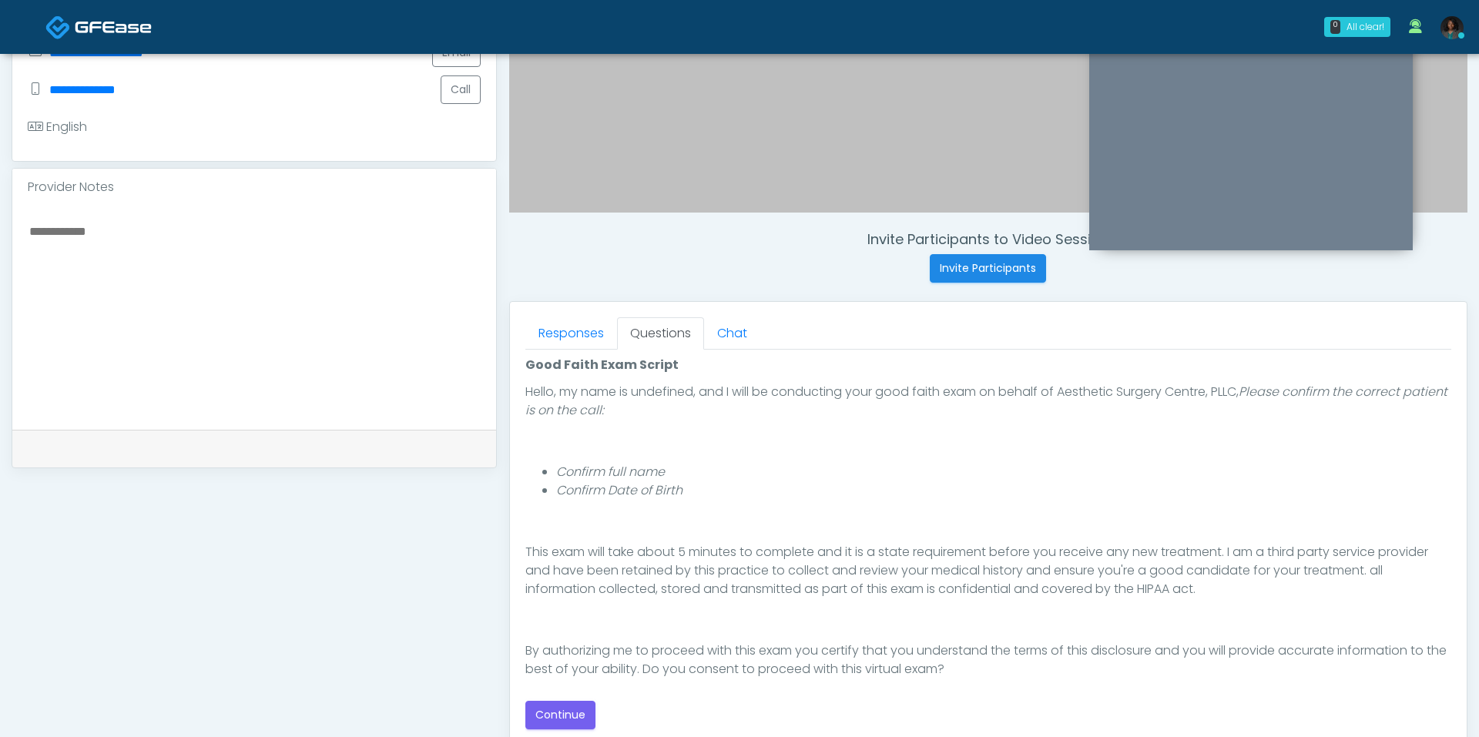
scroll to position [123, 0]
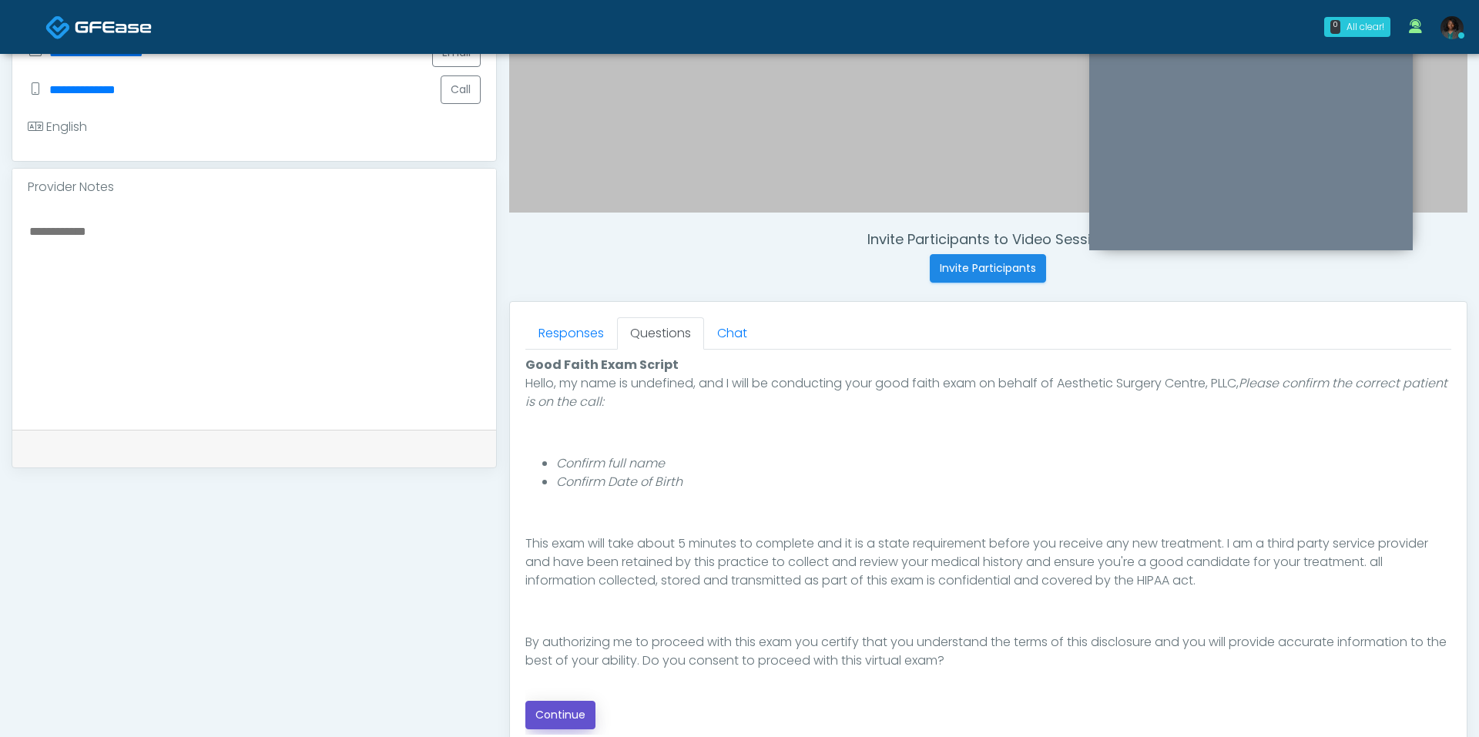
click at [578, 711] on button "Continue" at bounding box center [560, 715] width 70 height 28
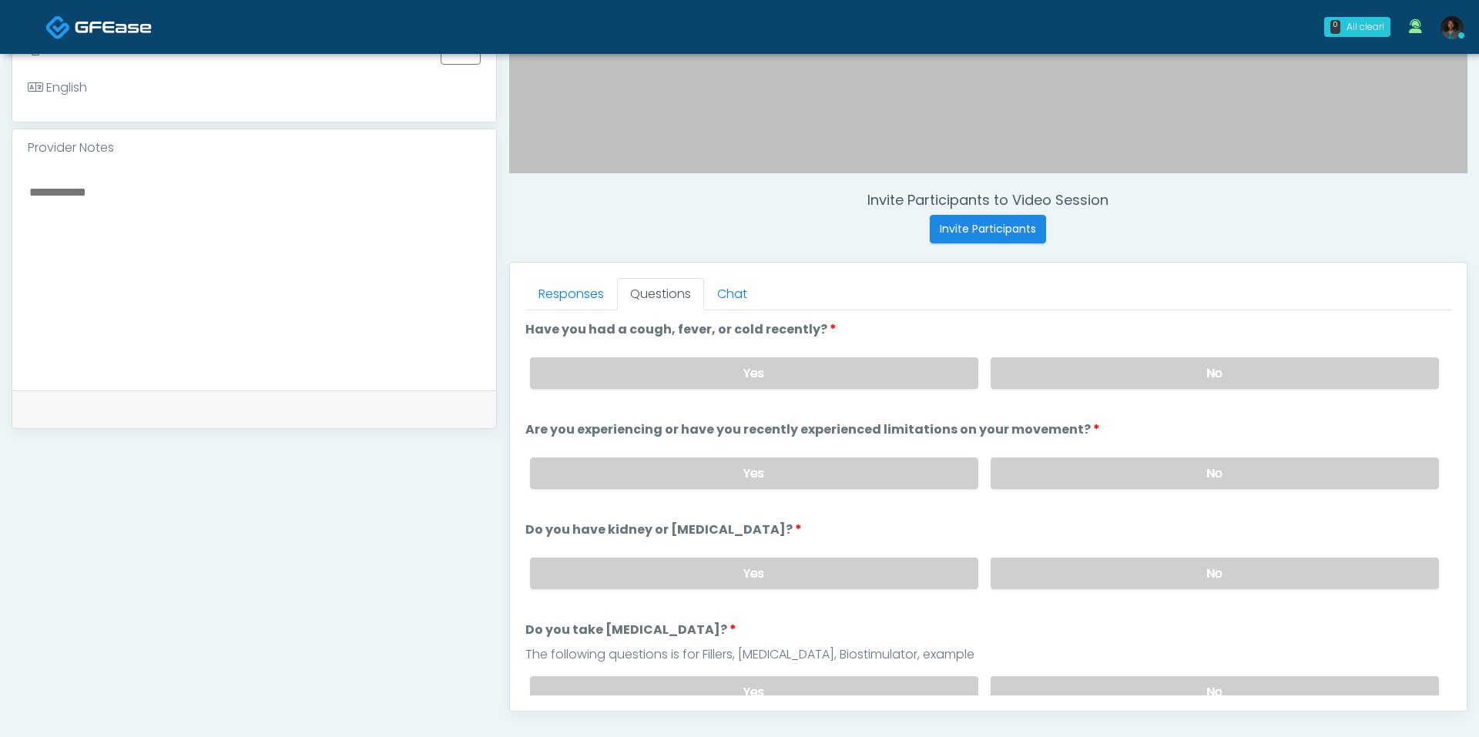
scroll to position [642, 0]
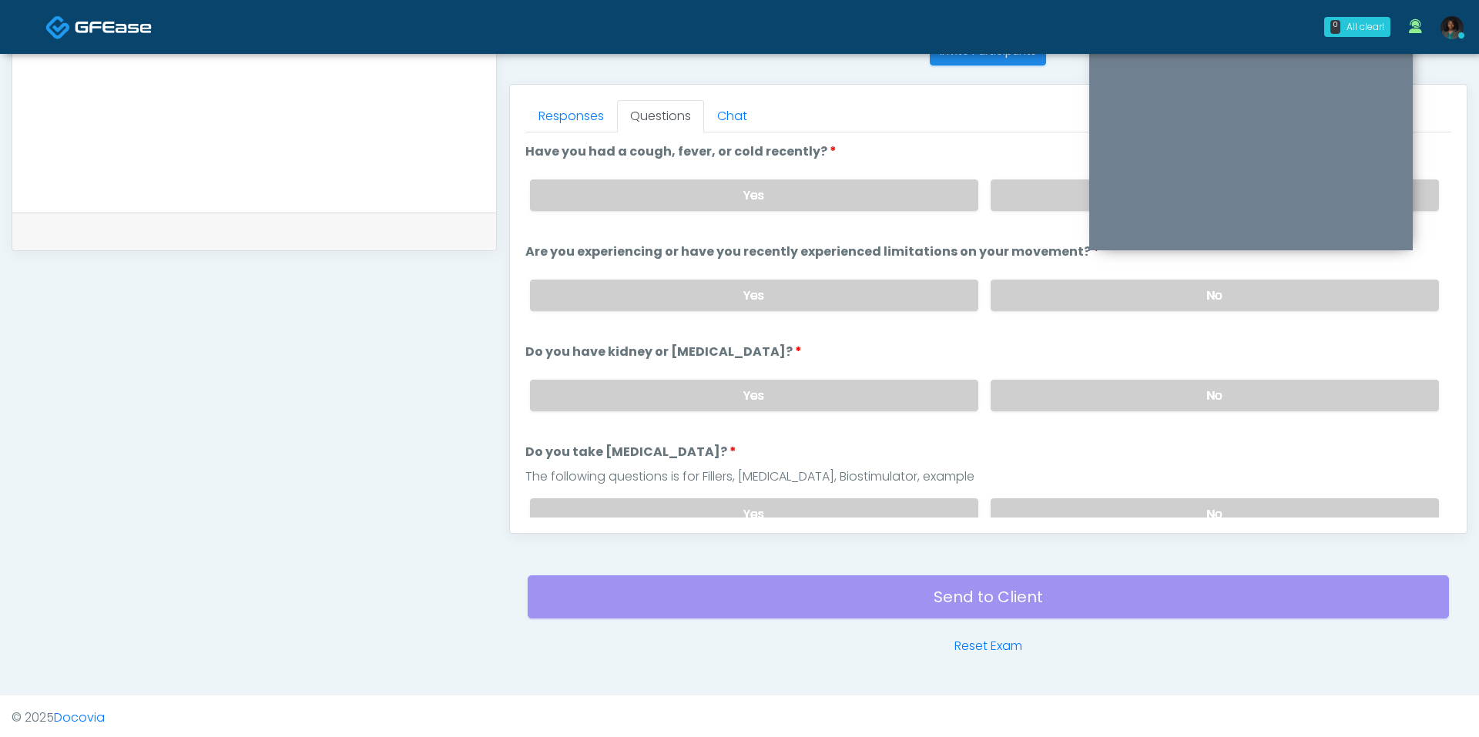
click at [1027, 184] on label "No" at bounding box center [1214, 195] width 448 height 32
click at [1034, 286] on label "No" at bounding box center [1214, 296] width 448 height 32
click at [1025, 408] on div "Yes No" at bounding box center [984, 395] width 933 height 56
click at [1026, 397] on label "No" at bounding box center [1214, 396] width 448 height 32
click at [1024, 522] on div "Responses Questions Chat Good Faith Exam Script Good Faith Exam Script INTRODUC…" at bounding box center [988, 309] width 956 height 448
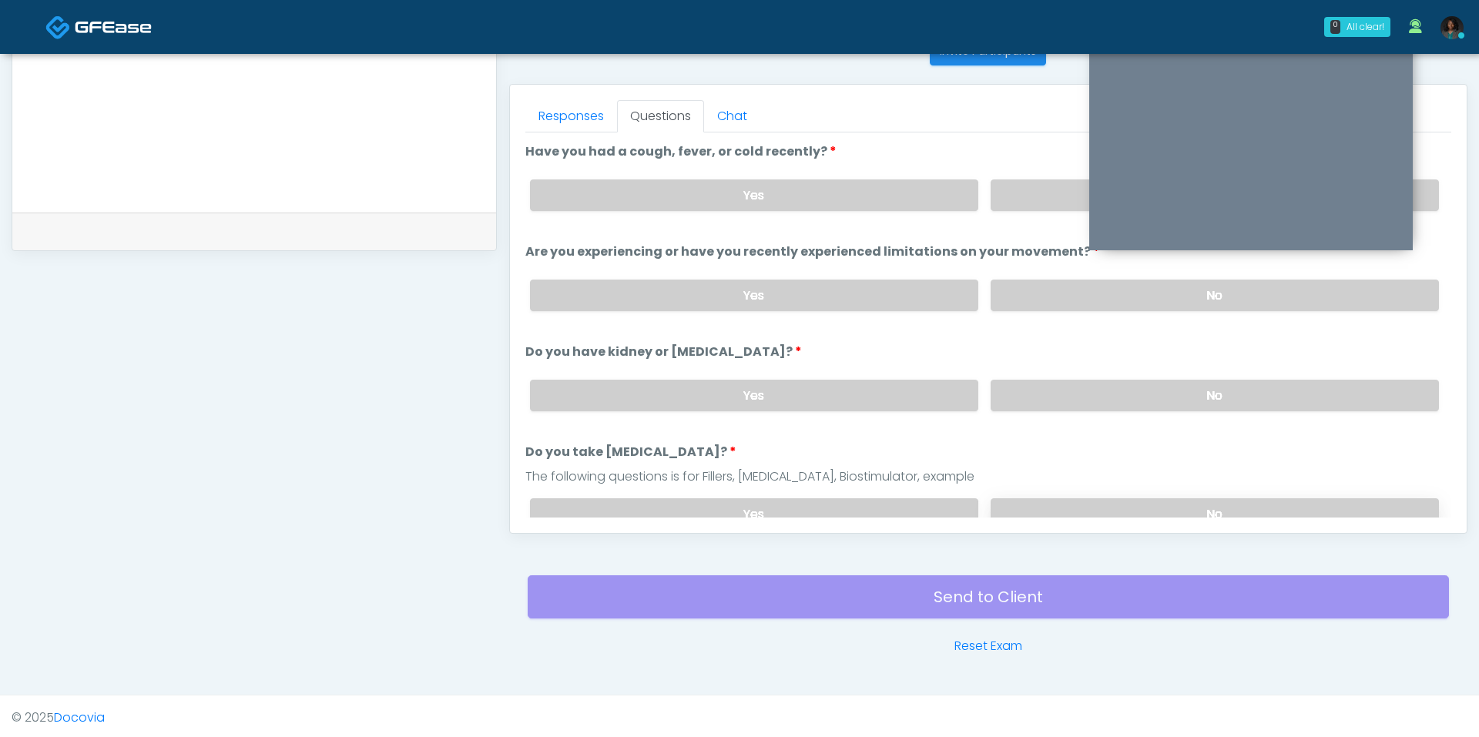
click at [1021, 507] on label "No" at bounding box center [1214, 514] width 448 height 32
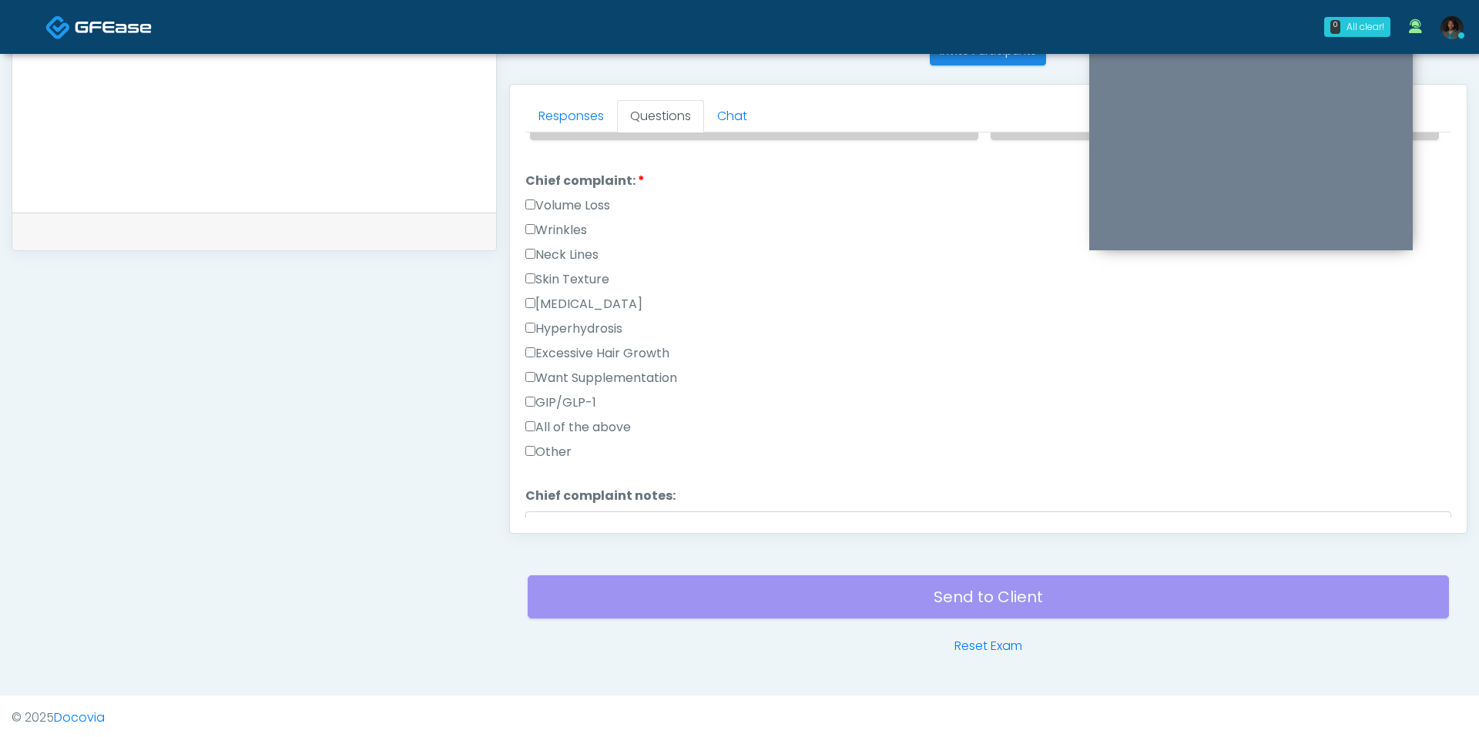
scroll to position [392, 0]
click at [553, 441] on label "Other" at bounding box center [548, 450] width 46 height 18
click at [635, 529] on div "Responses Questions Chat Good Faith Exam Script Good Faith Exam Script INTRODUC…" at bounding box center [988, 309] width 956 height 448
click at [639, 515] on textarea "Chief complaint notes:" at bounding box center [988, 542] width 926 height 66
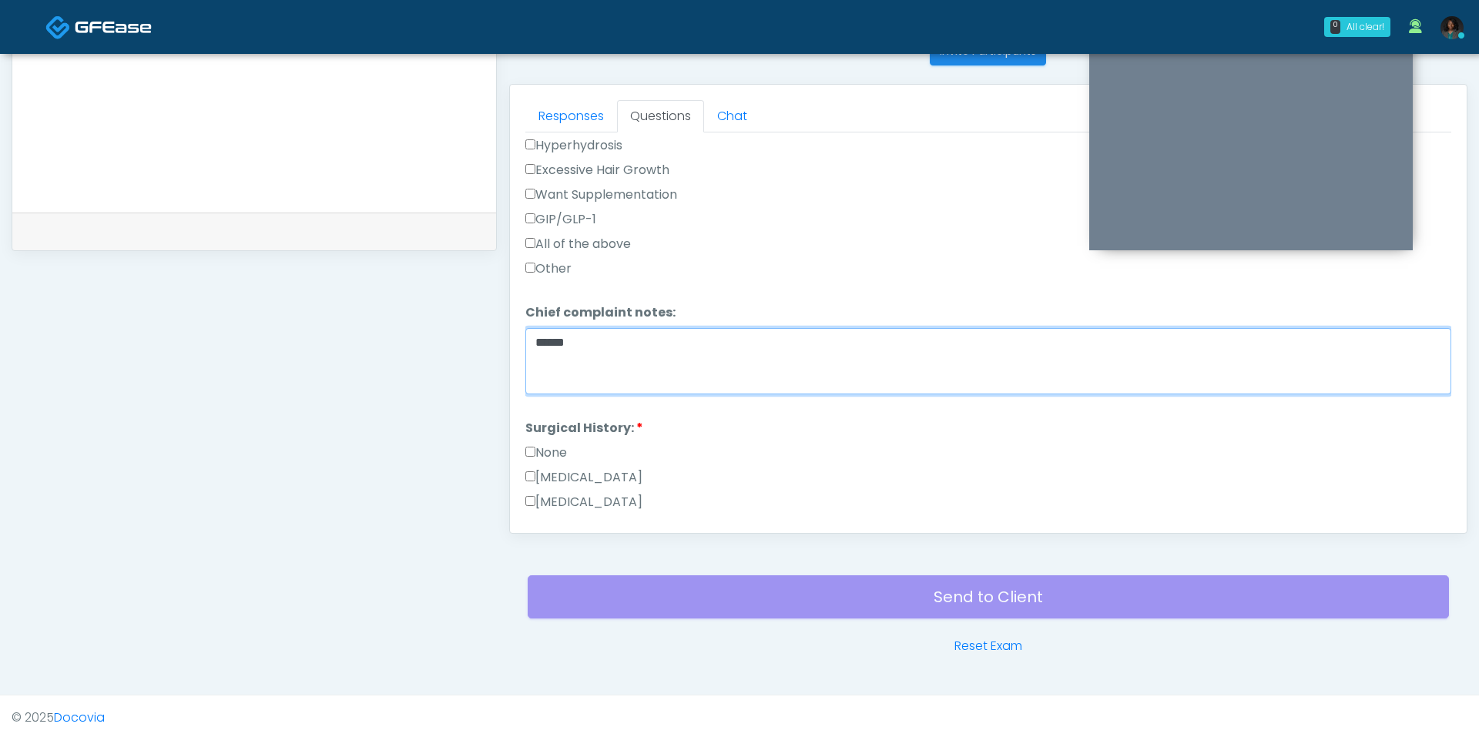
scroll to position [721, 0]
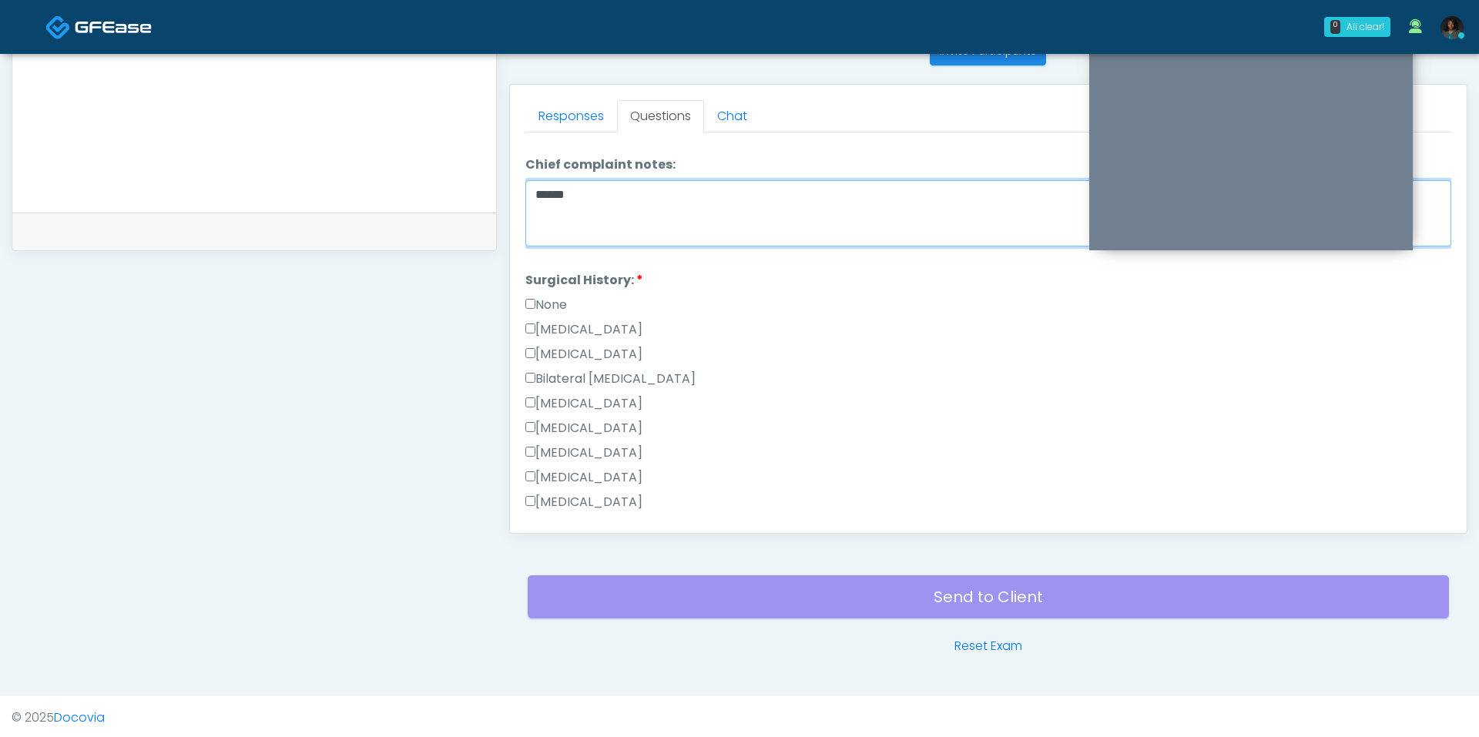
type textarea "******"
click at [612, 320] on label "Cesarean Section" at bounding box center [583, 329] width 117 height 18
click at [601, 406] on div "Breast Augmentation" at bounding box center [988, 406] width 926 height 25
click at [601, 401] on label "Breast Augmentation" at bounding box center [583, 403] width 117 height 18
click at [591, 444] on label "Rhinoplasty" at bounding box center [583, 453] width 117 height 18
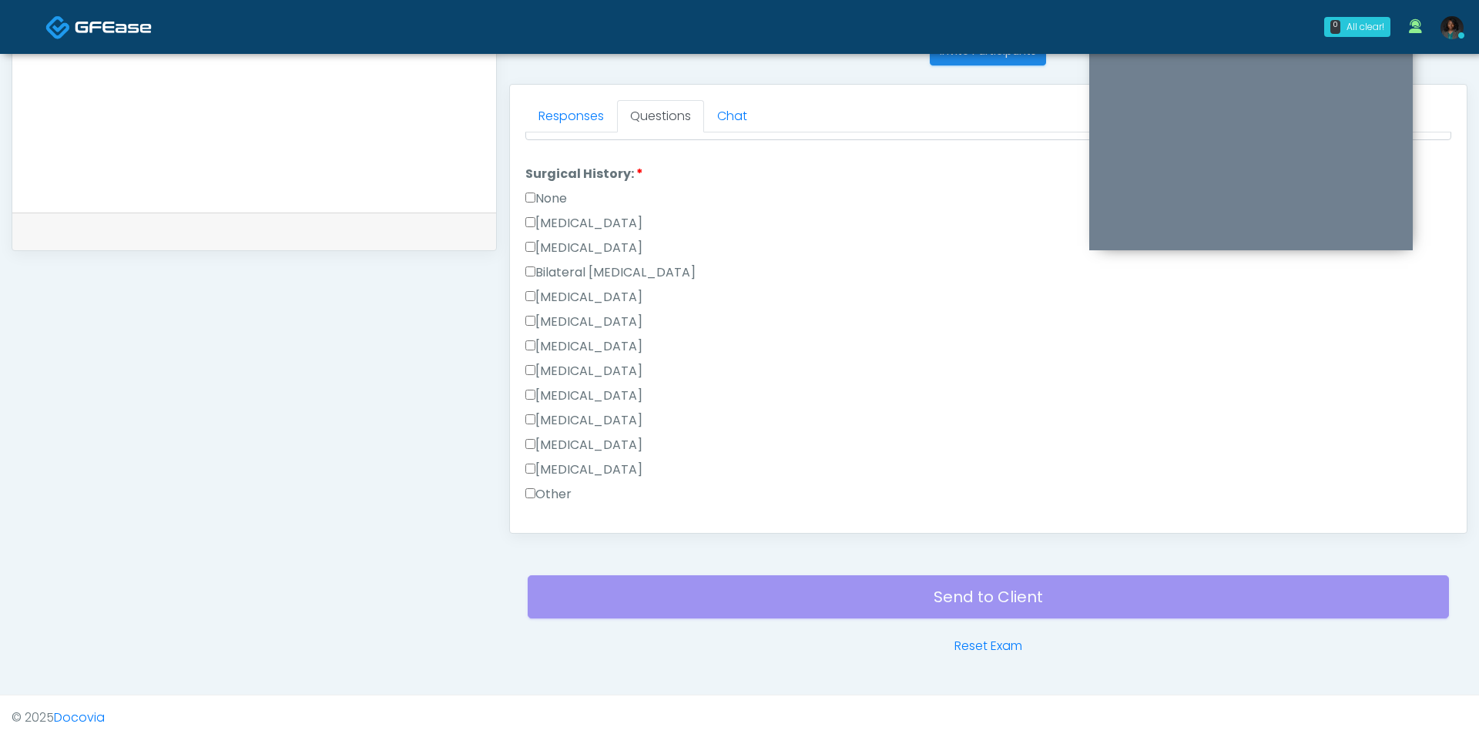
scroll to position [831, 0]
click at [585, 457] on label "Tonsillectomy" at bounding box center [583, 466] width 117 height 18
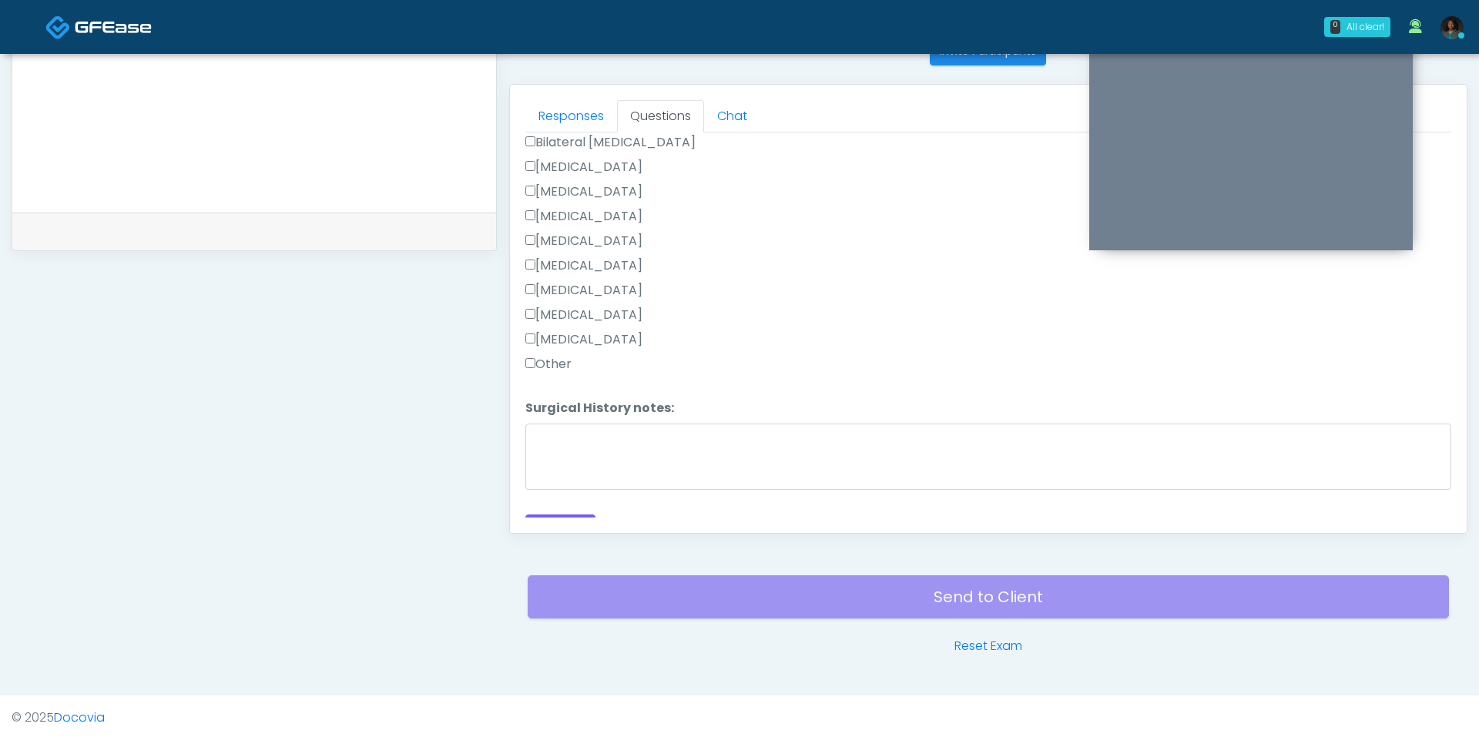
scroll to position [973, 0]
click at [587, 498] on button "Continue" at bounding box center [560, 512] width 70 height 28
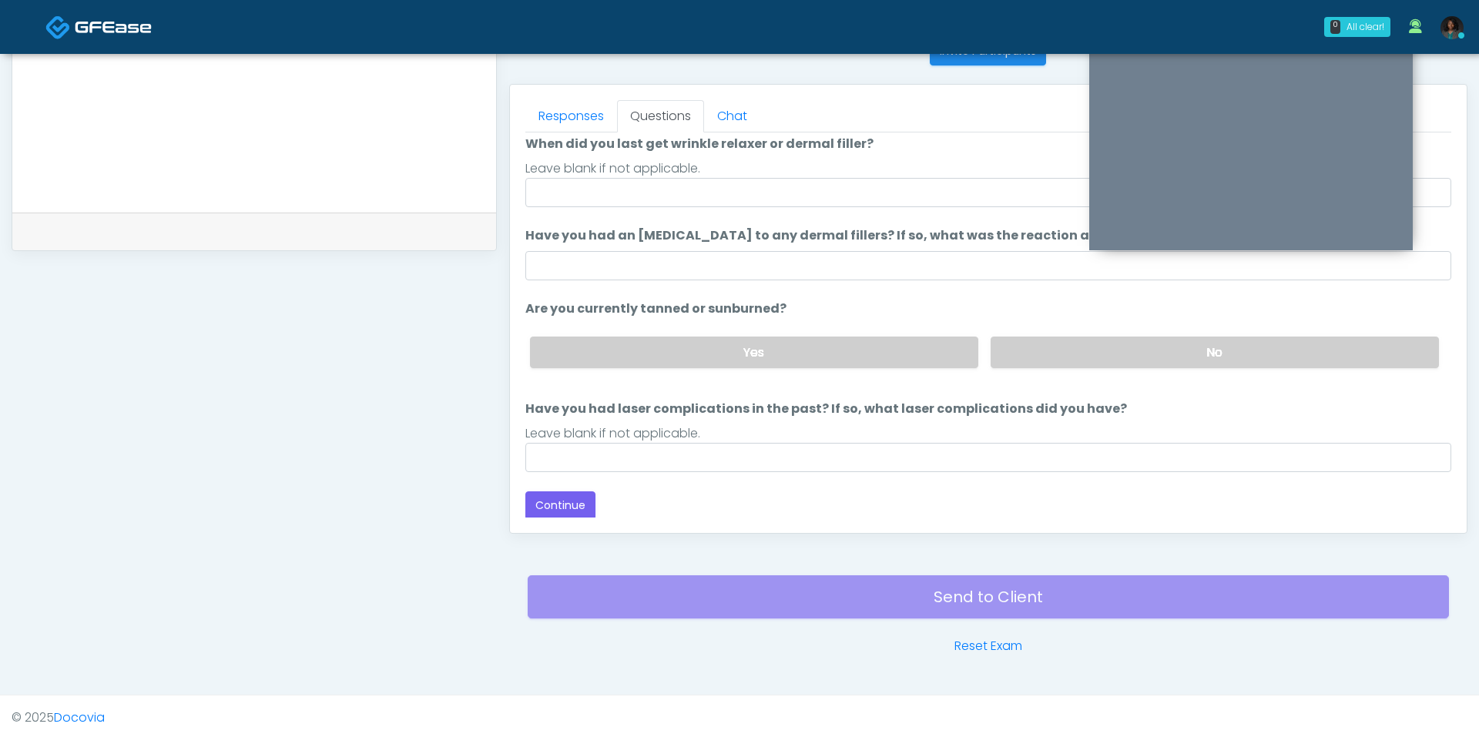
scroll to position [0, 0]
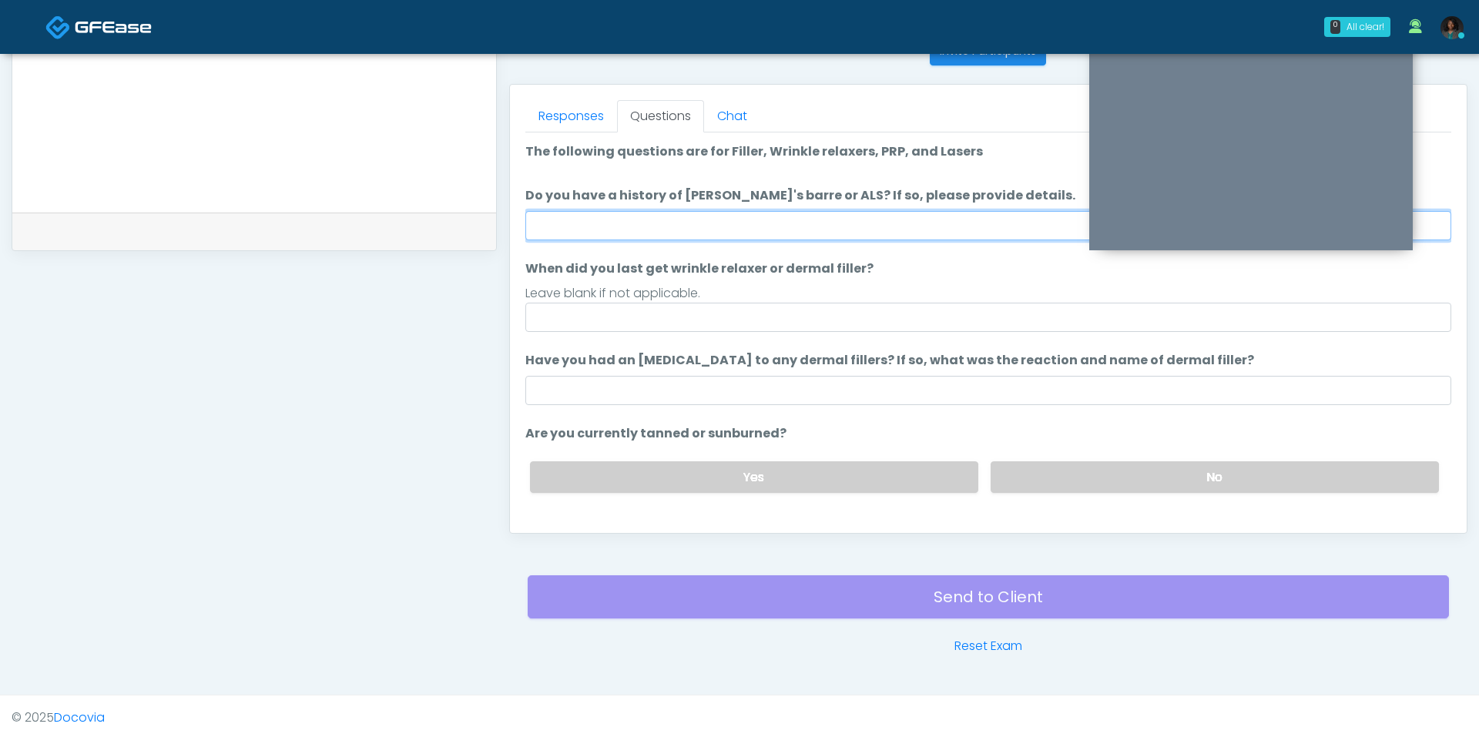
click at [715, 231] on input "Do you have a history of Guillain's barre or ALS? If so, please provide details." at bounding box center [988, 225] width 926 height 29
type input "**"
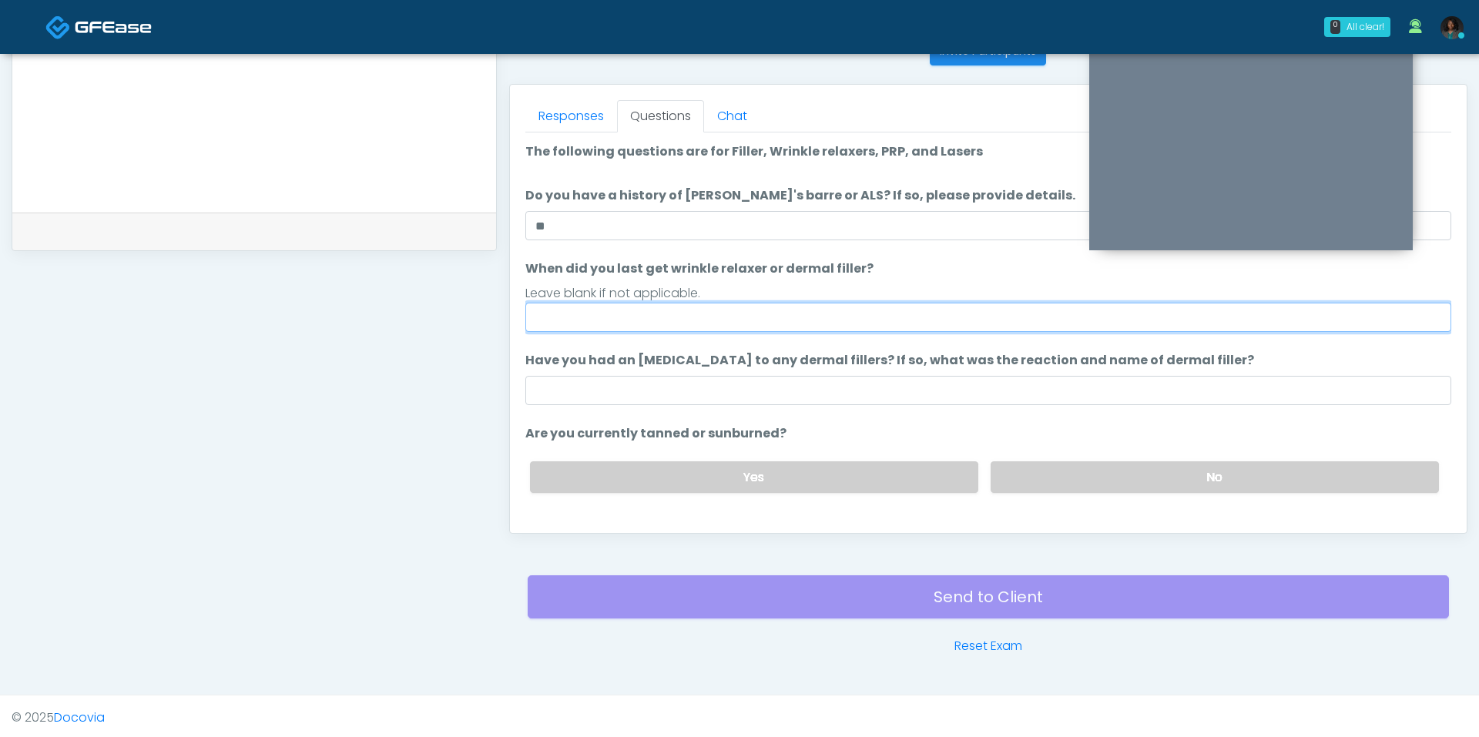
click at [712, 321] on input "When did you last get wrinkle relaxer or dermal filler?" at bounding box center [988, 317] width 926 height 29
type input "*"
type input "*********"
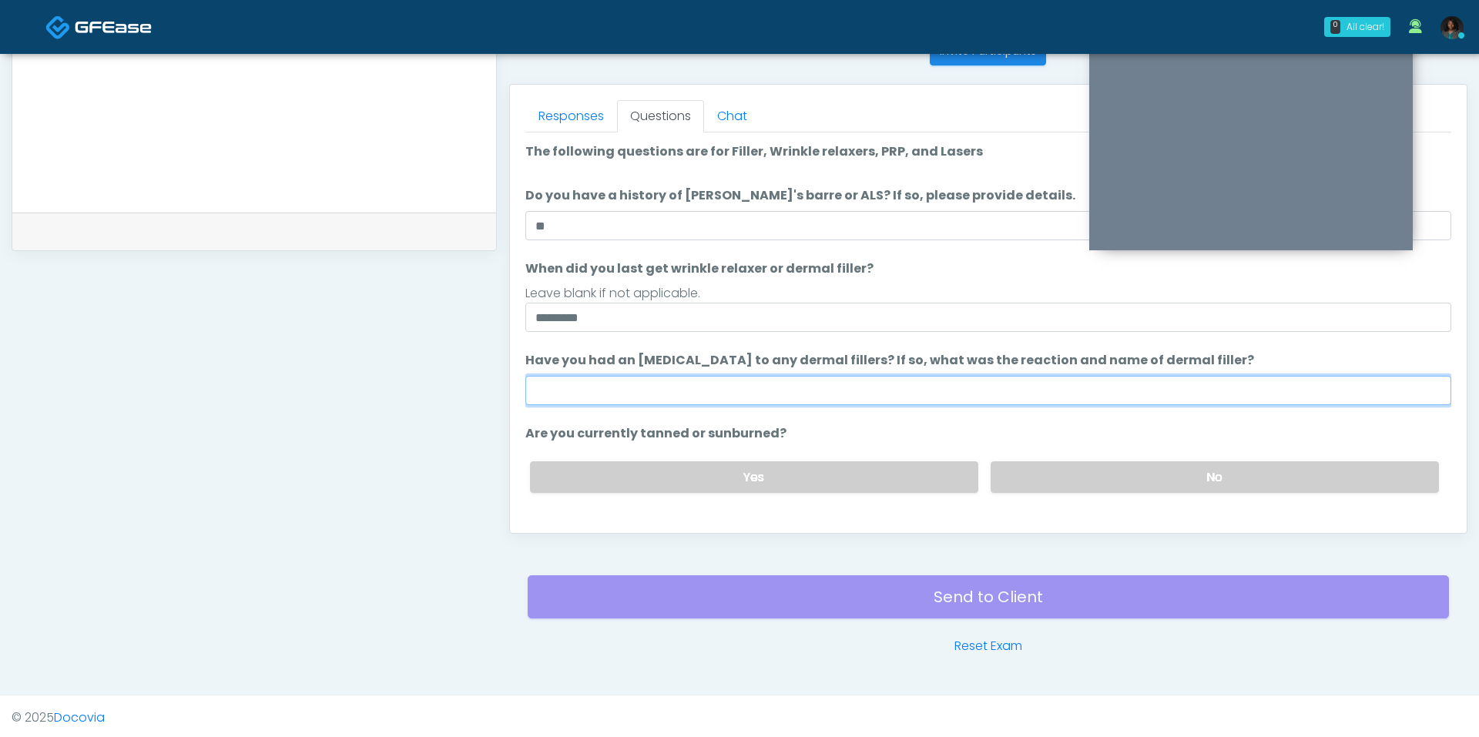
click at [745, 384] on input "Have you had an allergic response to any dermal fillers? If so, what was the re…" at bounding box center [988, 390] width 926 height 29
type input "***"
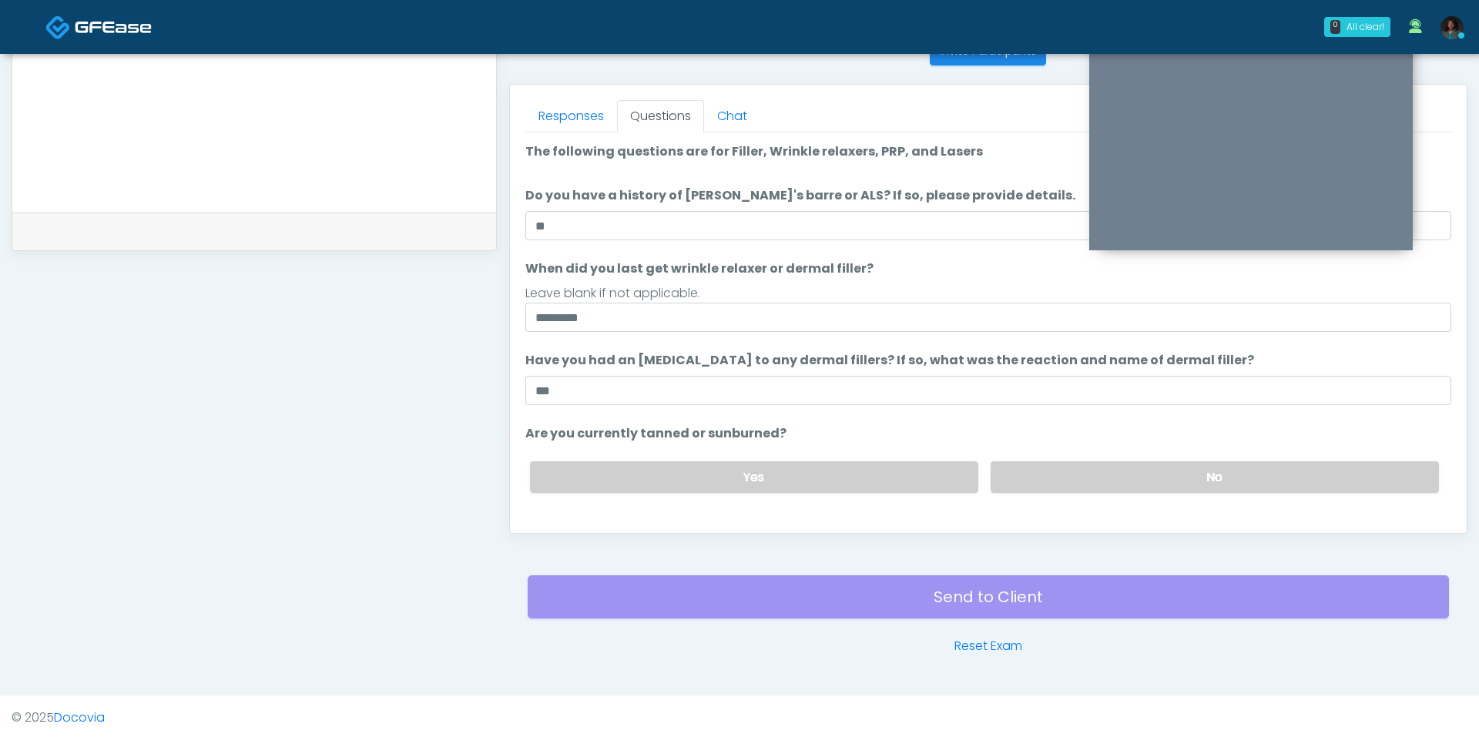
click at [940, 338] on ol "The following questions are for Filler, Wrinkle relaxers, PRP, and Lasers The f…" at bounding box center [988, 369] width 926 height 454
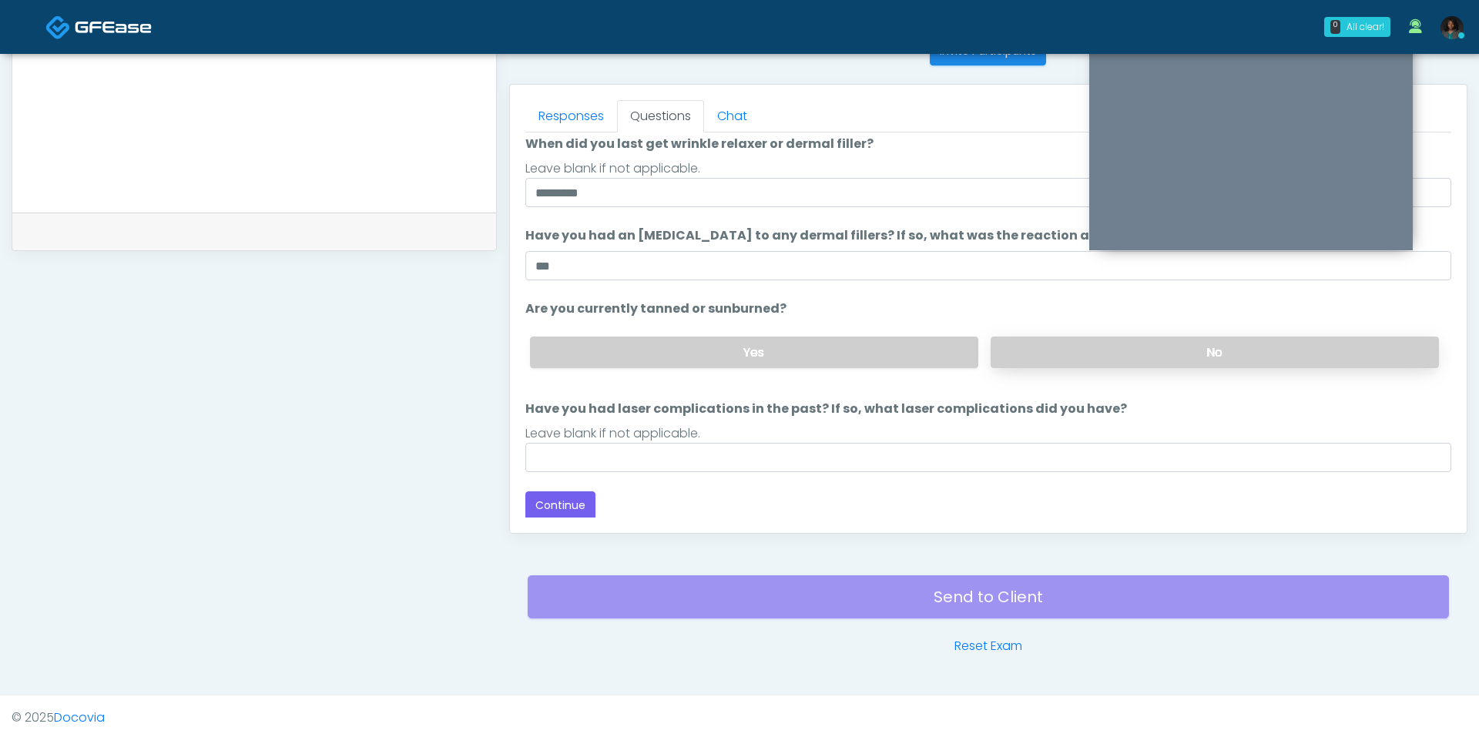
click at [1039, 339] on label "No" at bounding box center [1214, 353] width 448 height 32
click at [798, 457] on input "Have you had laser complications in the past? If so, what laser complications d…" at bounding box center [988, 457] width 926 height 29
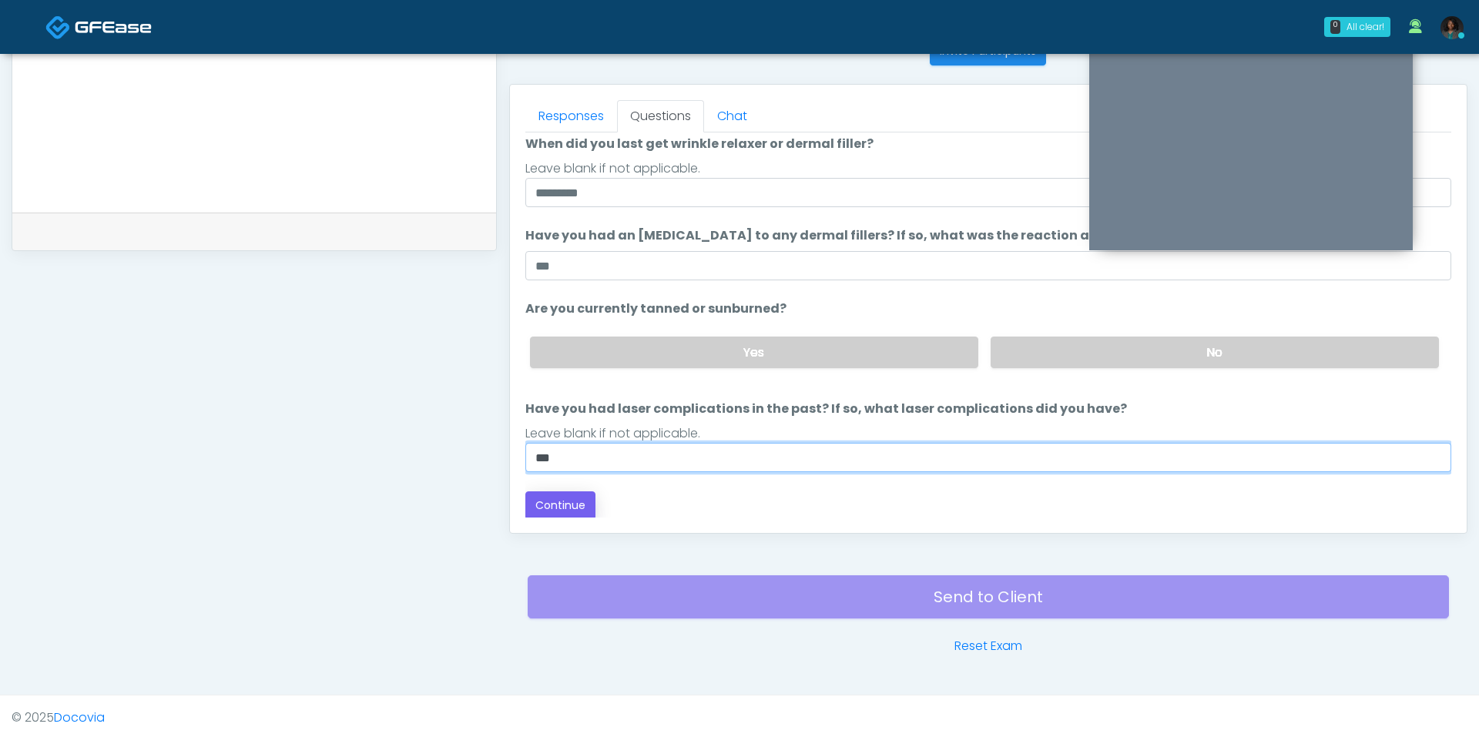
type input "***"
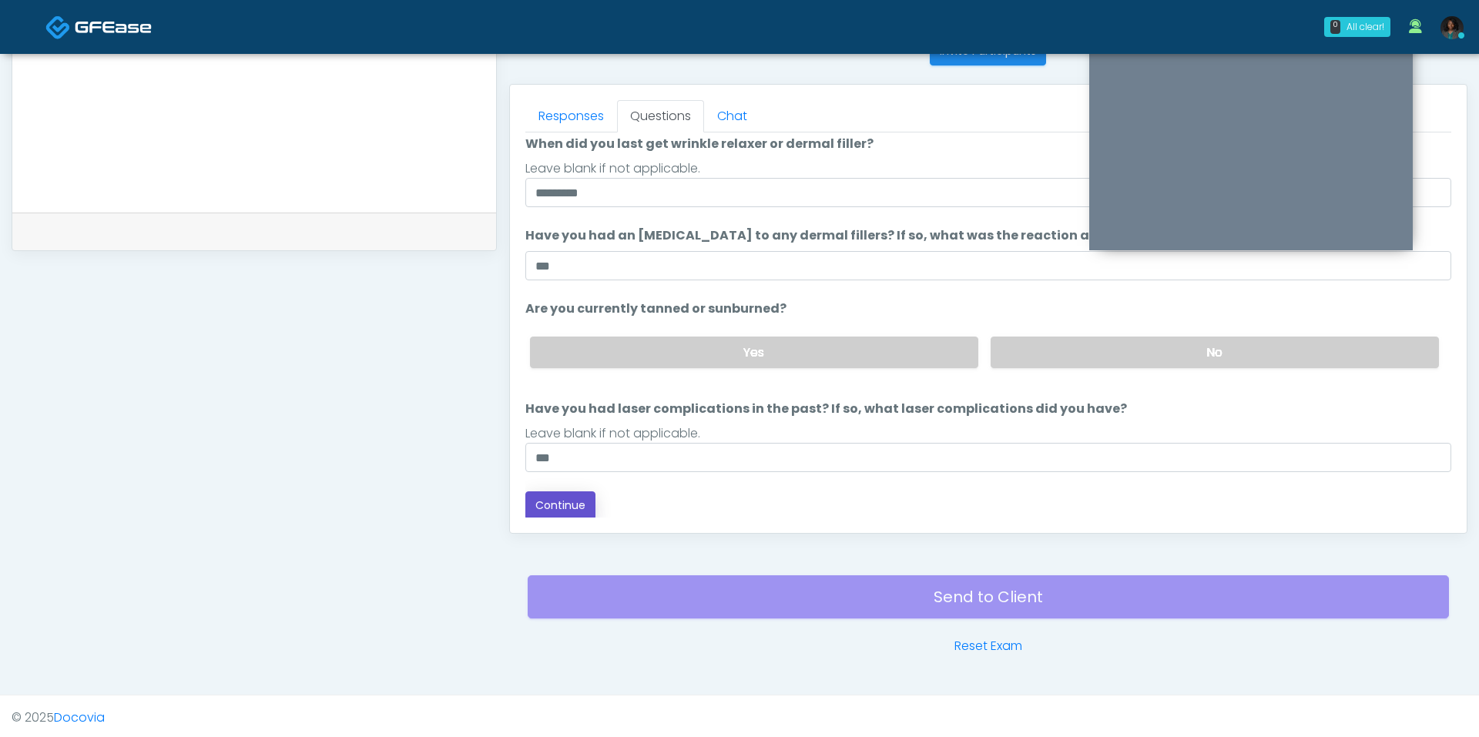
click at [556, 498] on button "Continue" at bounding box center [560, 505] width 70 height 28
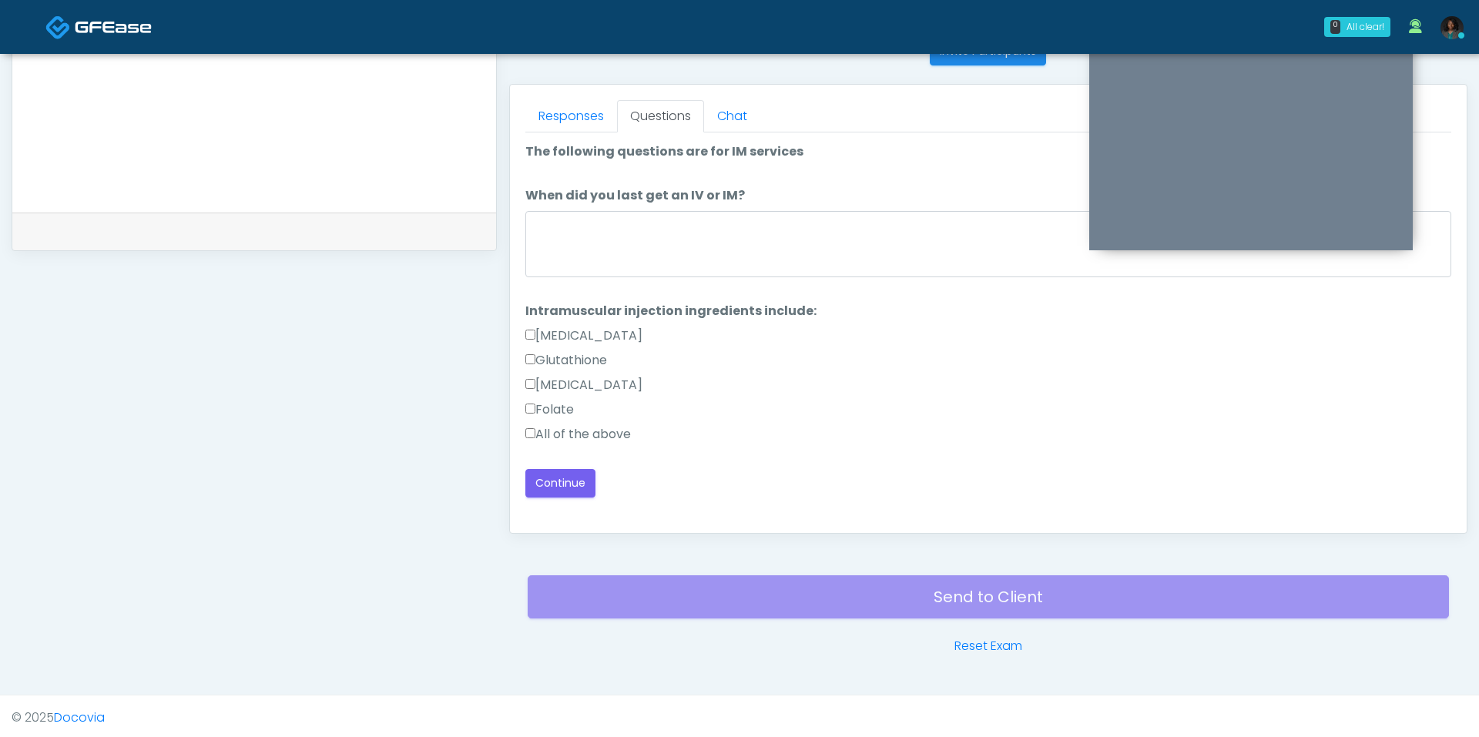
scroll to position [0, 0]
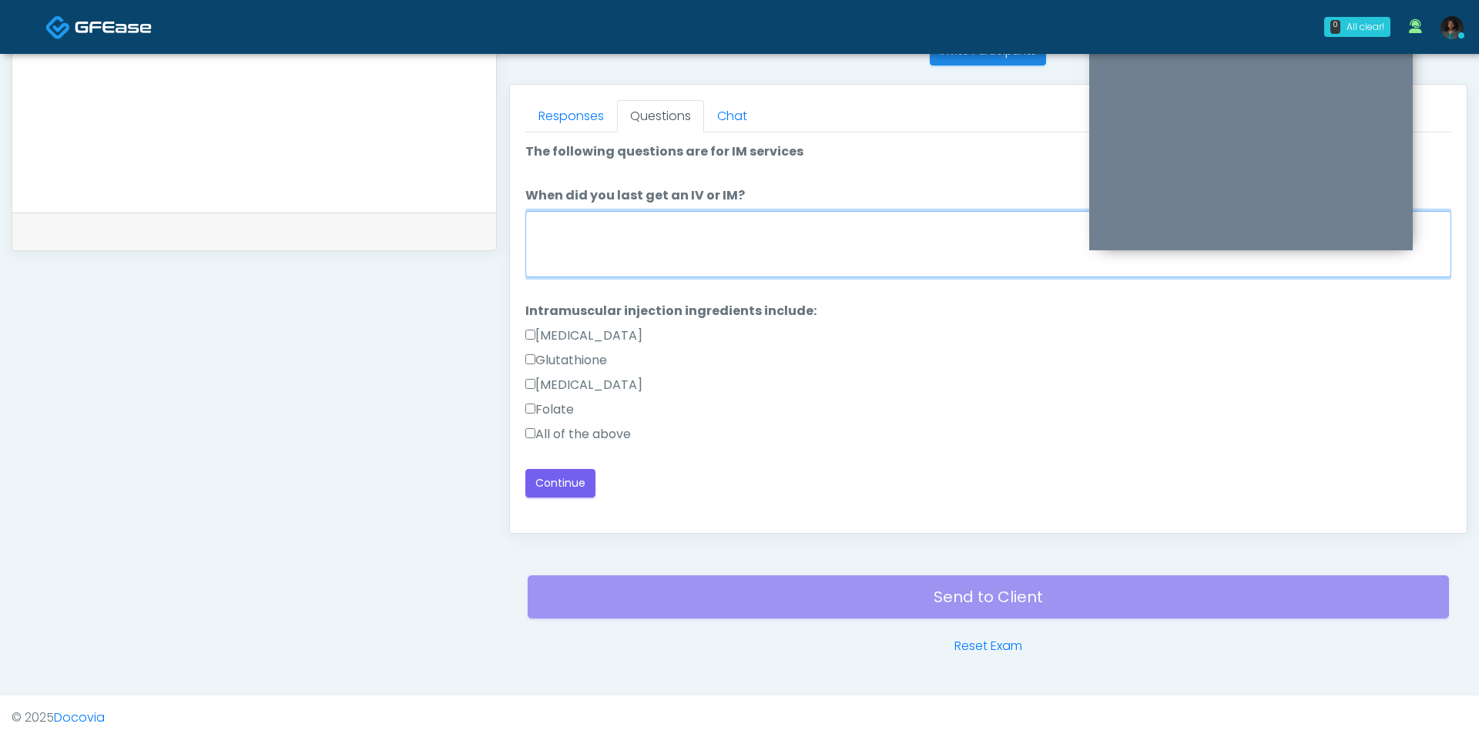
click at [678, 262] on textarea "When did you last get an IV or IM?" at bounding box center [988, 244] width 926 height 66
type textarea "***"
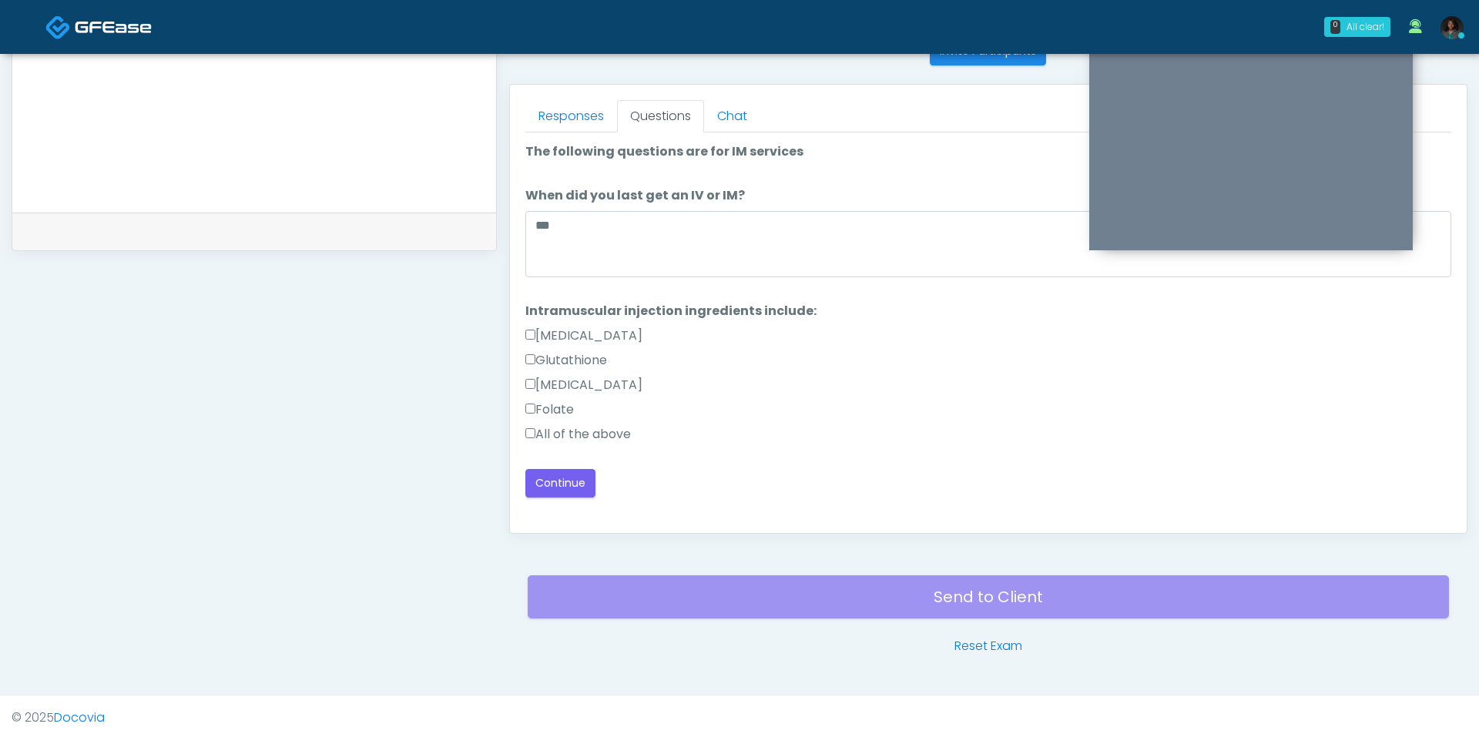
click at [551, 415] on label "Folate" at bounding box center [549, 409] width 49 height 18
click at [551, 428] on label "All of the above" at bounding box center [578, 434] width 106 height 18
click at [551, 406] on label "Folate" at bounding box center [549, 409] width 49 height 18
click at [552, 407] on label "Folate" at bounding box center [549, 409] width 49 height 18
click at [552, 437] on label "All of the above" at bounding box center [578, 434] width 106 height 18
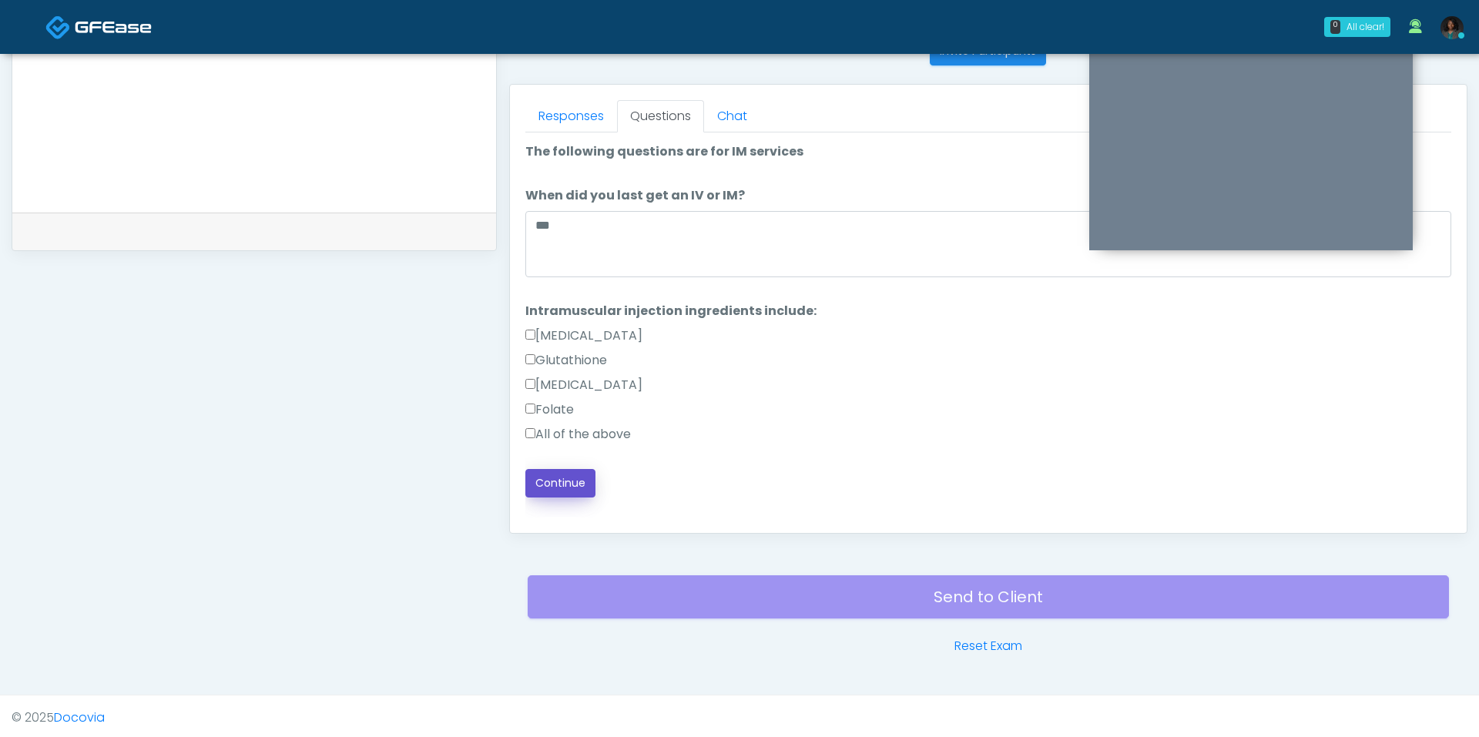
click at [573, 469] on button "Continue" at bounding box center [560, 483] width 70 height 28
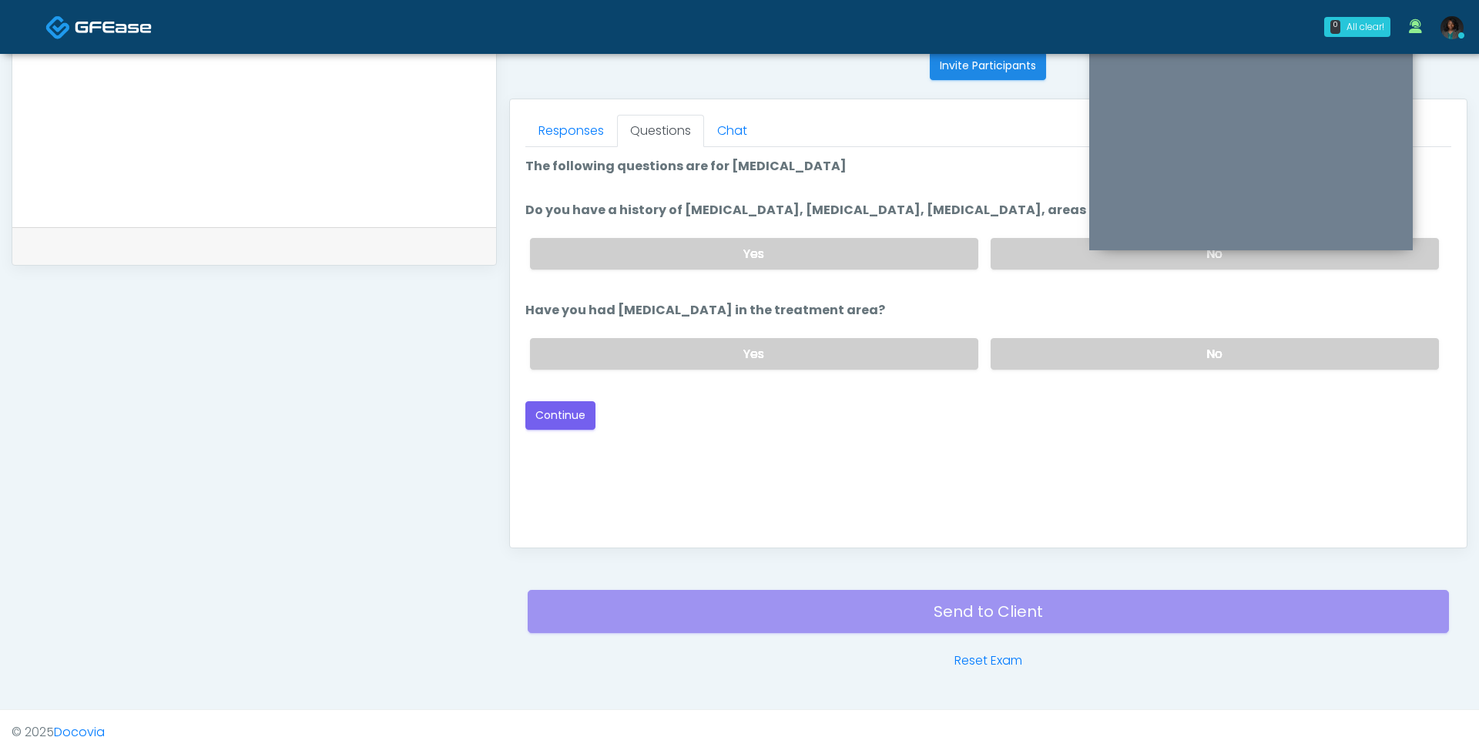
scroll to position [621, 0]
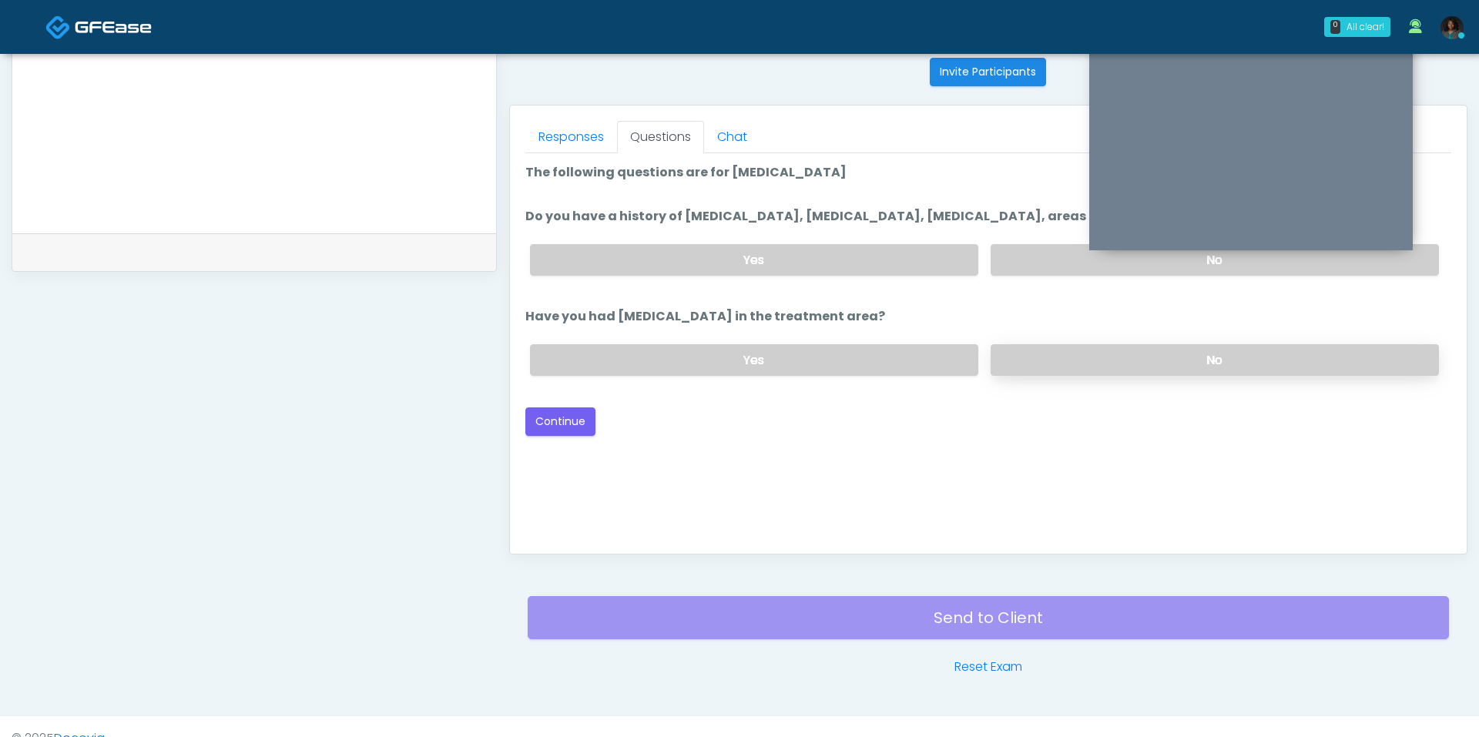
click at [1028, 249] on label "No" at bounding box center [1214, 260] width 448 height 32
click at [1034, 367] on label "No" at bounding box center [1214, 360] width 448 height 32
click at [565, 414] on button "Continue" at bounding box center [560, 421] width 70 height 28
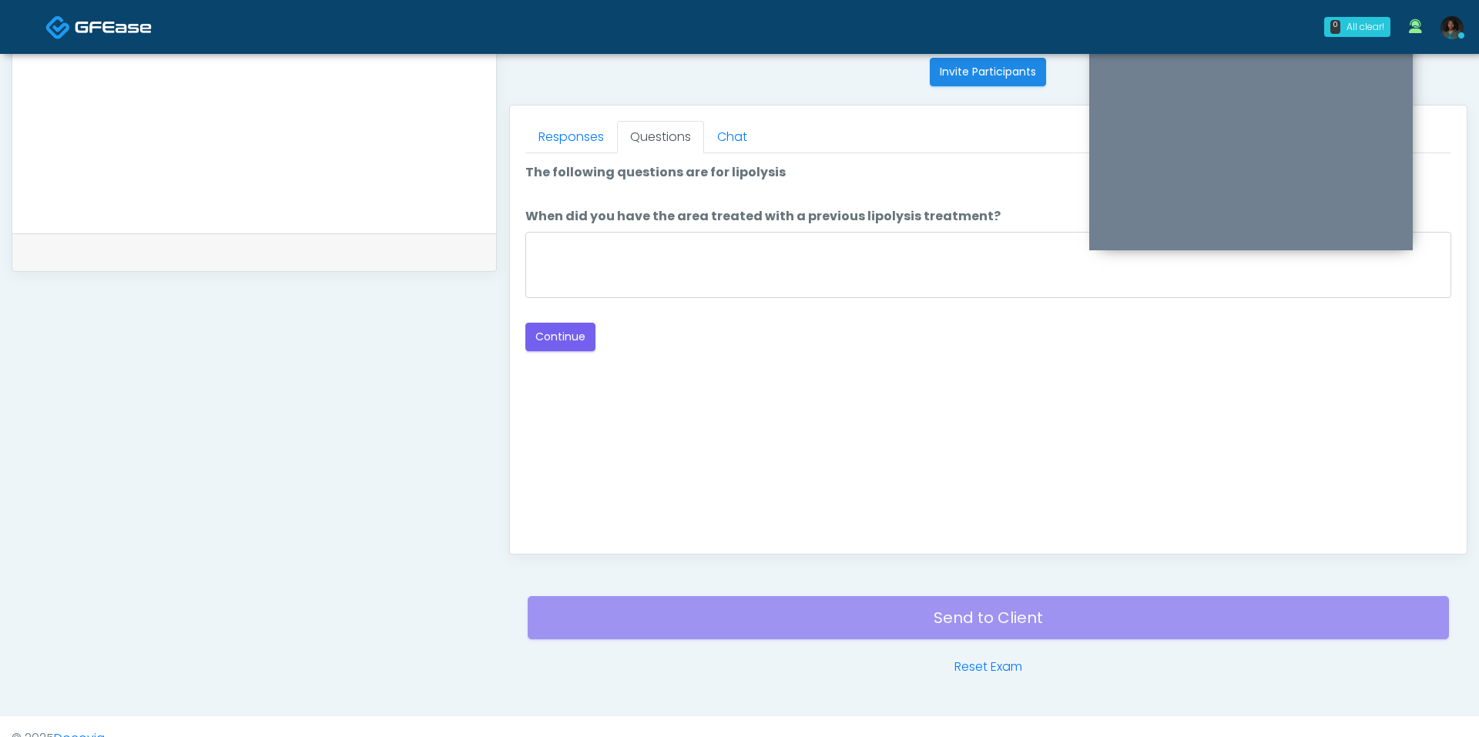
scroll to position [642, 0]
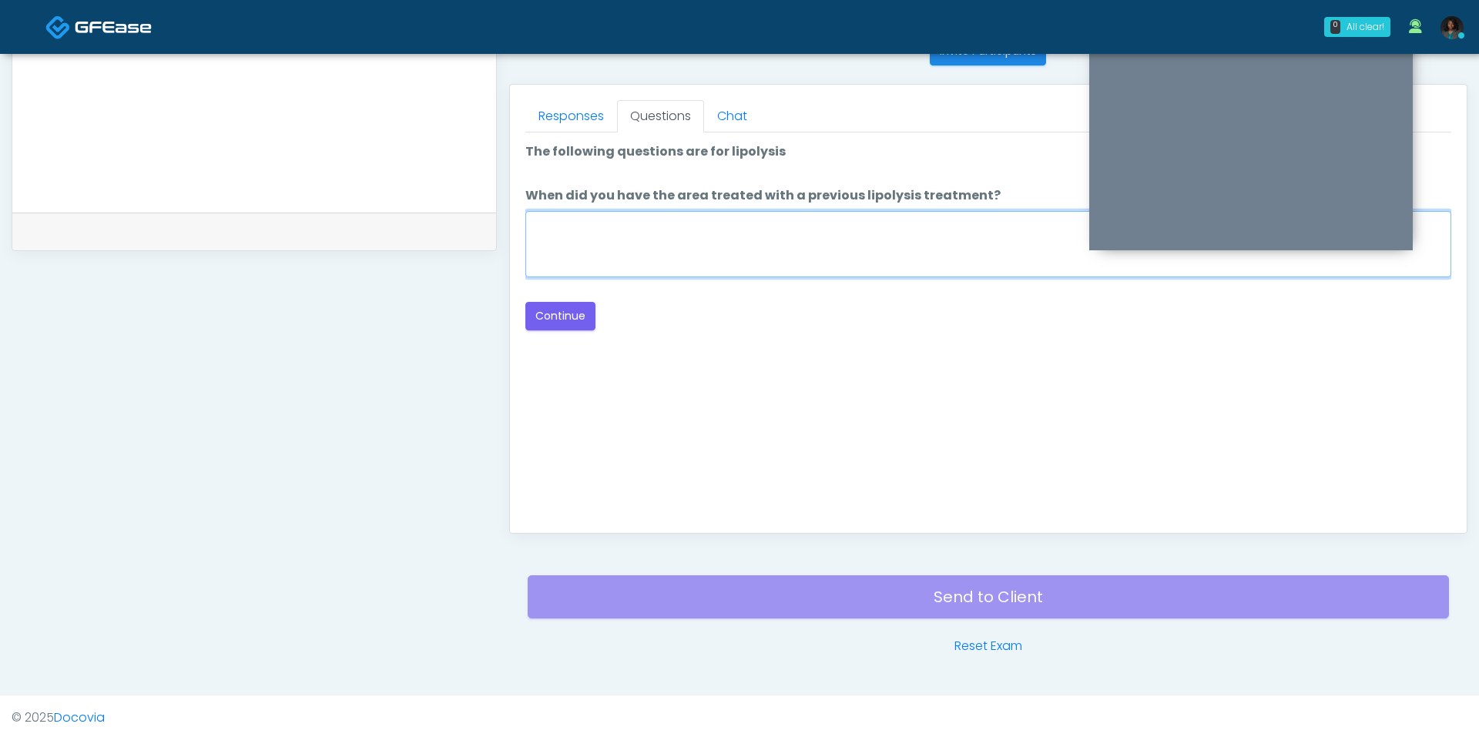
click at [698, 253] on textarea "When did you have the area treated with a previous lipolysis treatment?" at bounding box center [988, 244] width 926 height 66
type textarea "***"
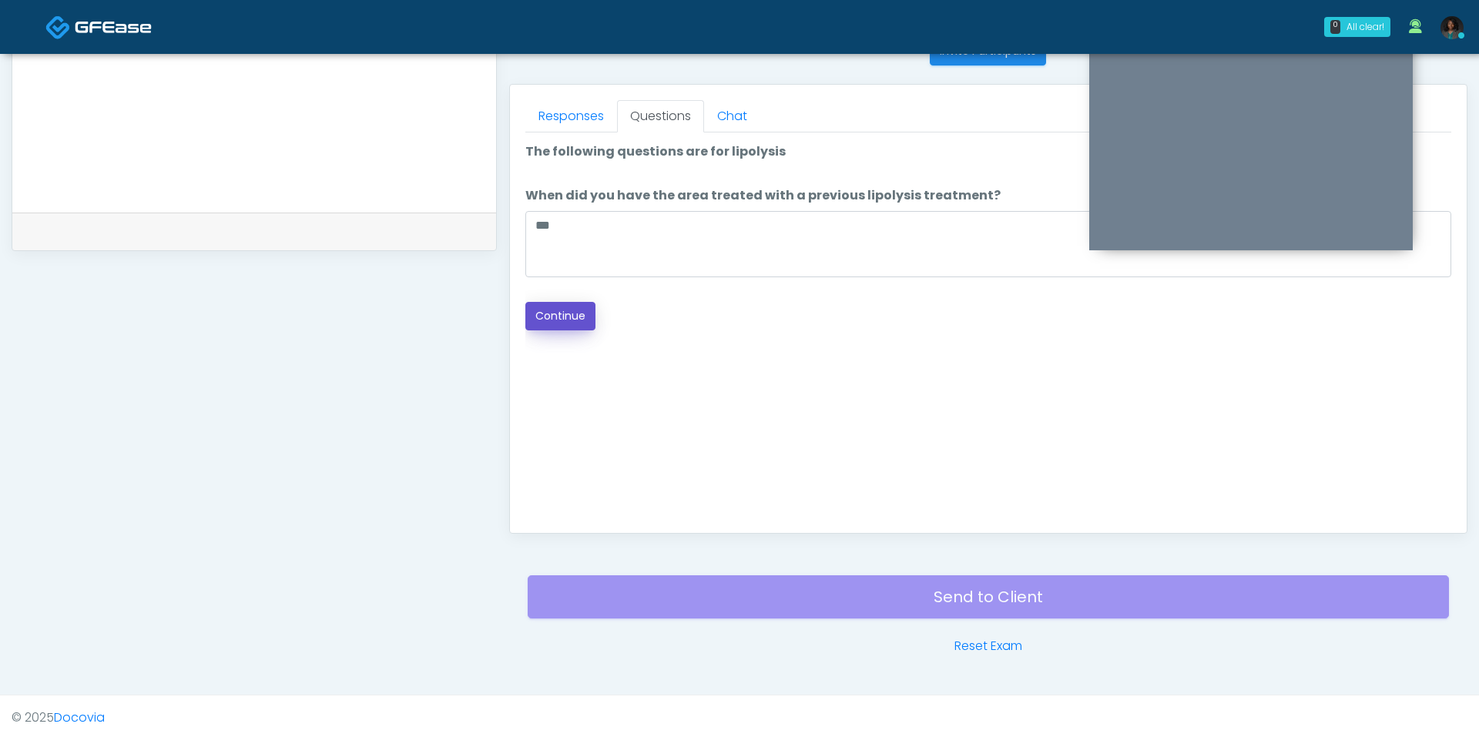
click at [581, 322] on button "Continue" at bounding box center [560, 316] width 70 height 28
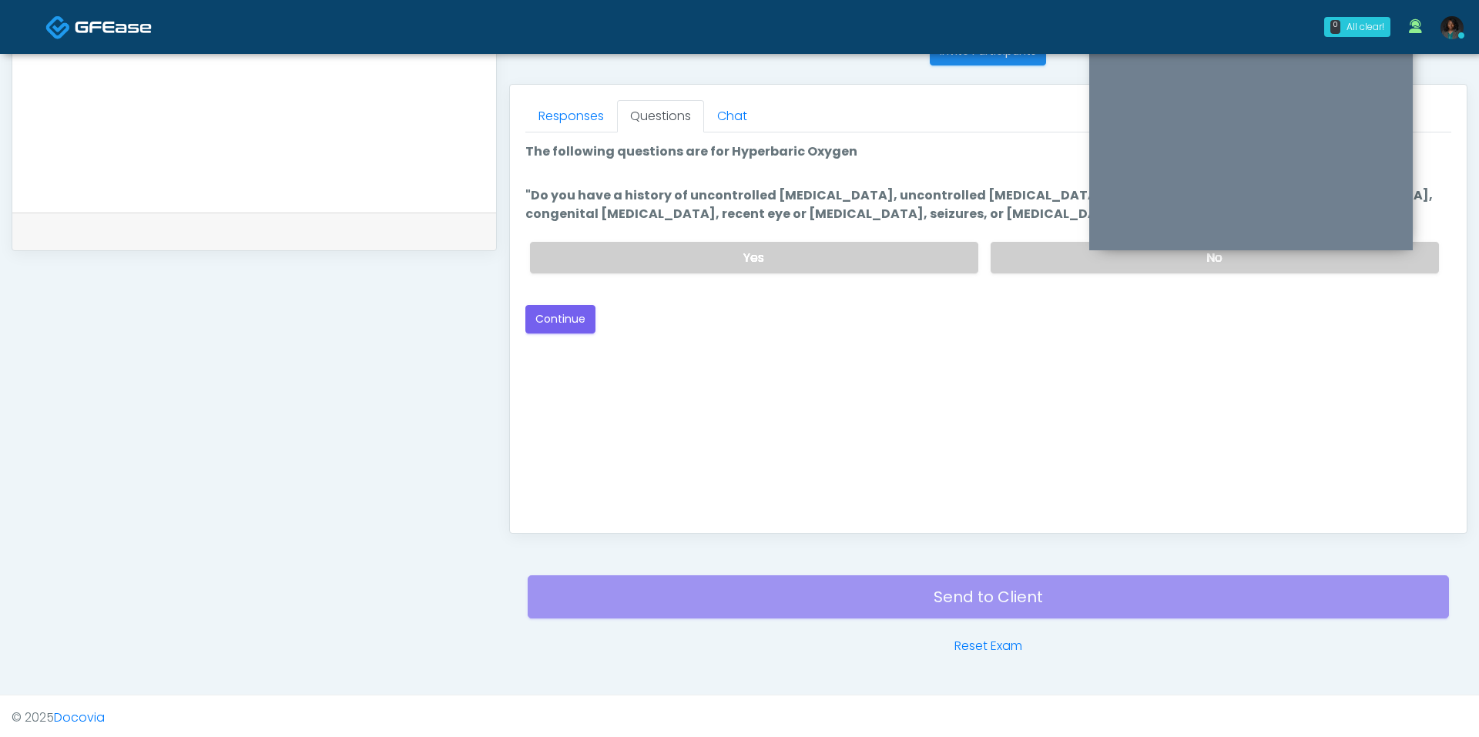
scroll to position [520, 0]
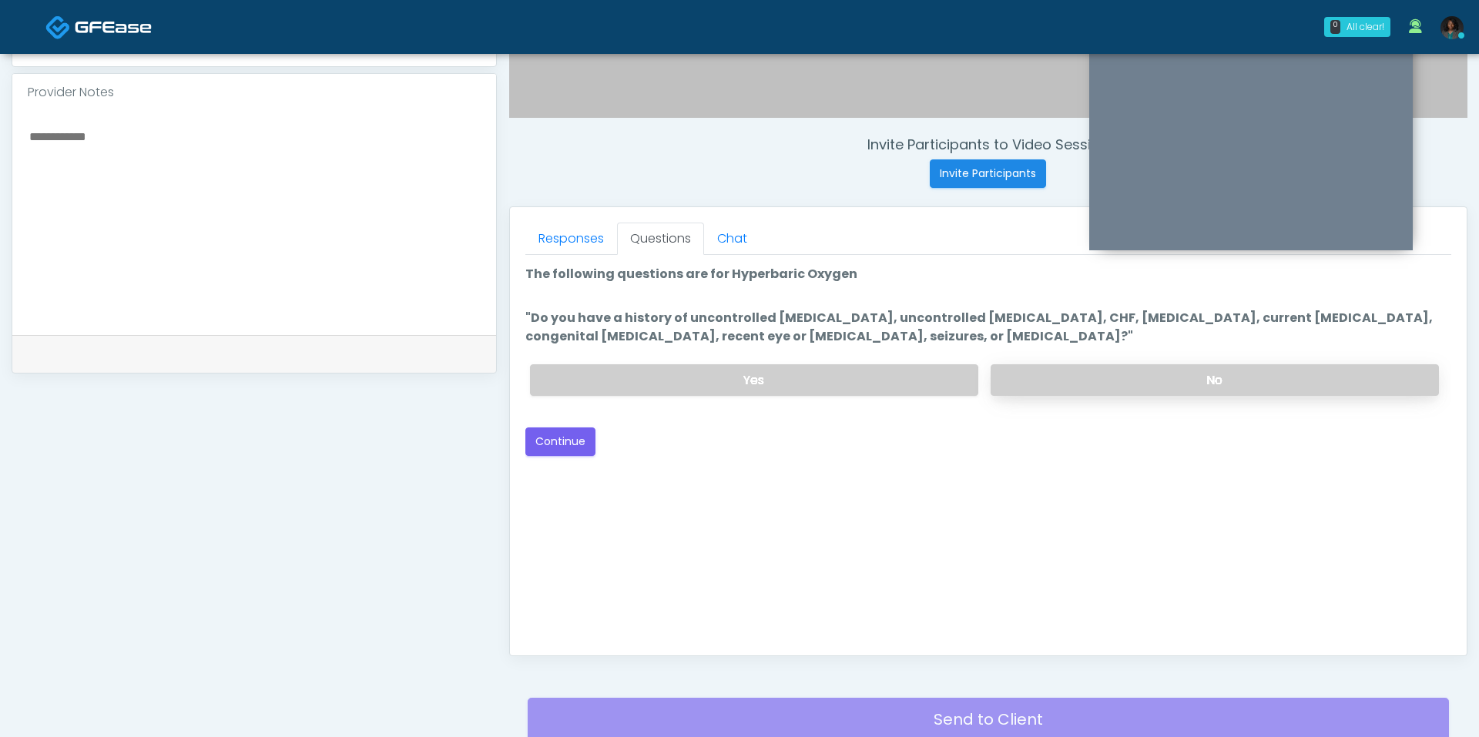
click at [1028, 374] on label "No" at bounding box center [1214, 380] width 448 height 32
click at [578, 454] on div "Good Faith Exam Script Good Faith Exam Script INTRODUCTION Hello, my name is un…" at bounding box center [988, 447] width 926 height 385
click at [574, 441] on button "Continue" at bounding box center [560, 441] width 70 height 28
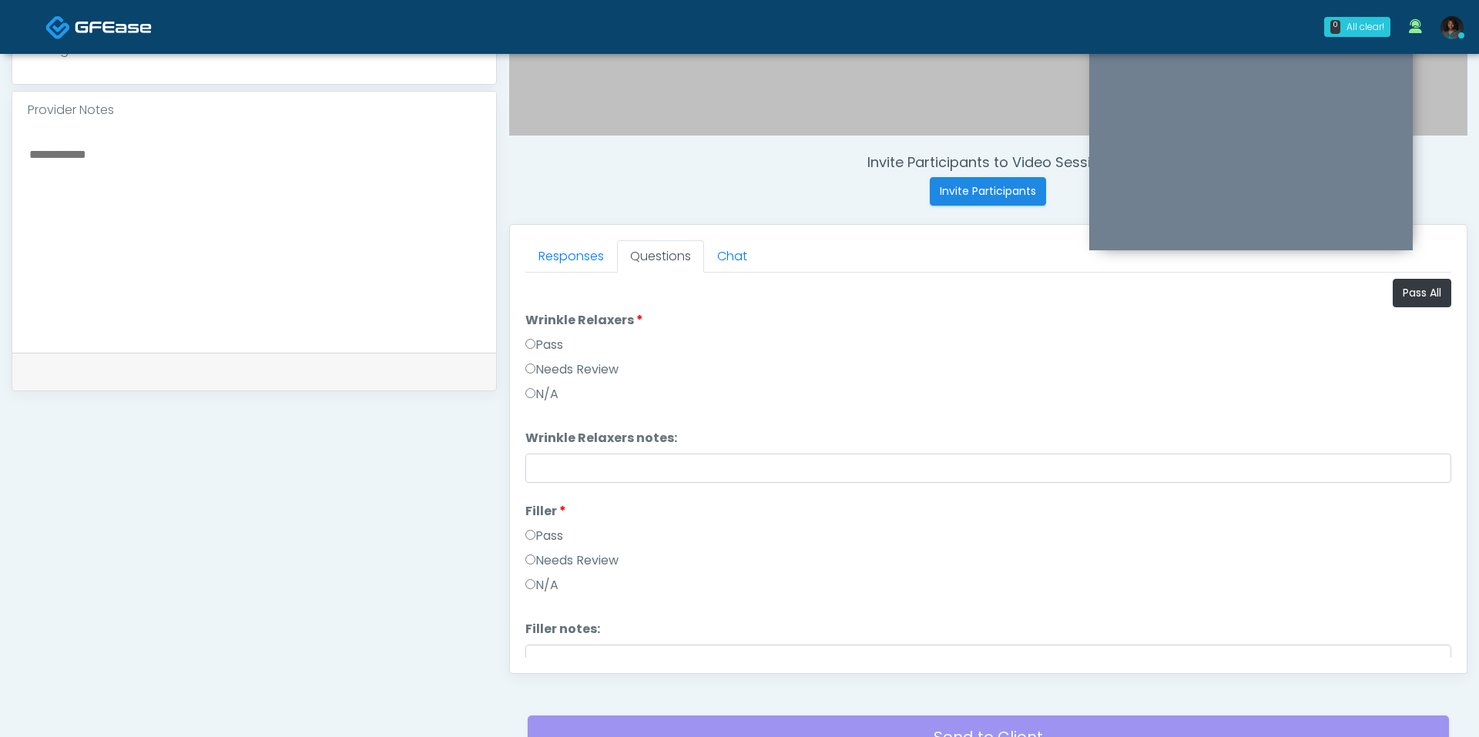
scroll to position [390, 0]
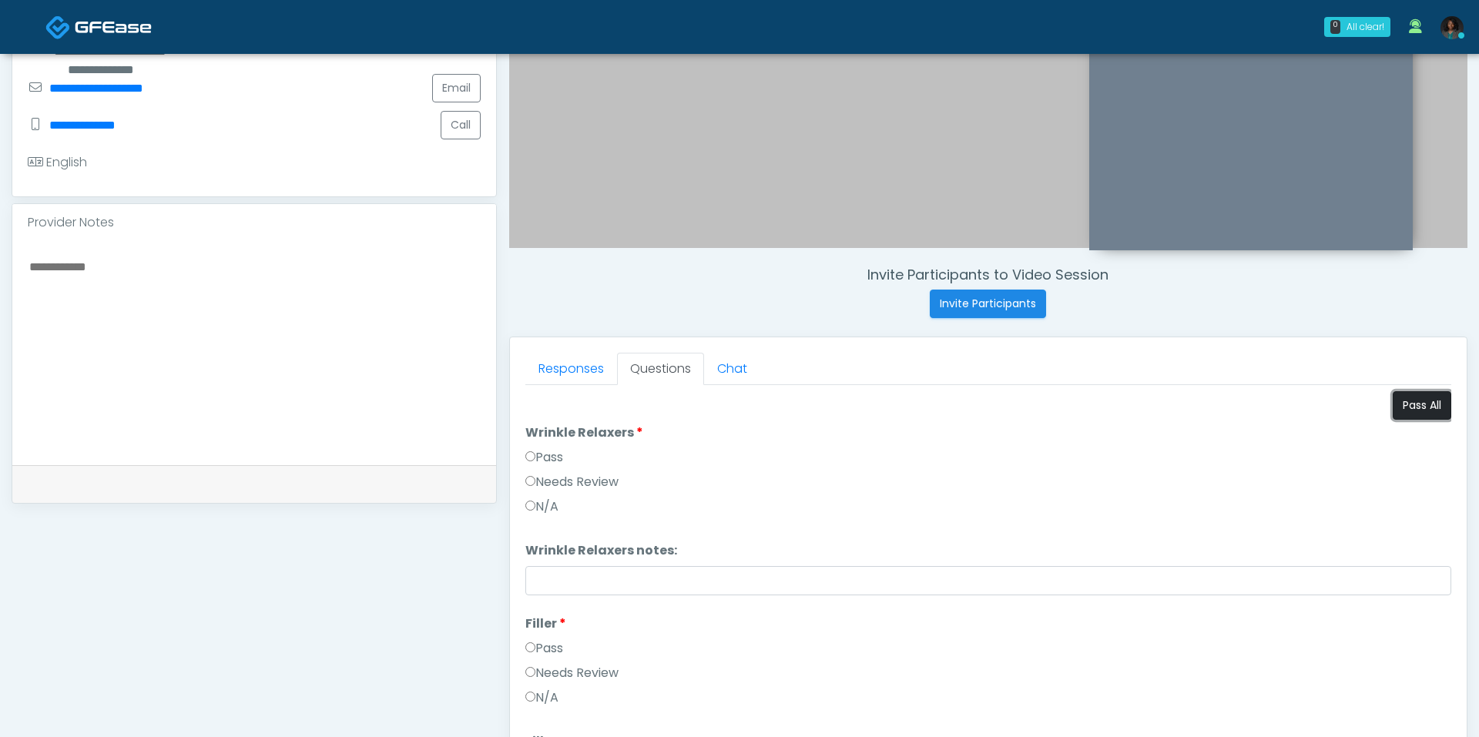
click at [1421, 391] on button "Pass All" at bounding box center [1421, 405] width 59 height 28
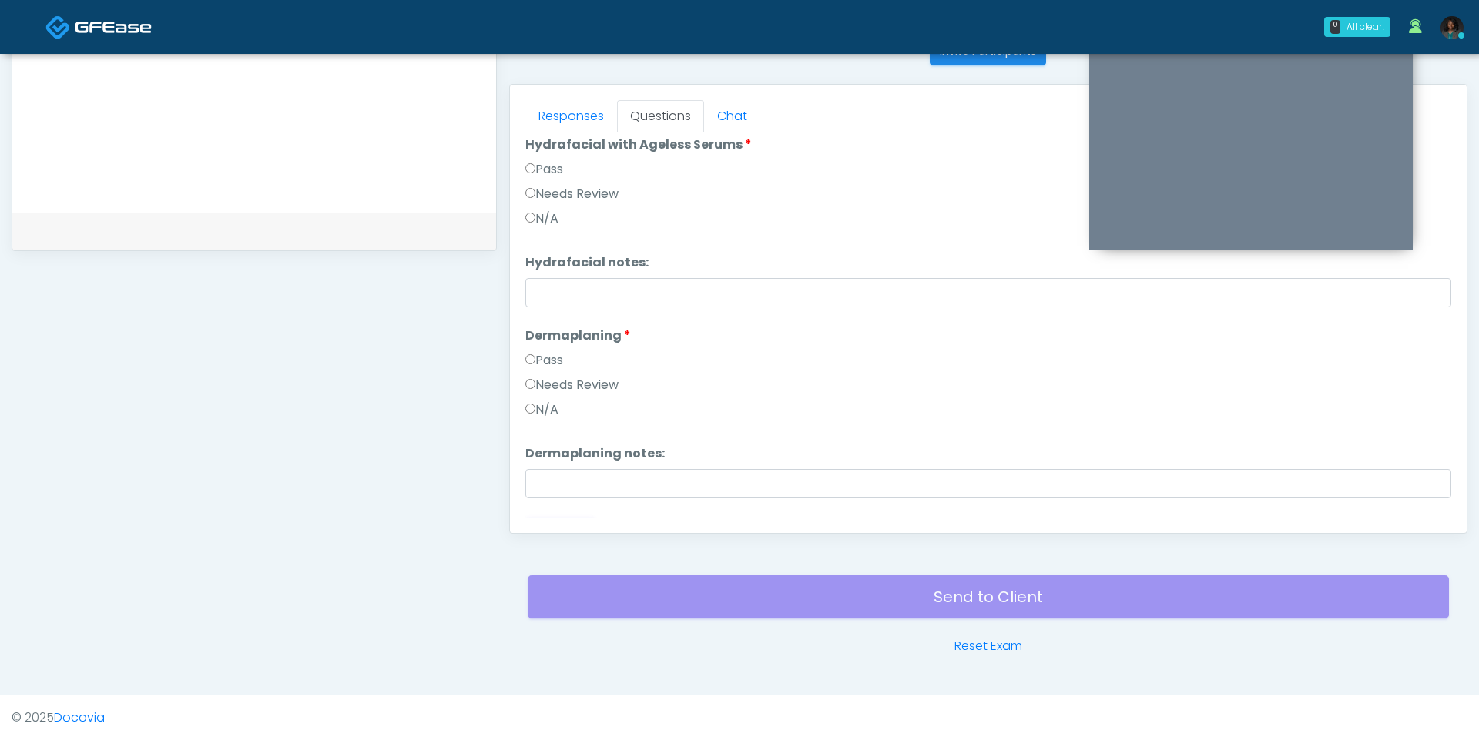
scroll to position [2164, 0]
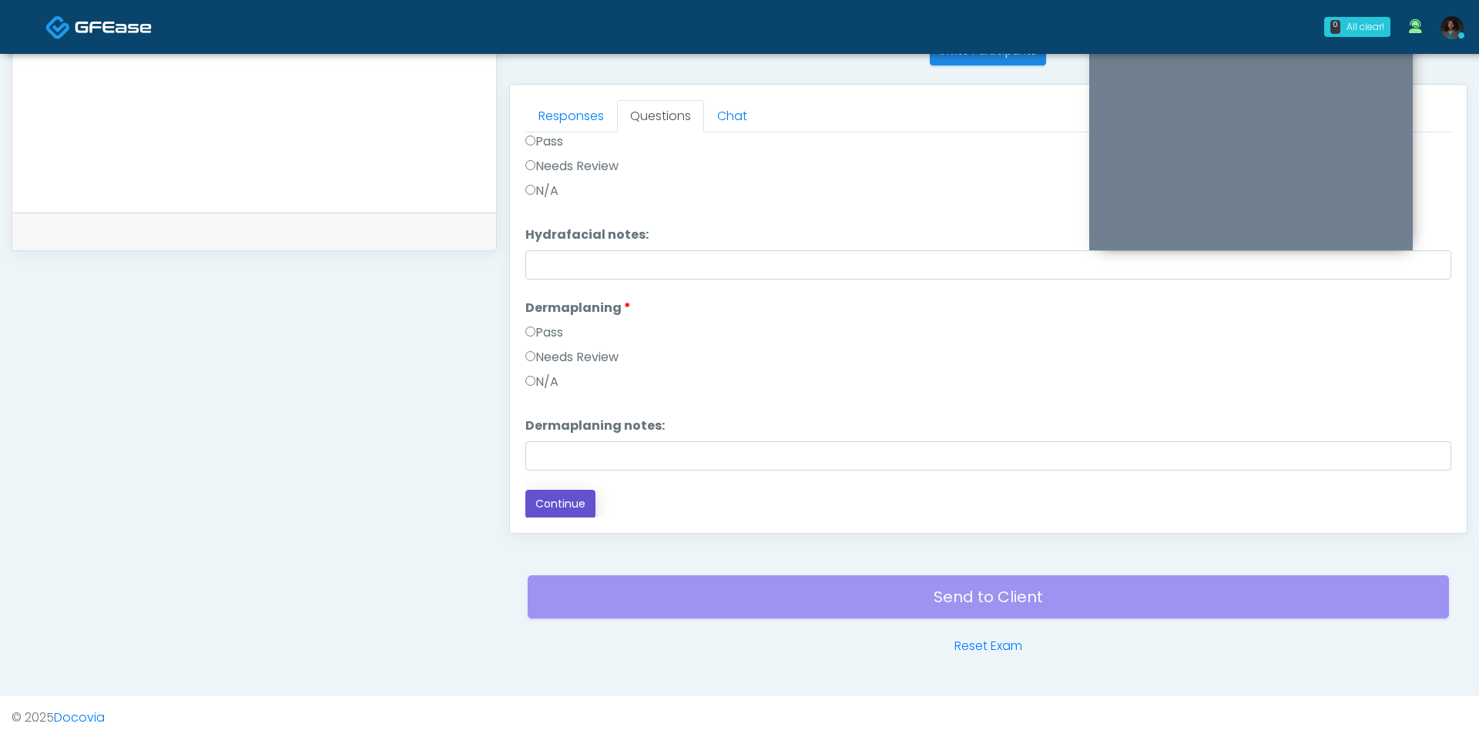
click at [573, 501] on button "Continue" at bounding box center [560, 504] width 70 height 28
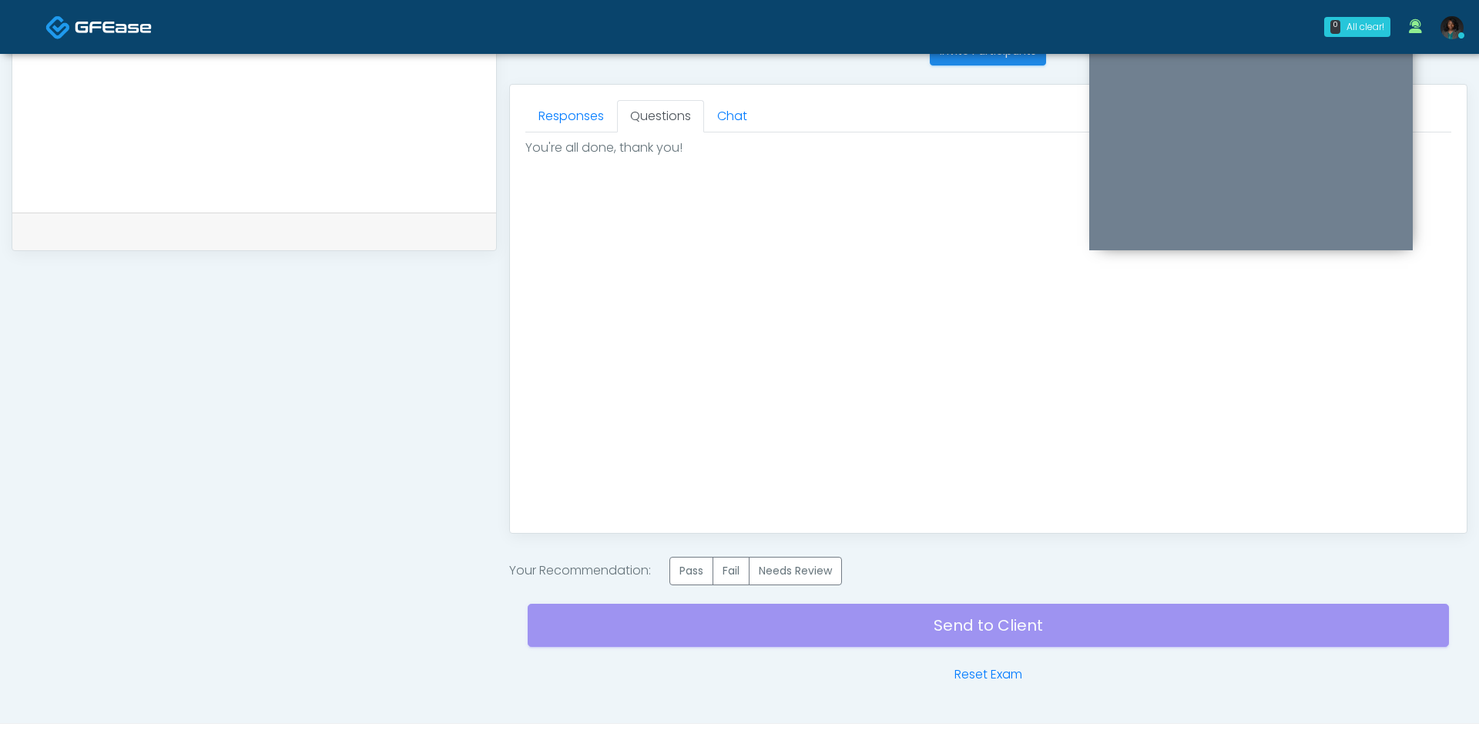
scroll to position [0, 0]
click at [702, 571] on label "Pass" at bounding box center [691, 571] width 44 height 28
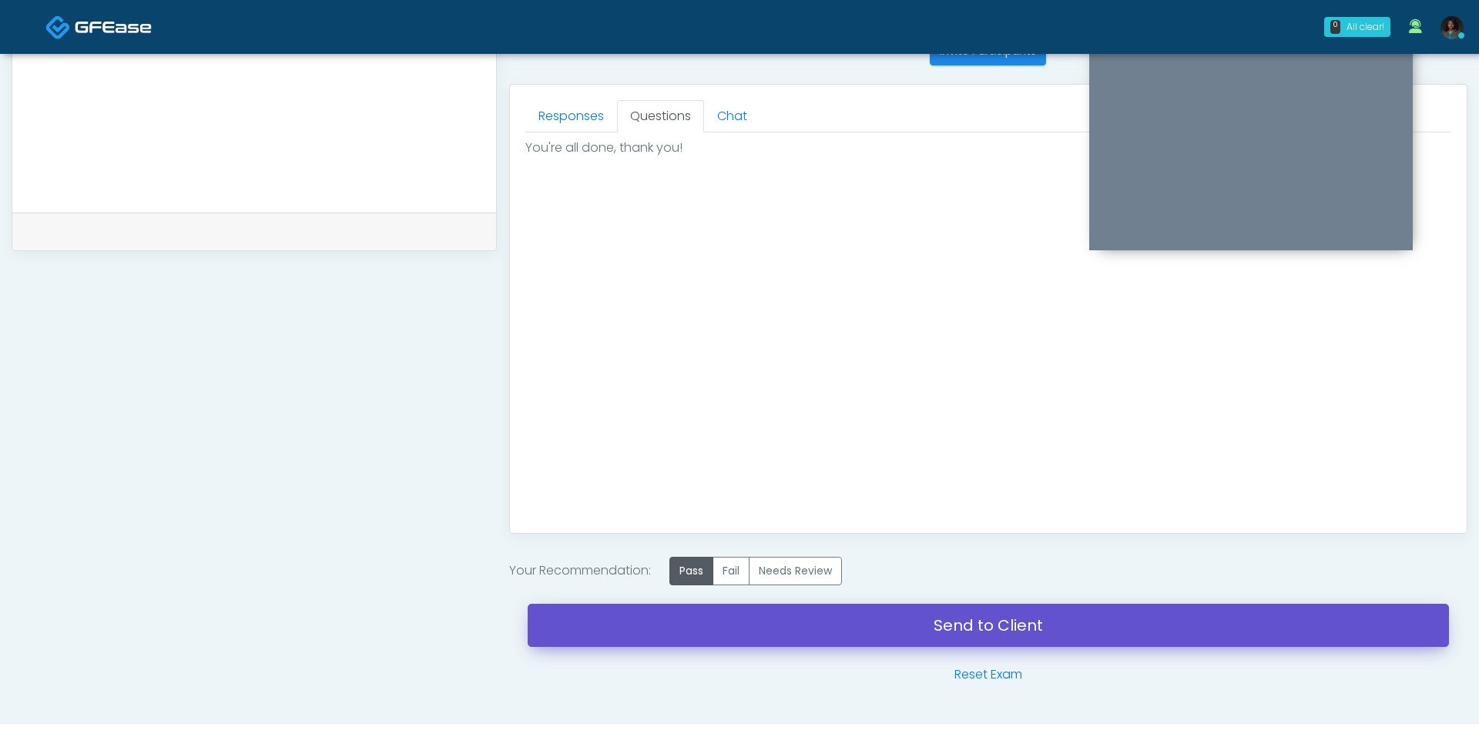
click at [830, 612] on link "Send to Client" at bounding box center [988, 625] width 921 height 43
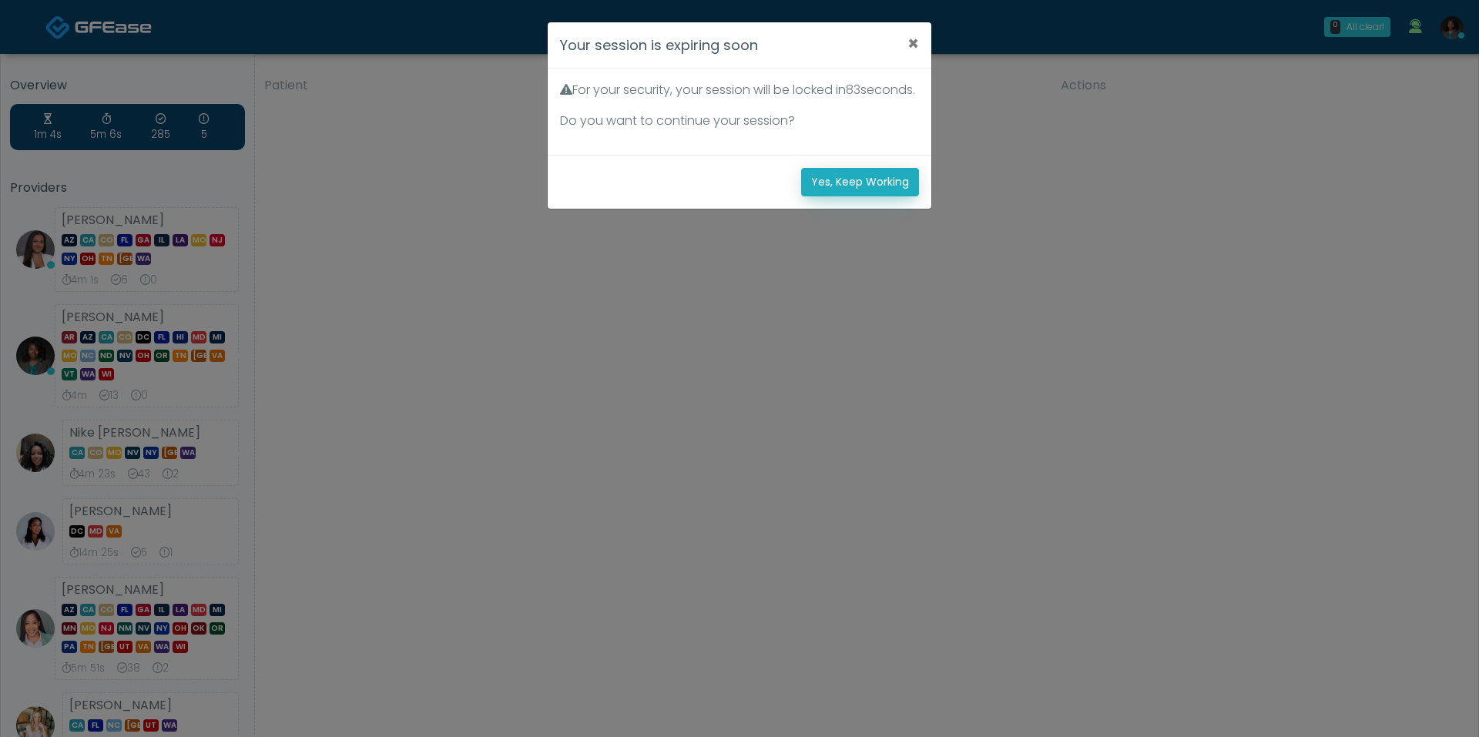
click at [871, 196] on button "Yes, Keep Working" at bounding box center [860, 182] width 118 height 28
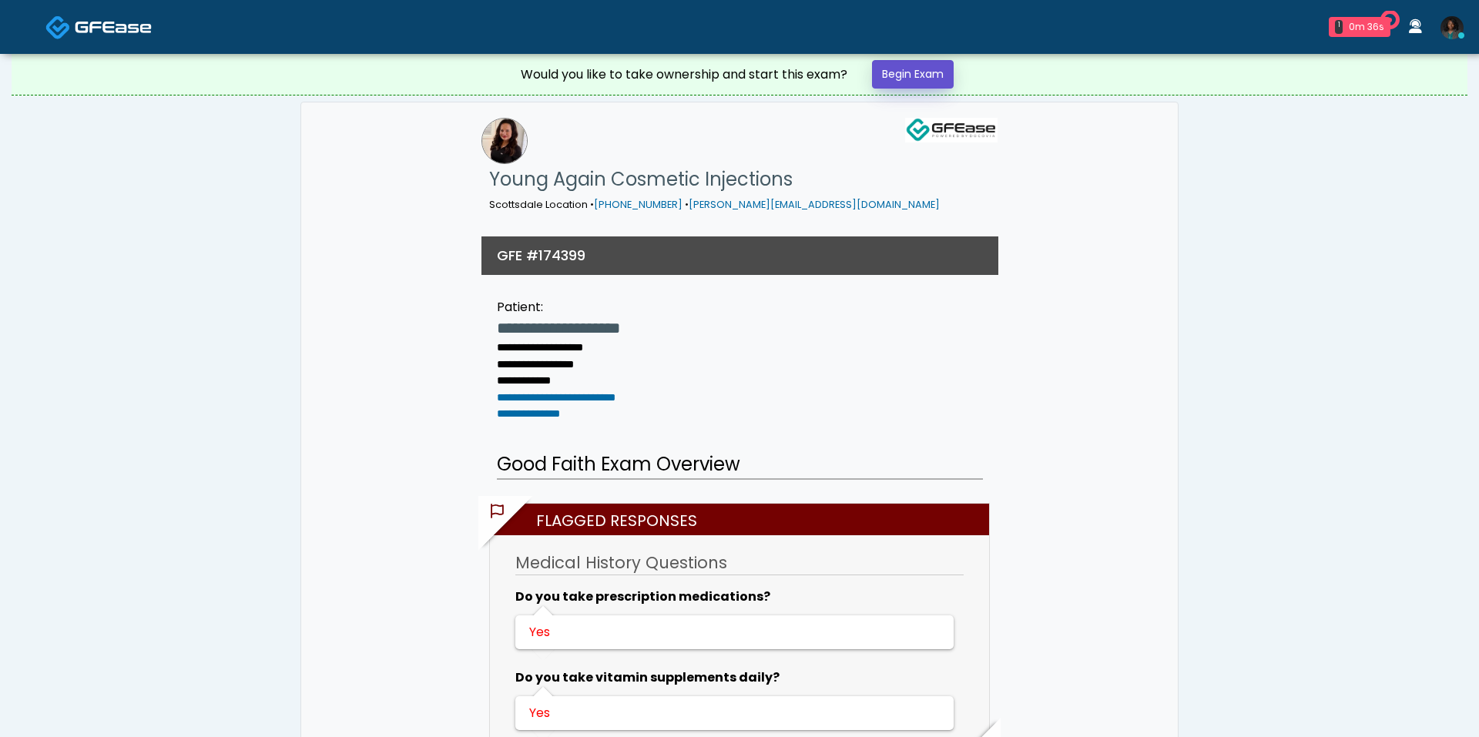
click at [907, 83] on link "Begin Exam" at bounding box center [913, 74] width 82 height 28
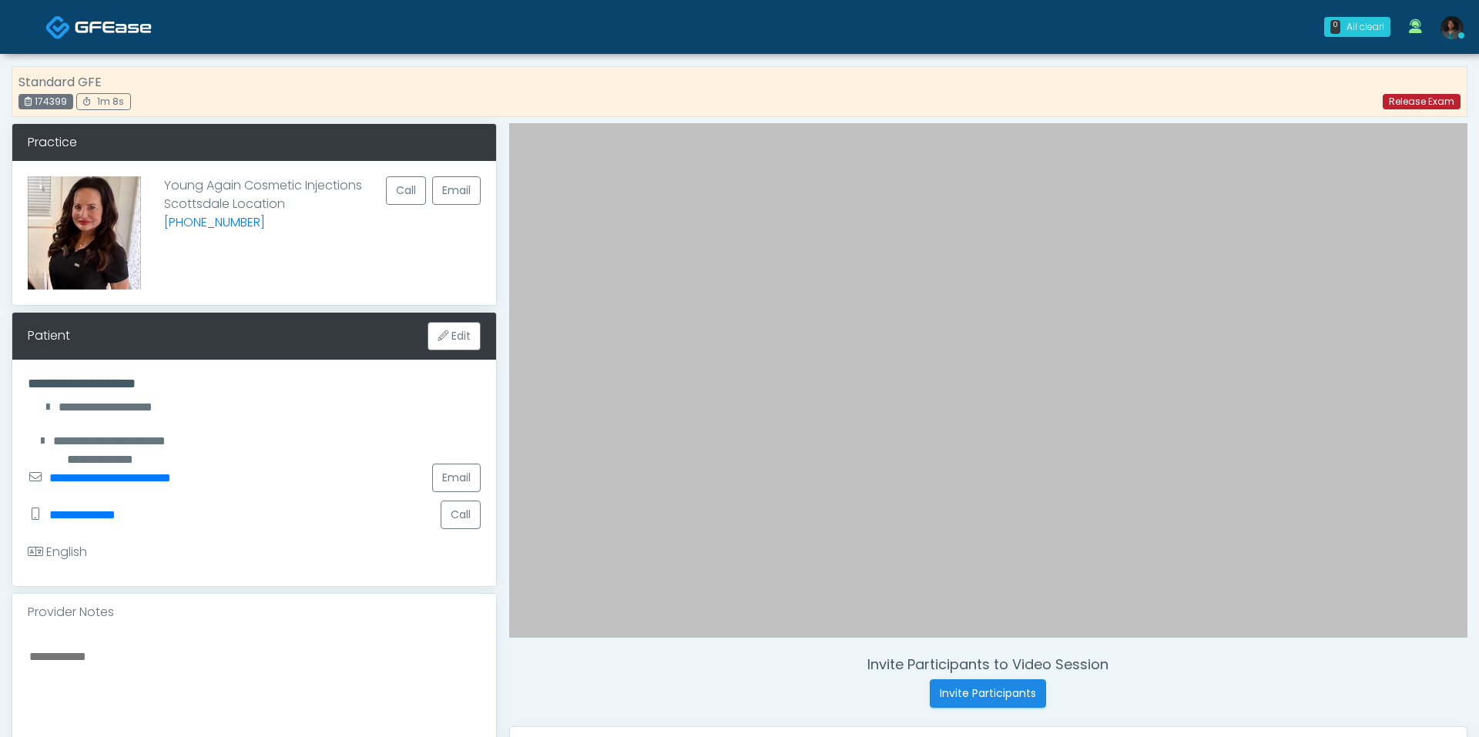
click at [1416, 100] on link "Release Exam" at bounding box center [1421, 101] width 78 height 15
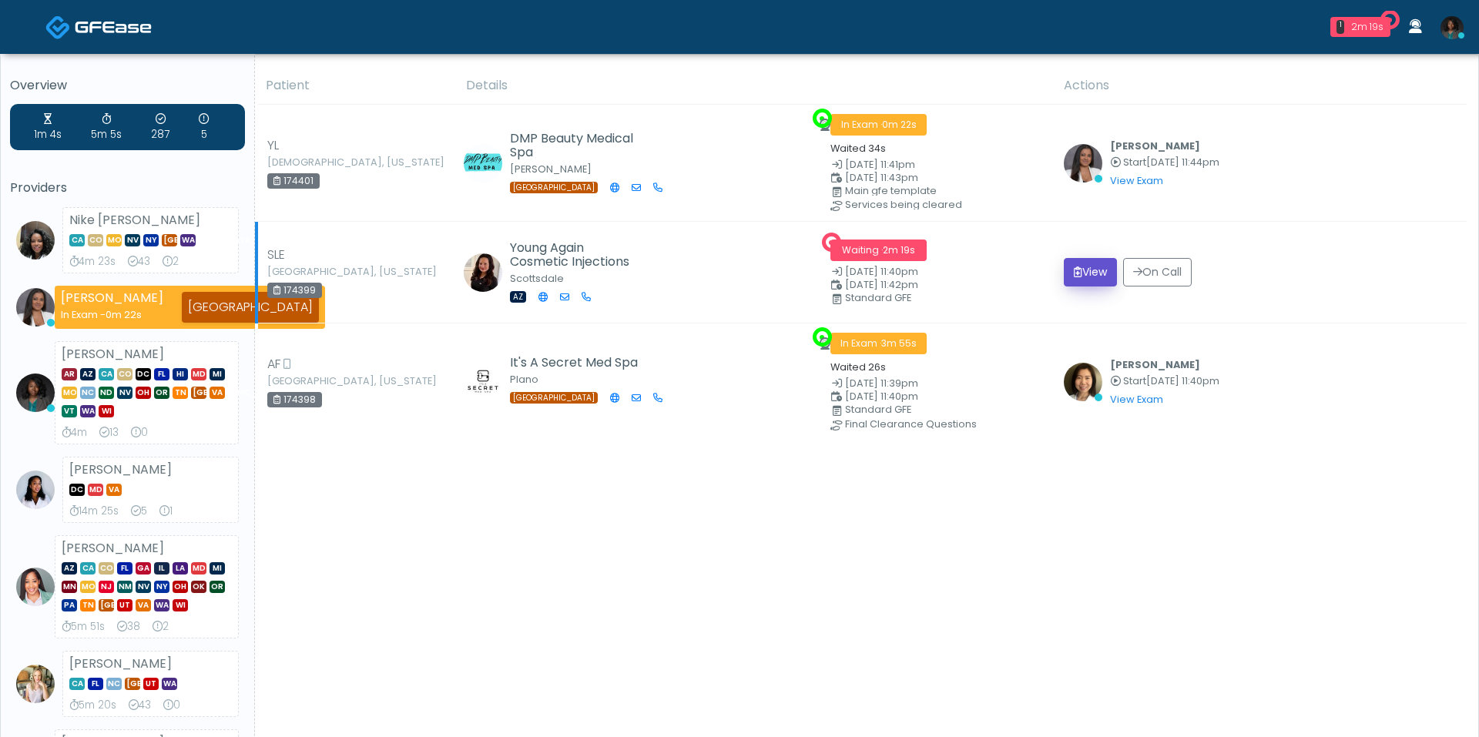
click at [1077, 269] on button "View" at bounding box center [1090, 272] width 53 height 28
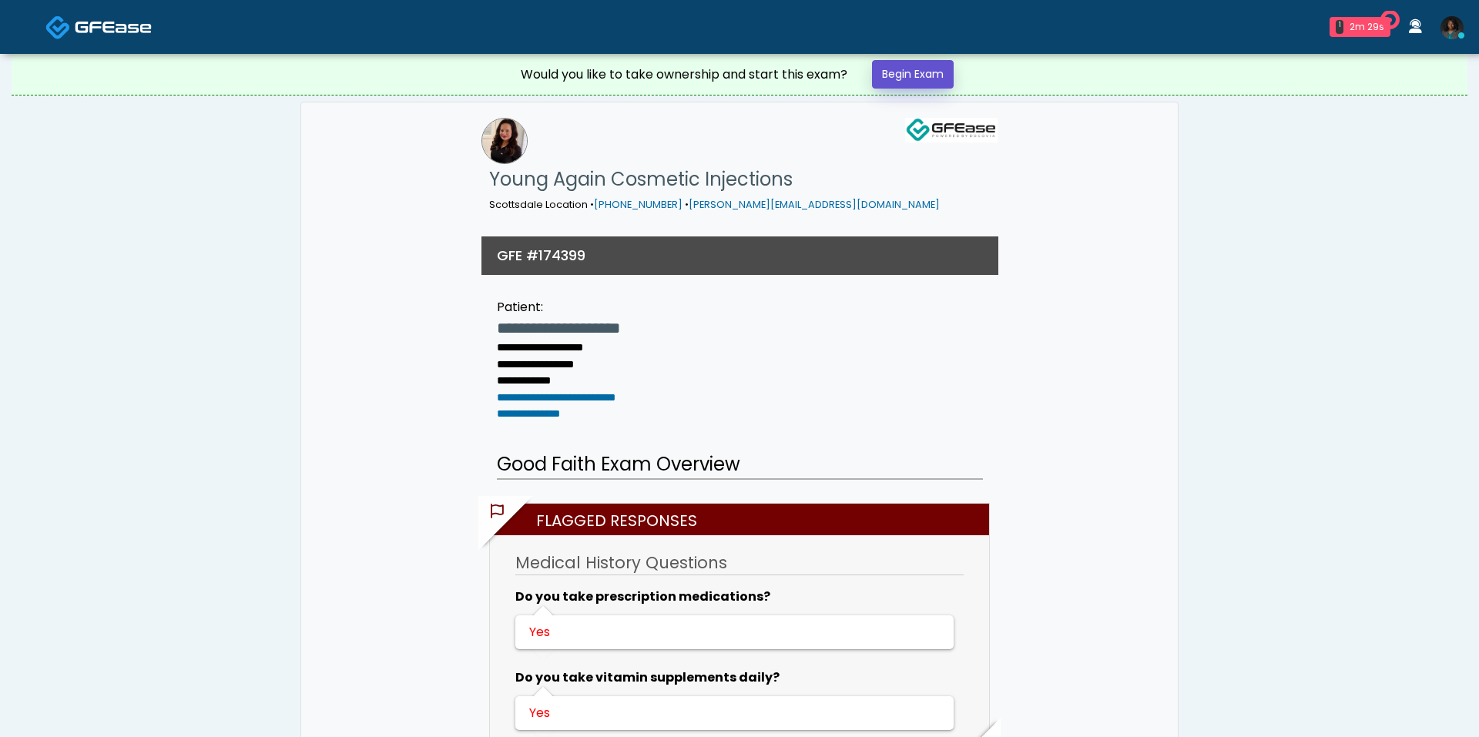
click at [932, 79] on link "Begin Exam" at bounding box center [913, 74] width 82 height 28
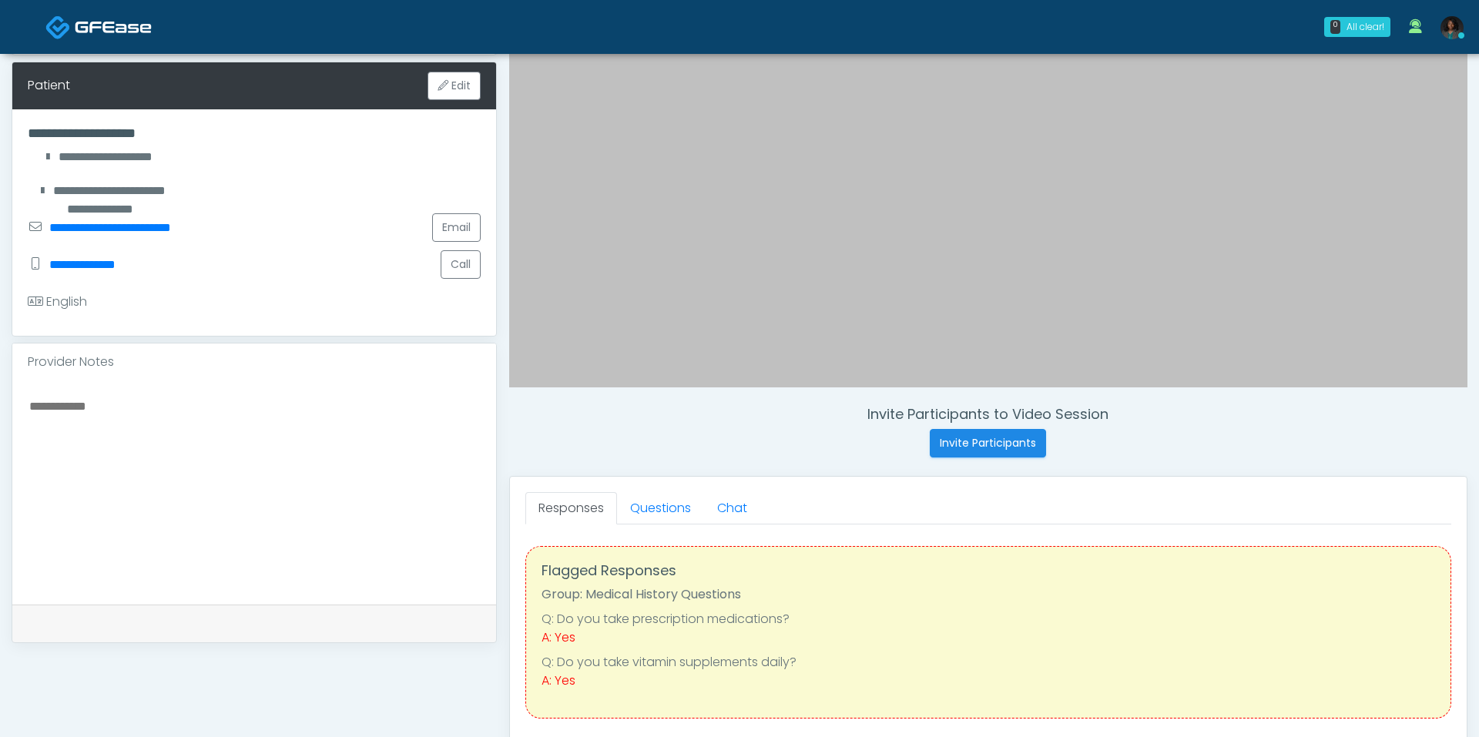
scroll to position [253, 0]
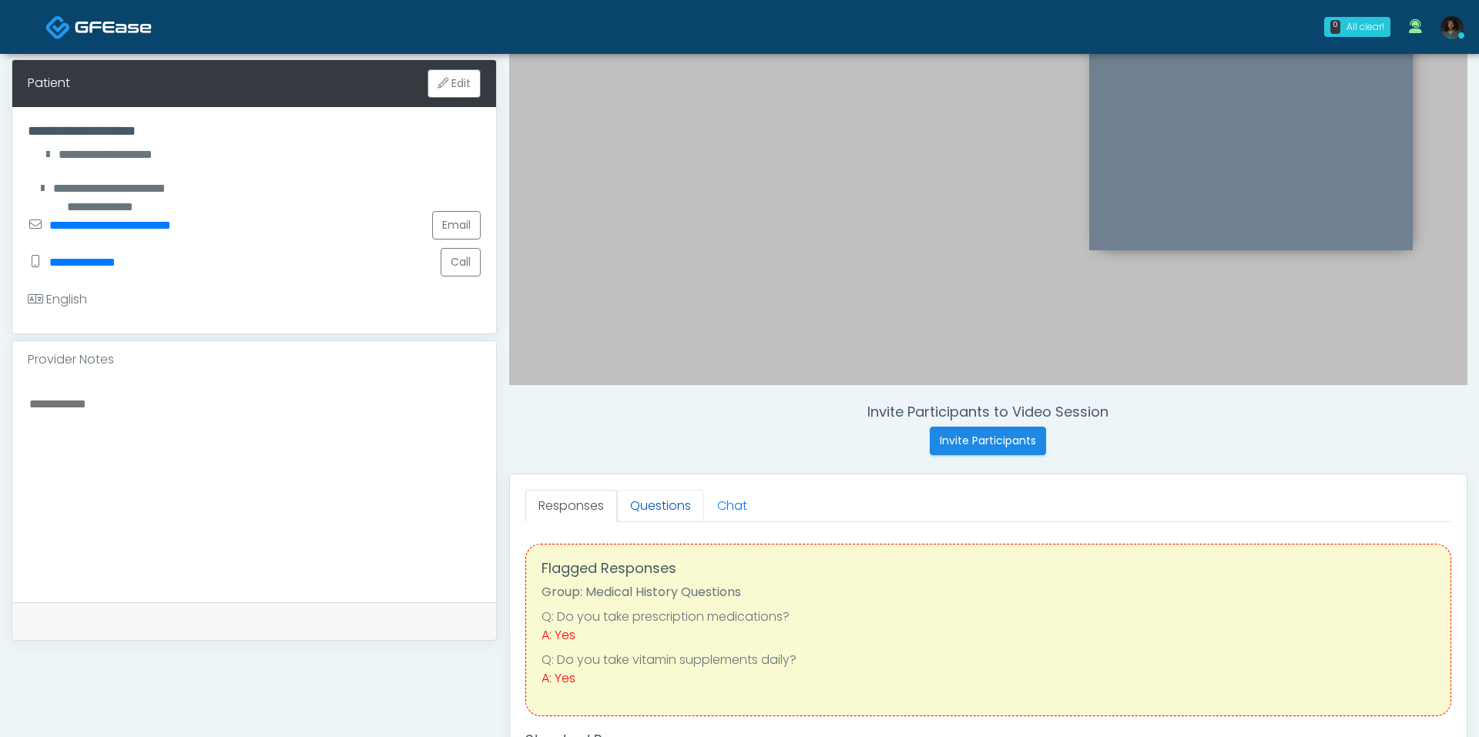
click at [685, 511] on link "Questions" at bounding box center [660, 506] width 87 height 32
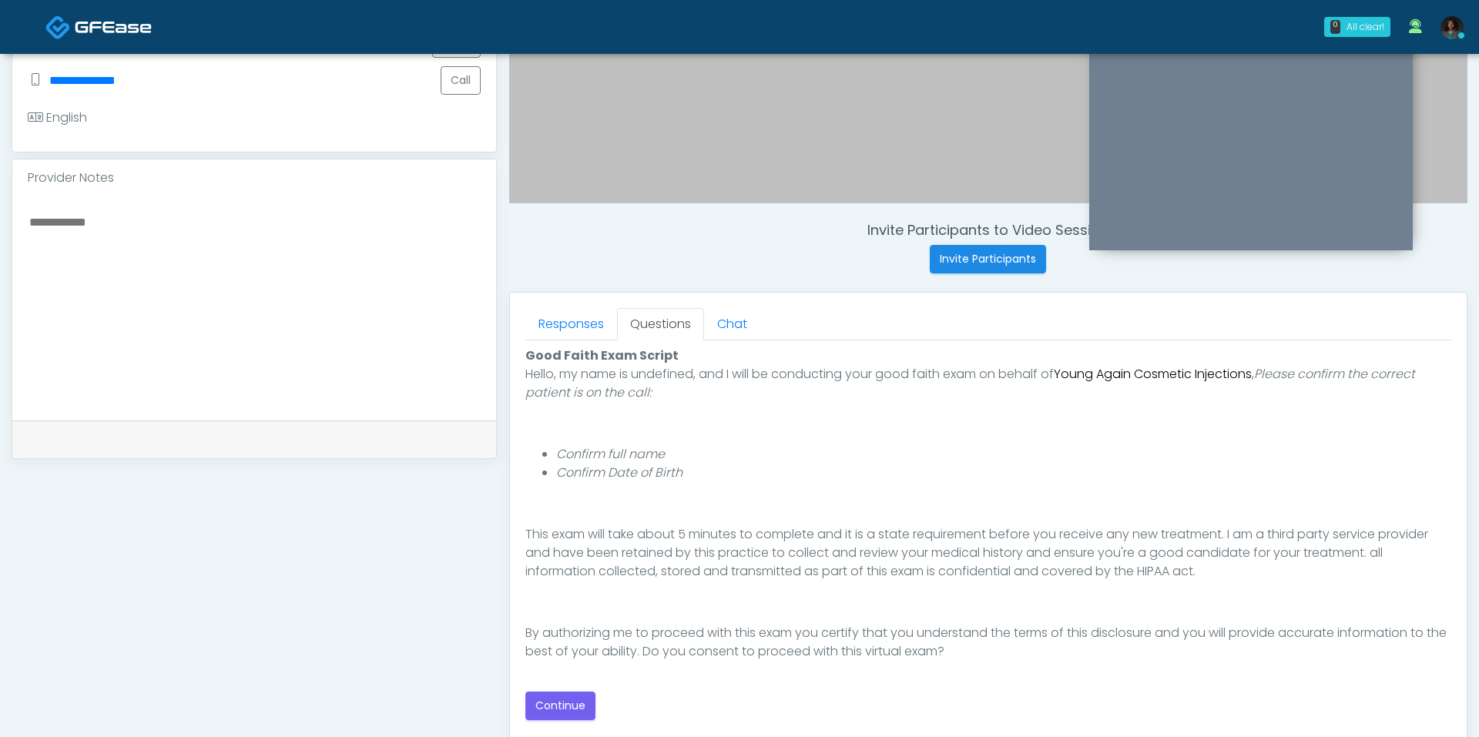
scroll to position [436, 0]
click at [577, 702] on button "Continue" at bounding box center [560, 704] width 70 height 28
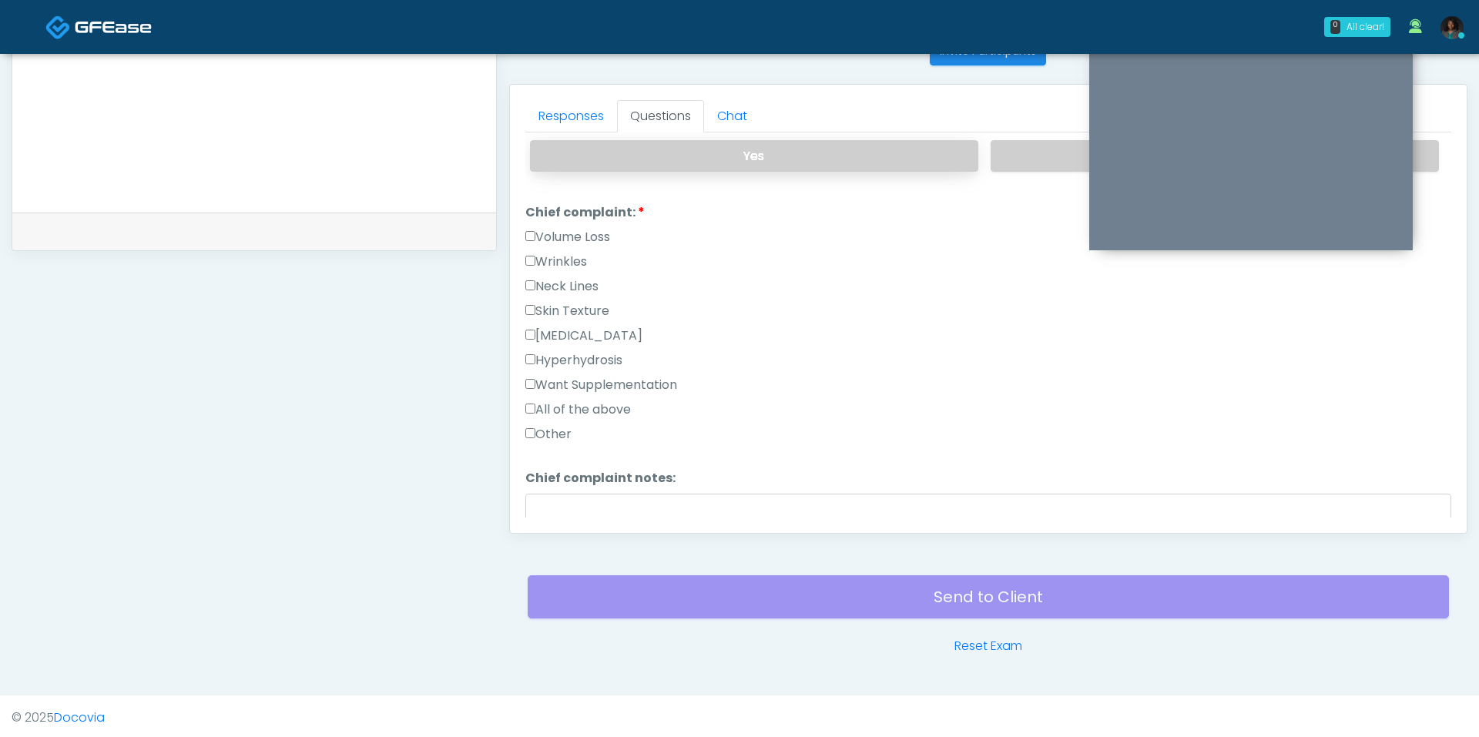
scroll to position [0, 0]
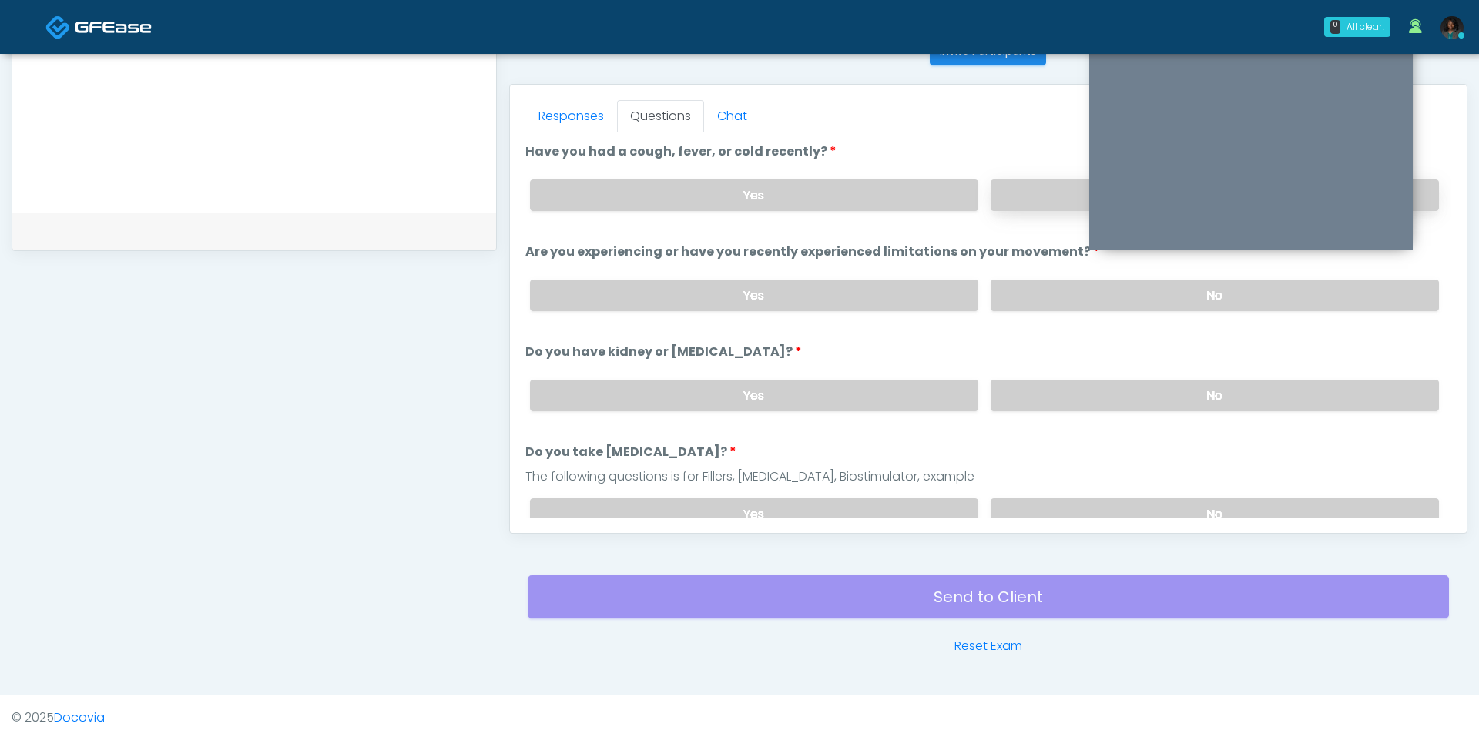
click at [1064, 189] on label "No" at bounding box center [1214, 195] width 448 height 32
click at [1047, 288] on label "No" at bounding box center [1214, 296] width 448 height 32
click at [1048, 392] on label "No" at bounding box center [1214, 396] width 448 height 32
click at [1047, 504] on label "No" at bounding box center [1214, 514] width 448 height 32
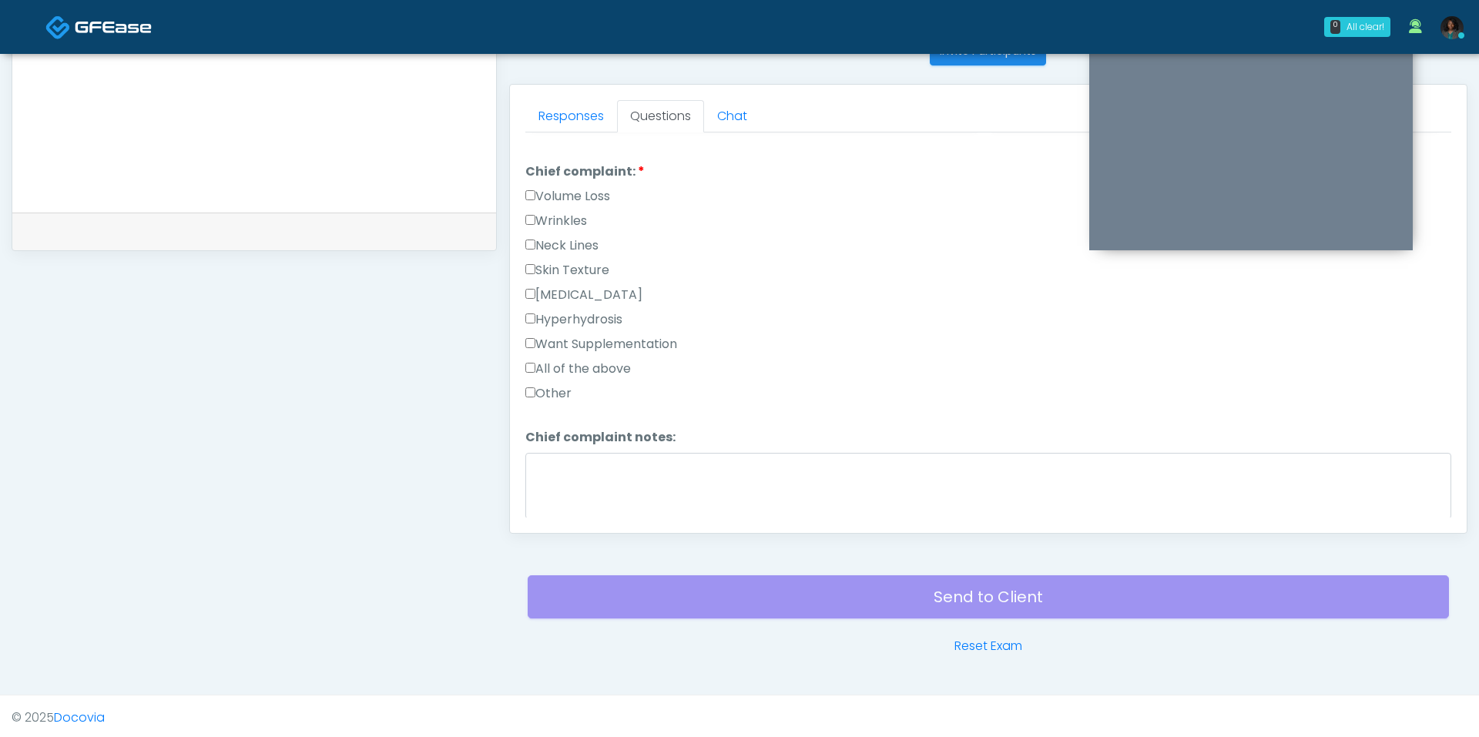
scroll to position [377, 0]
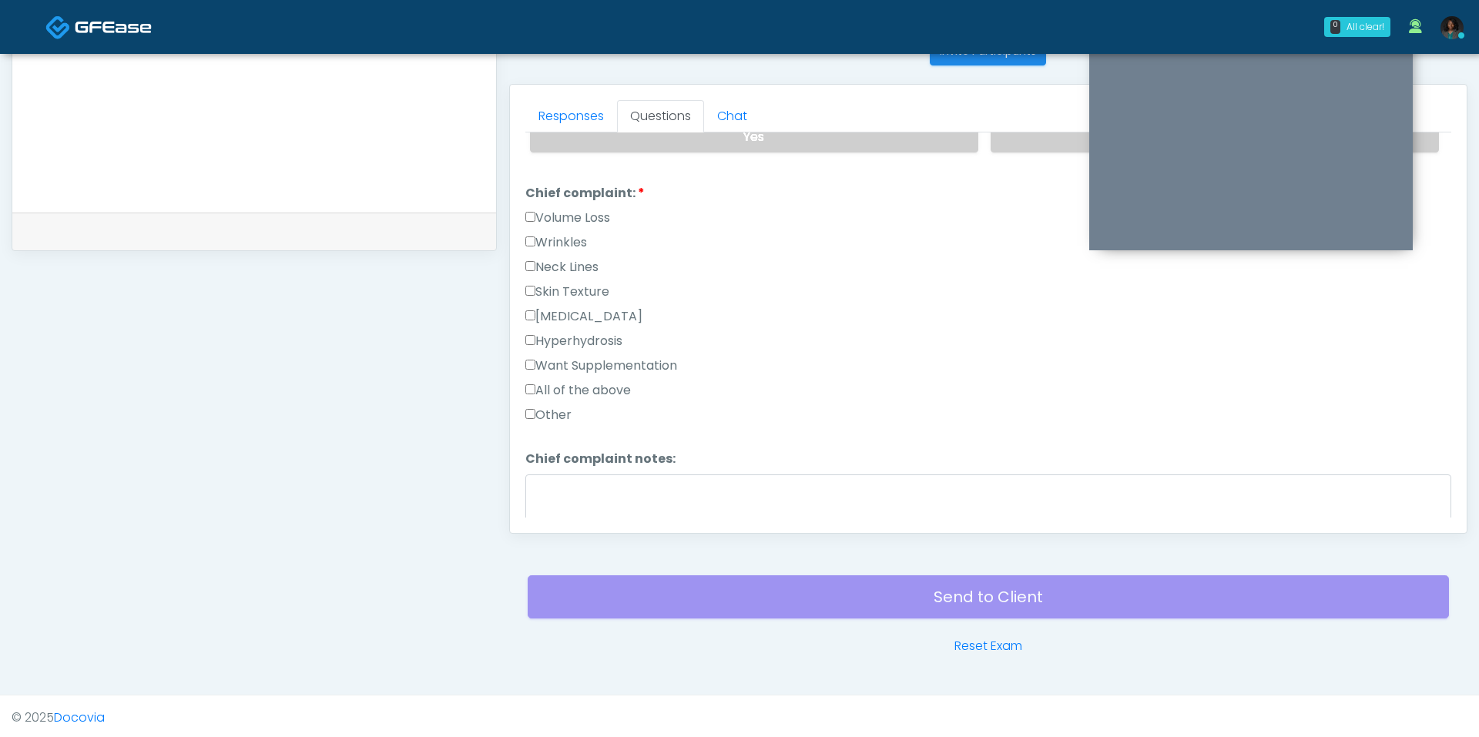
click at [551, 406] on label "Other" at bounding box center [548, 415] width 46 height 18
click at [636, 493] on textarea "Chief complaint notes:" at bounding box center [988, 507] width 926 height 66
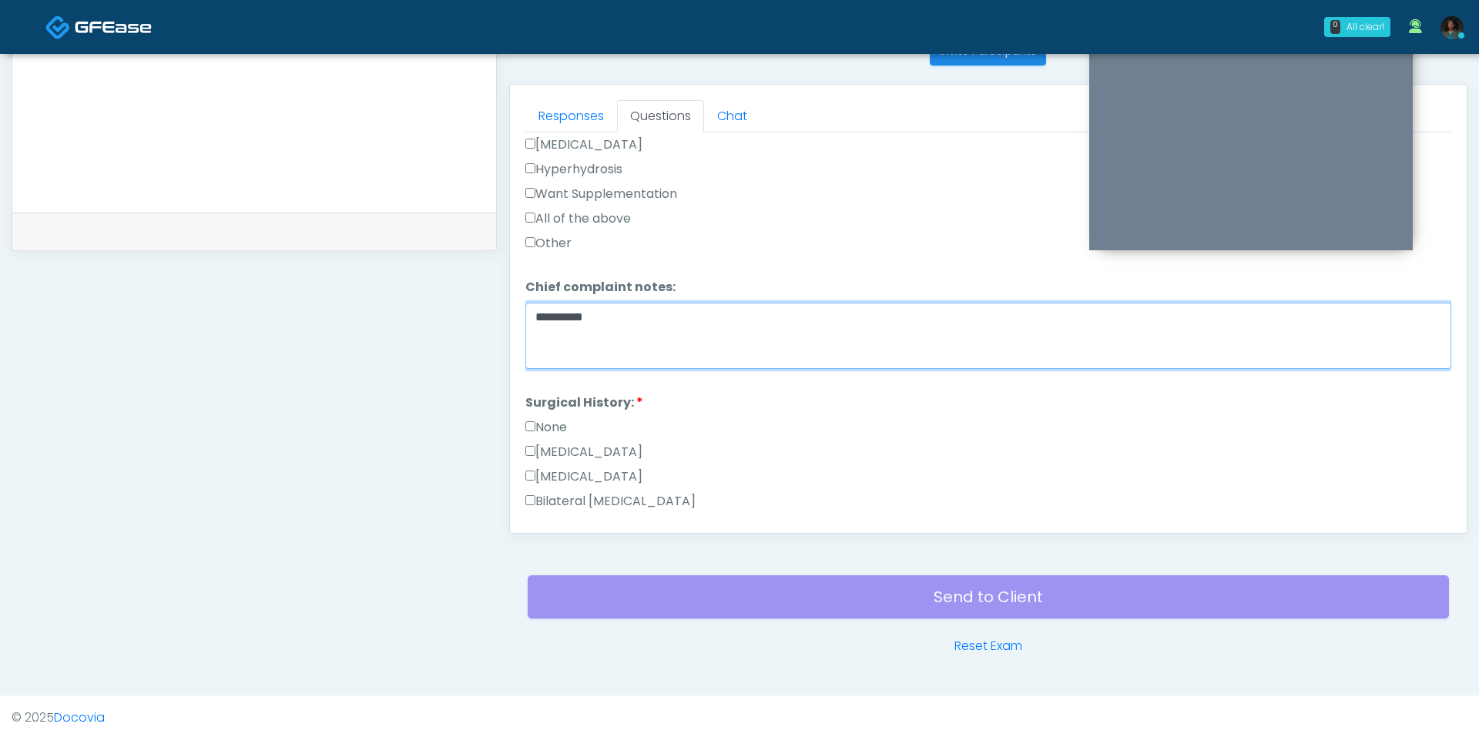
scroll to position [565, 0]
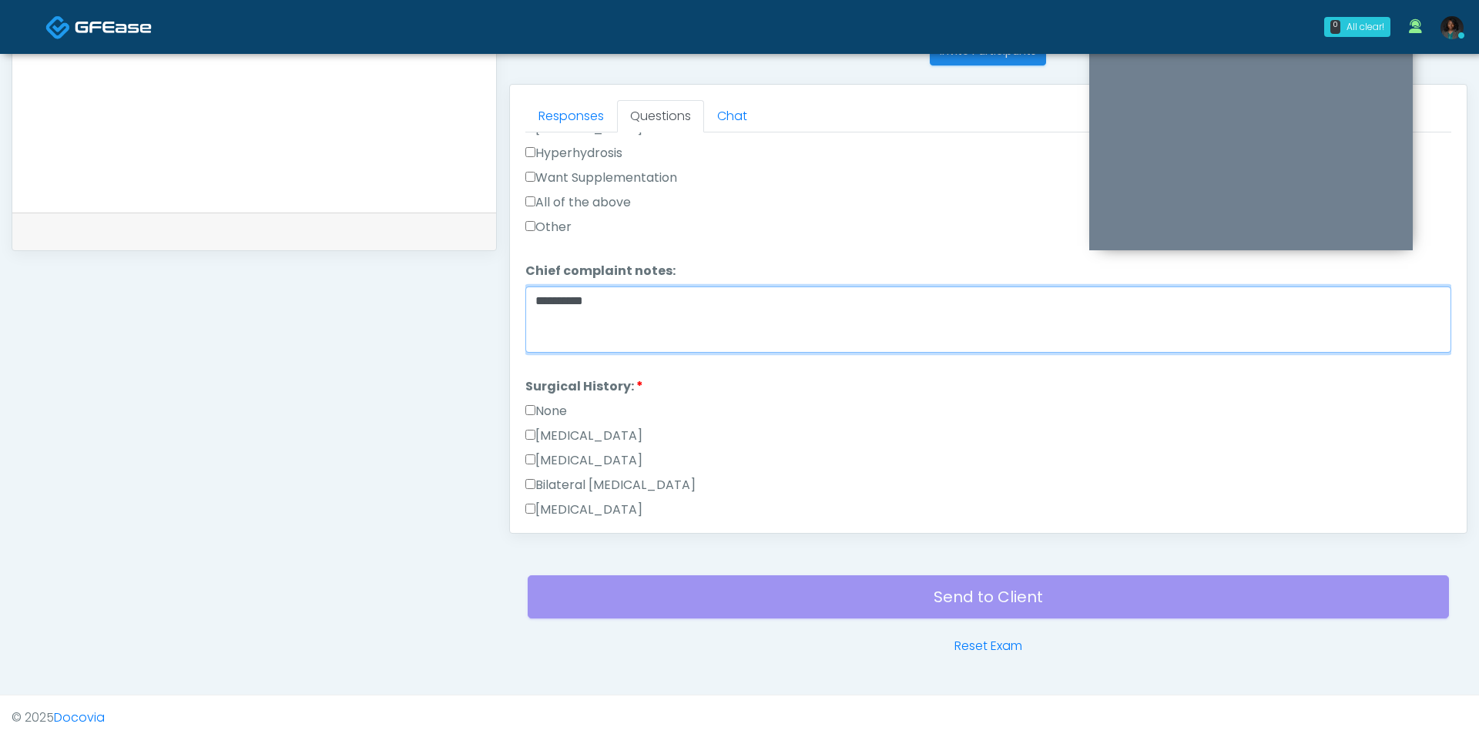
type textarea "**********"
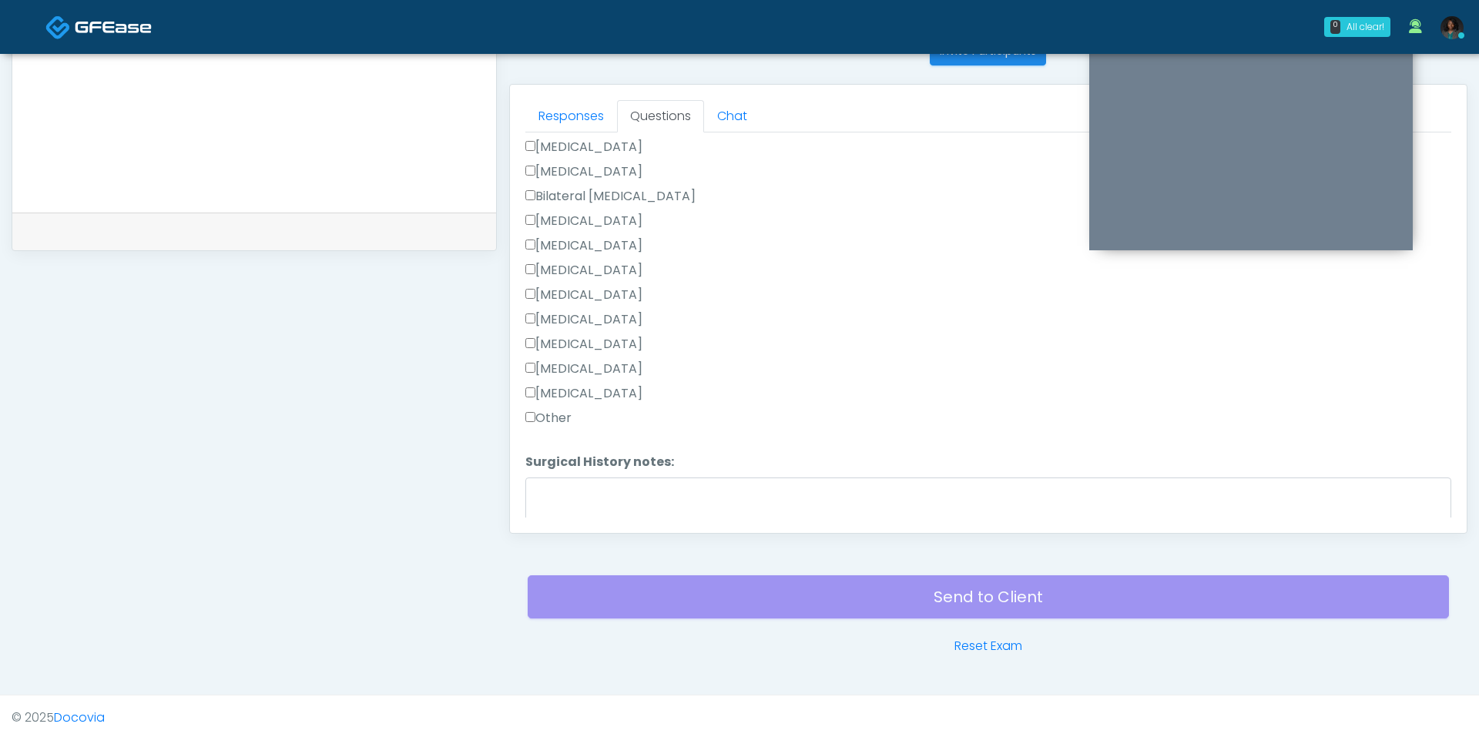
scroll to position [924, 0]
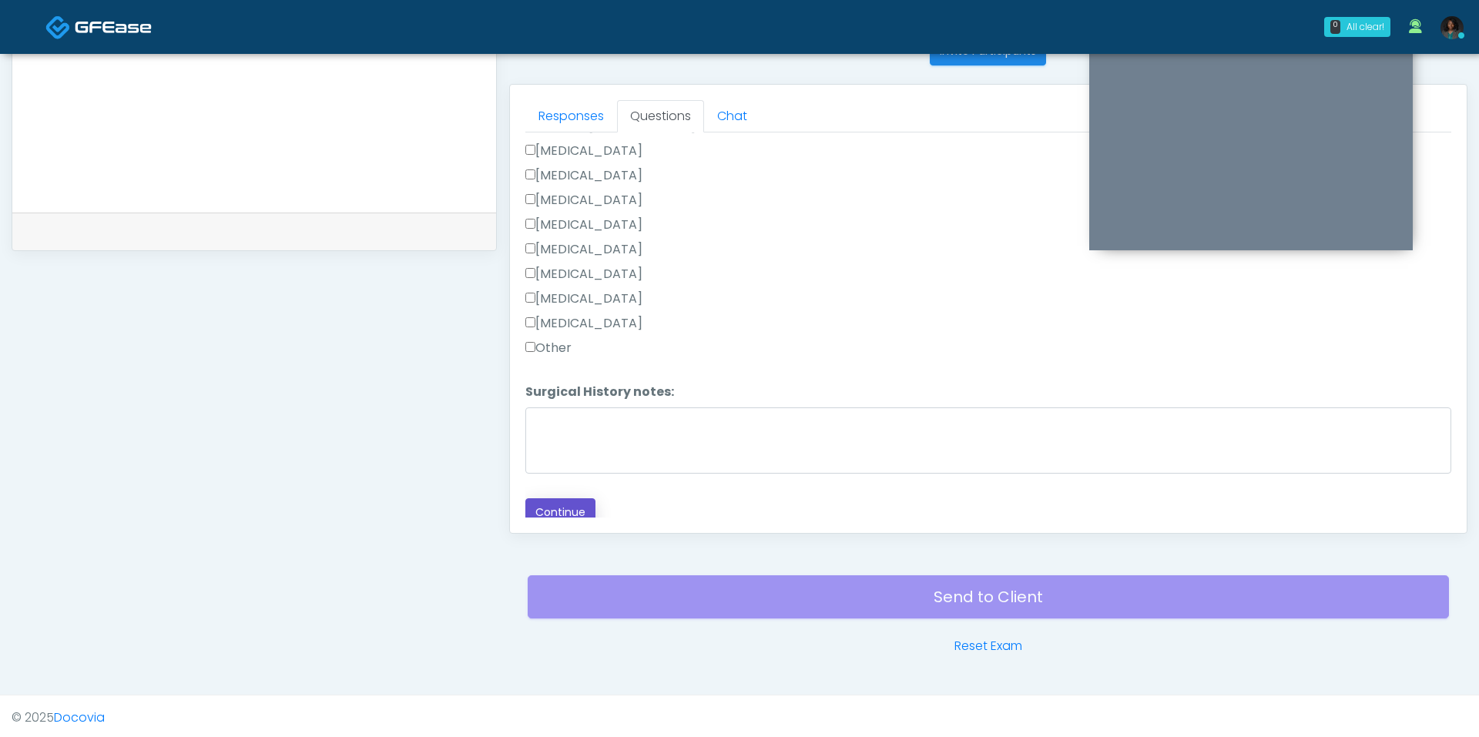
click at [540, 498] on button "Continue" at bounding box center [560, 512] width 70 height 28
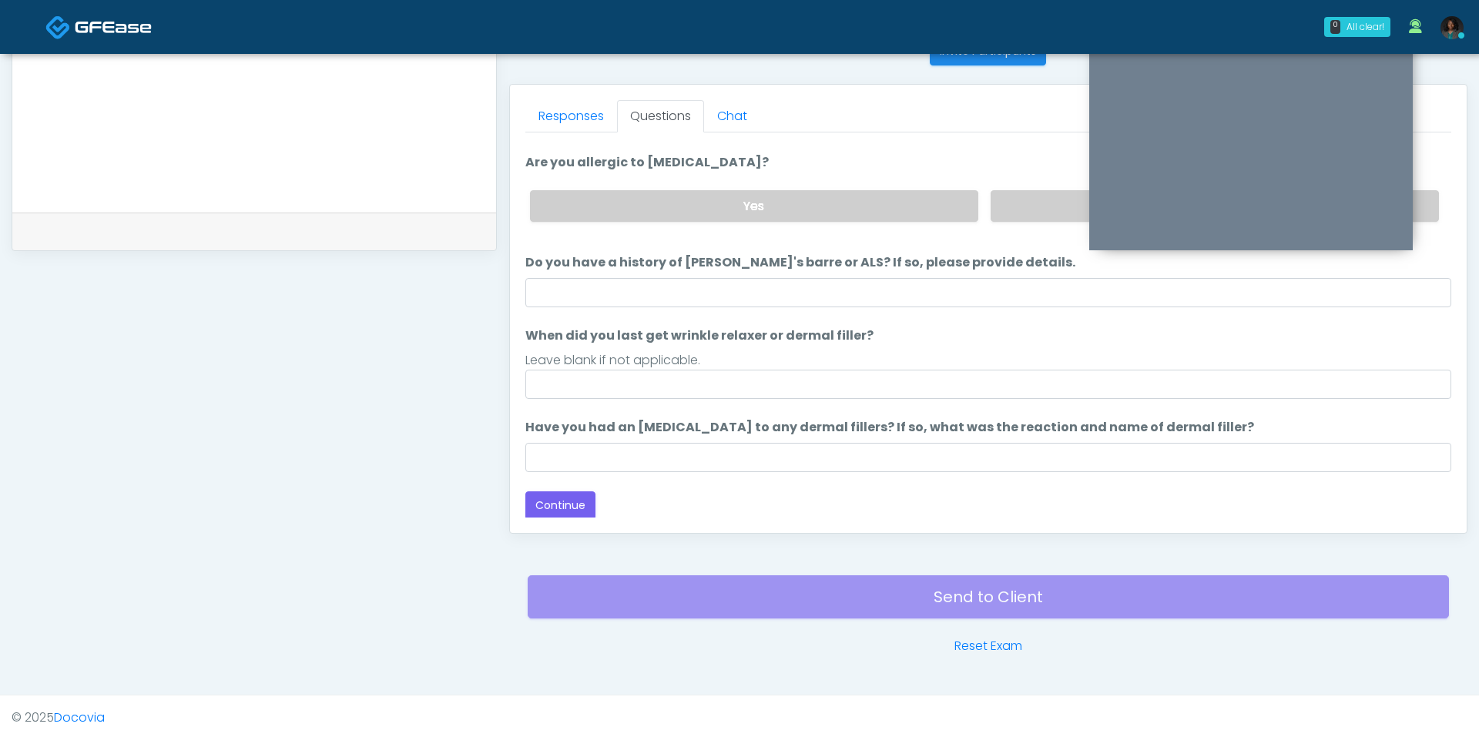
scroll to position [0, 0]
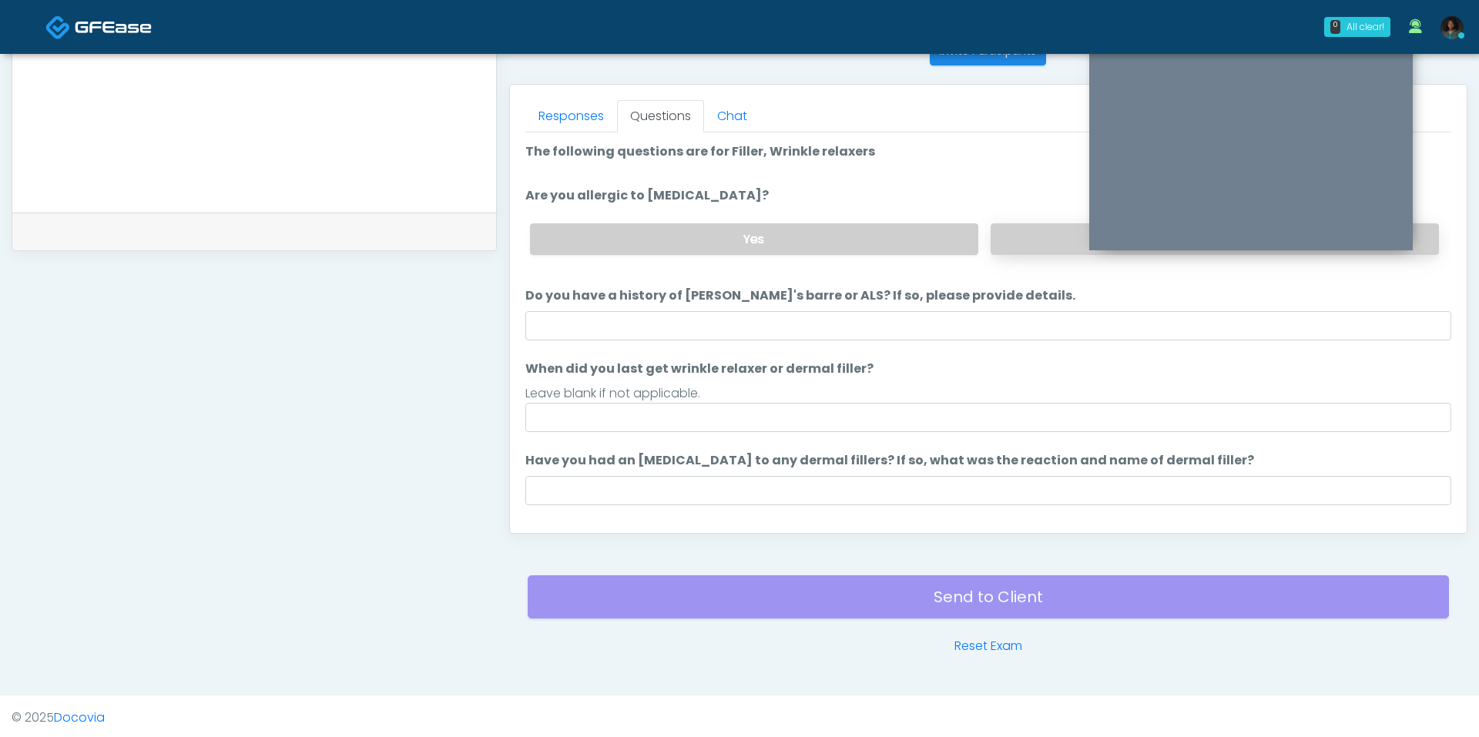
click at [1060, 243] on label "No" at bounding box center [1214, 239] width 448 height 32
click at [949, 337] on ol "The following questions are for Filler, Wrinkle relaxers The following question…" at bounding box center [988, 323] width 926 height 363
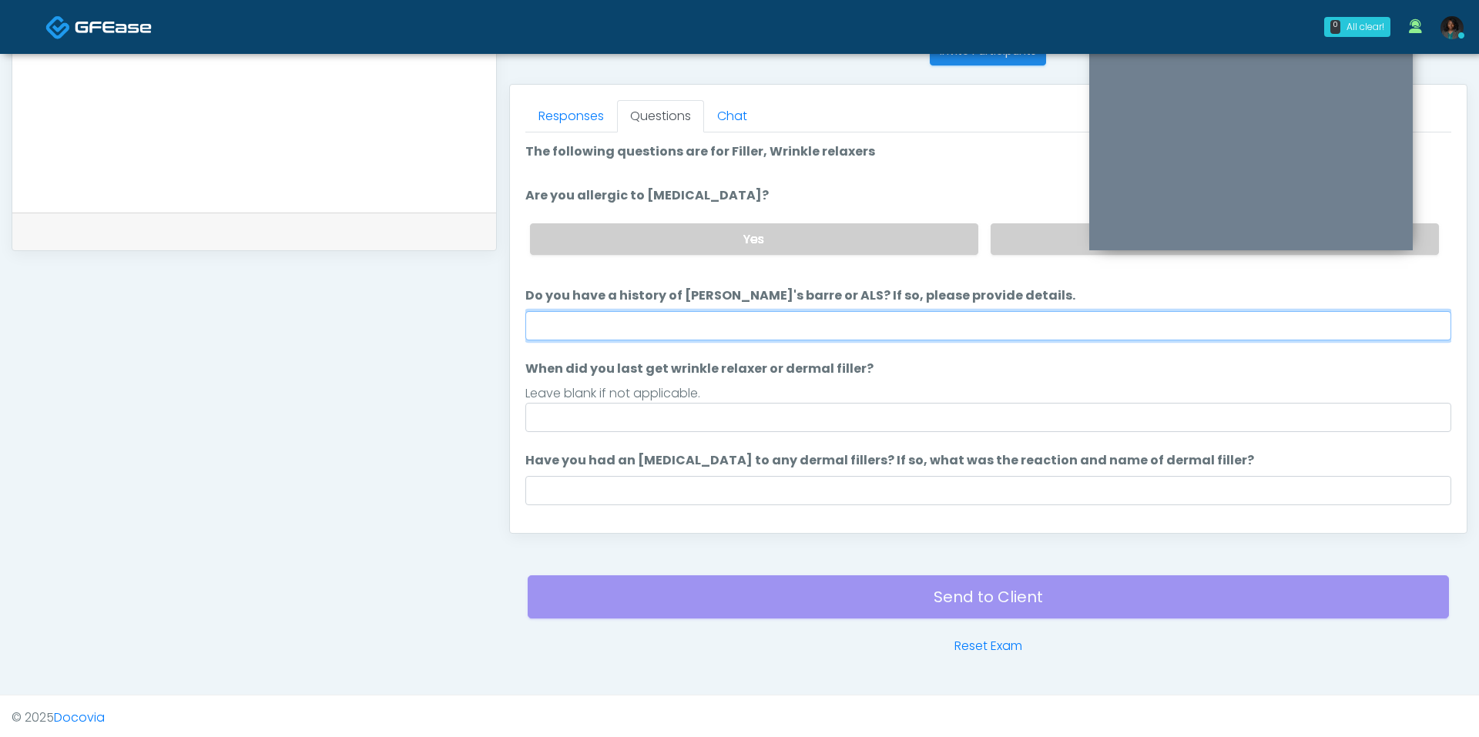
click at [947, 327] on input "Do you have a history of Guillain's barre or ALS? If so, please provide details." at bounding box center [988, 325] width 926 height 29
type input "*"
type input "**"
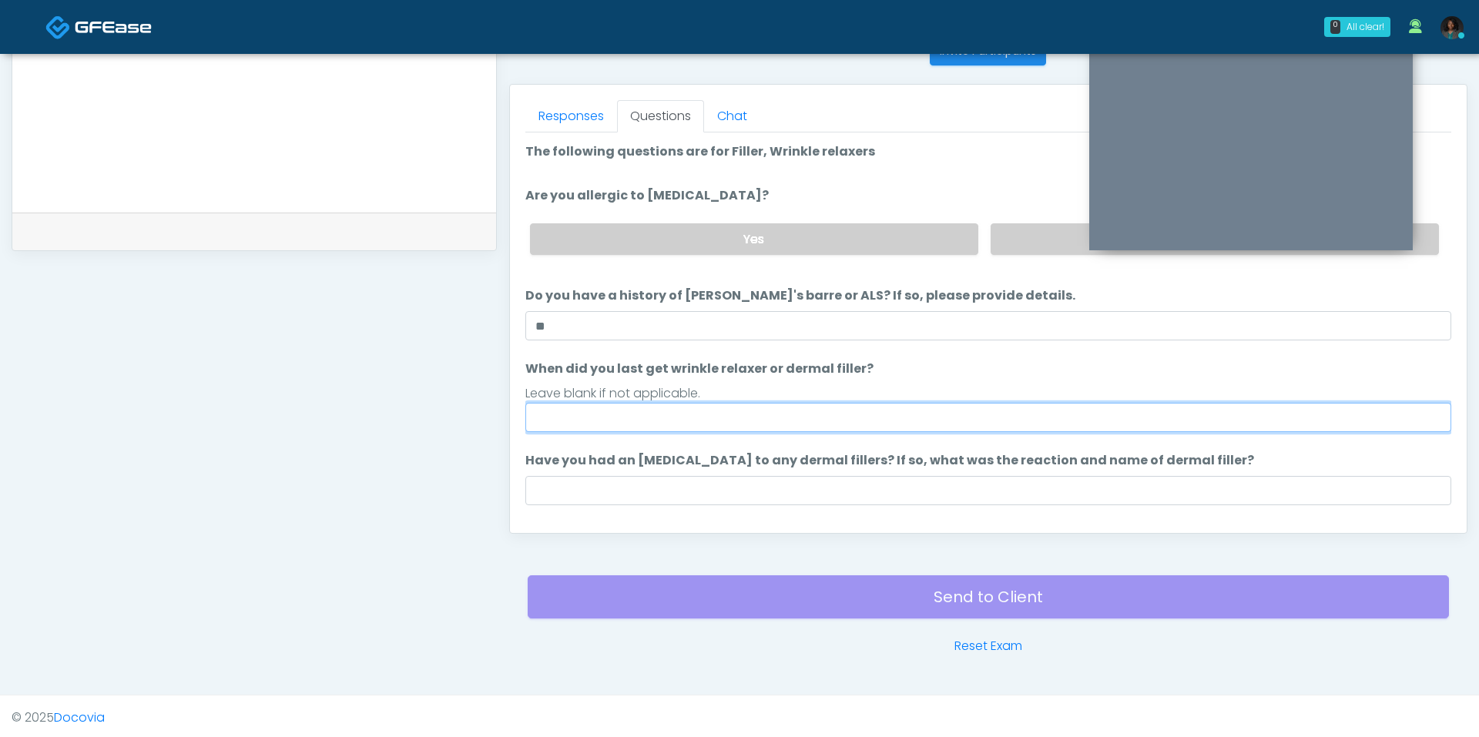
click at [702, 412] on input "When did you last get wrinkle relaxer or dermal filler?" at bounding box center [988, 417] width 926 height 29
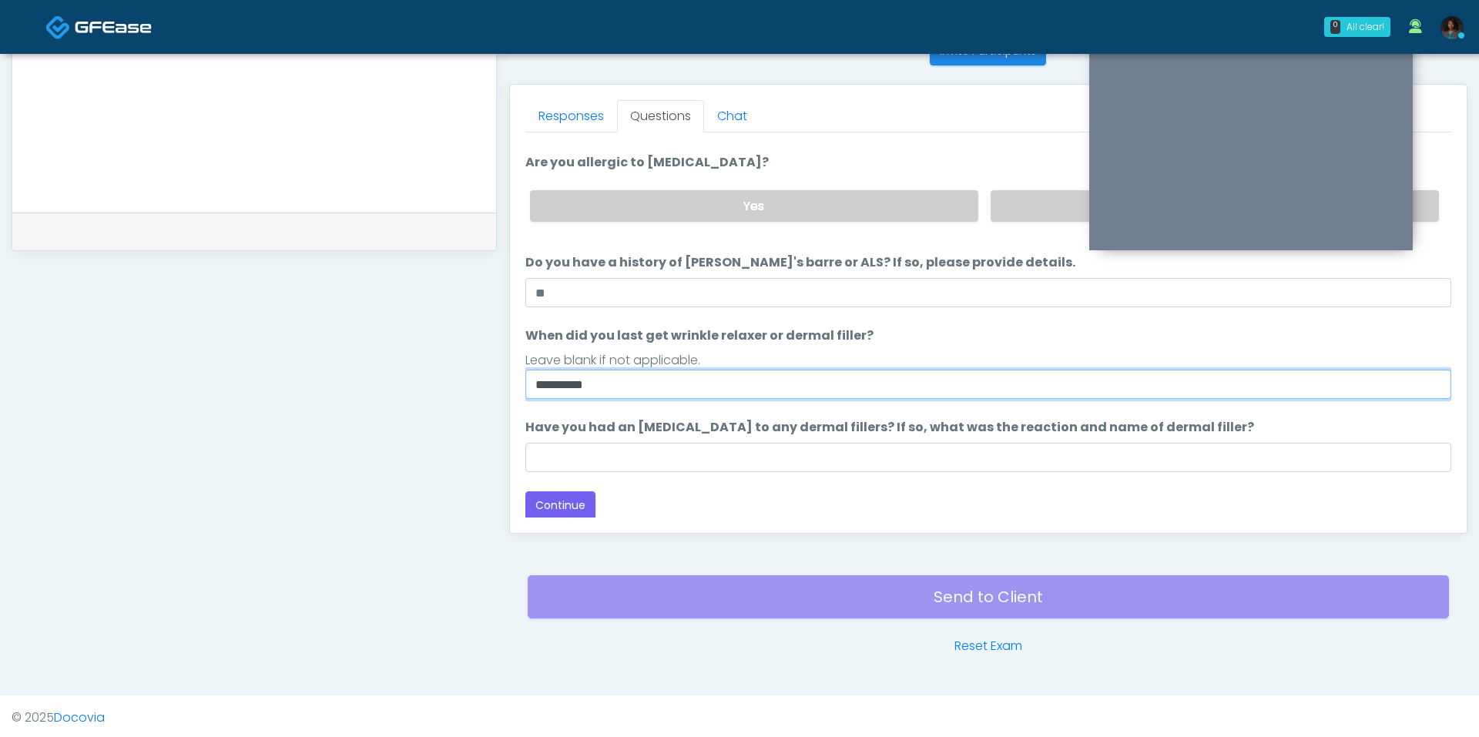
type input "**********"
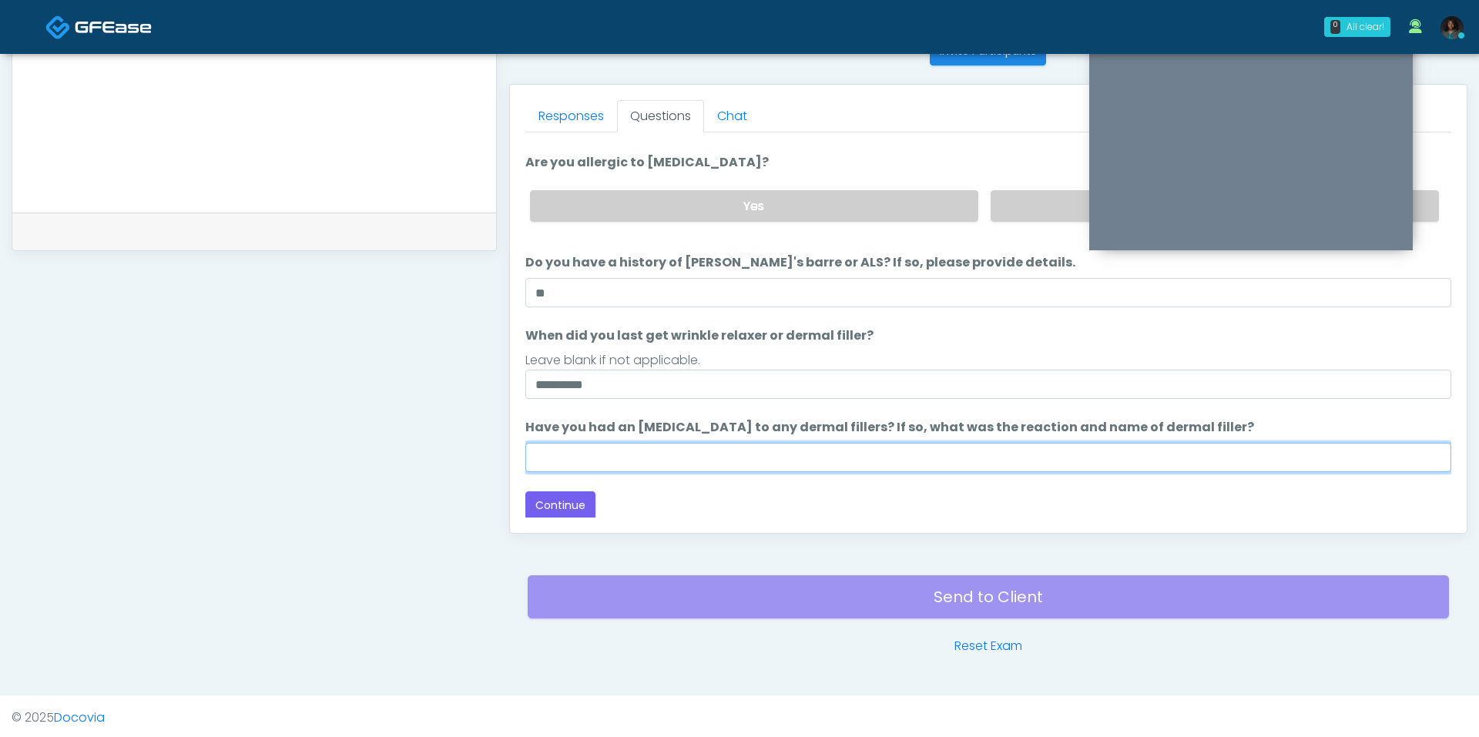
click at [846, 453] on input "Have you had an allergic response to any dermal fillers? If so, what was the re…" at bounding box center [988, 457] width 926 height 29
type input "***"
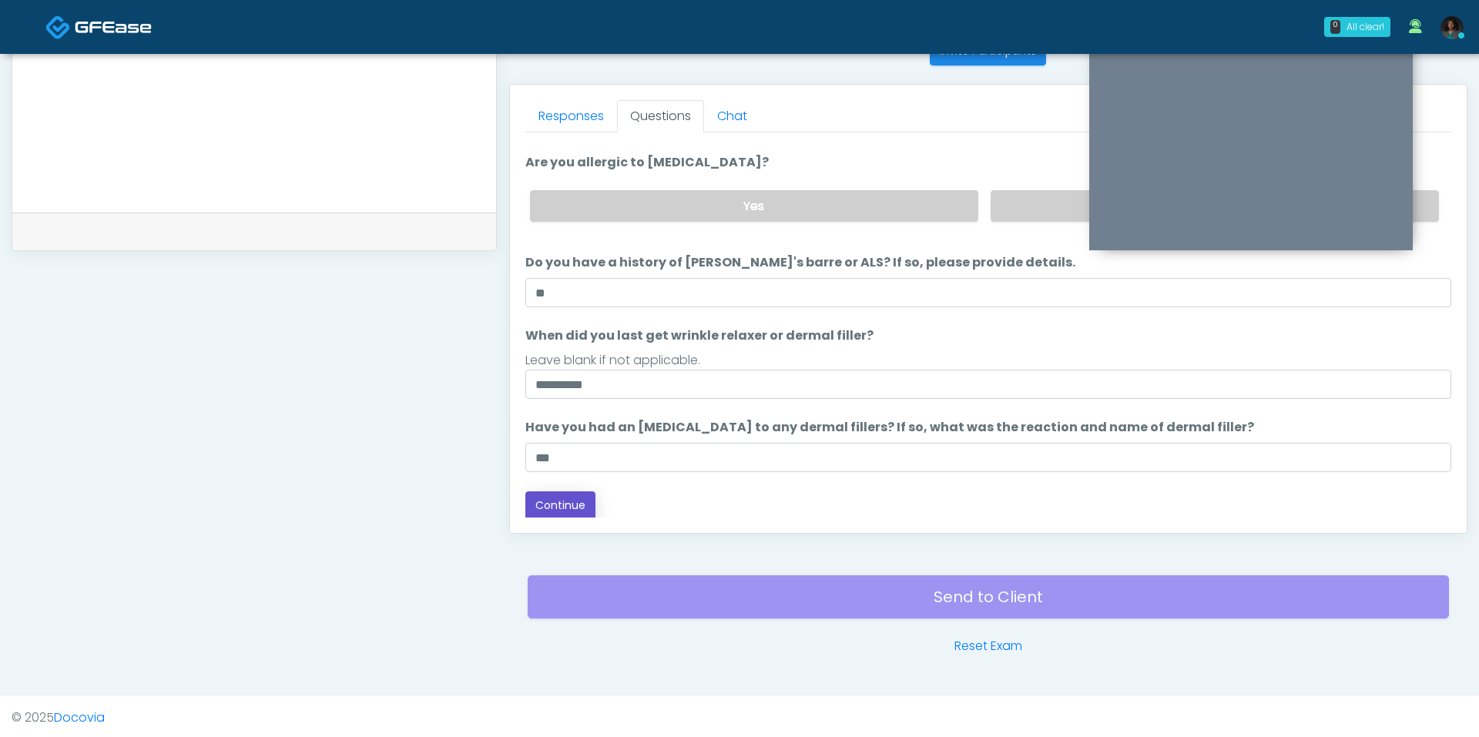
click at [580, 501] on button "Continue" at bounding box center [560, 505] width 70 height 28
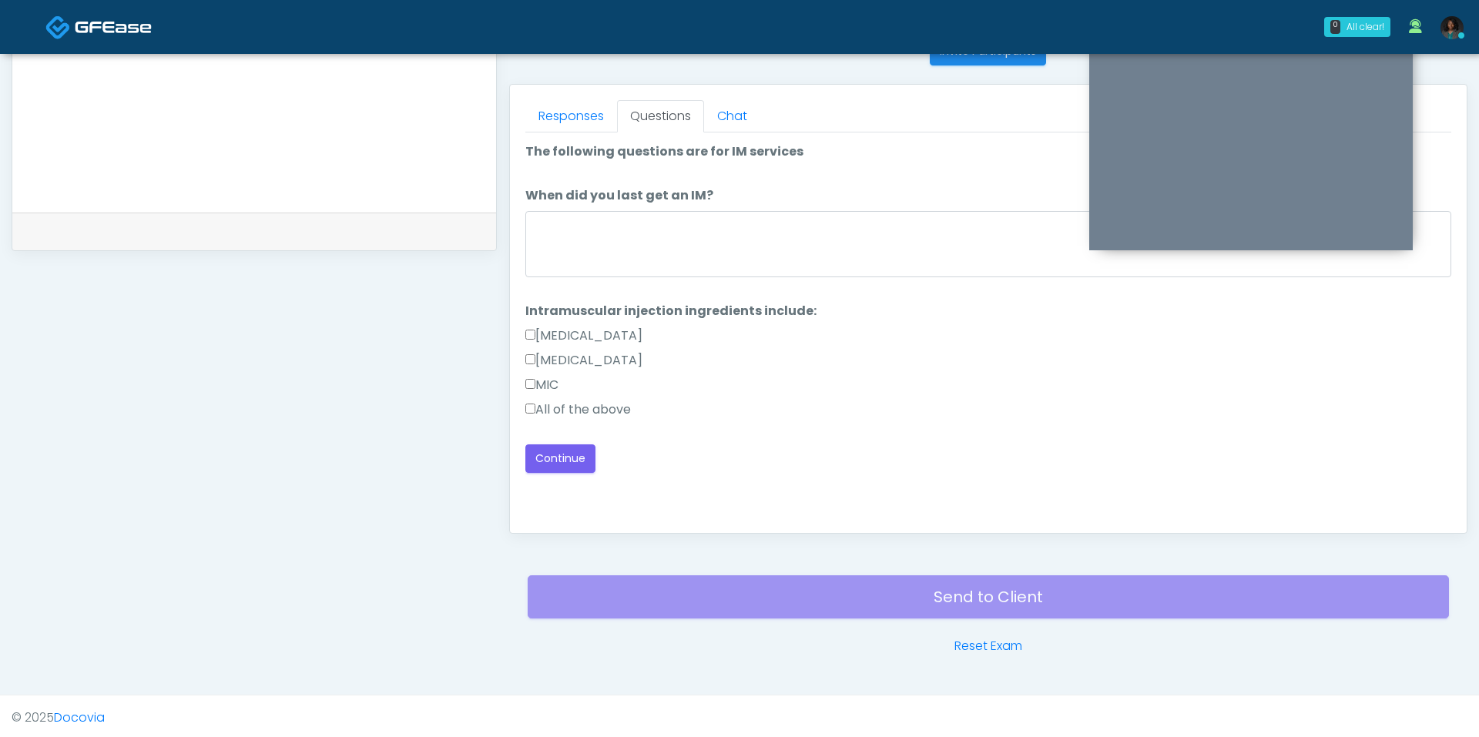
scroll to position [0, 0]
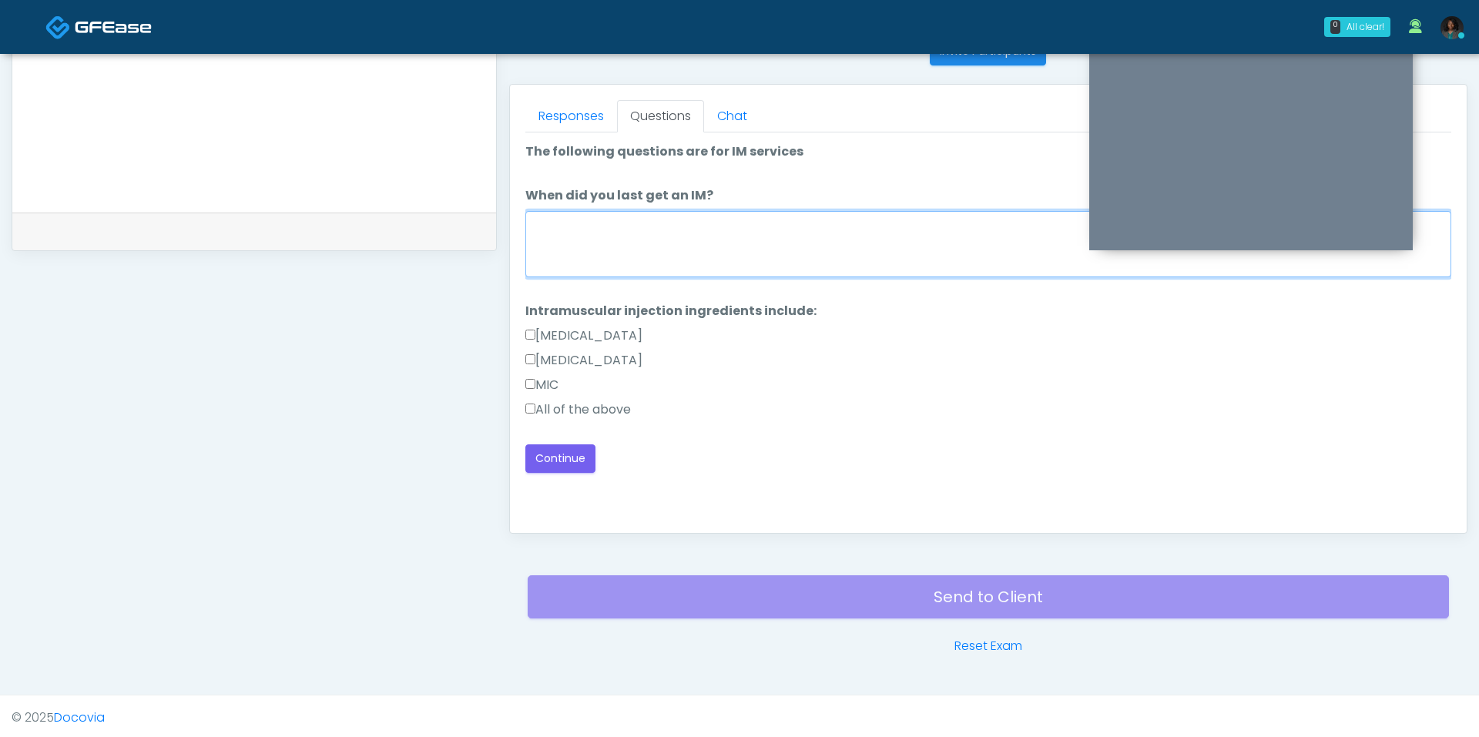
click at [662, 260] on textarea "When did you last get an IM?" at bounding box center [988, 244] width 926 height 66
type textarea "***"
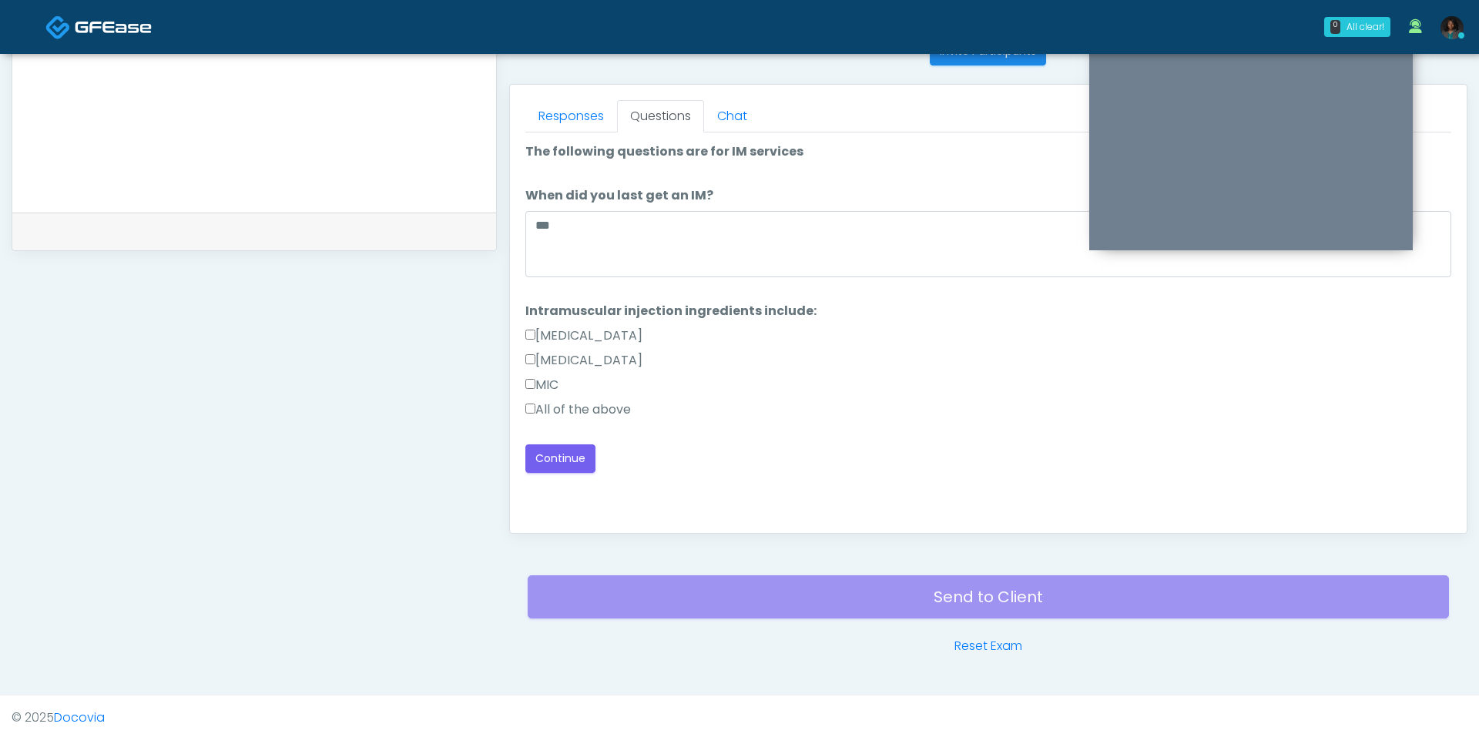
click at [571, 400] on label "All of the above" at bounding box center [578, 409] width 106 height 18
click at [565, 445] on button "Continue" at bounding box center [560, 458] width 70 height 28
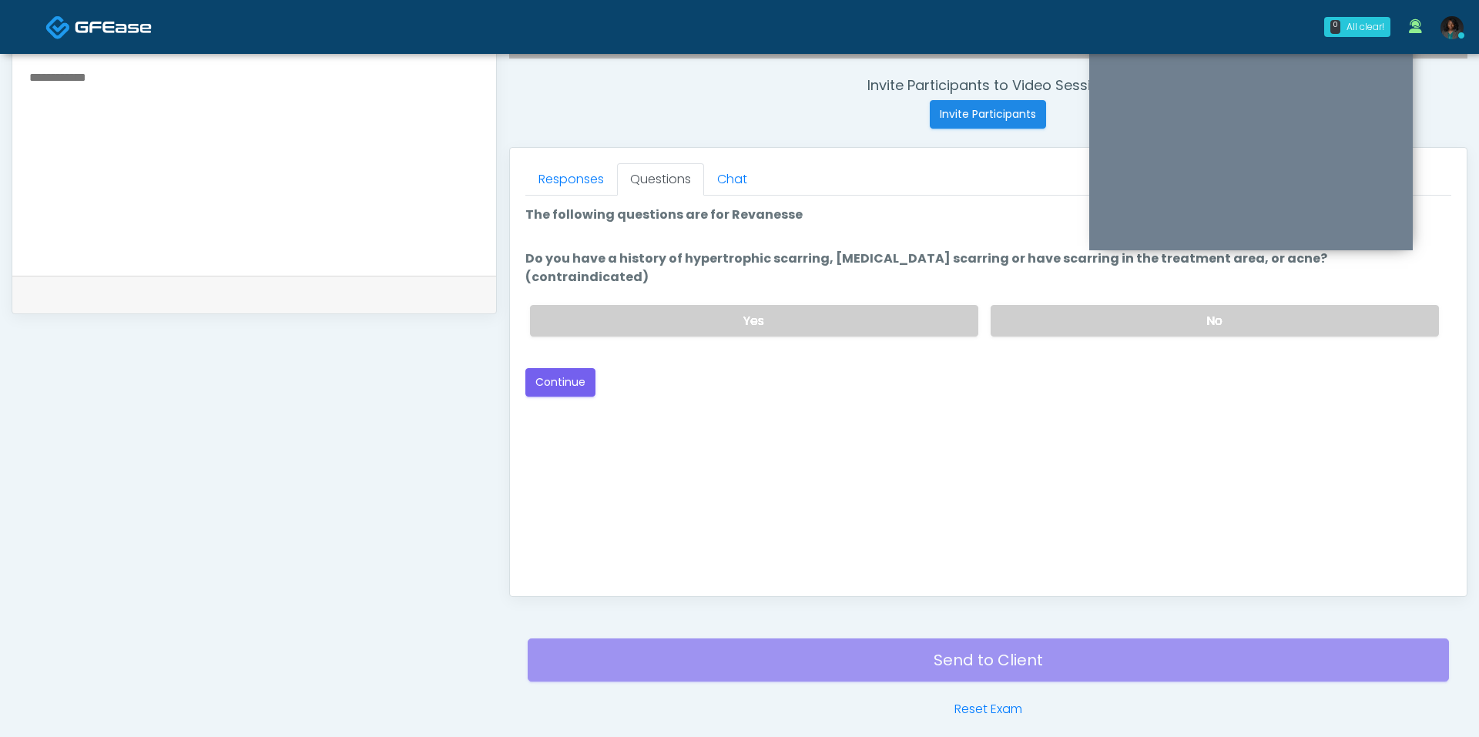
scroll to position [557, 0]
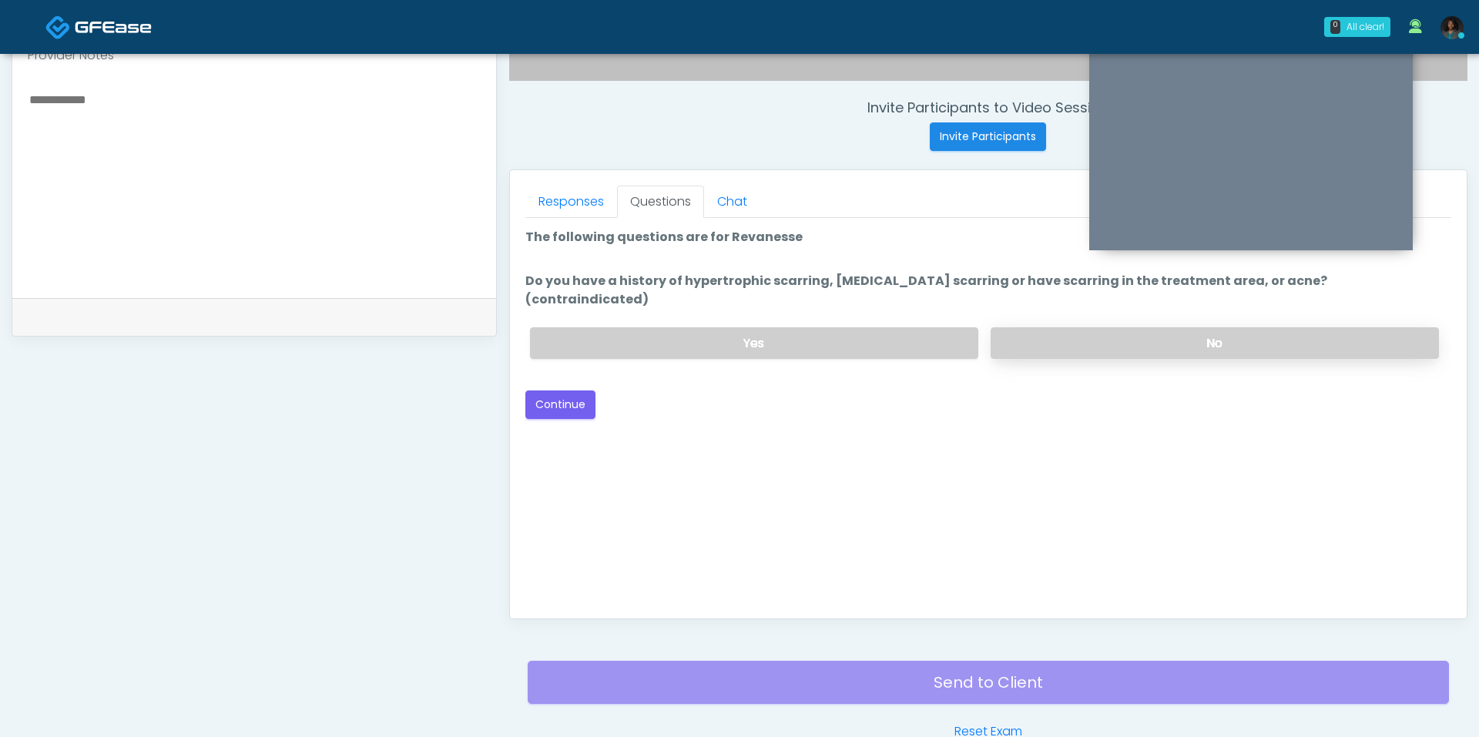
click at [1007, 327] on label "No" at bounding box center [1214, 343] width 448 height 32
click at [538, 390] on button "Continue" at bounding box center [560, 404] width 70 height 28
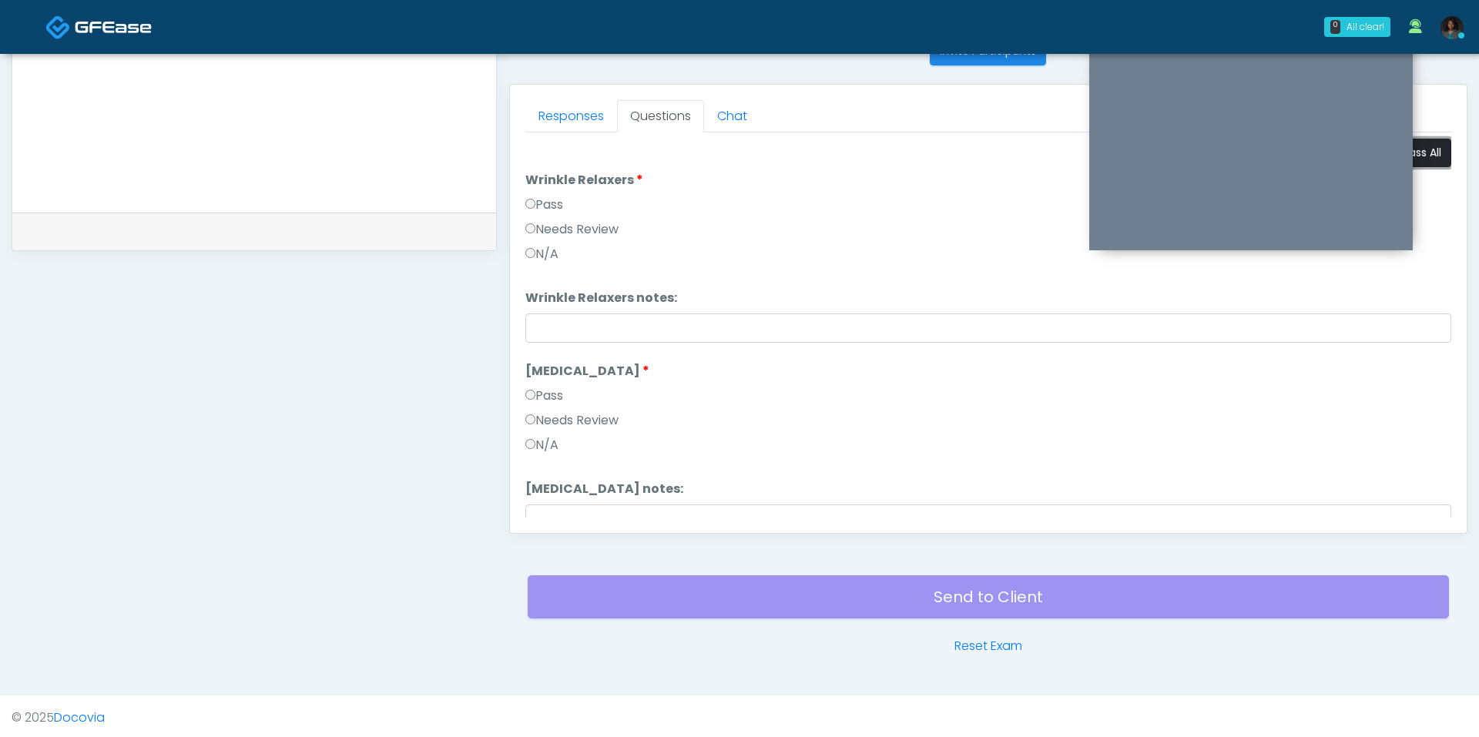
click at [1434, 154] on button "Pass All" at bounding box center [1421, 153] width 59 height 28
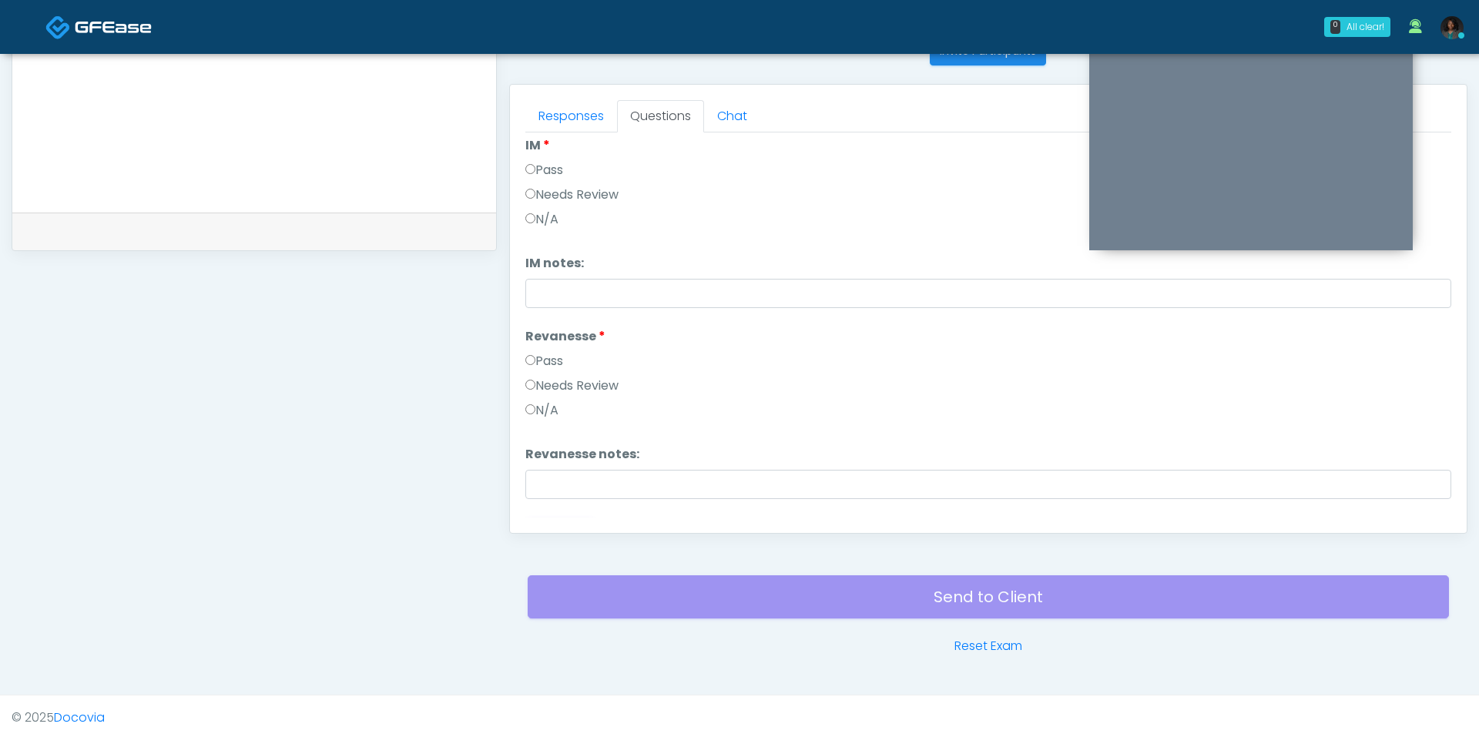
scroll to position [445, 0]
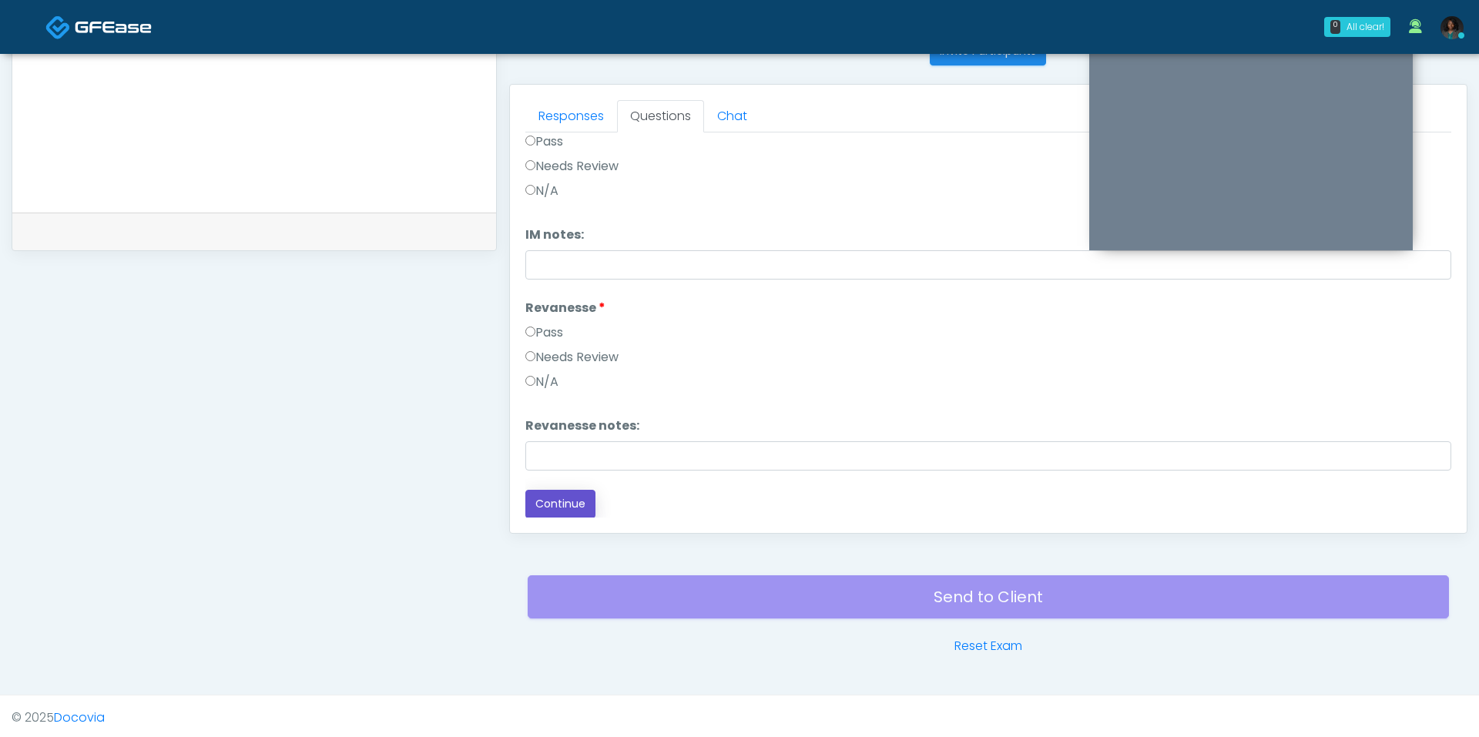
click at [574, 501] on button "Continue" at bounding box center [560, 504] width 70 height 28
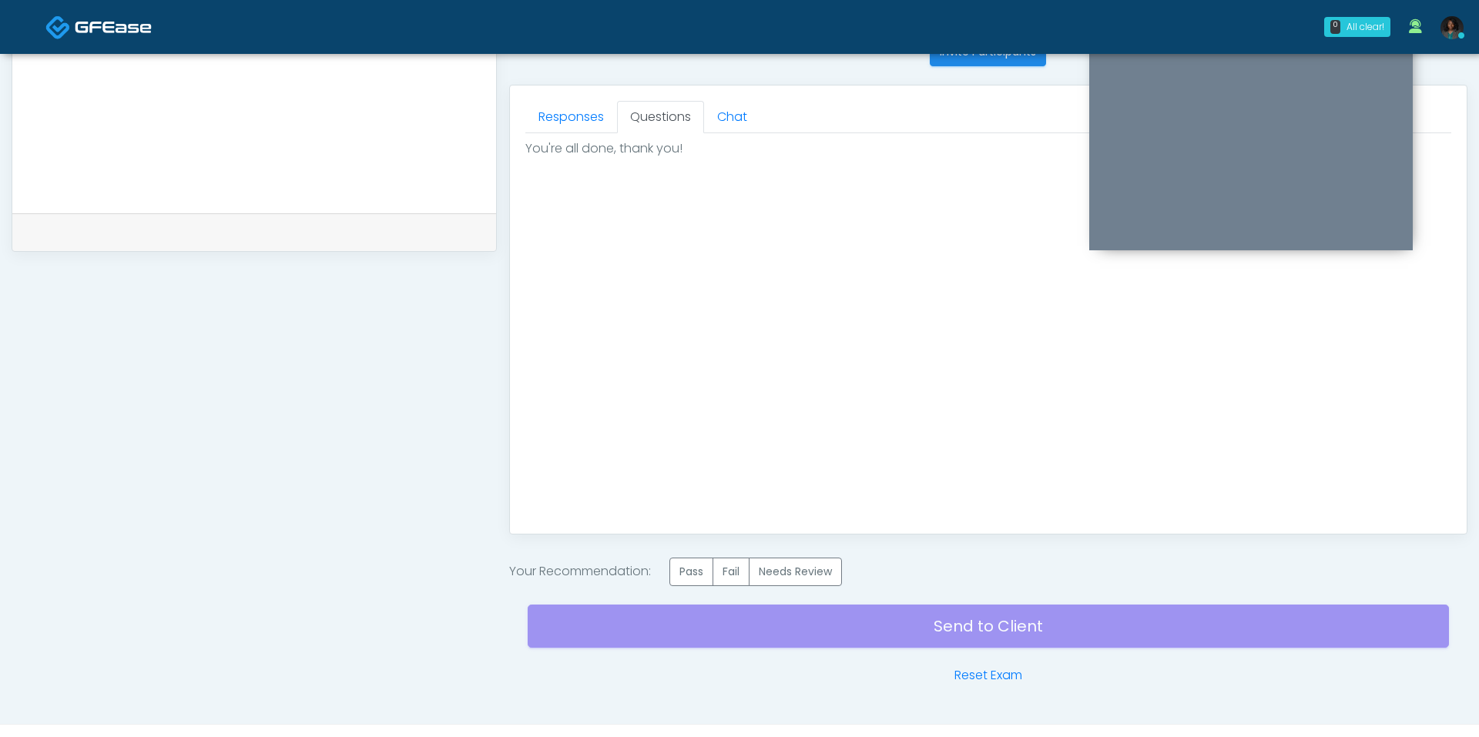
scroll to position [0, 0]
click at [682, 568] on label "Pass" at bounding box center [691, 572] width 44 height 28
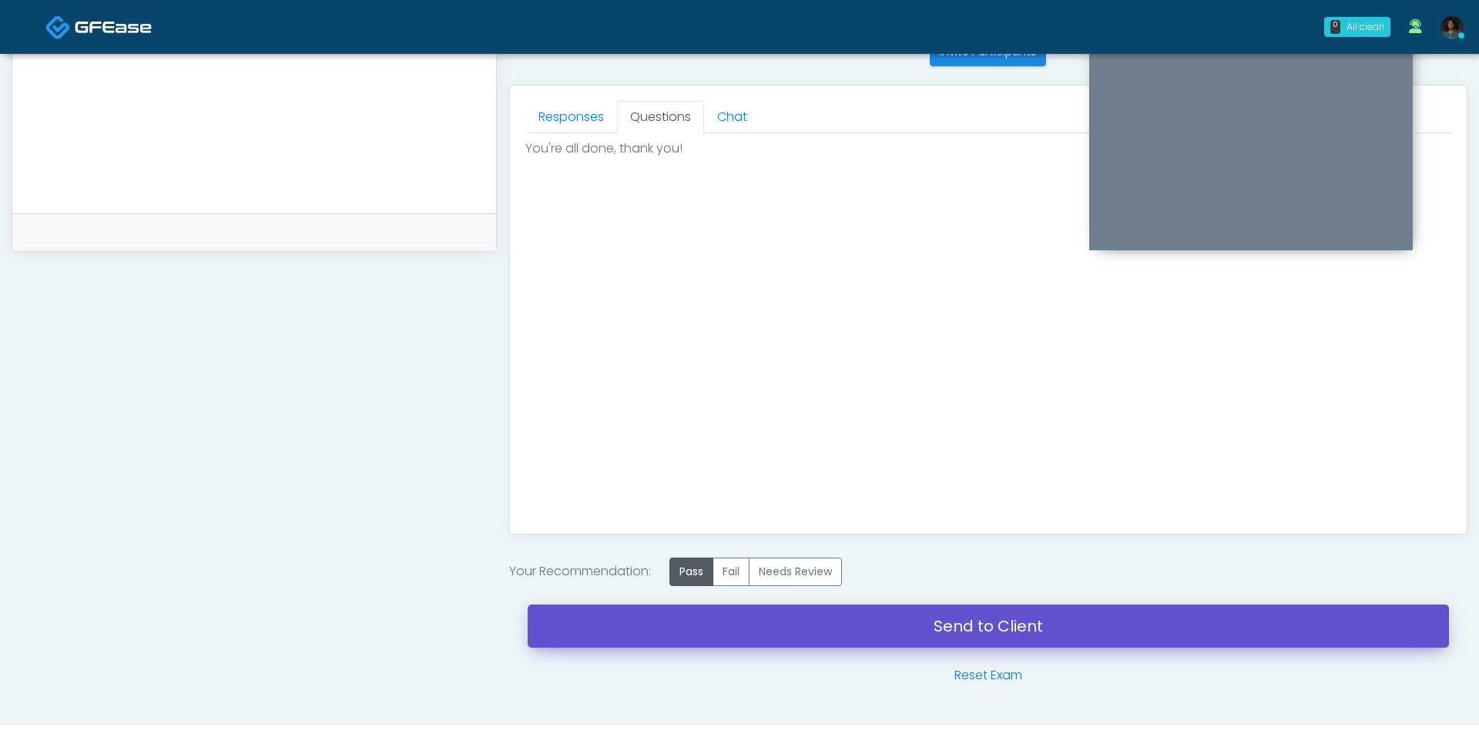
click at [837, 625] on link "Send to Client" at bounding box center [988, 626] width 921 height 43
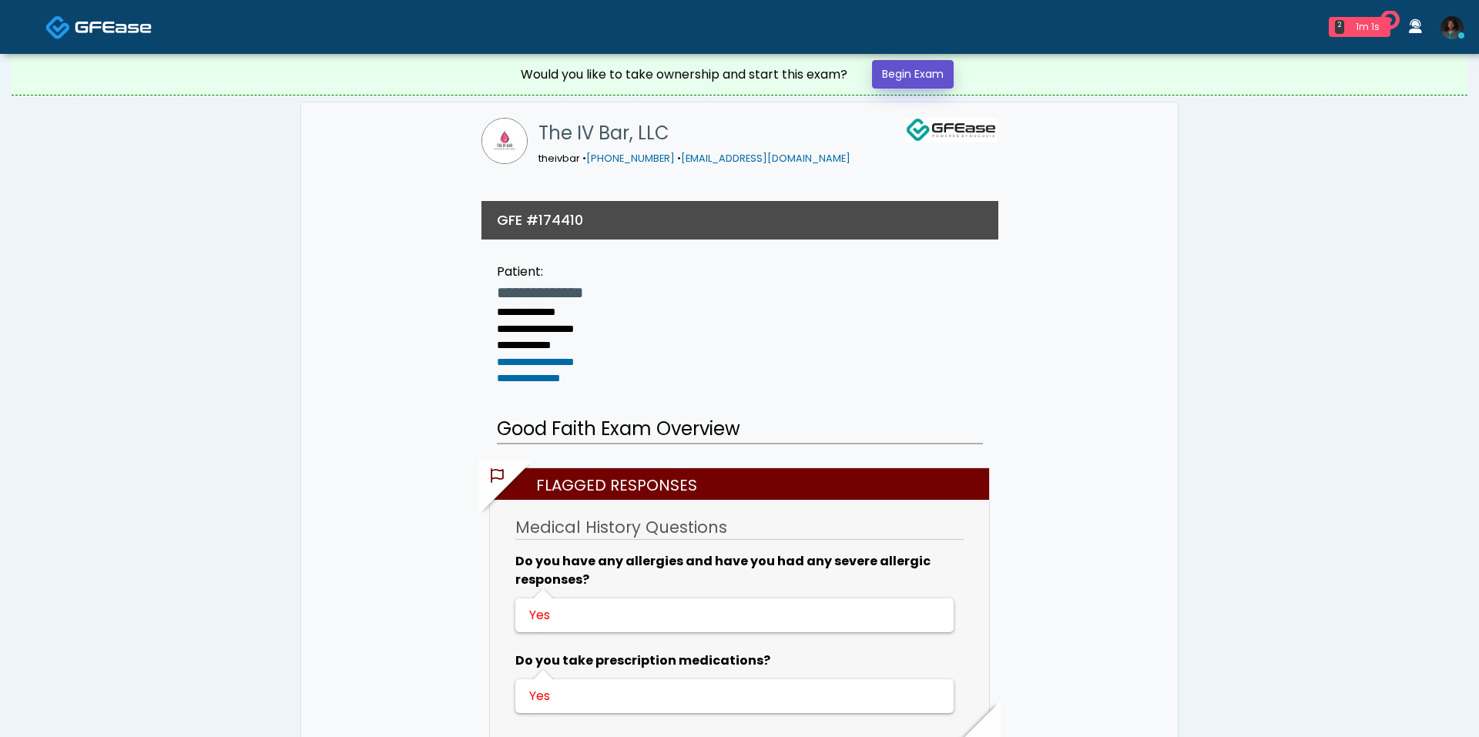
click at [906, 75] on link "Begin Exam" at bounding box center [913, 74] width 82 height 28
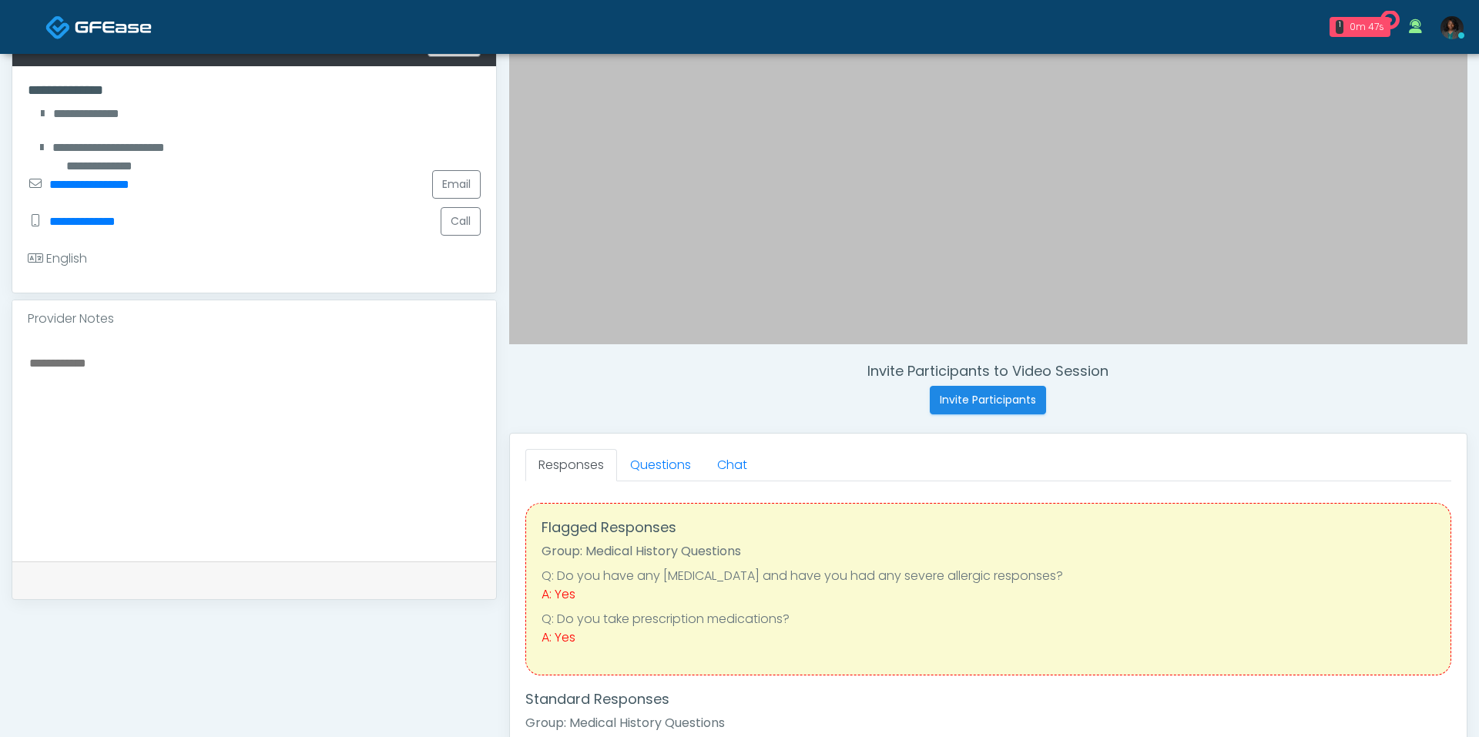
scroll to position [296, 0]
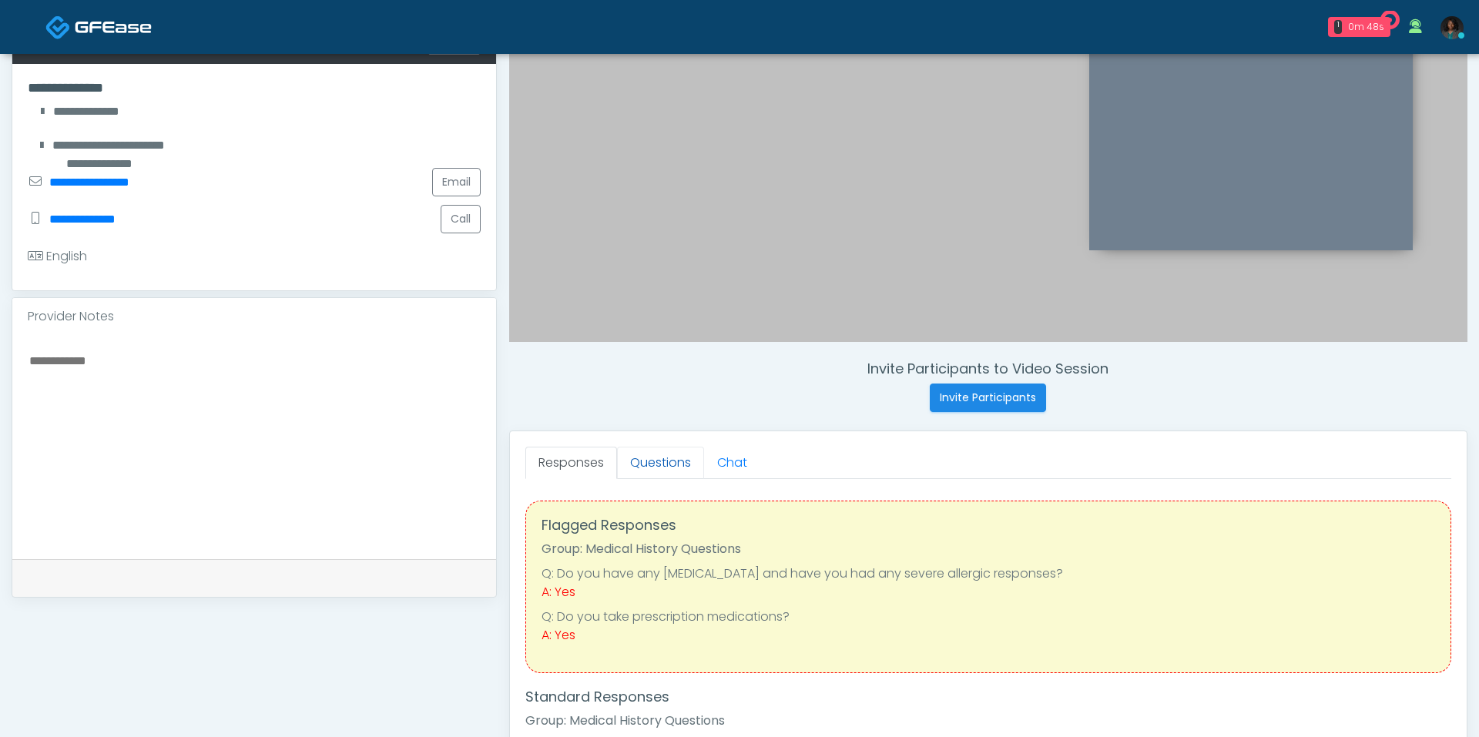
click at [667, 458] on link "Questions" at bounding box center [660, 463] width 87 height 32
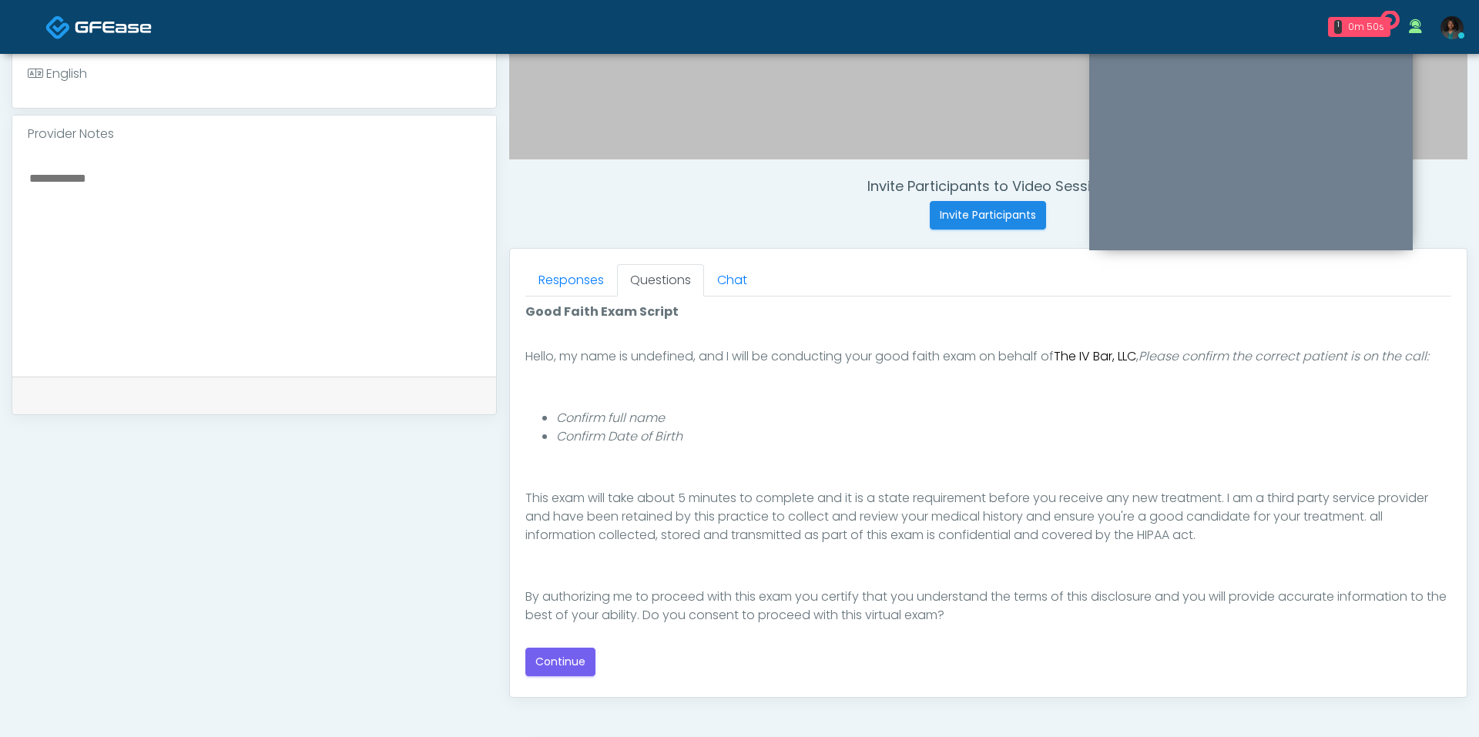
scroll to position [99, 0]
click at [563, 662] on button "Continue" at bounding box center [560, 662] width 70 height 28
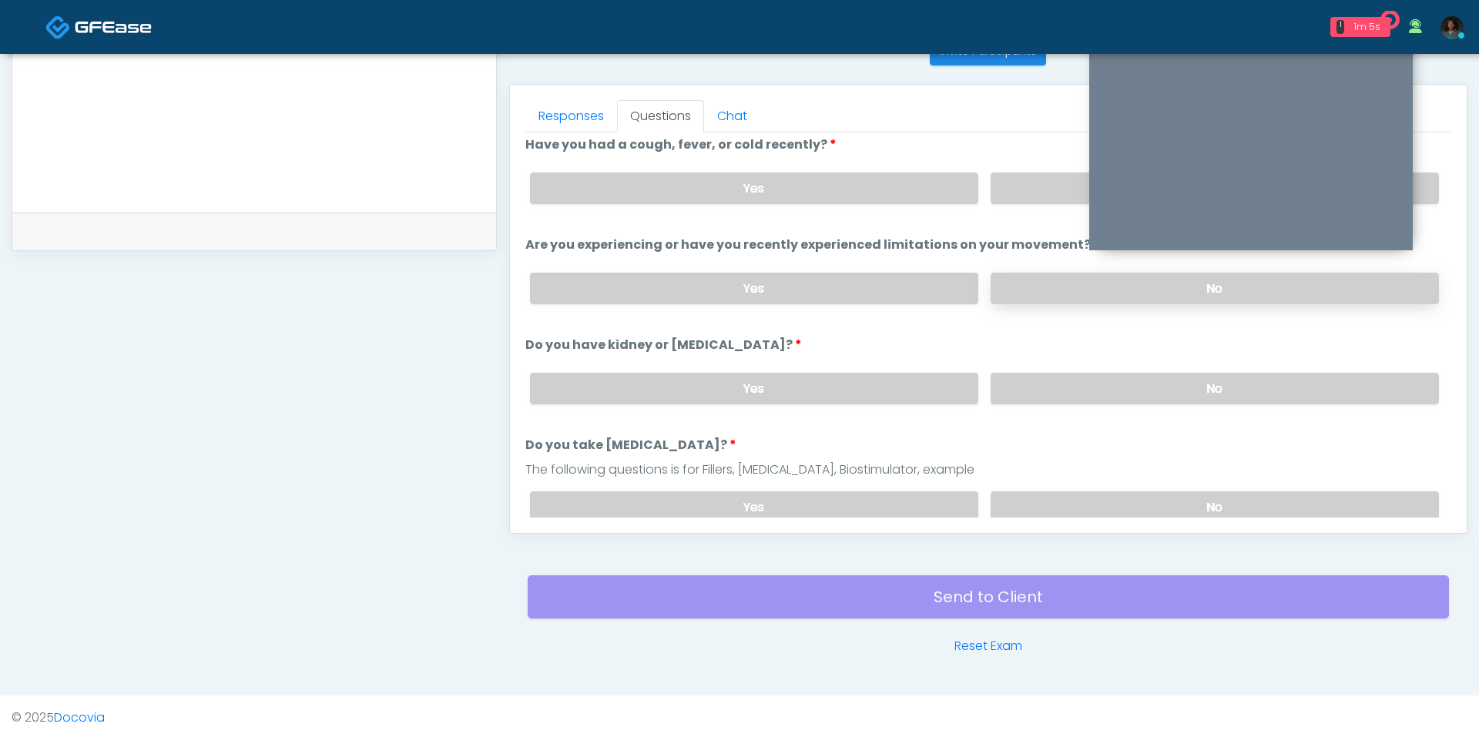
scroll to position [0, 0]
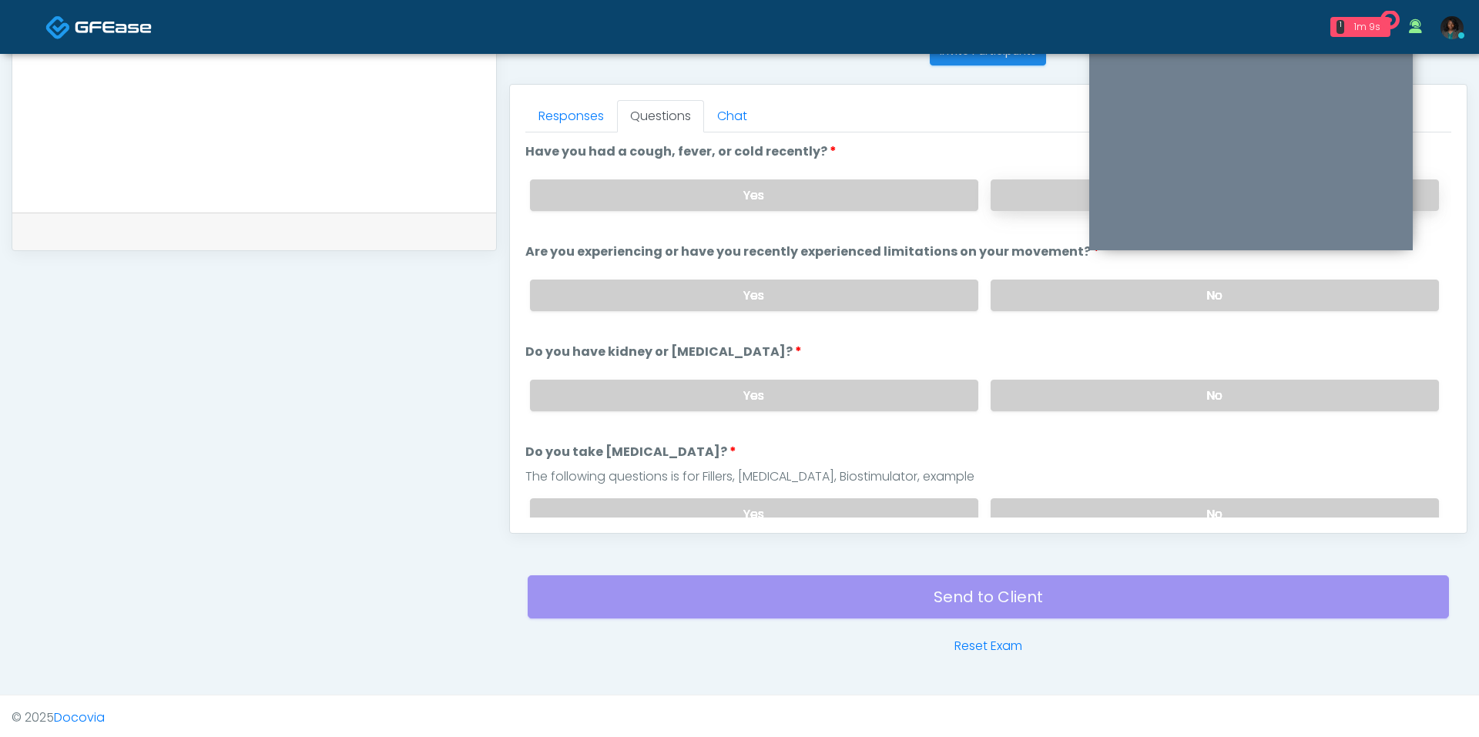
click at [1014, 197] on label "No" at bounding box center [1214, 195] width 448 height 32
click at [1030, 283] on label "No" at bounding box center [1214, 296] width 448 height 32
click at [1044, 381] on label "No" at bounding box center [1214, 396] width 448 height 32
click at [1060, 498] on label "No" at bounding box center [1214, 514] width 448 height 32
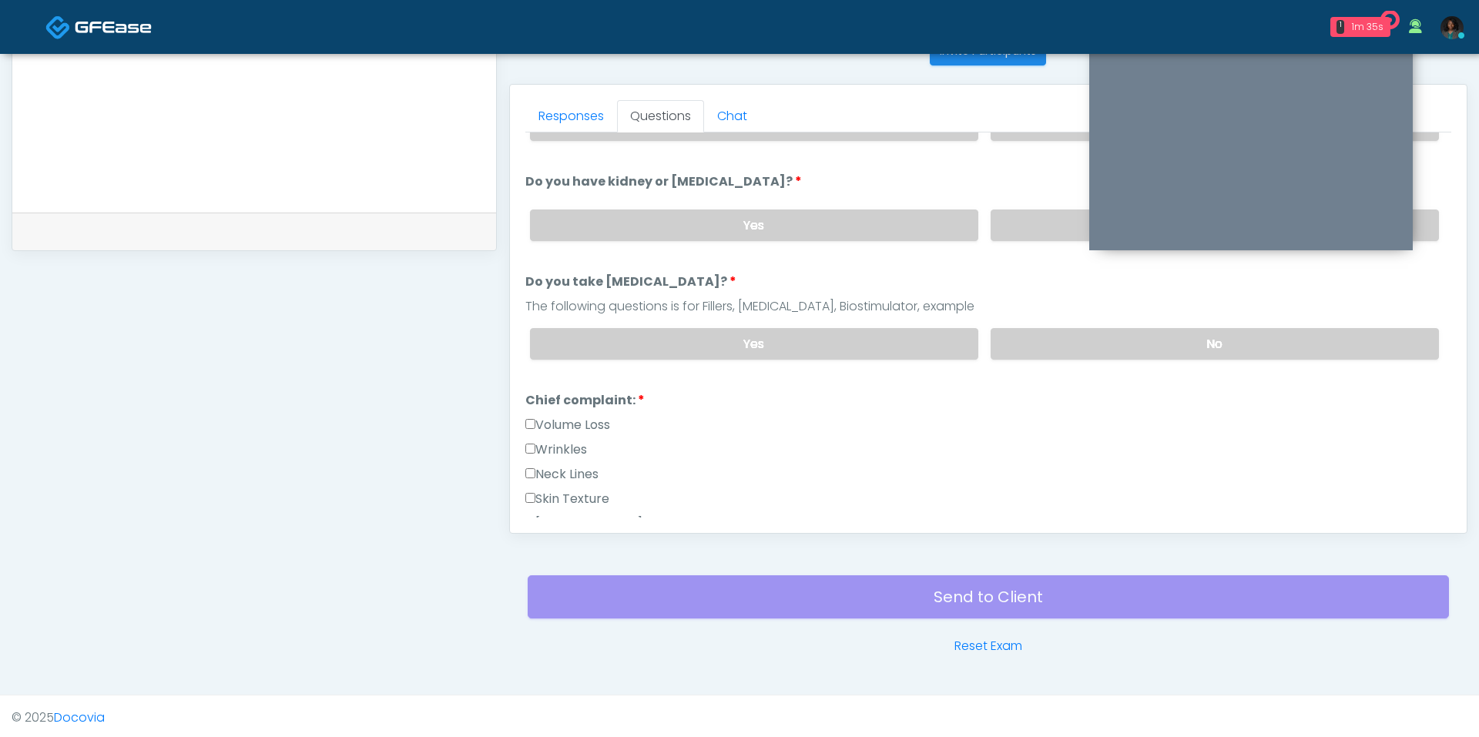
scroll to position [349, 0]
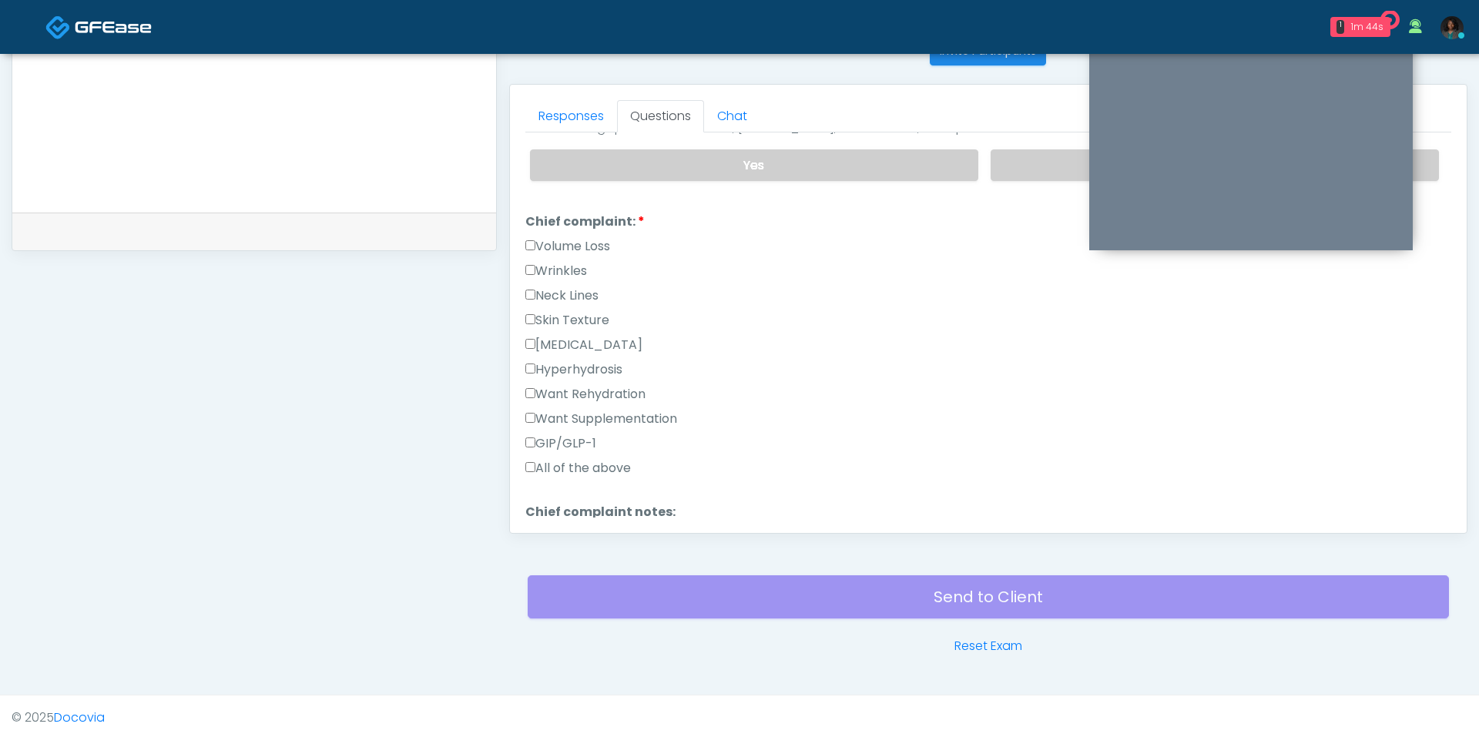
click at [582, 388] on label "Want Rehydration" at bounding box center [585, 394] width 120 height 18
click at [583, 410] on label "Want Supplementation" at bounding box center [601, 419] width 152 height 18
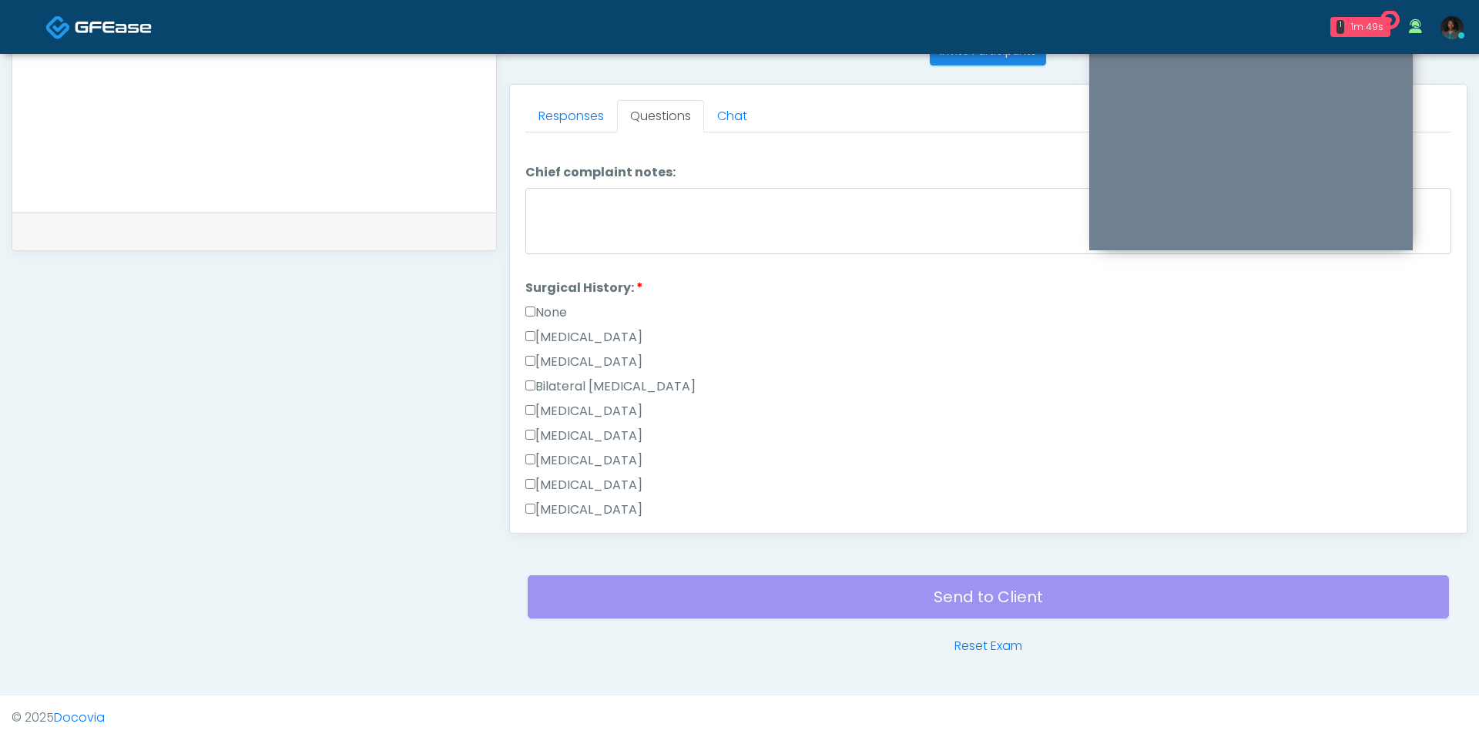
scroll to position [710, 0]
click at [578, 313] on label "Cesarean Section" at bounding box center [583, 316] width 117 height 18
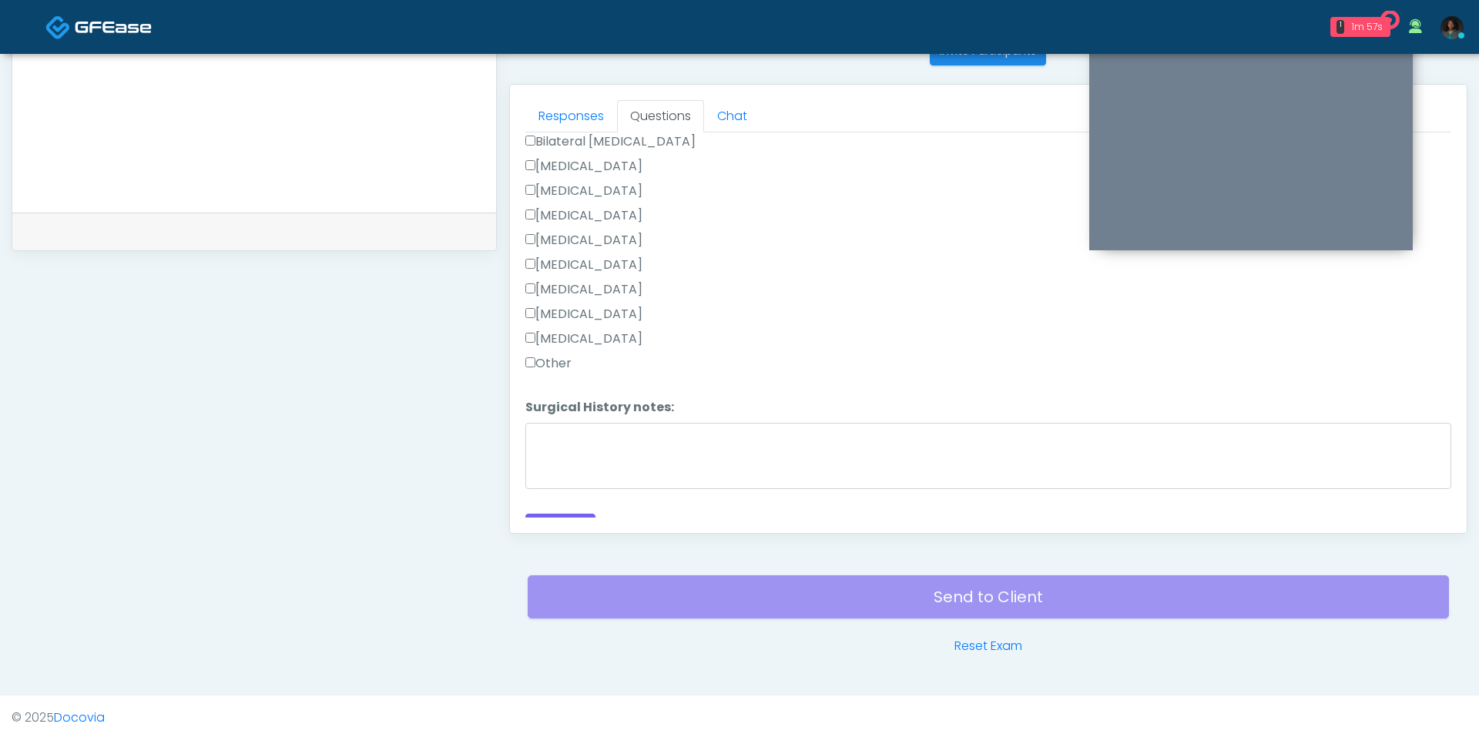
scroll to position [949, 0]
click at [566, 498] on button "Continue" at bounding box center [560, 512] width 70 height 28
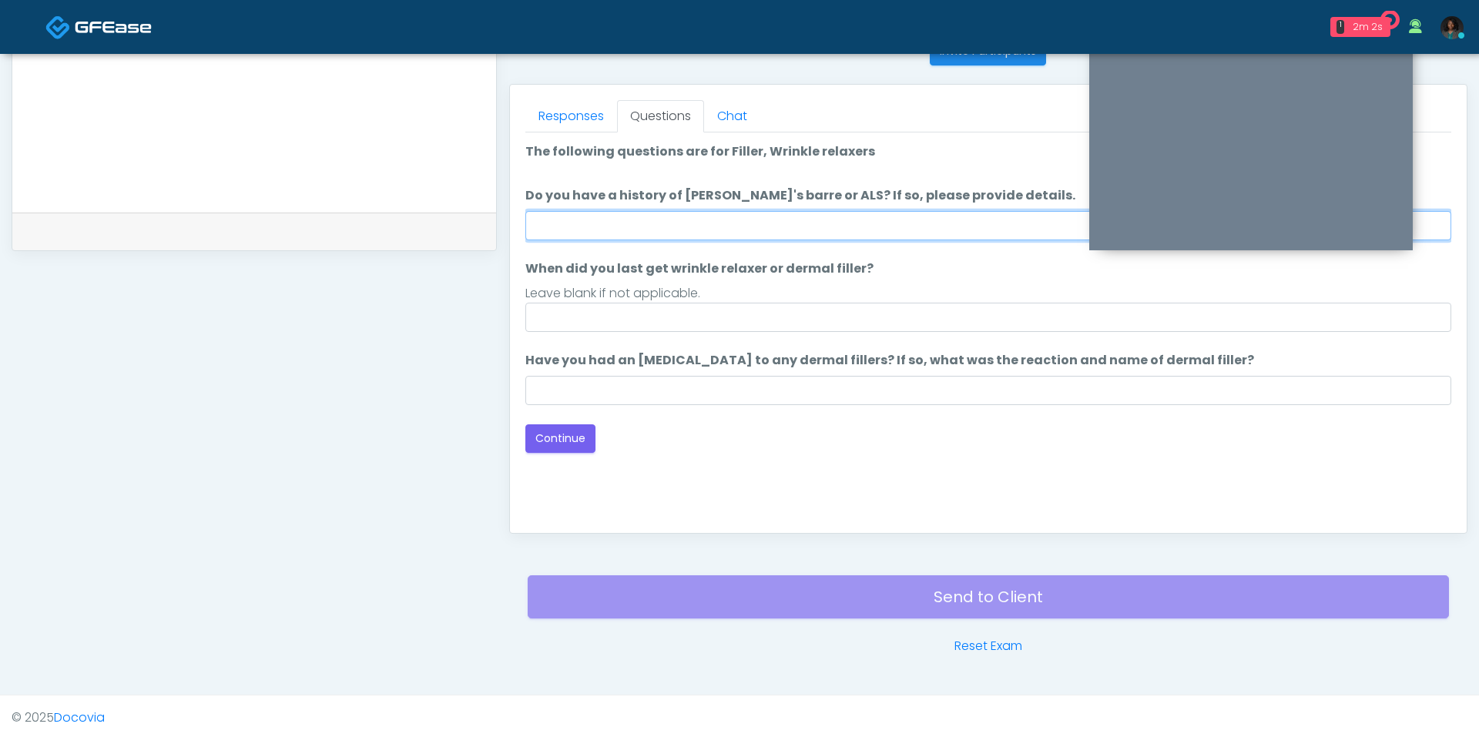
click at [735, 237] on input "Do you have a history of Guillain's barre or ALS? If so, please provide details." at bounding box center [988, 225] width 926 height 29
type input "**"
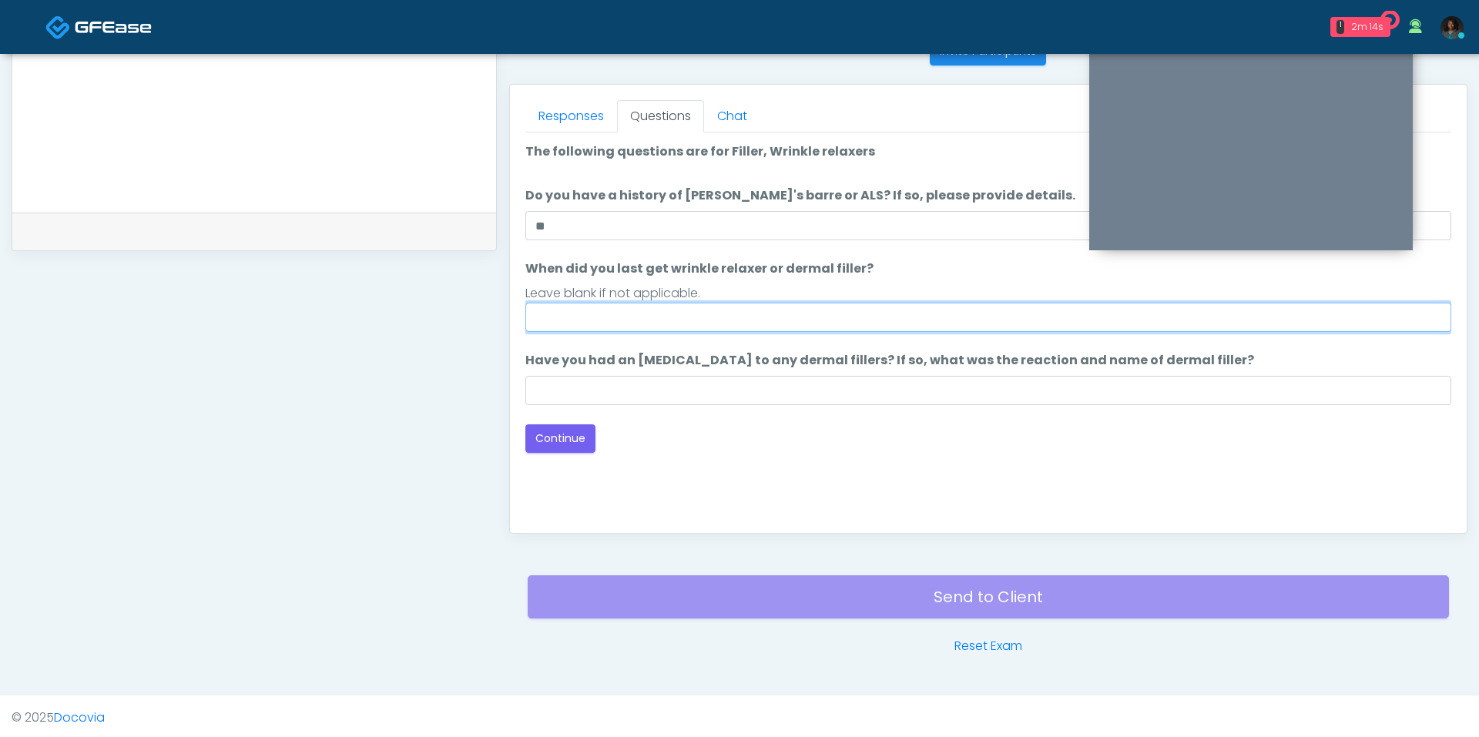
click at [696, 328] on input "When did you last get wrinkle relaxer or dermal filler?" at bounding box center [988, 317] width 926 height 29
type input "***"
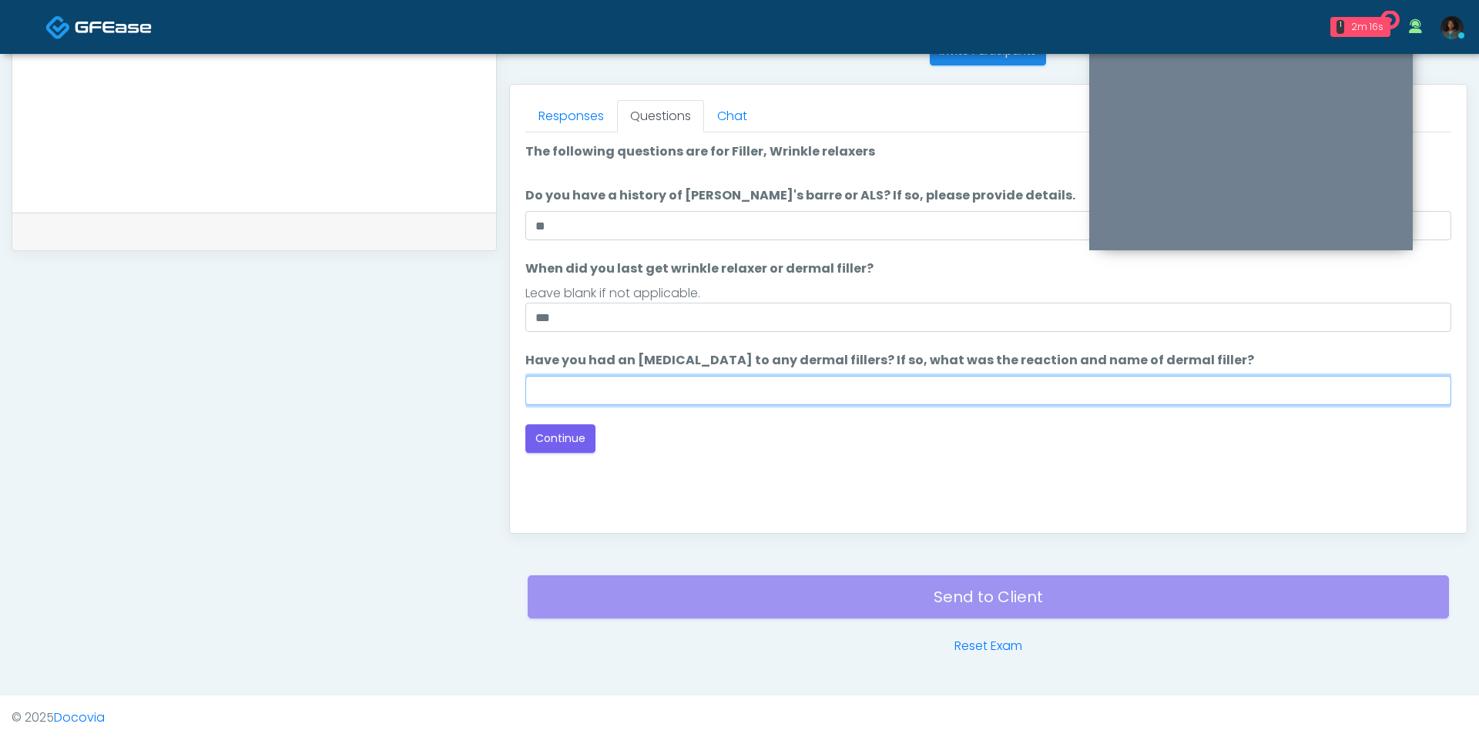
click at [702, 380] on input "Have you had an allergic response to any dermal fillers? If so, what was the re…" at bounding box center [988, 390] width 926 height 29
type input "***"
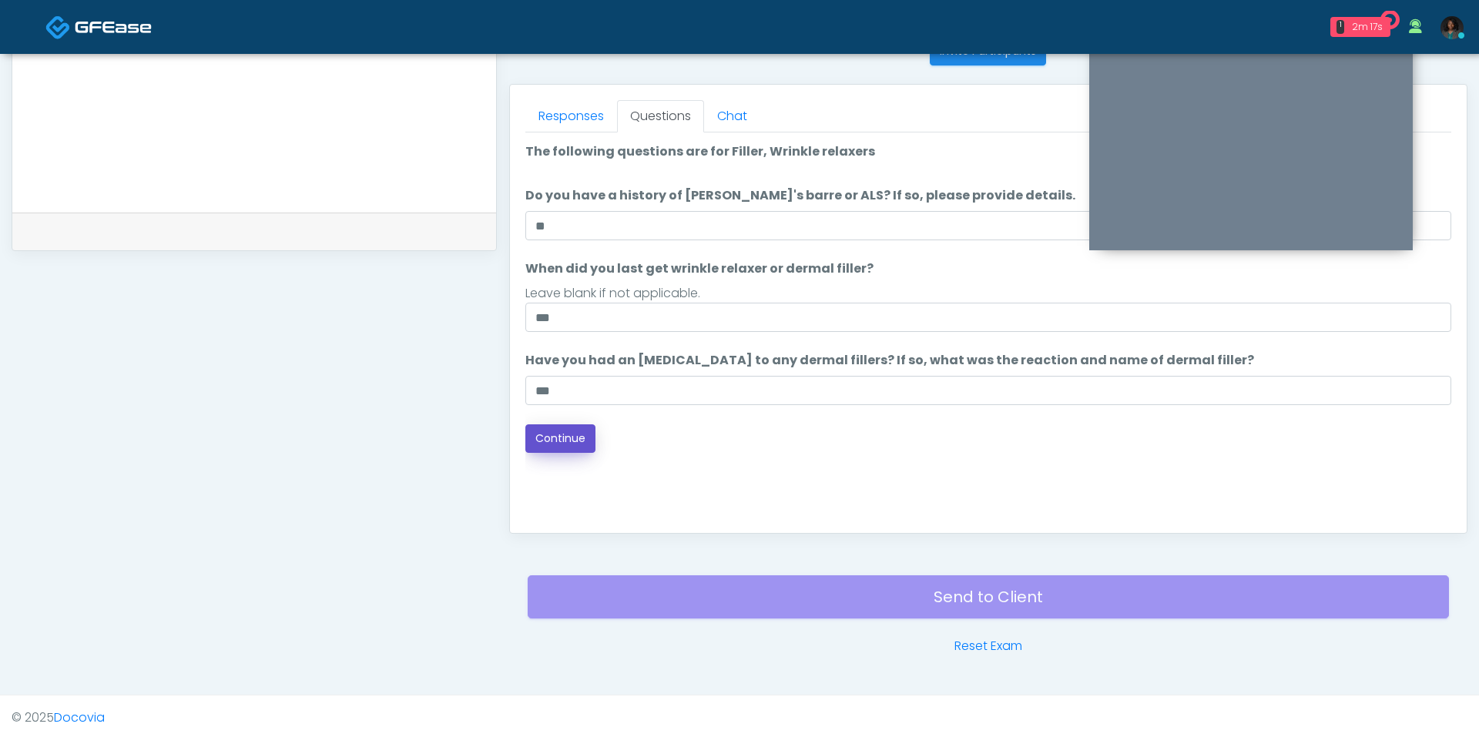
click at [566, 443] on button "Continue" at bounding box center [560, 438] width 70 height 28
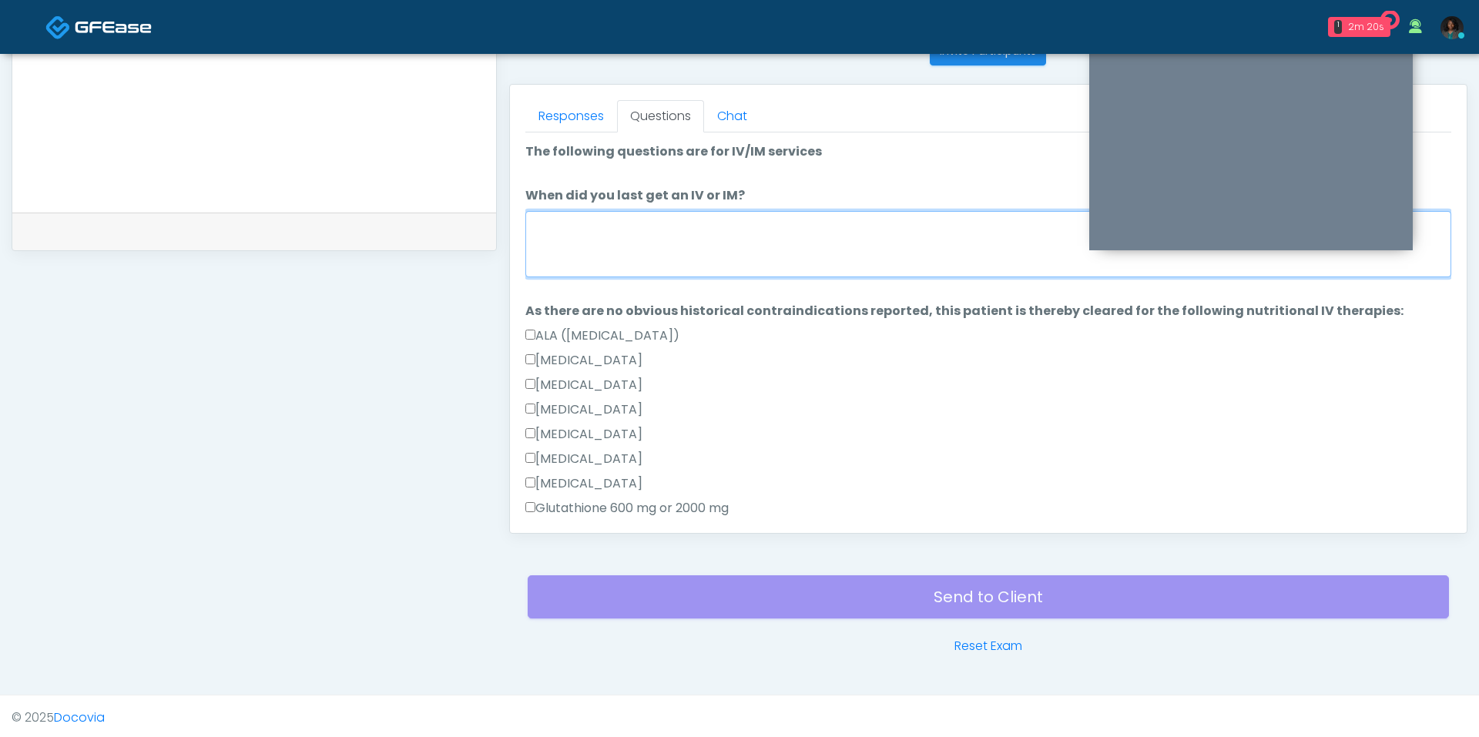
click at [695, 258] on textarea "When did you last get an IV or IM?" at bounding box center [988, 244] width 926 height 66
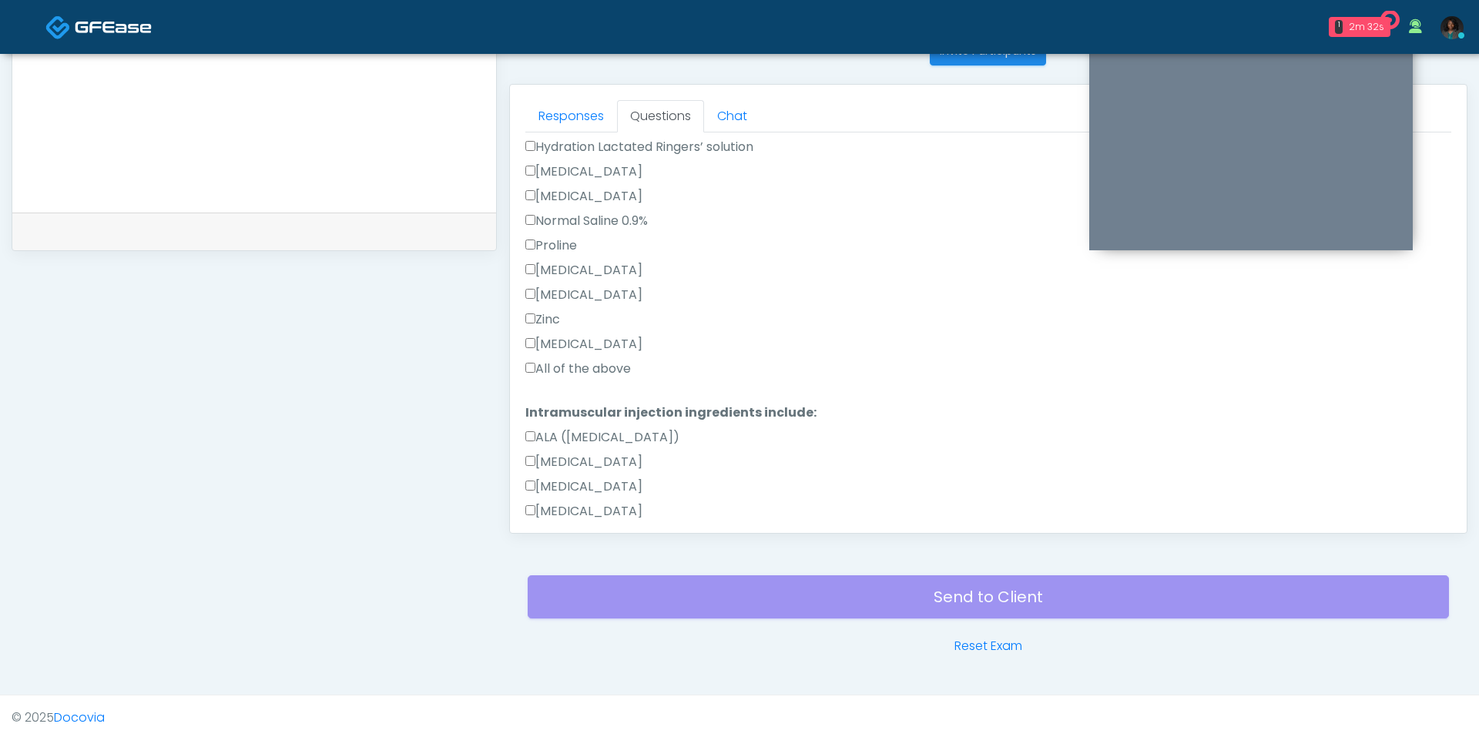
type textarea "**********"
click at [565, 360] on label "All of the above" at bounding box center [578, 369] width 106 height 18
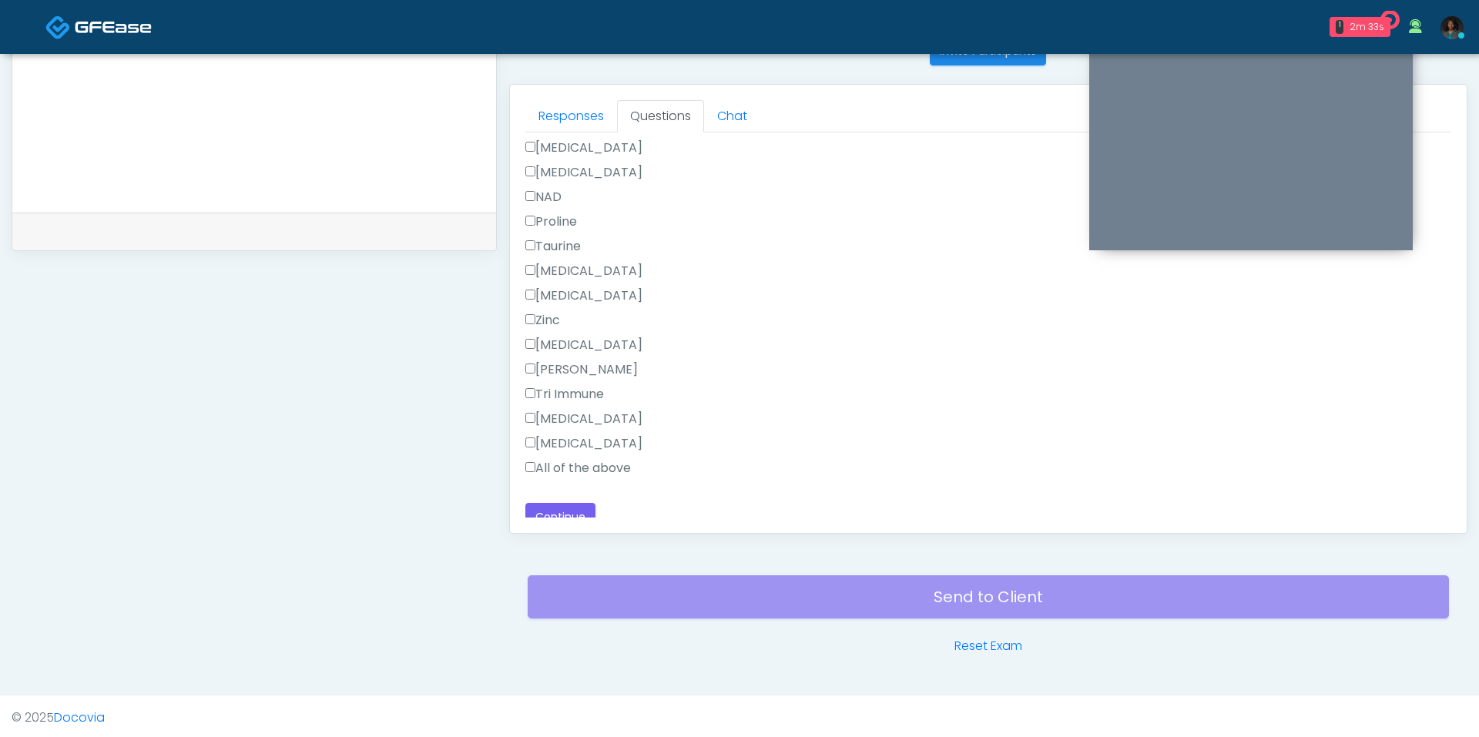
scroll to position [959, 0]
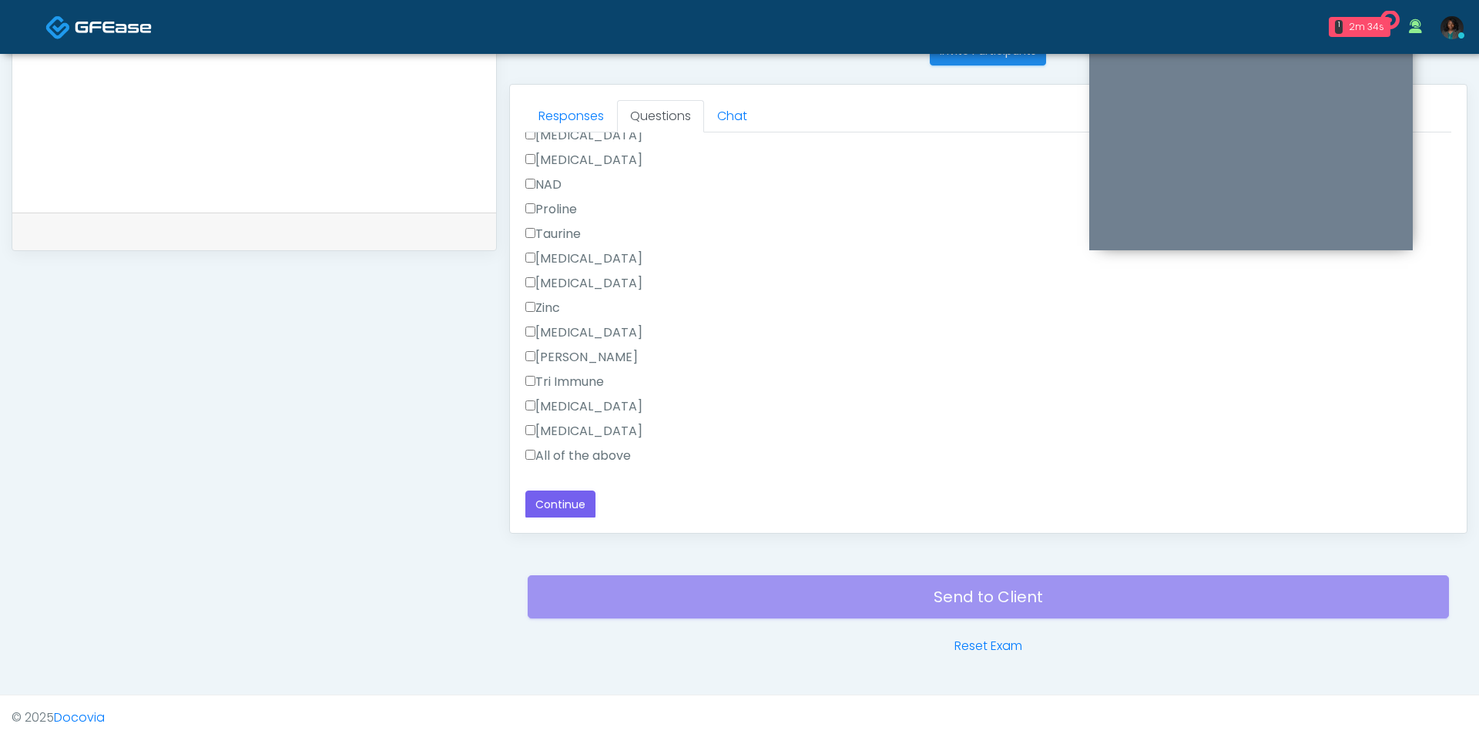
click at [554, 456] on label "All of the above" at bounding box center [578, 456] width 106 height 18
click at [555, 491] on button "Continue" at bounding box center [560, 505] width 70 height 28
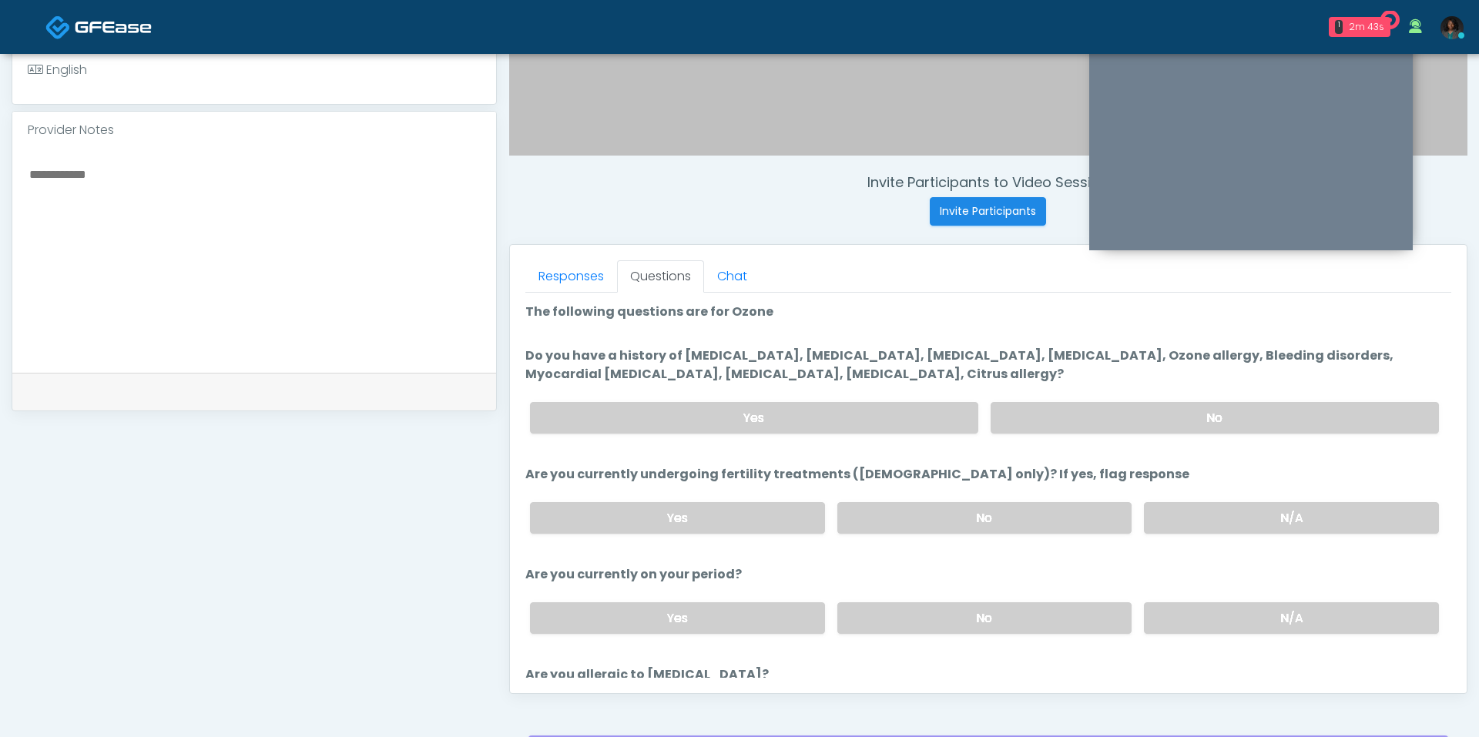
scroll to position [32, 0]
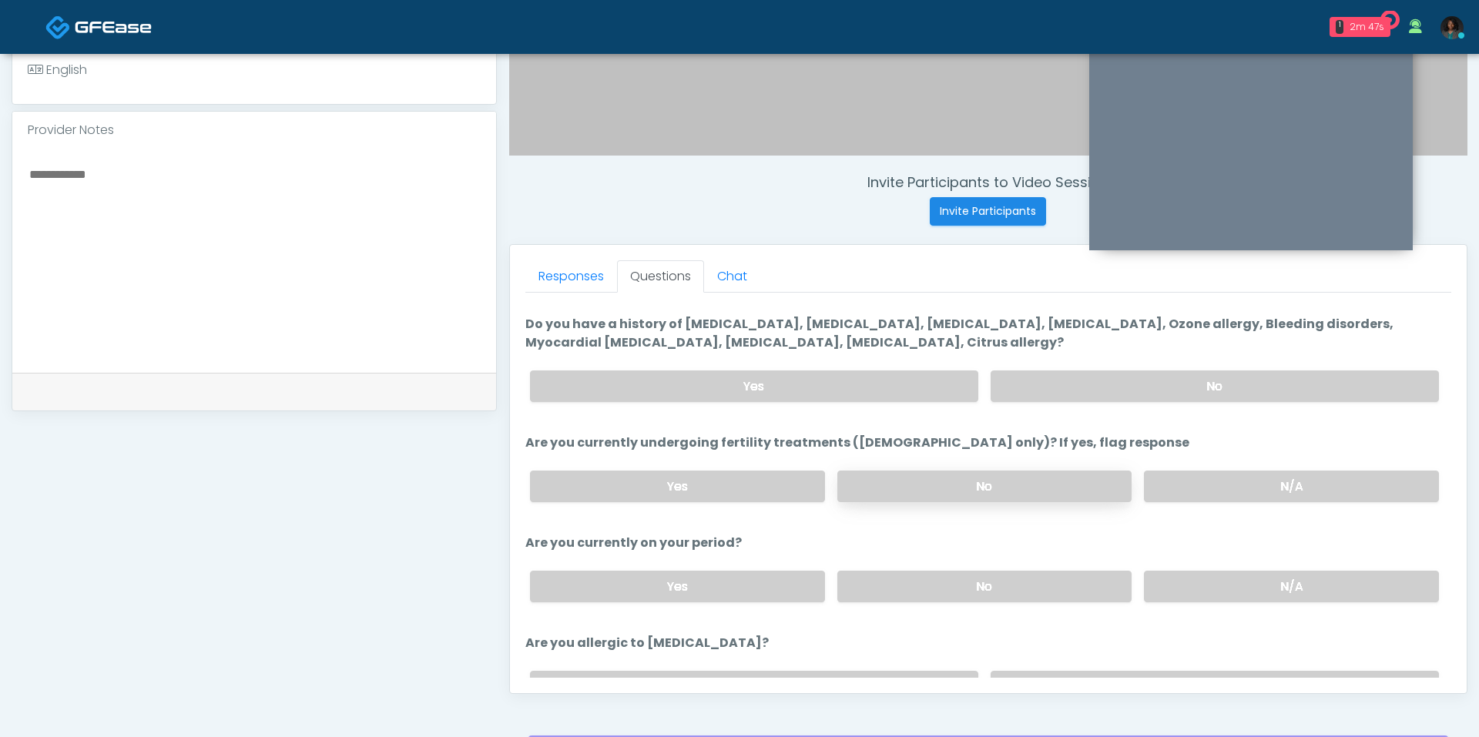
click at [1056, 474] on label "No" at bounding box center [984, 487] width 295 height 32
click at [1028, 581] on label "No" at bounding box center [984, 587] width 295 height 32
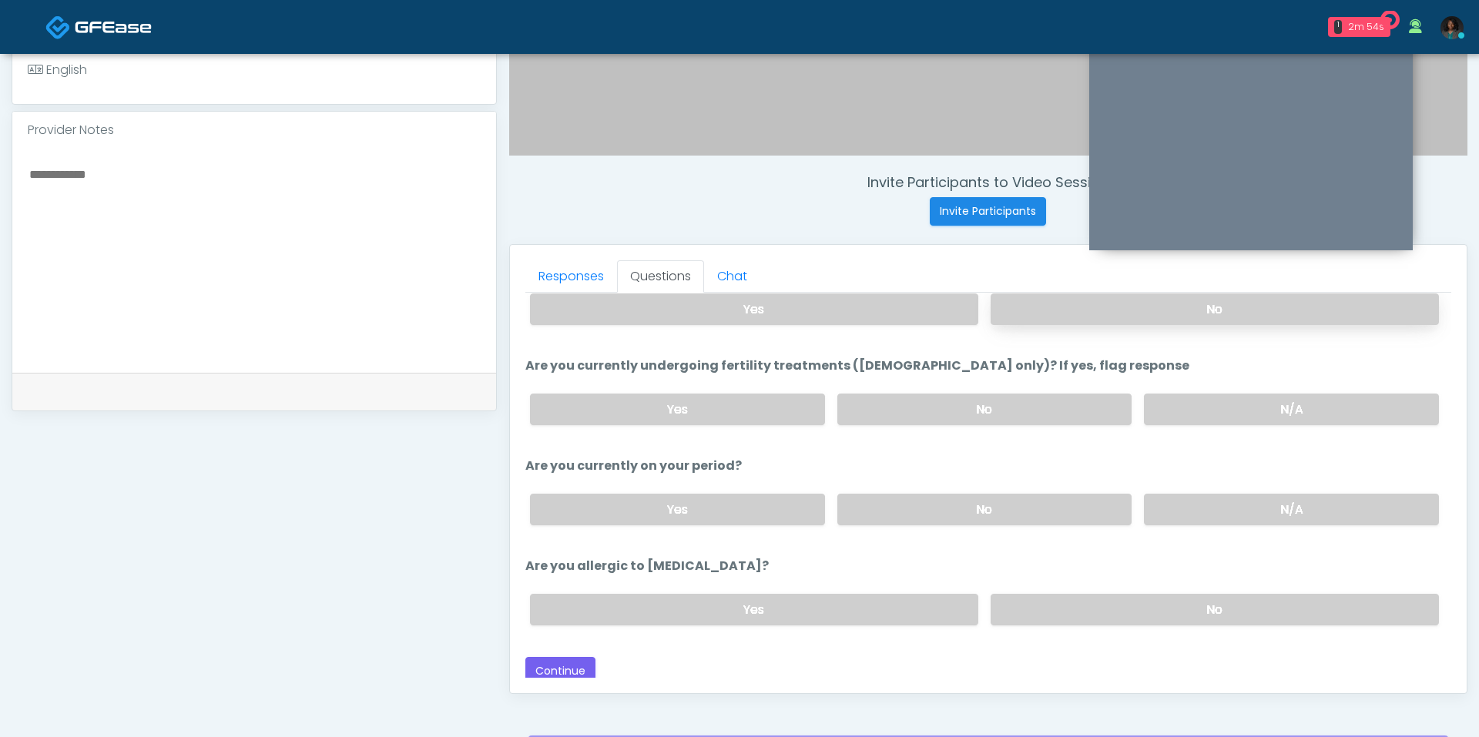
click at [1114, 299] on label "No" at bounding box center [1214, 309] width 448 height 32
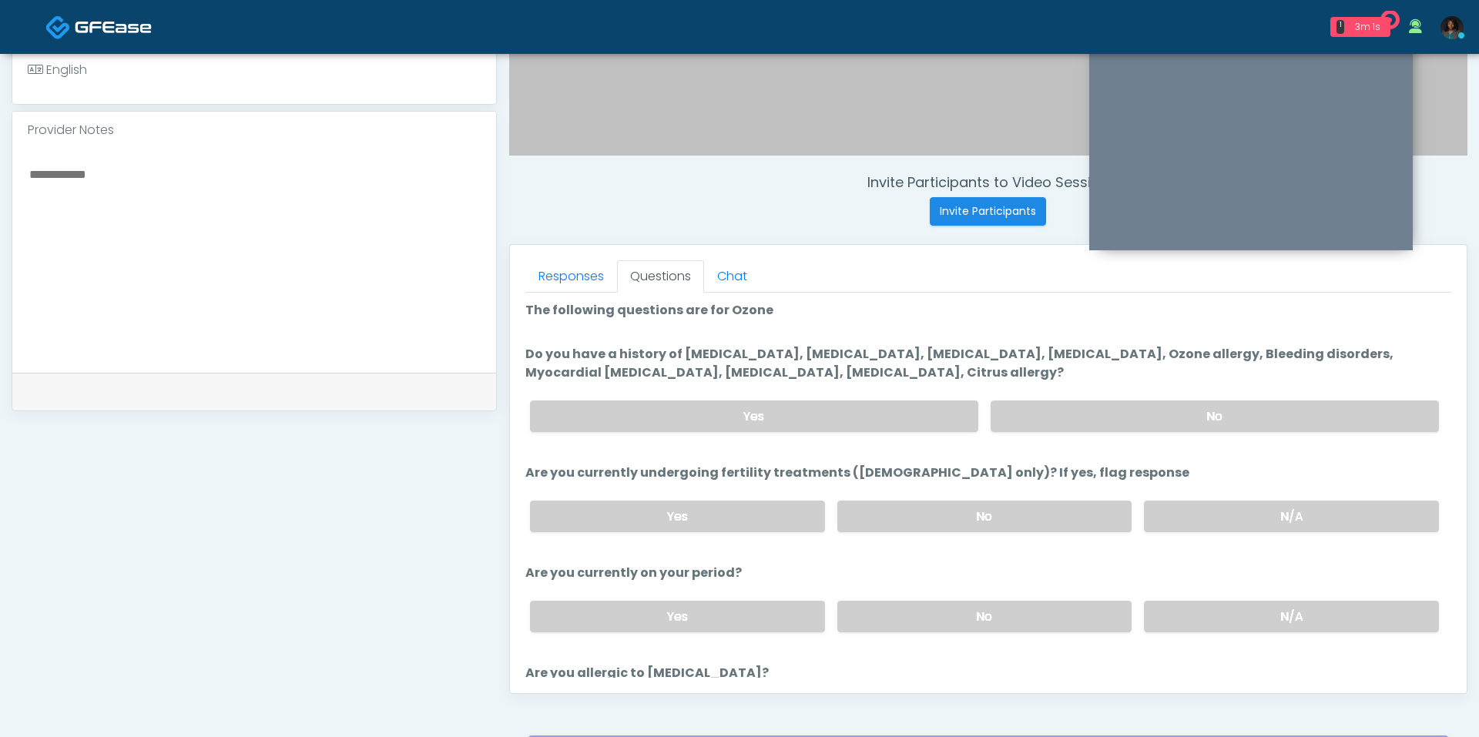
click at [959, 427] on div "Yes No" at bounding box center [984, 416] width 933 height 56
click at [945, 418] on label "Yes" at bounding box center [754, 416] width 448 height 32
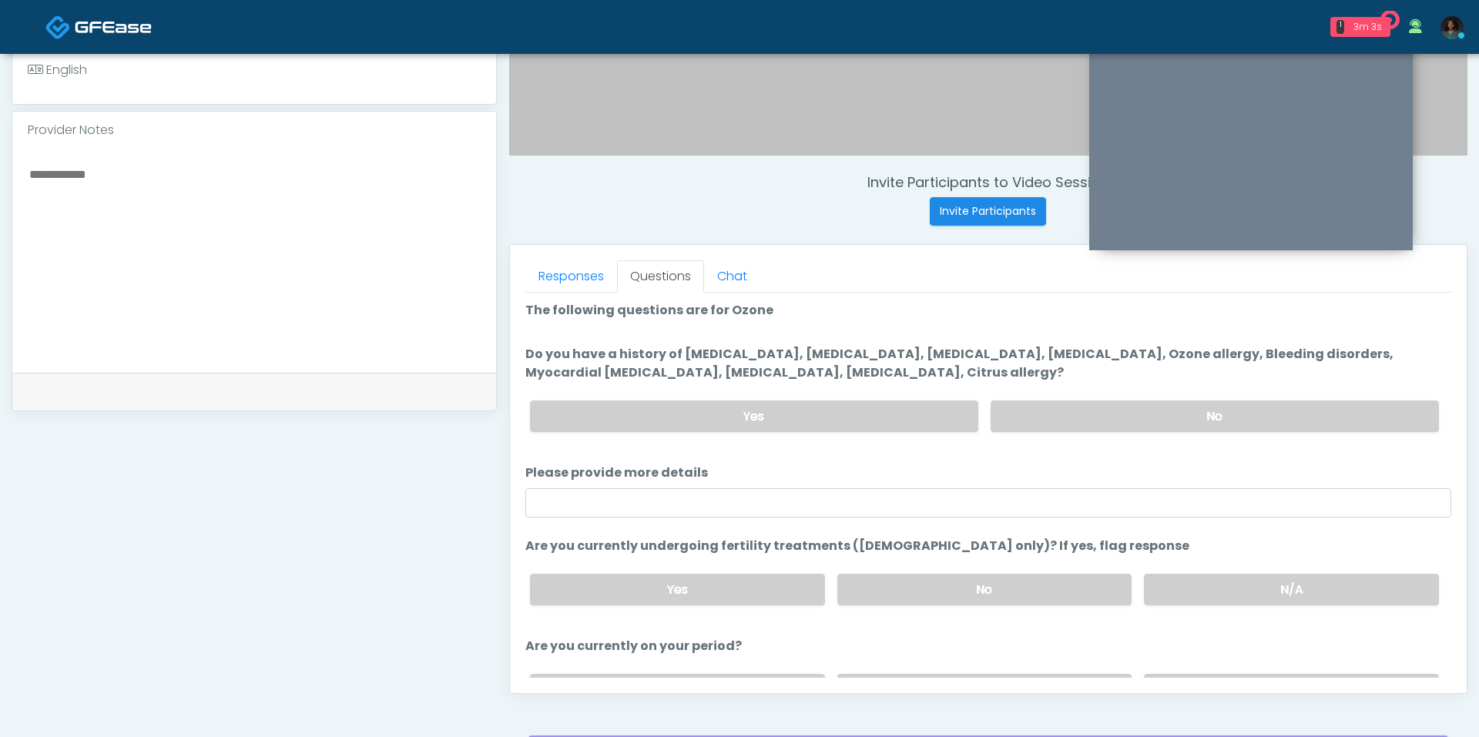
click at [824, 478] on li "Please provide more details Please provide more details" at bounding box center [988, 491] width 926 height 54
click at [794, 514] on ol "The following questions are for Ozone The following questions are for Ozone Do …" at bounding box center [988, 559] width 926 height 517
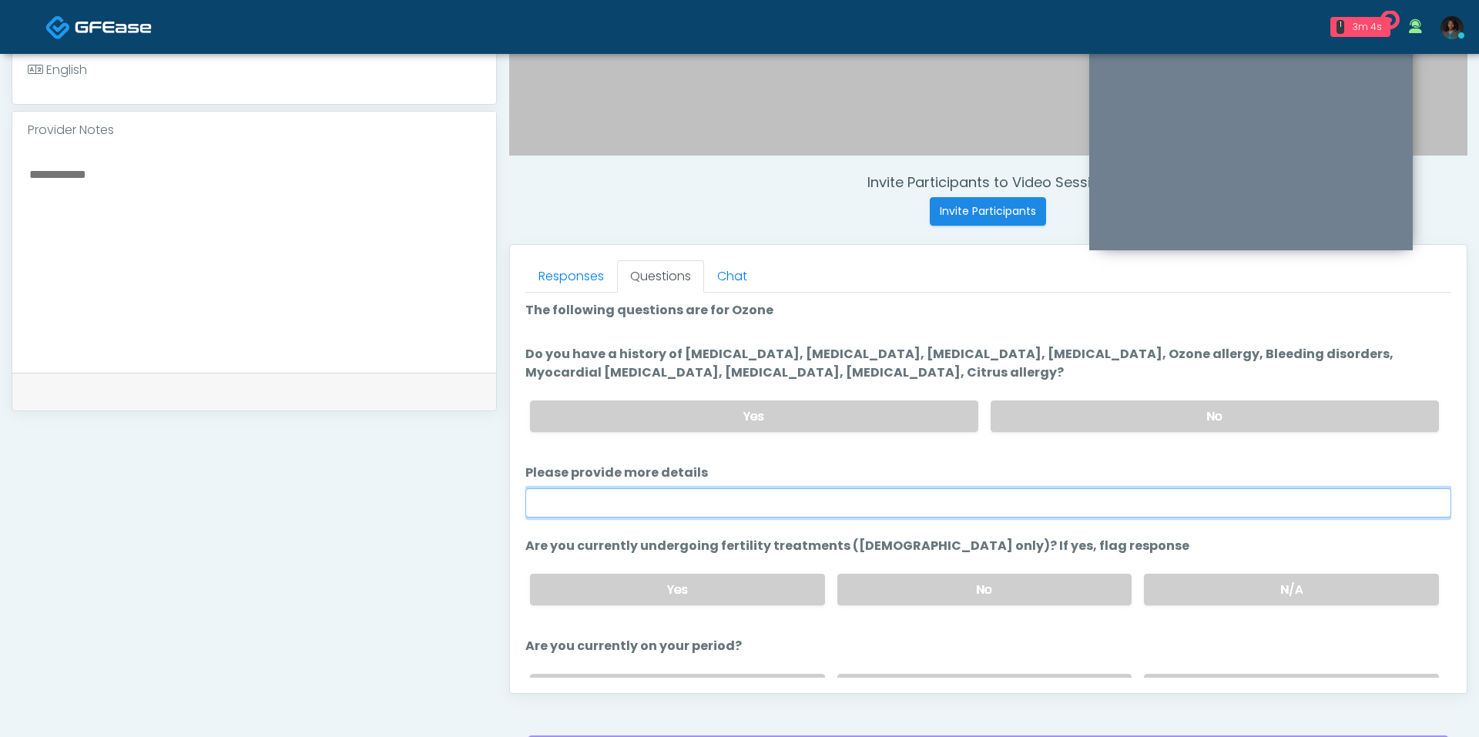
click at [793, 508] on input "Please provide more details" at bounding box center [988, 502] width 926 height 29
paste input "**********"
click at [539, 502] on input "**********" at bounding box center [988, 502] width 926 height 29
click at [668, 499] on input "**********" at bounding box center [988, 502] width 926 height 29
click at [674, 507] on input "**********" at bounding box center [988, 502] width 926 height 29
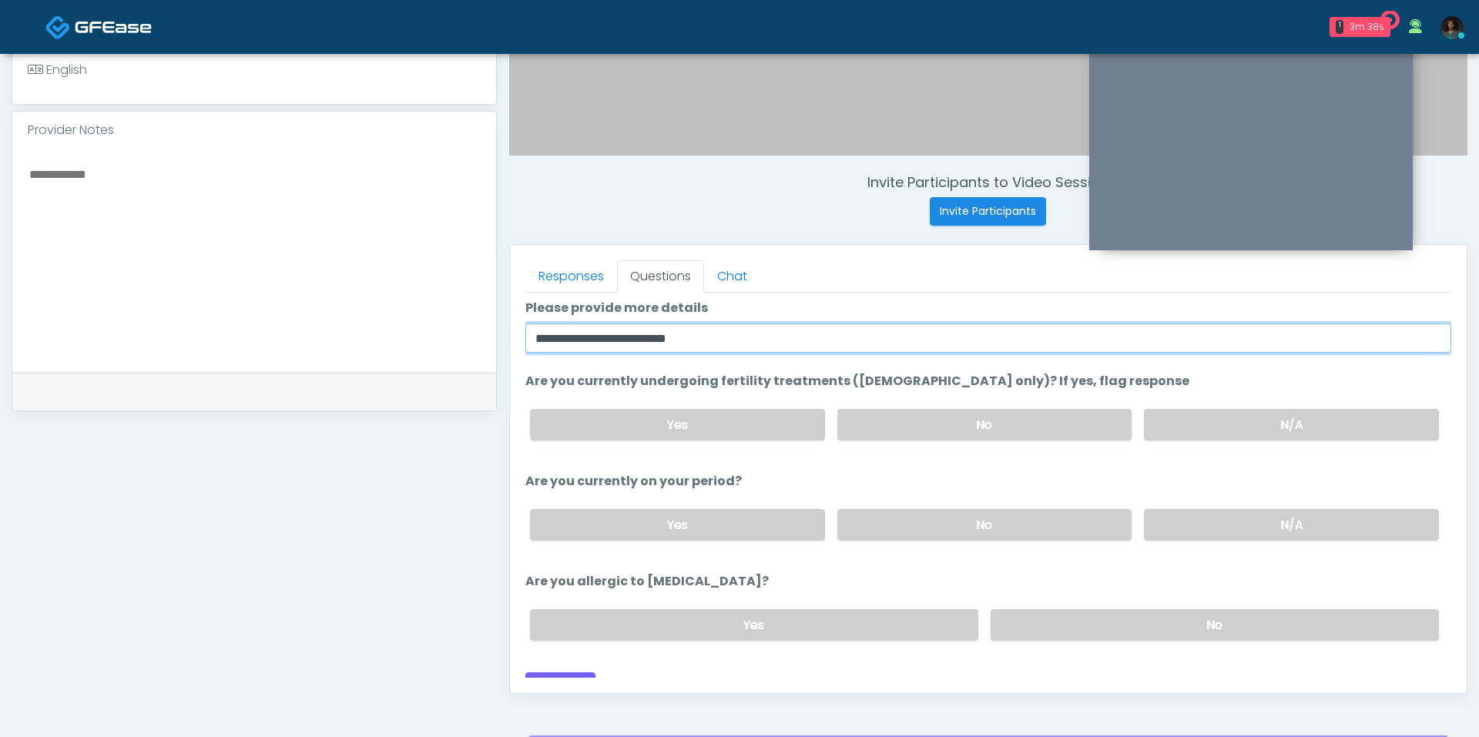
scroll to position [182, 0]
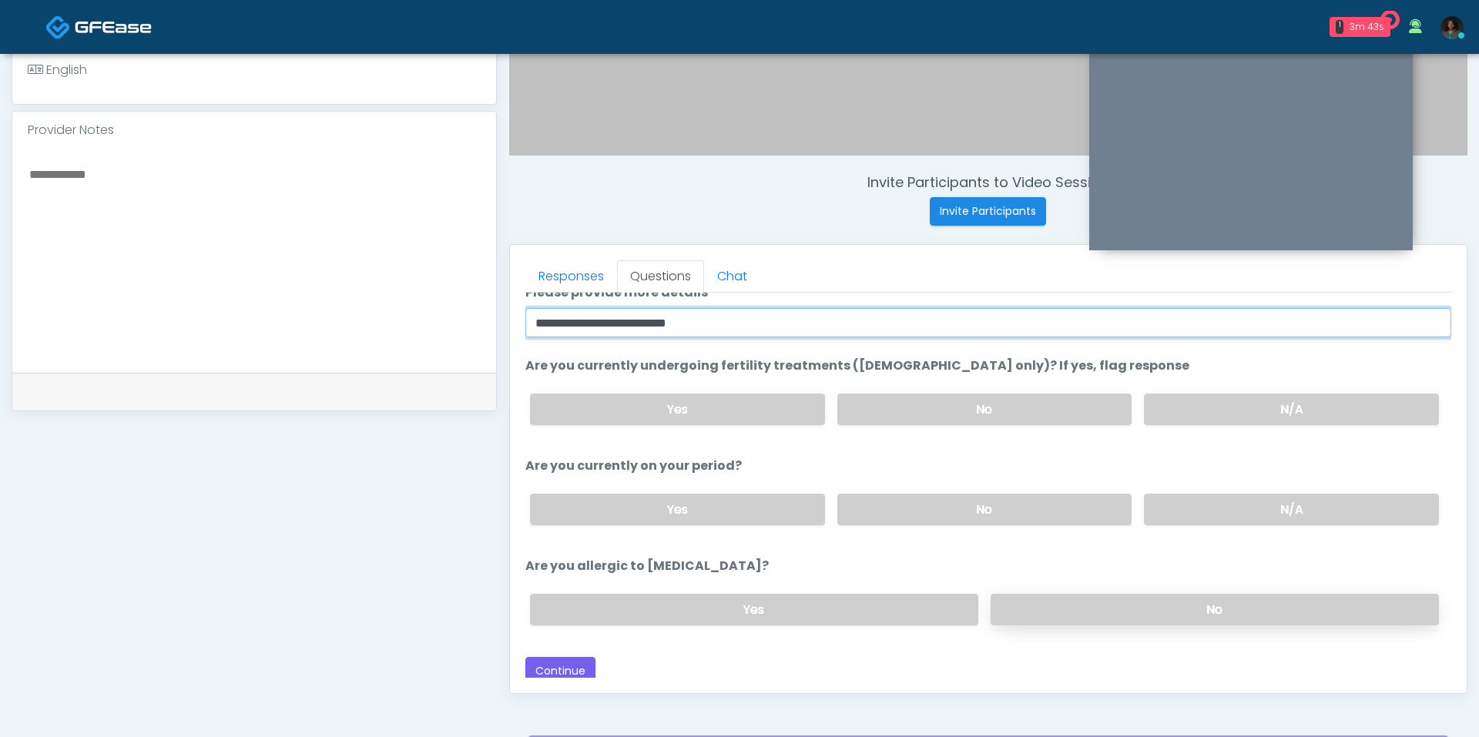
type input "**********"
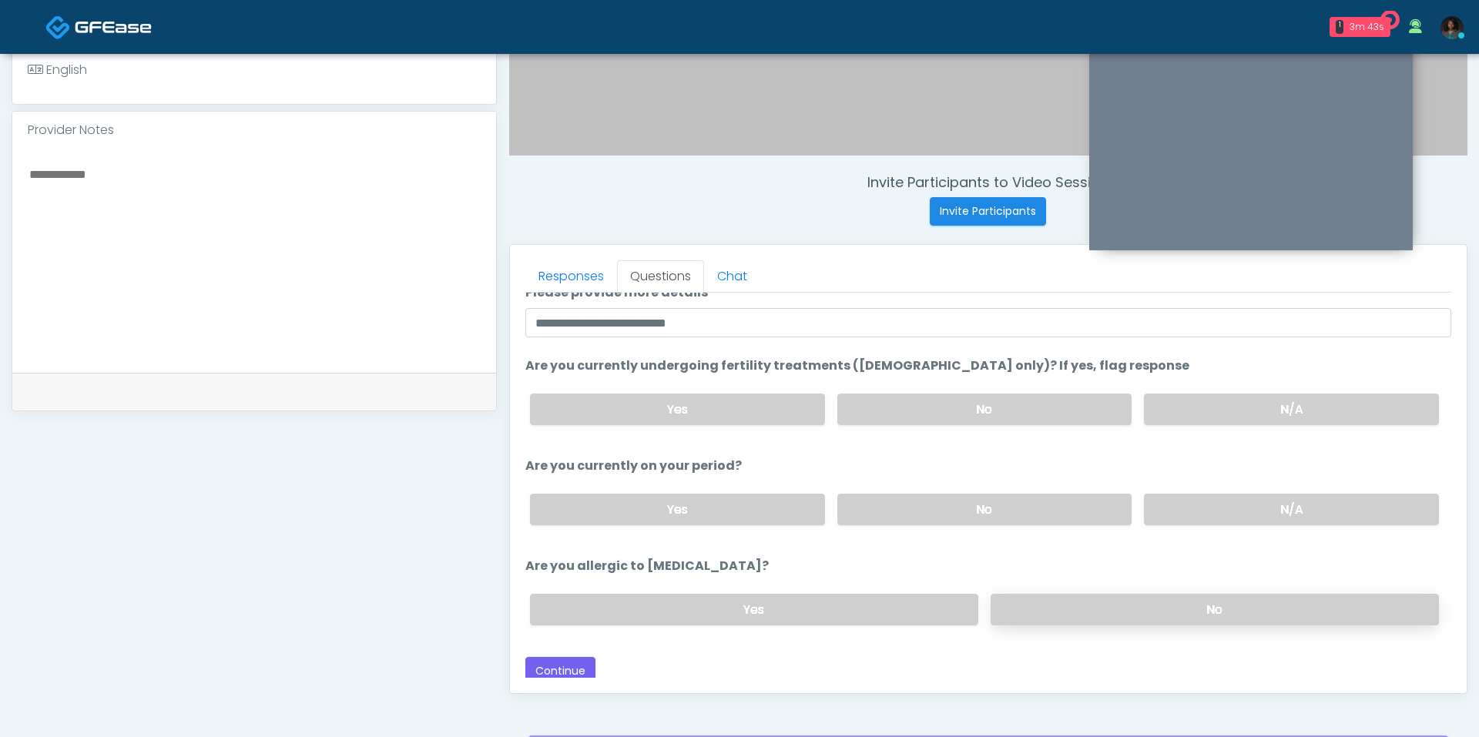
click at [1138, 605] on label "No" at bounding box center [1214, 610] width 448 height 32
click at [561, 657] on button "Continue" at bounding box center [560, 671] width 70 height 28
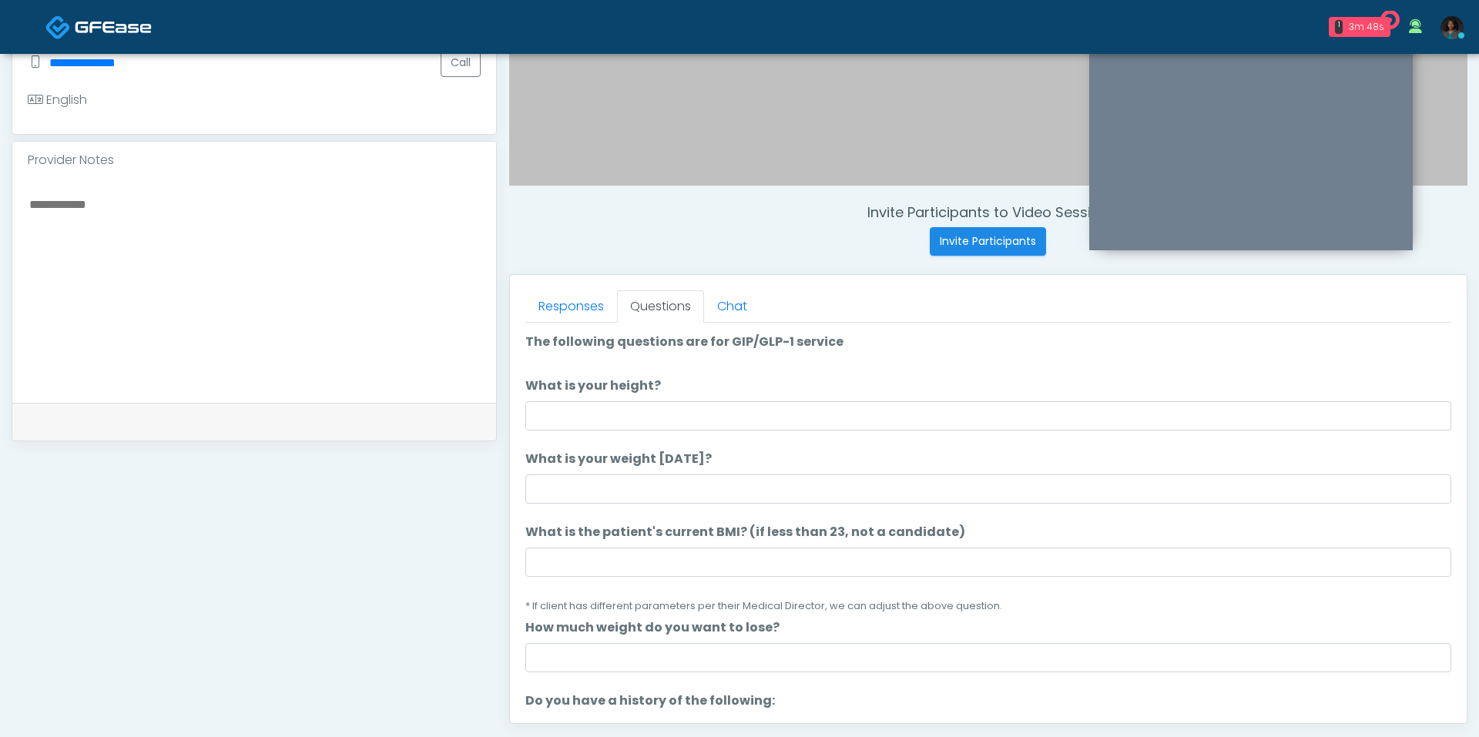
scroll to position [397, 0]
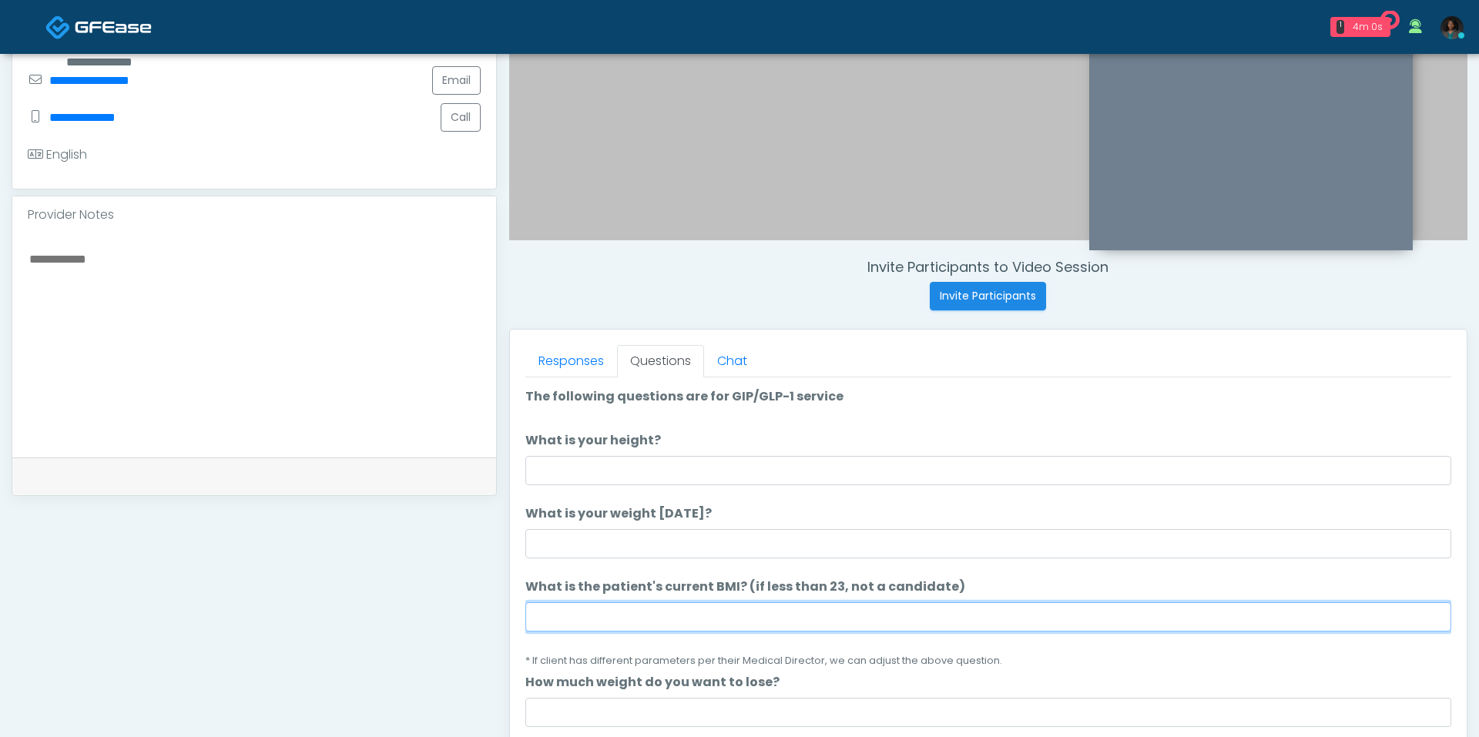
click at [665, 611] on input "What is the patient's current BMI? (if less than 23, not a candidate)" at bounding box center [988, 616] width 926 height 29
type input "****"
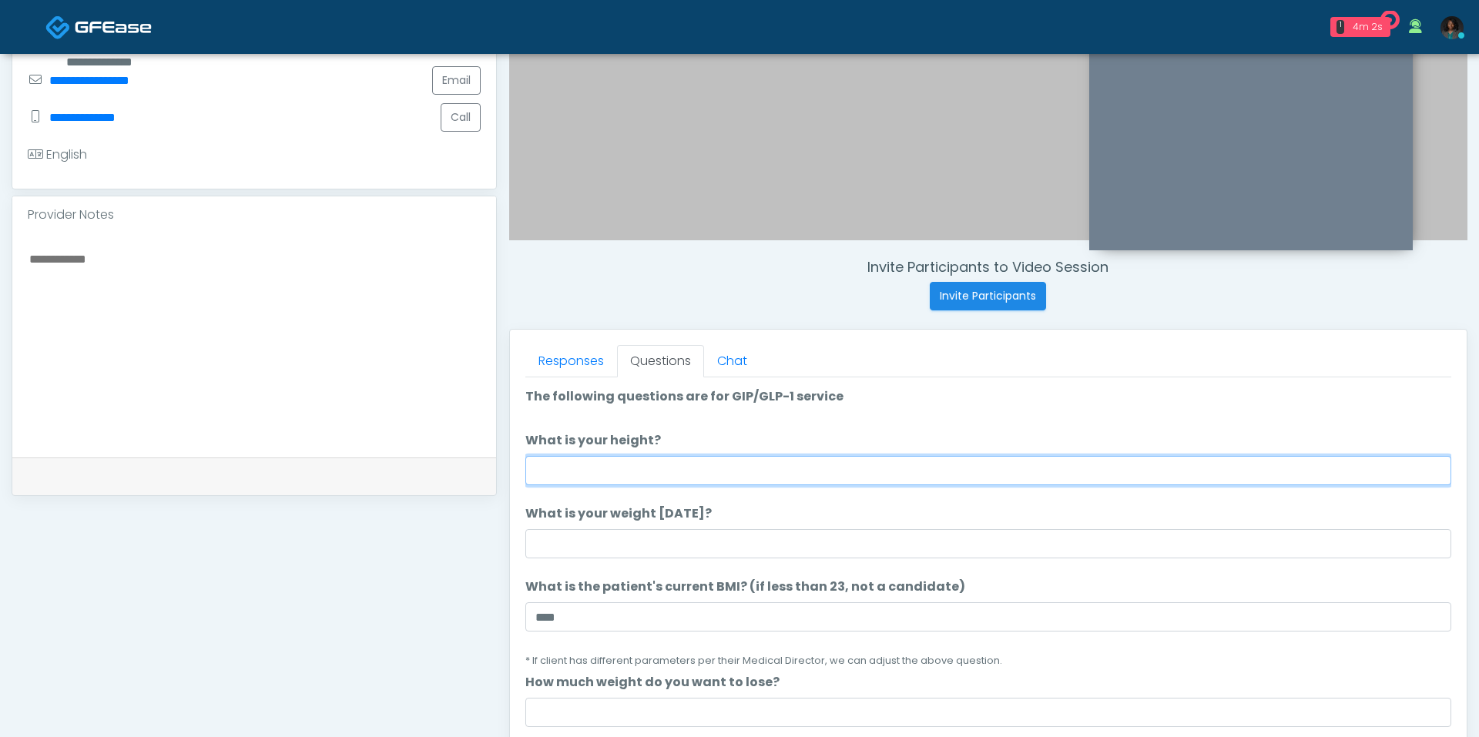
click at [632, 466] on input "What is your height?" at bounding box center [988, 470] width 926 height 29
type input "***"
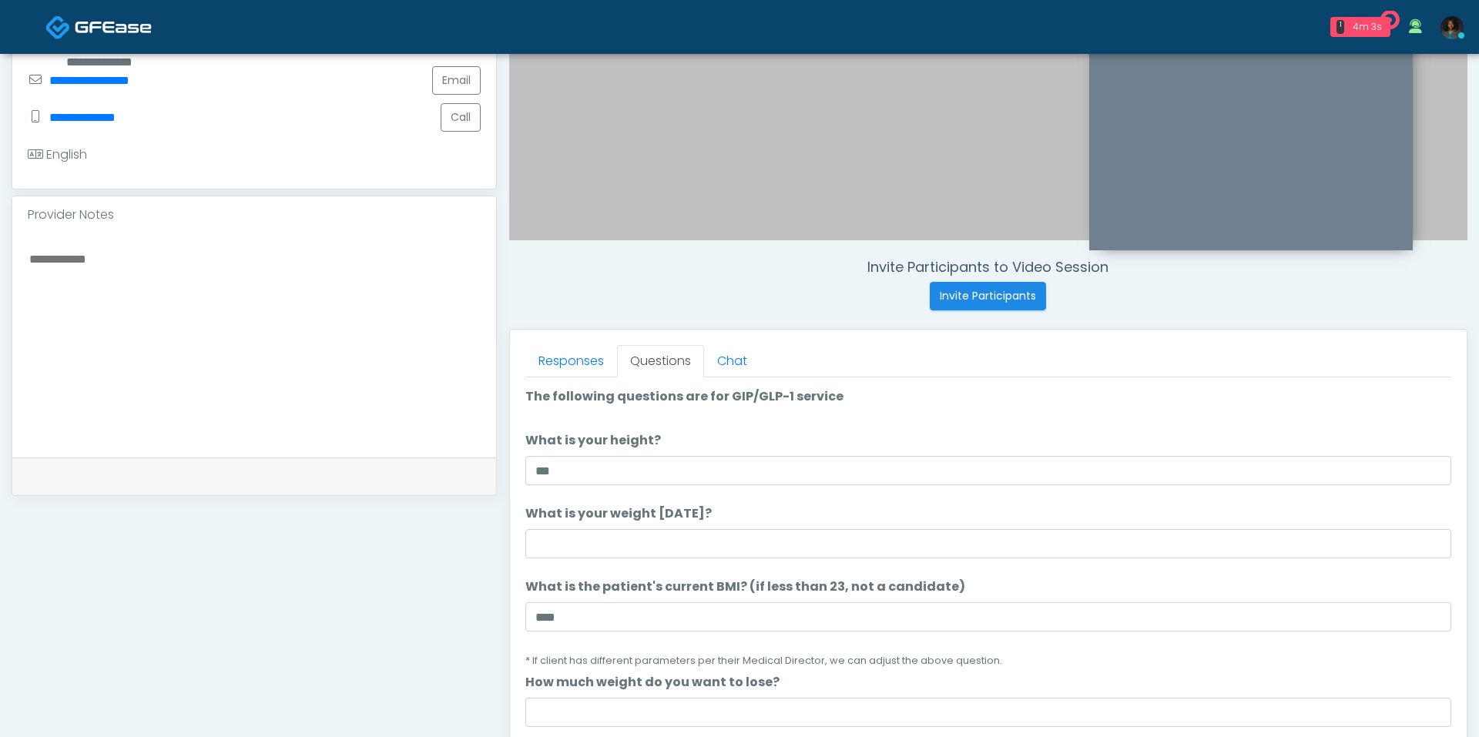
click at [634, 524] on li "What is your weight today? What is your weight today?" at bounding box center [988, 531] width 926 height 54
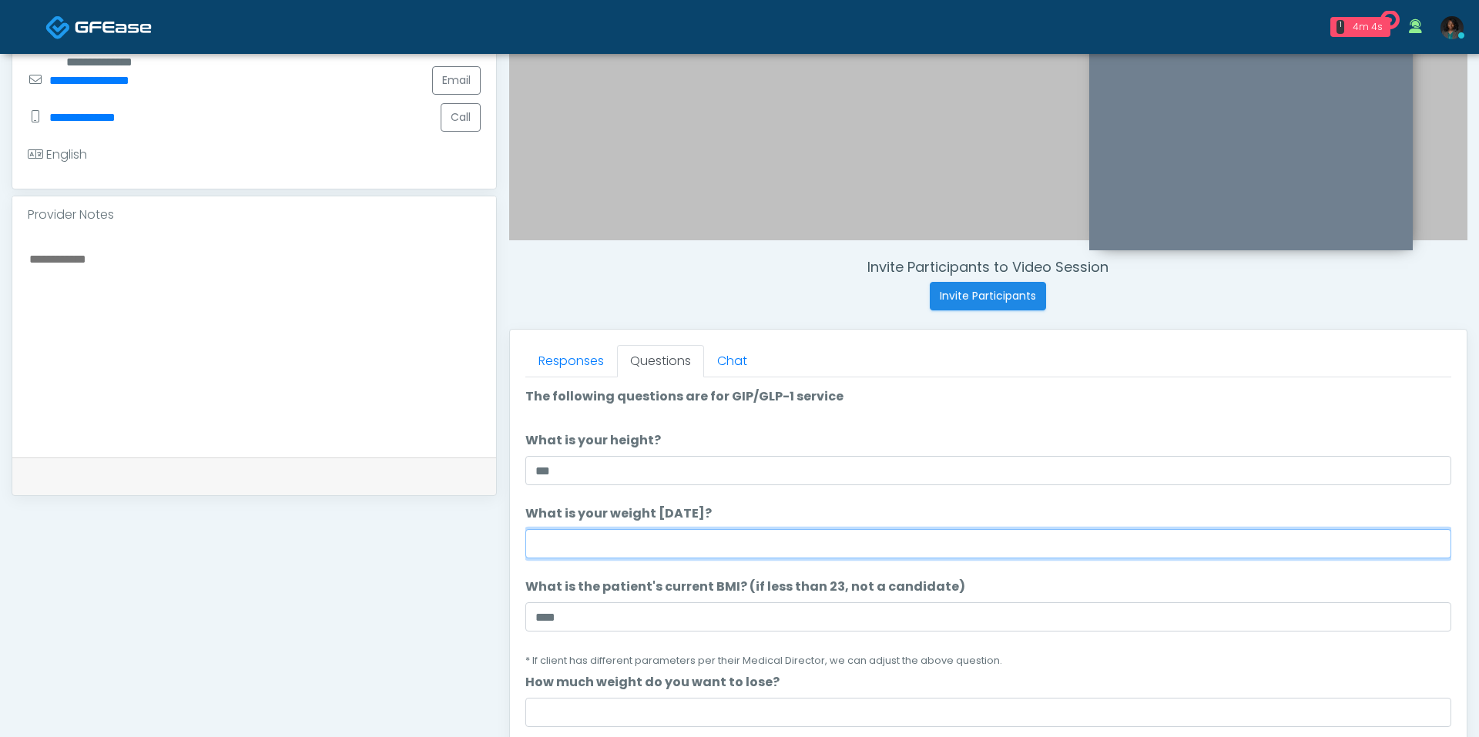
click at [614, 550] on input "What is your weight today?" at bounding box center [988, 543] width 926 height 29
type input "***"
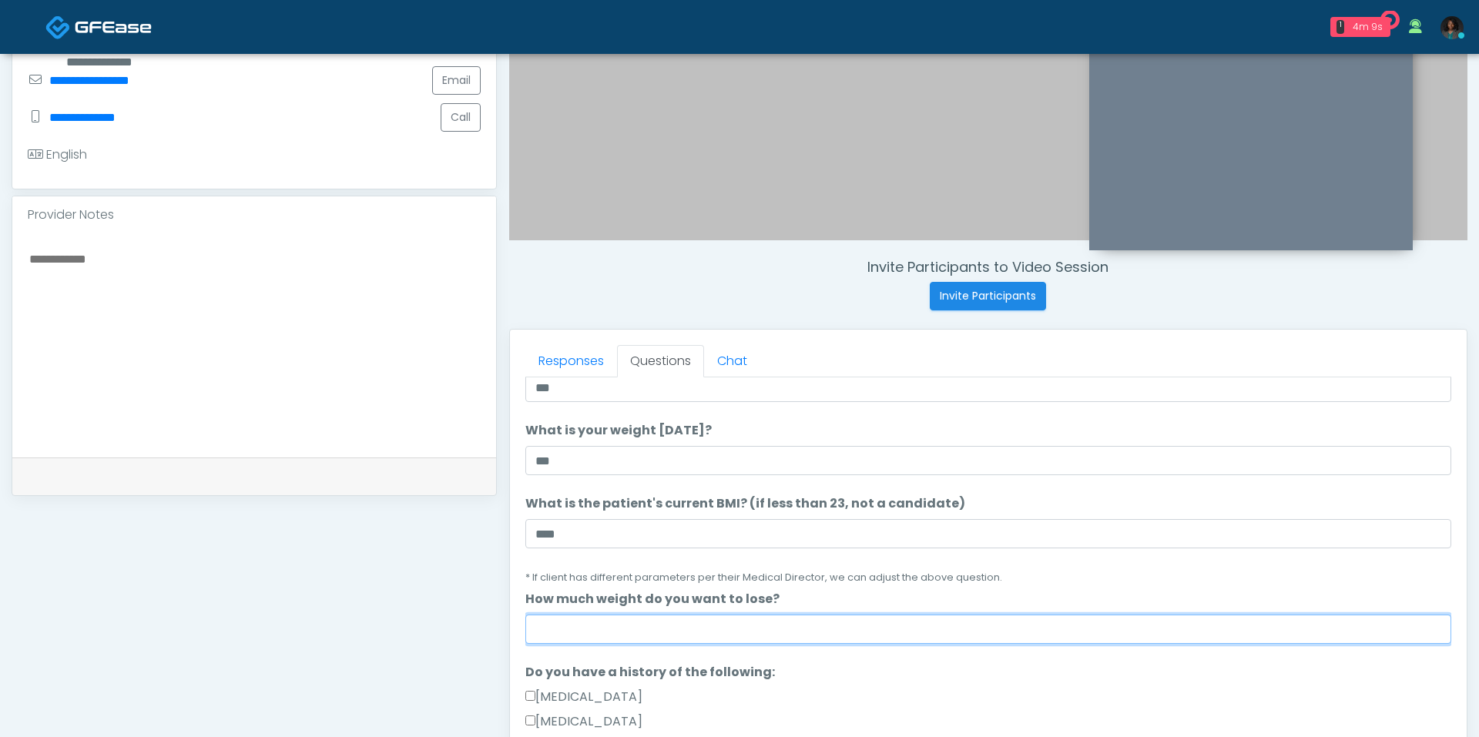
click at [611, 616] on input "How much weight do you want to lose?" at bounding box center [988, 629] width 926 height 29
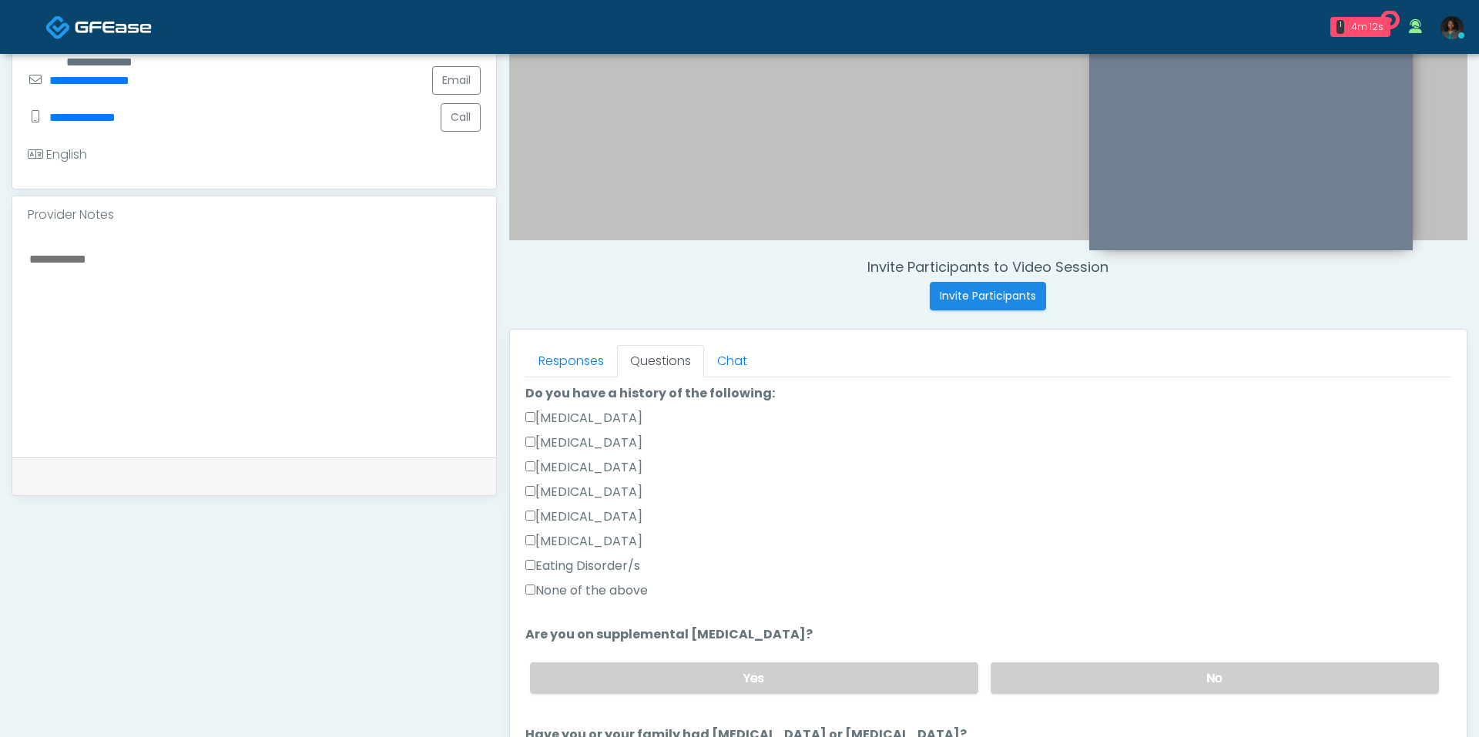
scroll to position [343, 0]
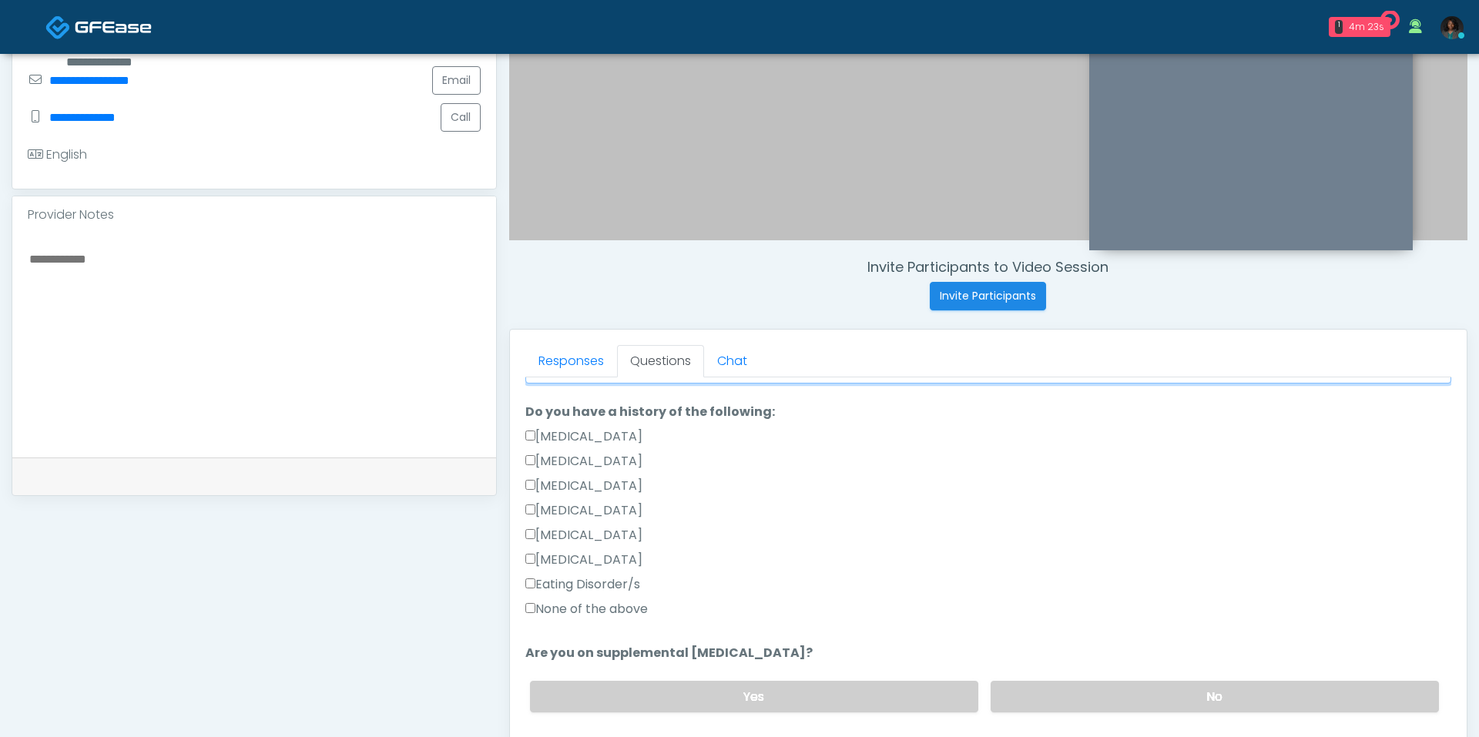
type input "**"
click at [587, 511] on label "Type 1 Diabetes" at bounding box center [583, 510] width 117 height 18
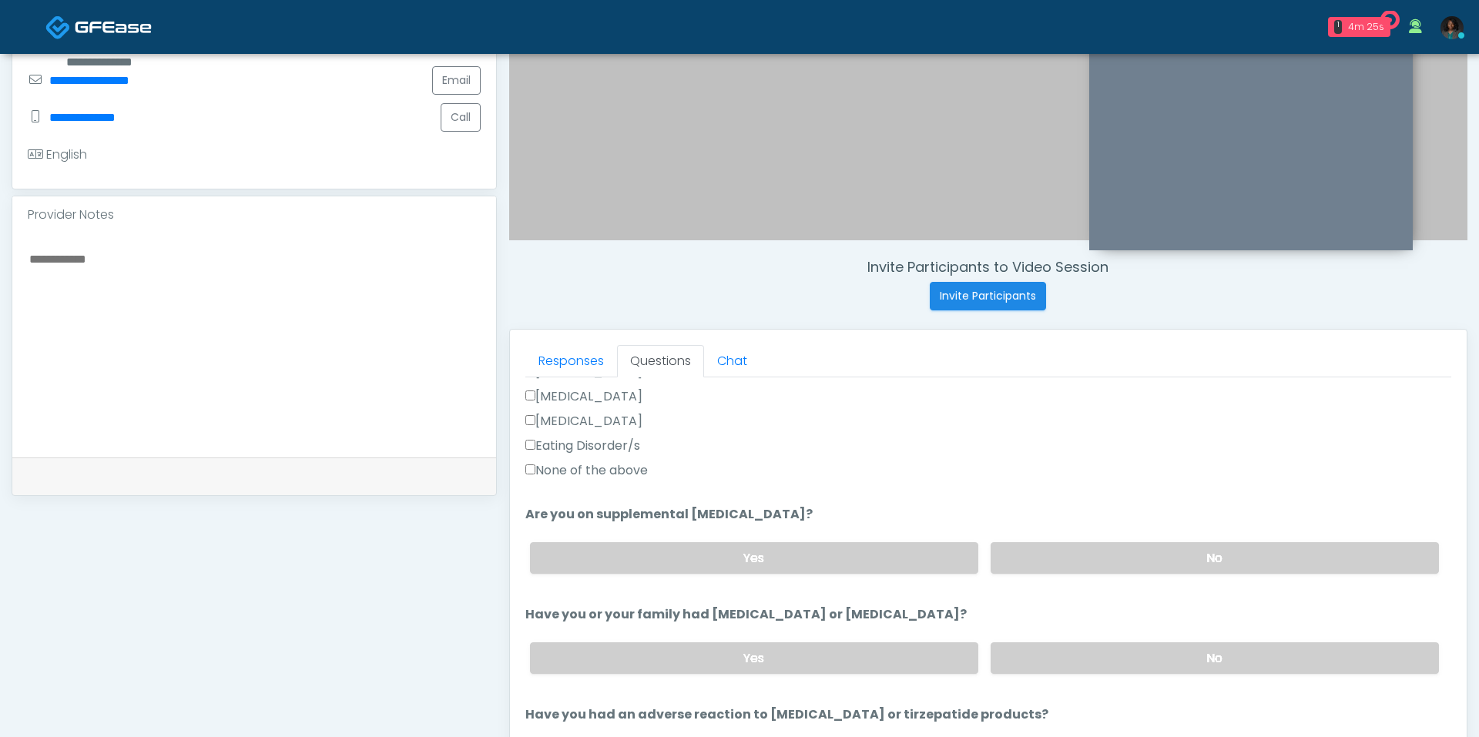
scroll to position [484, 0]
click at [1058, 554] on label "No" at bounding box center [1214, 557] width 448 height 32
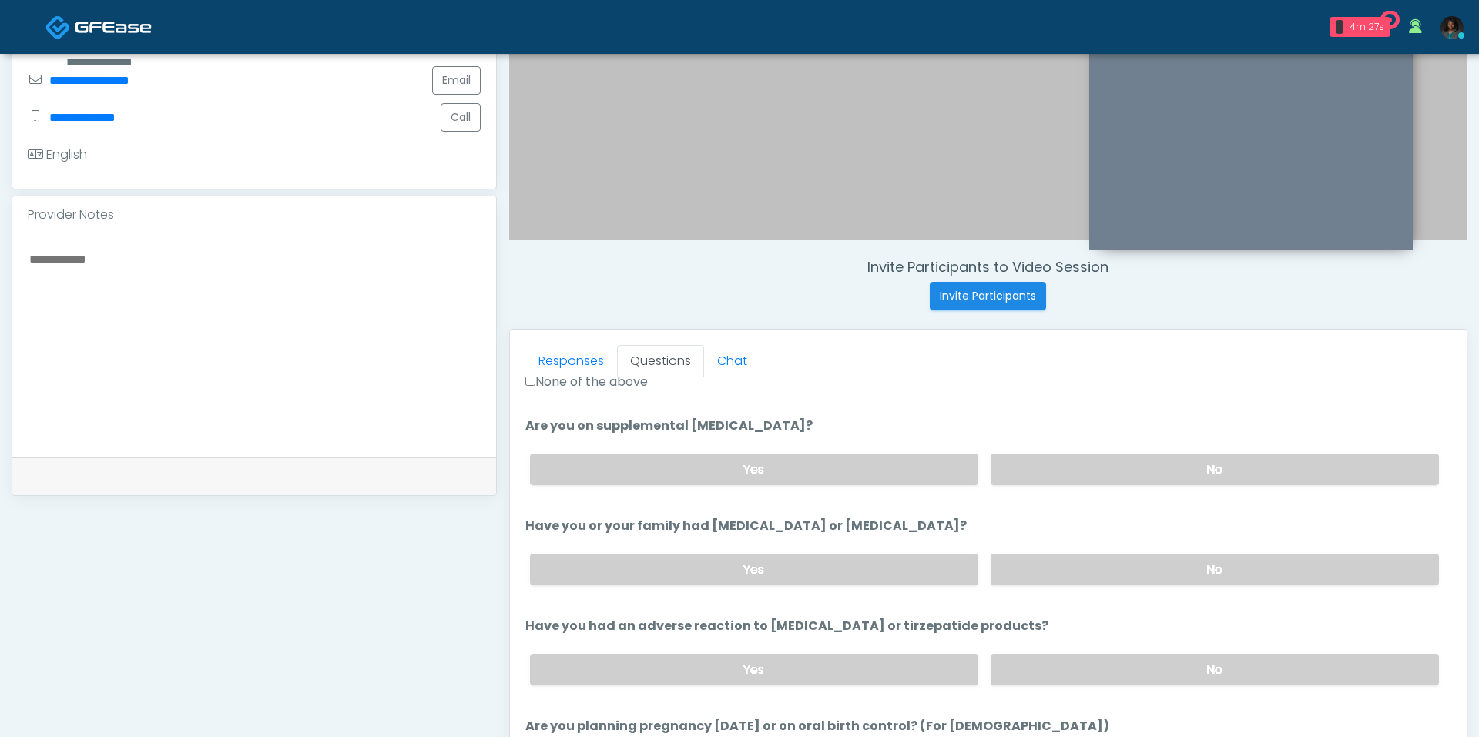
scroll to position [670, 0]
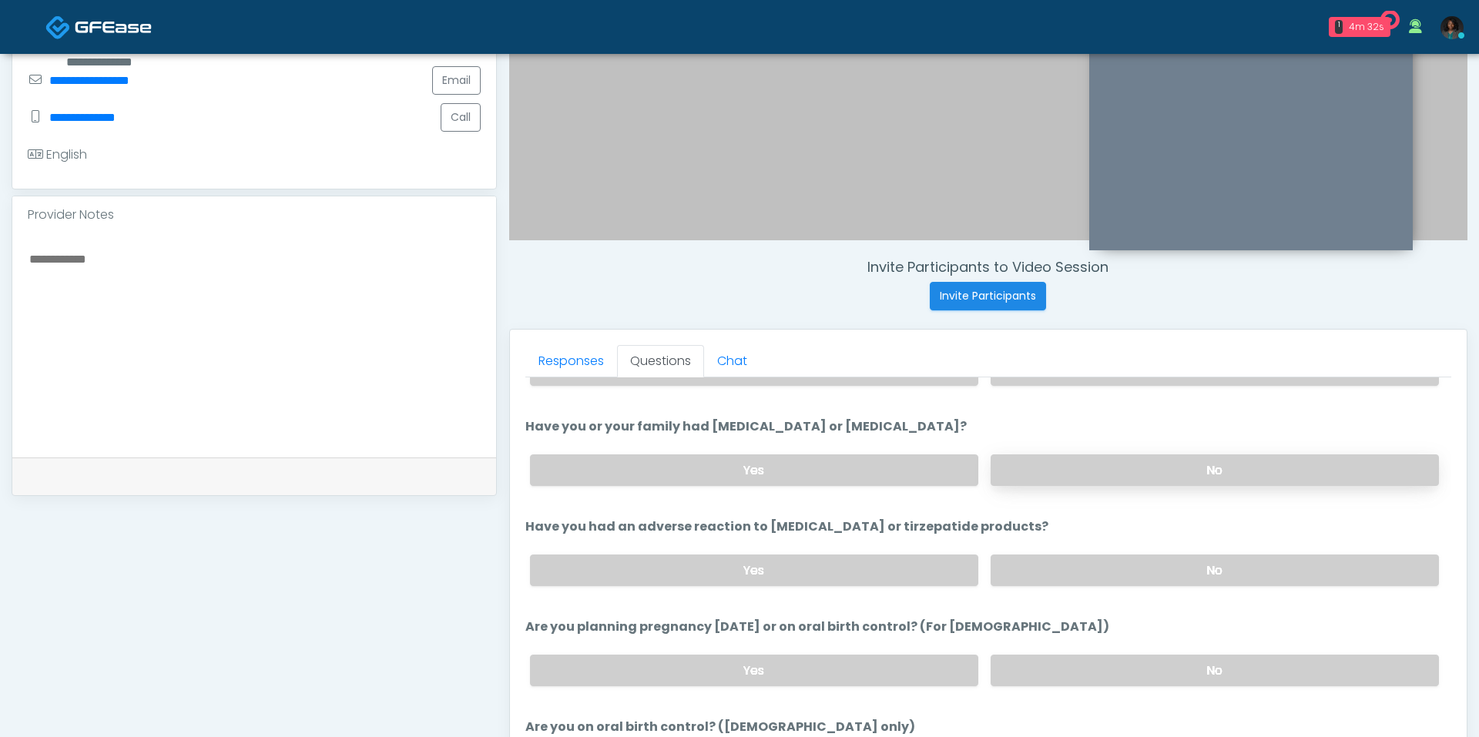
click at [1056, 477] on label "No" at bounding box center [1214, 470] width 448 height 32
click at [1054, 568] on label "No" at bounding box center [1214, 570] width 448 height 32
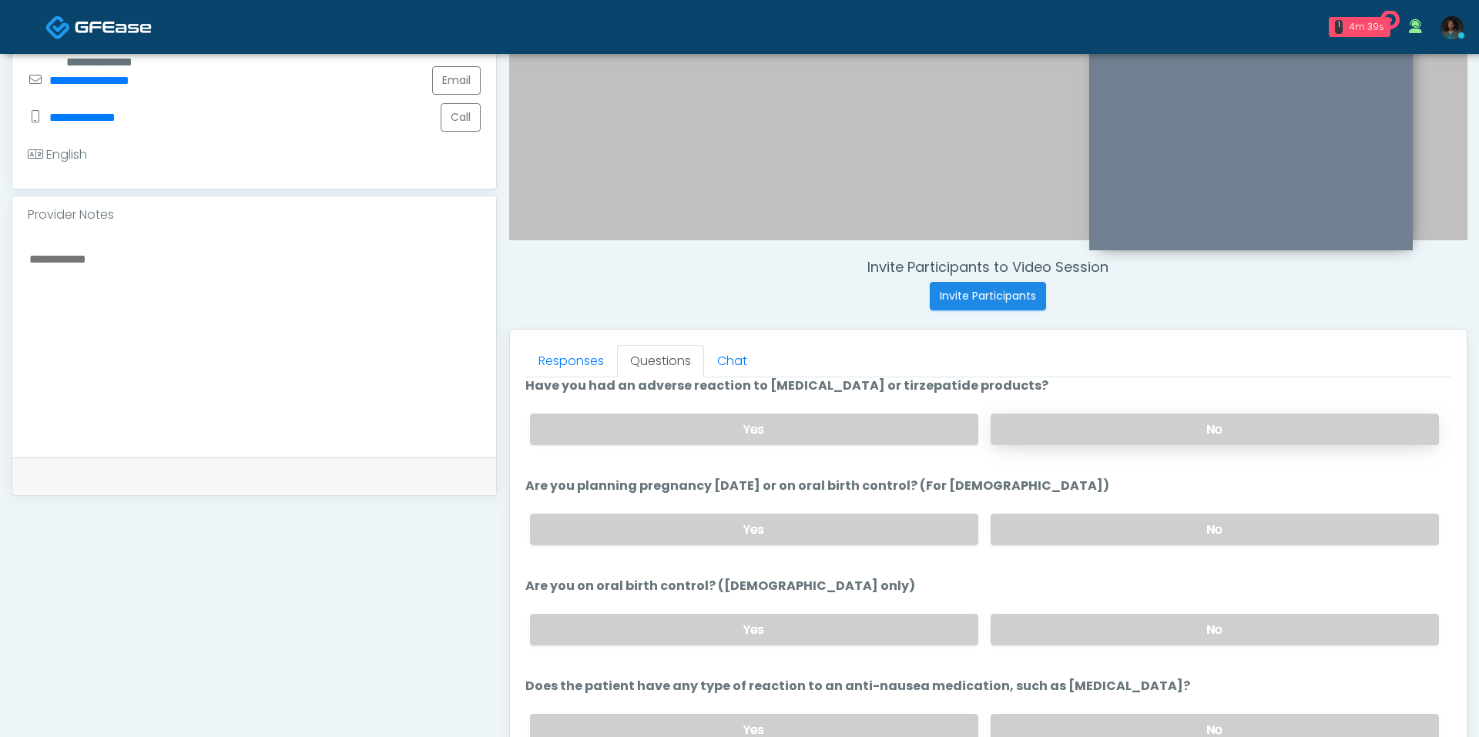
scroll to position [817, 0]
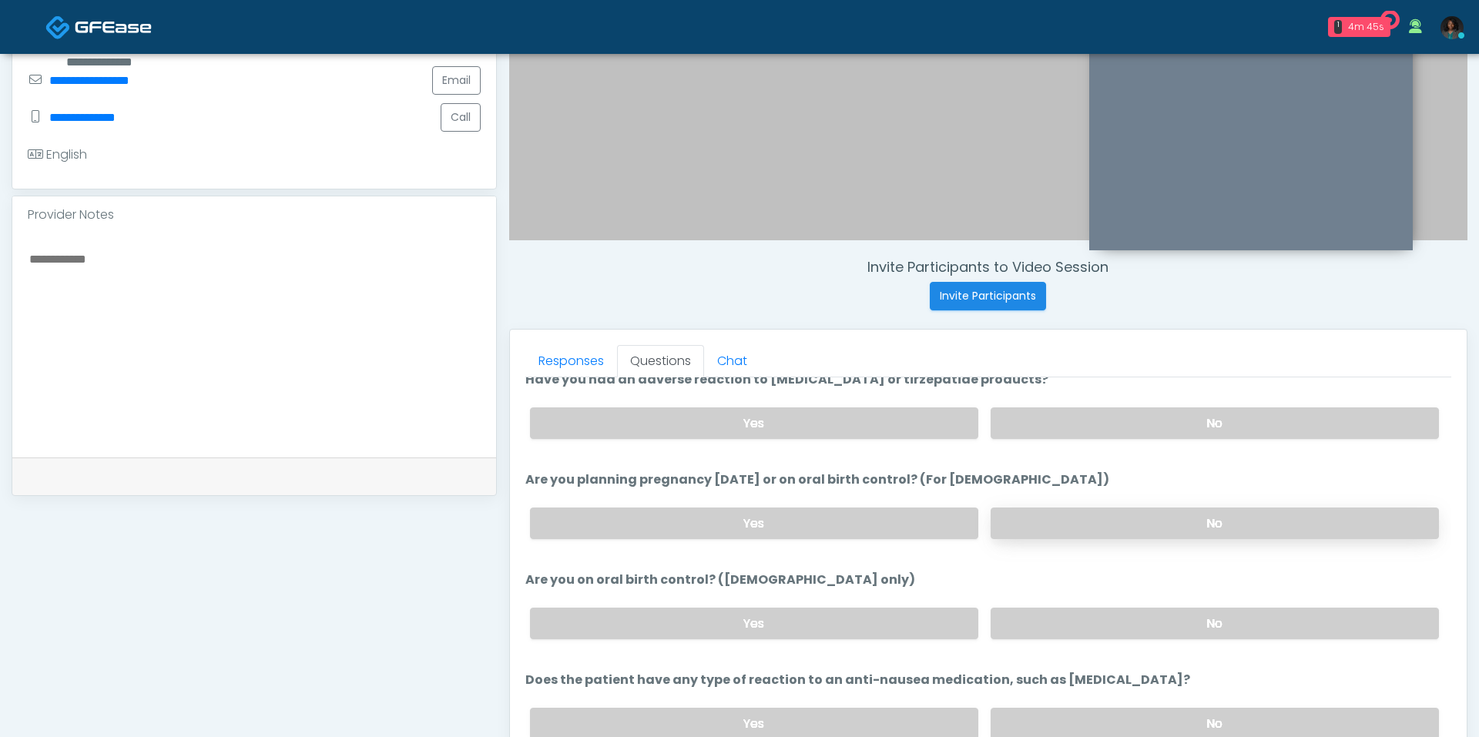
click at [1057, 528] on label "No" at bounding box center [1214, 524] width 448 height 32
click at [1070, 611] on label "No" at bounding box center [1214, 624] width 448 height 32
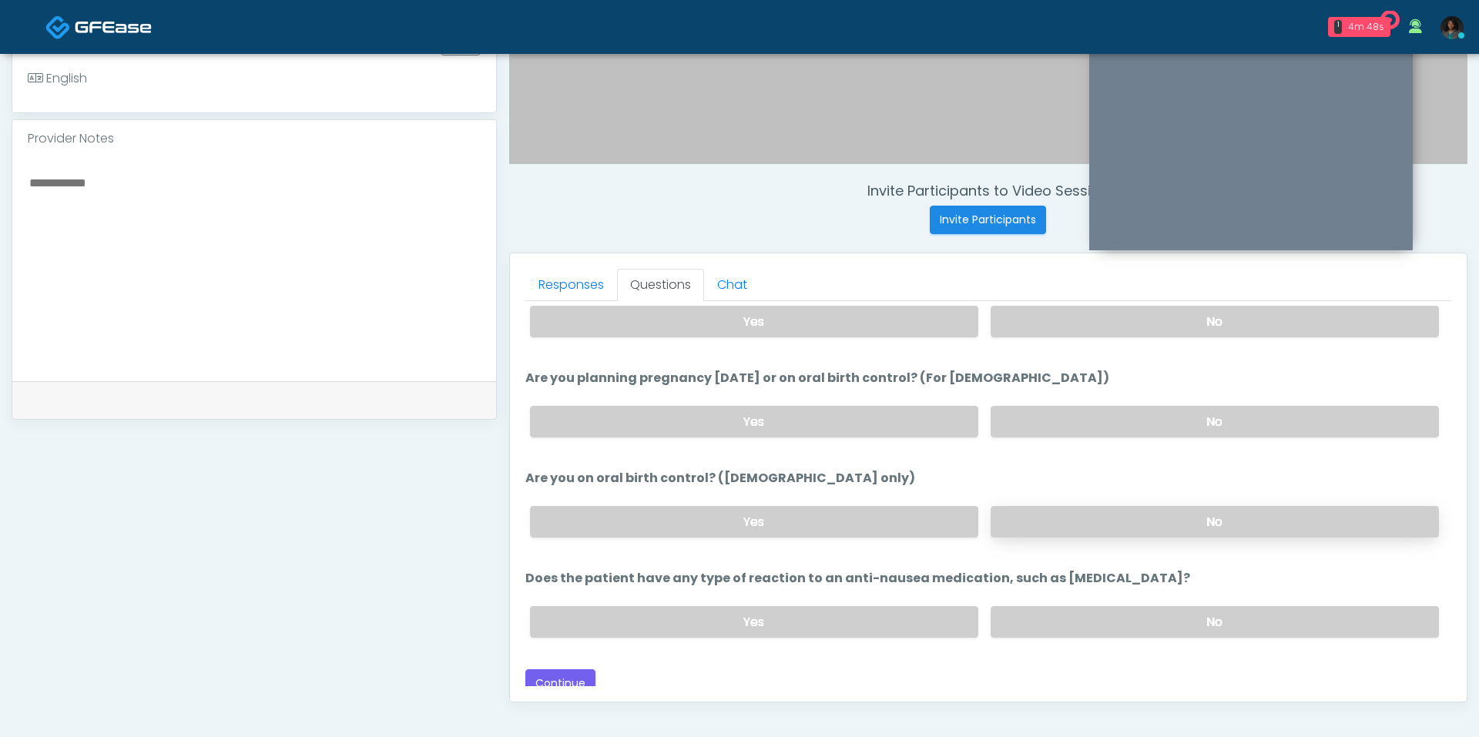
scroll to position [477, 0]
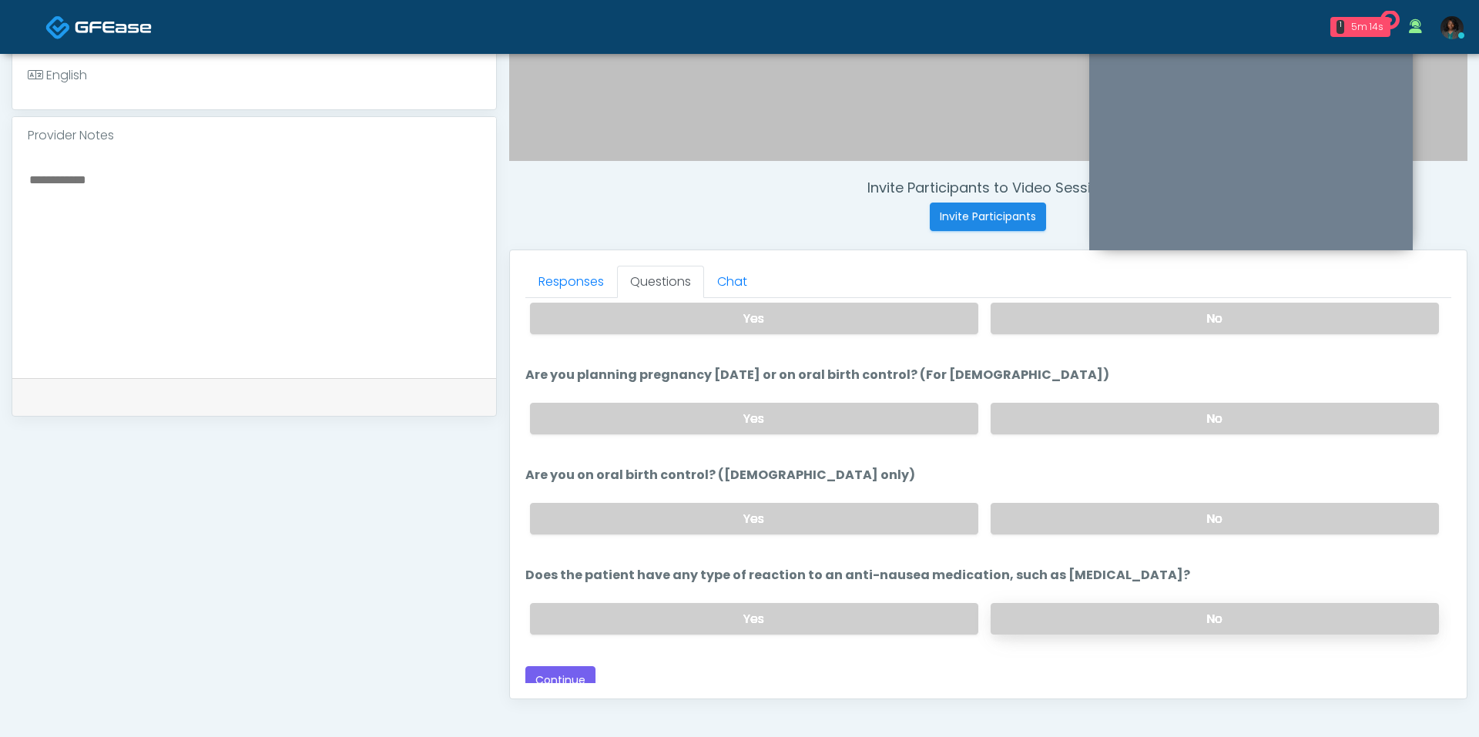
click at [1047, 612] on label "No" at bounding box center [1214, 619] width 448 height 32
click at [578, 666] on button "Continue" at bounding box center [560, 680] width 70 height 28
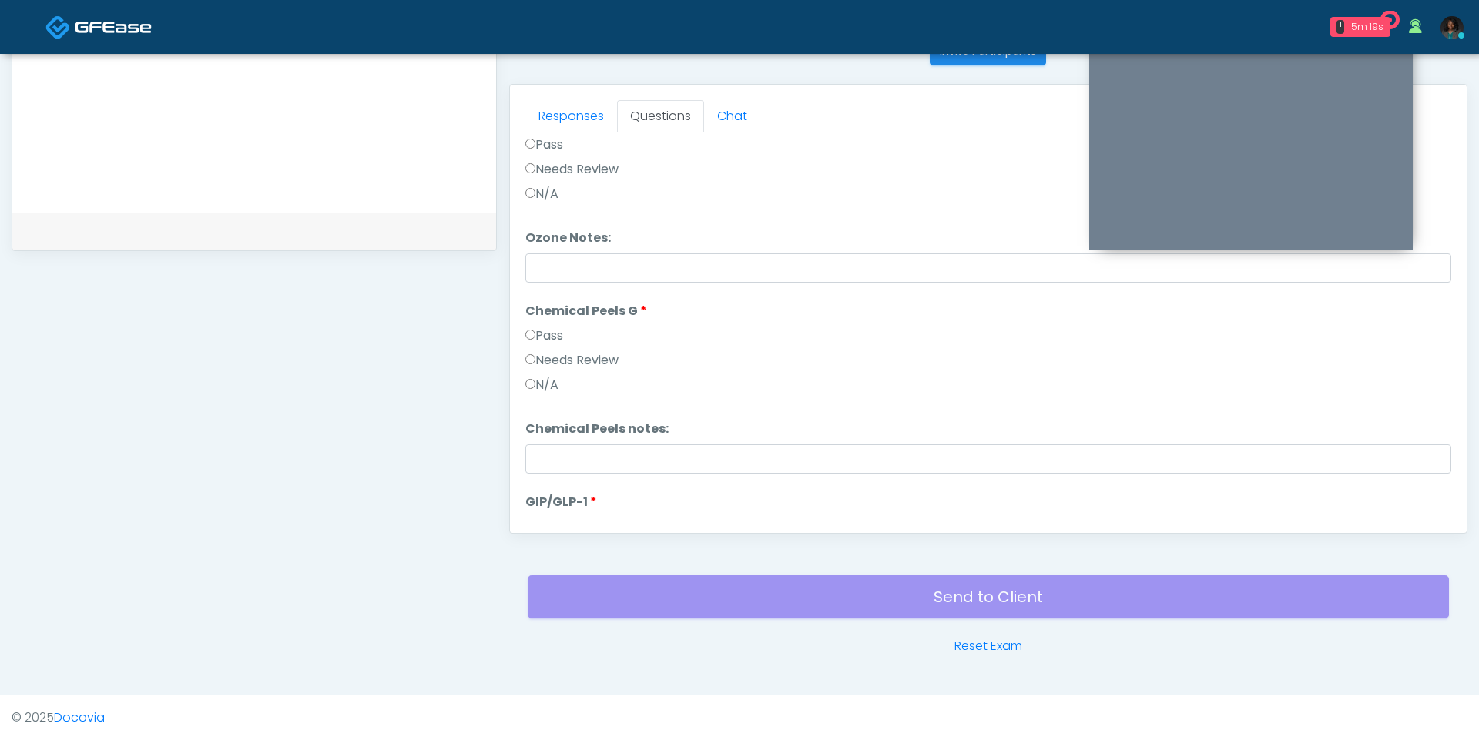
scroll to position [0, 0]
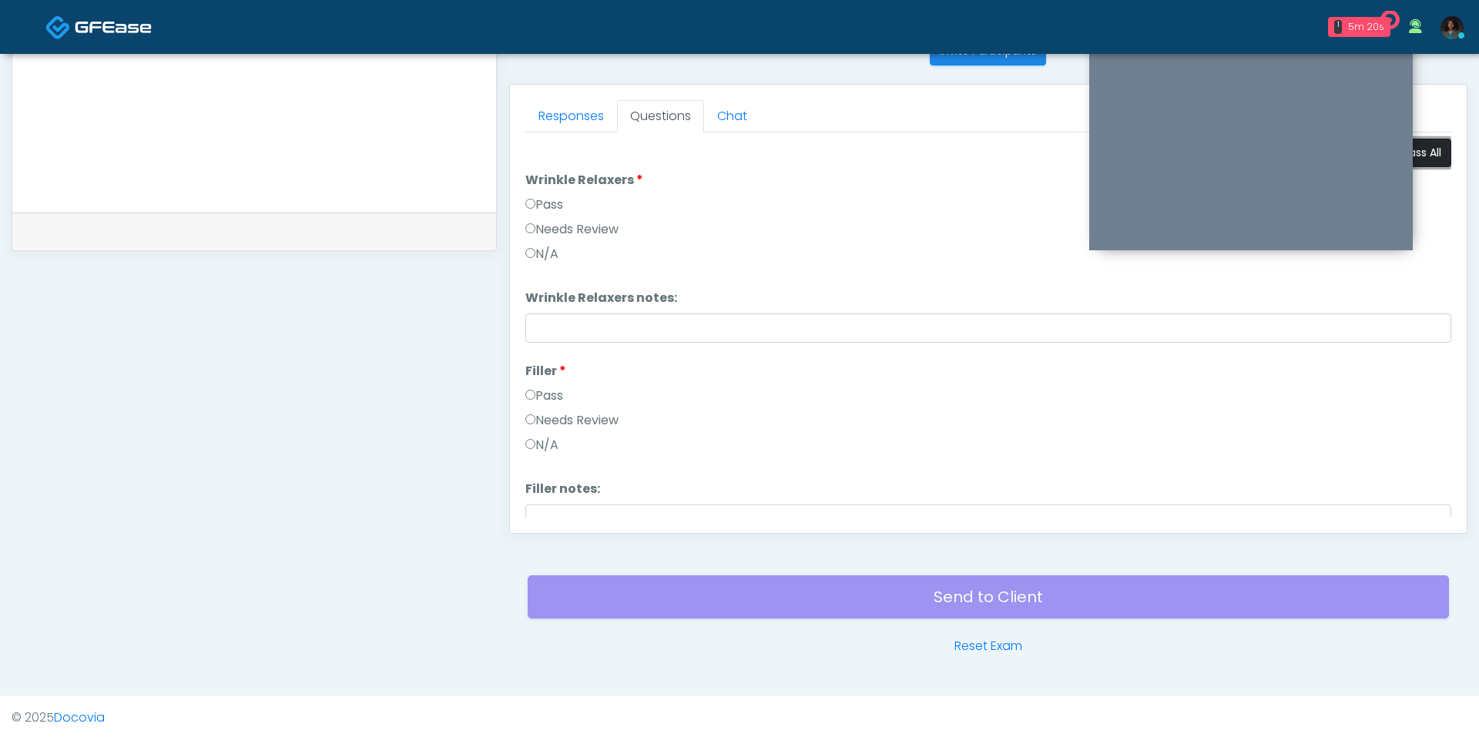
click at [1429, 146] on button "Pass All" at bounding box center [1421, 153] width 59 height 28
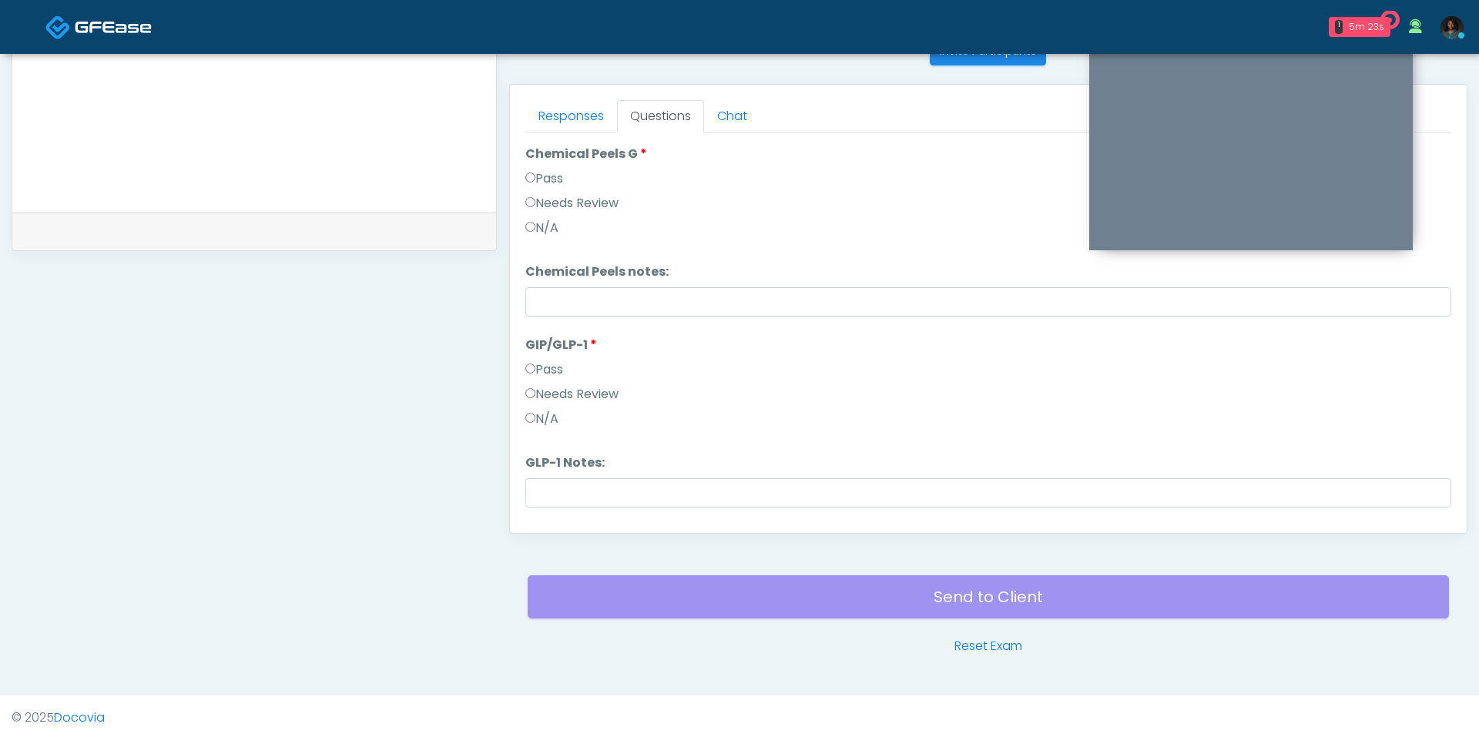
scroll to position [827, 0]
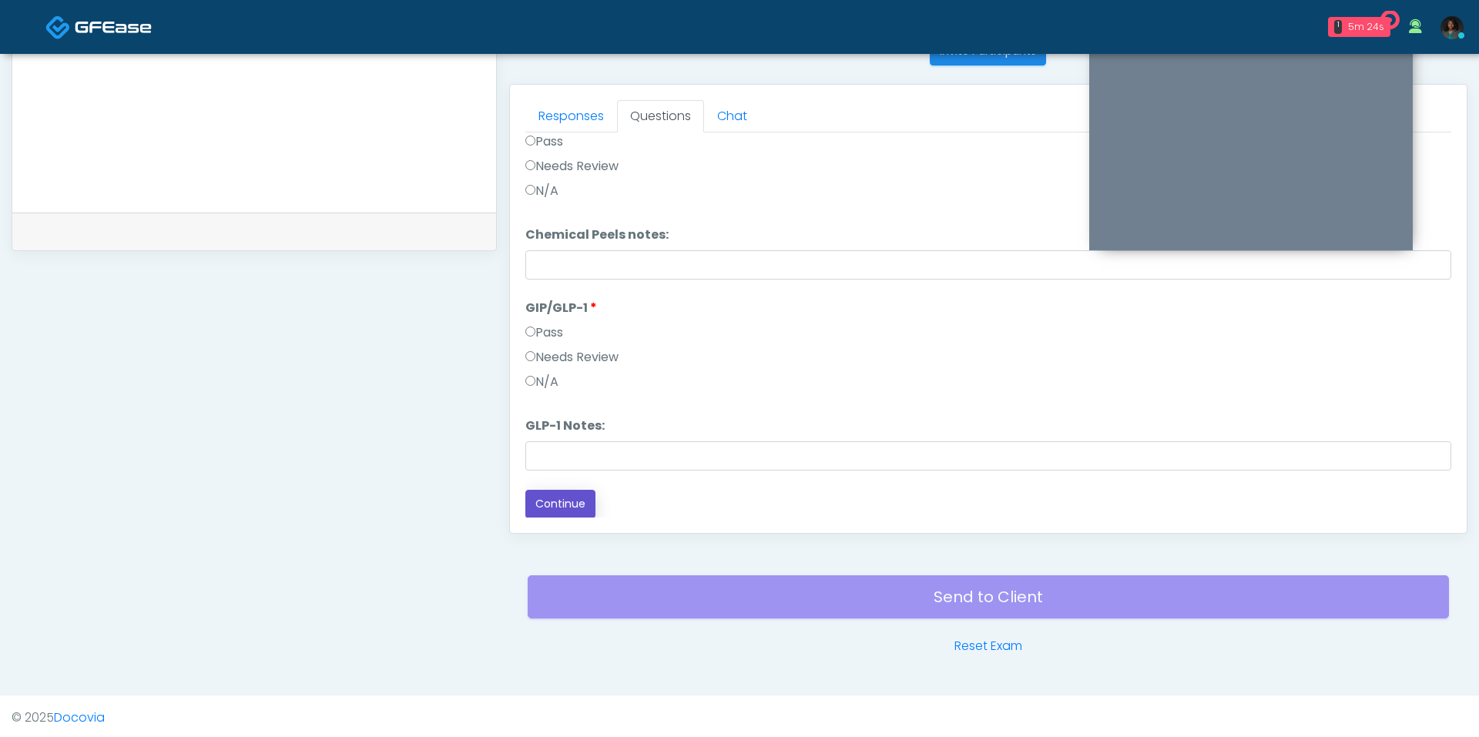
click at [591, 495] on button "Continue" at bounding box center [560, 504] width 70 height 28
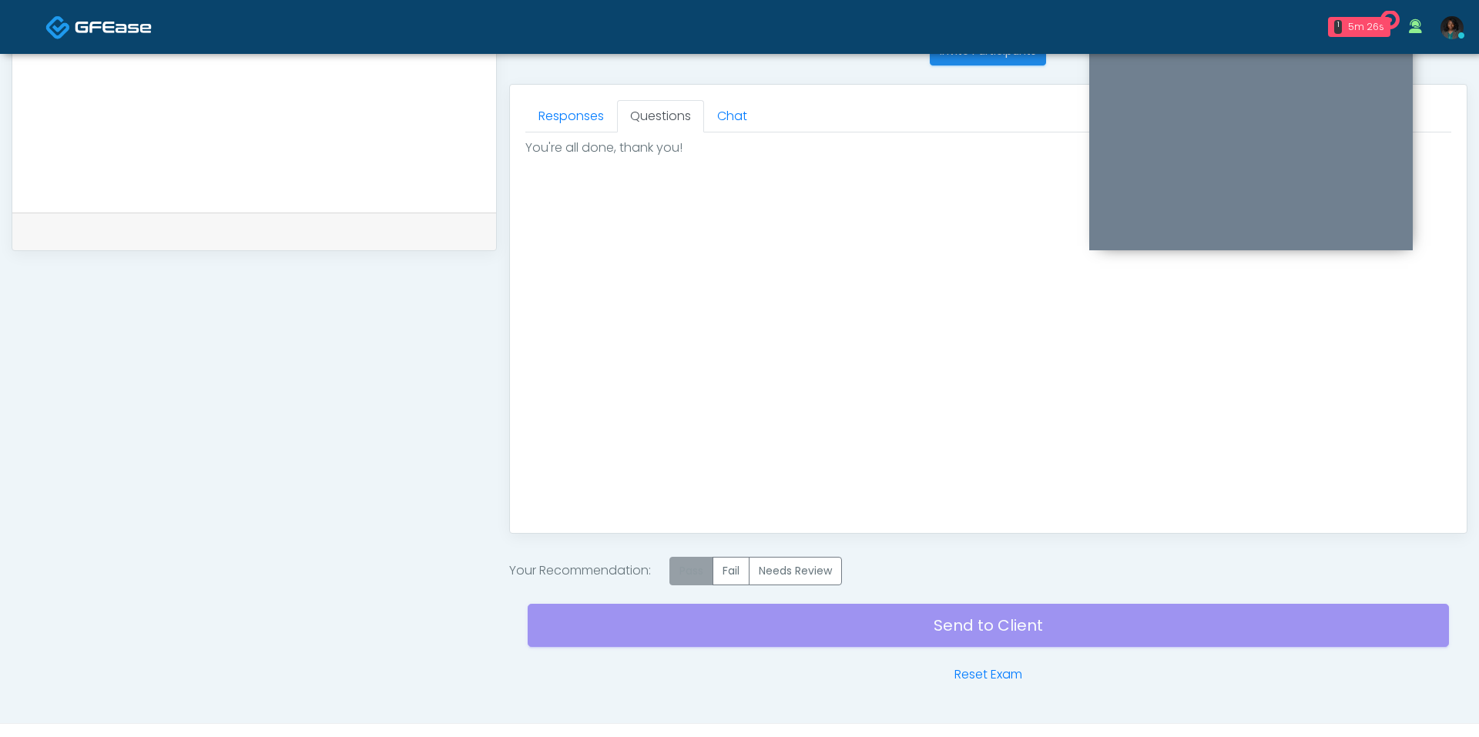
click at [678, 574] on label "Pass" at bounding box center [691, 571] width 44 height 28
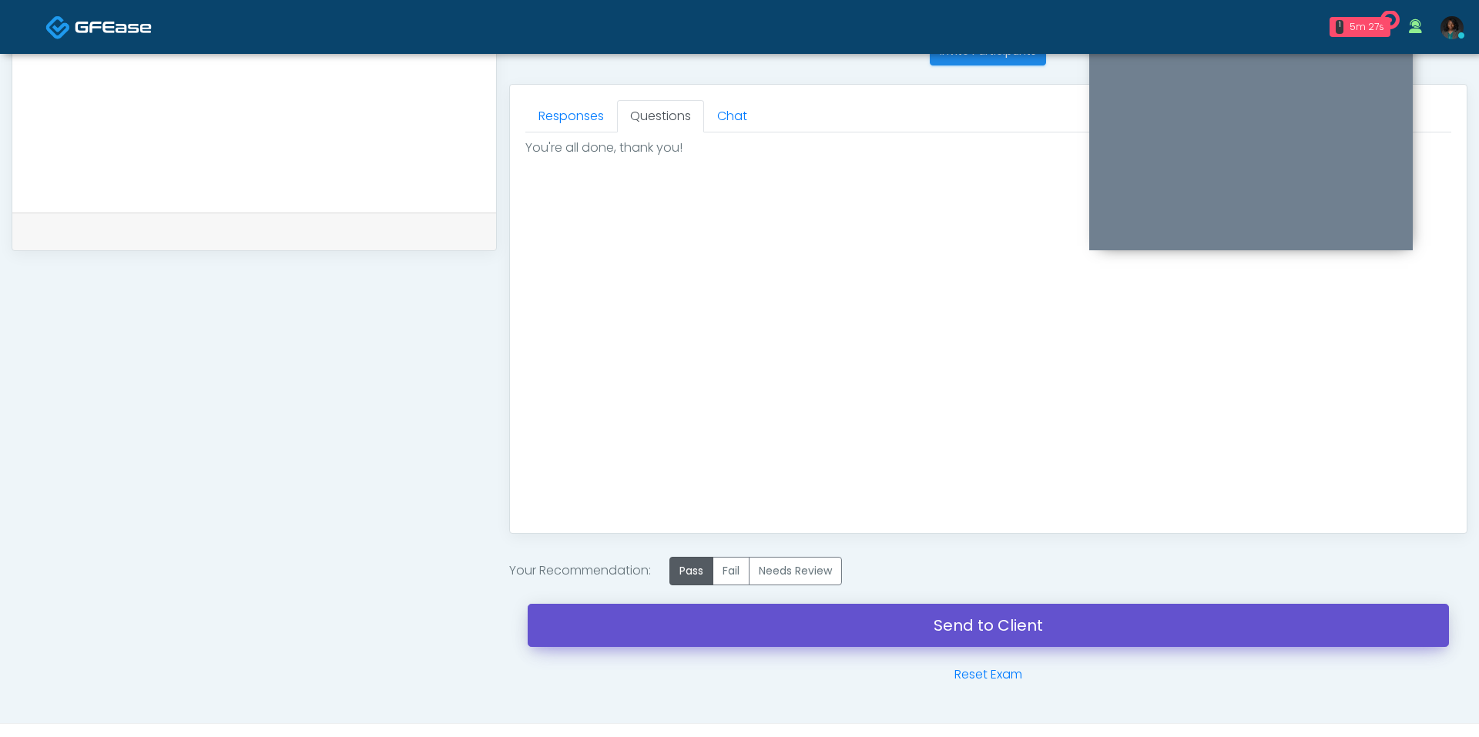
click at [755, 627] on link "Send to Client" at bounding box center [988, 625] width 921 height 43
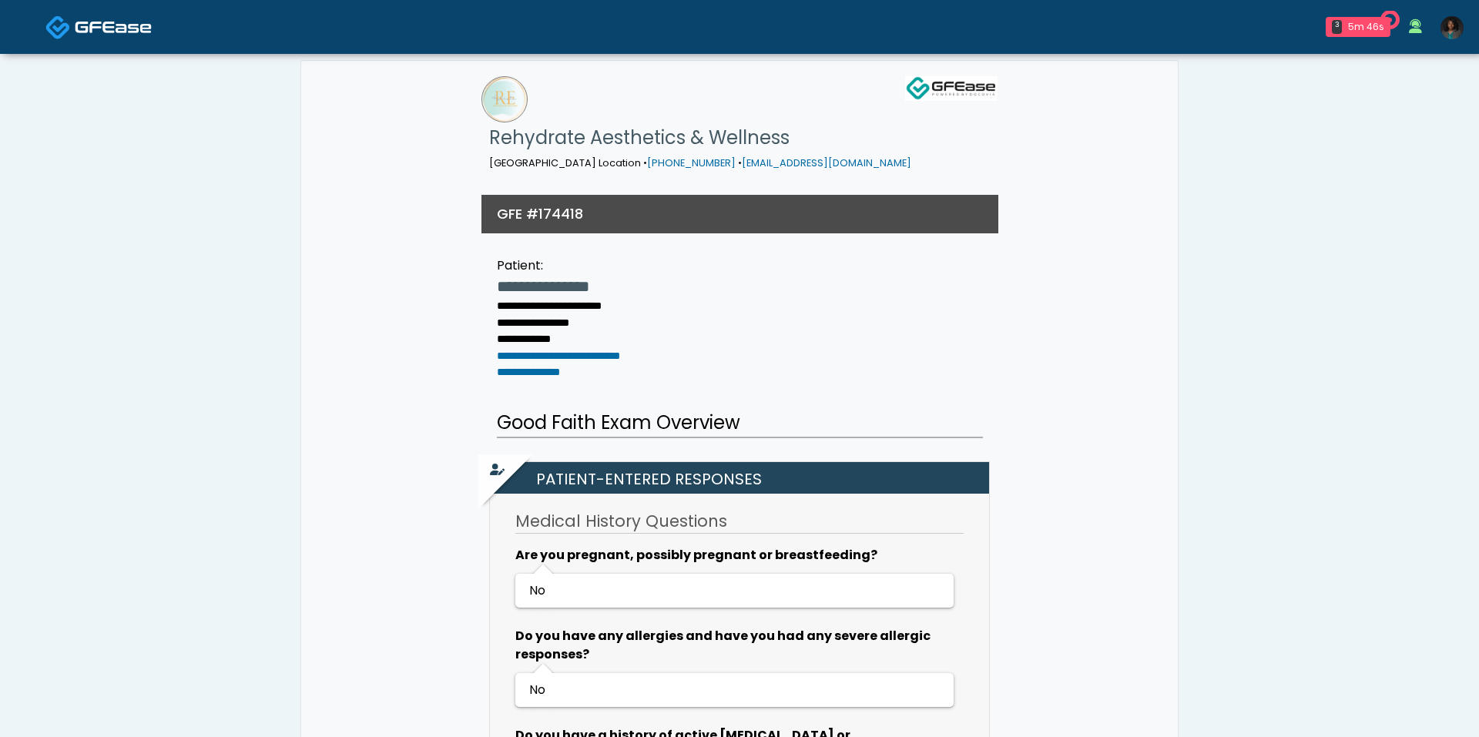
click at [1451, 43] on link at bounding box center [1452, 27] width 42 height 51
